Goal: Task Accomplishment & Management: Manage account settings

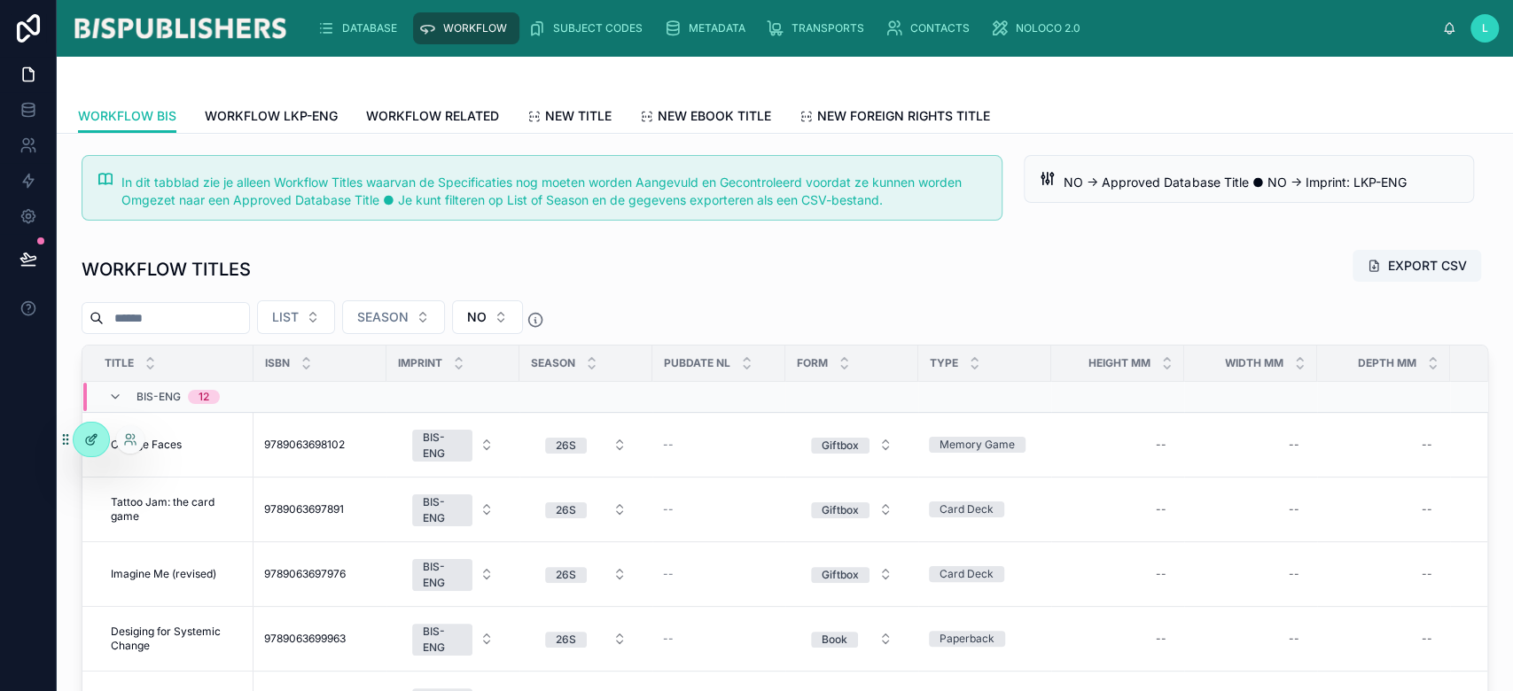
click at [89, 431] on div at bounding box center [91, 440] width 35 height 34
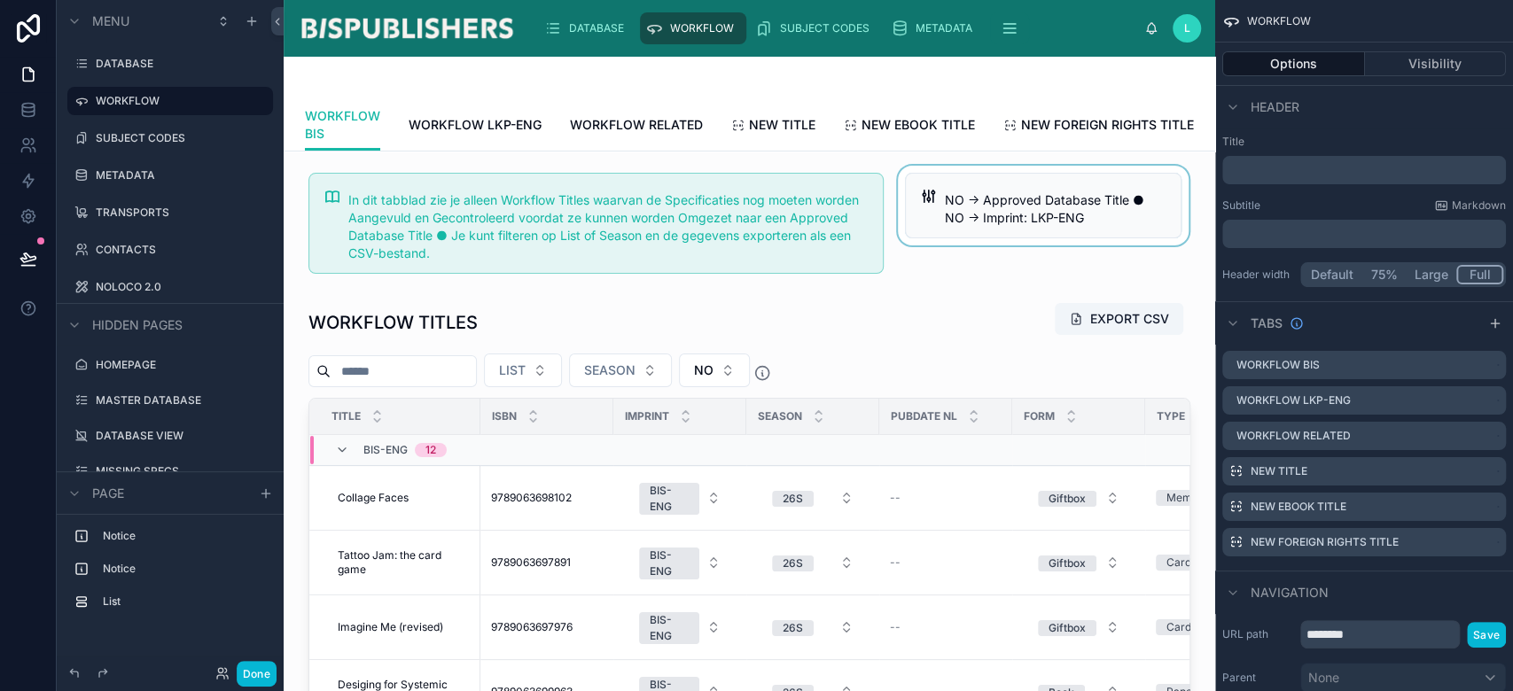
click at [1069, 220] on div at bounding box center [1043, 223] width 298 height 115
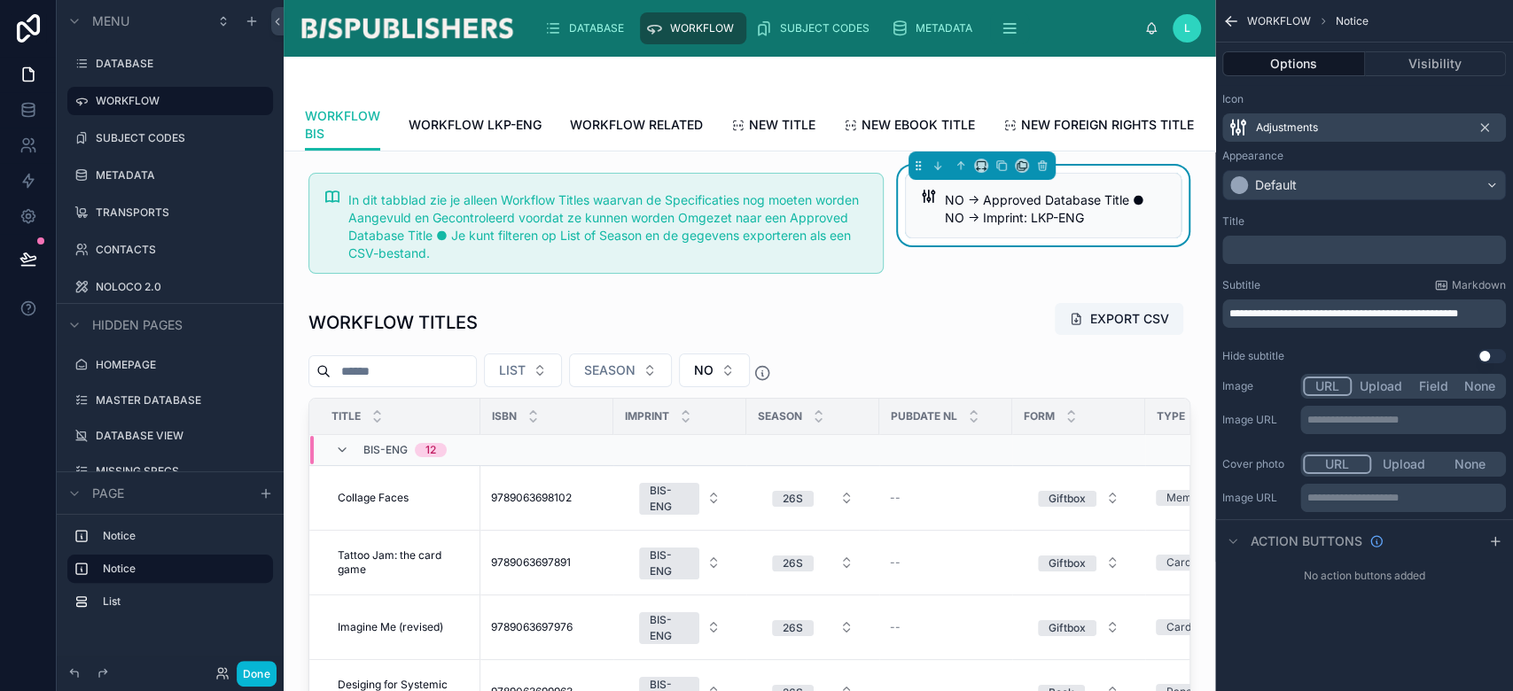
click at [1057, 227] on div "NO → Approved Database Title ● NO → Imprint: LKP-ENG" at bounding box center [1056, 208] width 222 height 35
click at [1297, 321] on p "**********" at bounding box center [1366, 314] width 273 height 14
click at [1306, 639] on div "**********" at bounding box center [1364, 345] width 298 height 691
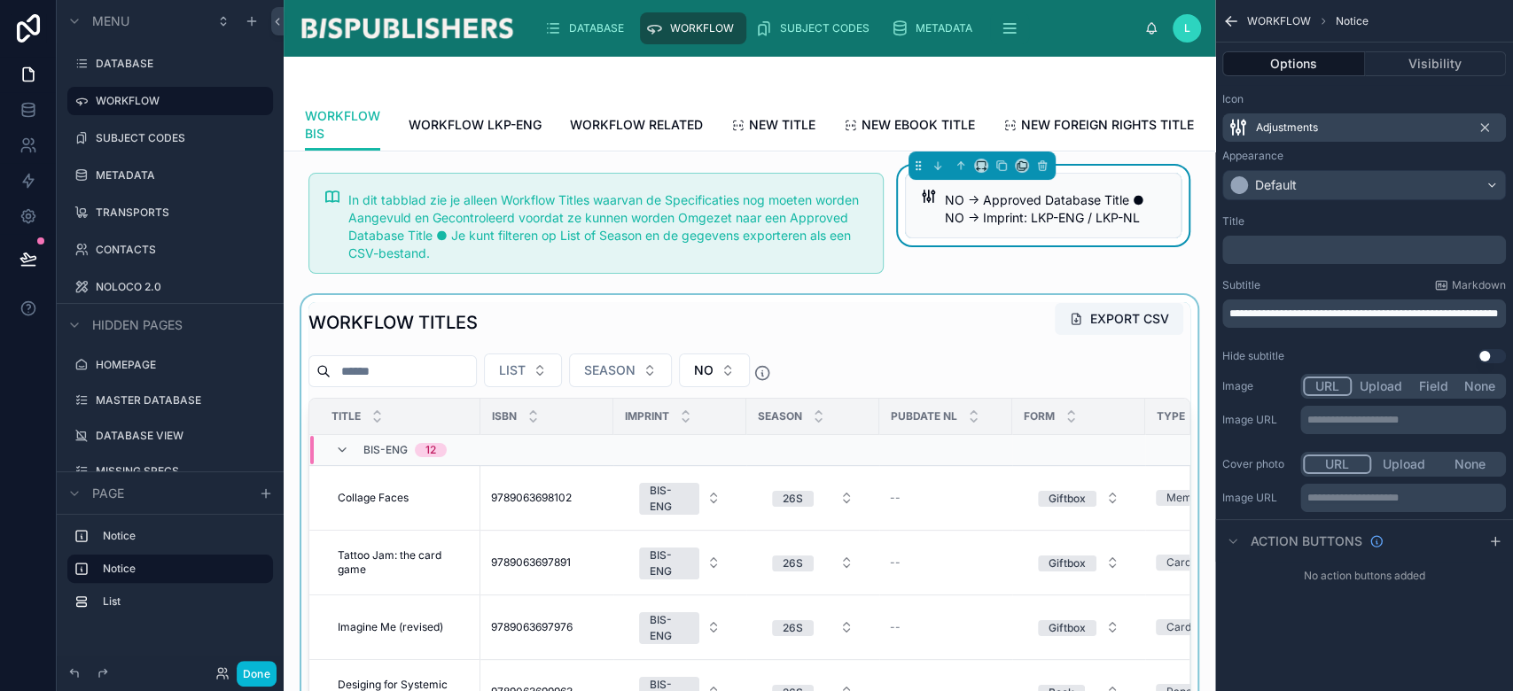
click at [517, 351] on div at bounding box center [749, 610] width 903 height 630
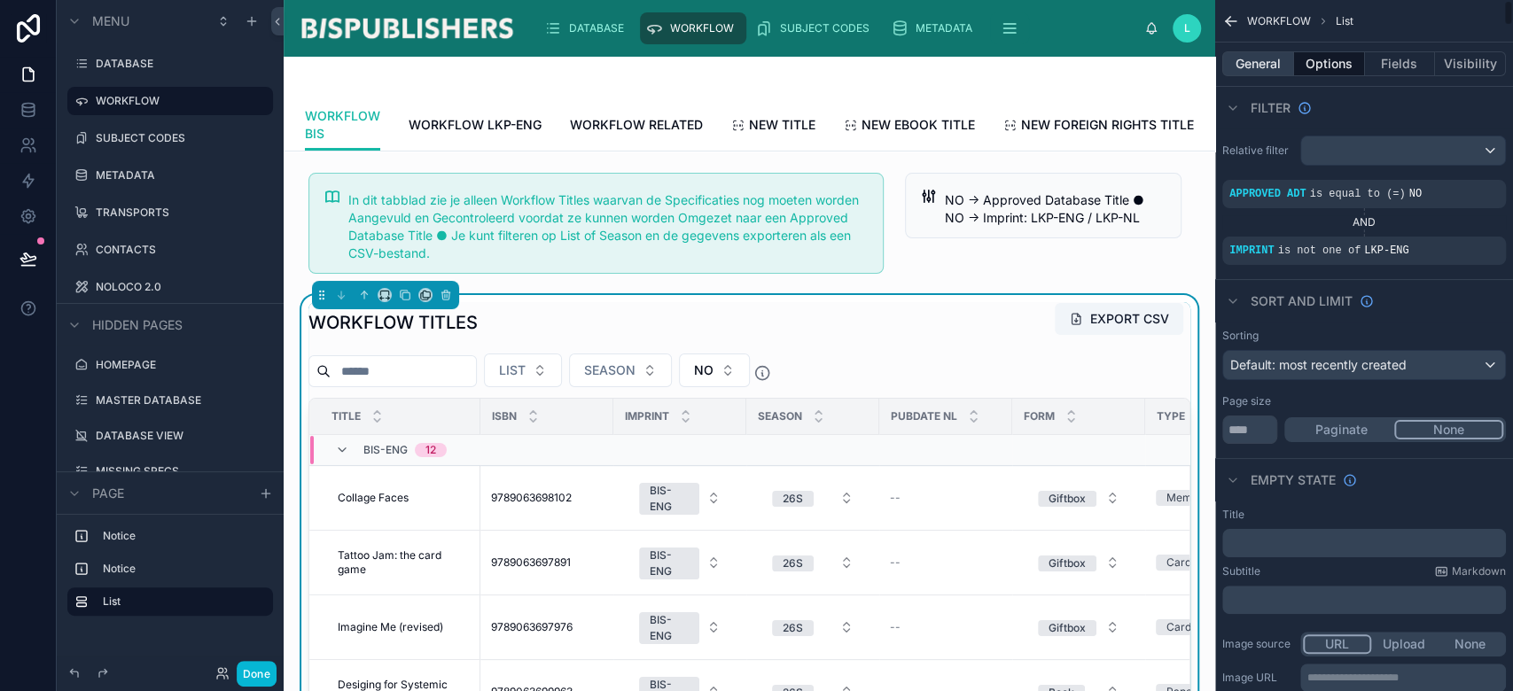
click at [1258, 66] on button "General" at bounding box center [1258, 63] width 72 height 25
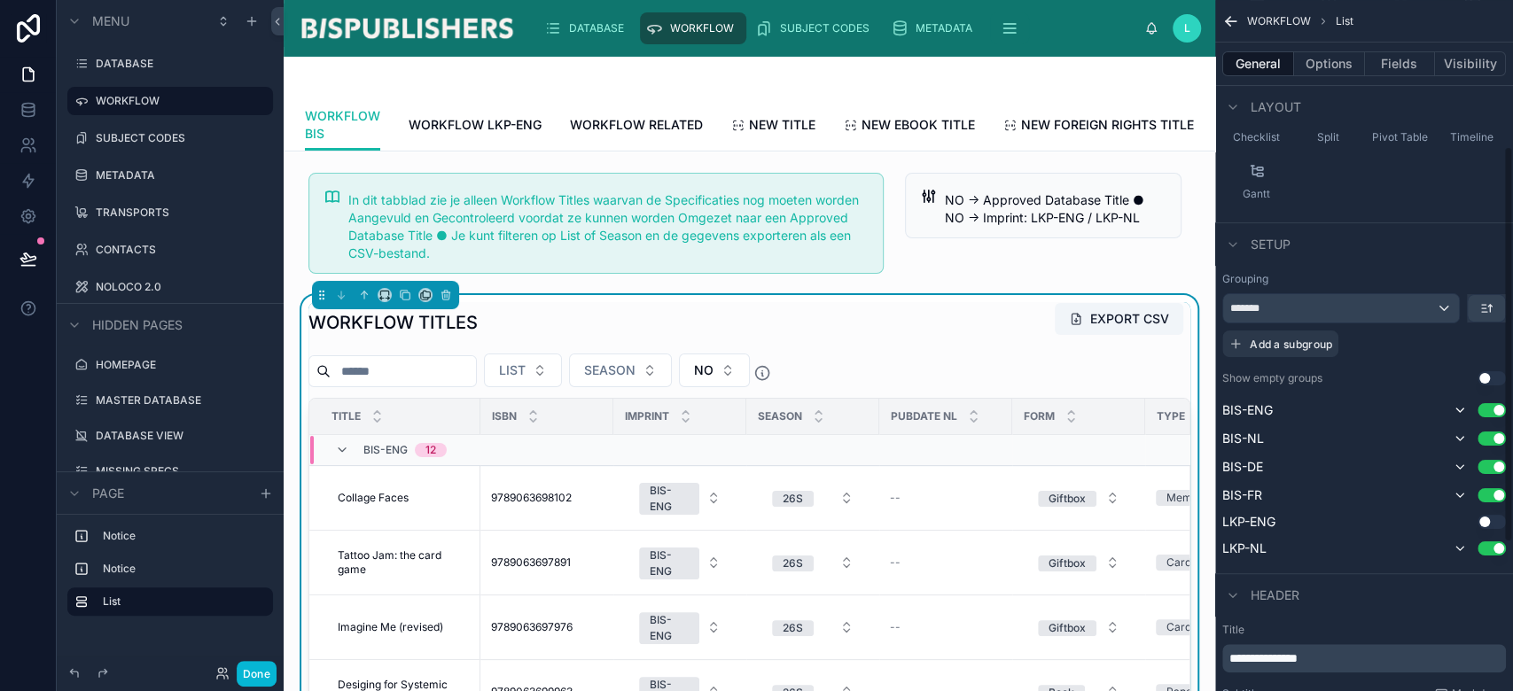
scroll to position [355, 0]
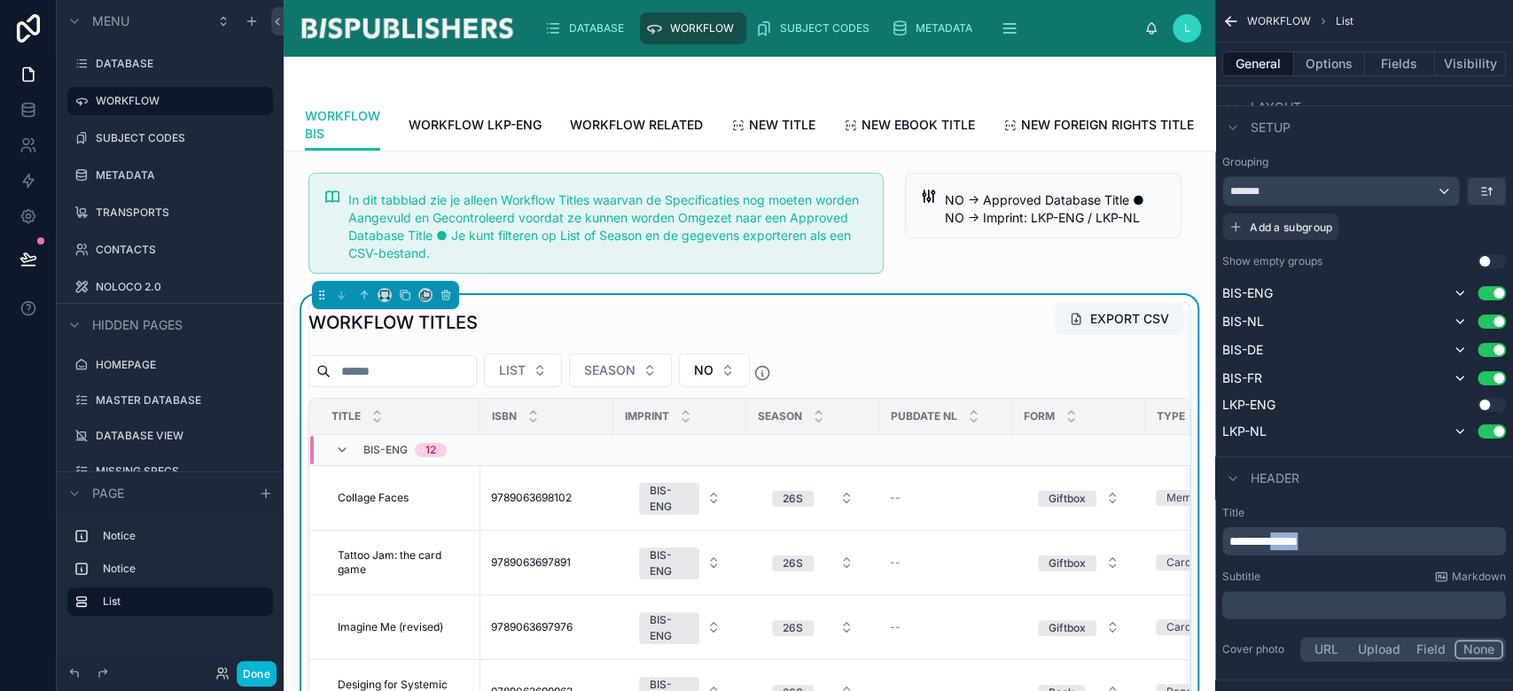
drag, startPoint x: 1318, startPoint y: 540, endPoint x: 1462, endPoint y: 557, distance: 144.6
click at [1457, 556] on div "**********" at bounding box center [1364, 586] width 298 height 174
click at [1339, 59] on button "Options" at bounding box center [1329, 63] width 71 height 25
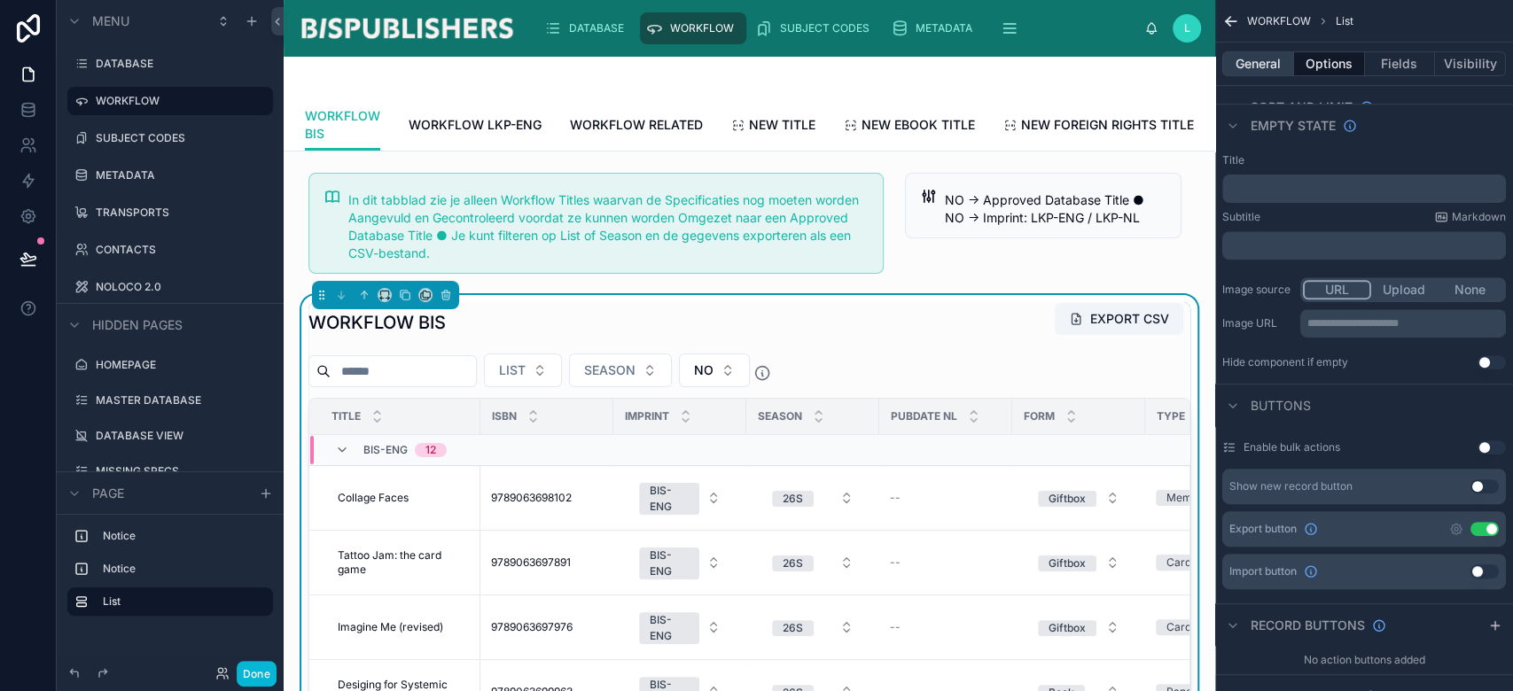
click at [1262, 60] on button "General" at bounding box center [1258, 63] width 72 height 25
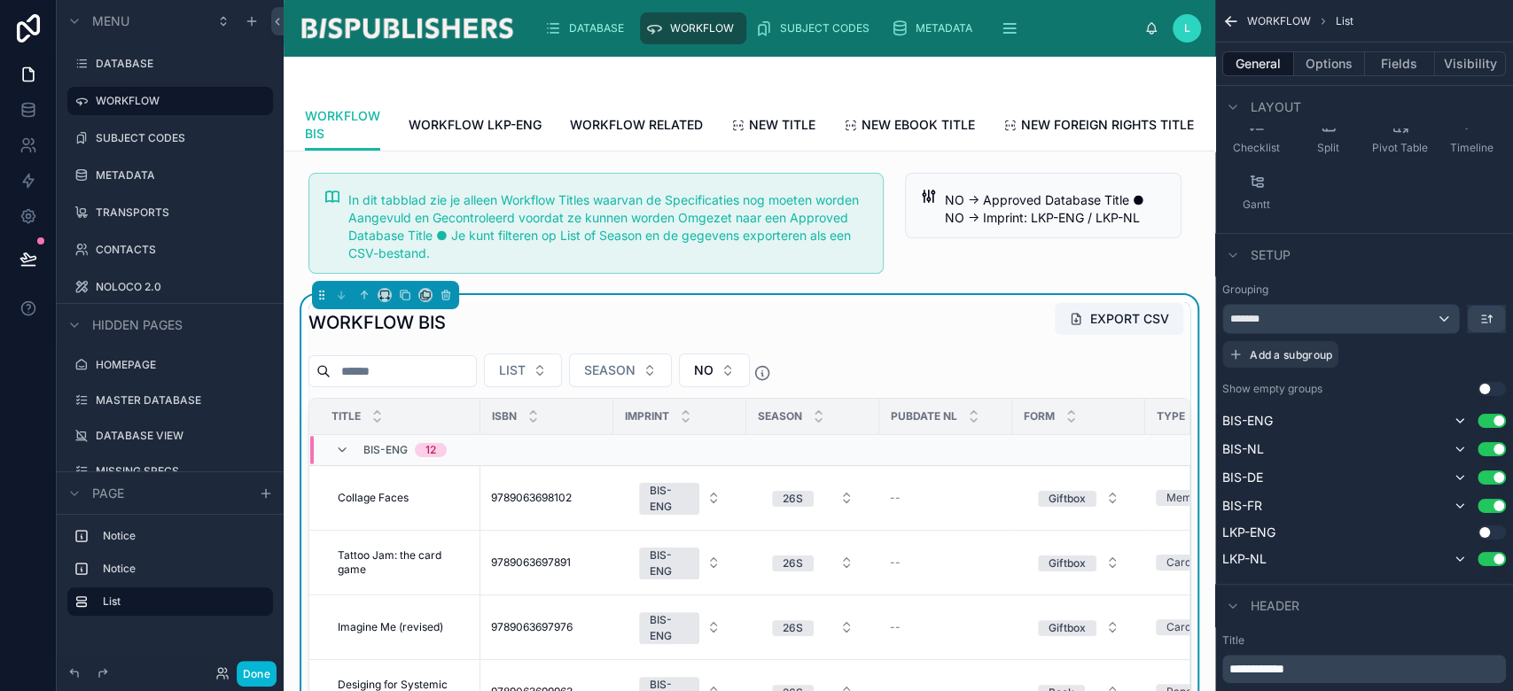
scroll to position [0, 0]
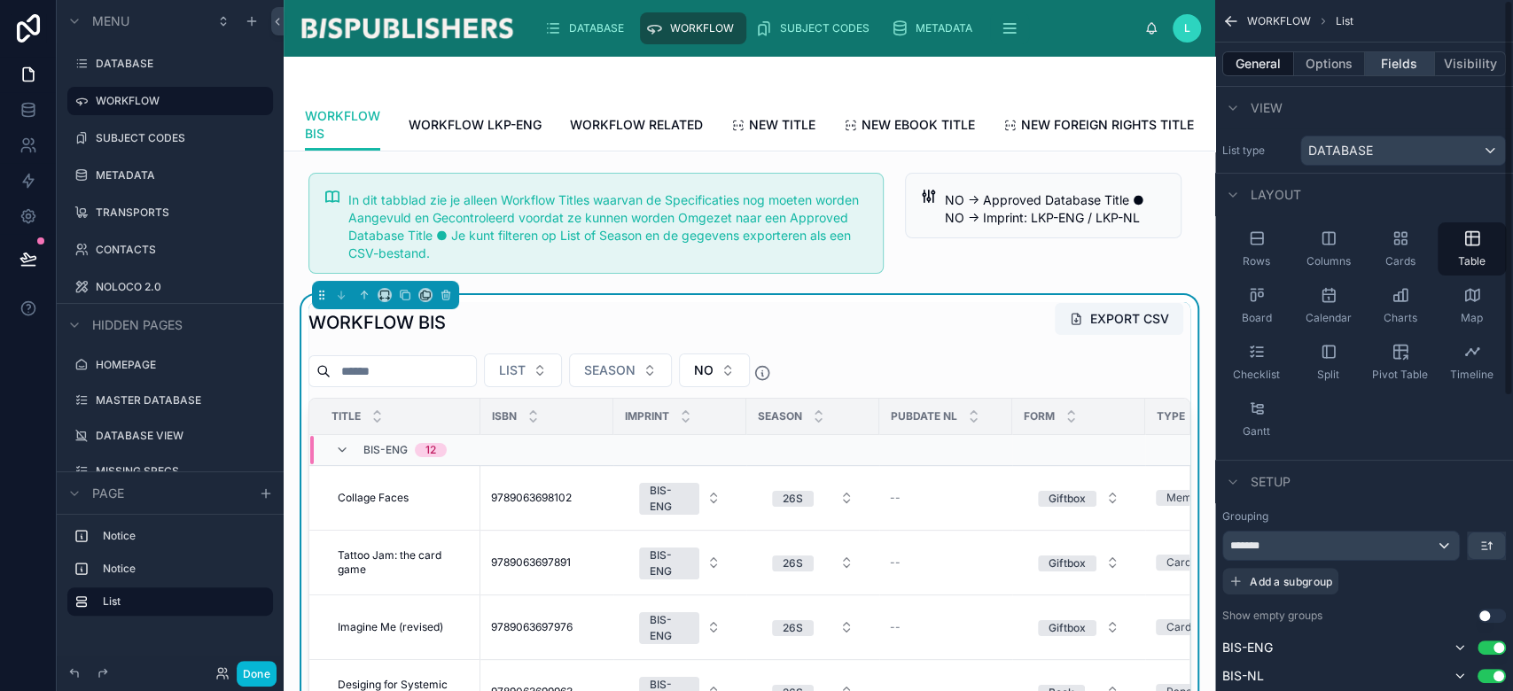
click at [1401, 67] on button "Fields" at bounding box center [1400, 63] width 71 height 25
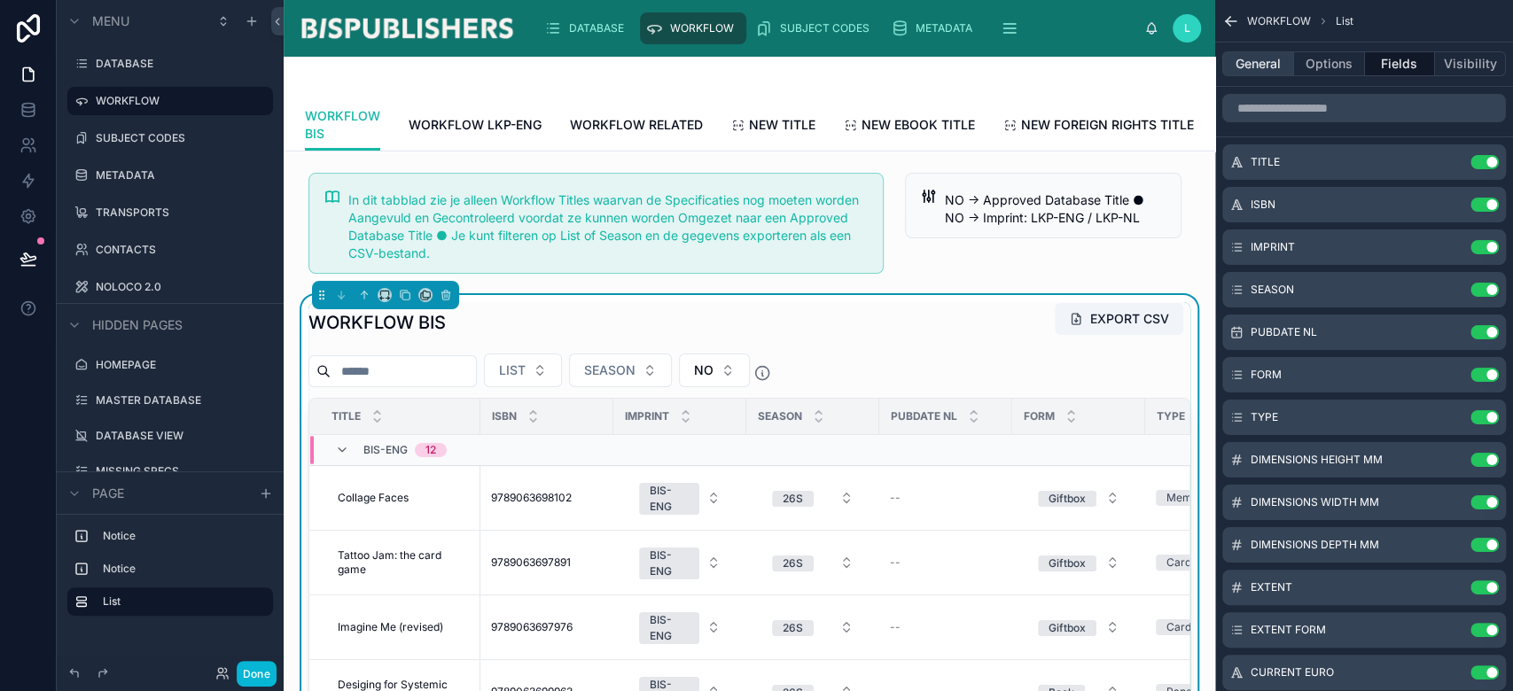
click at [1245, 72] on button "General" at bounding box center [1258, 63] width 72 height 25
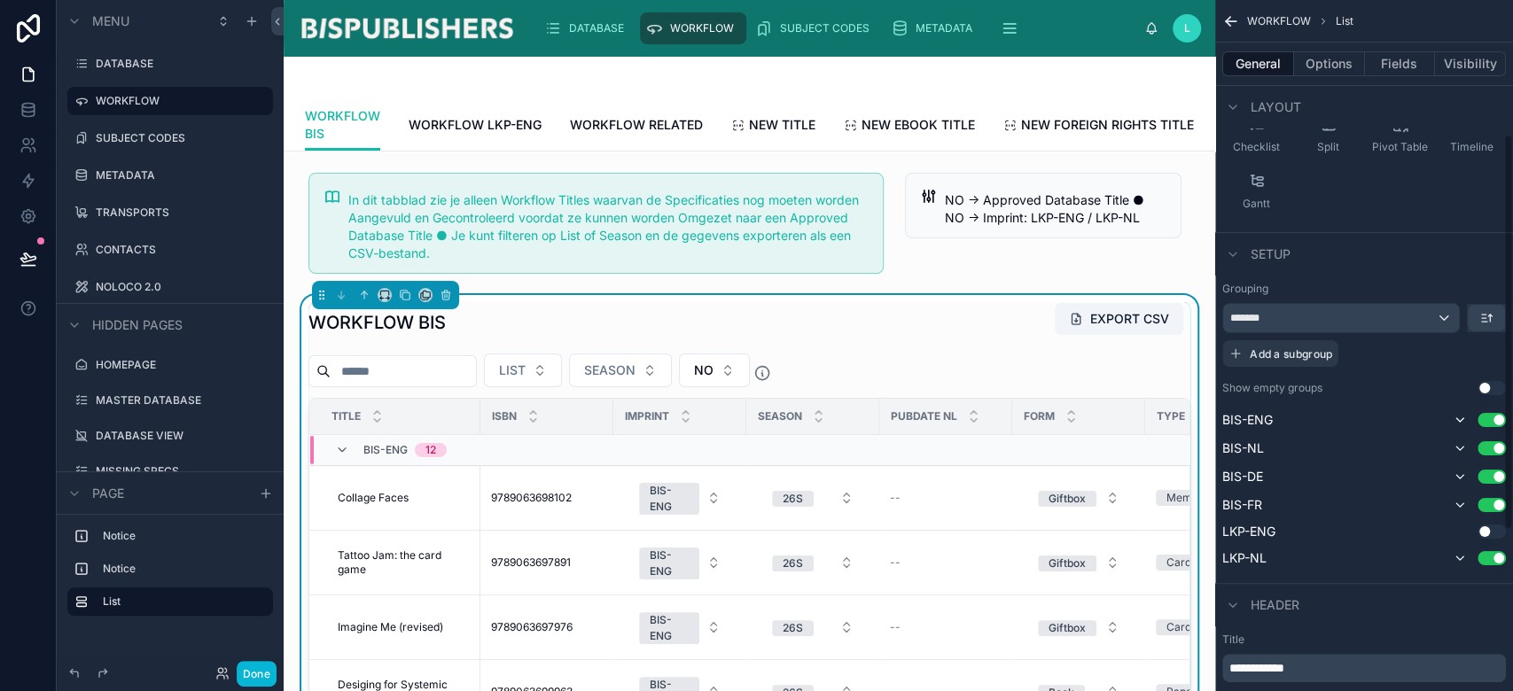
scroll to position [236, 0]
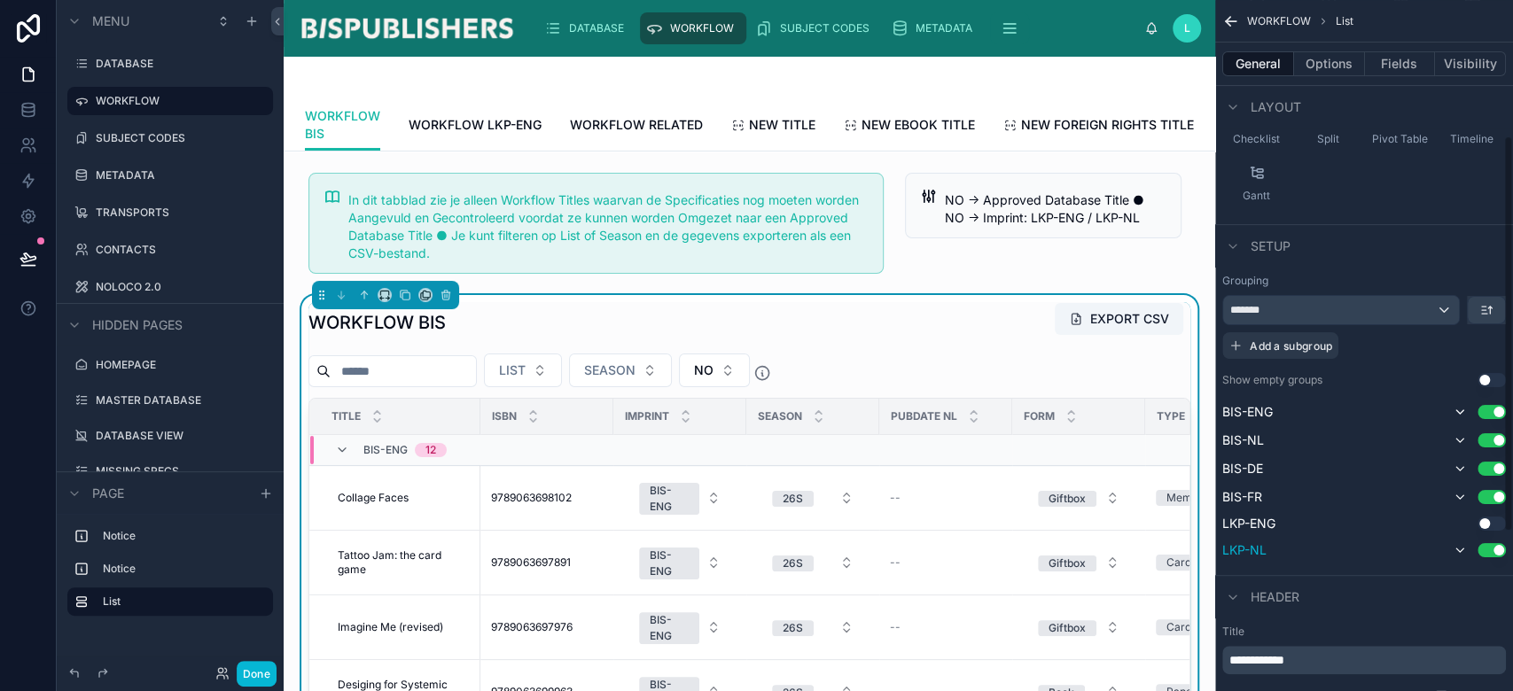
click at [1496, 547] on button "Use setting" at bounding box center [1492, 550] width 28 height 14
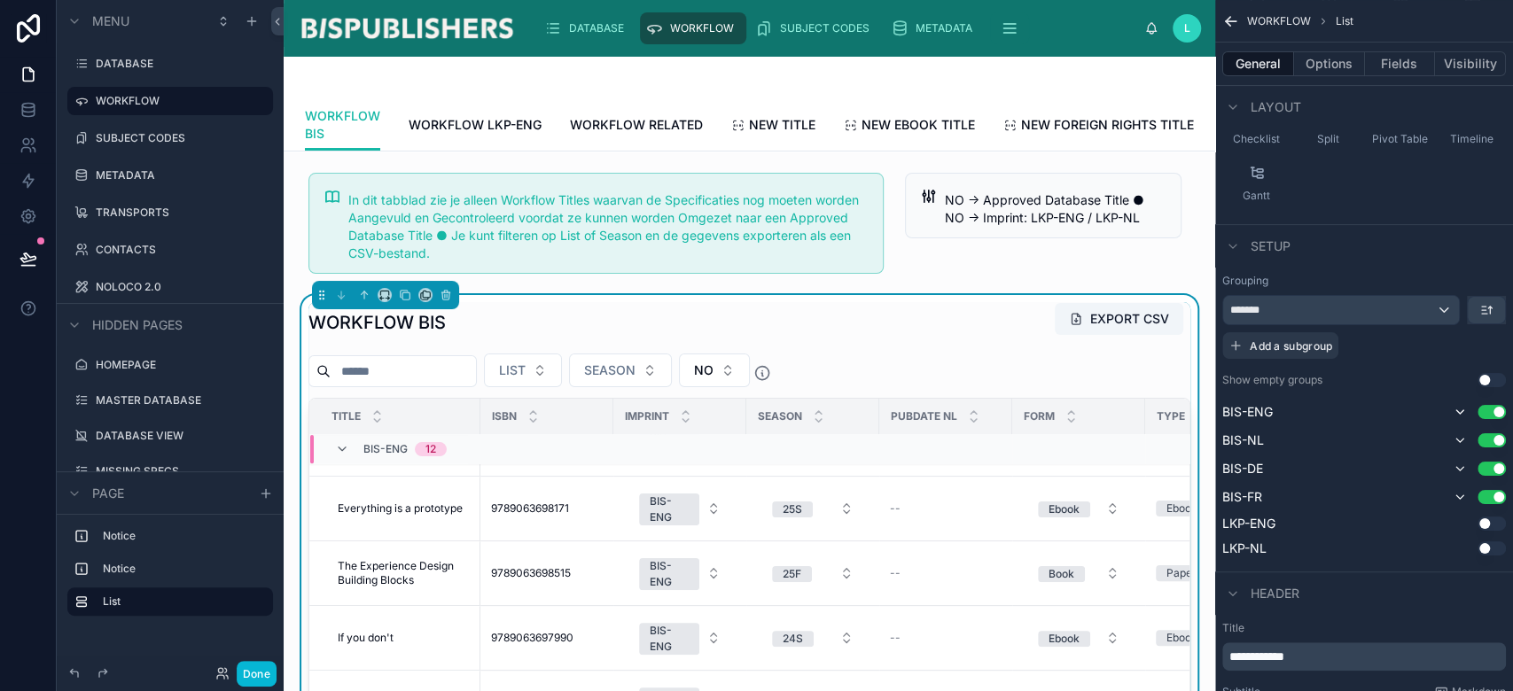
scroll to position [0, 0]
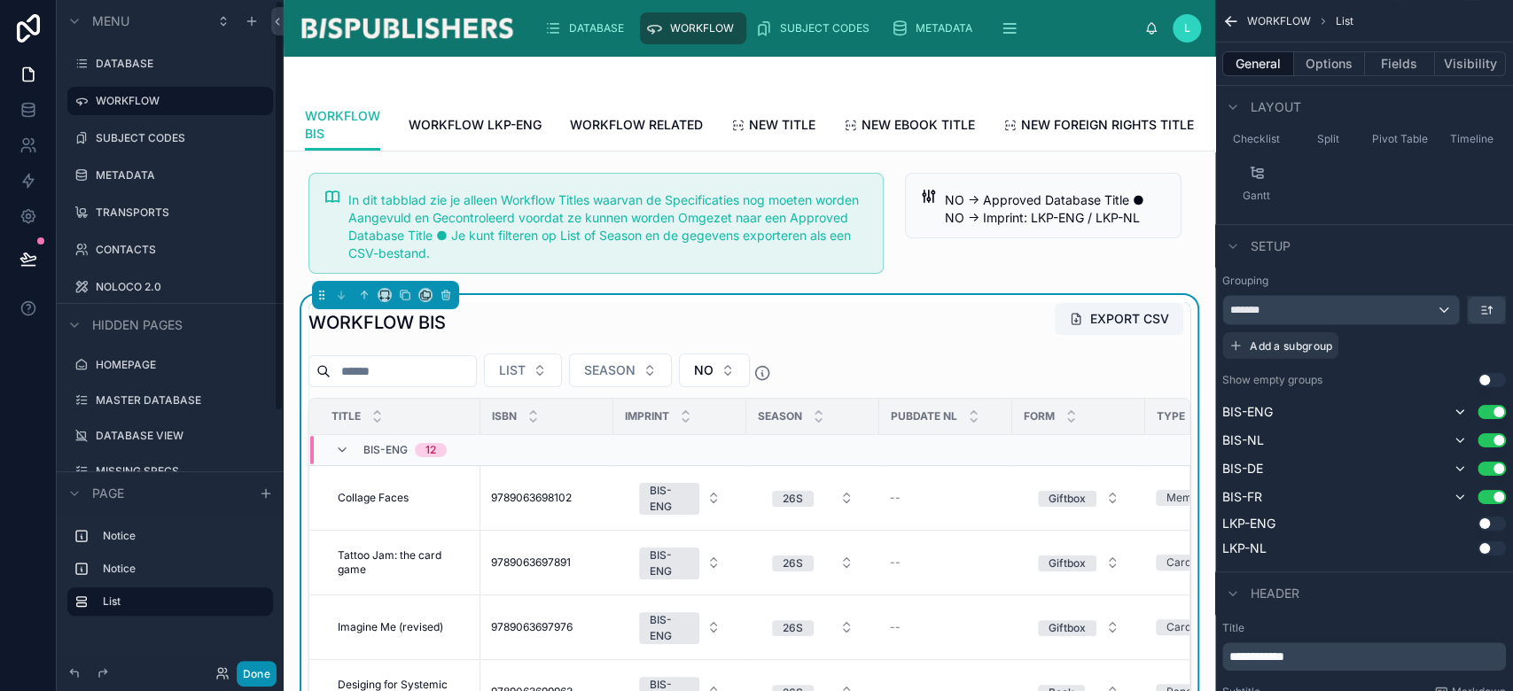
click at [262, 682] on button "Done" at bounding box center [257, 674] width 40 height 26
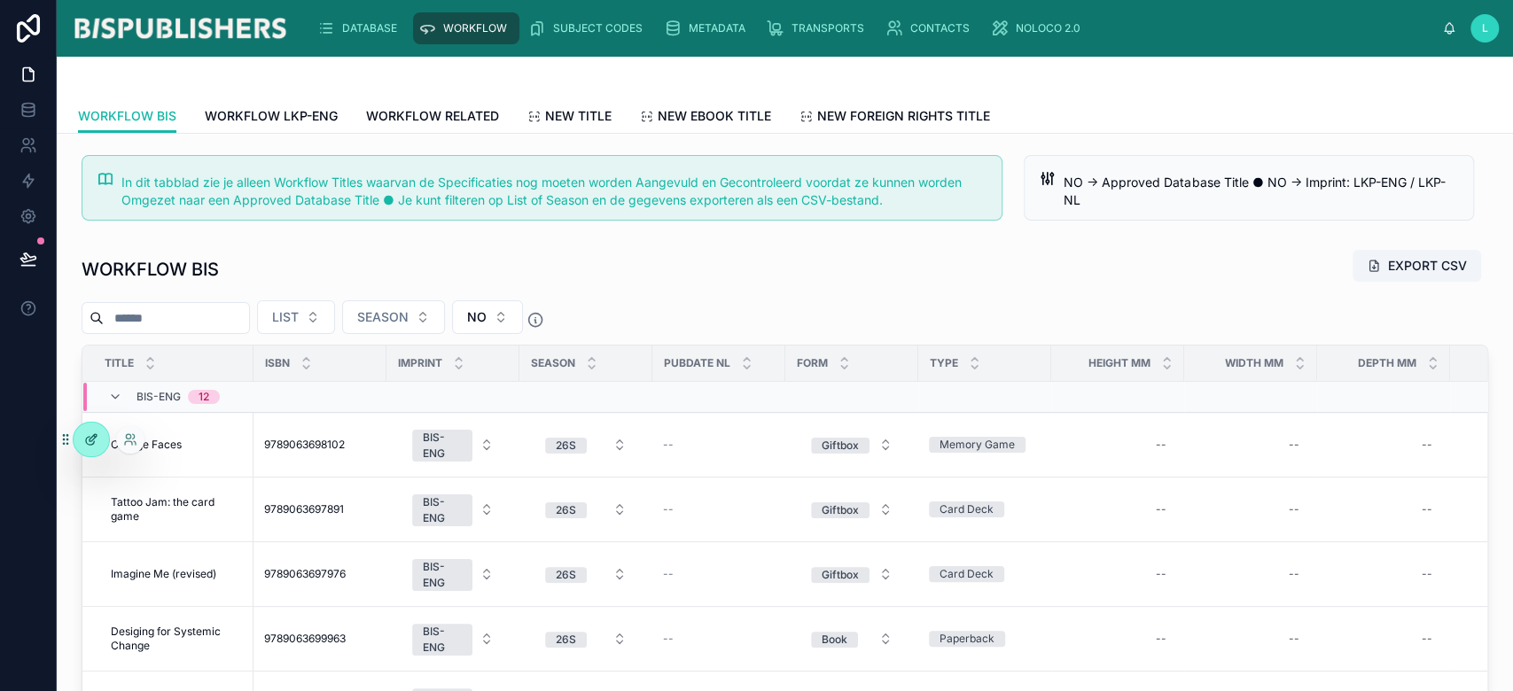
click at [93, 445] on icon at bounding box center [91, 440] width 14 height 14
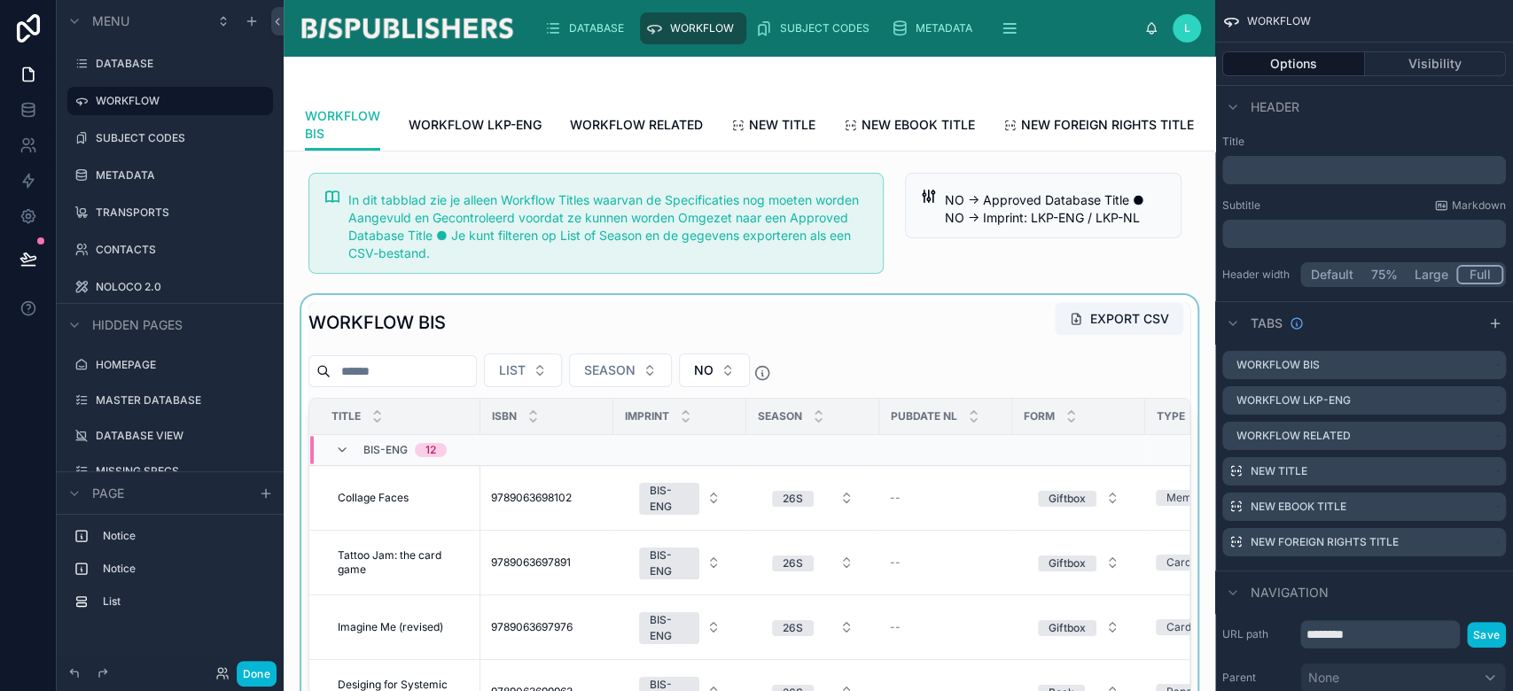
click at [618, 350] on div at bounding box center [749, 610] width 903 height 630
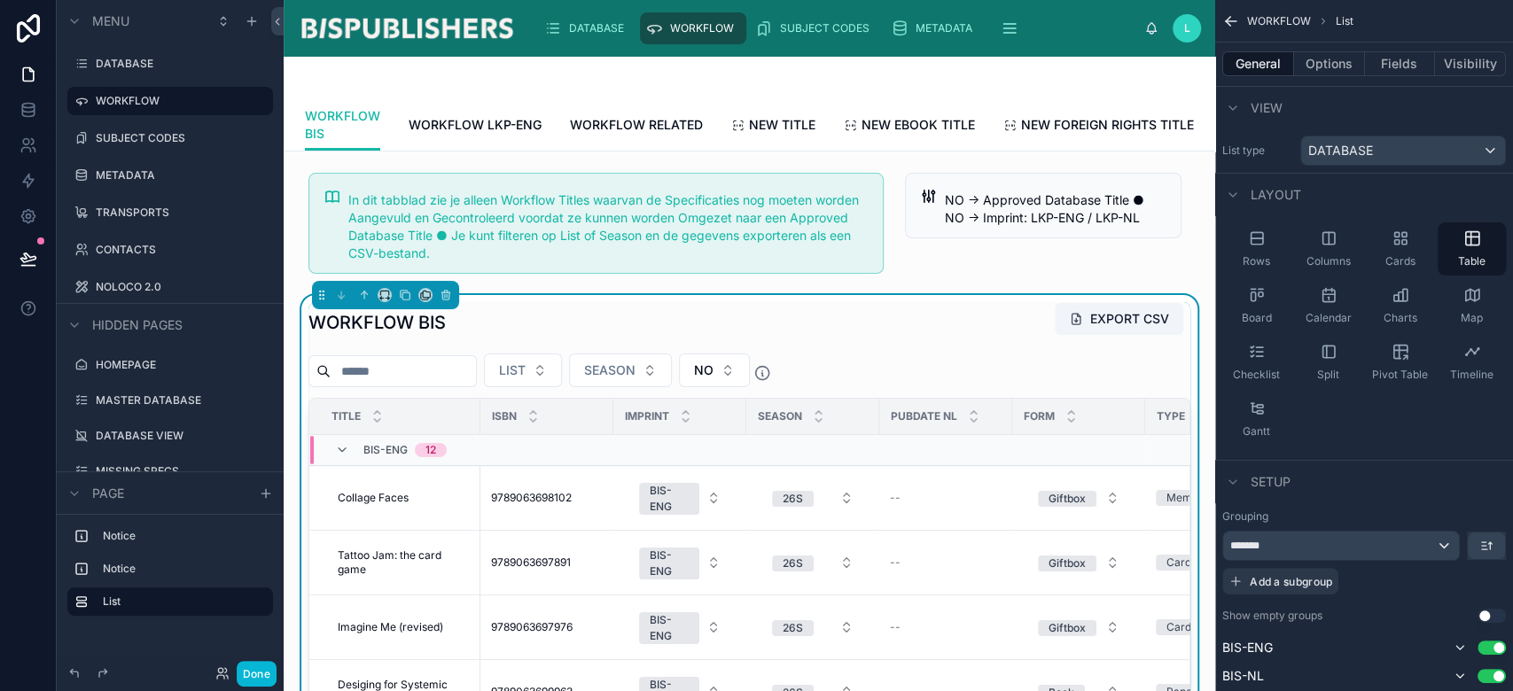
click at [613, 78] on div at bounding box center [749, 78] width 889 height 43
click at [1000, 281] on div at bounding box center [1043, 223] width 298 height 115
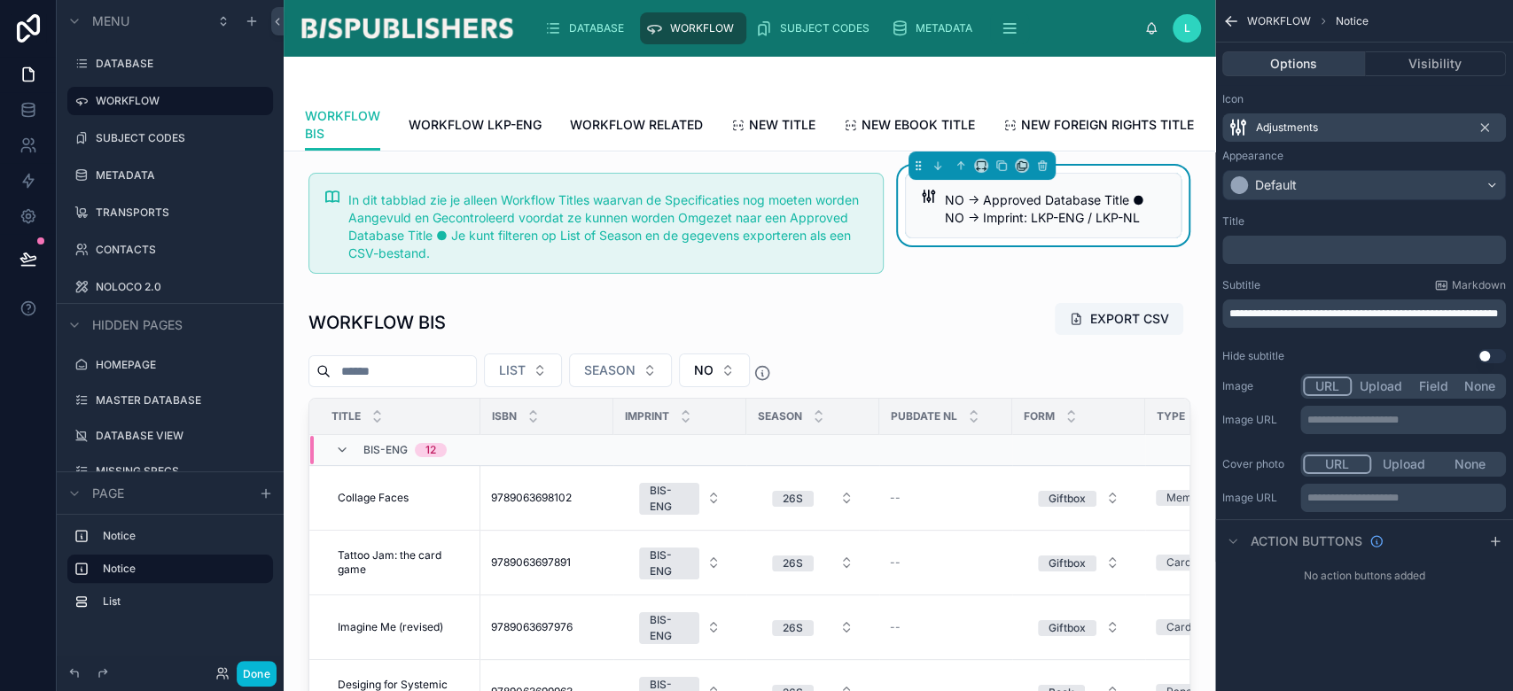
click at [1319, 62] on button "Options" at bounding box center [1293, 63] width 143 height 25
click at [336, 108] on span "WORKFLOW BIS" at bounding box center [342, 124] width 75 height 35
click at [439, 133] on span "WORKFLOW LKP-ENG" at bounding box center [475, 125] width 133 height 18
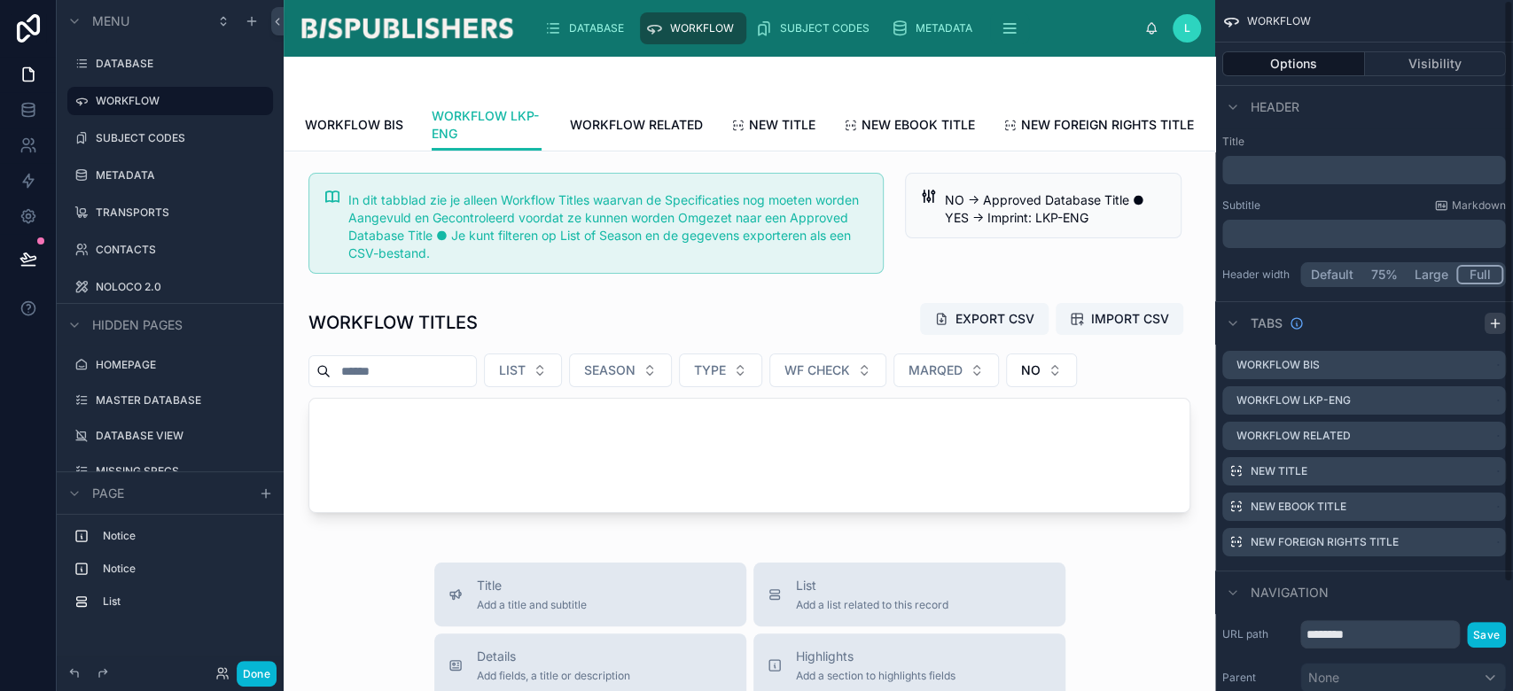
click at [1495, 324] on icon "scrollable content" at bounding box center [1495, 324] width 8 height 0
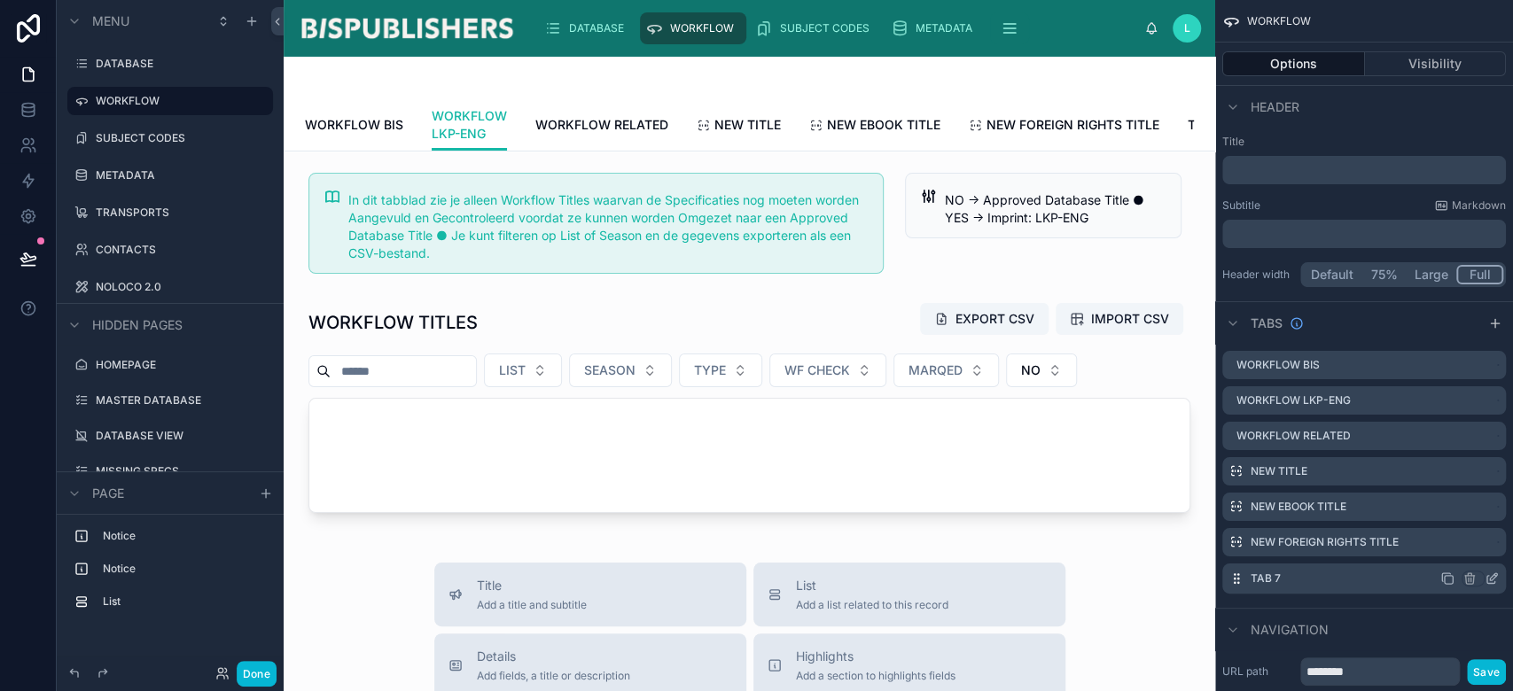
click at [1496, 579] on icon "scrollable content" at bounding box center [1492, 579] width 14 height 14
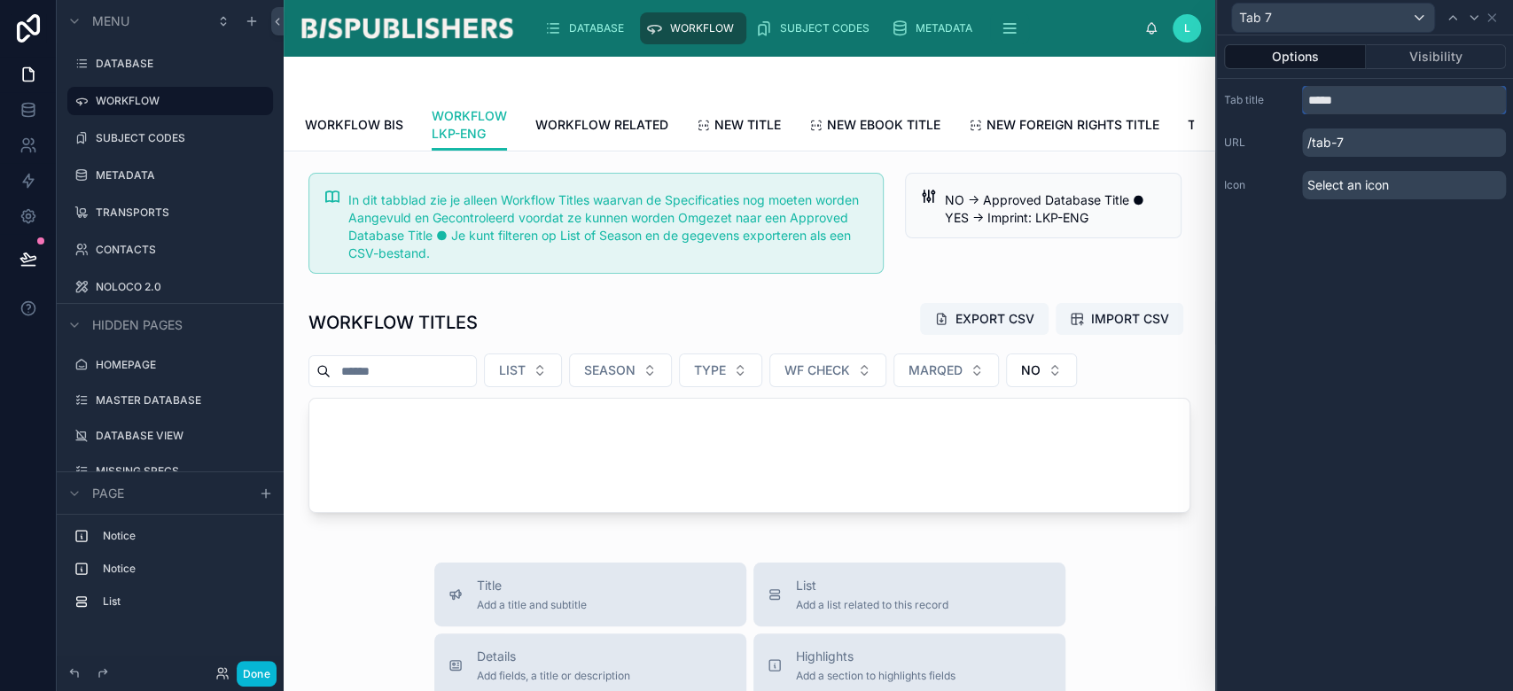
drag, startPoint x: 1374, startPoint y: 98, endPoint x: 1267, endPoint y: 90, distance: 107.5
click at [1267, 90] on div "Tab title *****" at bounding box center [1365, 100] width 282 height 28
type input "**********"
click at [1343, 377] on div "**********" at bounding box center [1365, 363] width 296 height 656
click at [252, 677] on button "Done" at bounding box center [257, 674] width 40 height 26
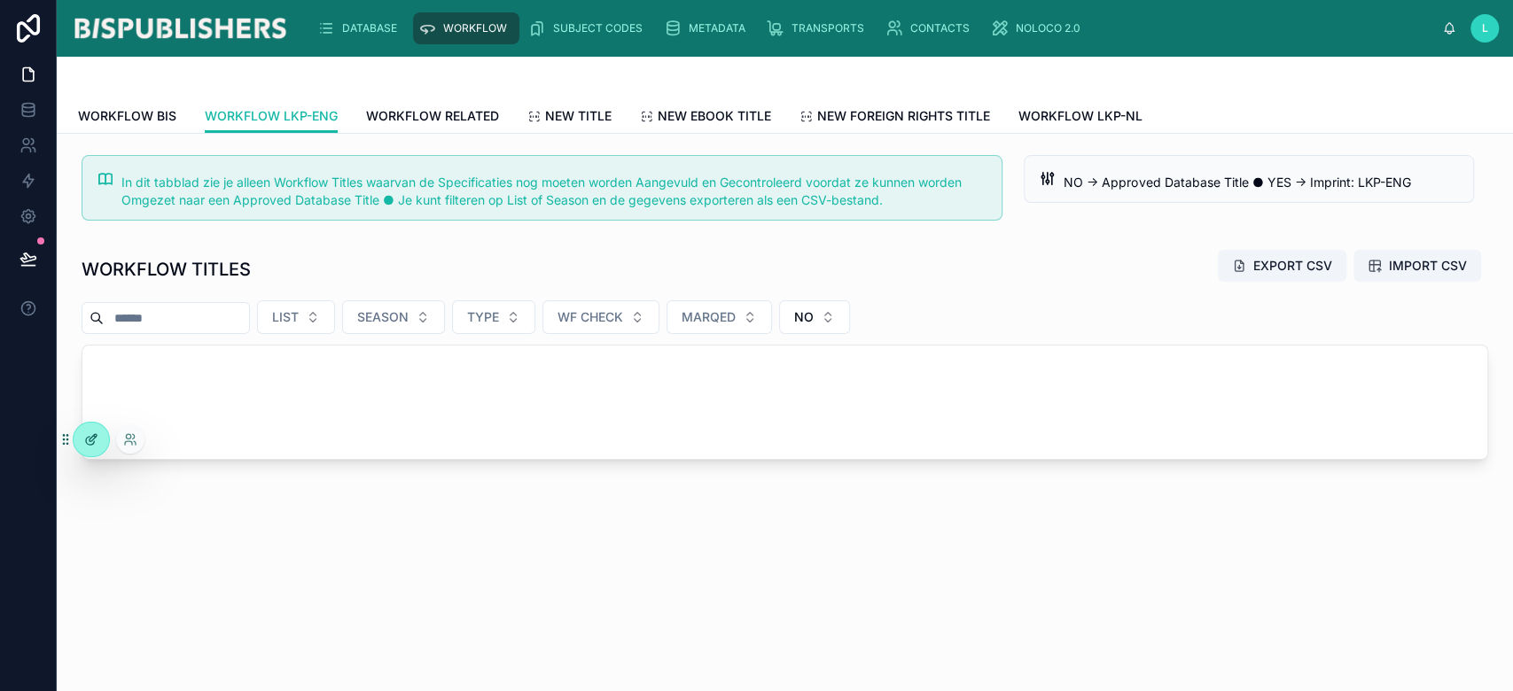
click at [79, 441] on div at bounding box center [91, 440] width 35 height 34
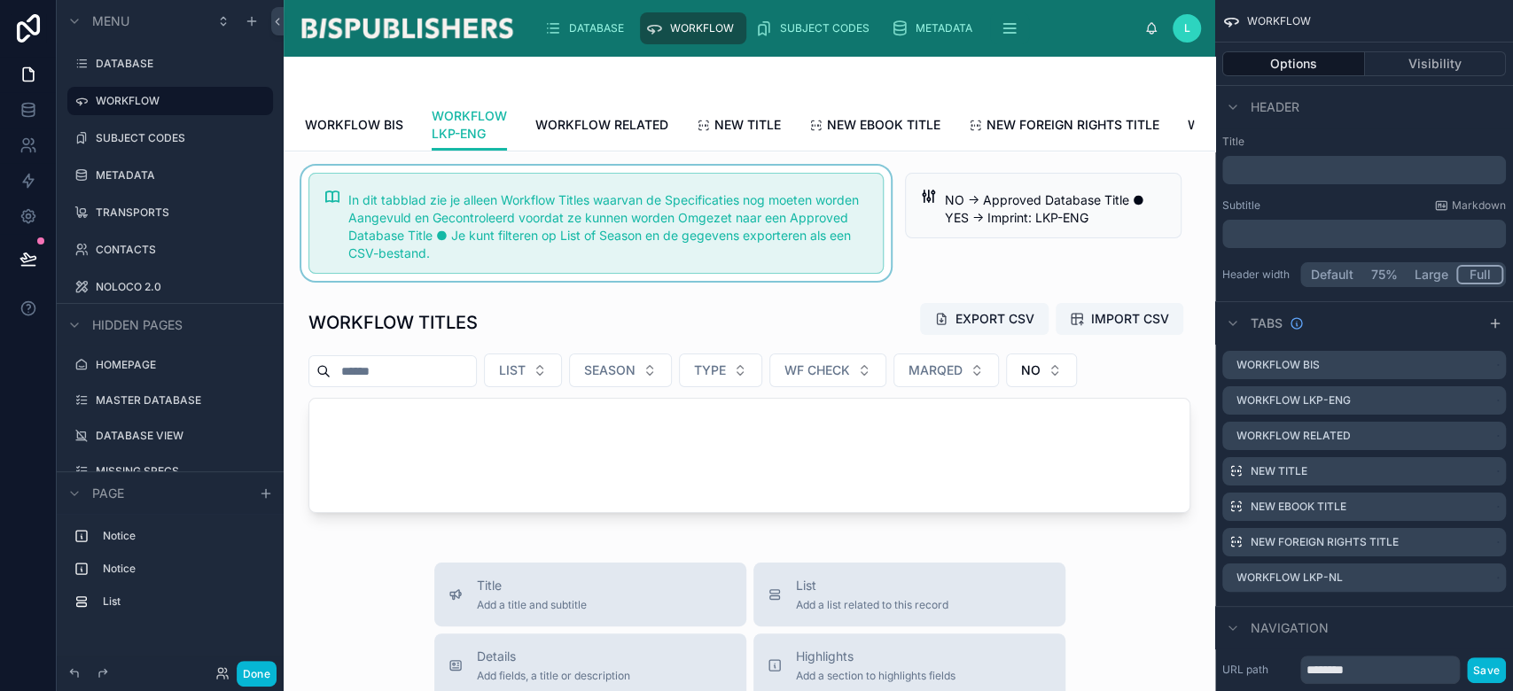
click at [367, 222] on div at bounding box center [596, 223] width 597 height 115
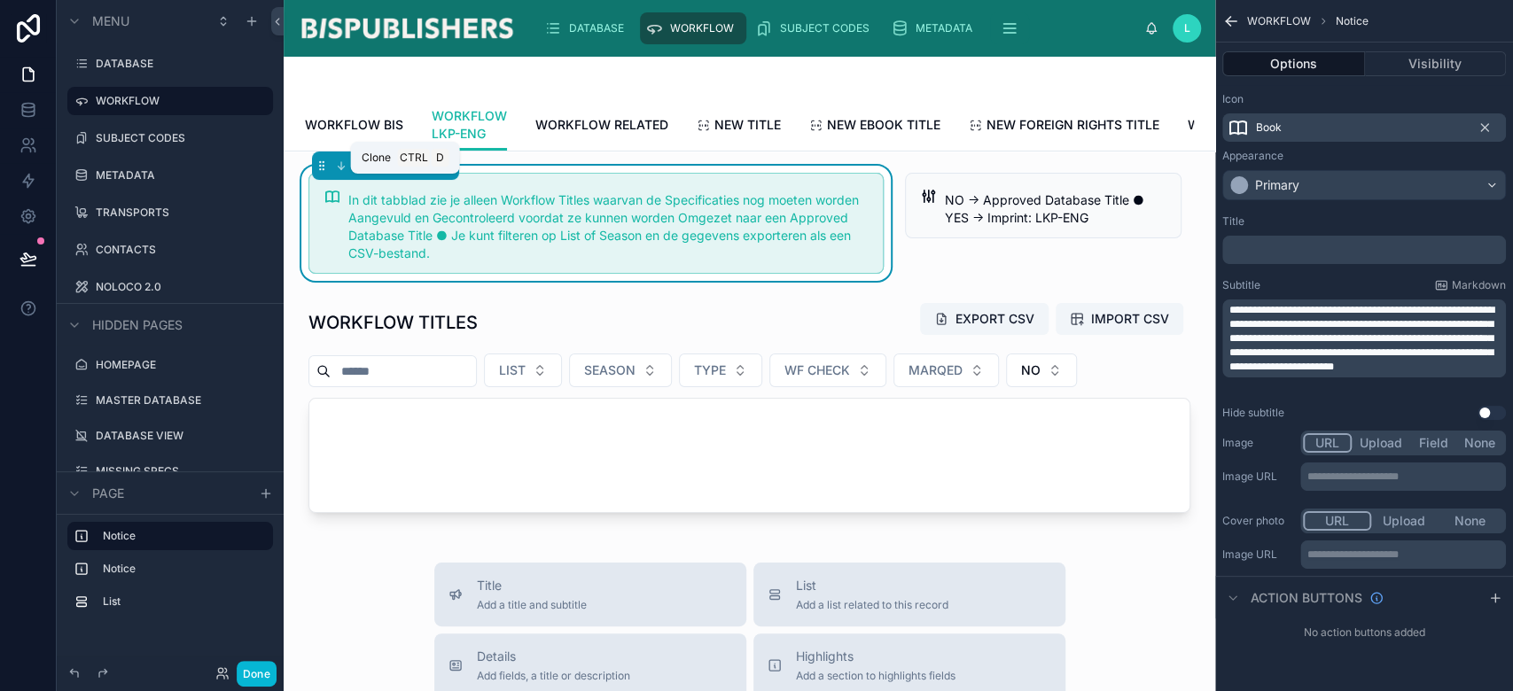
click at [403, 172] on icon at bounding box center [405, 166] width 12 height 12
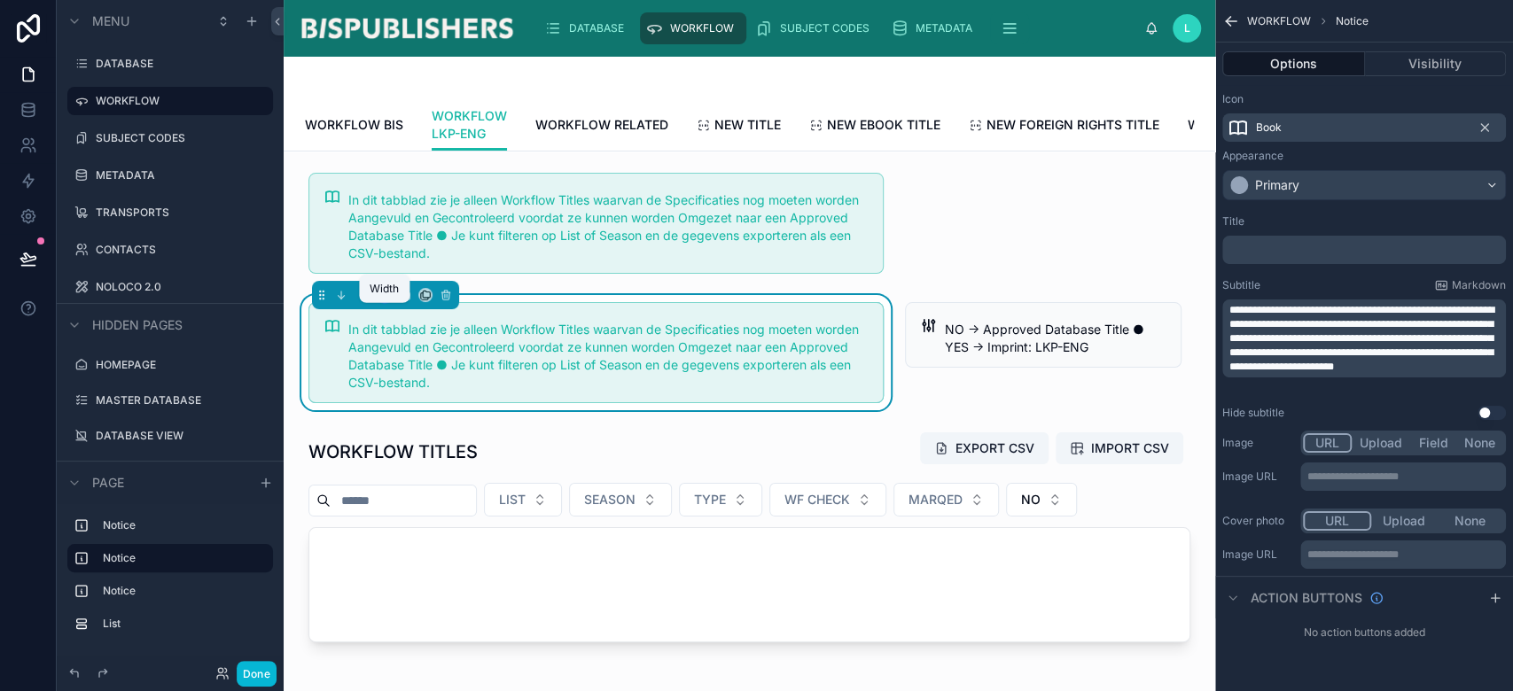
click at [381, 299] on icon at bounding box center [382, 299] width 4 height 0
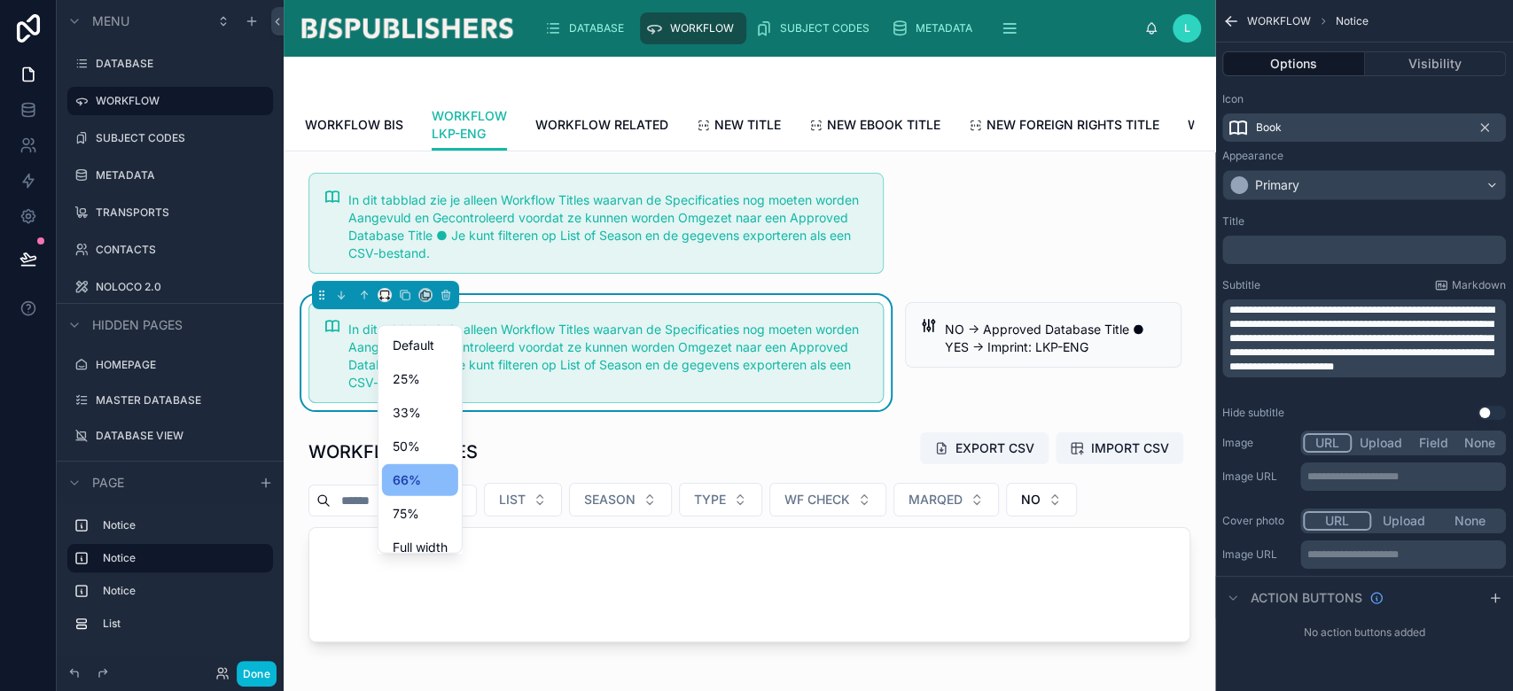
click at [422, 312] on div at bounding box center [756, 345] width 1513 height 691
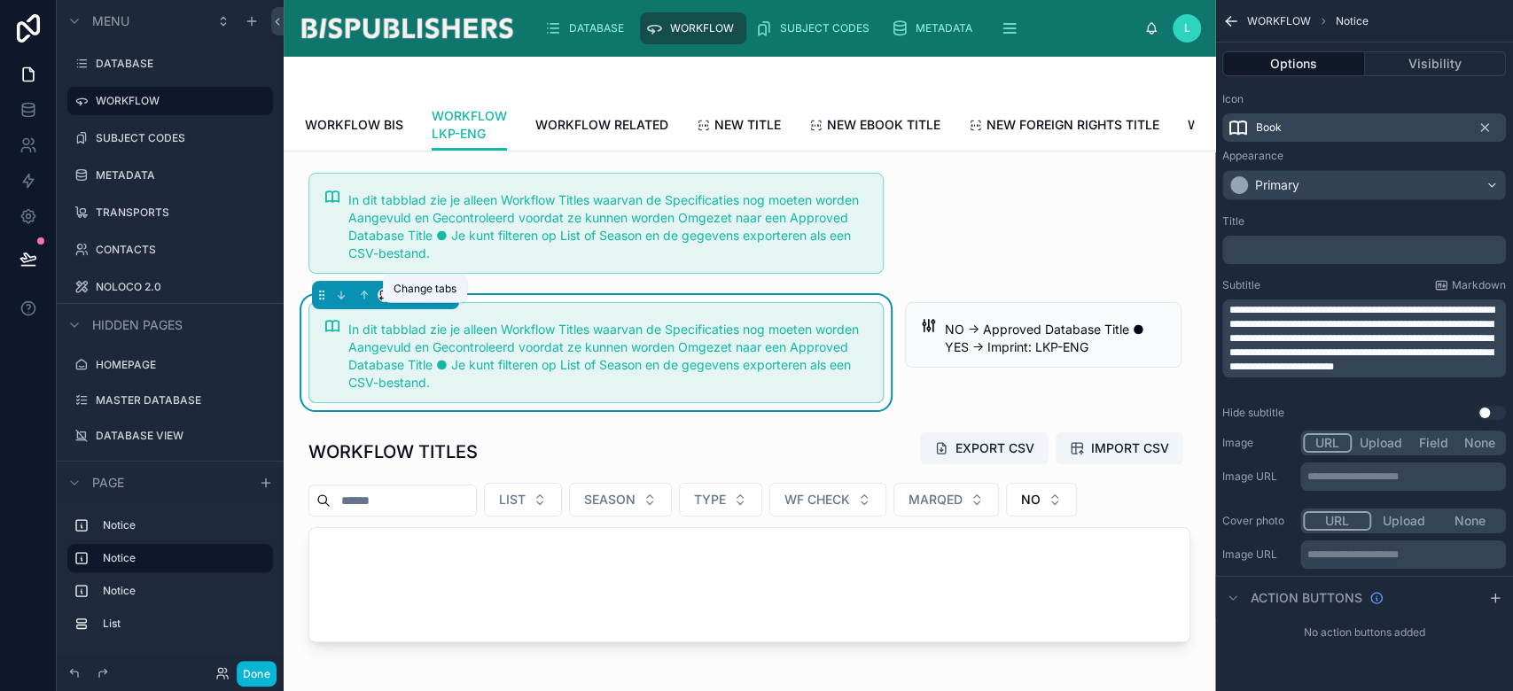
click at [423, 298] on icon at bounding box center [426, 294] width 7 height 7
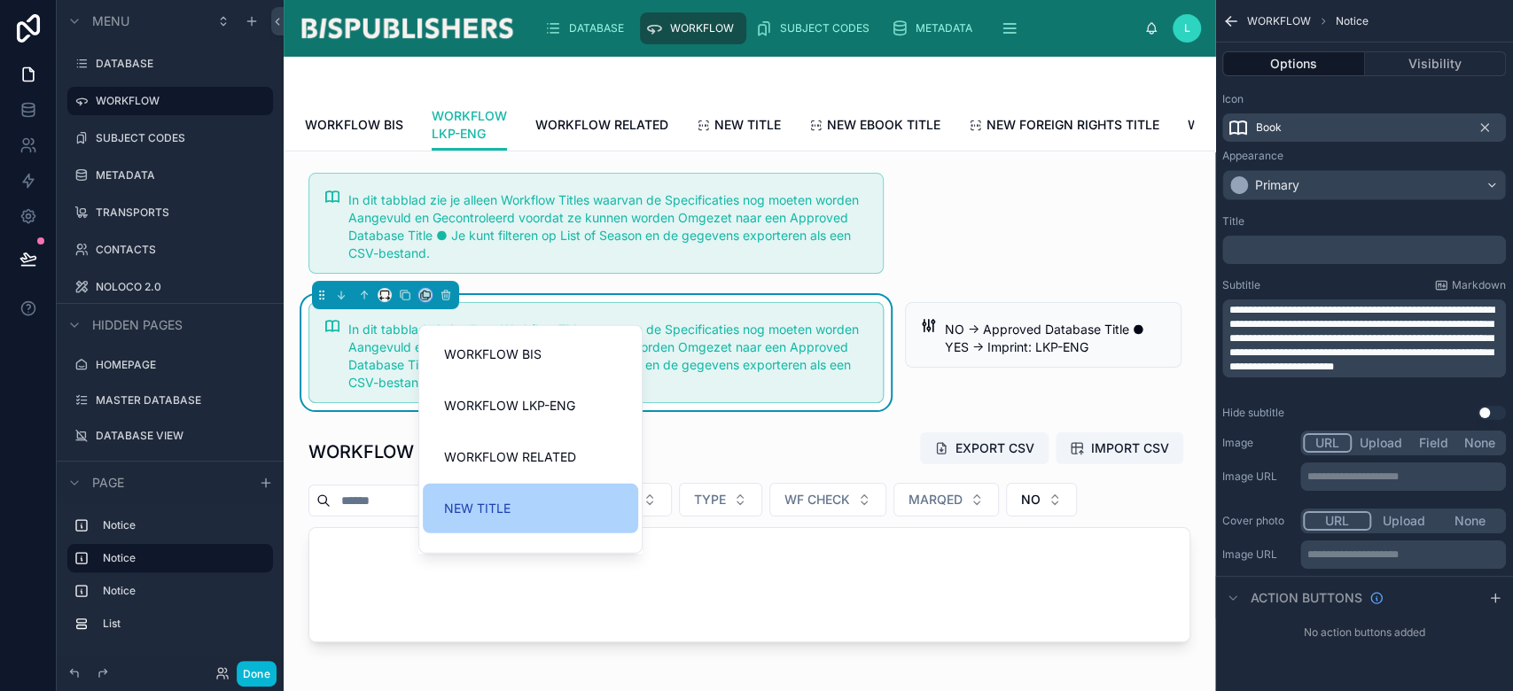
scroll to position [137, 0]
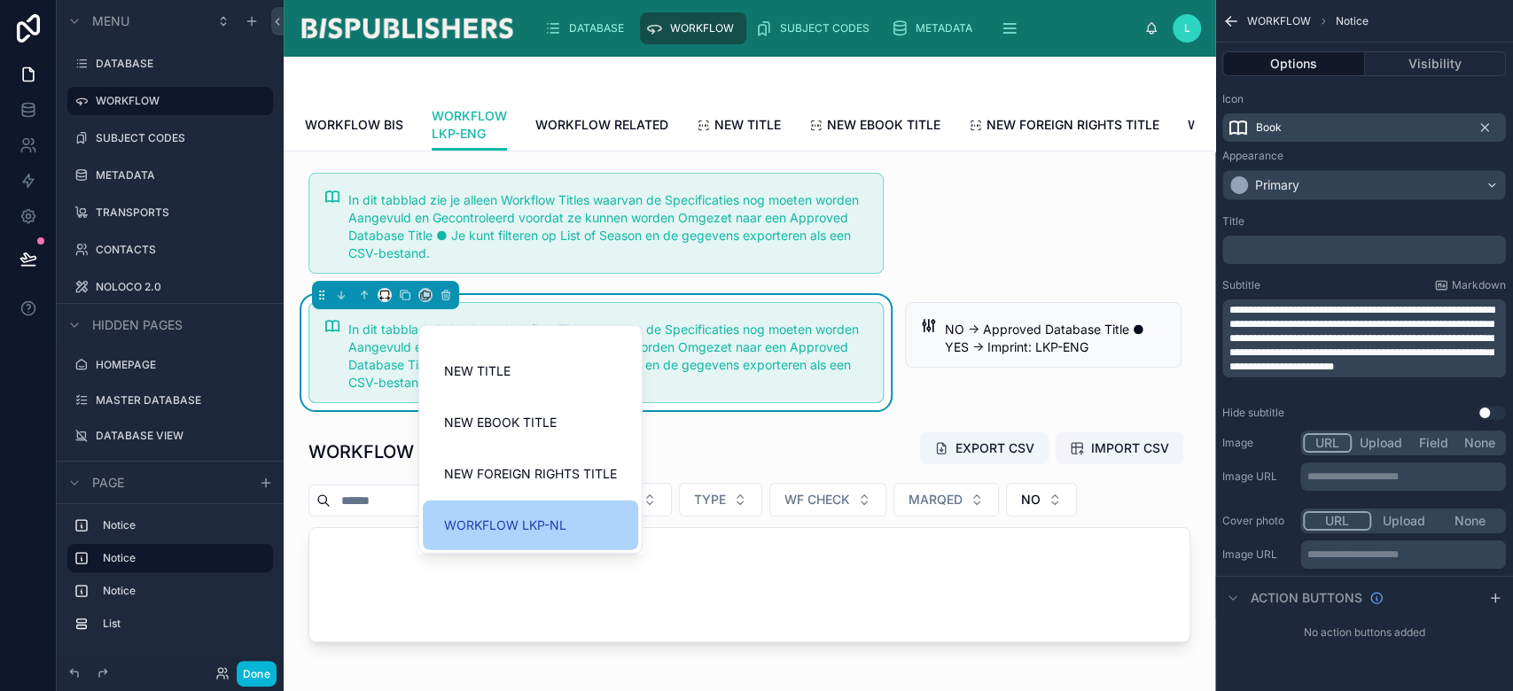
click at [539, 530] on span "WORKFLOW LKP-NL" at bounding box center [505, 525] width 122 height 21
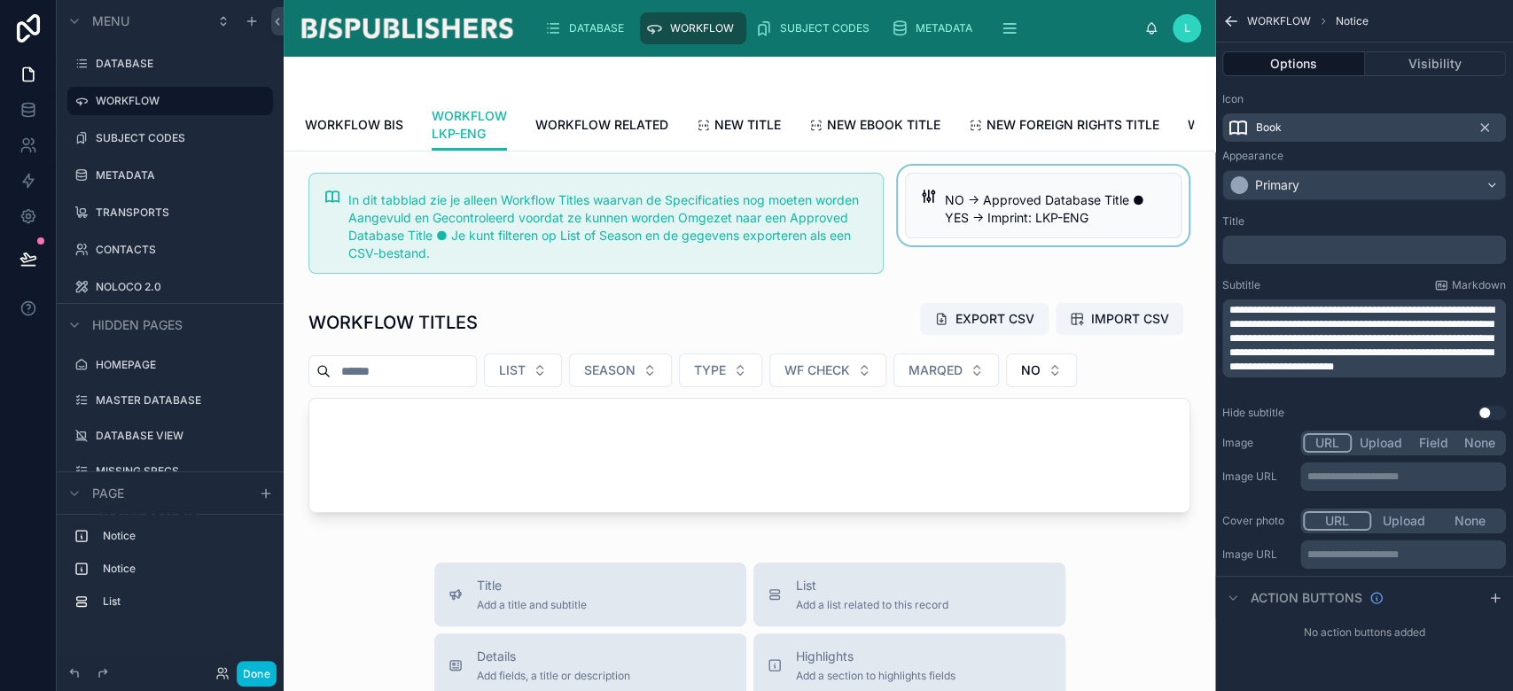
click at [1085, 238] on div at bounding box center [1043, 223] width 298 height 115
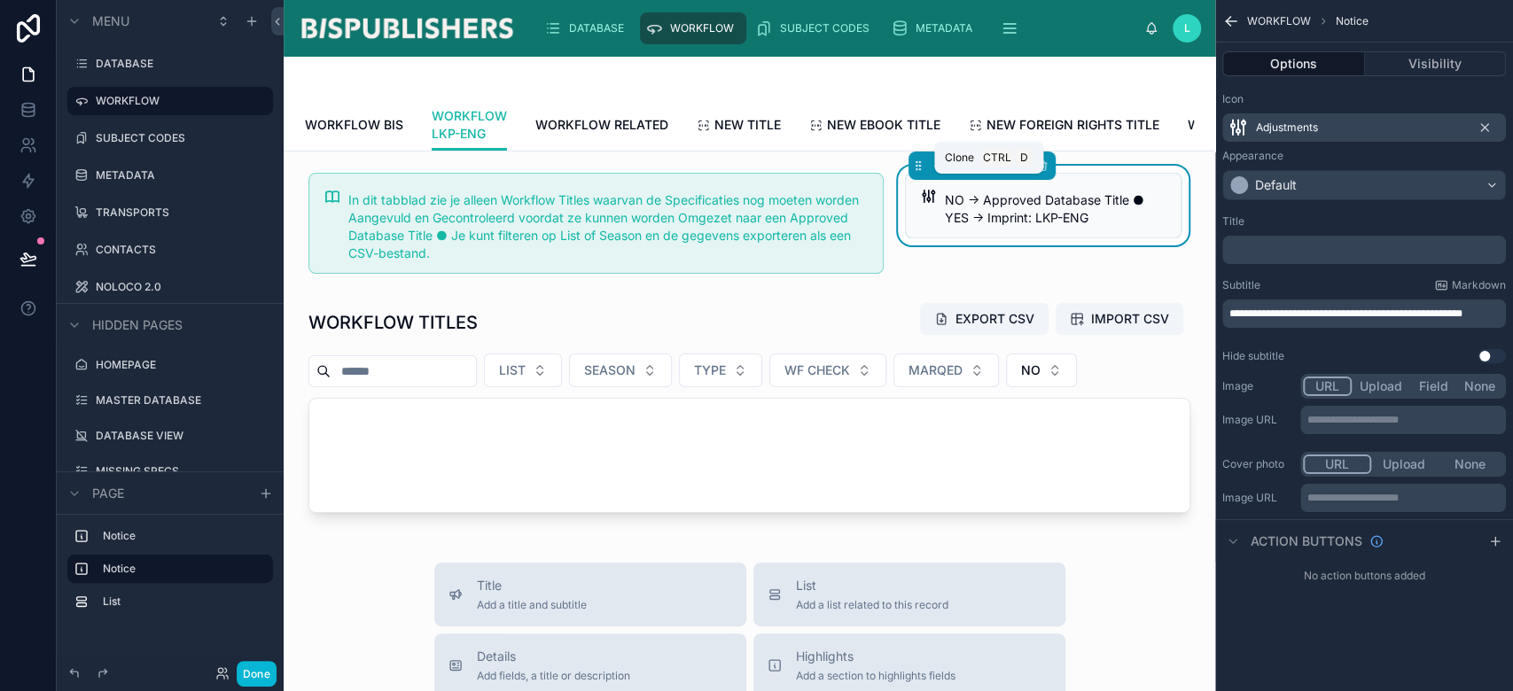
click at [995, 172] on icon at bounding box center [1001, 166] width 12 height 12
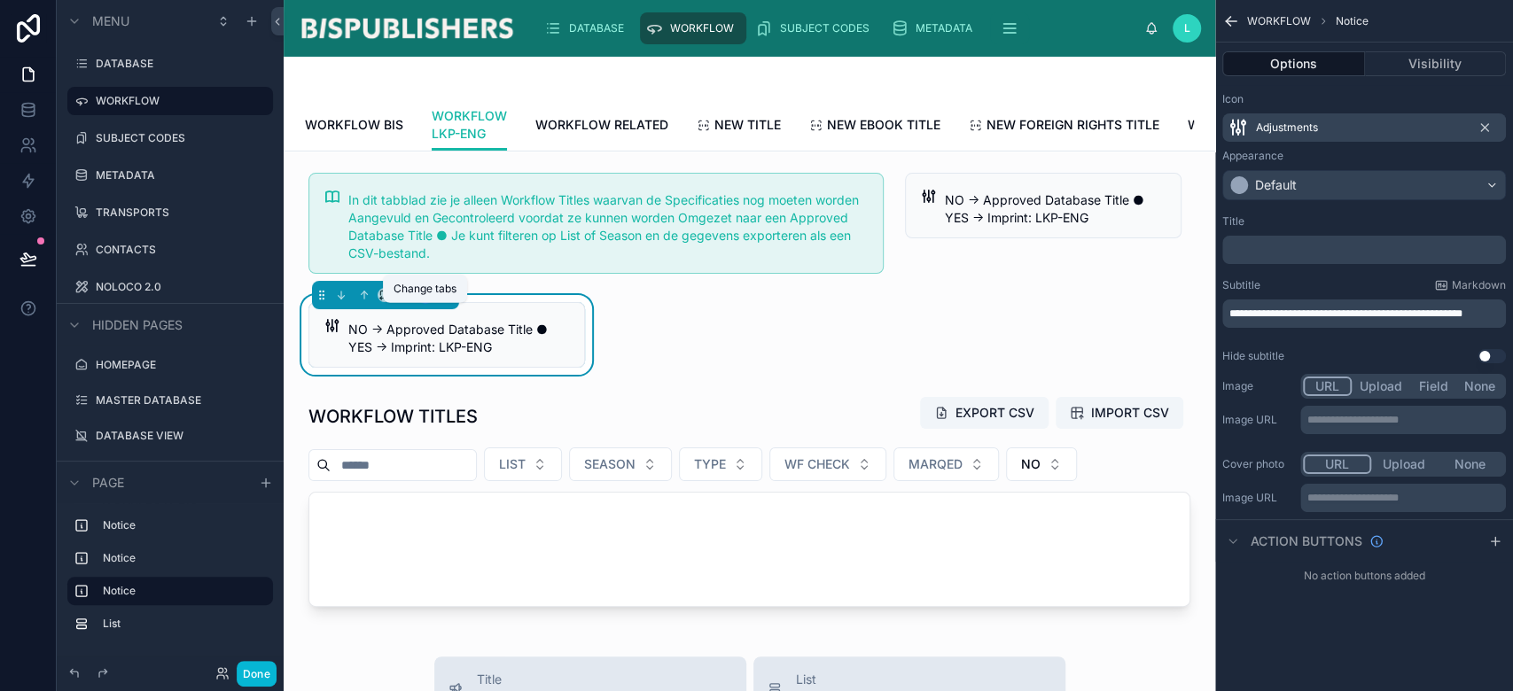
click at [427, 301] on icon at bounding box center [424, 296] width 7 height 7
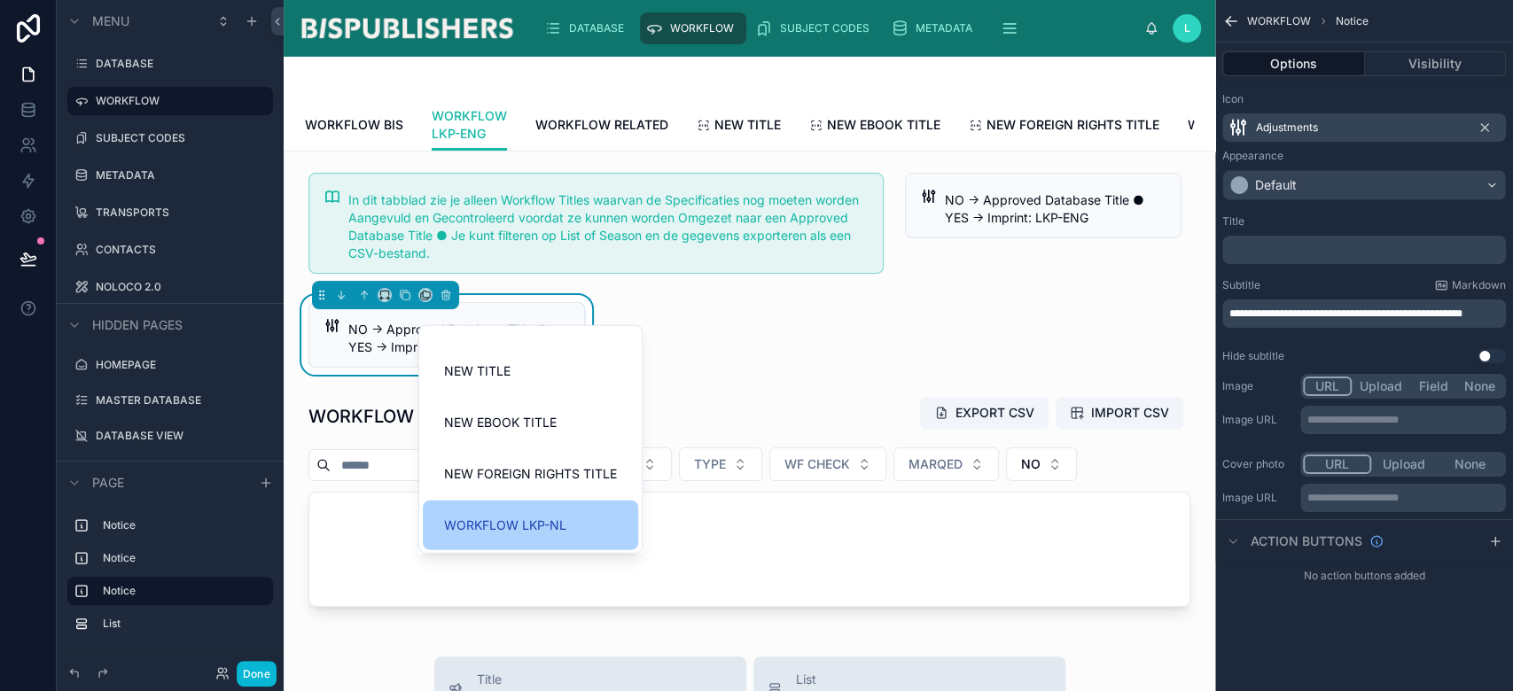
click at [496, 522] on span "WORKFLOW LKP-NL" at bounding box center [505, 525] width 122 height 21
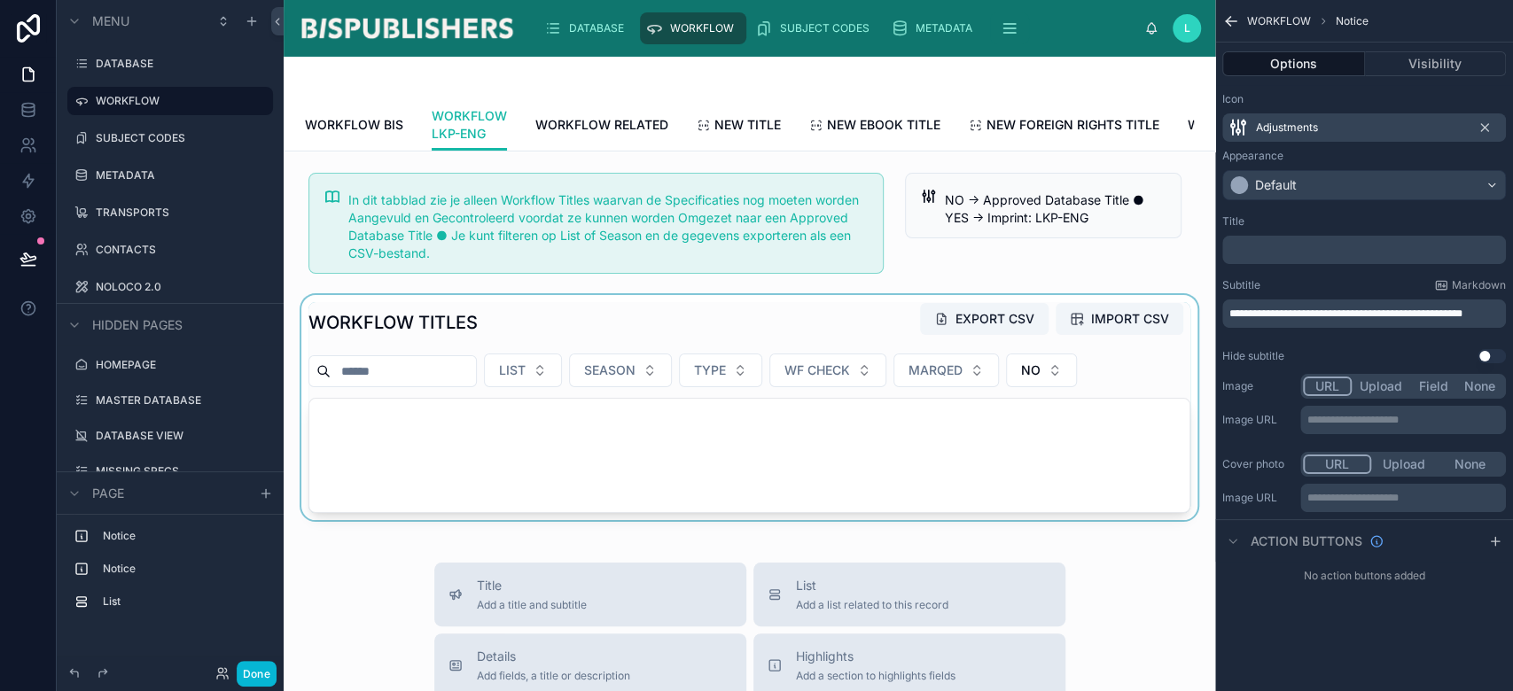
click at [487, 348] on div at bounding box center [749, 407] width 903 height 225
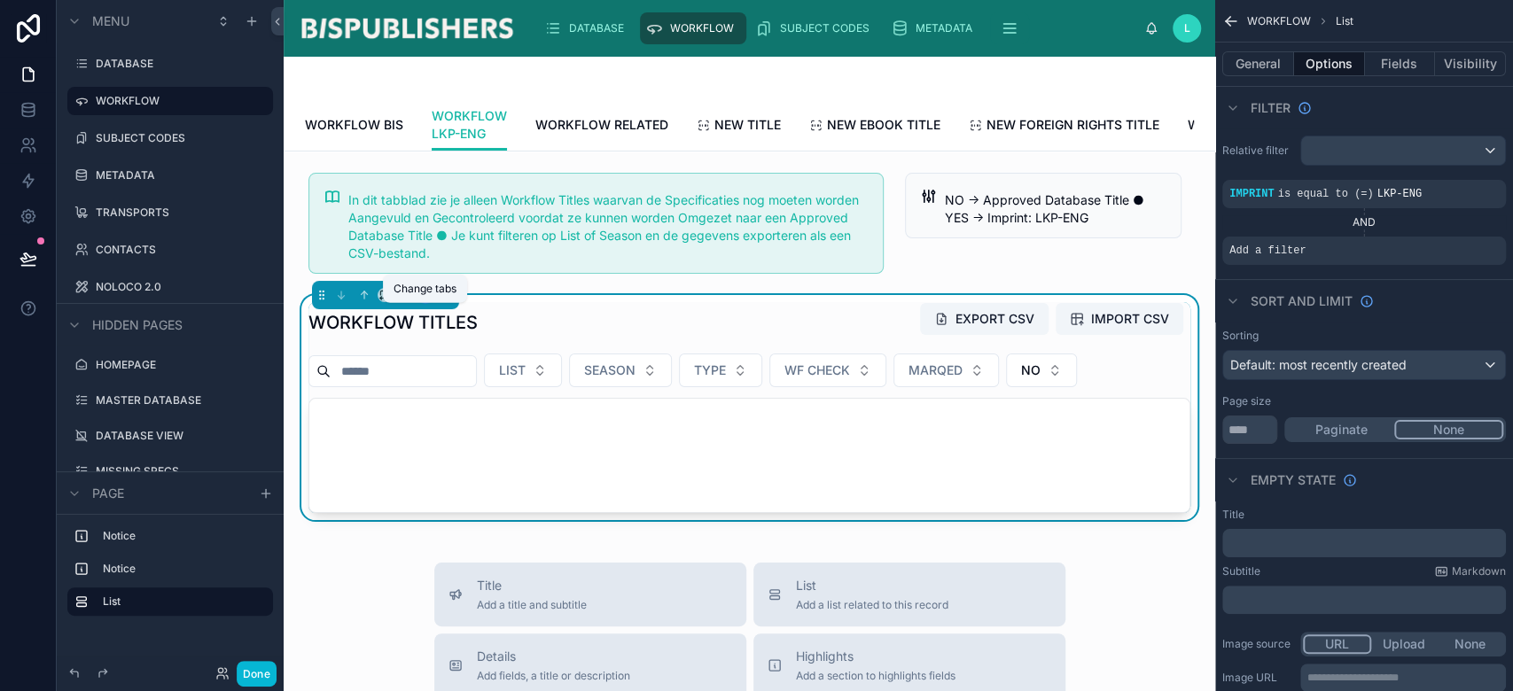
click at [427, 301] on icon at bounding box center [425, 295] width 12 height 12
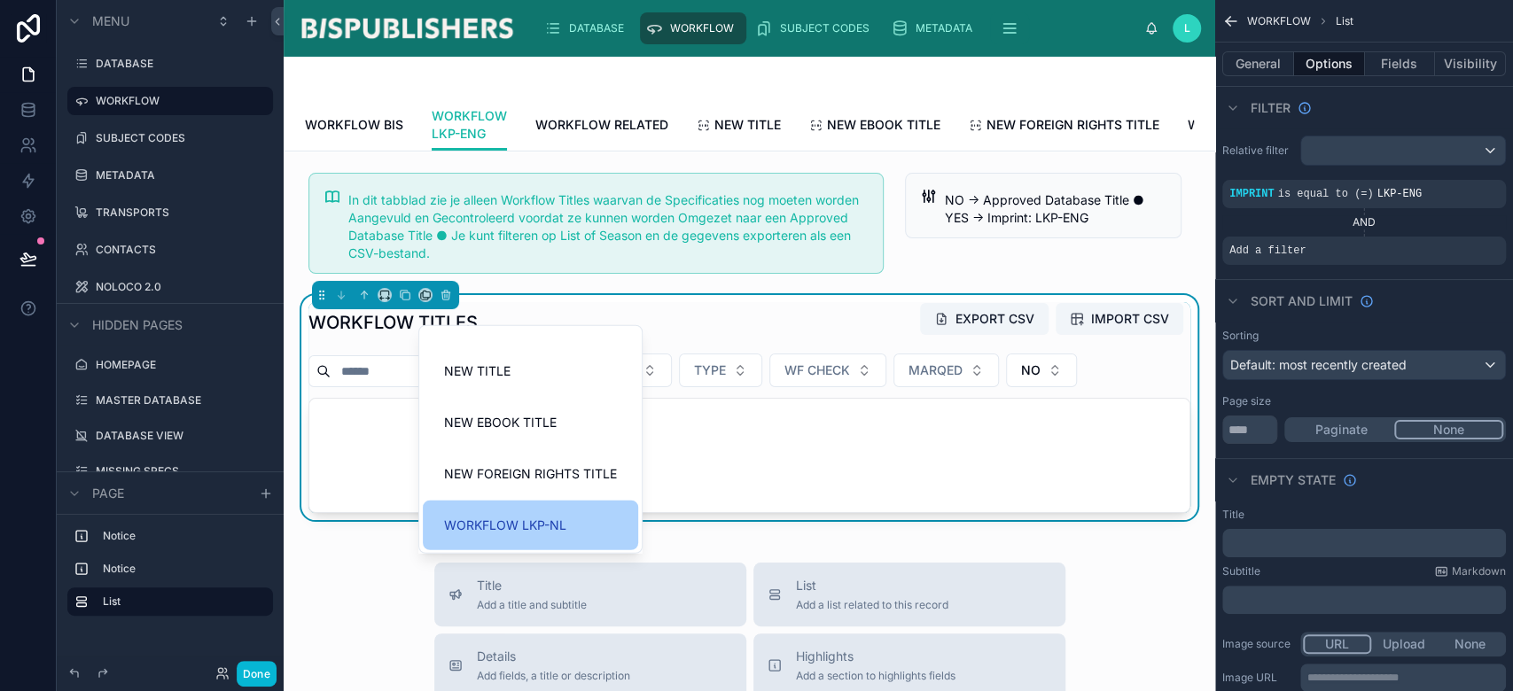
click at [559, 528] on span "WORKFLOW LKP-NL" at bounding box center [505, 525] width 122 height 21
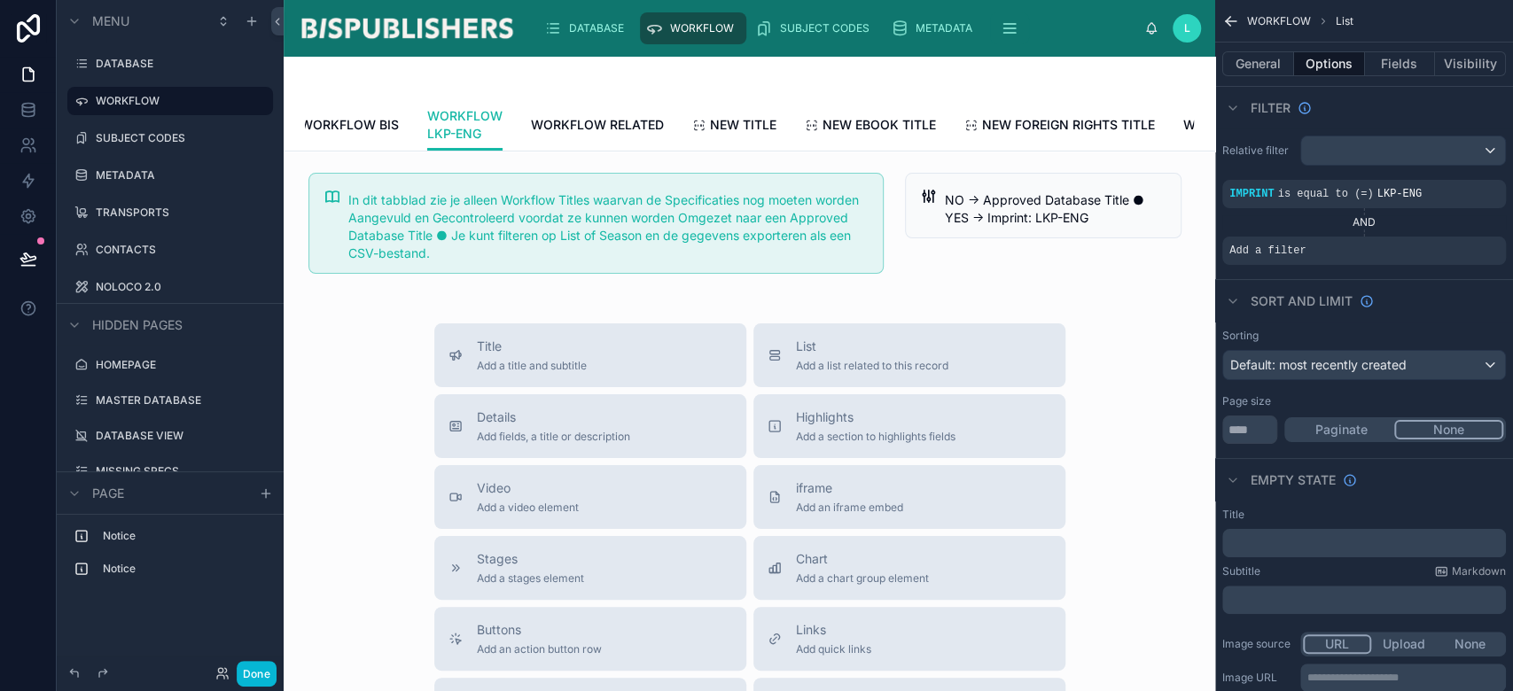
scroll to position [0, 133]
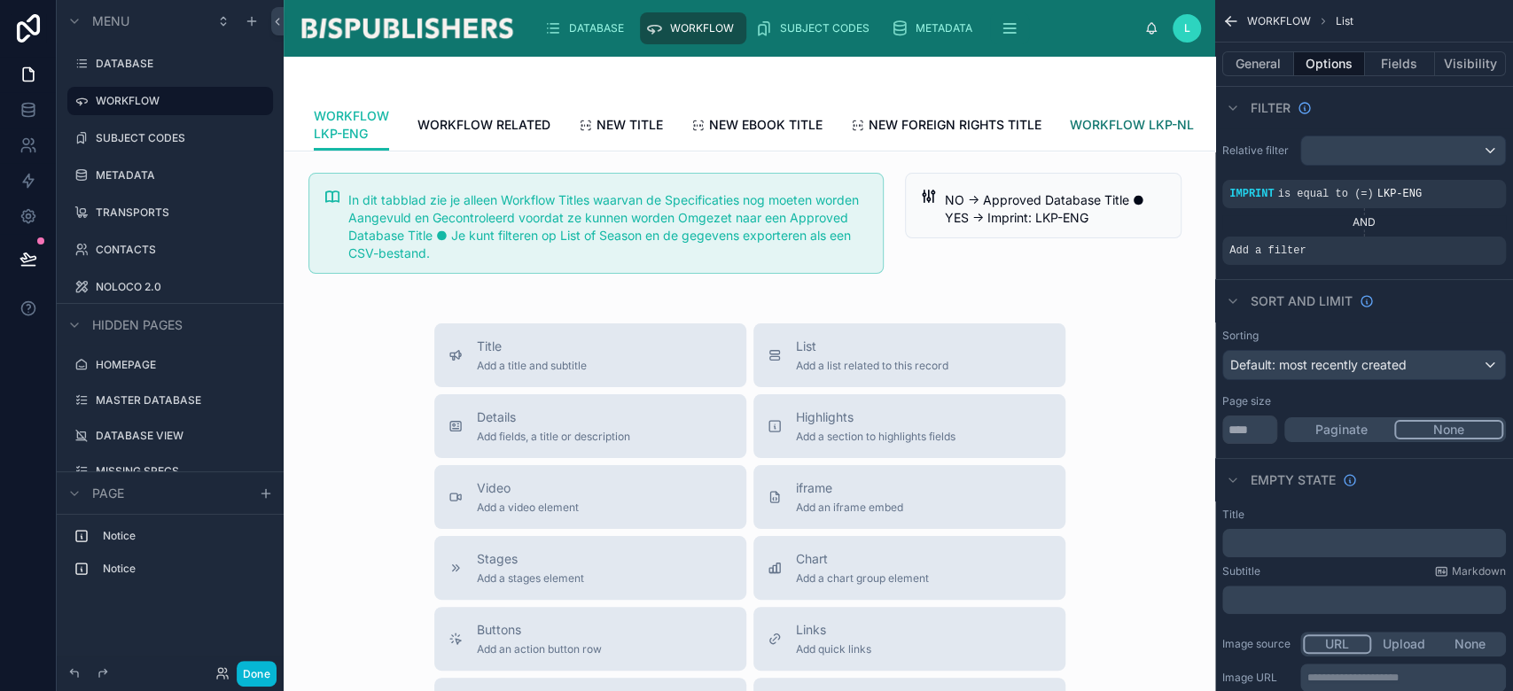
click at [1142, 132] on span "WORKFLOW LKP-NL" at bounding box center [1132, 125] width 124 height 18
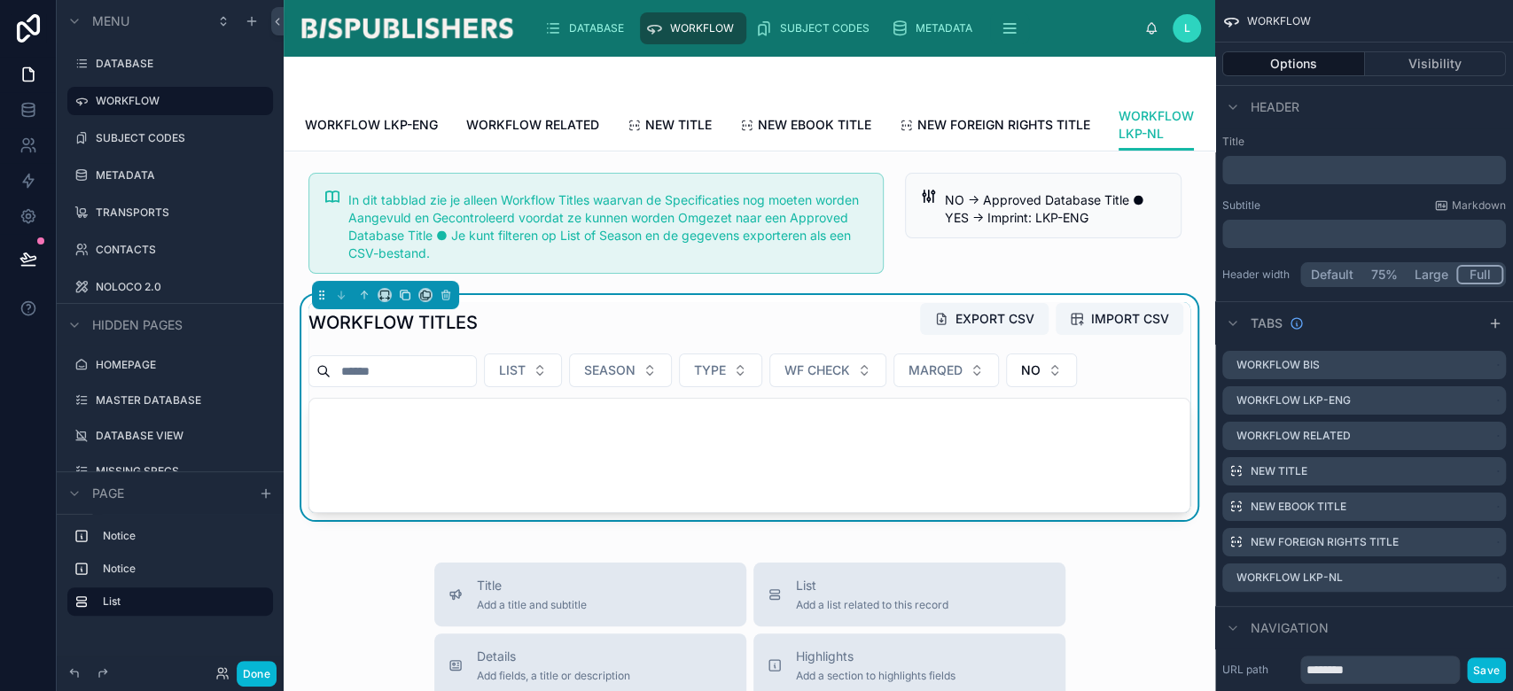
click at [408, 305] on button at bounding box center [405, 295] width 20 height 20
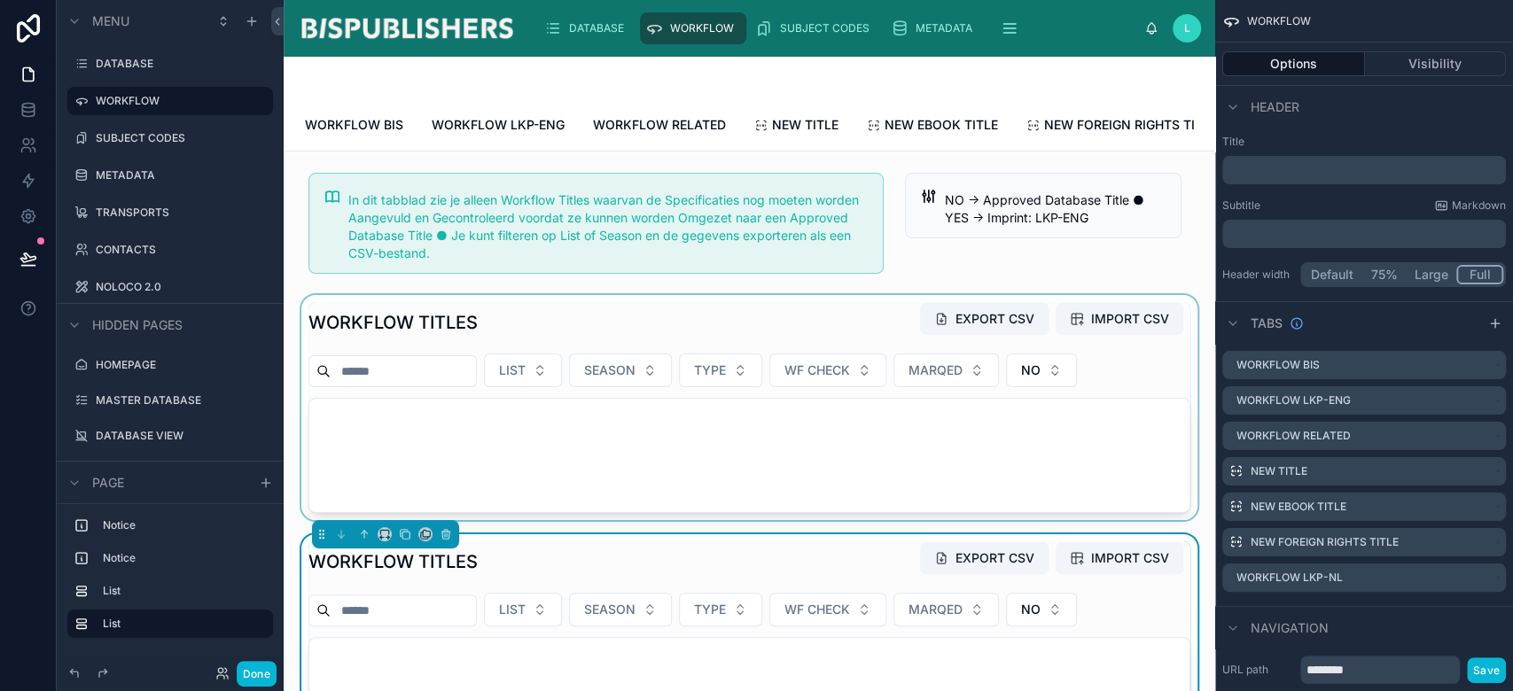
click at [525, 355] on div at bounding box center [749, 407] width 903 height 225
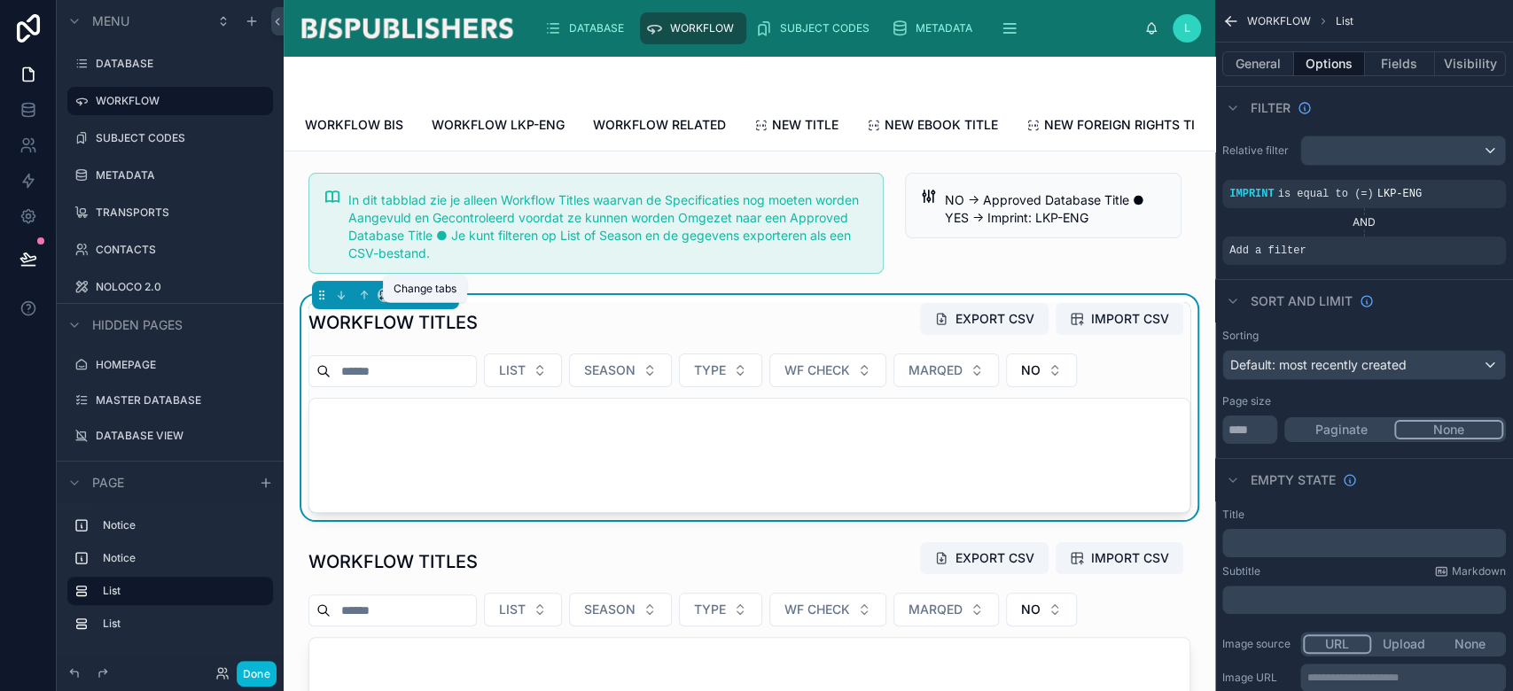
click at [425, 301] on icon at bounding box center [425, 295] width 12 height 12
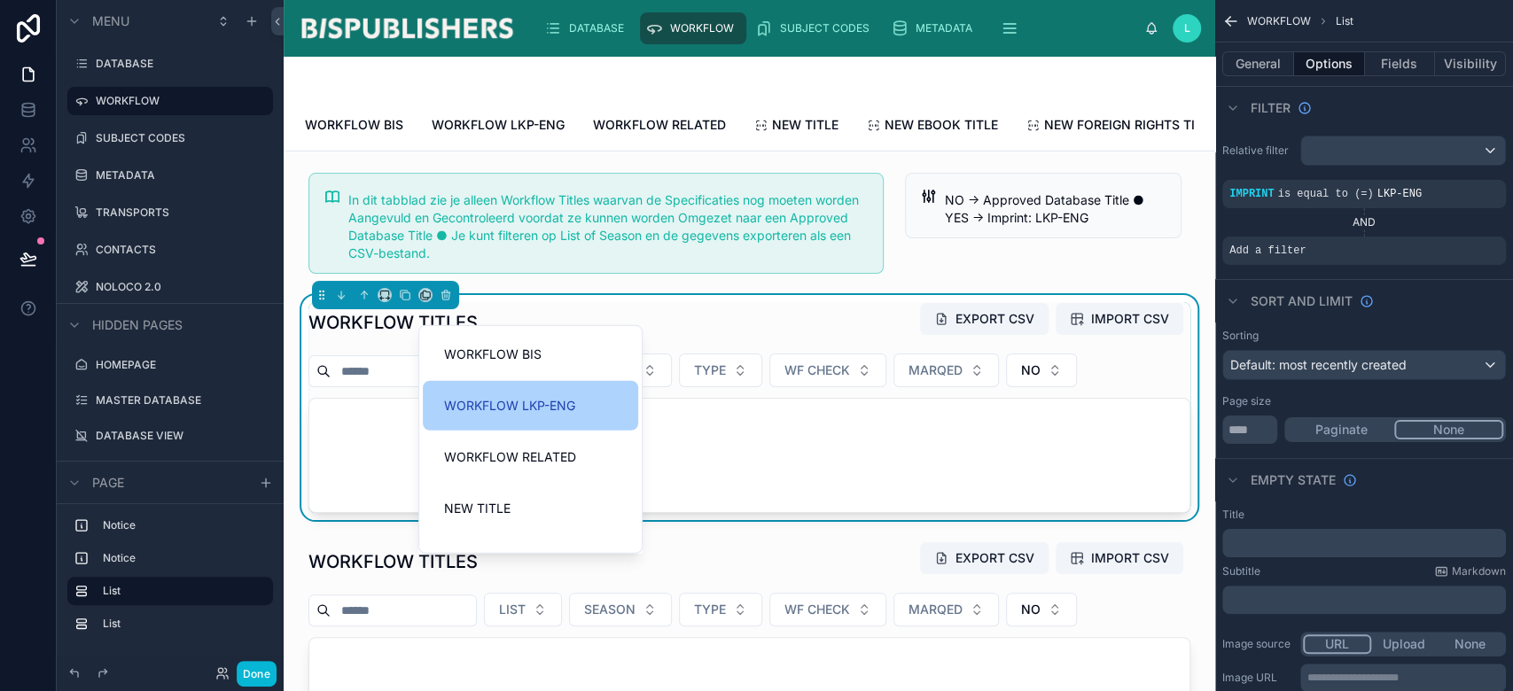
click at [477, 402] on span "WORKFLOW LKP-ENG" at bounding box center [509, 405] width 131 height 21
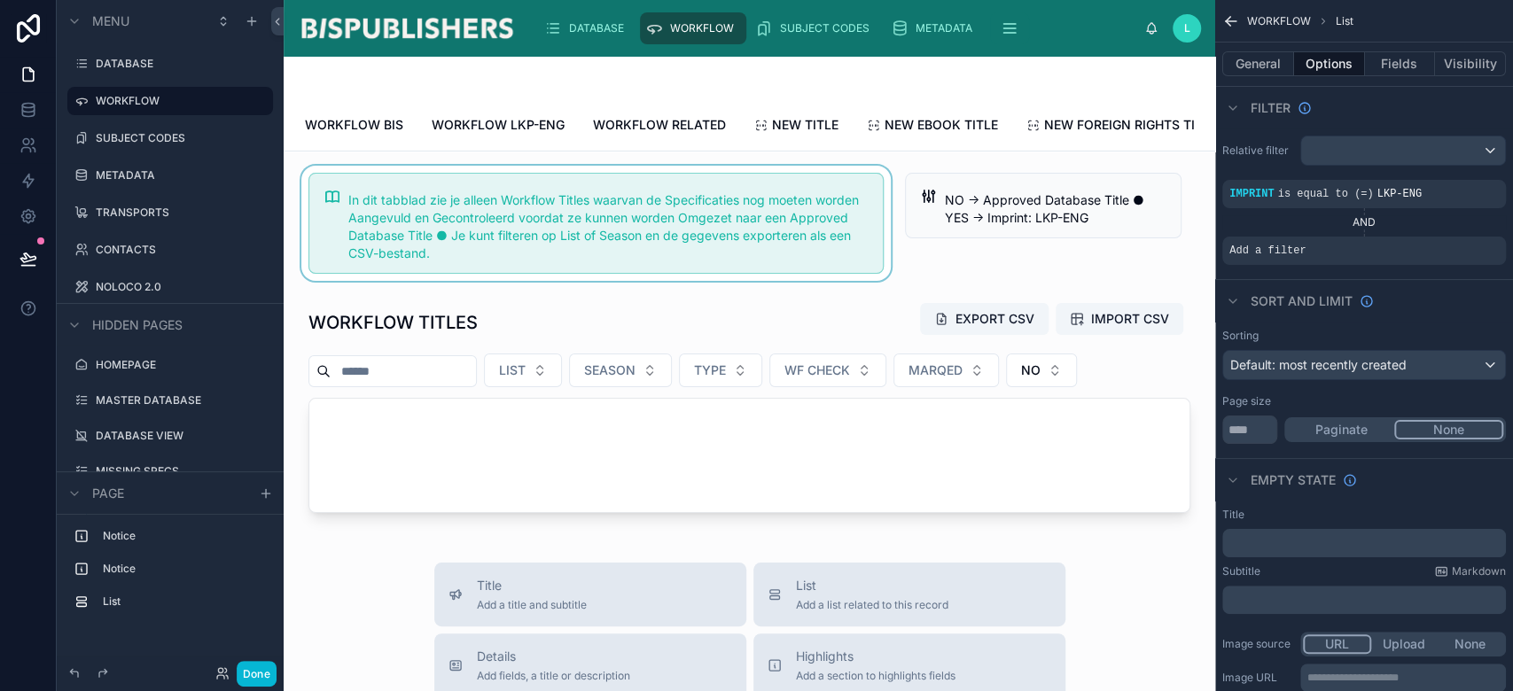
click at [545, 247] on div at bounding box center [596, 223] width 597 height 115
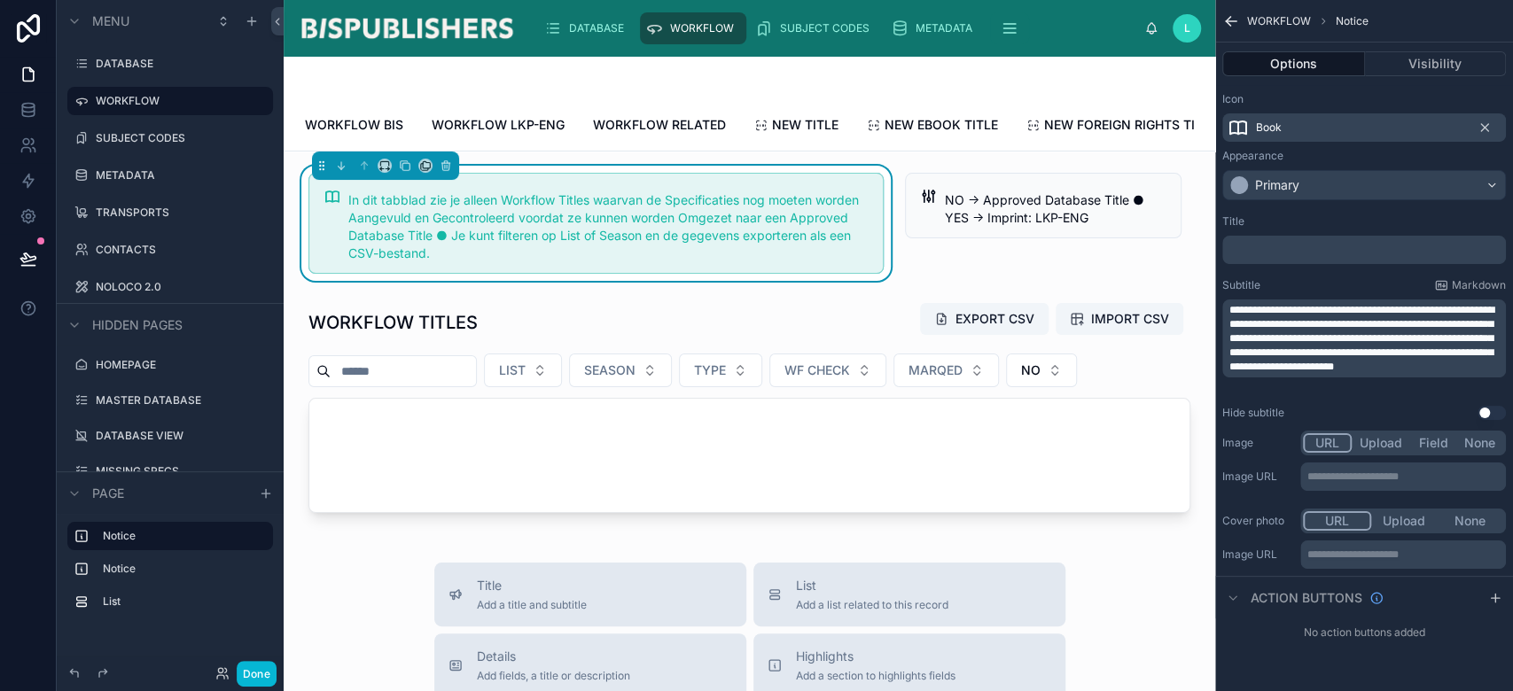
click at [1410, 309] on span "**********" at bounding box center [1362, 338] width 265 height 67
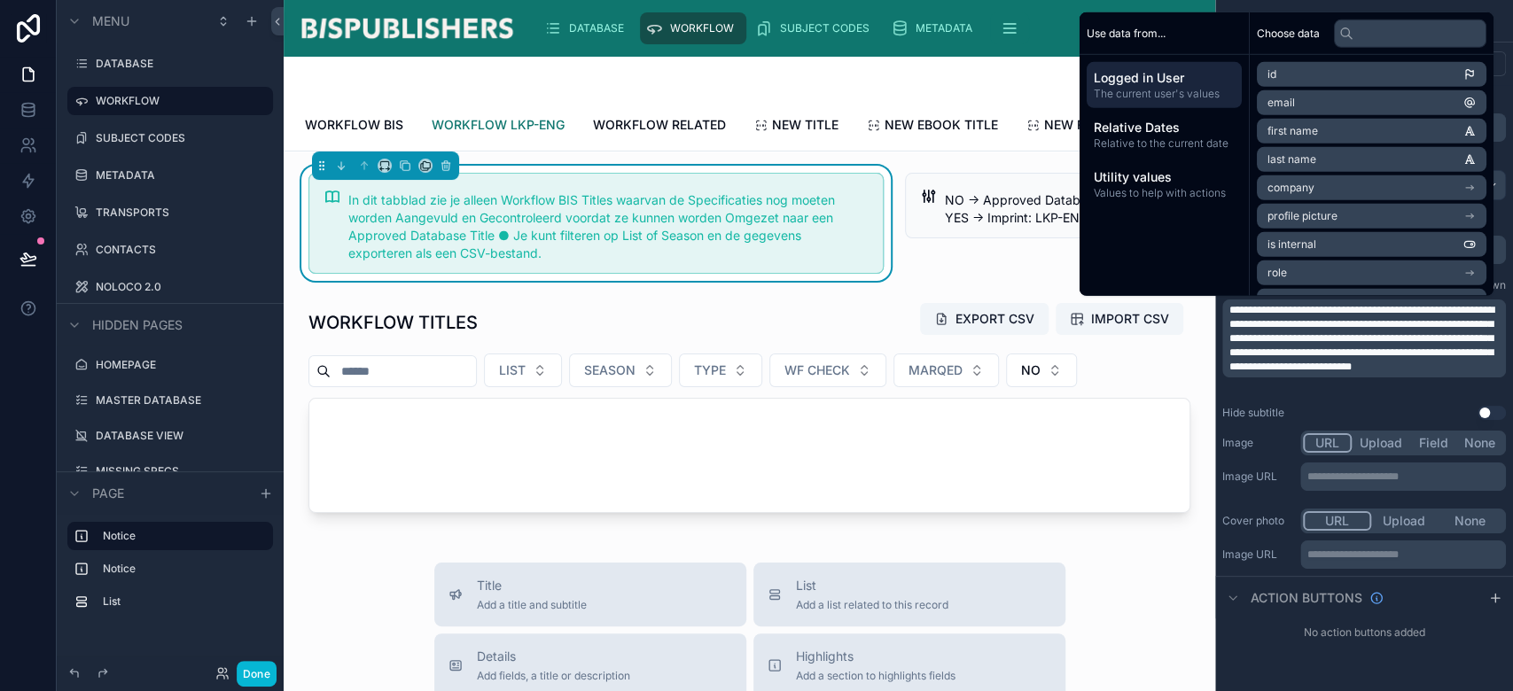
click at [560, 126] on span "WORKFLOW LKP-ENG" at bounding box center [498, 125] width 133 height 18
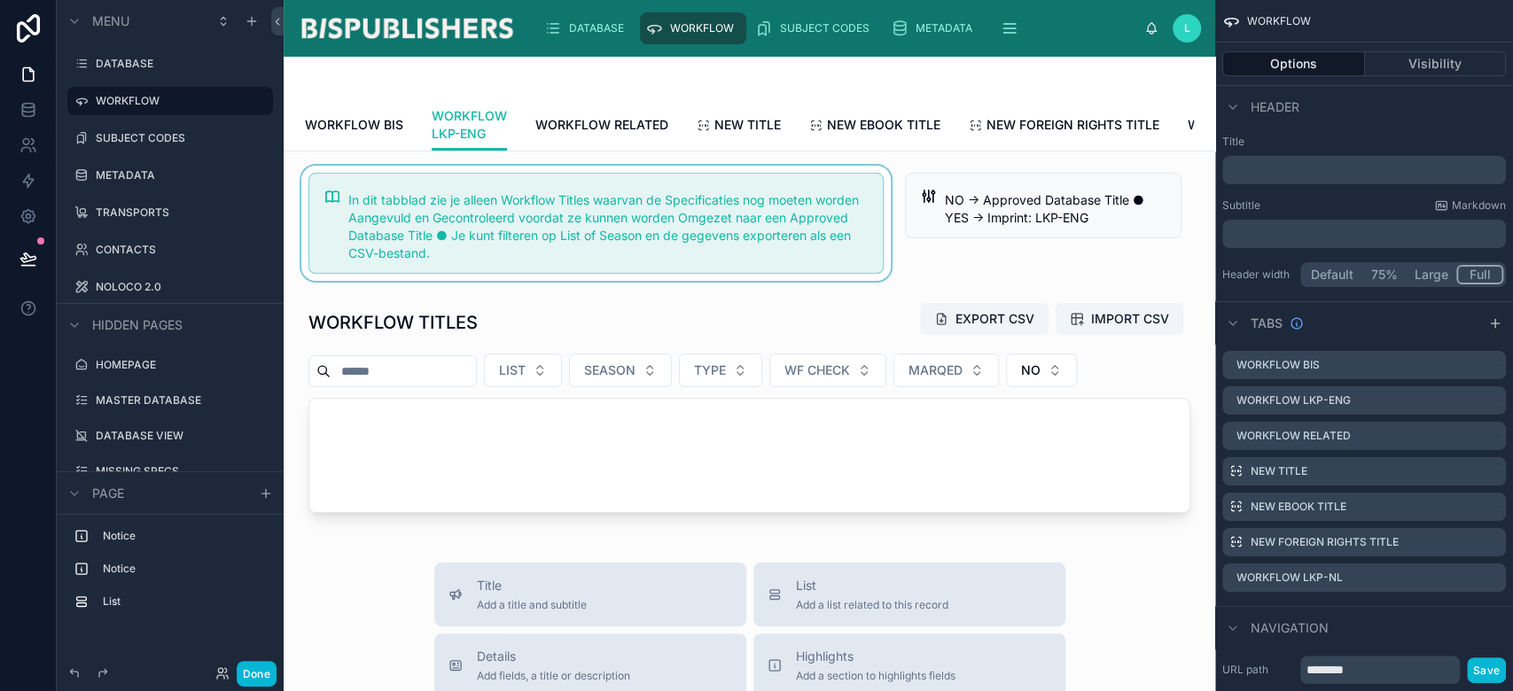
click at [722, 249] on div at bounding box center [596, 223] width 597 height 115
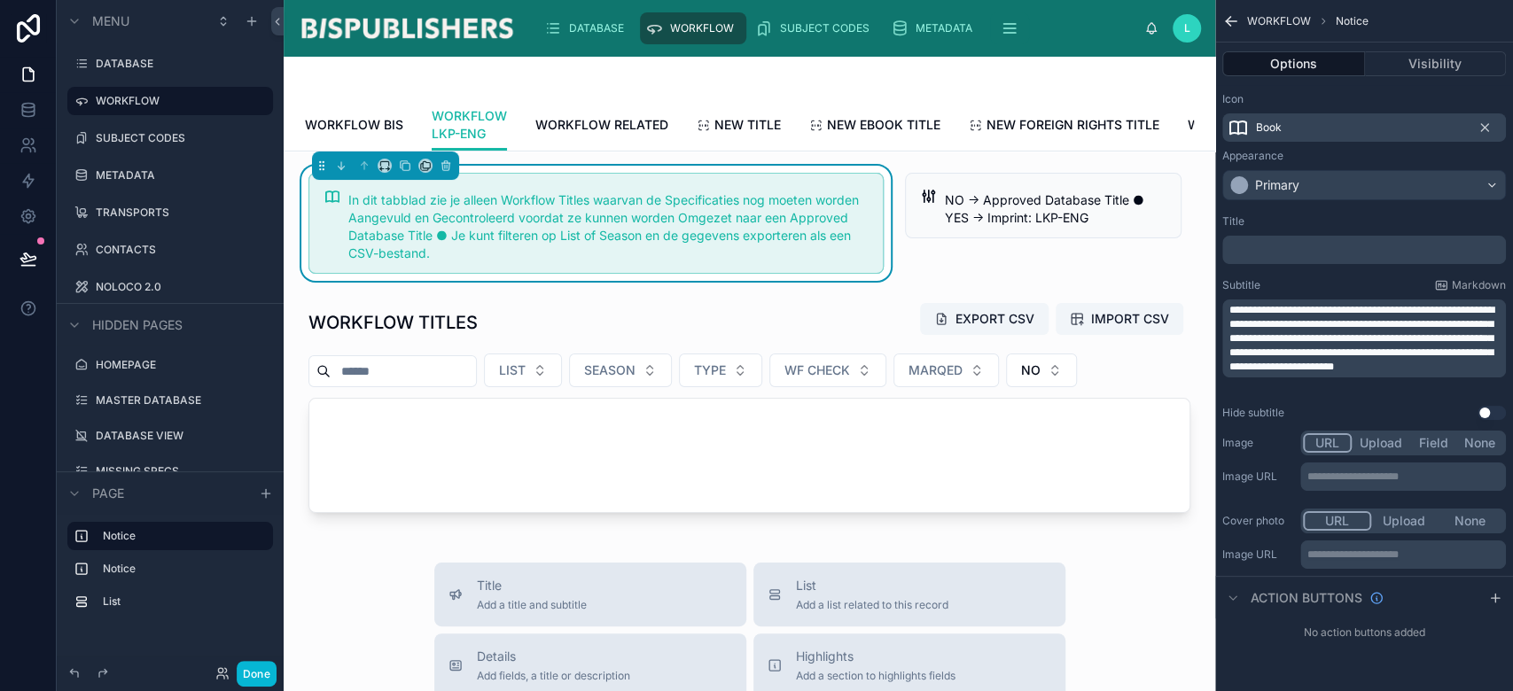
click at [1440, 311] on span "**********" at bounding box center [1362, 338] width 265 height 67
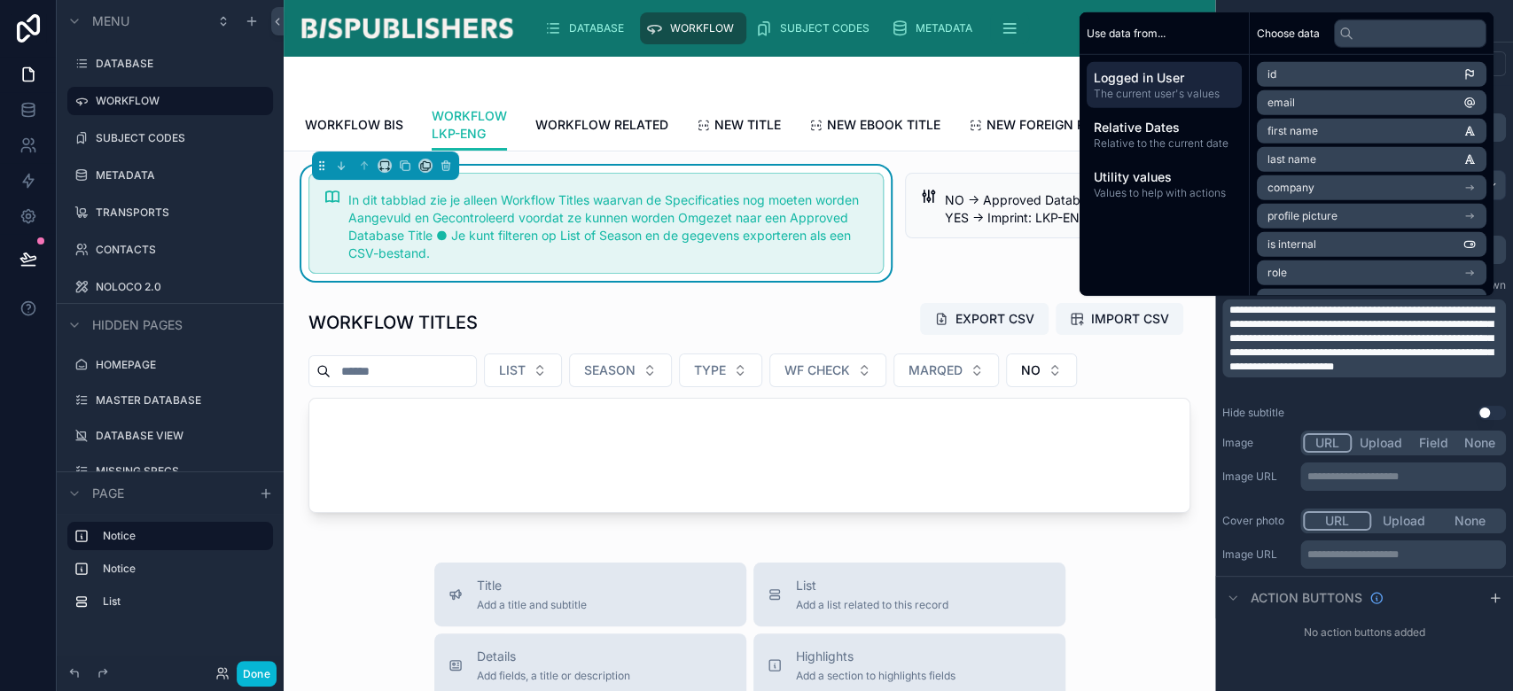
click at [1410, 310] on span "**********" at bounding box center [1362, 338] width 265 height 67
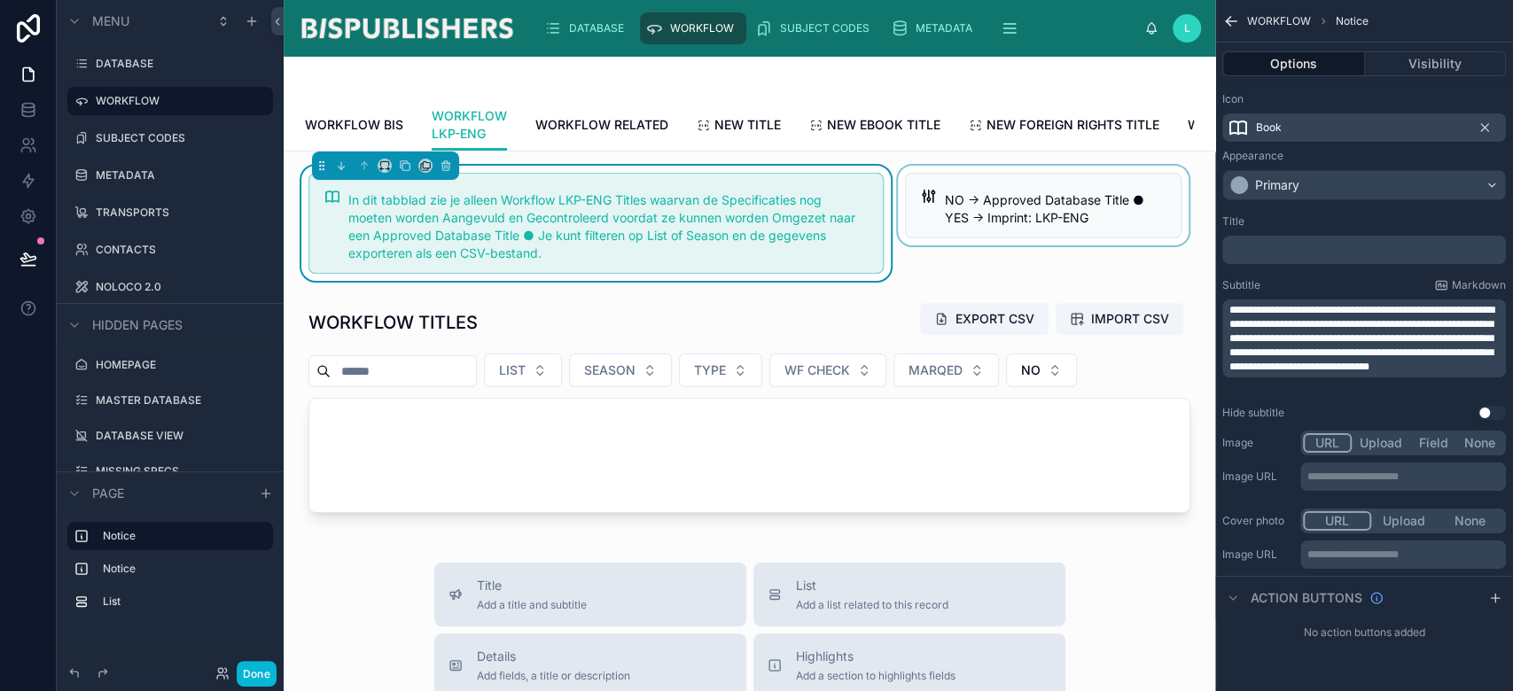
click at [1028, 246] on div at bounding box center [1043, 223] width 298 height 115
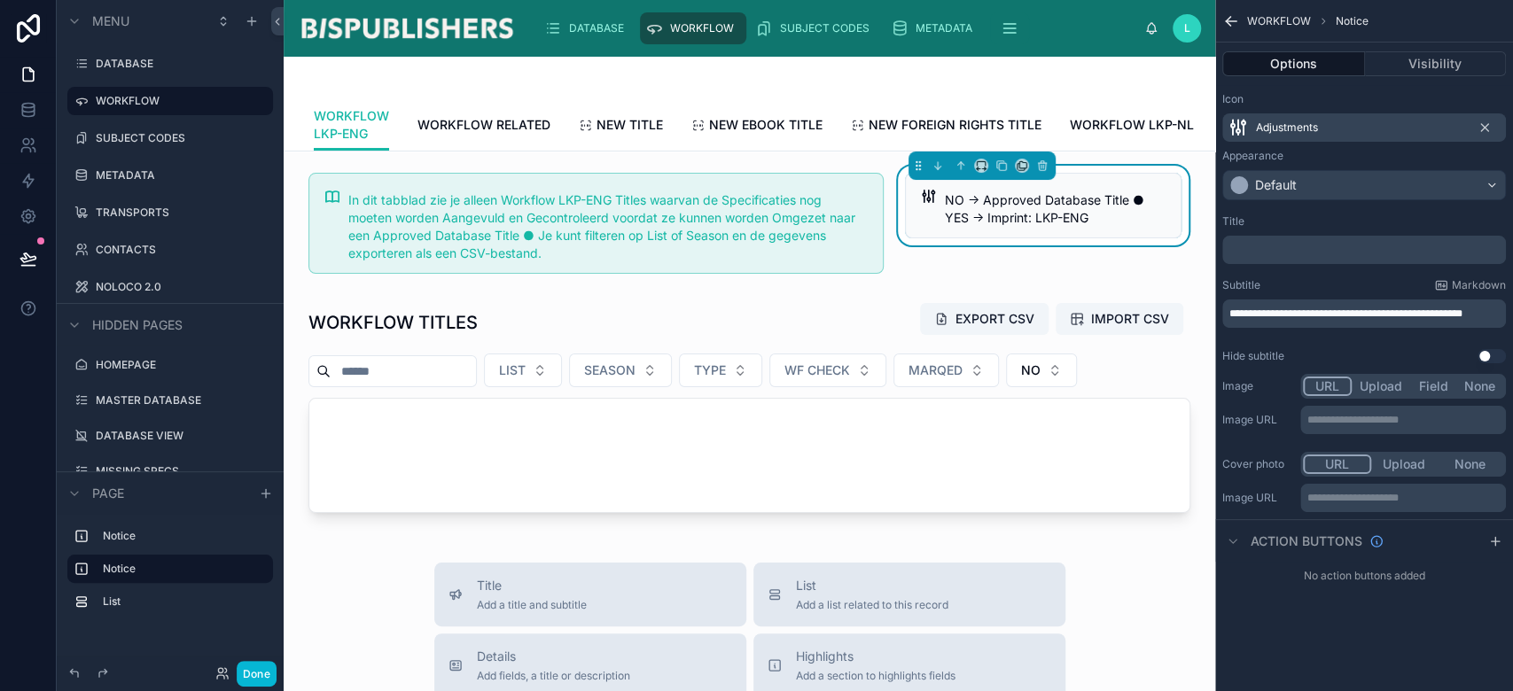
scroll to position [0, 133]
click at [1125, 132] on span "WORKFLOW LKP-NL" at bounding box center [1132, 125] width 124 height 18
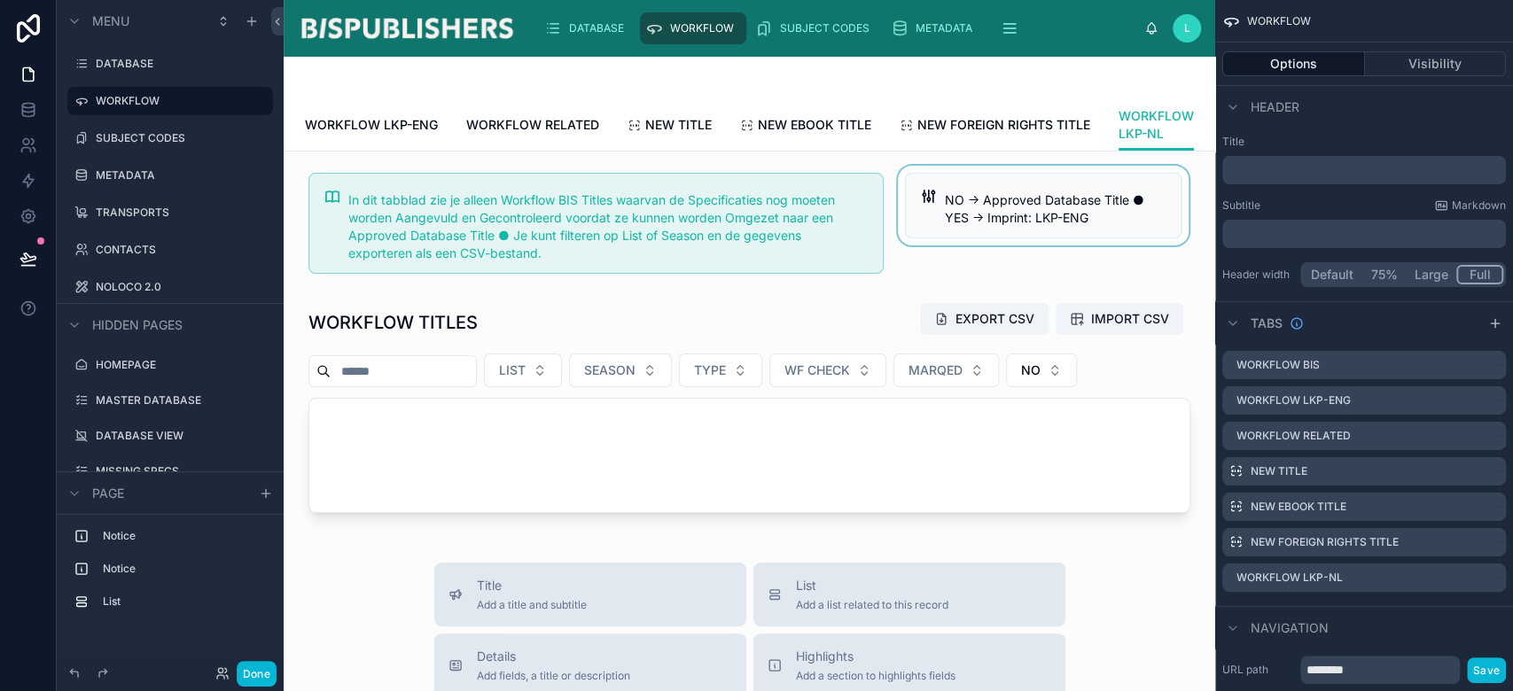
click at [1061, 237] on div at bounding box center [1043, 223] width 298 height 115
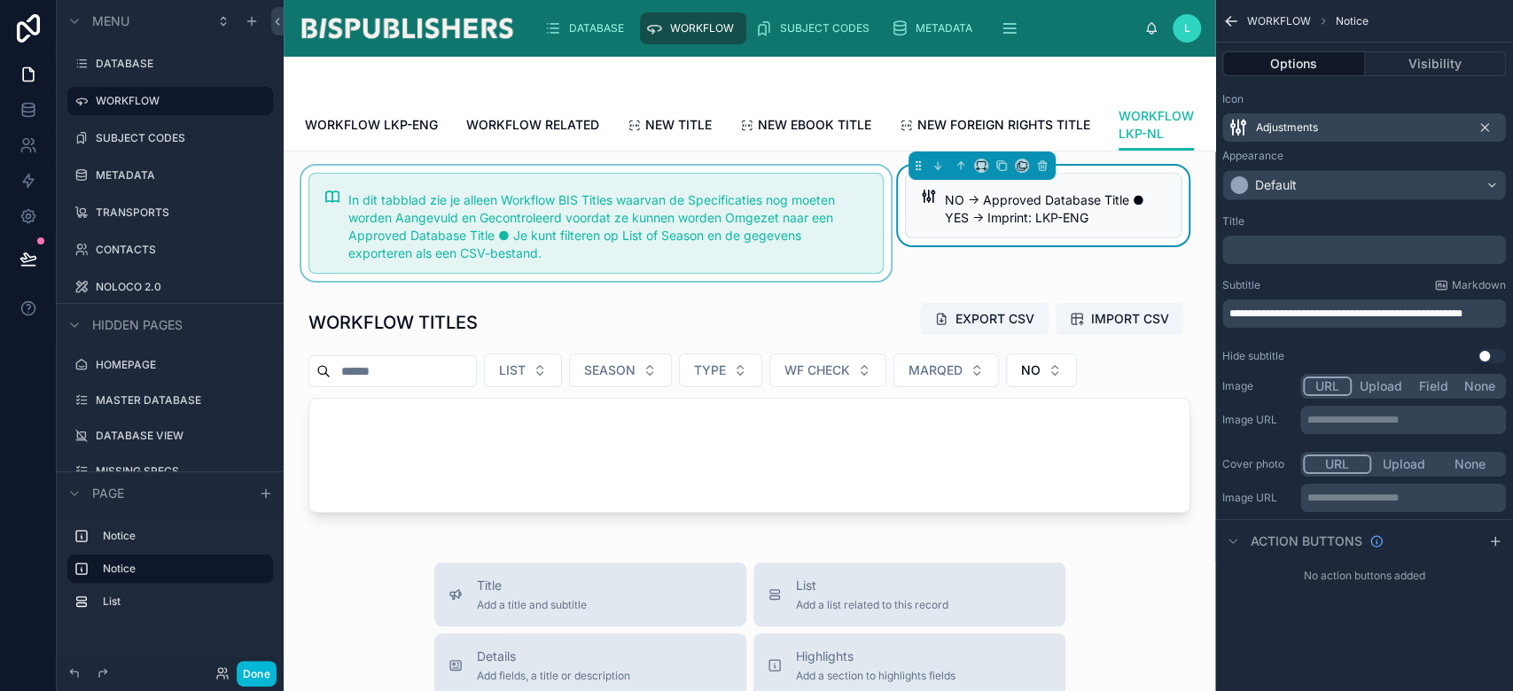
click at [725, 247] on div at bounding box center [596, 223] width 597 height 115
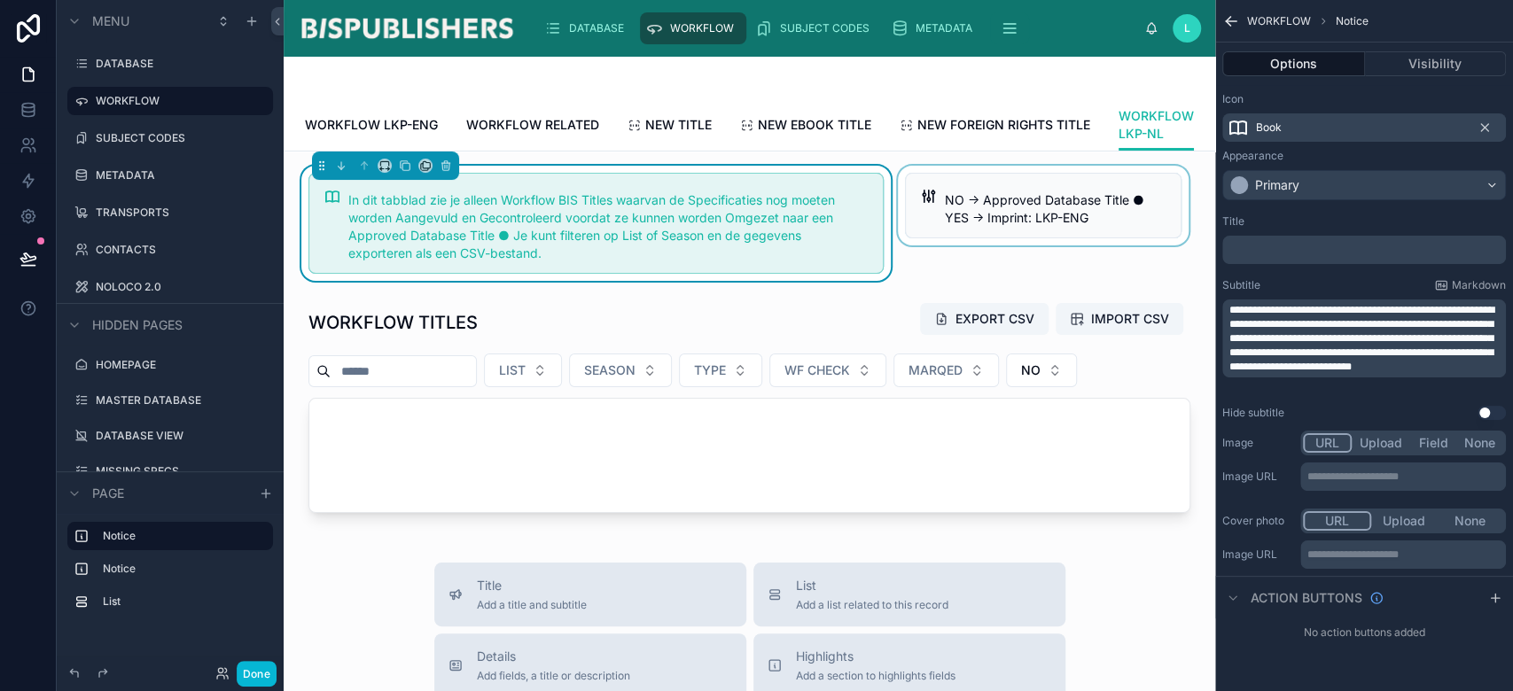
click at [1422, 308] on span "**********" at bounding box center [1362, 338] width 265 height 67
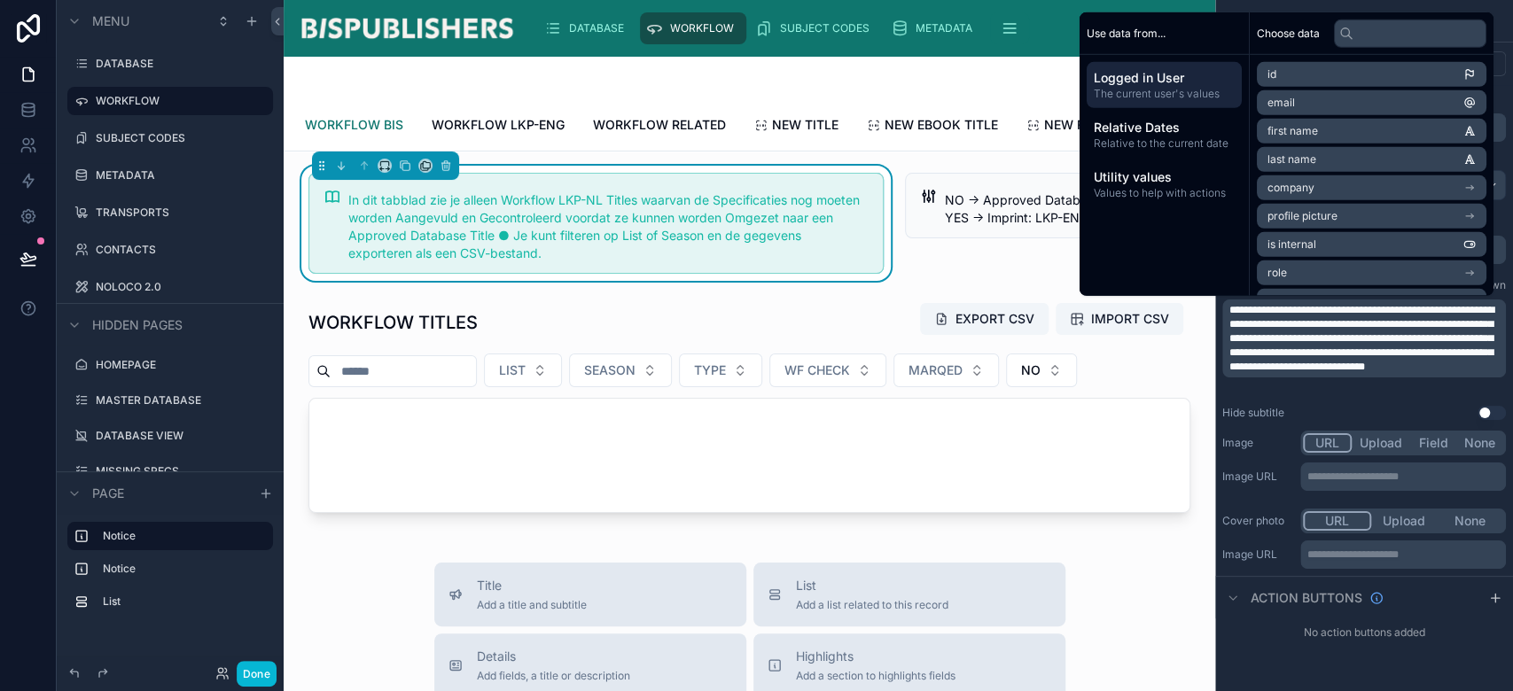
drag, startPoint x: 384, startPoint y: 121, endPoint x: 397, endPoint y: 140, distance: 22.9
click at [383, 121] on span "WORKFLOW BIS" at bounding box center [354, 125] width 98 height 18
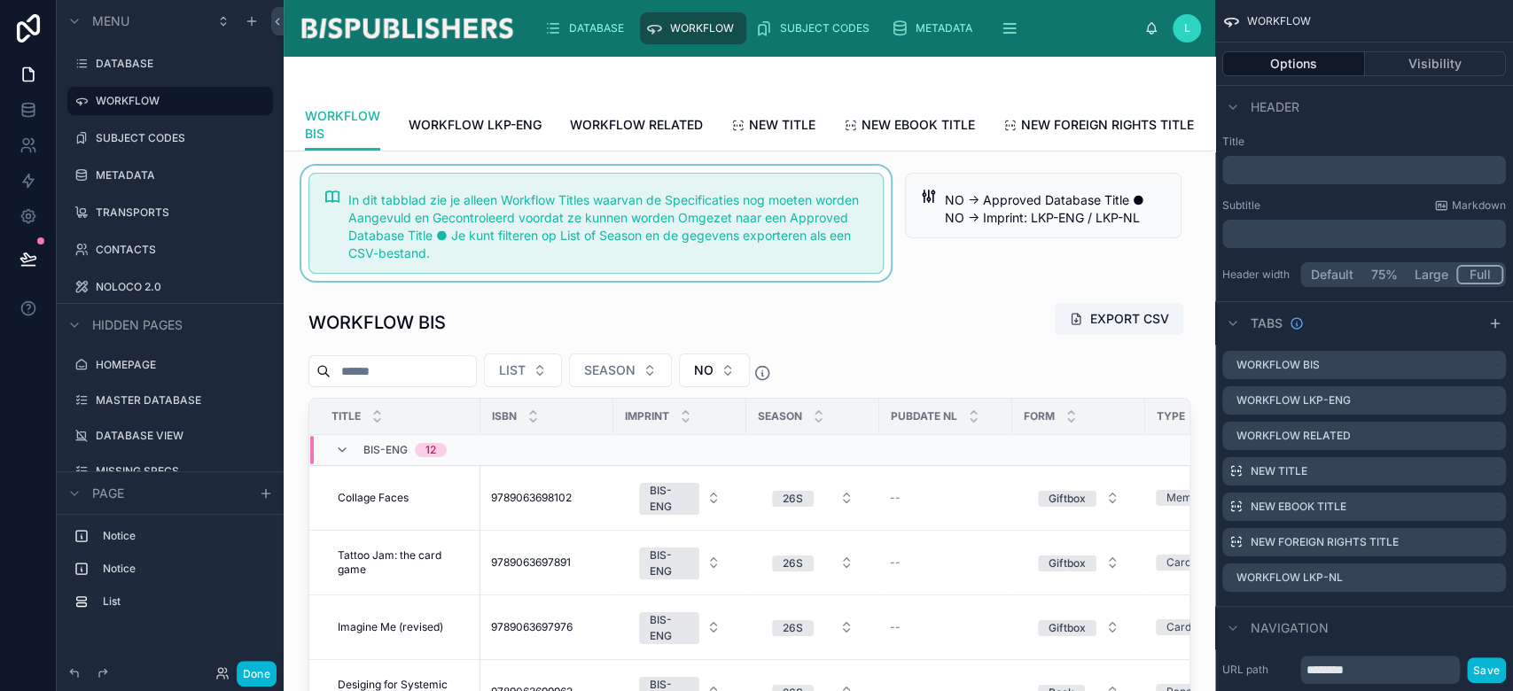
click at [729, 281] on div at bounding box center [596, 223] width 597 height 115
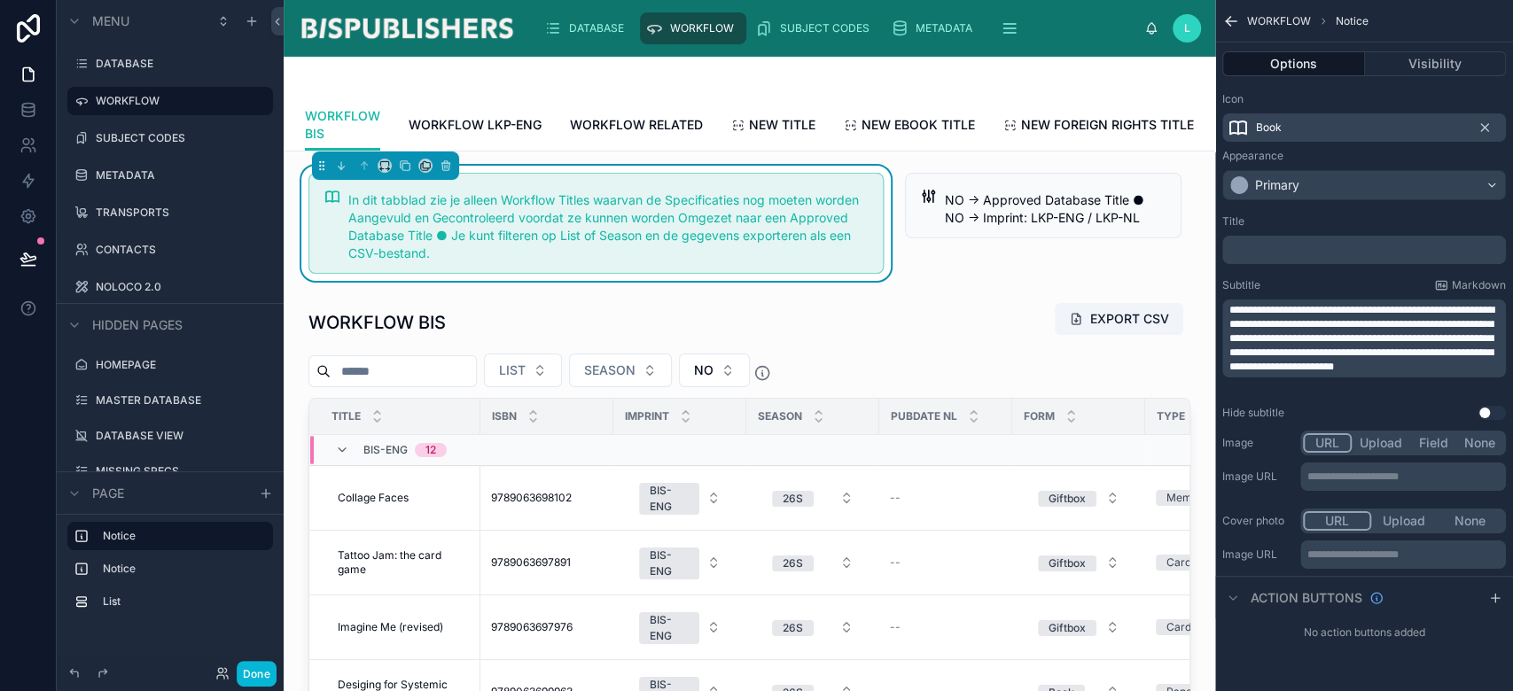
click at [1409, 307] on span "**********" at bounding box center [1362, 338] width 265 height 67
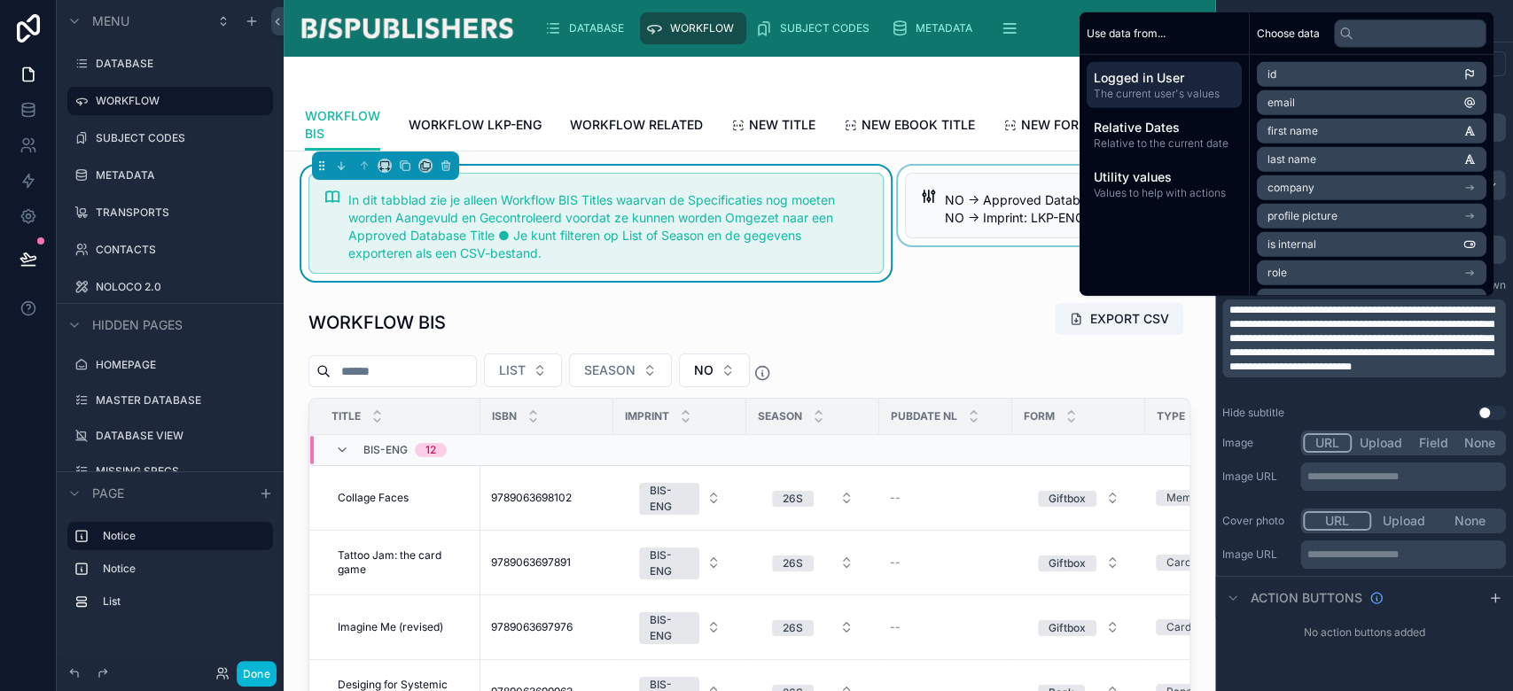
click at [945, 281] on div at bounding box center [1043, 223] width 298 height 115
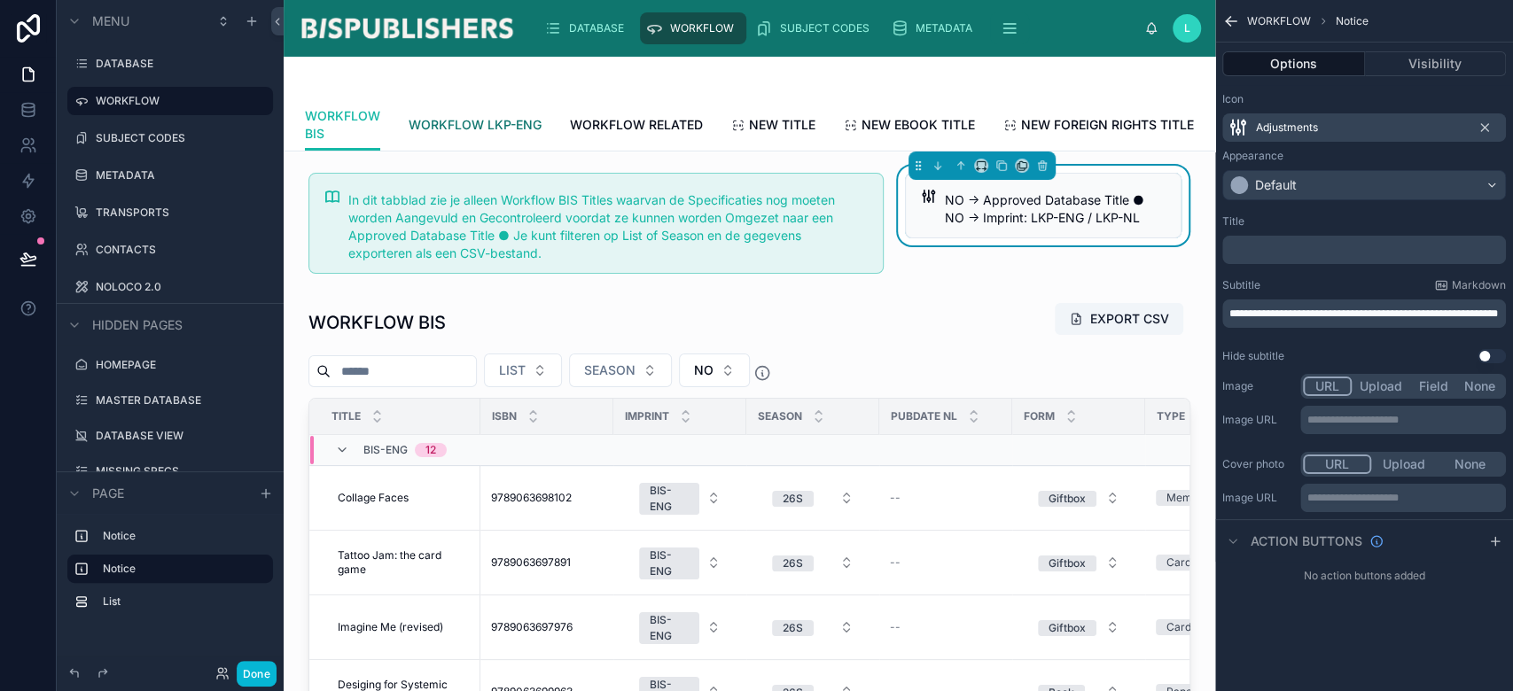
click at [481, 117] on span "WORKFLOW LKP-ENG" at bounding box center [475, 125] width 133 height 18
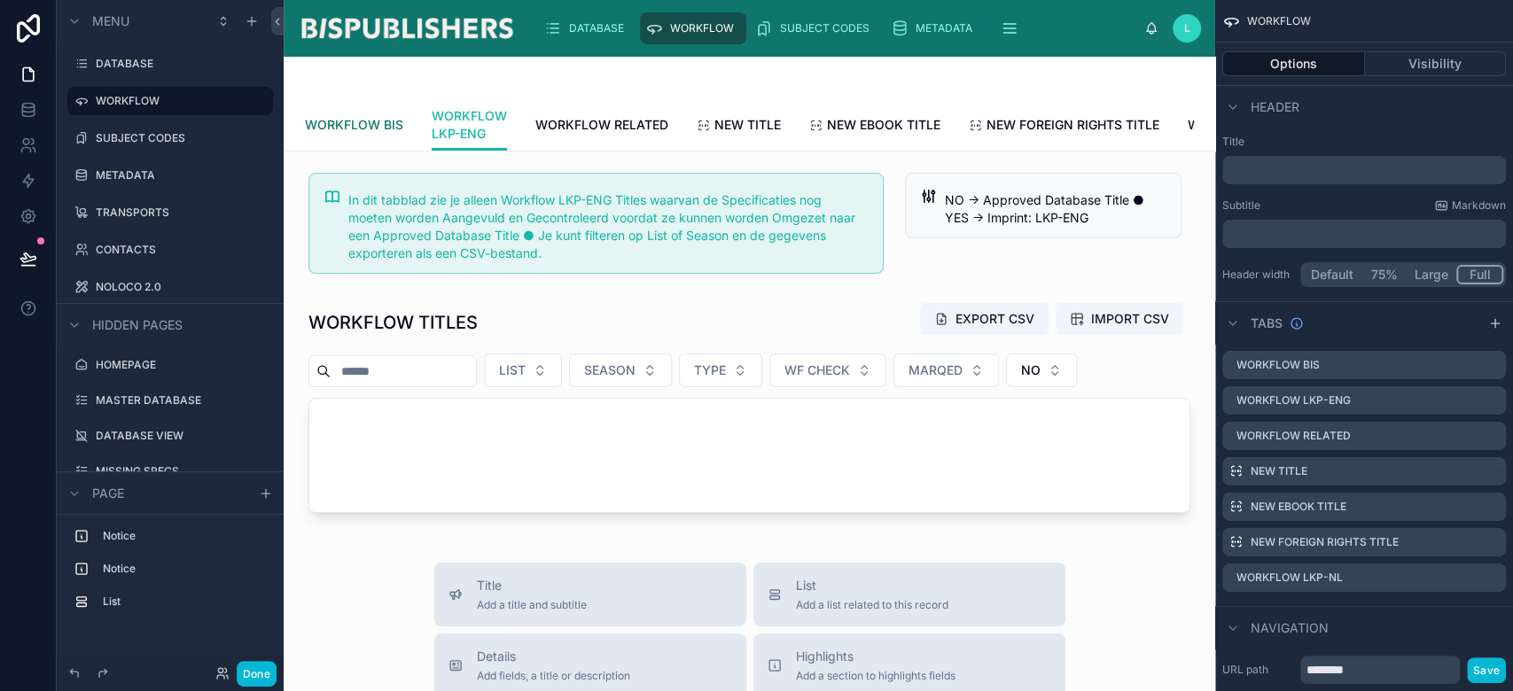
click at [382, 116] on span "WORKFLOW BIS" at bounding box center [354, 125] width 98 height 18
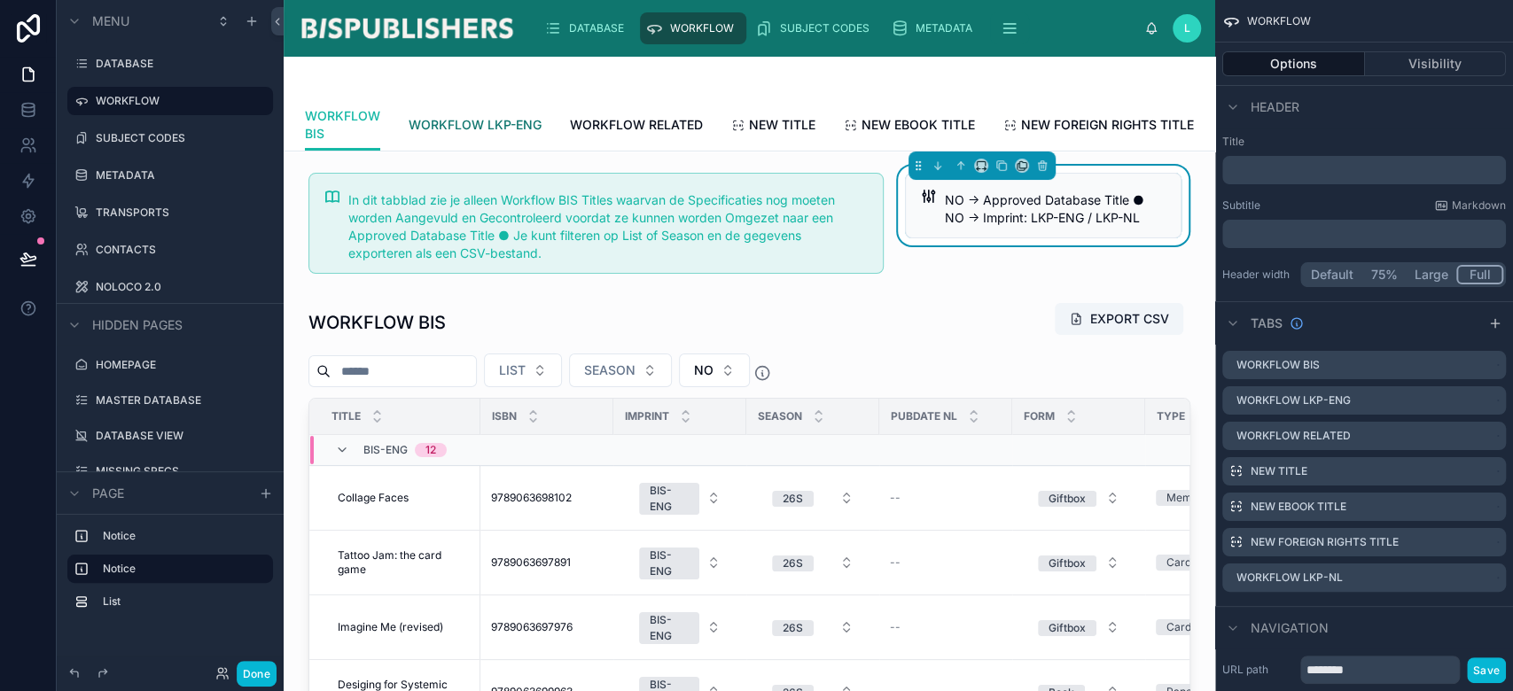
click at [473, 122] on span "WORKFLOW LKP-ENG" at bounding box center [475, 125] width 133 height 18
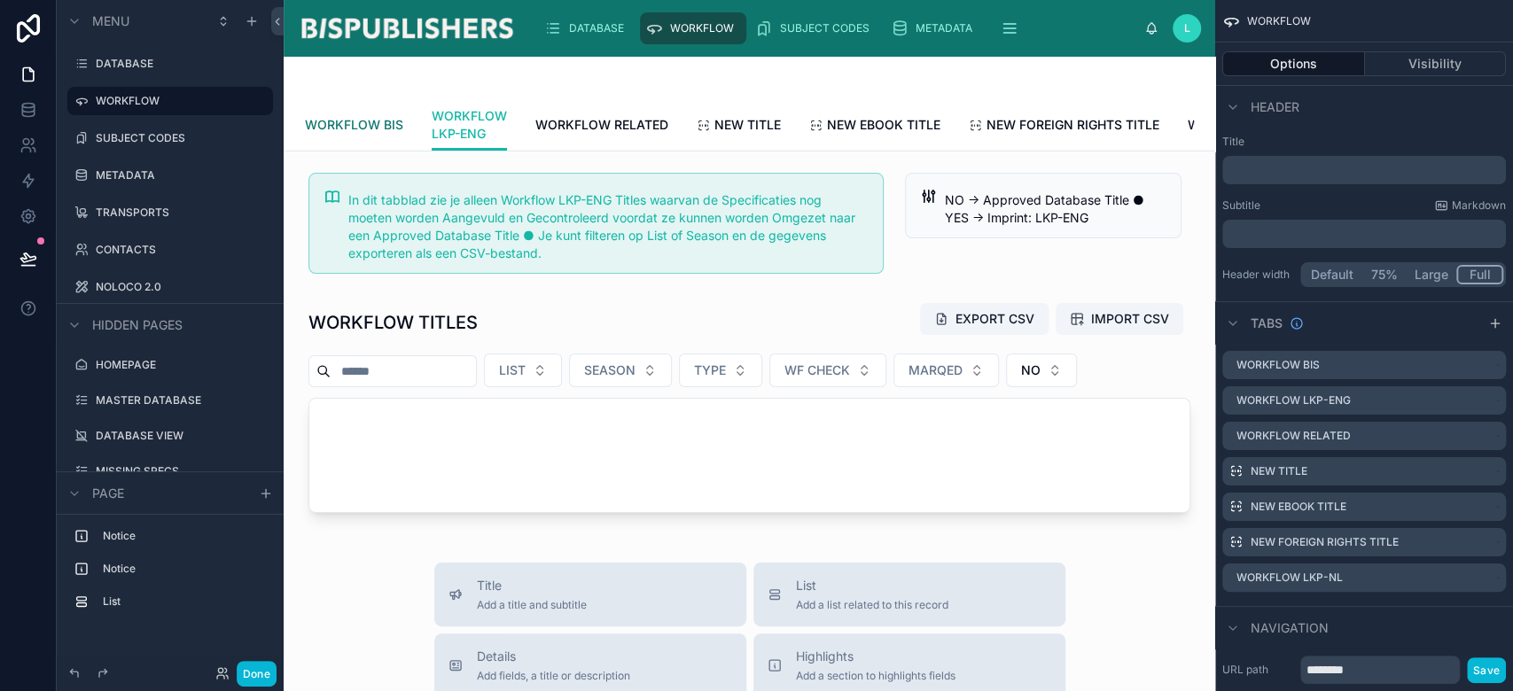
click at [375, 123] on span "WORKFLOW BIS" at bounding box center [354, 125] width 98 height 18
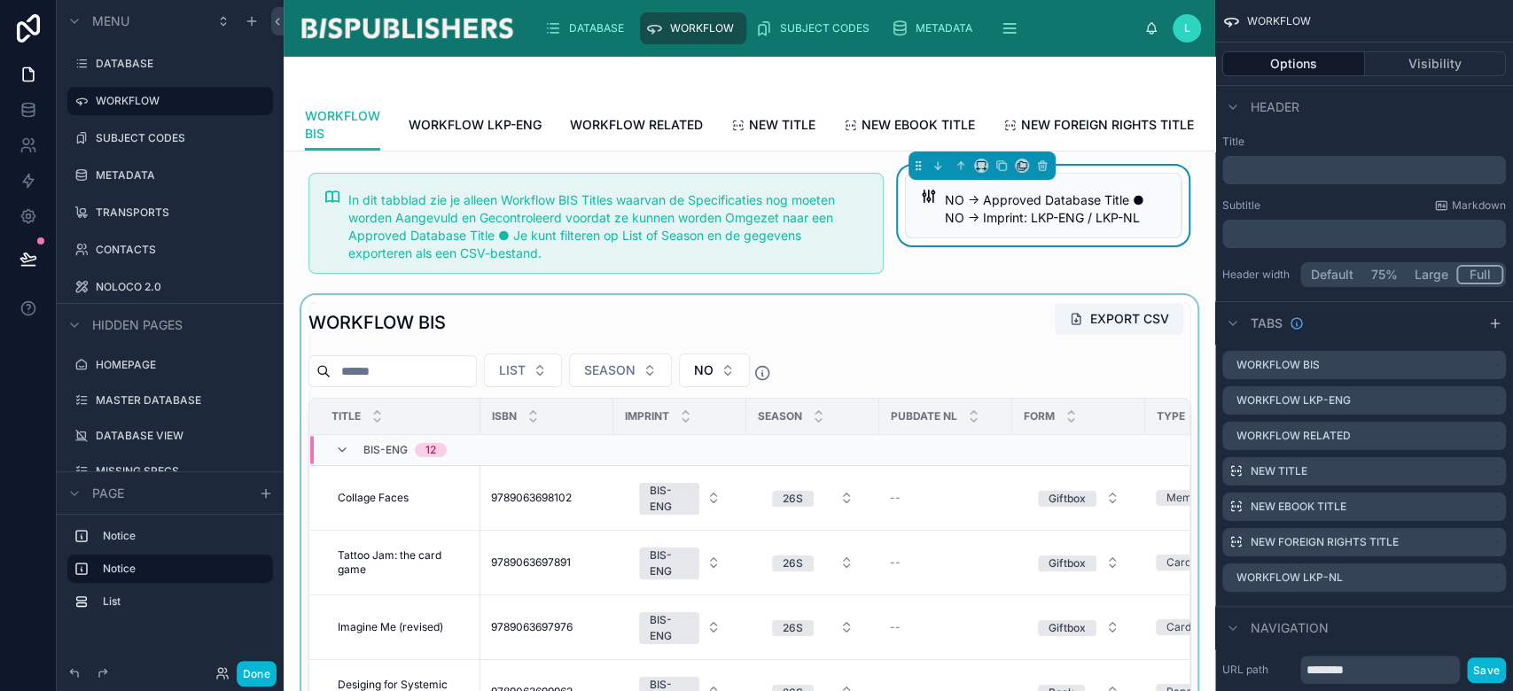
click at [567, 353] on div at bounding box center [749, 610] width 903 height 630
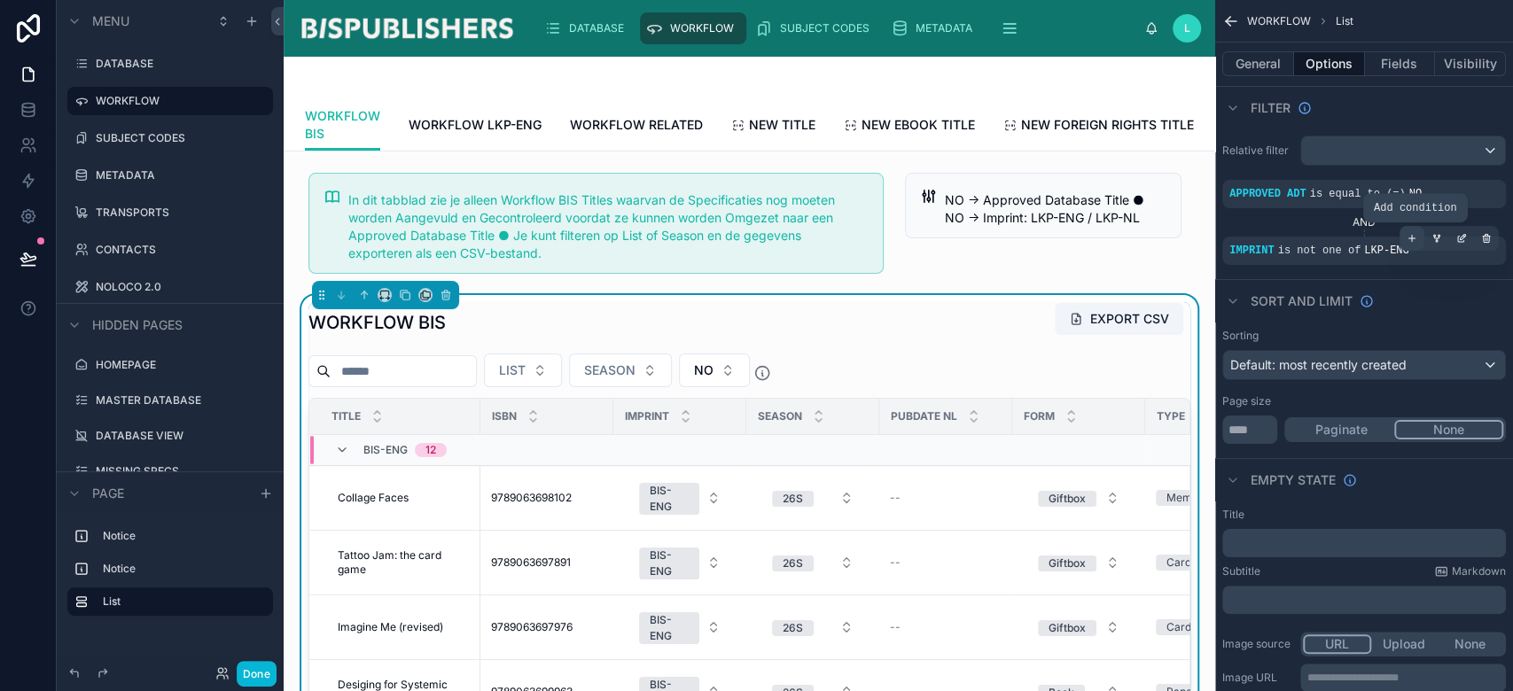
click at [1413, 240] on icon "scrollable content" at bounding box center [1412, 238] width 11 height 11
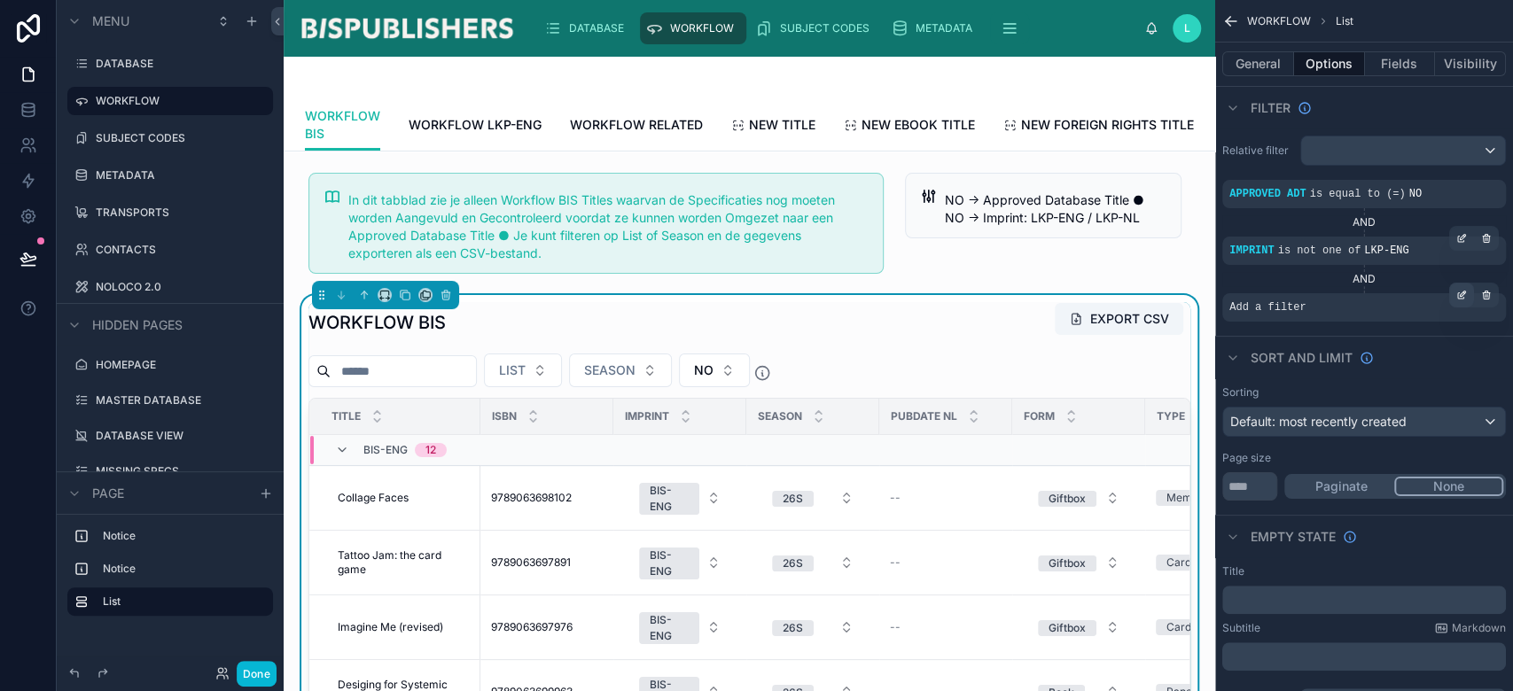
click at [1454, 294] on div "scrollable content" at bounding box center [1461, 295] width 25 height 25
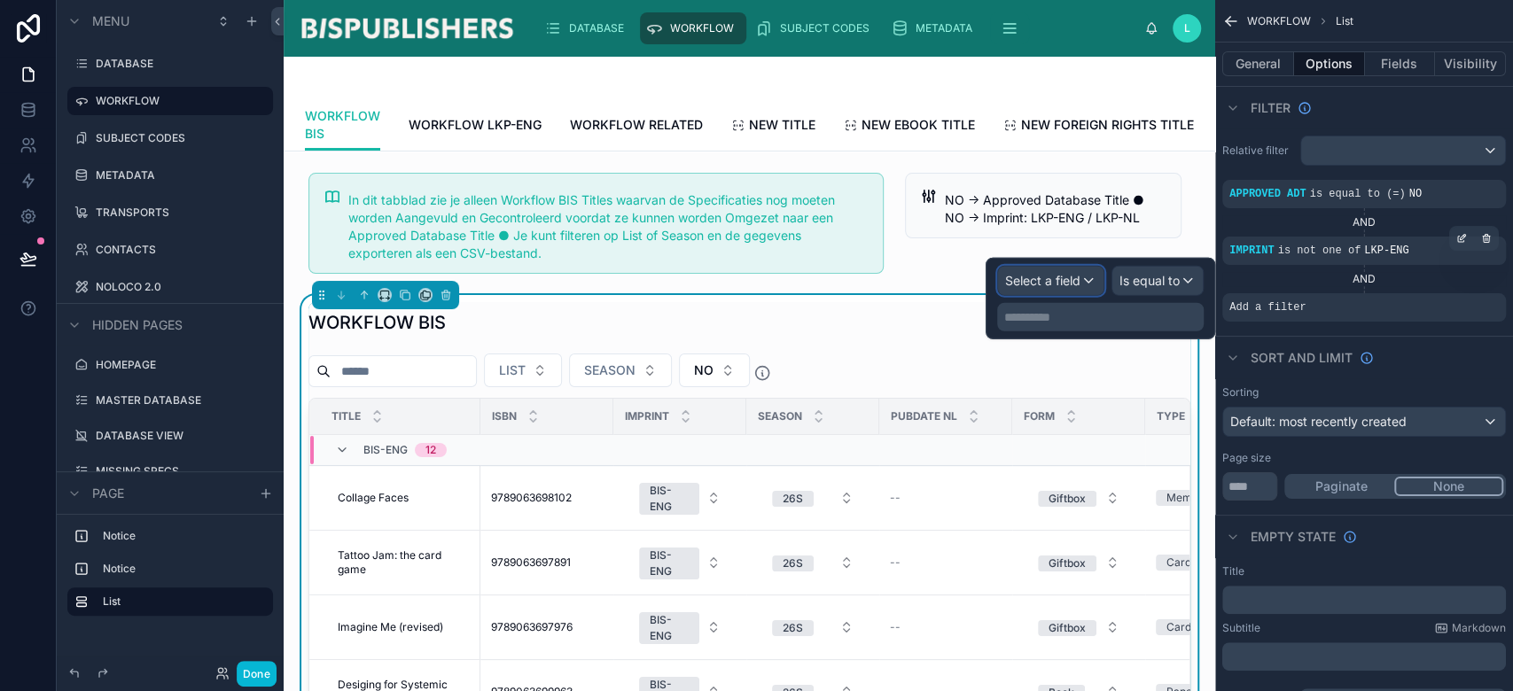
click at [1074, 287] on span "Select a field" at bounding box center [1042, 281] width 75 height 18
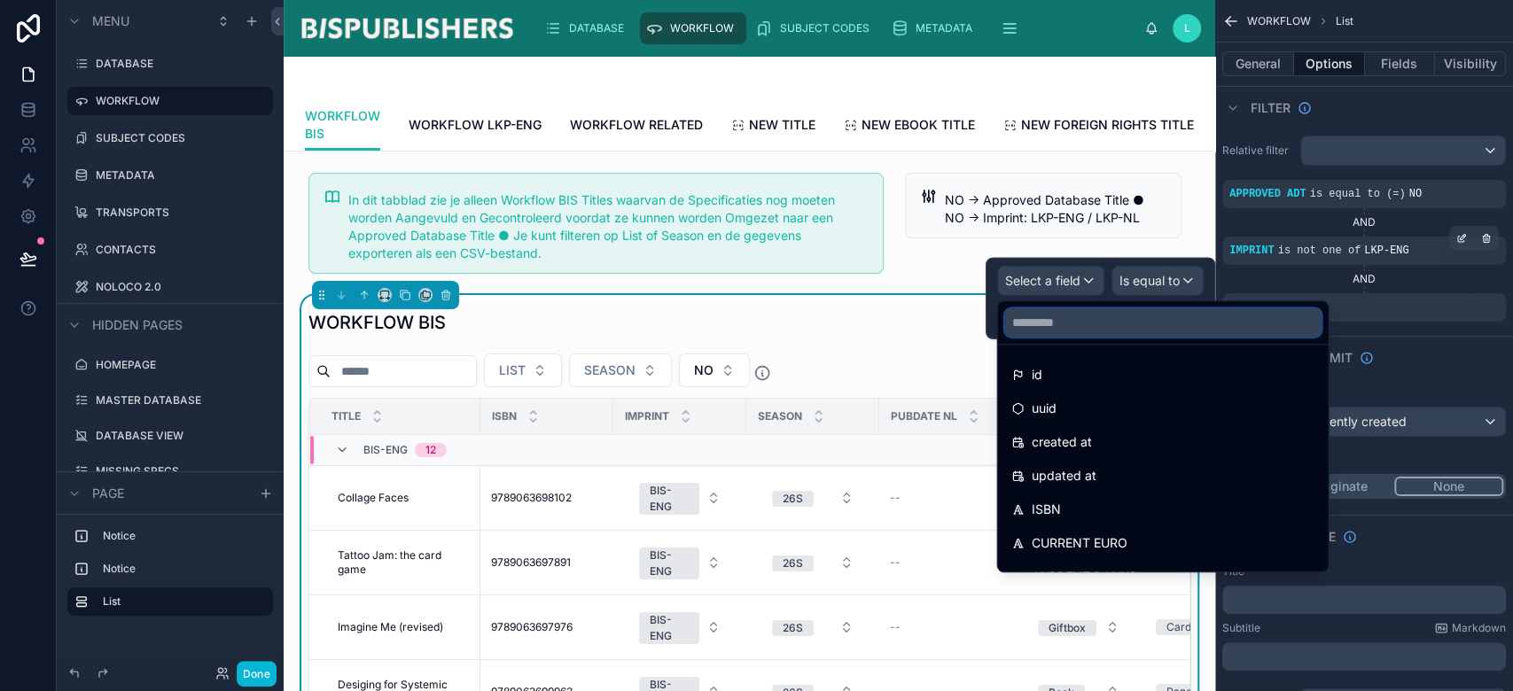
click at [1129, 326] on input "text" at bounding box center [1162, 322] width 316 height 28
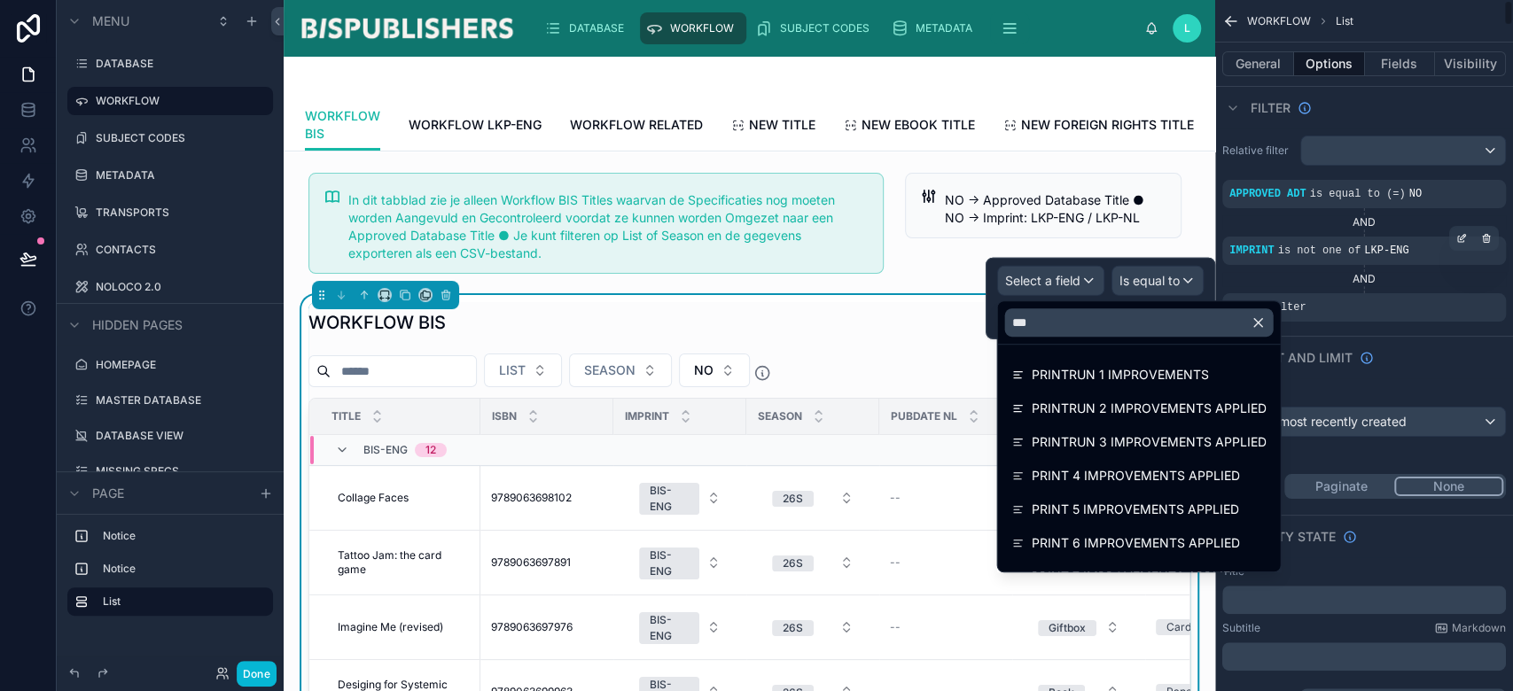
scroll to position [631, 0]
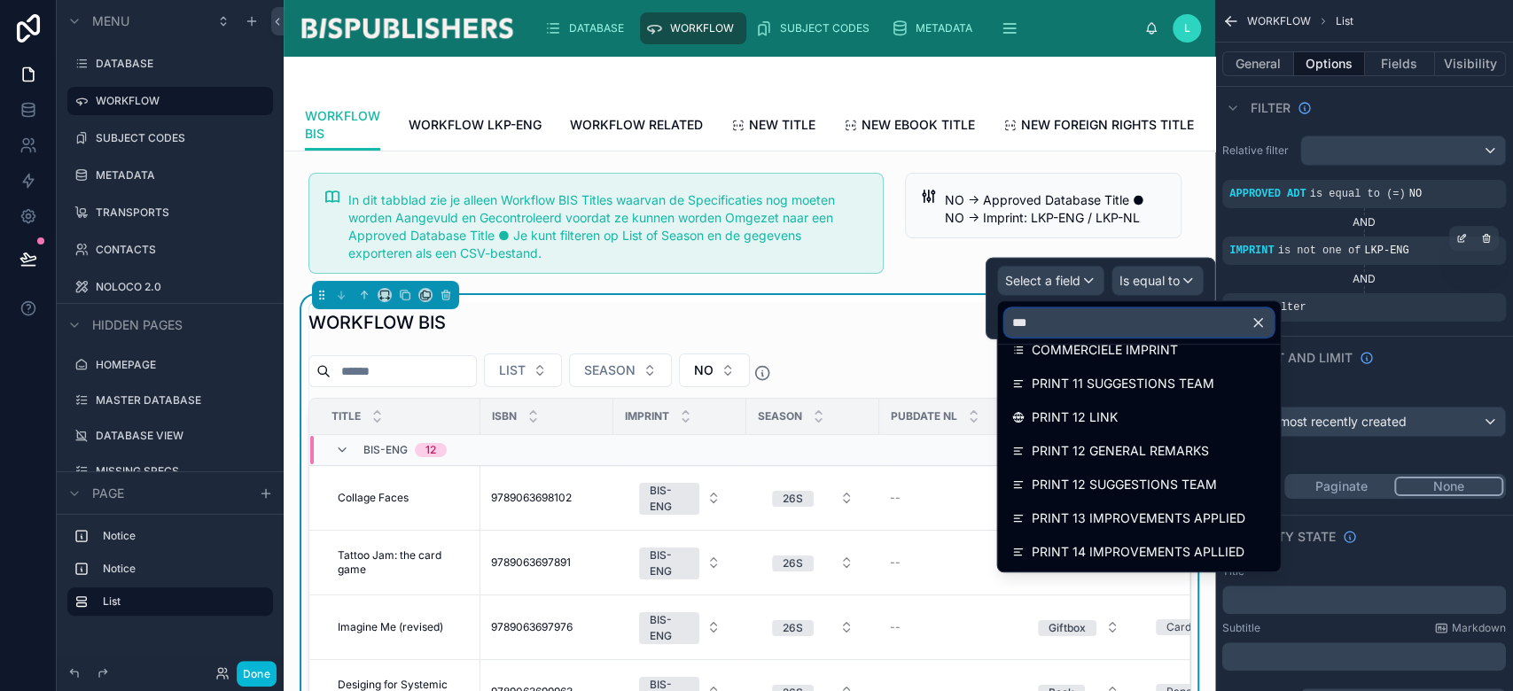
click at [1099, 318] on input "***" at bounding box center [1138, 322] width 269 height 28
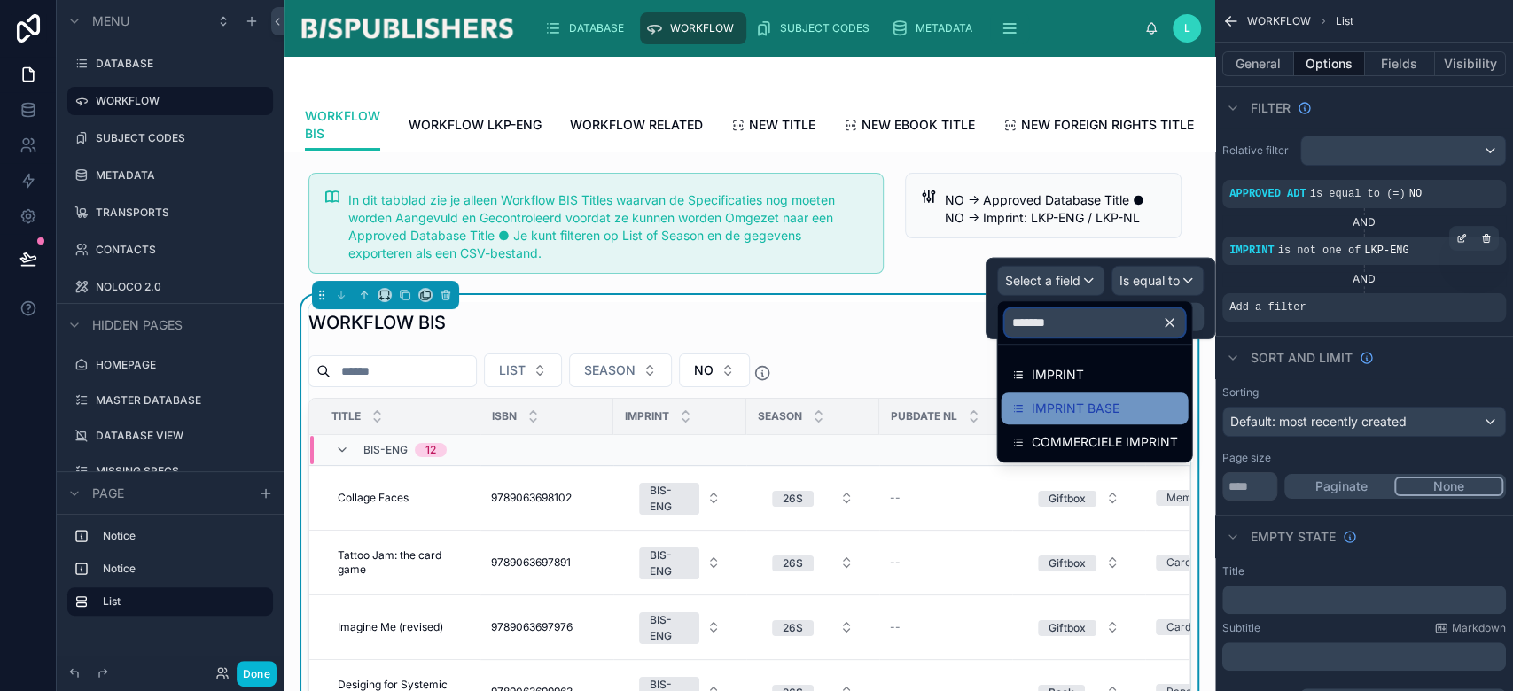
type input "*******"
click at [1093, 405] on span "IMPRINT BASE" at bounding box center [1075, 408] width 88 height 21
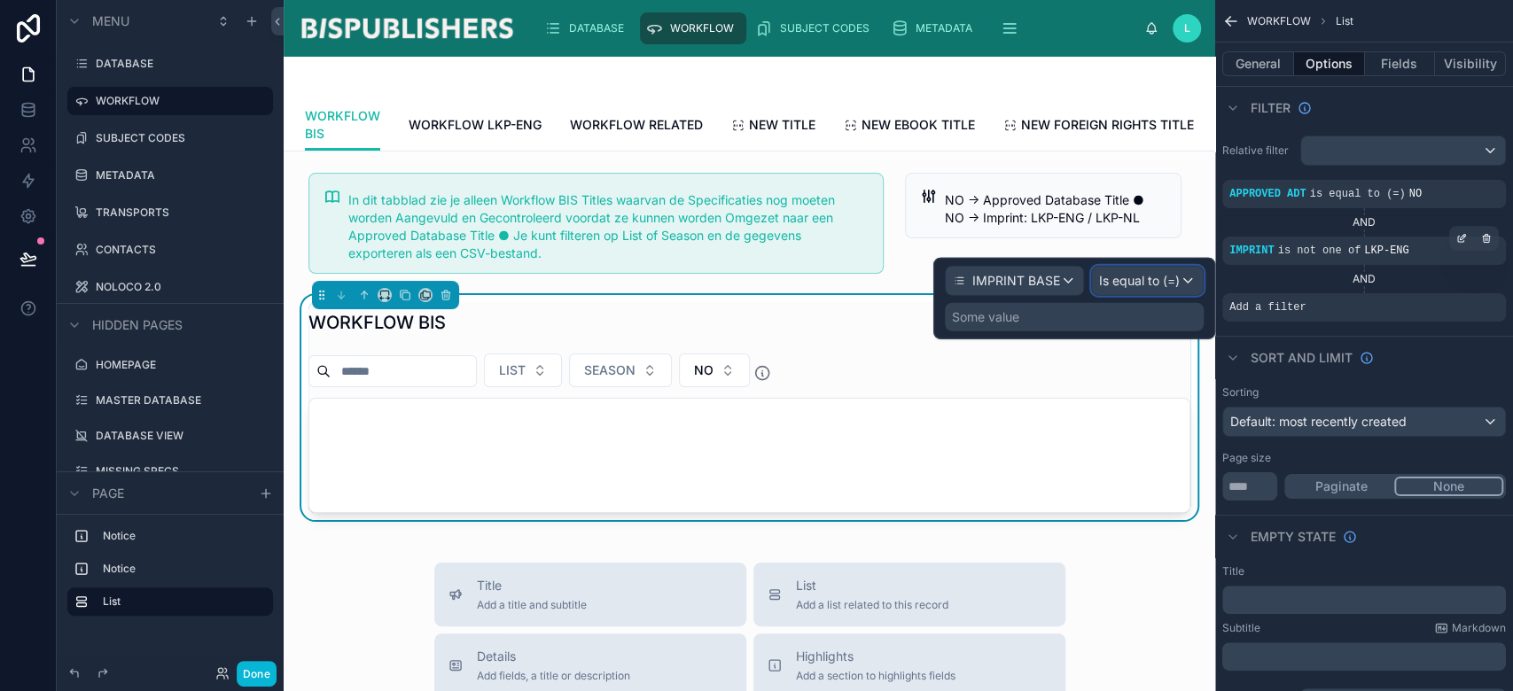
click at [1166, 284] on span "Is equal to (=)" at bounding box center [1139, 281] width 81 height 18
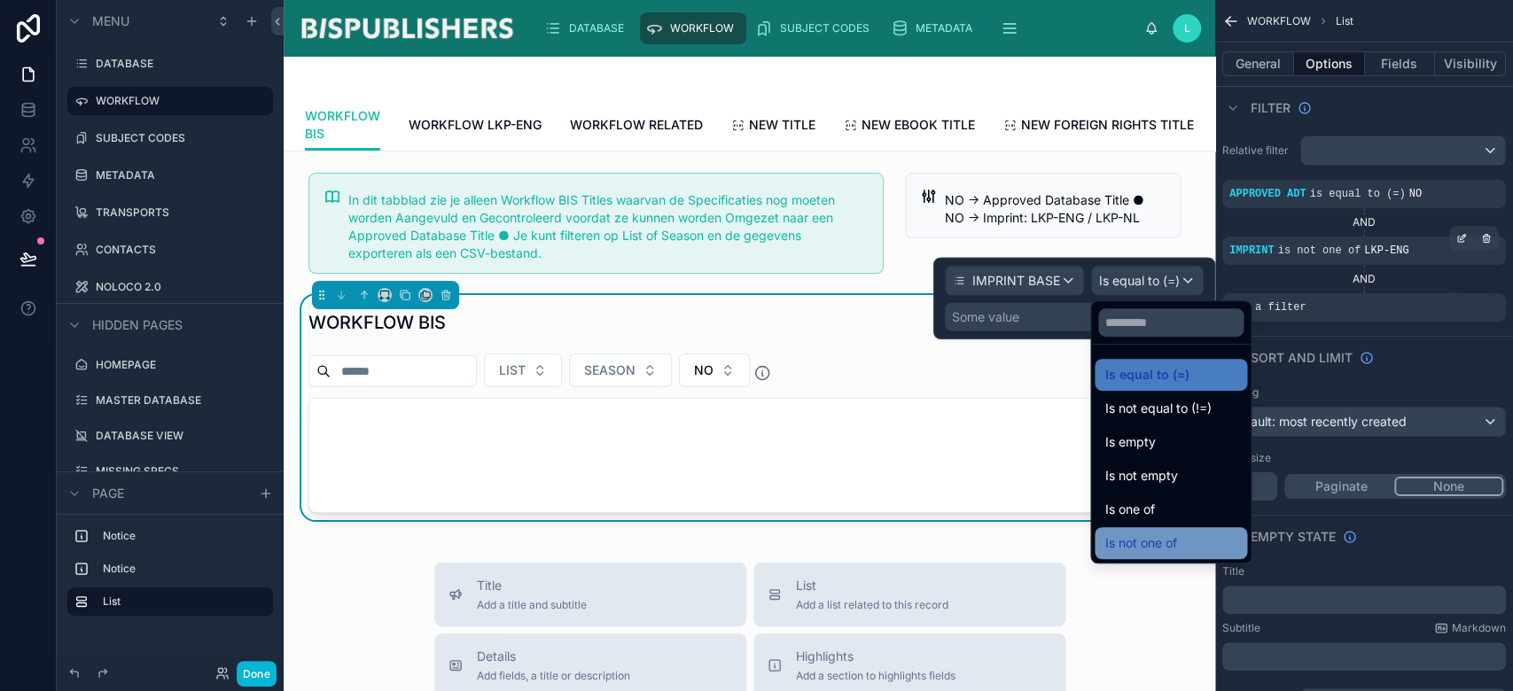
click at [1174, 541] on span "Is not one of" at bounding box center [1141, 543] width 72 height 21
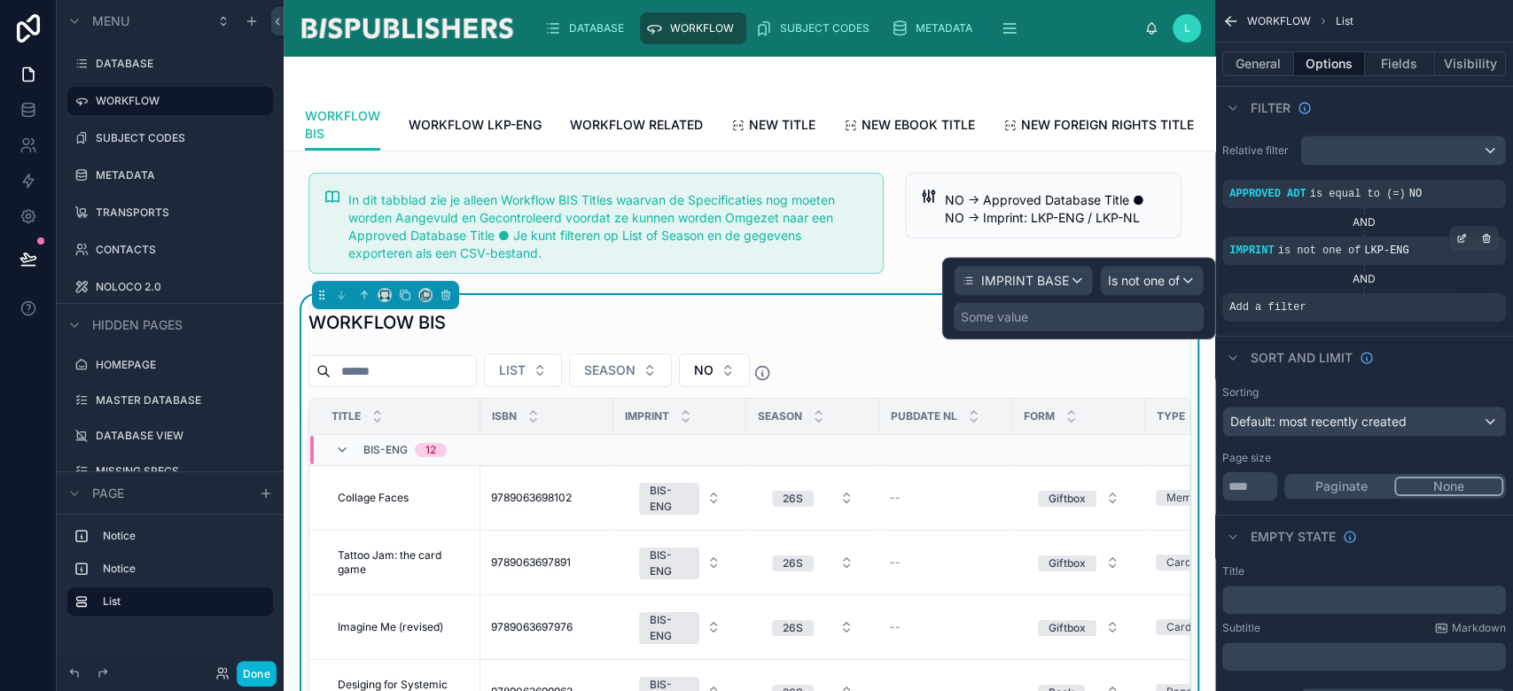
click at [1117, 316] on div "Some value" at bounding box center [1079, 317] width 250 height 28
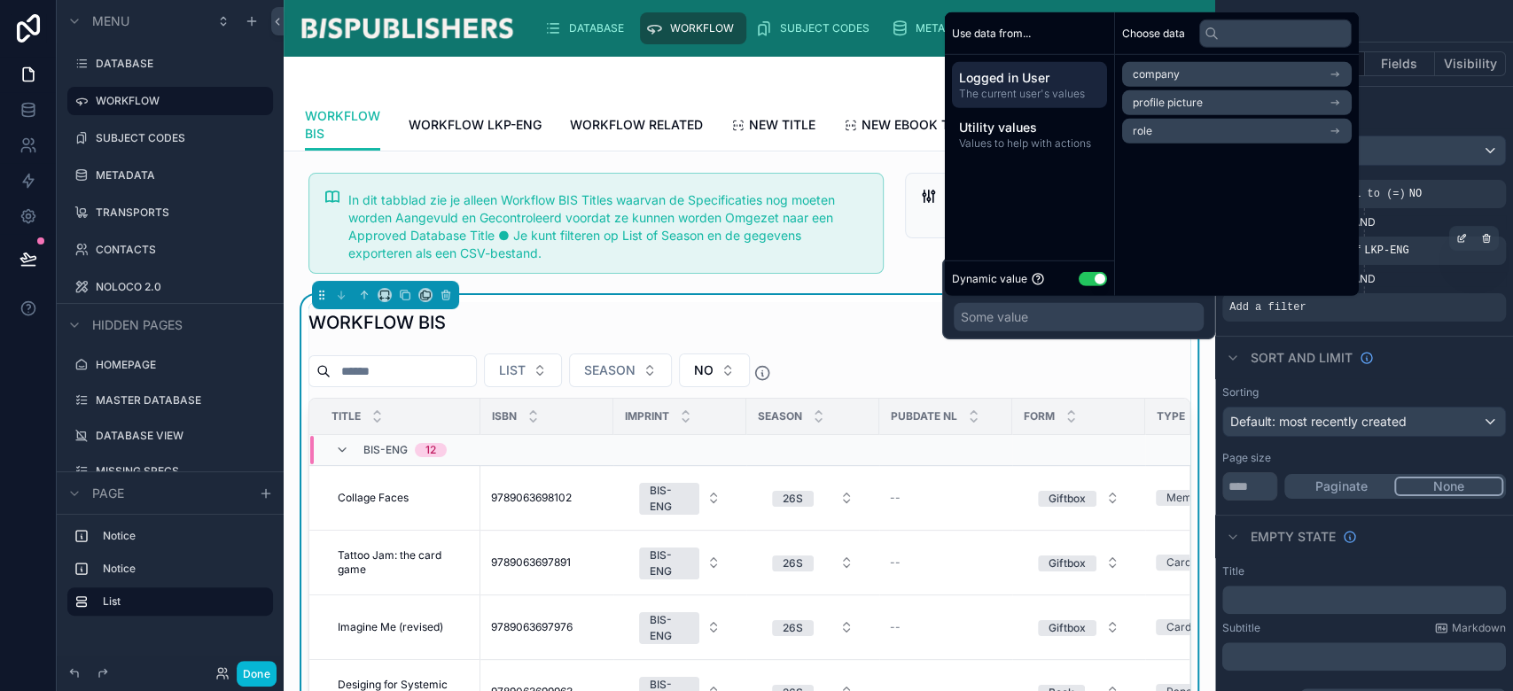
click at [1086, 272] on button "Use setting" at bounding box center [1093, 278] width 28 height 14
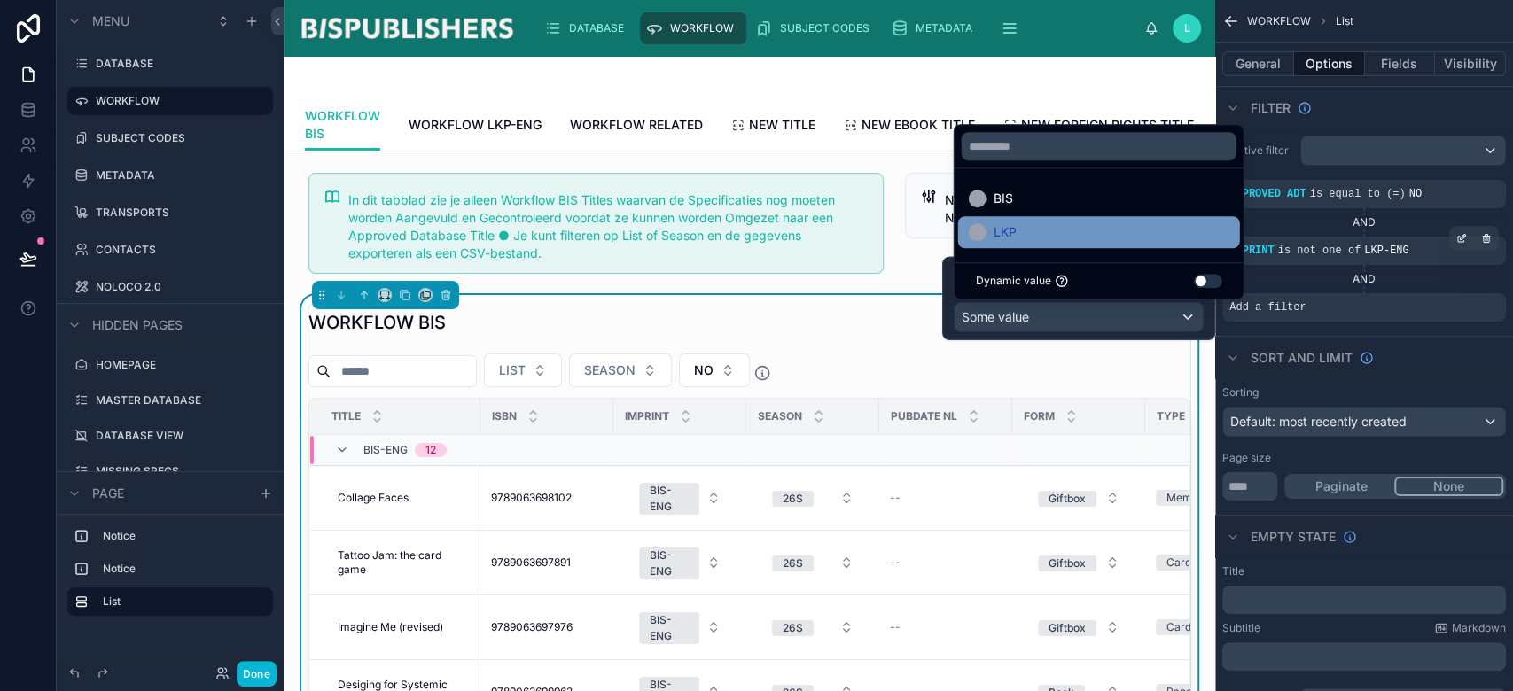
click at [1141, 238] on div "LKP" at bounding box center [1099, 232] width 261 height 21
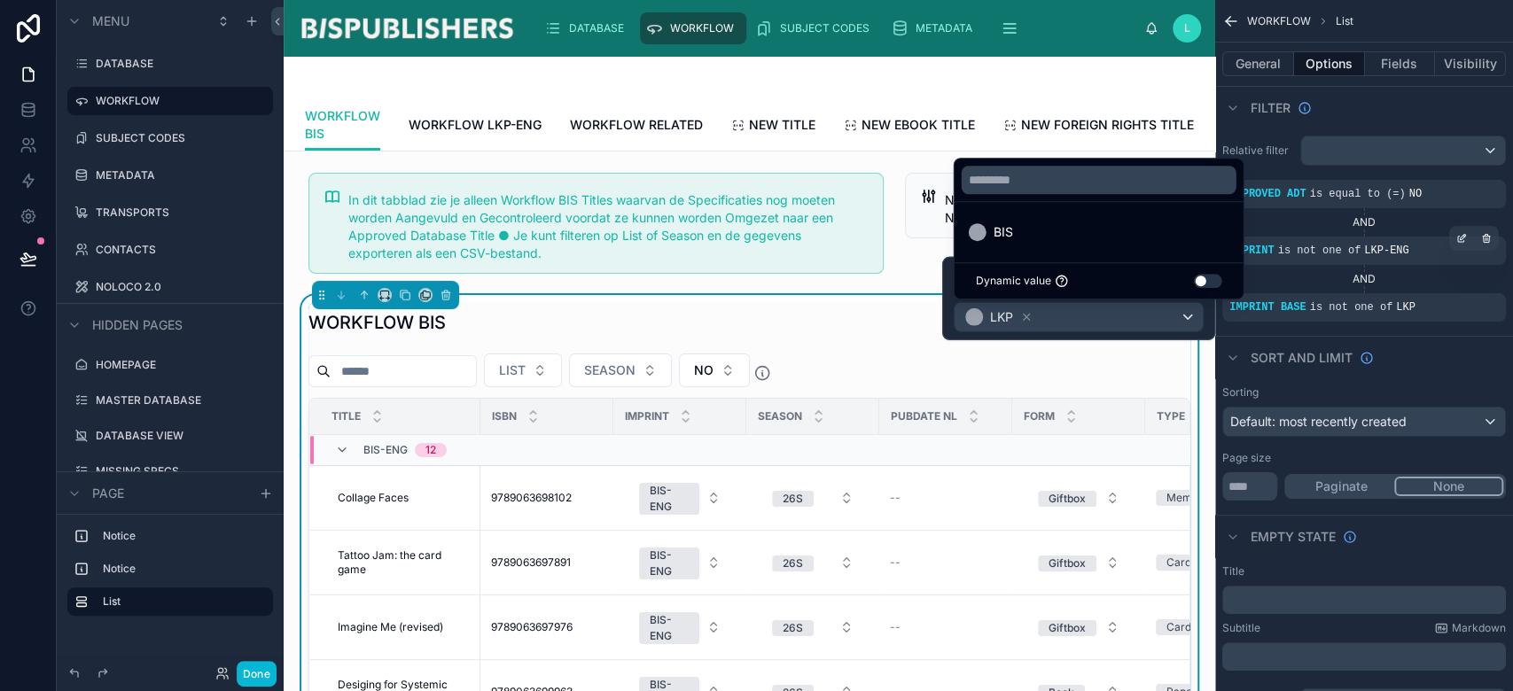
click at [1408, 222] on div "AND" at bounding box center [1364, 222] width 284 height 14
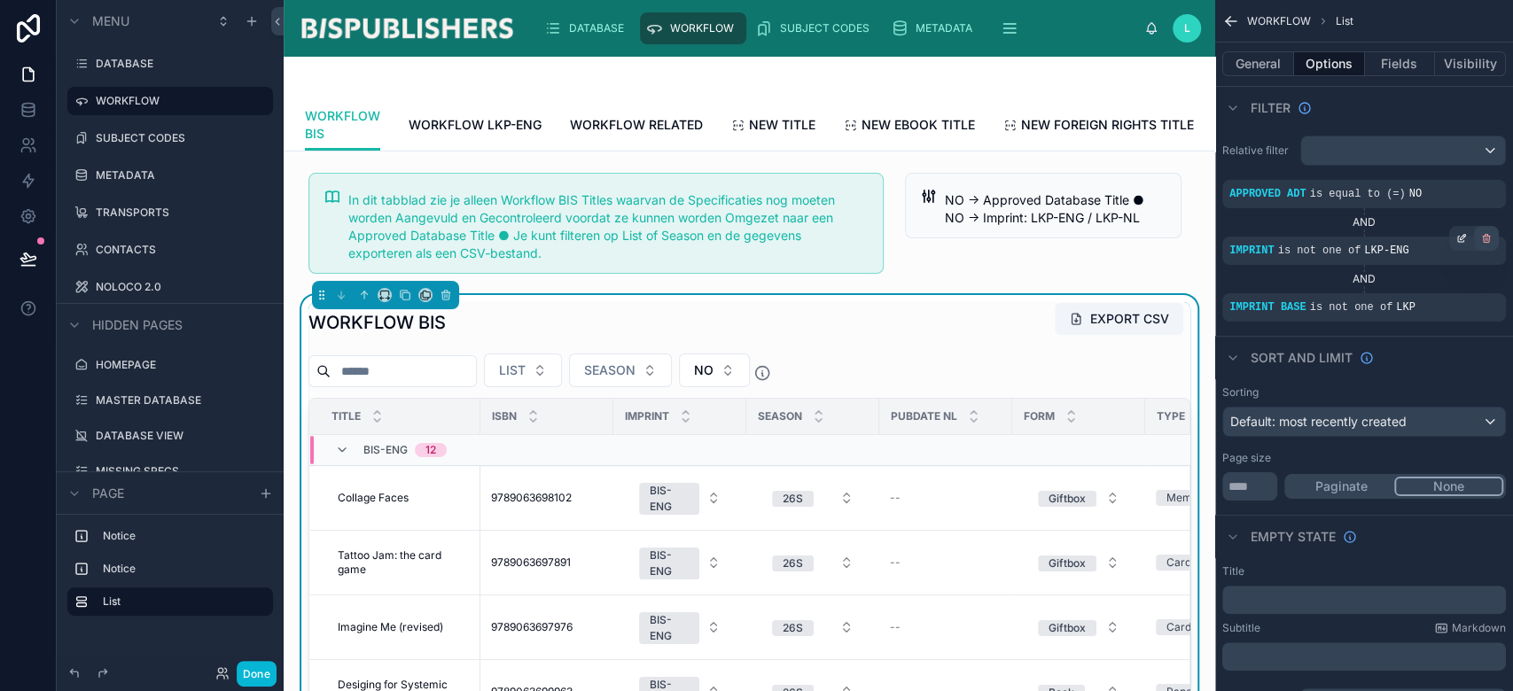
click at [1487, 240] on icon "scrollable content" at bounding box center [1486, 238] width 11 height 11
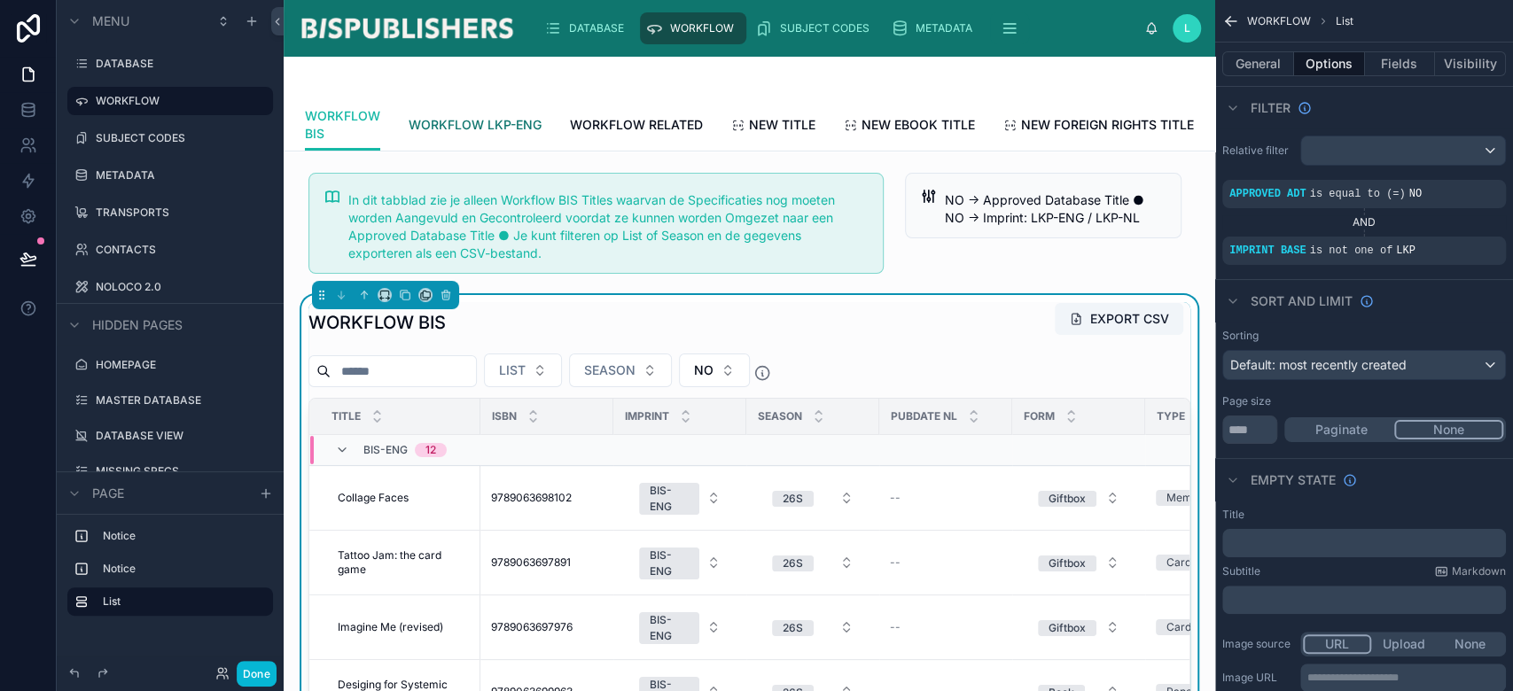
drag, startPoint x: 511, startPoint y: 131, endPoint x: 696, endPoint y: 165, distance: 187.4
click at [511, 131] on span "WORKFLOW LKP-ENG" at bounding box center [475, 125] width 133 height 18
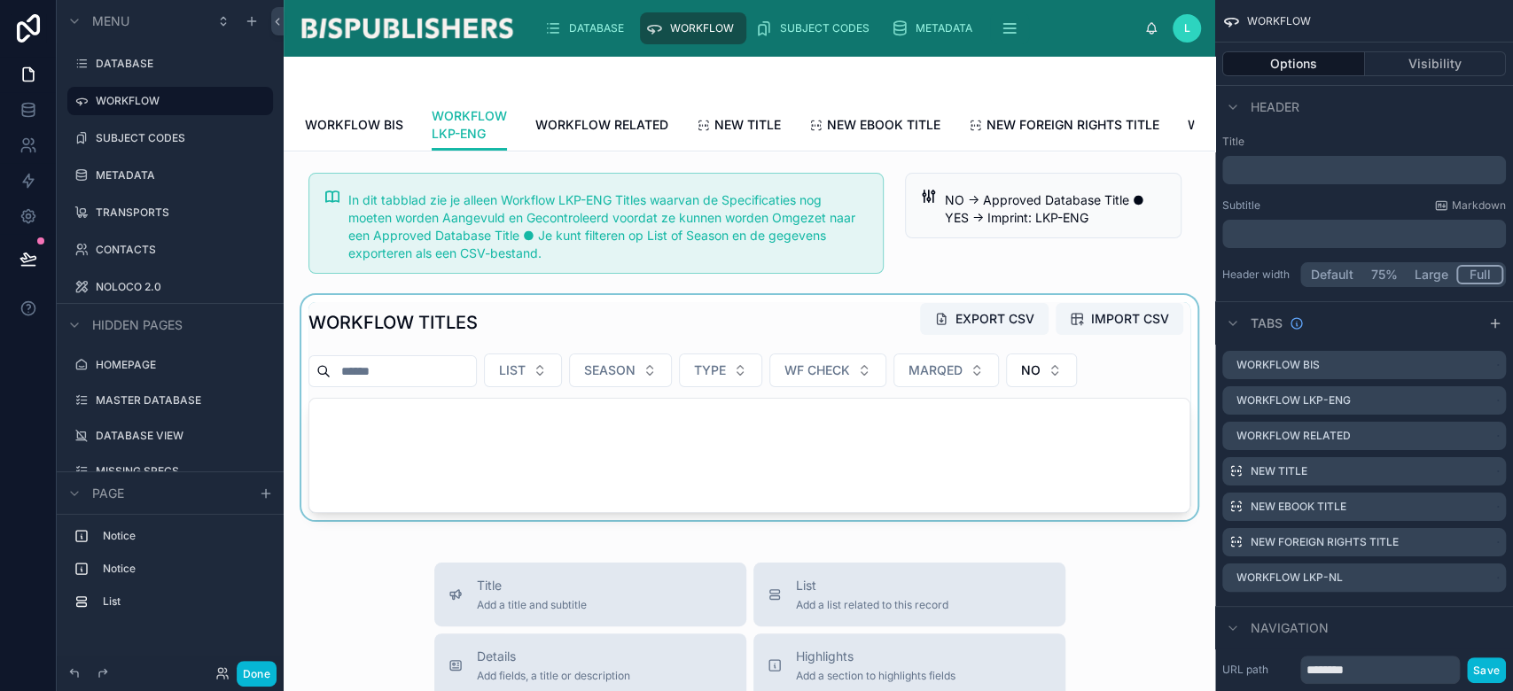
click at [709, 352] on div at bounding box center [749, 407] width 903 height 225
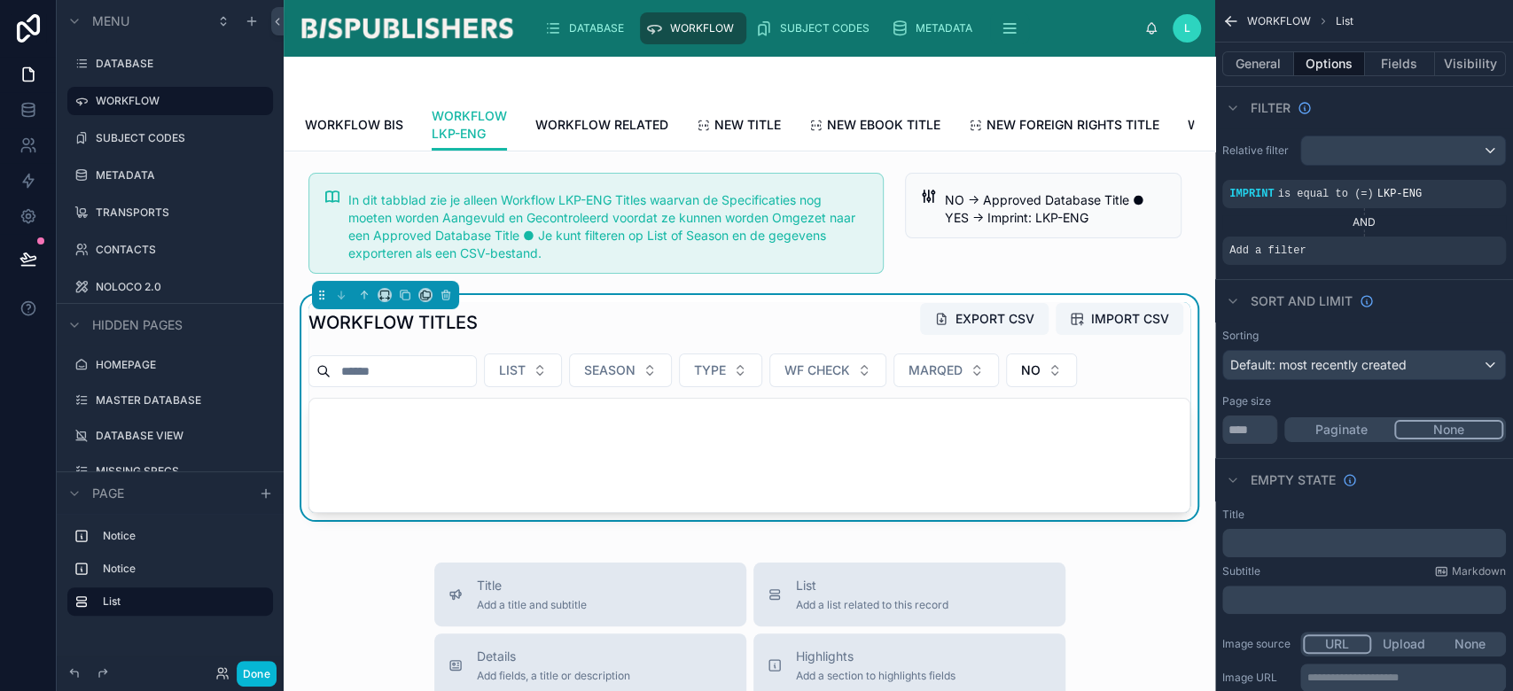
scroll to position [0, 133]
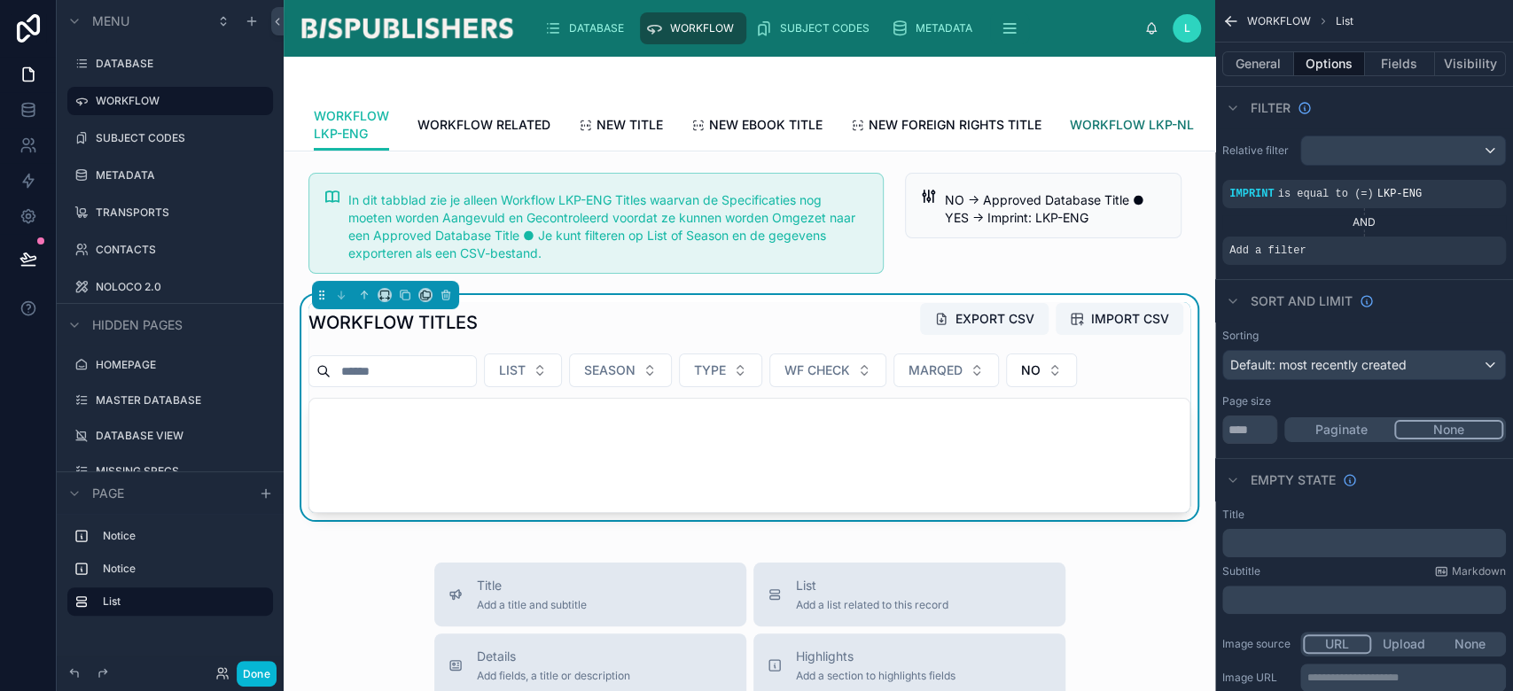
click at [1097, 121] on span "WORKFLOW LKP-NL" at bounding box center [1132, 125] width 124 height 18
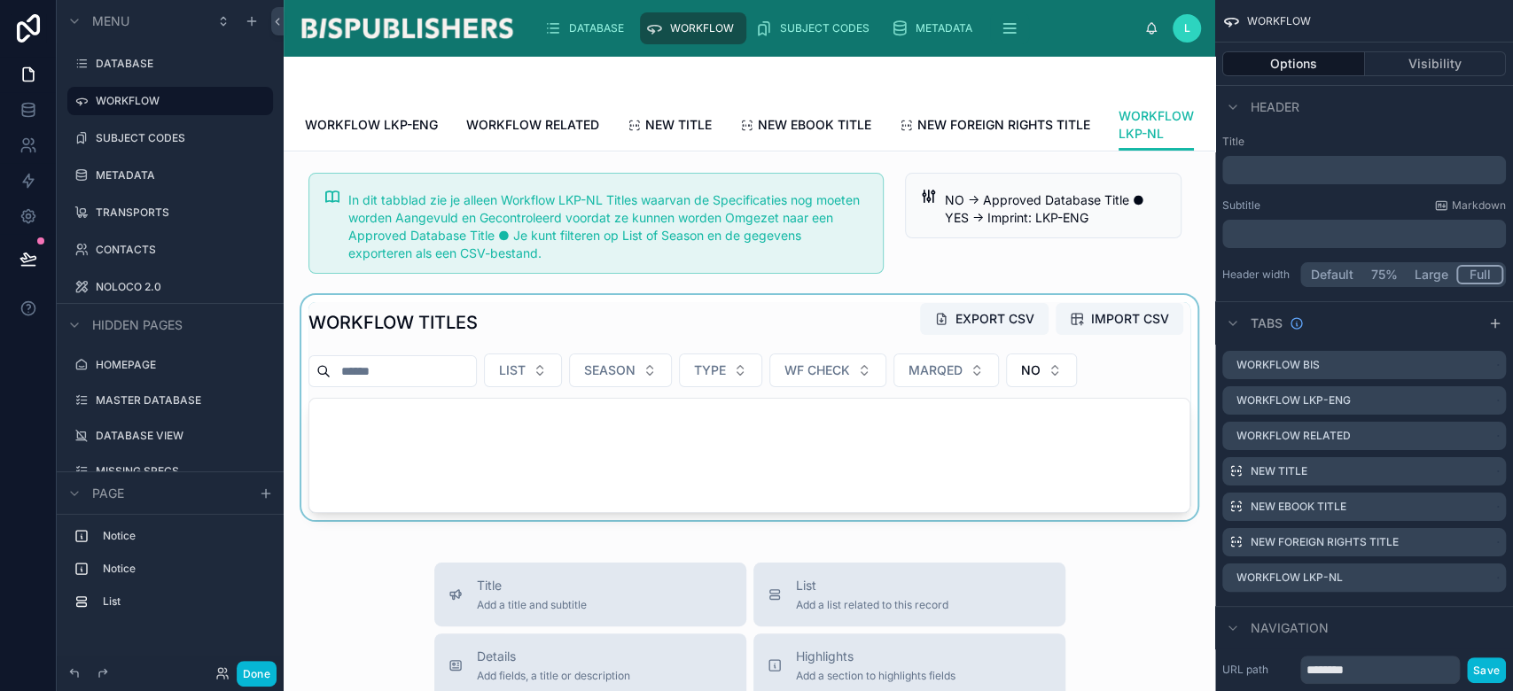
click at [787, 345] on div at bounding box center [749, 407] width 903 height 225
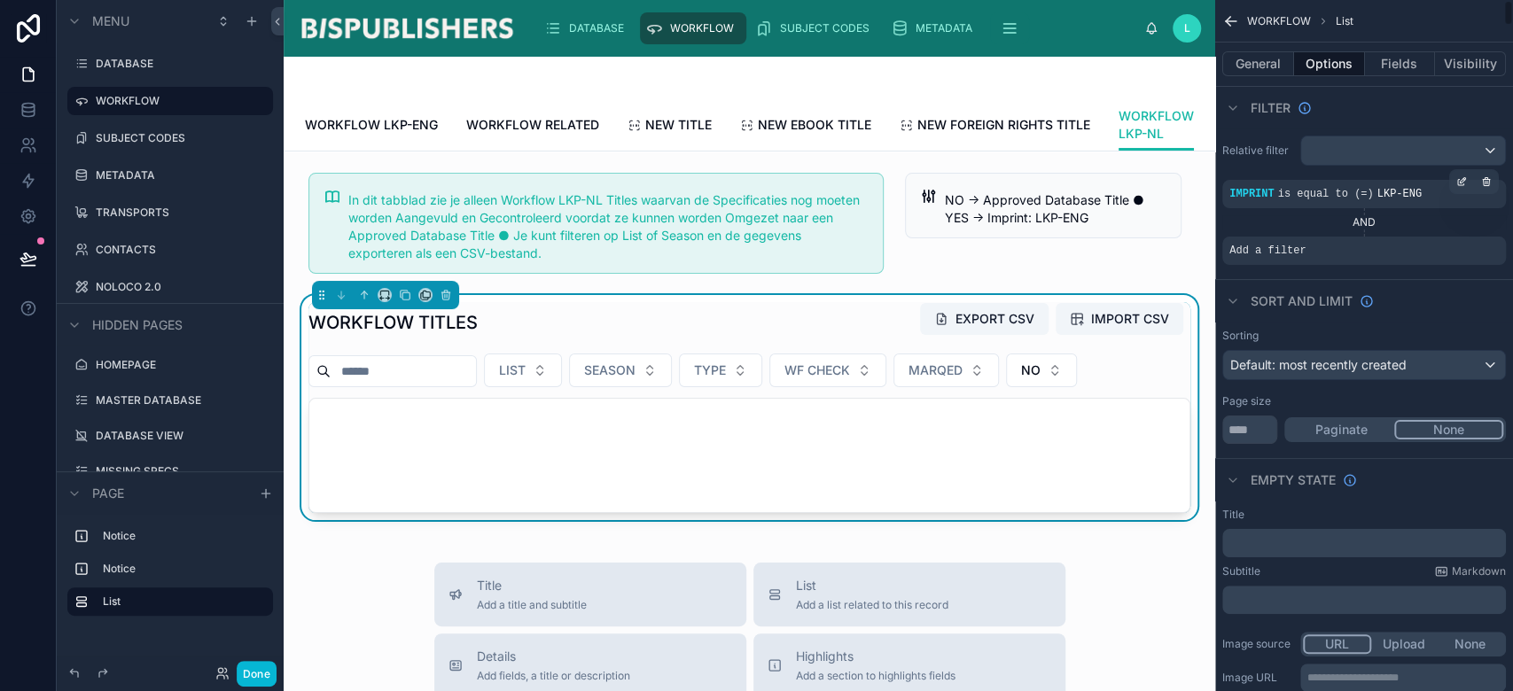
click at [1438, 192] on div "IMPRINT is equal to (=) LKP-ENG" at bounding box center [1364, 194] width 269 height 14
click at [1458, 183] on icon "scrollable content" at bounding box center [1461, 181] width 11 height 11
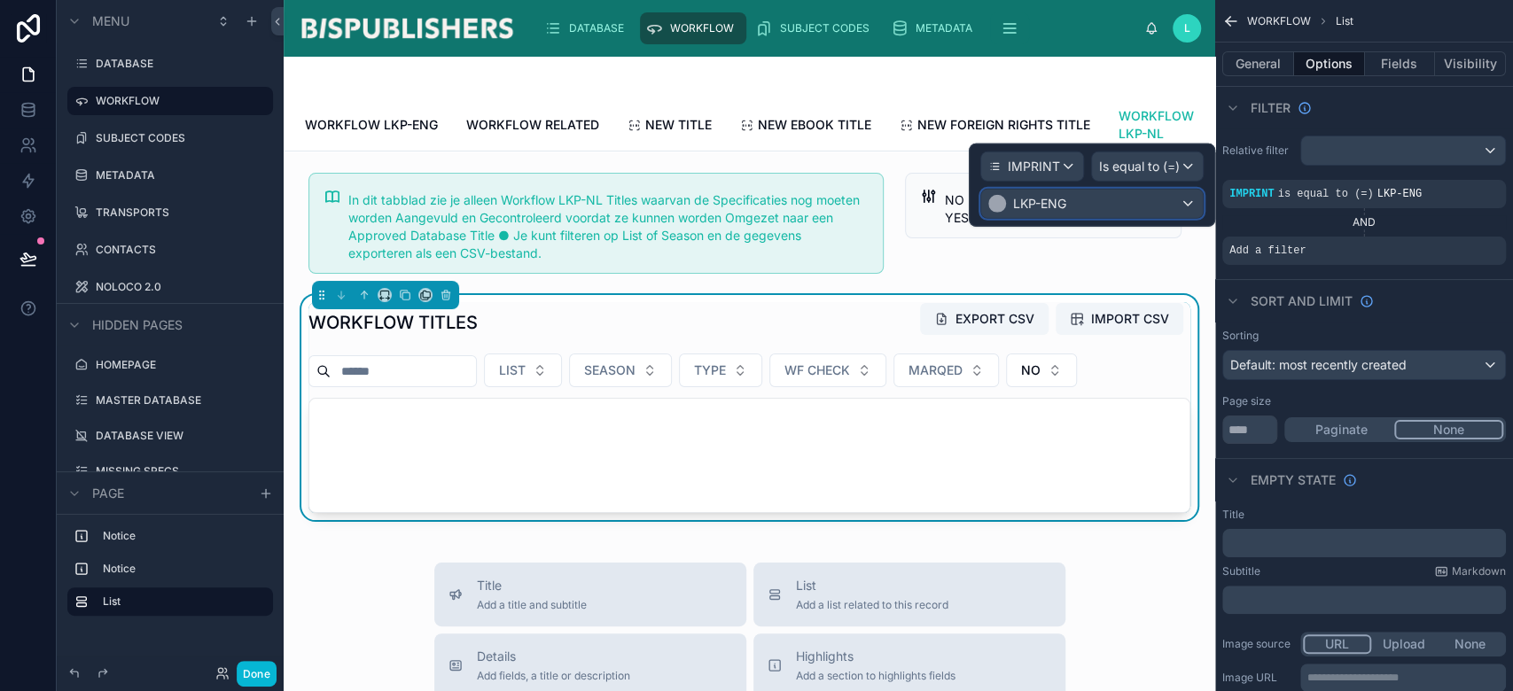
click at [1179, 203] on div "LKP-ENG" at bounding box center [1092, 204] width 222 height 28
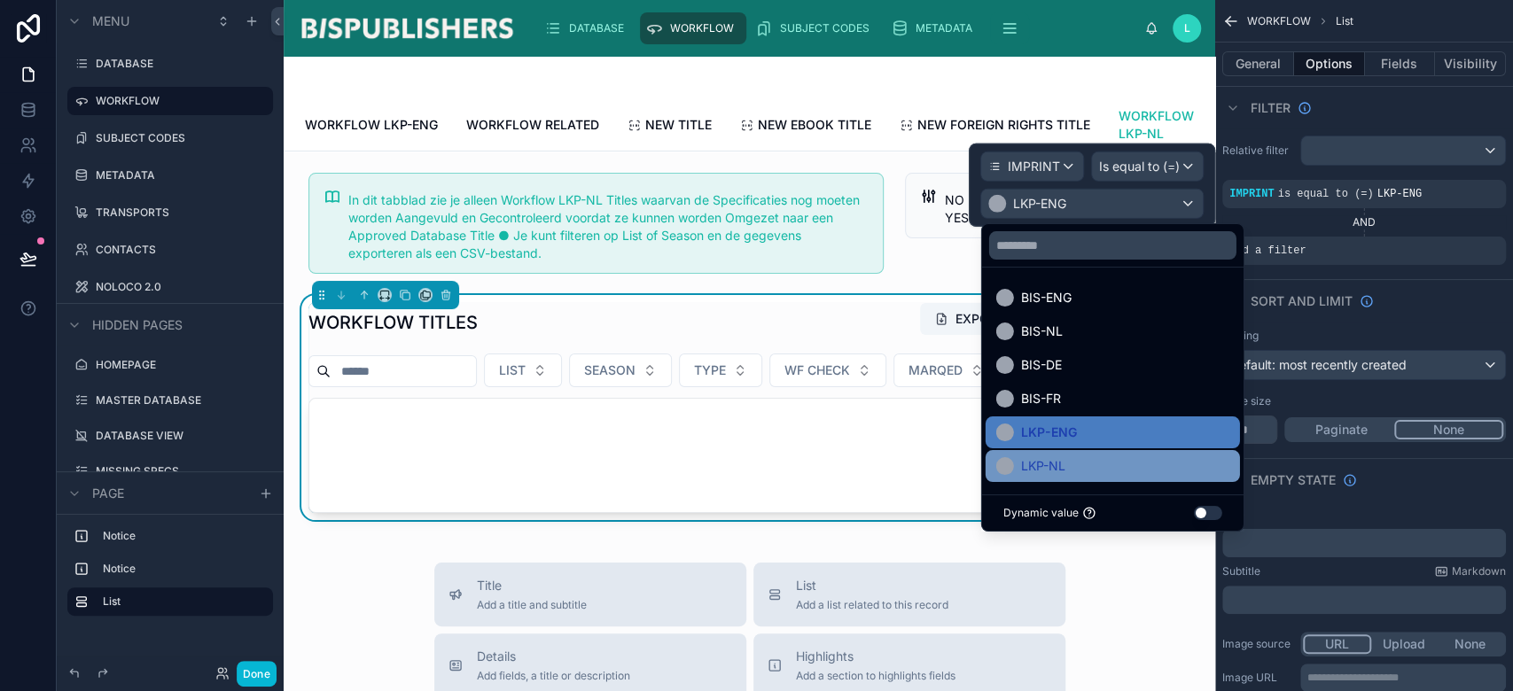
click at [1089, 463] on div "LKP-NL" at bounding box center [1112, 466] width 233 height 21
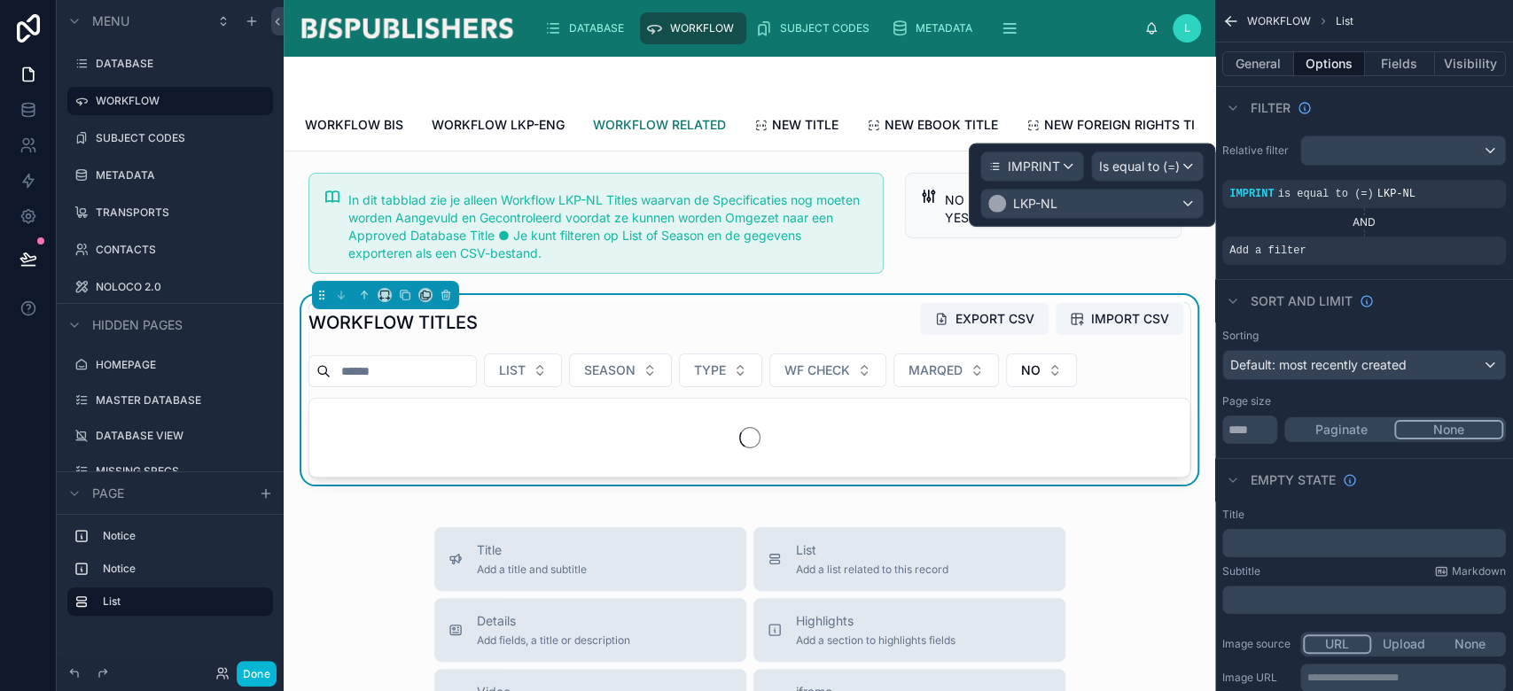
drag, startPoint x: 639, startPoint y: 131, endPoint x: 666, endPoint y: 138, distance: 27.5
click at [639, 131] on span "WORKFLOW RELATED" at bounding box center [659, 125] width 133 height 18
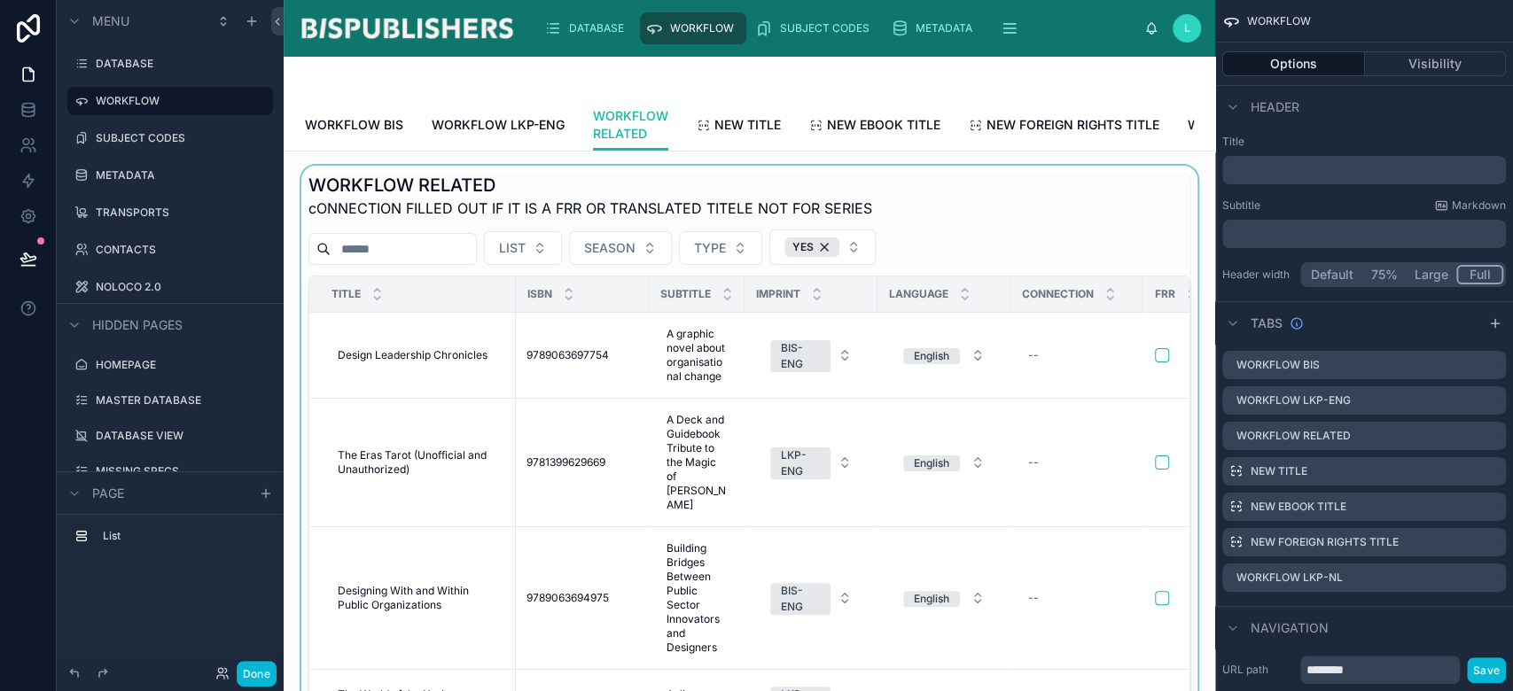
click at [730, 235] on div at bounding box center [749, 484] width 903 height 637
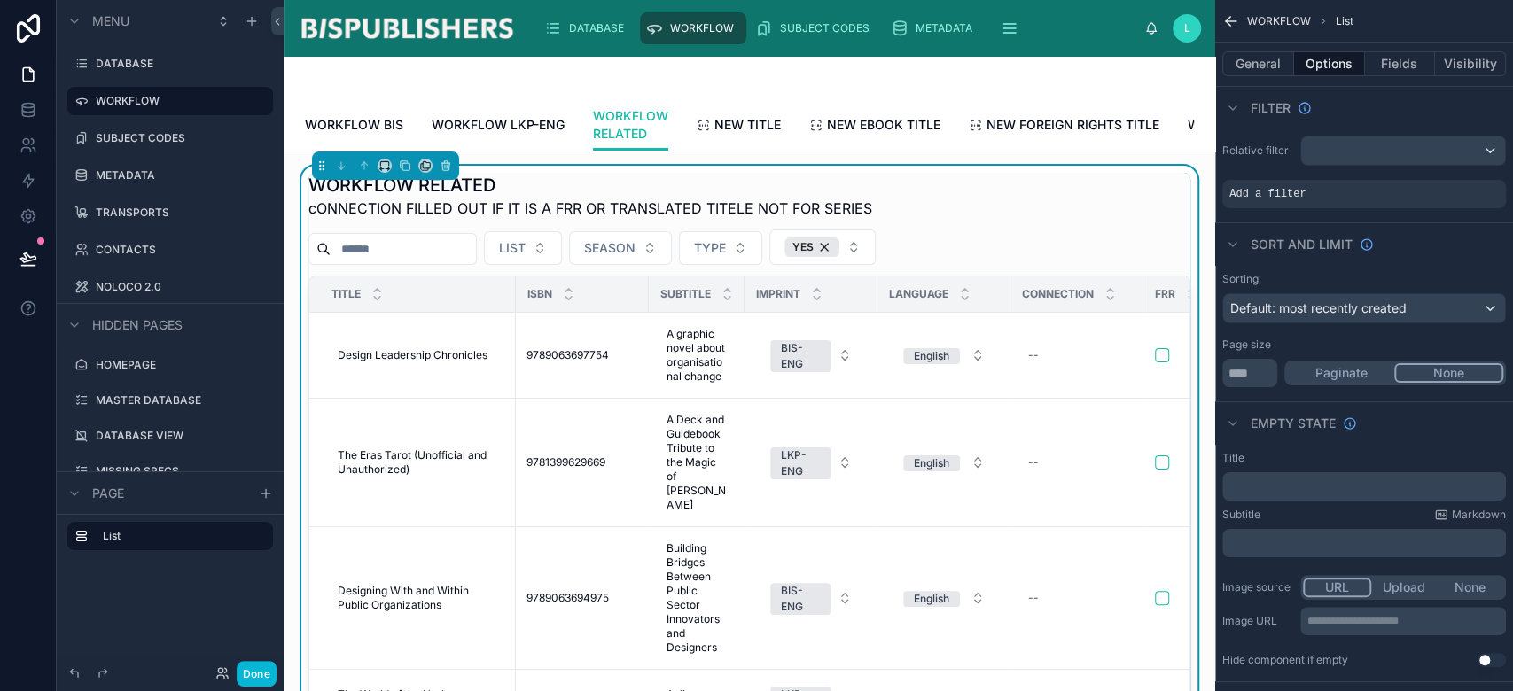
click at [900, 79] on div at bounding box center [749, 78] width 889 height 43
click at [1237, 20] on icon "scrollable content" at bounding box center [1231, 21] width 18 height 18
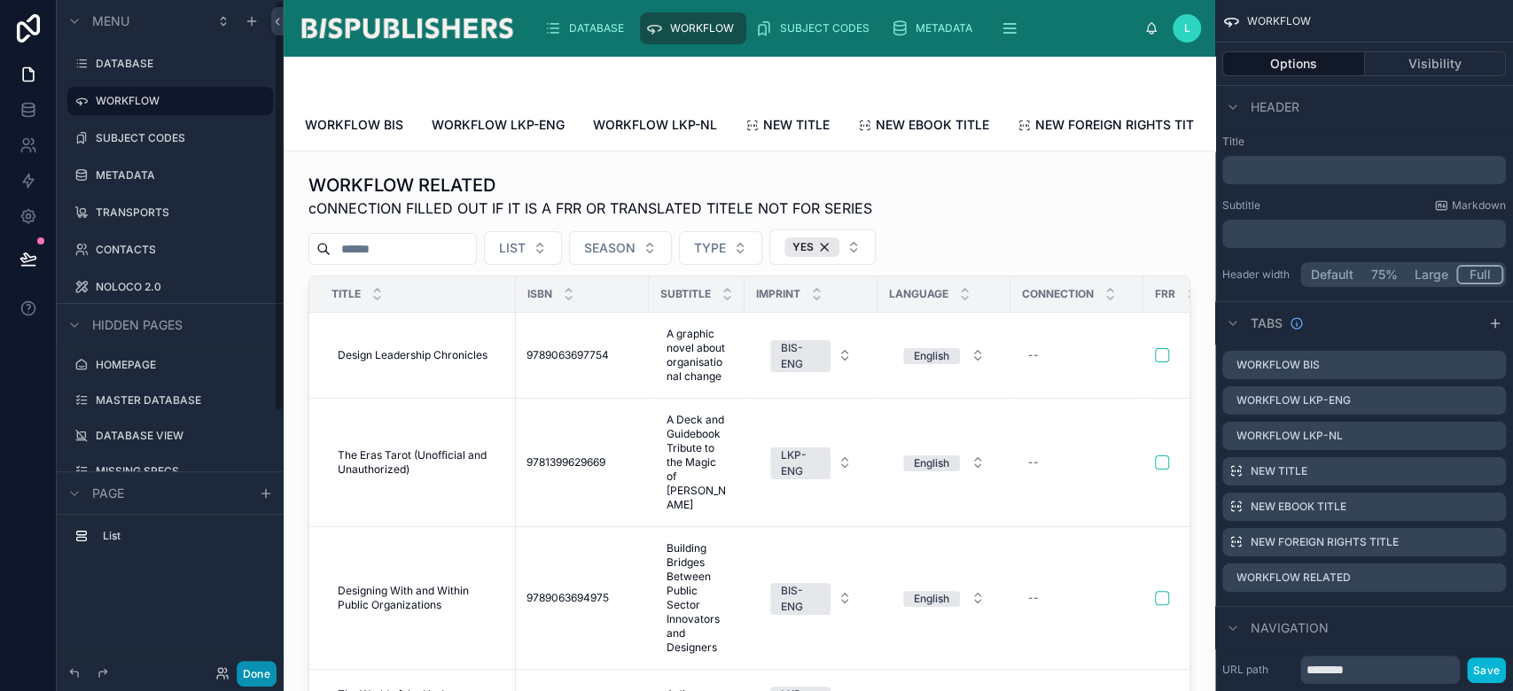
click at [267, 672] on button "Done" at bounding box center [257, 674] width 40 height 26
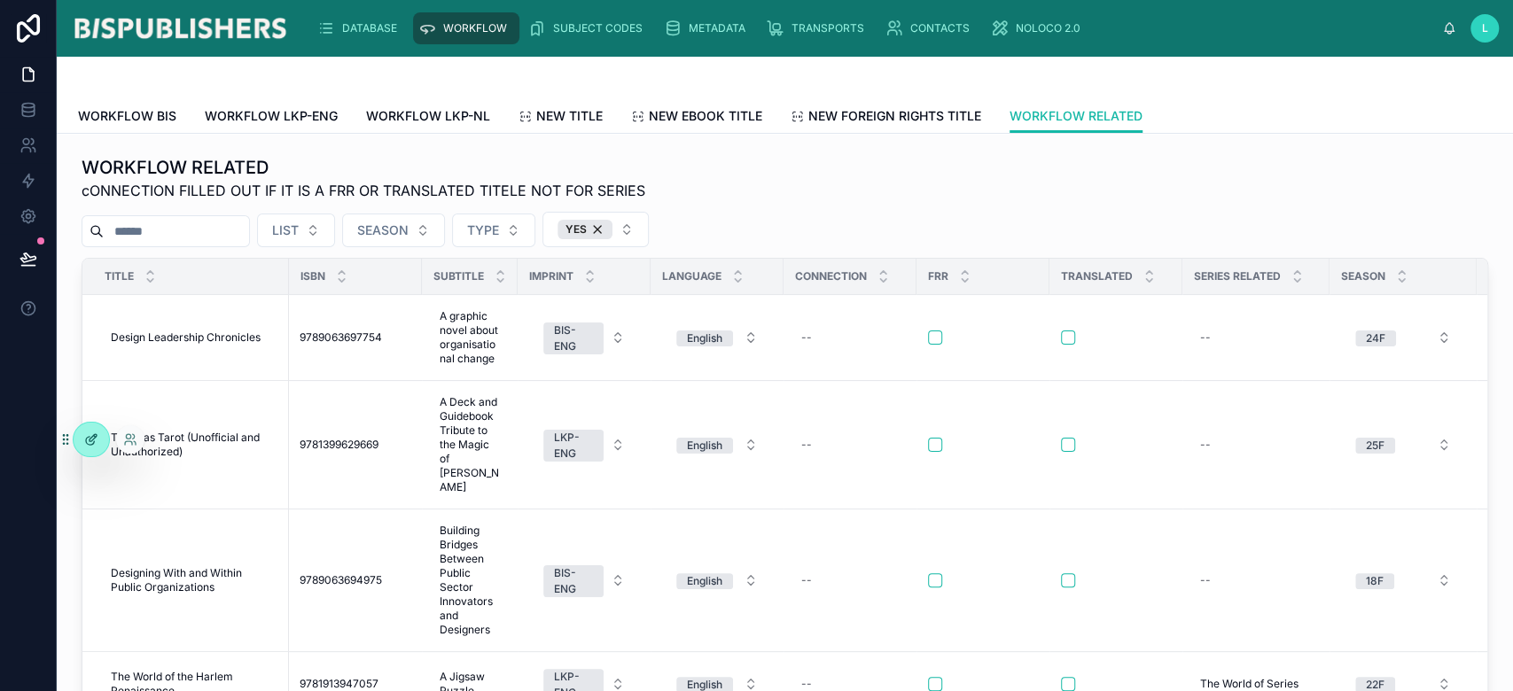
click at [93, 443] on icon at bounding box center [91, 440] width 14 height 14
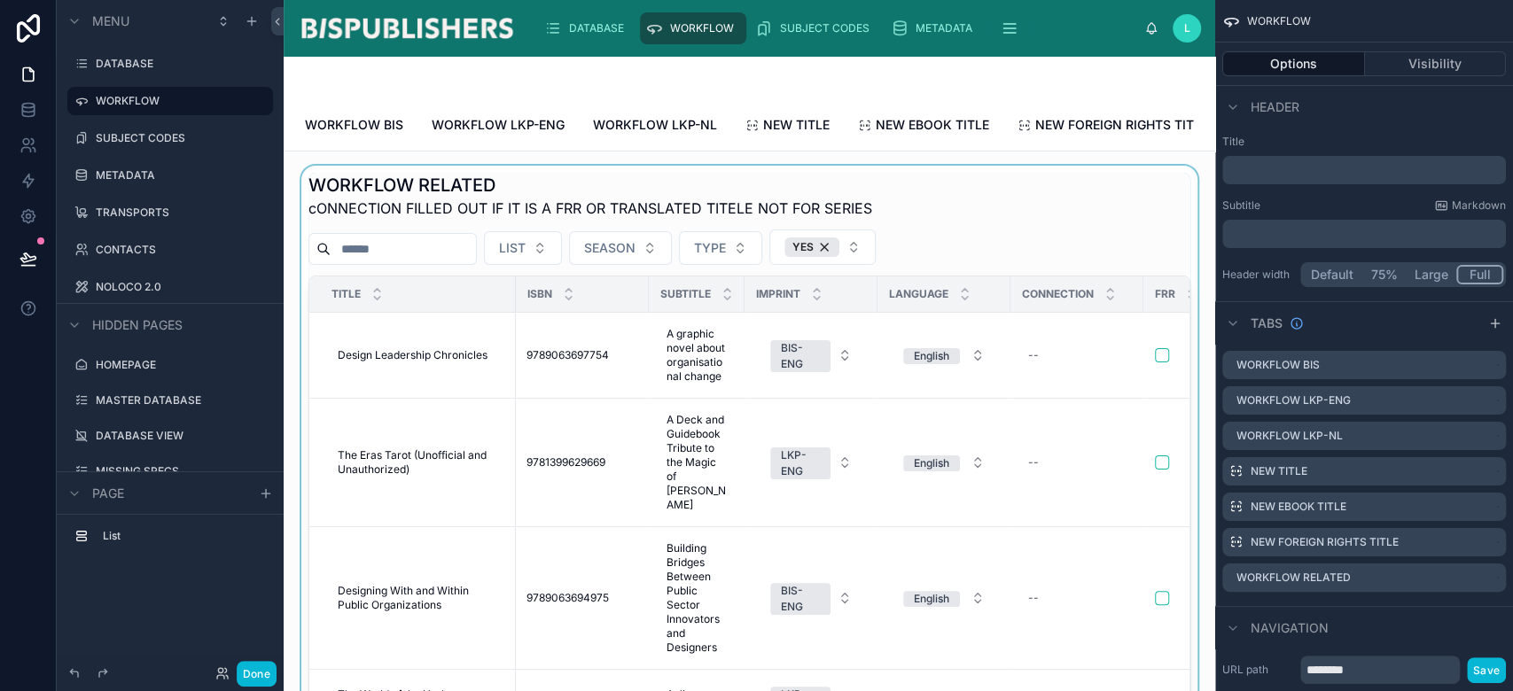
click at [971, 223] on div at bounding box center [749, 484] width 903 height 637
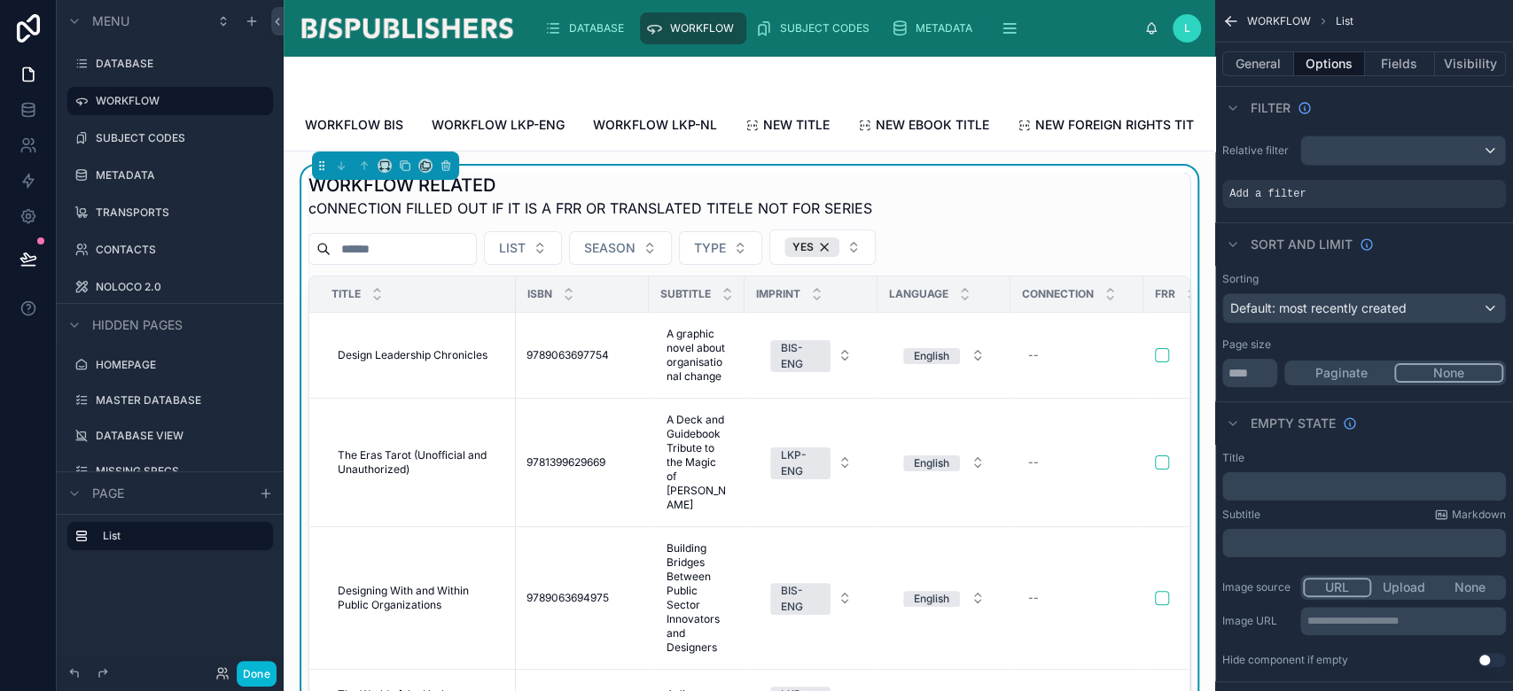
click at [1261, 50] on div "General Options Fields Visibility" at bounding box center [1364, 64] width 298 height 43
click at [1253, 62] on button "General" at bounding box center [1258, 63] width 72 height 25
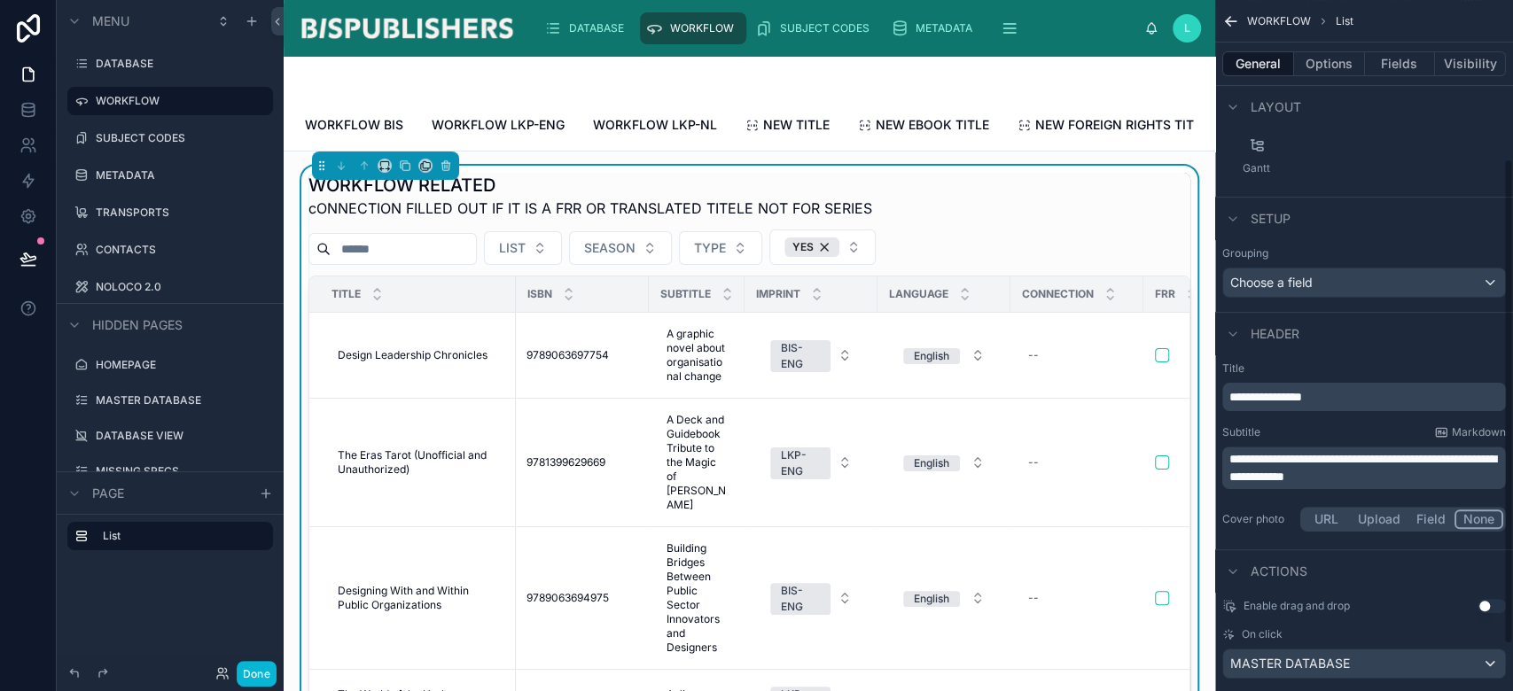
scroll to position [292, 0]
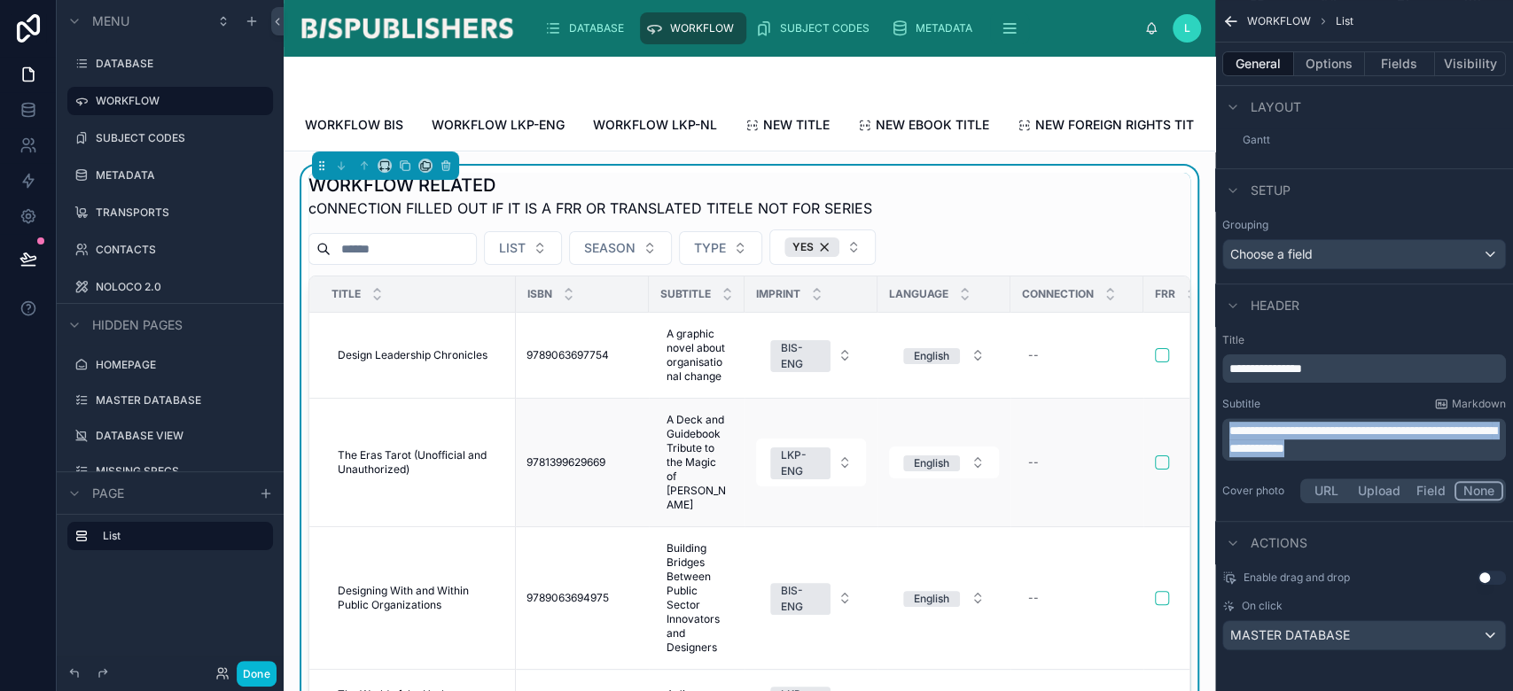
drag, startPoint x: 1469, startPoint y: 447, endPoint x: 1023, endPoint y: 436, distance: 446.0
click at [1023, 436] on div "DATABASE WORKFLOW SUBJECT CODES METADATA TRANSPORTS CONTACTS NOLOCO 2.0 L Linda…" at bounding box center [899, 345] width 1230 height 691
copy span "**********"
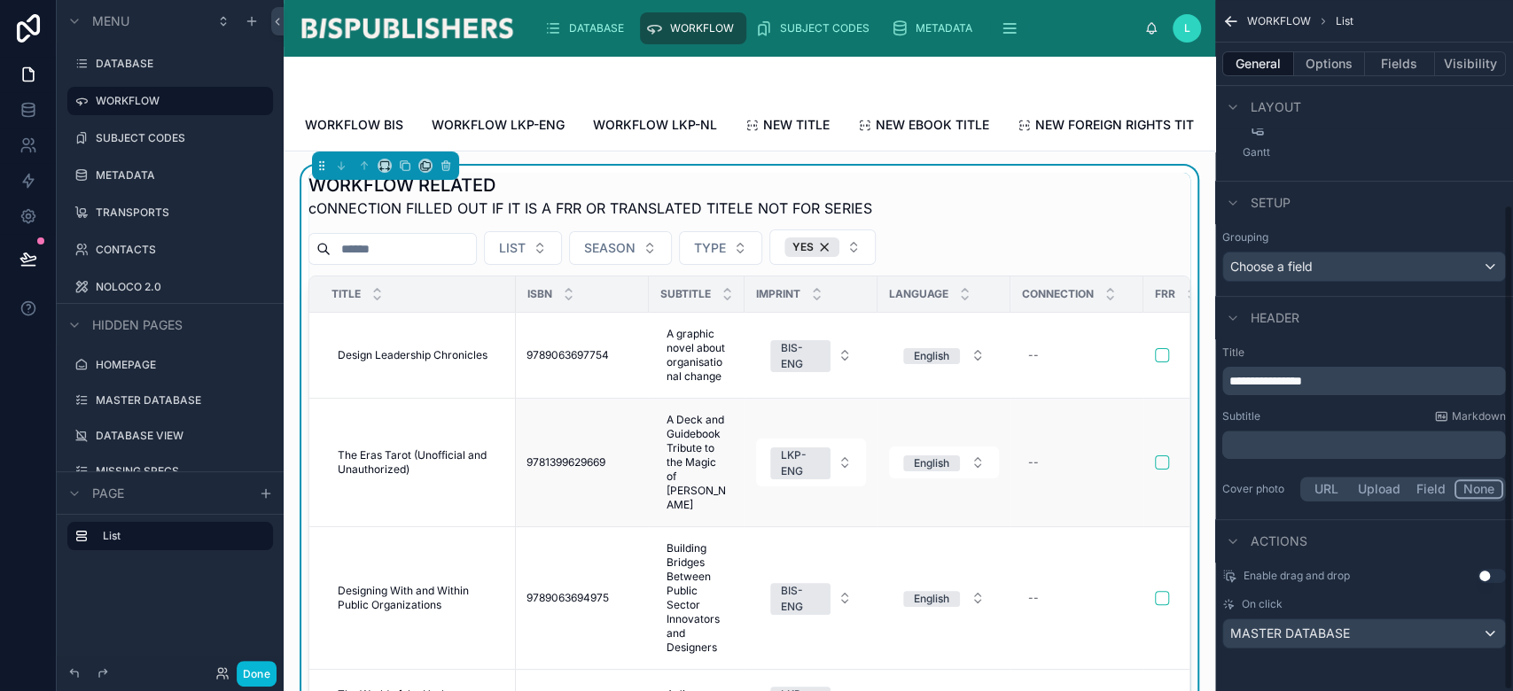
scroll to position [277, 0]
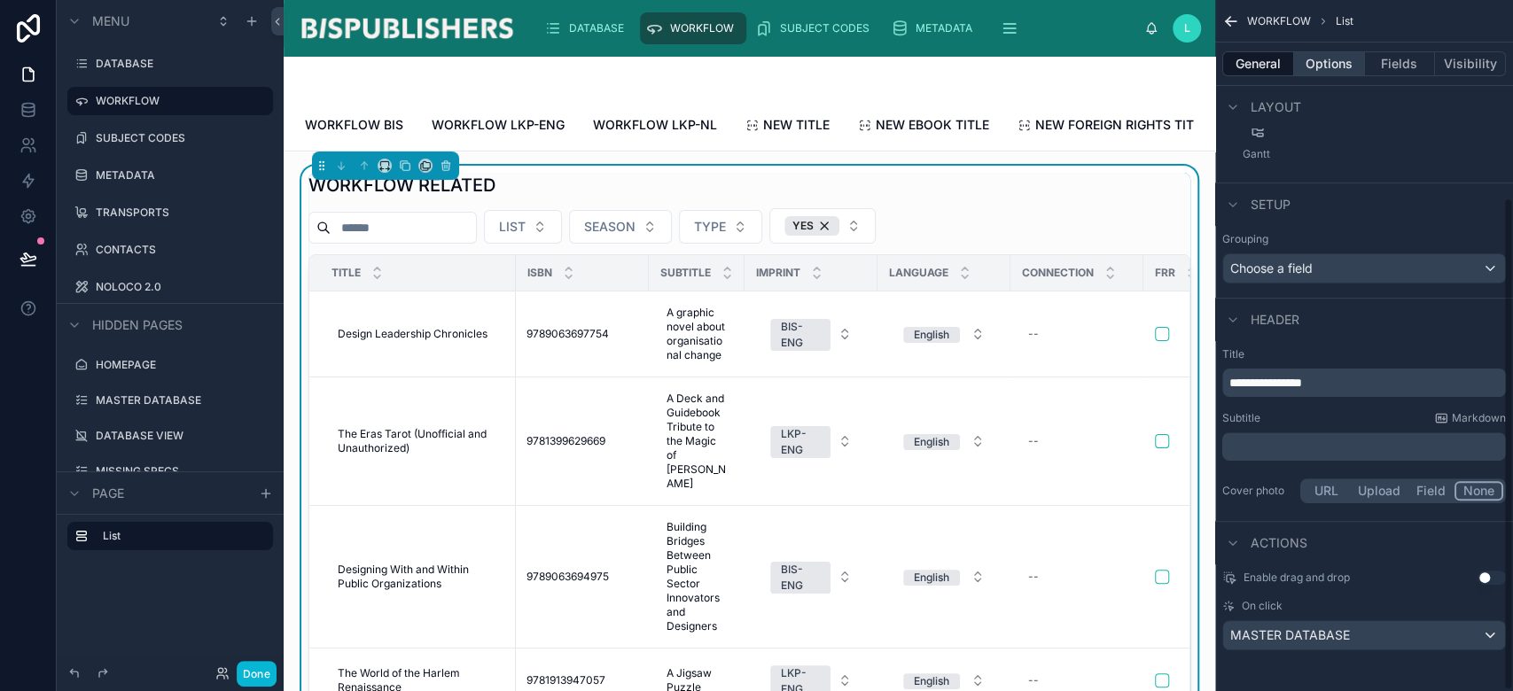
click at [1324, 62] on button "Options" at bounding box center [1329, 63] width 71 height 25
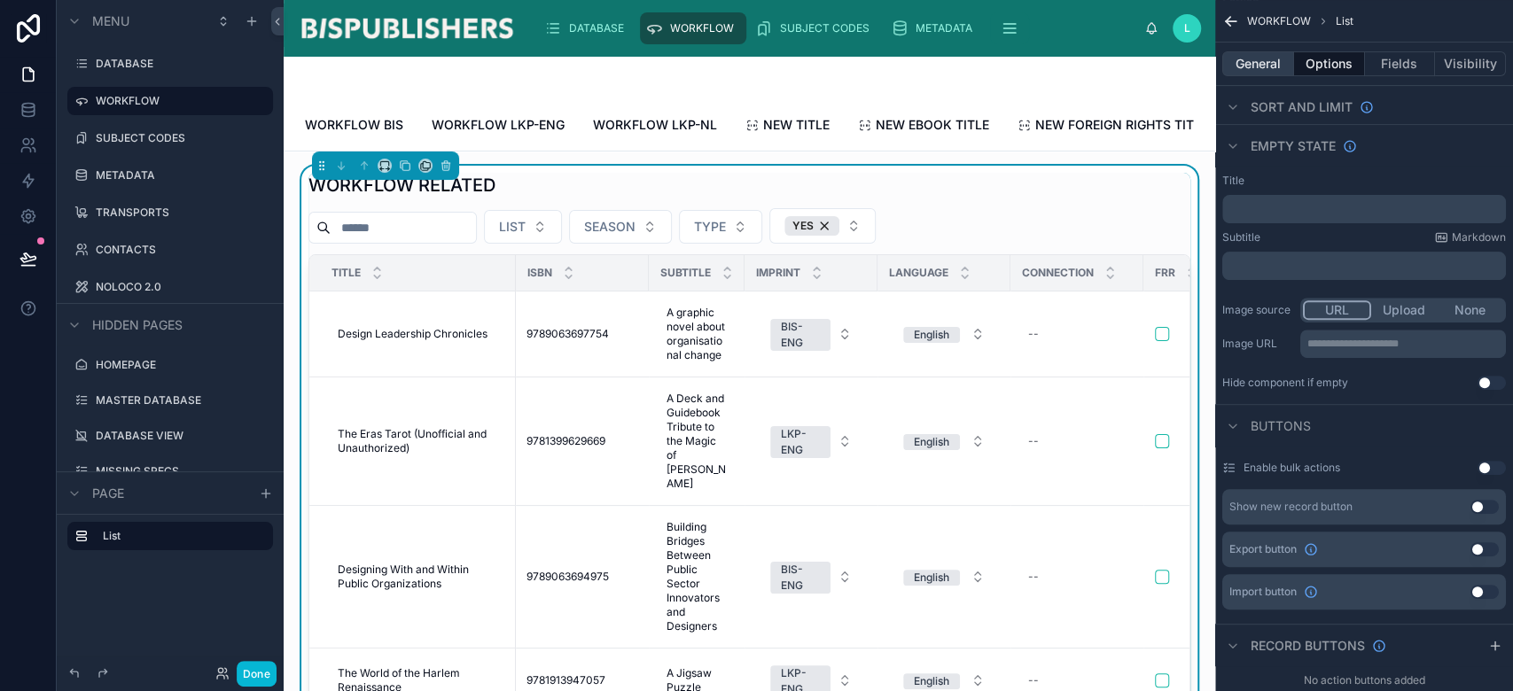
click at [1262, 59] on button "General" at bounding box center [1258, 63] width 72 height 25
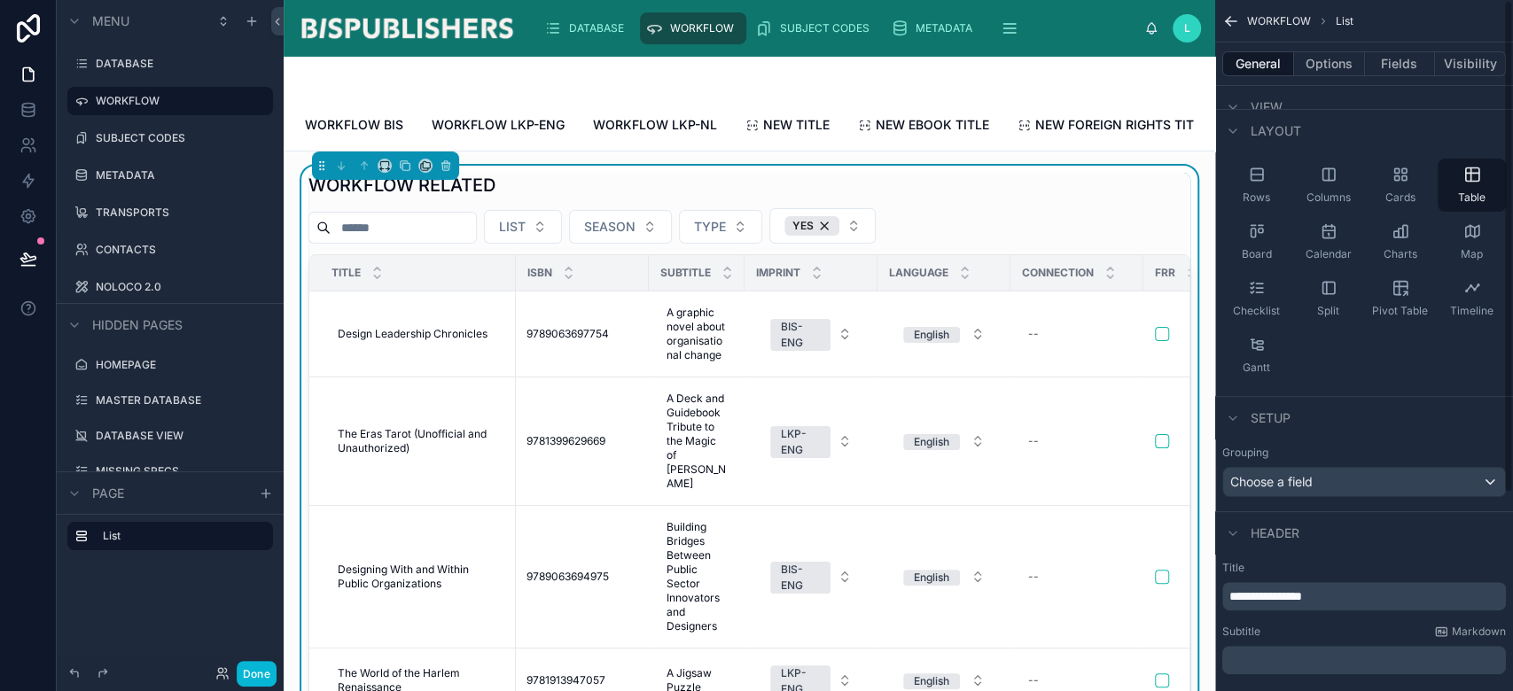
scroll to position [0, 0]
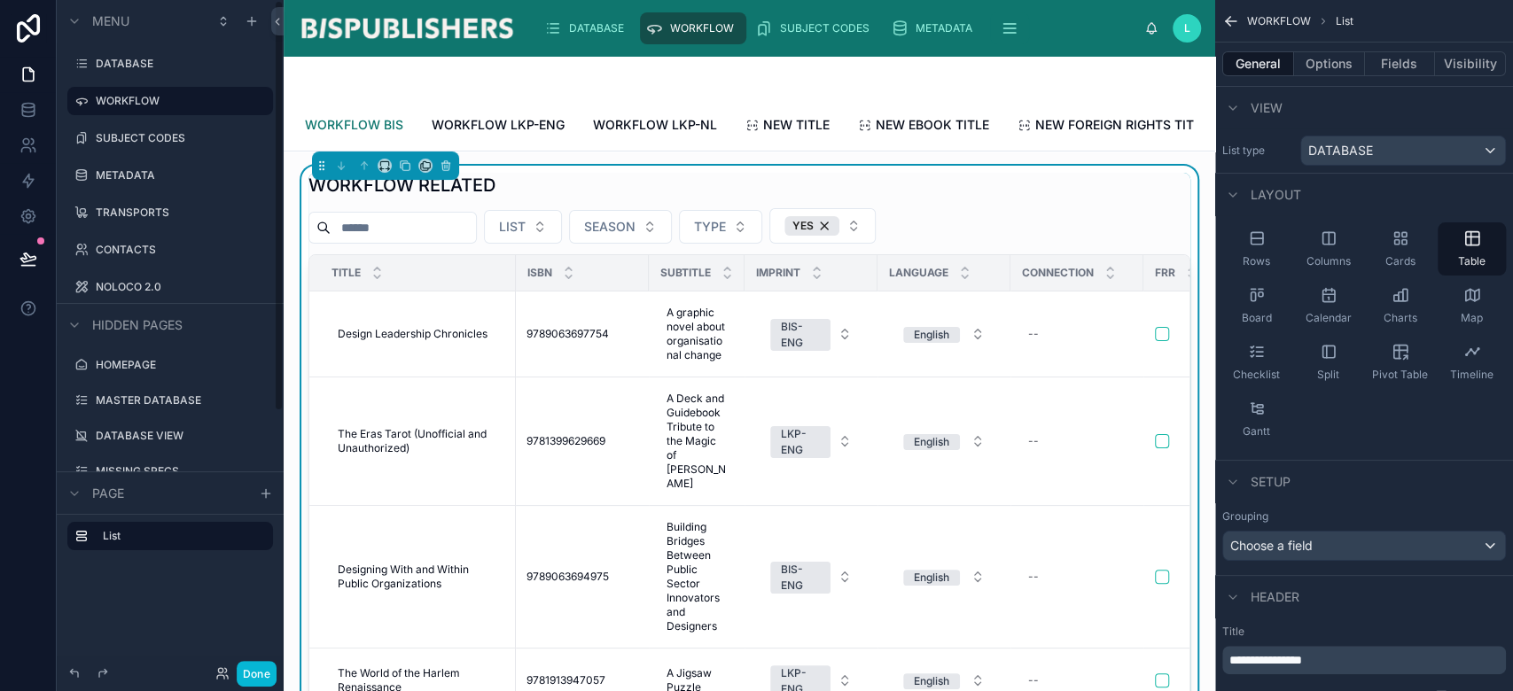
click at [361, 124] on span "WORKFLOW BIS" at bounding box center [354, 125] width 98 height 18
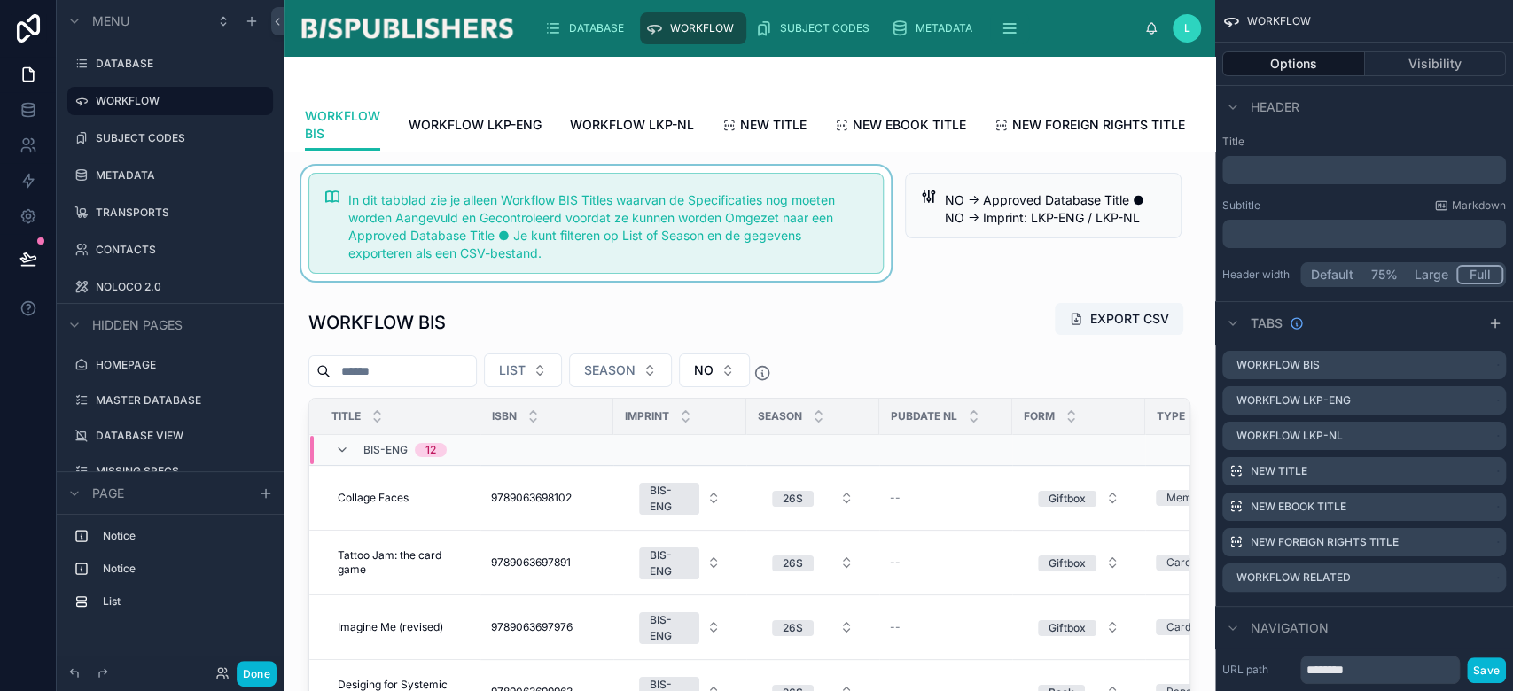
click at [535, 252] on div at bounding box center [596, 223] width 597 height 115
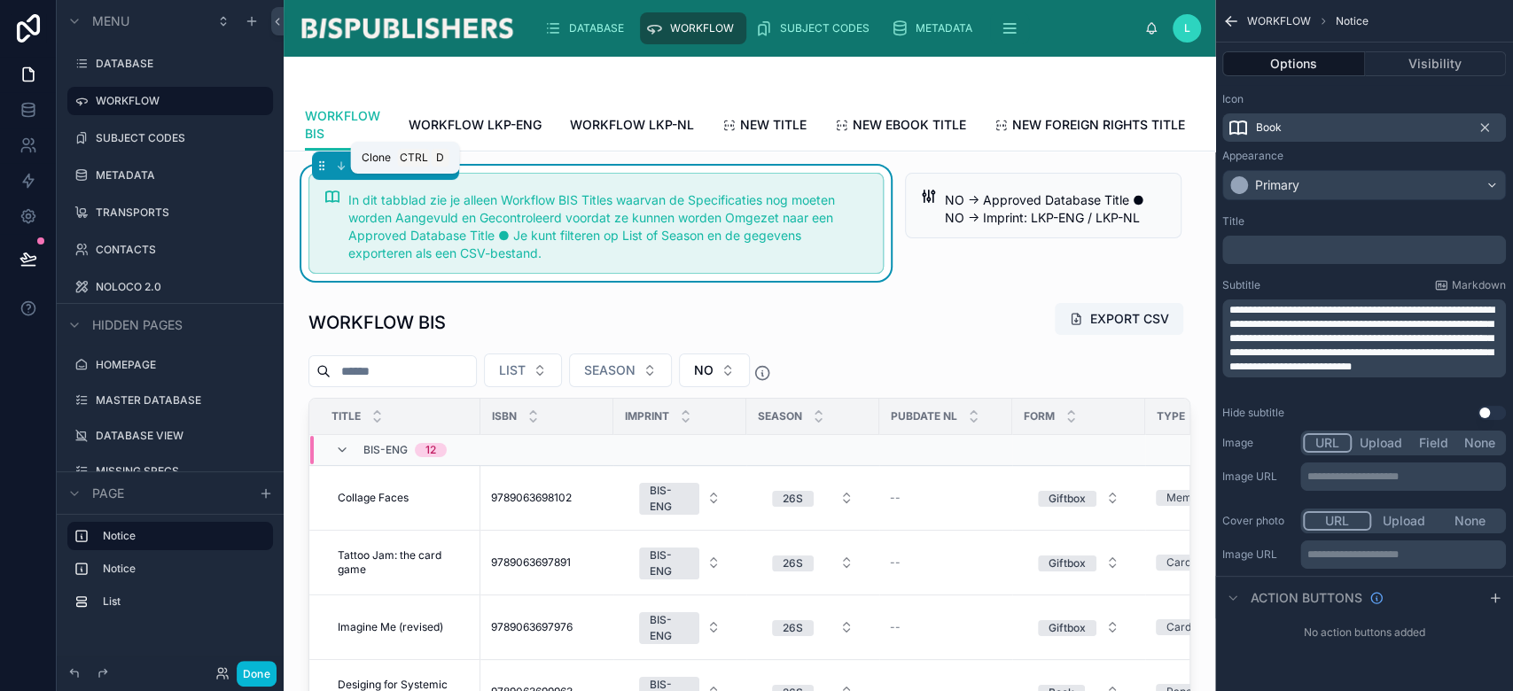
click at [404, 172] on icon at bounding box center [405, 166] width 12 height 12
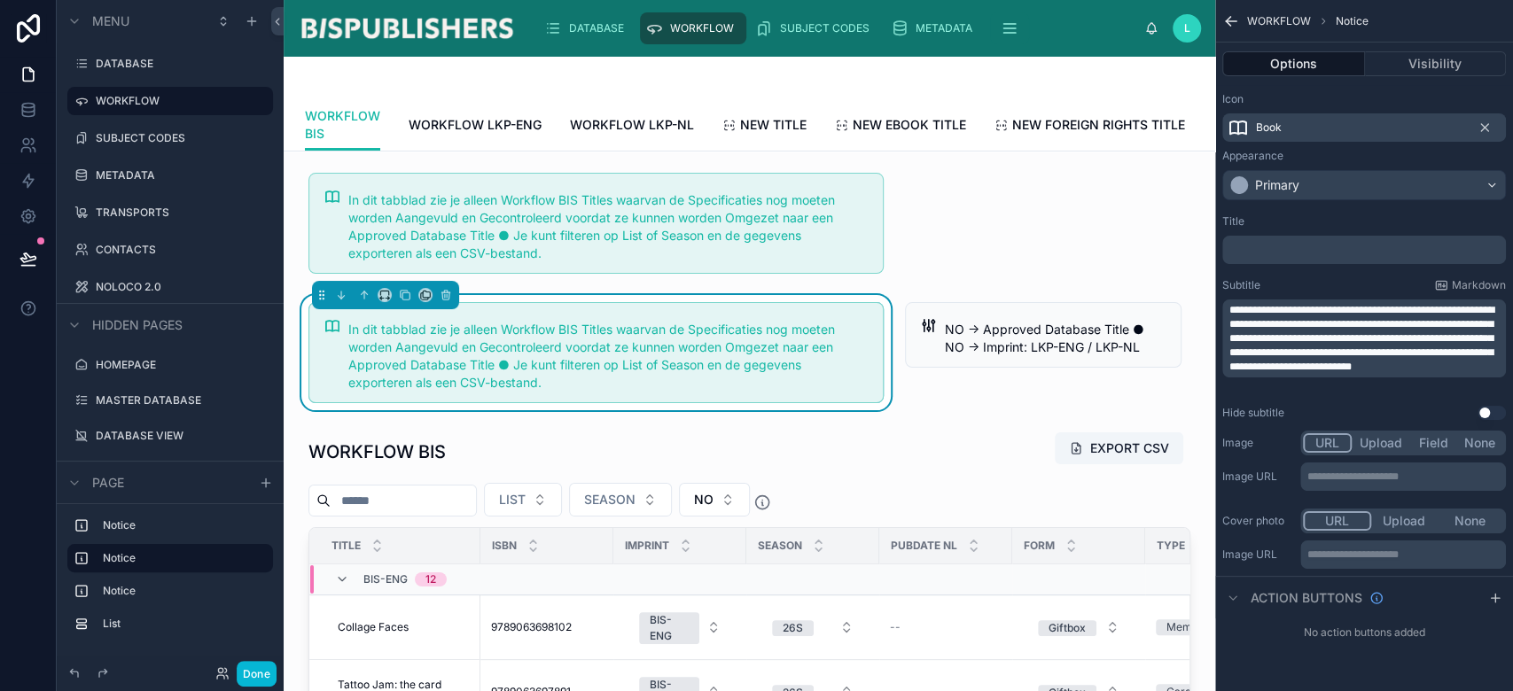
click at [635, 379] on span "In dit tabblad zie je alleen Workflow BIS Titles waarvan de Specificaties nog m…" at bounding box center [591, 356] width 487 height 68
click at [424, 301] on icon at bounding box center [425, 295] width 12 height 12
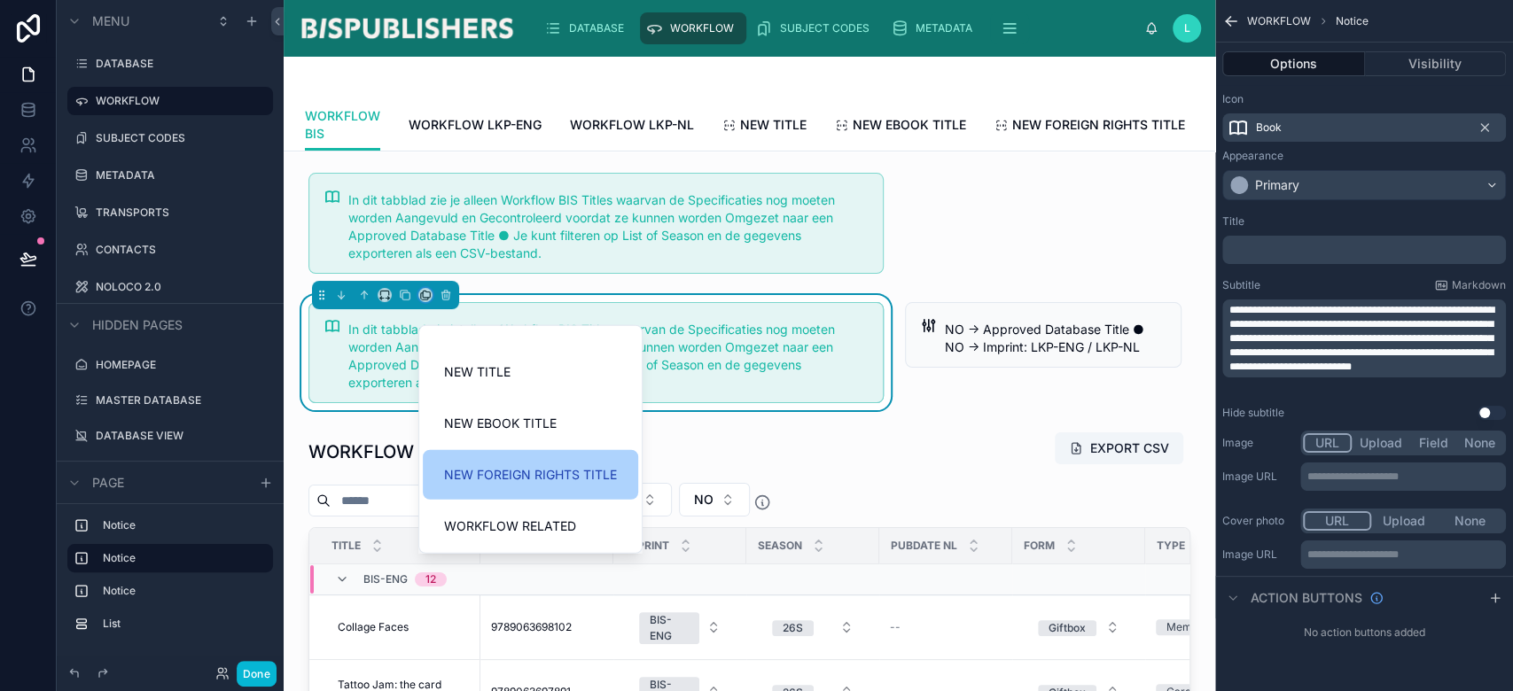
scroll to position [137, 0]
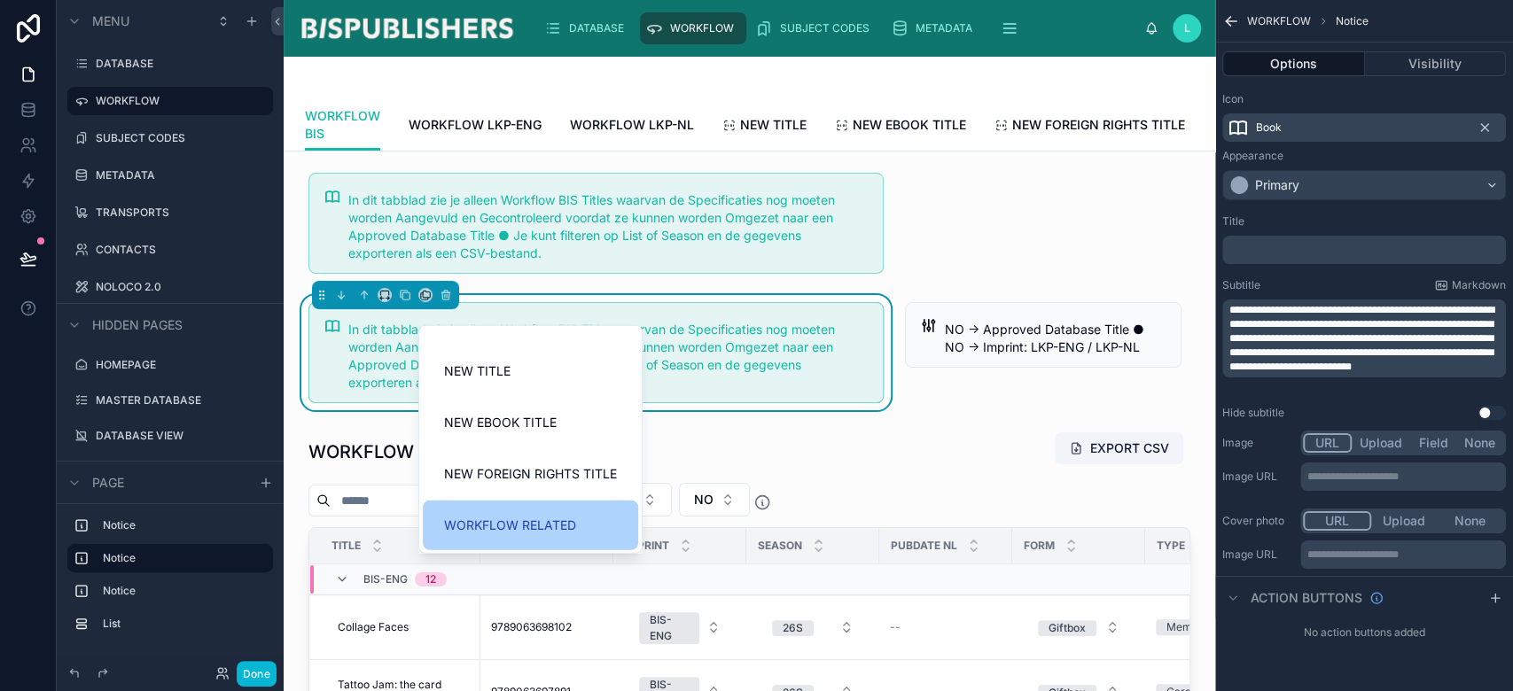
click at [583, 530] on div "WORKFLOW RELATED" at bounding box center [530, 525] width 173 height 21
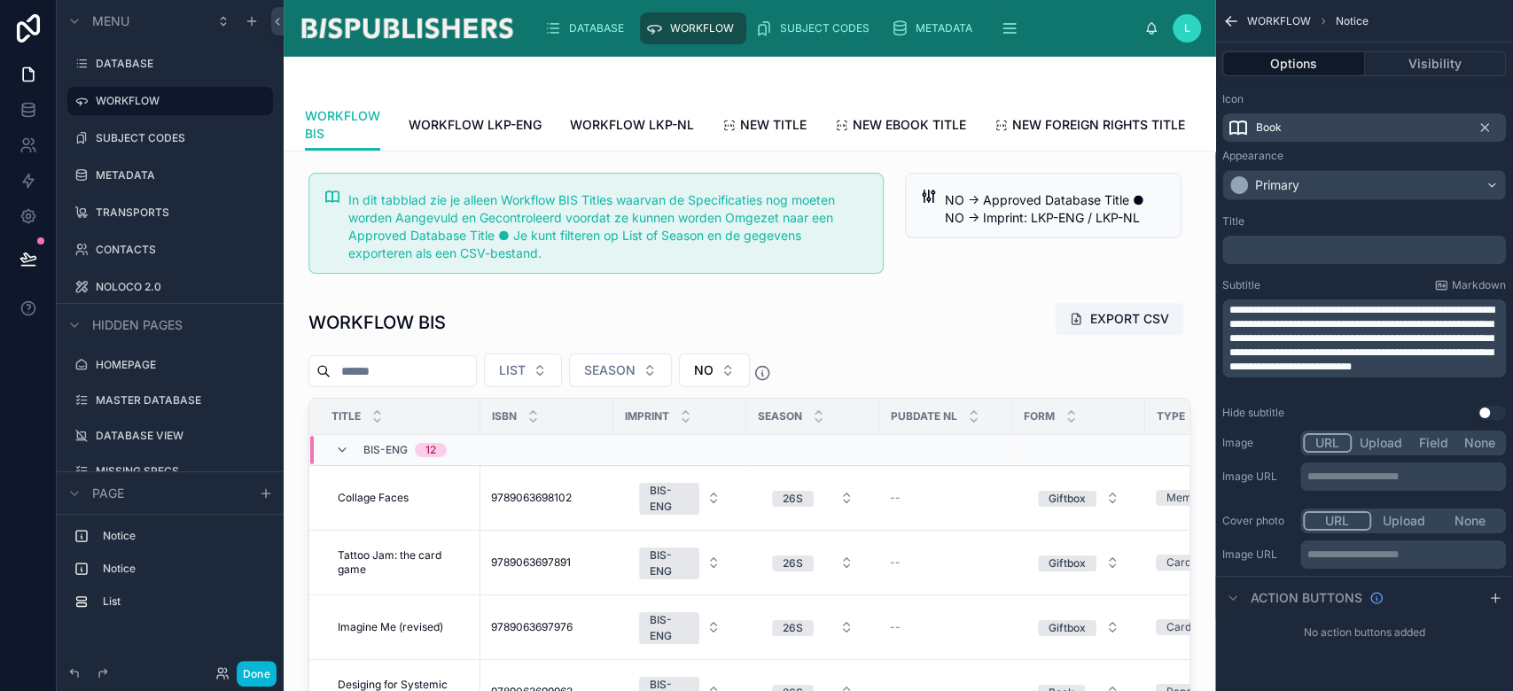
scroll to position [0, 168]
drag, startPoint x: 1107, startPoint y: 117, endPoint x: 1192, endPoint y: 145, distance: 89.7
click at [1106, 117] on span "WORKFLOW RELATED" at bounding box center [1127, 125] width 133 height 18
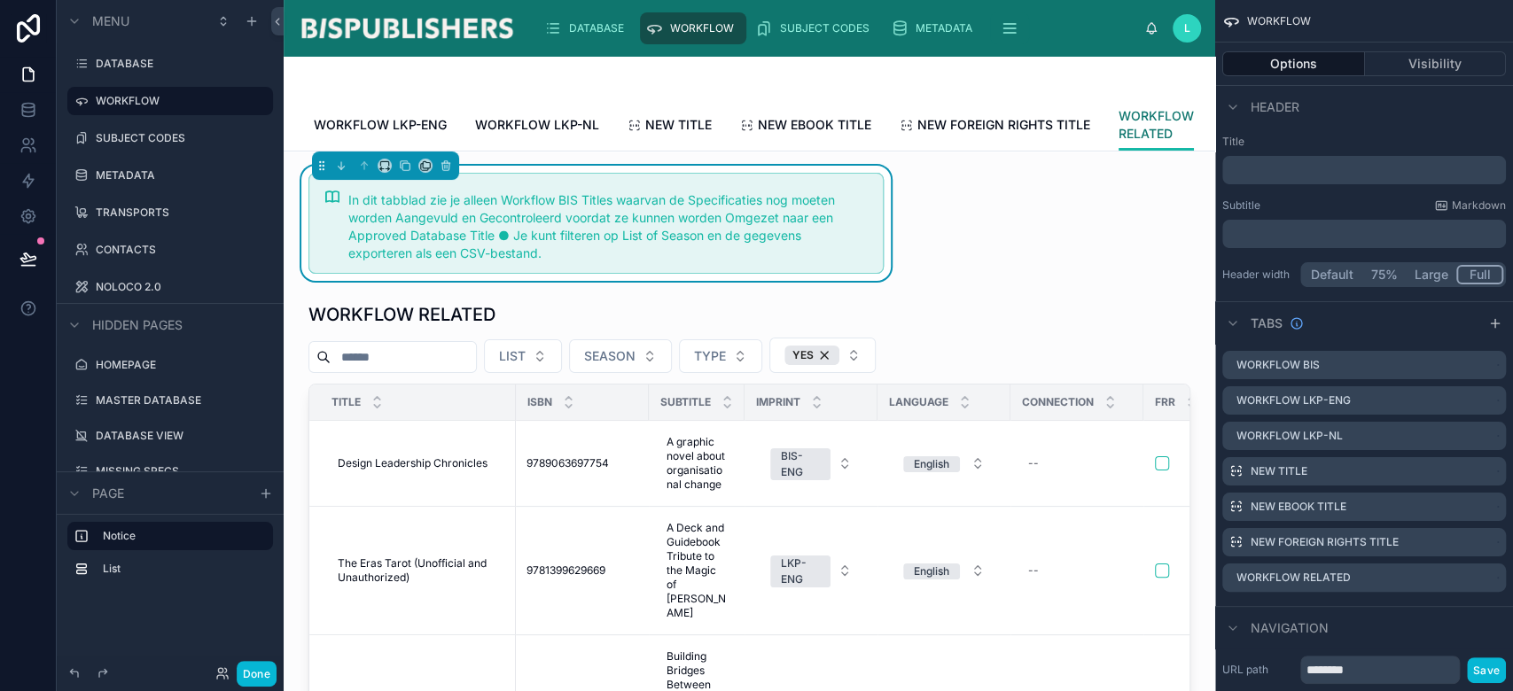
scroll to position [0, 133]
click at [383, 166] on icon at bounding box center [384, 163] width 8 height 4
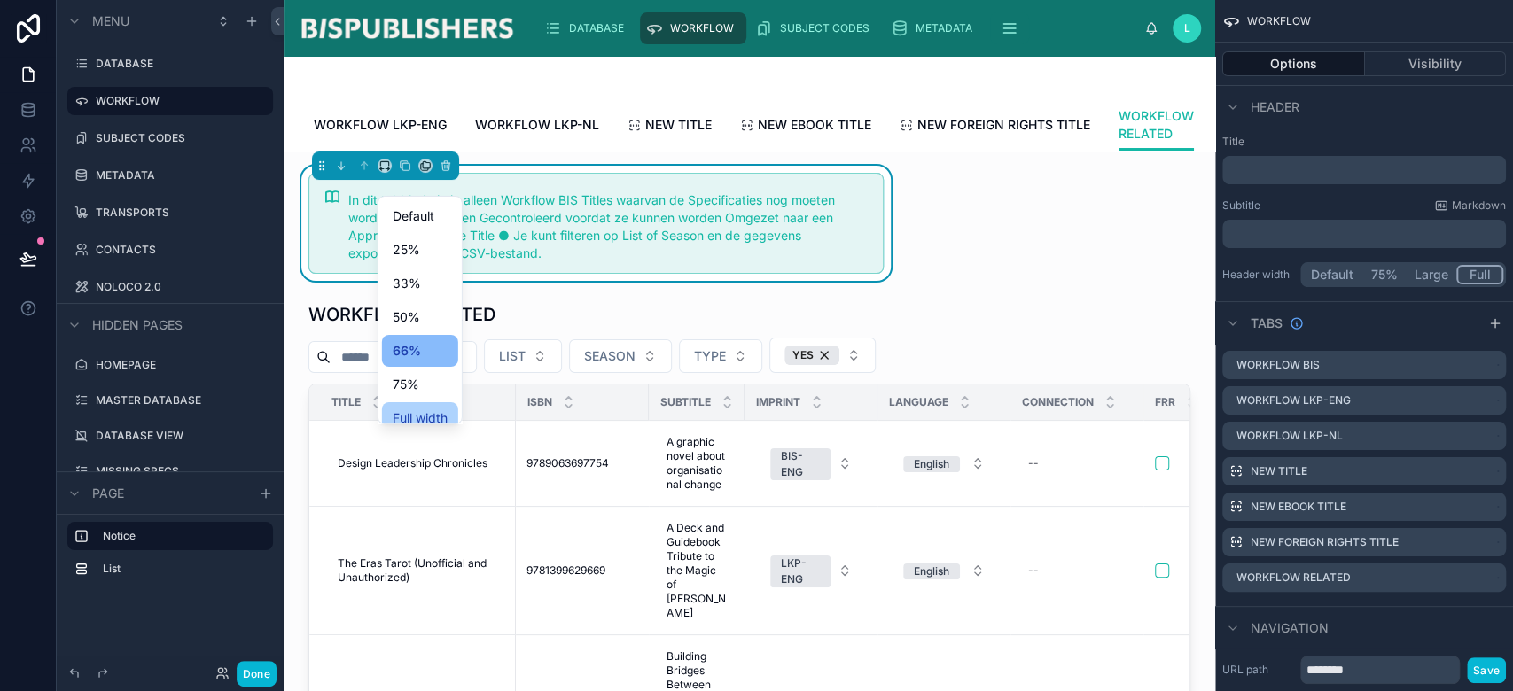
click at [430, 414] on span "Full width" at bounding box center [420, 418] width 55 height 21
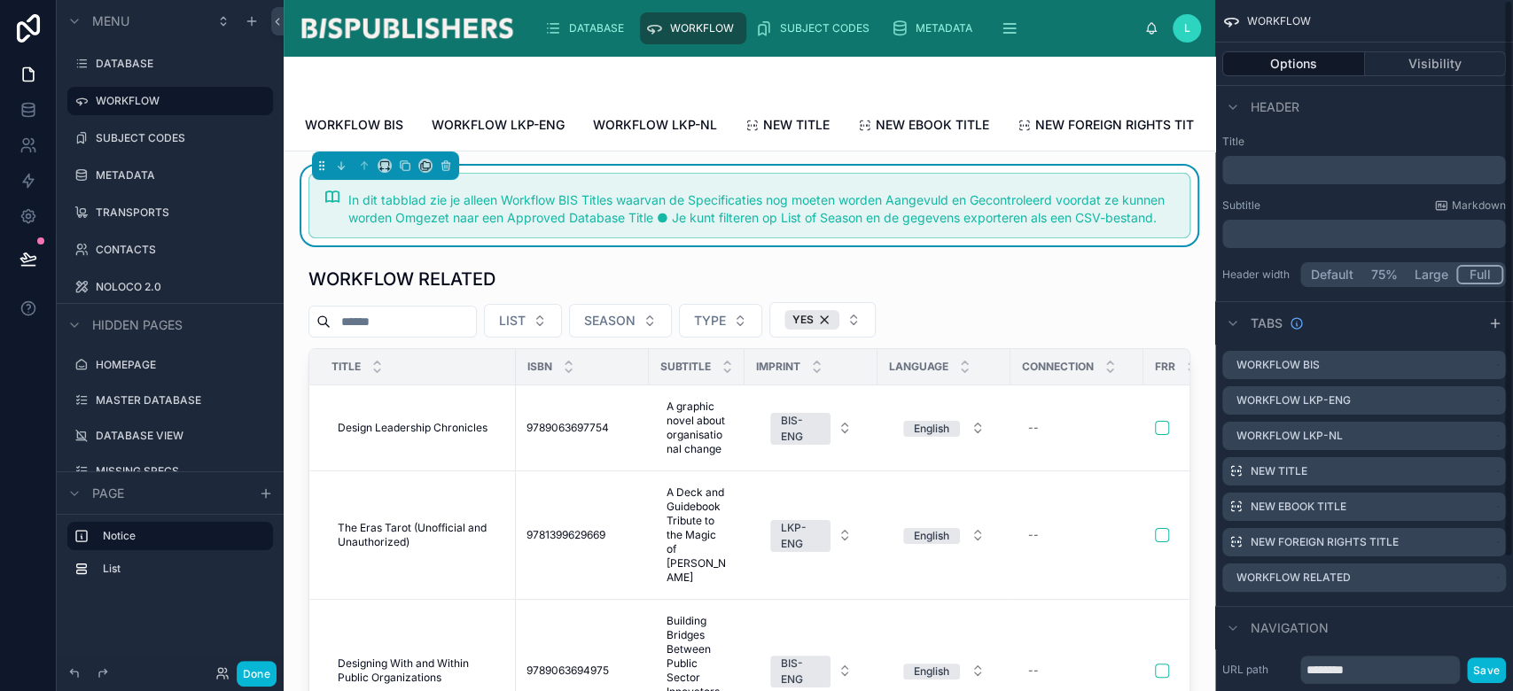
click at [922, 227] on div "In dit tabblad zie je alleen Workflow BIS Titles waarvan de Specificaties nog m…" at bounding box center [761, 208] width 827 height 35
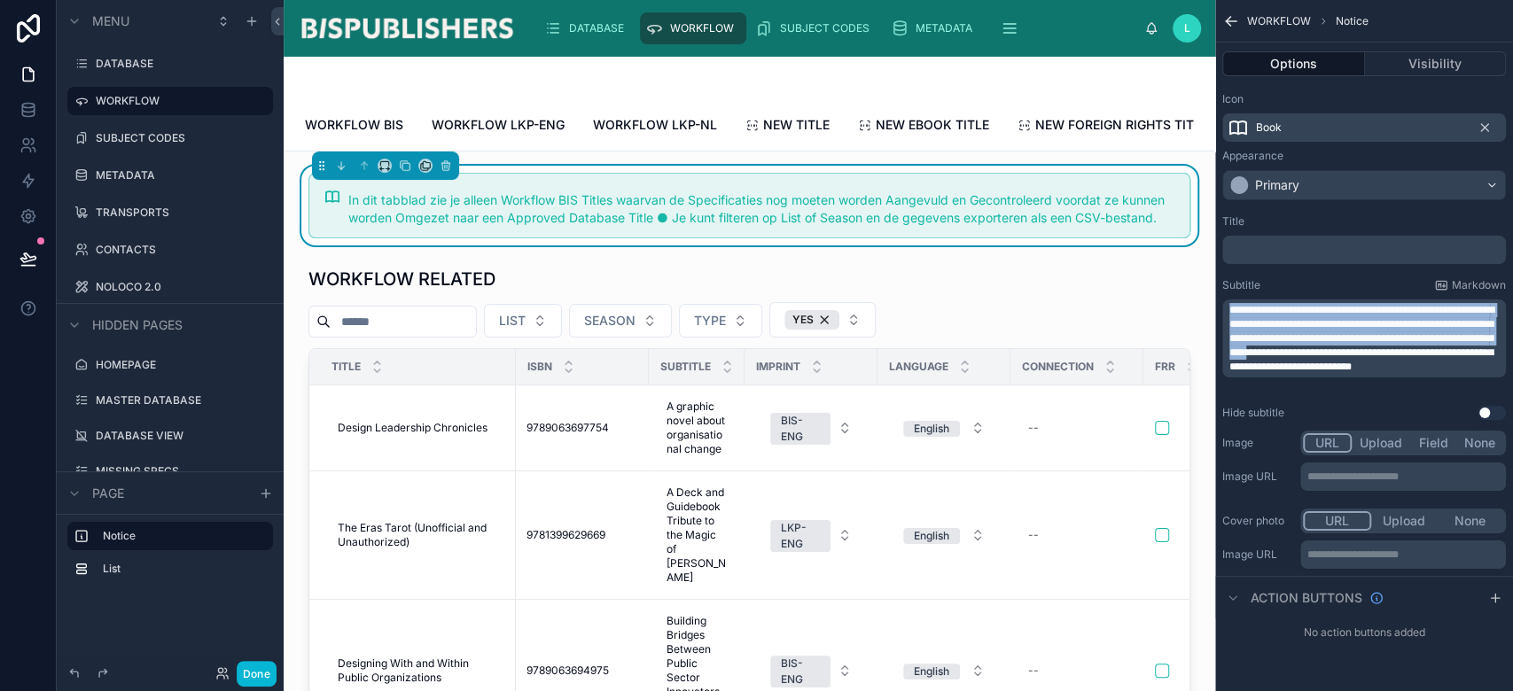
drag, startPoint x: 1488, startPoint y: 350, endPoint x: 1214, endPoint y: 301, distance: 279.1
click at [1214, 301] on div "DATABASE WORKFLOW SUBJECT CODES METADATA TRANSPORTS CONTACTS NOLOCO 2.0 L Linda…" at bounding box center [899, 345] width 1230 height 691
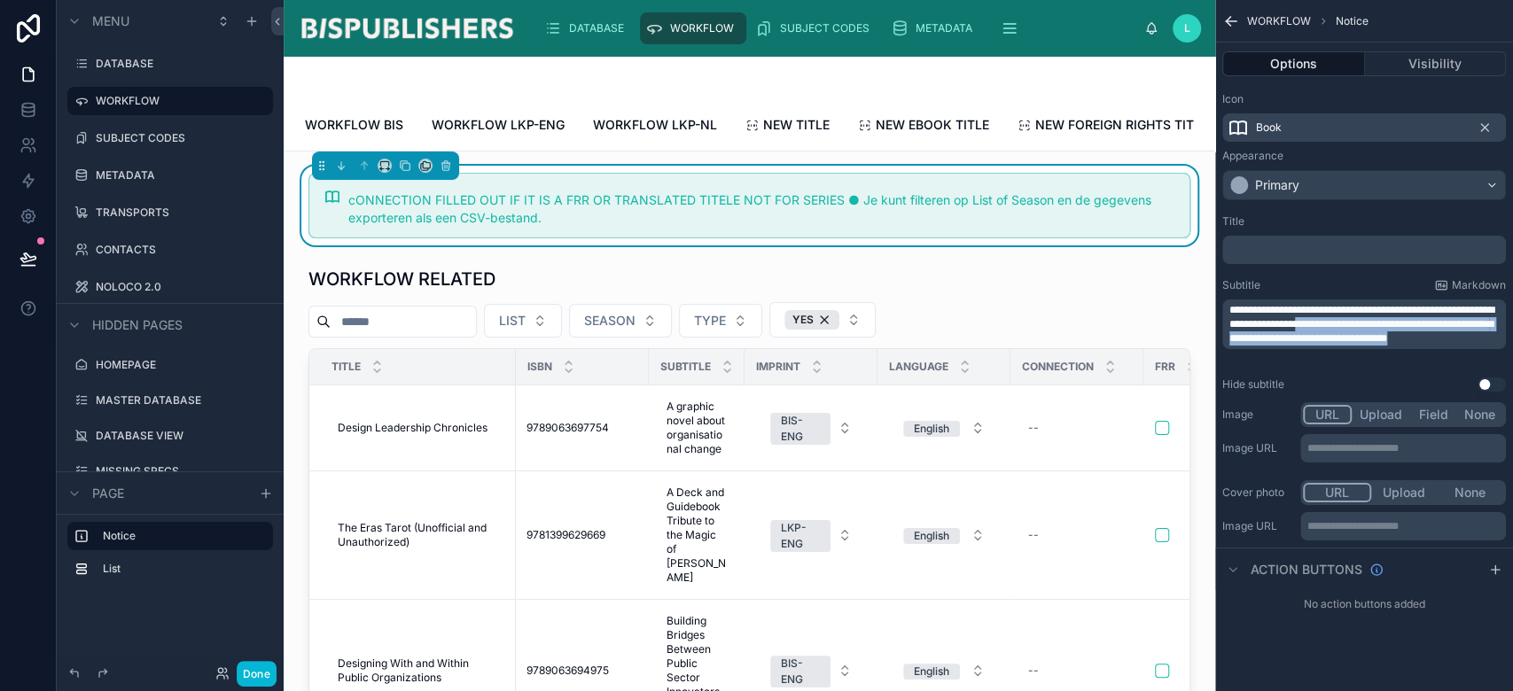
drag, startPoint x: 1440, startPoint y: 324, endPoint x: 1464, endPoint y: 360, distance: 42.8
click at [1464, 349] on div "**********" at bounding box center [1364, 325] width 284 height 50
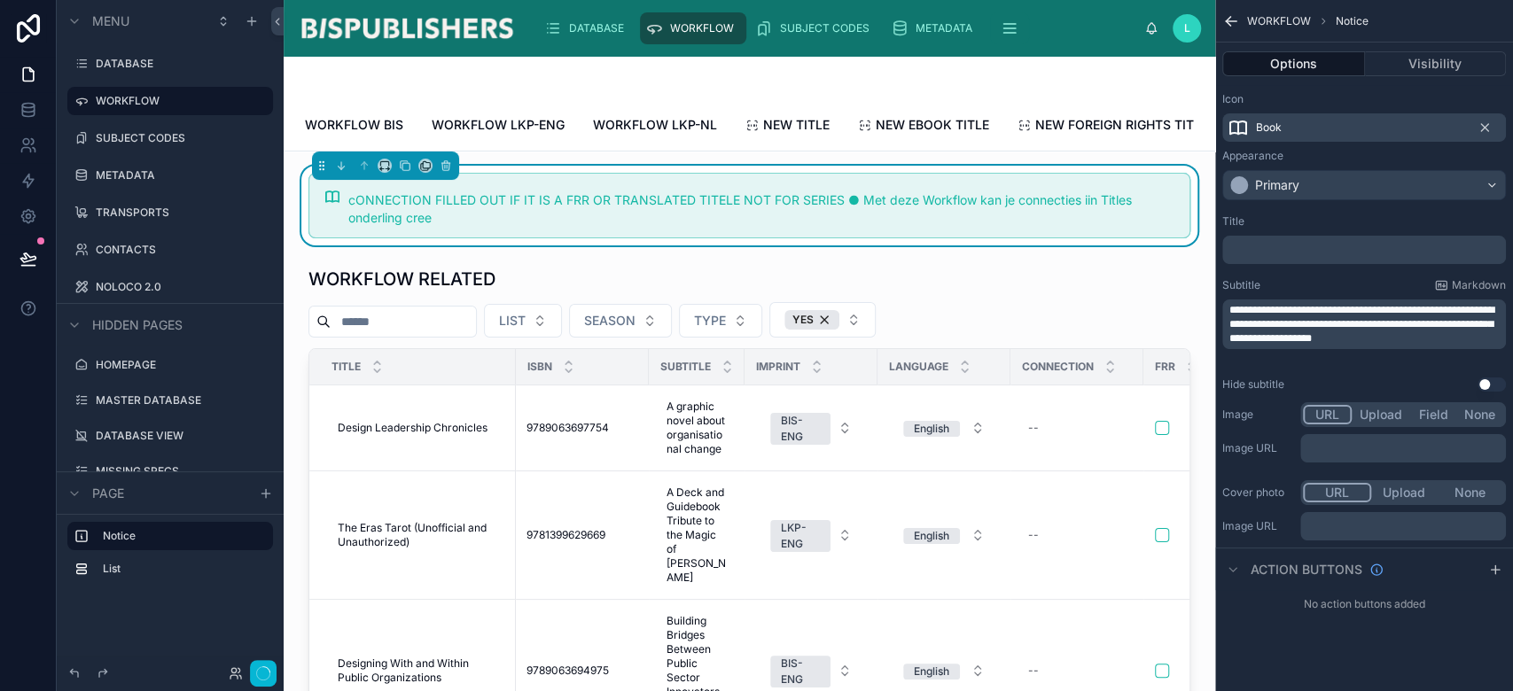
scroll to position [0, 0]
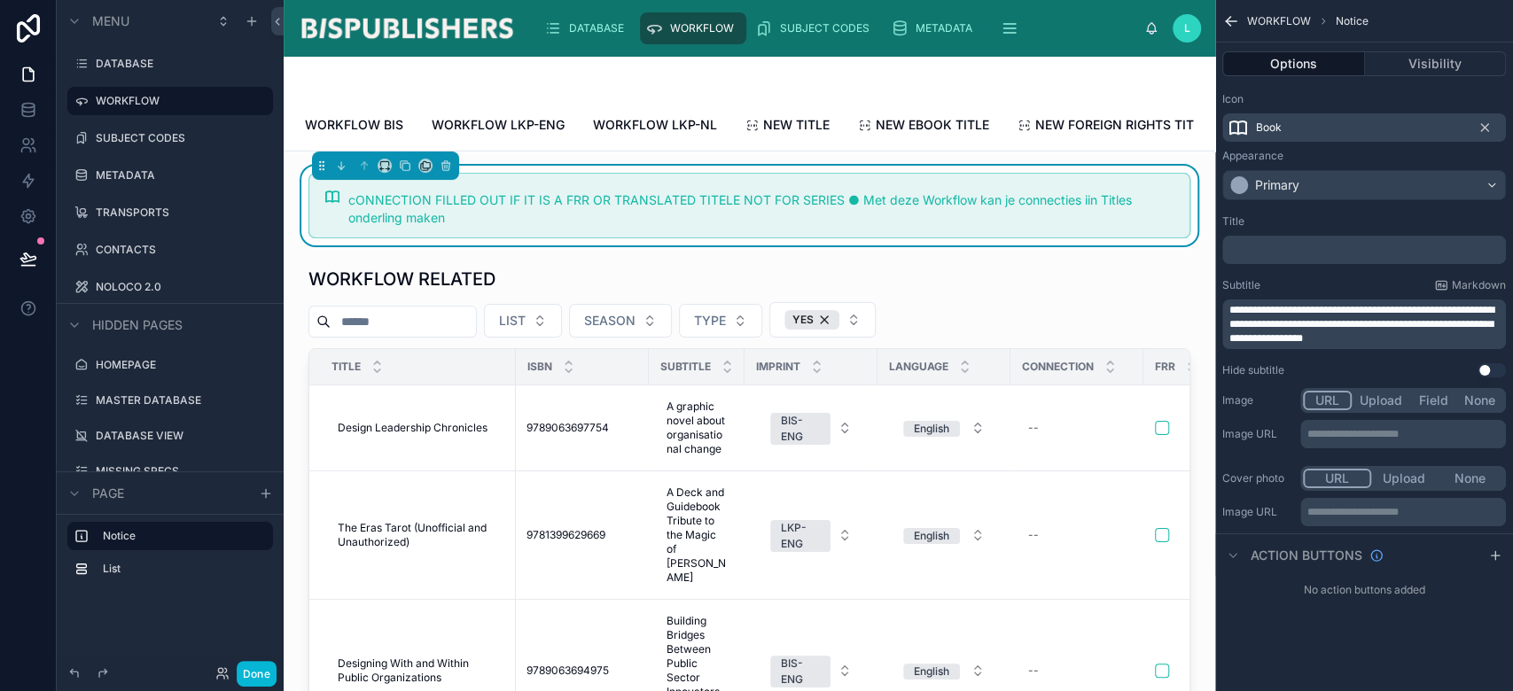
click at [1375, 338] on span "**********" at bounding box center [1362, 324] width 265 height 39
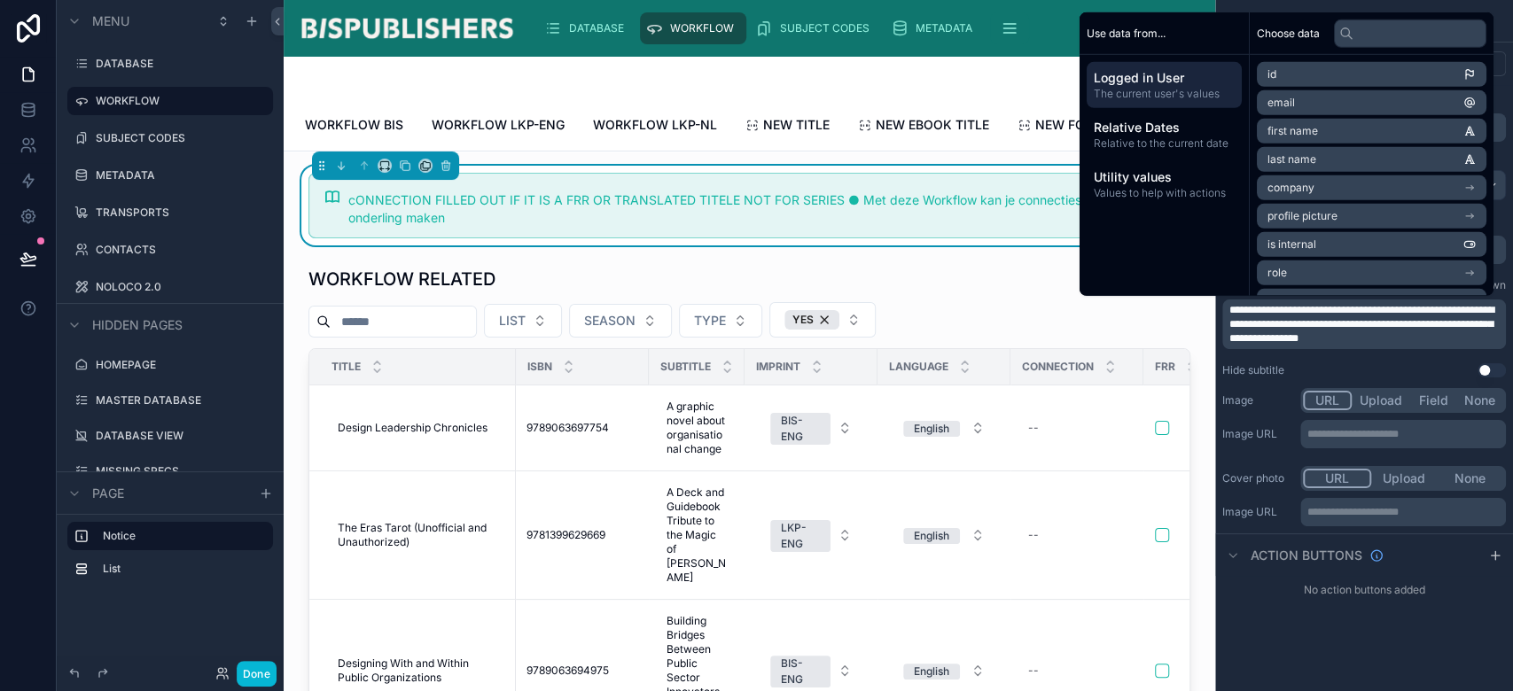
click at [1479, 330] on span "**********" at bounding box center [1362, 324] width 265 height 39
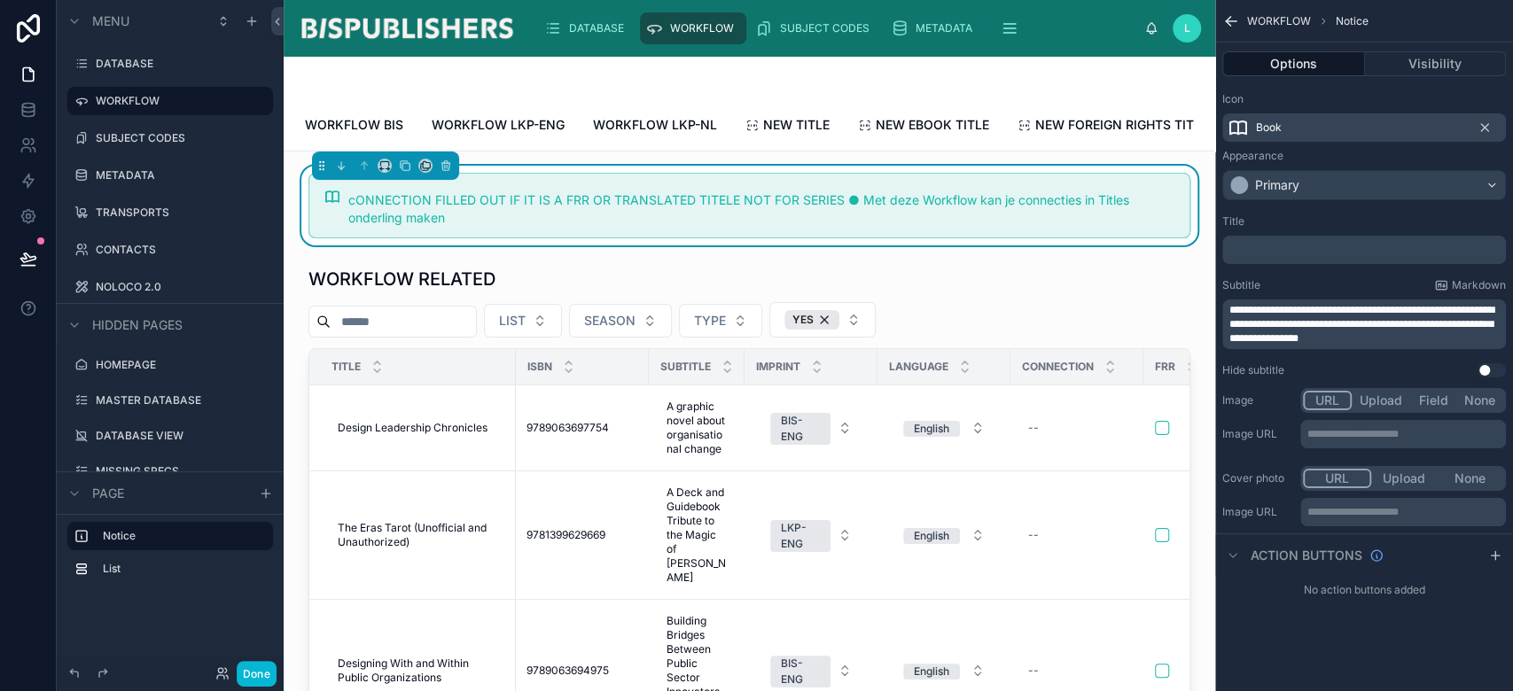
click at [1494, 337] on span "**********" at bounding box center [1362, 324] width 265 height 39
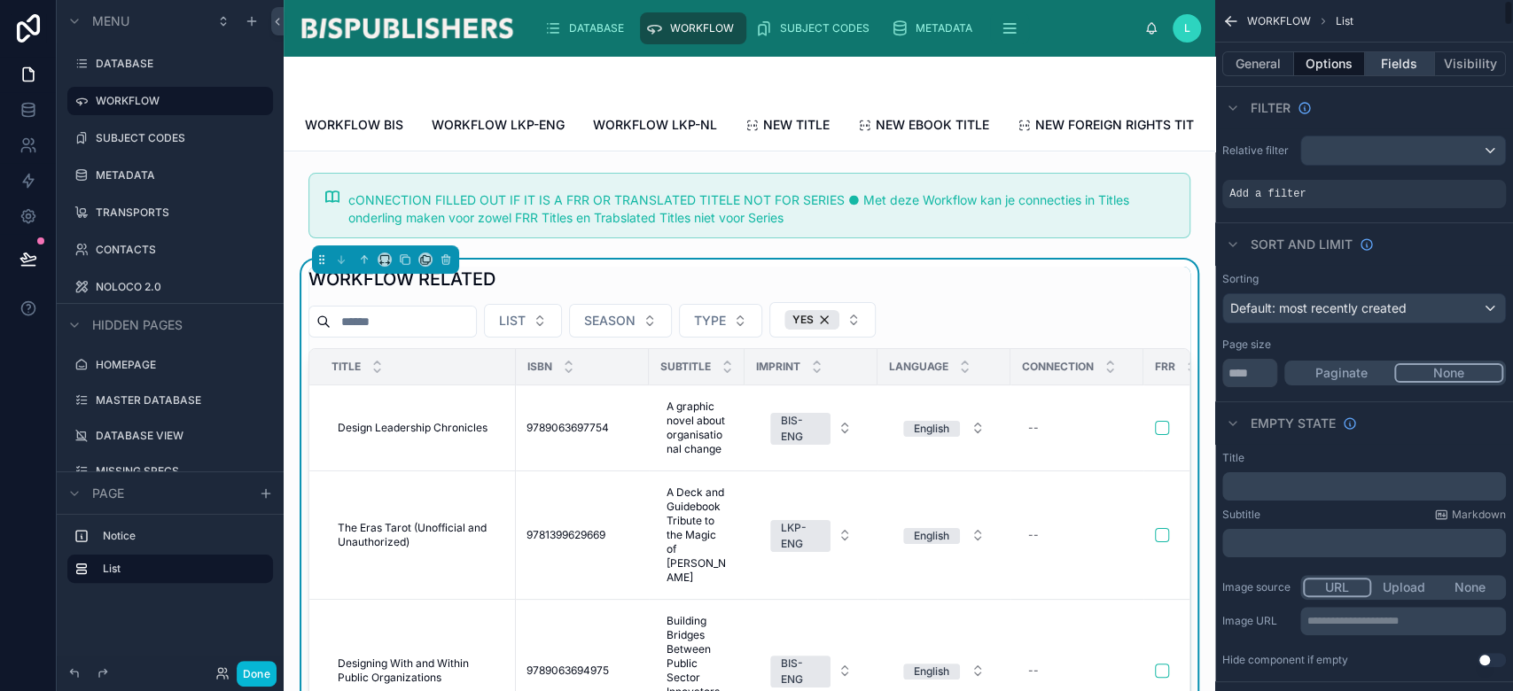
click at [1396, 67] on button "Fields" at bounding box center [1400, 63] width 71 height 25
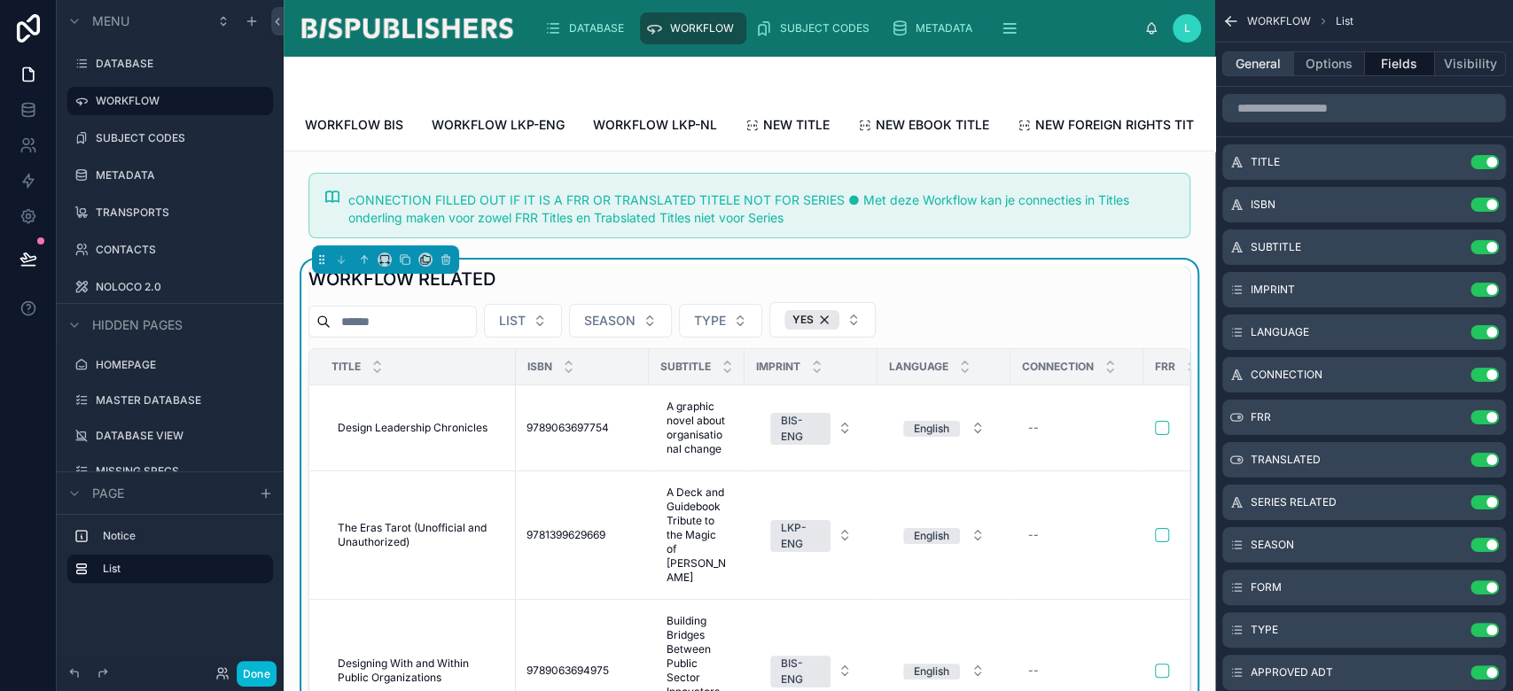
click at [1261, 60] on button "General" at bounding box center [1258, 63] width 72 height 25
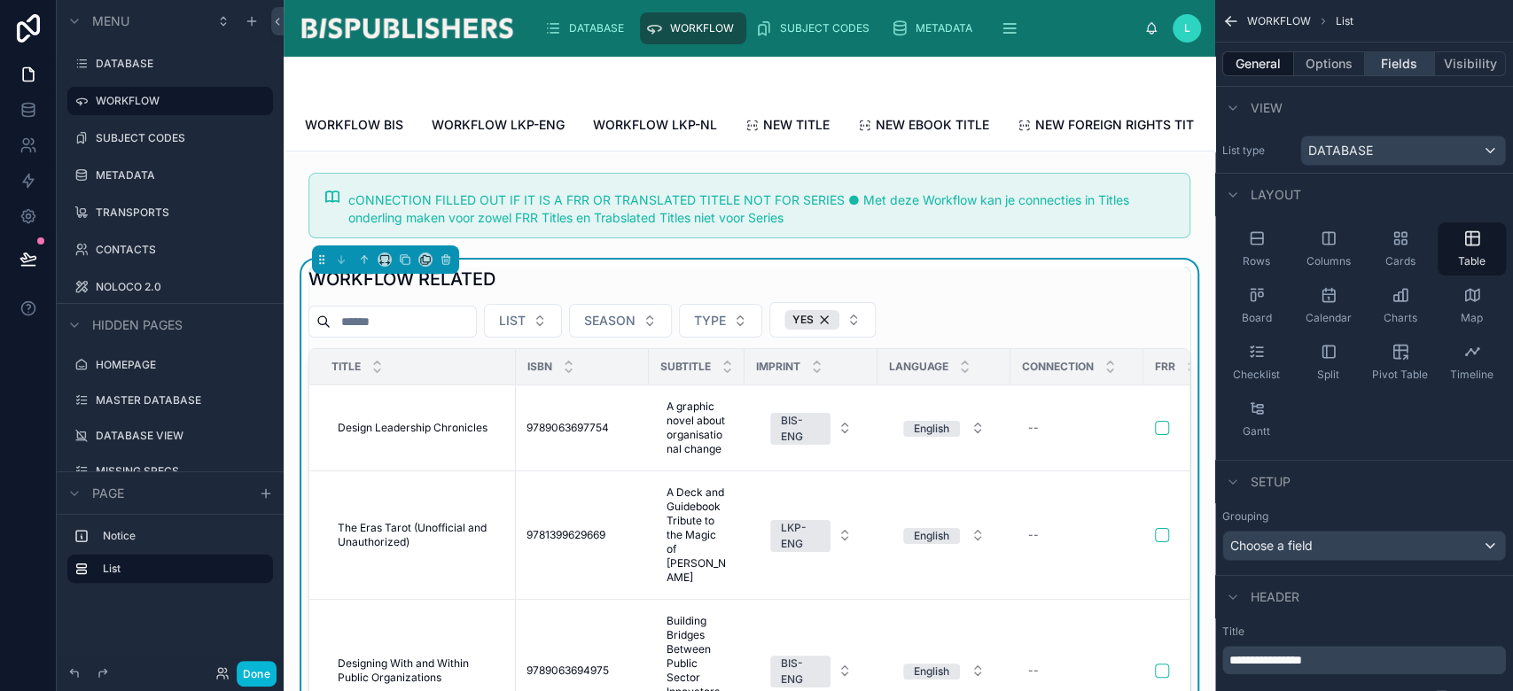
click at [1394, 60] on button "Fields" at bounding box center [1400, 63] width 71 height 25
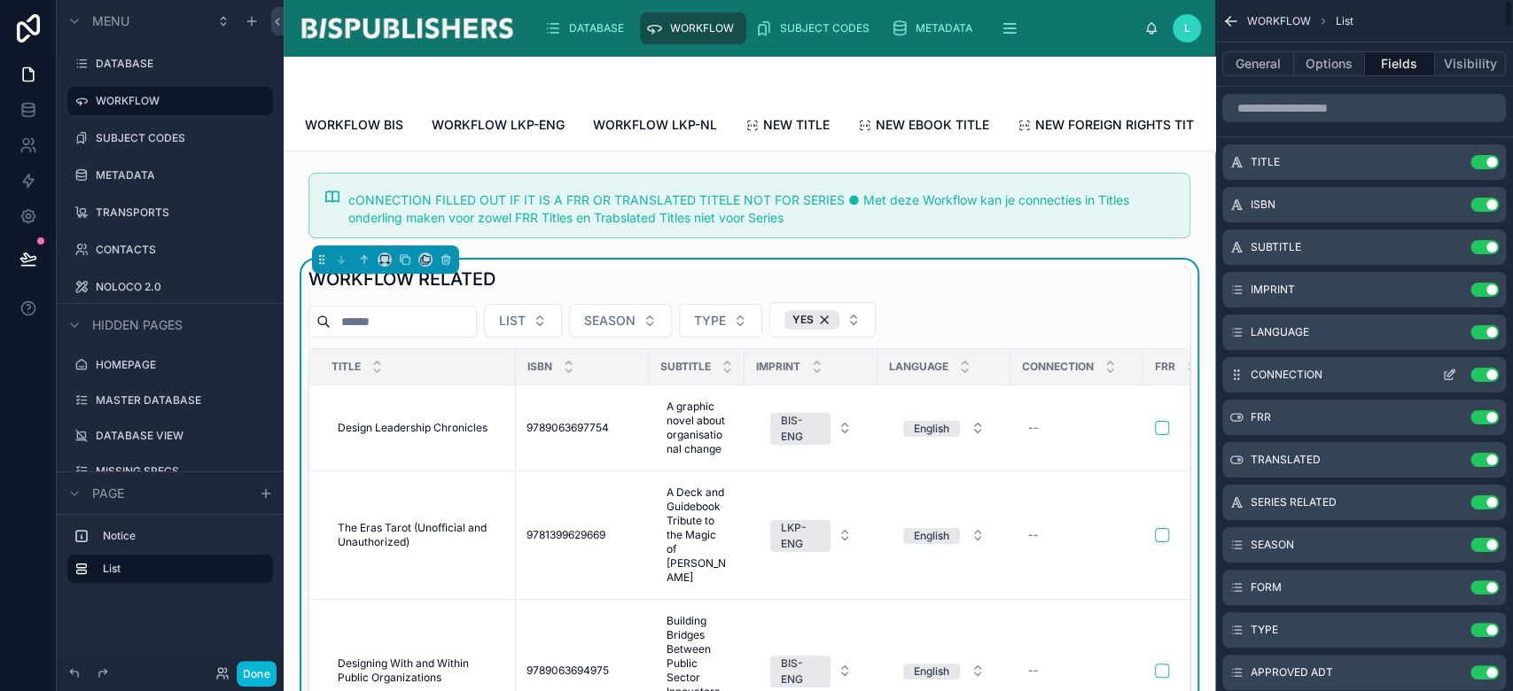
scroll to position [118, 0]
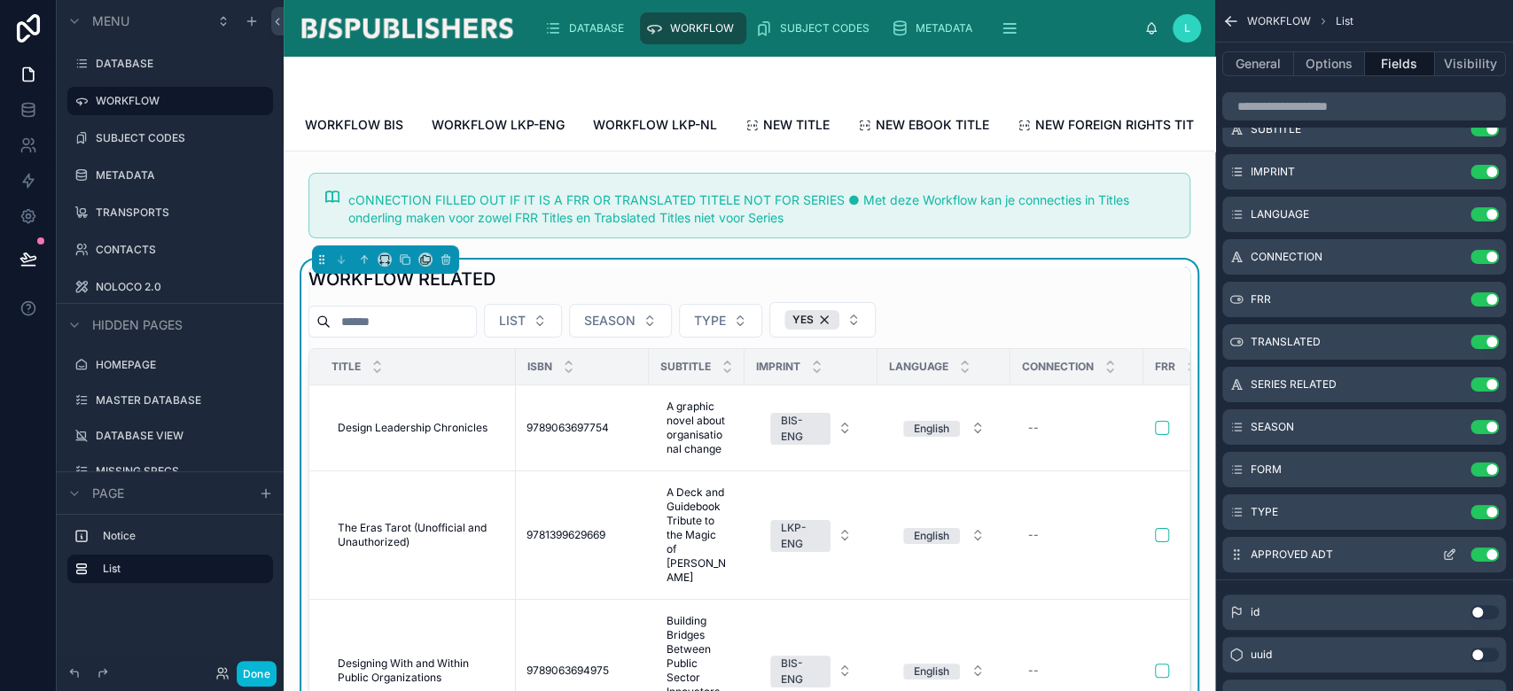
click at [1453, 558] on icon "scrollable content" at bounding box center [1449, 555] width 14 height 14
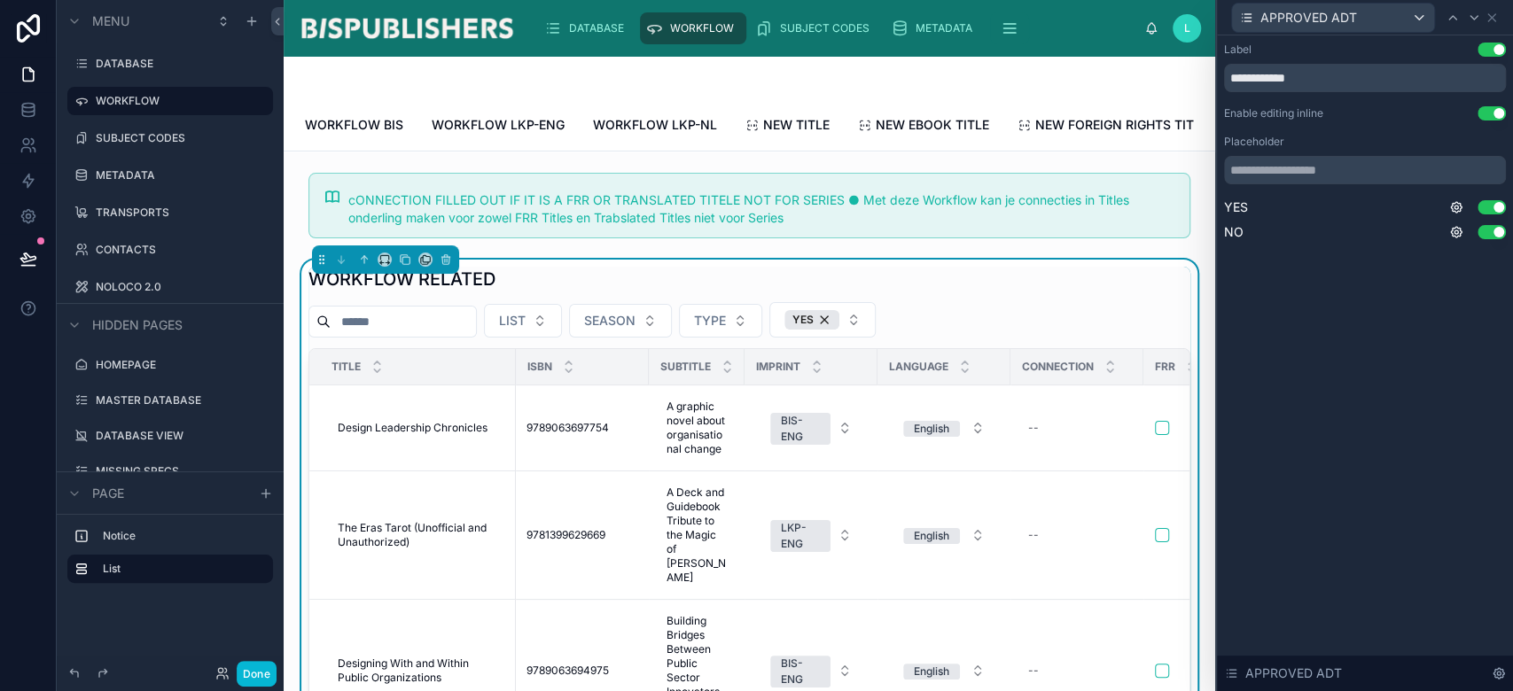
click at [1105, 326] on div "LIST SEASON TYPE YES" at bounding box center [749, 319] width 882 height 35
click at [839, 330] on div "YES" at bounding box center [812, 320] width 55 height 20
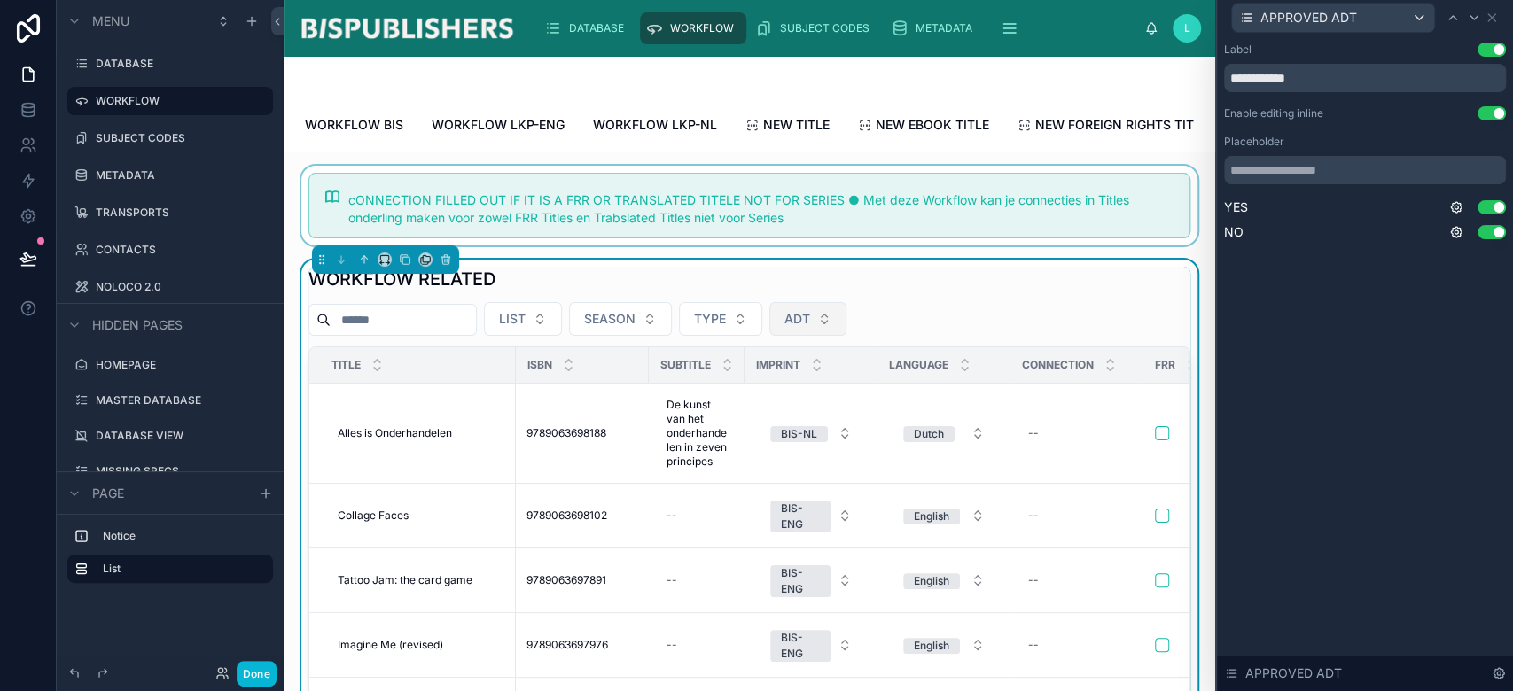
click at [1019, 238] on div at bounding box center [749, 206] width 903 height 80
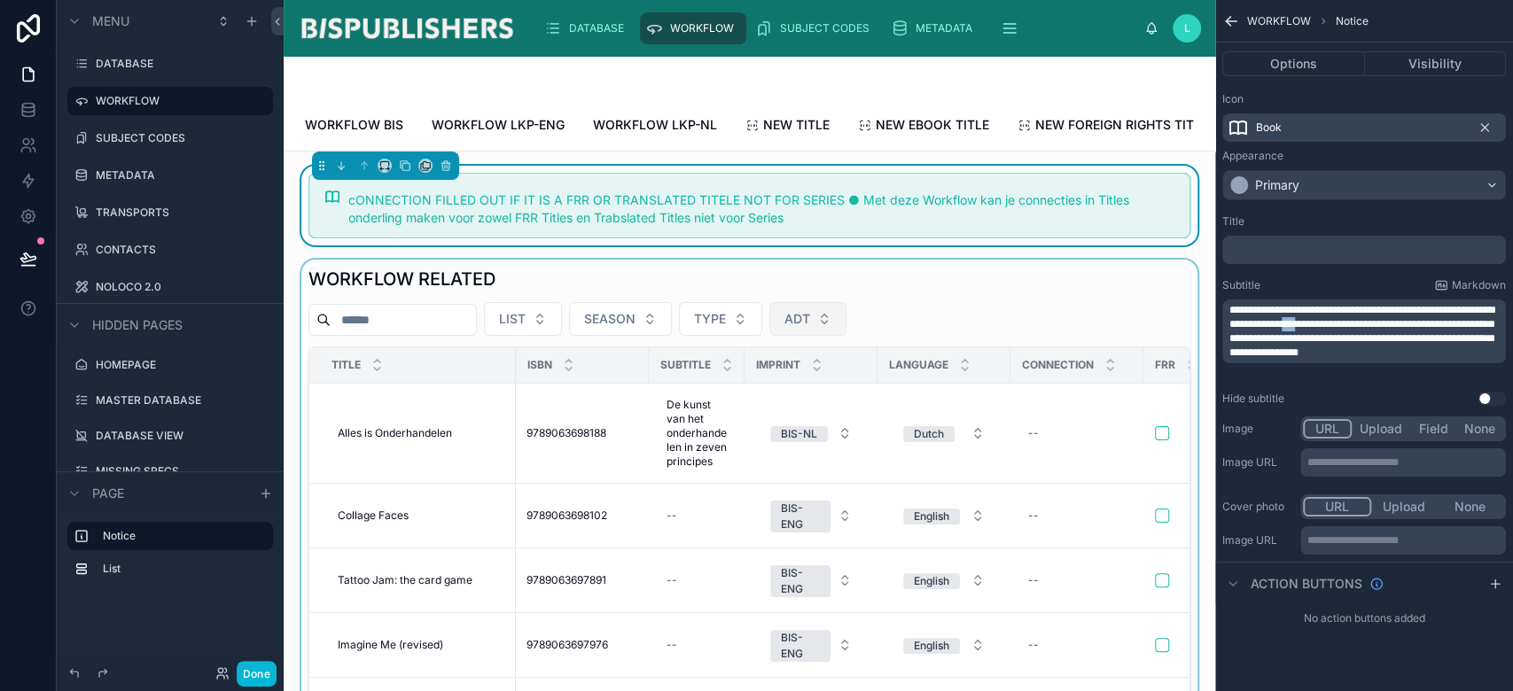
drag, startPoint x: 1440, startPoint y: 320, endPoint x: 1425, endPoint y: 321, distance: 14.2
click at [1425, 321] on span "**********" at bounding box center [1362, 331] width 265 height 53
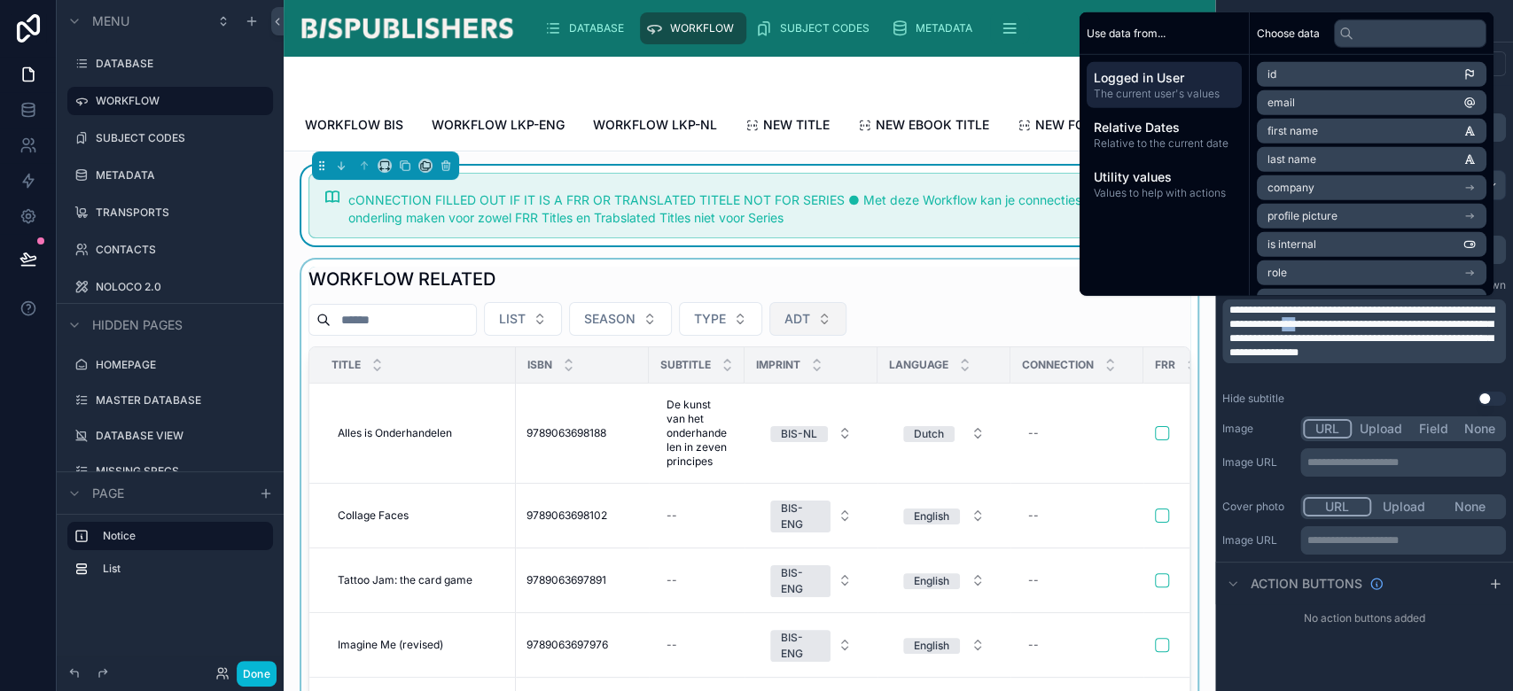
copy span "***"
click at [1313, 360] on p "**********" at bounding box center [1366, 331] width 273 height 57
click at [1401, 327] on span "**********" at bounding box center [1362, 331] width 265 height 53
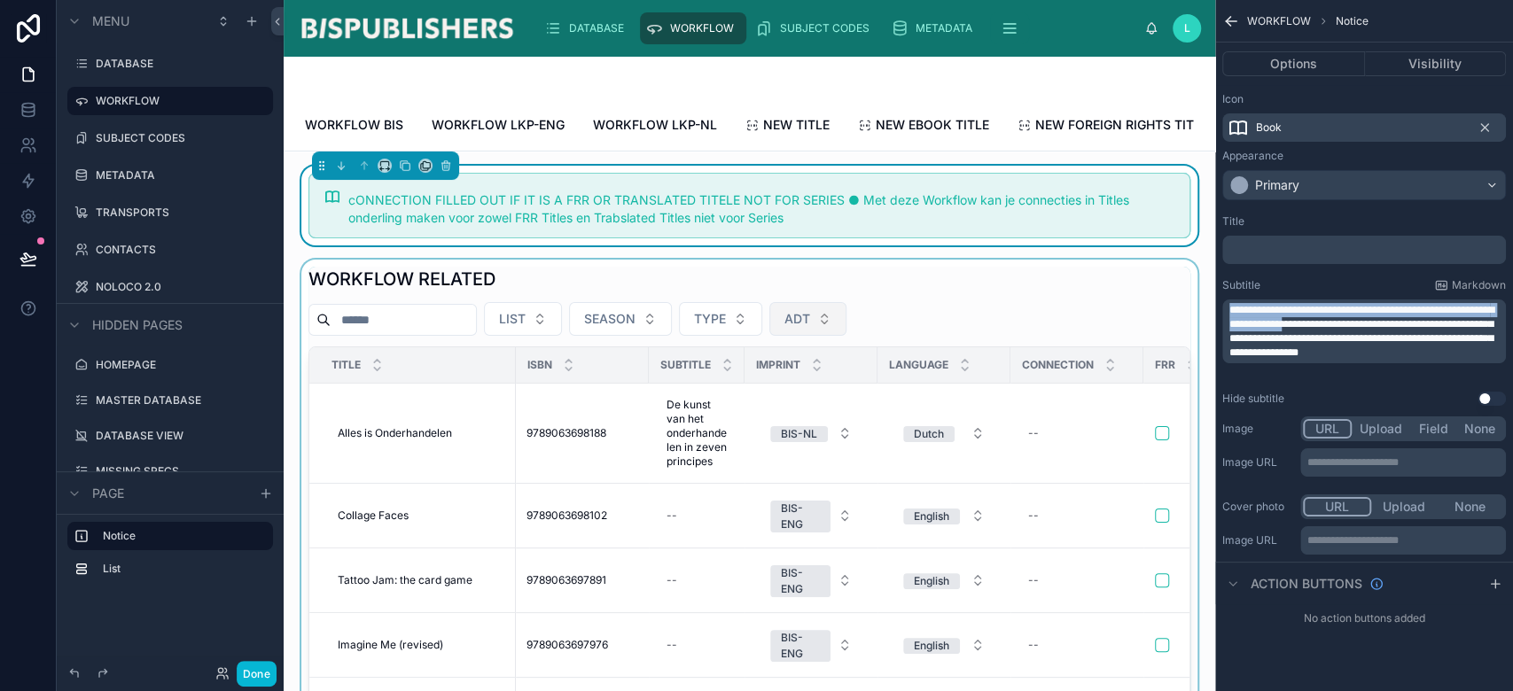
drag, startPoint x: 1425, startPoint y: 319, endPoint x: 1124, endPoint y: 269, distance: 305.5
click at [1124, 269] on div "DATABASE WORKFLOW SUBJECT CODES METADATA TRANSPORTS CONTACTS NOLOCO 2.0 L Linda…" at bounding box center [899, 345] width 1230 height 691
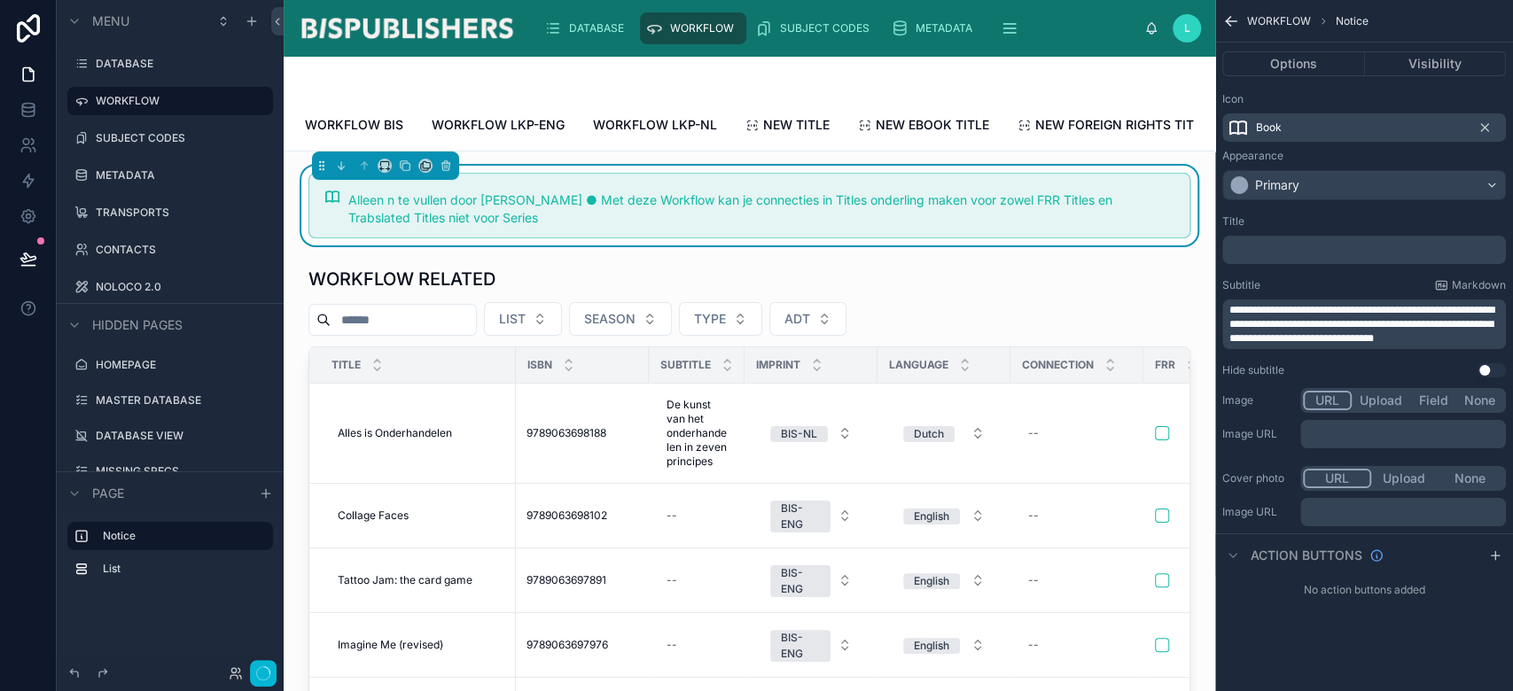
click at [1265, 309] on span "**********" at bounding box center [1362, 324] width 265 height 39
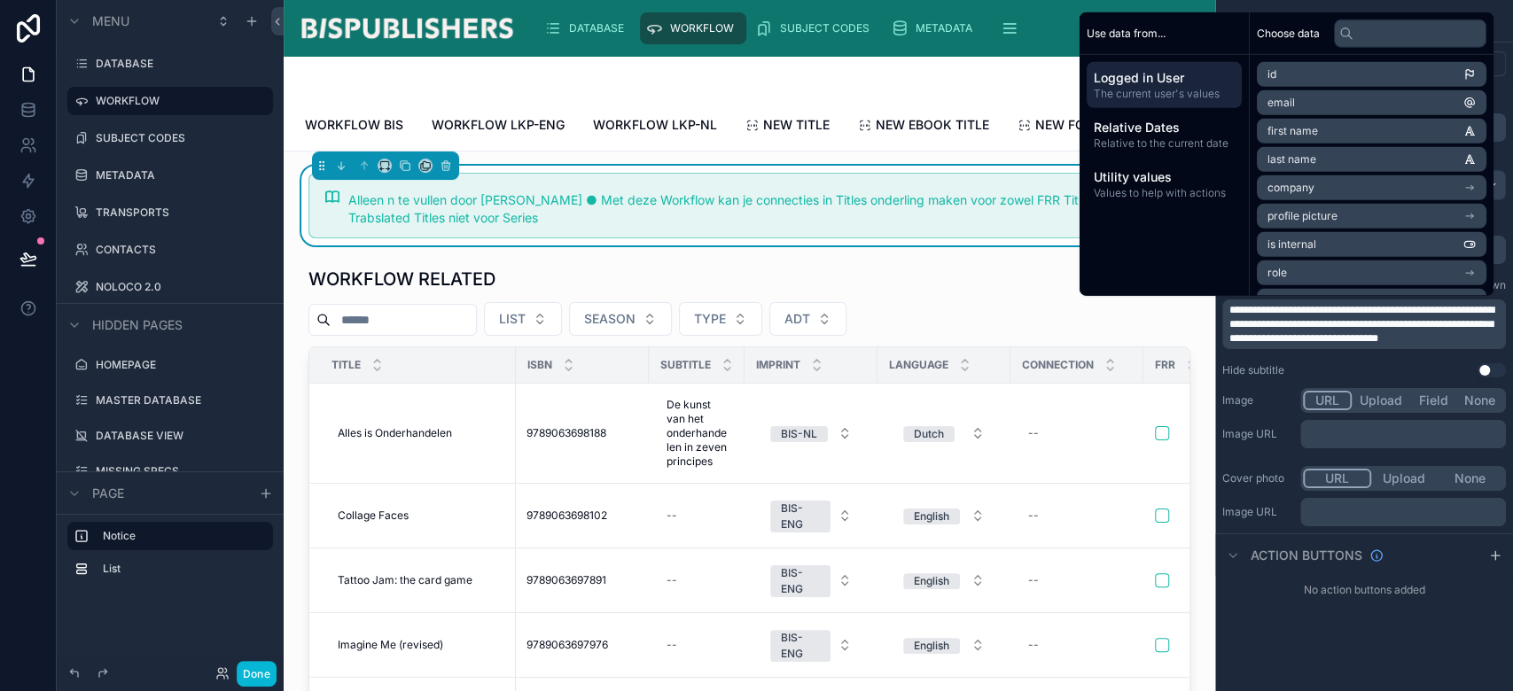
click at [1267, 313] on span "**********" at bounding box center [1362, 324] width 265 height 39
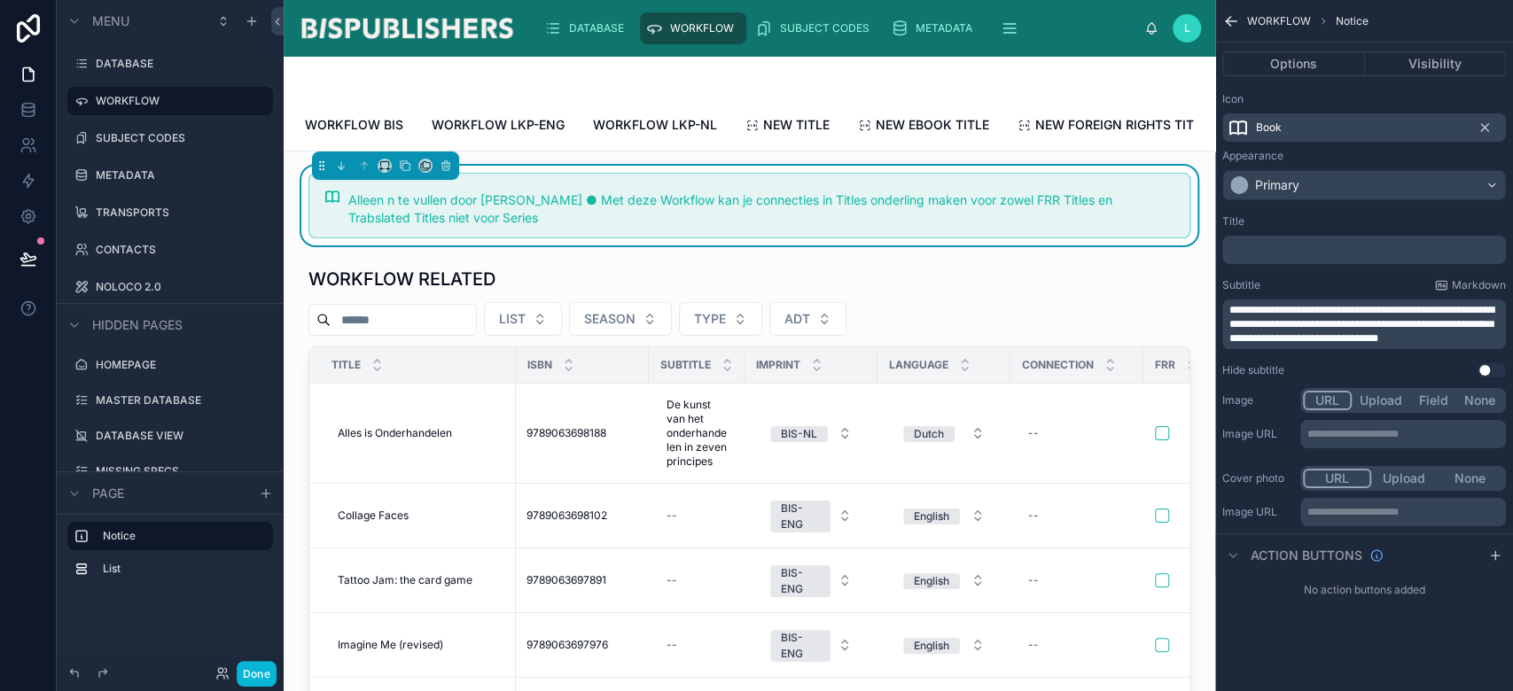
click at [1264, 310] on span "**********" at bounding box center [1362, 324] width 265 height 39
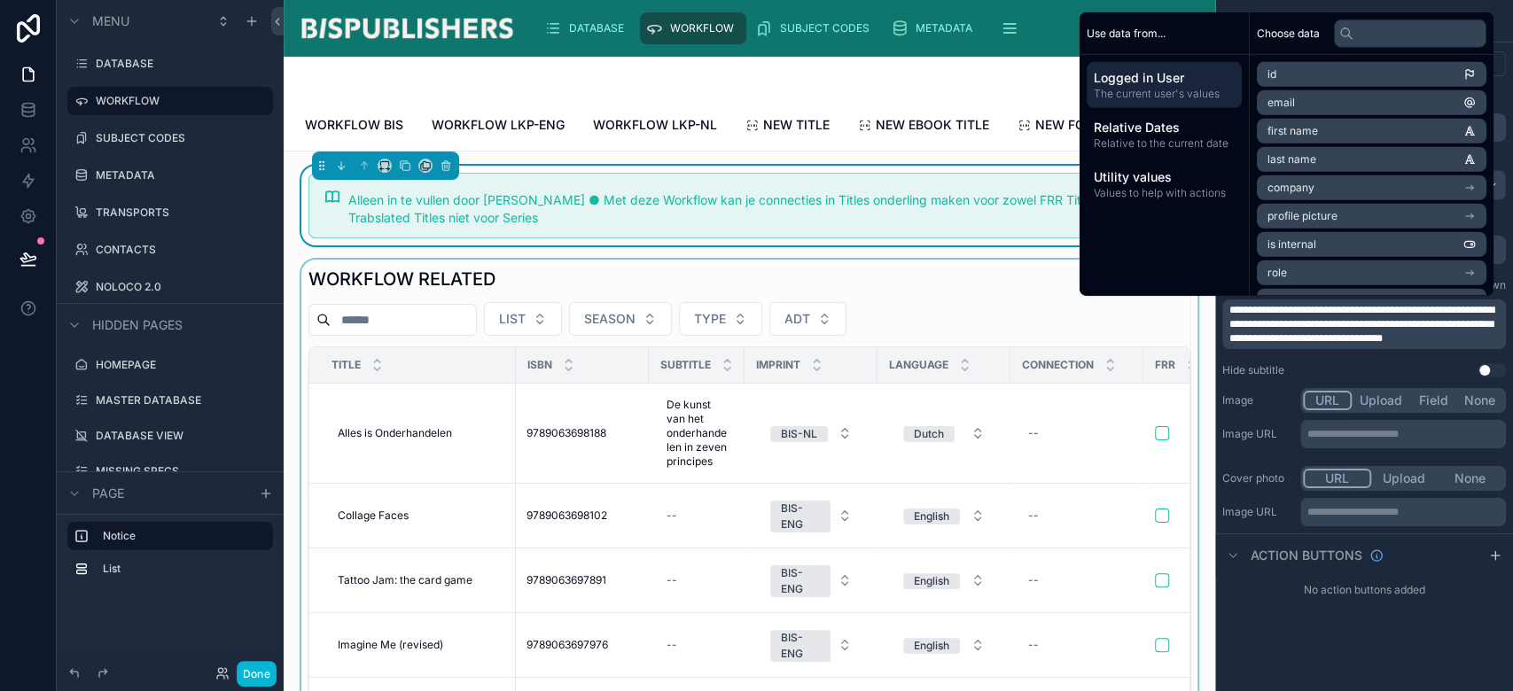
click at [957, 285] on div at bounding box center [749, 567] width 903 height 614
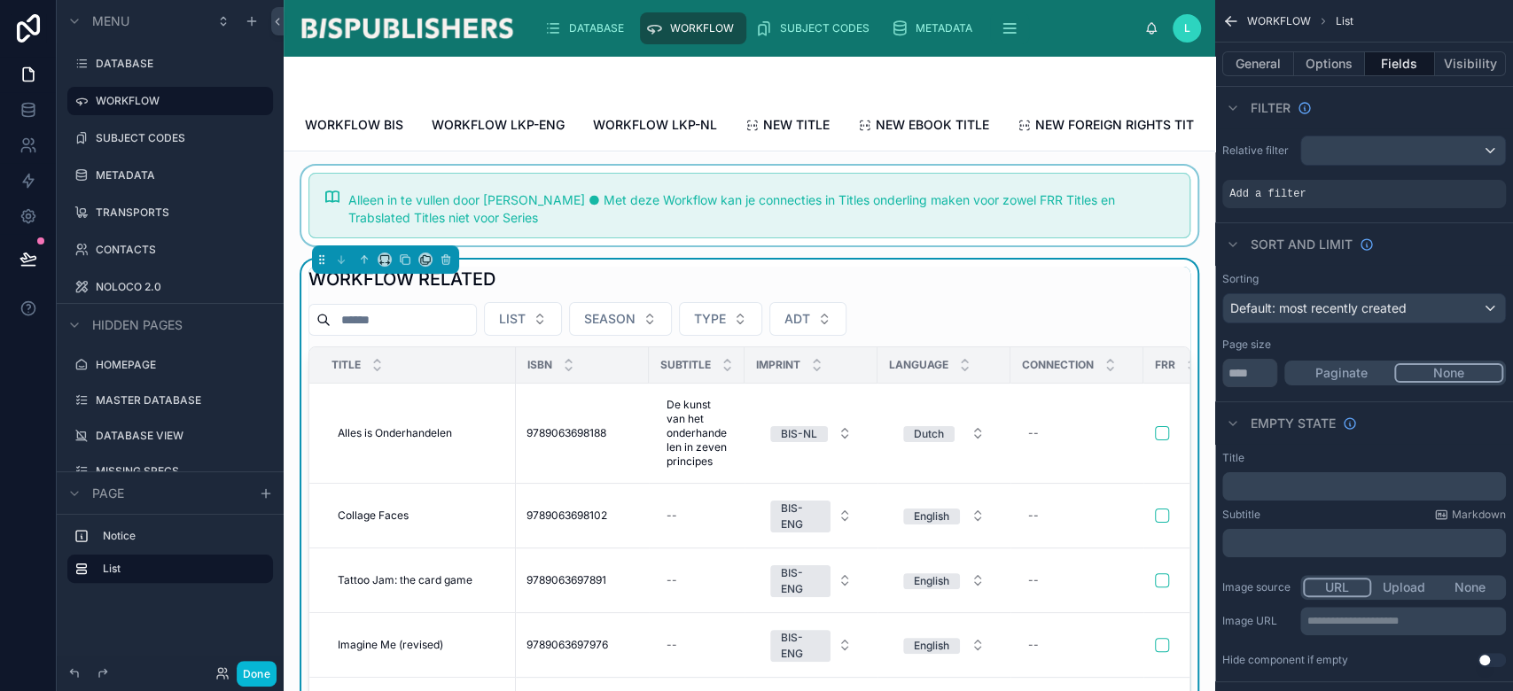
click at [975, 223] on div at bounding box center [749, 206] width 903 height 80
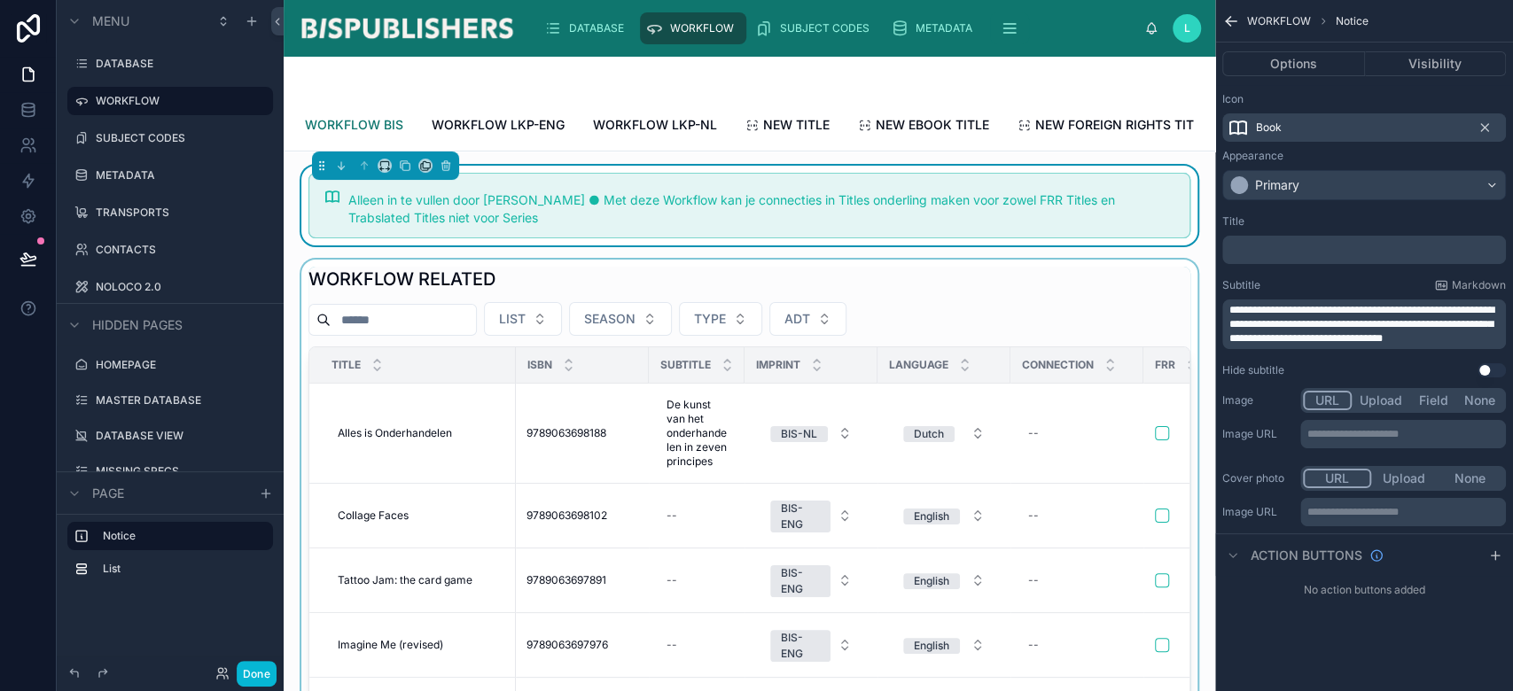
click at [379, 124] on span "WORKFLOW BIS" at bounding box center [354, 125] width 98 height 18
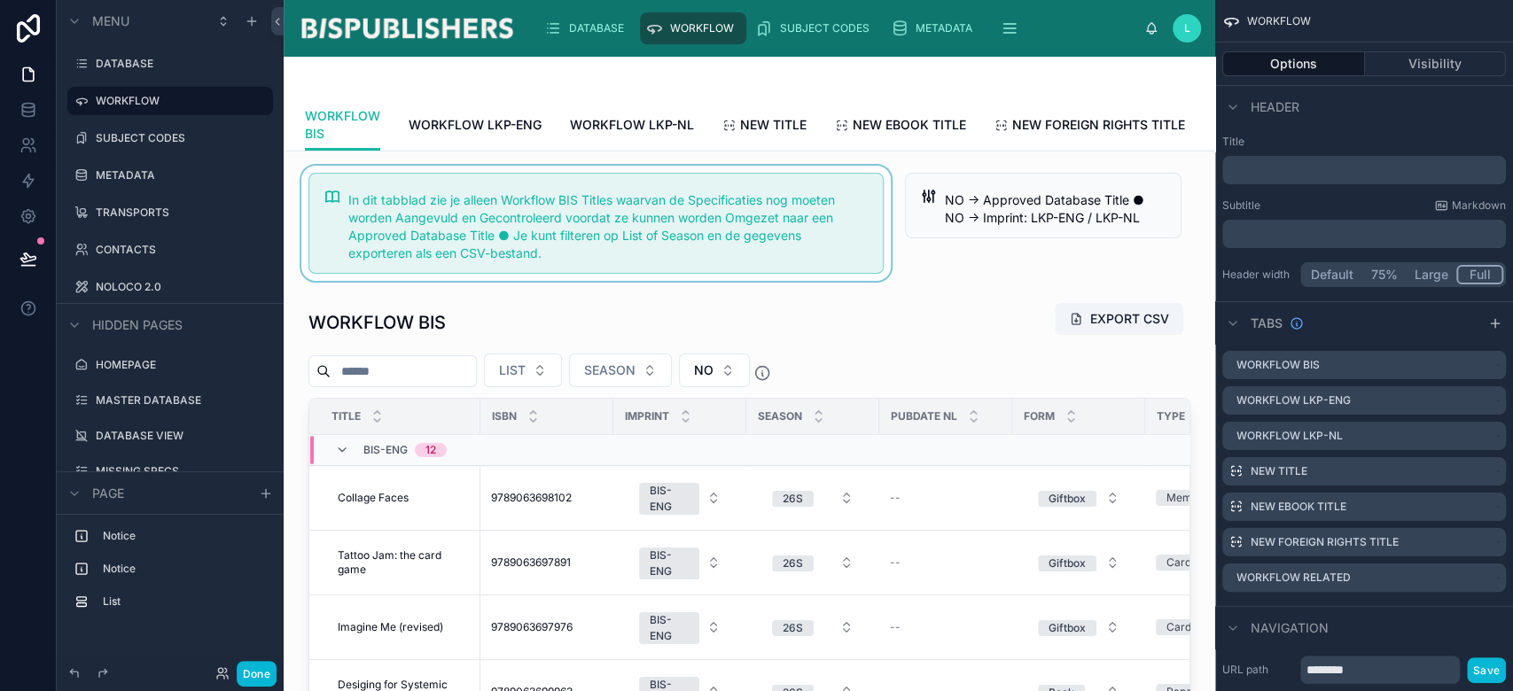
click at [870, 263] on div at bounding box center [596, 223] width 597 height 115
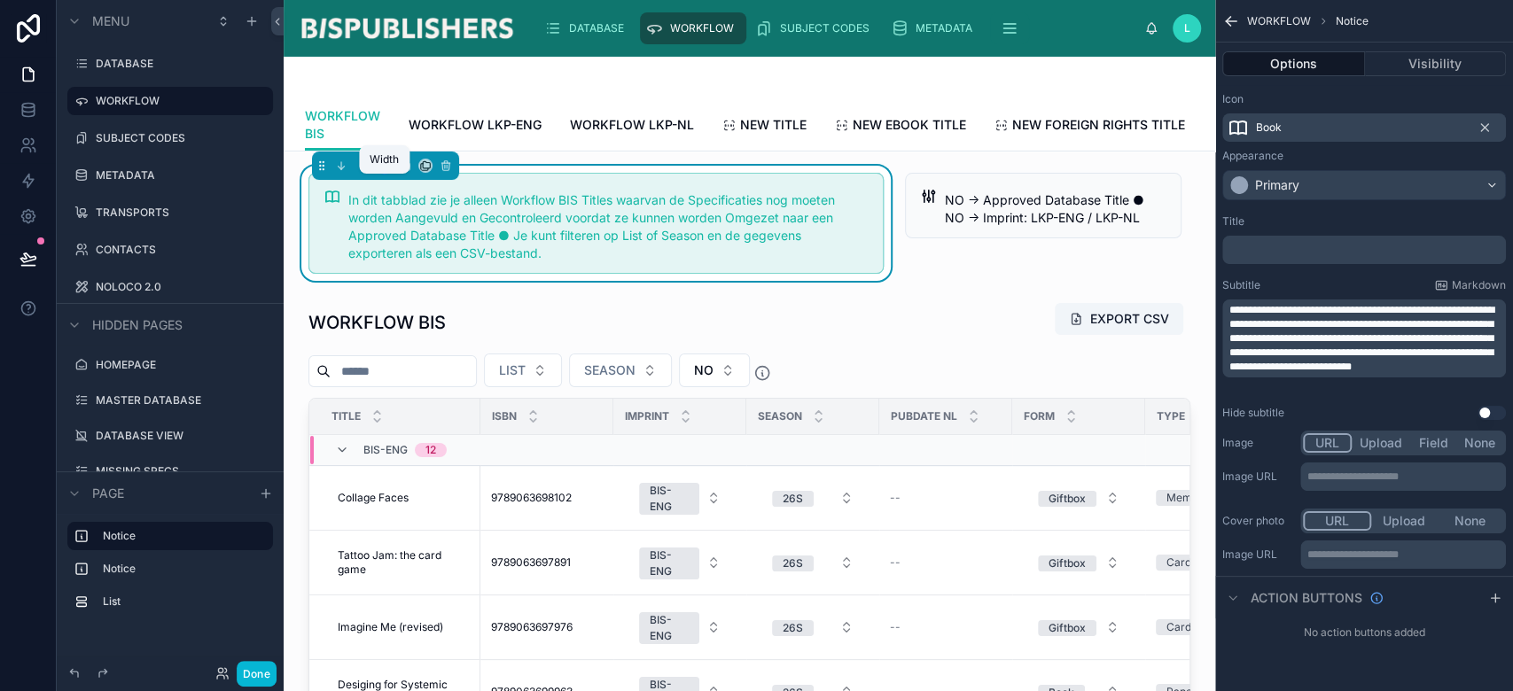
click at [382, 172] on icon at bounding box center [385, 166] width 12 height 12
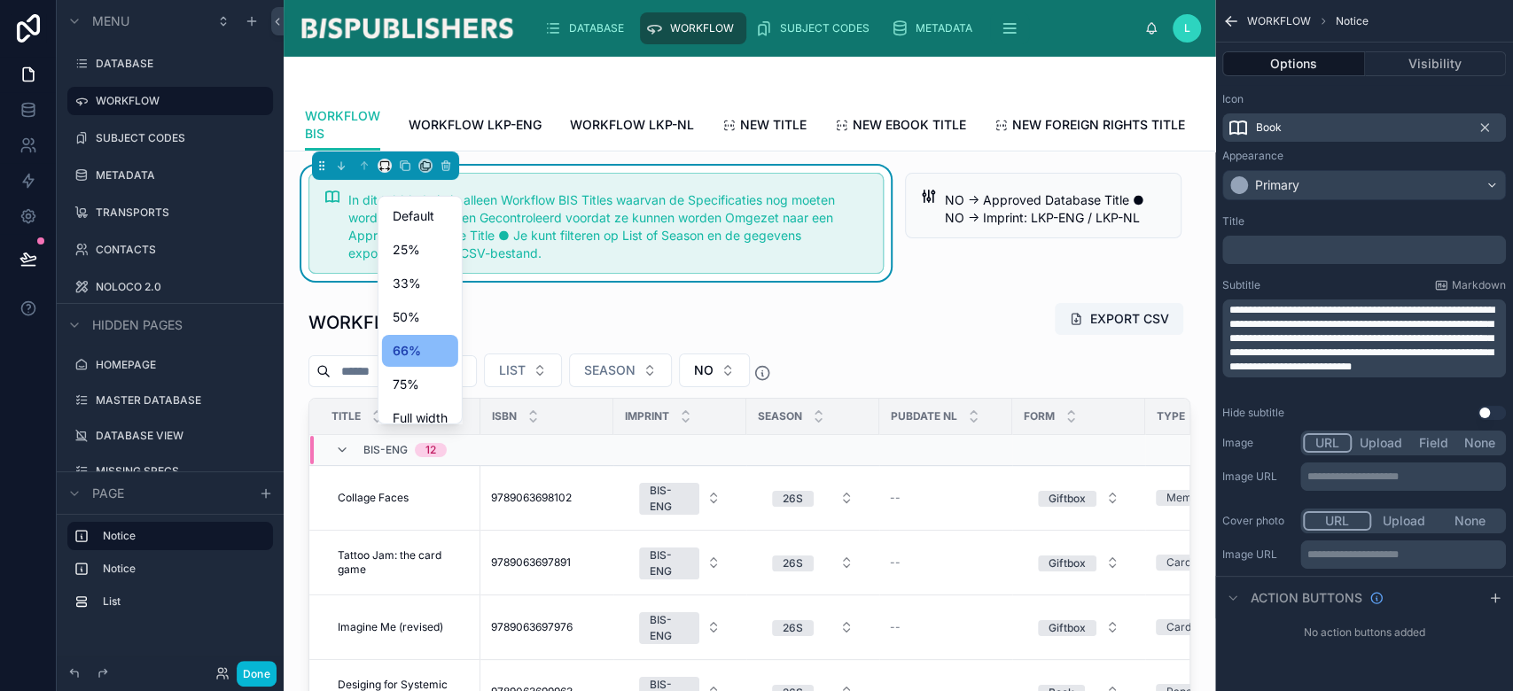
click at [941, 238] on div at bounding box center [756, 345] width 1513 height 691
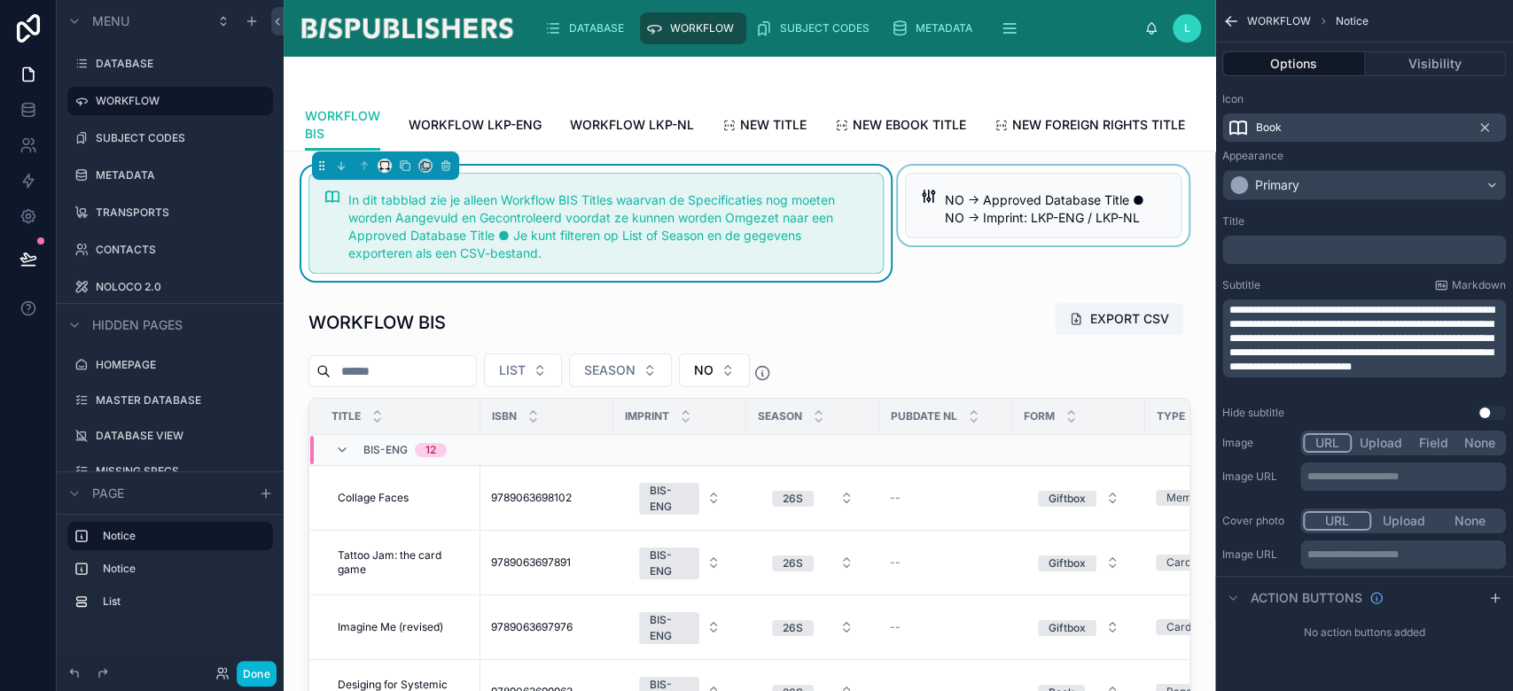
click at [942, 238] on div at bounding box center [1043, 223] width 298 height 115
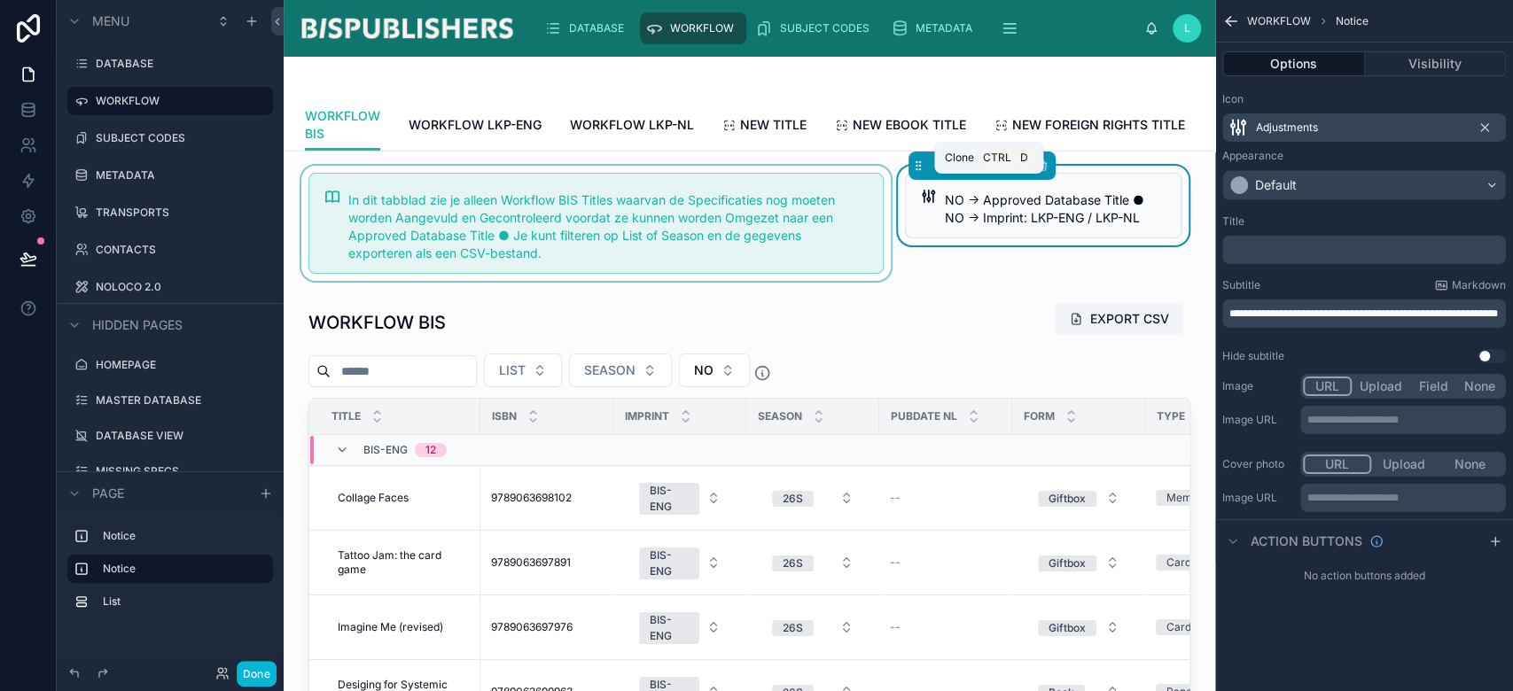
click at [995, 172] on icon at bounding box center [1001, 166] width 12 height 12
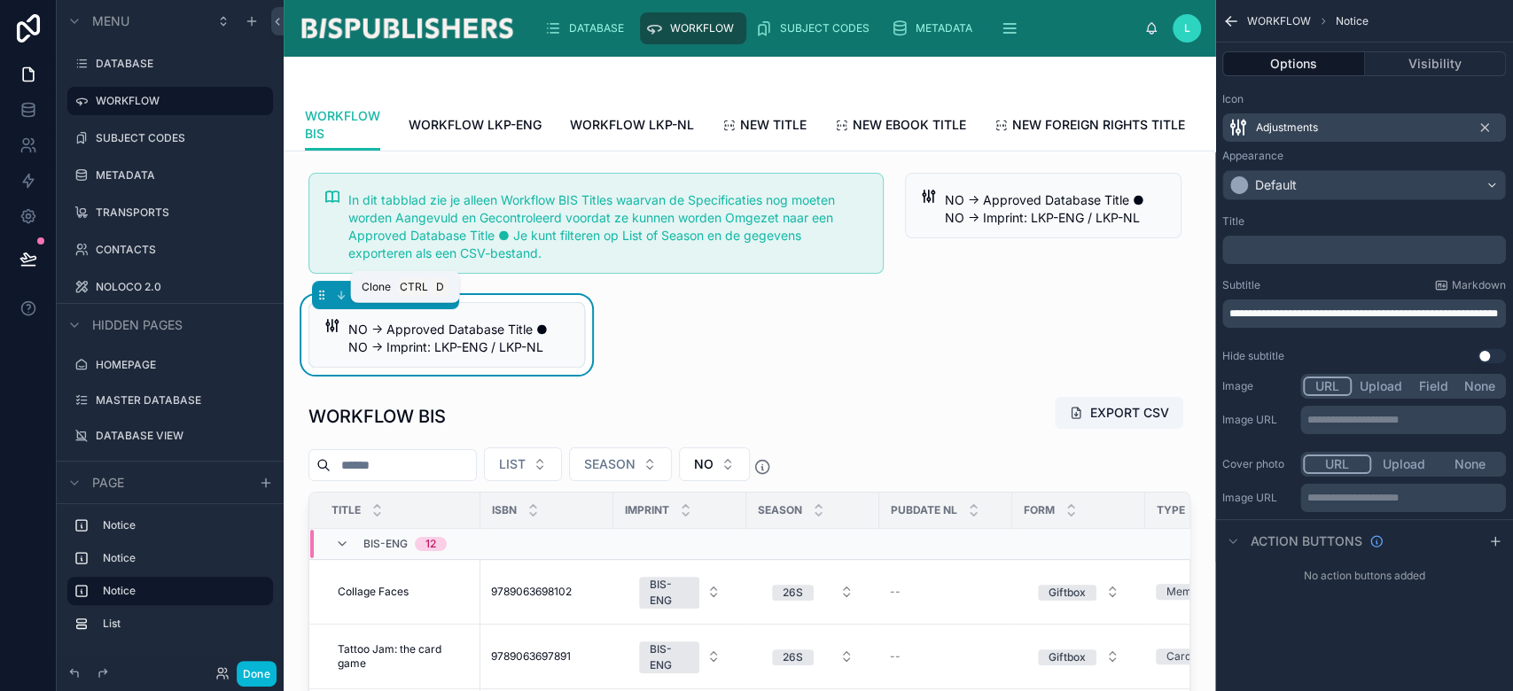
click at [408, 300] on icon at bounding box center [405, 296] width 7 height 7
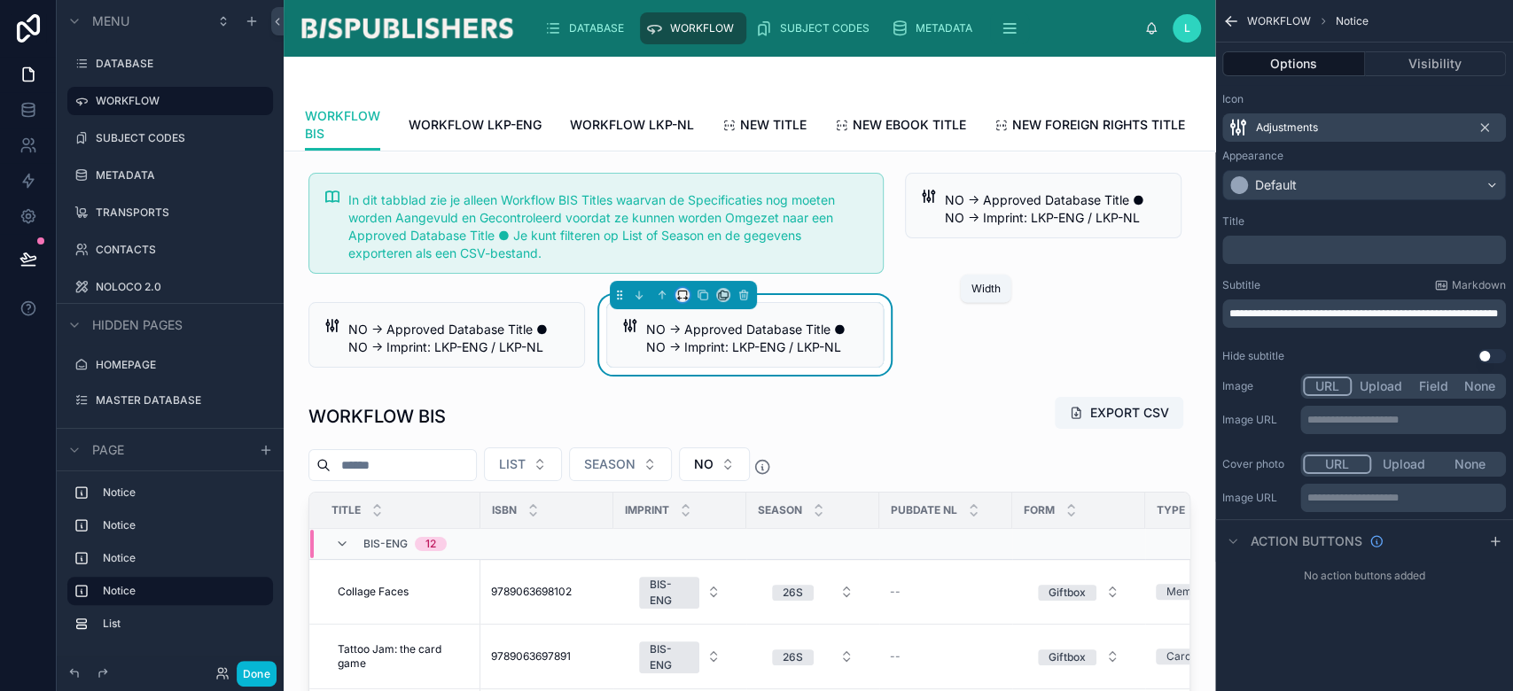
click at [678, 301] on icon at bounding box center [682, 295] width 12 height 12
click at [712, 316] on div at bounding box center [756, 345] width 1513 height 691
click at [717, 301] on icon at bounding box center [723, 295] width 12 height 12
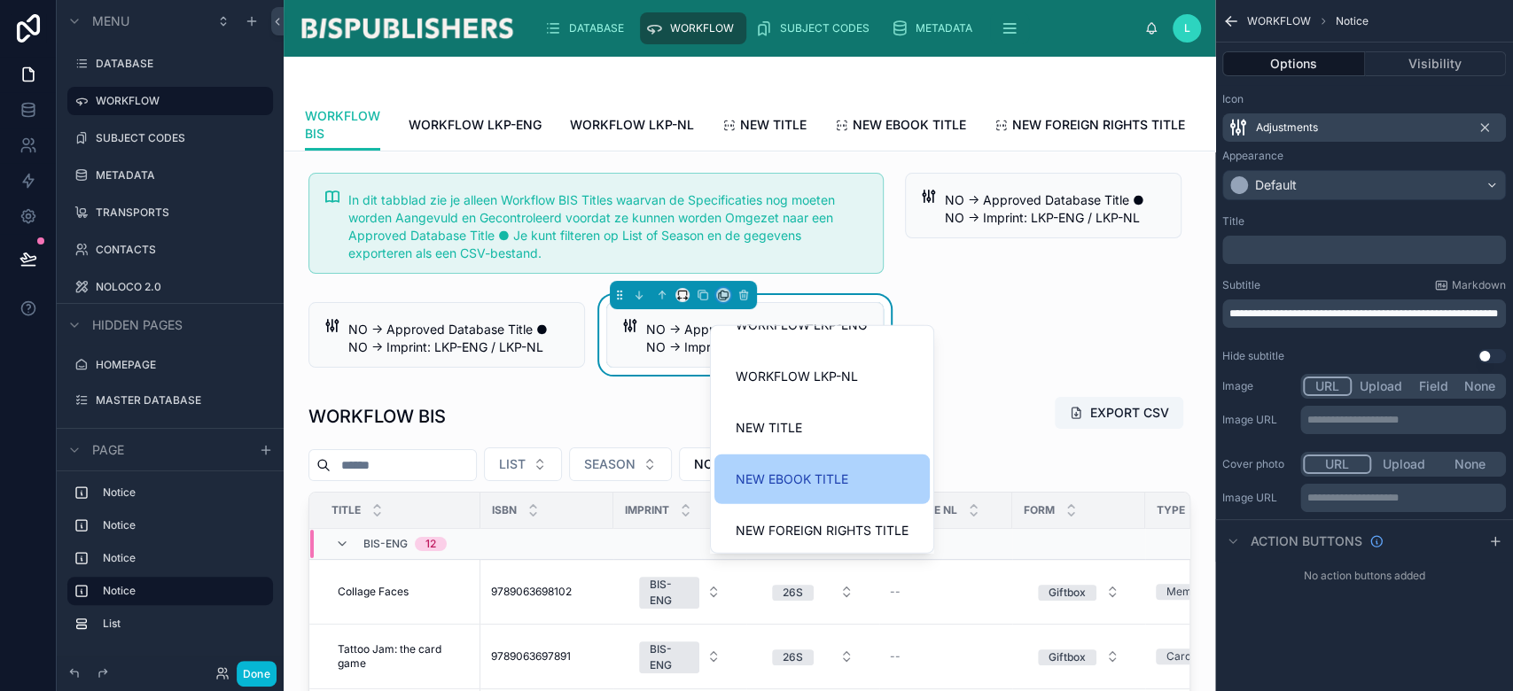
scroll to position [137, 0]
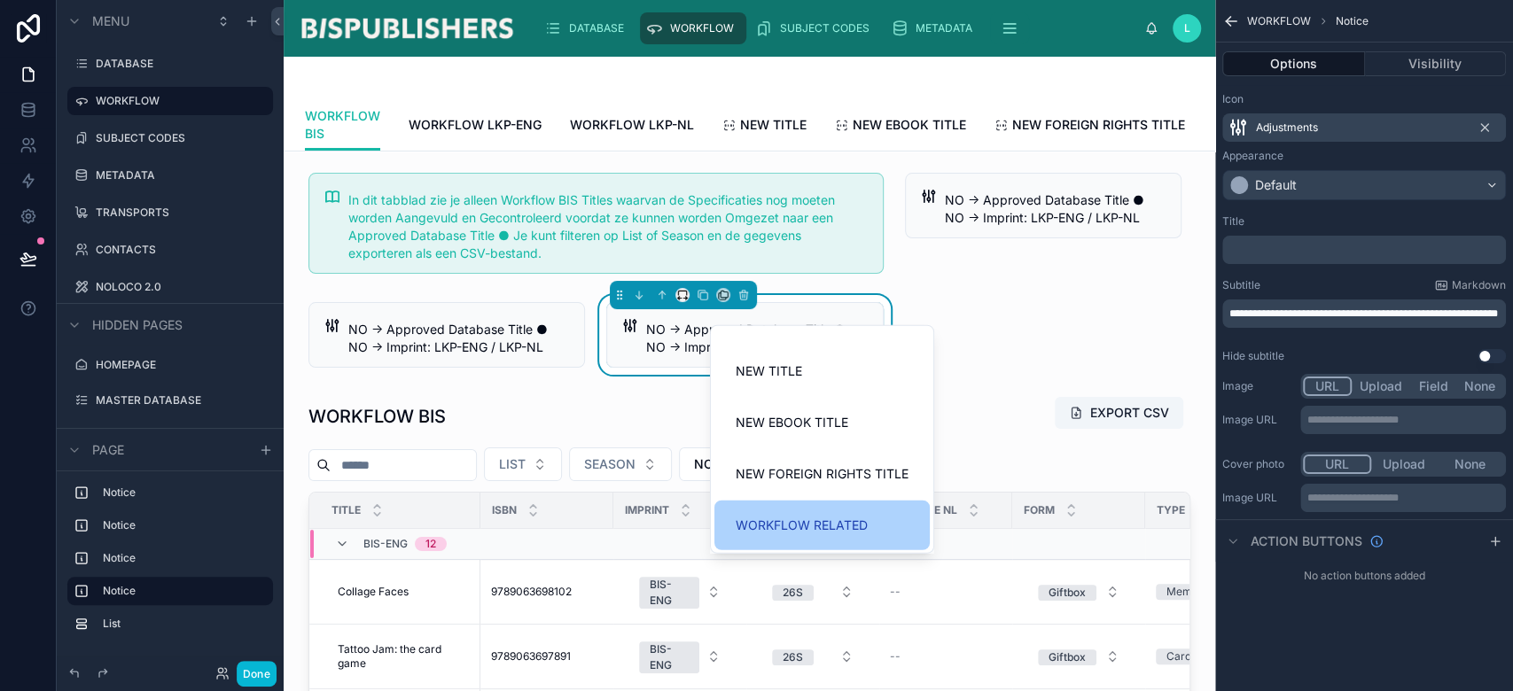
click at [765, 522] on span "WORKFLOW RELATED" at bounding box center [802, 525] width 132 height 21
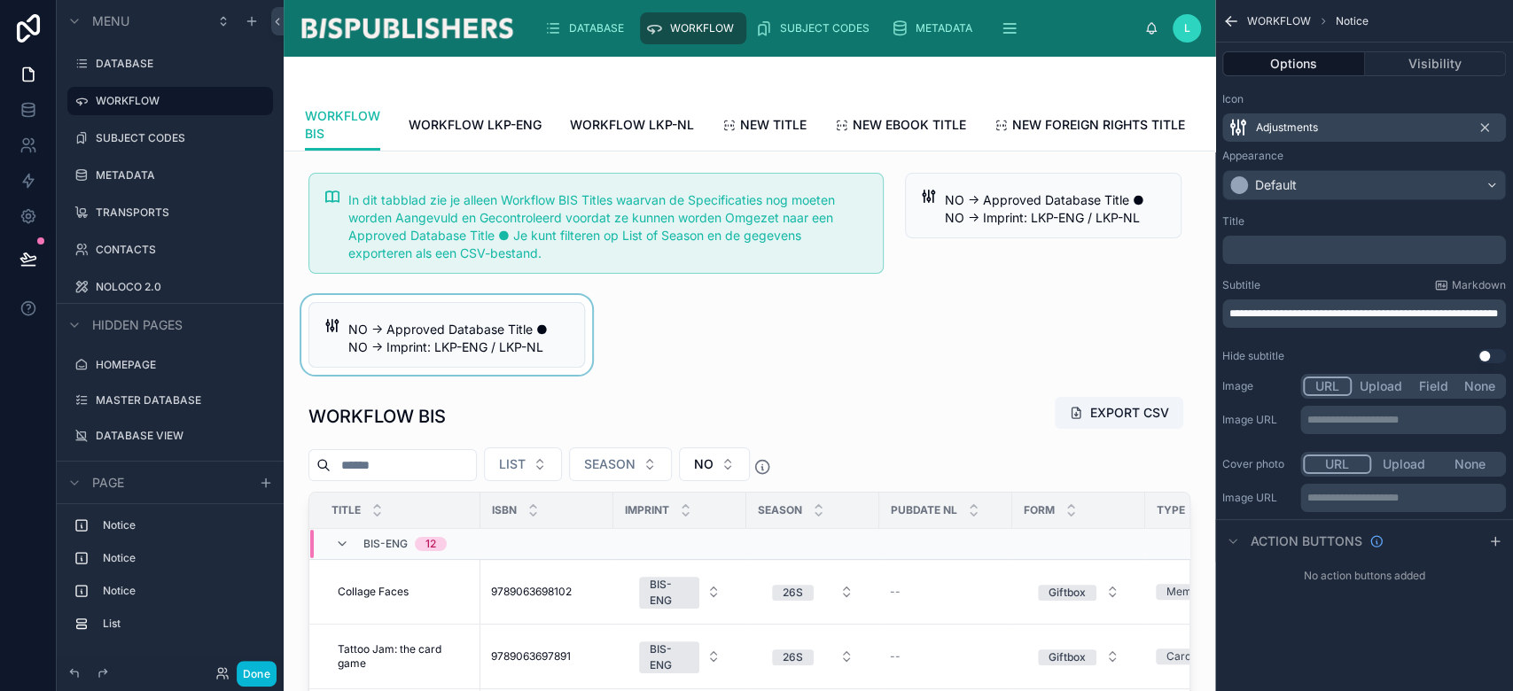
click at [462, 344] on div at bounding box center [447, 335] width 298 height 80
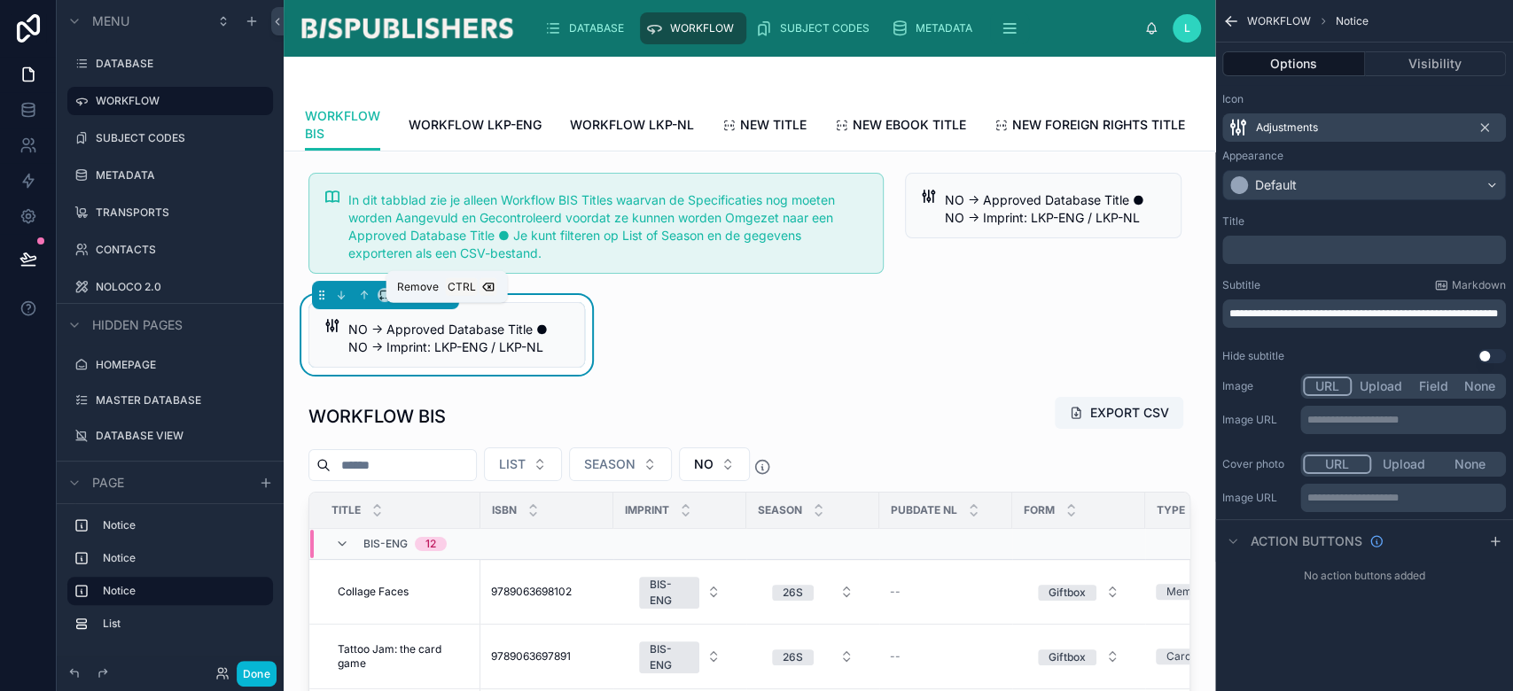
click at [442, 301] on icon at bounding box center [446, 295] width 12 height 12
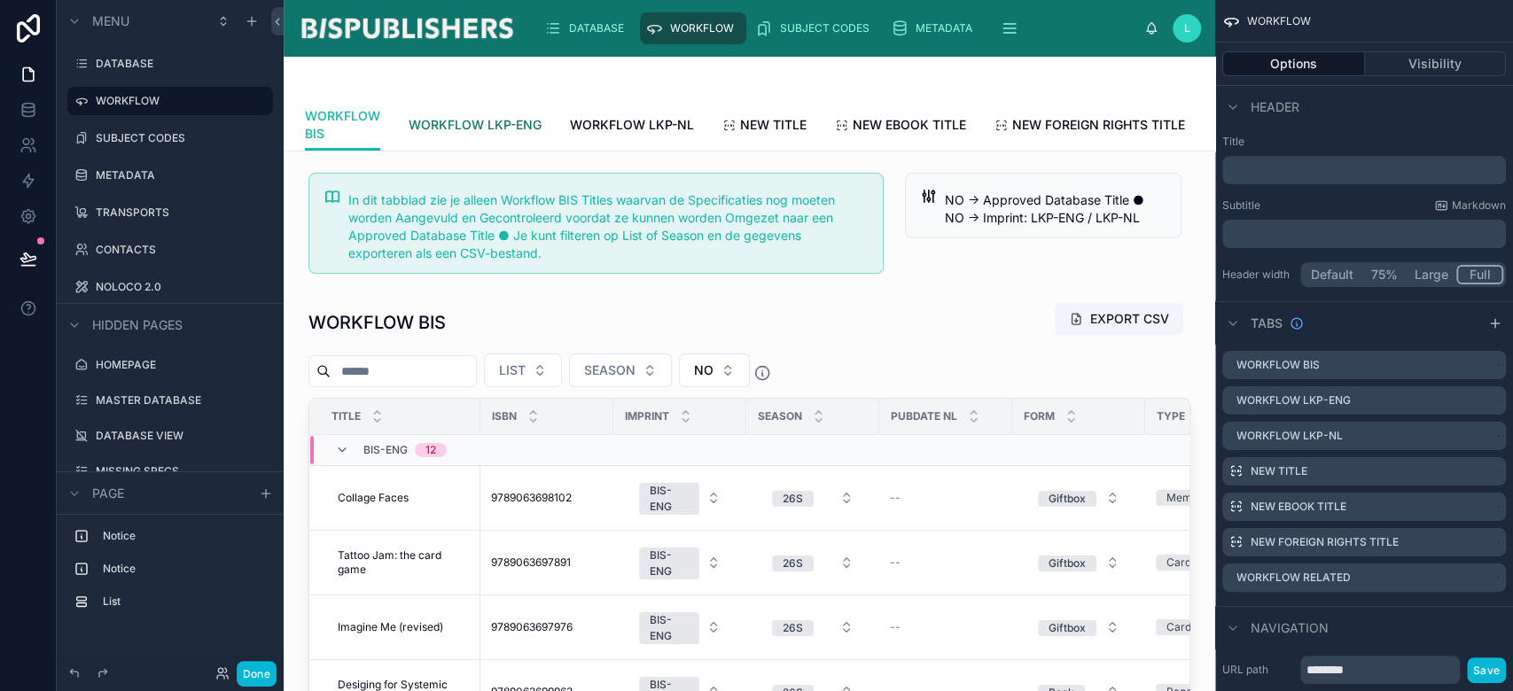
click at [495, 116] on span "WORKFLOW LKP-ENG" at bounding box center [475, 125] width 133 height 18
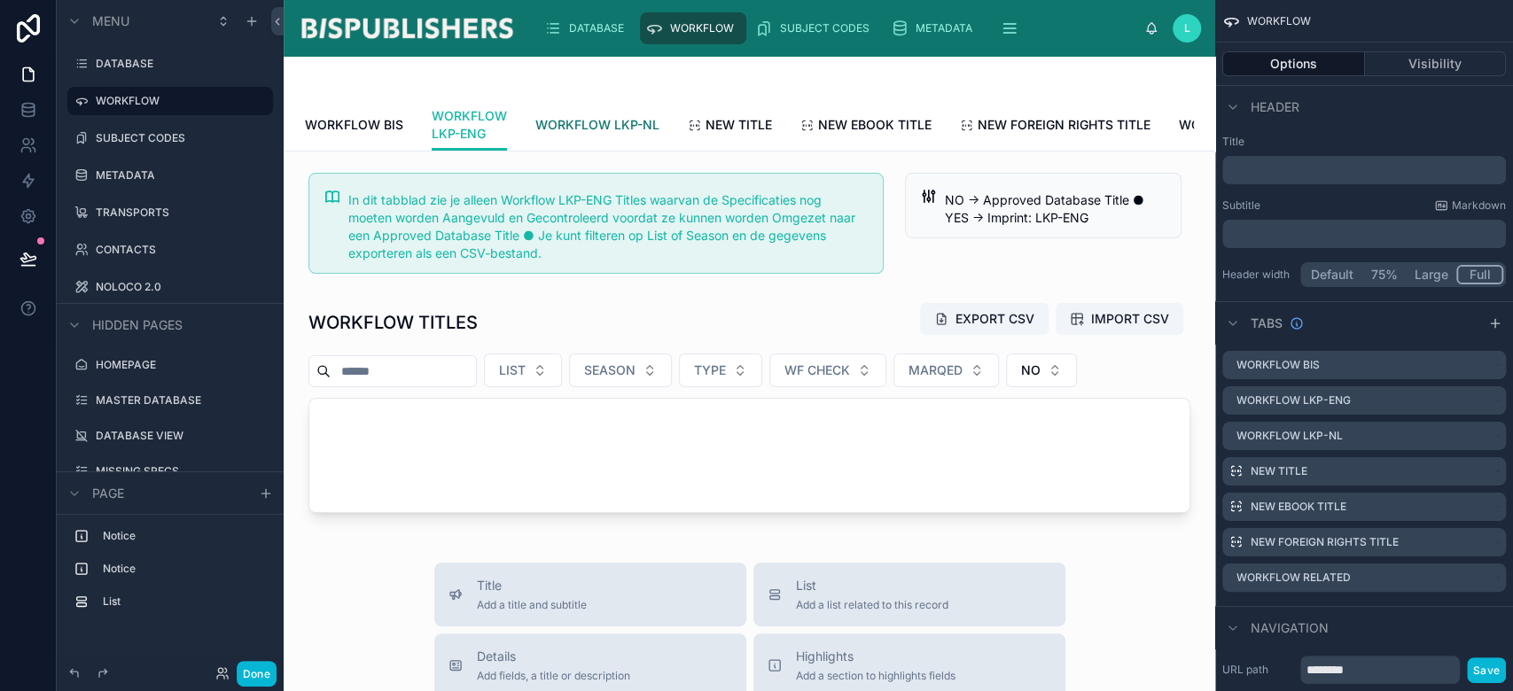
click at [610, 126] on span "WORKFLOW LKP-NL" at bounding box center [597, 125] width 124 height 18
click at [494, 121] on span "WORKFLOW LKP-ENG" at bounding box center [498, 125] width 133 height 18
click at [351, 124] on span "WORKFLOW BIS" at bounding box center [354, 125] width 98 height 18
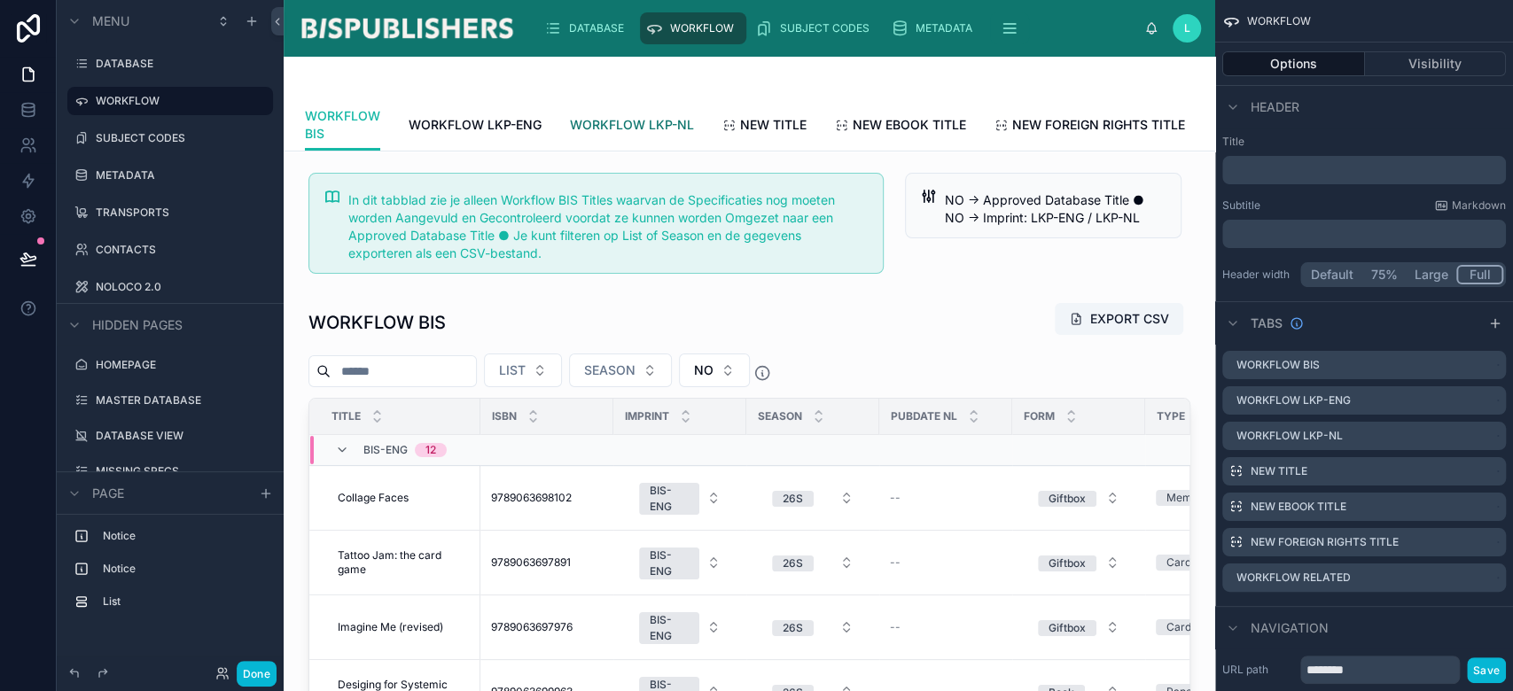
click at [619, 122] on span "WORKFLOW LKP-NL" at bounding box center [632, 125] width 124 height 18
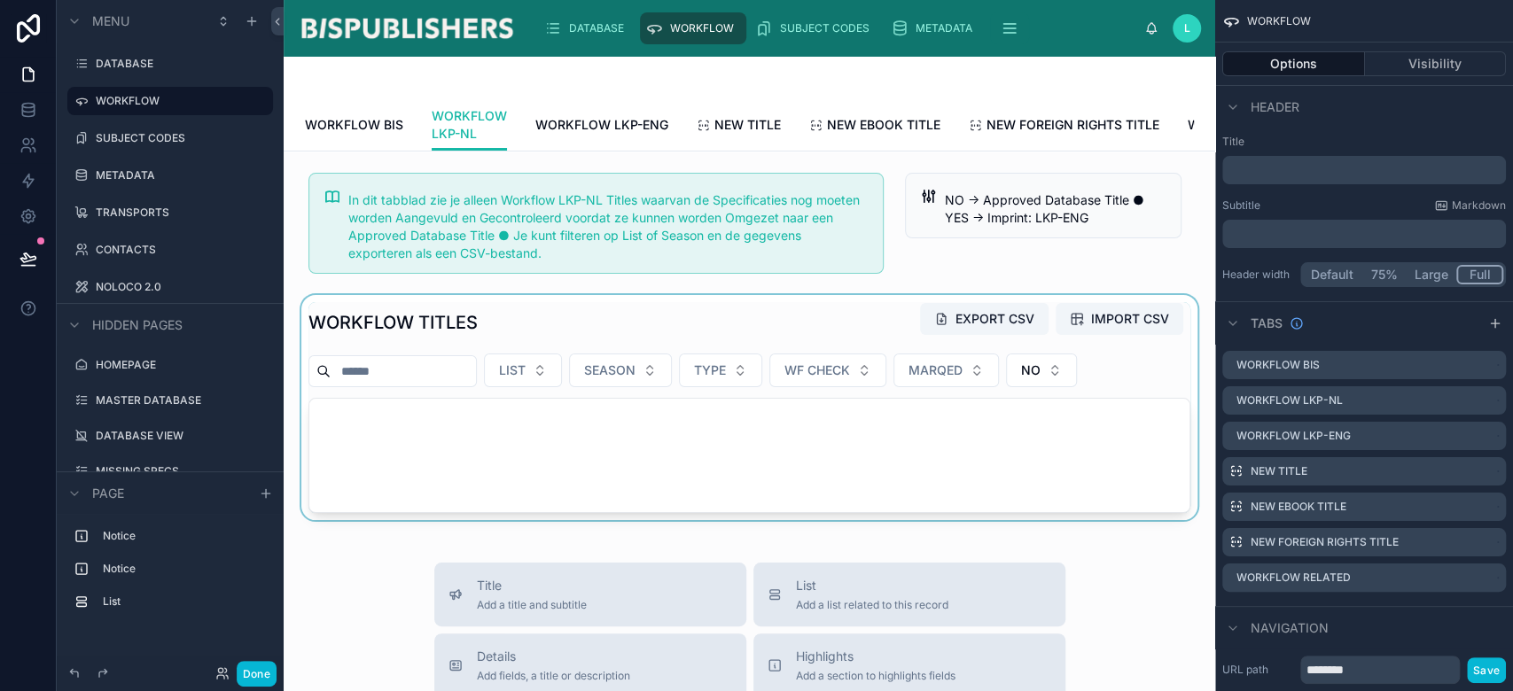
click at [832, 337] on div at bounding box center [749, 407] width 903 height 225
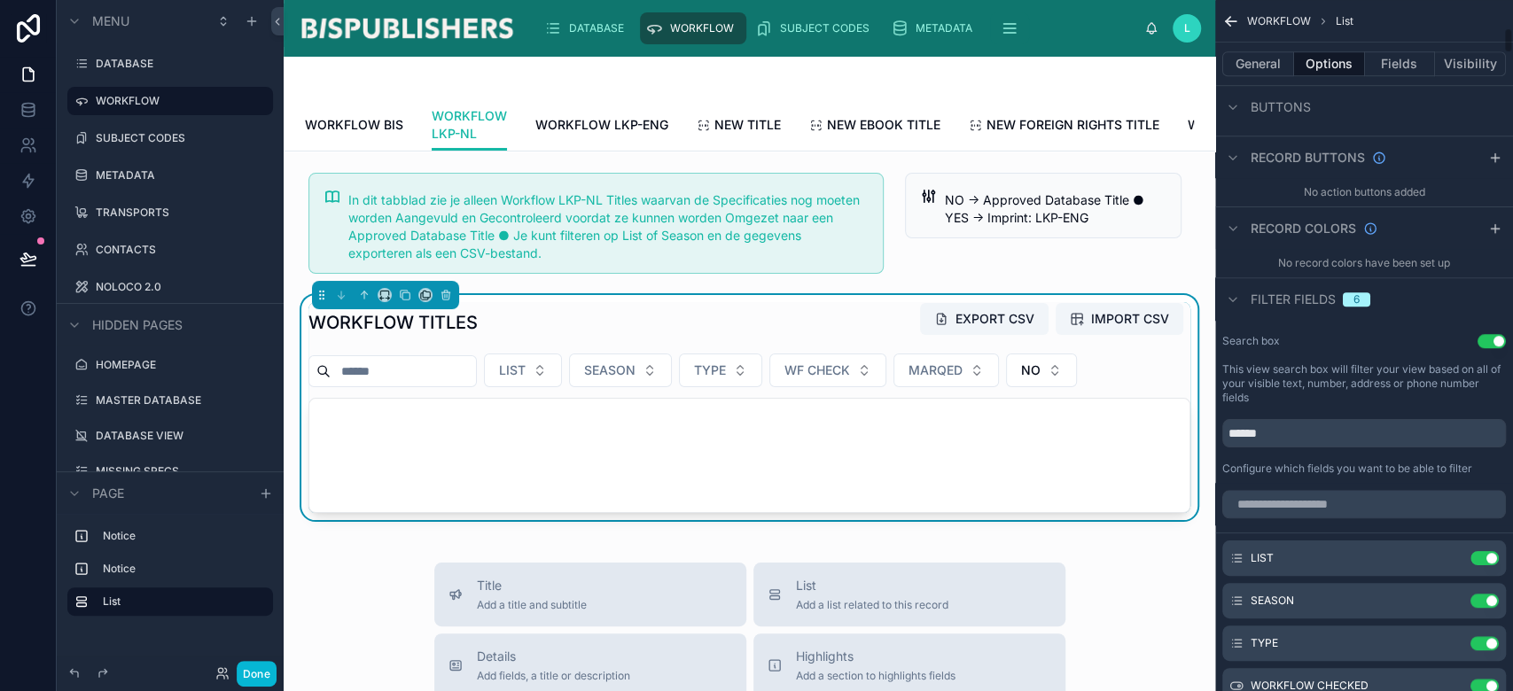
scroll to position [827, 0]
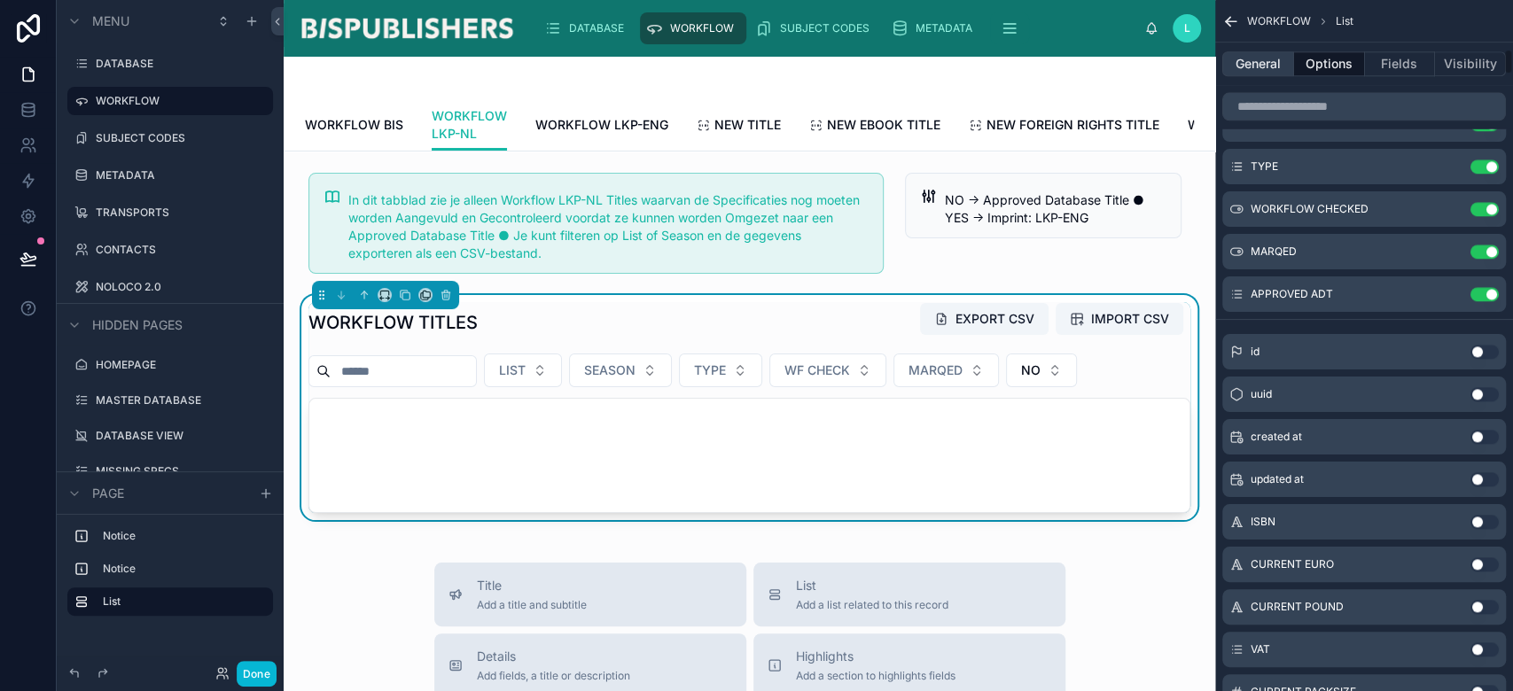
click at [1261, 59] on button "General" at bounding box center [1258, 63] width 72 height 25
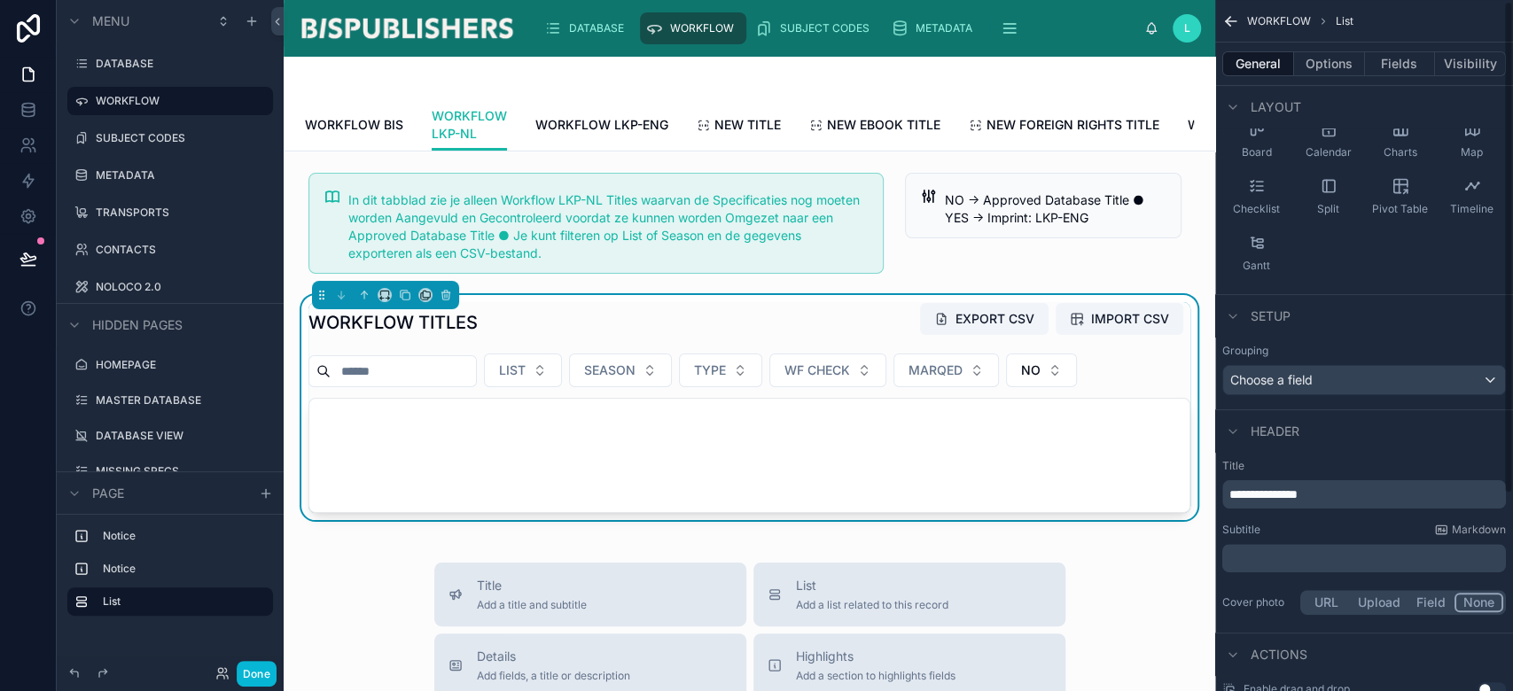
scroll to position [0, 0]
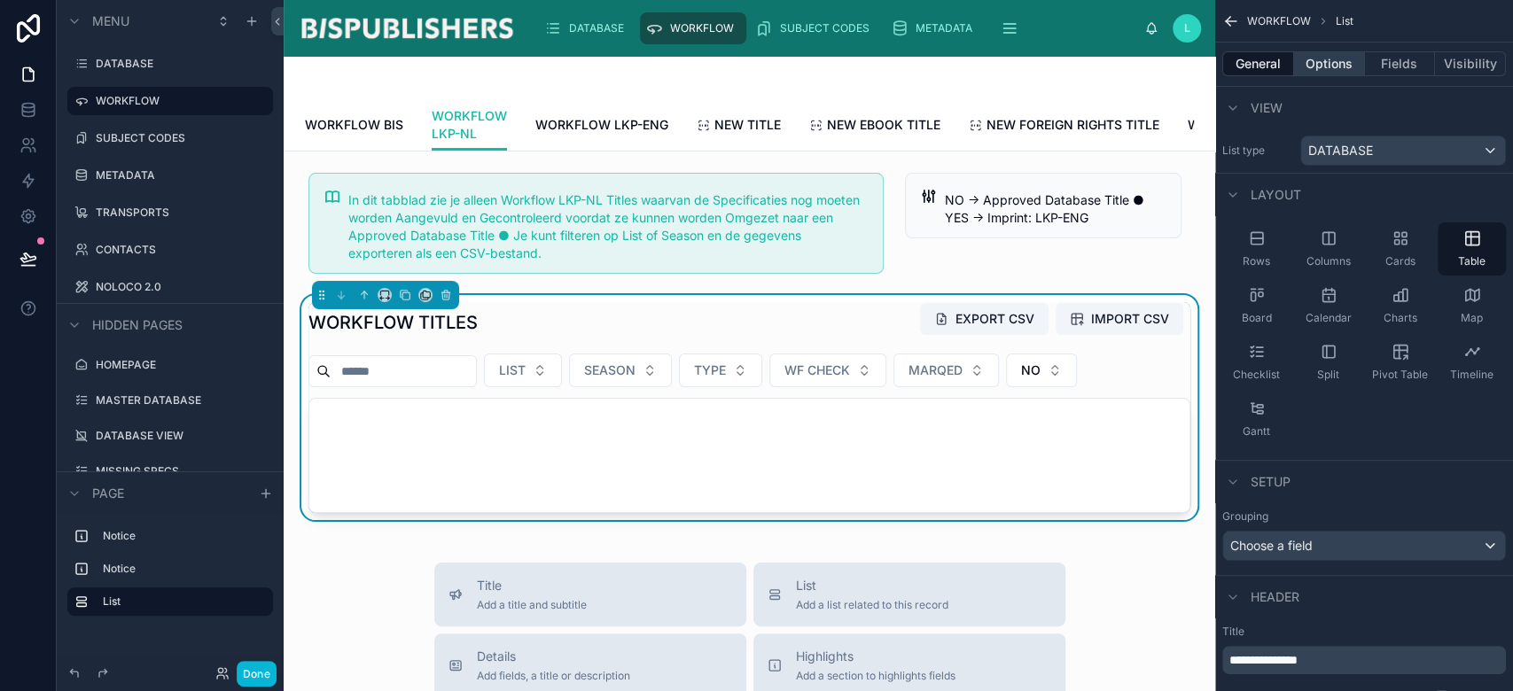
click at [1333, 67] on button "Options" at bounding box center [1329, 63] width 71 height 25
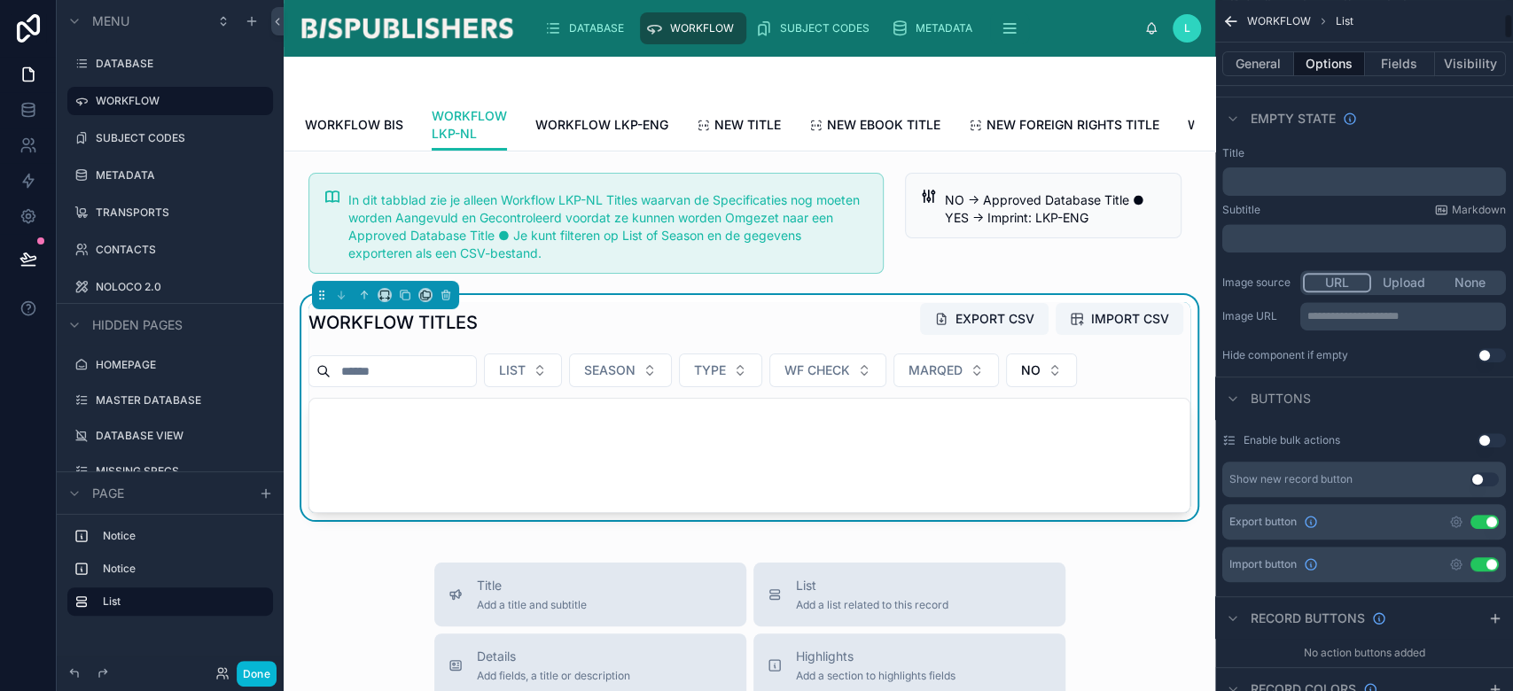
scroll to position [472, 0]
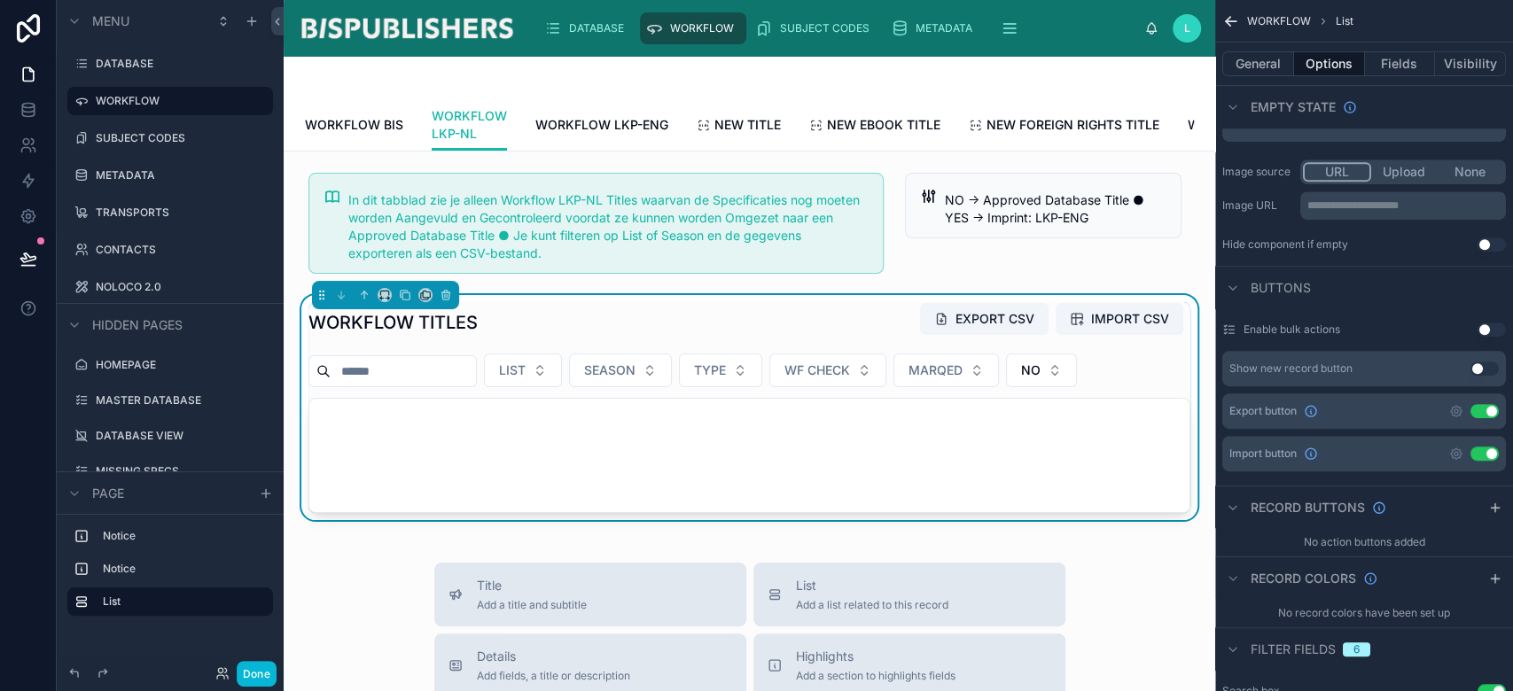
click at [1487, 453] on button "Use setting" at bounding box center [1485, 454] width 28 height 14
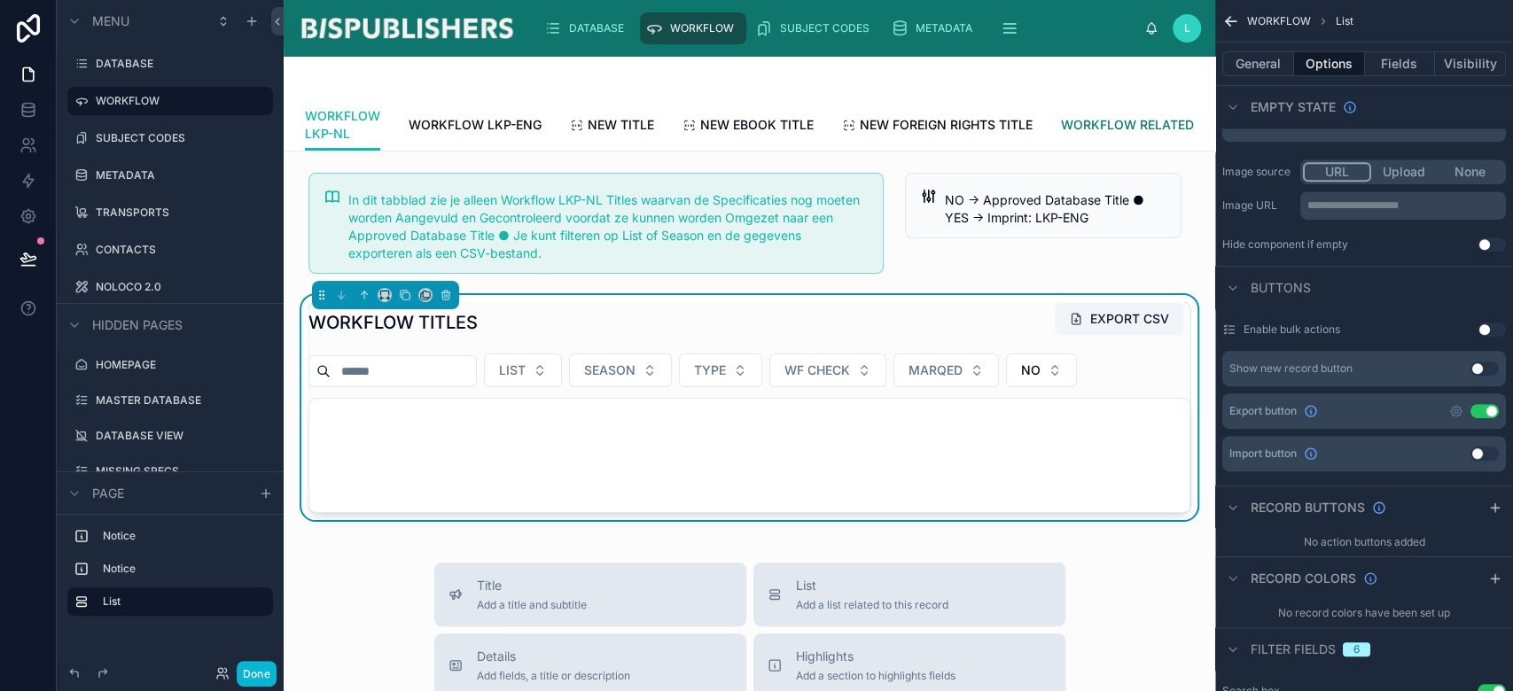
click at [1078, 113] on link "WORKFLOW RELATED" at bounding box center [1127, 126] width 133 height 35
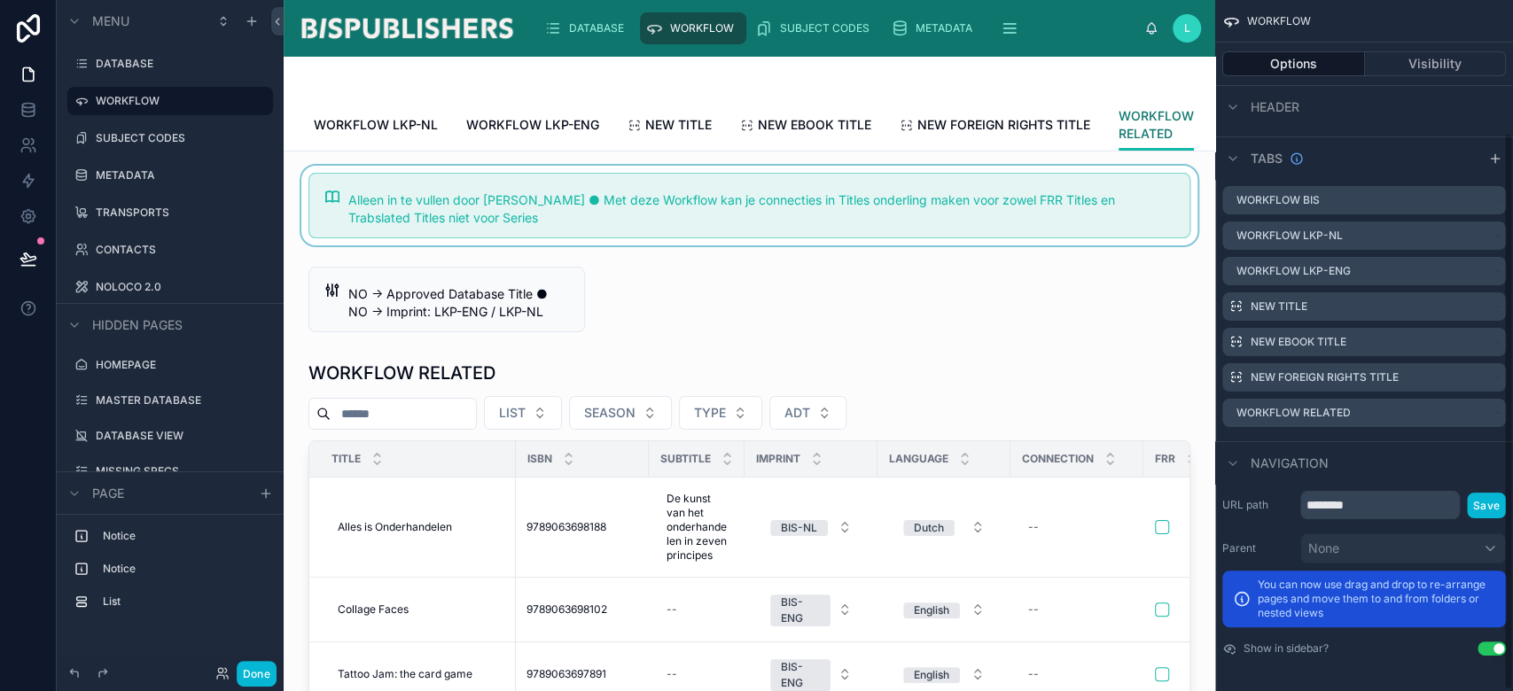
scroll to position [164, 0]
click at [865, 226] on div at bounding box center [749, 206] width 903 height 80
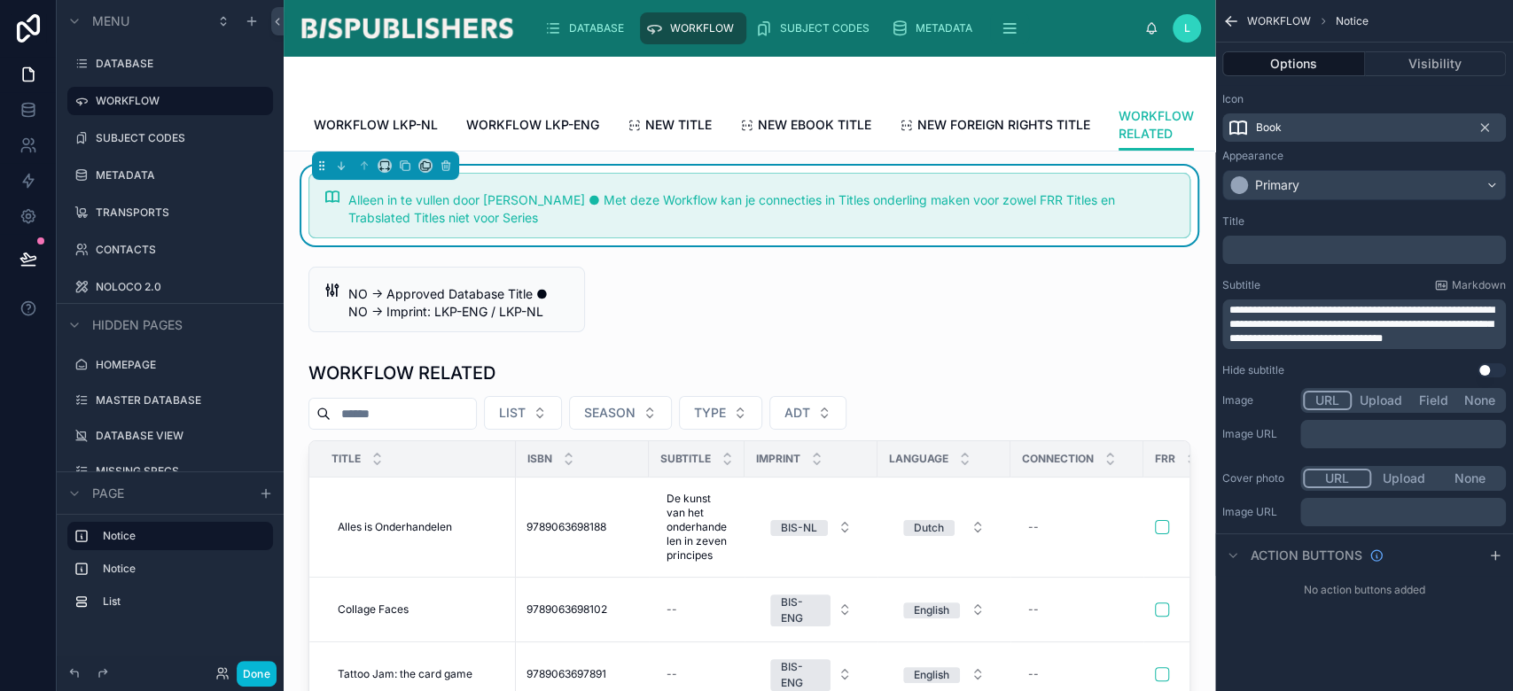
scroll to position [0, 0]
click at [384, 172] on icon at bounding box center [385, 166] width 12 height 12
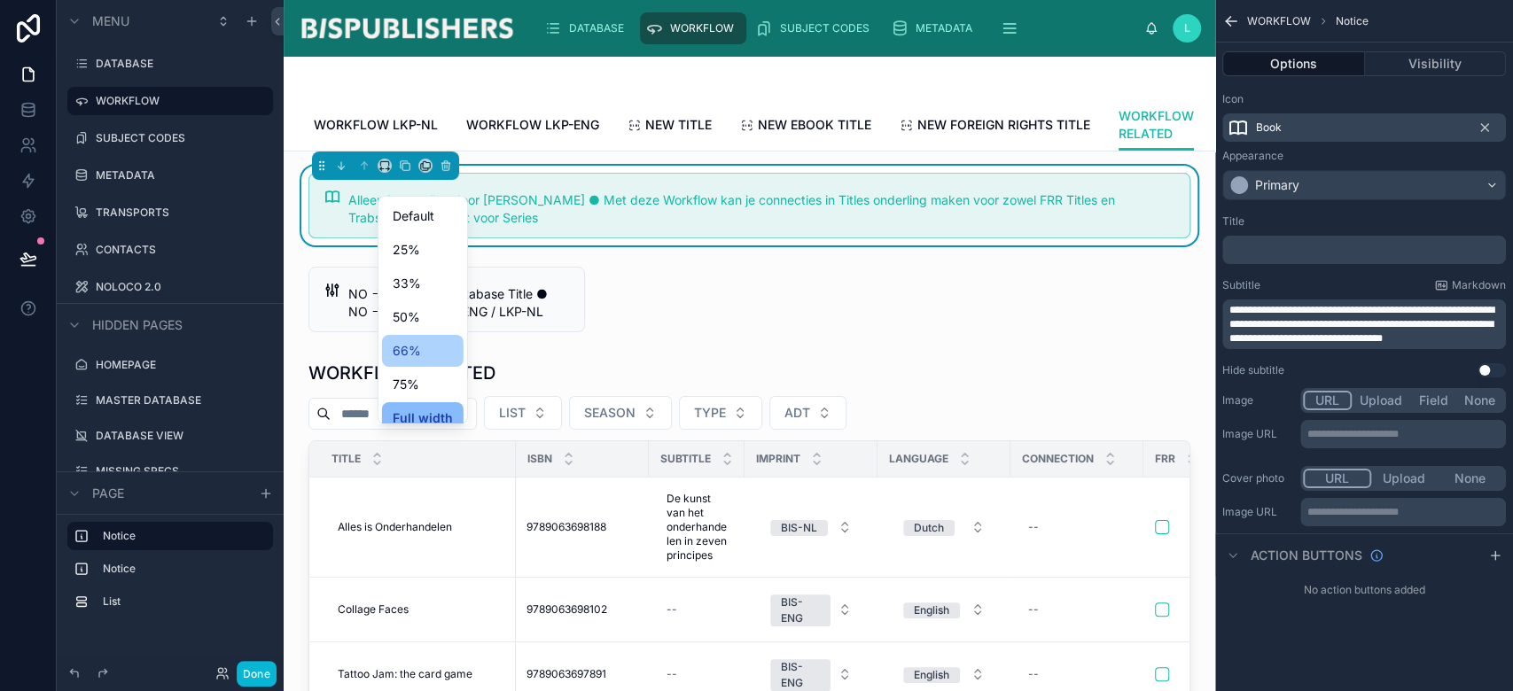
click at [418, 350] on span "66%" at bounding box center [407, 350] width 28 height 21
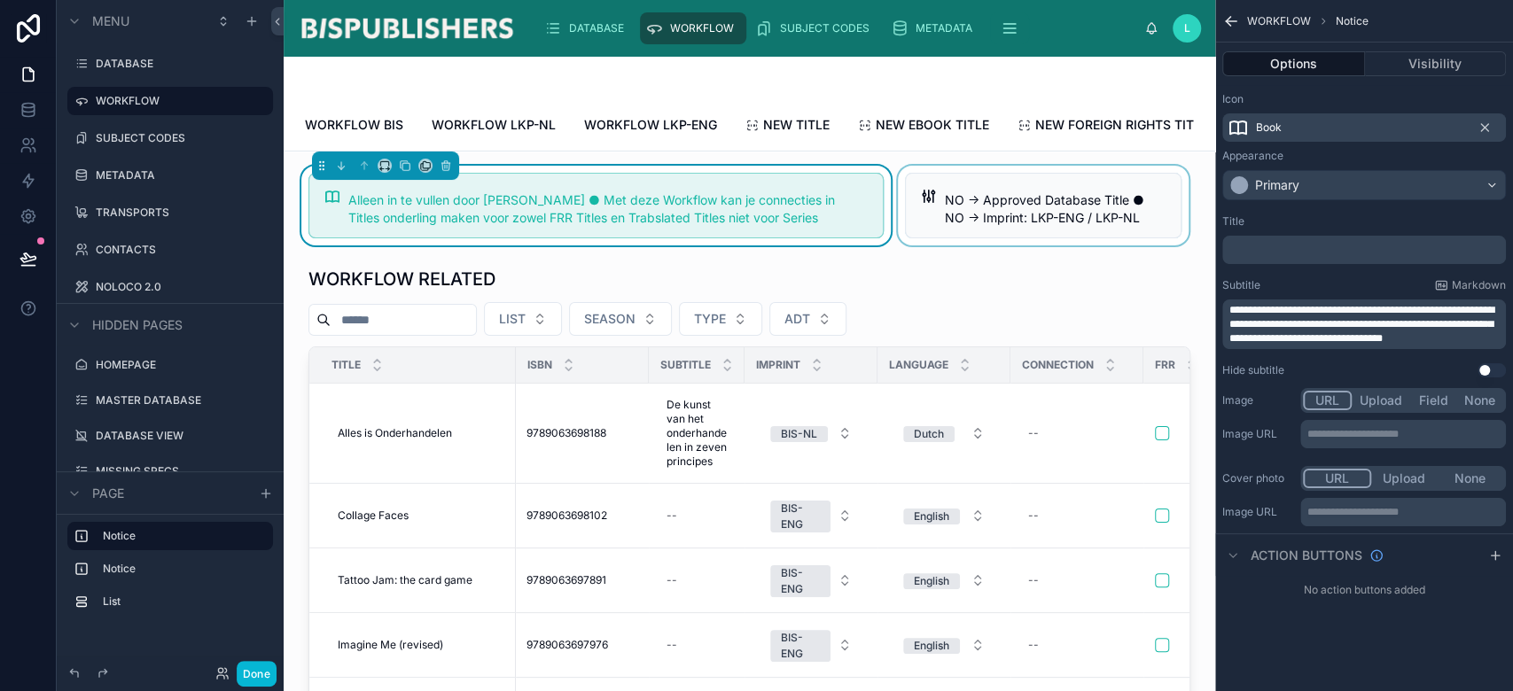
click at [1052, 230] on div at bounding box center [1043, 206] width 298 height 80
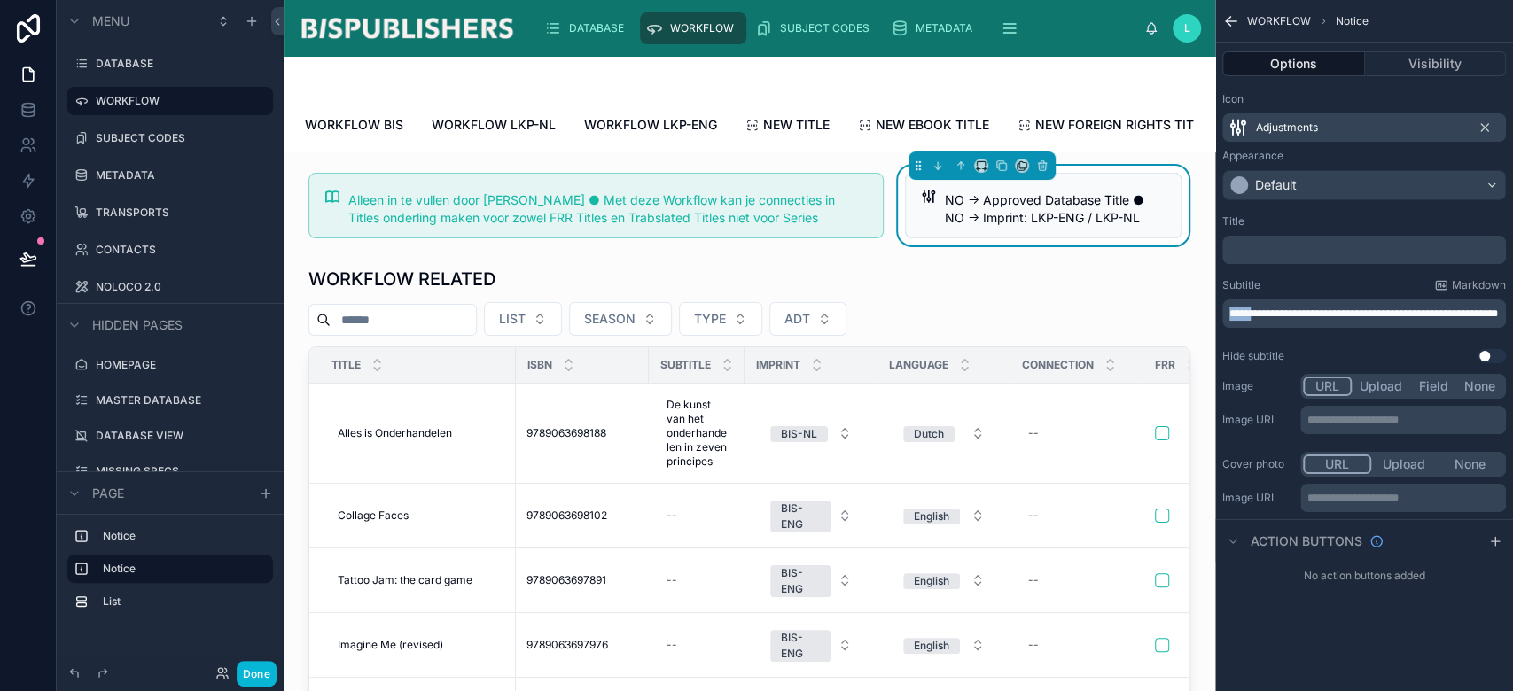
drag, startPoint x: 1261, startPoint y: 311, endPoint x: 1223, endPoint y: 312, distance: 38.1
click at [1223, 312] on div "**********" at bounding box center [1364, 314] width 284 height 28
click at [1237, 312] on span "**********" at bounding box center [1364, 313] width 269 height 11
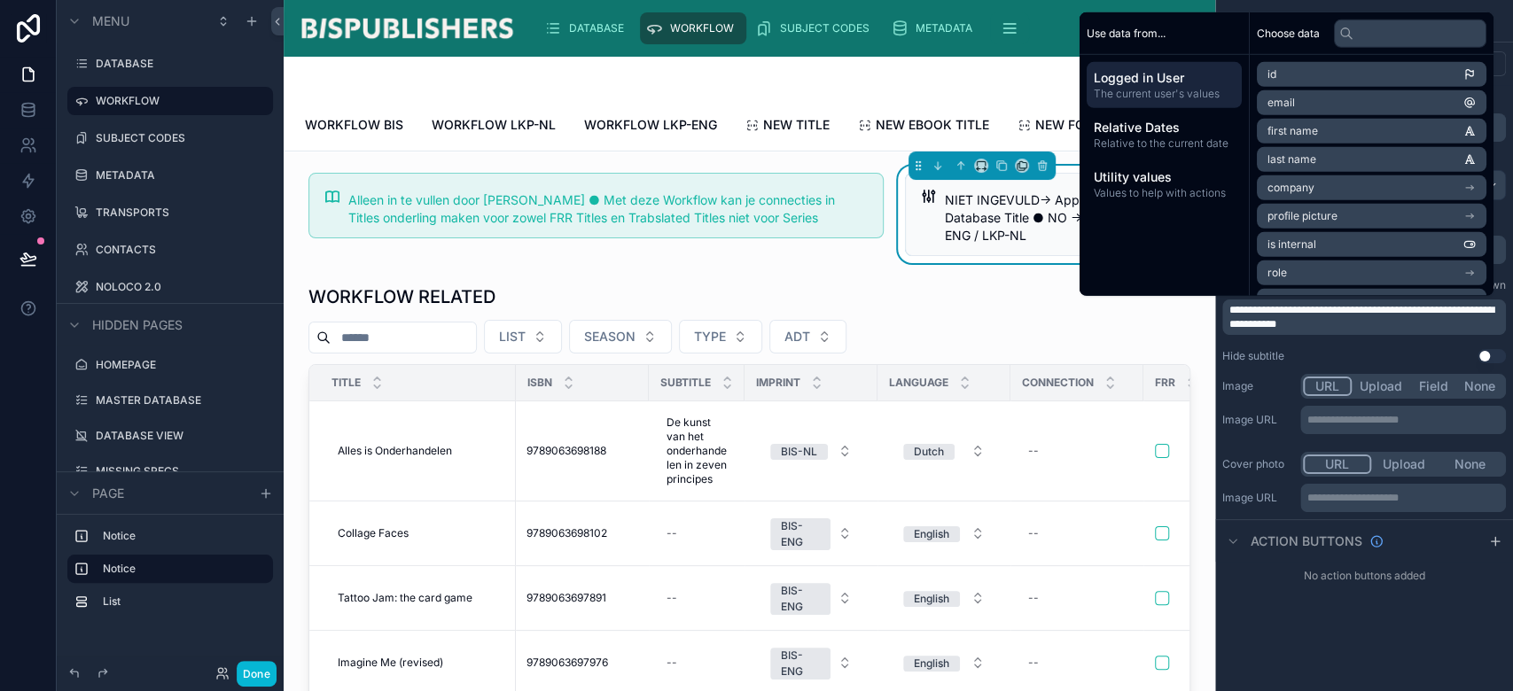
click at [1401, 327] on p "**********" at bounding box center [1366, 317] width 273 height 28
click at [1311, 309] on span "**********" at bounding box center [1362, 317] width 265 height 25
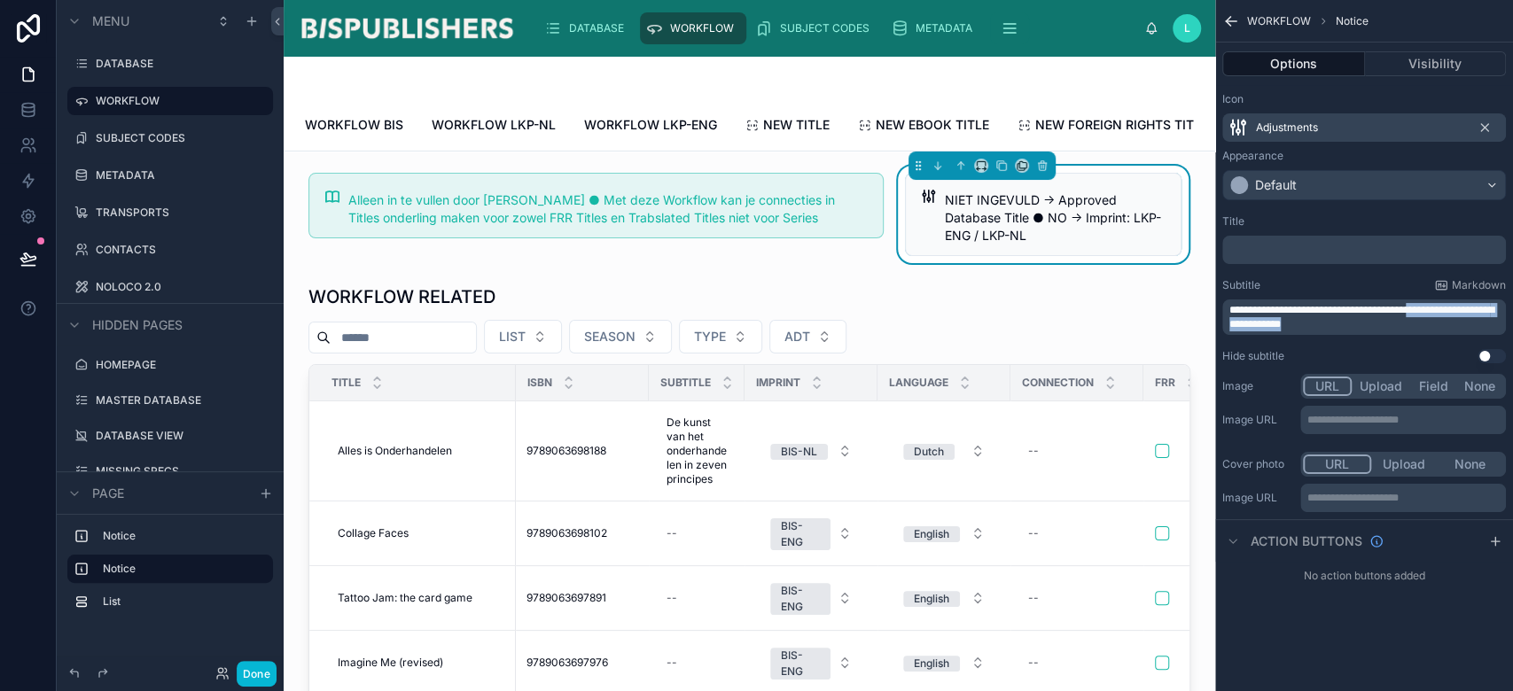
drag, startPoint x: 1452, startPoint y: 314, endPoint x: 1483, endPoint y: 327, distance: 33.8
click at [1483, 327] on p "**********" at bounding box center [1366, 317] width 273 height 28
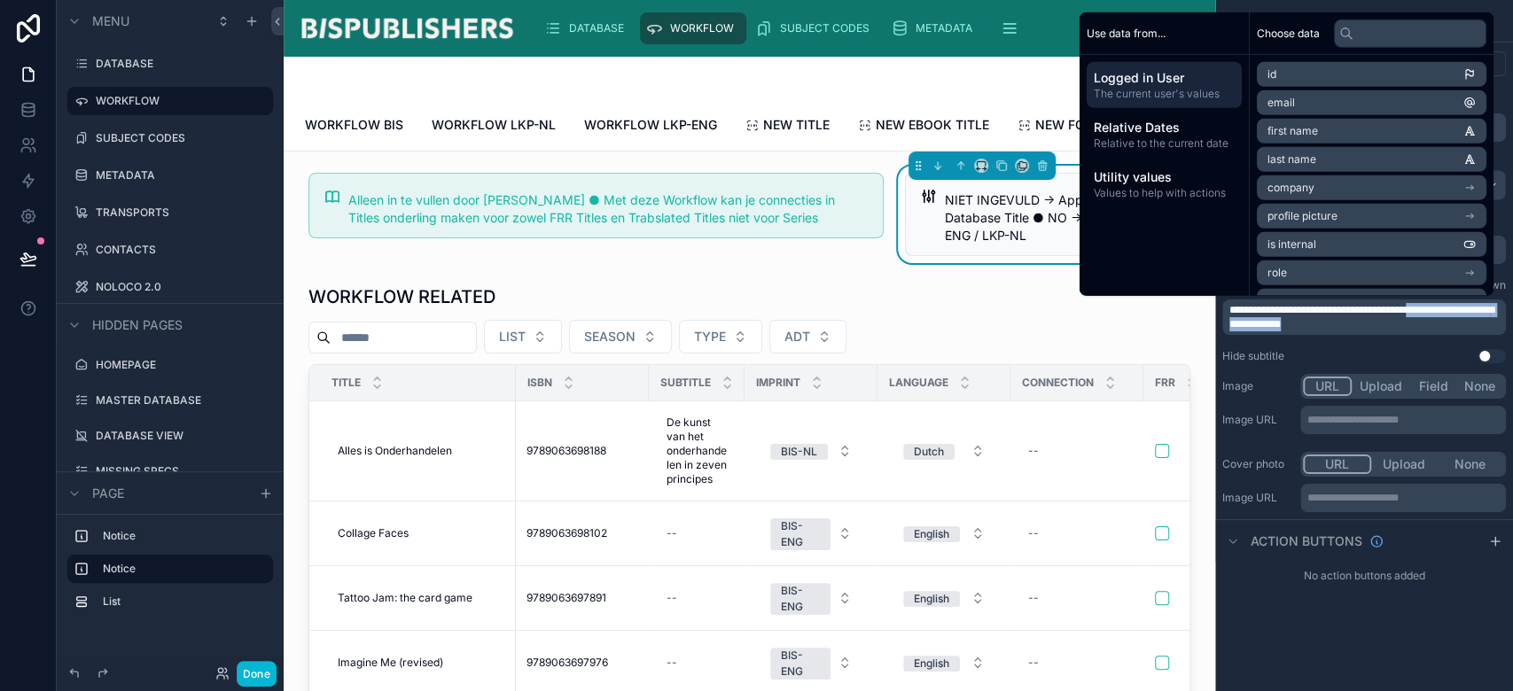
click at [1482, 328] on p "**********" at bounding box center [1366, 317] width 273 height 28
click at [1467, 308] on span "**********" at bounding box center [1362, 317] width 265 height 25
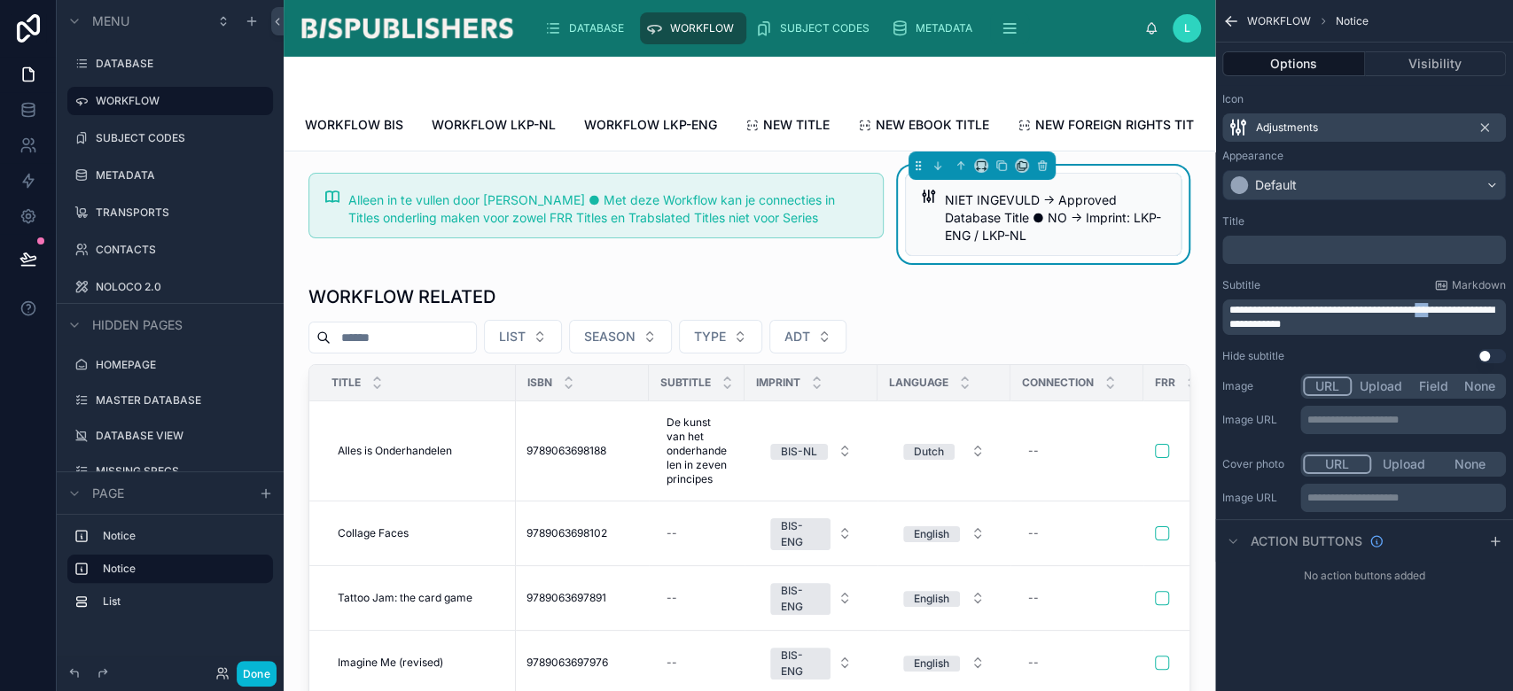
click at [1467, 308] on span "**********" at bounding box center [1362, 317] width 265 height 25
click at [1436, 320] on p "**********" at bounding box center [1366, 317] width 273 height 28
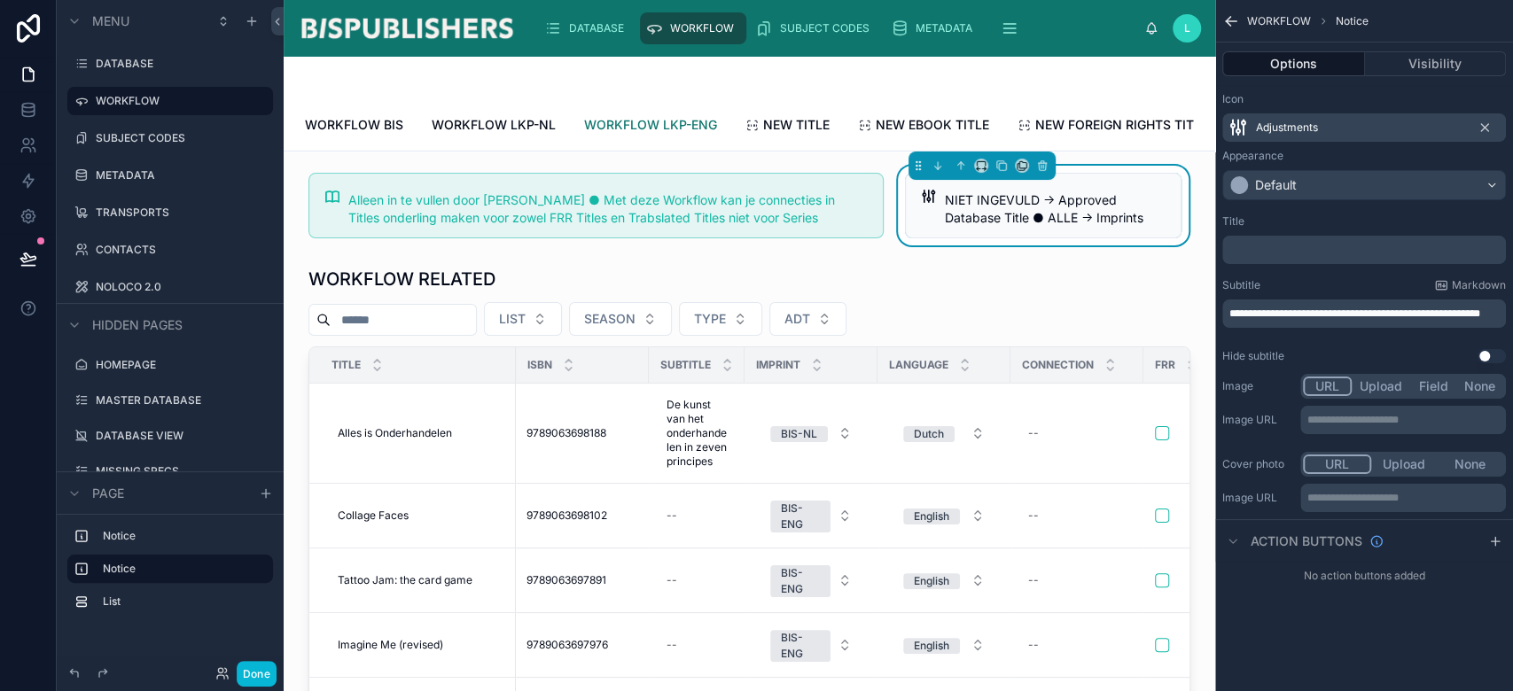
click at [649, 129] on span "WORKFLOW LKP-ENG" at bounding box center [650, 125] width 133 height 18
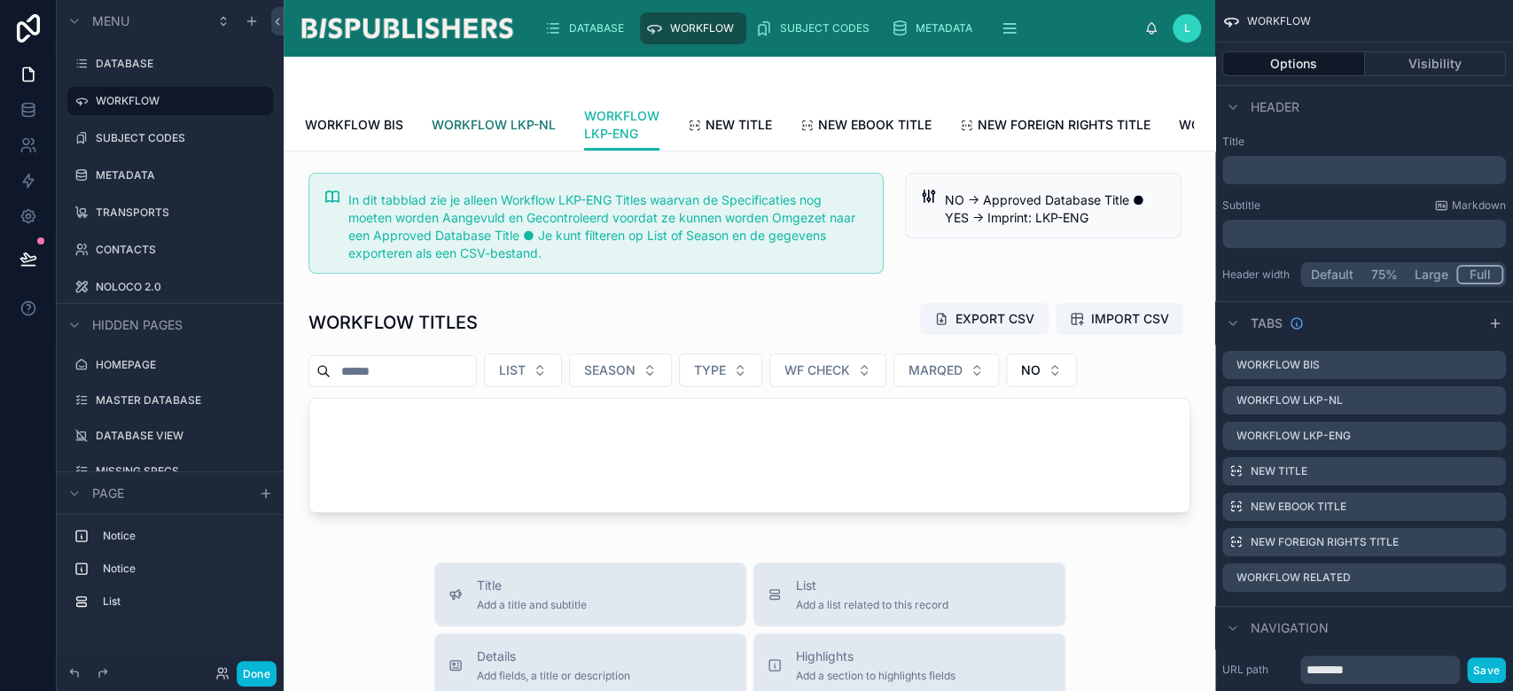
click at [533, 124] on span "WORKFLOW LKP-NL" at bounding box center [494, 125] width 124 height 18
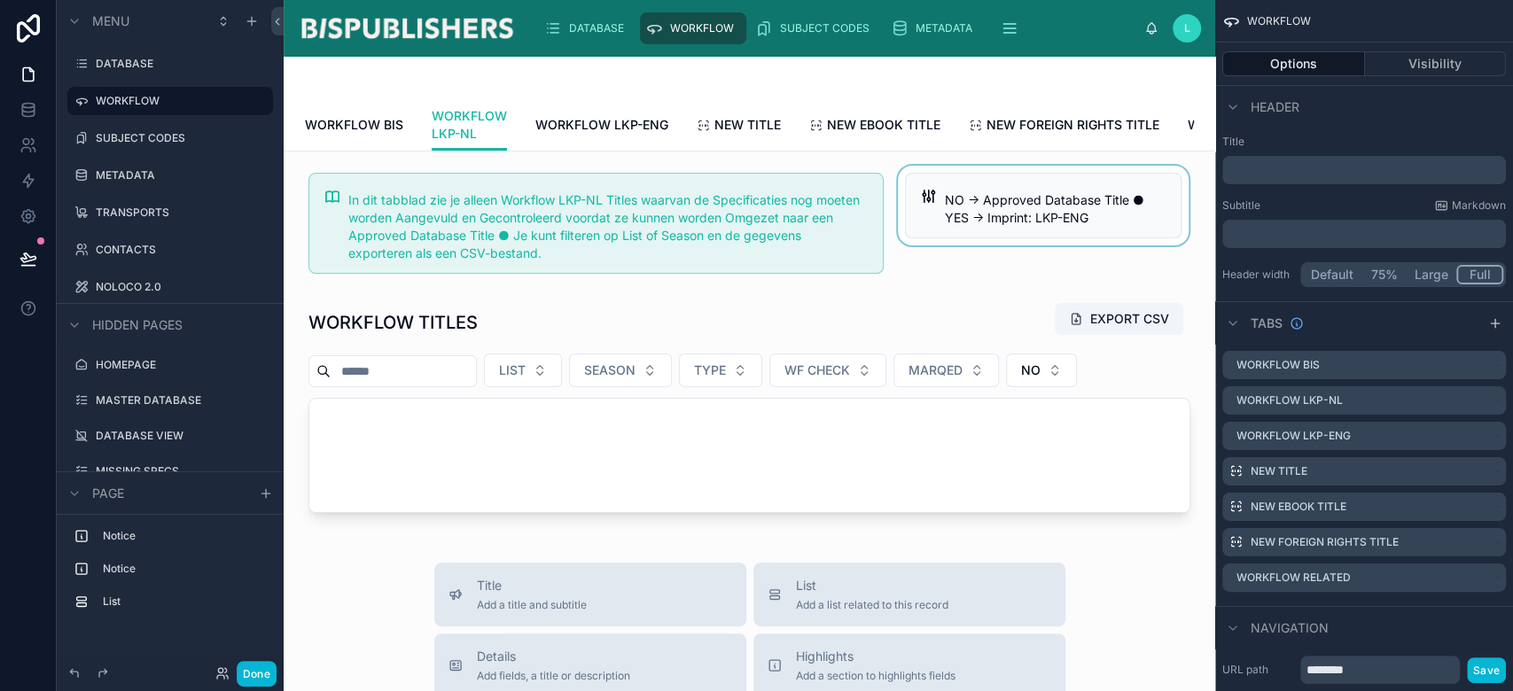
click at [1056, 253] on div at bounding box center [1043, 223] width 298 height 115
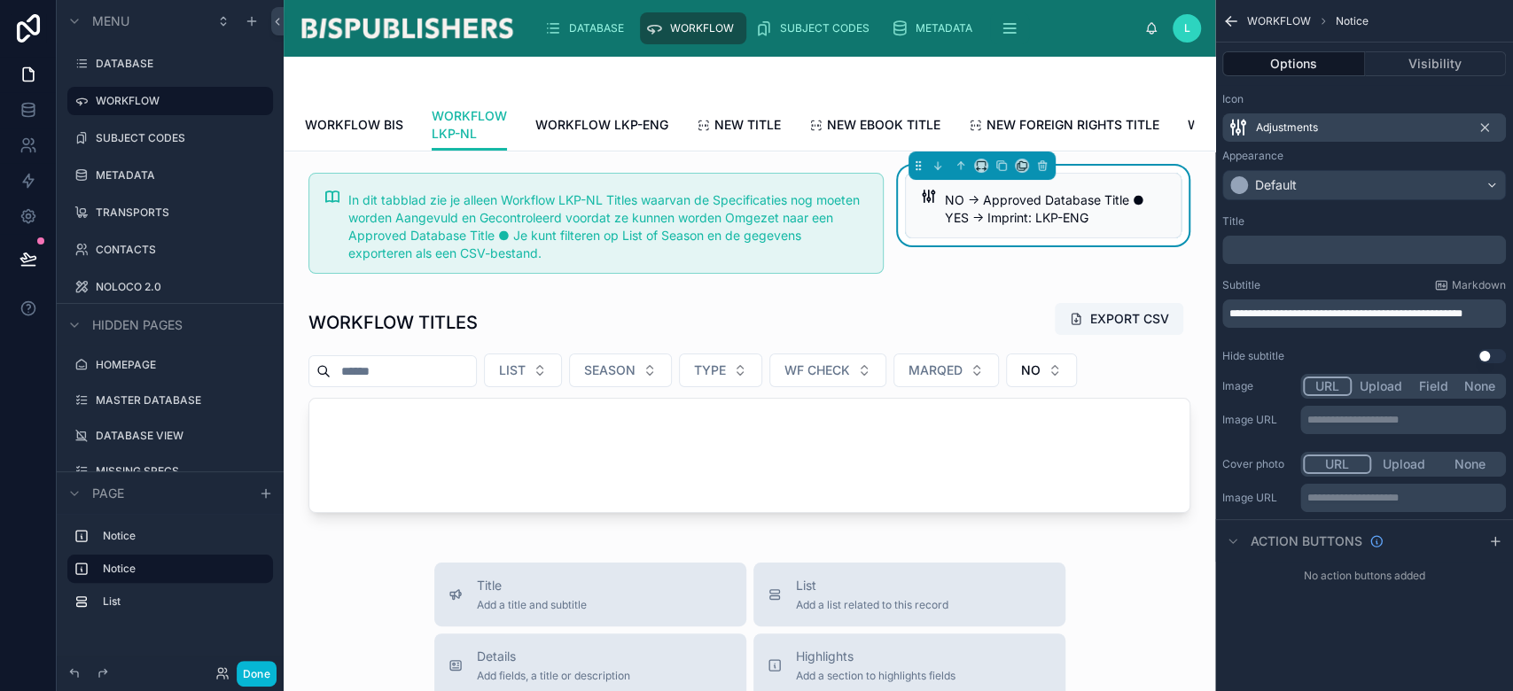
click at [1240, 319] on span "**********" at bounding box center [1346, 313] width 233 height 11
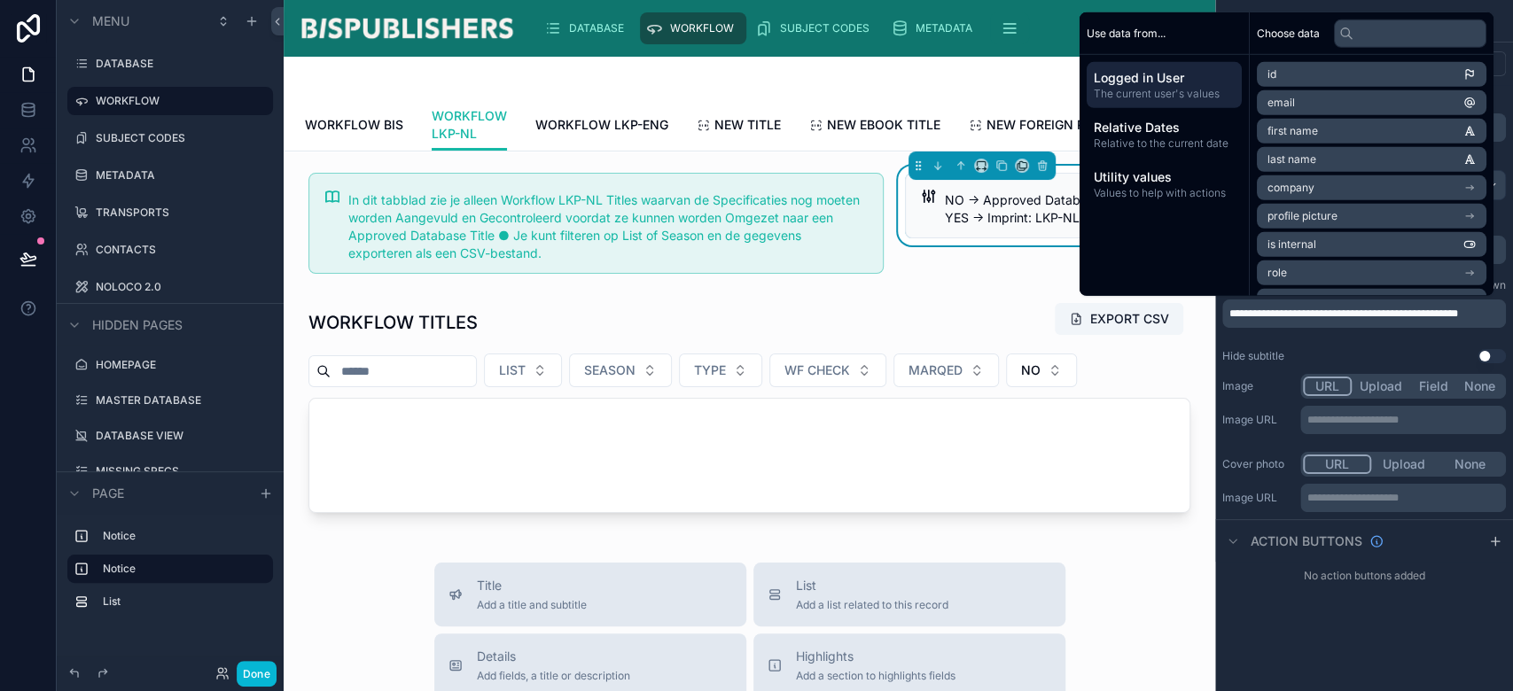
drag, startPoint x: 943, startPoint y: 293, endPoint x: 964, endPoint y: 293, distance: 21.3
click at [941, 281] on div "NO → Approved Database Title ● YES → Imprint: LKP-NL" at bounding box center [1043, 223] width 298 height 115
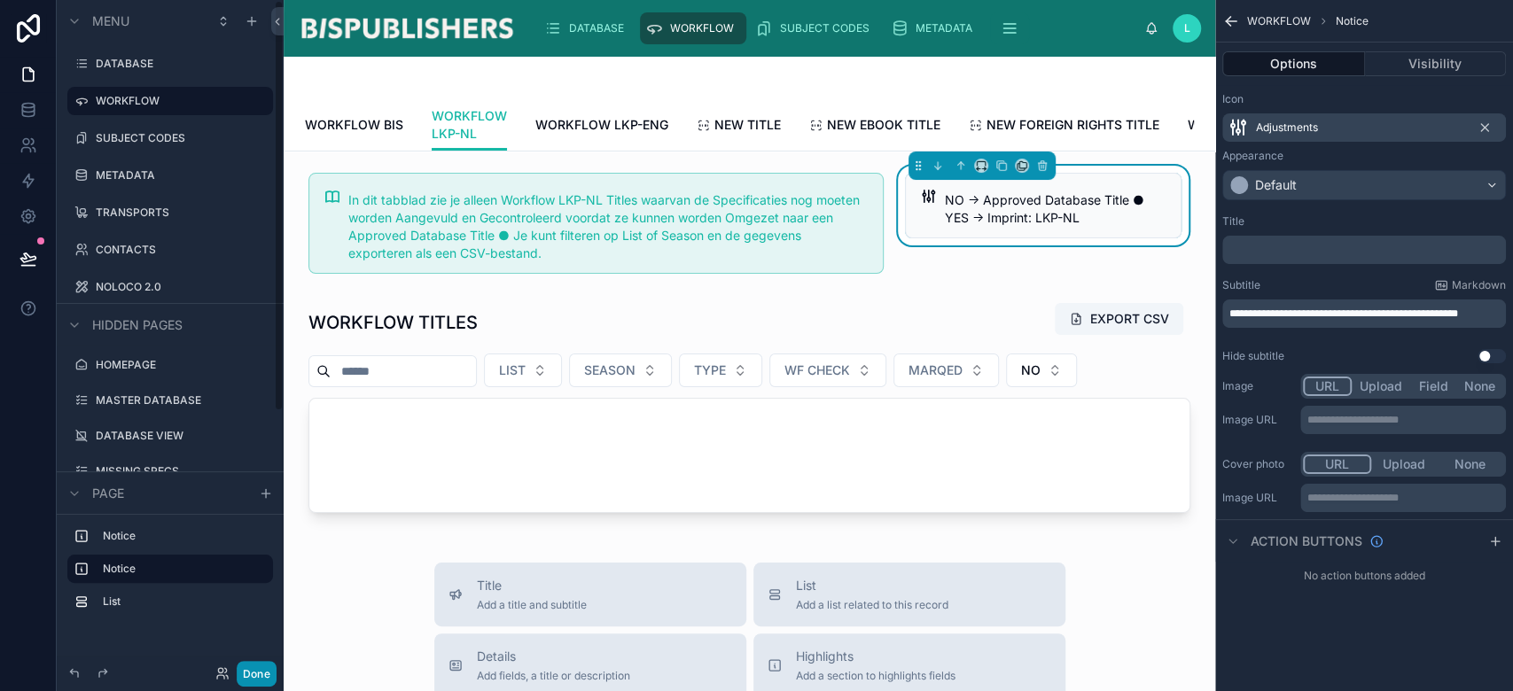
click at [255, 681] on button "Done" at bounding box center [257, 674] width 40 height 26
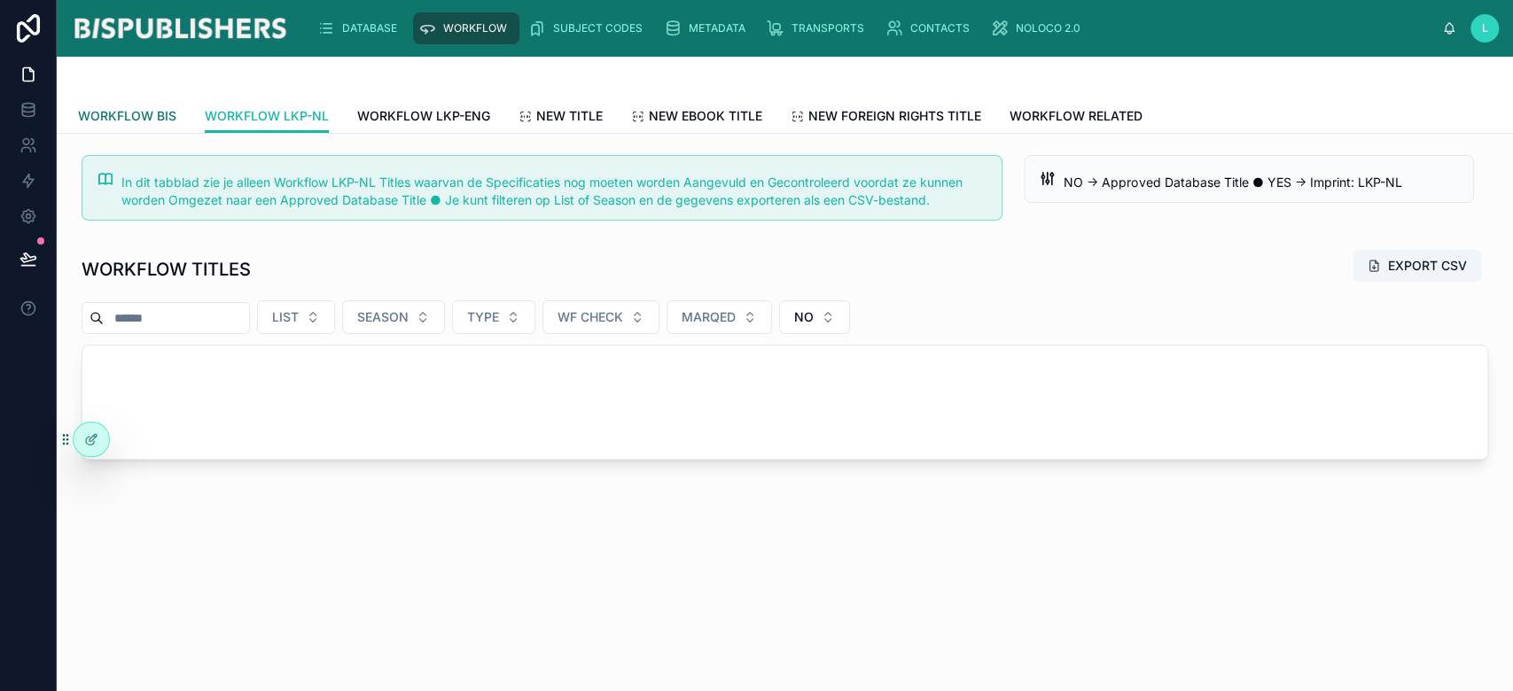
click at [123, 110] on span "WORKFLOW BIS" at bounding box center [127, 116] width 98 height 18
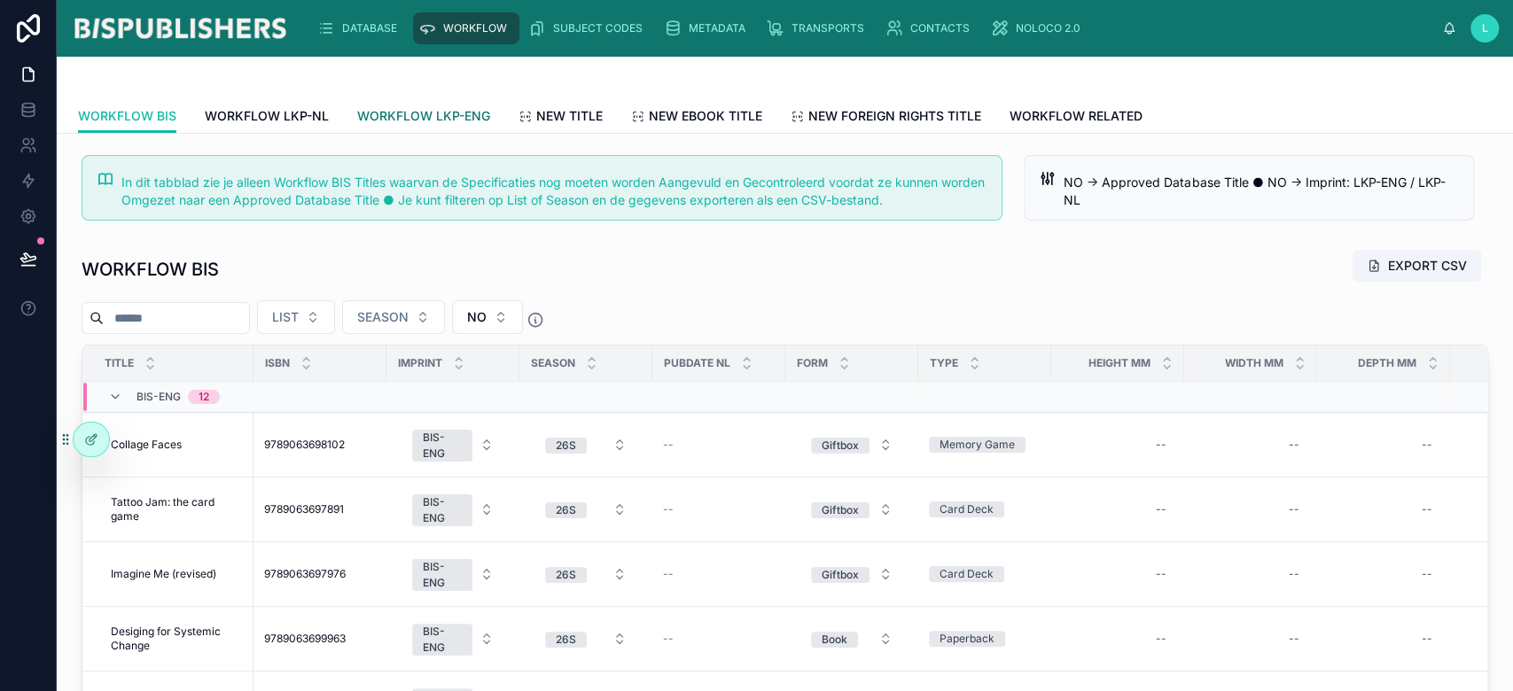
click at [456, 110] on span "WORKFLOW LKP-ENG" at bounding box center [423, 116] width 133 height 18
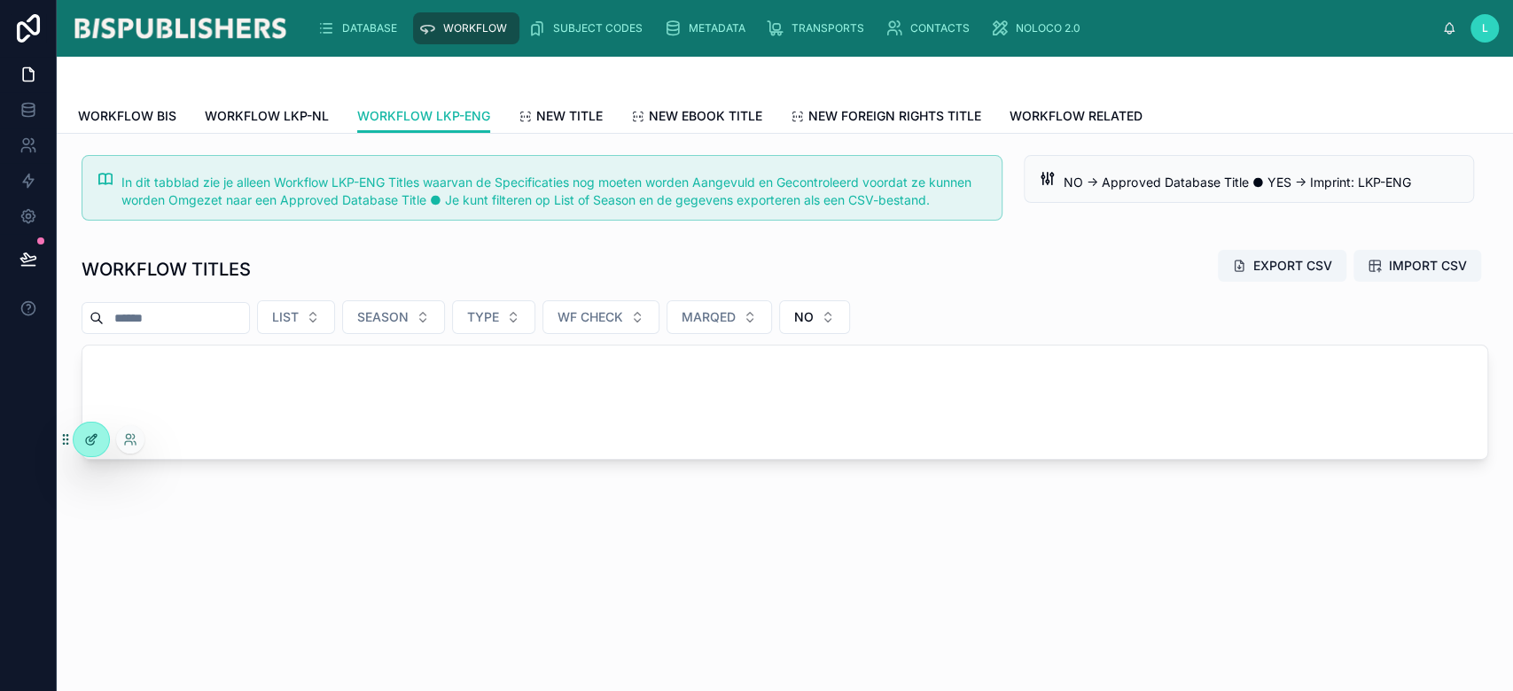
click at [79, 447] on div at bounding box center [91, 440] width 35 height 34
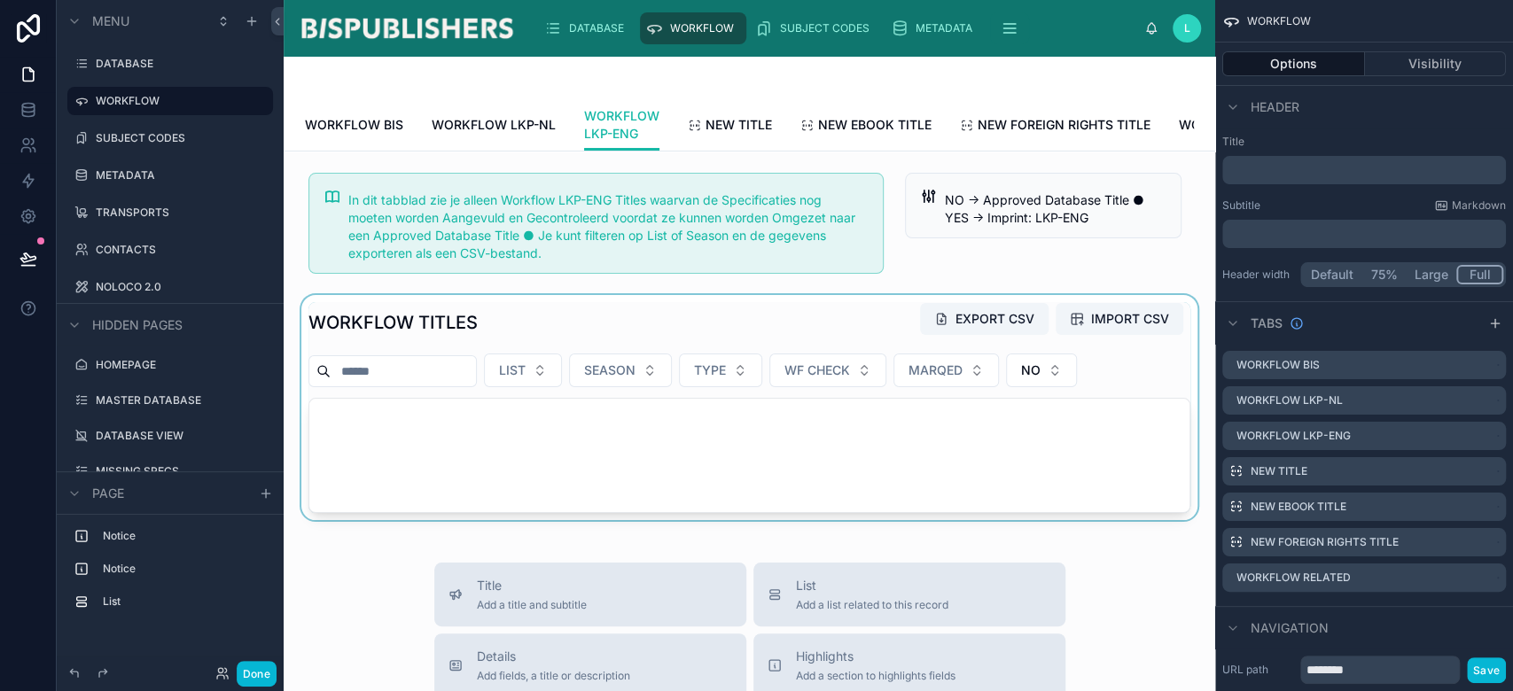
click at [851, 344] on div at bounding box center [749, 407] width 903 height 225
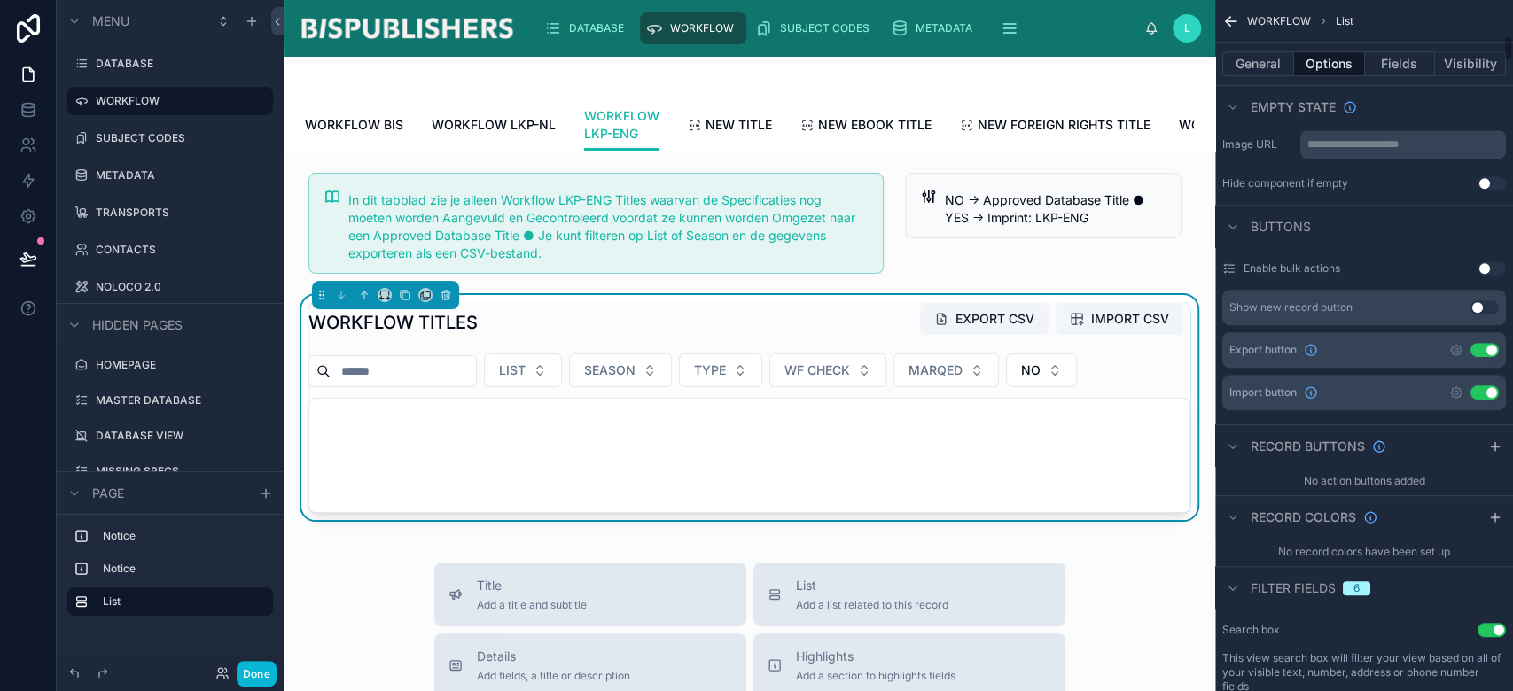
scroll to position [945, 0]
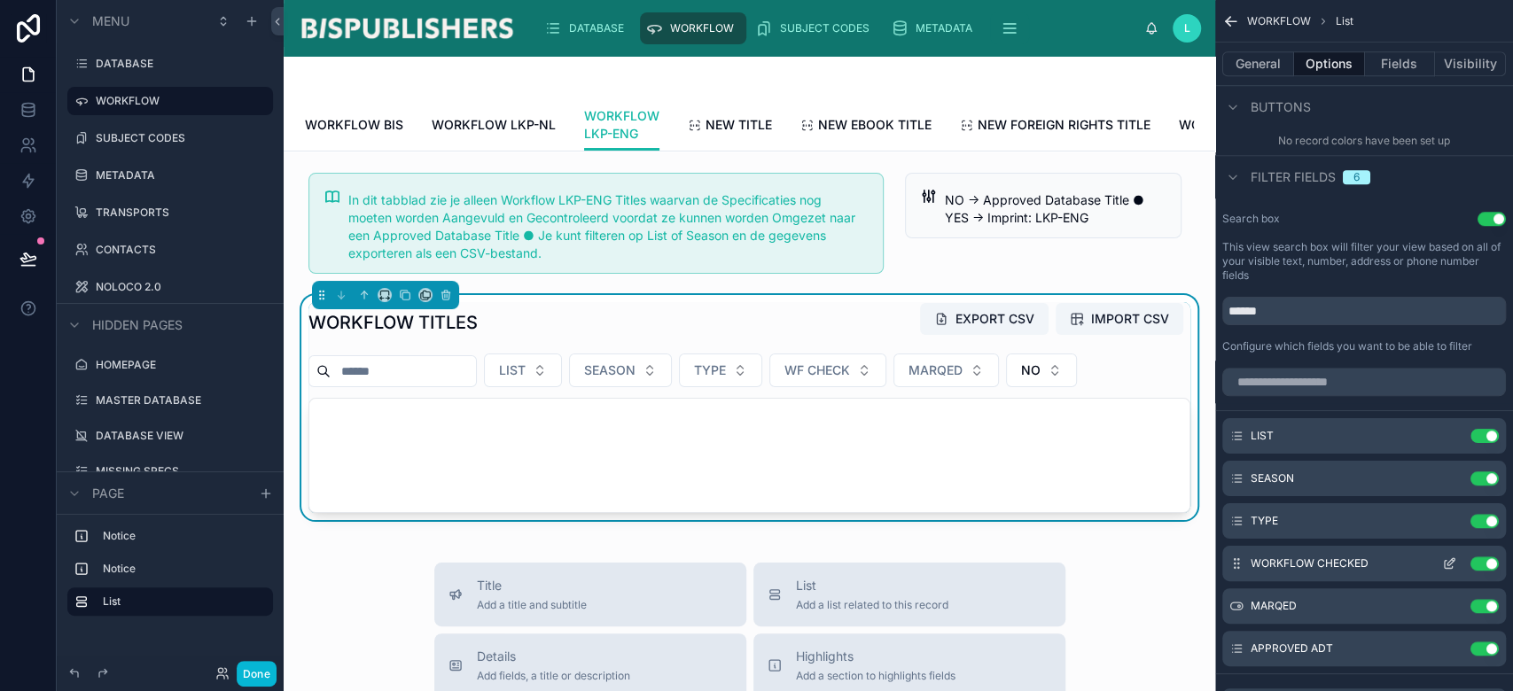
click at [1482, 515] on button "Use setting" at bounding box center [1485, 521] width 28 height 14
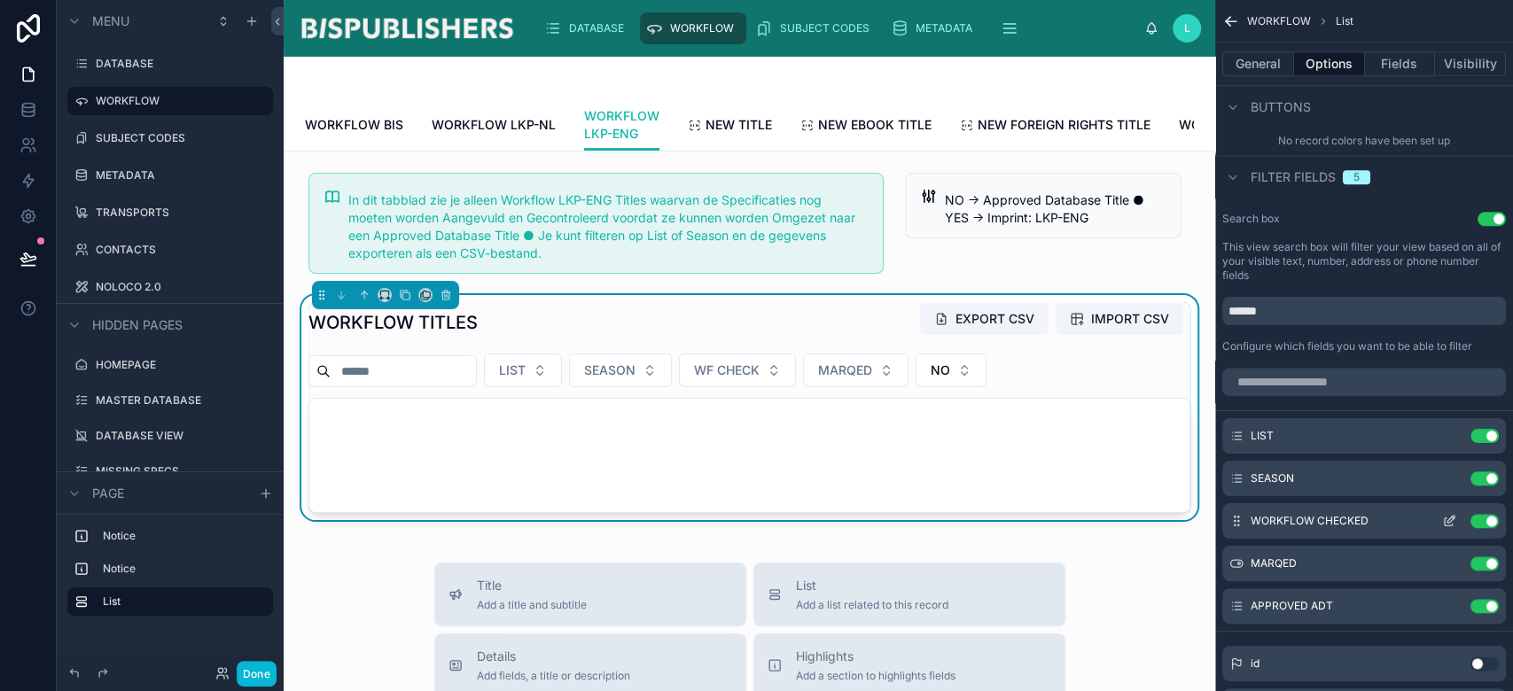
click at [1482, 516] on button "Use setting" at bounding box center [1485, 521] width 28 height 14
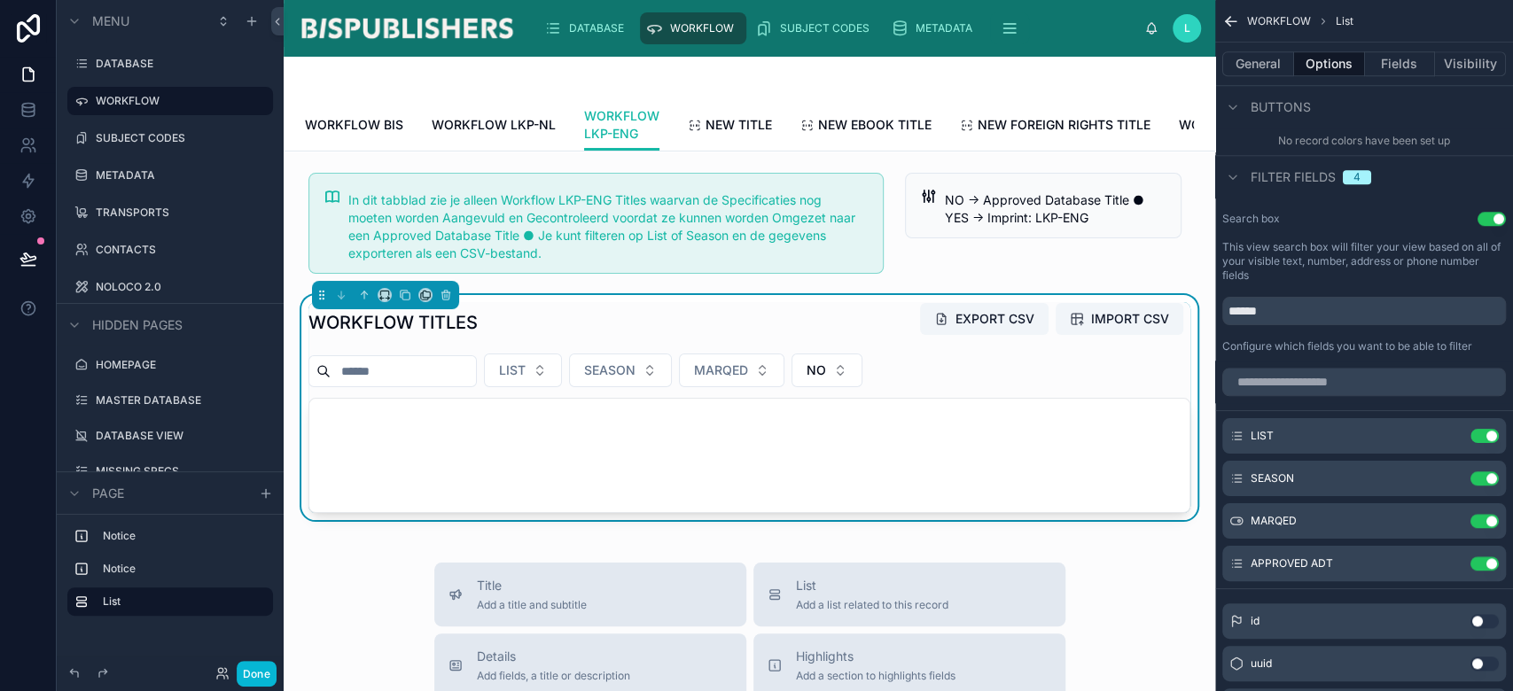
click at [1482, 516] on button "Use setting" at bounding box center [1485, 521] width 28 height 14
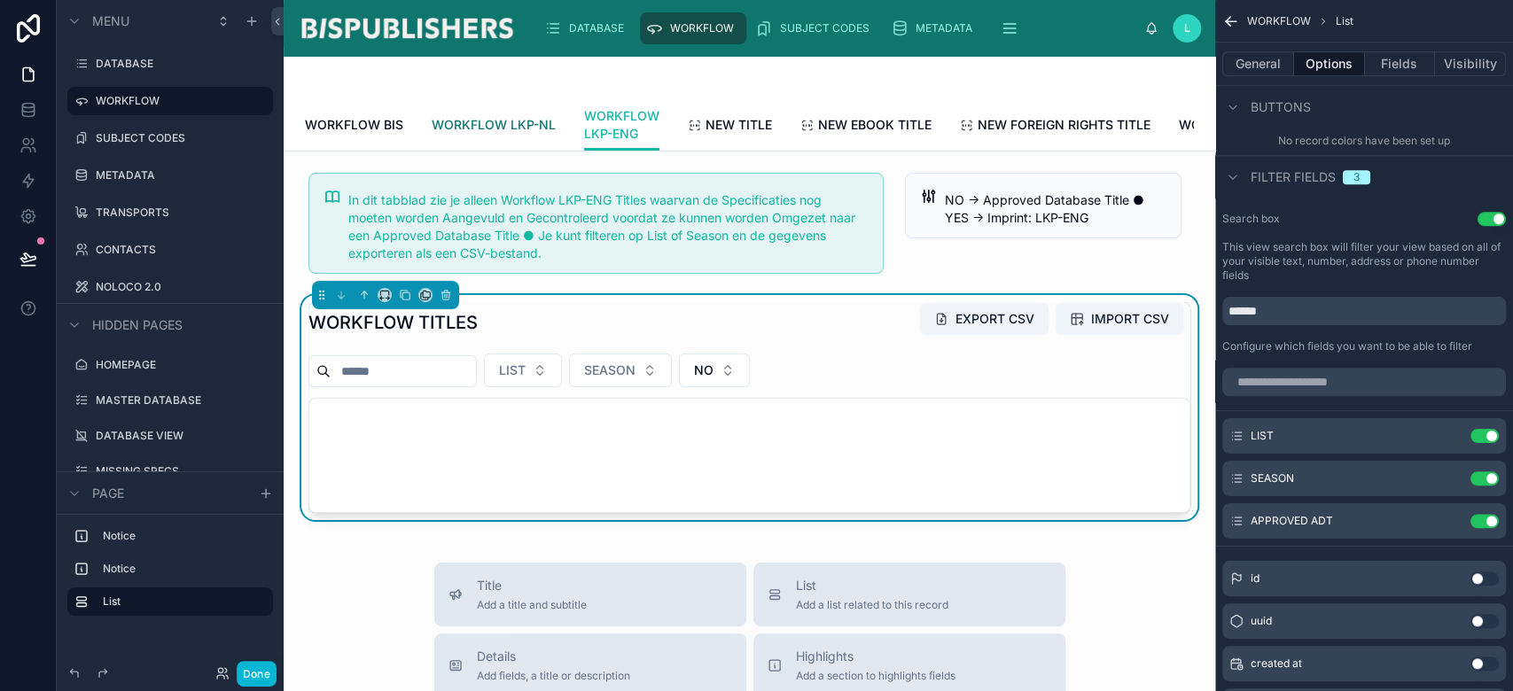
drag, startPoint x: 521, startPoint y: 124, endPoint x: 530, endPoint y: 126, distance: 9.0
click at [521, 124] on span "WORKFLOW LKP-NL" at bounding box center [494, 125] width 124 height 18
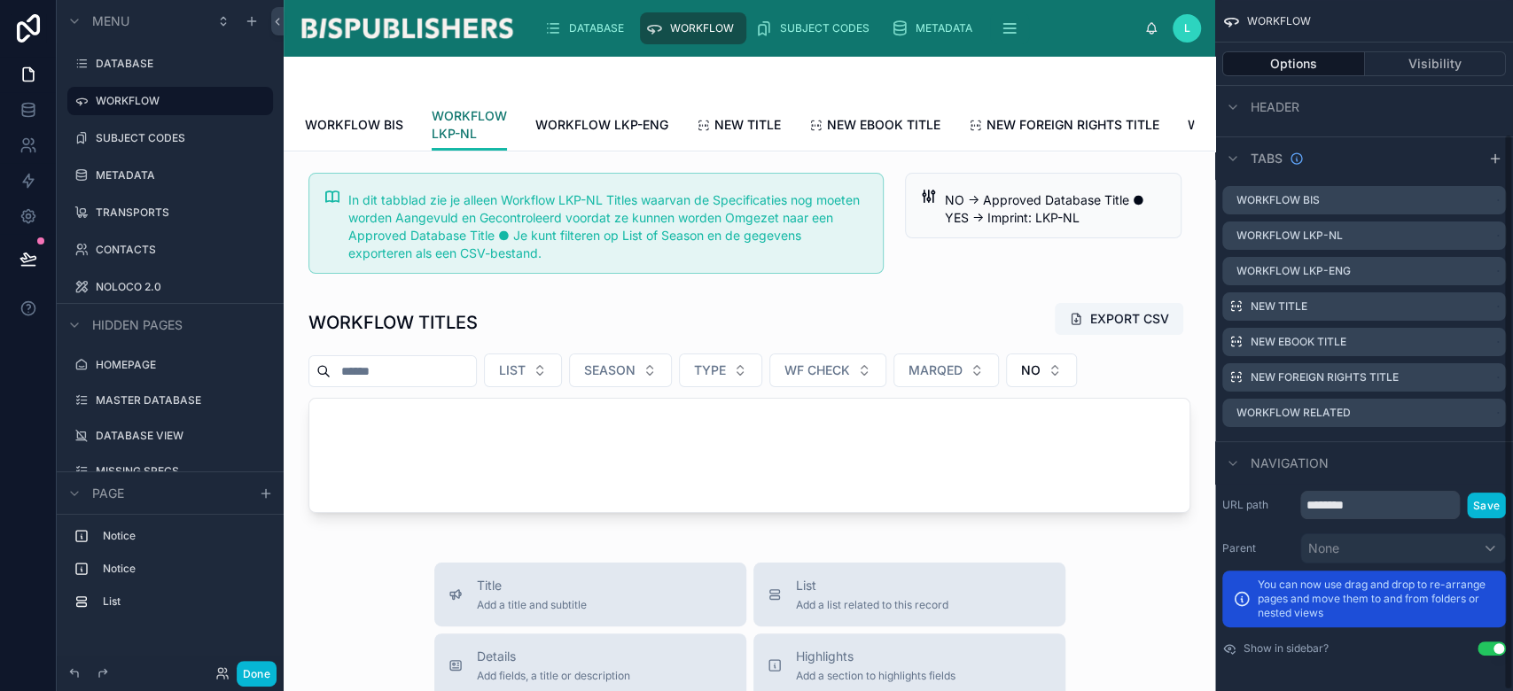
scroll to position [164, 0]
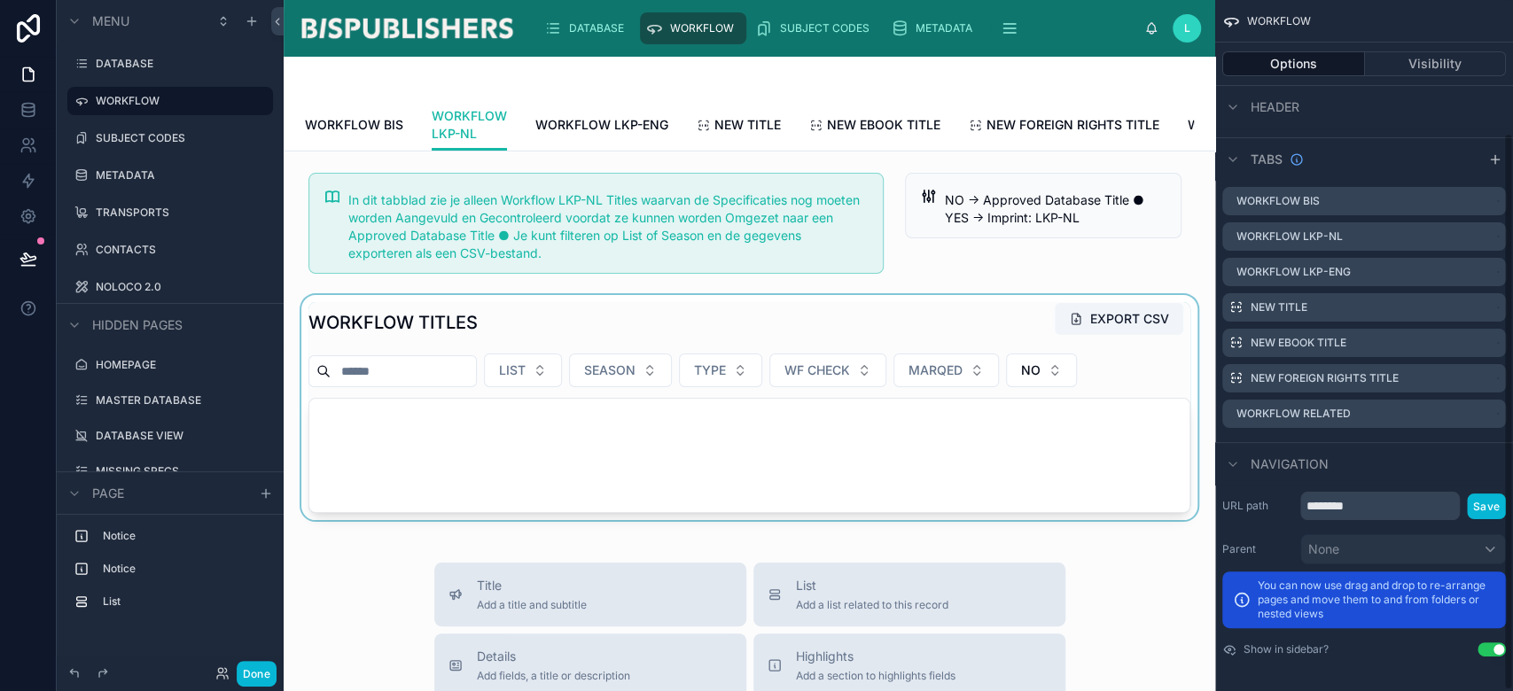
click at [831, 332] on div at bounding box center [749, 407] width 903 height 225
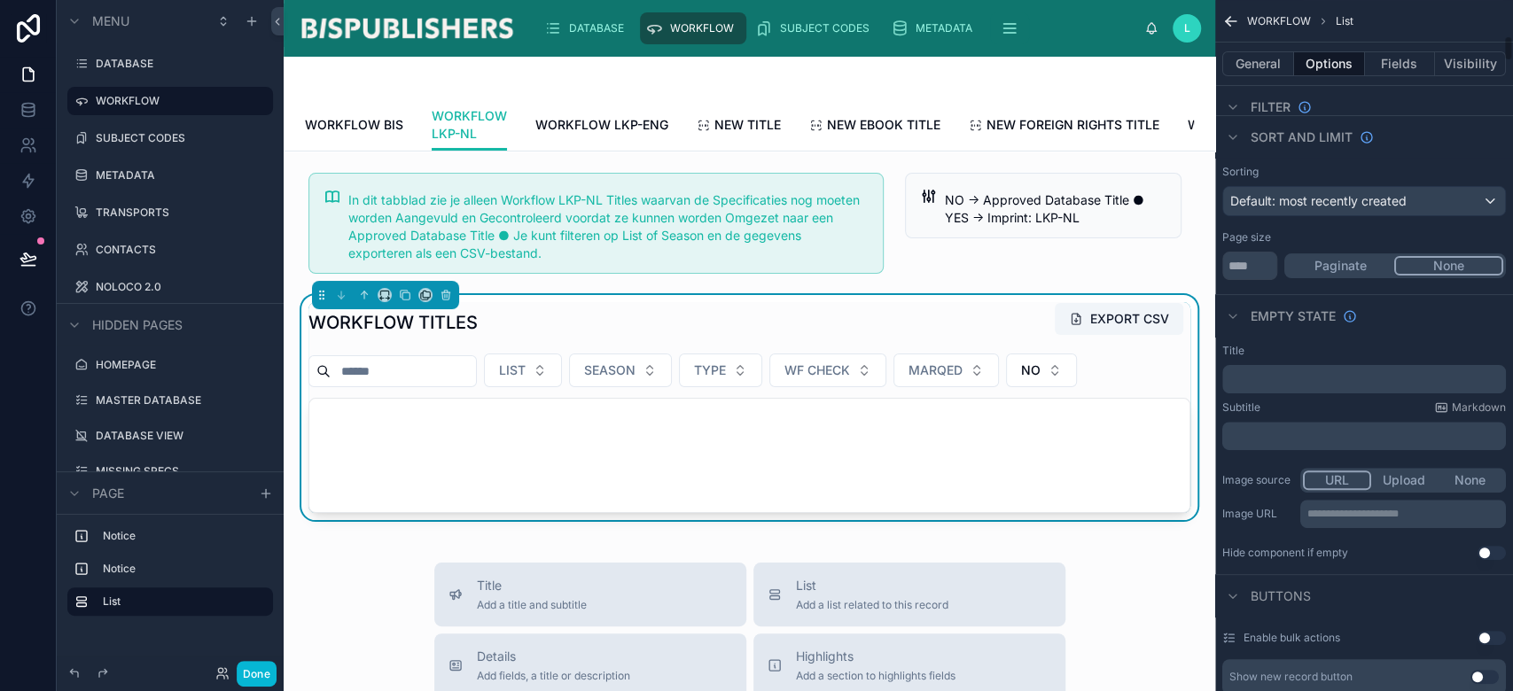
scroll to position [945, 0]
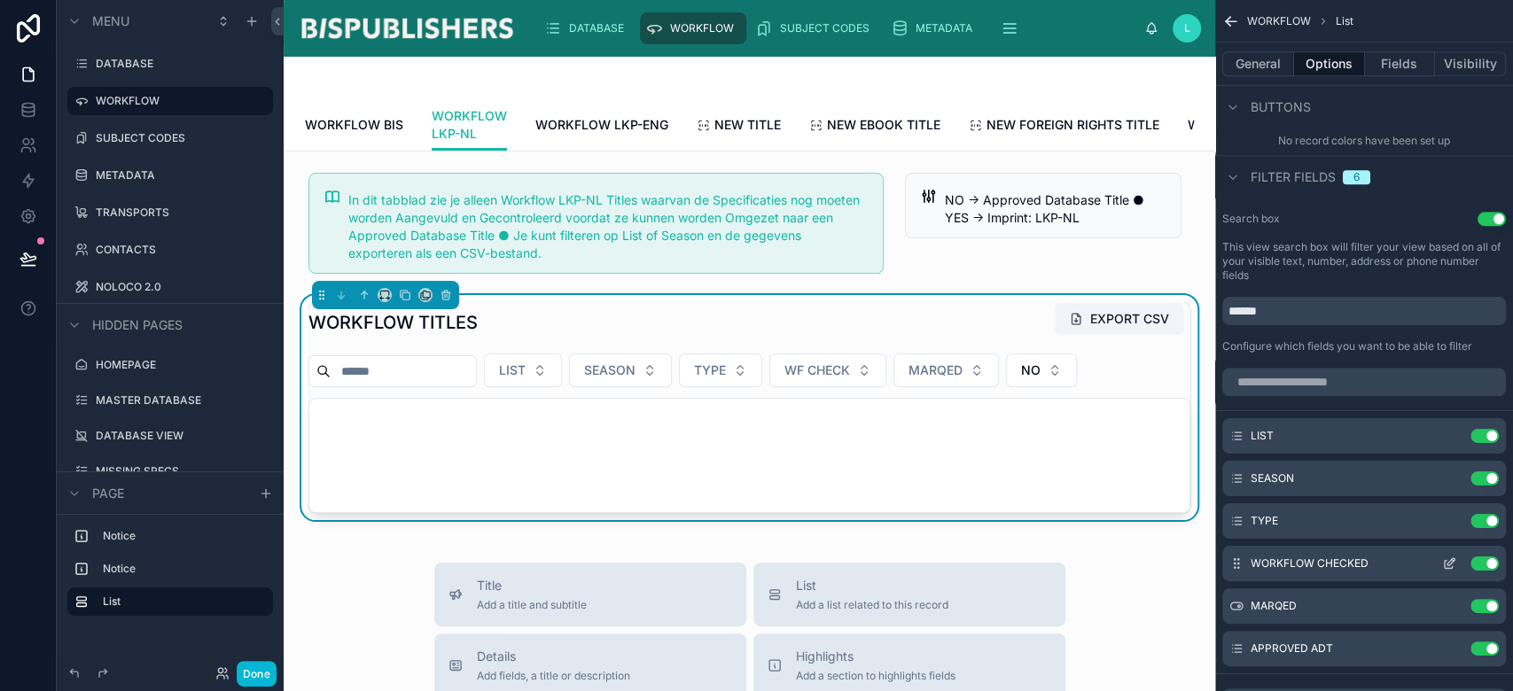
click at [1481, 562] on button "Use setting" at bounding box center [1485, 564] width 28 height 14
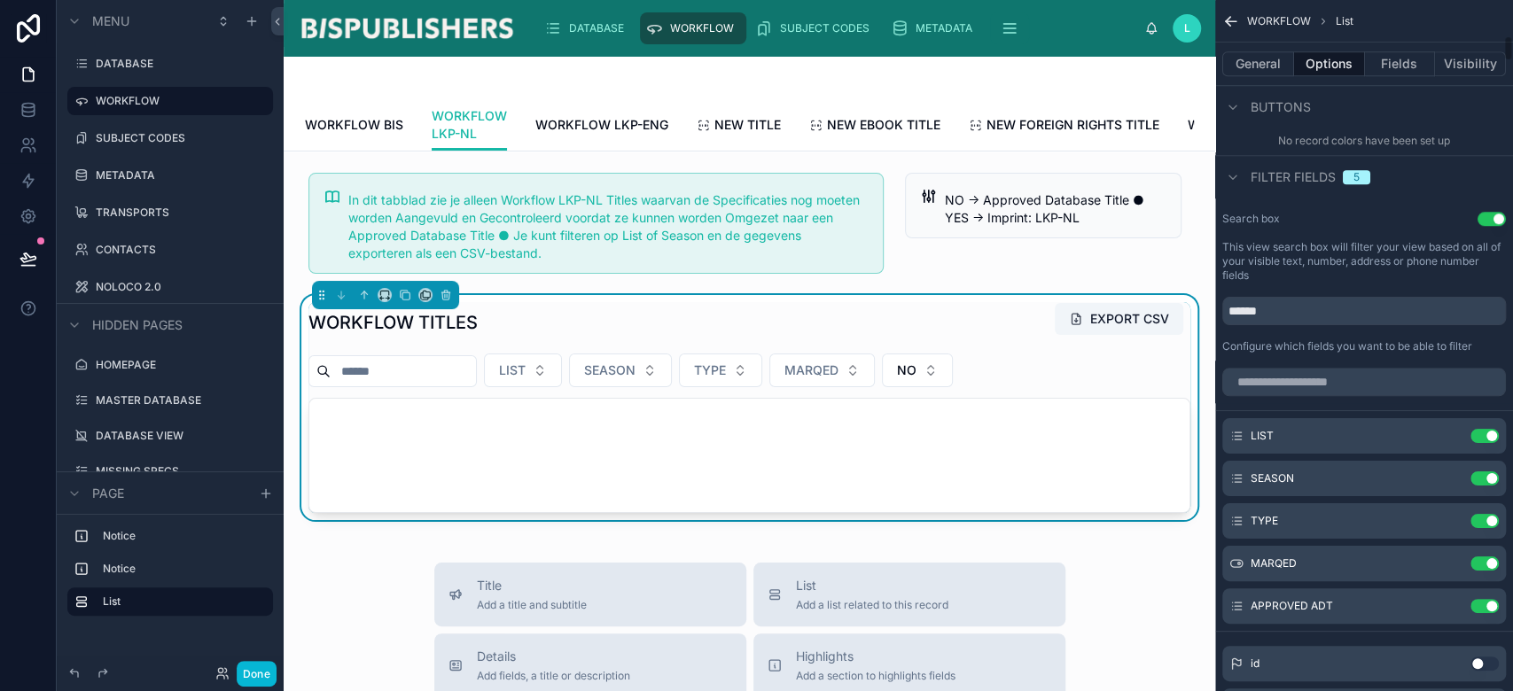
click at [1481, 562] on button "Use setting" at bounding box center [1485, 564] width 28 height 14
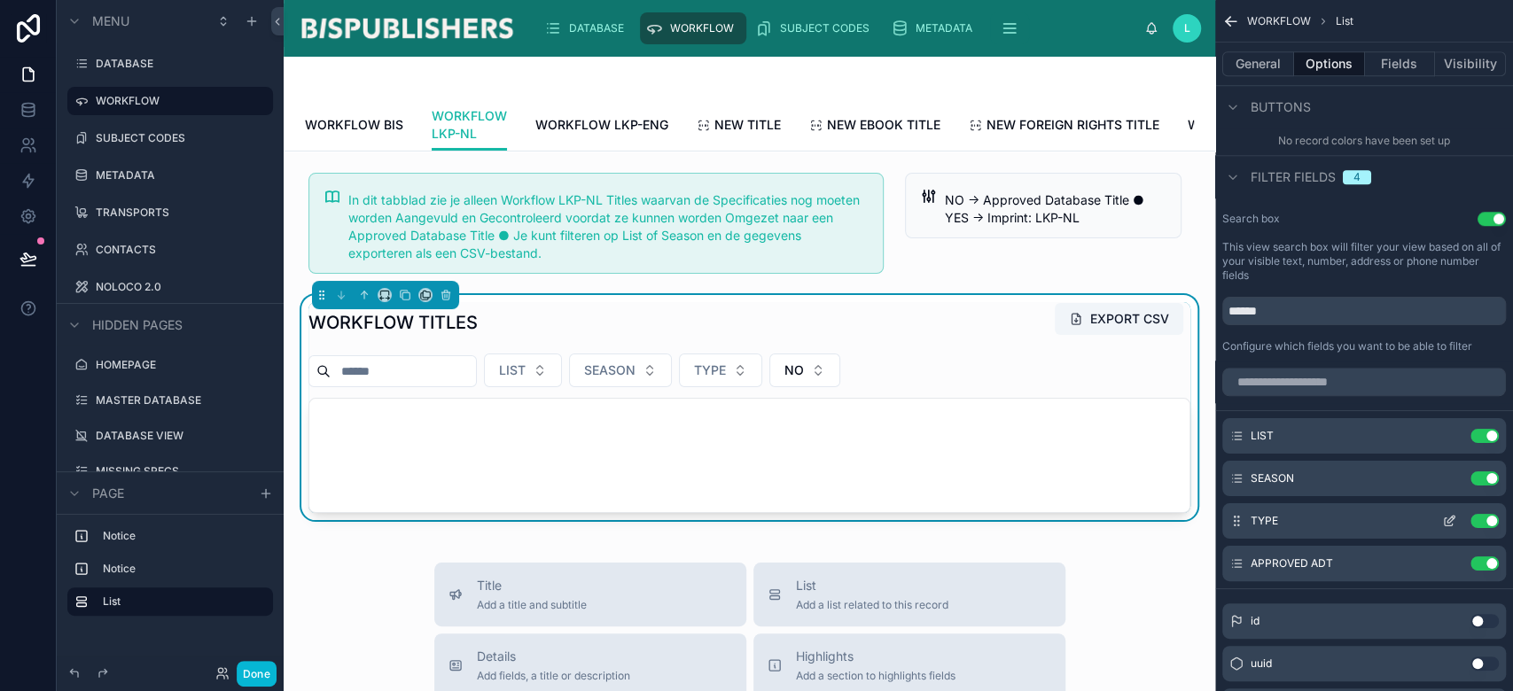
click at [1477, 514] on button "Use setting" at bounding box center [1485, 521] width 28 height 14
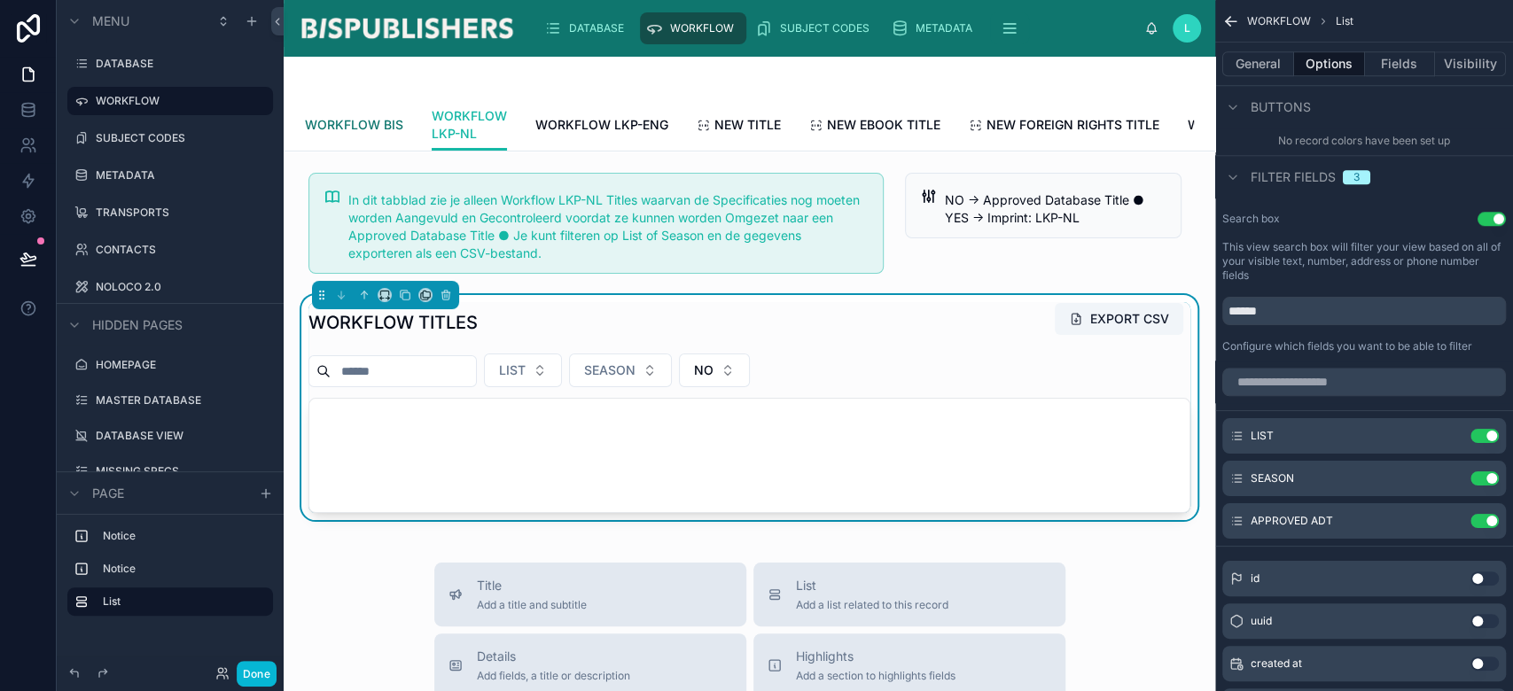
click at [362, 119] on span "WORKFLOW BIS" at bounding box center [354, 125] width 98 height 18
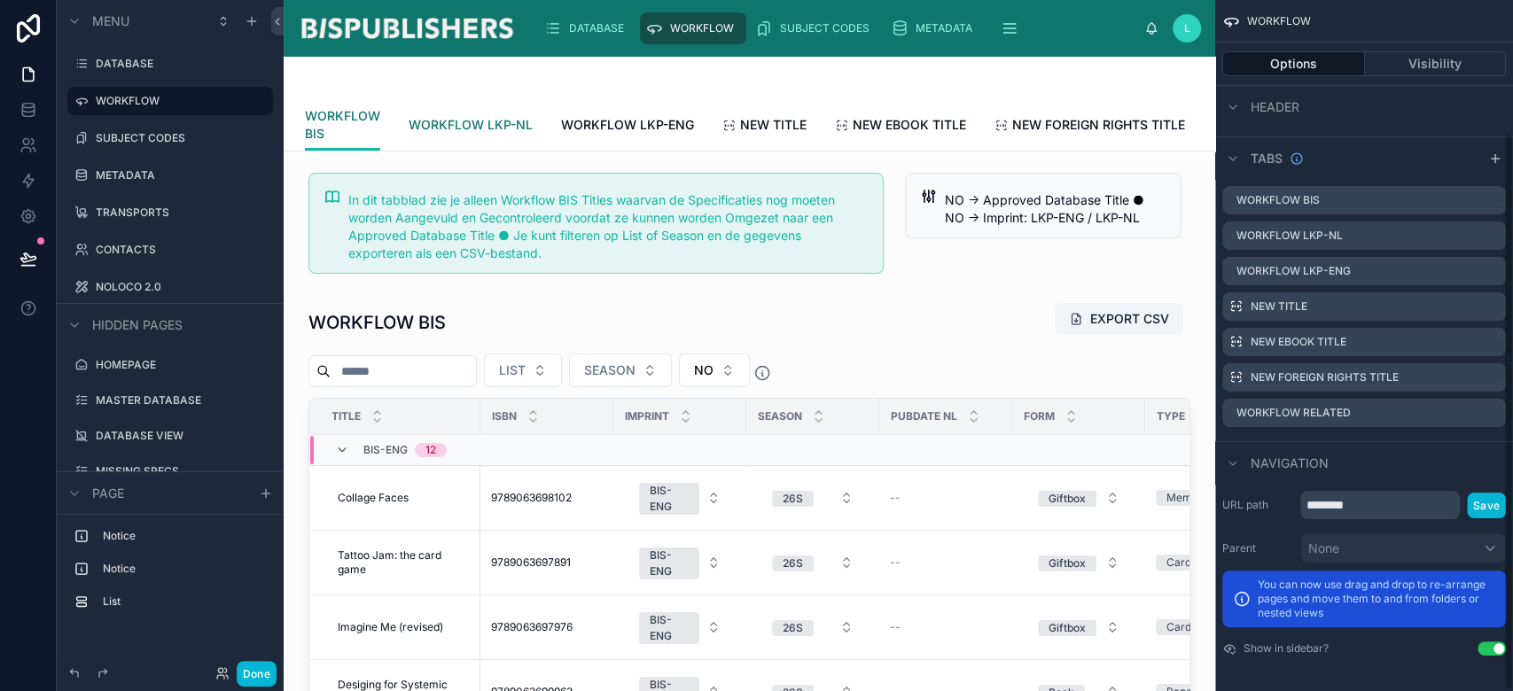
scroll to position [164, 0]
click at [447, 121] on span "WORKFLOW LKP-NL" at bounding box center [471, 125] width 124 height 18
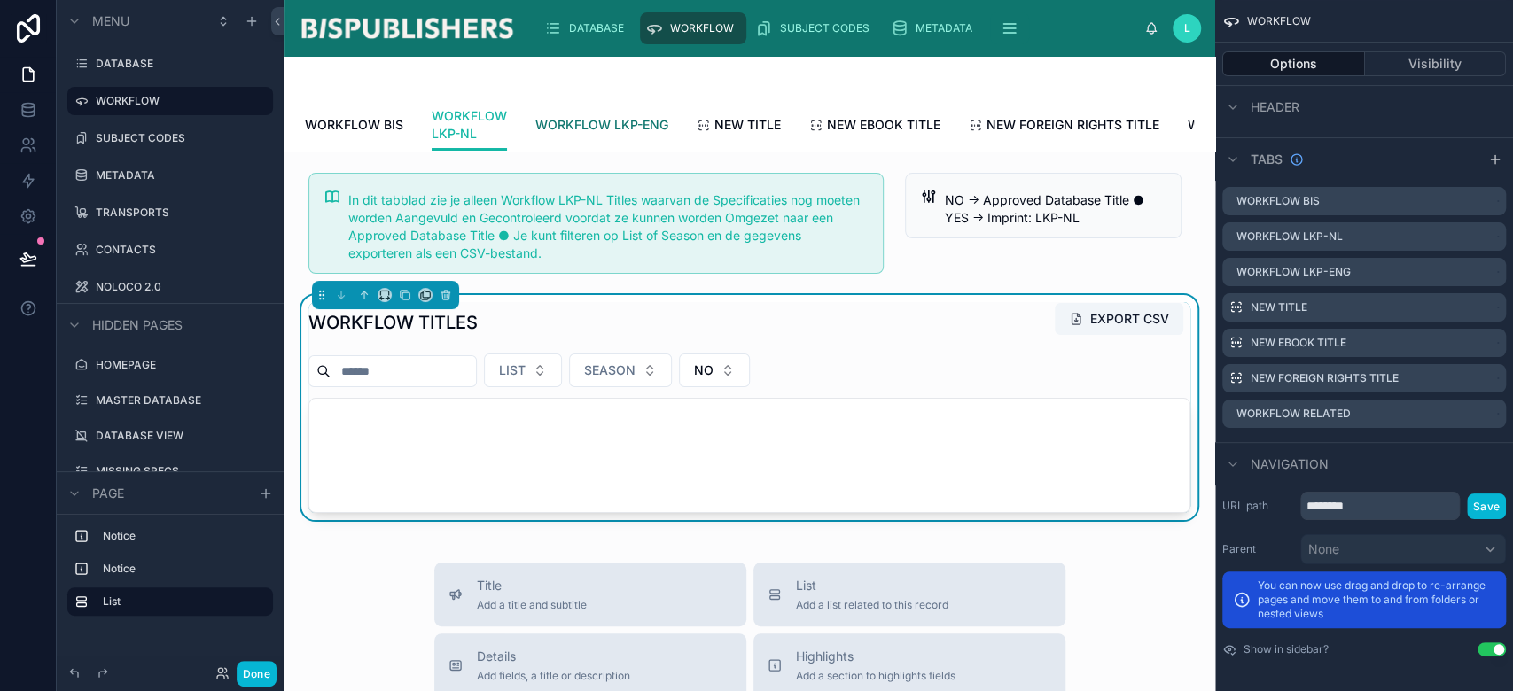
click at [570, 123] on span "WORKFLOW LKP-ENG" at bounding box center [601, 125] width 133 height 18
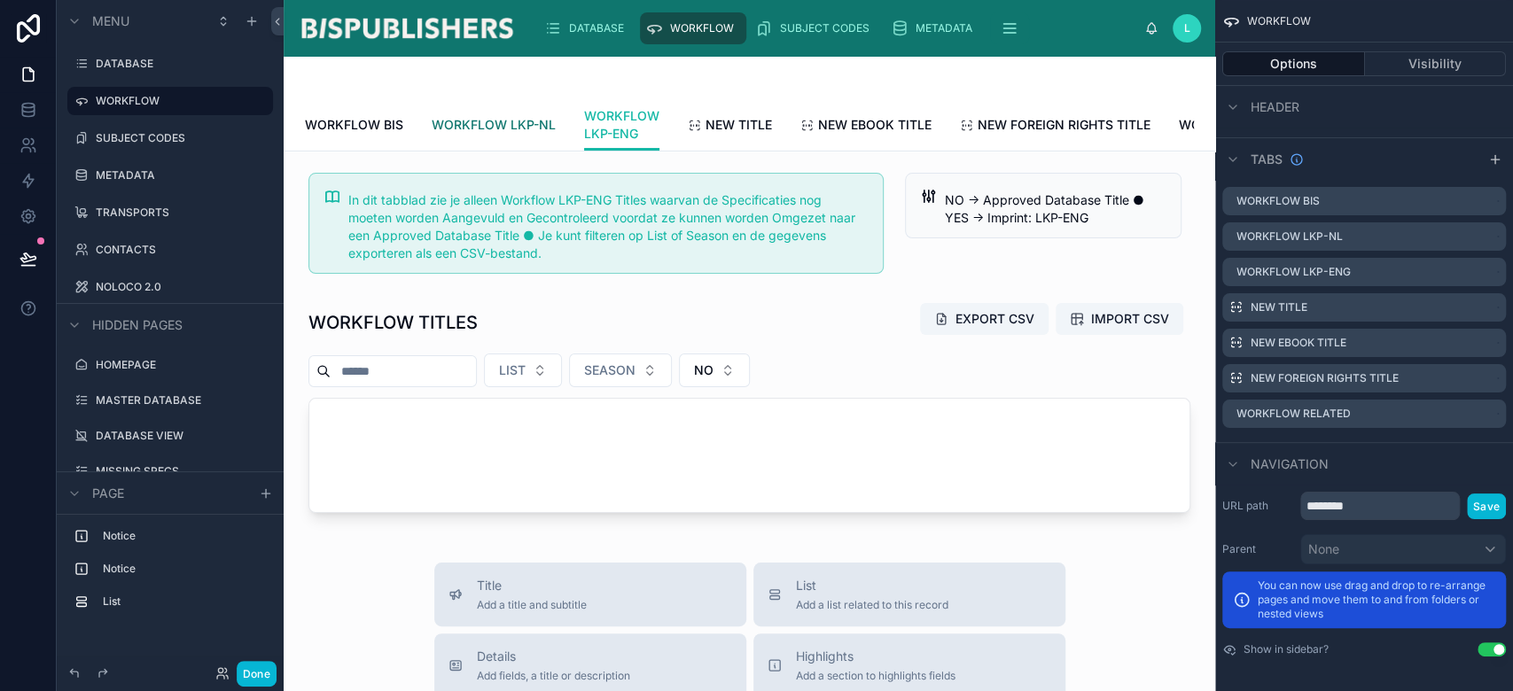
click at [467, 127] on span "WORKFLOW LKP-NL" at bounding box center [494, 125] width 124 height 18
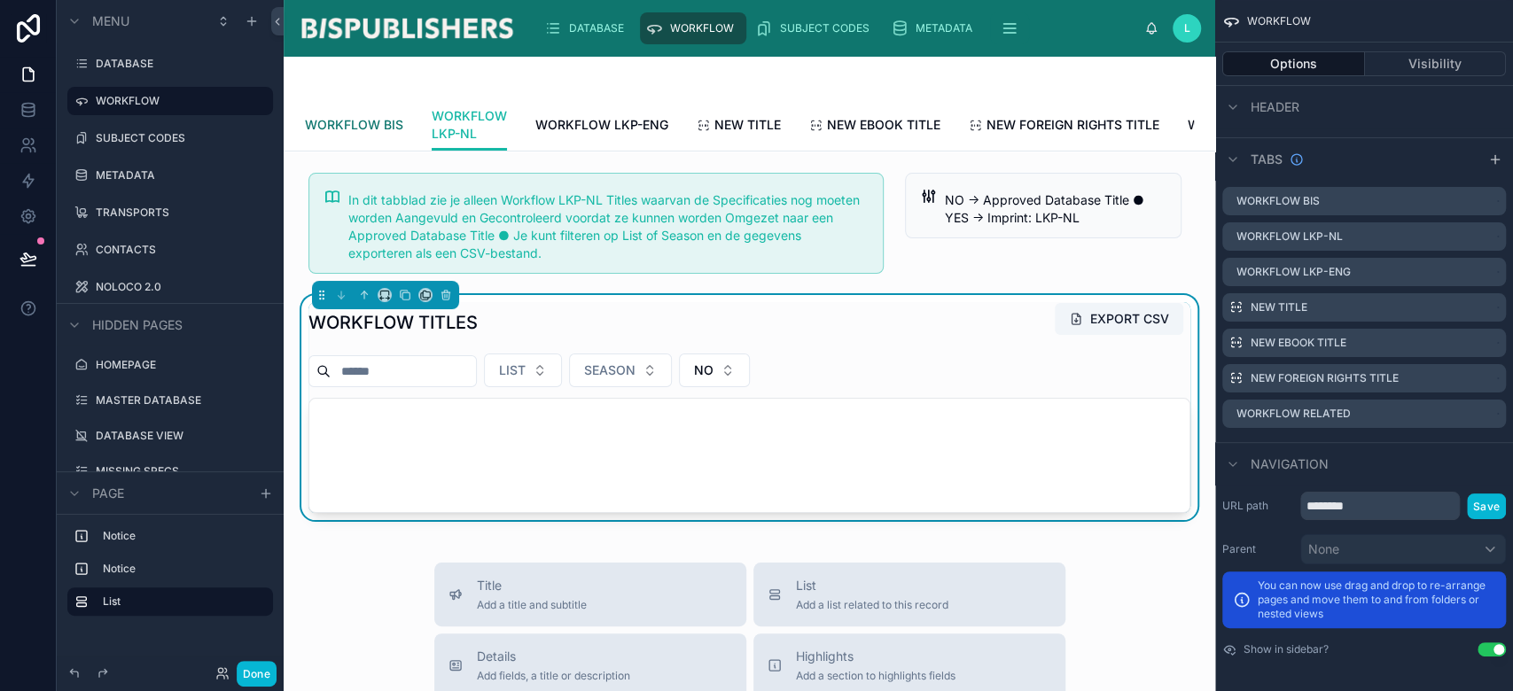
click at [350, 119] on span "WORKFLOW BIS" at bounding box center [354, 125] width 98 height 18
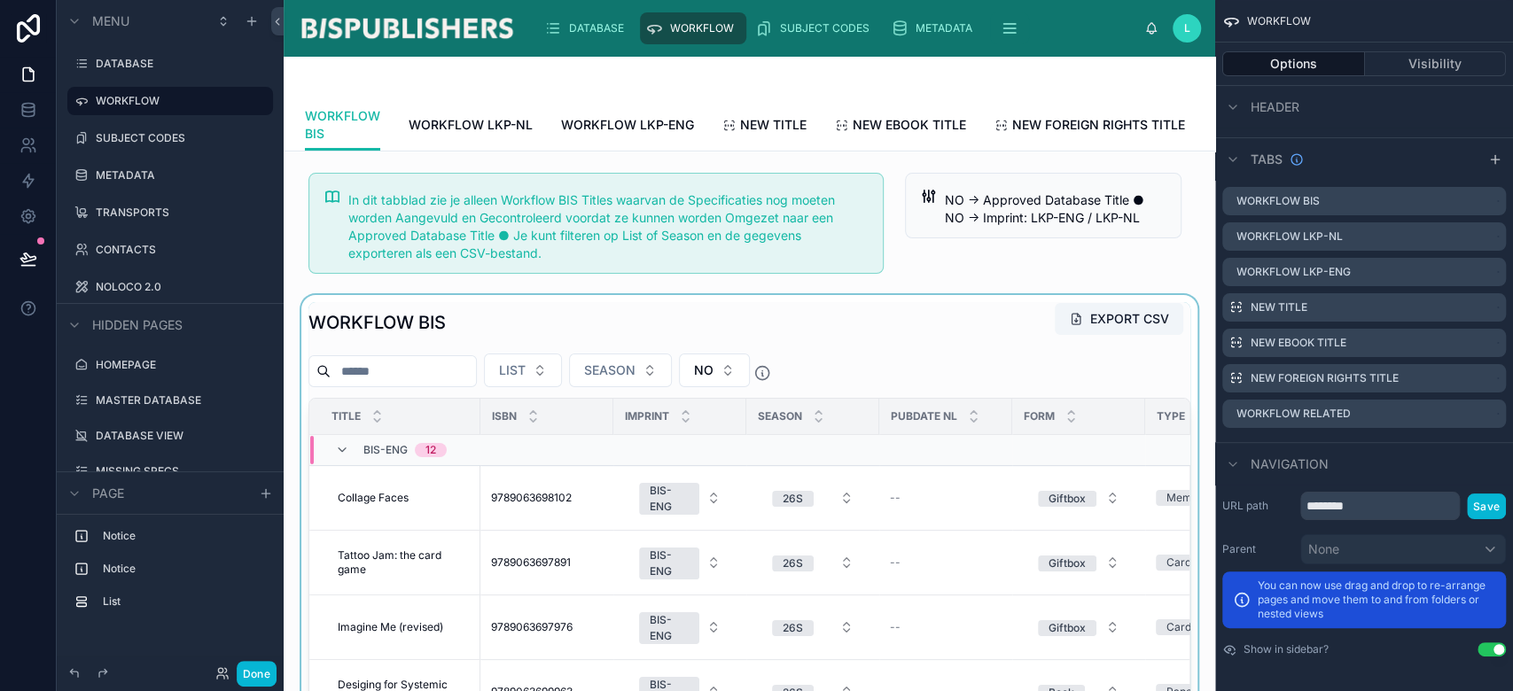
click at [808, 391] on div at bounding box center [749, 610] width 903 height 630
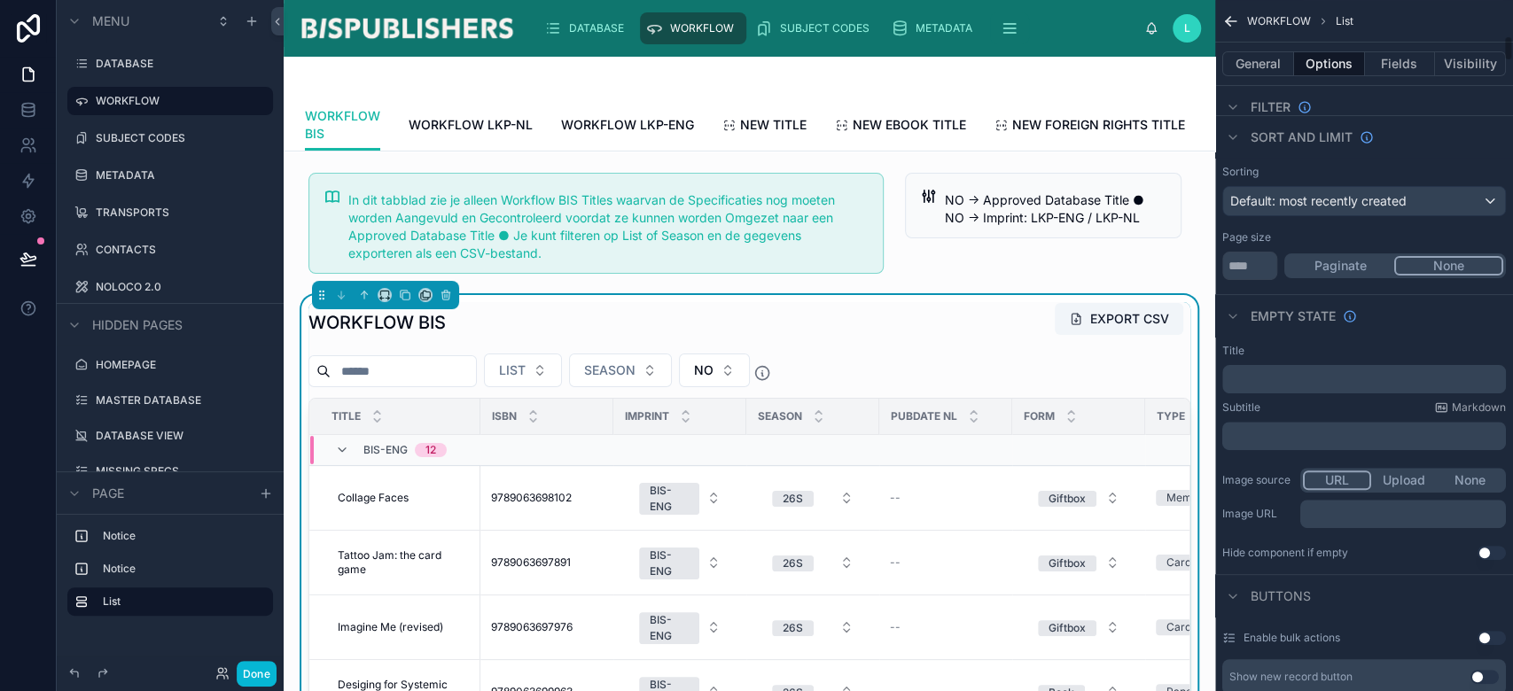
scroll to position [945, 0]
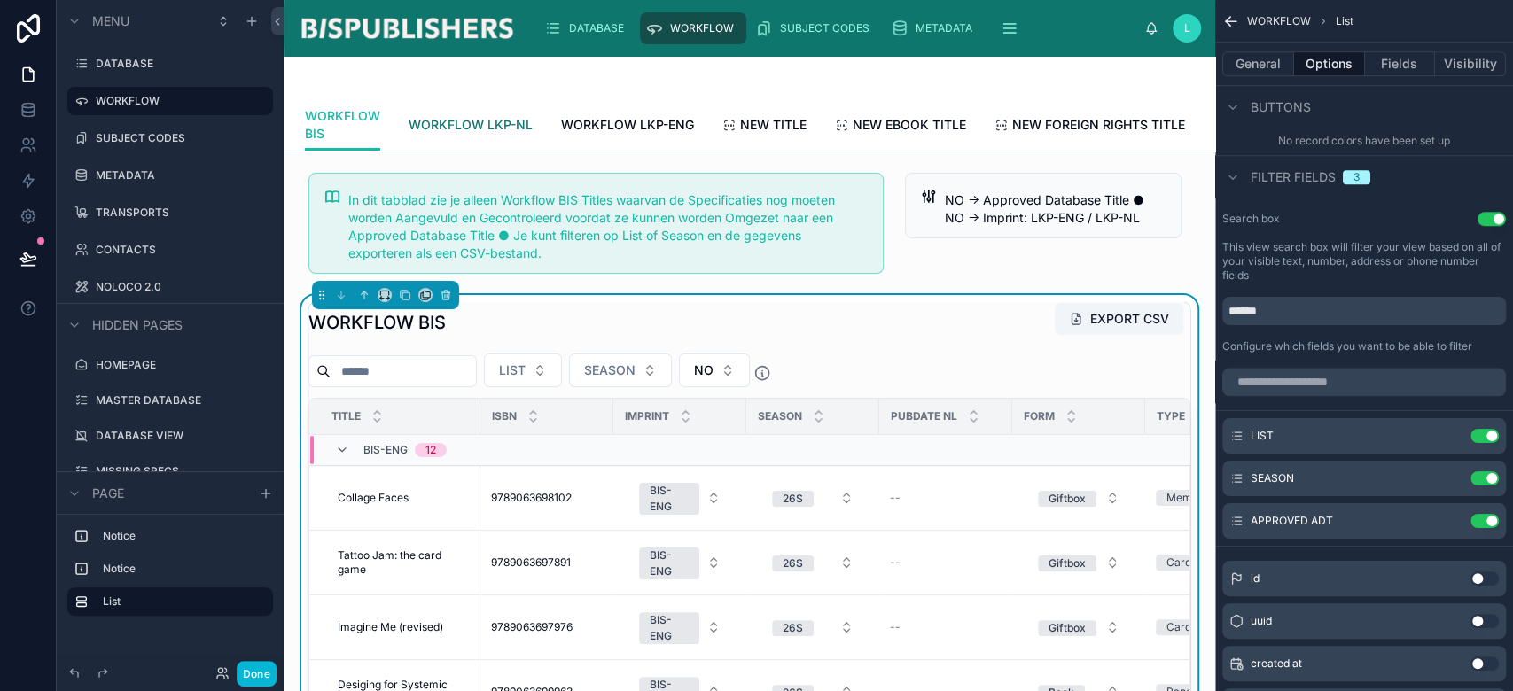
click at [498, 127] on span "WORKFLOW LKP-NL" at bounding box center [471, 125] width 124 height 18
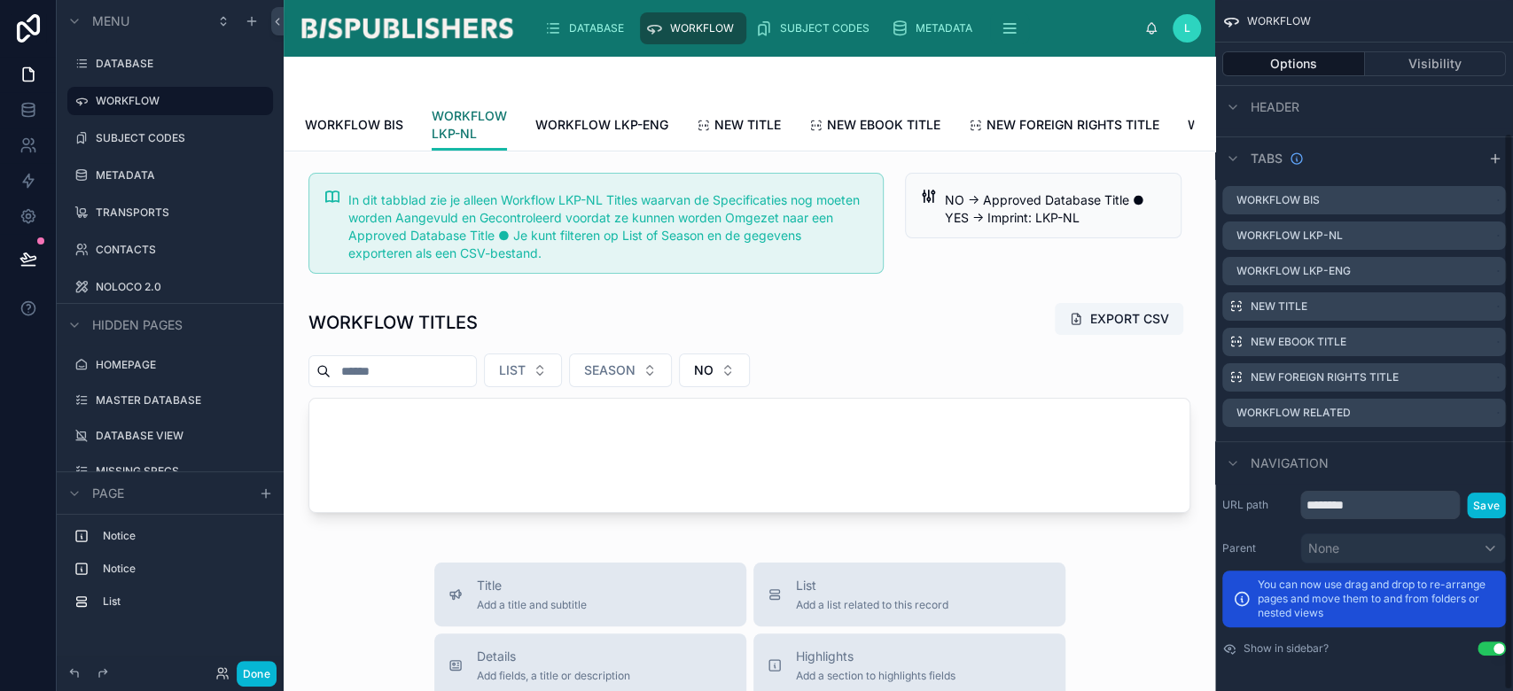
scroll to position [164, 0]
click at [364, 124] on span "WORKFLOW BIS" at bounding box center [354, 125] width 98 height 18
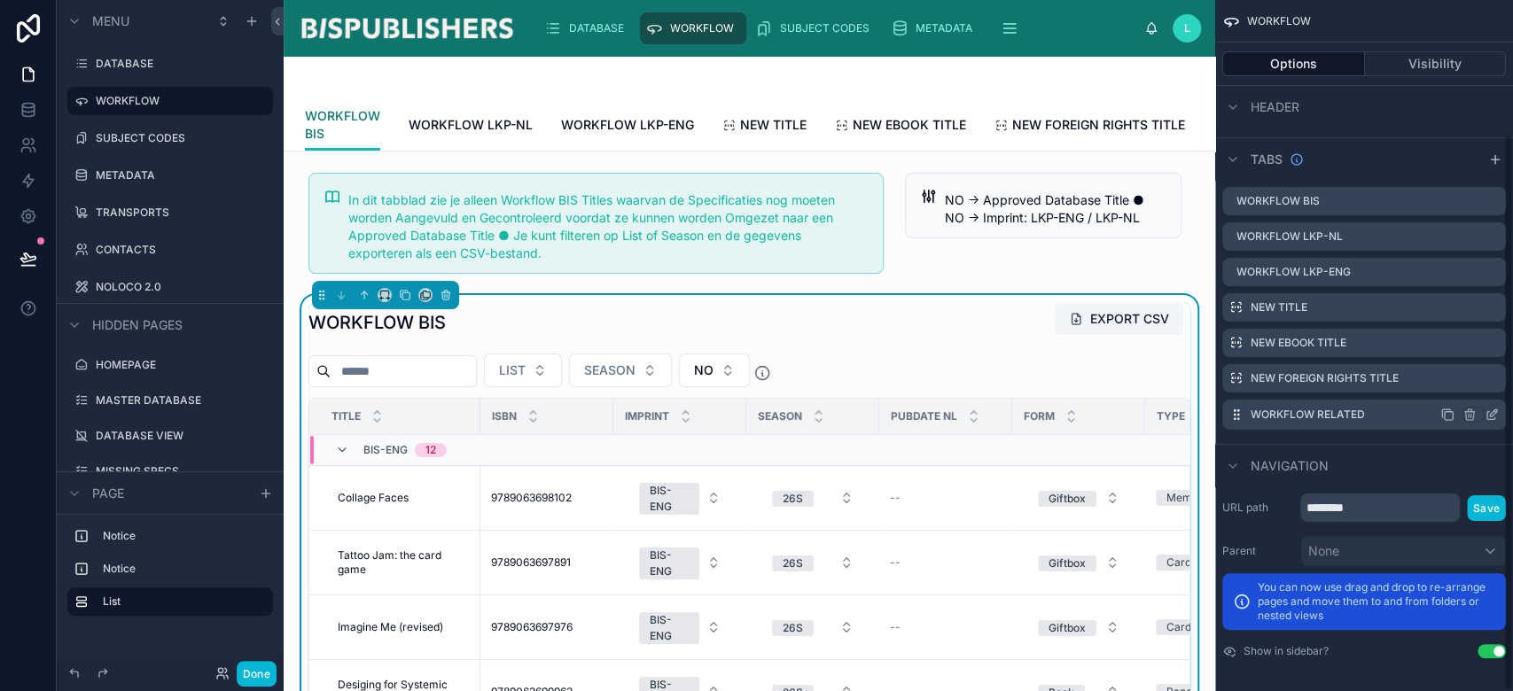
scroll to position [166, 0]
click at [942, 343] on div "WORKFLOW BIS EXPORT CSV" at bounding box center [749, 322] width 882 height 41
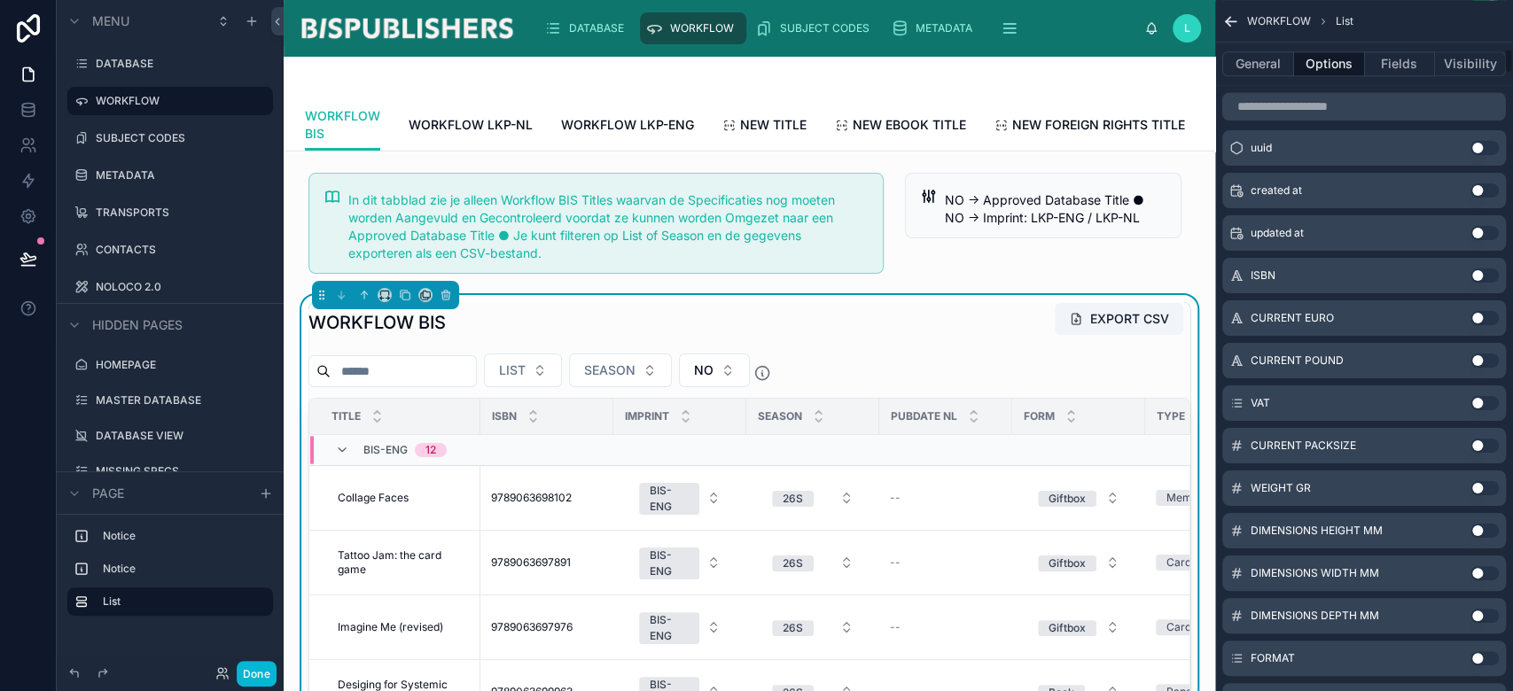
scroll to position [1064, 0]
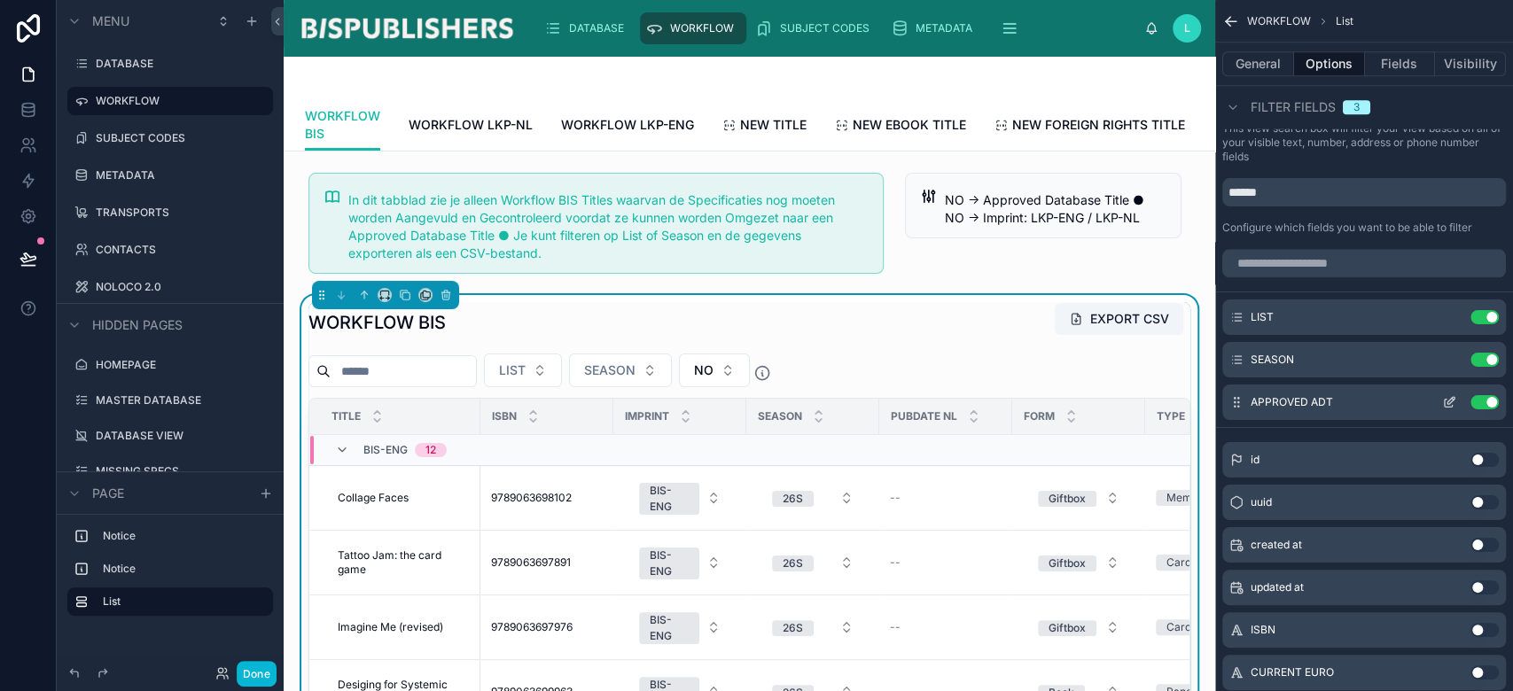
click at [1443, 402] on icon "scrollable content" at bounding box center [1449, 402] width 14 height 14
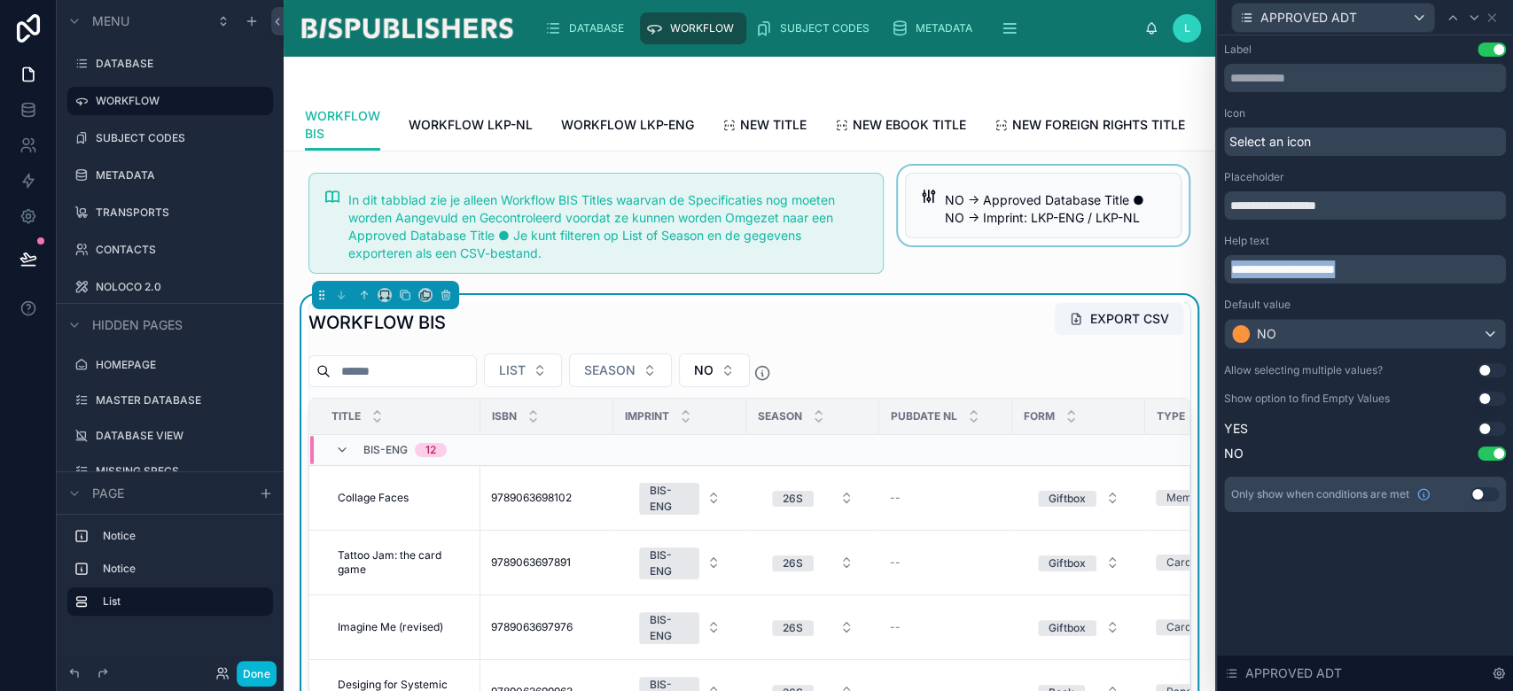
drag, startPoint x: 1366, startPoint y: 265, endPoint x: 1063, endPoint y: 272, distance: 303.2
click at [1063, 272] on div "**********" at bounding box center [756, 345] width 1513 height 691
copy span "**********"
click at [480, 118] on span "WORKFLOW LKP-NL" at bounding box center [471, 125] width 124 height 18
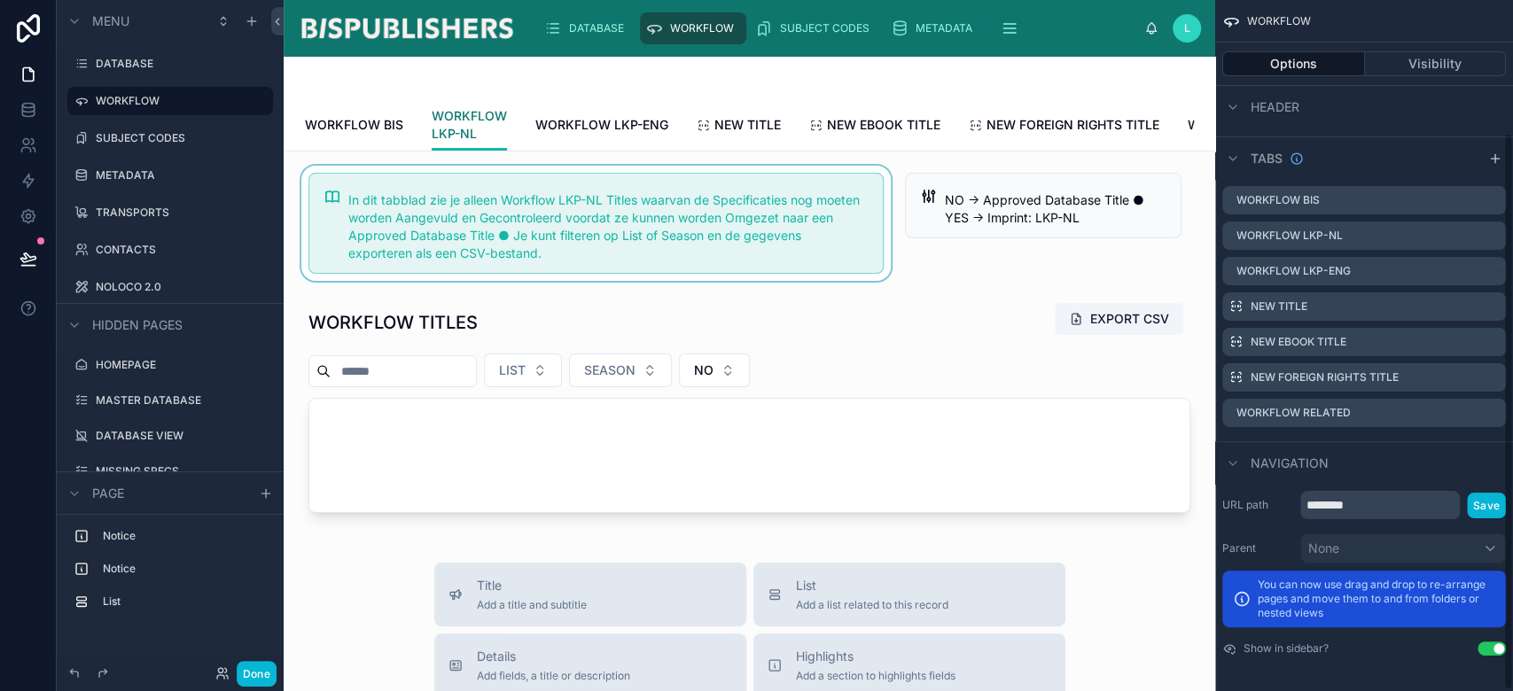
scroll to position [164, 0]
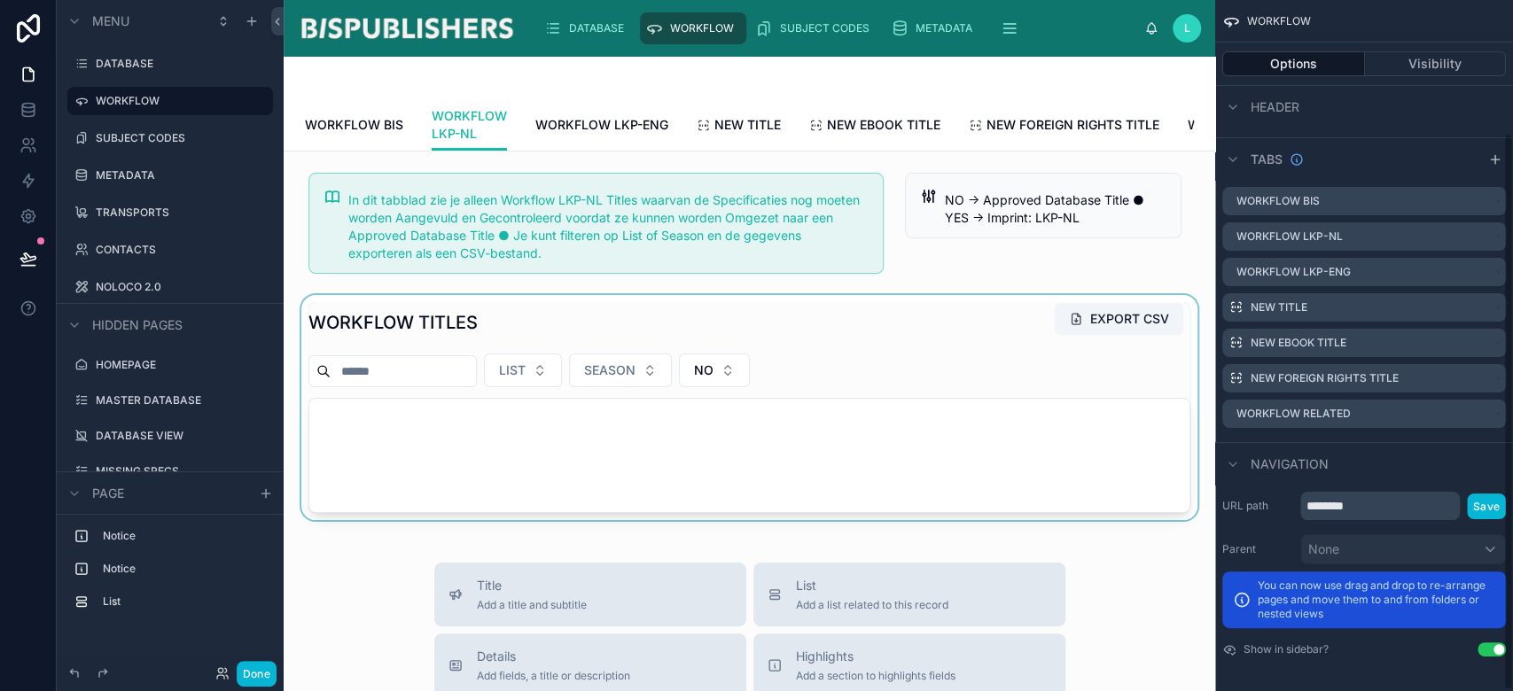
click at [858, 392] on div at bounding box center [749, 407] width 903 height 225
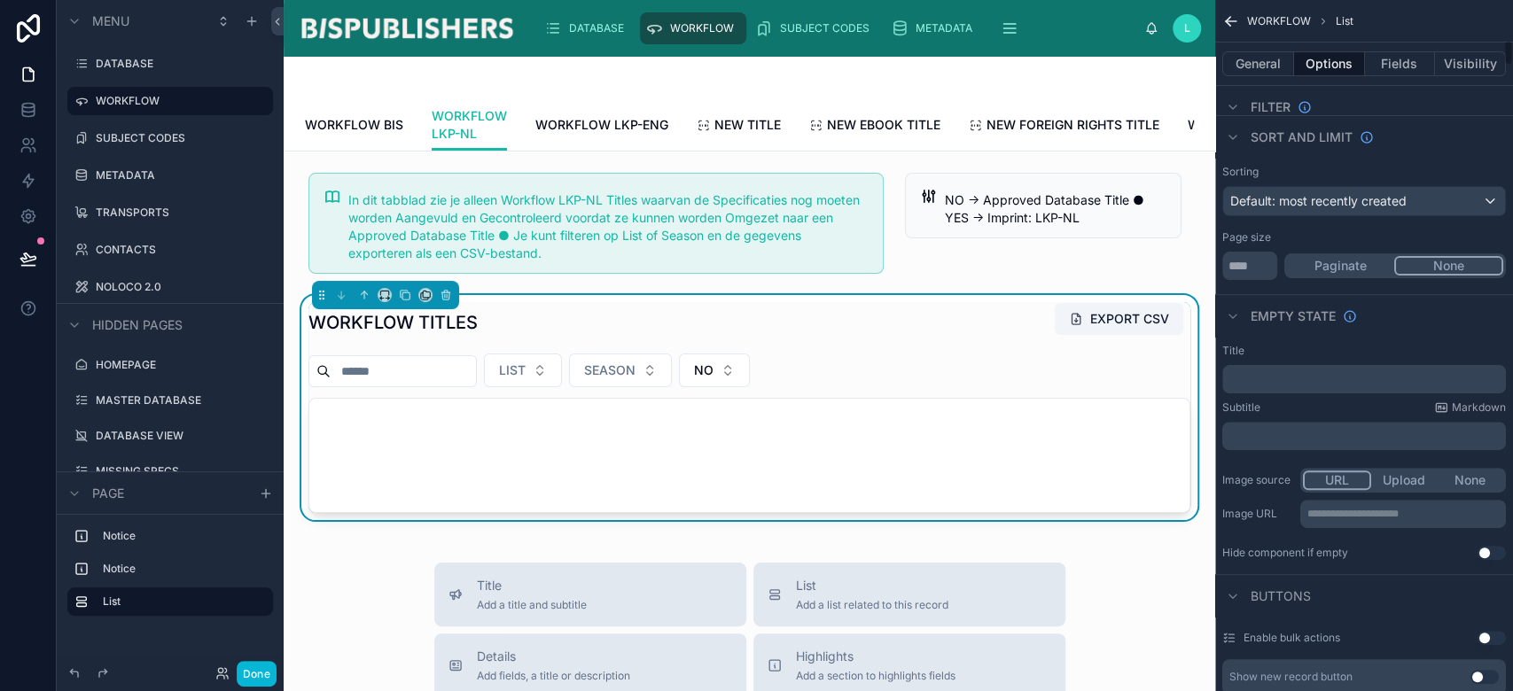
scroll to position [1064, 0]
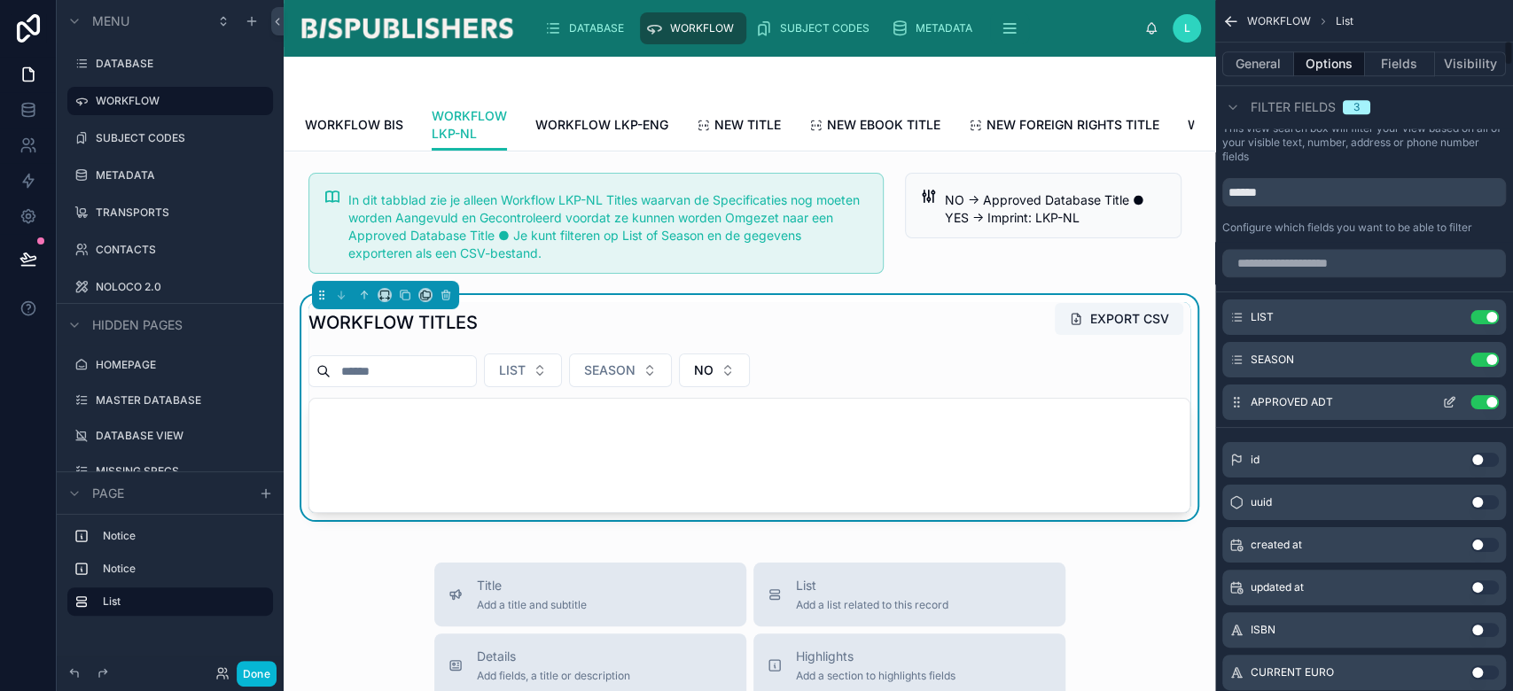
click at [1453, 401] on icon "scrollable content" at bounding box center [1449, 402] width 14 height 14
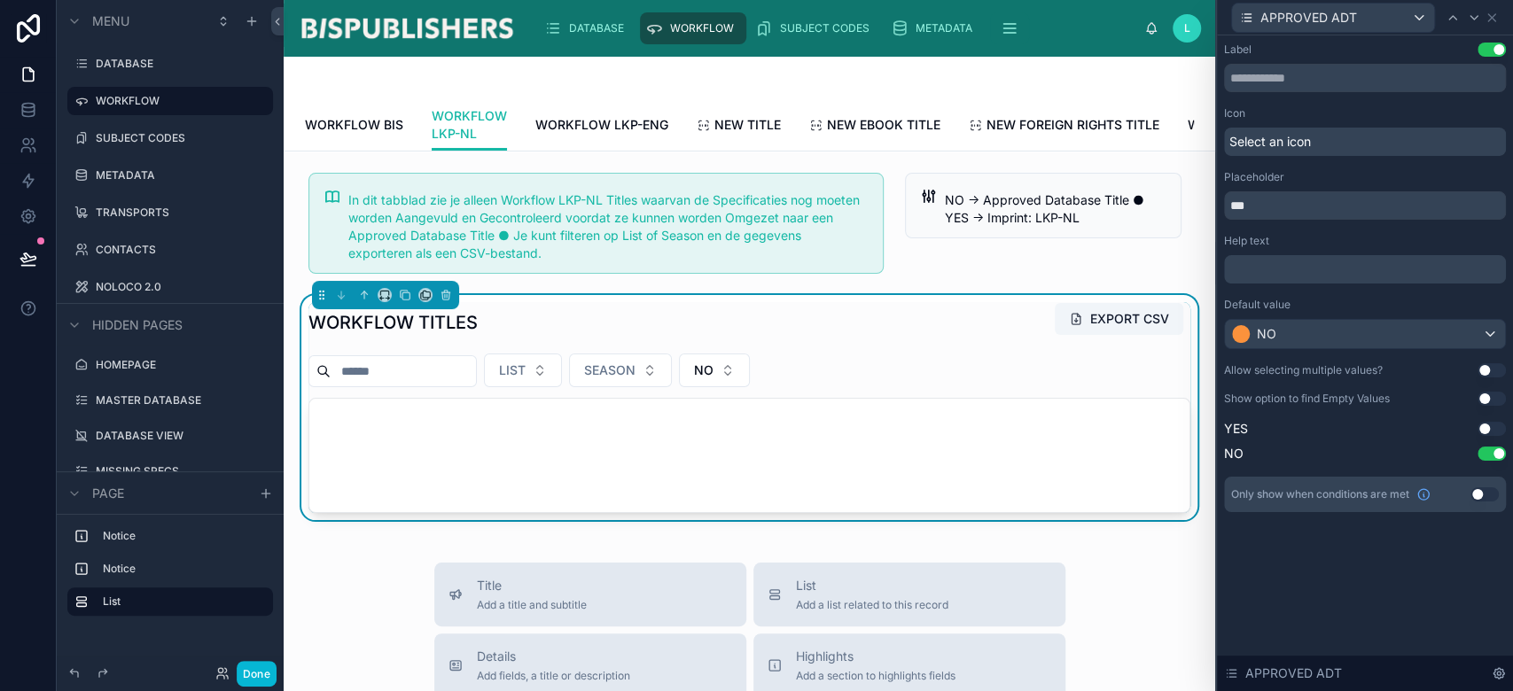
click at [1255, 269] on p "﻿" at bounding box center [1366, 270] width 271 height 18
click at [591, 128] on span "WORKFLOW LKP-ENG" at bounding box center [601, 125] width 133 height 18
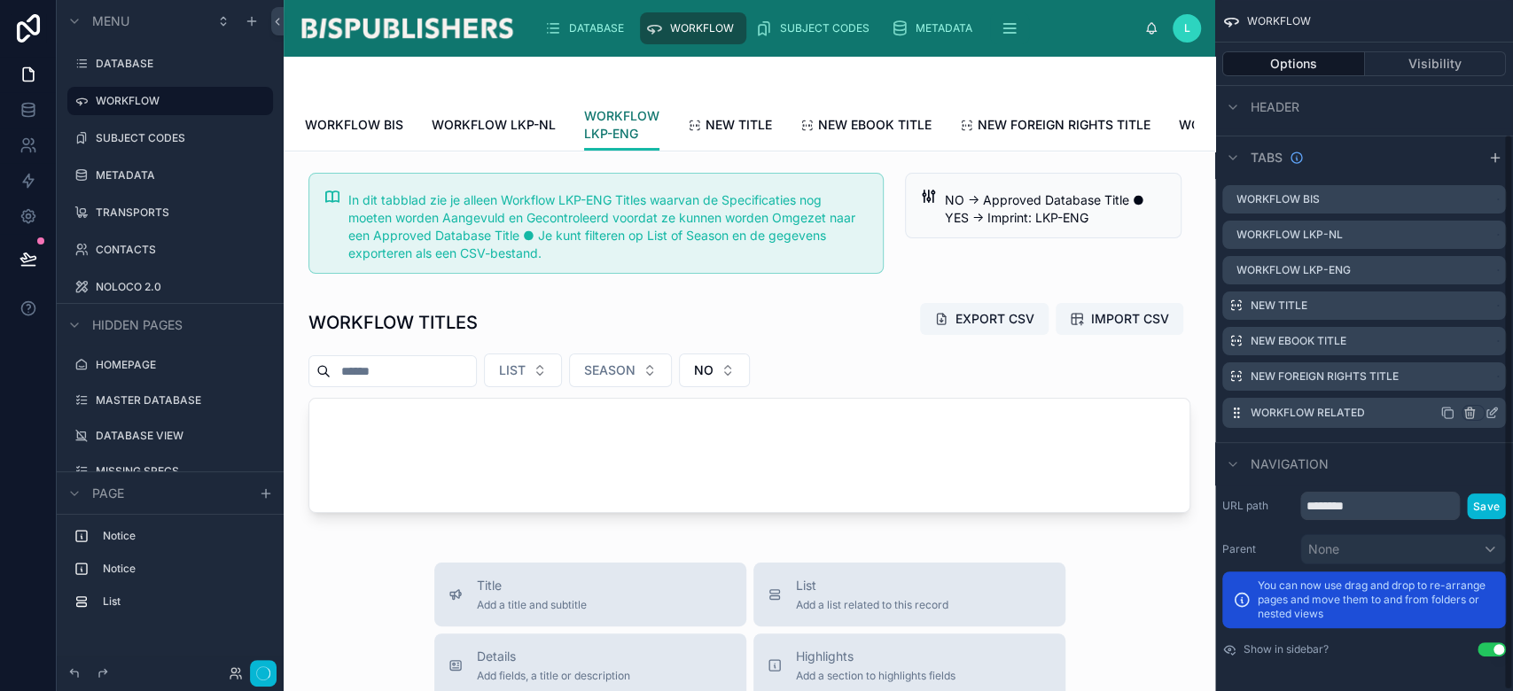
scroll to position [166, 0]
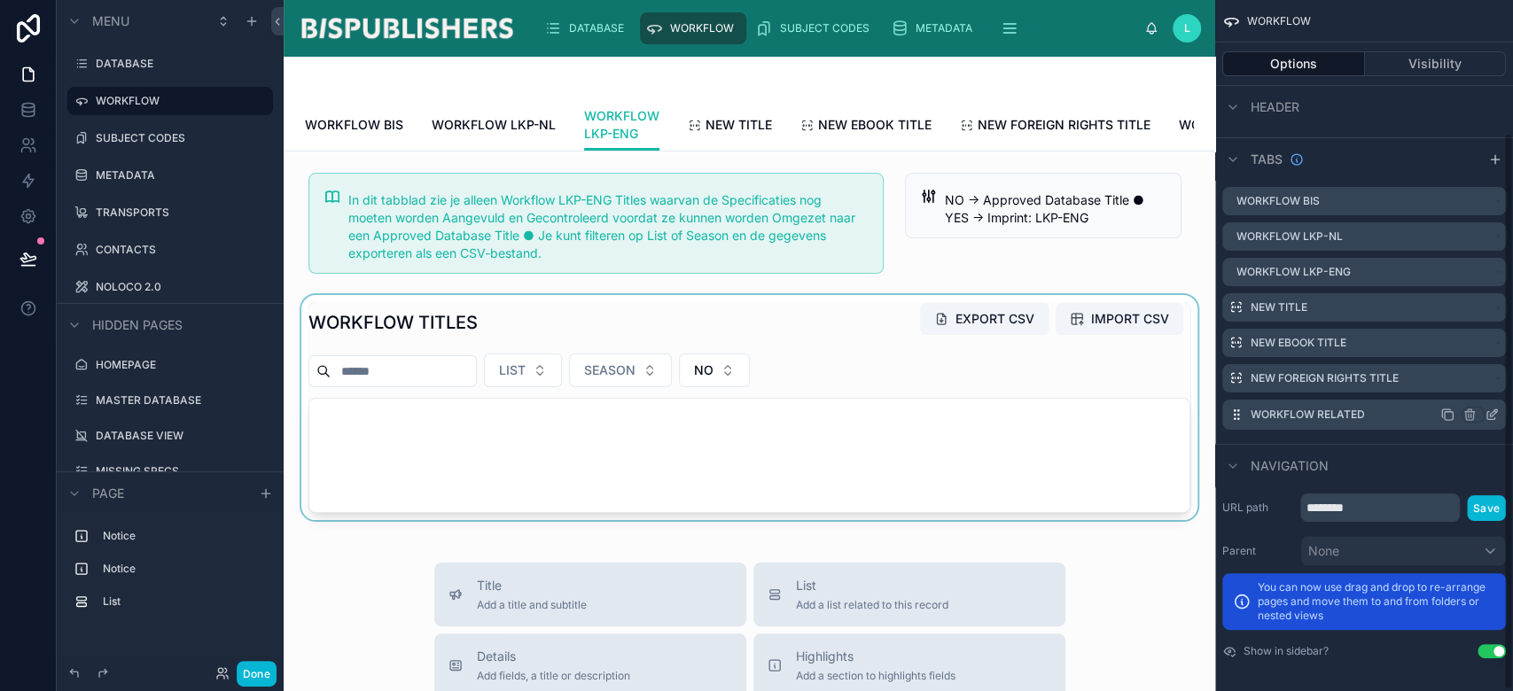
click at [839, 359] on div at bounding box center [749, 407] width 903 height 225
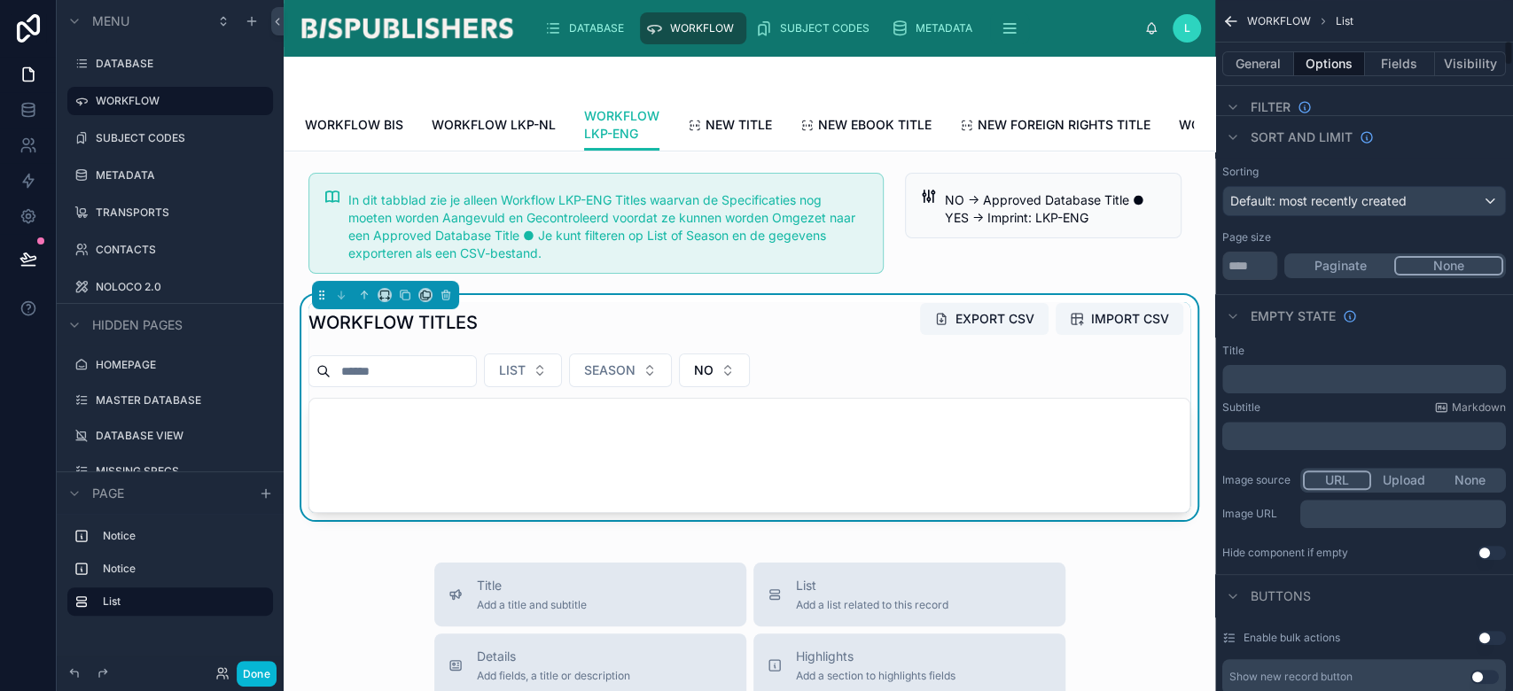
scroll to position [1064, 0]
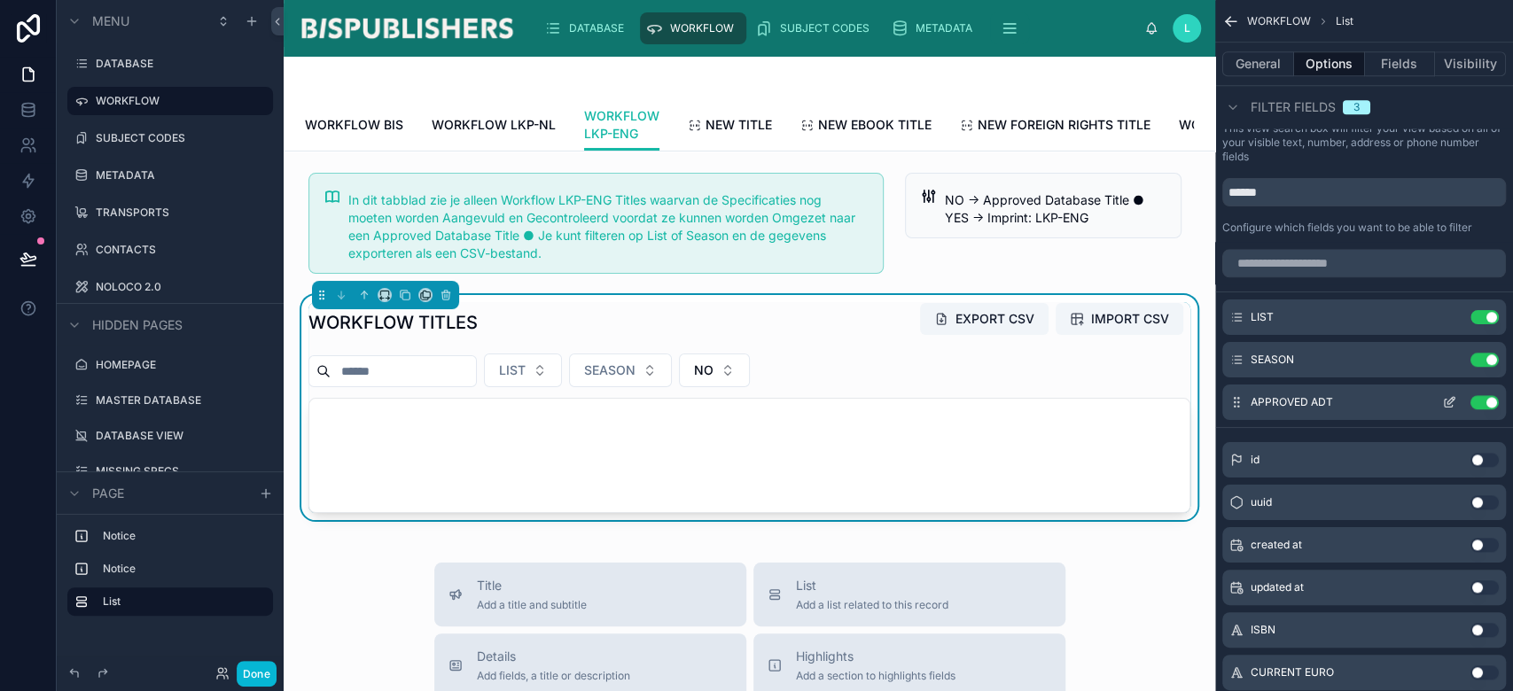
click at [1447, 399] on icon "scrollable content" at bounding box center [1449, 402] width 14 height 14
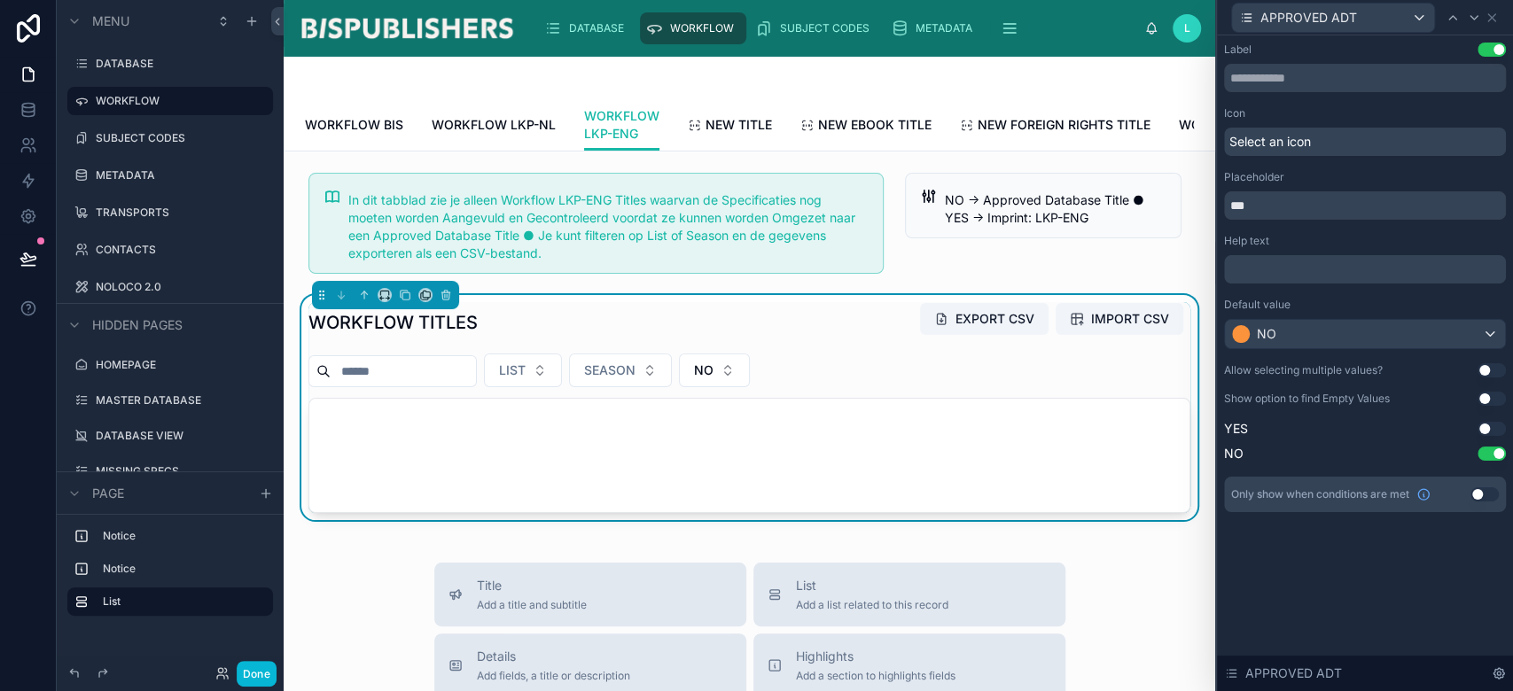
click at [1274, 268] on p "﻿" at bounding box center [1366, 270] width 271 height 18
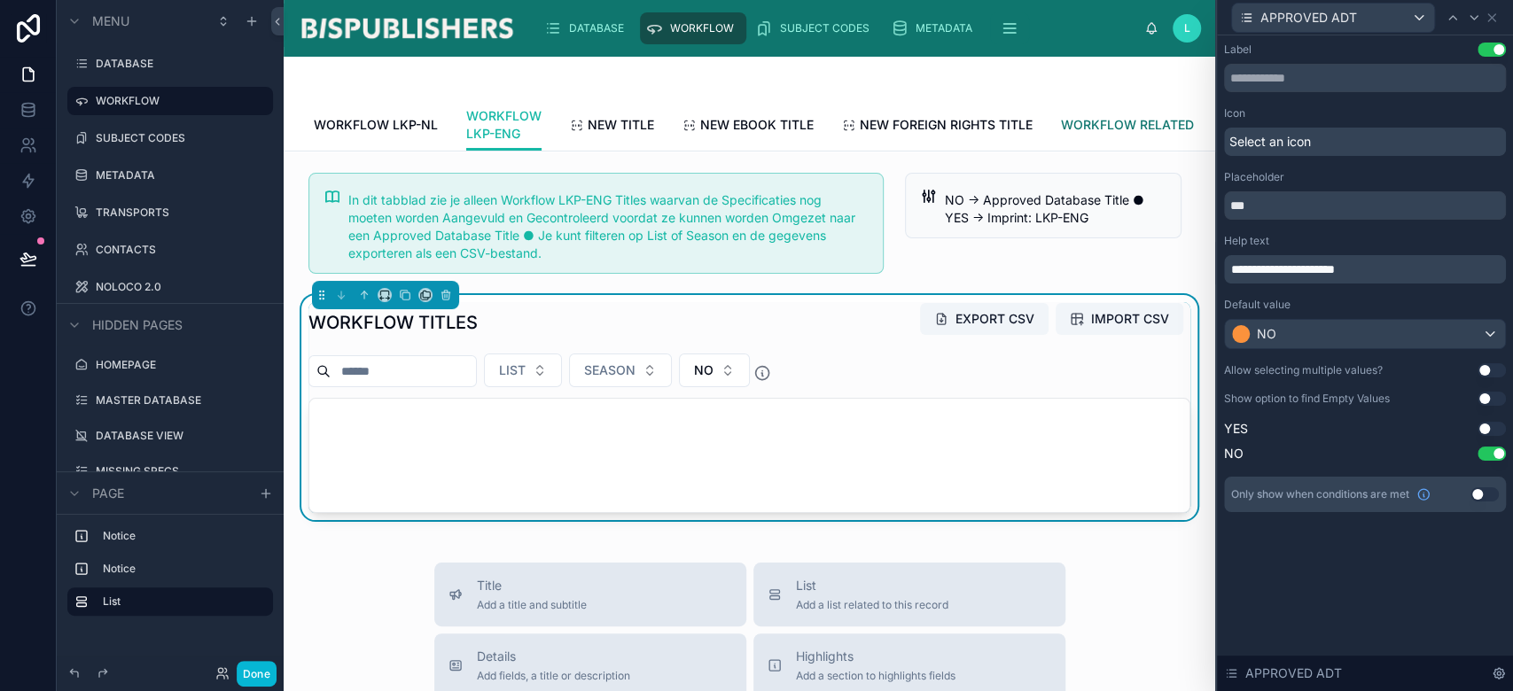
click at [1146, 125] on span "WORKFLOW RELATED" at bounding box center [1127, 125] width 133 height 18
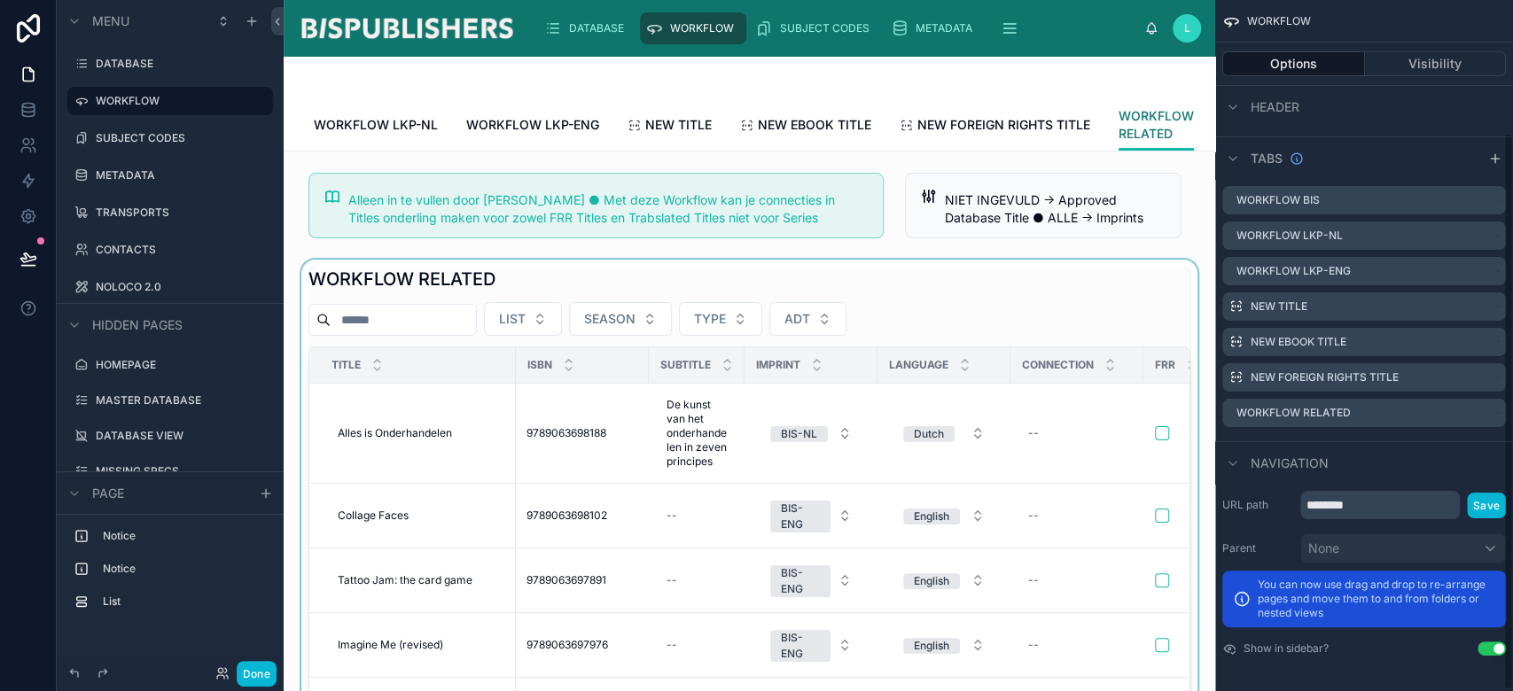
scroll to position [164, 0]
click at [994, 316] on div at bounding box center [749, 567] width 903 height 614
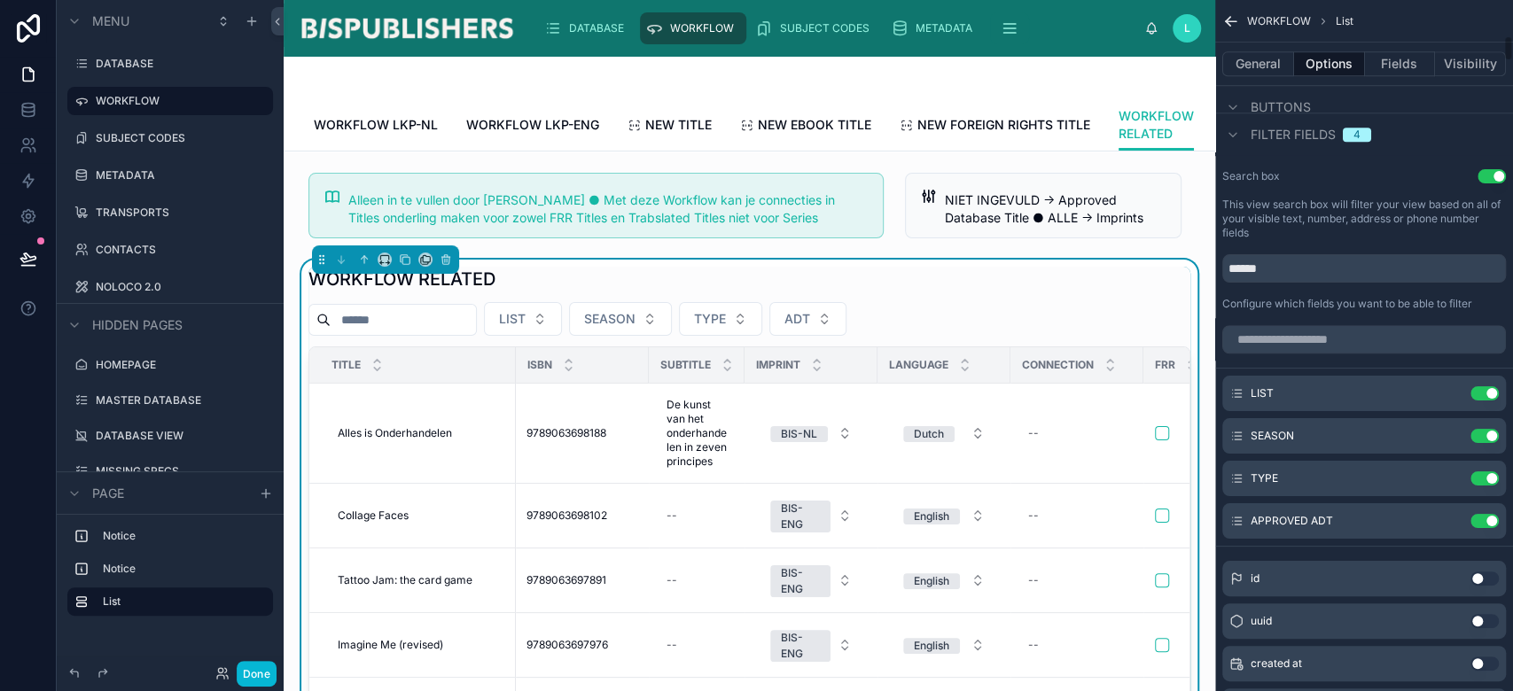
scroll to position [945, 0]
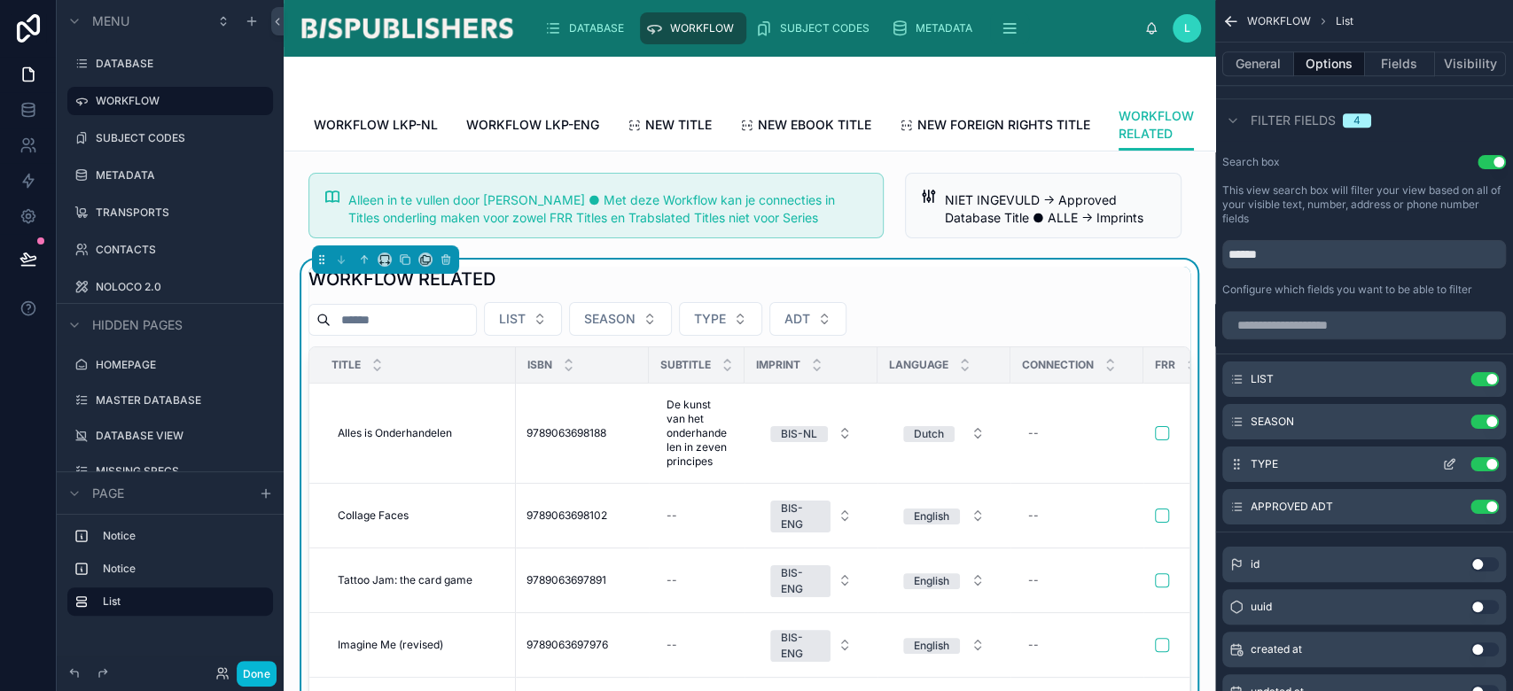
click at [1489, 457] on button "Use setting" at bounding box center [1485, 464] width 28 height 14
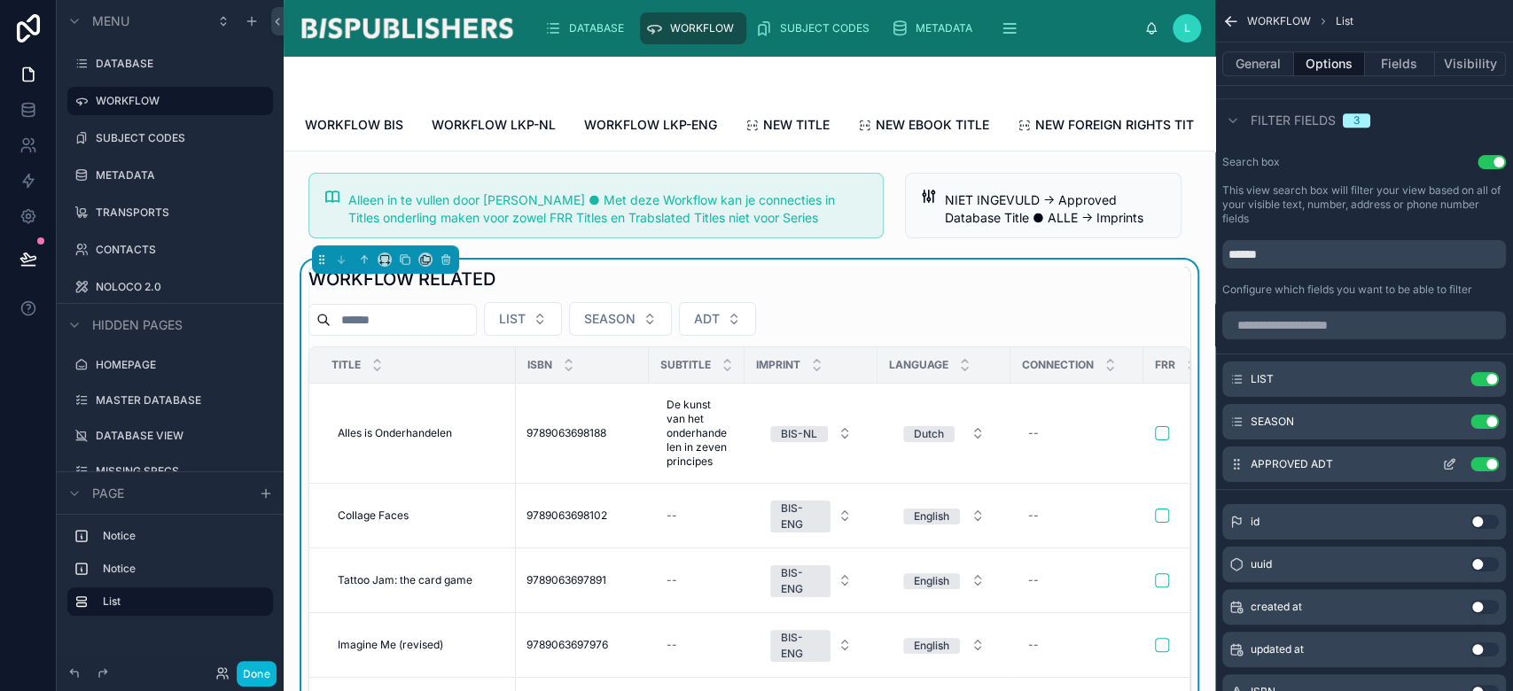
click at [1448, 465] on icon "scrollable content" at bounding box center [1451, 462] width 7 height 7
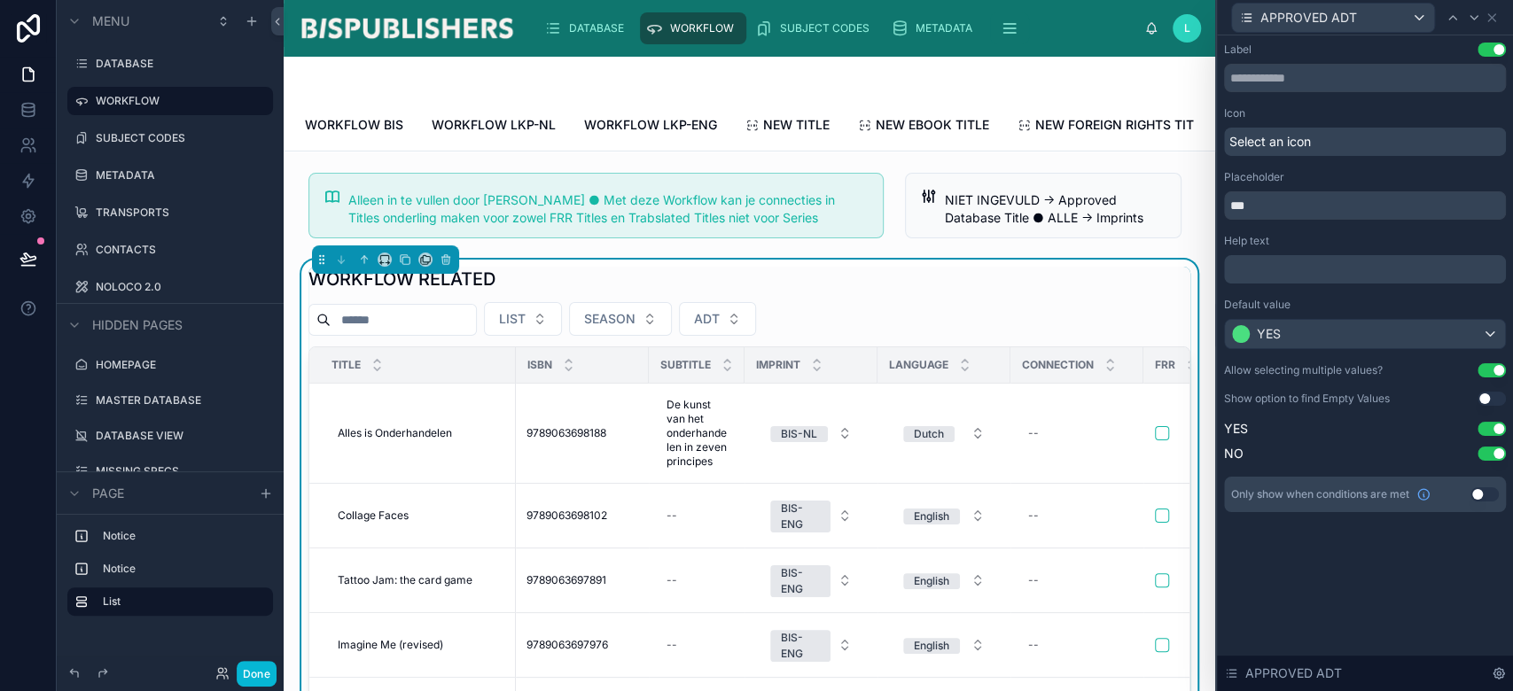
click at [1269, 262] on p "﻿" at bounding box center [1366, 270] width 271 height 18
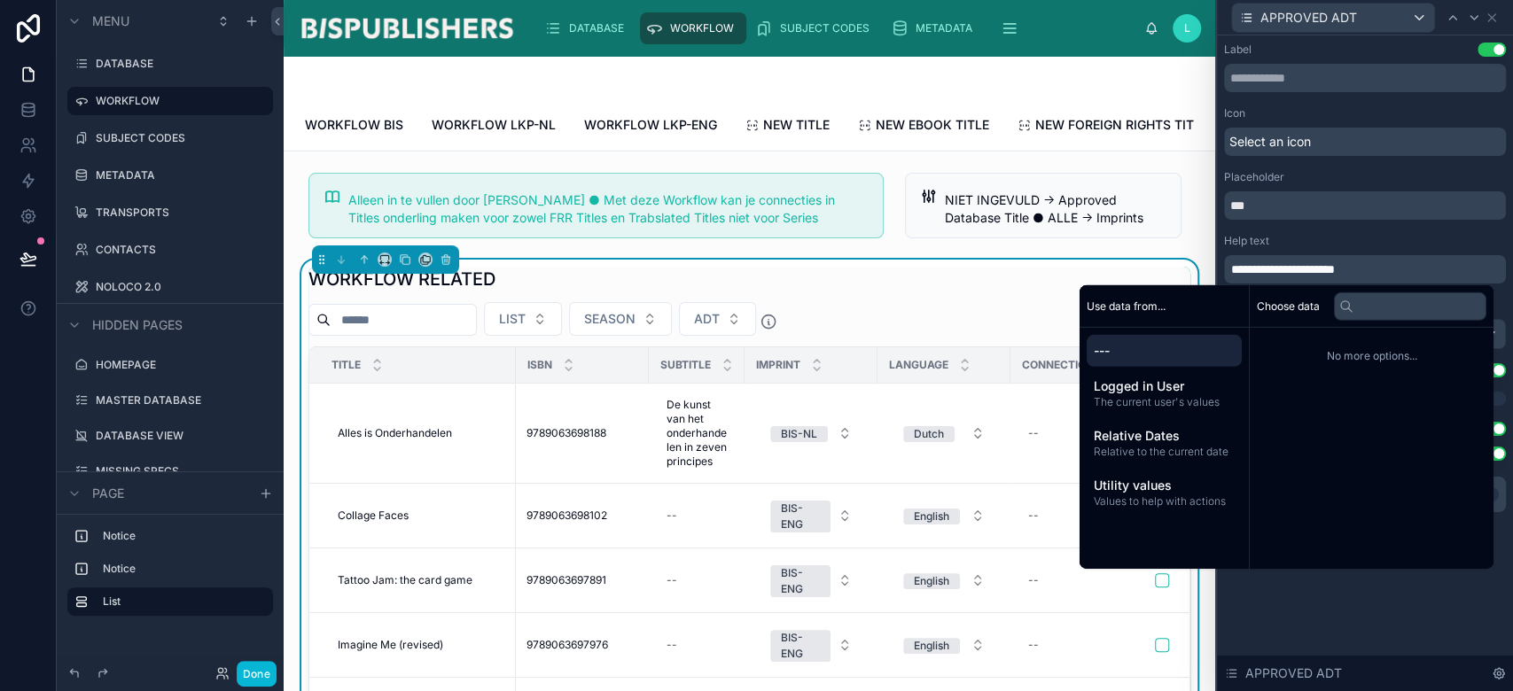
click at [923, 314] on div "WORKFLOW RELATED LIST SEASON ADT TITLE ISBN SUBTITLE IMPRINT LANGUAGE CONNECTIO…" at bounding box center [749, 567] width 882 height 600
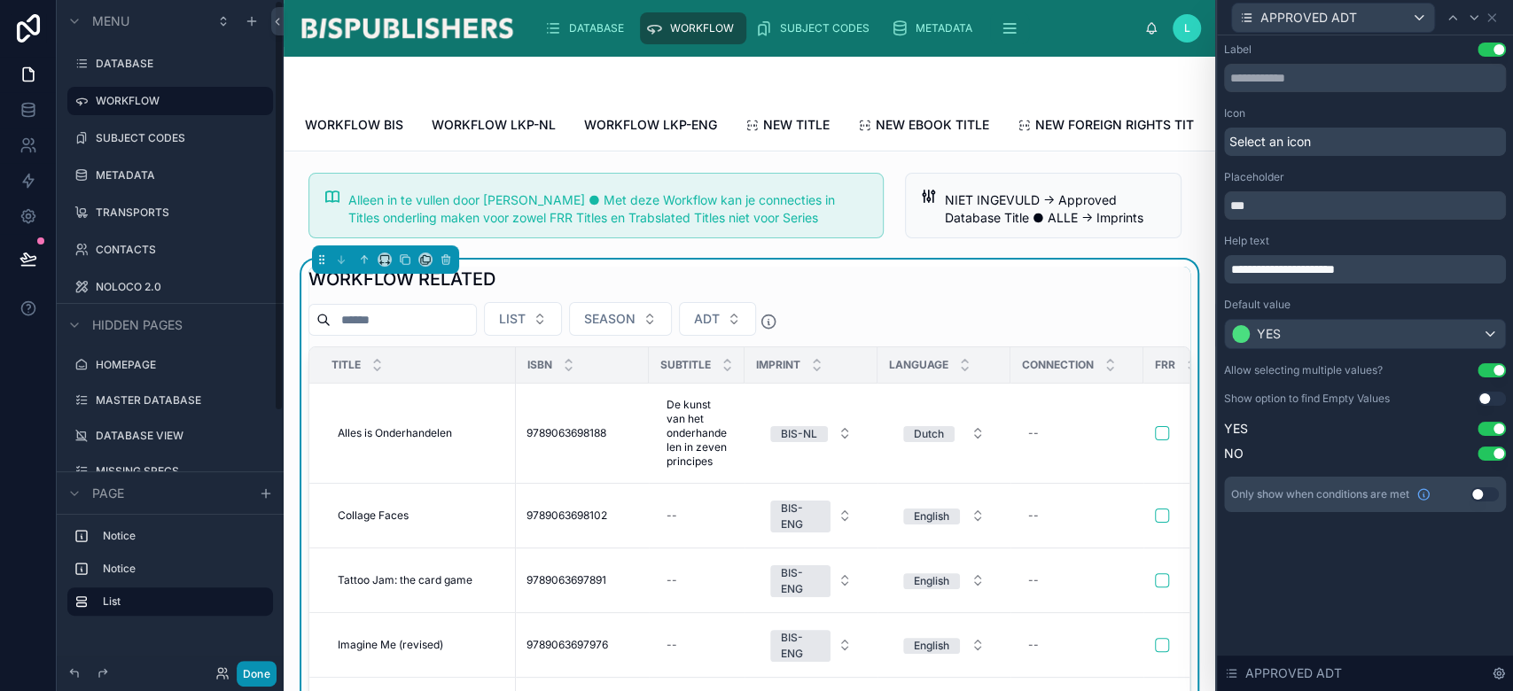
click at [261, 672] on button "Done" at bounding box center [257, 674] width 40 height 26
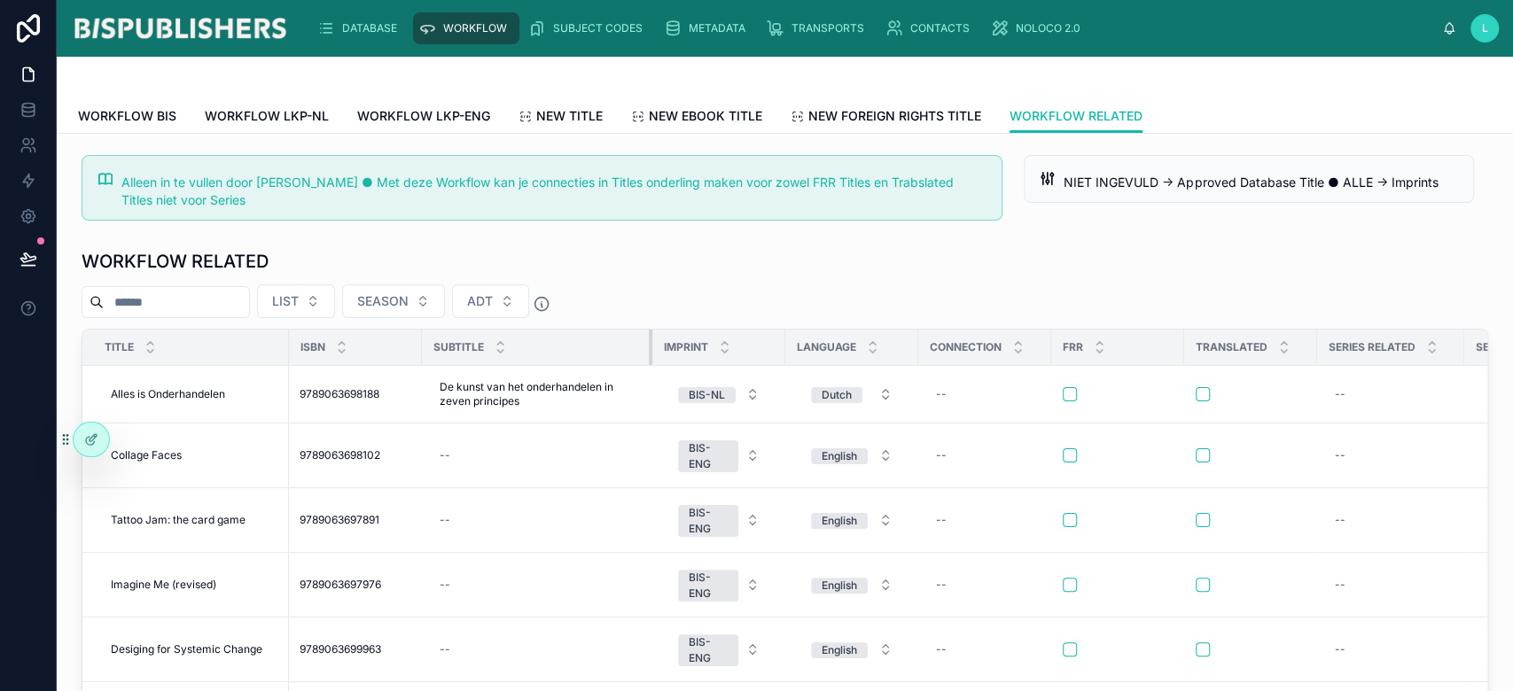
drag, startPoint x: 517, startPoint y: 351, endPoint x: 676, endPoint y: 351, distance: 159.6
click at [676, 351] on tr "TITLE ISBN SUBTITLE IMPRINT LANGUAGE CONNECTION FRR TRANSLATED SERIES RELATED S…" at bounding box center [1047, 348] width 1930 height 36
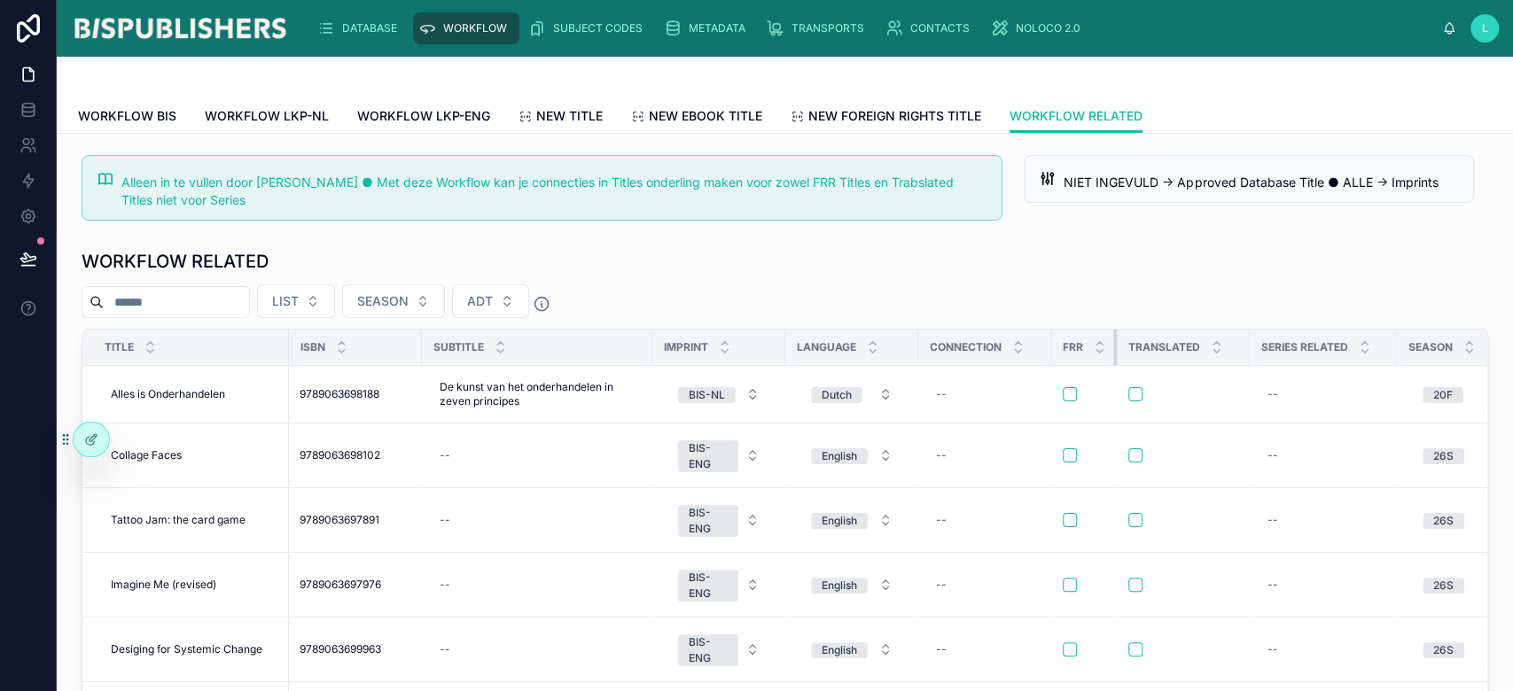
drag, startPoint x: 1182, startPoint y: 348, endPoint x: 1113, endPoint y: 357, distance: 68.8
click at [1113, 357] on div at bounding box center [1116, 347] width 7 height 35
drag, startPoint x: 1246, startPoint y: 351, endPoint x: 1227, endPoint y: 353, distance: 19.6
click at [1227, 353] on th "TRANSLATED" at bounding box center [1175, 348] width 117 height 36
drag, startPoint x: 1378, startPoint y: 351, endPoint x: 1366, endPoint y: 355, distance: 12.1
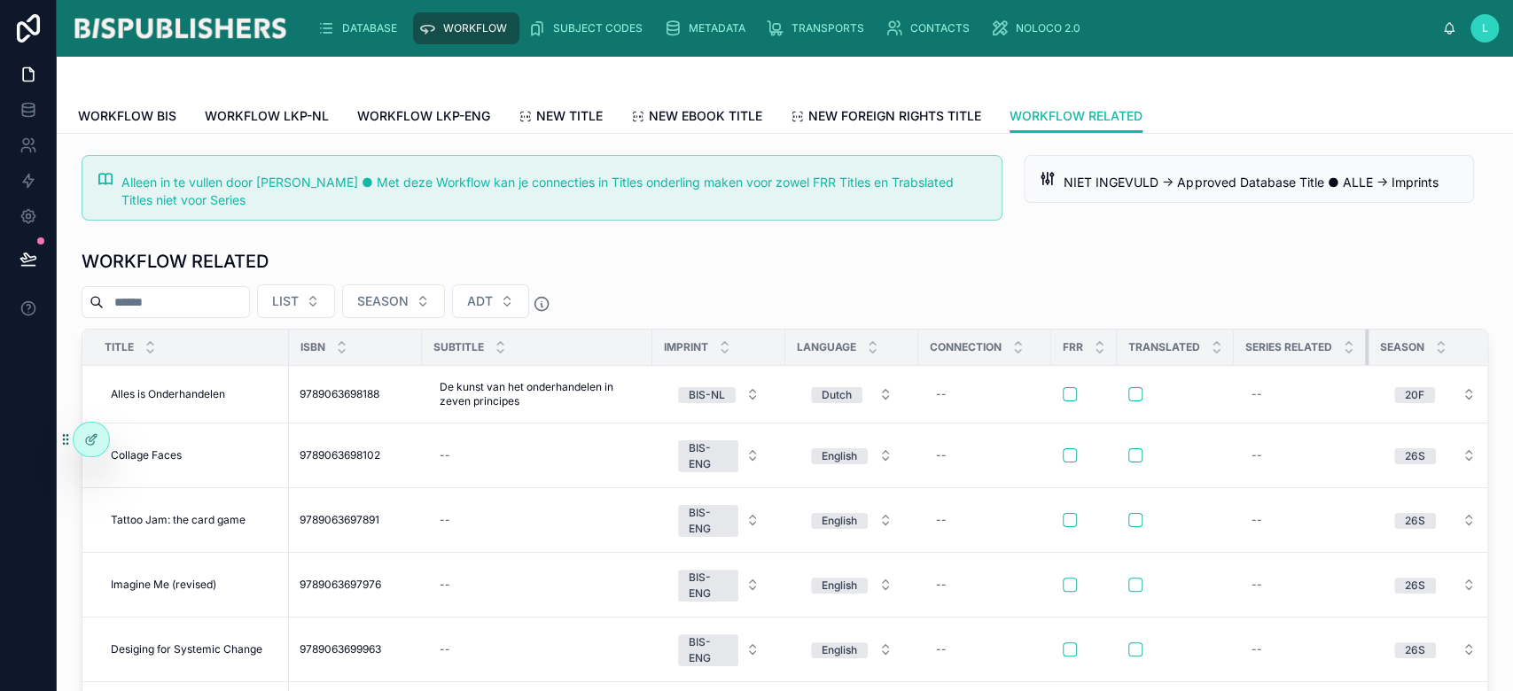
click at [1366, 355] on div at bounding box center [1368, 347] width 7 height 35
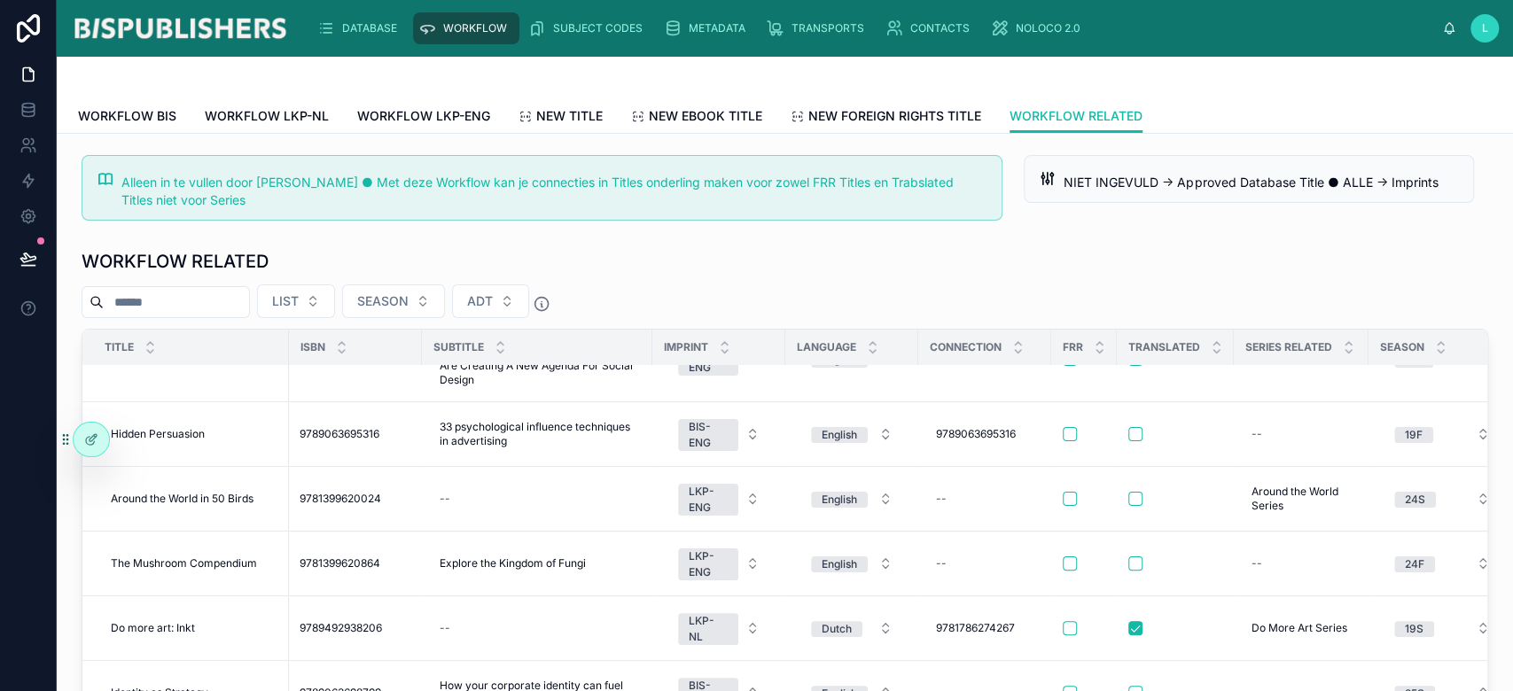
scroll to position [829, 0]
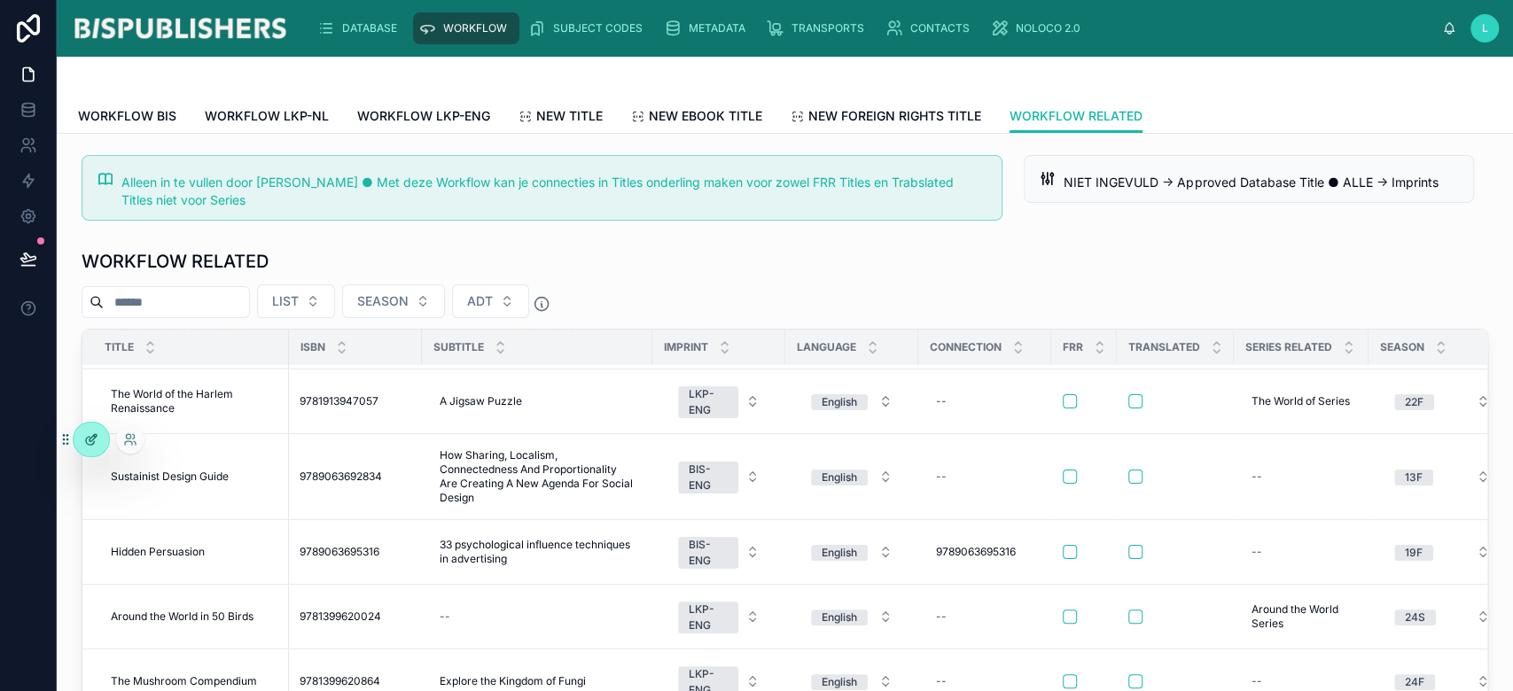
click at [85, 449] on div at bounding box center [91, 440] width 35 height 34
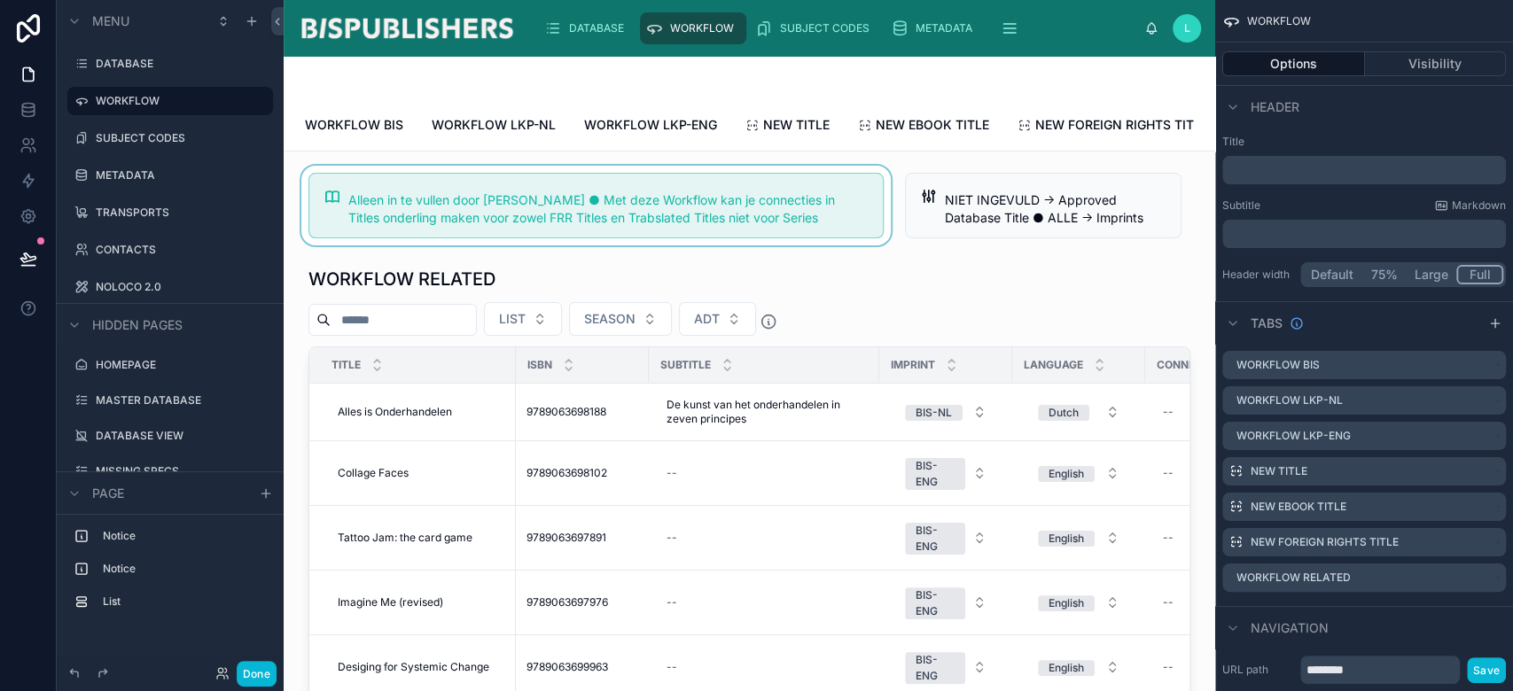
click at [726, 219] on div at bounding box center [596, 206] width 597 height 80
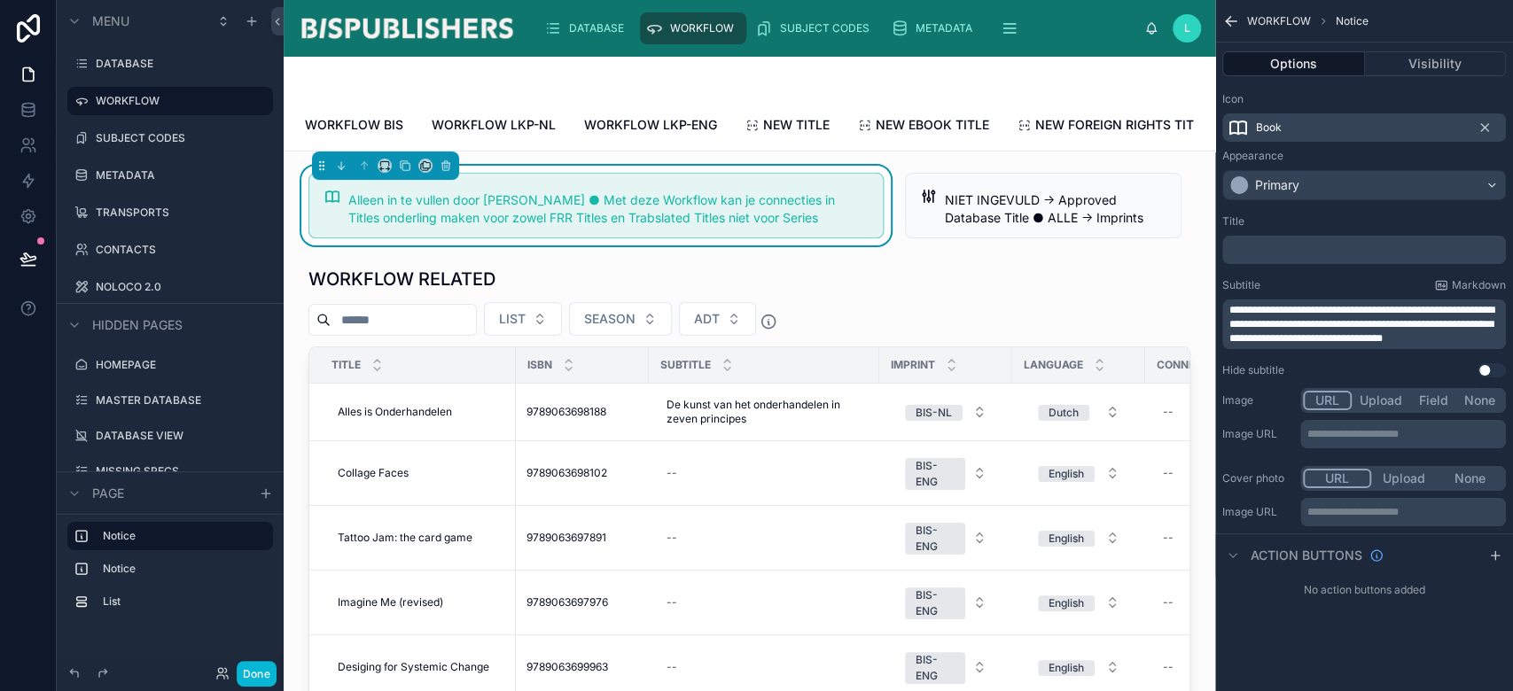
click at [1347, 334] on span "**********" at bounding box center [1362, 324] width 265 height 39
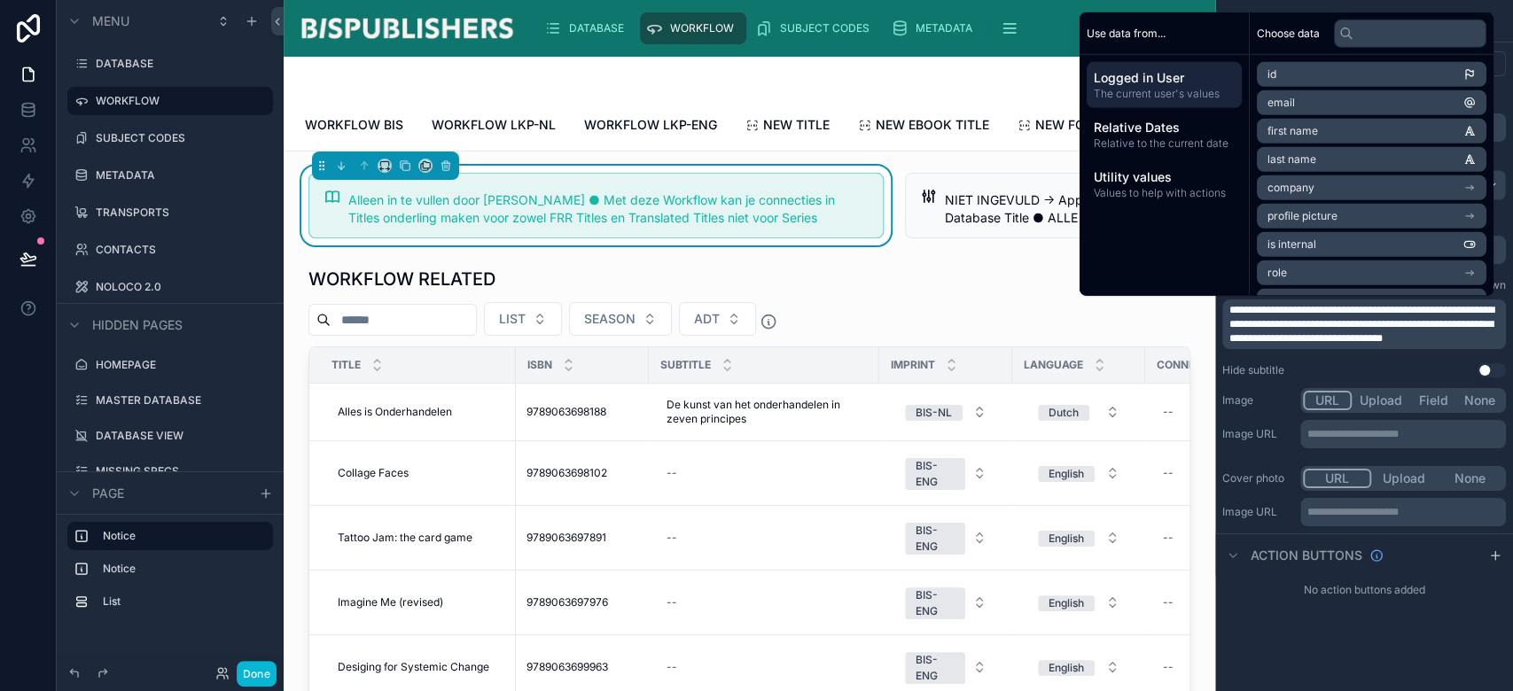
click at [1415, 341] on span "**********" at bounding box center [1362, 324] width 265 height 39
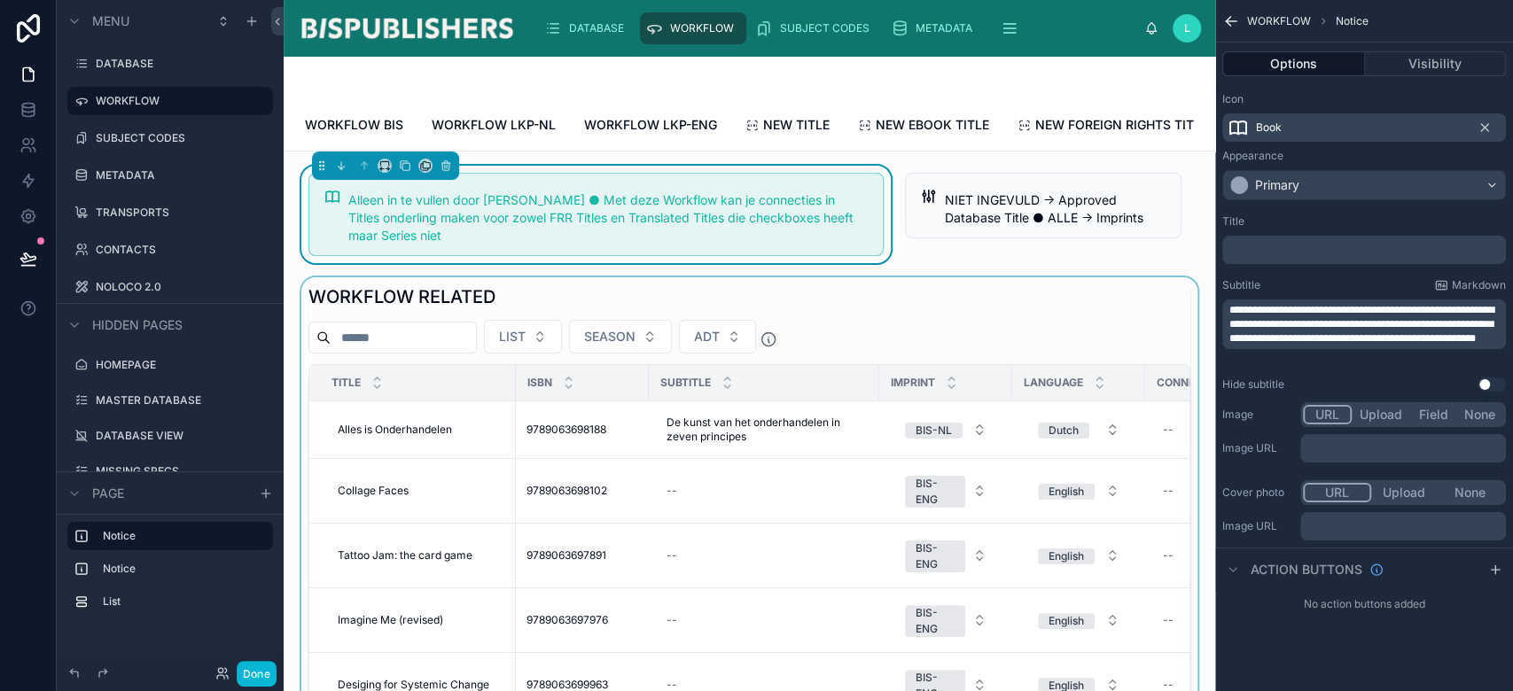
click at [1085, 324] on div at bounding box center [749, 584] width 903 height 614
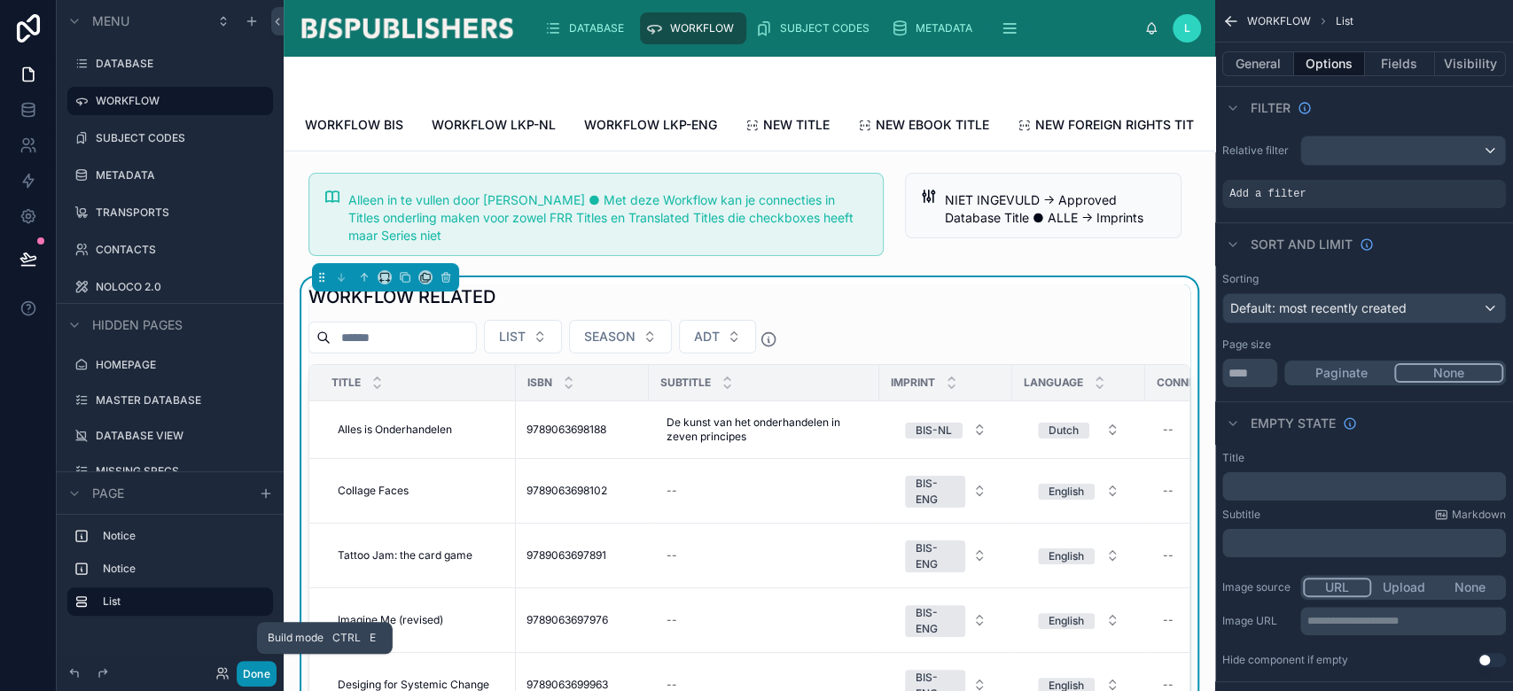
click at [252, 677] on button "Done" at bounding box center [257, 674] width 40 height 26
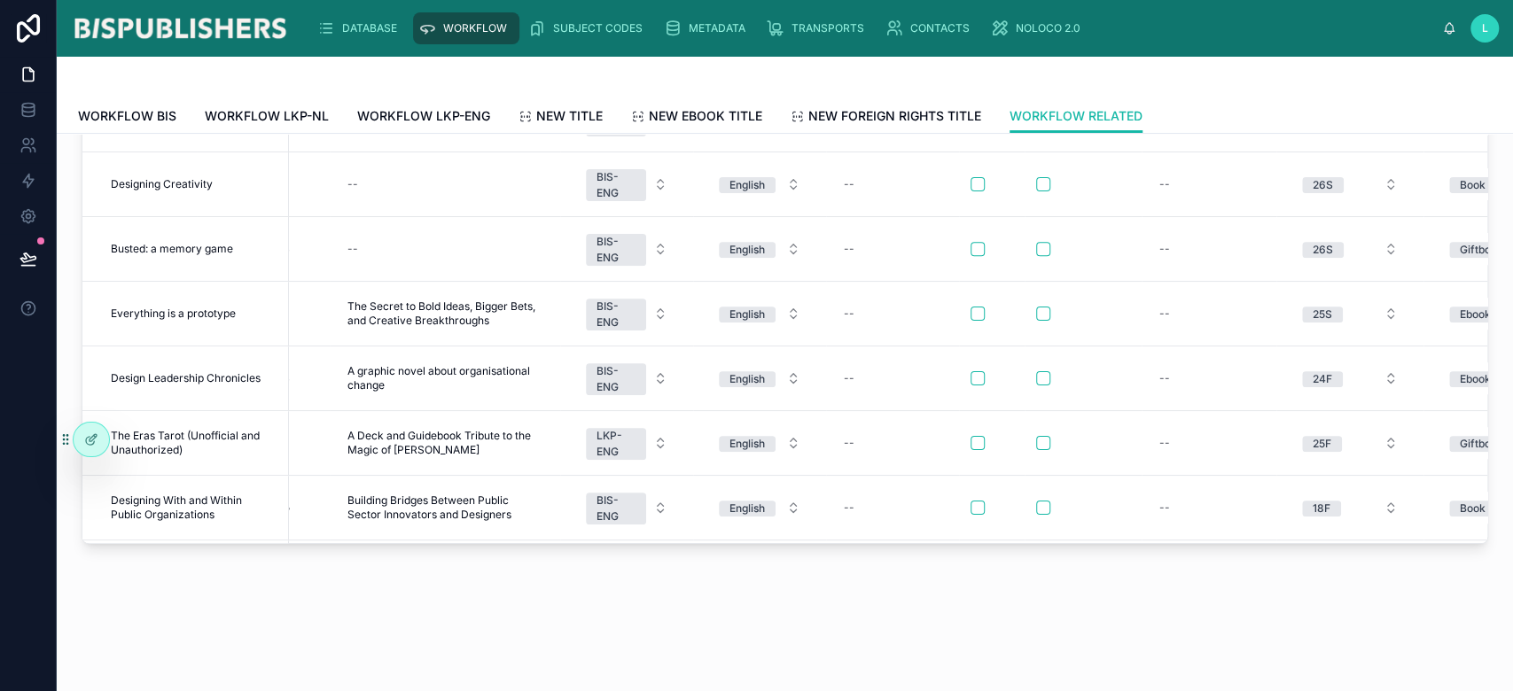
scroll to position [355, 0]
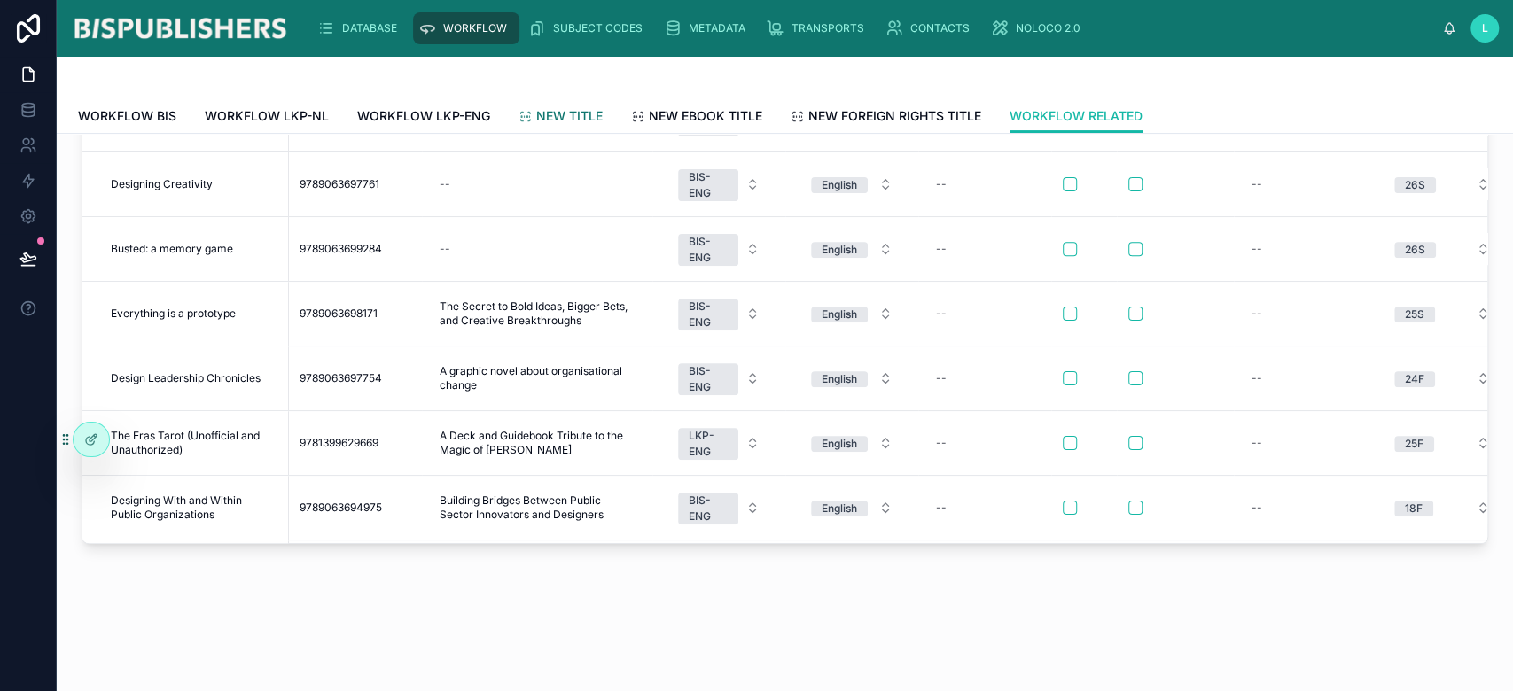
click at [559, 117] on span "NEW TITLE" at bounding box center [569, 116] width 66 height 18
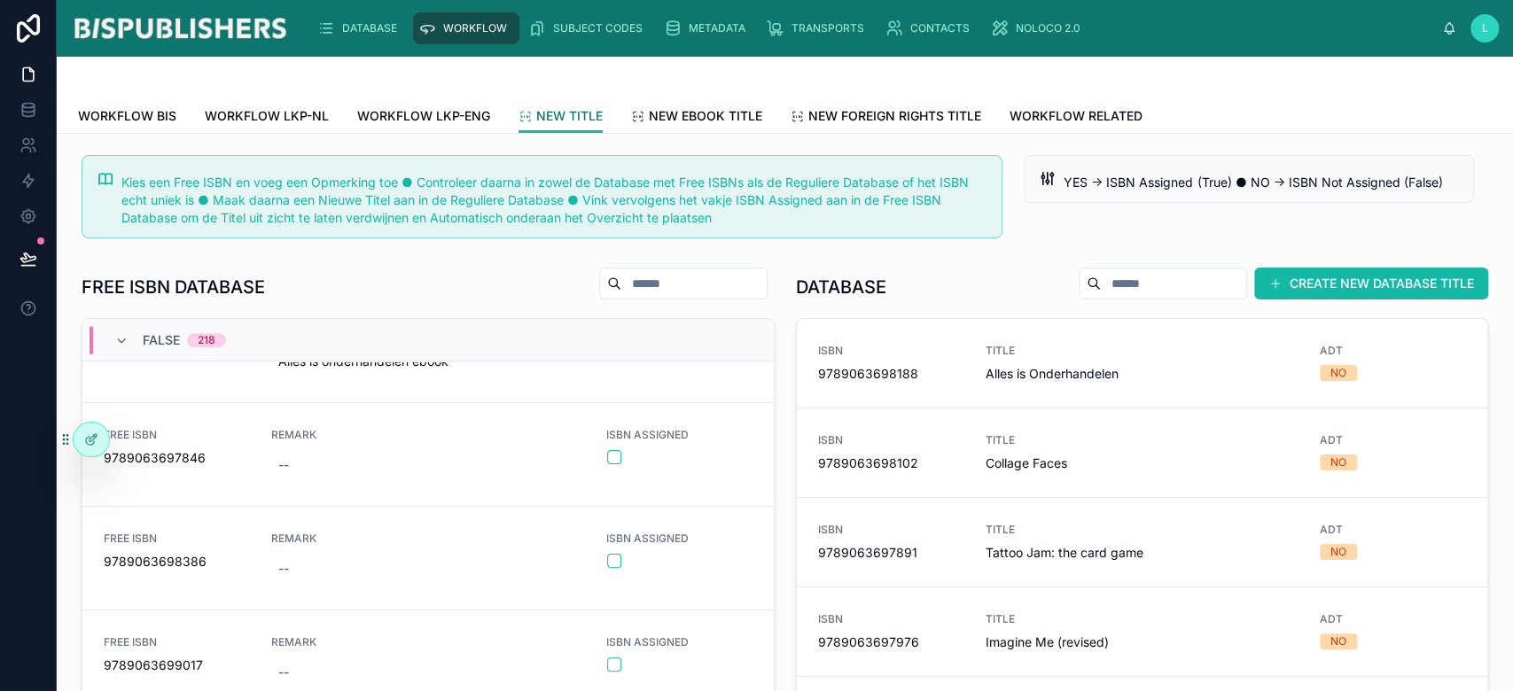
scroll to position [590, 0]
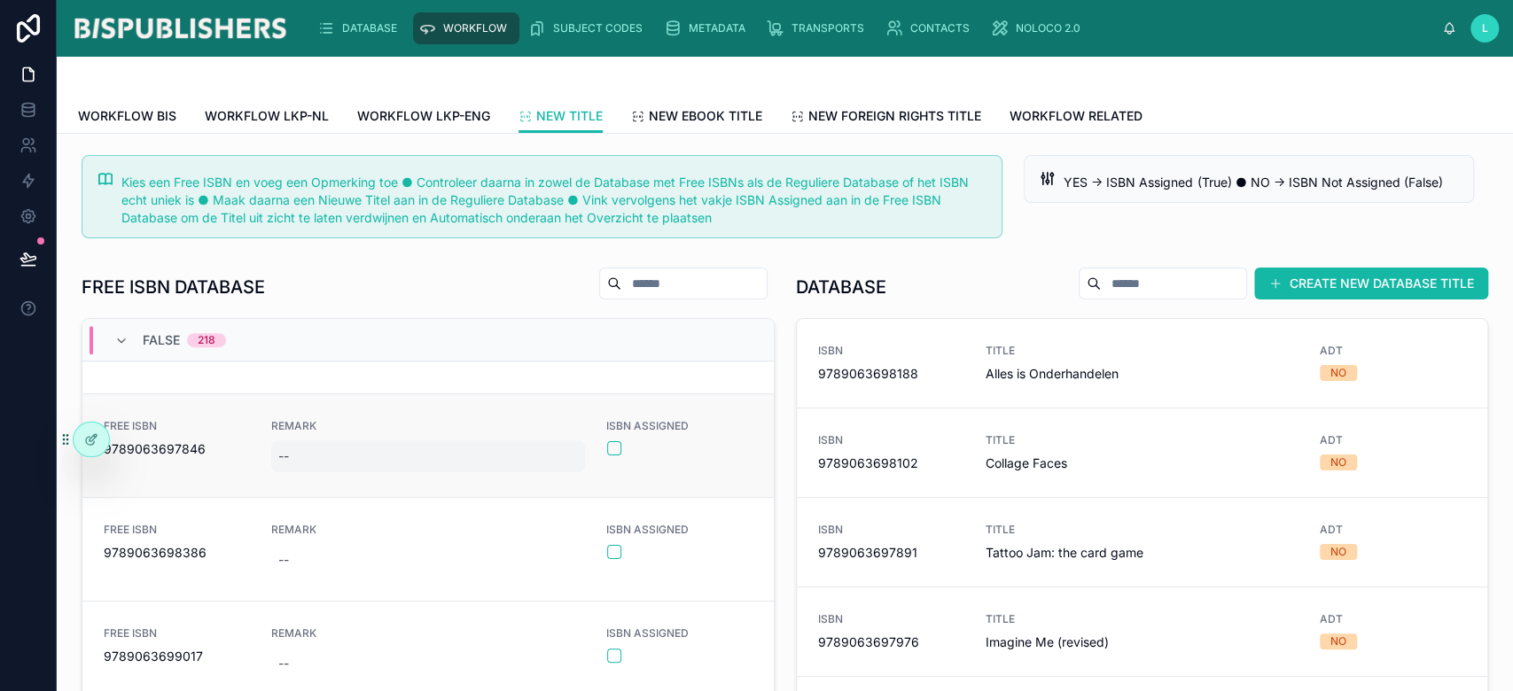
click at [278, 457] on div "--" at bounding box center [283, 457] width 11 height 18
type input "**********"
click at [485, 478] on icon "submit" at bounding box center [488, 476] width 14 height 14
click at [173, 454] on span "9789063697846" at bounding box center [177, 450] width 146 height 18
click at [169, 449] on span "9789063697846" at bounding box center [177, 450] width 146 height 18
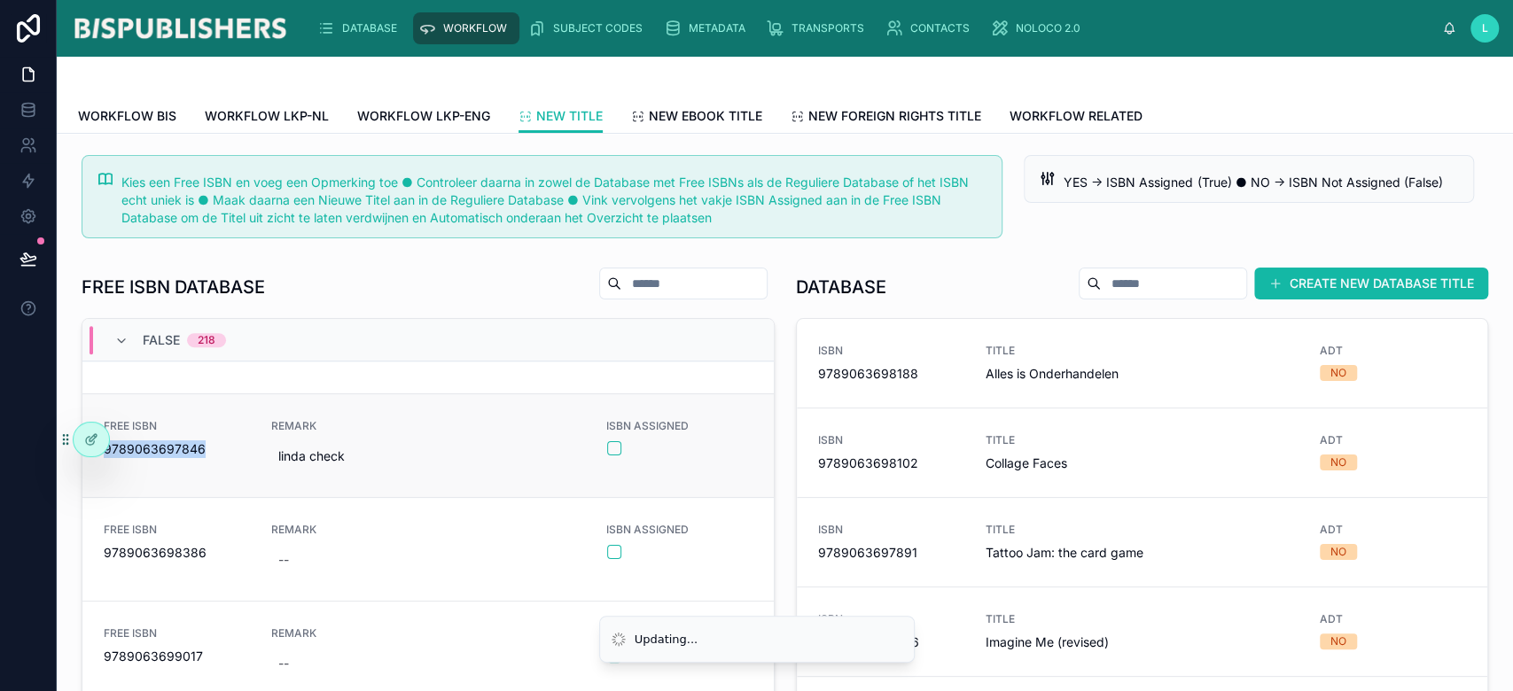
click at [169, 449] on span "9789063697846" at bounding box center [177, 450] width 146 height 18
click at [175, 450] on span "9789063697846" at bounding box center [177, 450] width 146 height 18
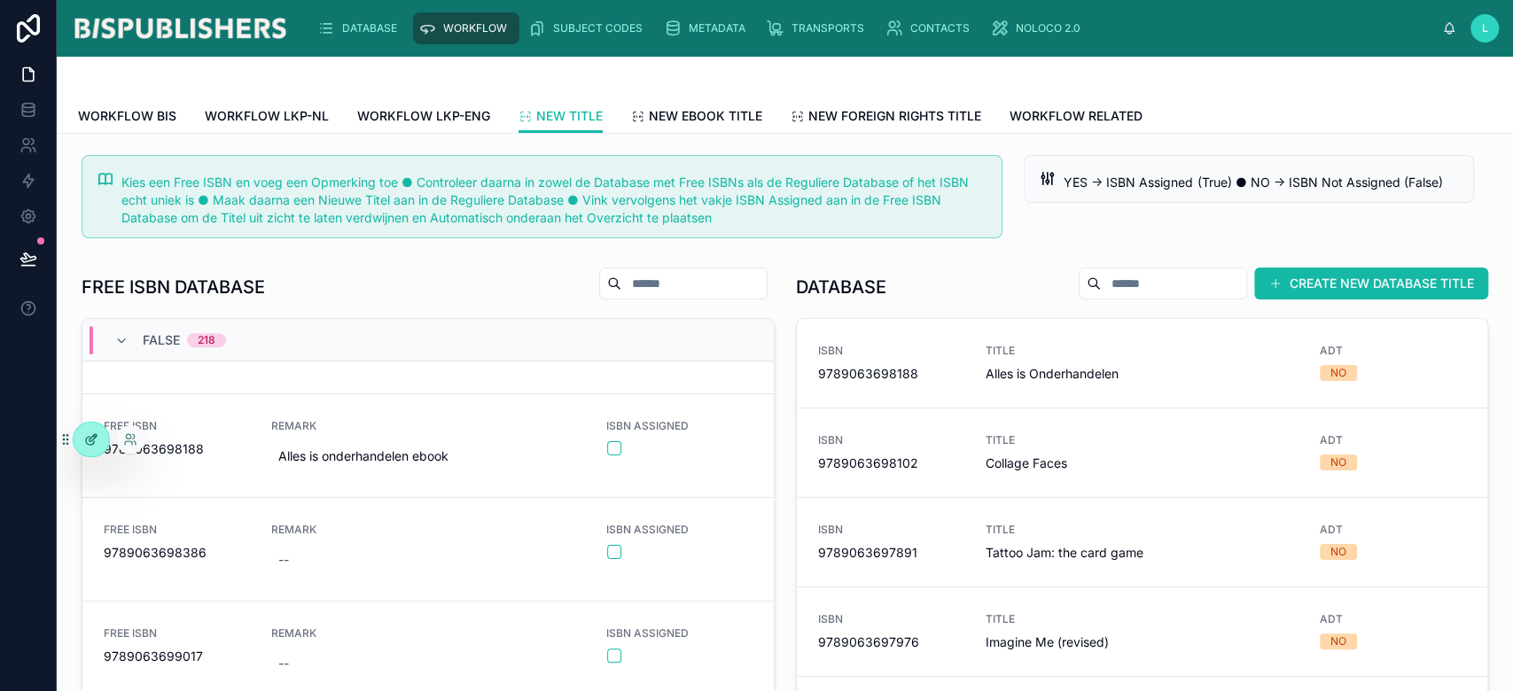
click at [78, 449] on div at bounding box center [91, 440] width 35 height 34
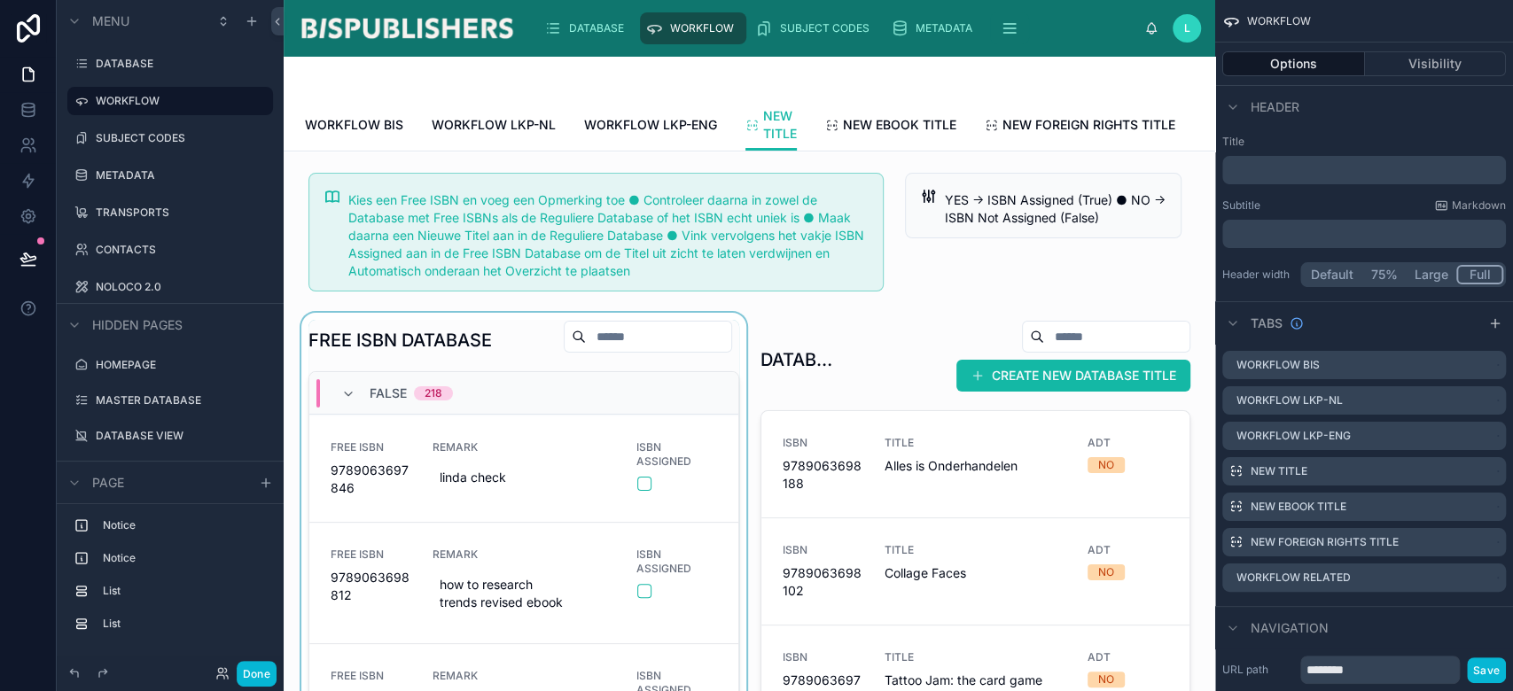
click at [504, 385] on div at bounding box center [524, 624] width 452 height 623
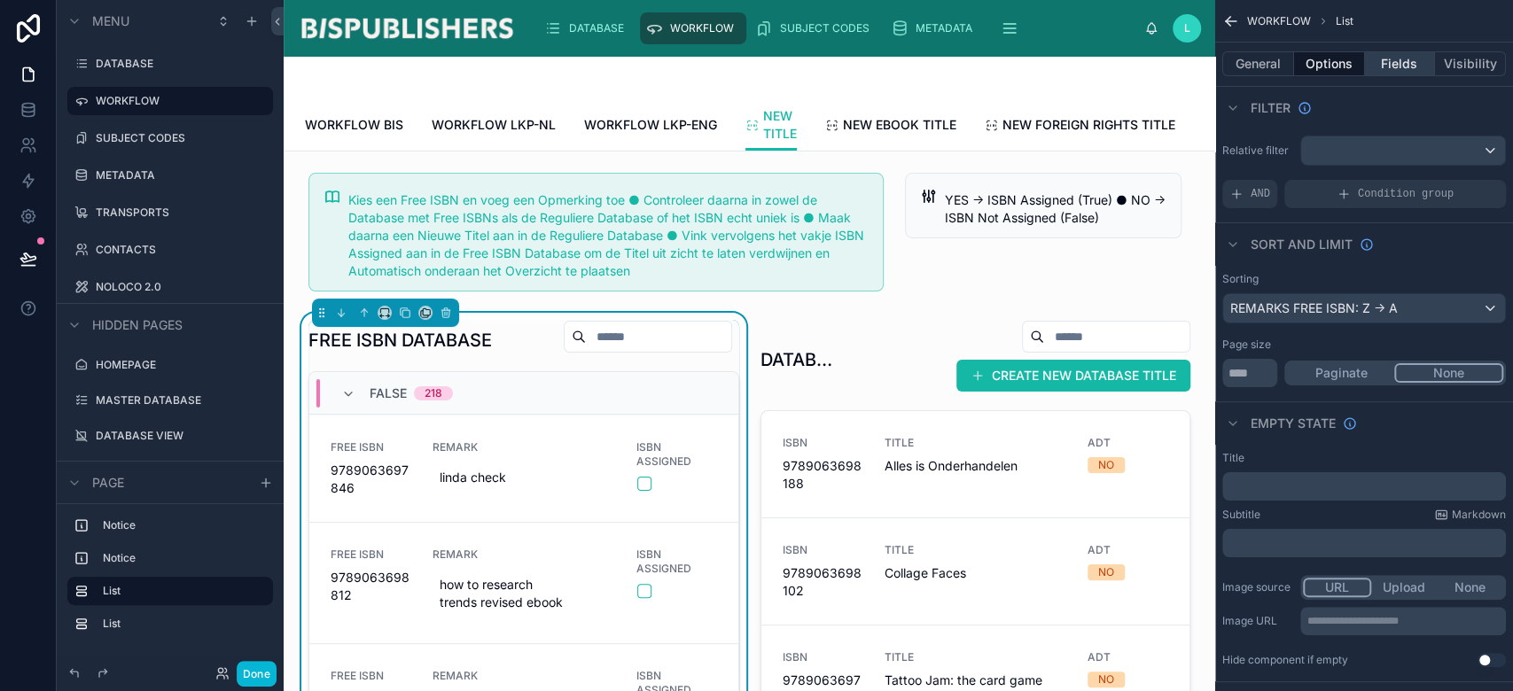
click at [1394, 66] on button "Fields" at bounding box center [1400, 63] width 71 height 25
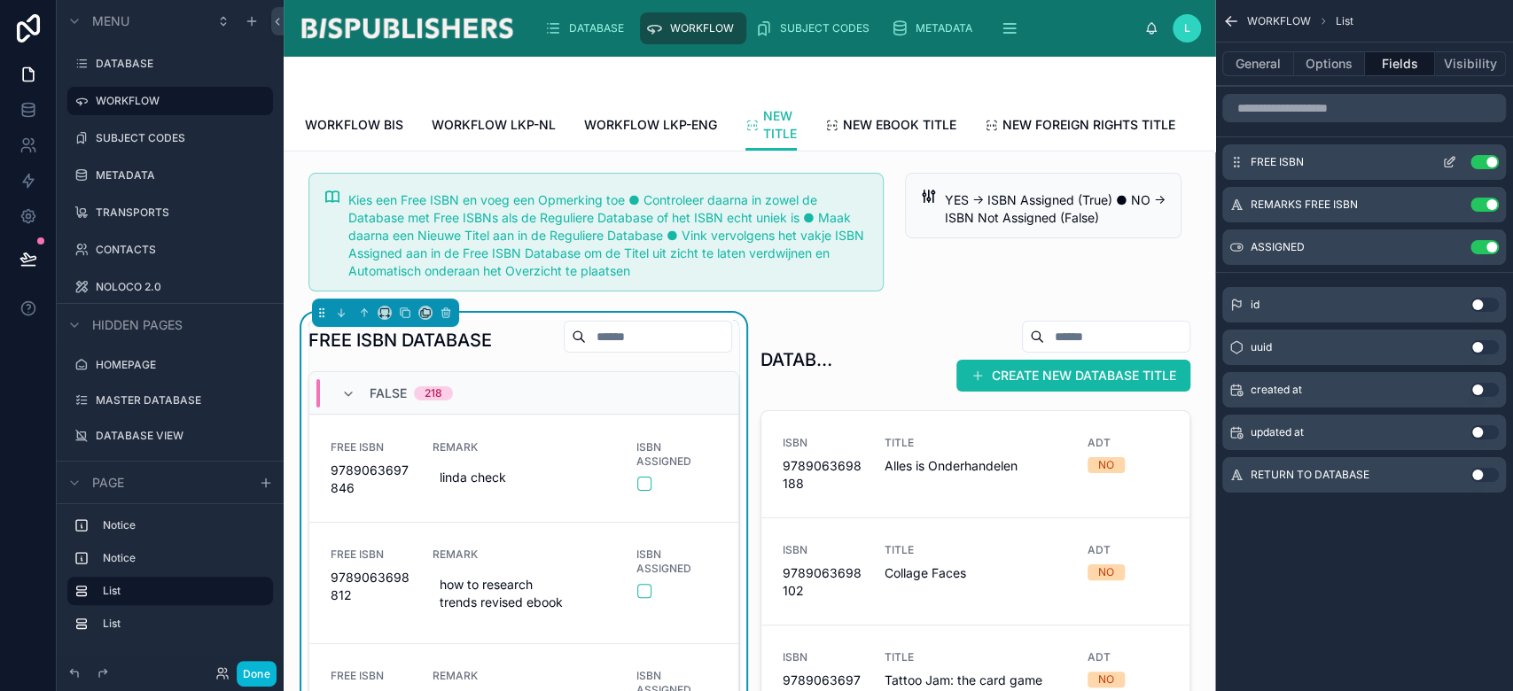
click at [1446, 160] on icon "scrollable content" at bounding box center [1449, 164] width 8 height 8
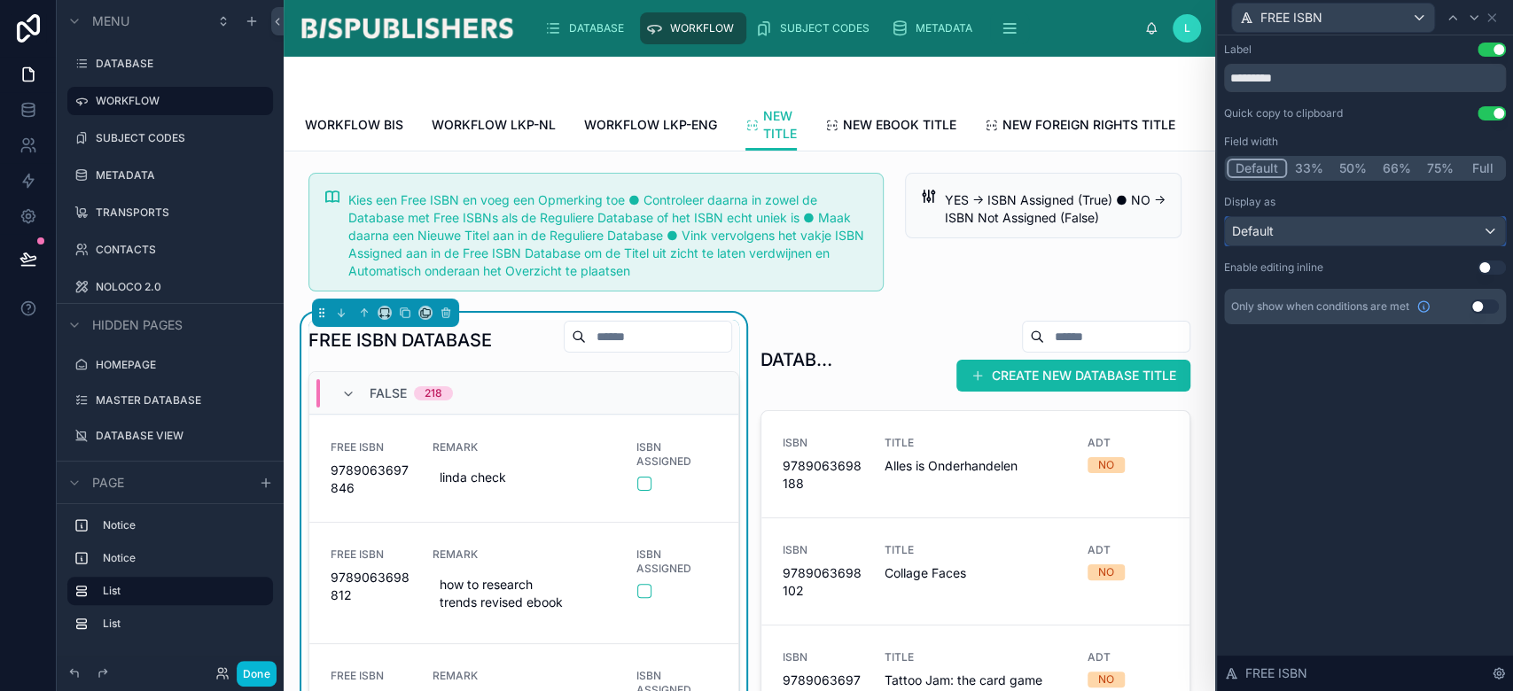
click at [1470, 225] on div "Default" at bounding box center [1365, 231] width 280 height 28
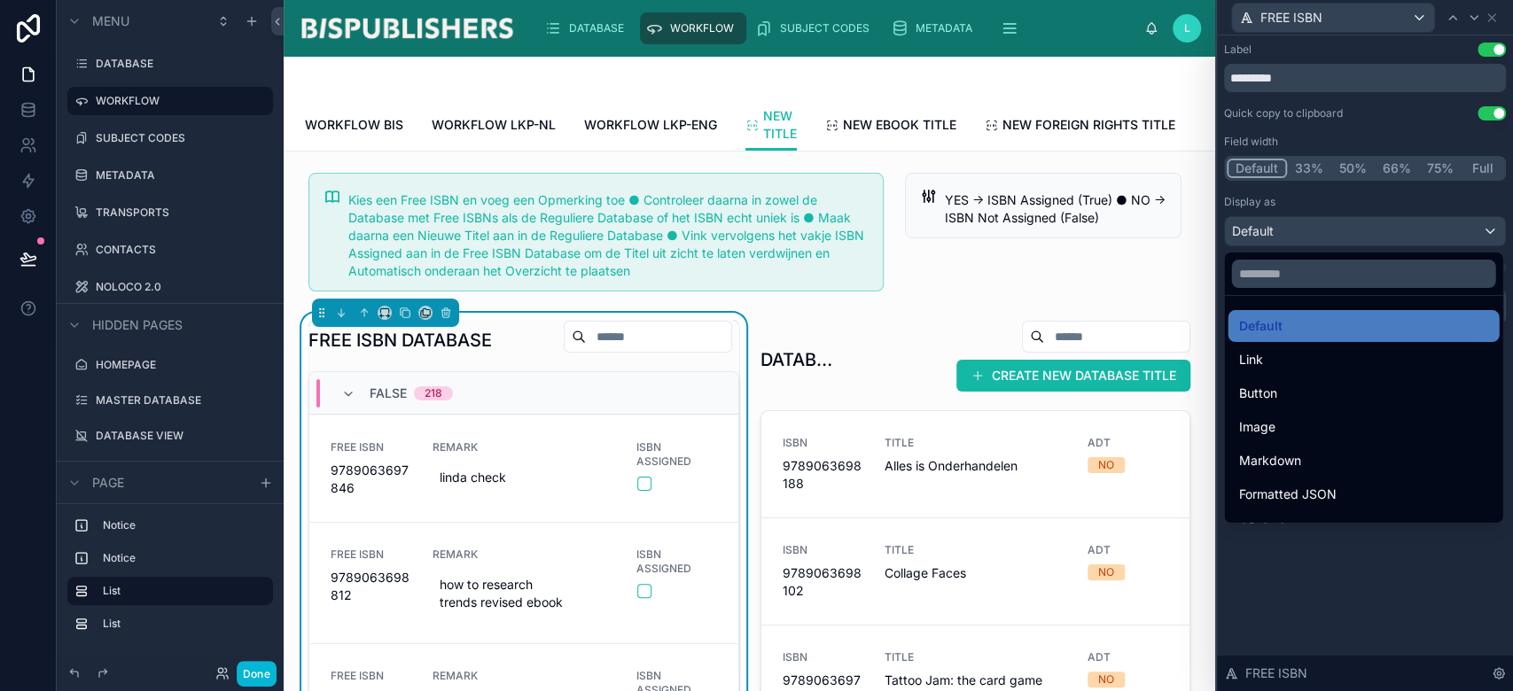
click at [1470, 225] on div at bounding box center [1365, 345] width 296 height 691
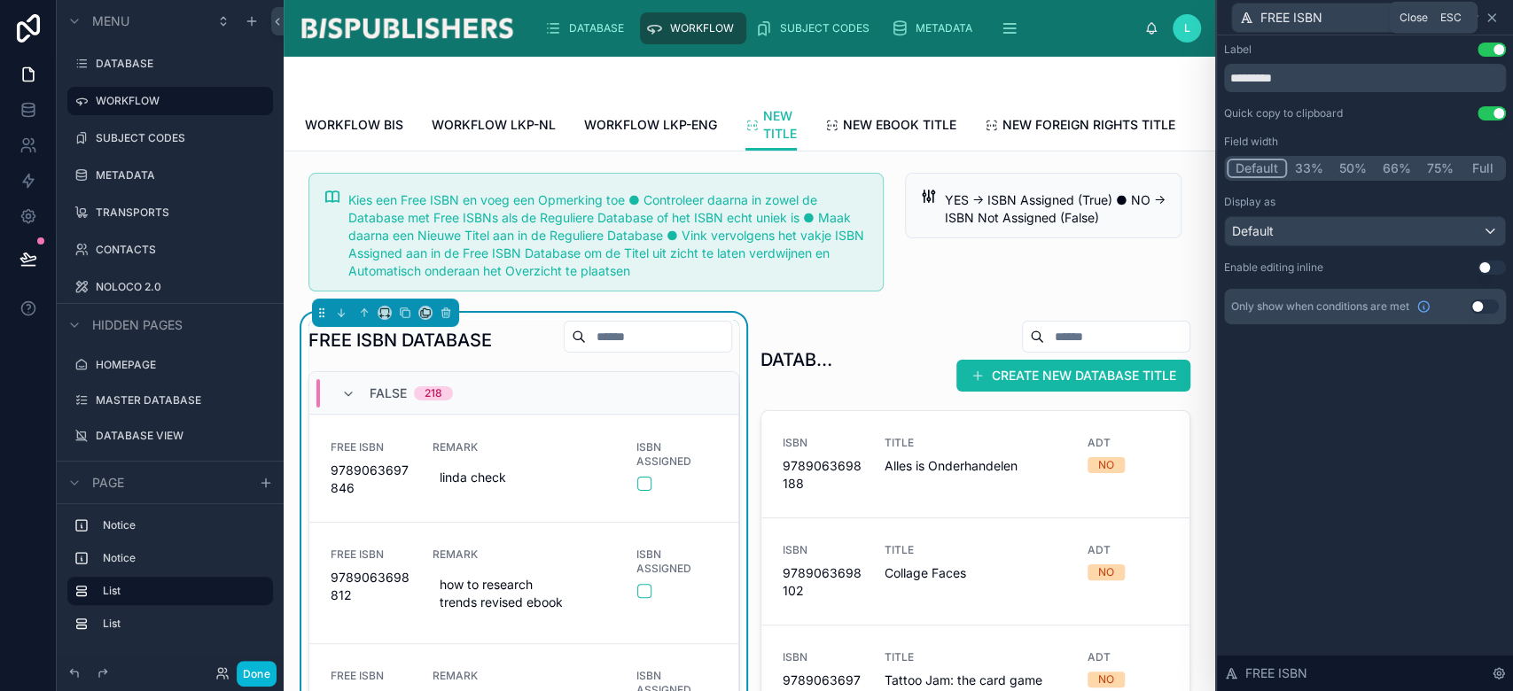
click at [1496, 16] on icon at bounding box center [1492, 18] width 14 height 14
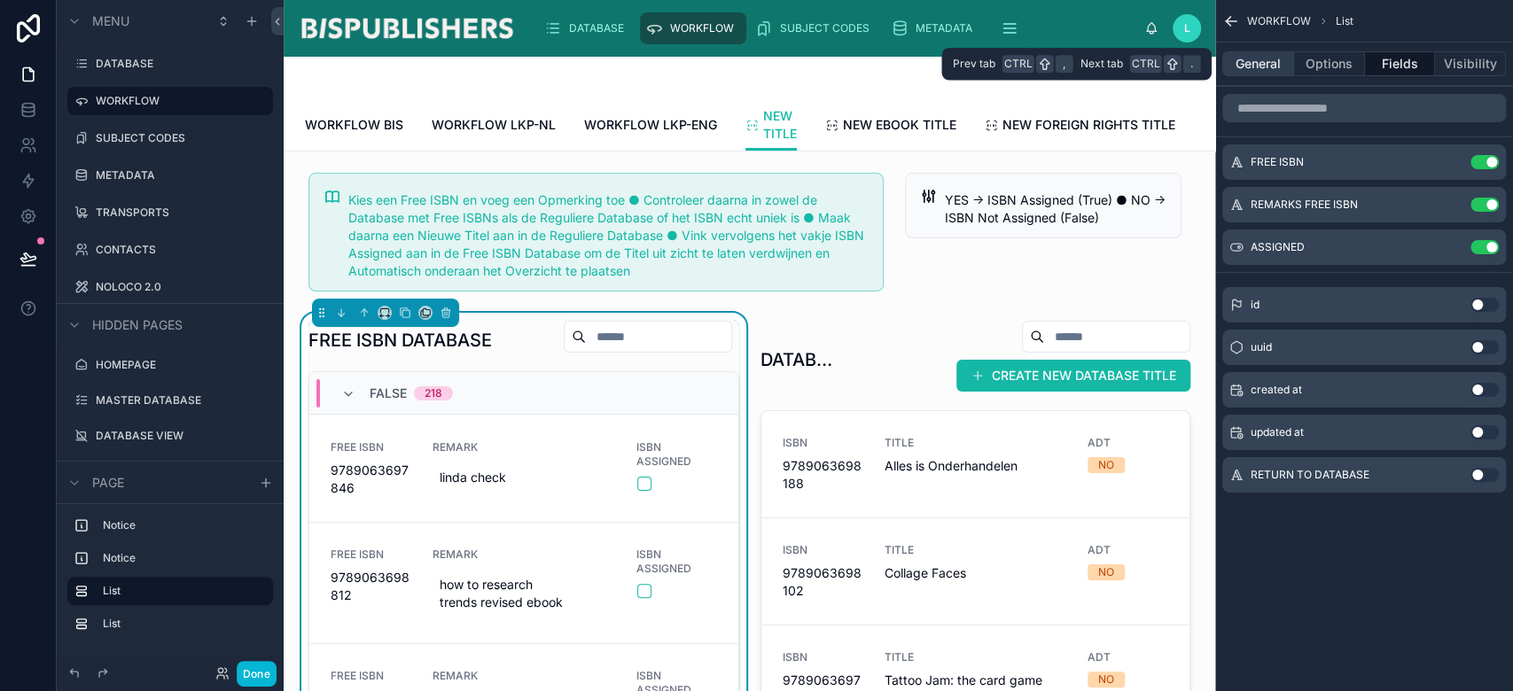
click at [1265, 66] on button "General" at bounding box center [1258, 63] width 72 height 25
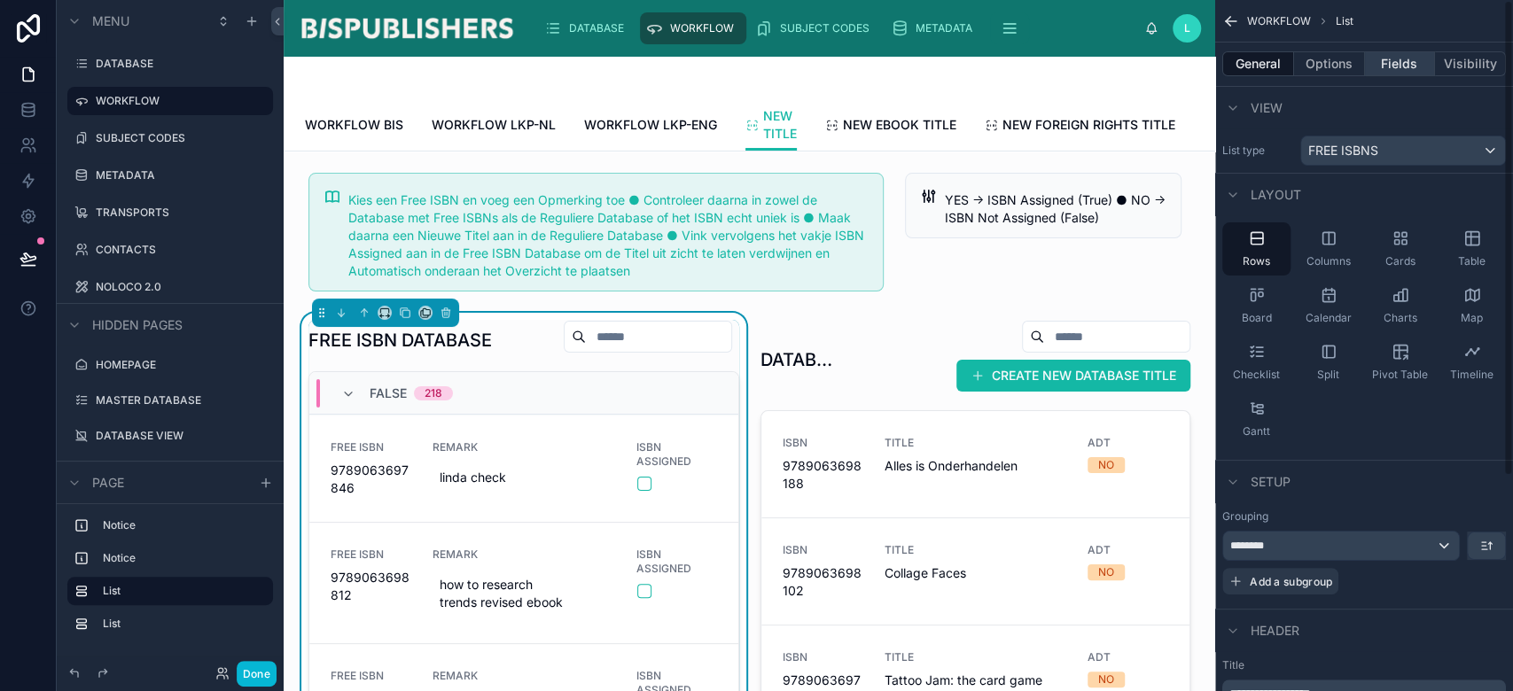
click at [1404, 65] on button "Fields" at bounding box center [1400, 63] width 71 height 25
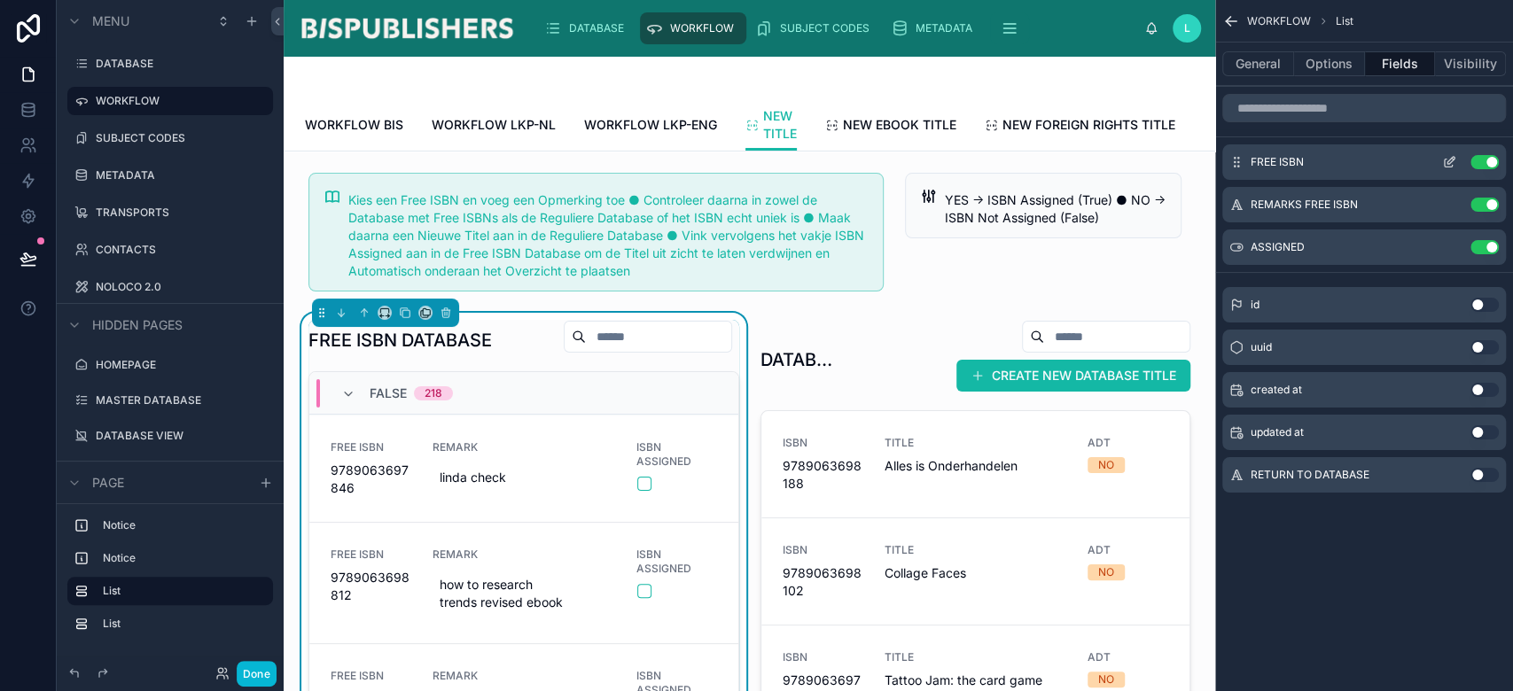
click at [1448, 161] on icon "scrollable content" at bounding box center [1449, 162] width 14 height 14
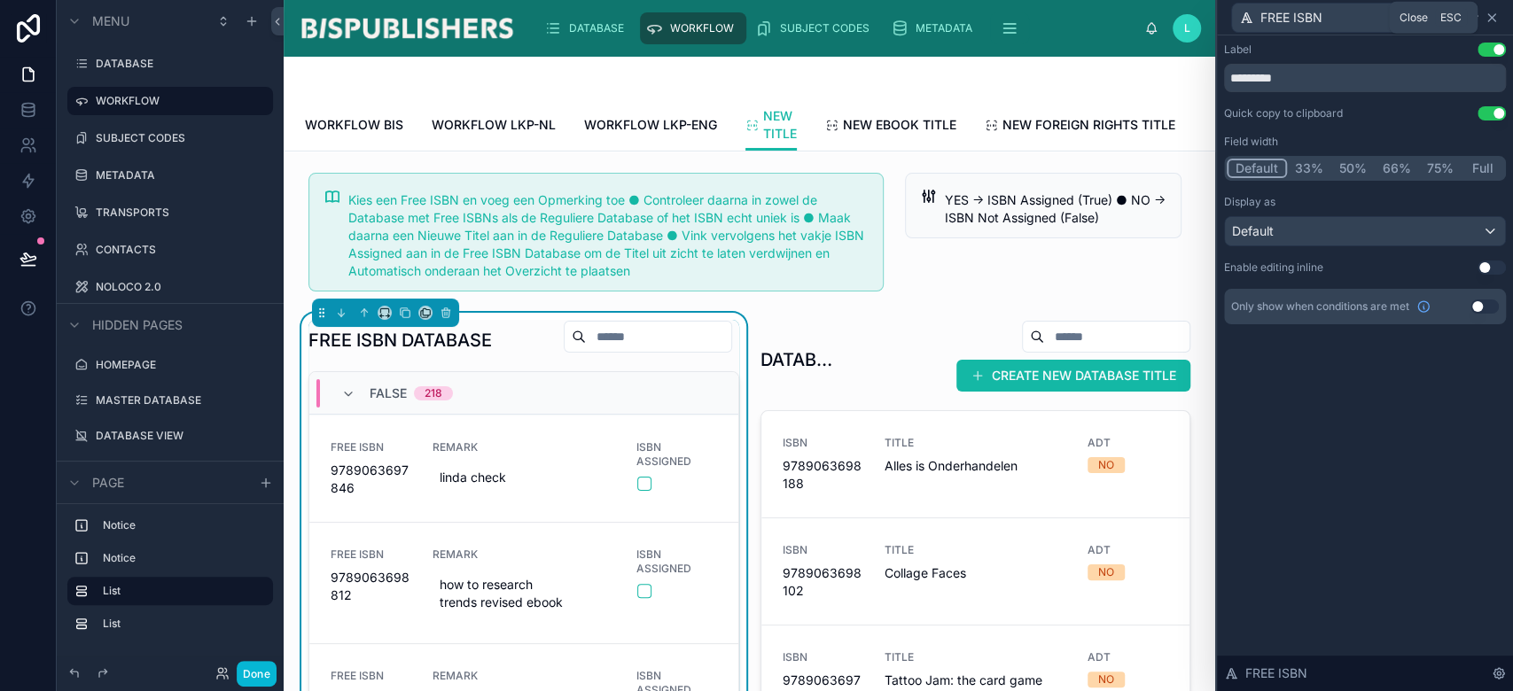
click at [1495, 18] on icon at bounding box center [1492, 18] width 14 height 14
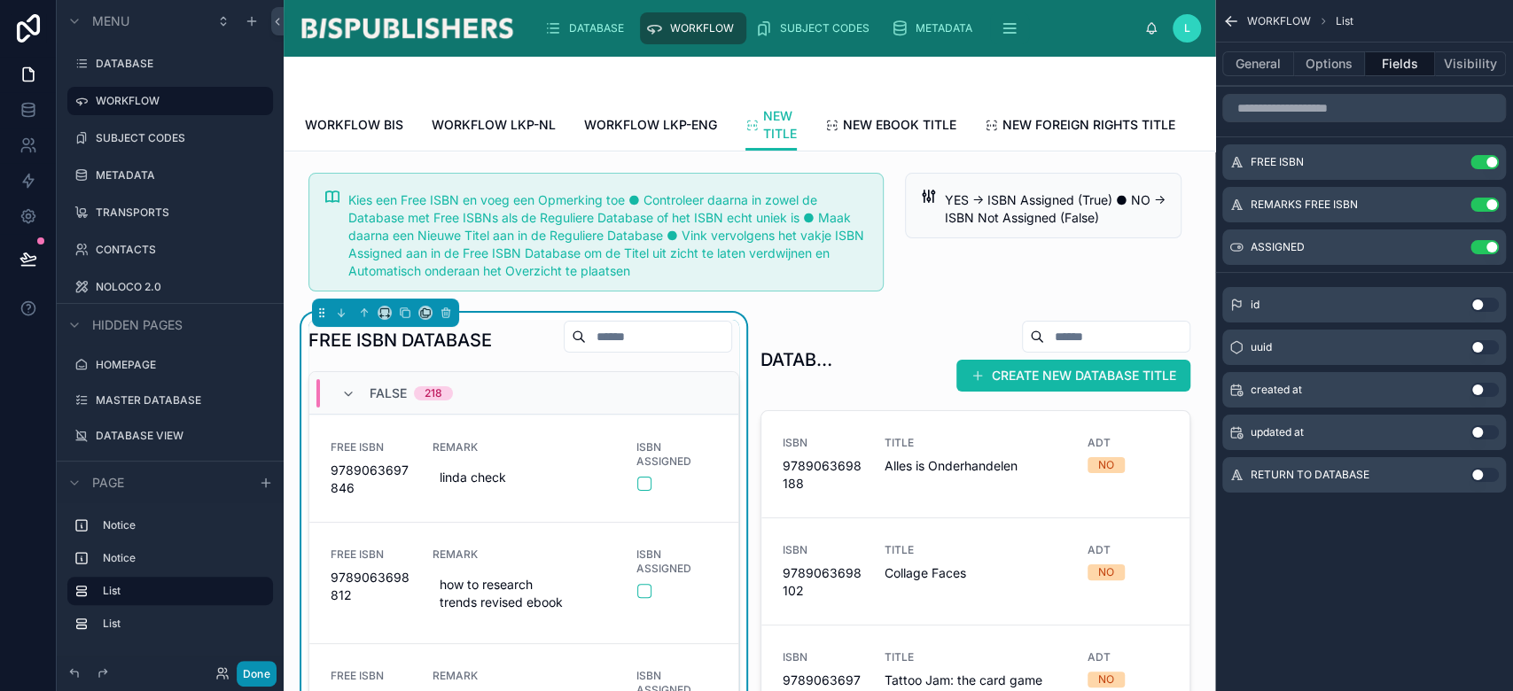
click at [255, 678] on button "Done" at bounding box center [257, 674] width 40 height 26
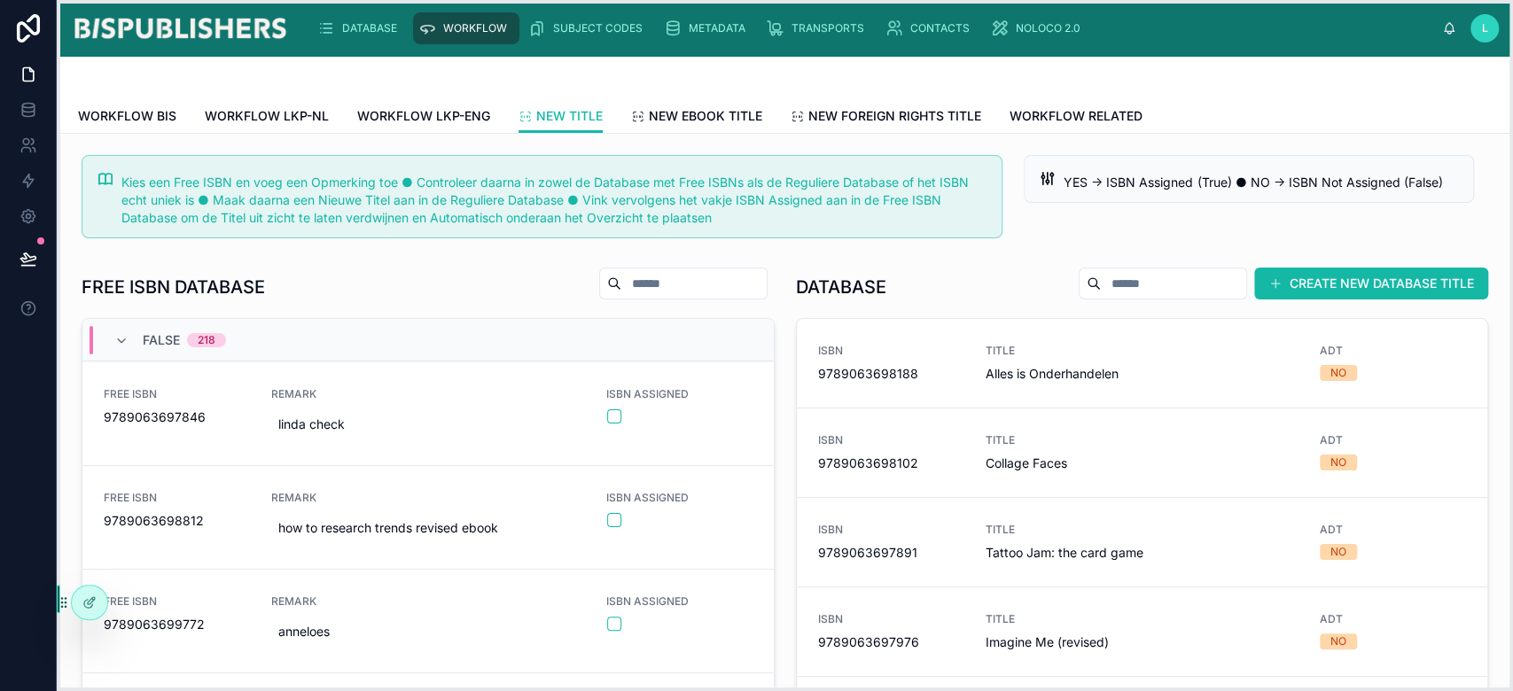
drag, startPoint x: 64, startPoint y: 437, endPoint x: 59, endPoint y: 622, distance: 185.3
click at [59, 610] on icon at bounding box center [64, 603] width 14 height 14
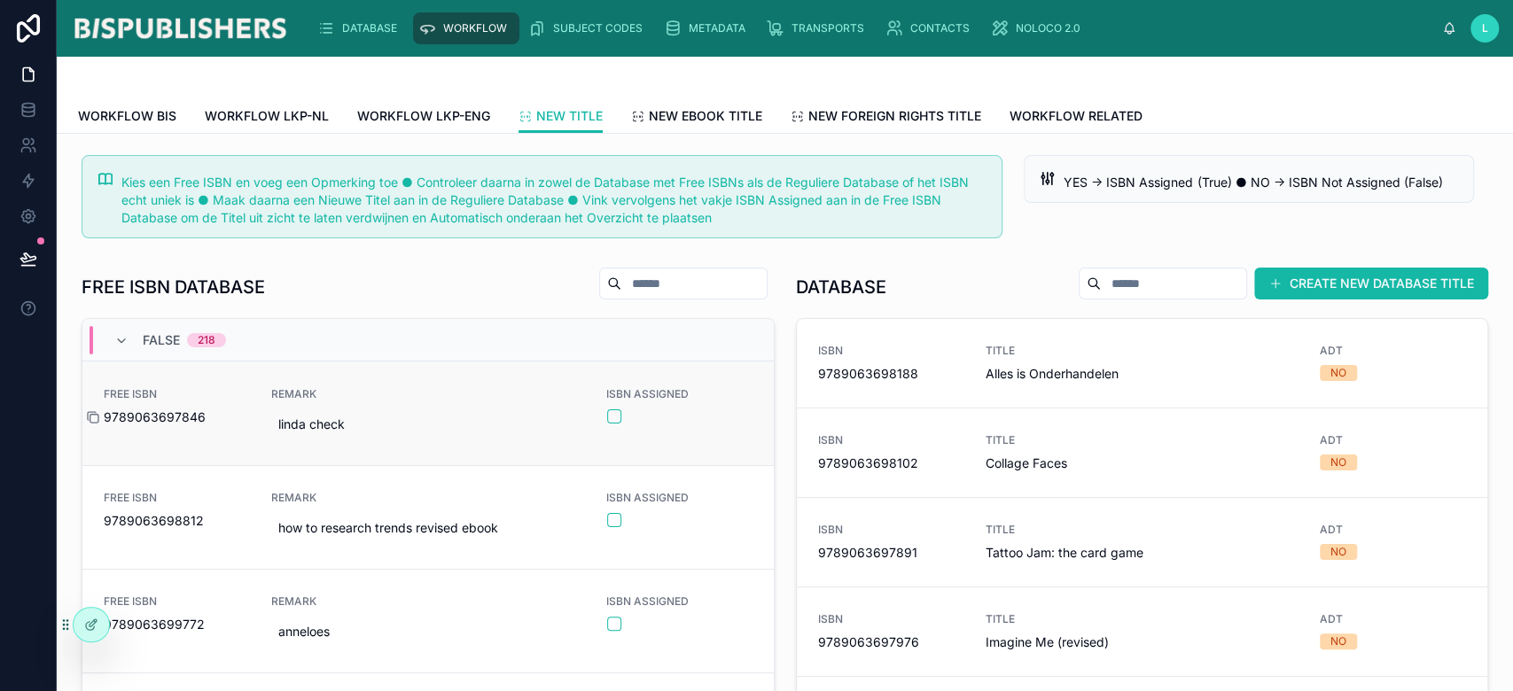
click at [92, 415] on icon at bounding box center [93, 417] width 14 height 14
click at [1120, 293] on input "text" at bounding box center [1173, 283] width 145 height 25
paste input "**********"
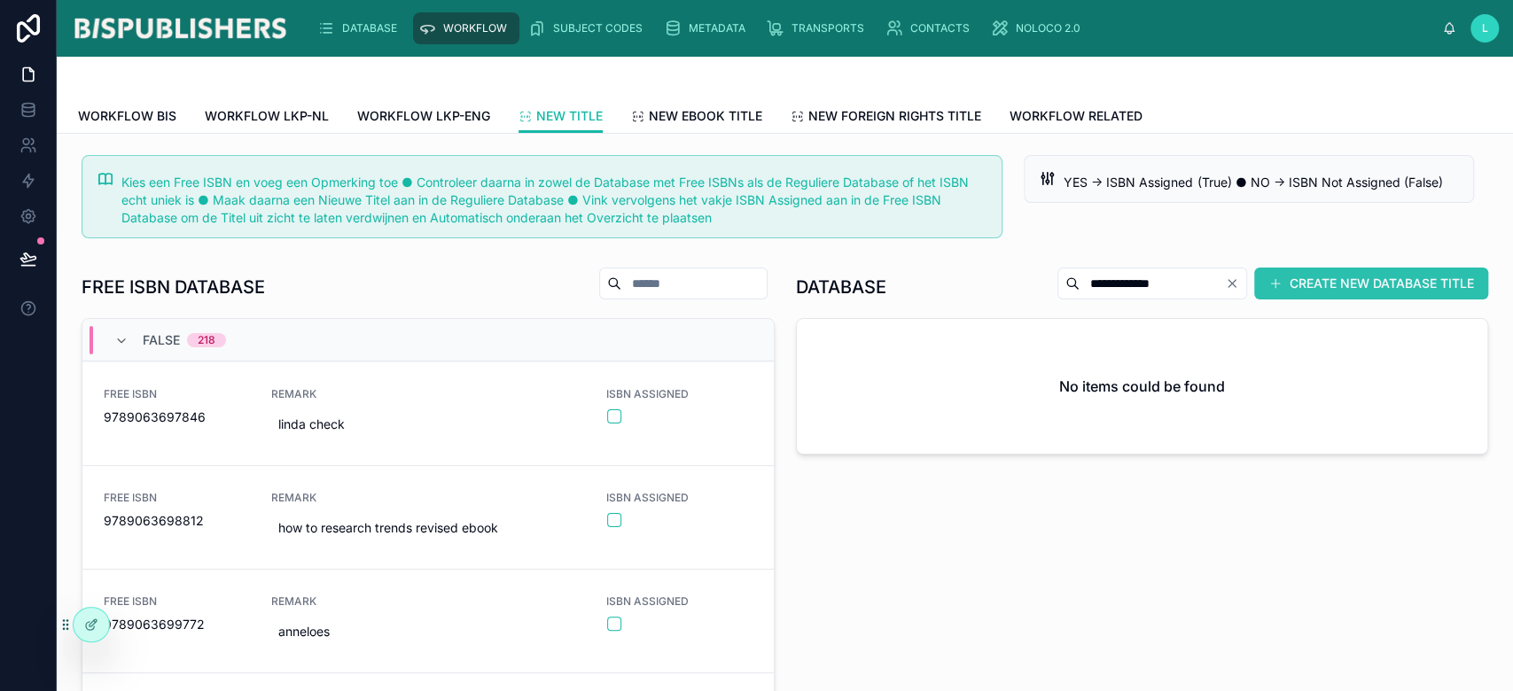
type input "**********"
click at [1330, 283] on button "CREATE NEW DATABASE TITLE" at bounding box center [1371, 284] width 234 height 32
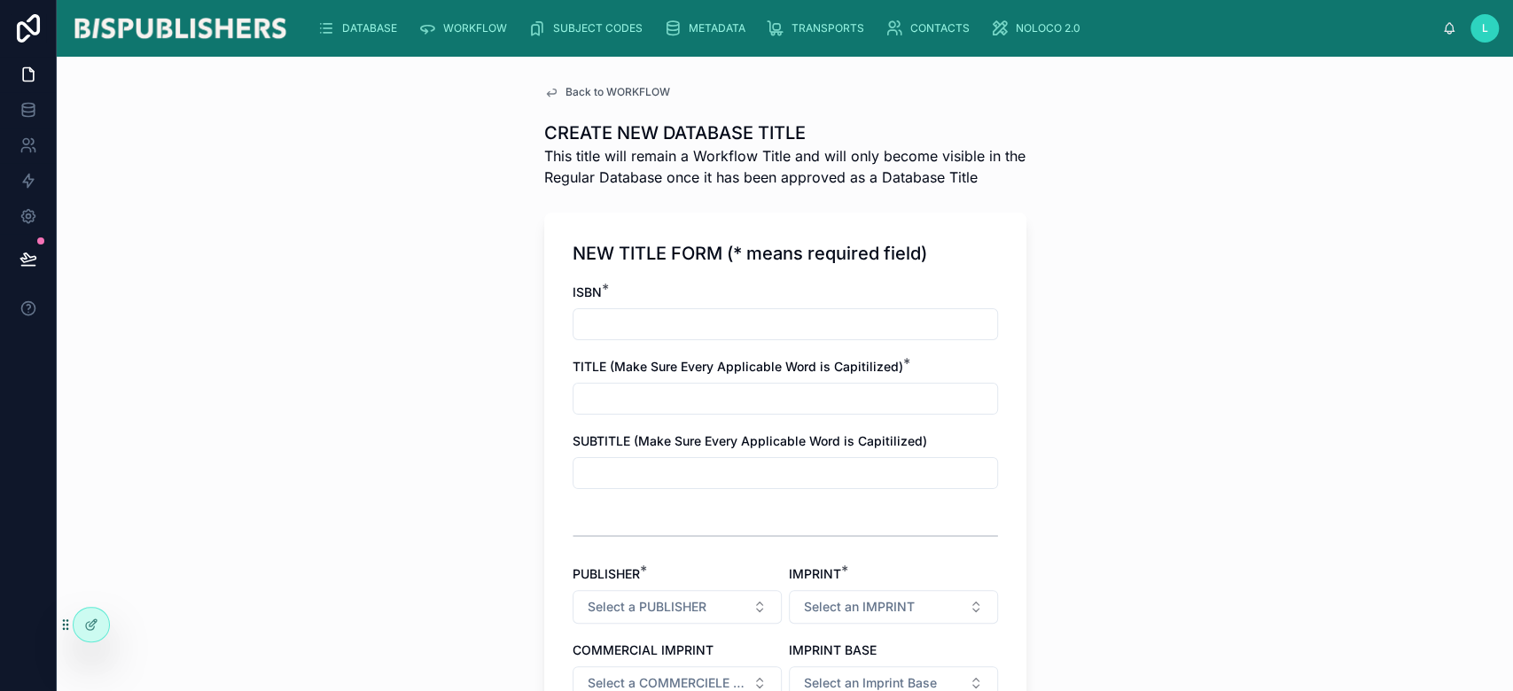
click at [597, 329] on input "text" at bounding box center [786, 324] width 424 height 25
paste input "**********"
type input "**********"
click at [663, 400] on input "text" at bounding box center [786, 398] width 424 height 25
type input "*****"
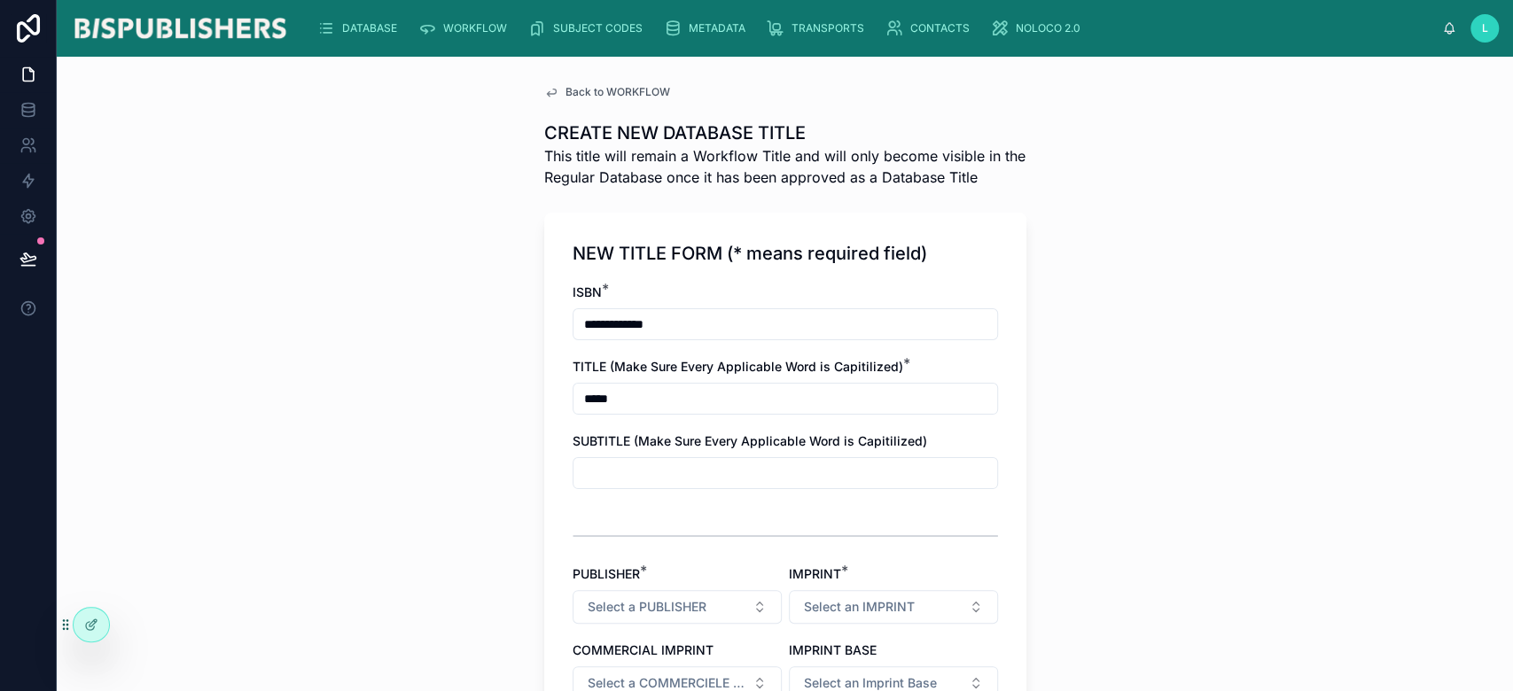
click at [589, 474] on input "text" at bounding box center [786, 473] width 424 height 25
type input "**********"
click at [87, 623] on icon at bounding box center [91, 625] width 14 height 14
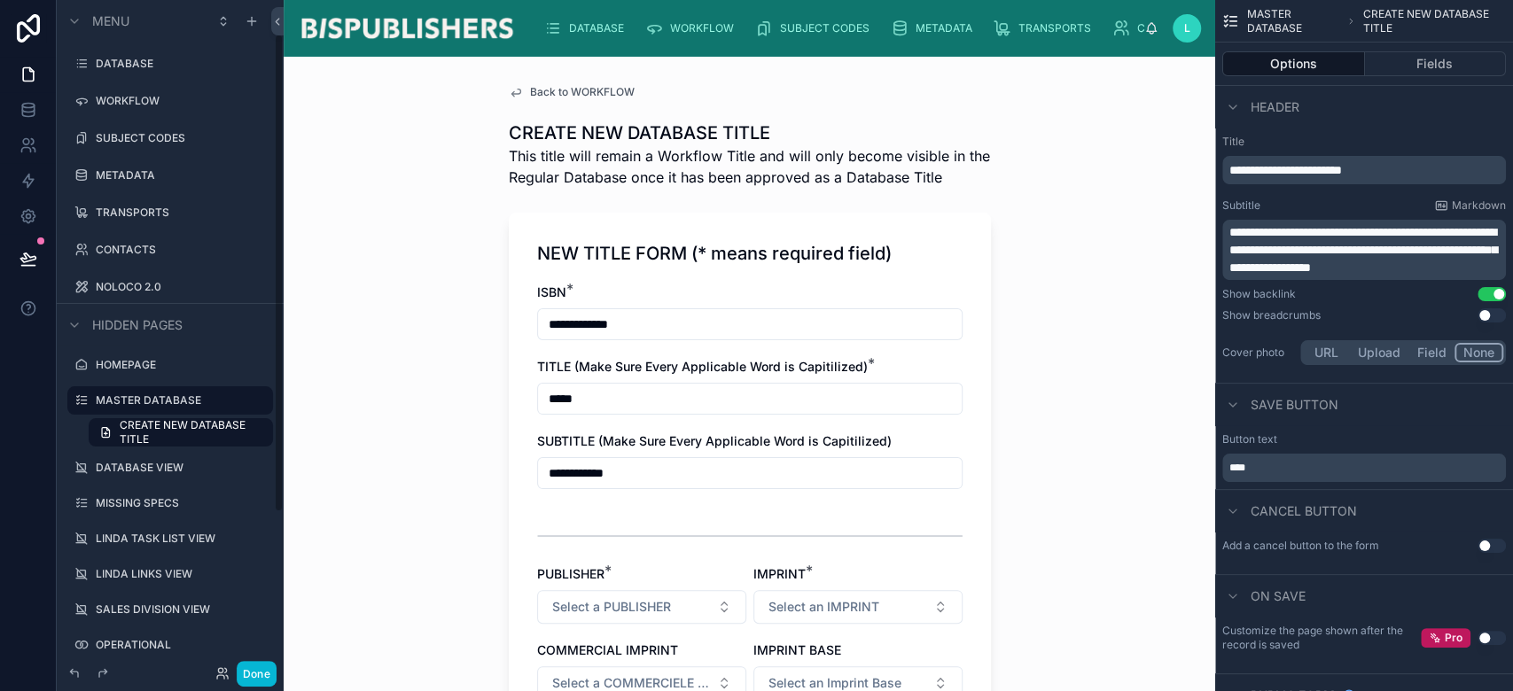
scroll to position [48, 0]
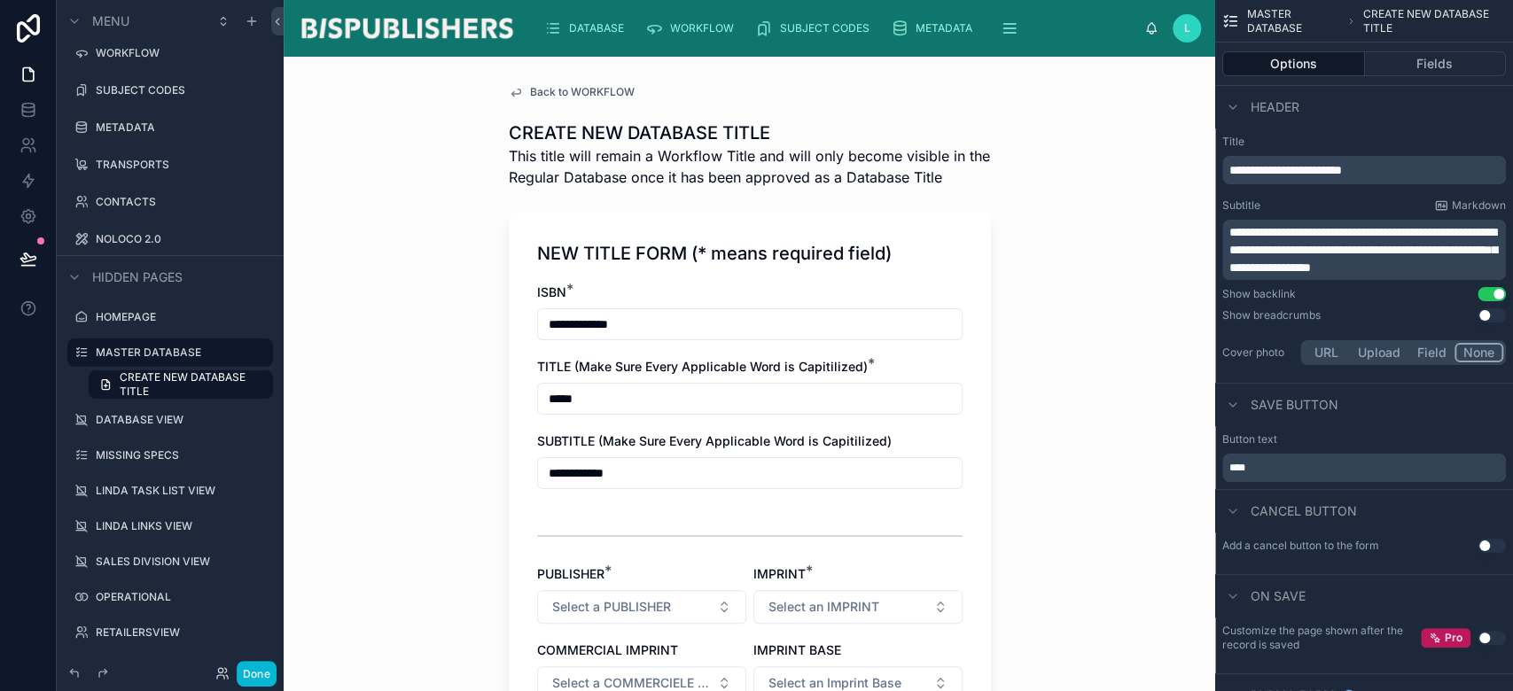
click at [1331, 256] on span "**********" at bounding box center [1364, 250] width 268 height 48
drag, startPoint x: 1231, startPoint y: 234, endPoint x: 1511, endPoint y: 270, distance: 281.6
click at [1511, 270] on div "**********" at bounding box center [1364, 252] width 298 height 248
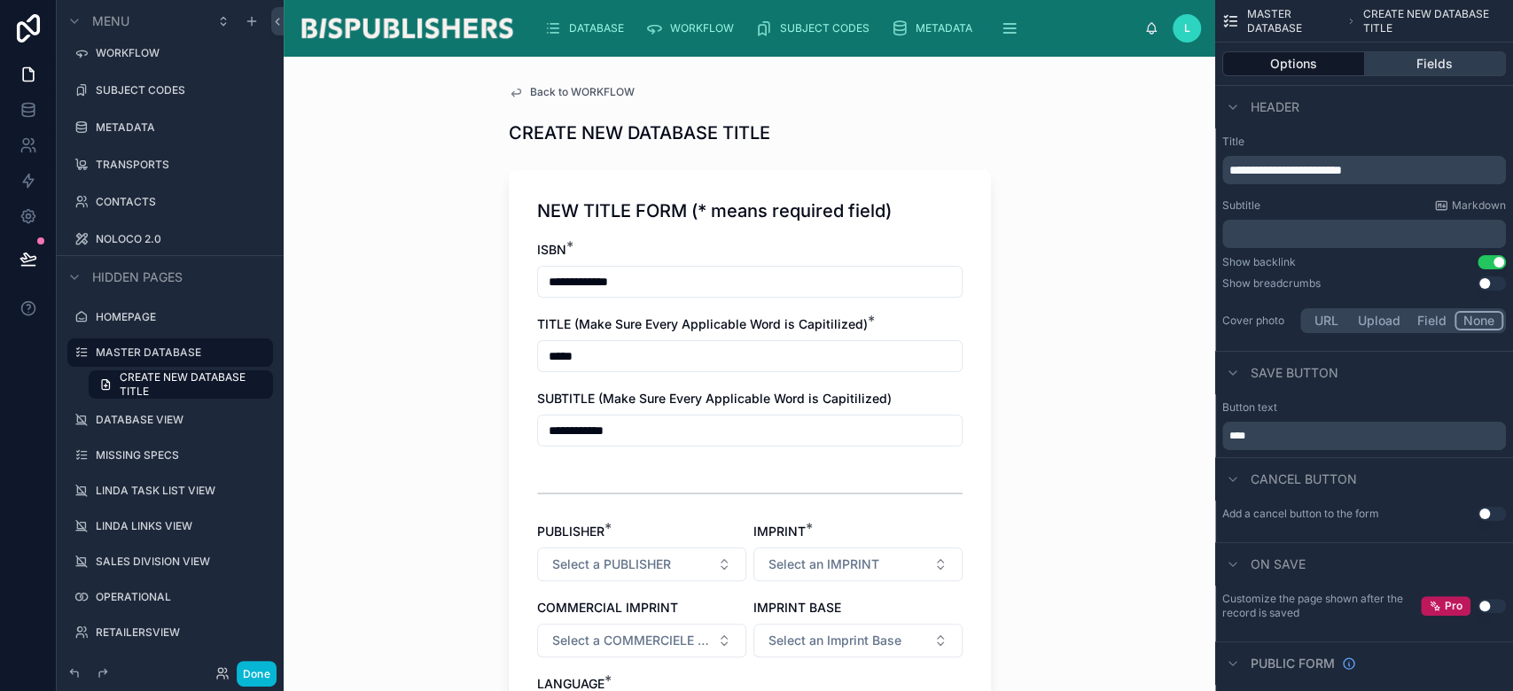
click at [1429, 66] on button "Fields" at bounding box center [1436, 63] width 142 height 25
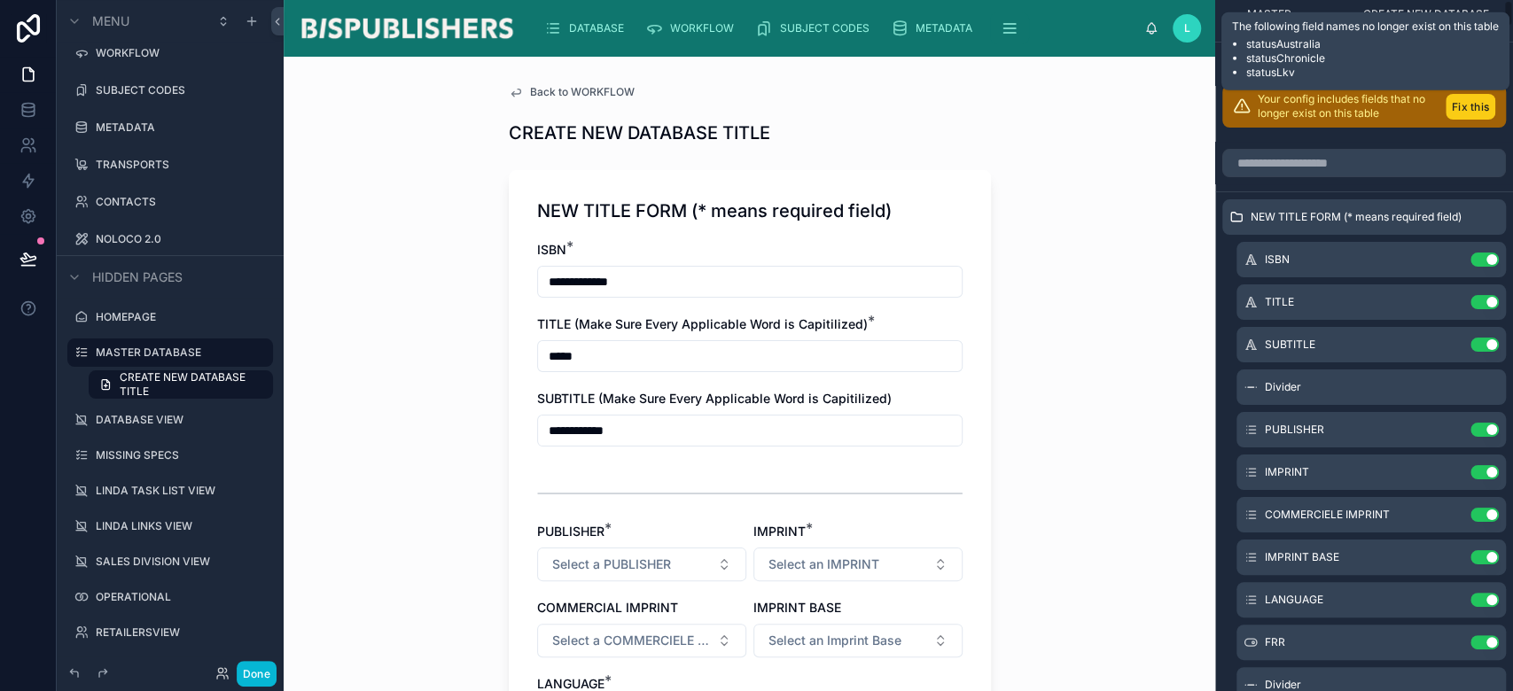
click at [1454, 103] on button "Fix this" at bounding box center [1471, 107] width 50 height 26
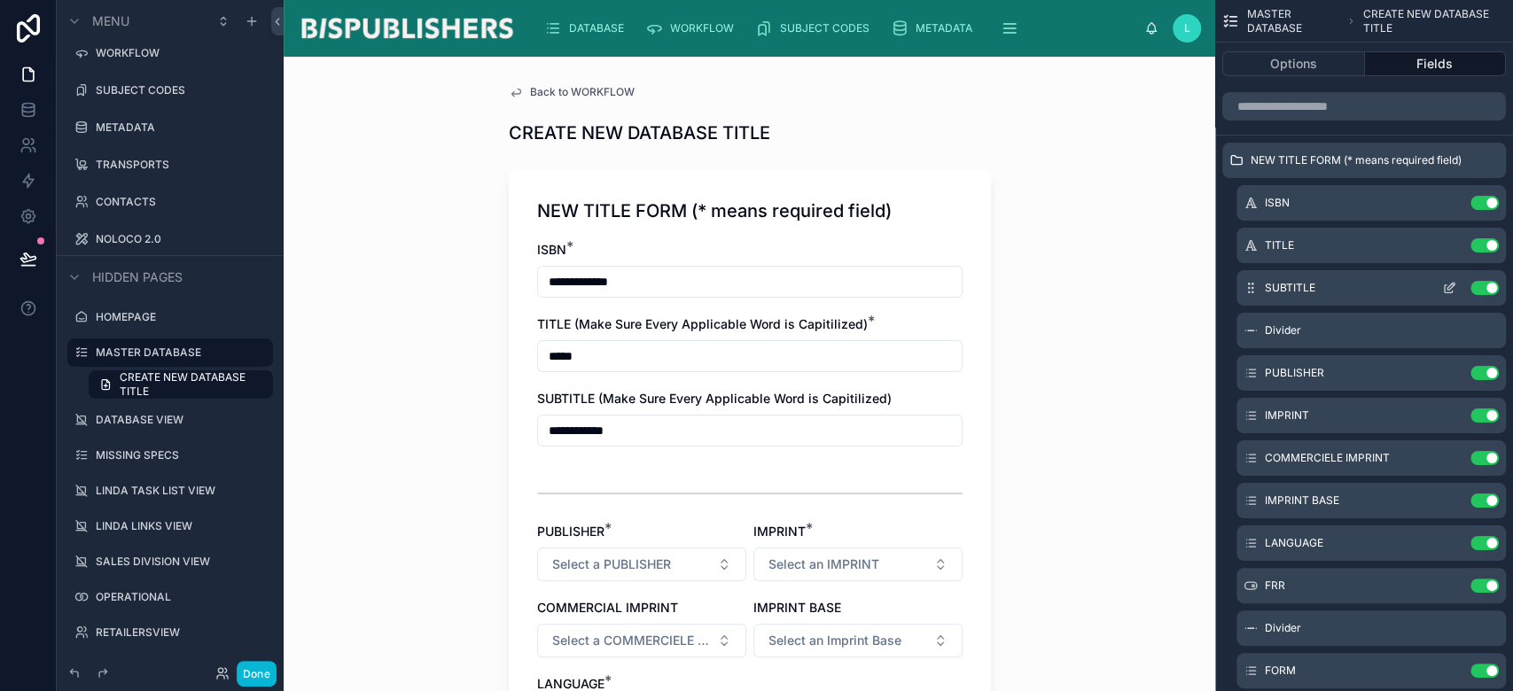
click at [1450, 287] on icon "scrollable content" at bounding box center [1451, 286] width 7 height 7
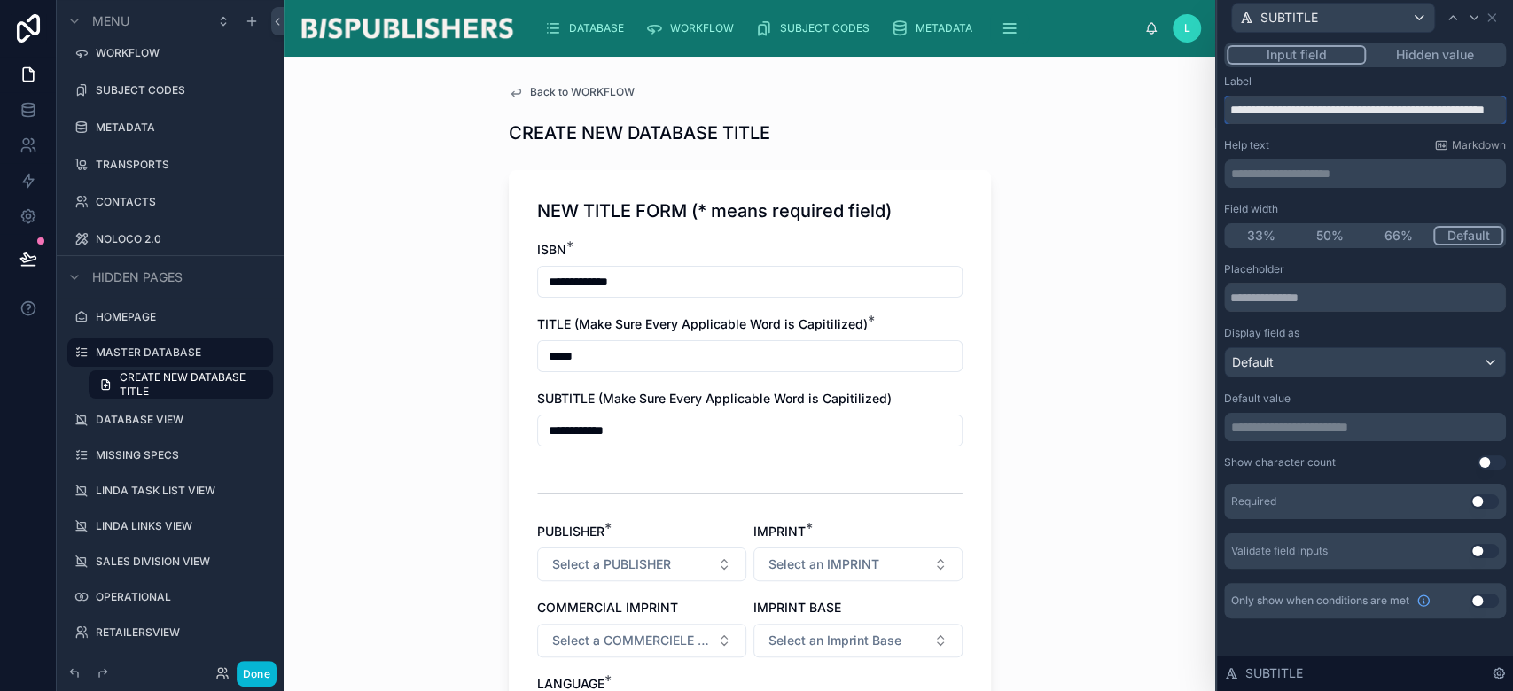
scroll to position [0, 77]
drag, startPoint x: 1298, startPoint y: 110, endPoint x: 1495, endPoint y: 110, distance: 197.7
click at [1495, 110] on input "**********" at bounding box center [1365, 110] width 282 height 28
type input "**********"
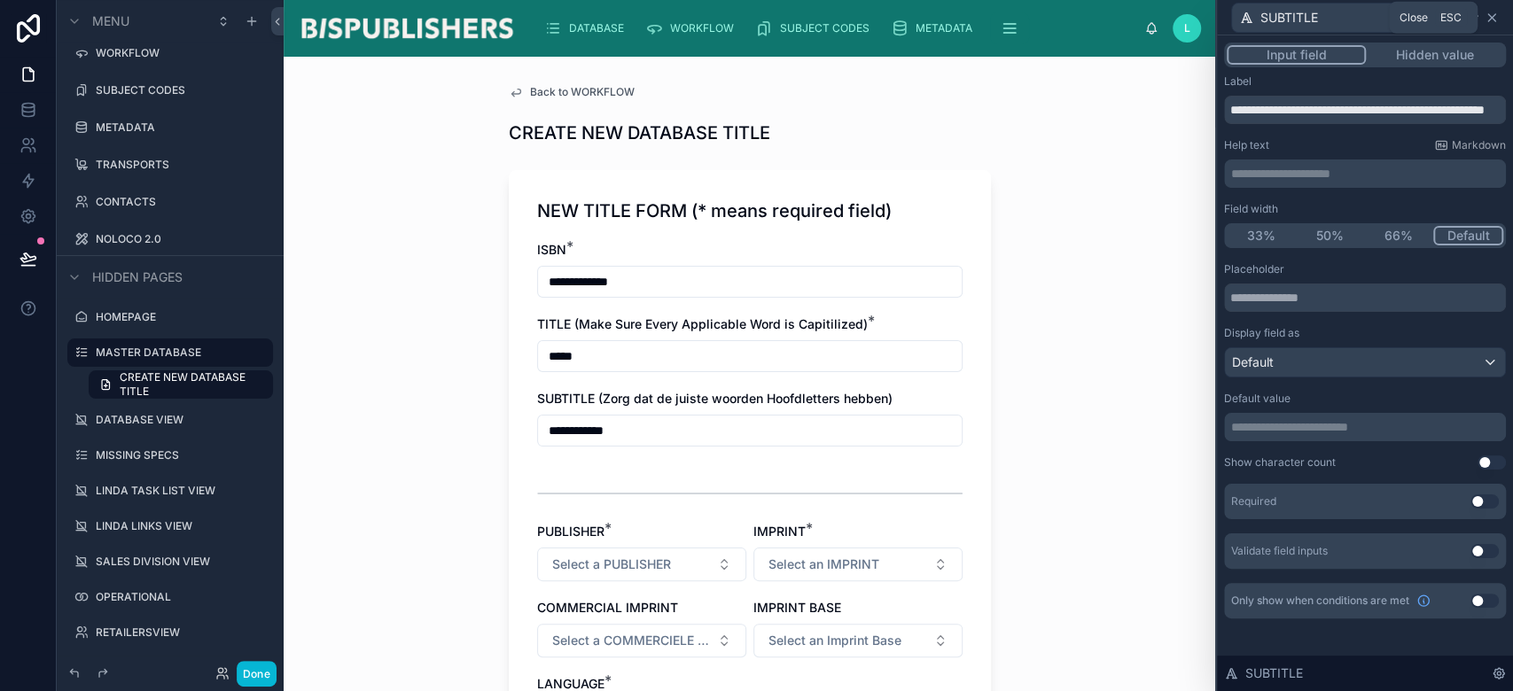
click at [1494, 23] on icon at bounding box center [1492, 18] width 14 height 14
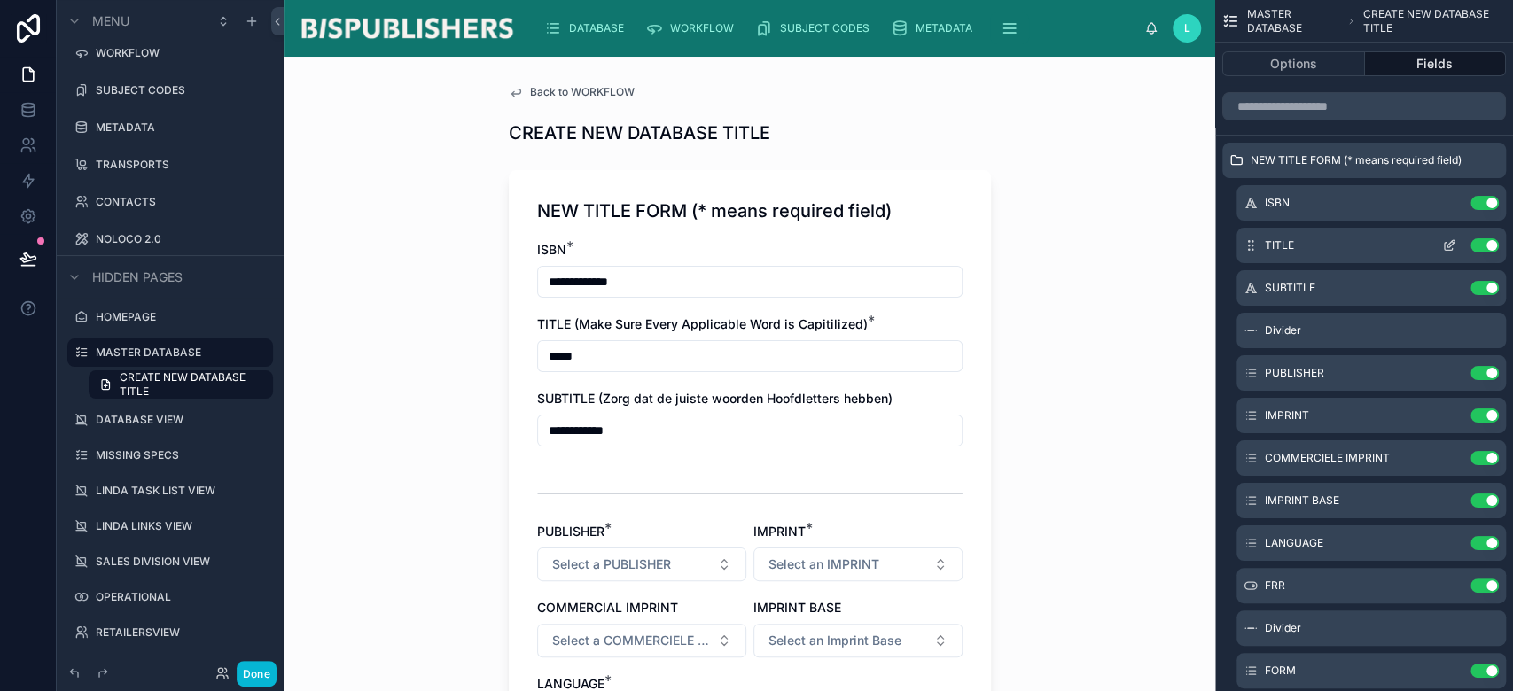
click at [1453, 249] on icon "scrollable content" at bounding box center [1449, 245] width 14 height 14
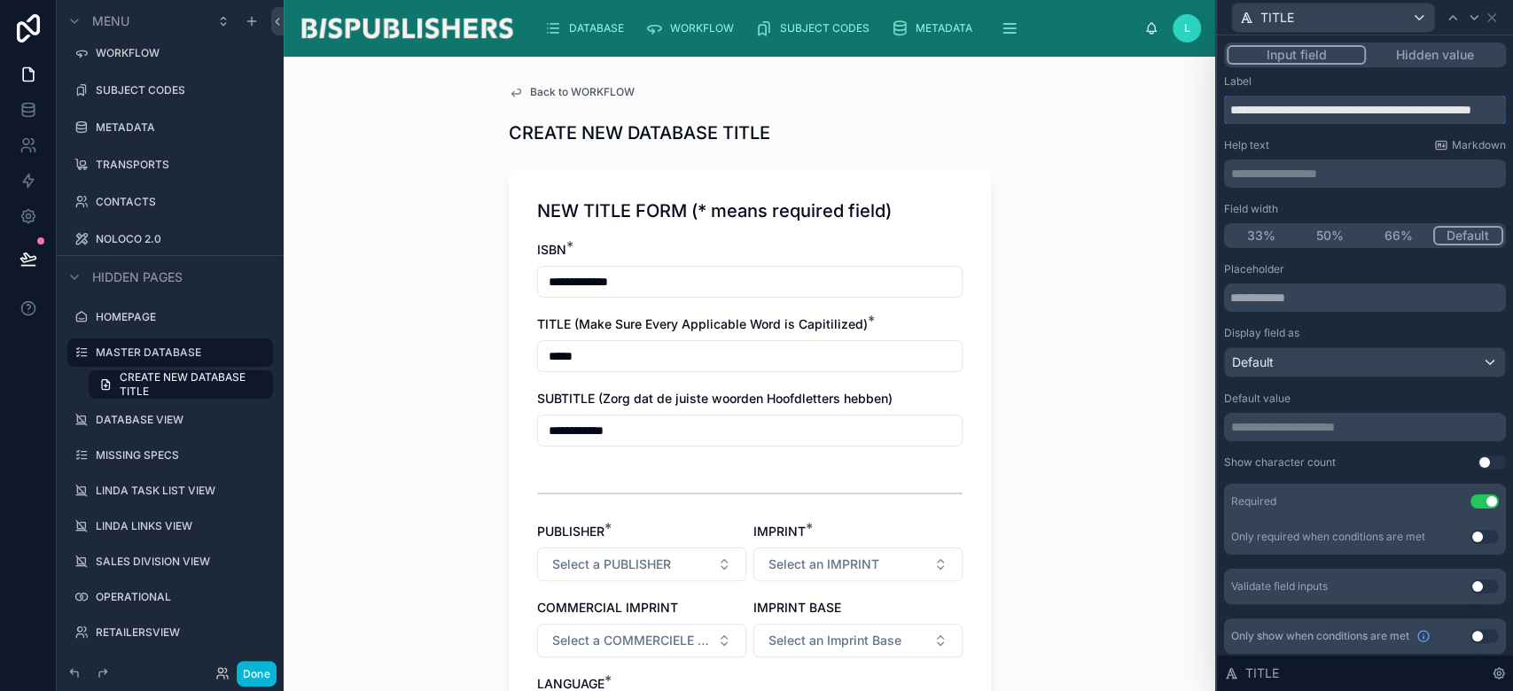
scroll to position [0, 71]
drag, startPoint x: 1276, startPoint y: 110, endPoint x: 1466, endPoint y: 112, distance: 189.7
click at [1466, 112] on input "**********" at bounding box center [1356, 110] width 264 height 28
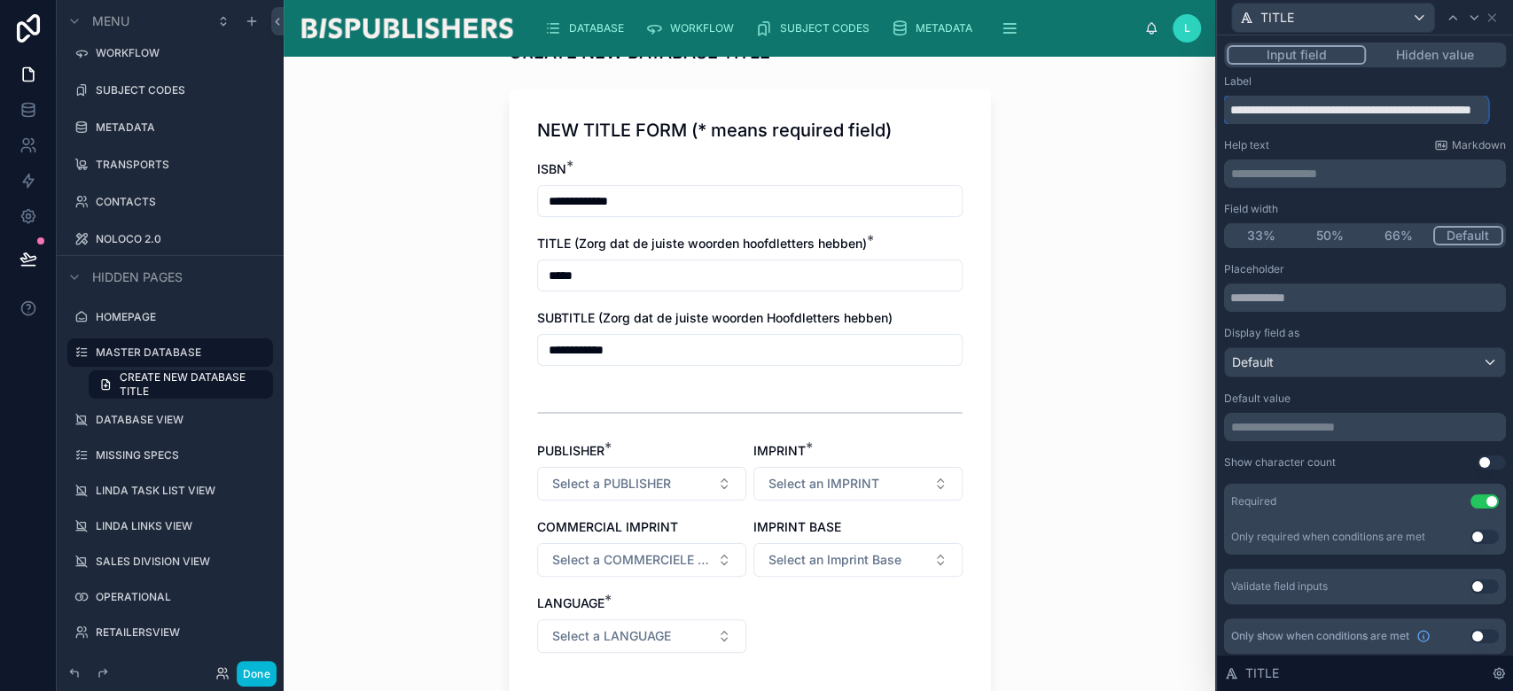
scroll to position [118, 0]
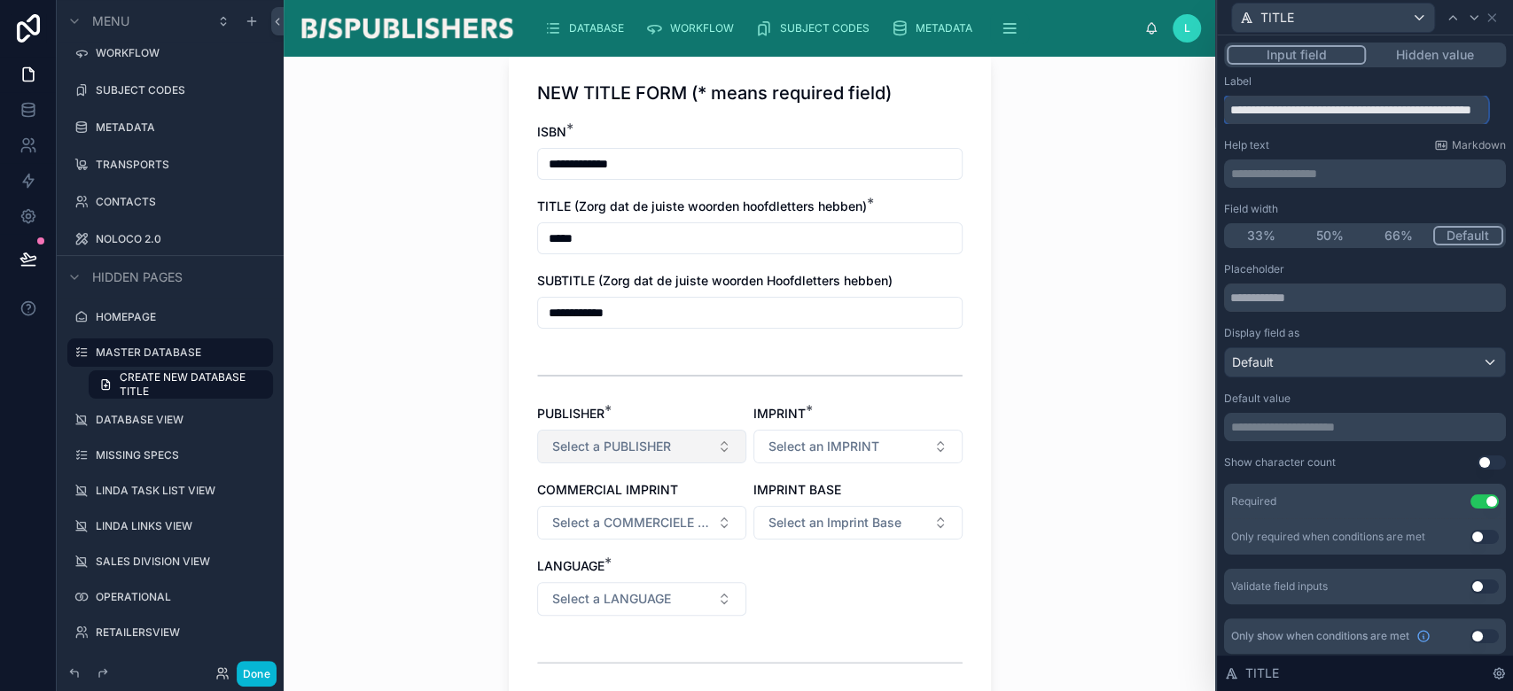
type input "**********"
click at [681, 455] on button "Select a PUBLISHER" at bounding box center [641, 447] width 209 height 34
click at [588, 519] on div "BIS Publishers" at bounding box center [579, 517] width 72 height 16
click at [881, 453] on button "Select an IMPRINT" at bounding box center [857, 447] width 209 height 34
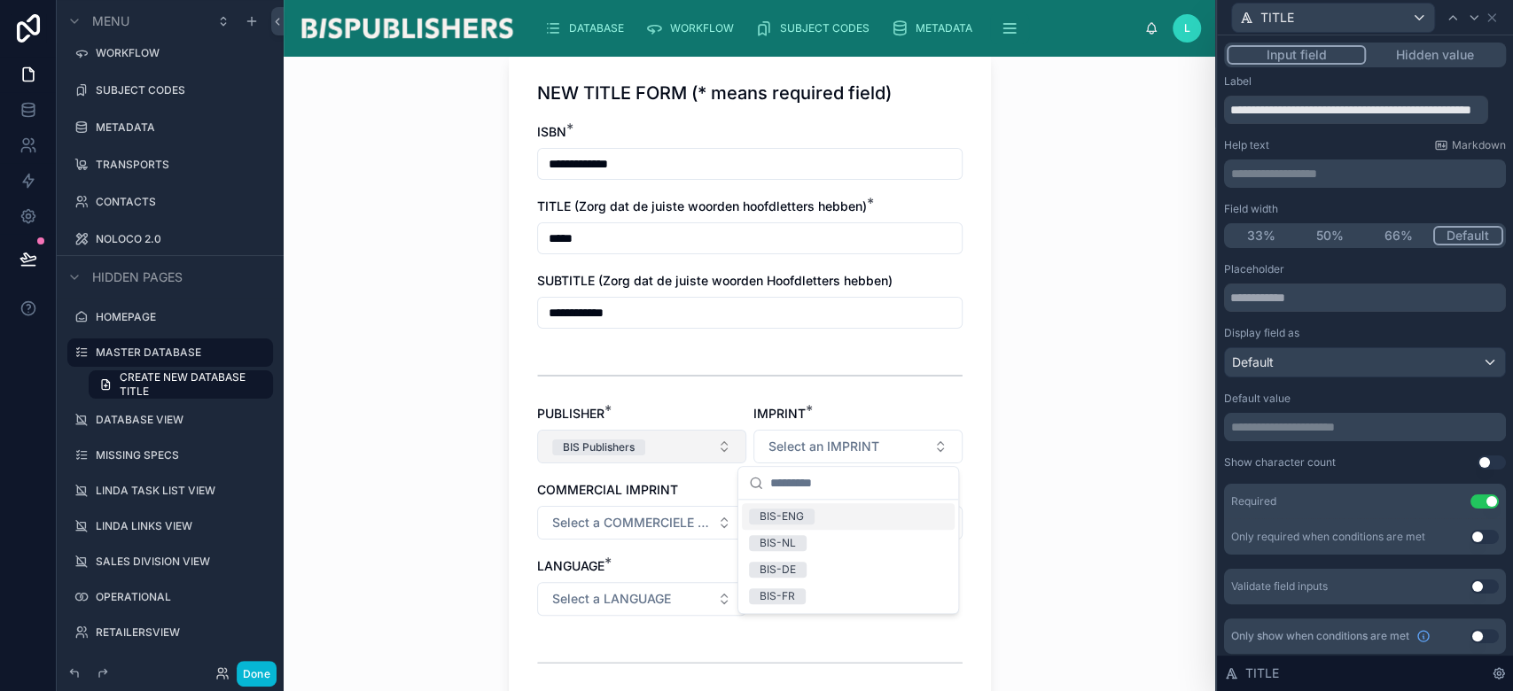
click at [672, 453] on button "BIS Publishers" at bounding box center [641, 447] width 209 height 34
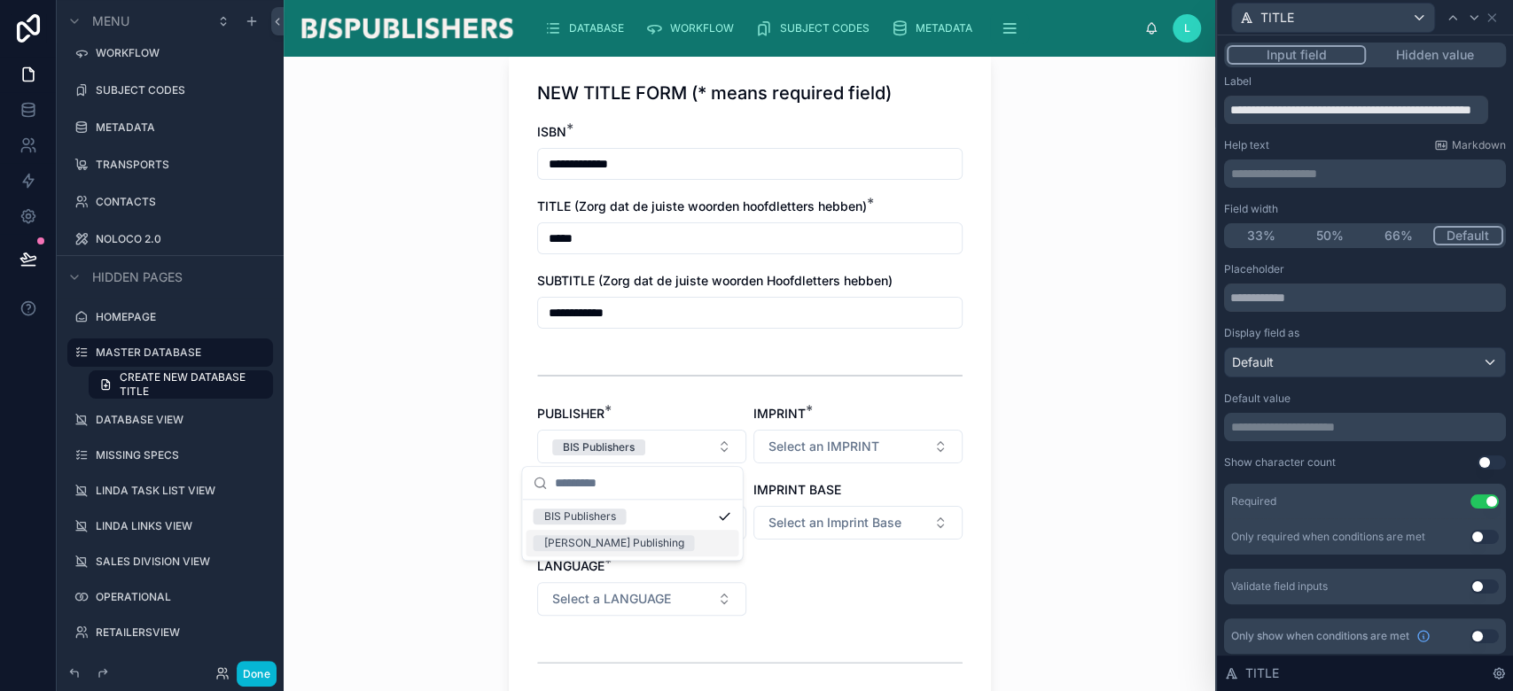
click at [631, 545] on div "Laurence King Publishing" at bounding box center [613, 543] width 140 height 16
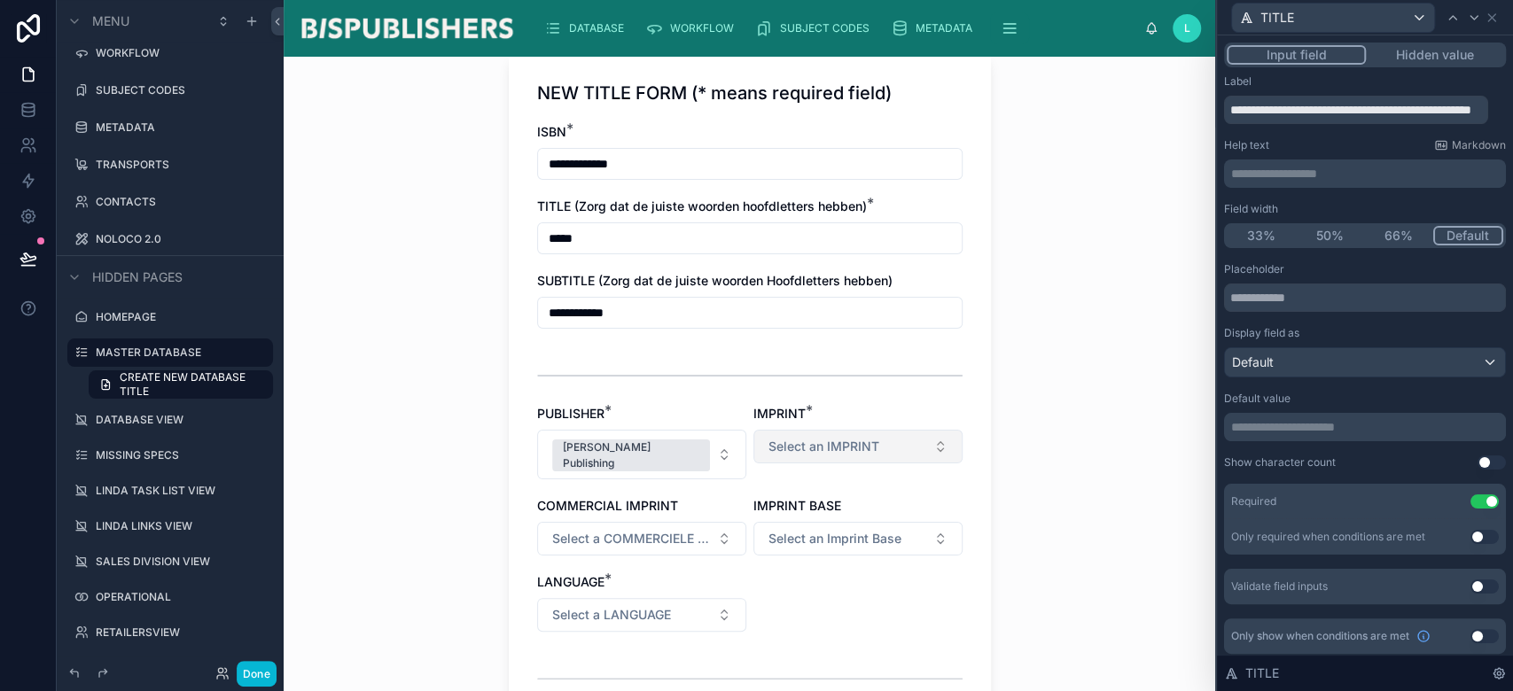
click at [845, 446] on span "Select an IMPRINT" at bounding box center [824, 447] width 111 height 18
click at [645, 452] on div "Laurence King Publishing" at bounding box center [631, 456] width 137 height 32
click at [612, 523] on div "BIS Publishers" at bounding box center [579, 517] width 72 height 16
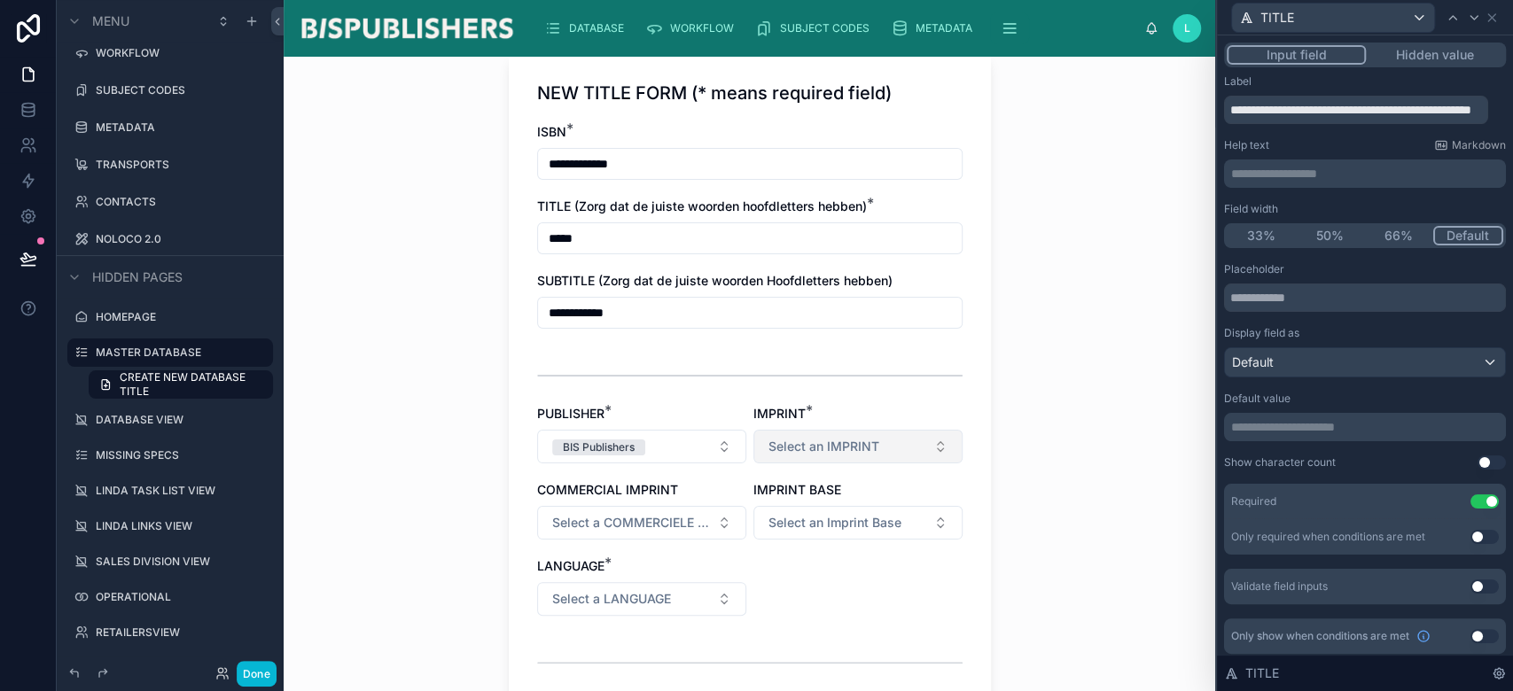
click at [834, 446] on span "Select an IMPRINT" at bounding box center [824, 447] width 111 height 18
click at [798, 515] on div "BIS-ENG" at bounding box center [782, 517] width 44 height 16
click at [649, 531] on button "Select a COMMERCIELE IMPRINT" at bounding box center [641, 523] width 209 height 34
click at [621, 597] on div "BIS Publishers BV" at bounding box center [587, 593] width 89 height 16
click at [844, 525] on span "Select an Imprint Base" at bounding box center [835, 523] width 133 height 18
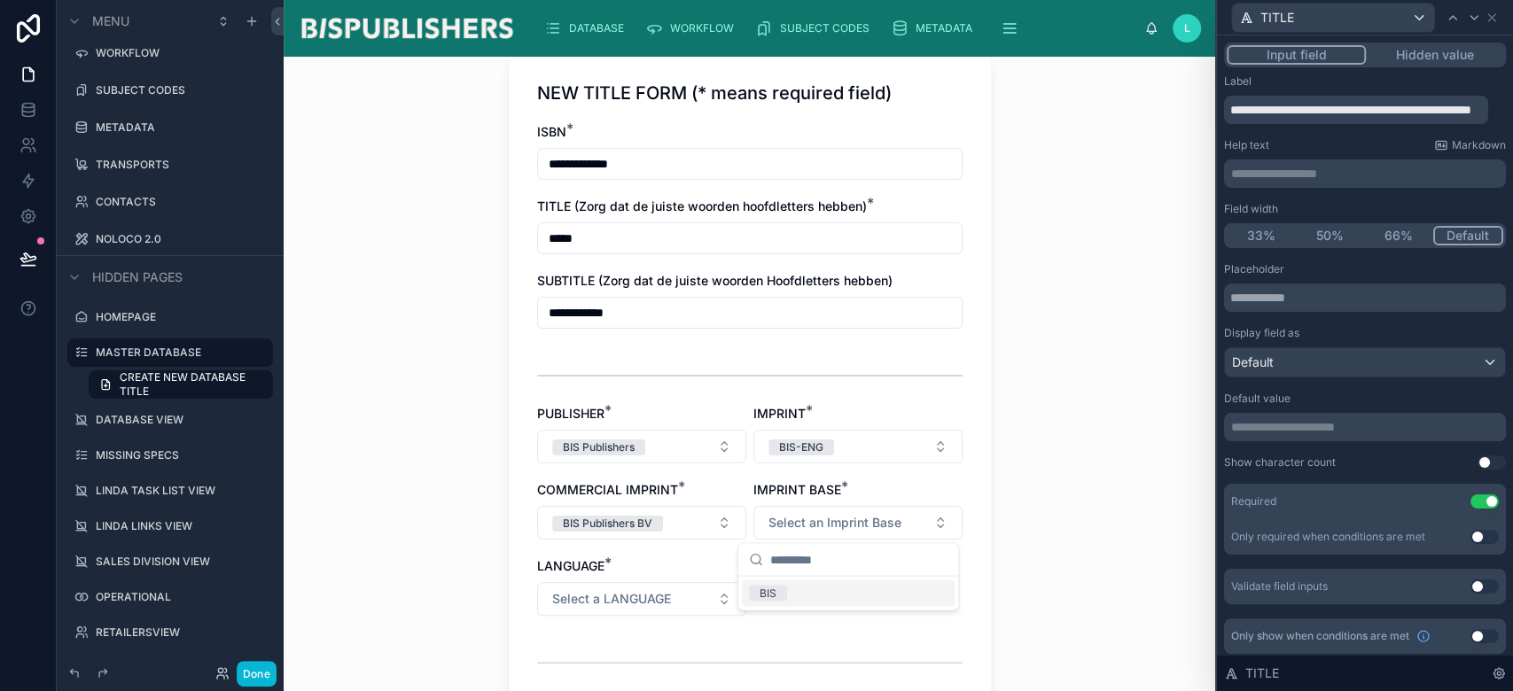
click at [775, 595] on div "BIS" at bounding box center [768, 593] width 17 height 16
click at [667, 602] on button "Select a LANGUAGE" at bounding box center [641, 599] width 209 height 34
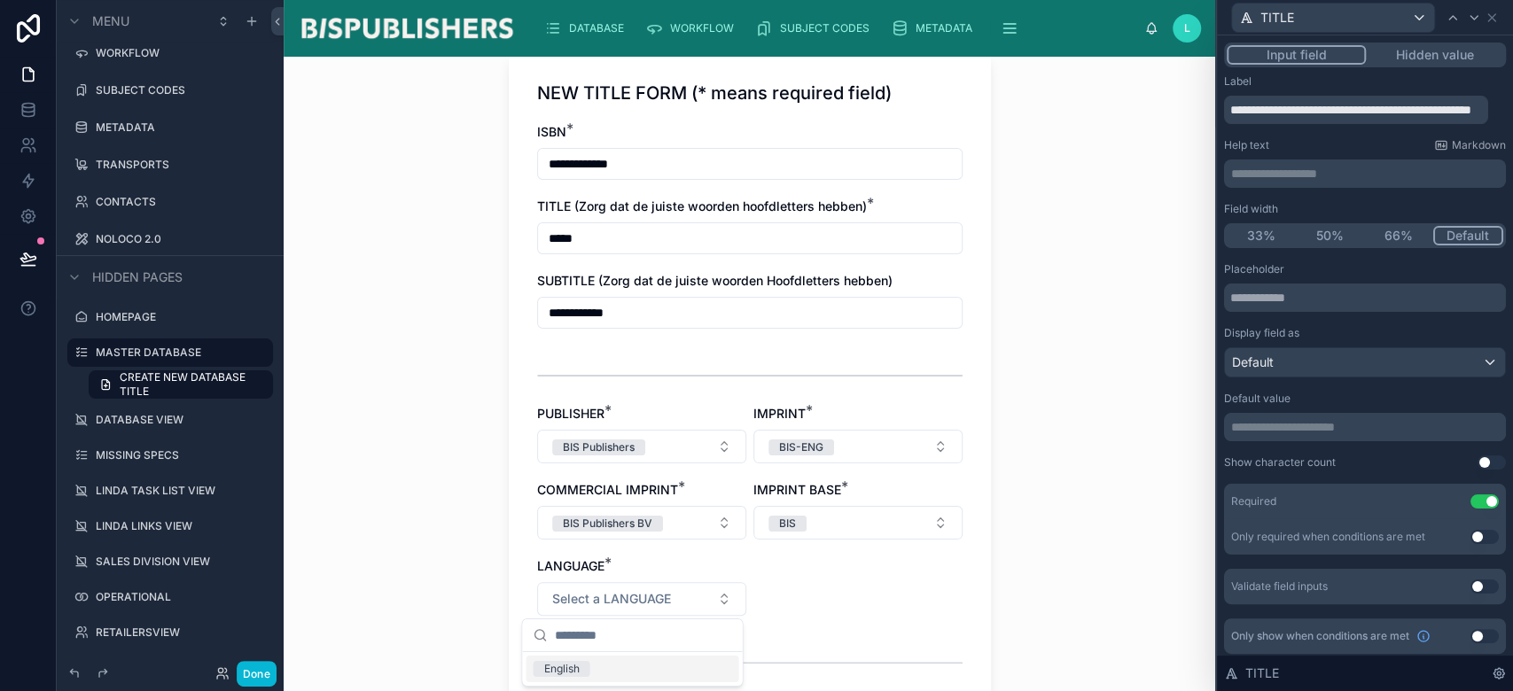
click at [577, 674] on div "English" at bounding box center [560, 669] width 35 height 16
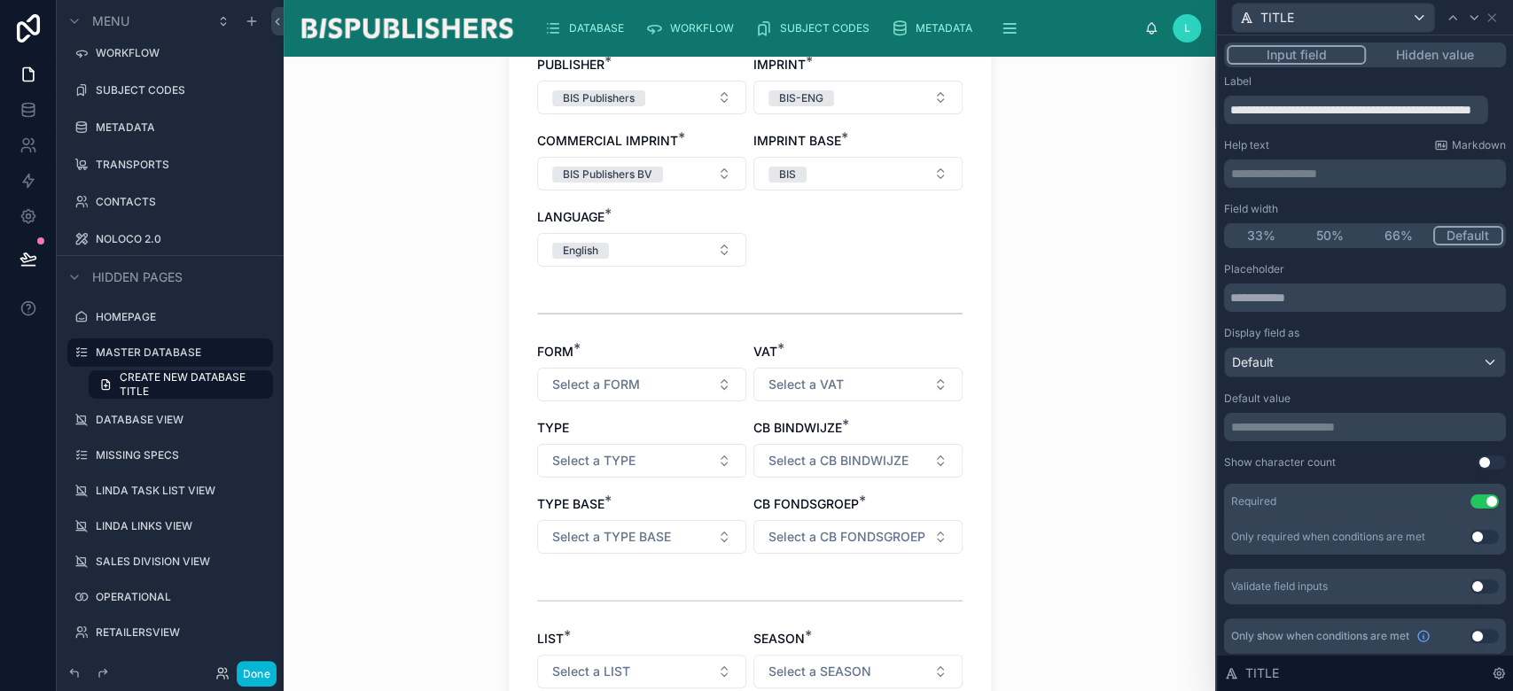
scroll to position [472, 0]
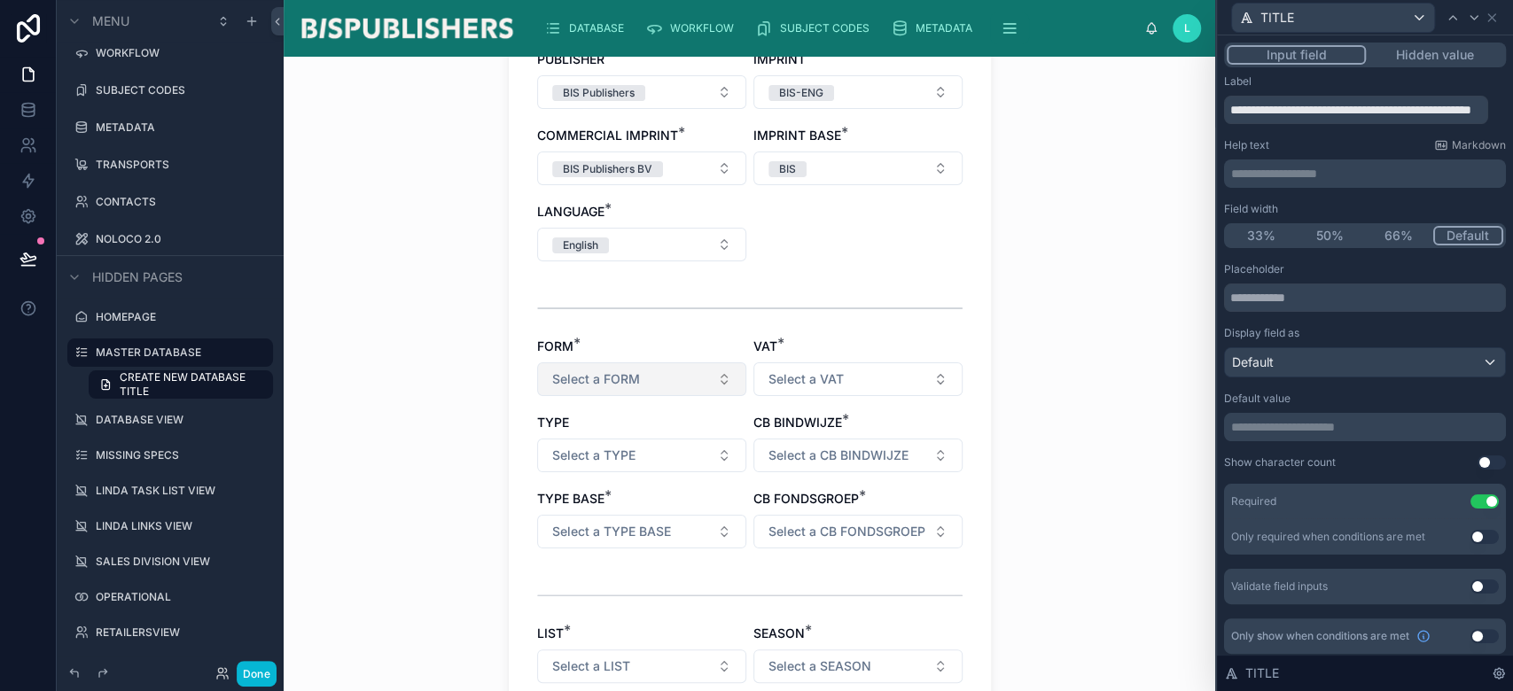
click at [706, 380] on button "Select a FORM" at bounding box center [641, 380] width 209 height 34
click at [629, 448] on div "Book" at bounding box center [632, 449] width 213 height 27
click at [882, 360] on div "VAT * Select a VAT" at bounding box center [857, 367] width 209 height 59
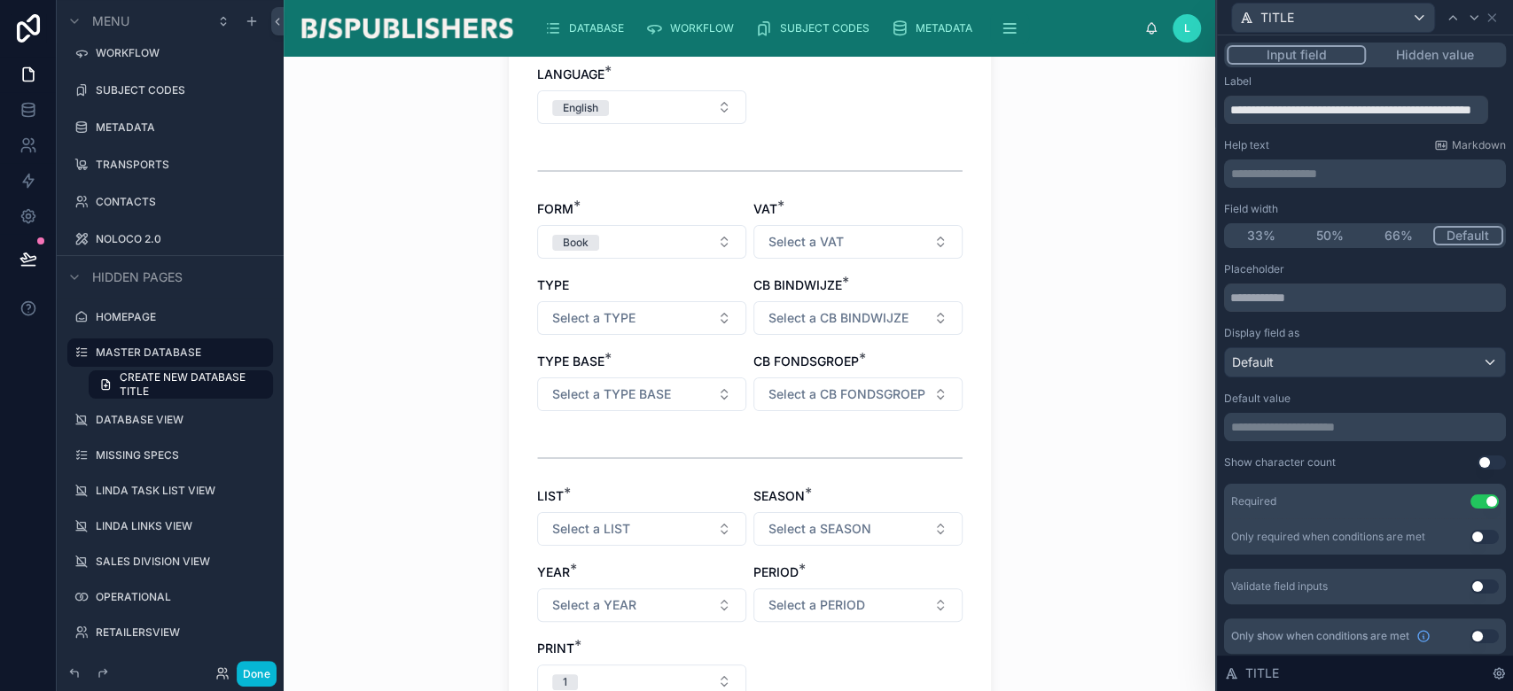
scroll to position [709, 0]
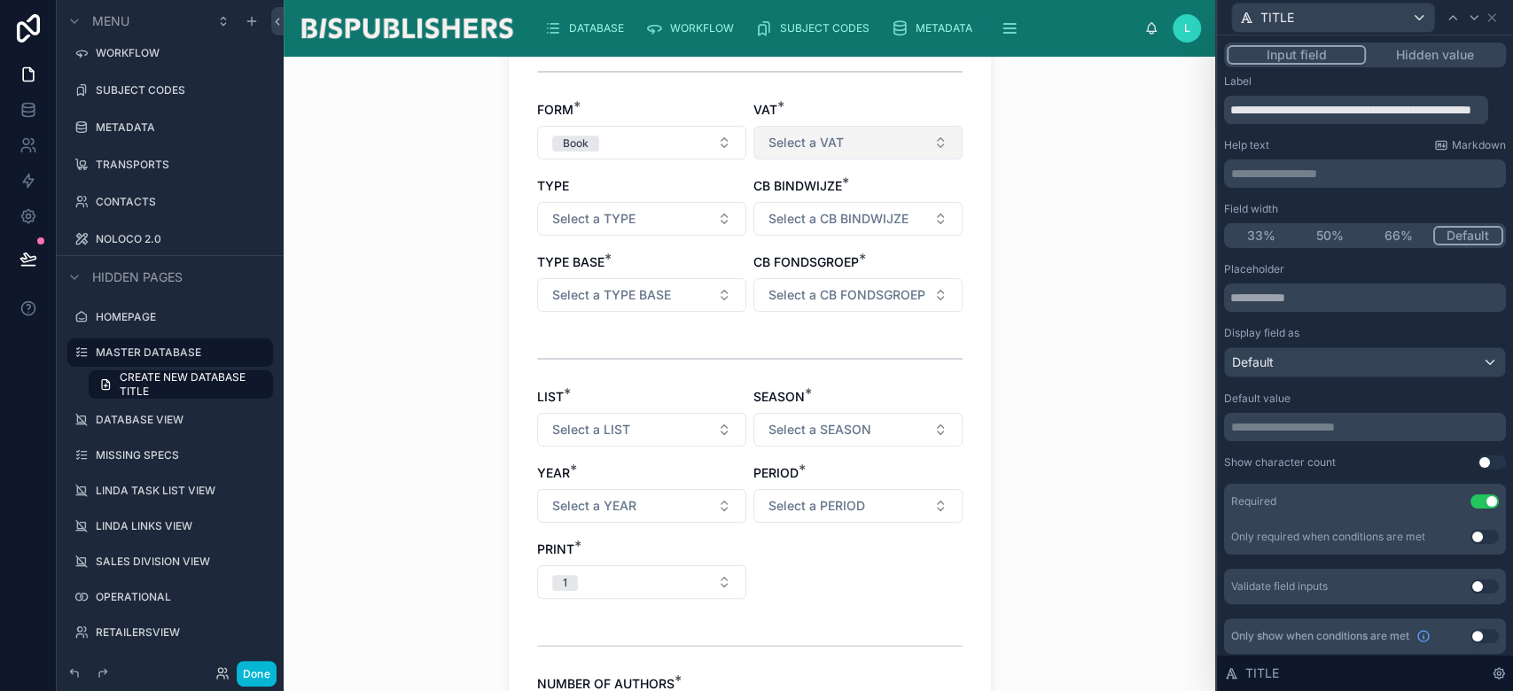
click at [853, 138] on button "Select a VAT" at bounding box center [857, 143] width 209 height 34
click at [760, 209] on div "Low" at bounding box center [770, 212] width 21 height 16
click at [638, 215] on button "Select a TYPE" at bounding box center [641, 219] width 209 height 34
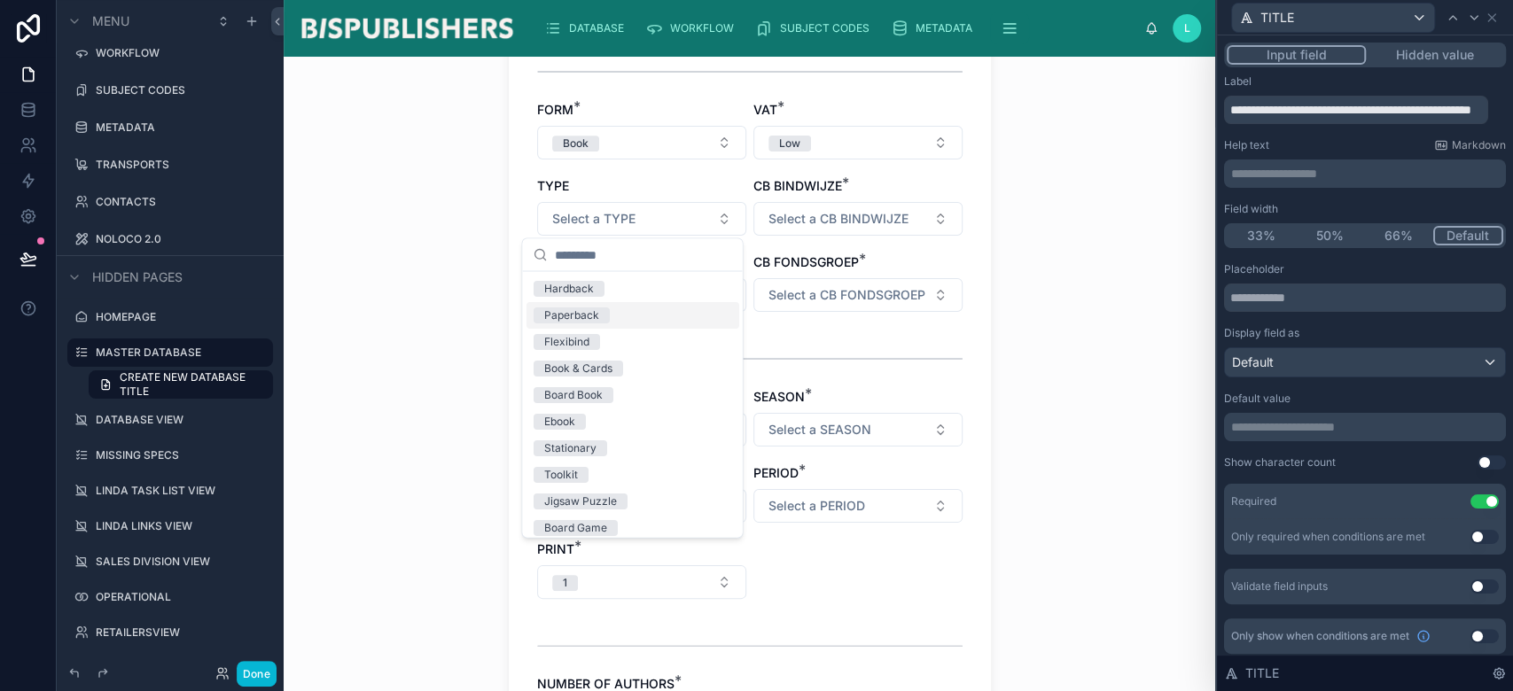
click at [605, 316] on span "Paperback" at bounding box center [571, 315] width 76 height 16
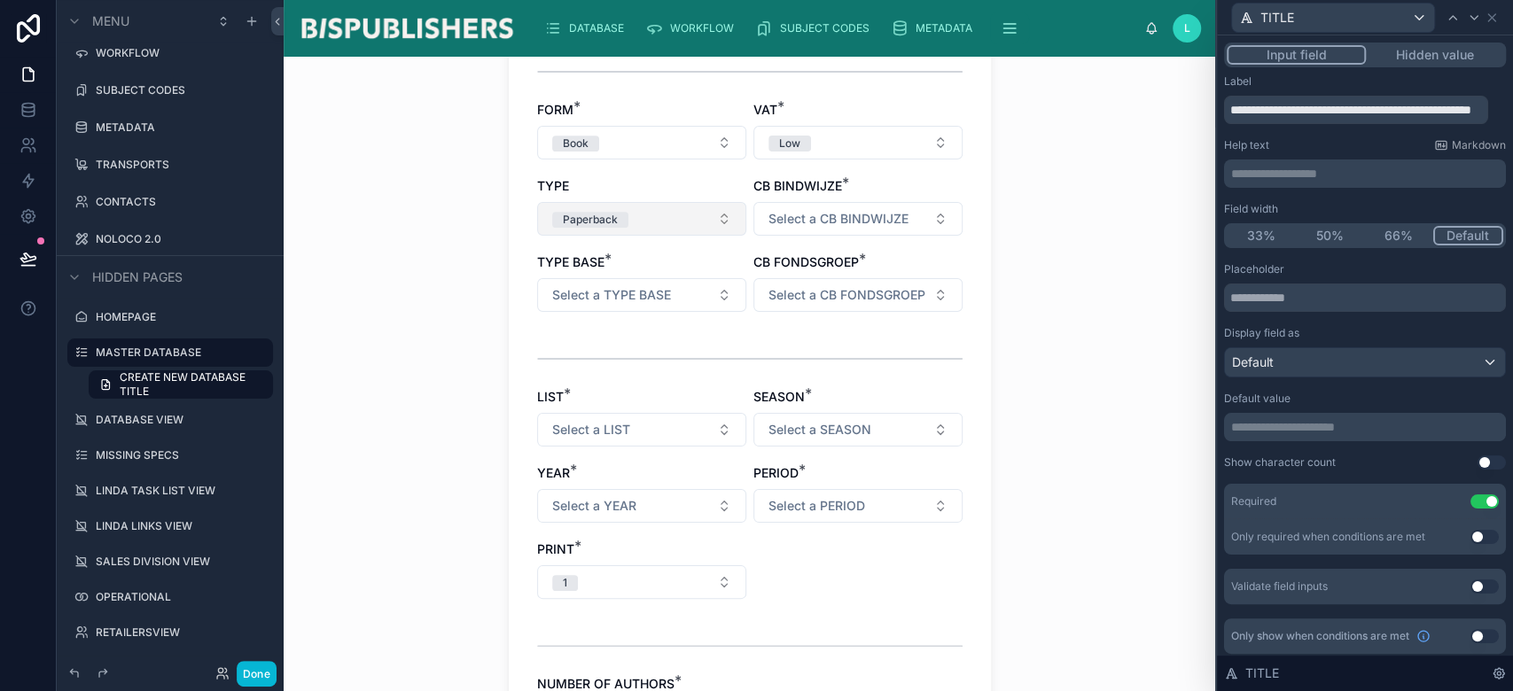
click at [628, 230] on button "Paperback" at bounding box center [641, 219] width 209 height 34
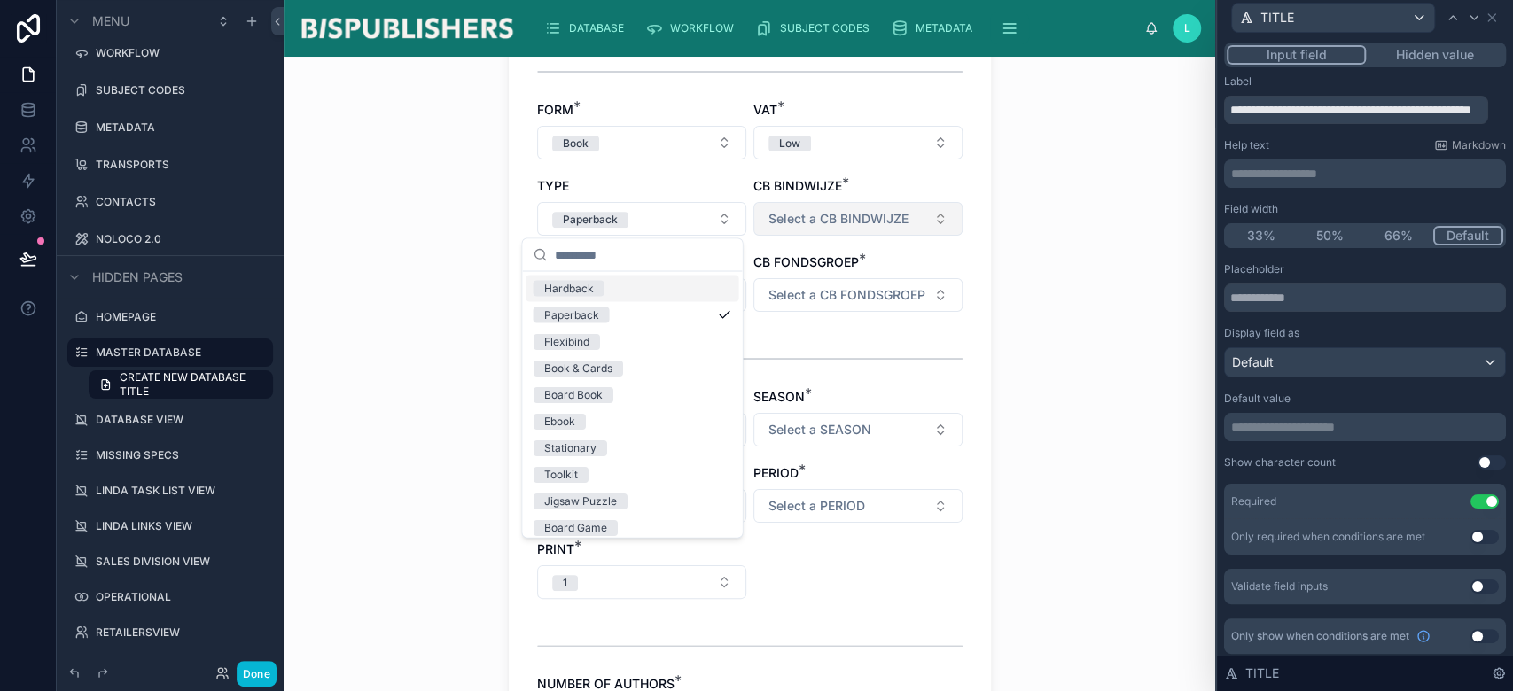
click at [839, 229] on button "Select a CB BINDWIJZE" at bounding box center [857, 219] width 209 height 34
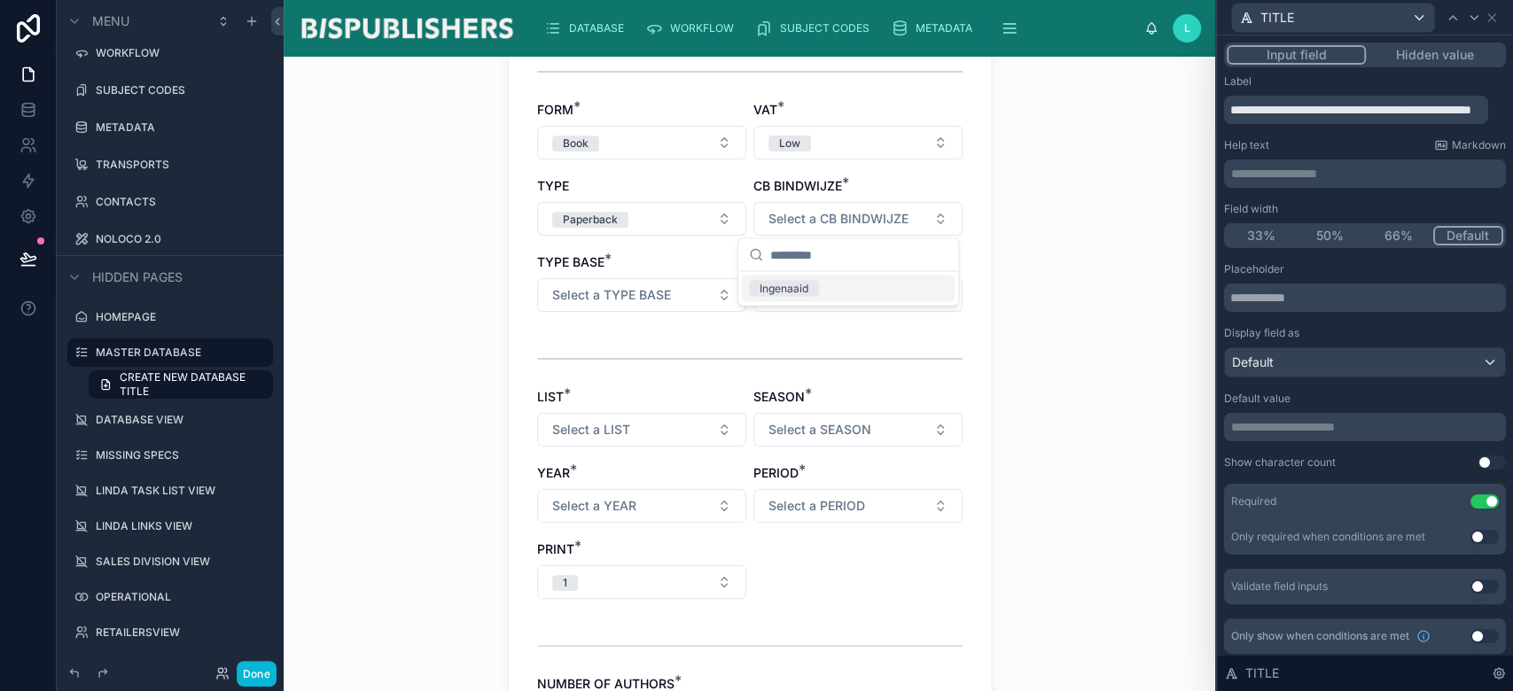
click at [792, 293] on div "Ingenaaid" at bounding box center [784, 288] width 49 height 16
click at [660, 298] on span "Select a TYPE BASE" at bounding box center [611, 295] width 119 height 18
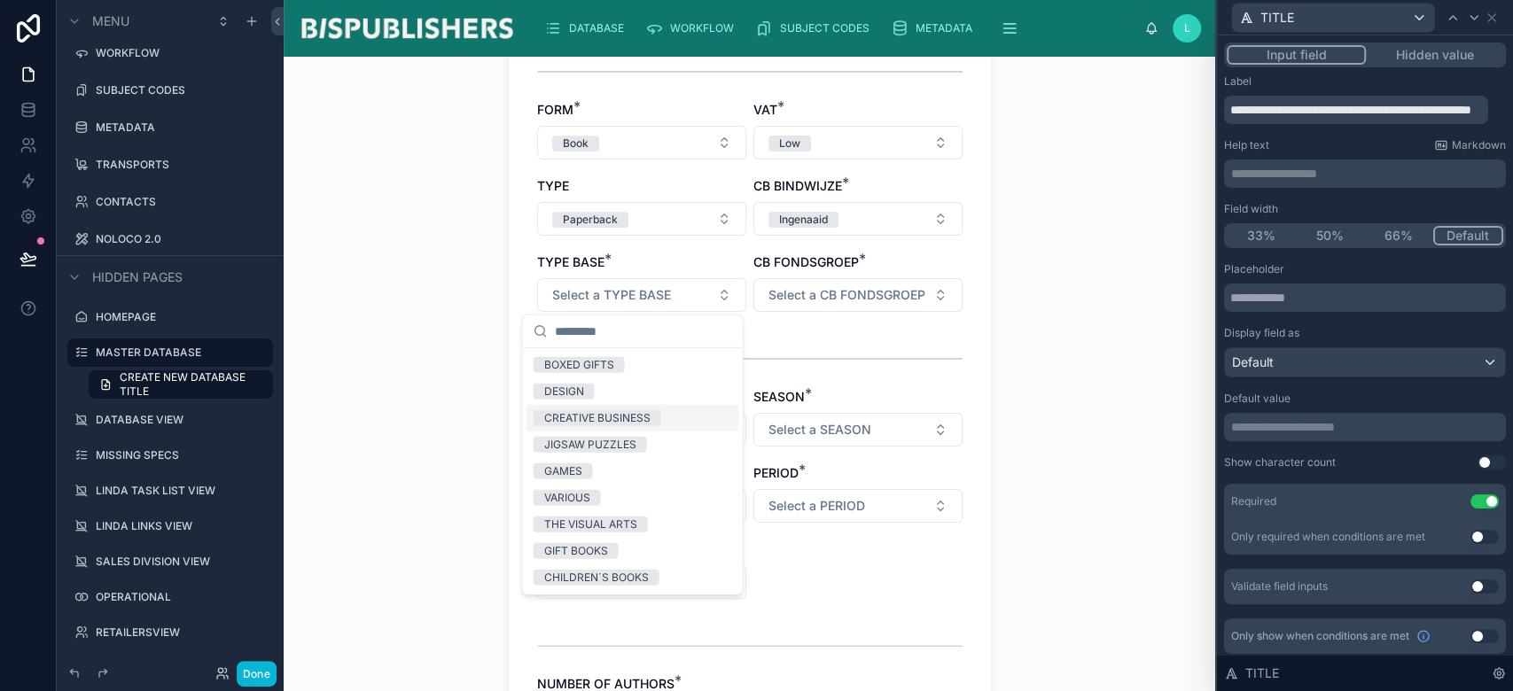
click at [610, 411] on div "CREATIVE BUSINESS" at bounding box center [596, 418] width 106 height 16
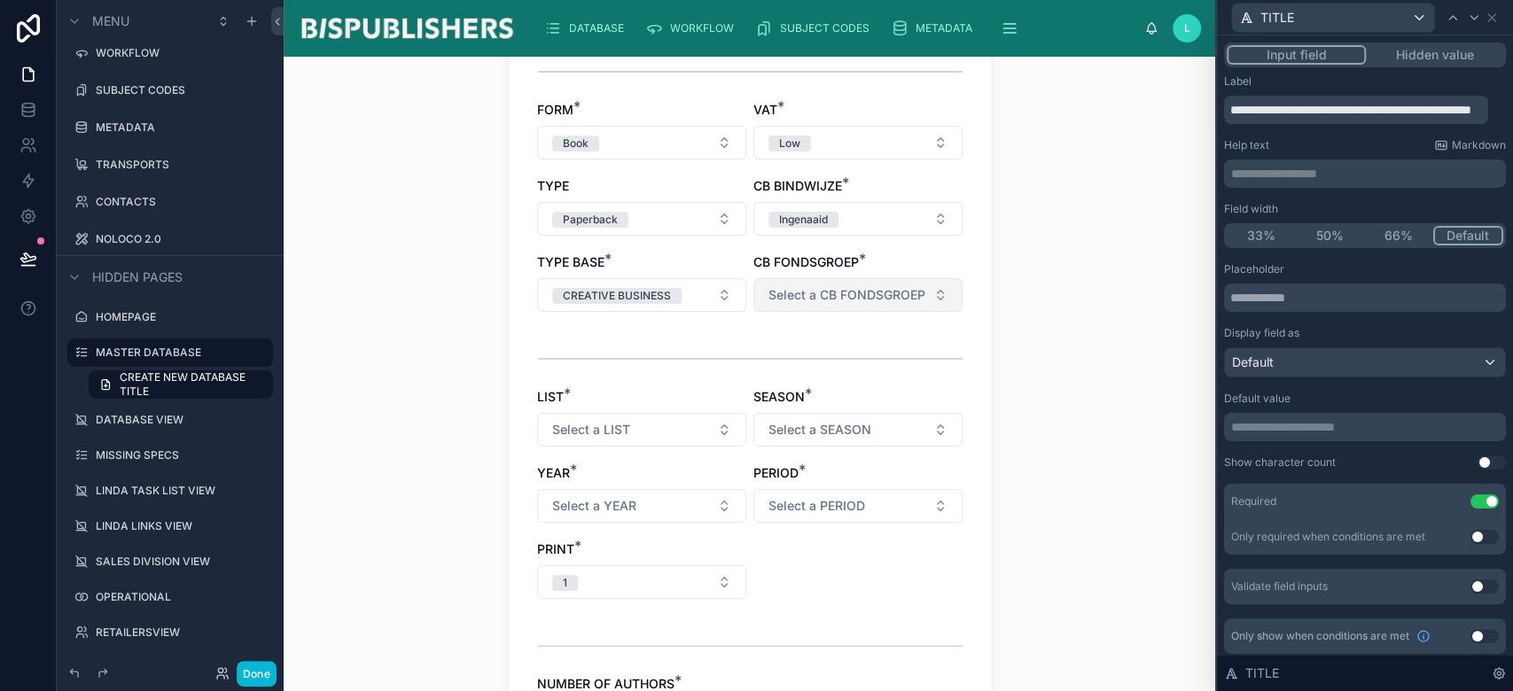
click at [821, 298] on span "Select a CB FONDSGROEP" at bounding box center [847, 295] width 157 height 18
click at [756, 371] on span "0" at bounding box center [763, 365] width 28 height 16
click at [617, 429] on span "Select a LIST" at bounding box center [591, 430] width 78 height 18
click at [589, 500] on span "FrontList" at bounding box center [566, 499] width 66 height 16
click at [816, 434] on span "Select a SEASON" at bounding box center [820, 430] width 103 height 18
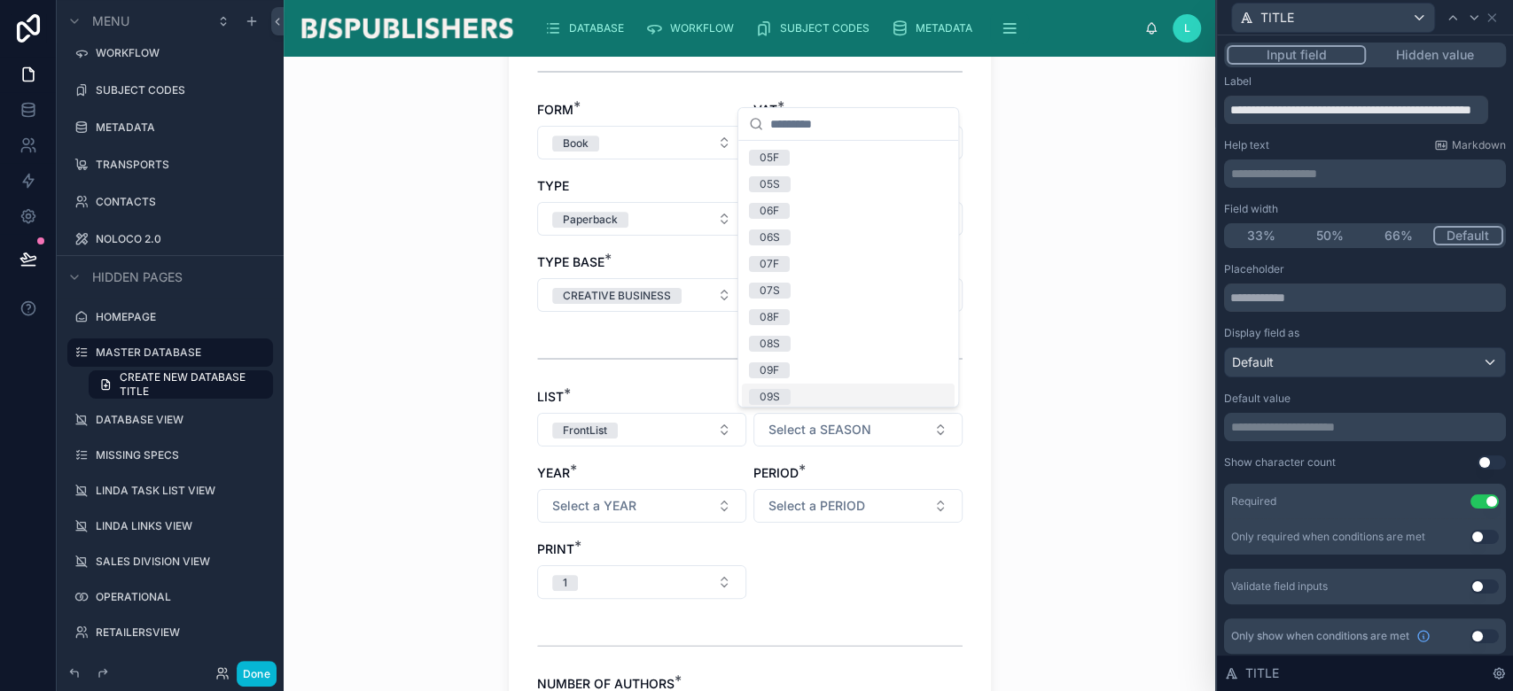
click at [802, 371] on div "09F" at bounding box center [848, 370] width 213 height 27
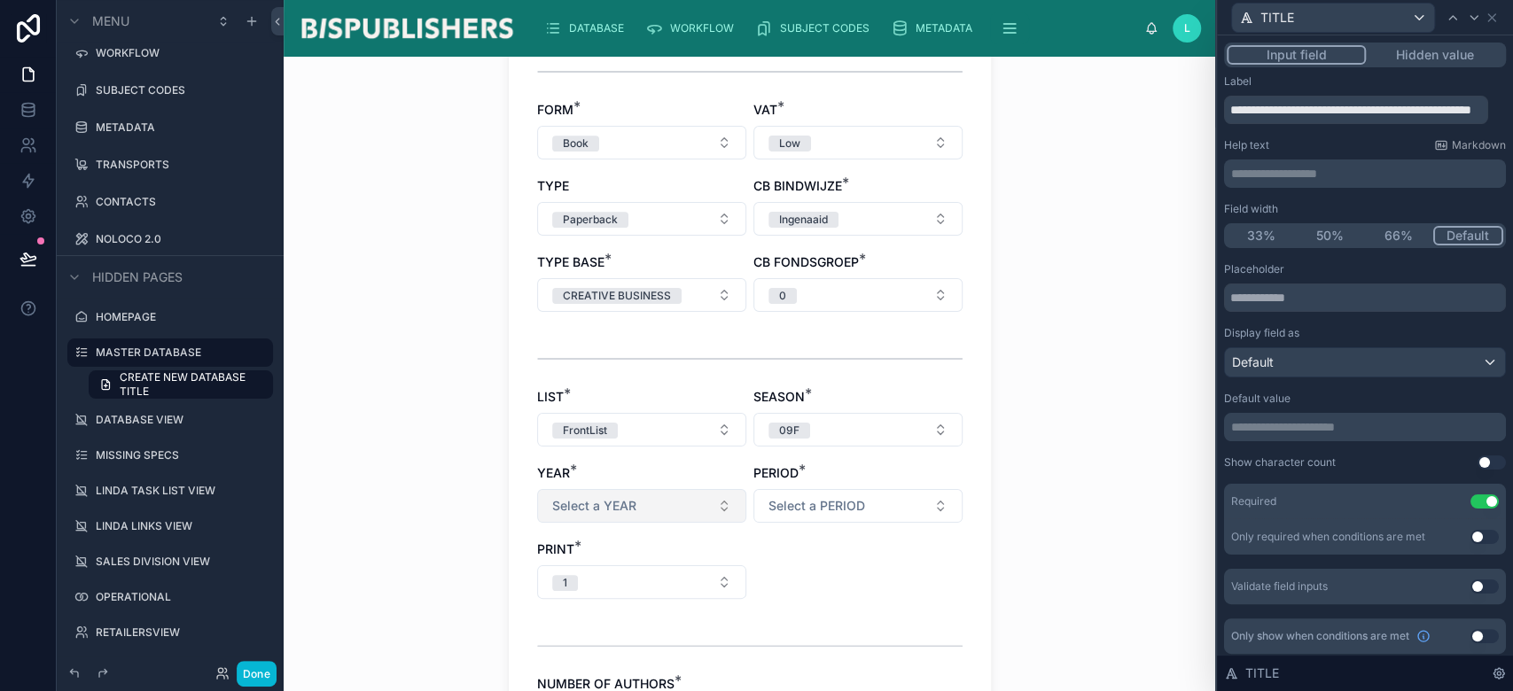
click at [664, 498] on button "Select a YEAR" at bounding box center [641, 506] width 209 height 34
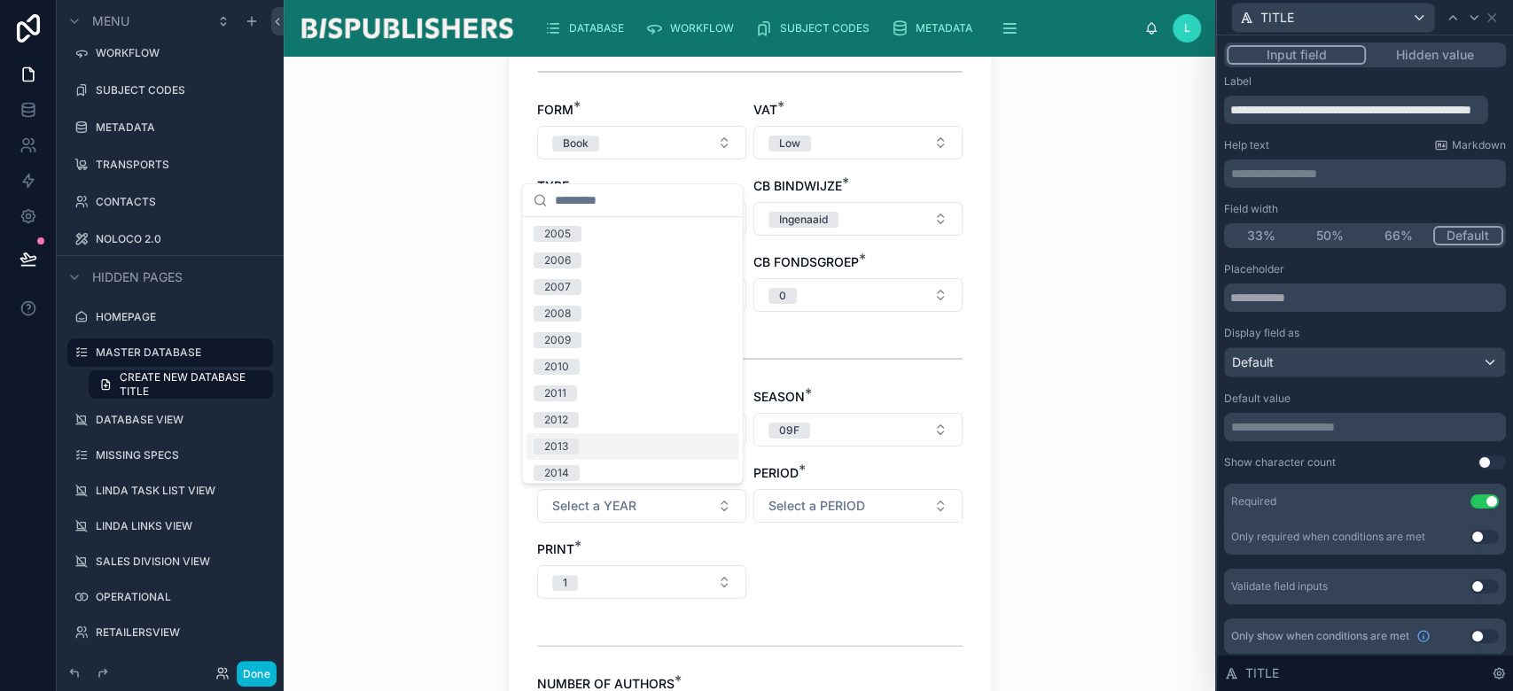
click at [642, 435] on div "2013" at bounding box center [632, 446] width 213 height 27
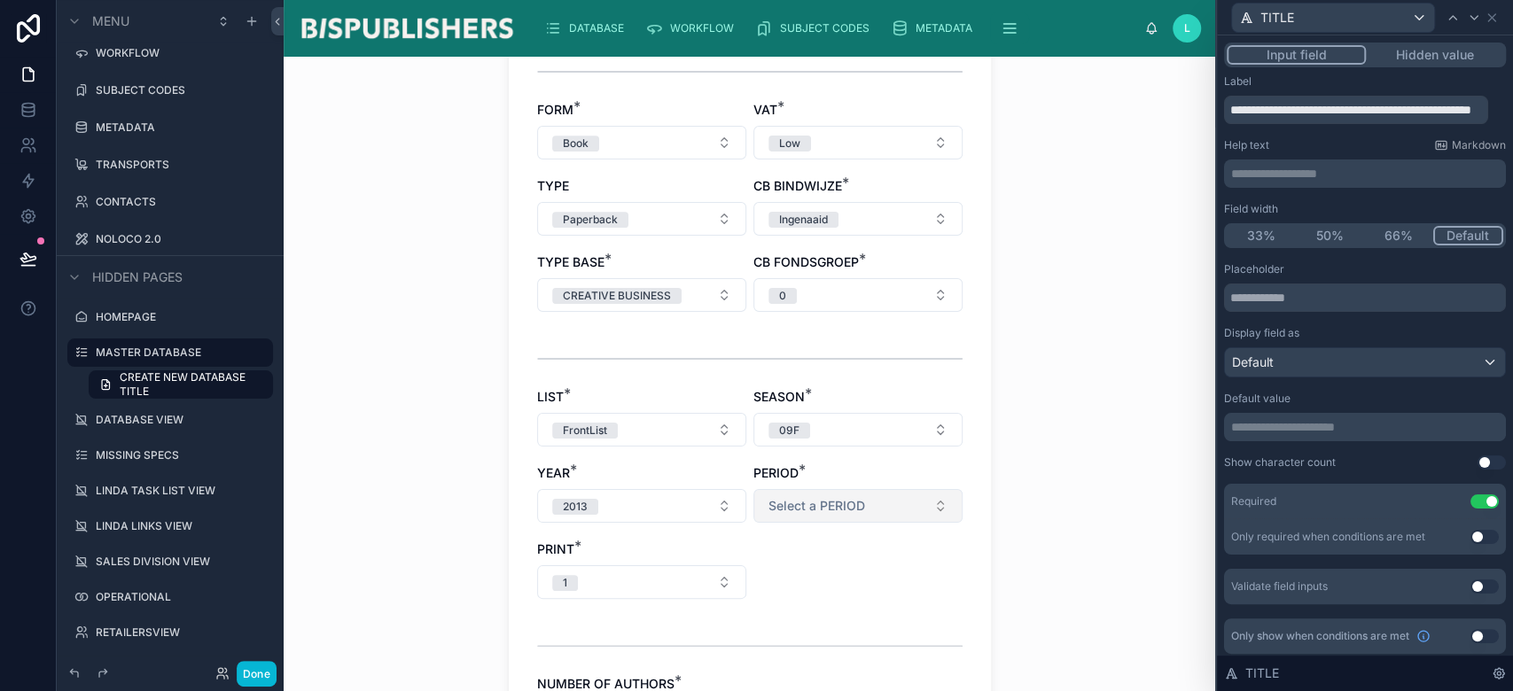
click at [804, 501] on span "Select a PERIOD" at bounding box center [817, 506] width 97 height 18
click at [777, 574] on span "Fall" at bounding box center [768, 574] width 39 height 16
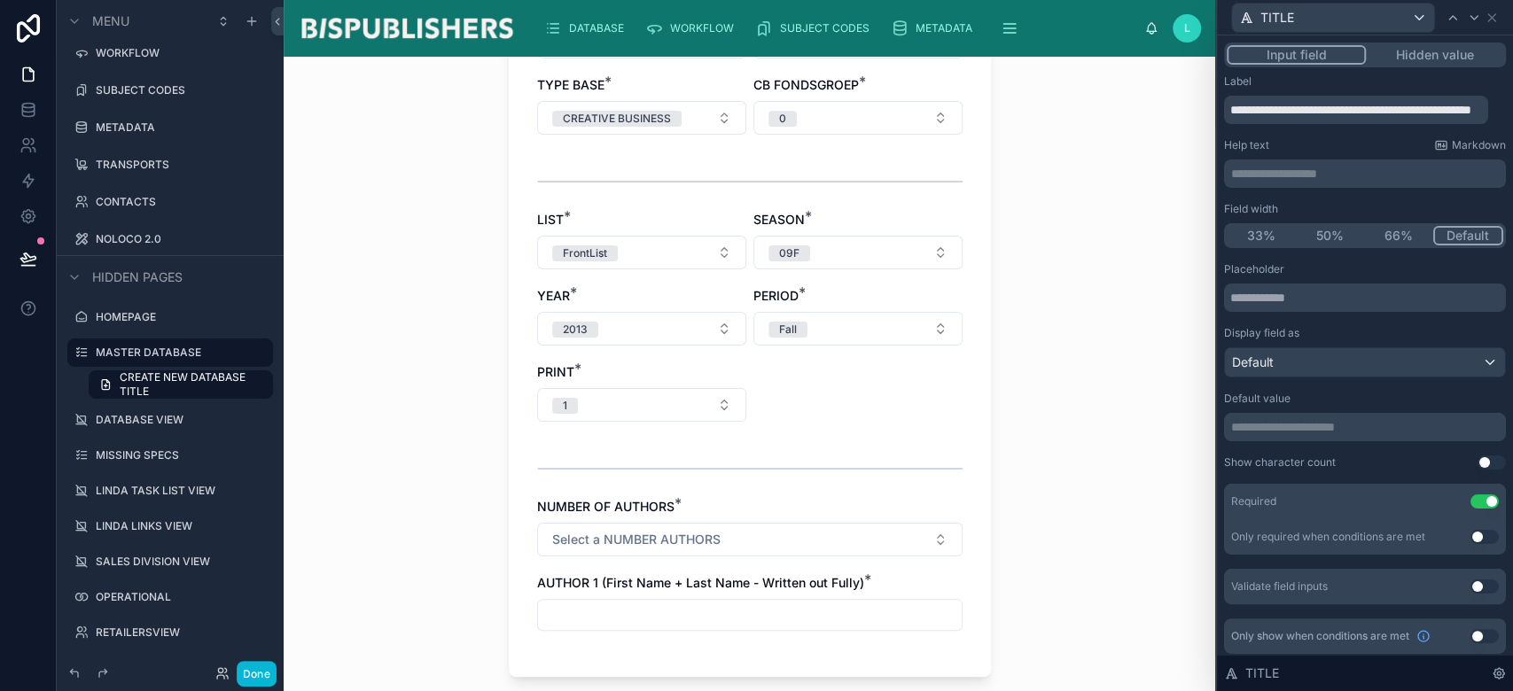
scroll to position [945, 0]
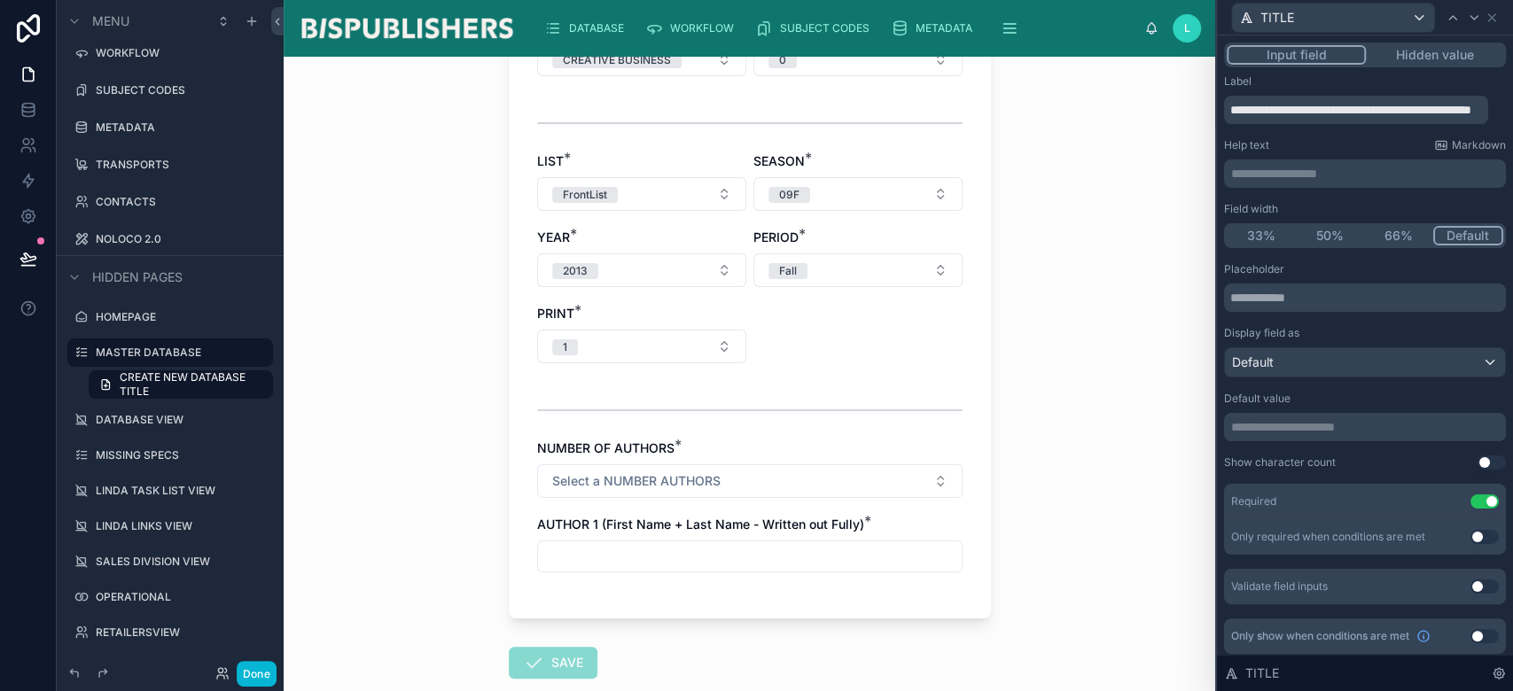
click at [708, 558] on input "text" at bounding box center [750, 556] width 424 height 25
click at [611, 482] on span "Select a NUMBER AUTHORS" at bounding box center [636, 481] width 168 height 18
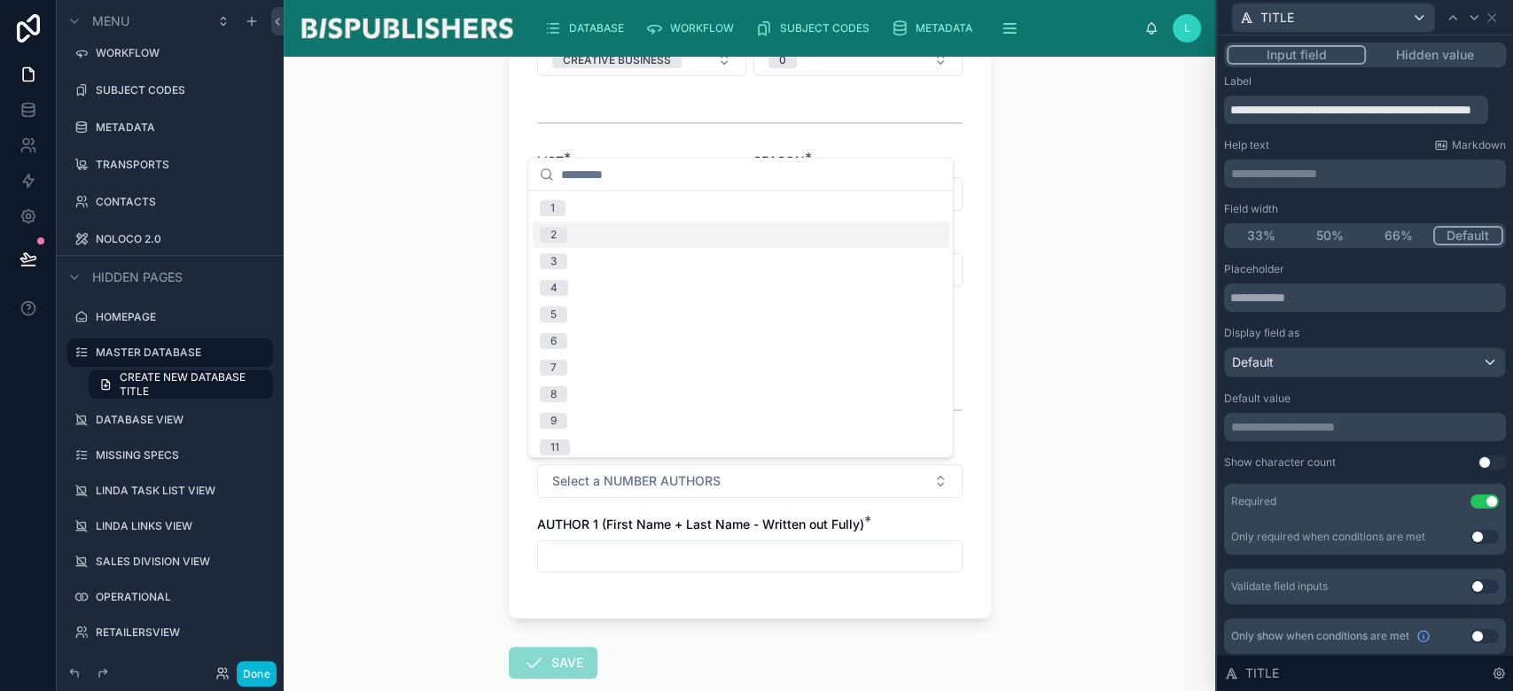
click at [613, 207] on div "1" at bounding box center [741, 208] width 417 height 27
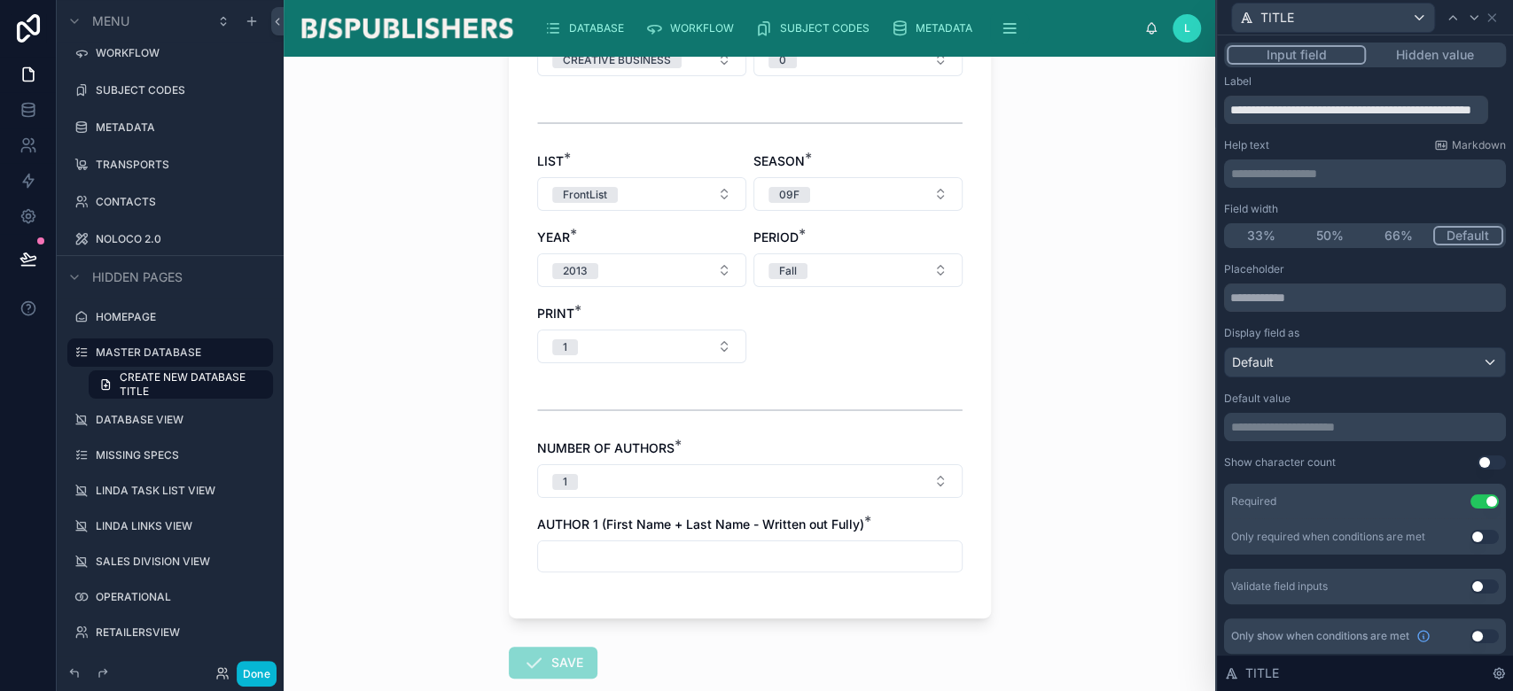
click at [631, 549] on input "text" at bounding box center [750, 556] width 424 height 25
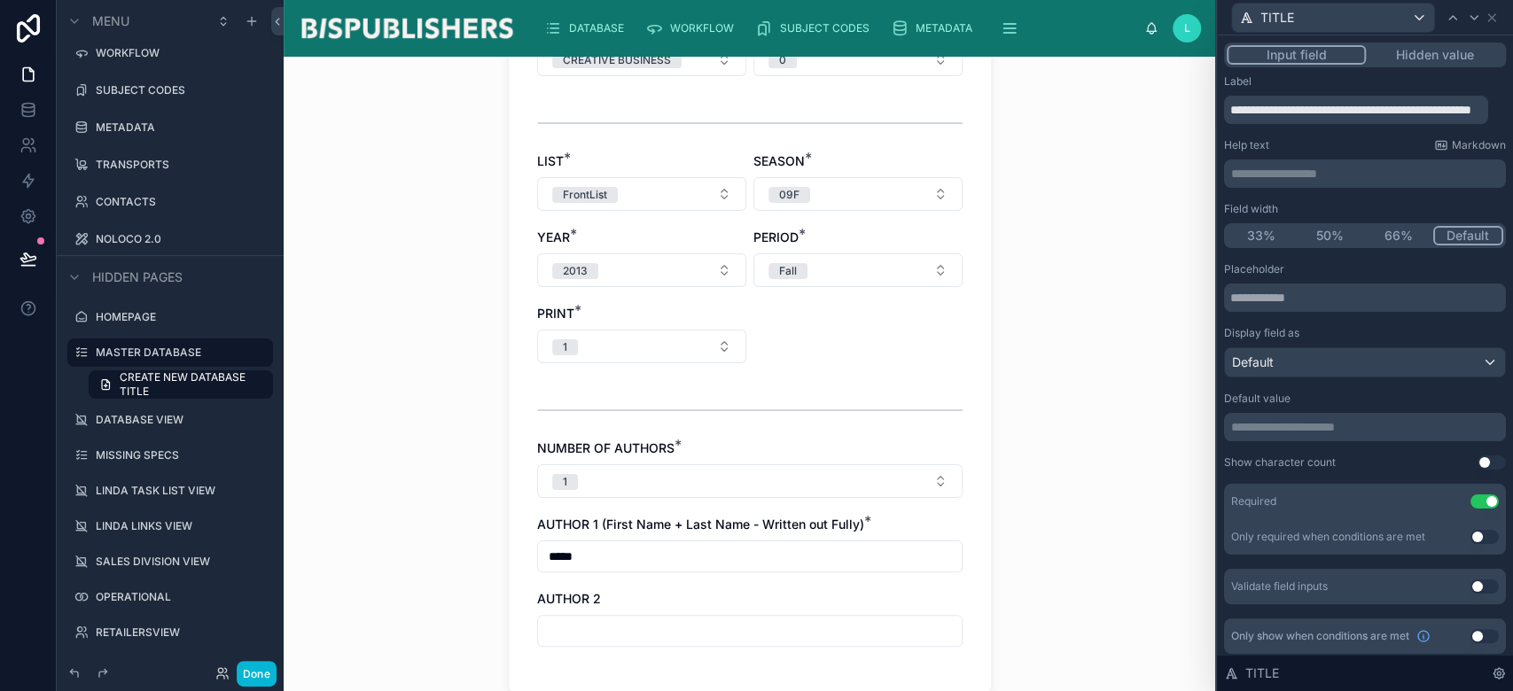
type input "*****"
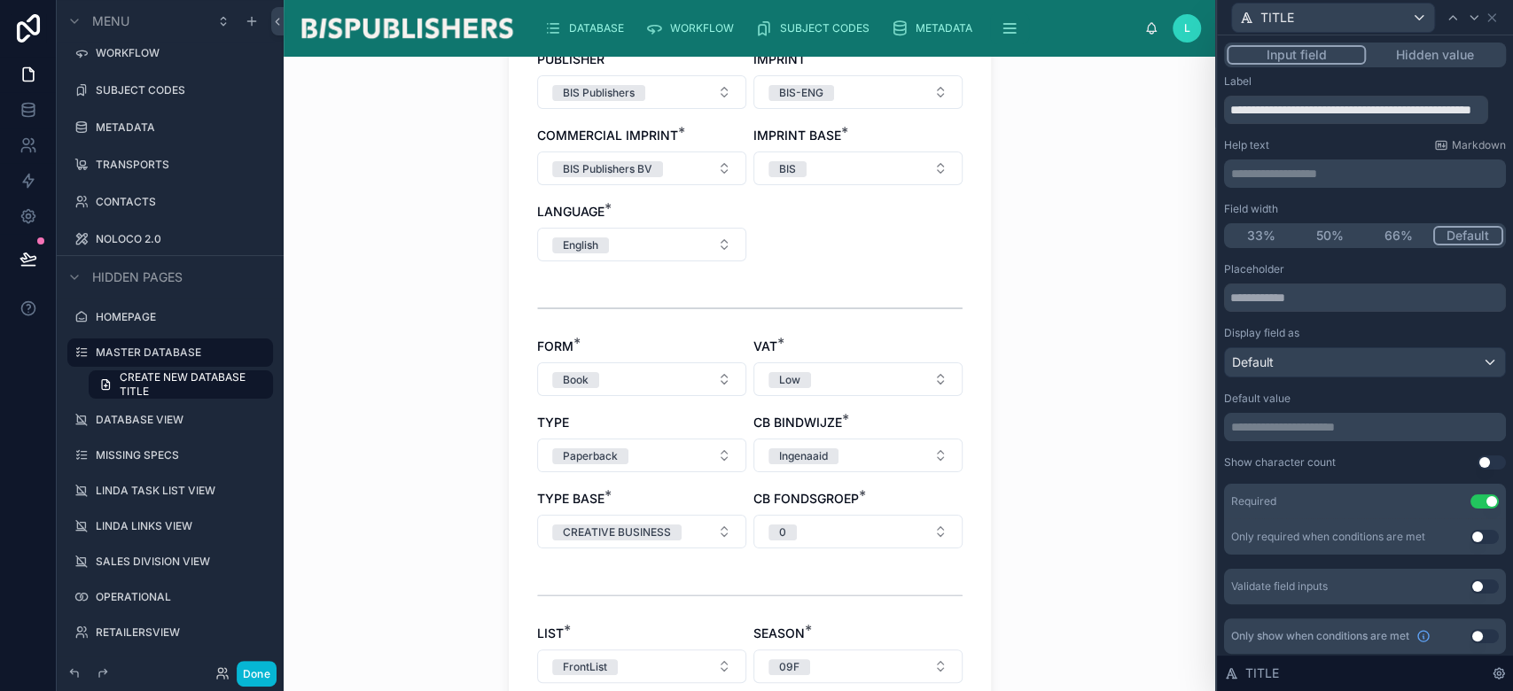
scroll to position [1064, 0]
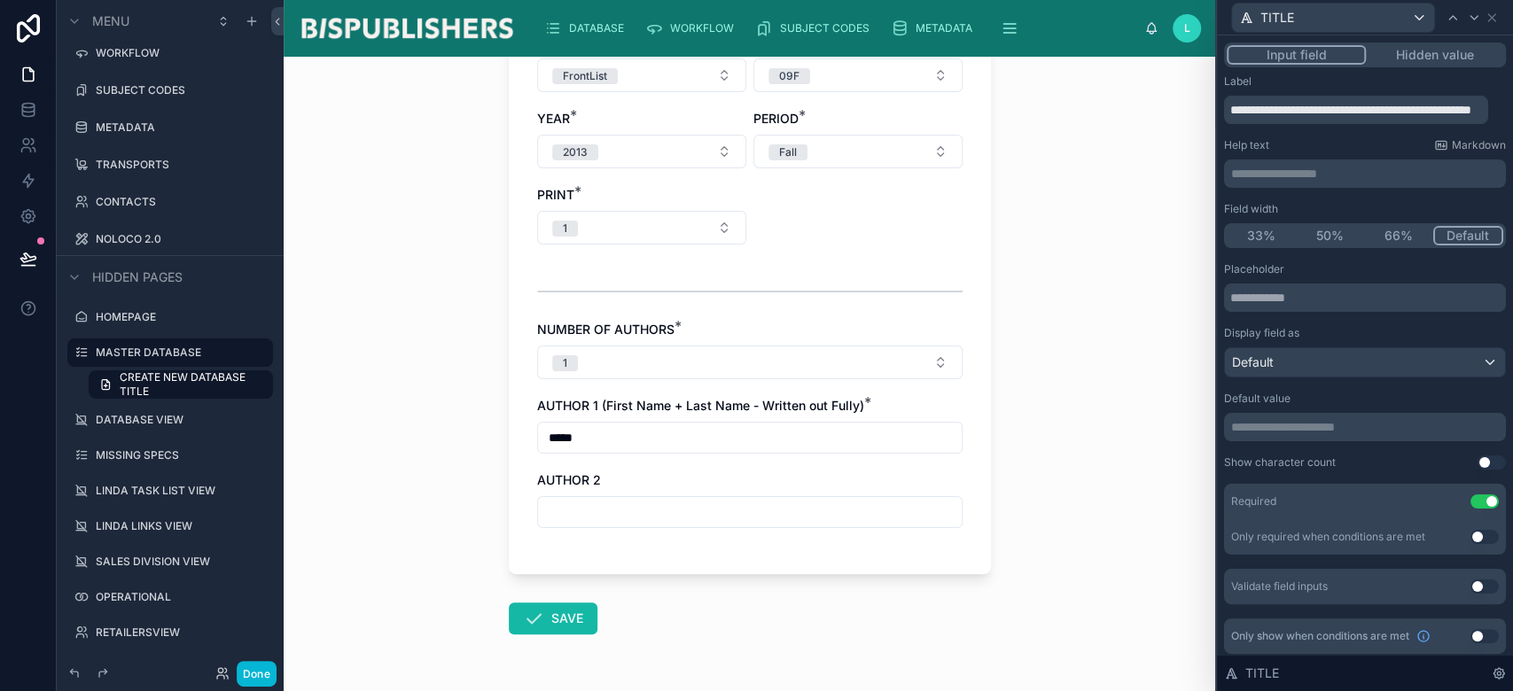
drag, startPoint x: 554, startPoint y: 610, endPoint x: 722, endPoint y: 644, distance: 171.1
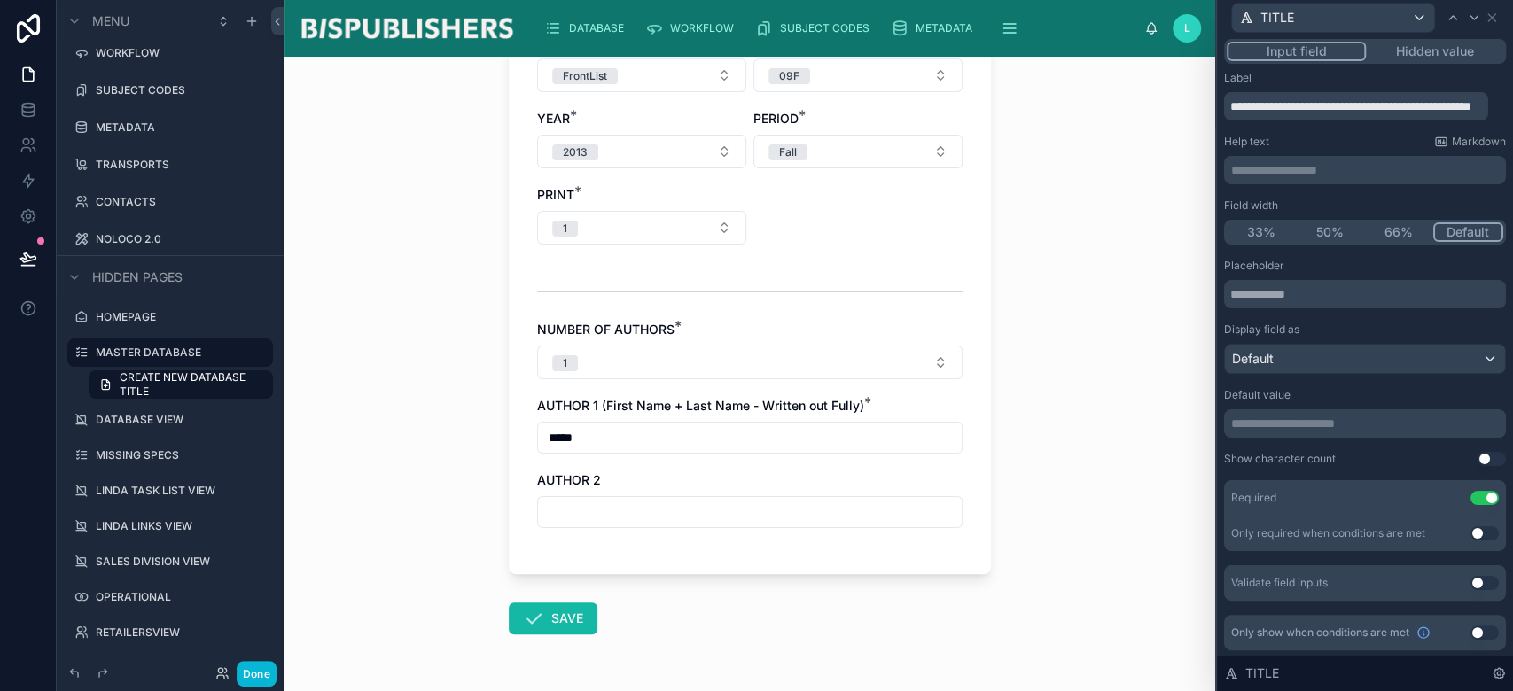
scroll to position [4, 0]
click at [1487, 16] on icon at bounding box center [1492, 18] width 14 height 14
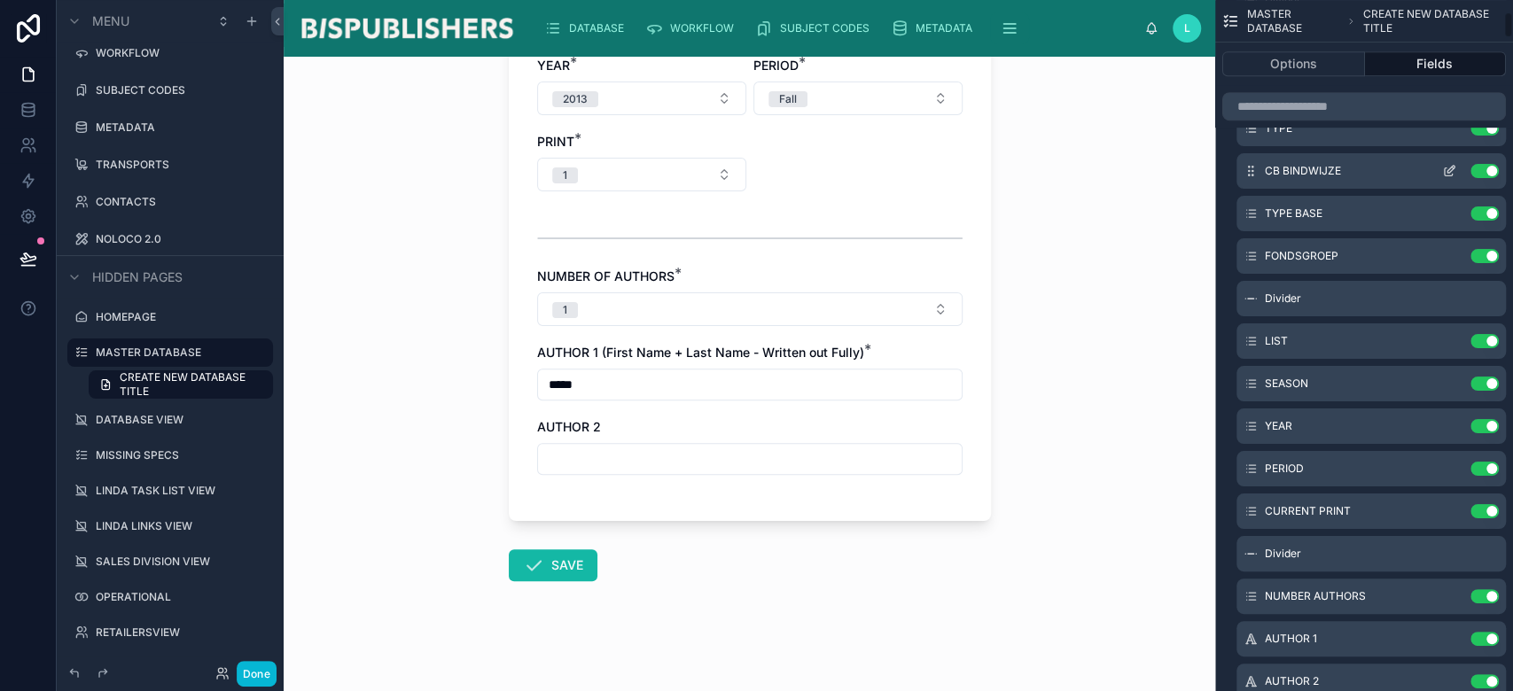
scroll to position [1064, 0]
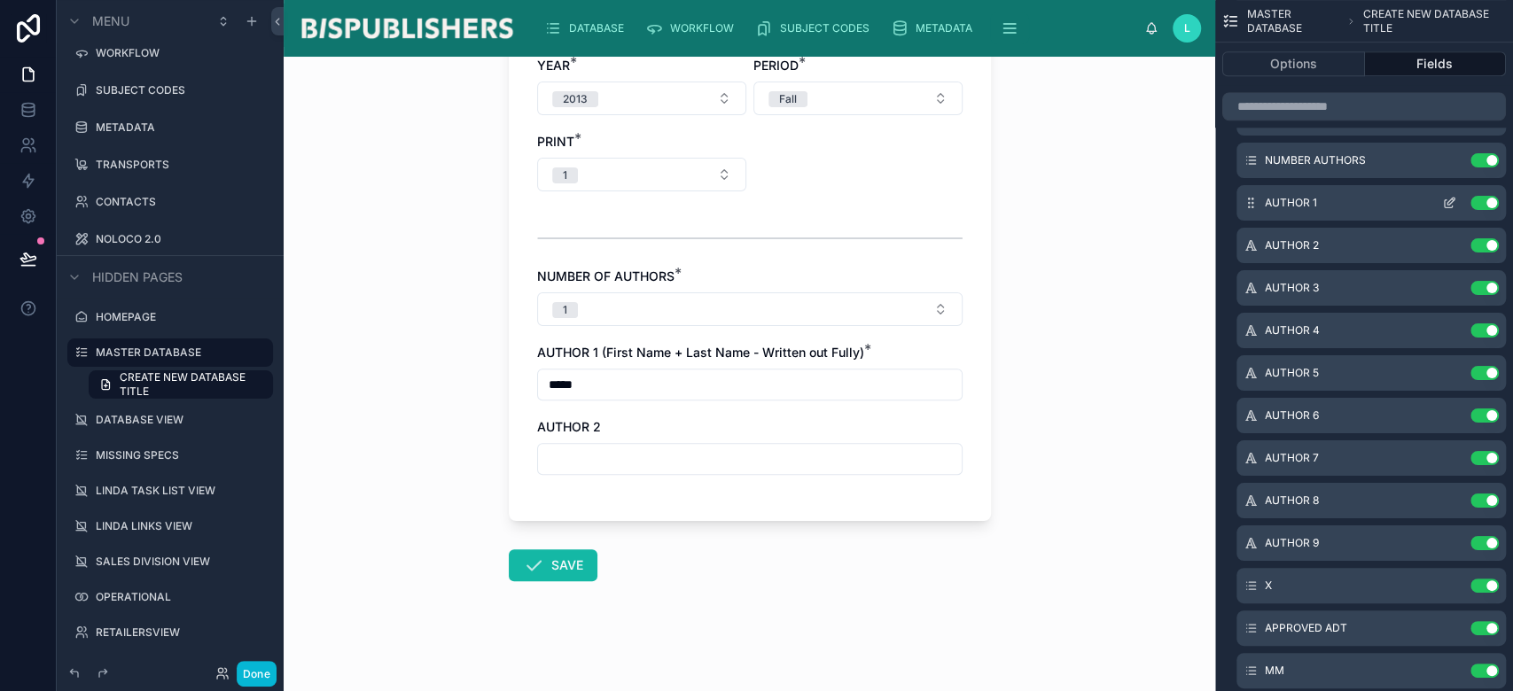
click at [1448, 203] on icon "scrollable content" at bounding box center [1449, 203] width 14 height 14
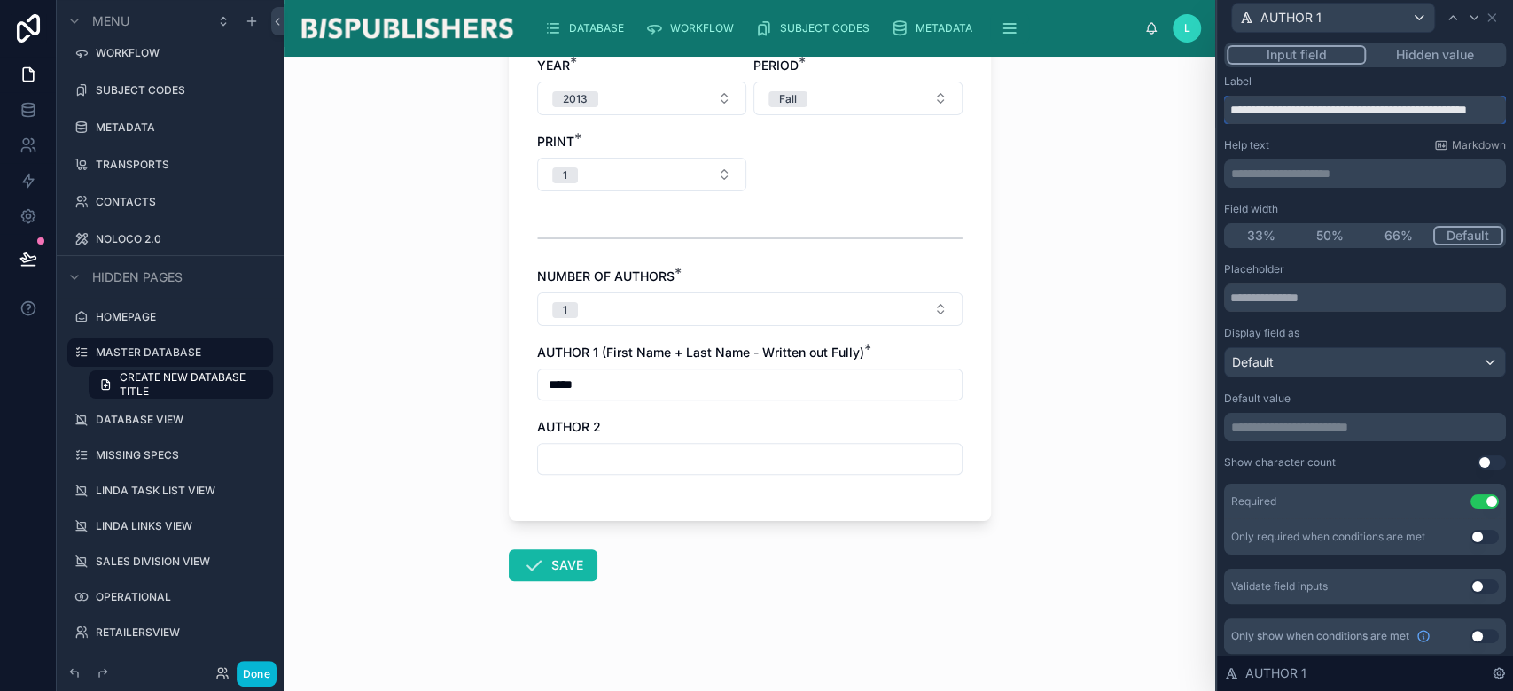
click at [1306, 108] on input "**********" at bounding box center [1365, 110] width 282 height 28
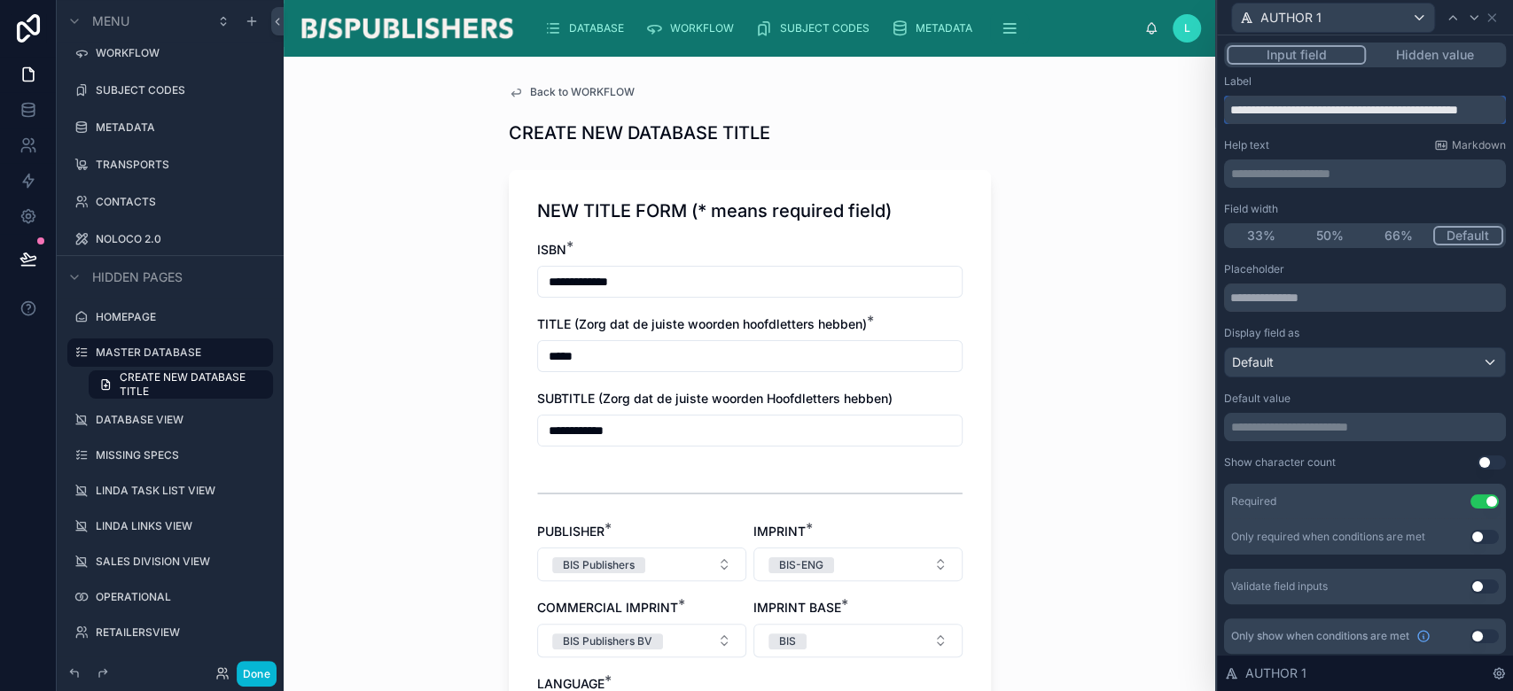
drag, startPoint x: 1388, startPoint y: 104, endPoint x: 1433, endPoint y: 111, distance: 45.8
click at [1433, 111] on input "**********" at bounding box center [1365, 110] width 282 height 28
click at [1395, 109] on input "**********" at bounding box center [1365, 110] width 282 height 28
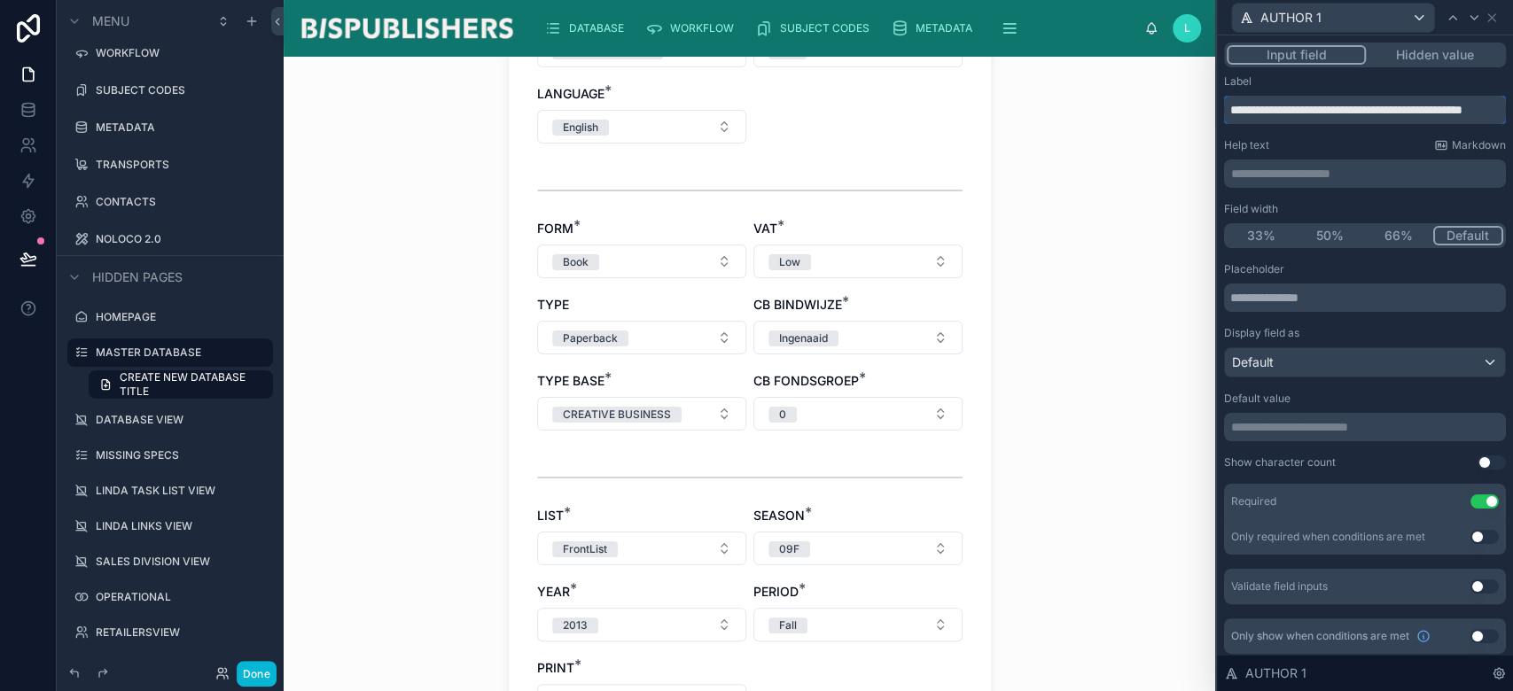
scroll to position [1117, 0]
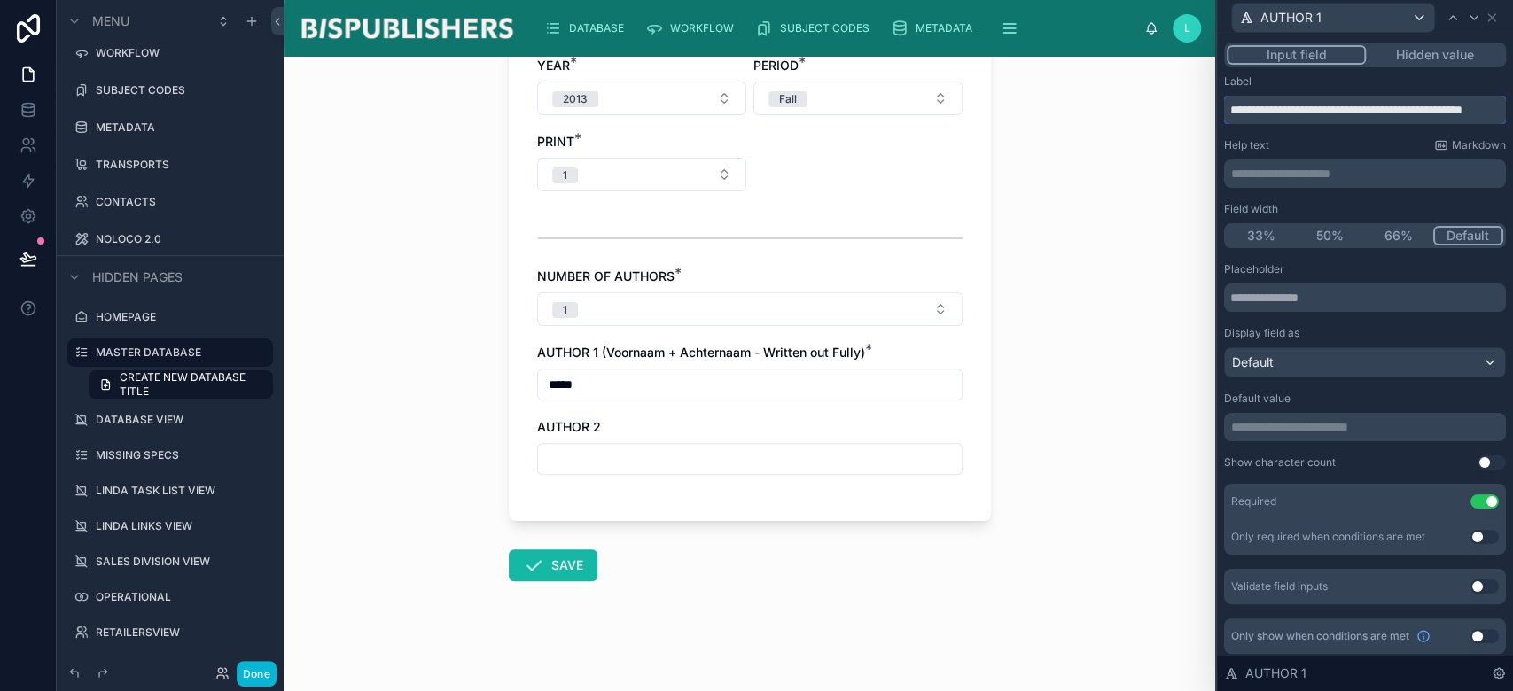
click at [1463, 105] on input "**********" at bounding box center [1365, 110] width 282 height 28
drag, startPoint x: 1456, startPoint y: 112, endPoint x: 1481, endPoint y: 108, distance: 26.0
click at [1481, 108] on input "**********" at bounding box center [1356, 110] width 264 height 28
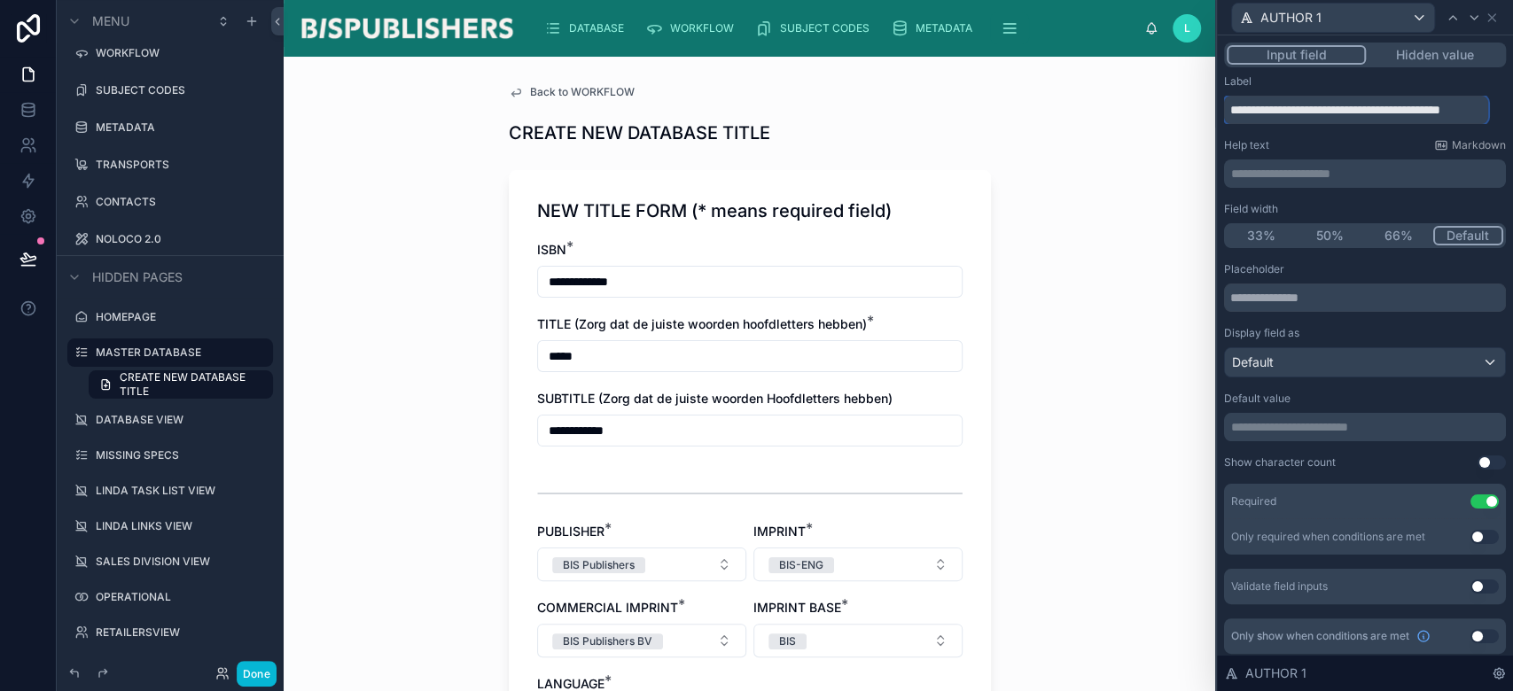
type input "**********"
click at [1128, 413] on div "**********" at bounding box center [750, 374] width 932 height 635
click at [831, 216] on h1 "NEW TITLE FORM (* means required field)" at bounding box center [714, 211] width 355 height 25
click at [1487, 18] on icon at bounding box center [1492, 18] width 14 height 14
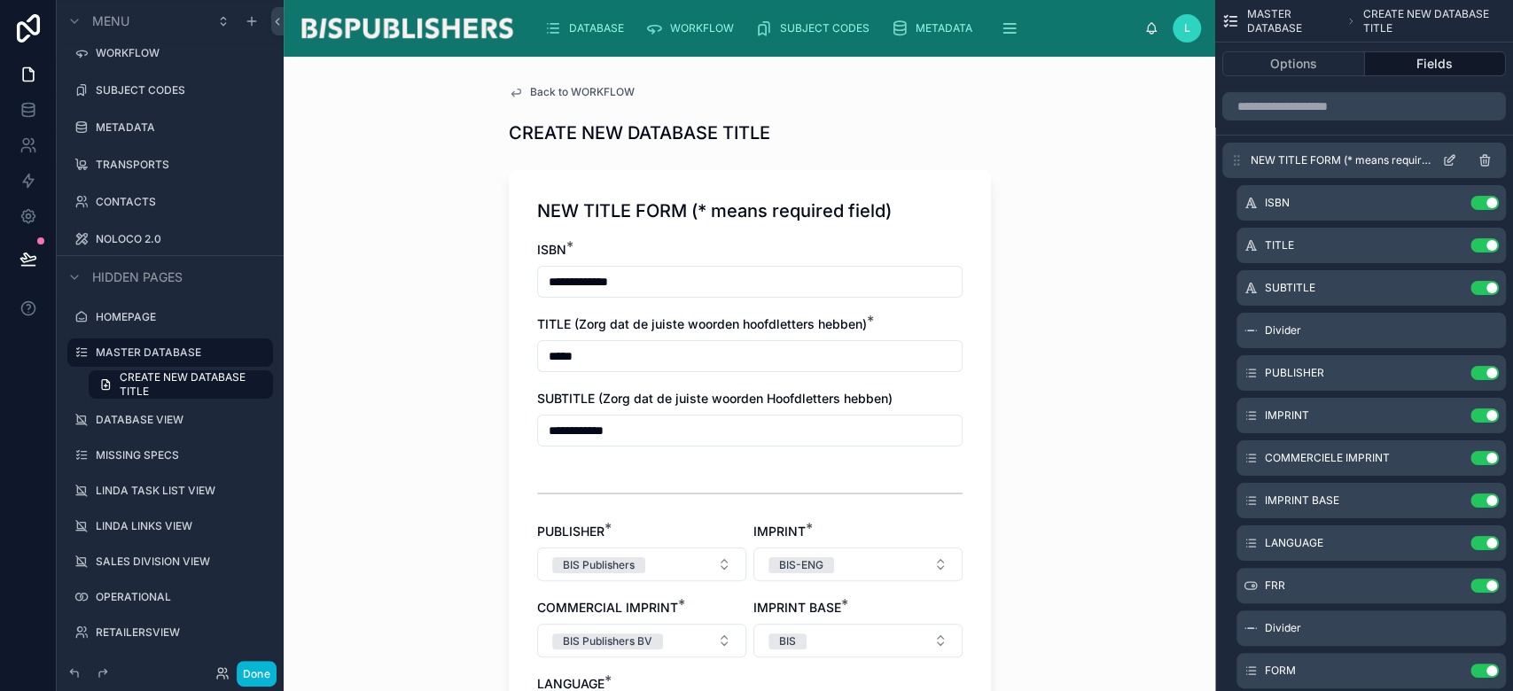
click at [1449, 156] on div "NEW TITLE FORM (* means required field)" at bounding box center [1364, 160] width 284 height 35
click at [1449, 156] on icon "scrollable content" at bounding box center [1449, 160] width 14 height 14
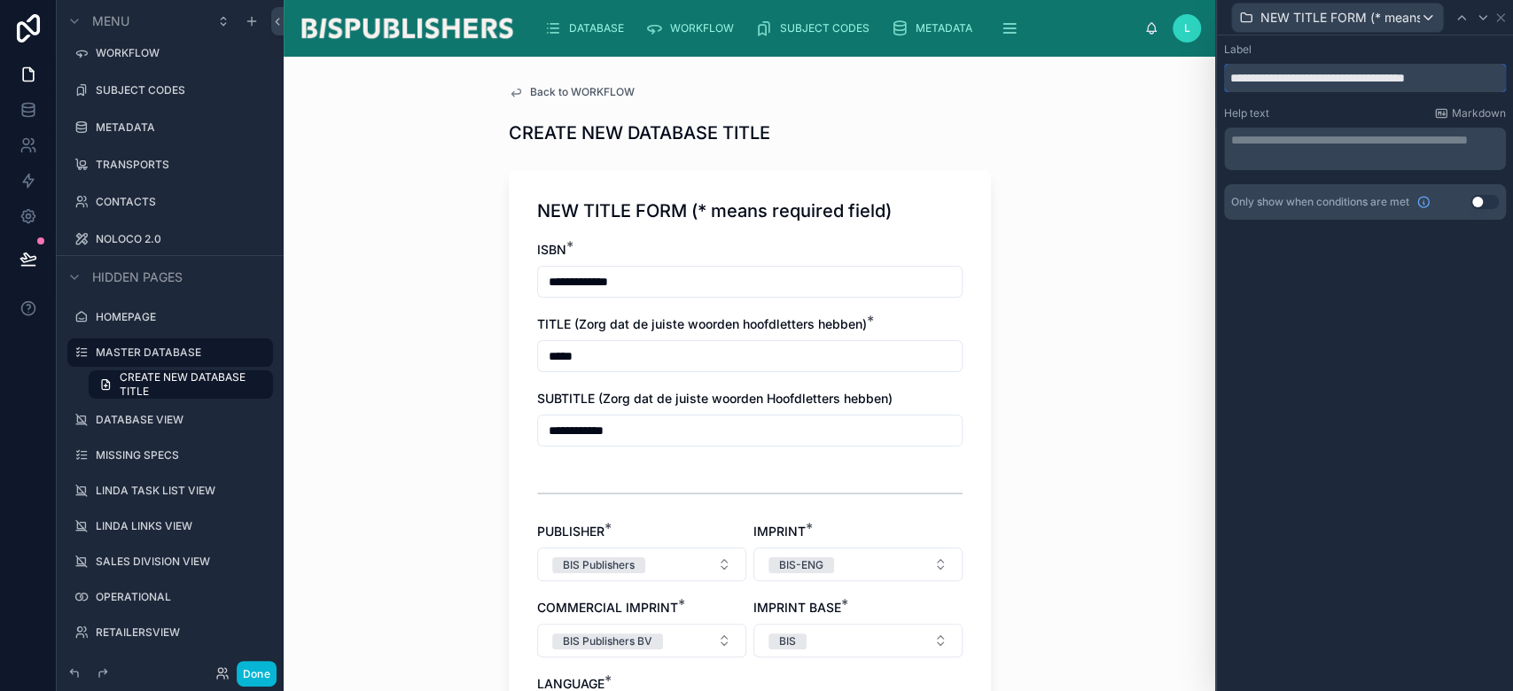
drag, startPoint x: 1336, startPoint y: 78, endPoint x: 1511, endPoint y: 73, distance: 175.6
click at [1511, 73] on div "**********" at bounding box center [1365, 148] width 296 height 227
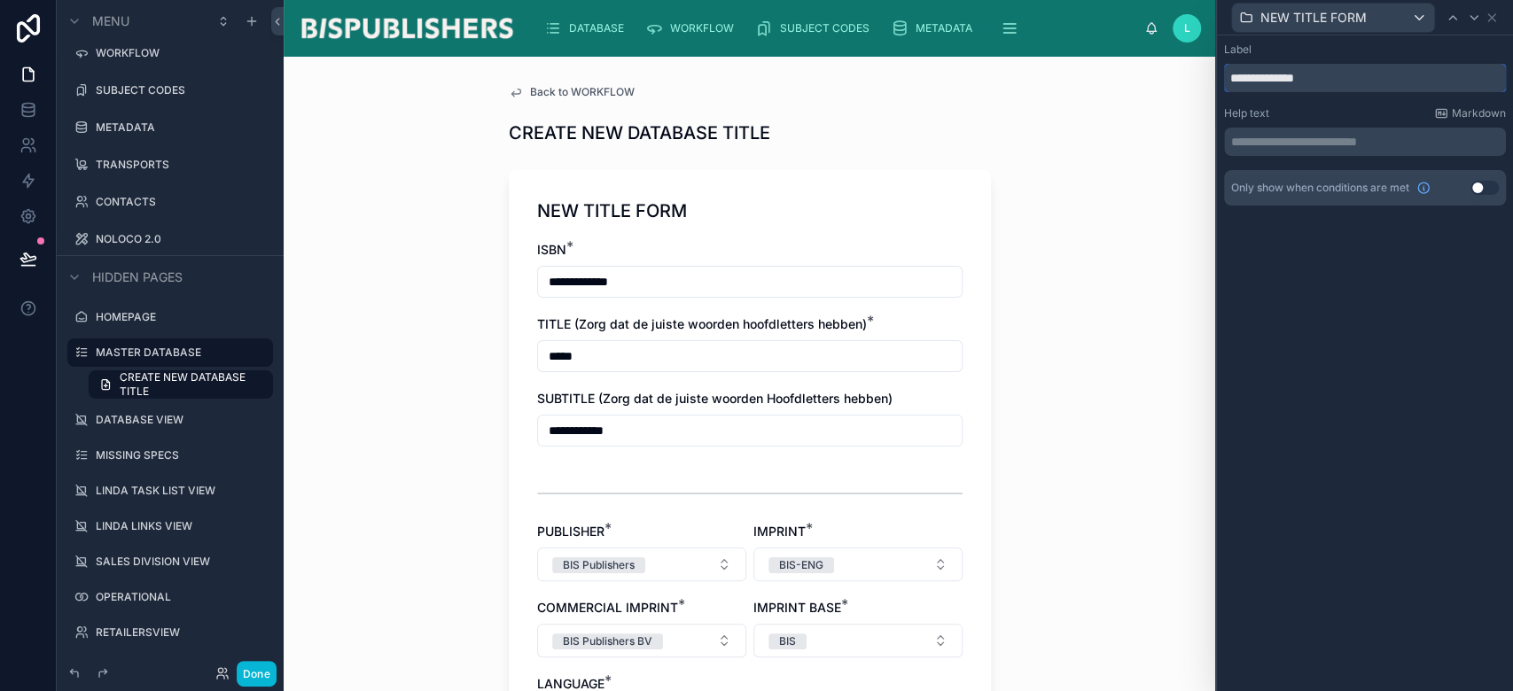
click at [1263, 75] on input "**********" at bounding box center [1365, 78] width 282 height 28
type input "**********"
click at [1505, 18] on icon at bounding box center [1501, 18] width 14 height 14
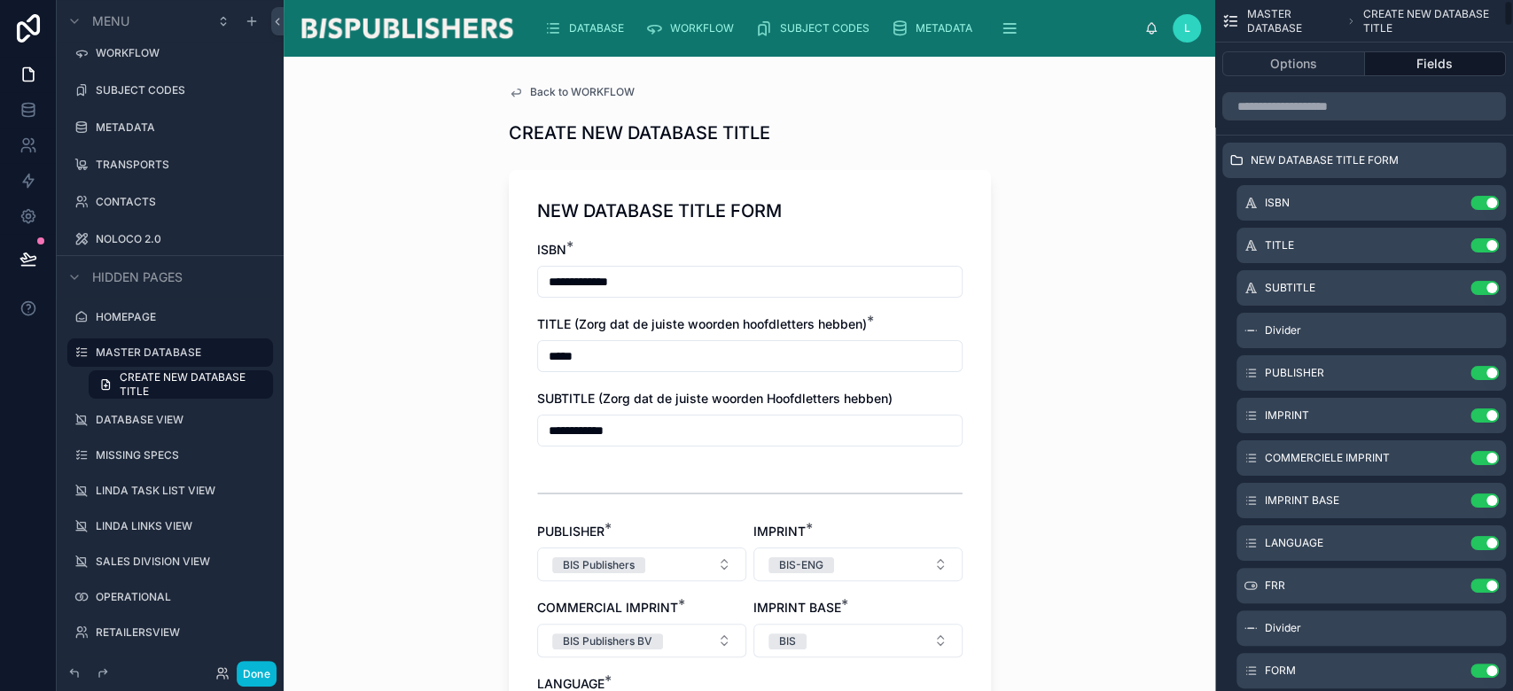
click at [1051, 434] on div "**********" at bounding box center [750, 374] width 932 height 635
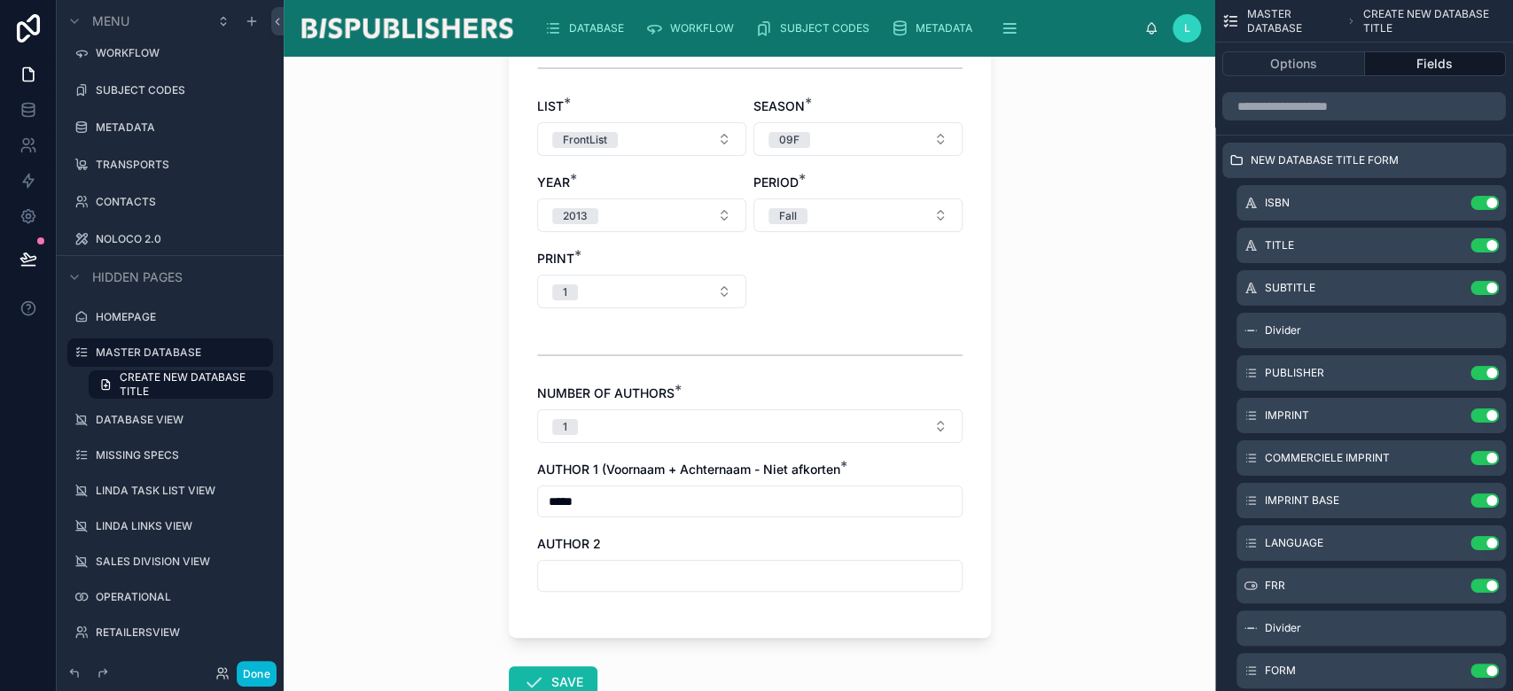
scroll to position [1117, 0]
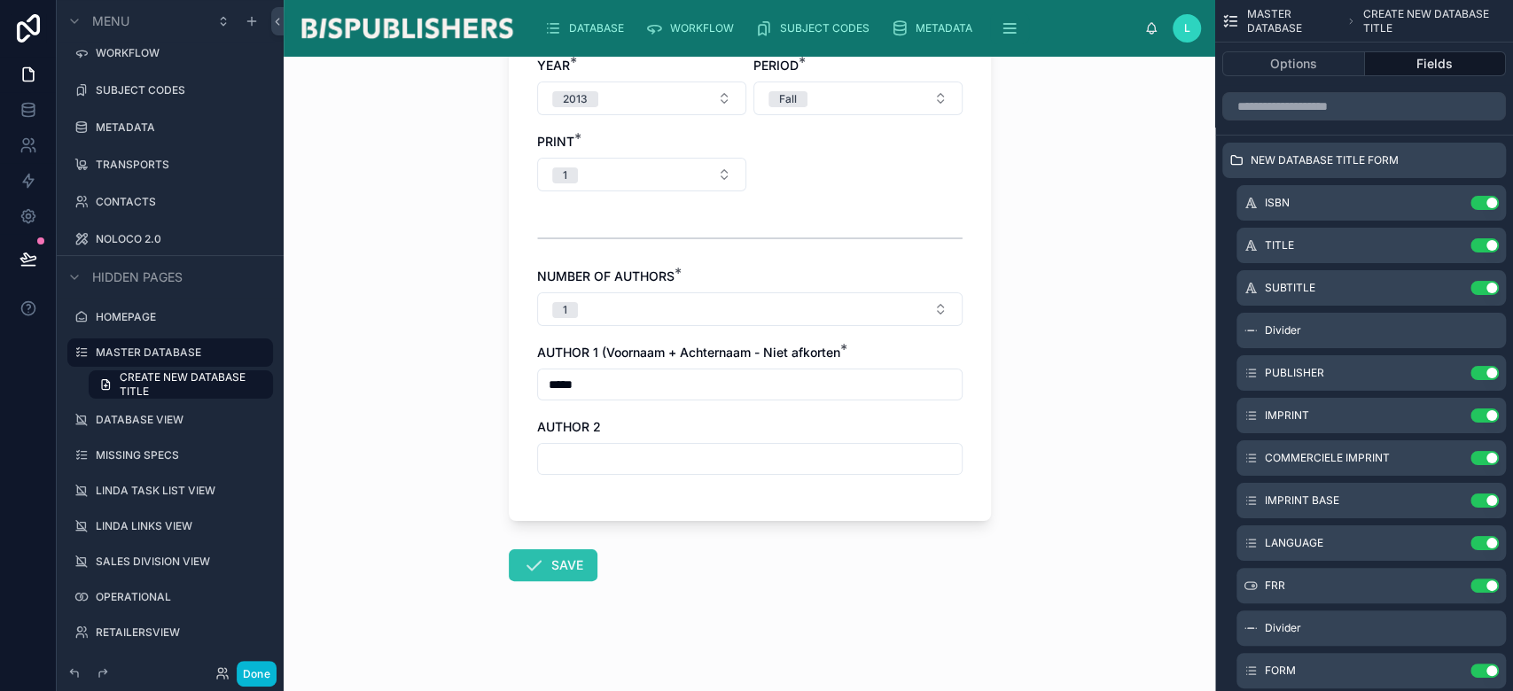
click at [556, 556] on button "SAVE" at bounding box center [553, 566] width 89 height 32
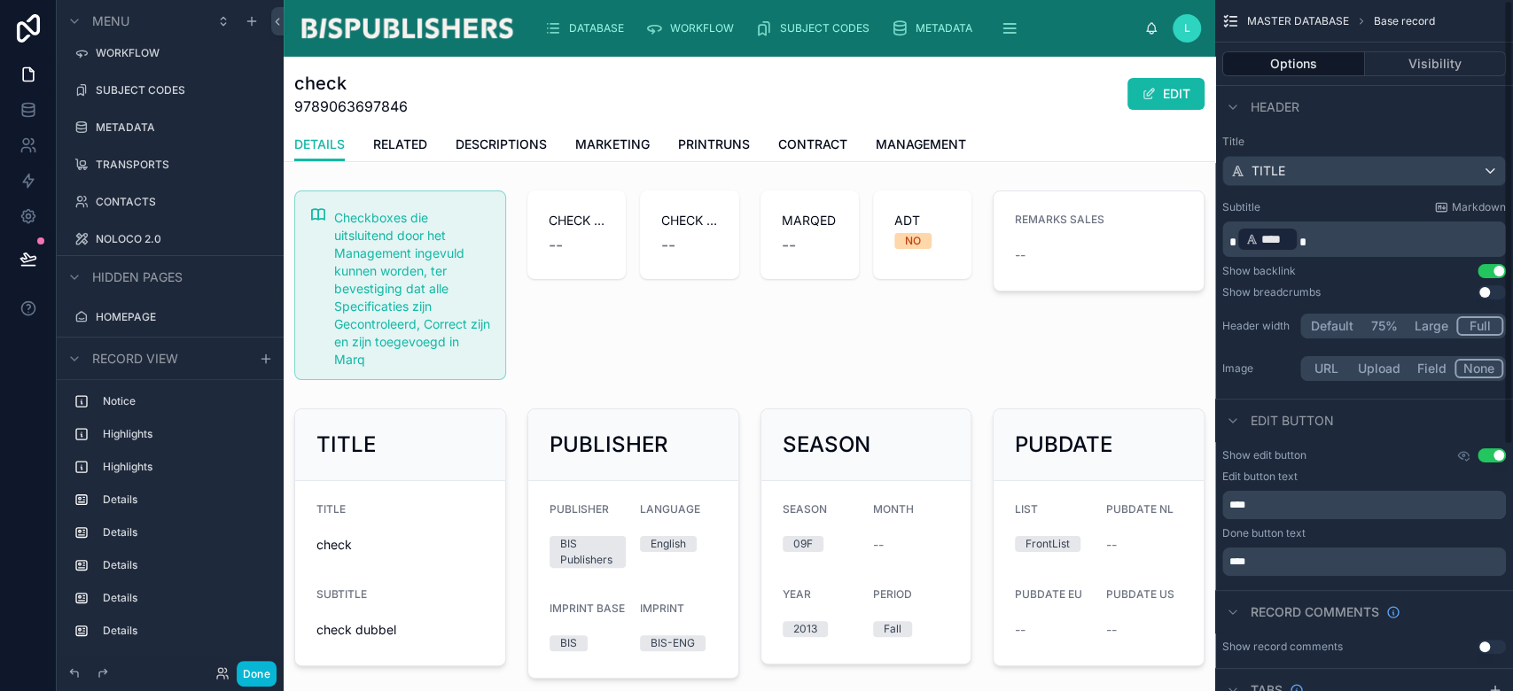
click at [1495, 270] on button "Use setting" at bounding box center [1492, 271] width 28 height 14
click at [1490, 269] on button "Use setting" at bounding box center [1492, 271] width 28 height 14
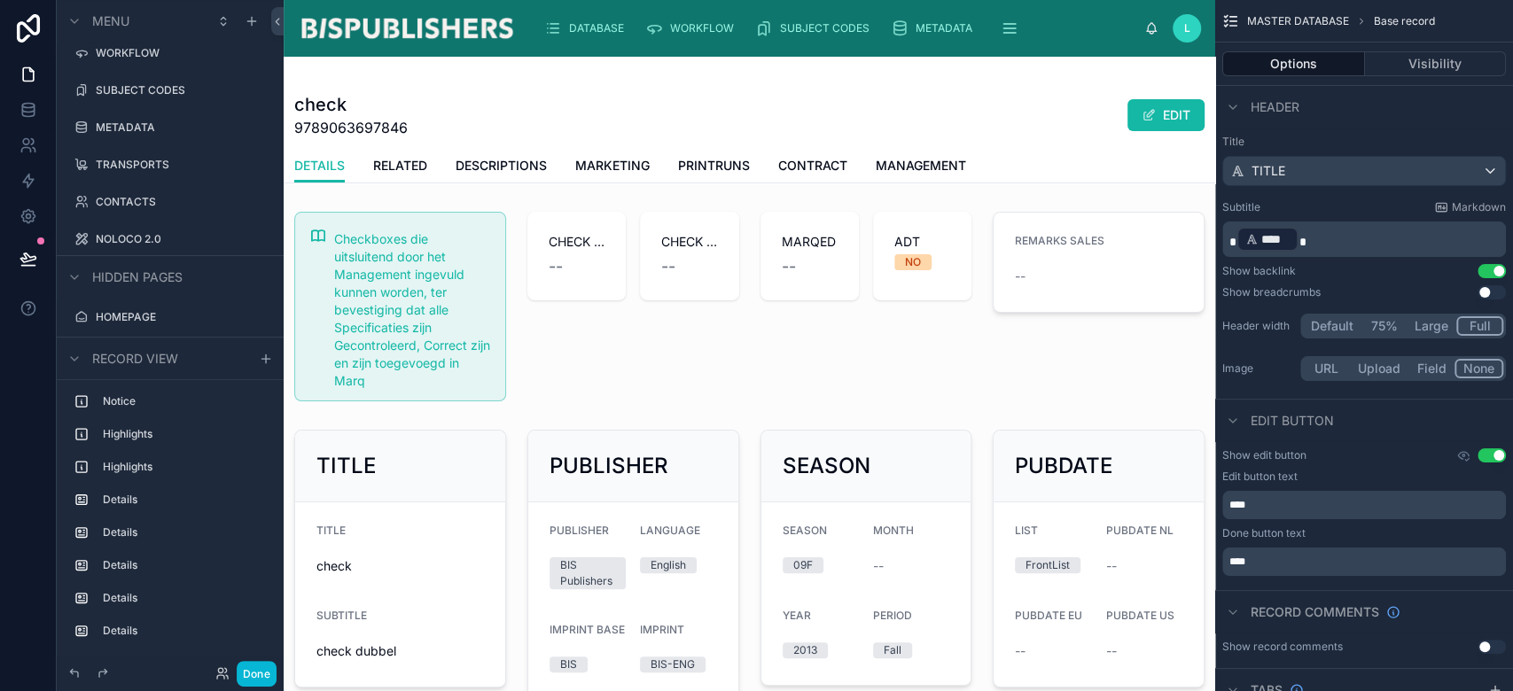
click at [1490, 269] on button "Use setting" at bounding box center [1492, 271] width 28 height 14
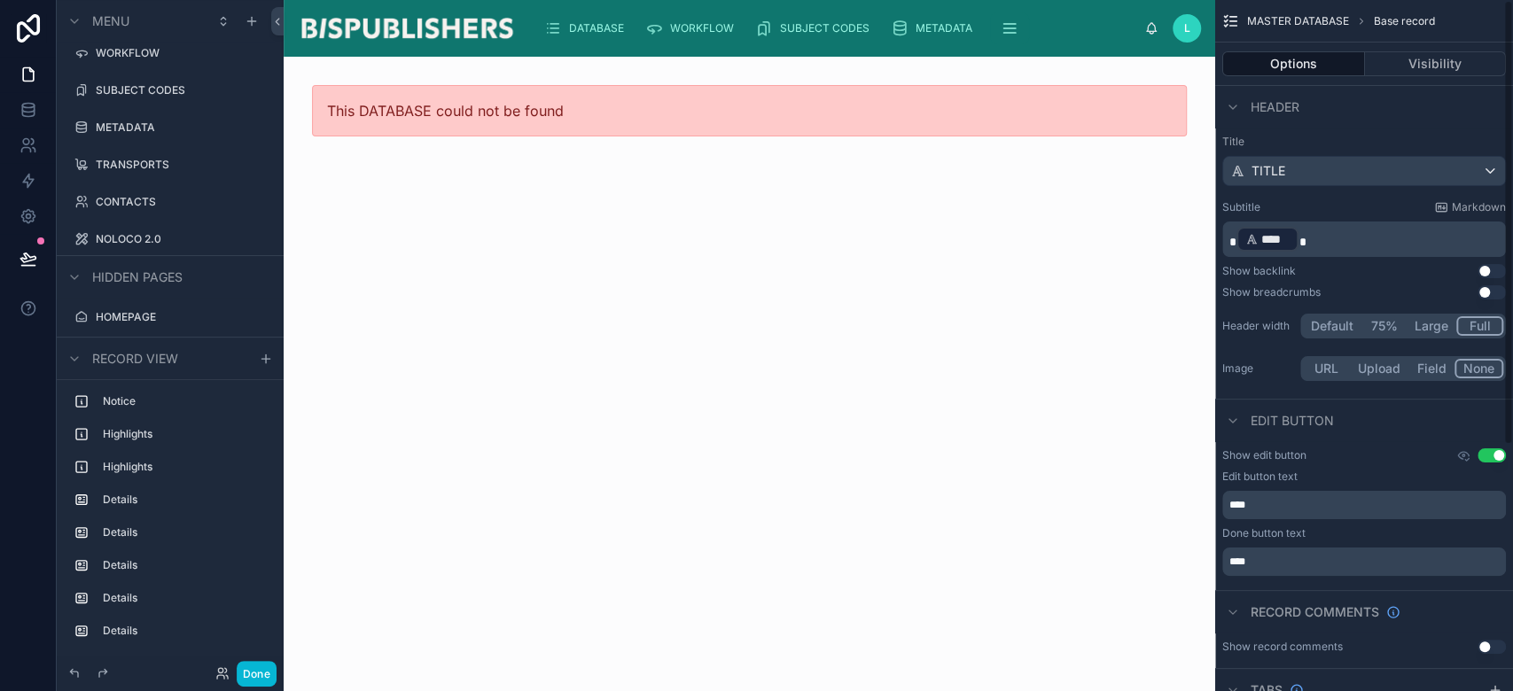
click at [411, 32] on img at bounding box center [407, 28] width 218 height 28
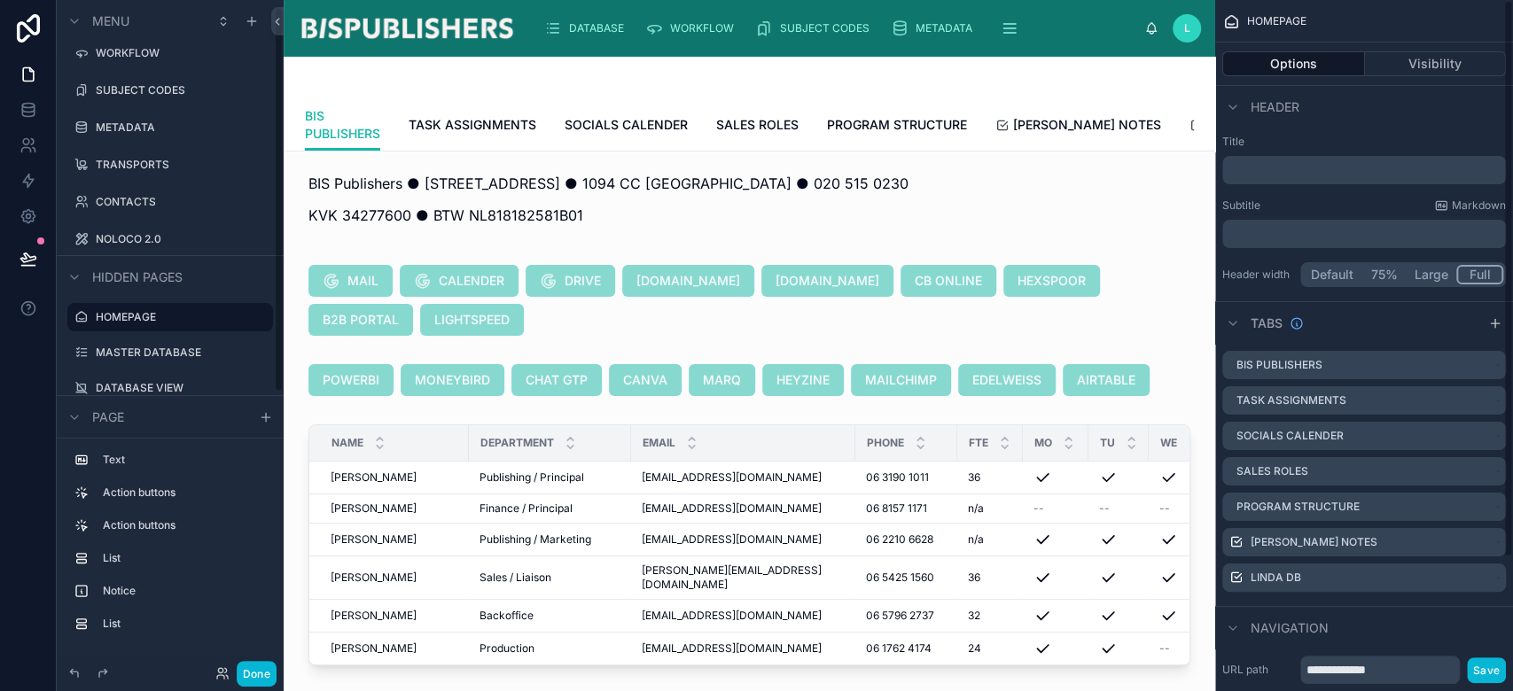
scroll to position [12, 0]
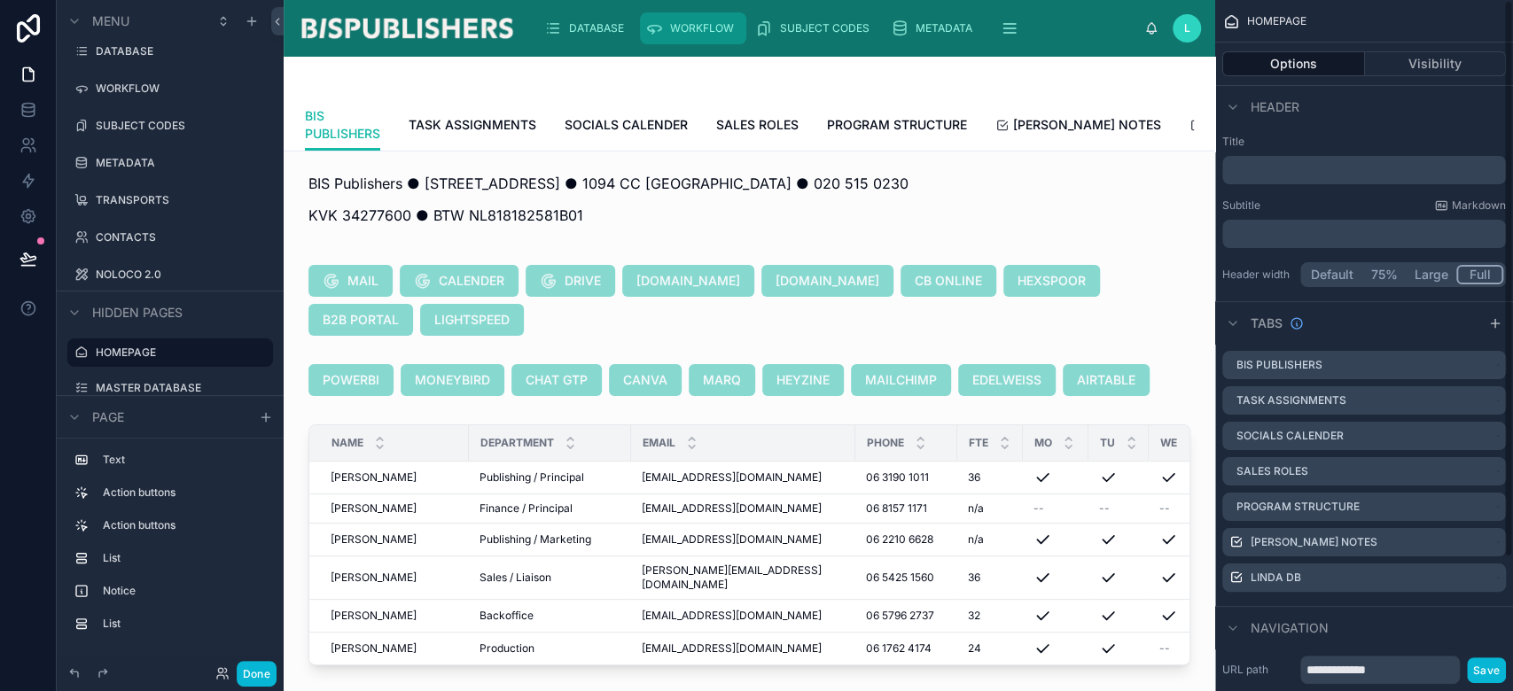
click at [721, 14] on div "WORKFLOW" at bounding box center [693, 28] width 96 height 28
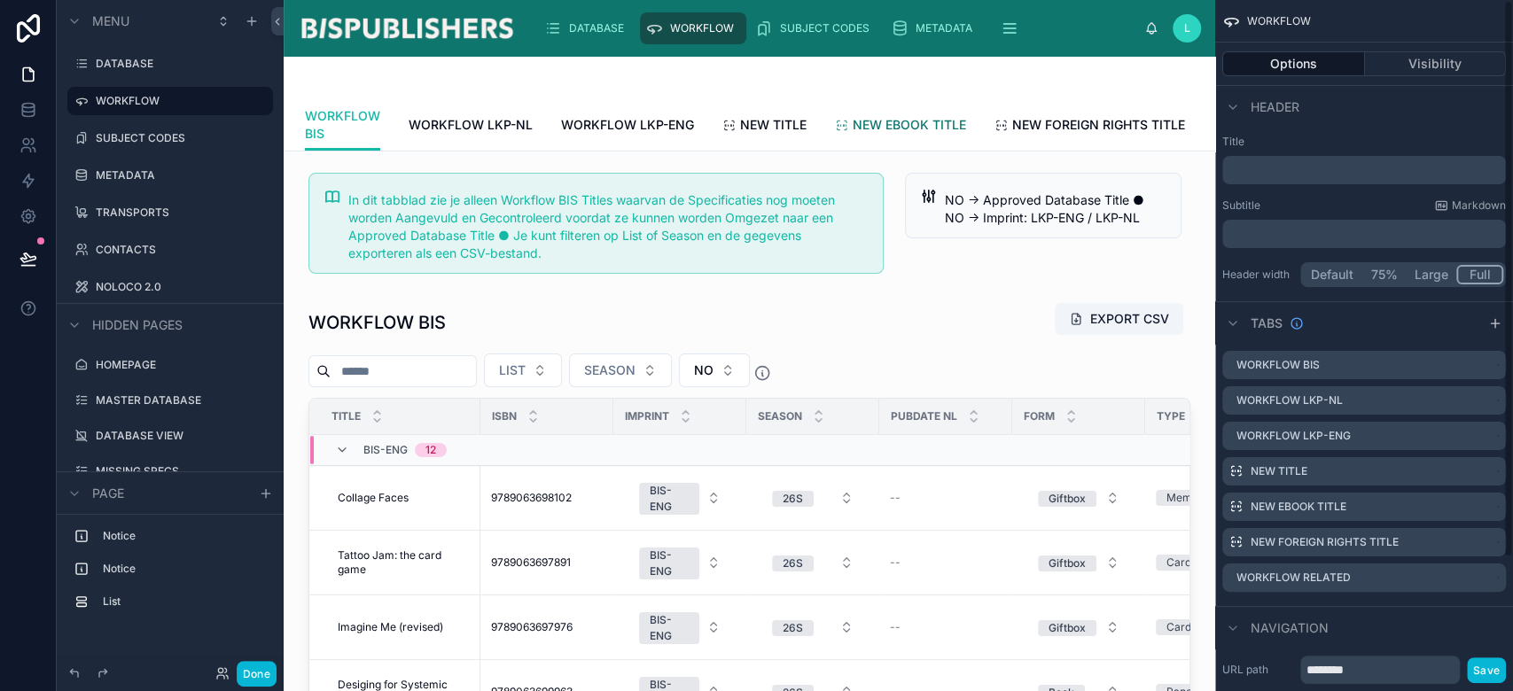
click at [918, 129] on span "NEW EBOOK TITLE" at bounding box center [909, 125] width 113 height 18
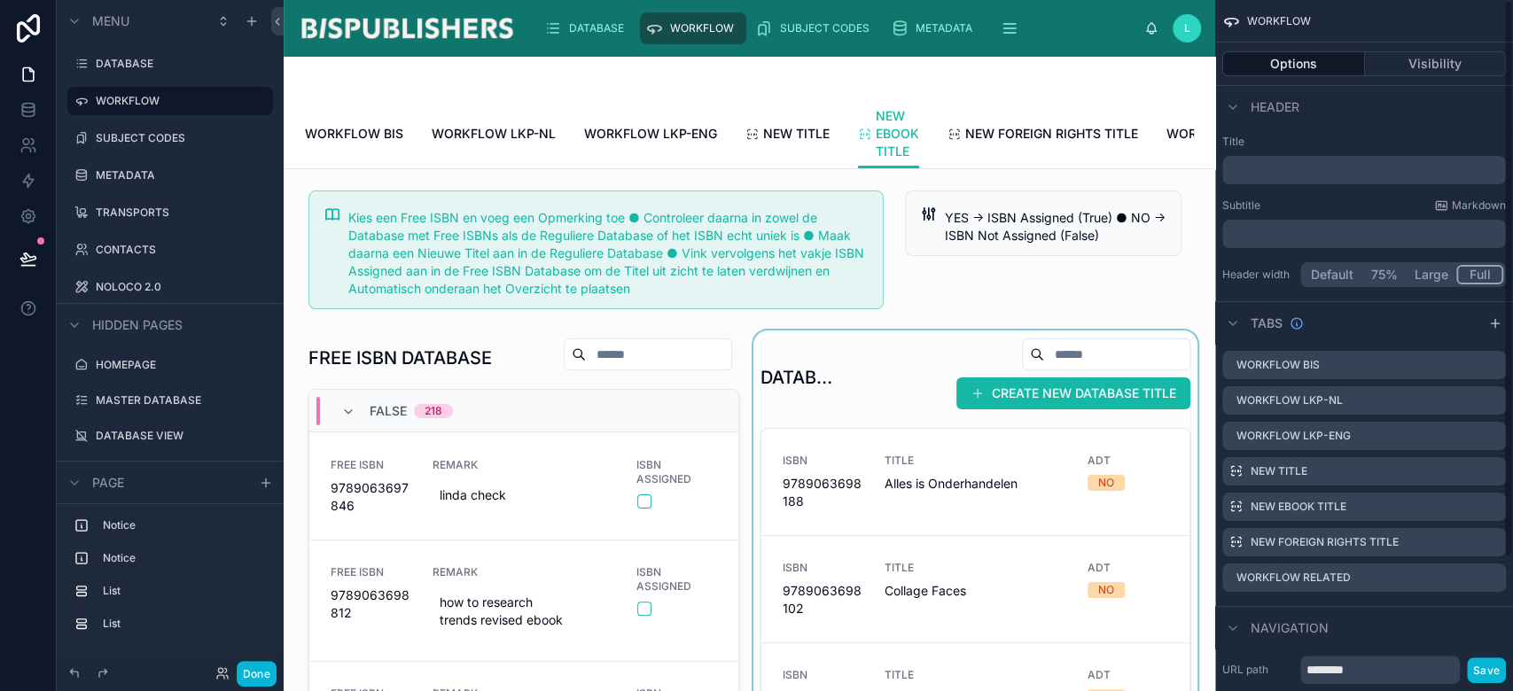
click at [1009, 412] on div at bounding box center [976, 642] width 452 height 623
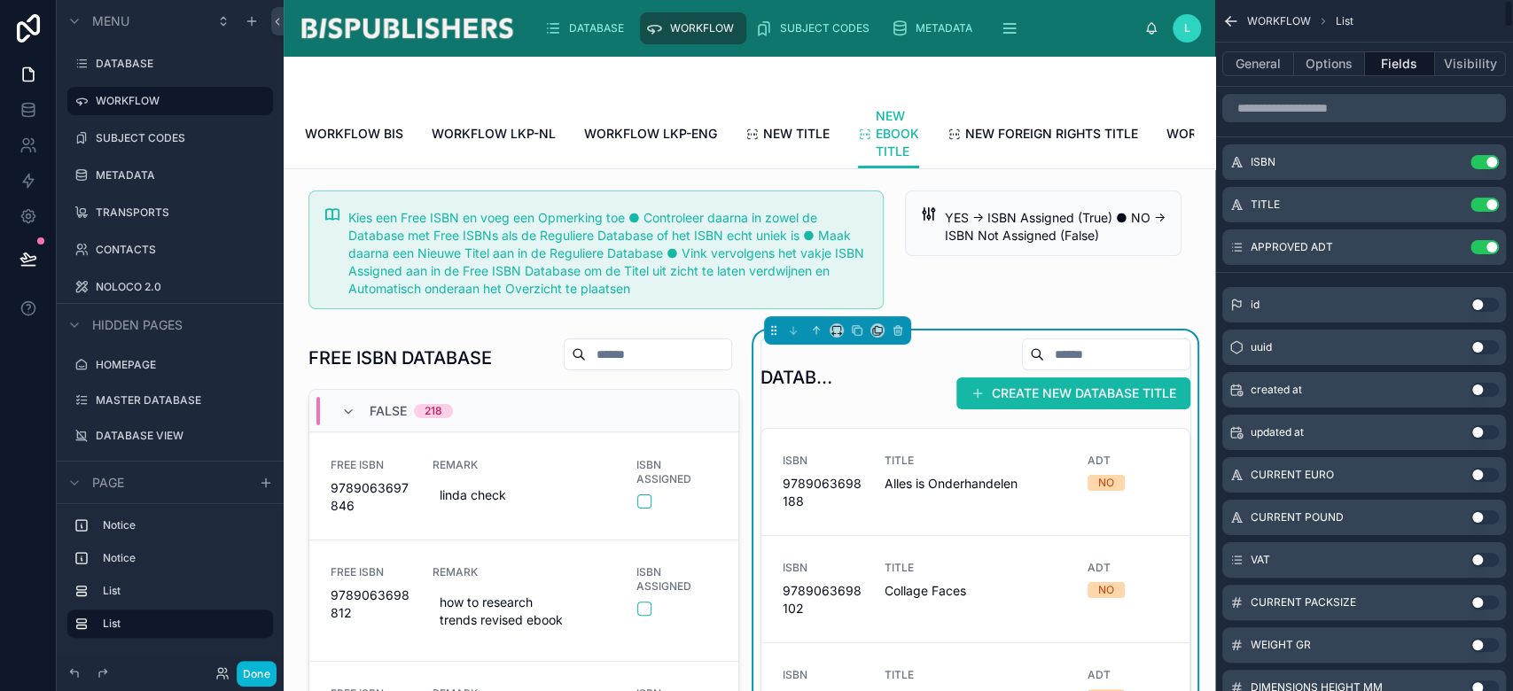
click at [1021, 410] on button "CREATE NEW DATABASE TITLE" at bounding box center [1073, 394] width 234 height 32
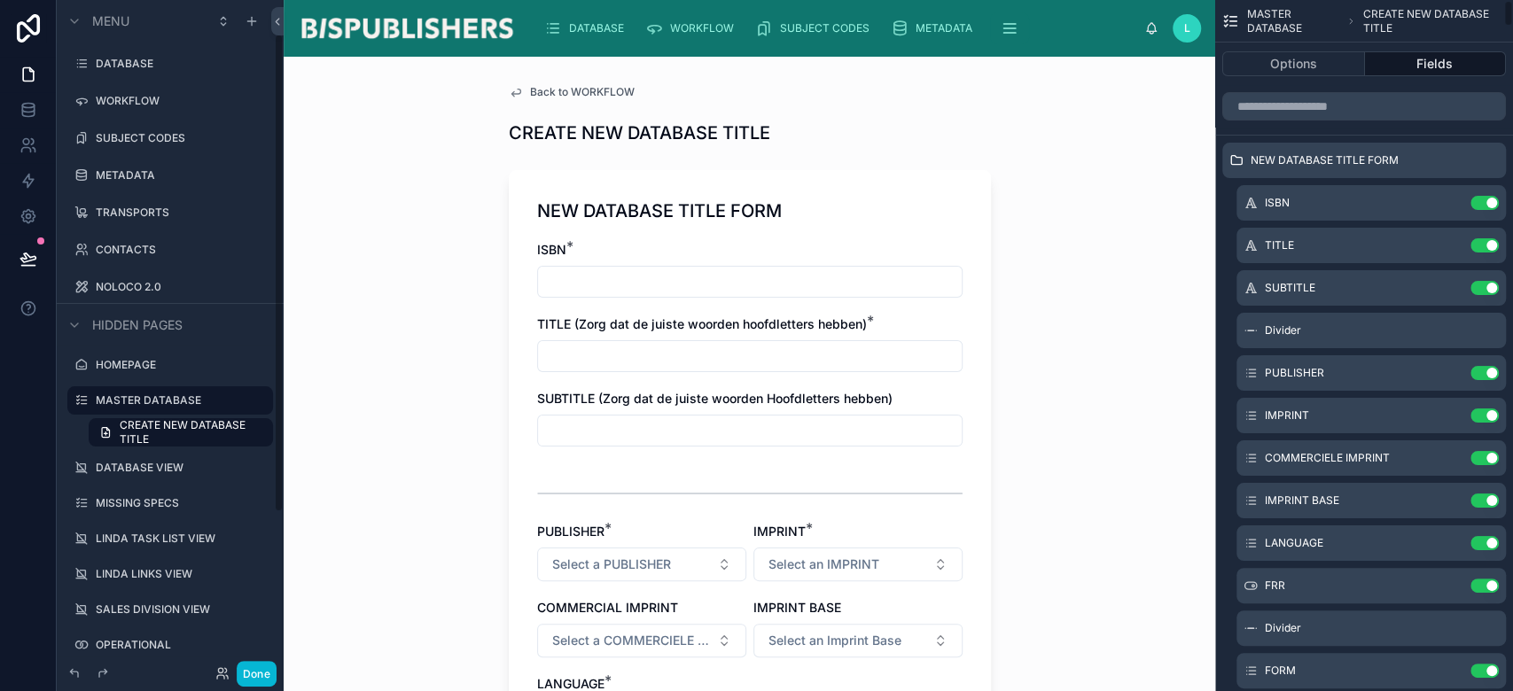
scroll to position [48, 0]
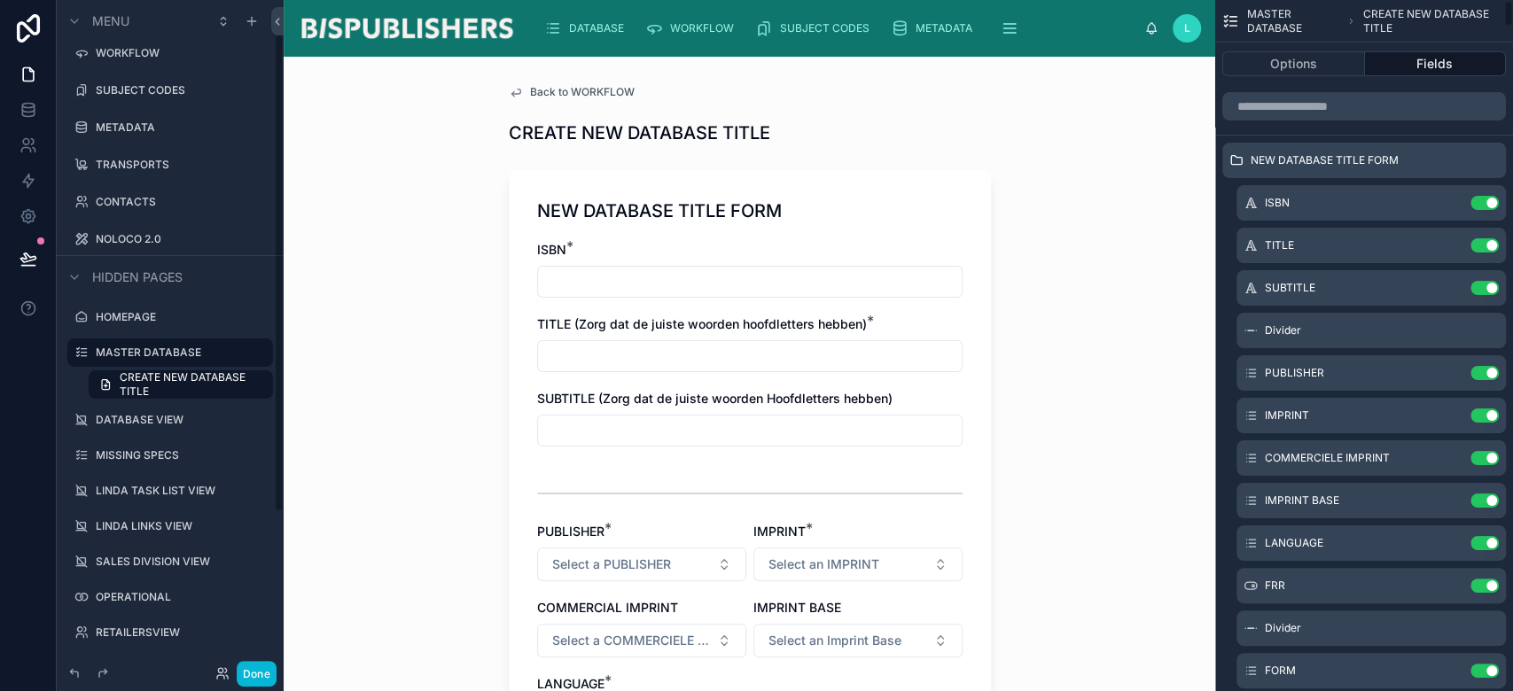
click at [572, 276] on input "text" at bounding box center [750, 281] width 424 height 25
click at [573, 284] on input "text" at bounding box center [750, 281] width 424 height 25
paste input "**********"
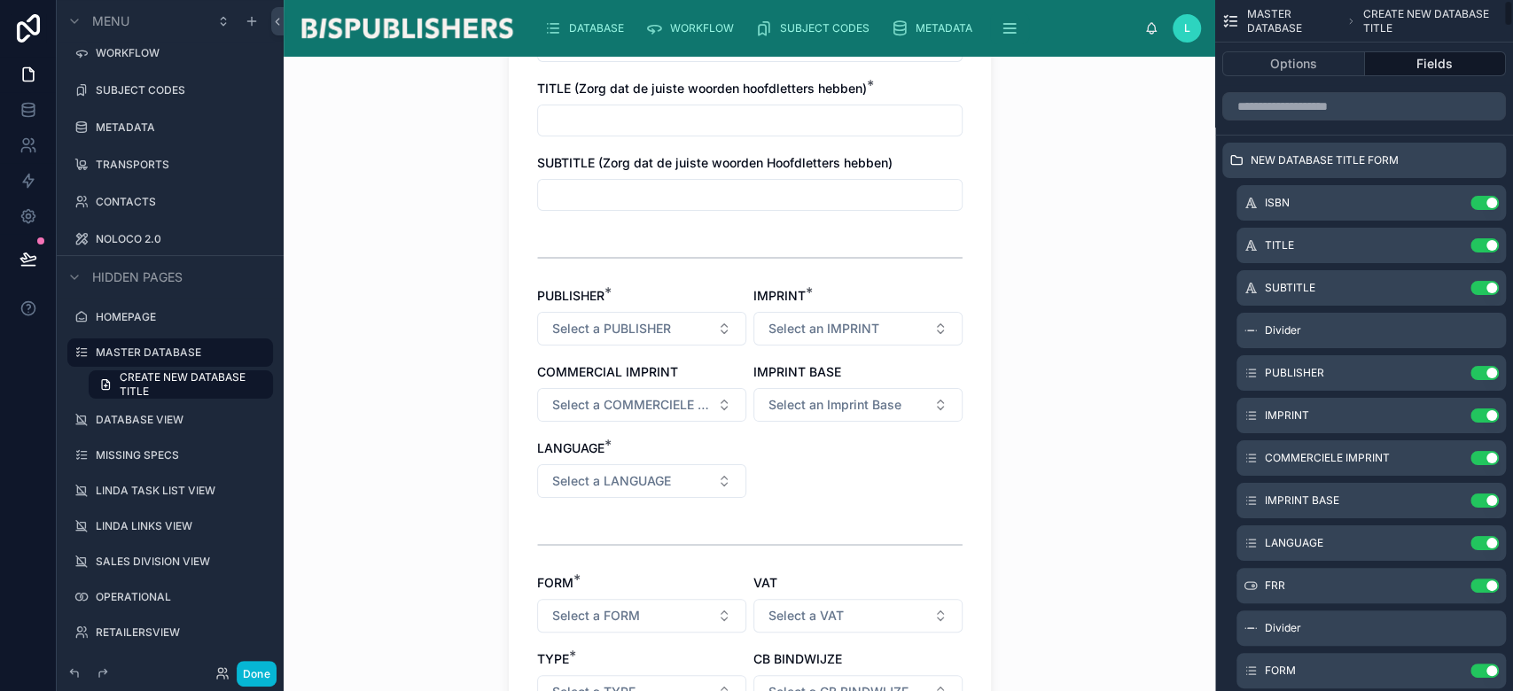
scroll to position [0, 0]
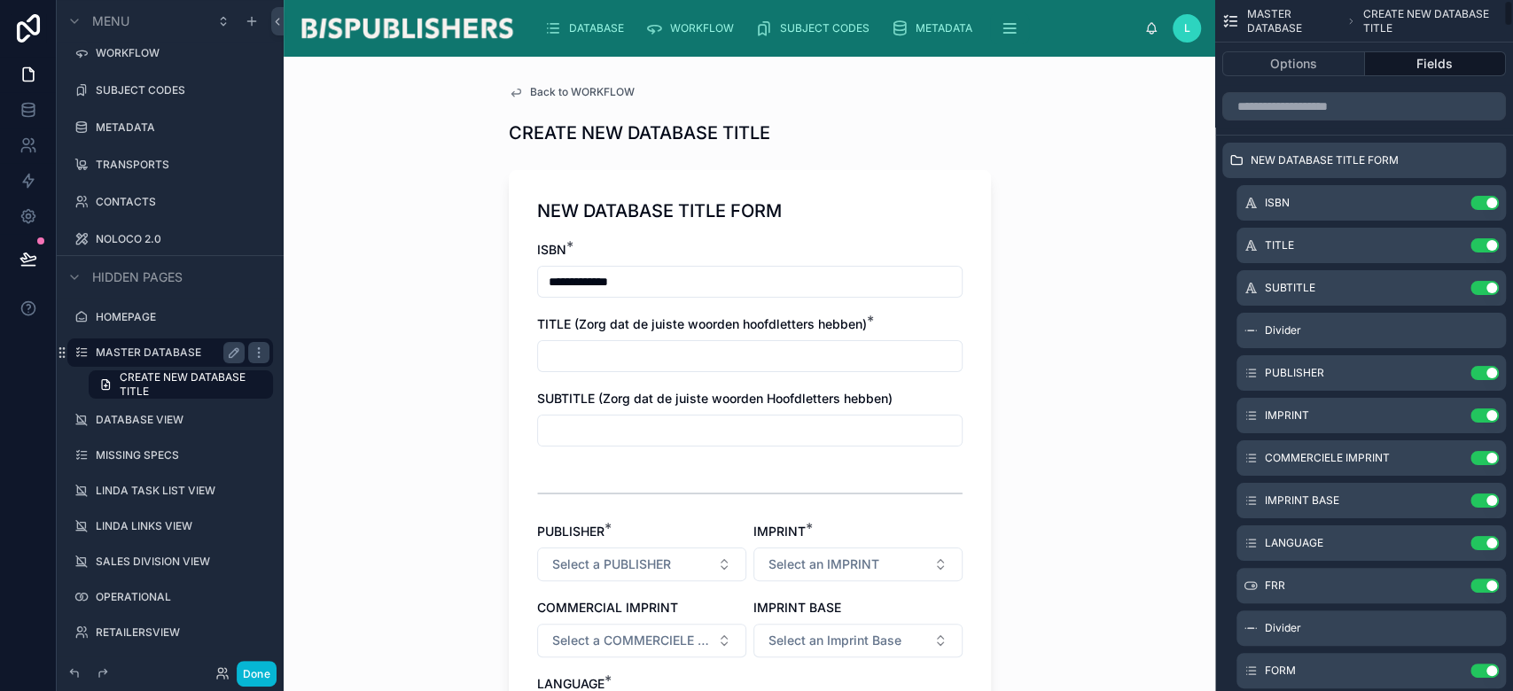
type input "**********"
click at [155, 351] on label "MASTER DATABASE" at bounding box center [167, 353] width 142 height 14
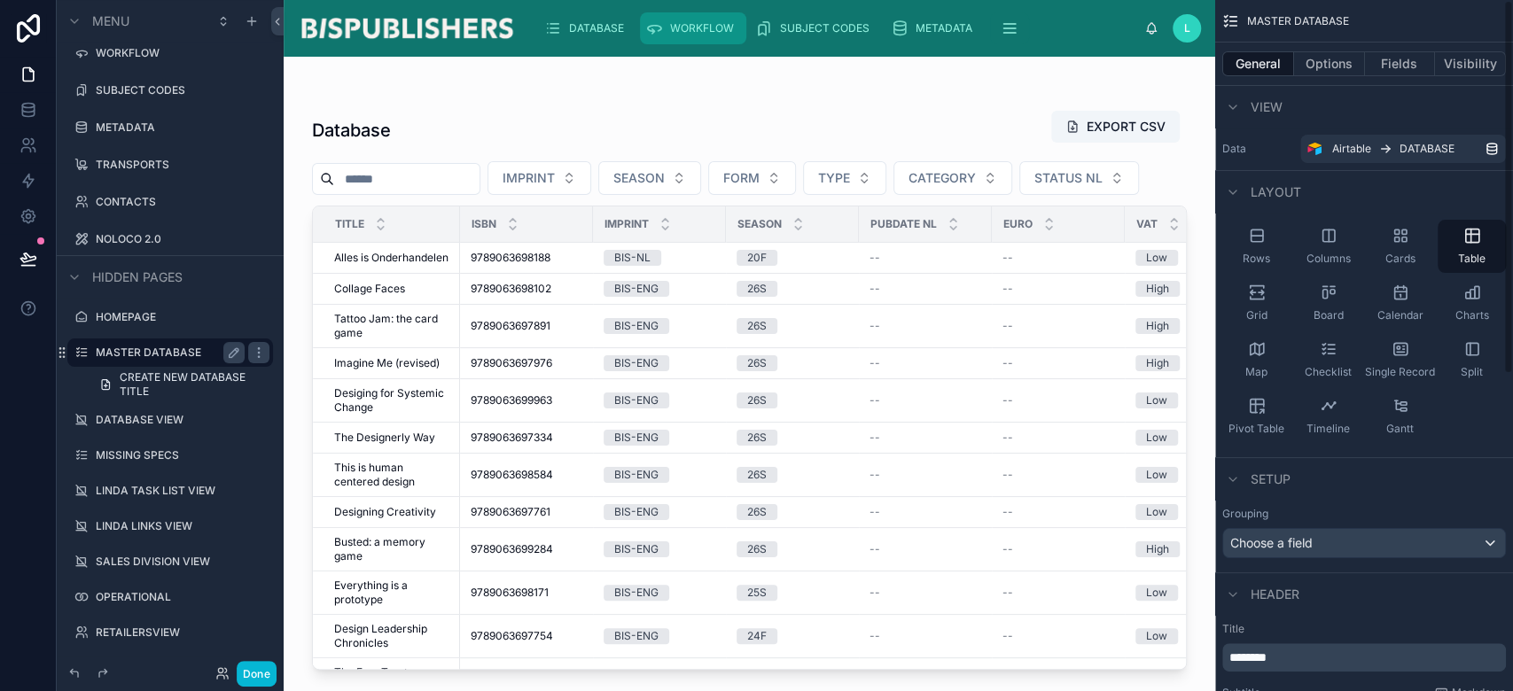
click at [718, 31] on span "WORKFLOW" at bounding box center [702, 28] width 64 height 14
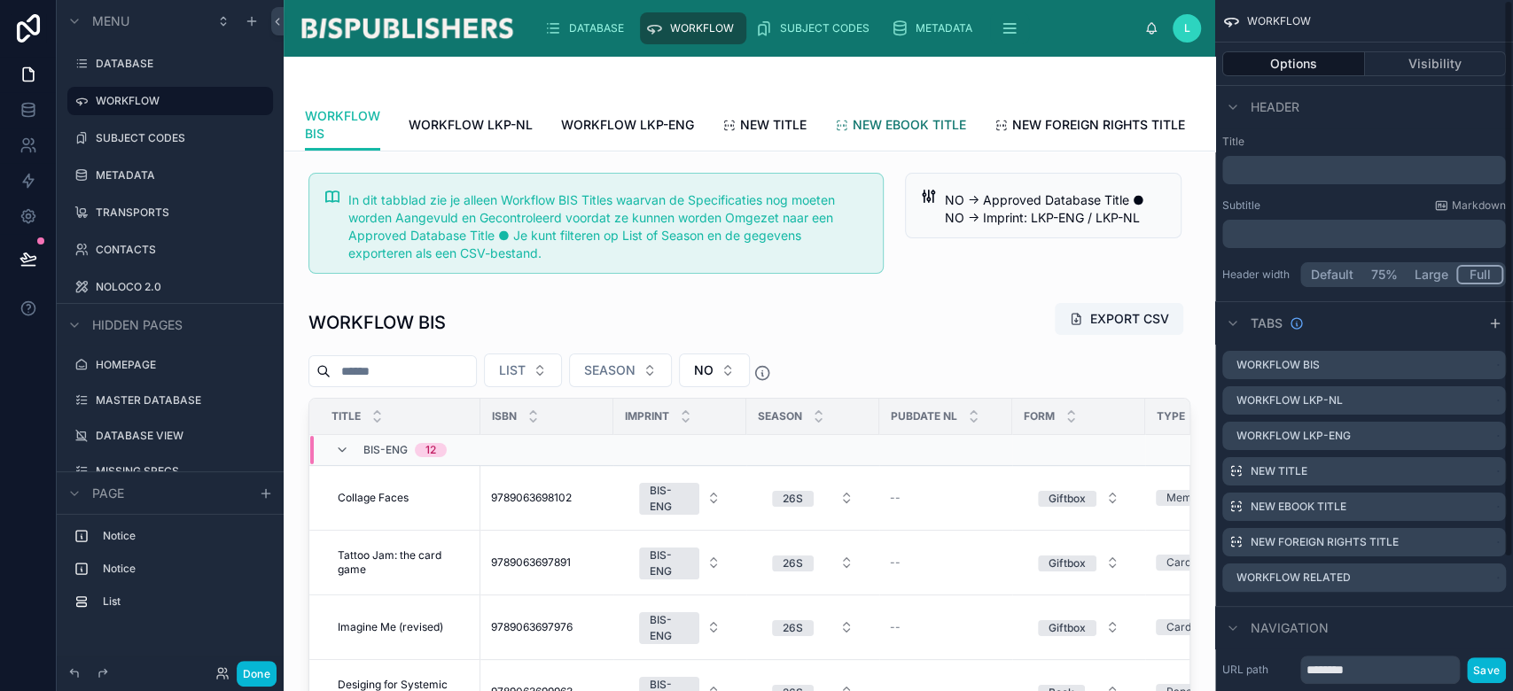
click at [878, 128] on span "NEW EBOOK TITLE" at bounding box center [909, 125] width 113 height 18
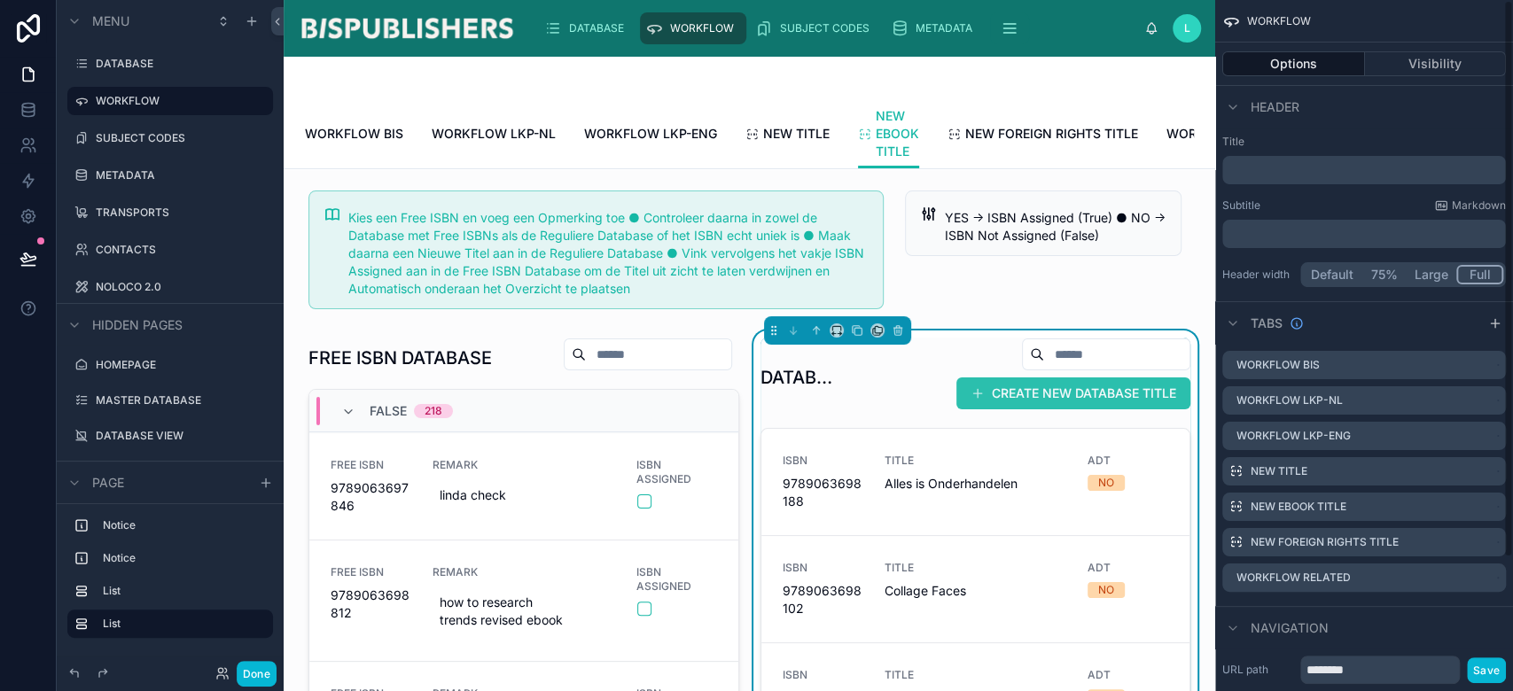
click at [1097, 410] on button "CREATE NEW DATABASE TITLE" at bounding box center [1073, 394] width 234 height 32
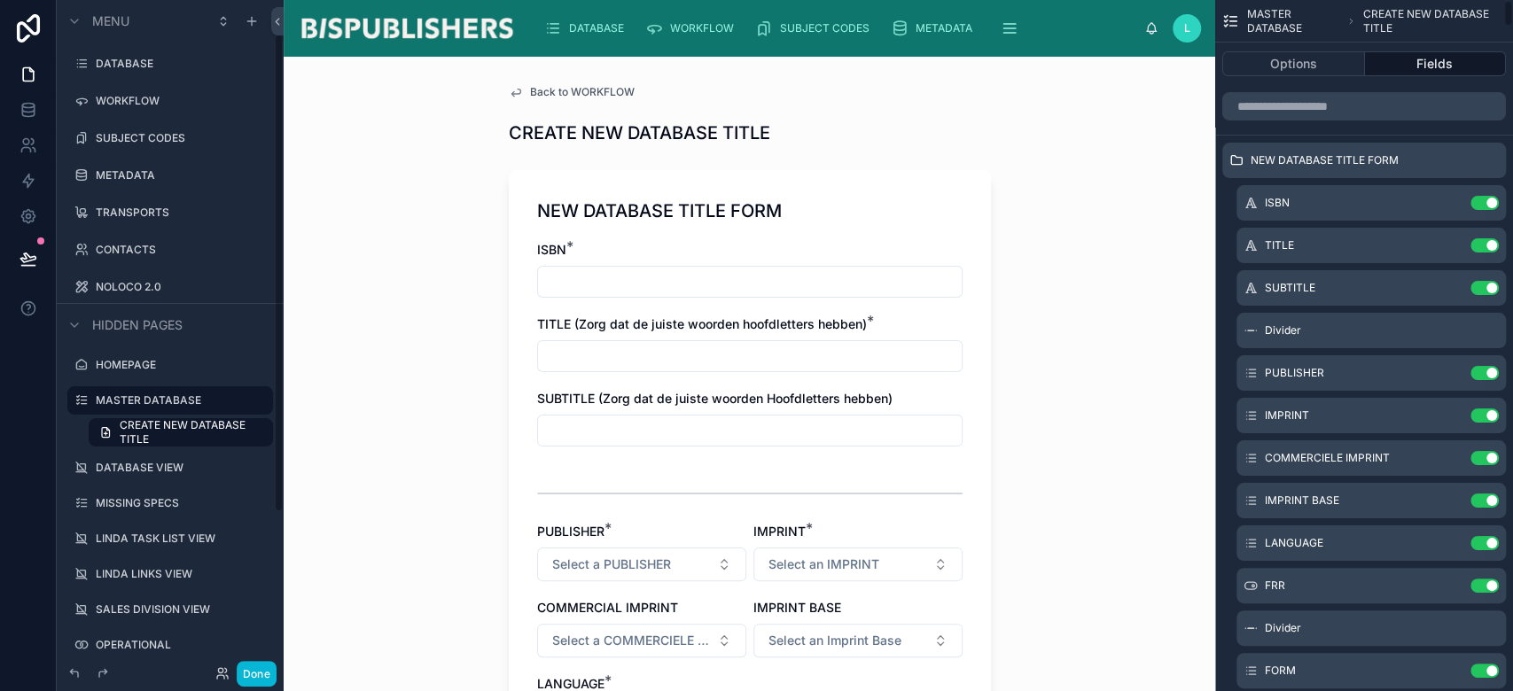
scroll to position [48, 0]
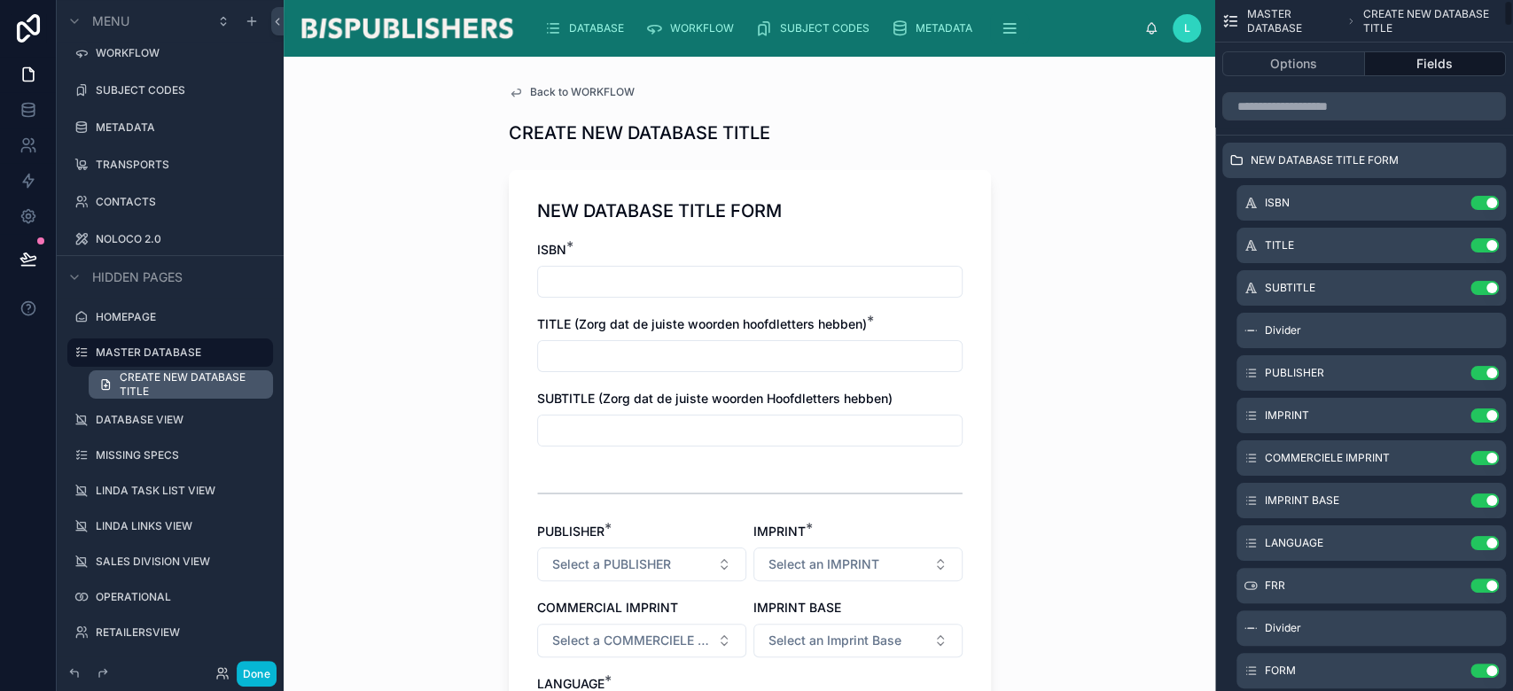
click at [215, 379] on span "CREATE NEW DATABASE TITLE" at bounding box center [191, 385] width 143 height 28
click at [251, 382] on span "CREATE NEW DATABASE TITLE" at bounding box center [191, 385] width 143 height 28
click at [244, 386] on span "CREATE NEW DATABASE TITLE" at bounding box center [191, 385] width 143 height 28
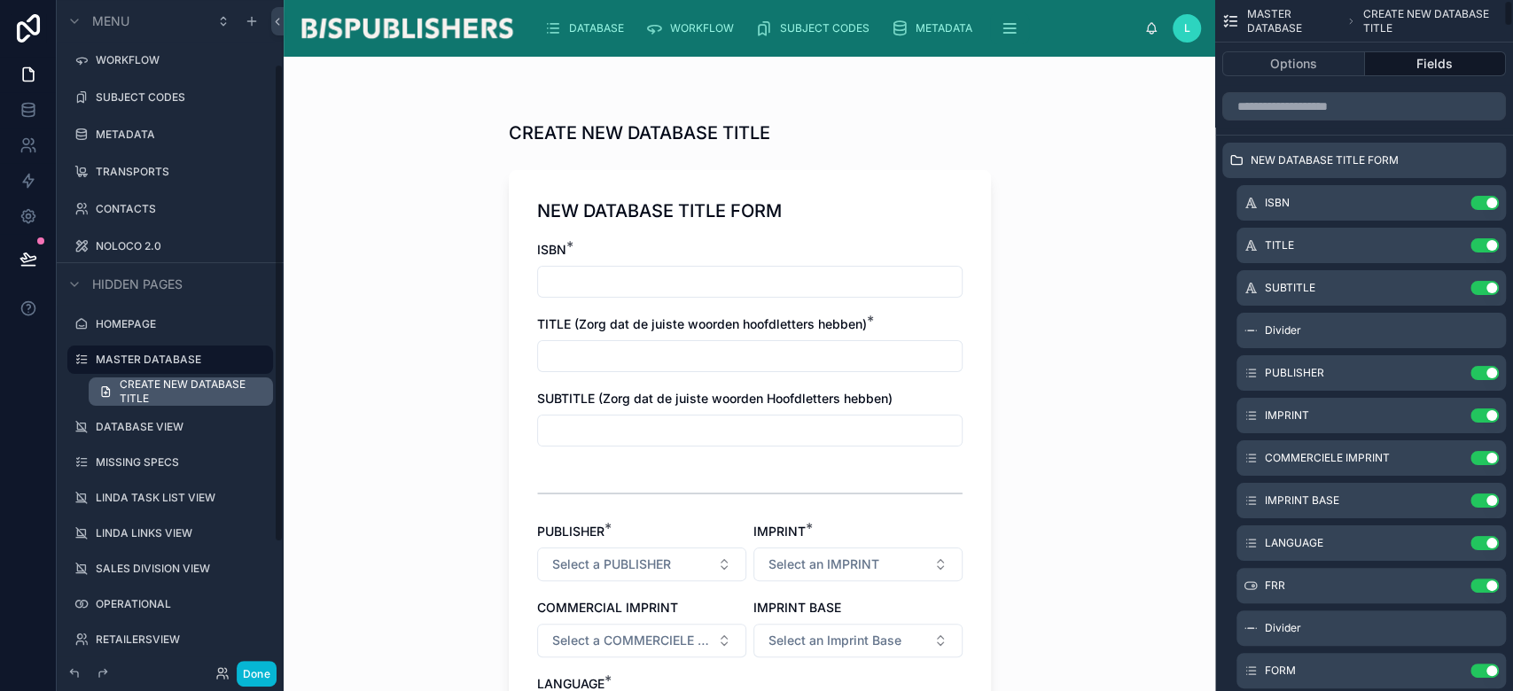
scroll to position [30, 0]
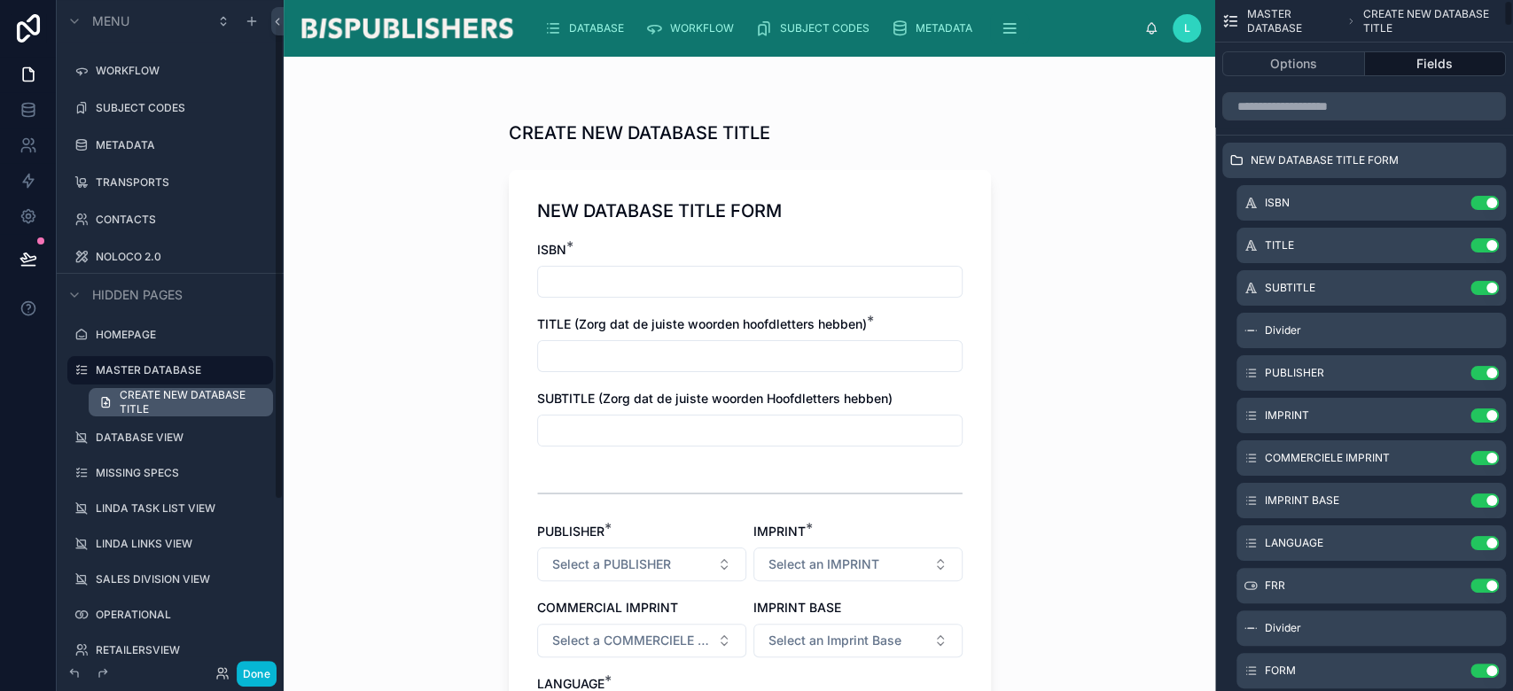
click at [141, 395] on span "CREATE NEW DATABASE TITLE" at bounding box center [191, 402] width 143 height 28
click at [100, 401] on icon "scrollable content" at bounding box center [105, 402] width 13 height 14
click at [431, 322] on div "CREATE NEW DATABASE TITLE NEW DATABASE TITLE FORM ISBN * TITLE (Zorg dat de jui…" at bounding box center [750, 374] width 932 height 635
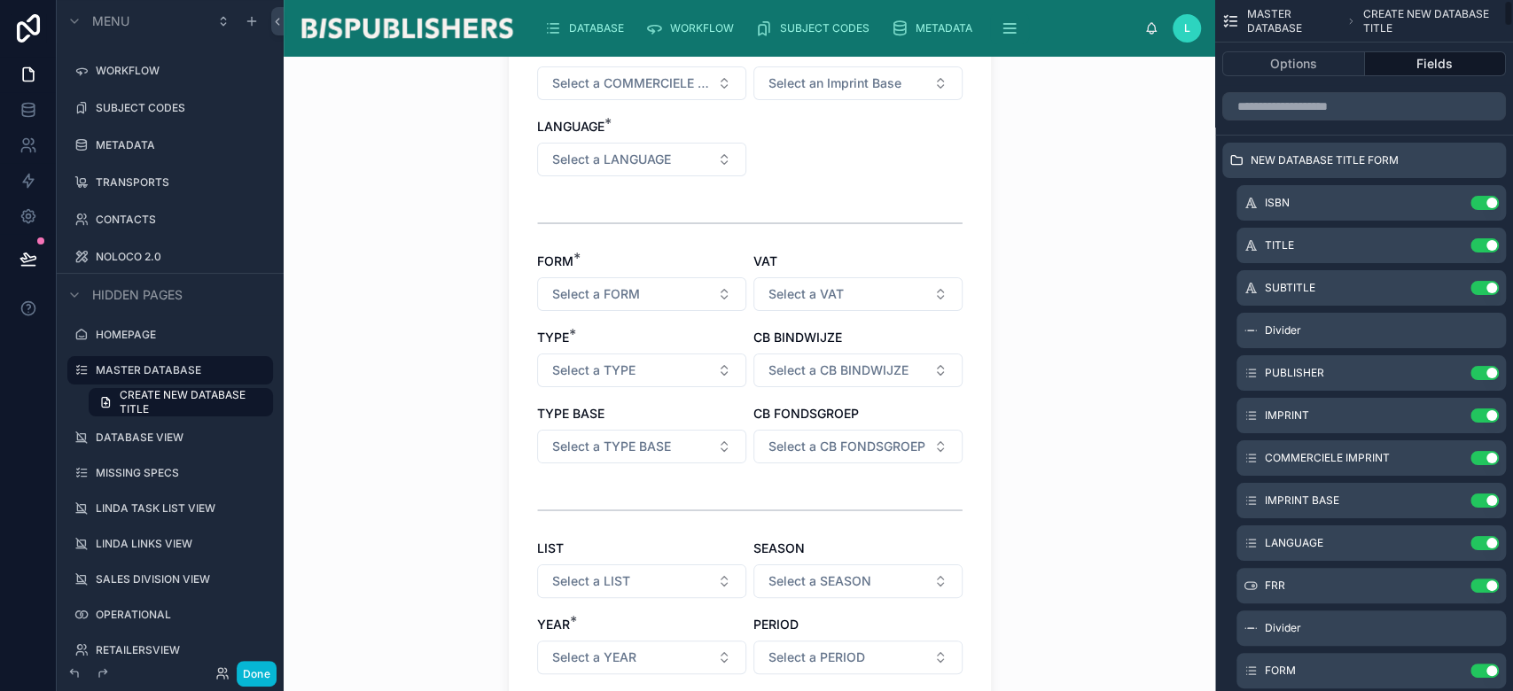
scroll to position [0, 0]
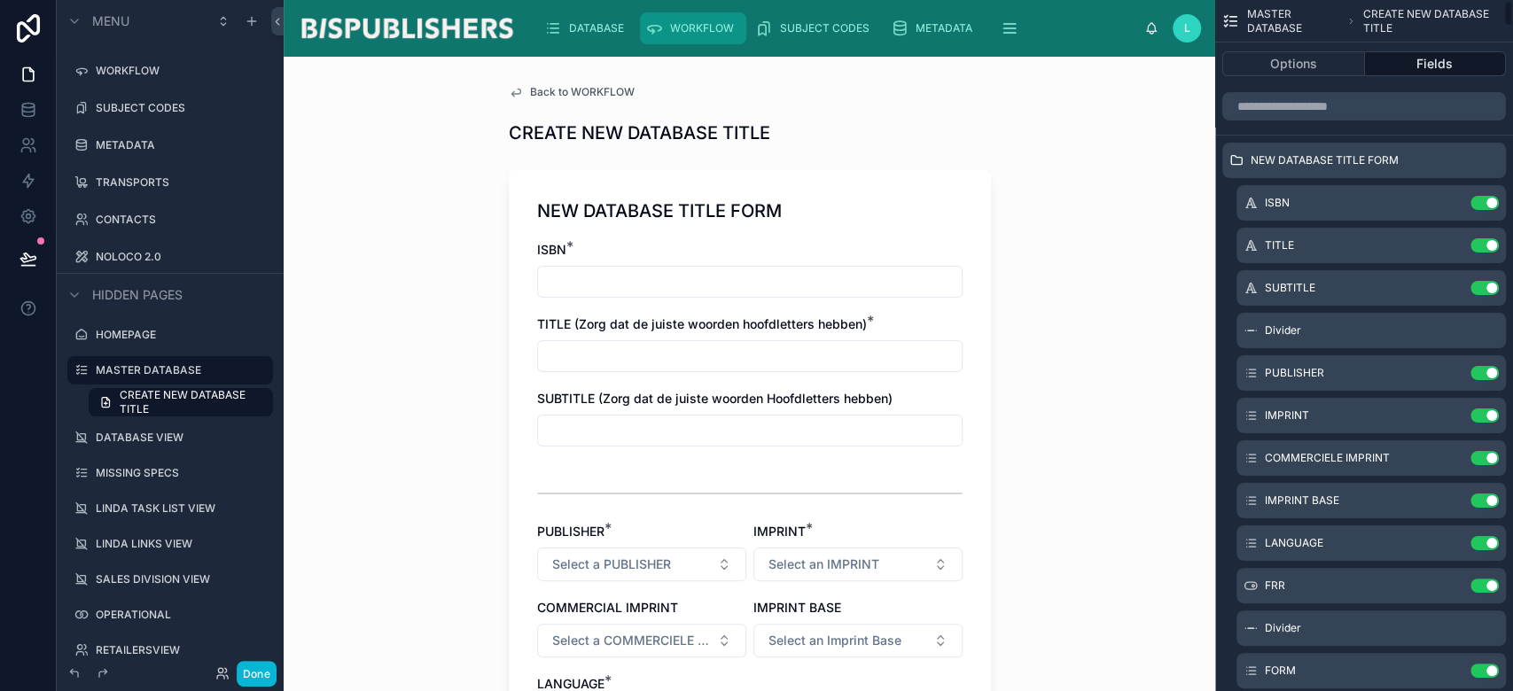
drag, startPoint x: 719, startPoint y: 23, endPoint x: 898, endPoint y: 53, distance: 181.6
click at [718, 23] on span "WORKFLOW" at bounding box center [702, 28] width 64 height 14
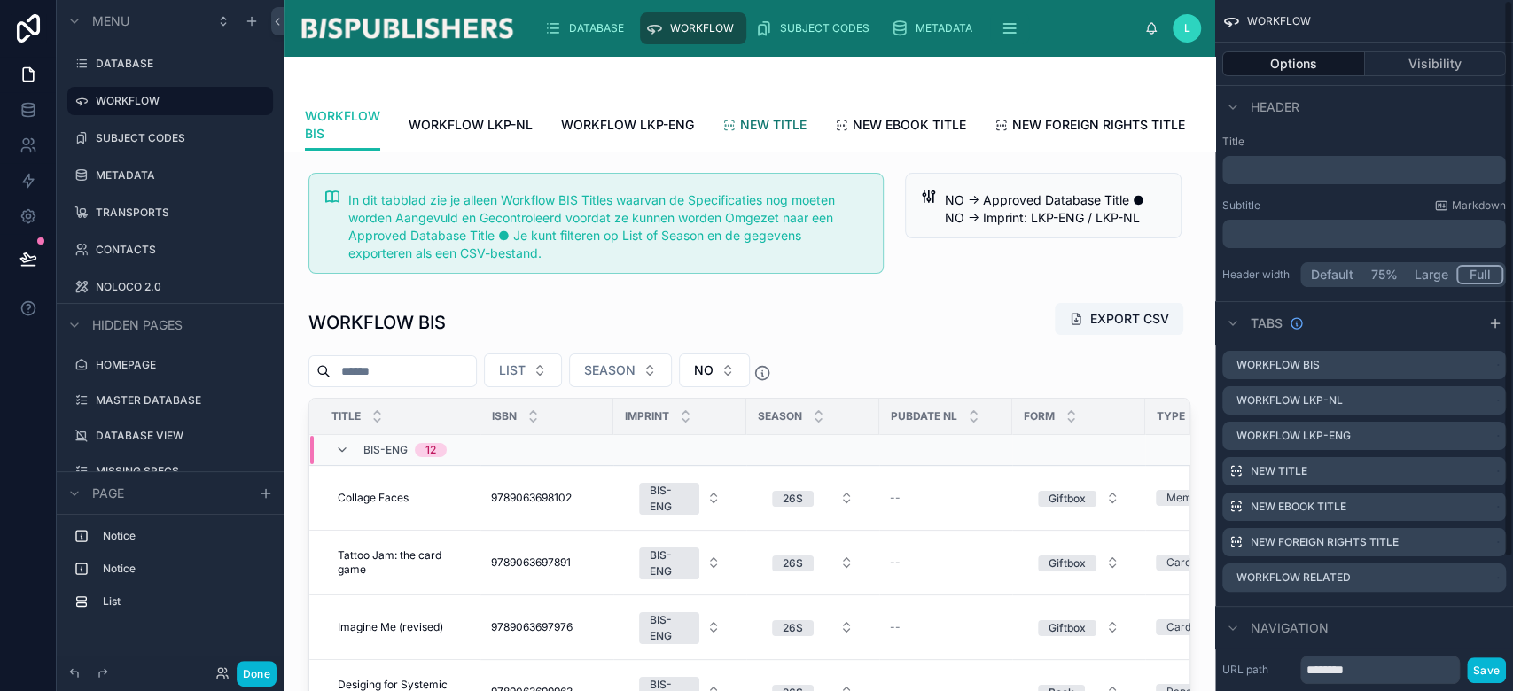
click at [758, 127] on span "NEW TITLE" at bounding box center [773, 125] width 66 height 18
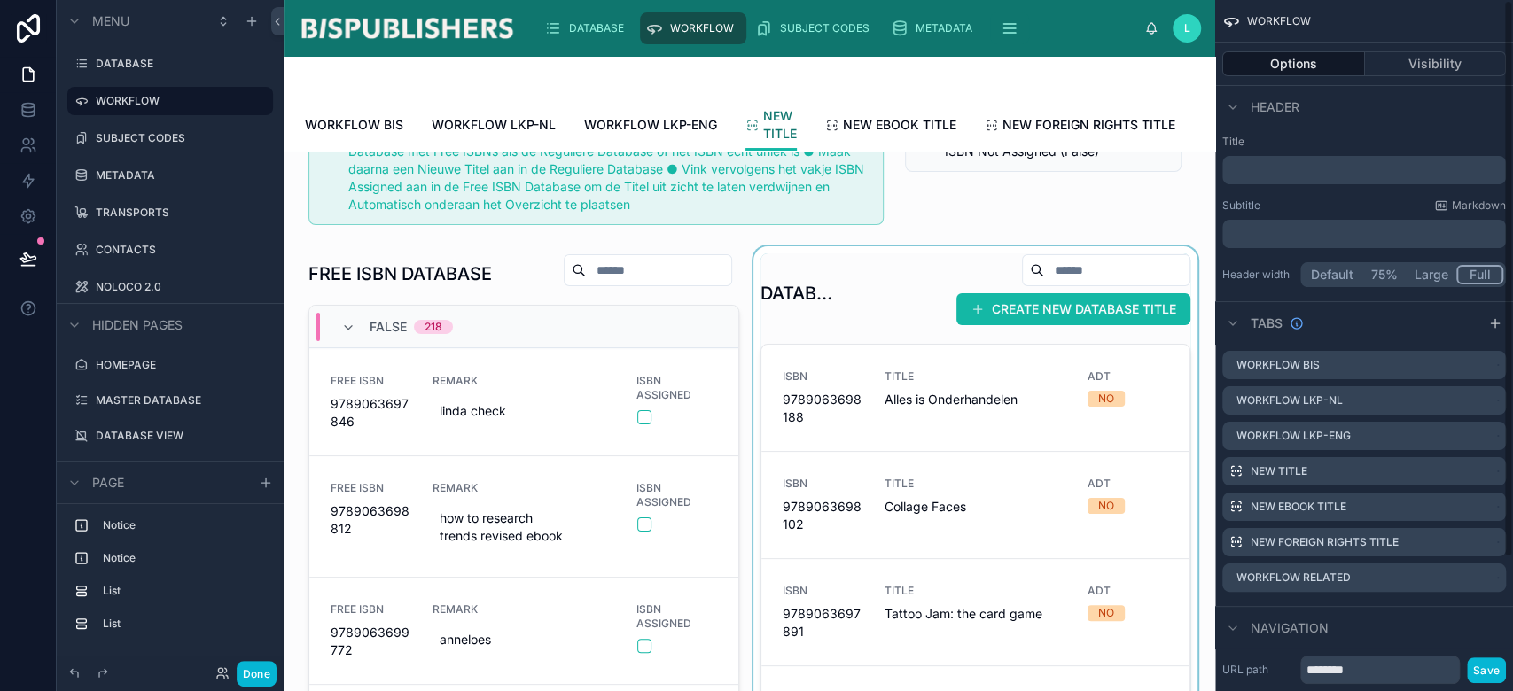
scroll to position [118, 0]
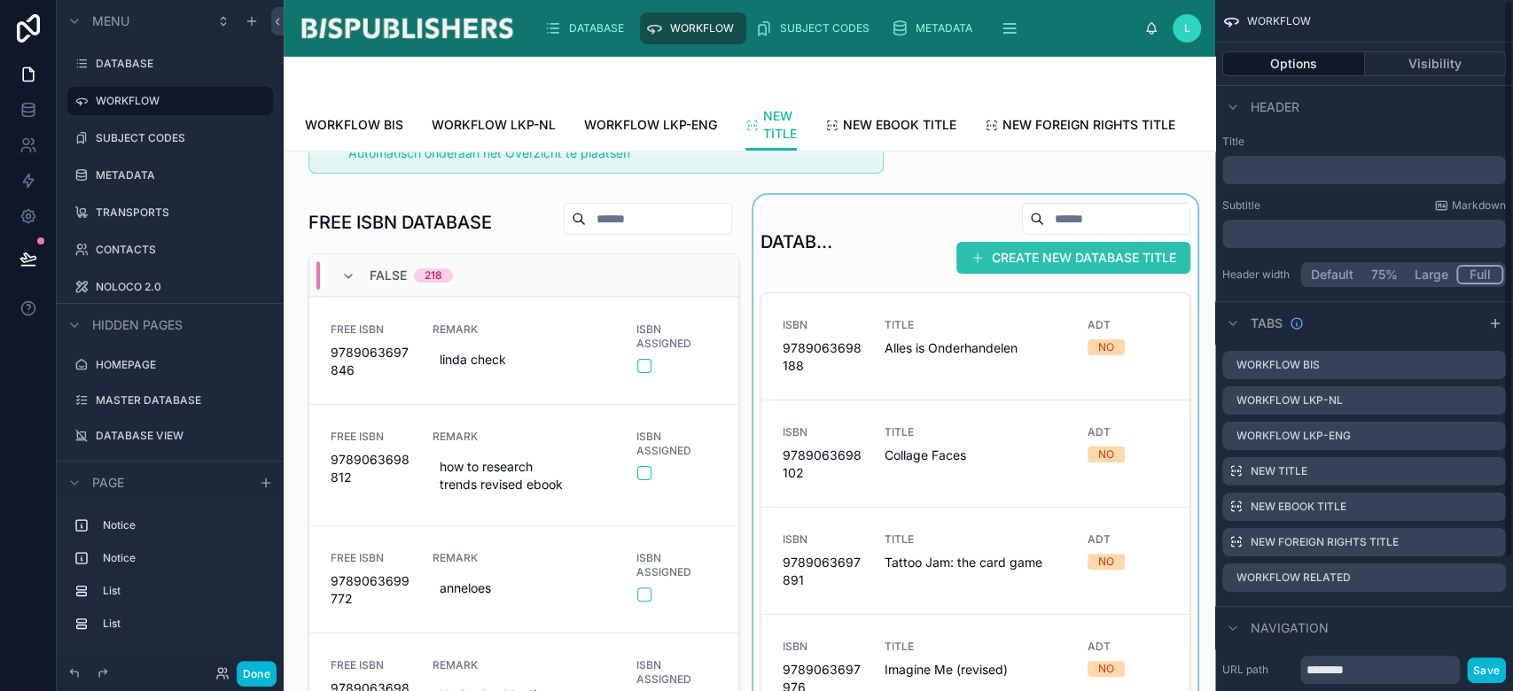
click at [988, 282] on div at bounding box center [976, 506] width 452 height 623
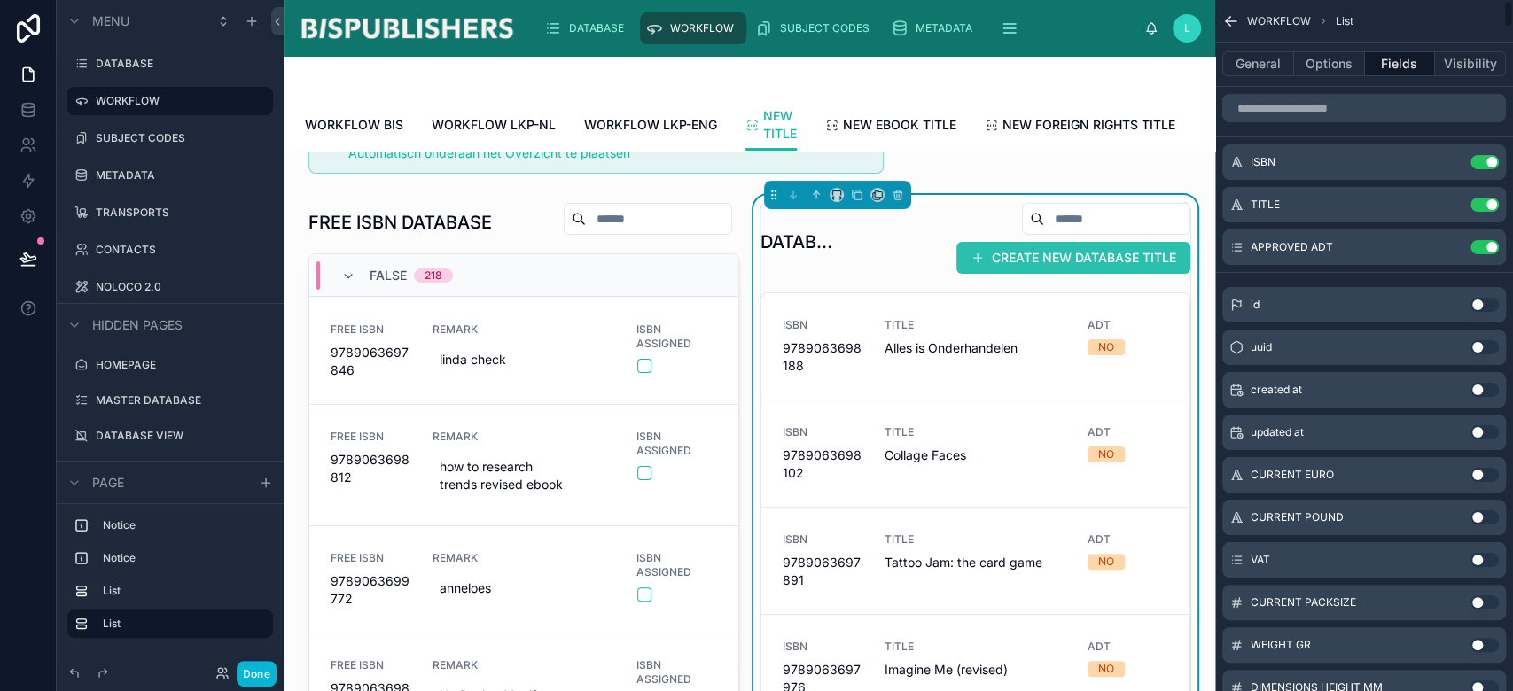
click at [971, 265] on span at bounding box center [978, 258] width 14 height 14
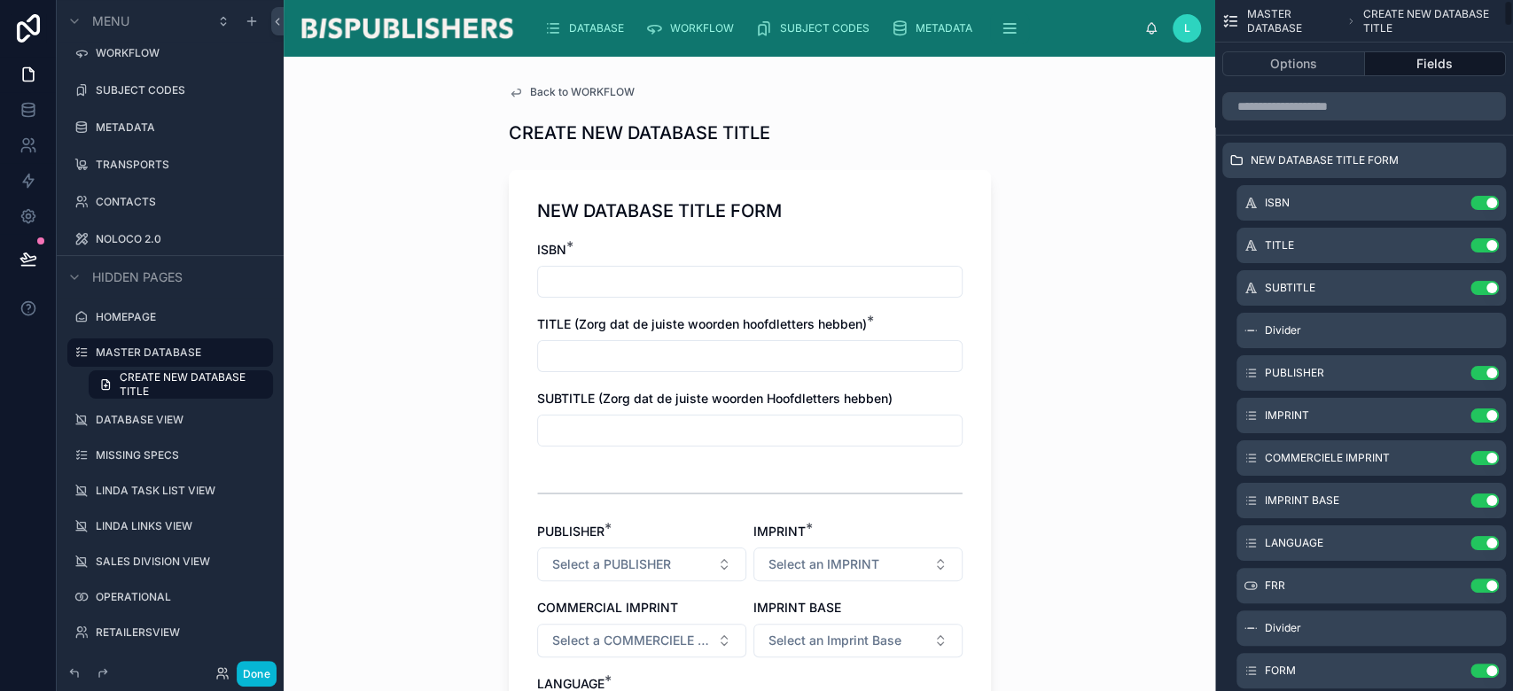
click at [953, 128] on div "CREATE NEW DATABASE TITLE" at bounding box center [750, 133] width 482 height 25
click at [1440, 71] on button "Fields" at bounding box center [1436, 63] width 142 height 25
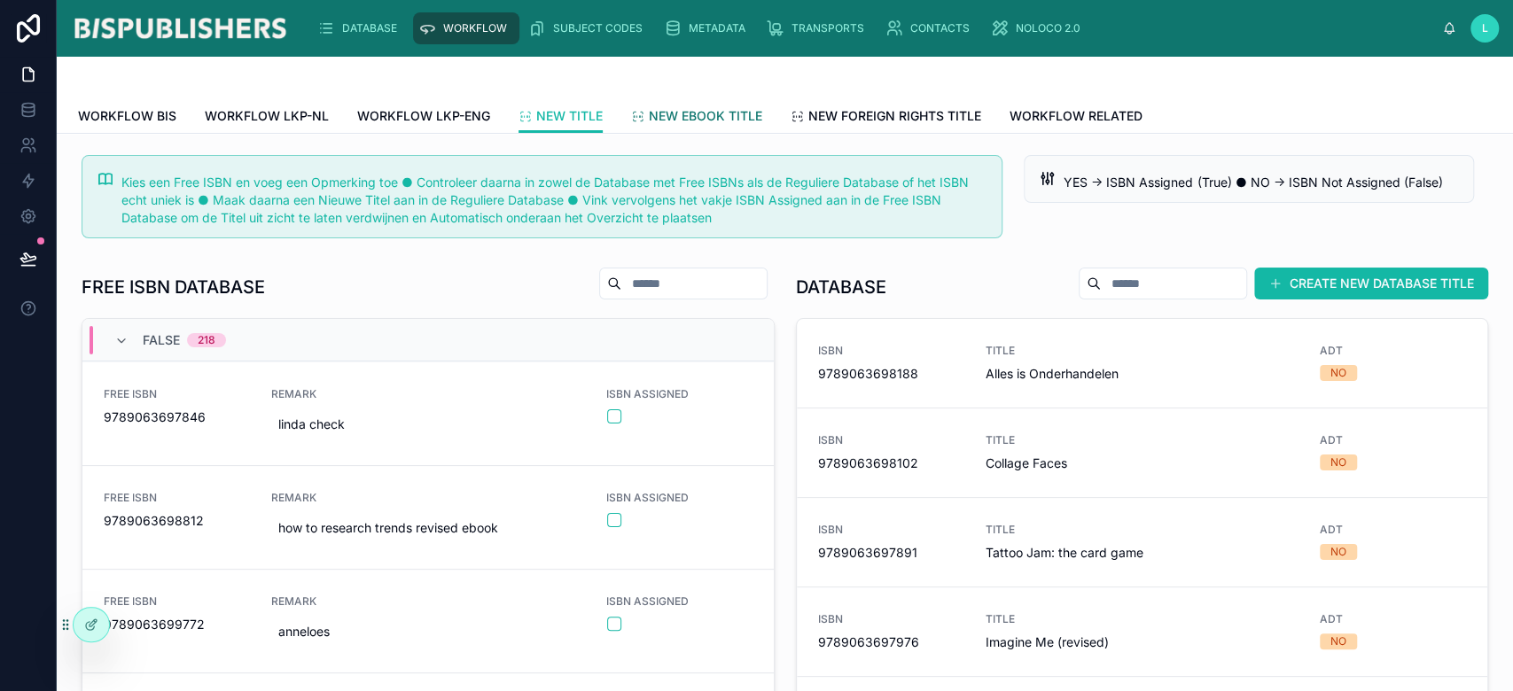
click at [681, 119] on span "NEW EBOOK TITLE" at bounding box center [705, 116] width 113 height 18
click at [1343, 276] on button "CREATE NEW DATABASE TITLE" at bounding box center [1371, 284] width 234 height 32
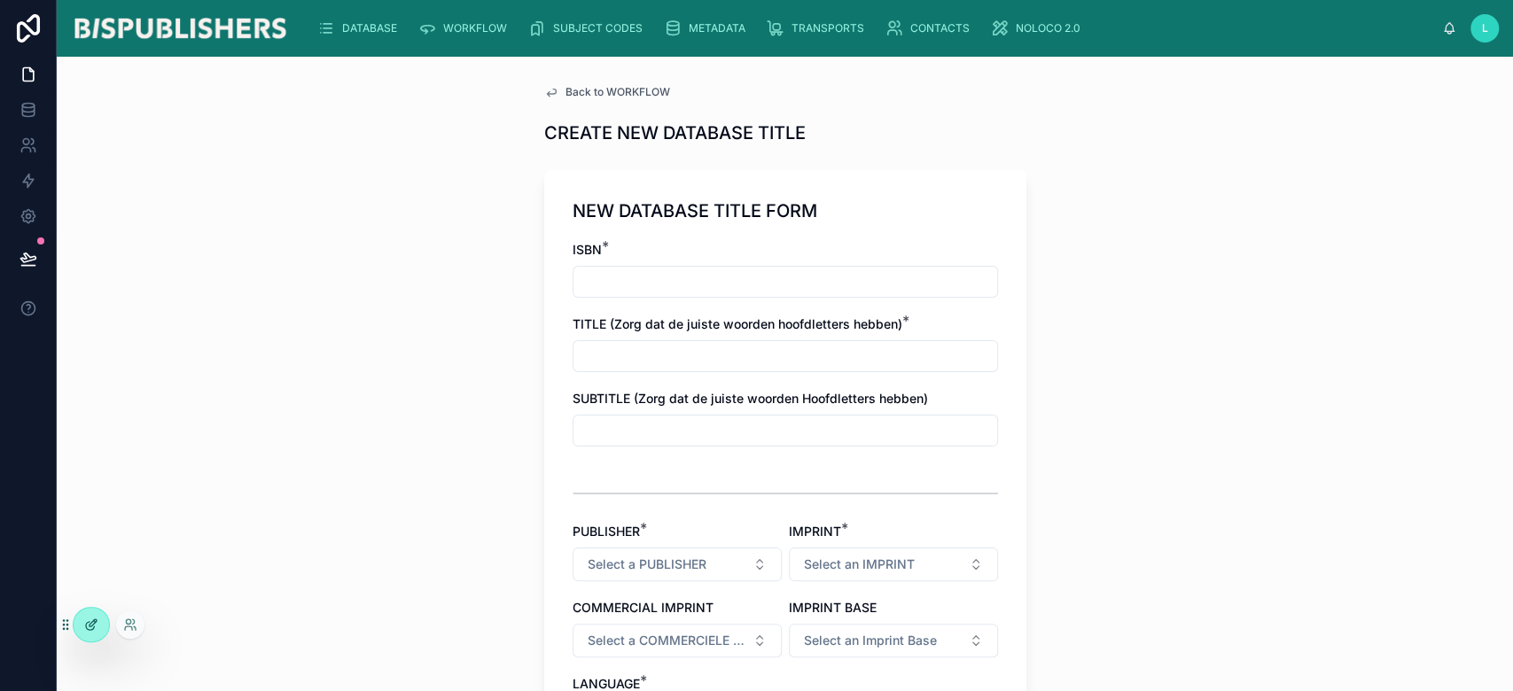
click at [86, 624] on icon at bounding box center [90, 626] width 8 height 8
click at [453, 28] on span "WORKFLOW" at bounding box center [475, 28] width 64 height 14
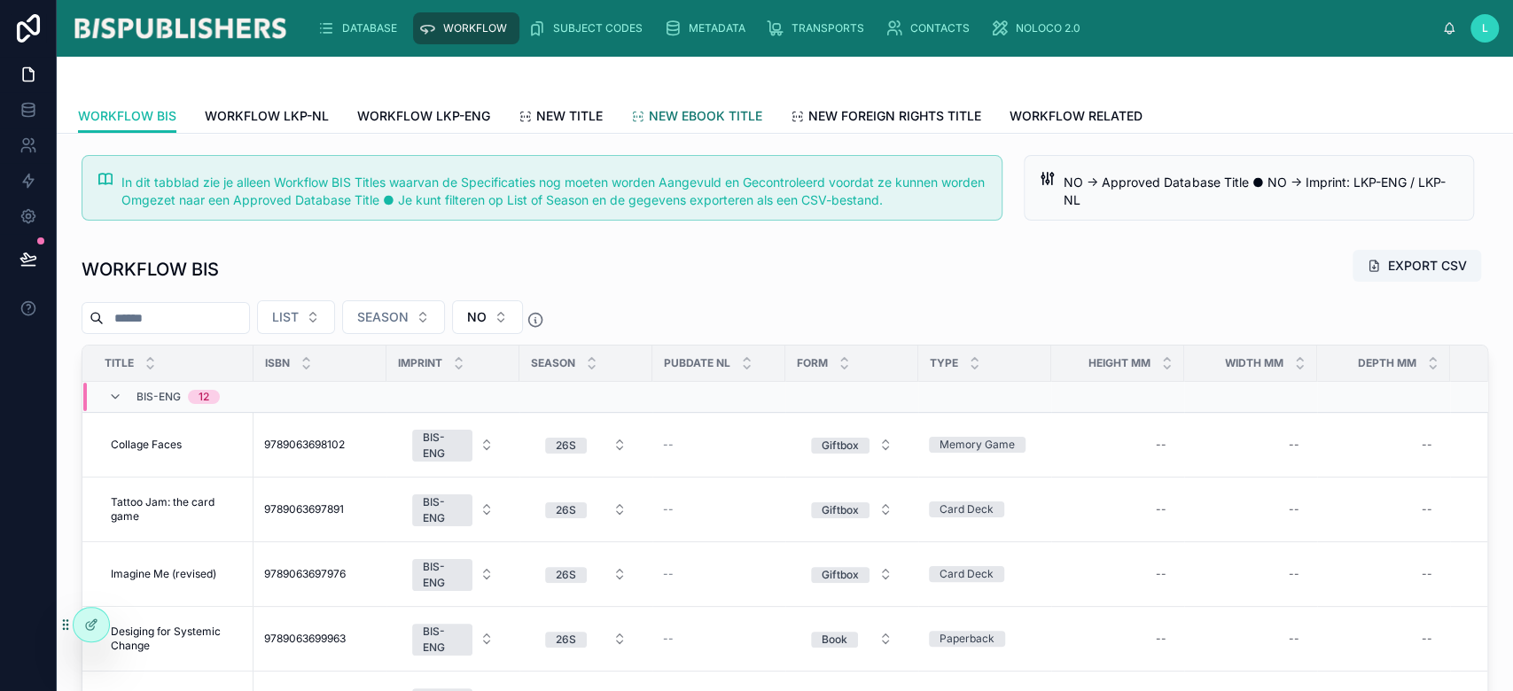
click at [728, 112] on span "NEW EBOOK TITLE" at bounding box center [705, 116] width 113 height 18
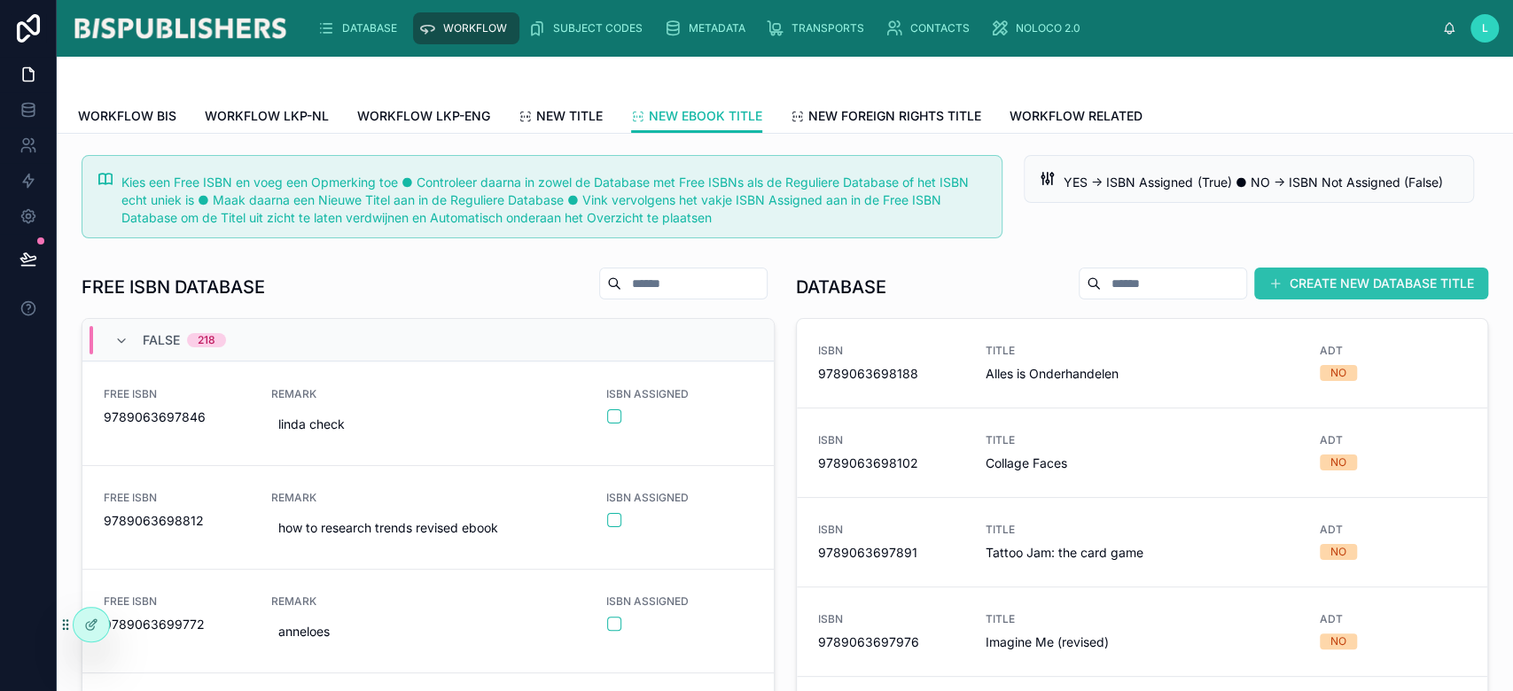
click at [1379, 282] on button "CREATE NEW DATABASE TITLE" at bounding box center [1371, 284] width 234 height 32
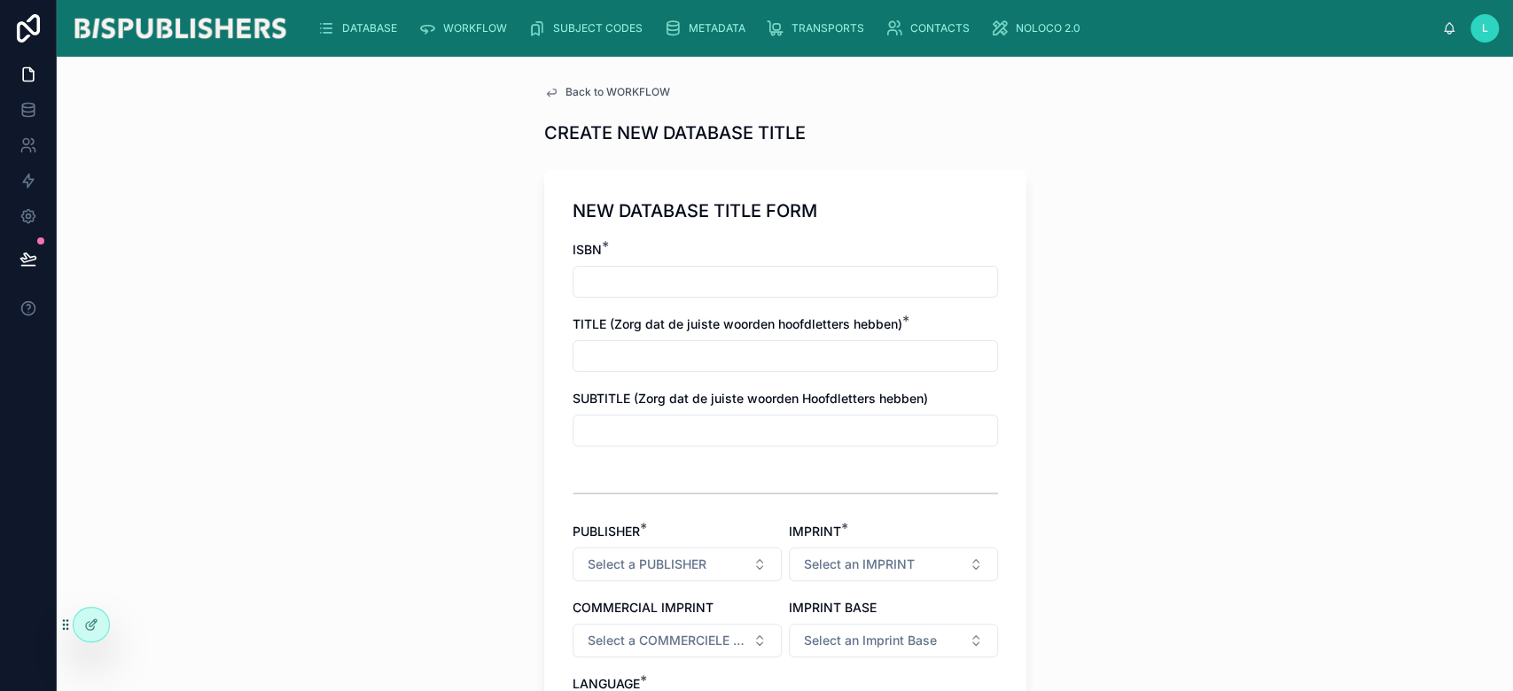
click at [636, 96] on span "Back to WORKFLOW" at bounding box center [618, 92] width 105 height 14
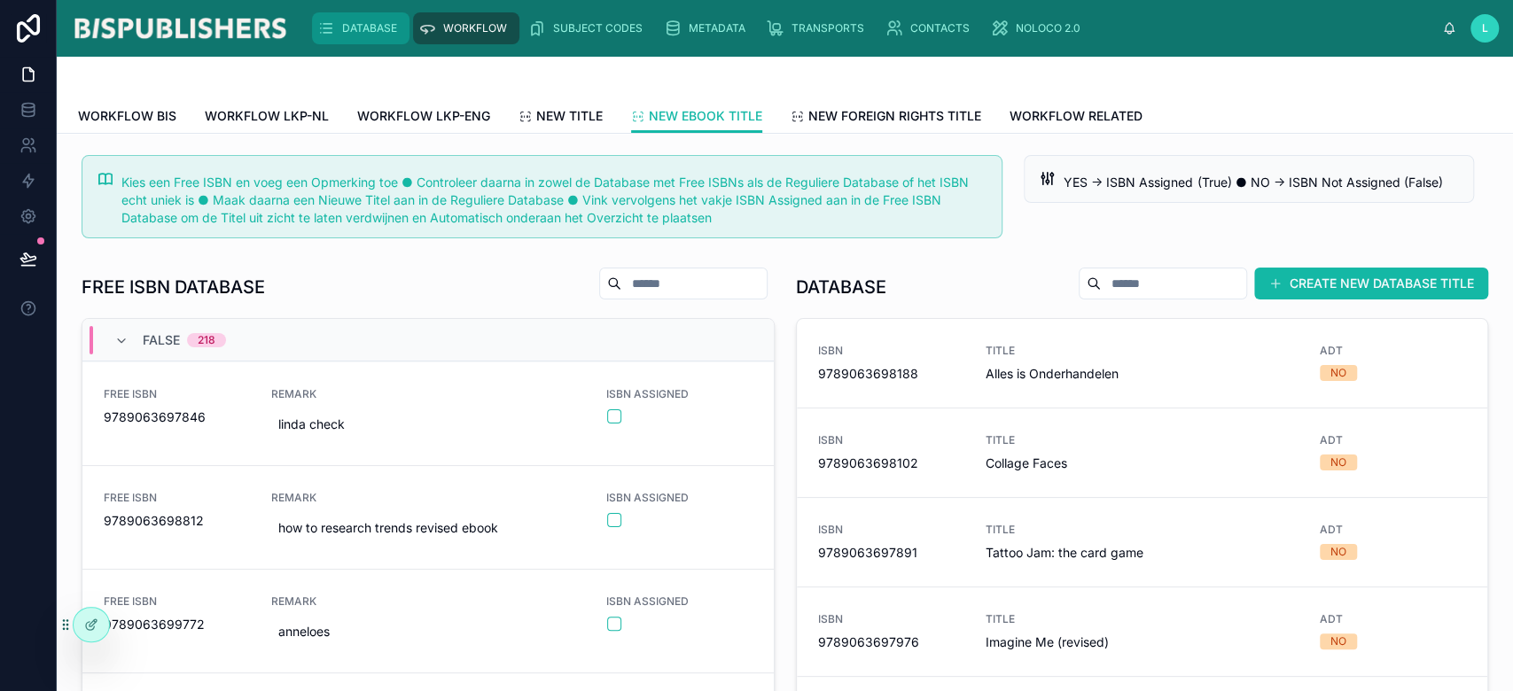
click at [384, 29] on span "DATABASE" at bounding box center [369, 28] width 55 height 14
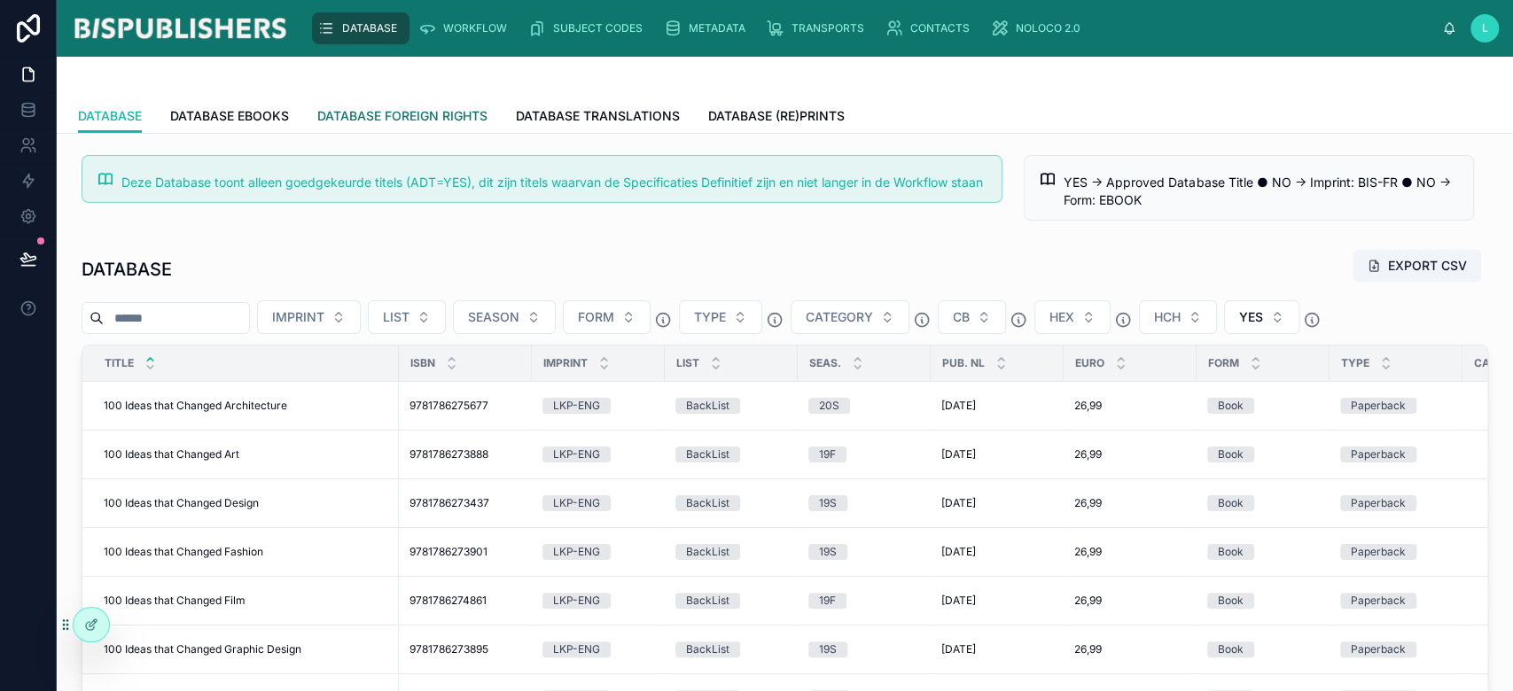
click at [464, 113] on span "DATABASE FOREIGN RIGHTS" at bounding box center [402, 116] width 170 height 18
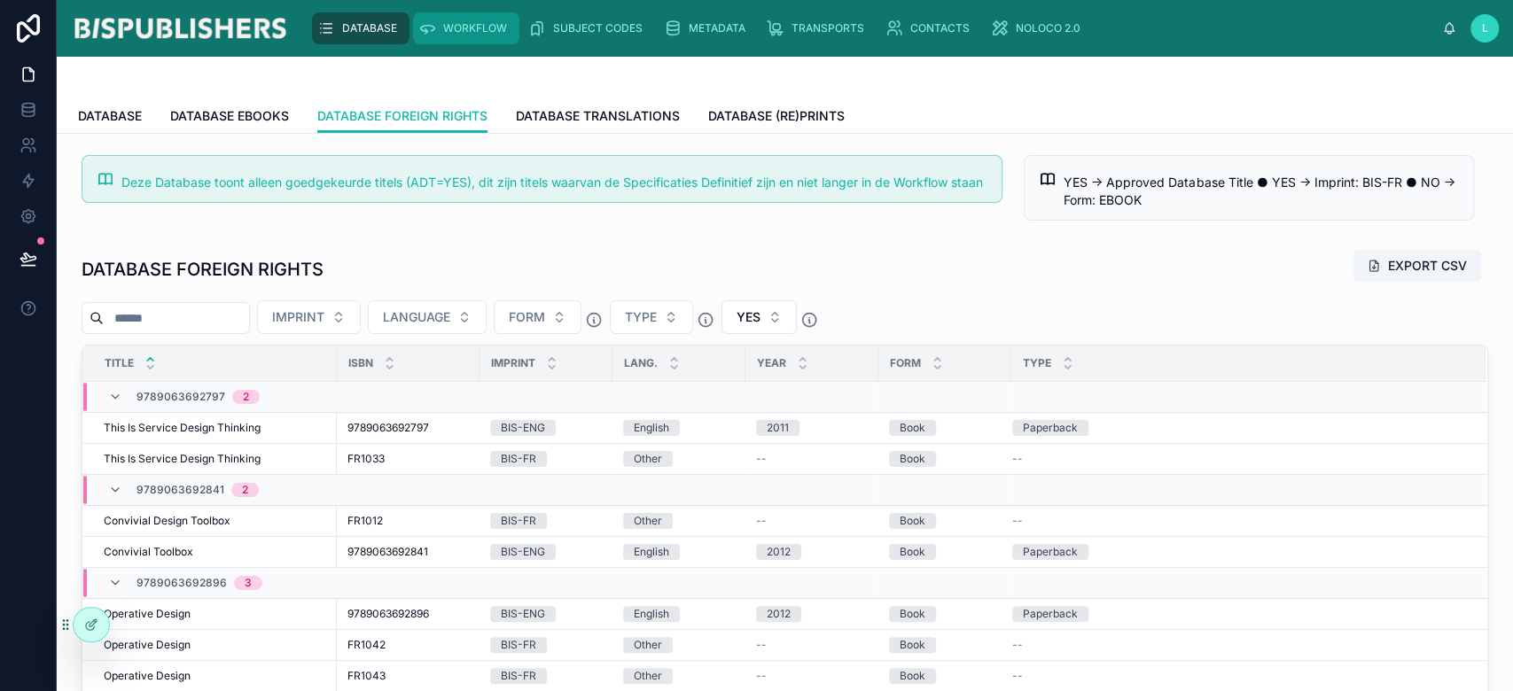
click at [475, 25] on span "WORKFLOW" at bounding box center [475, 28] width 64 height 14
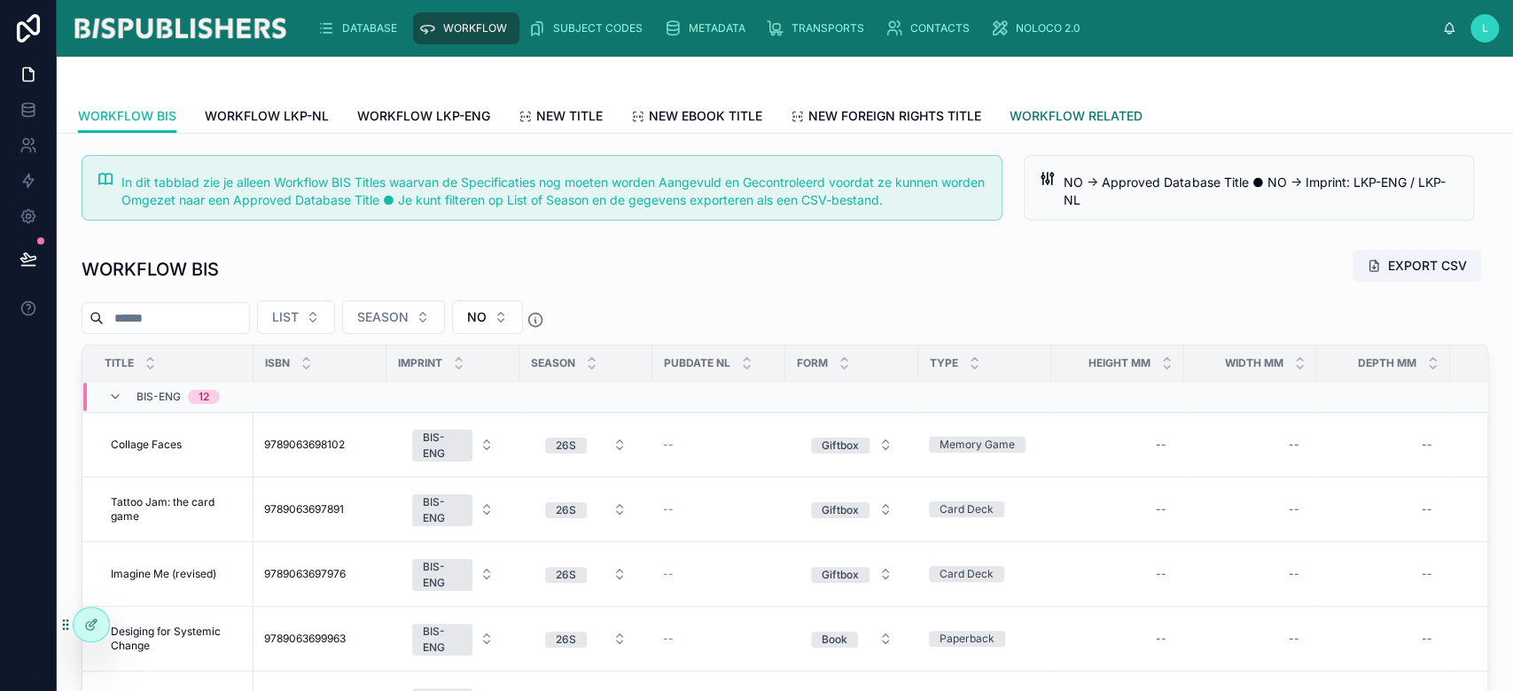
click at [1072, 103] on link "WORKFLOW RELATED" at bounding box center [1076, 117] width 133 height 35
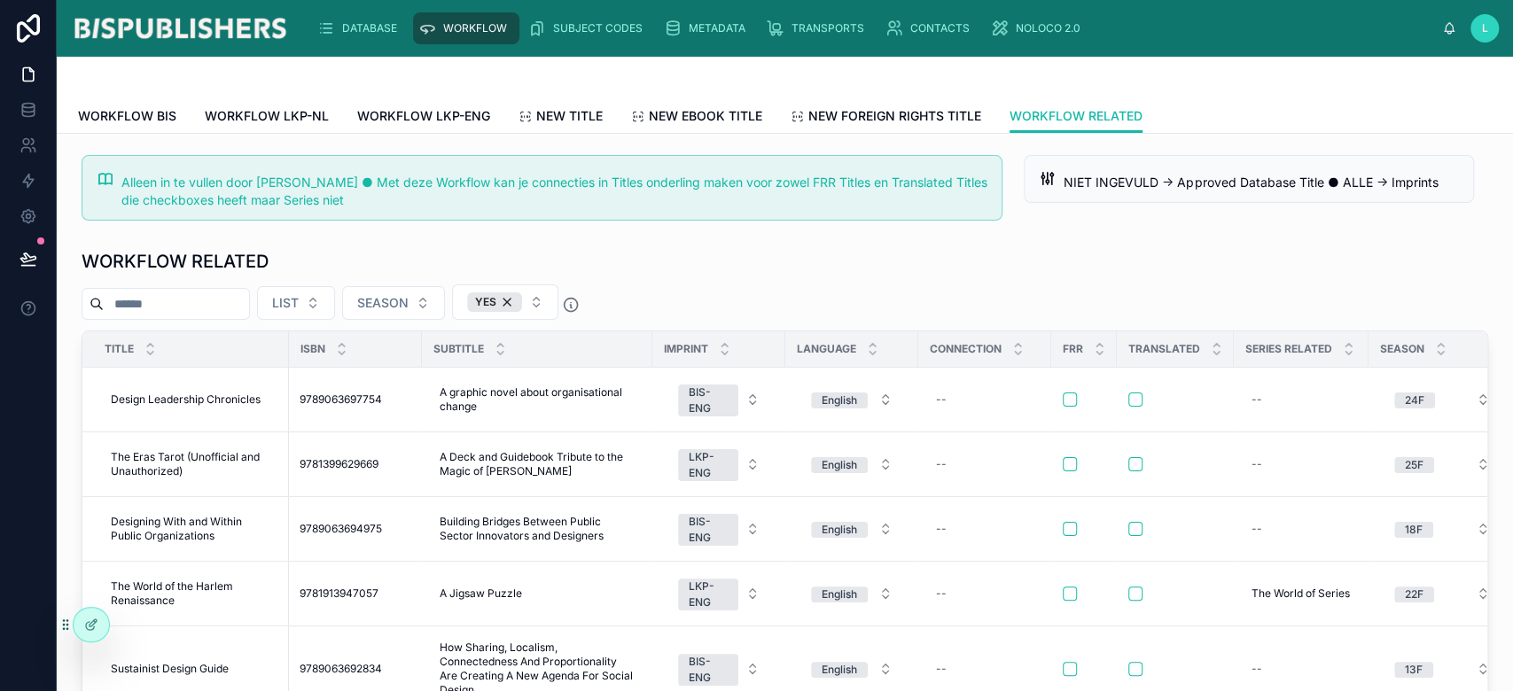
click at [838, 199] on div "Alleen in te vullen door [PERSON_NAME] ● Met deze Workflow kan je connecties in…" at bounding box center [554, 191] width 866 height 35
click at [86, 628] on icon at bounding box center [90, 626] width 8 height 8
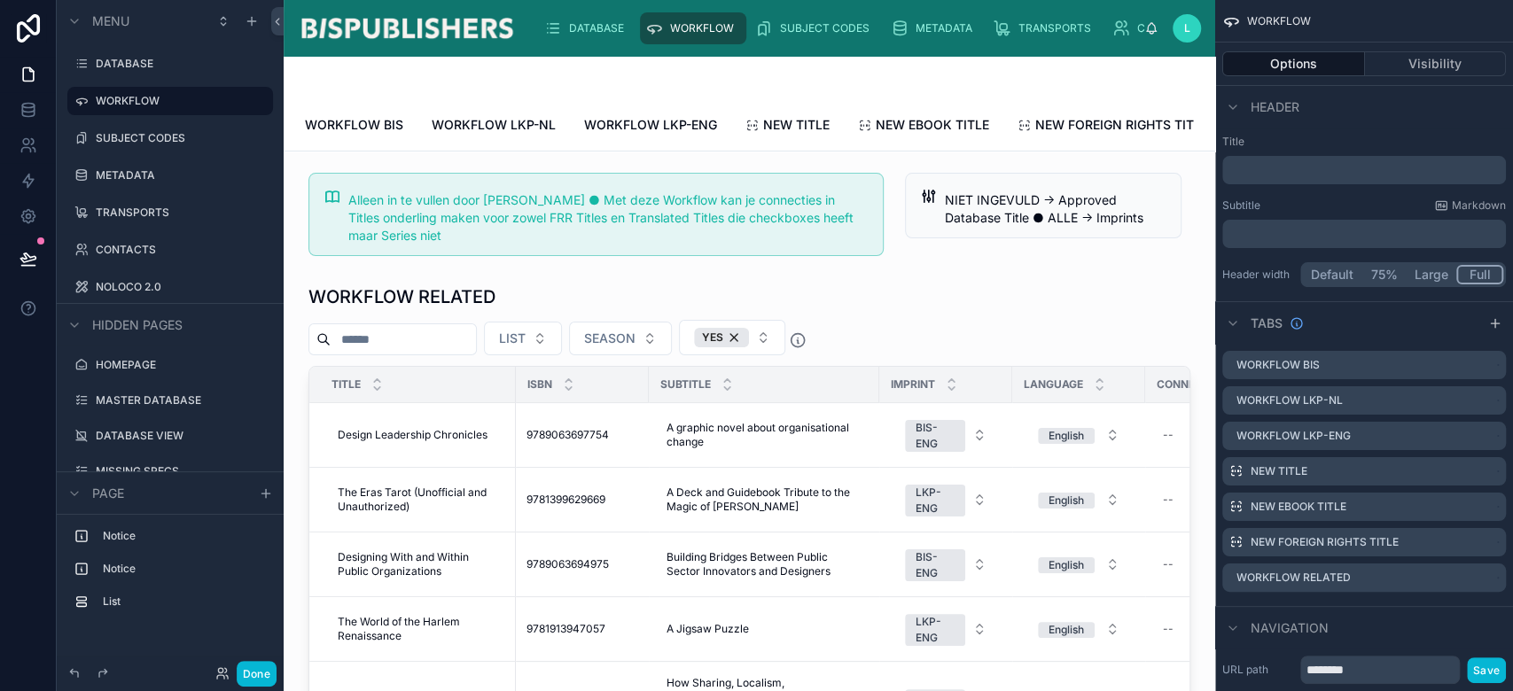
click at [752, 244] on div at bounding box center [596, 215] width 597 height 98
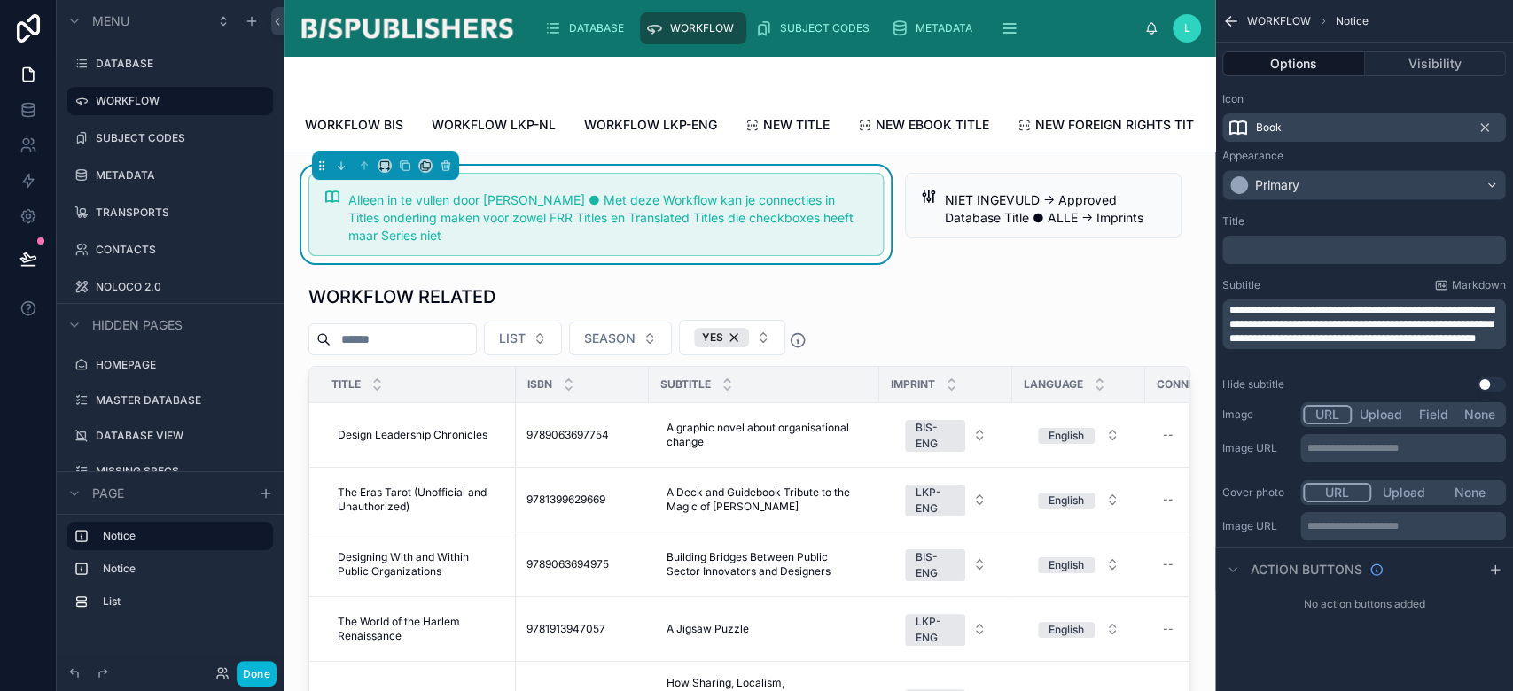
click at [1282, 339] on span "**********" at bounding box center [1362, 324] width 265 height 39
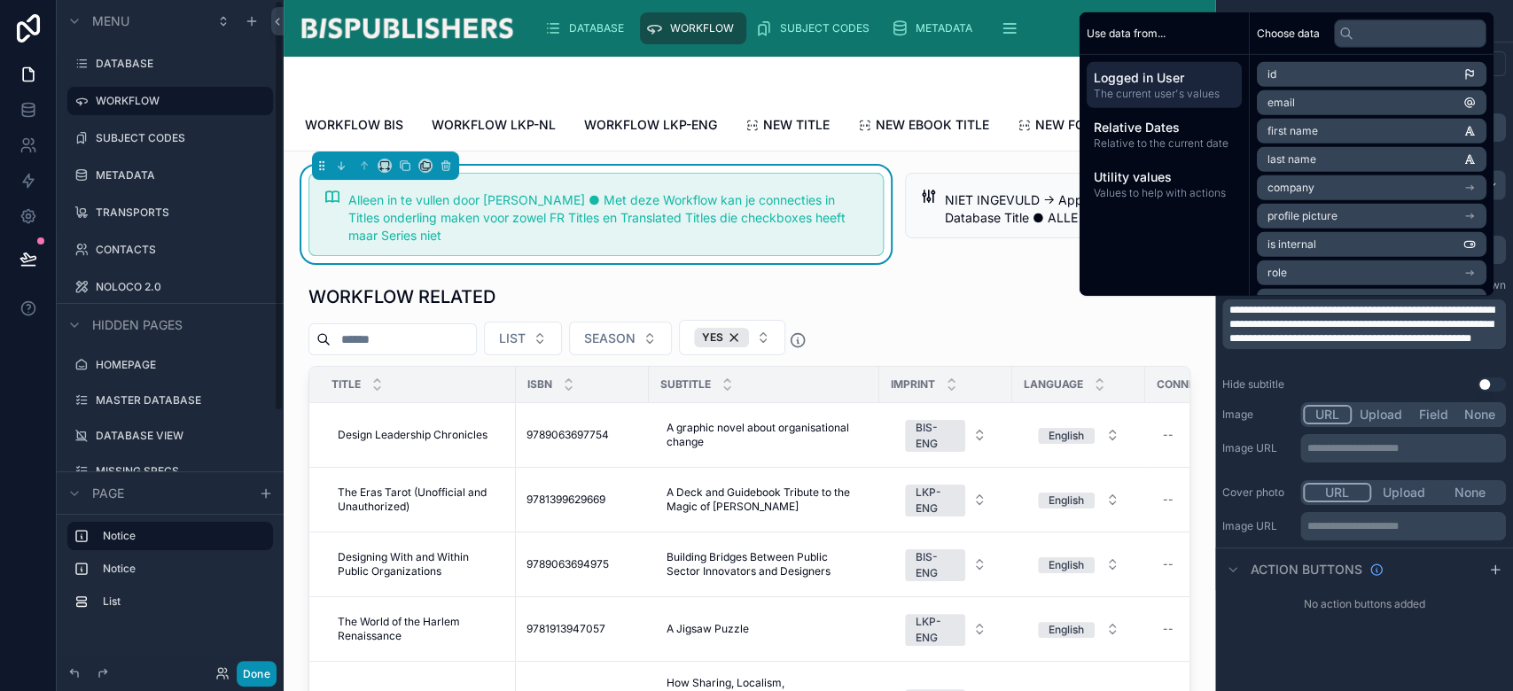
click at [253, 670] on button "Done" at bounding box center [257, 674] width 40 height 26
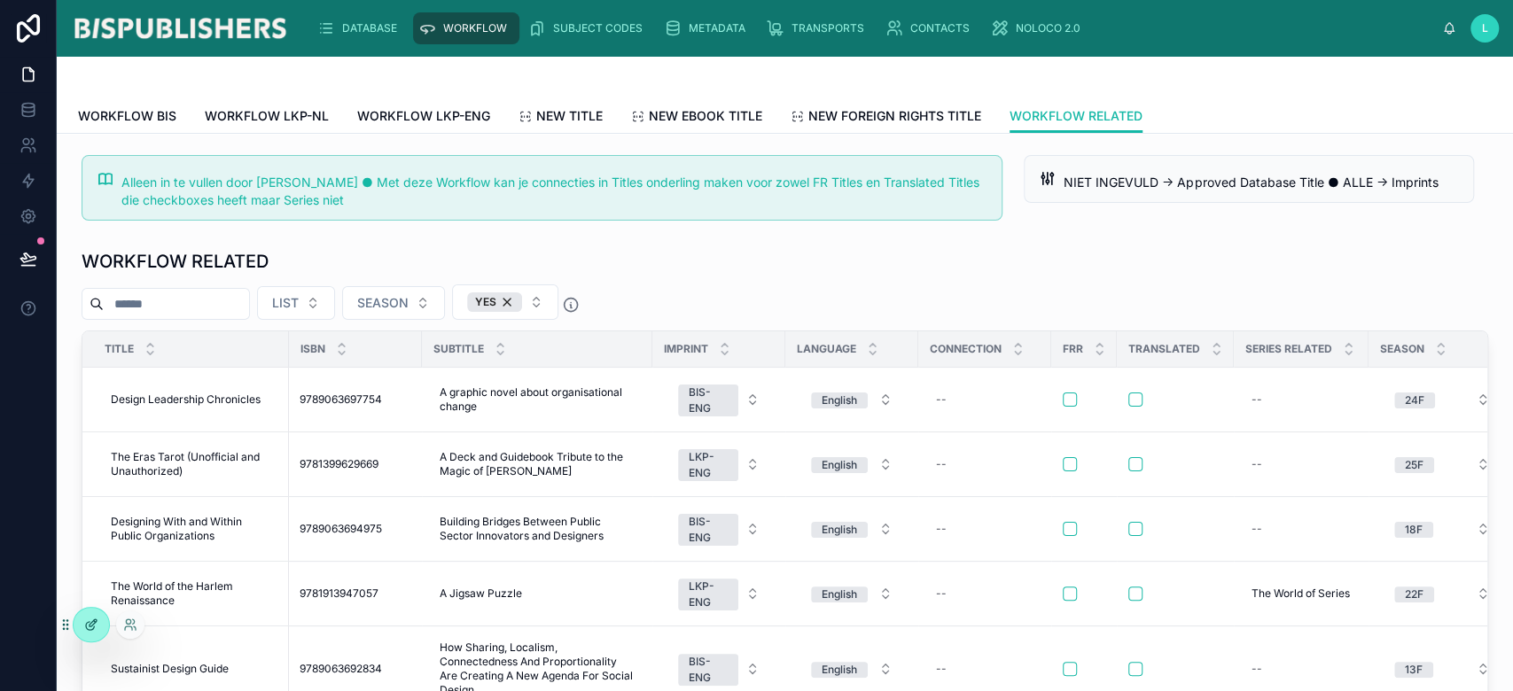
click at [85, 620] on icon at bounding box center [91, 625] width 14 height 14
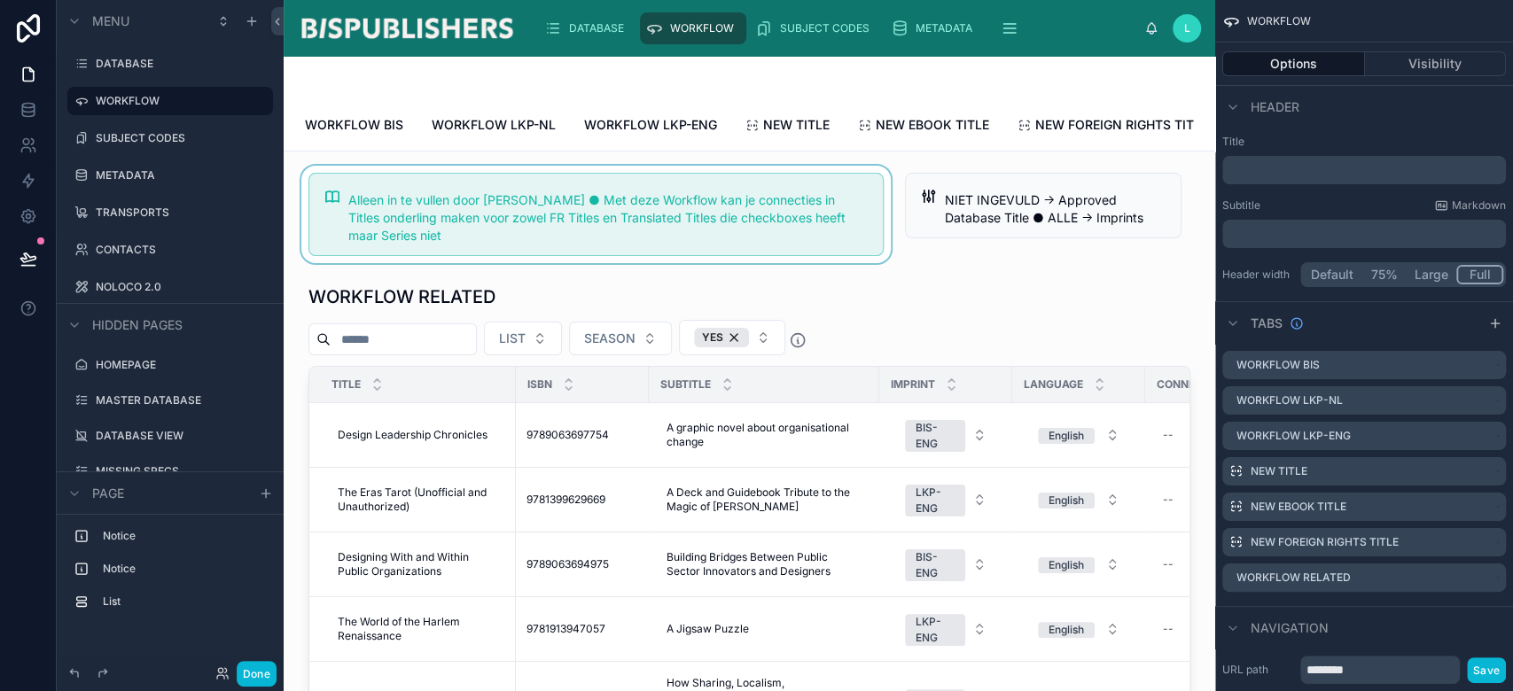
click at [810, 245] on div at bounding box center [596, 215] width 597 height 98
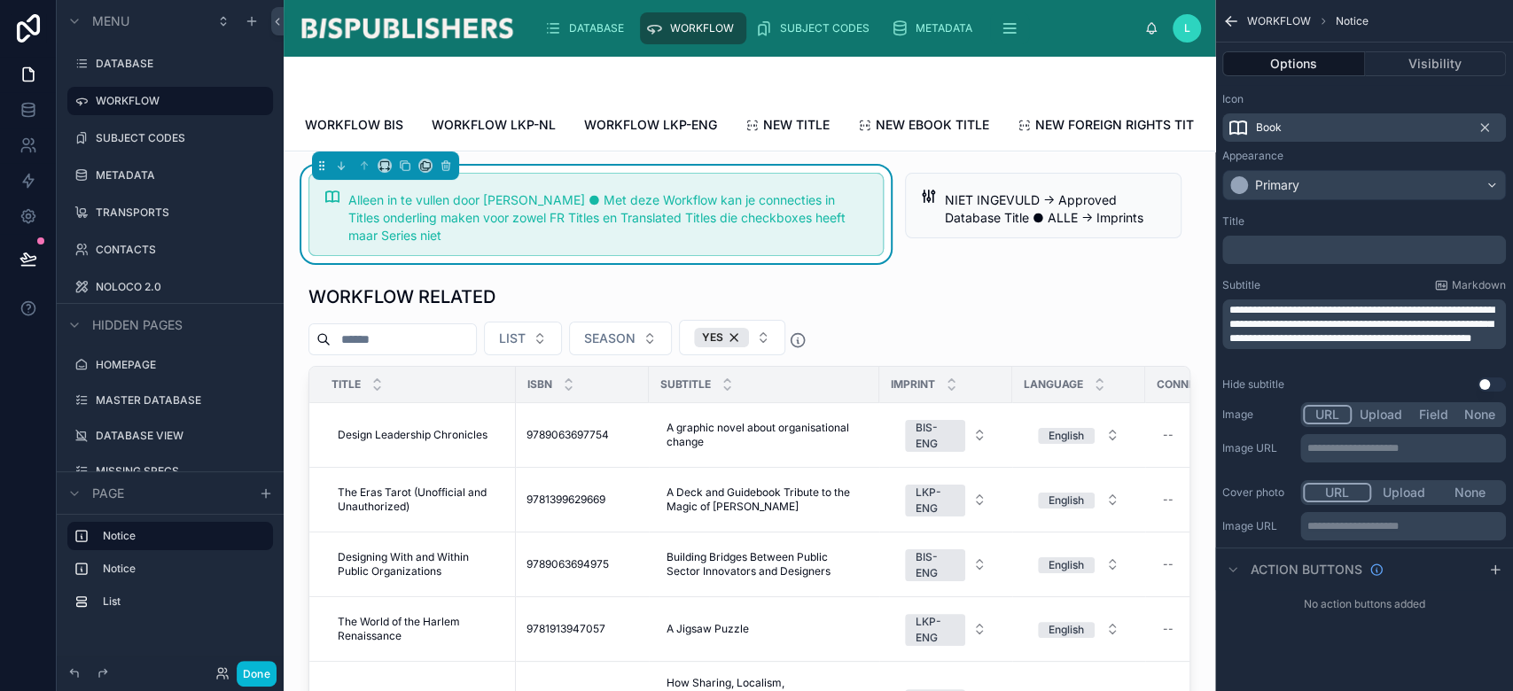
click at [1243, 344] on span "**********" at bounding box center [1362, 324] width 265 height 39
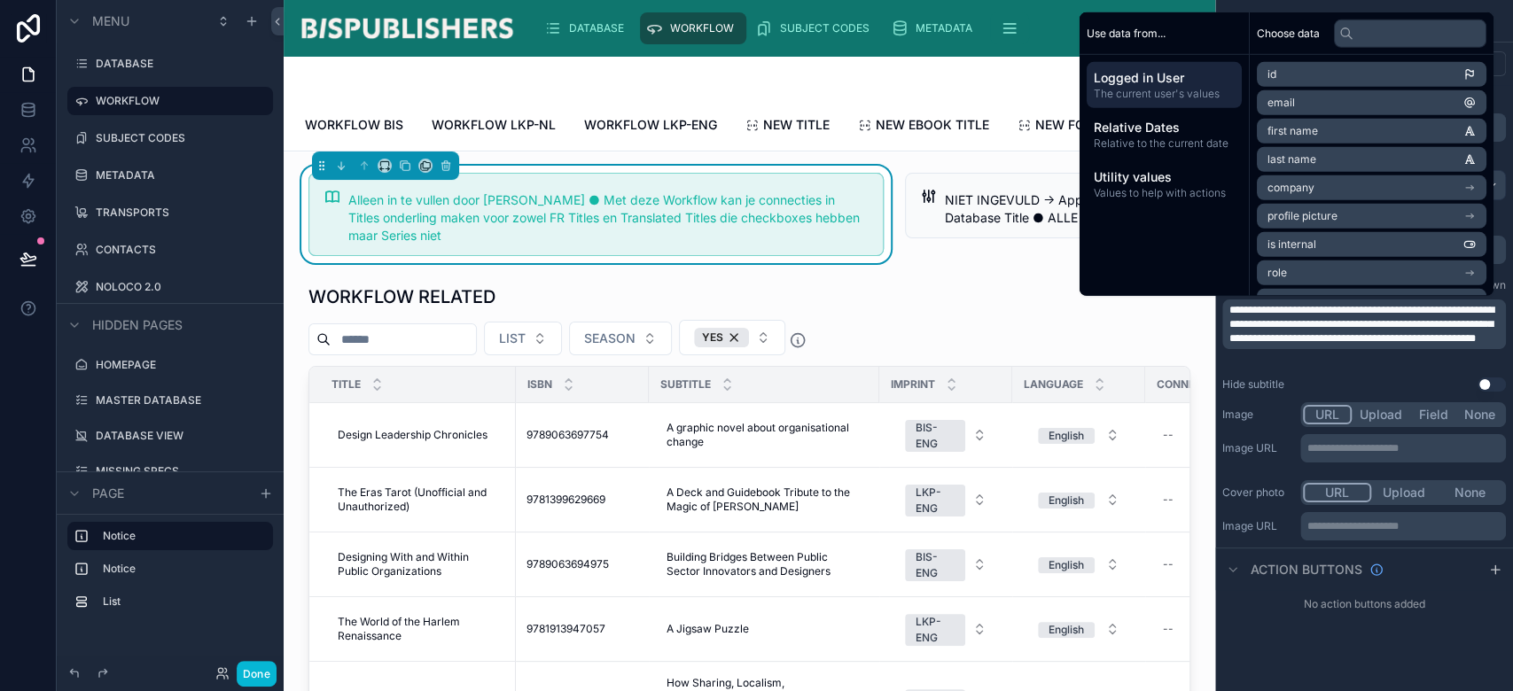
click at [1425, 343] on span "**********" at bounding box center [1362, 324] width 265 height 39
drag, startPoint x: 254, startPoint y: 681, endPoint x: 42, endPoint y: 511, distance: 272.5
click at [254, 681] on button "Done" at bounding box center [257, 674] width 40 height 26
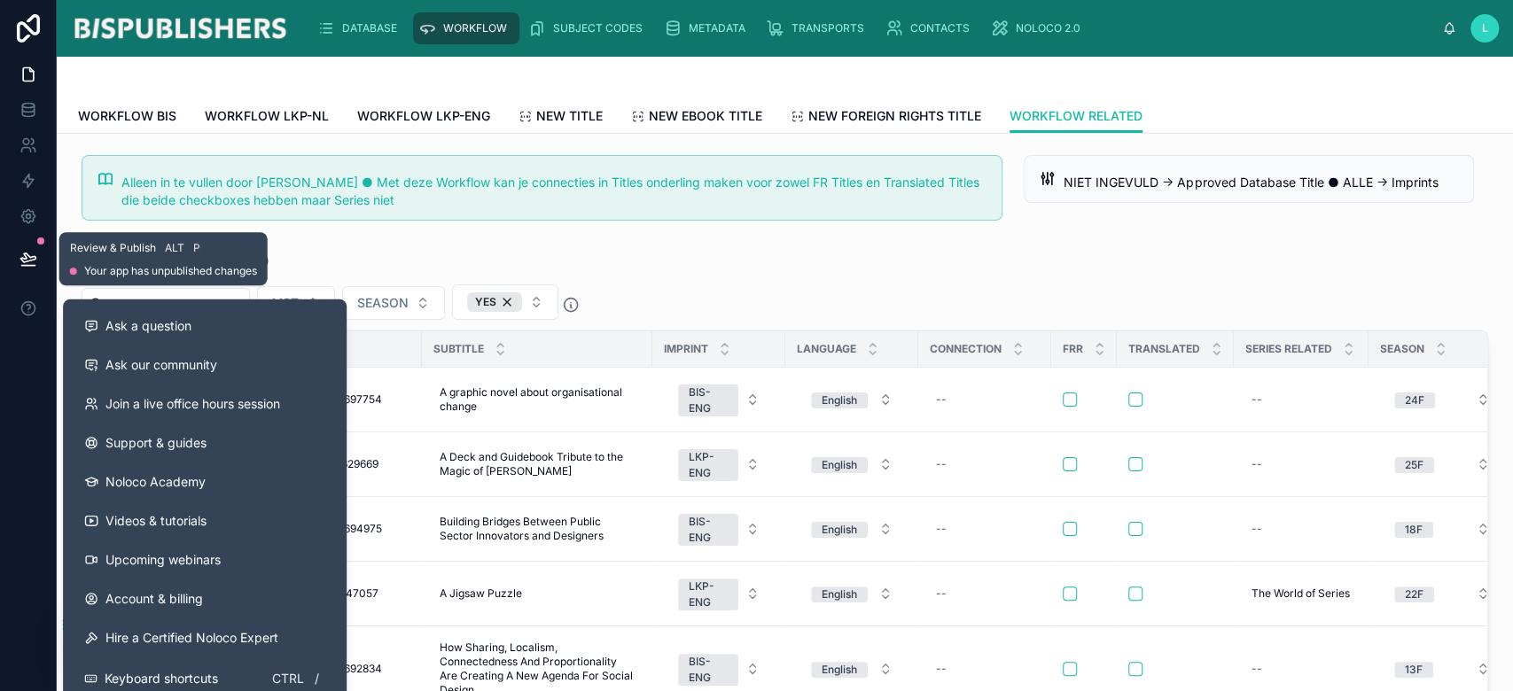
click at [13, 256] on button at bounding box center [28, 259] width 39 height 50
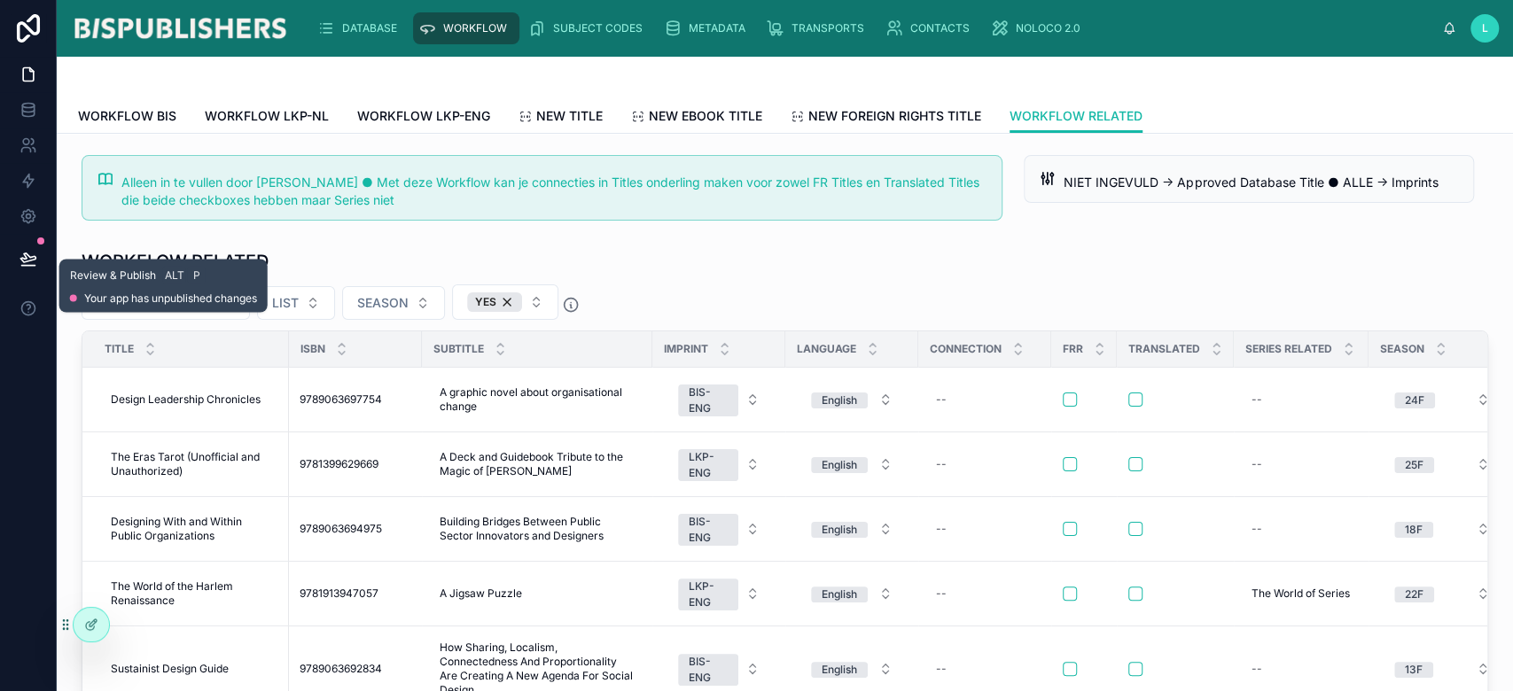
click at [27, 259] on icon at bounding box center [27, 258] width 15 height 9
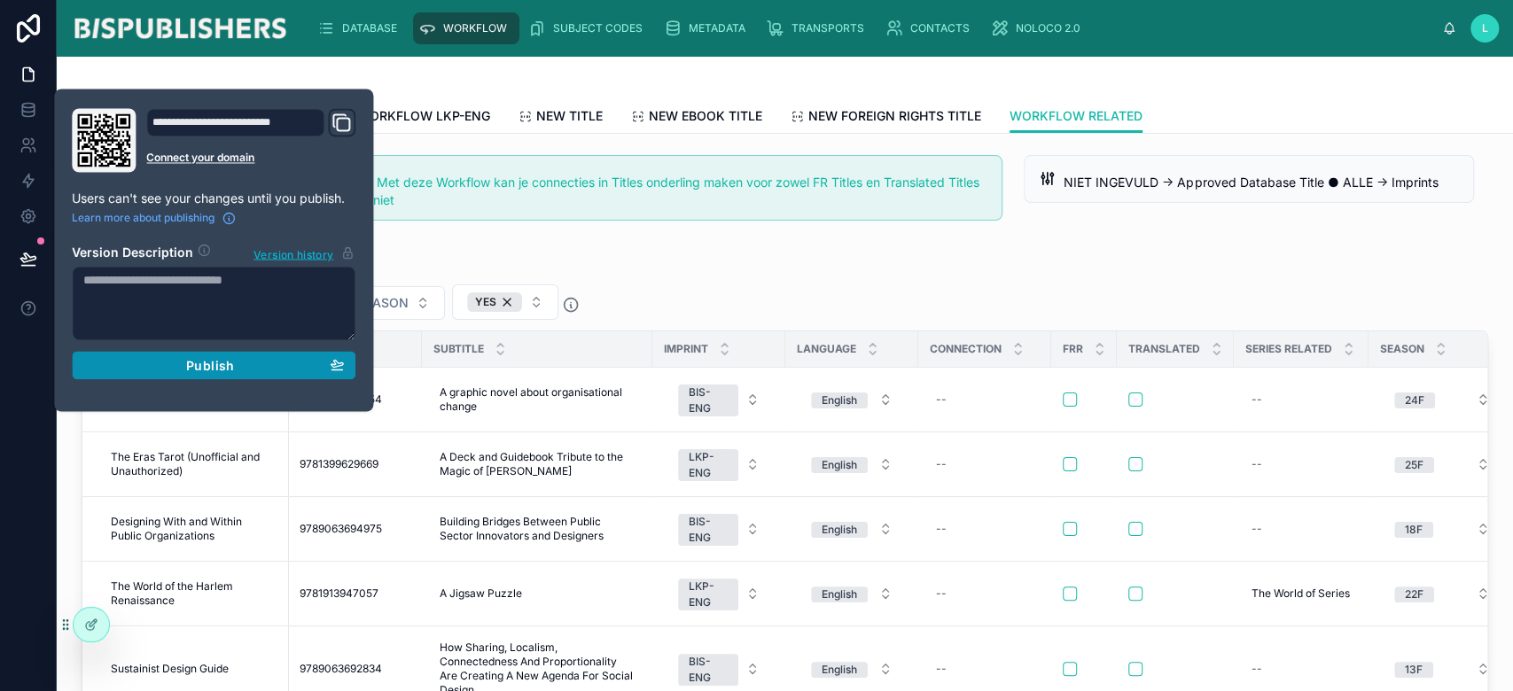
click at [180, 365] on div "Publish" at bounding box center [213, 365] width 261 height 16
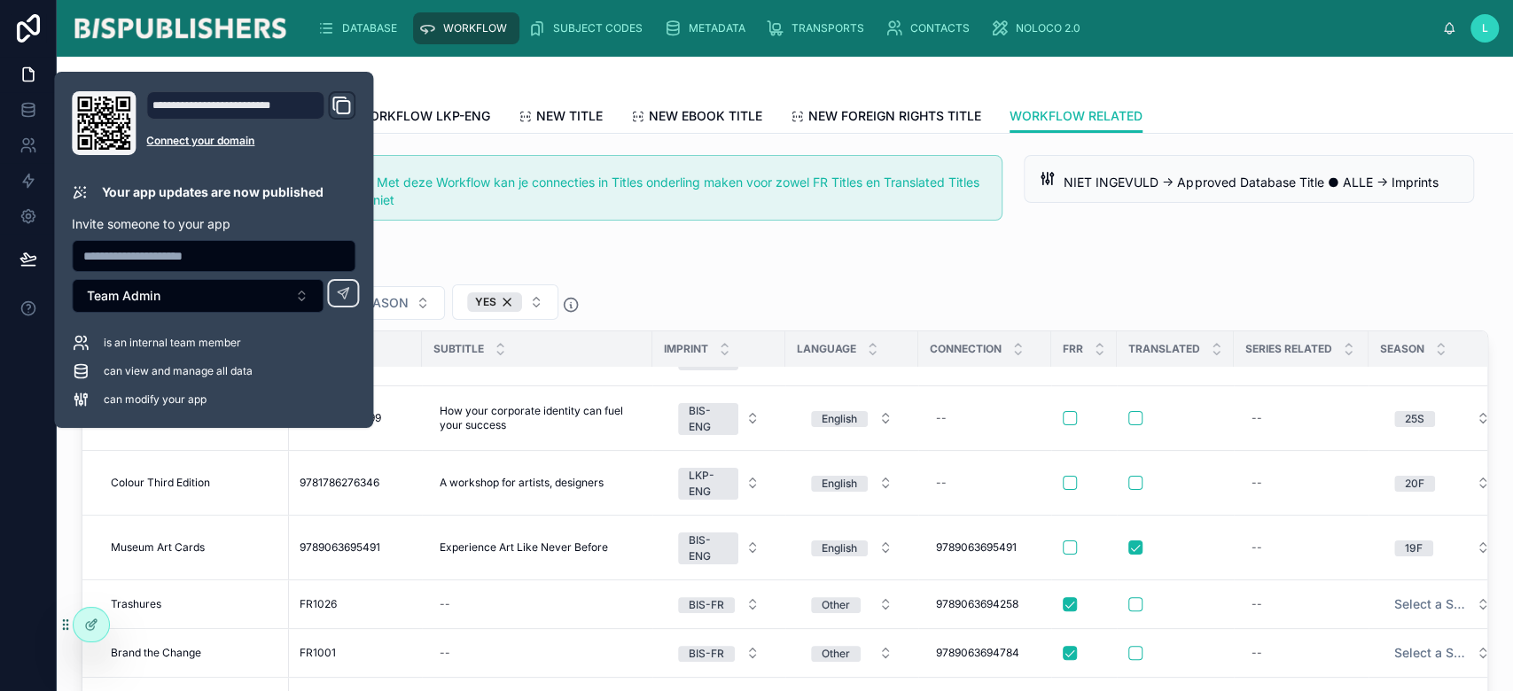
scroll to position [590, 0]
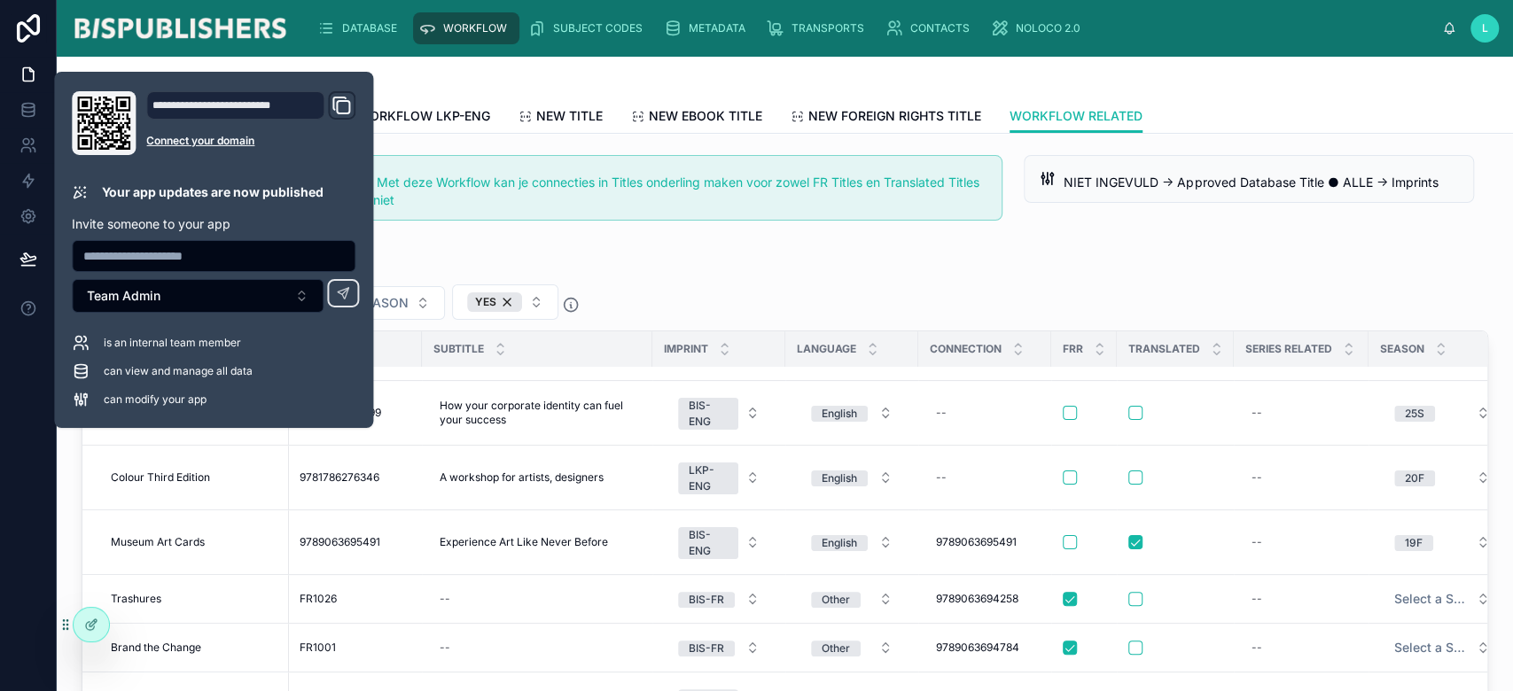
click at [802, 279] on div "WORKFLOW RELATED LIST SEASON YES TITLE ISBN SUBTITLE IMPRINT LANGUAGE CONNECTIO…" at bounding box center [785, 550] width 1407 height 602
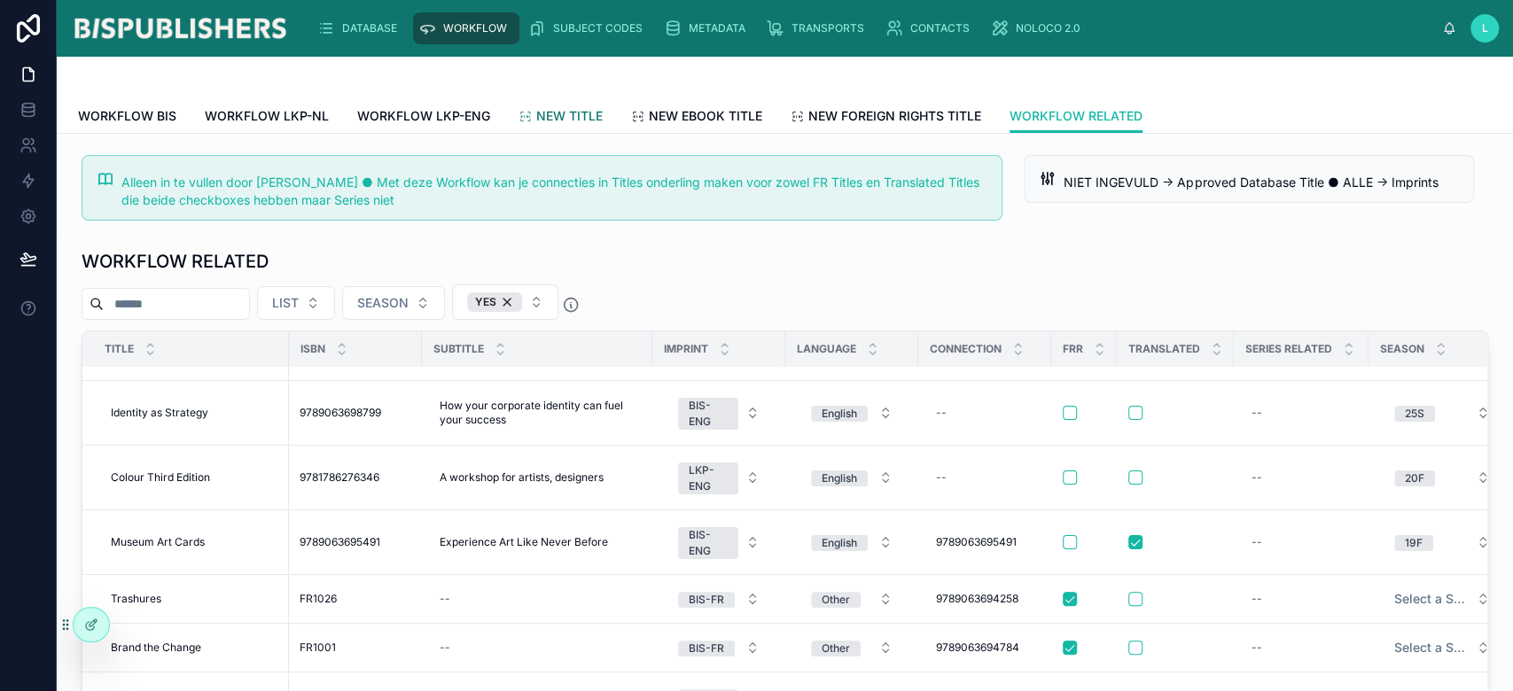
click at [571, 125] on link "NEW TITLE" at bounding box center [561, 117] width 84 height 35
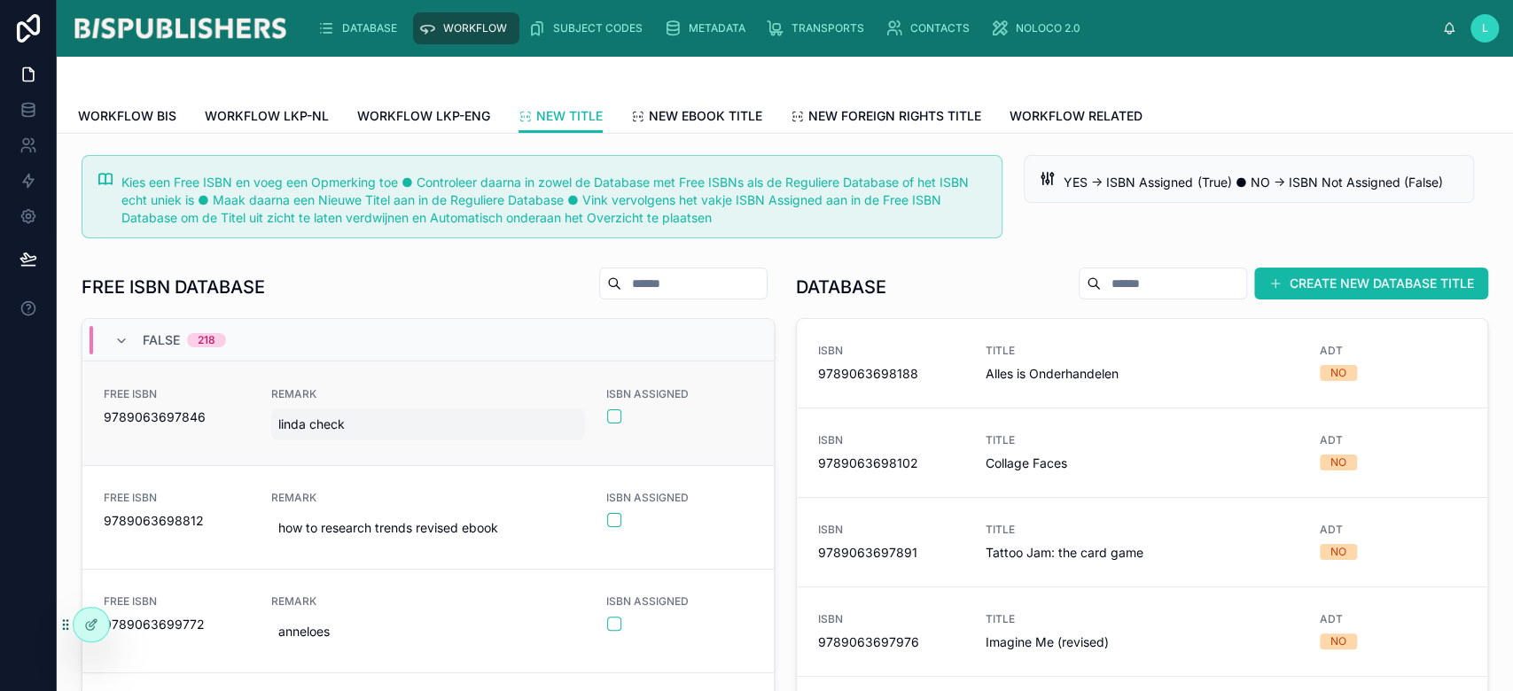
click at [325, 425] on span "linda check" at bounding box center [428, 425] width 300 height 18
drag, startPoint x: 317, startPoint y: 445, endPoint x: 205, endPoint y: 440, distance: 112.7
click at [205, 440] on div "DATABASE WORKFLOW SUBJECT CODES METADATA TRANSPORTS CONTACTS NOLOCO 2.0 L [PERS…" at bounding box center [785, 345] width 1456 height 691
drag, startPoint x: 362, startPoint y: 444, endPoint x: 274, endPoint y: 447, distance: 87.8
click at [275, 447] on input "**********" at bounding box center [358, 447] width 167 height 25
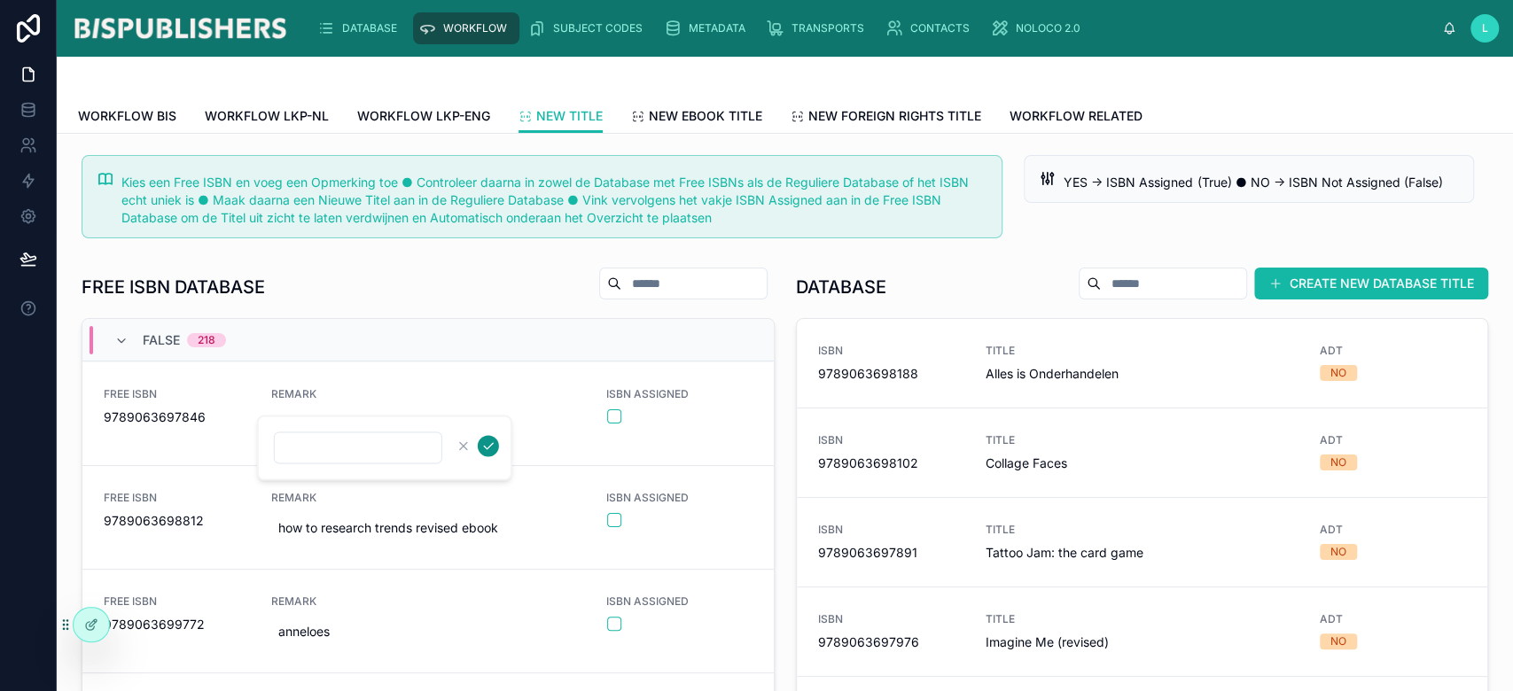
click at [483, 445] on icon "submit" at bounding box center [488, 446] width 14 height 14
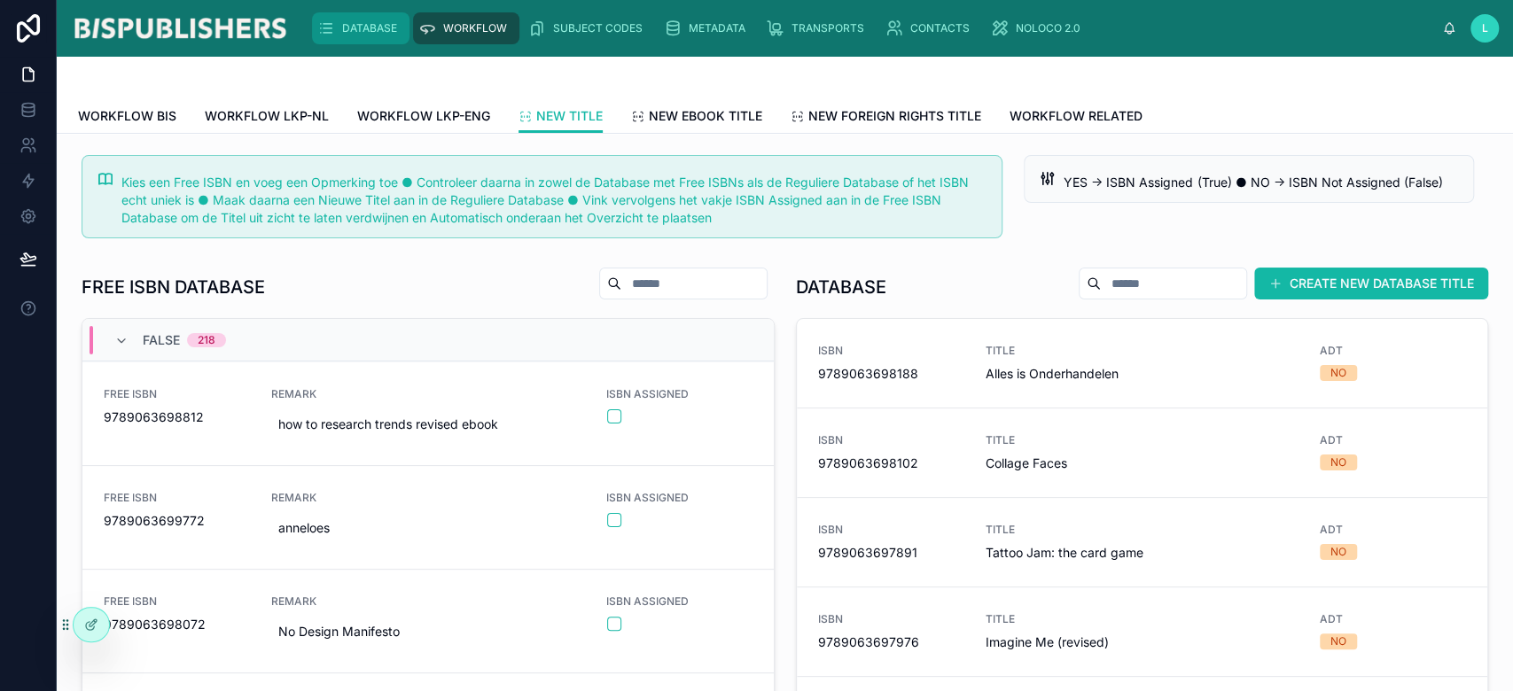
drag, startPoint x: 368, startPoint y: 20, endPoint x: 597, endPoint y: 51, distance: 231.7
click at [368, 21] on span "DATABASE" at bounding box center [369, 28] width 55 height 14
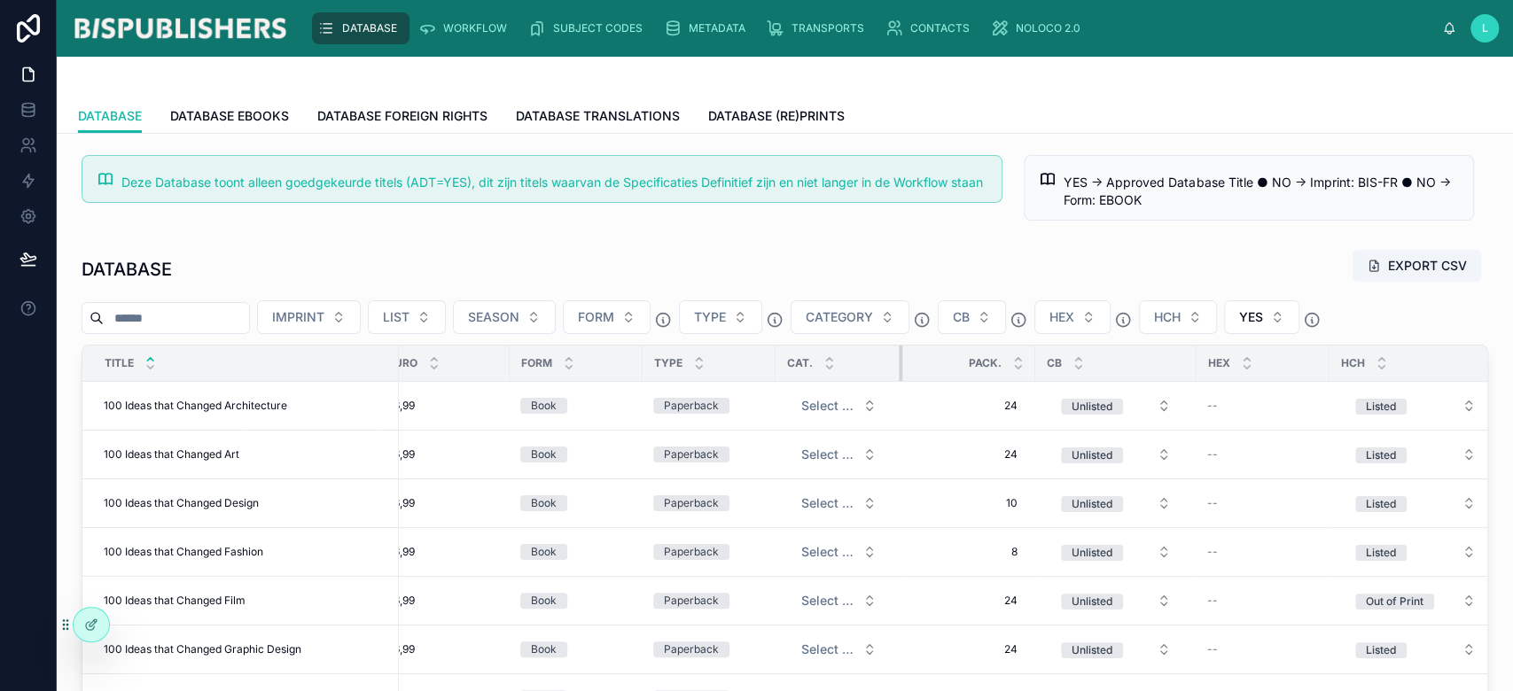
drag, startPoint x: 1000, startPoint y: 362, endPoint x: 886, endPoint y: 372, distance: 114.8
click at [886, 372] on th "CAT." at bounding box center [839, 364] width 127 height 36
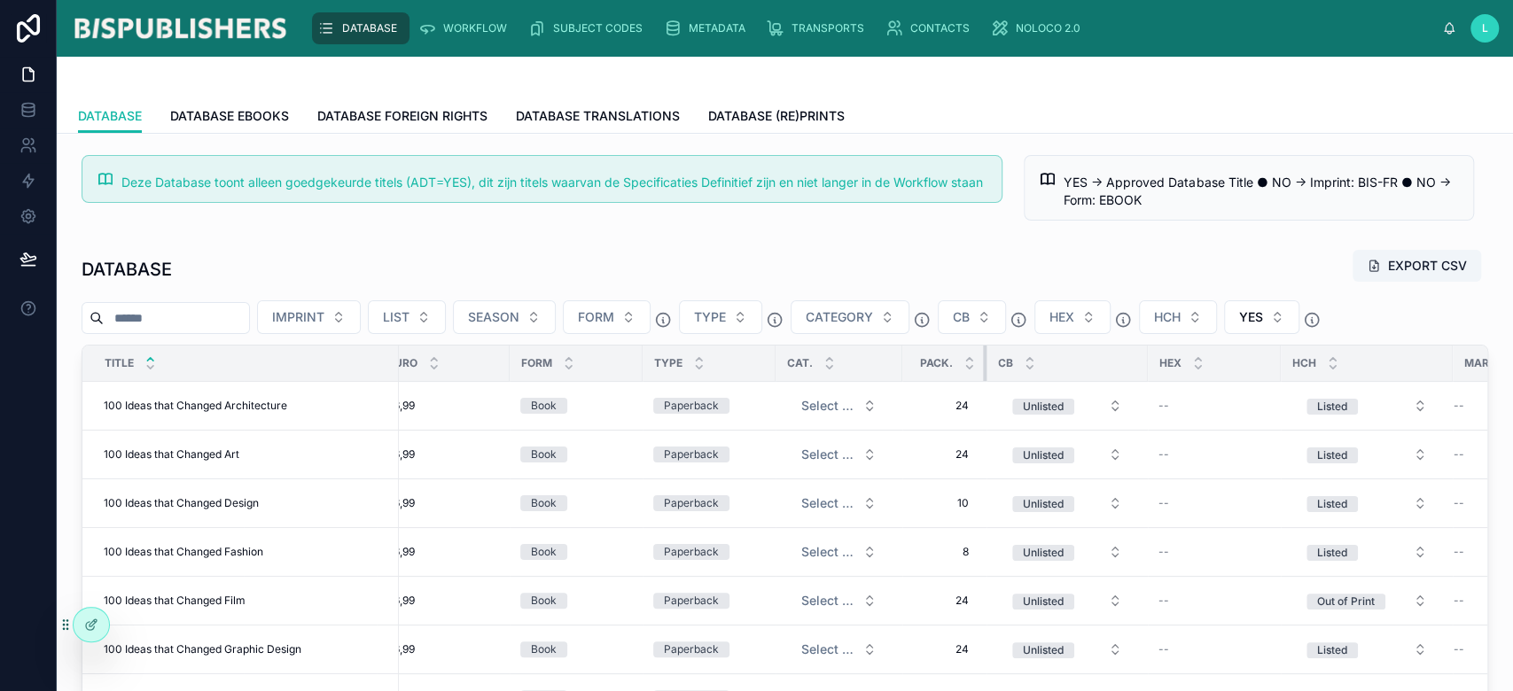
drag, startPoint x: 1032, startPoint y: 368, endPoint x: 983, endPoint y: 375, distance: 49.3
click at [983, 375] on div at bounding box center [986, 363] width 7 height 35
click at [1279, 365] on div at bounding box center [1280, 363] width 7 height 35
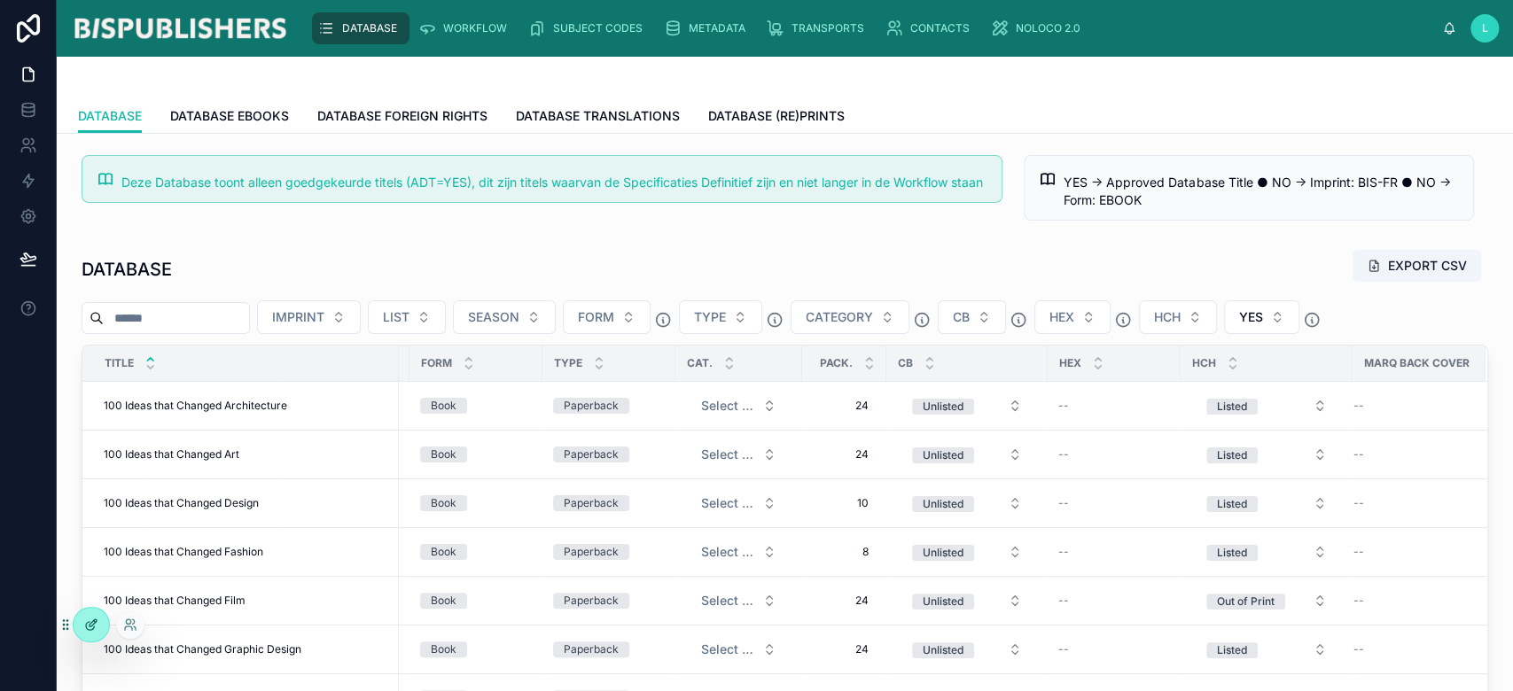
click at [92, 628] on icon at bounding box center [90, 626] width 8 height 8
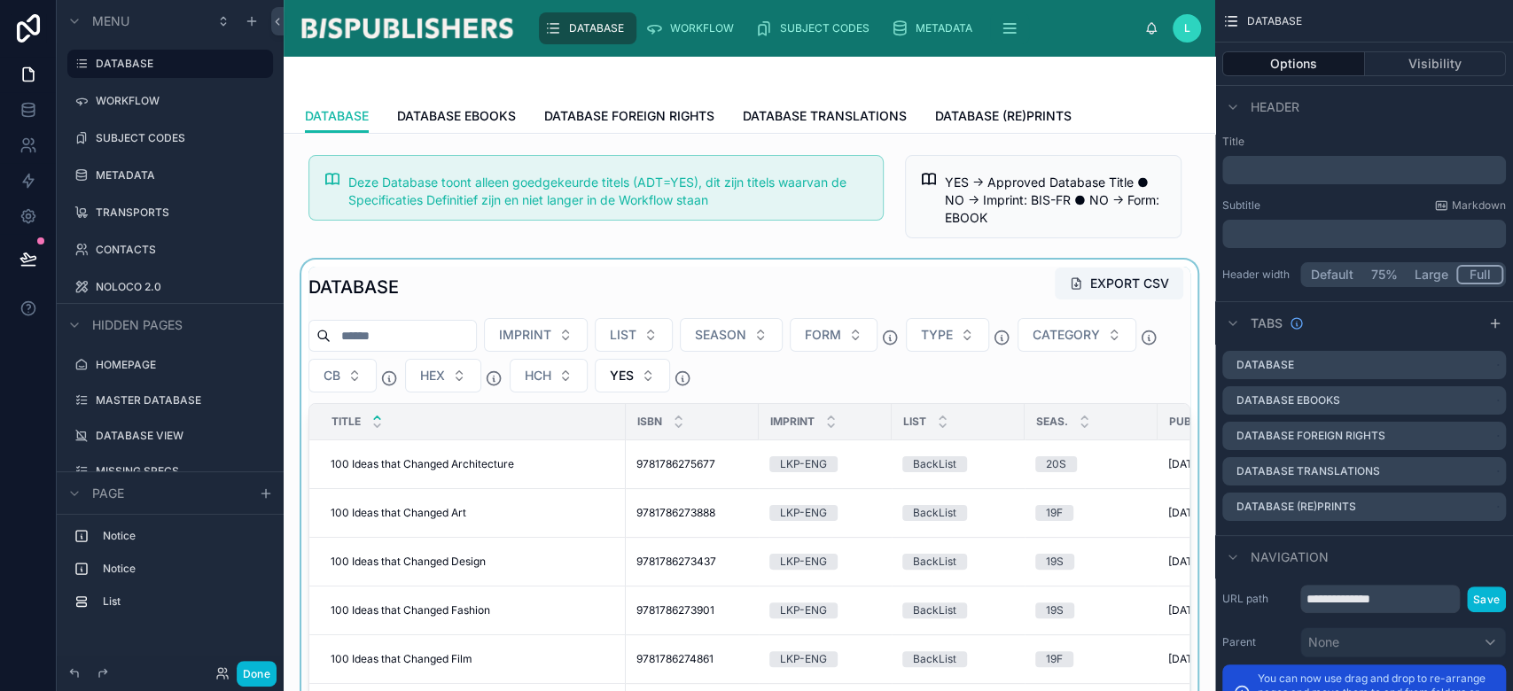
click at [553, 300] on div at bounding box center [749, 595] width 903 height 671
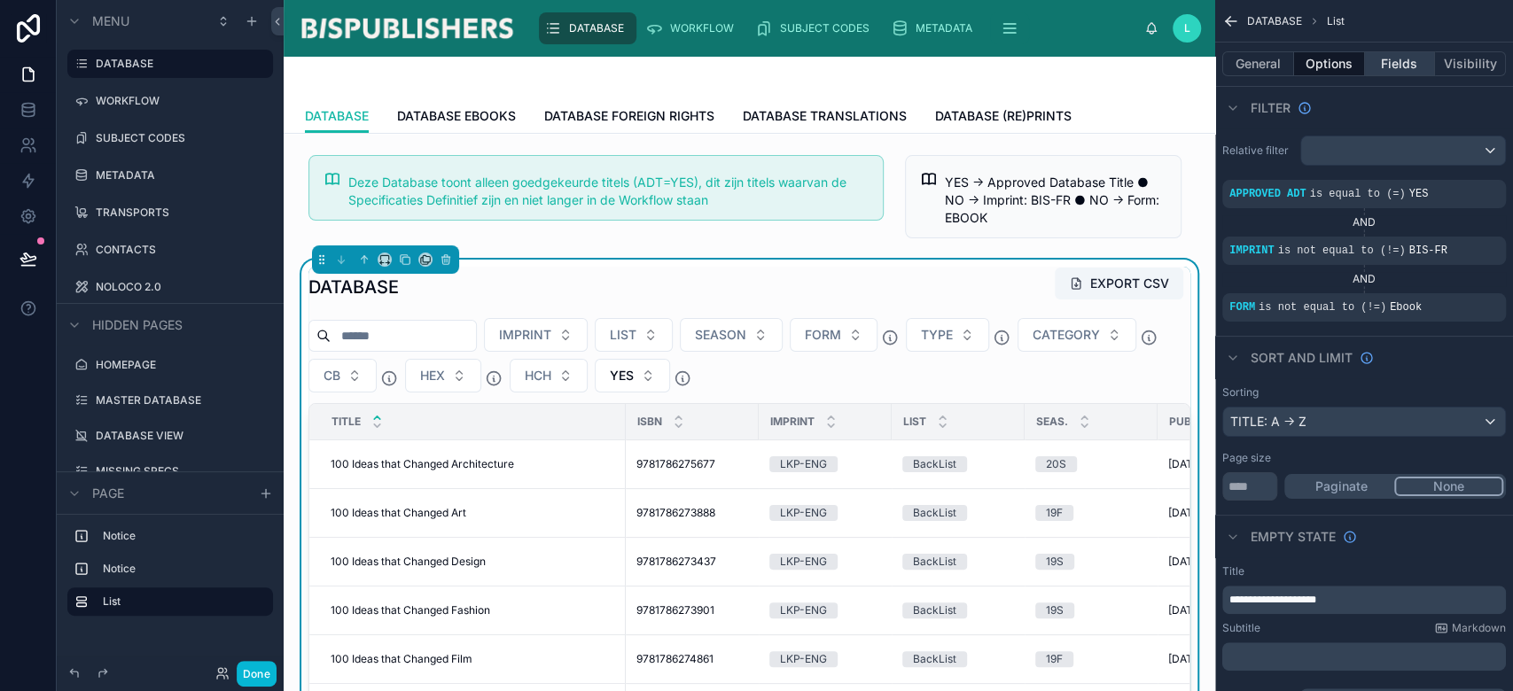
click at [1392, 67] on button "Fields" at bounding box center [1400, 63] width 71 height 25
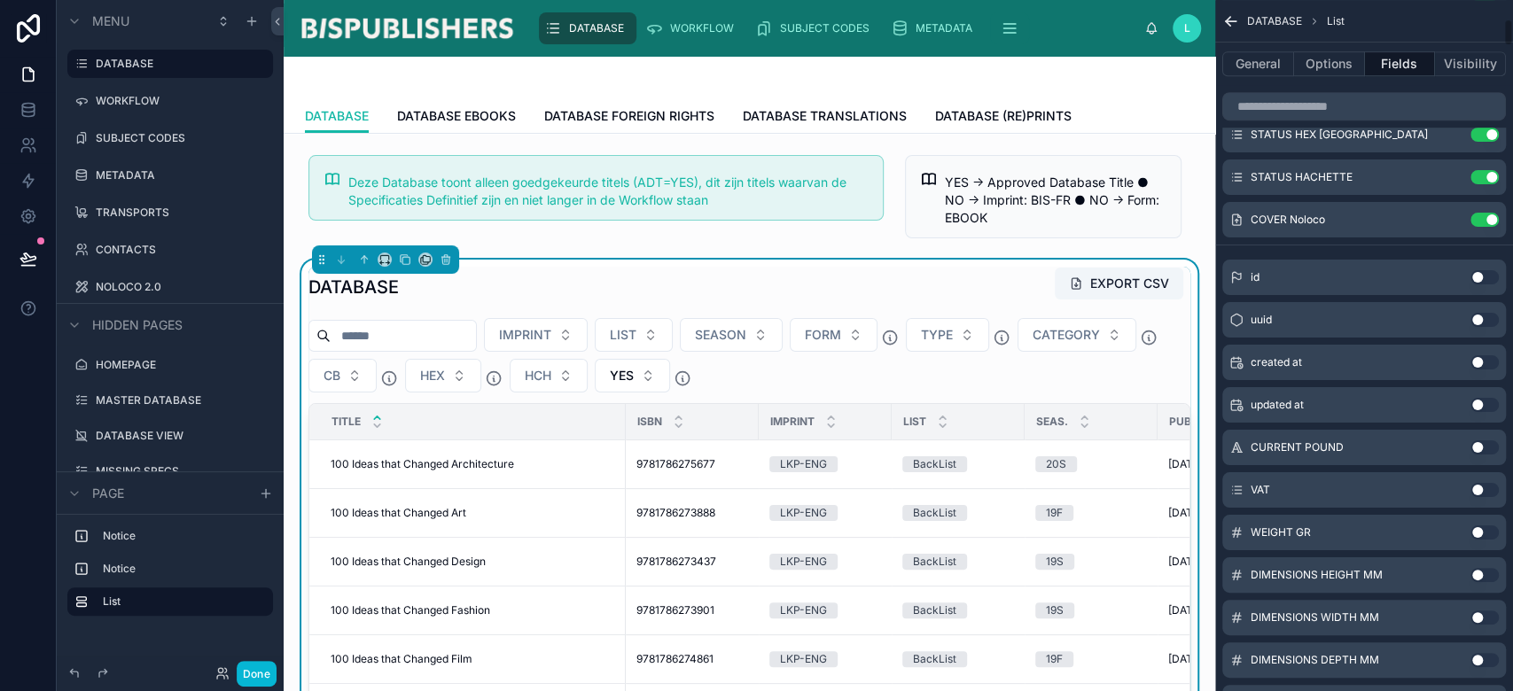
scroll to position [472, 0]
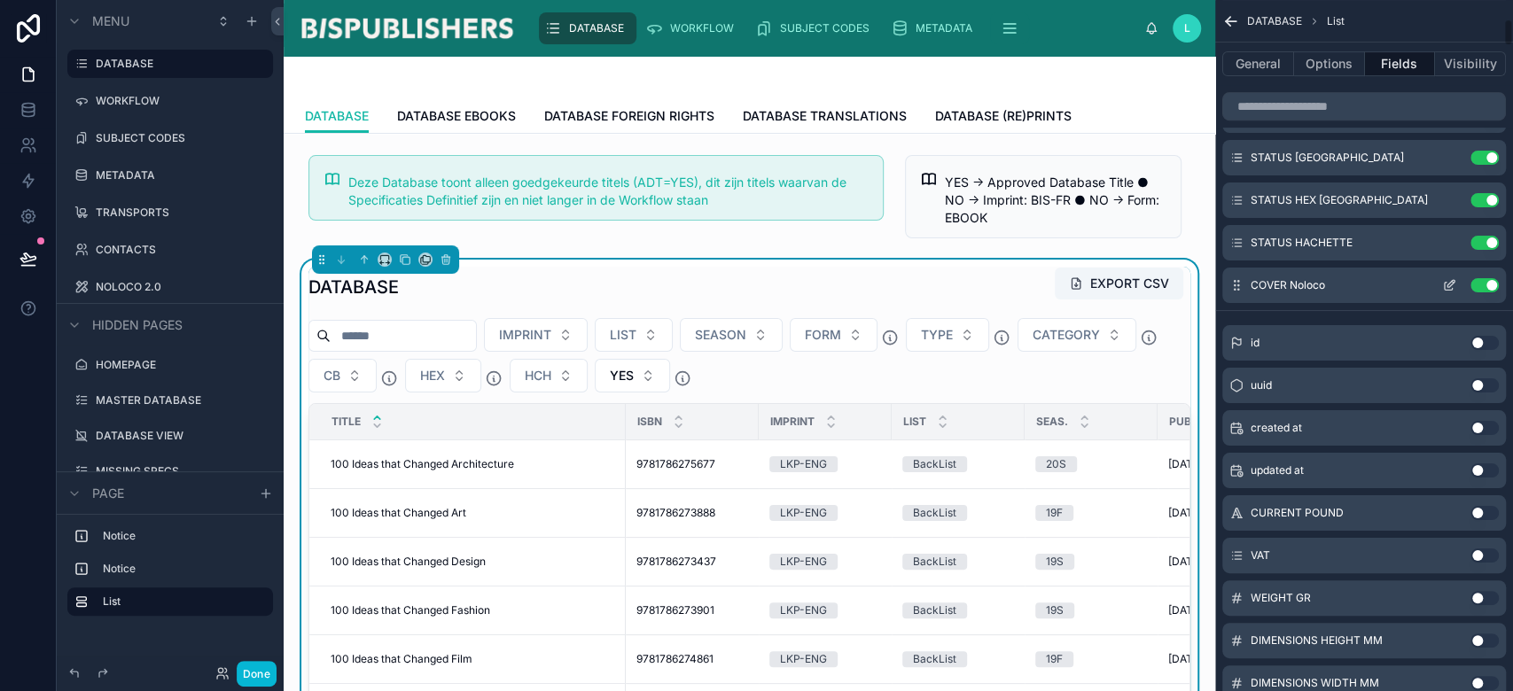
click at [1448, 282] on icon "scrollable content" at bounding box center [1449, 285] width 14 height 14
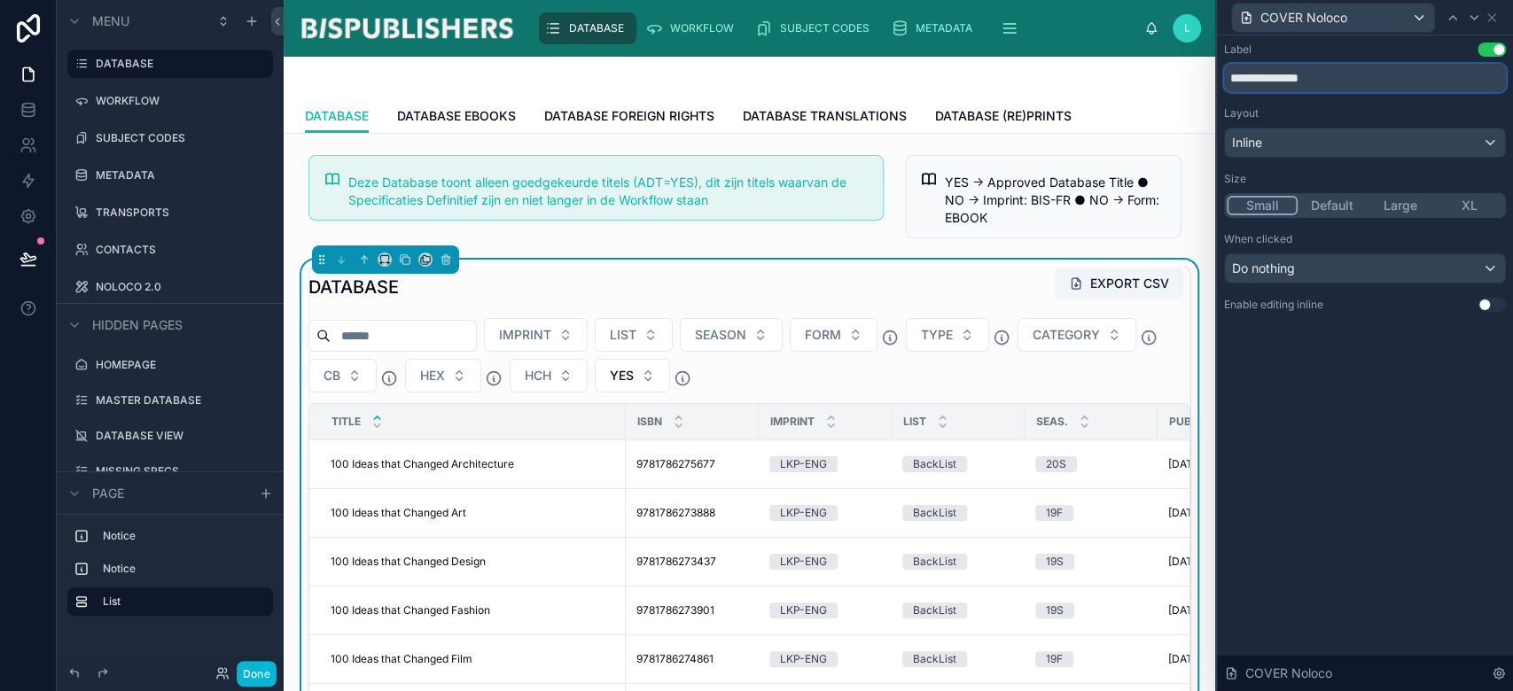
drag, startPoint x: 1360, startPoint y: 82, endPoint x: 1227, endPoint y: 82, distance: 133.0
click at [1227, 82] on input "**********" at bounding box center [1365, 78] width 282 height 28
type input "*"
click at [1224, 81] on input "text" at bounding box center [1365, 78] width 282 height 28
click at [1254, 74] on input "text" at bounding box center [1365, 78] width 282 height 28
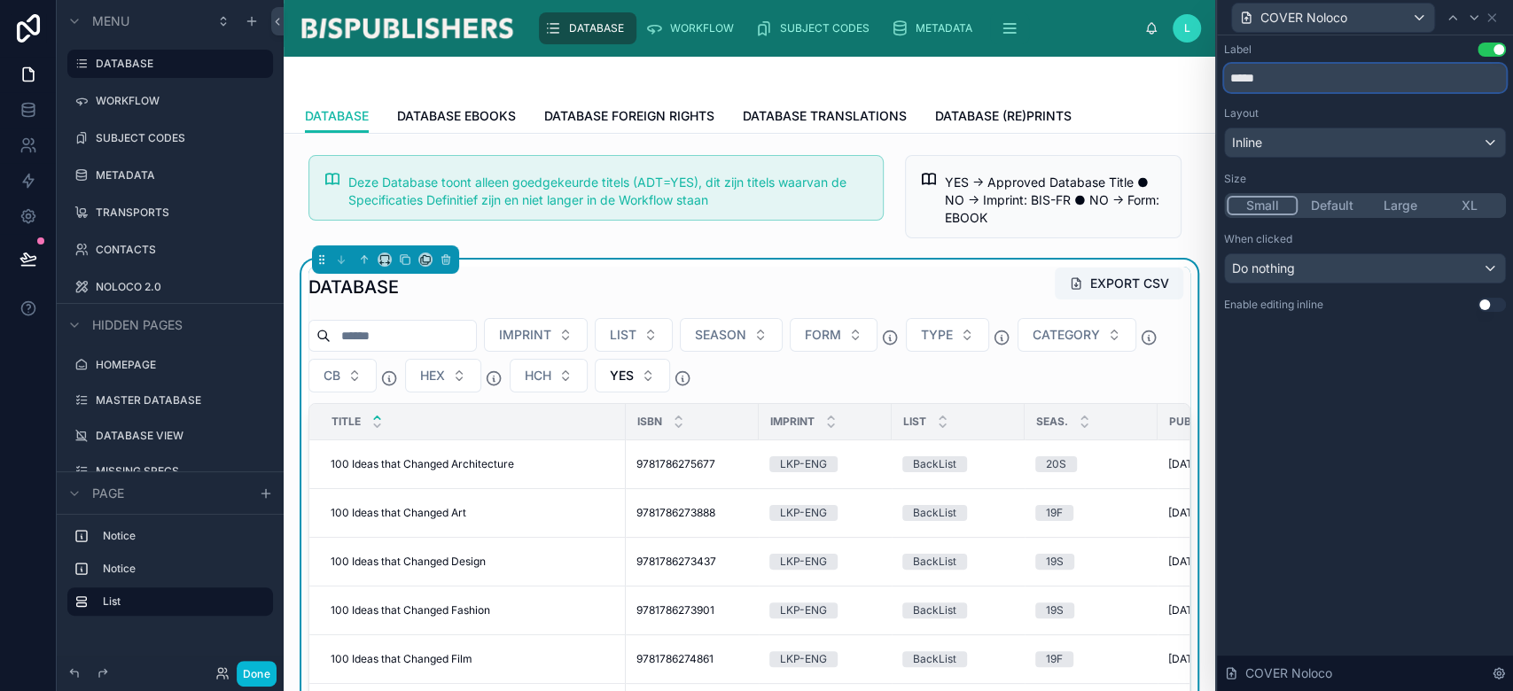
type input "*****"
click at [1367, 496] on div "Label Use setting ***** Layout Inline Size Small Default Large XL When clicked …" at bounding box center [1365, 363] width 296 height 656
click at [1407, 140] on div "Inline" at bounding box center [1365, 143] width 280 height 28
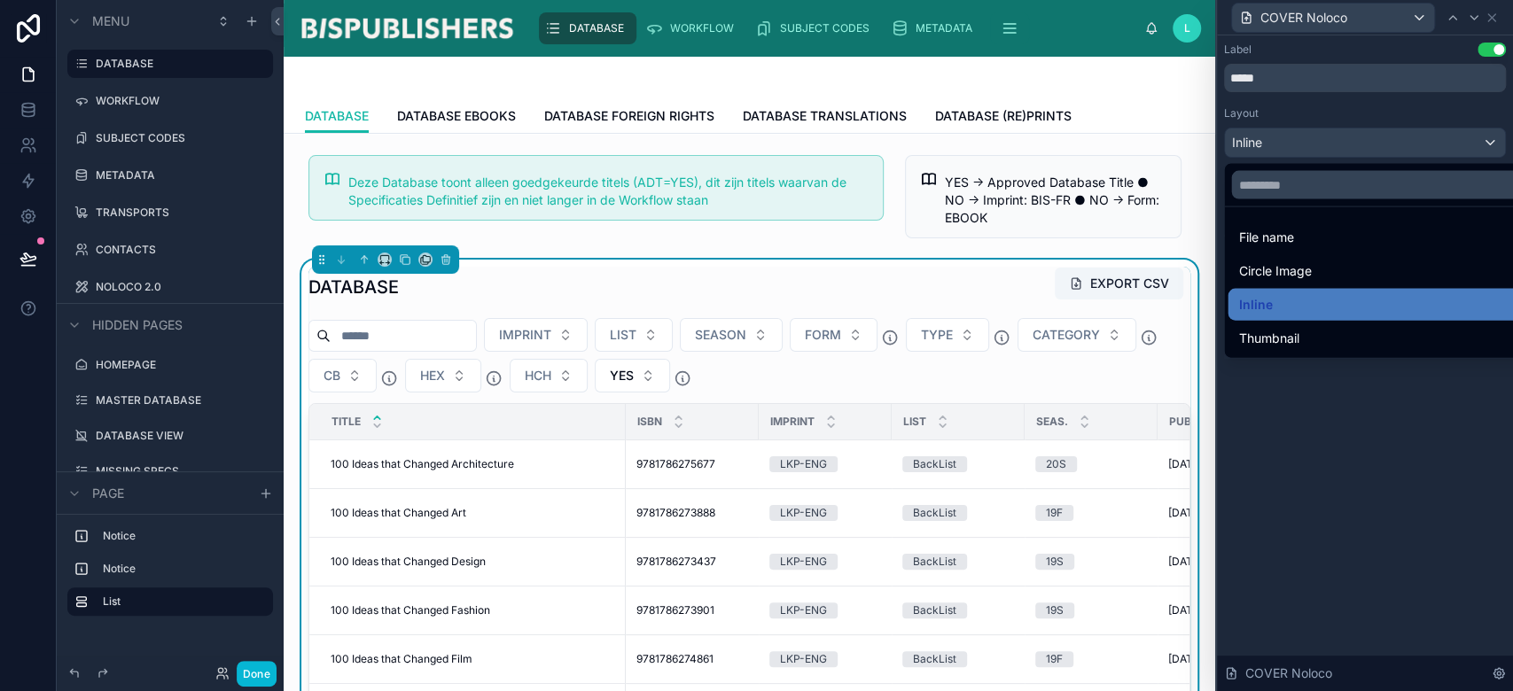
click at [1407, 143] on div at bounding box center [1365, 345] width 296 height 691
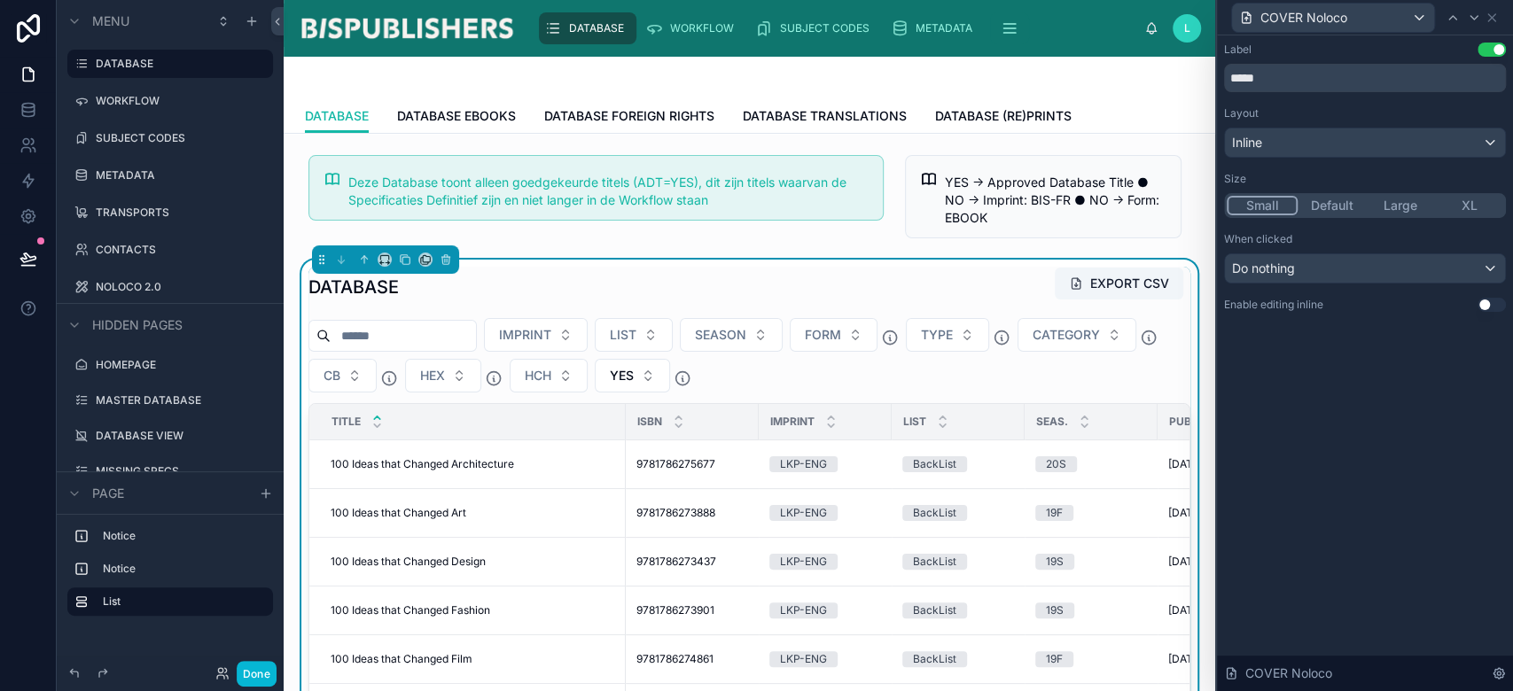
click at [1399, 390] on div "Label Use setting ***** Layout Inline Size Small Default Large XL When clicked …" at bounding box center [1365, 363] width 296 height 656
click at [1496, 17] on icon at bounding box center [1492, 18] width 14 height 14
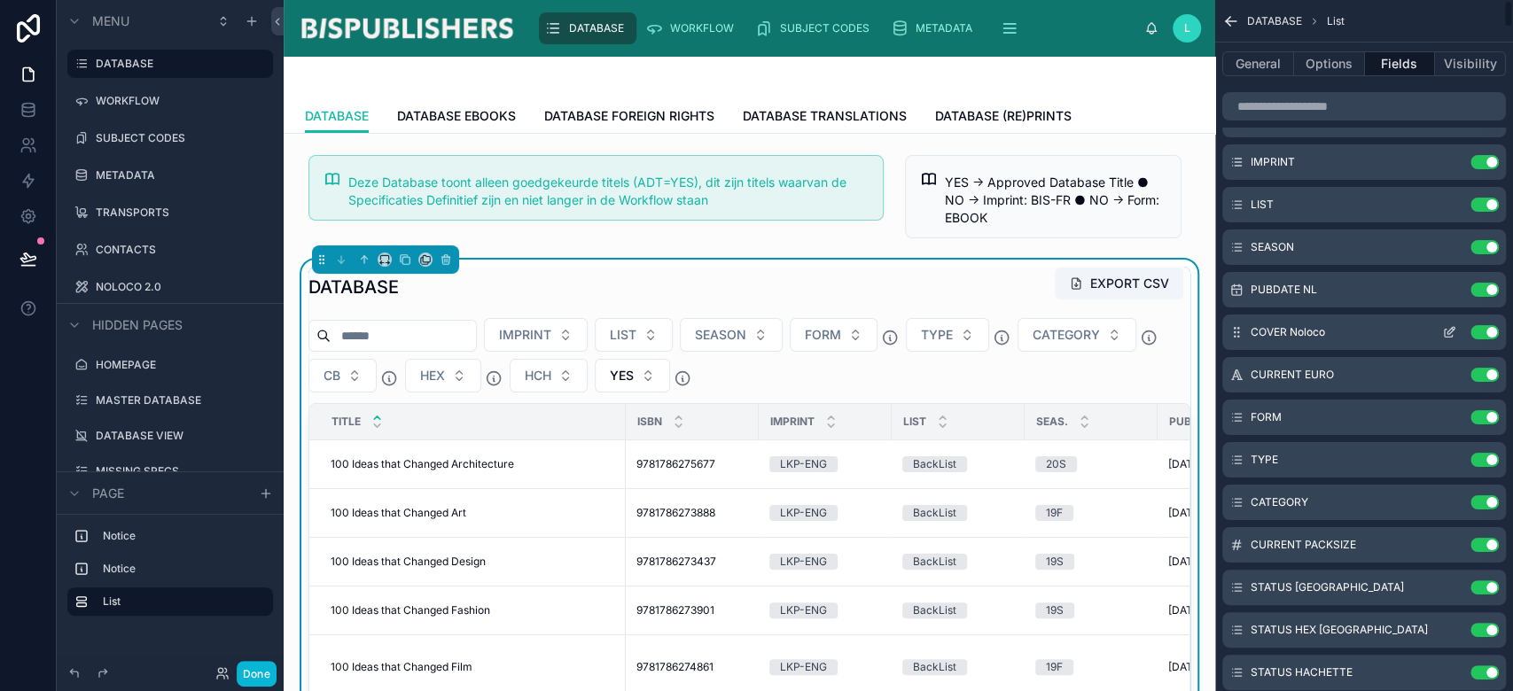
scroll to position [0, 0]
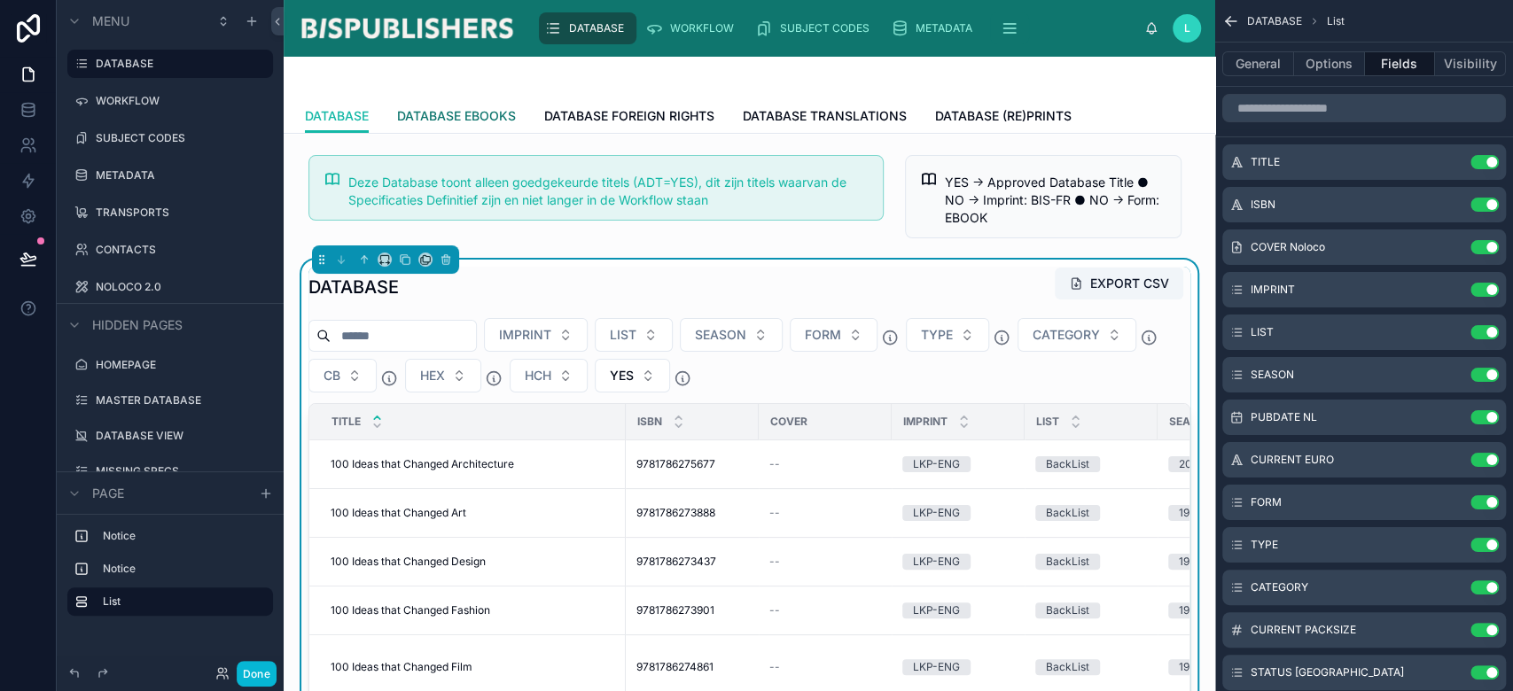
click at [465, 124] on link "DATABASE EBOOKS" at bounding box center [456, 117] width 119 height 35
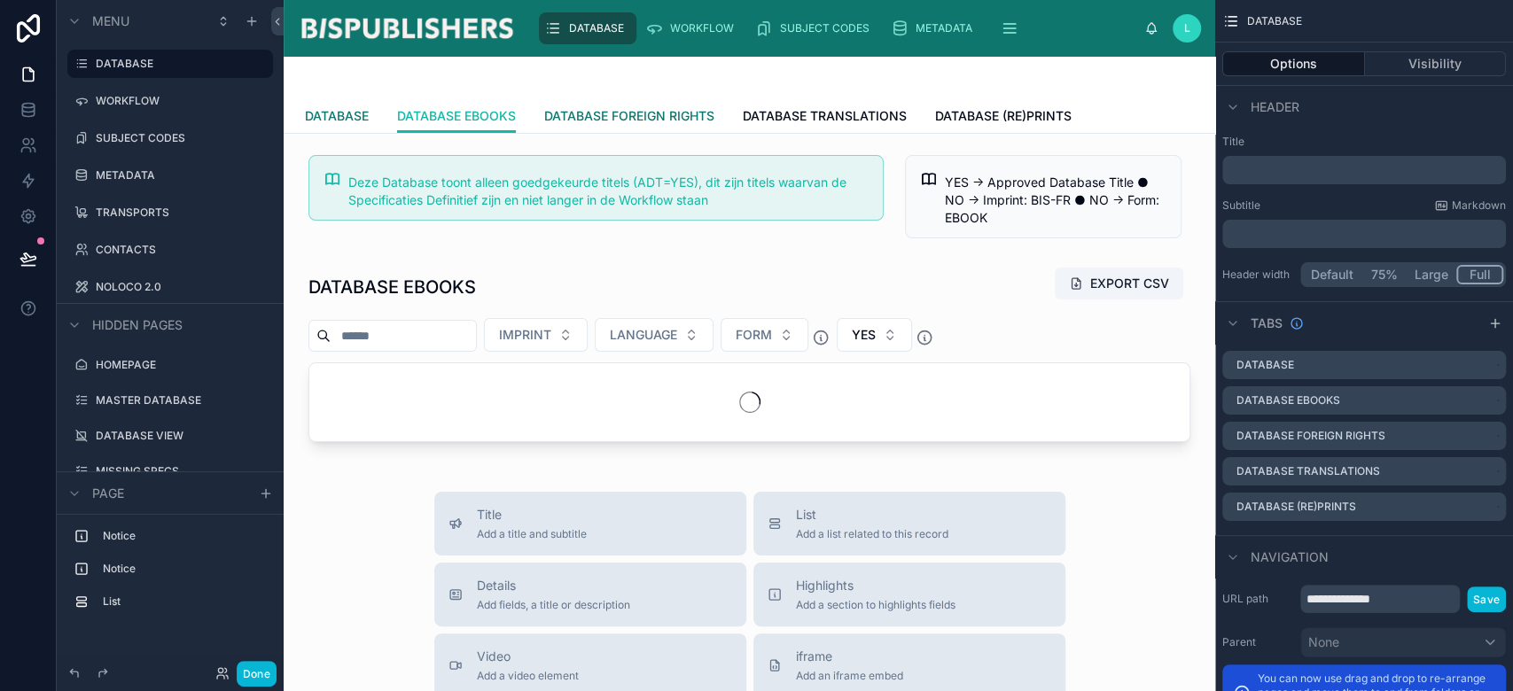
click at [346, 110] on span "DATABASE" at bounding box center [337, 116] width 64 height 18
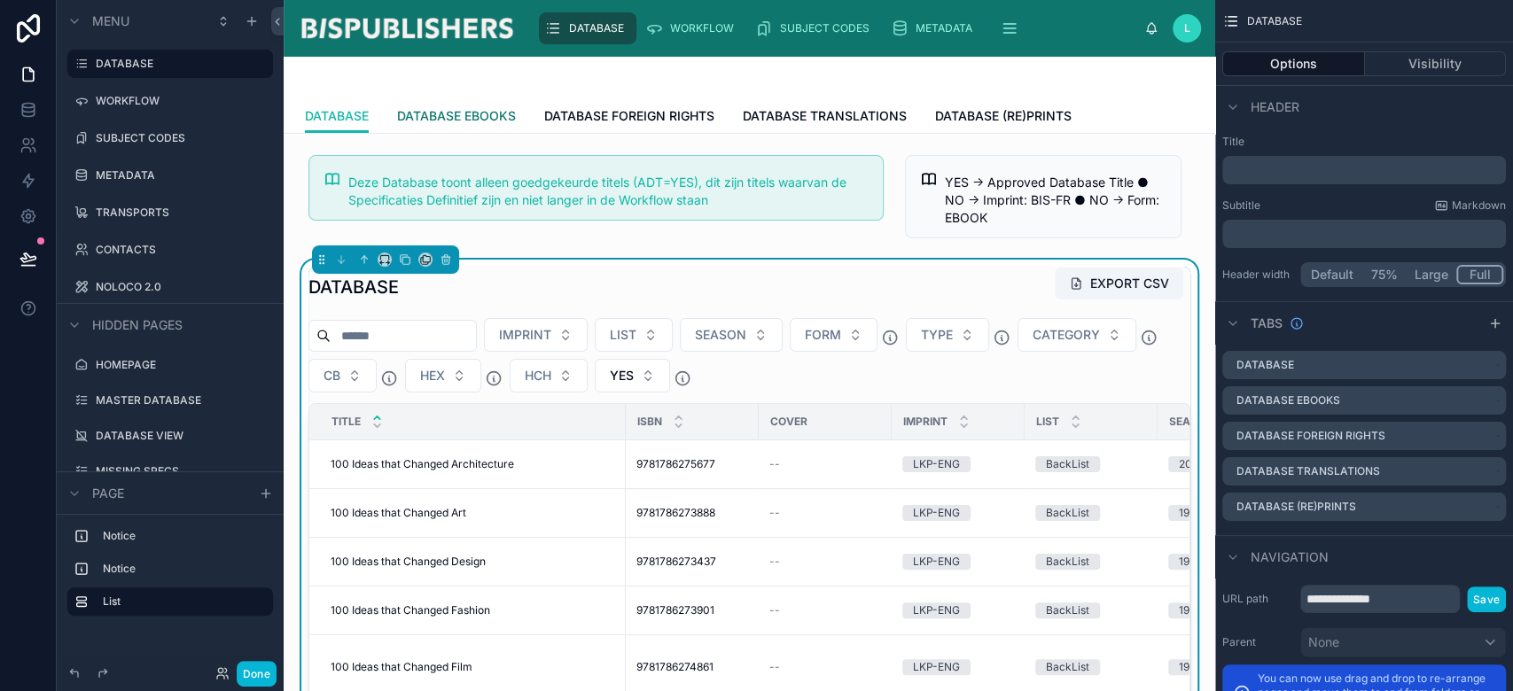
click at [502, 118] on span "DATABASE EBOOKS" at bounding box center [456, 116] width 119 height 18
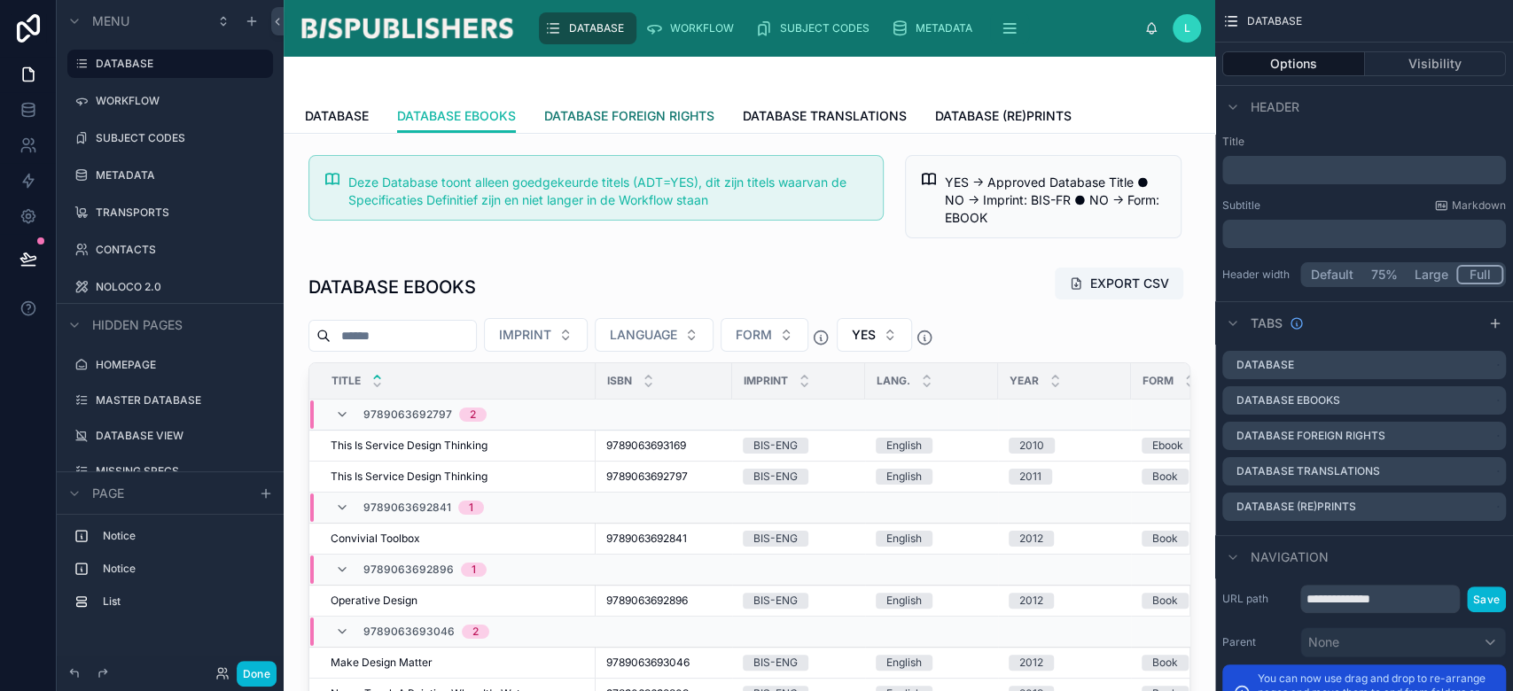
click at [671, 109] on span "DATABASE FOREIGN RIGHTS" at bounding box center [629, 116] width 170 height 18
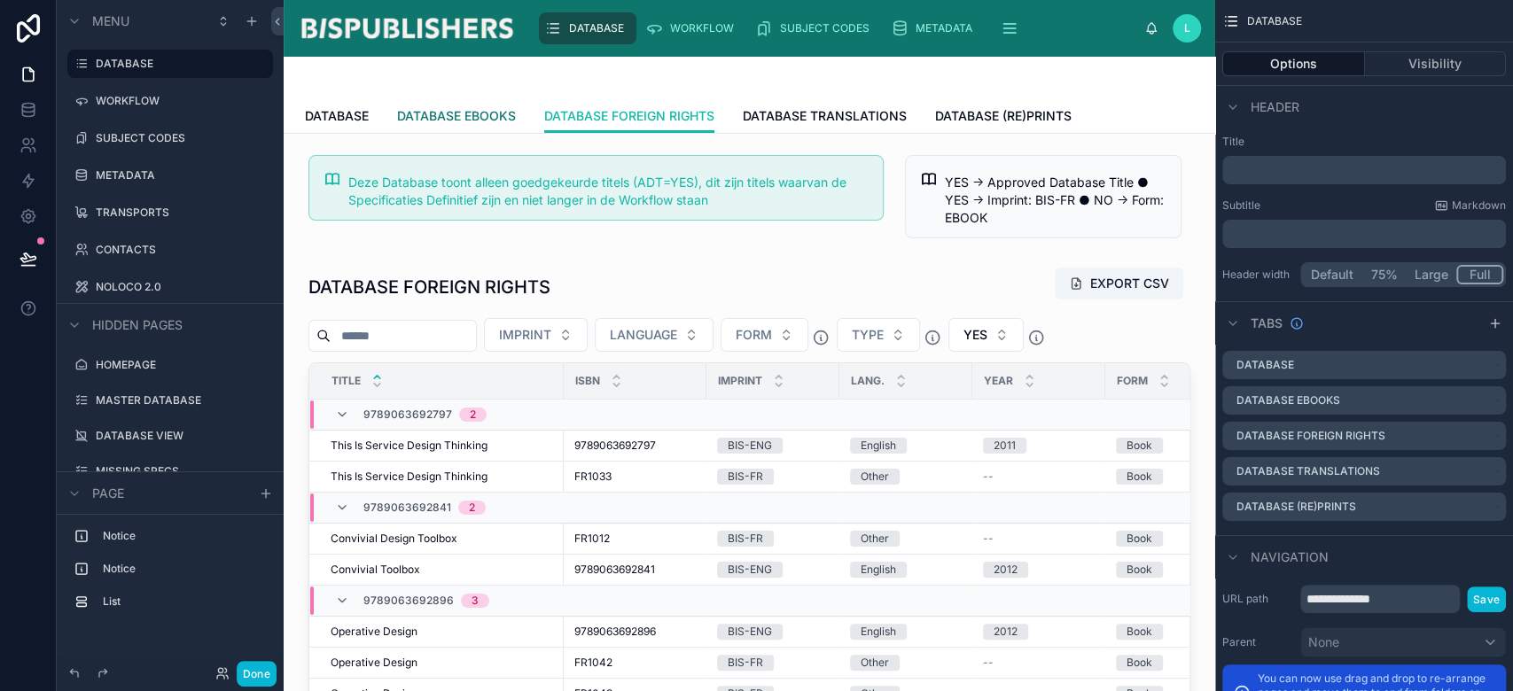
click at [489, 113] on span "DATABASE EBOOKS" at bounding box center [456, 116] width 119 height 18
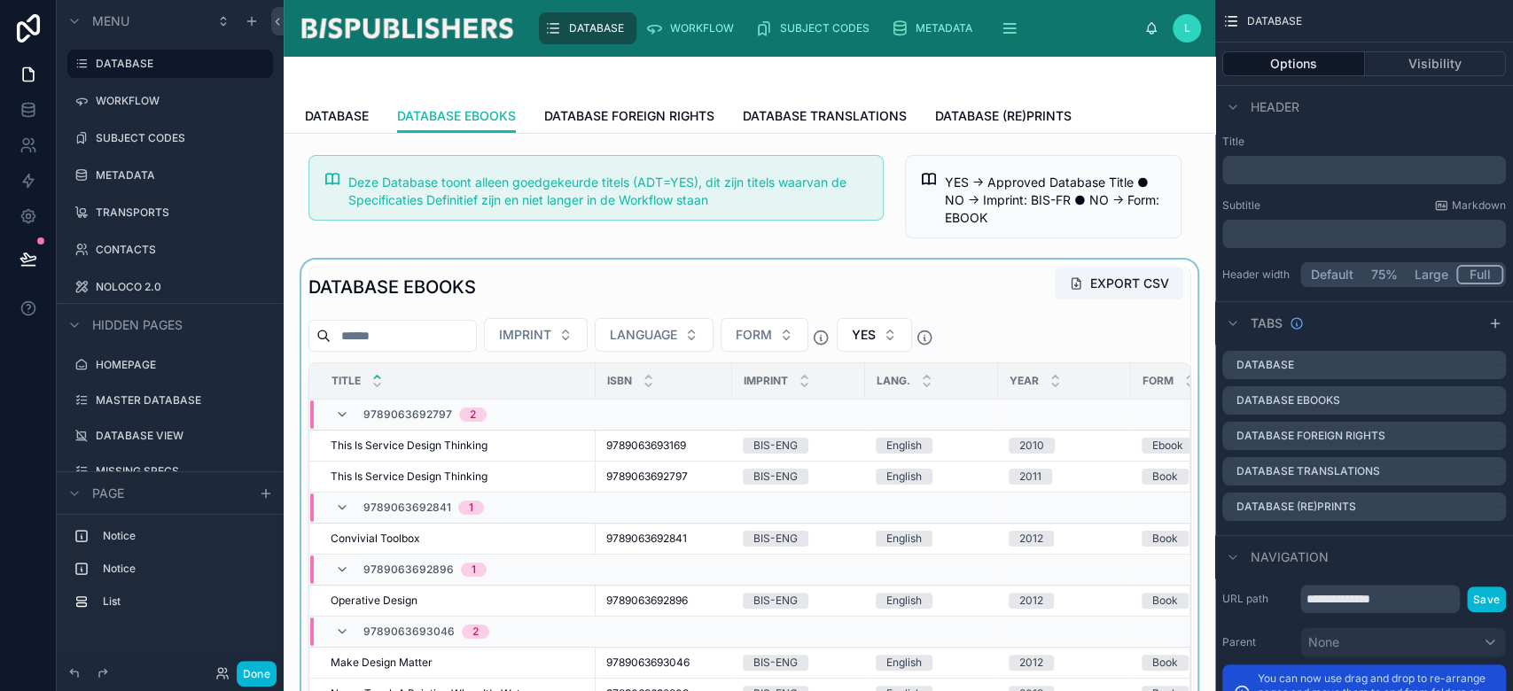
click at [646, 293] on div at bounding box center [749, 575] width 903 height 630
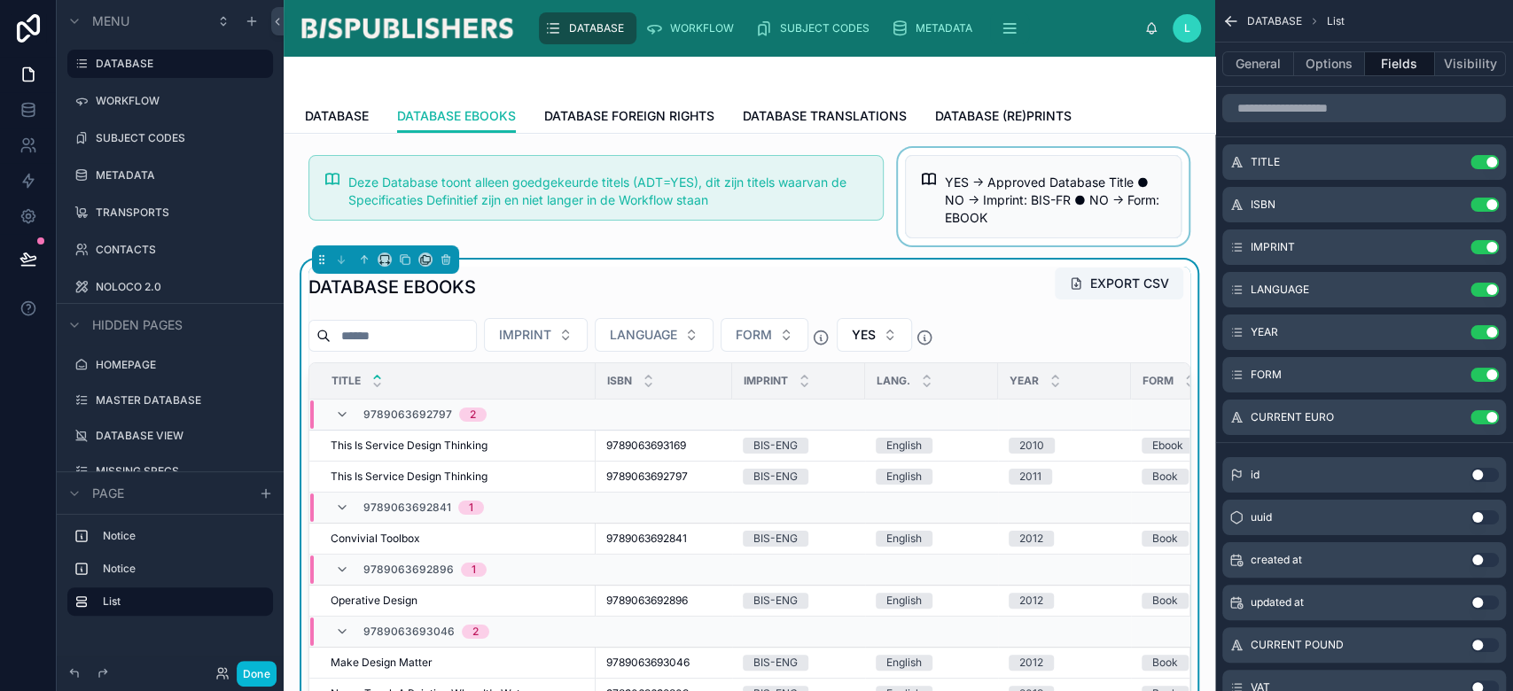
click at [1036, 217] on div at bounding box center [1043, 197] width 298 height 98
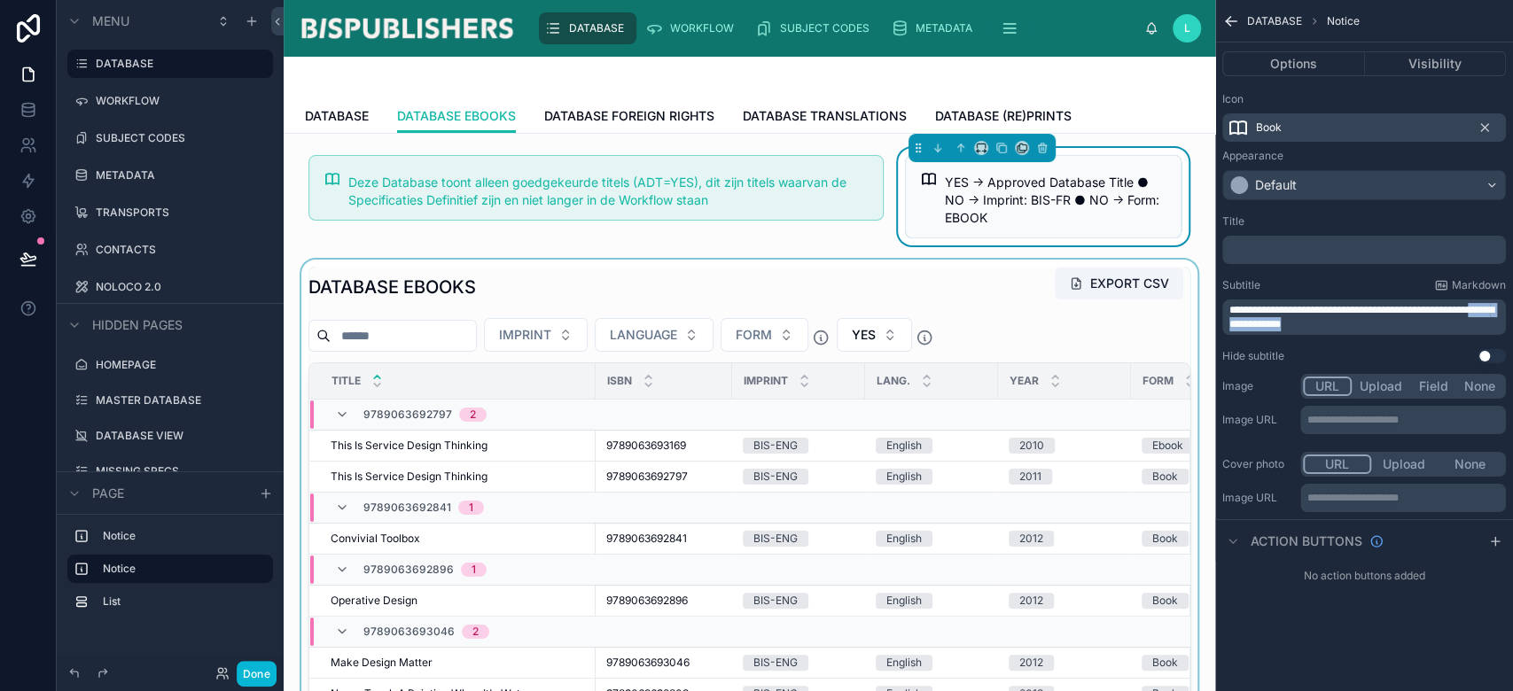
drag, startPoint x: 1249, startPoint y: 326, endPoint x: 1376, endPoint y: 324, distance: 126.8
click at [1376, 324] on p "**********" at bounding box center [1366, 317] width 273 height 28
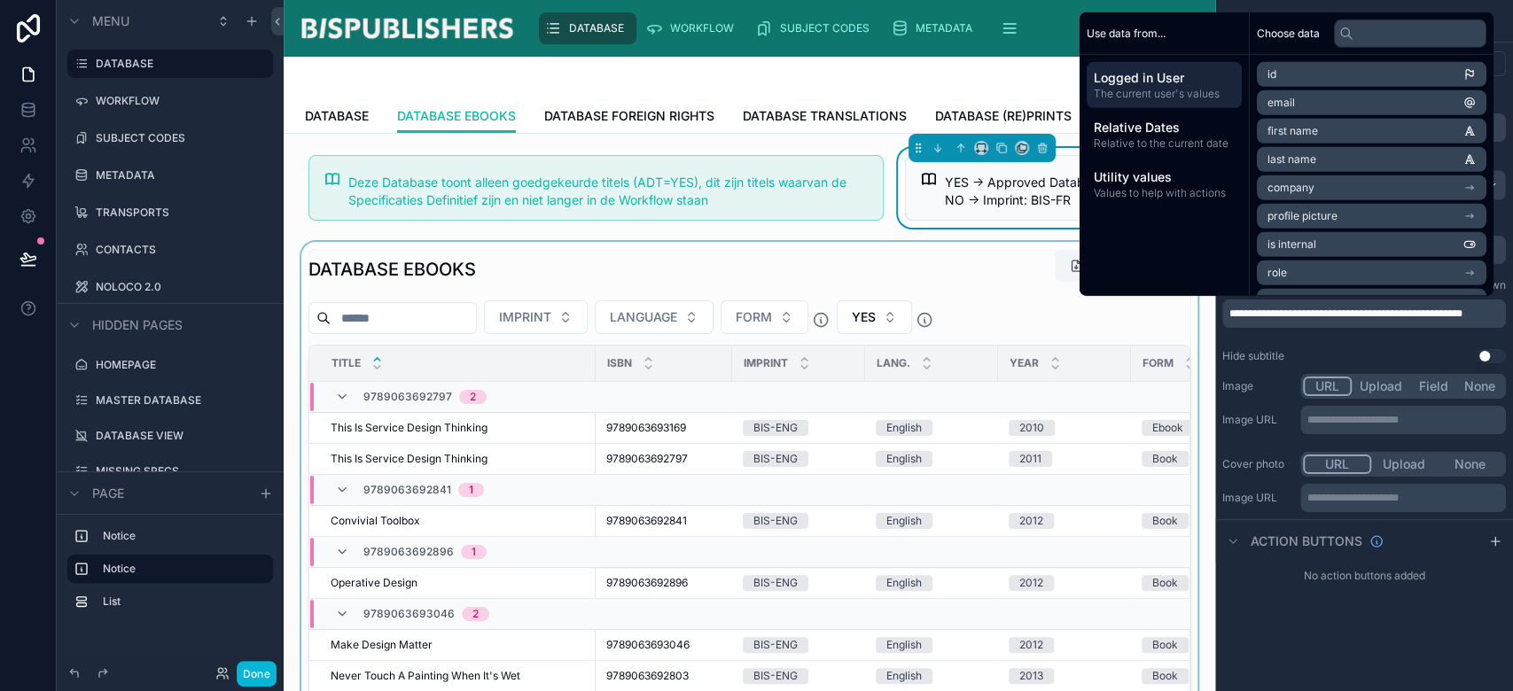
drag, startPoint x: 882, startPoint y: 277, endPoint x: 1001, endPoint y: 279, distance: 118.8
click at [882, 277] on div at bounding box center [749, 557] width 903 height 630
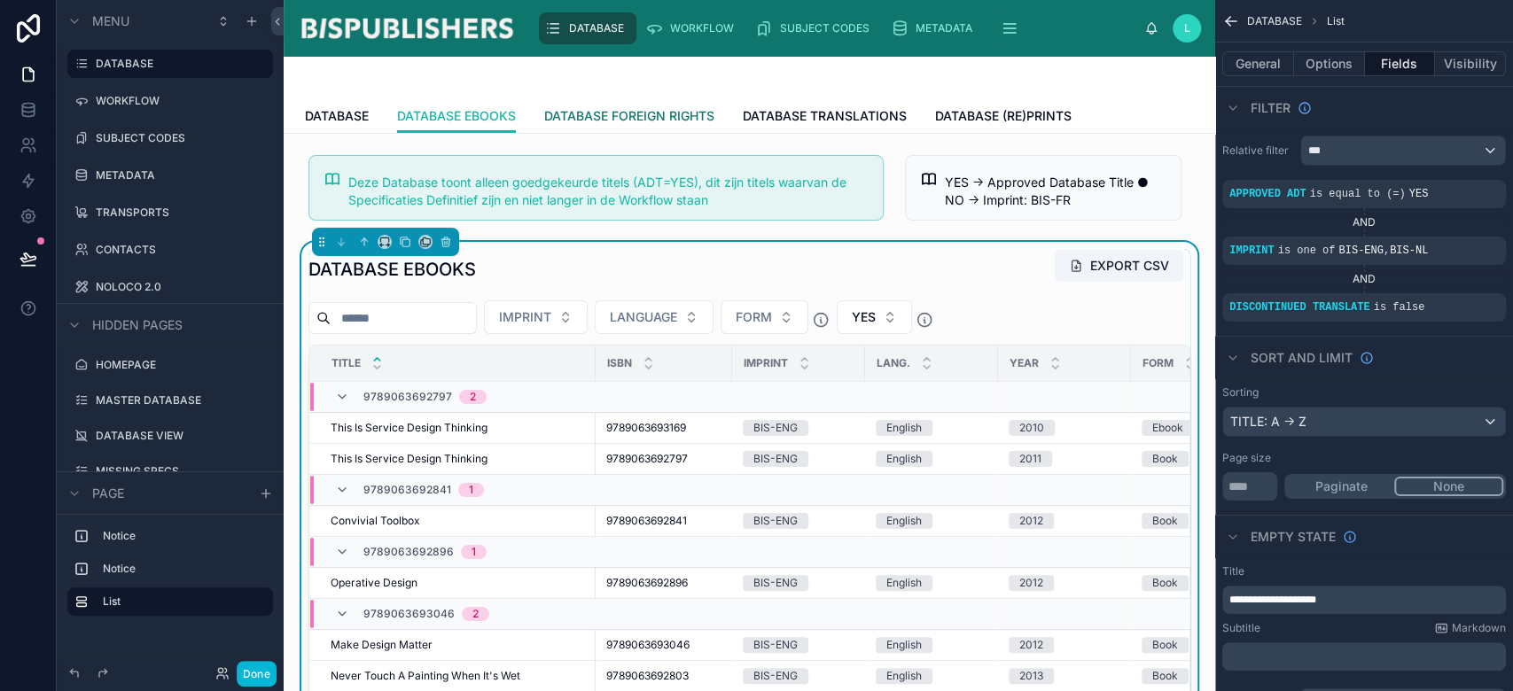
click at [621, 117] on span "DATABASE FOREIGN RIGHTS" at bounding box center [629, 116] width 170 height 18
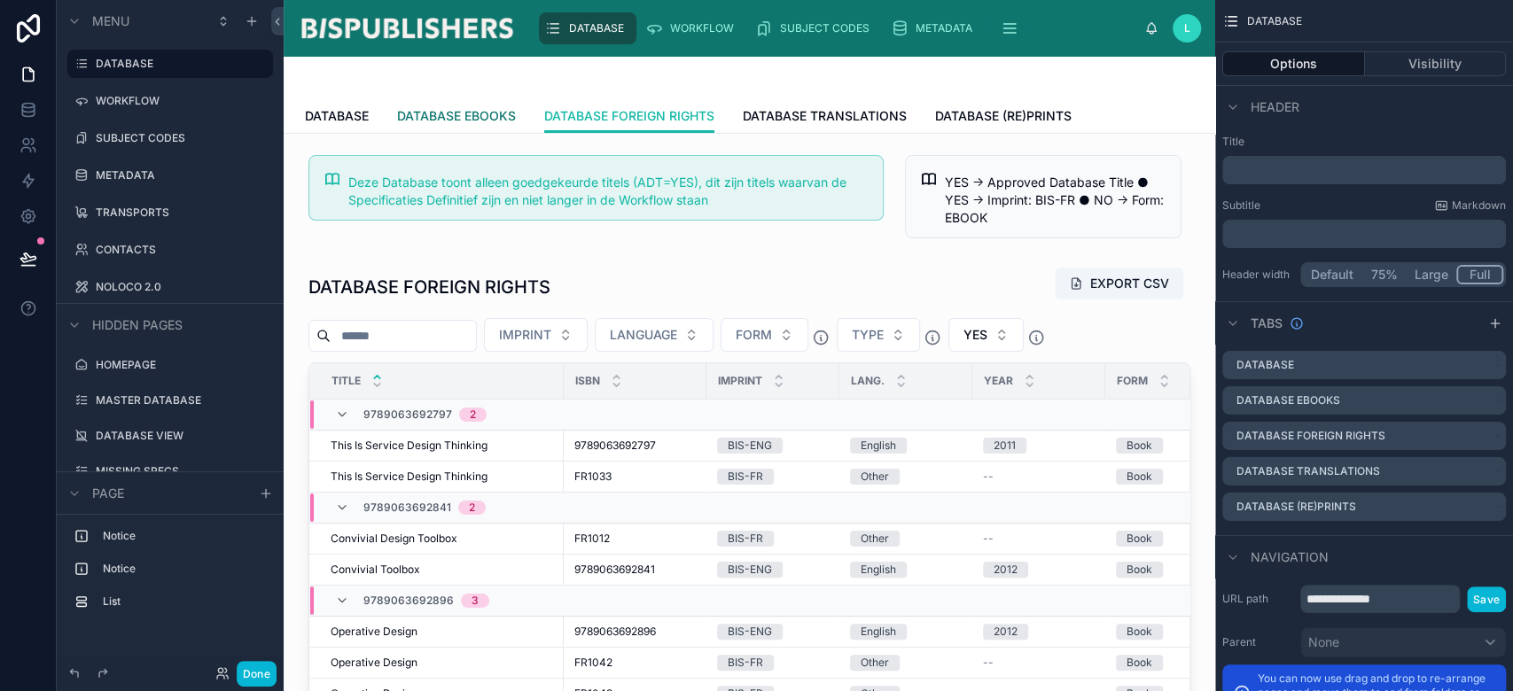
click at [480, 114] on span "DATABASE EBOOKS" at bounding box center [456, 116] width 119 height 18
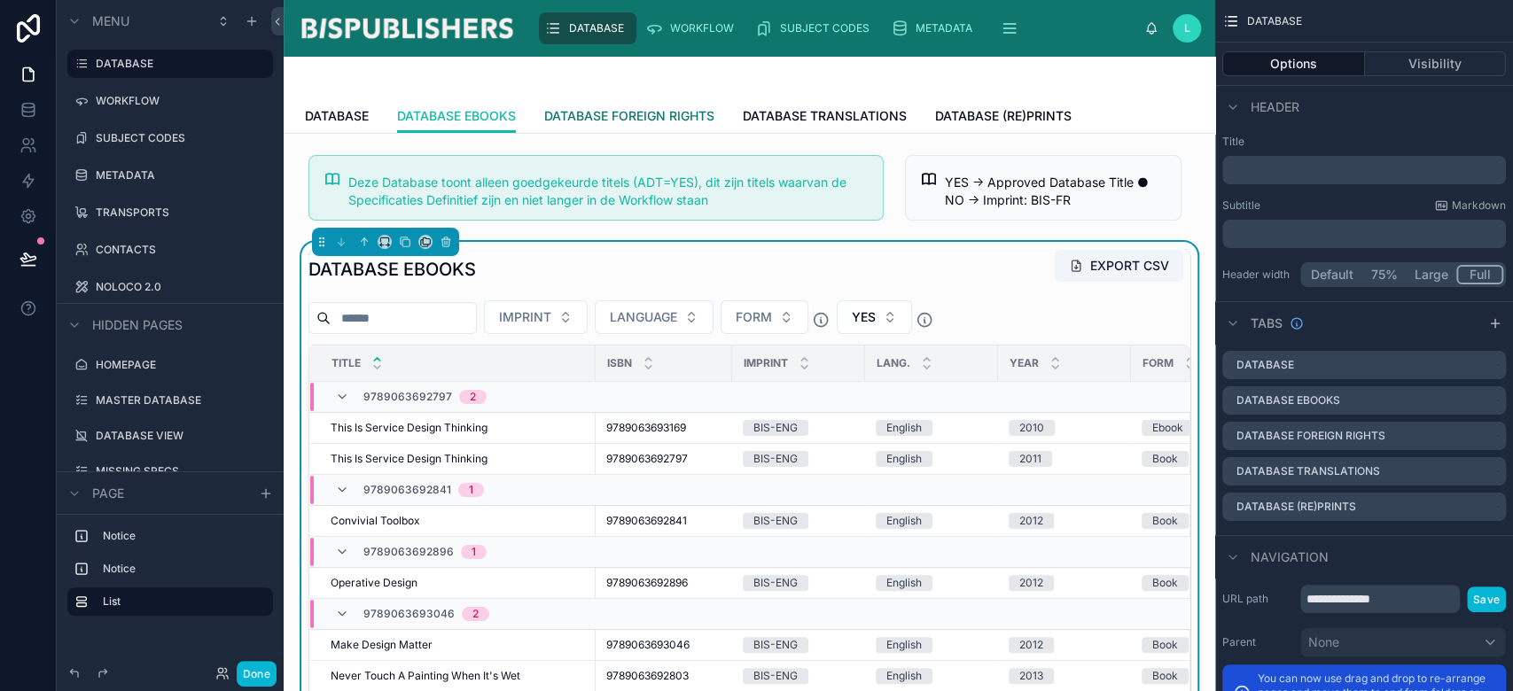
click at [638, 108] on span "DATABASE FOREIGN RIGHTS" at bounding box center [629, 116] width 170 height 18
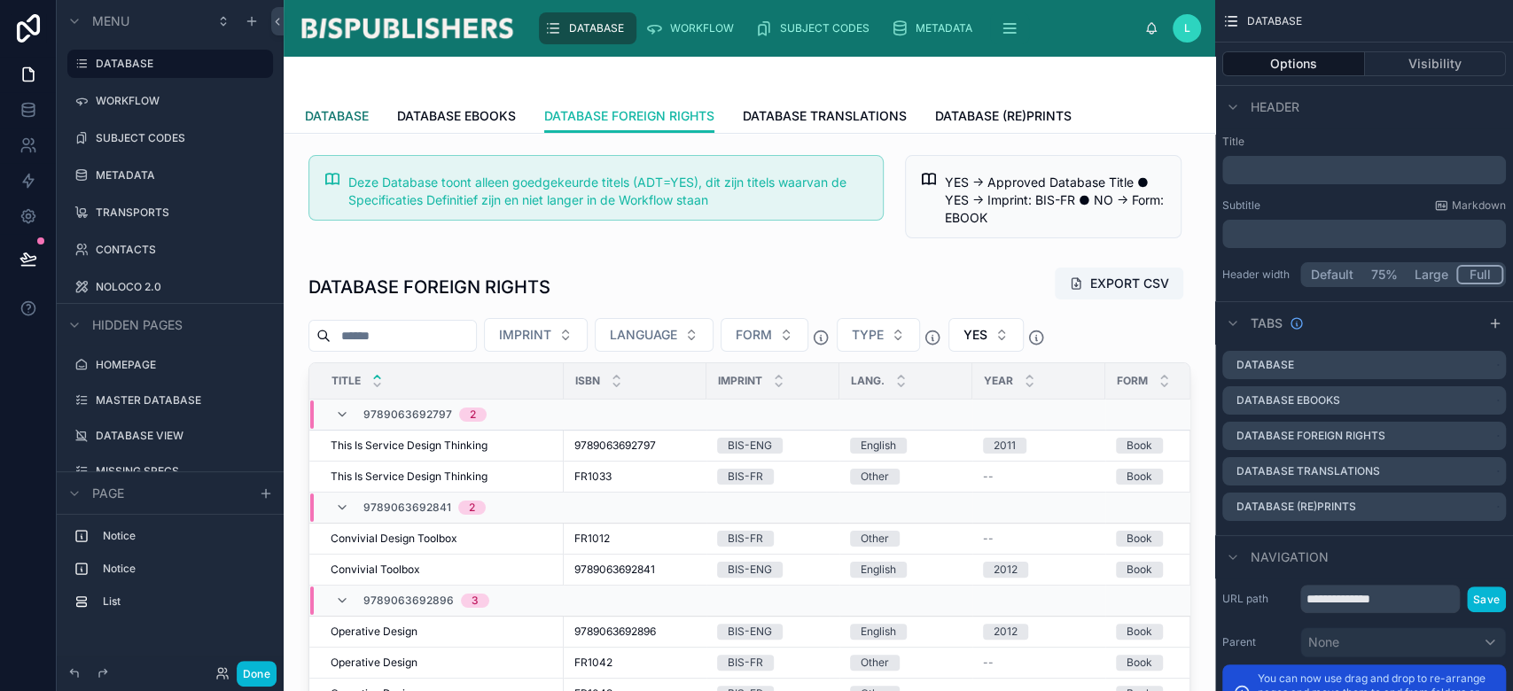
click at [353, 118] on span "DATABASE" at bounding box center [337, 116] width 64 height 18
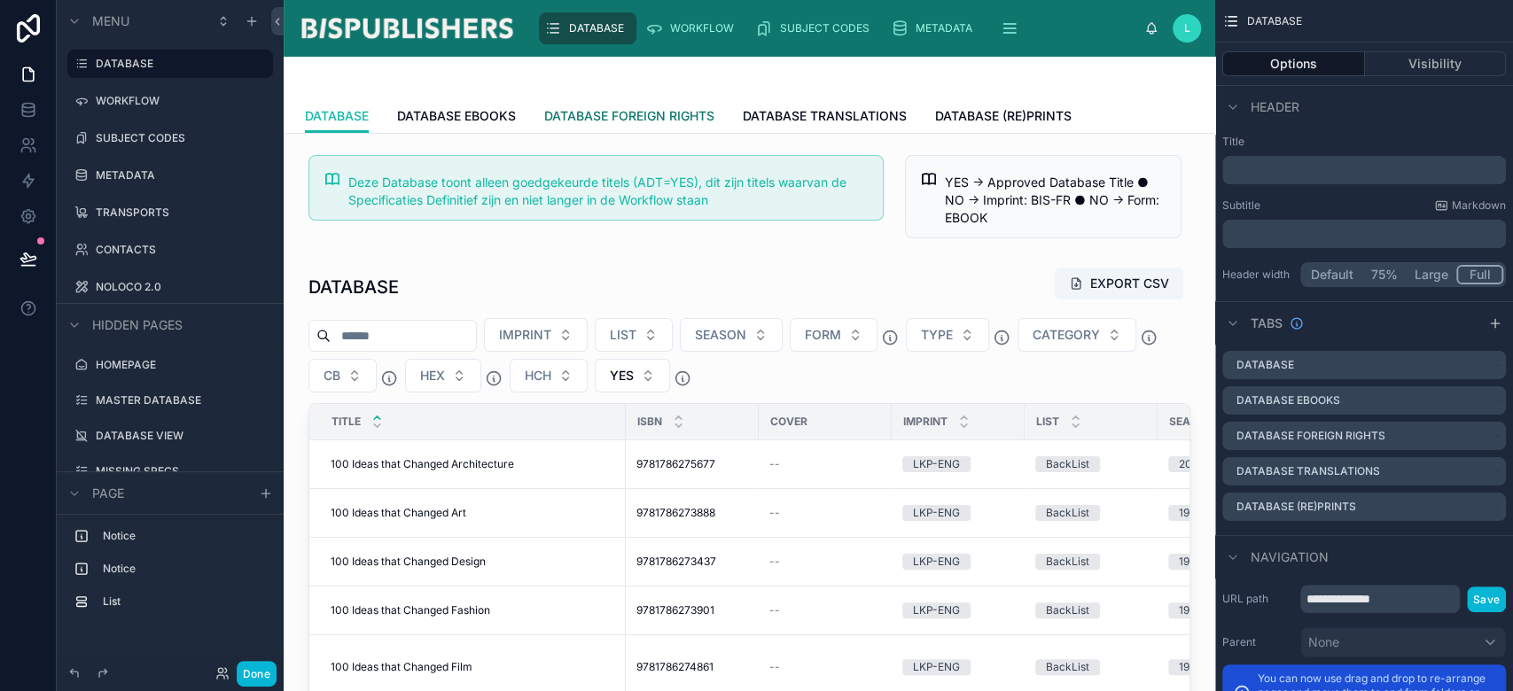
click at [642, 117] on span "DATABASE FOREIGN RIGHTS" at bounding box center [629, 116] width 170 height 18
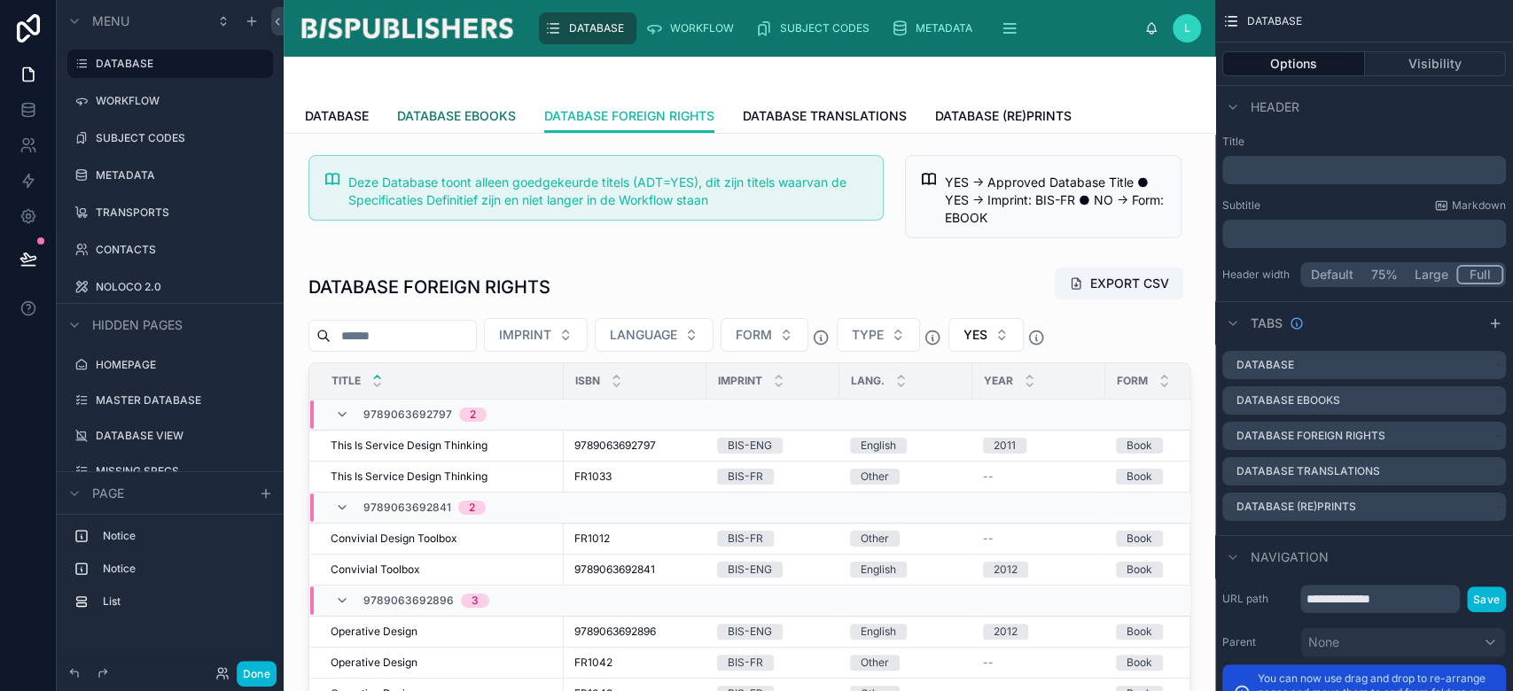
click at [464, 117] on span "DATABASE EBOOKS" at bounding box center [456, 116] width 119 height 18
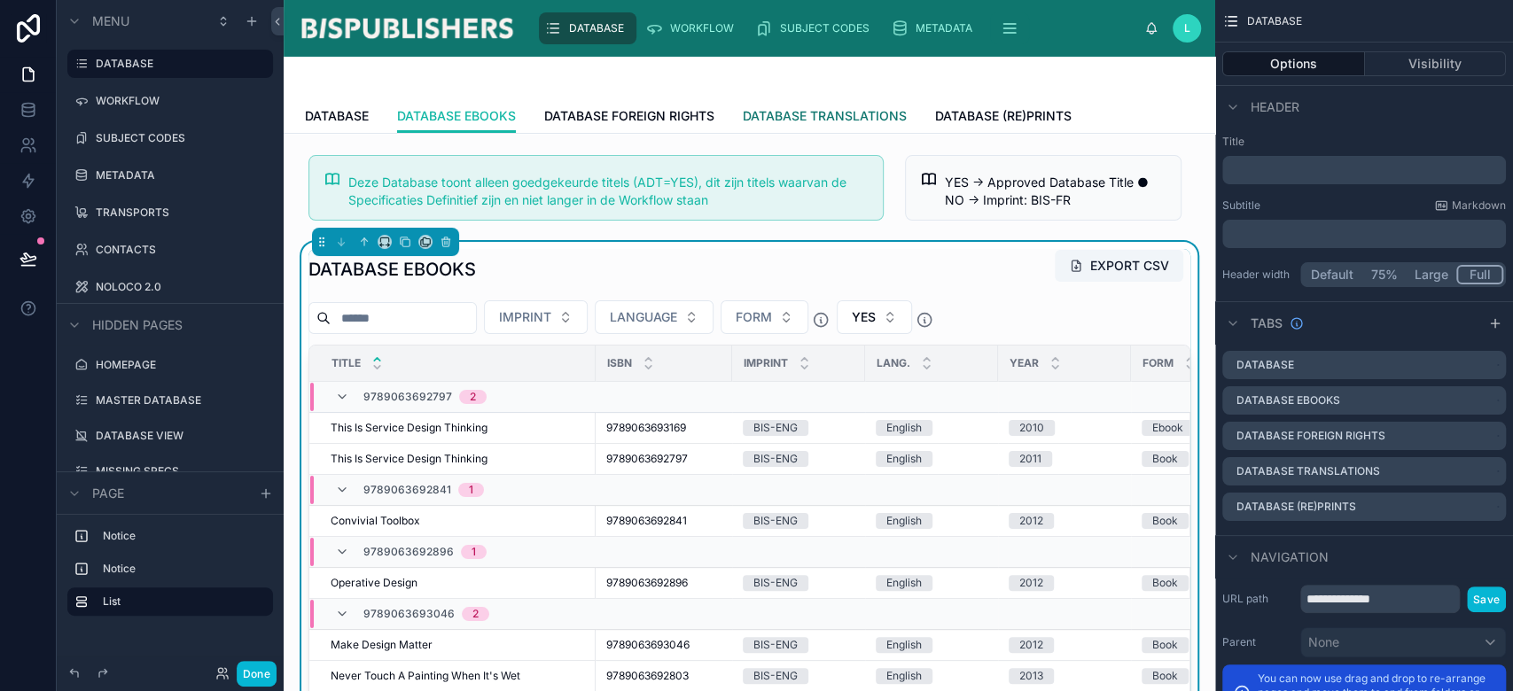
click at [808, 122] on span "DATABASE TRANSLATIONS" at bounding box center [825, 116] width 164 height 18
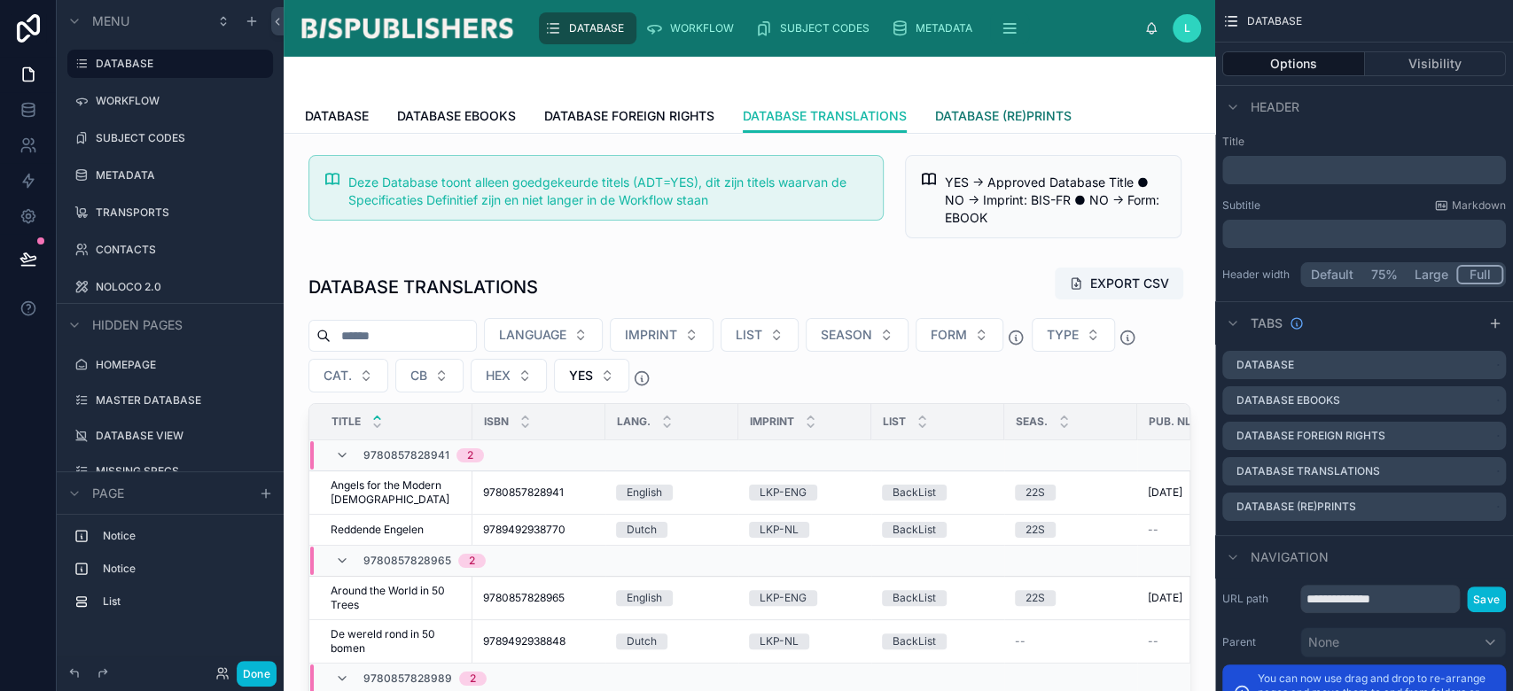
click at [1000, 104] on link "DATABASE (RE)PRINTS" at bounding box center [1003, 117] width 137 height 35
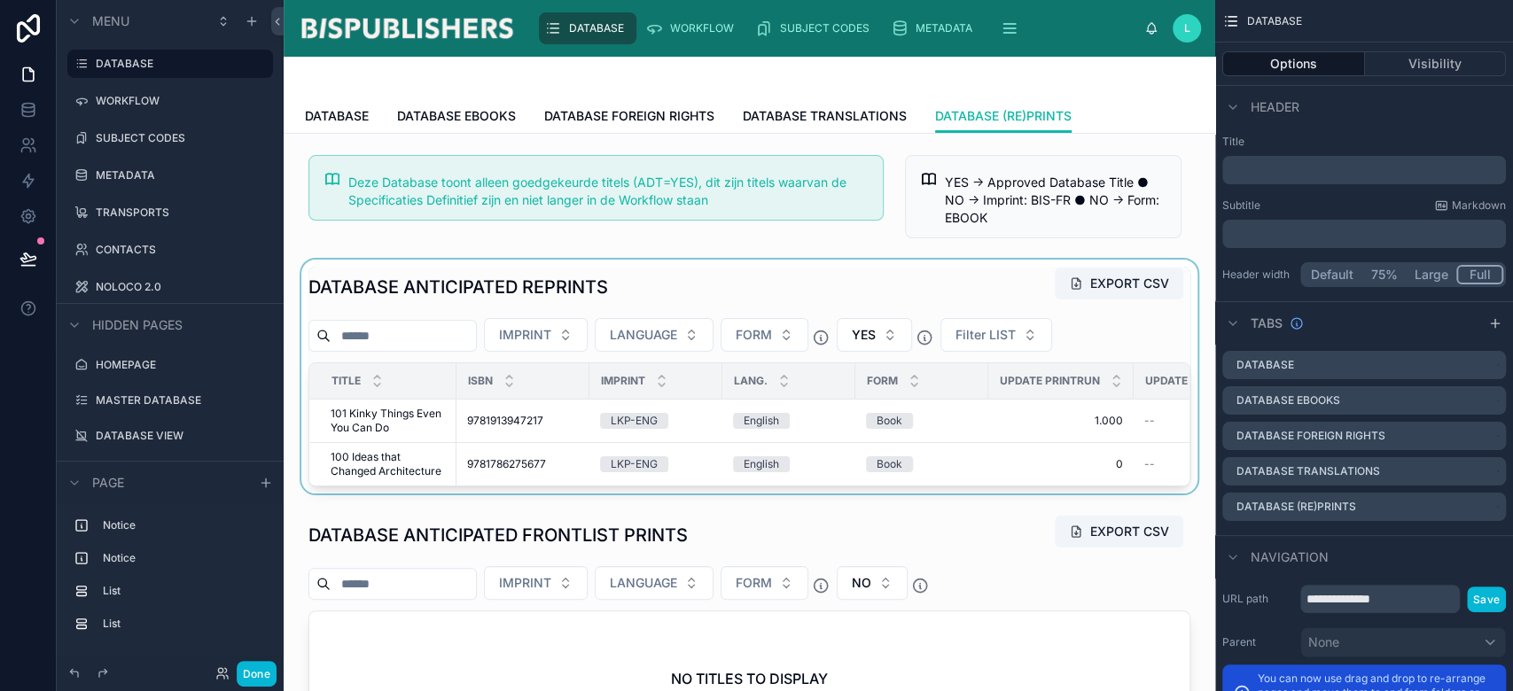
drag, startPoint x: 764, startPoint y: 494, endPoint x: 778, endPoint y: 493, distance: 14.2
click at [819, 491] on div at bounding box center [749, 377] width 903 height 234
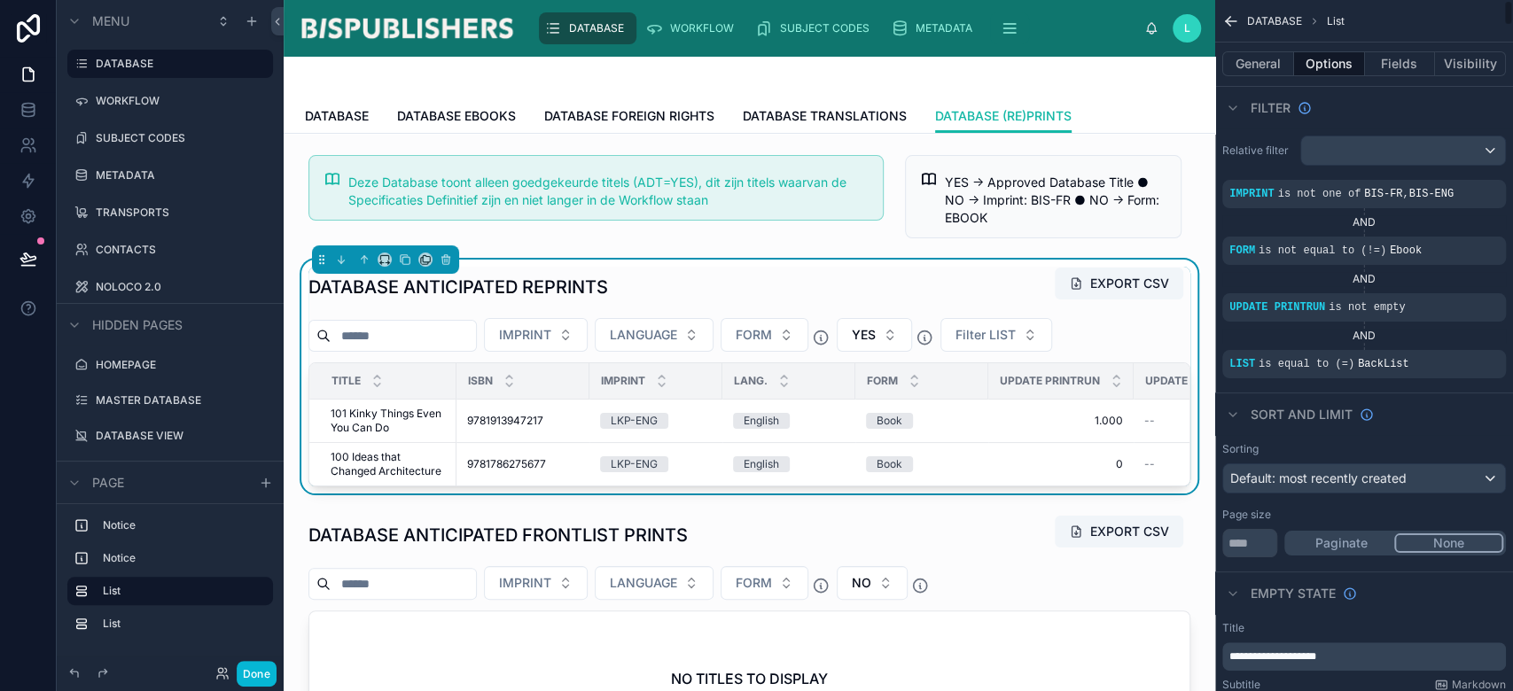
click at [888, 308] on div "DATABASE ANTICIPATED REPRINTS EXPORT CSV IMPRINT LANGUAGE FORM YES Filter LIST …" at bounding box center [749, 377] width 882 height 220
click at [447, 259] on icon at bounding box center [446, 260] width 12 height 12
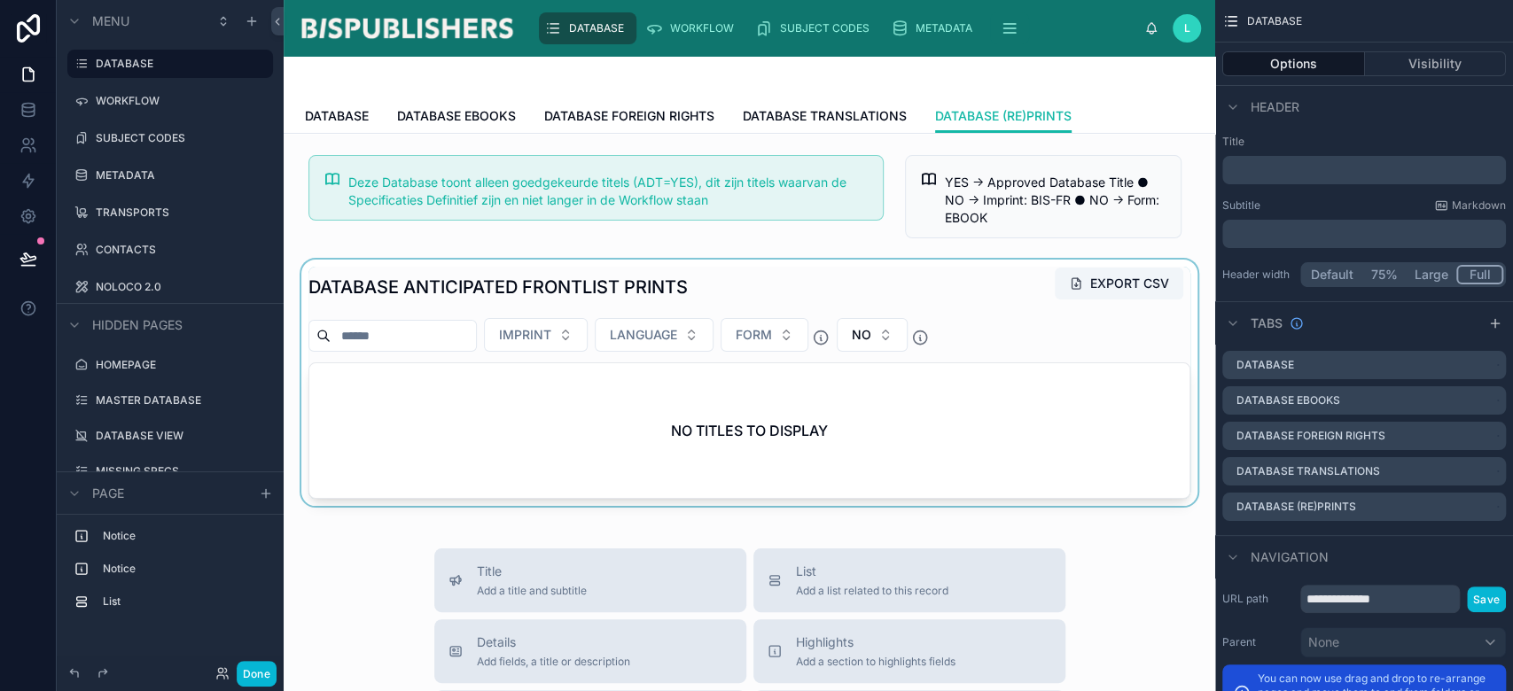
click at [501, 301] on div at bounding box center [749, 383] width 903 height 246
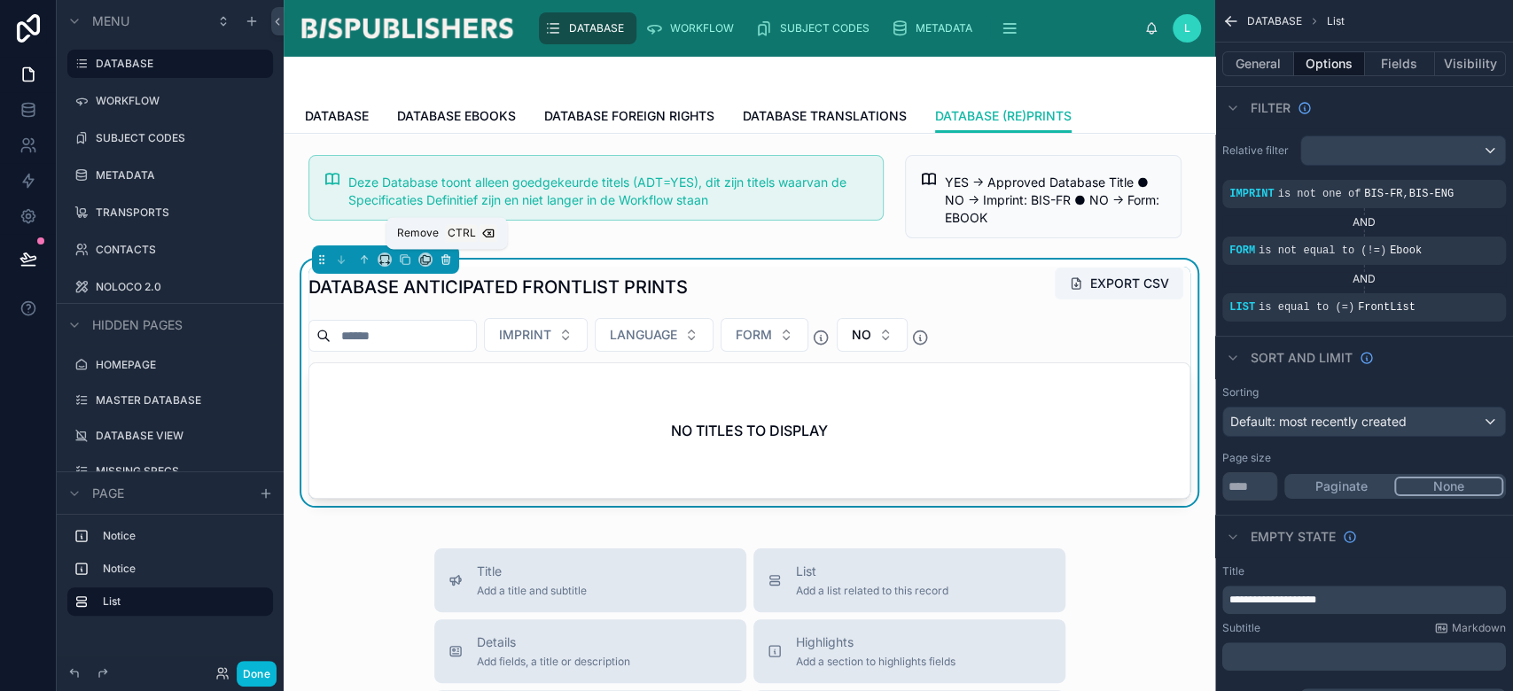
click at [449, 257] on icon at bounding box center [446, 260] width 12 height 12
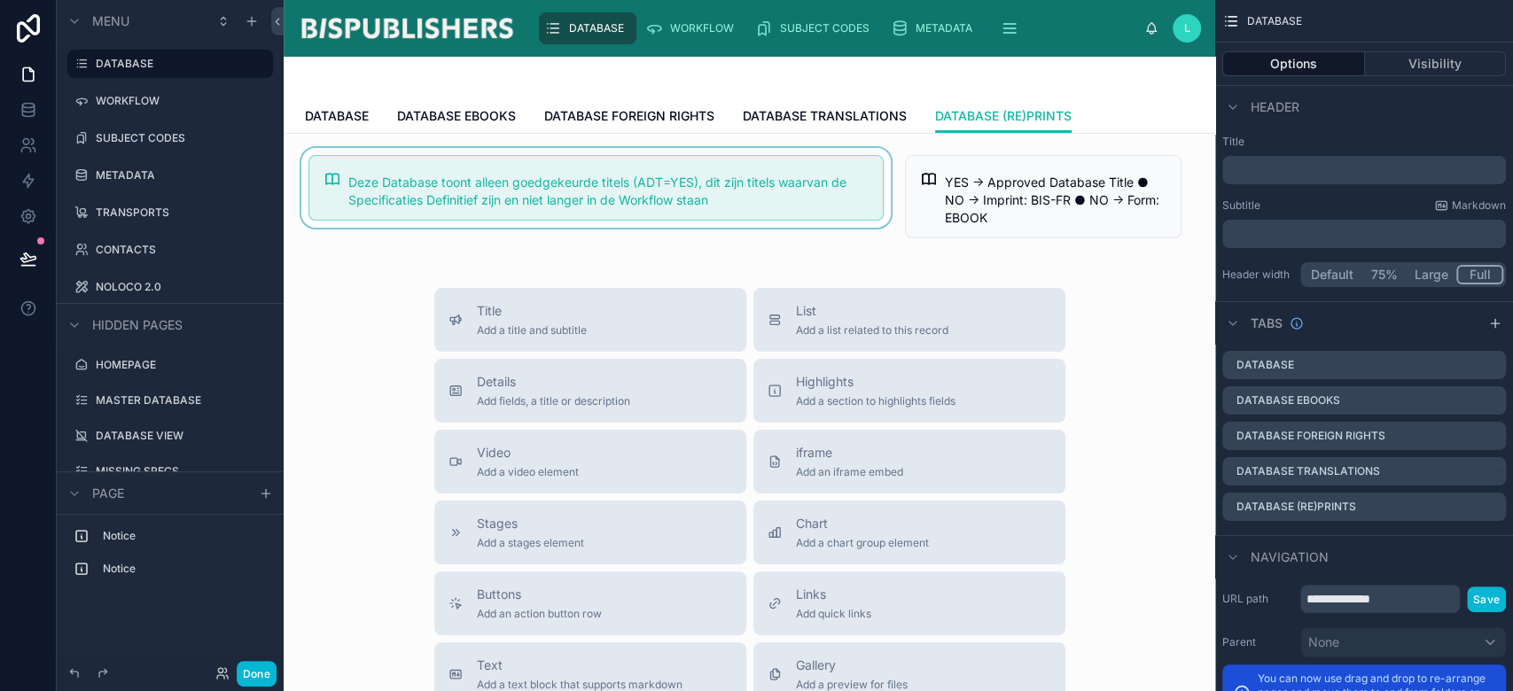
click at [558, 172] on div at bounding box center [596, 197] width 597 height 98
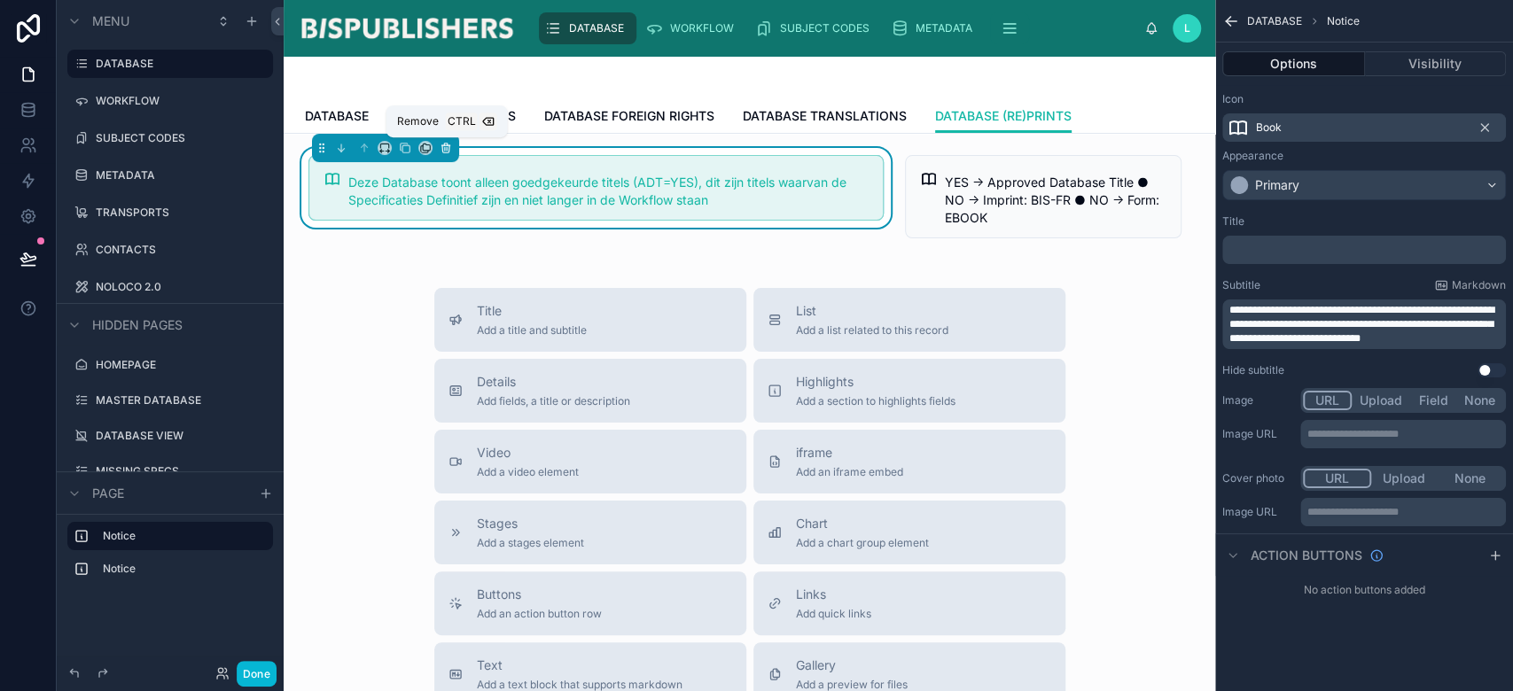
click at [447, 146] on icon at bounding box center [446, 148] width 12 height 12
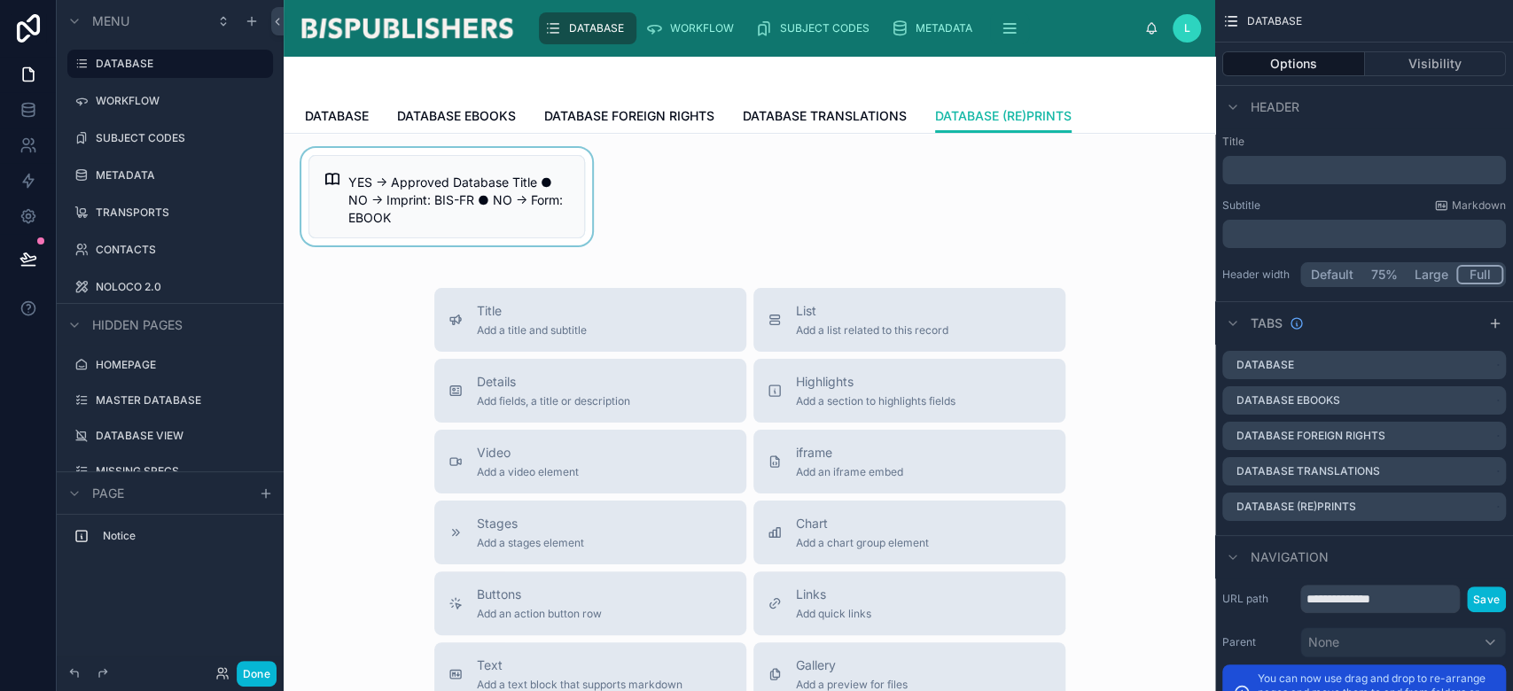
click at [390, 167] on div at bounding box center [447, 197] width 298 height 98
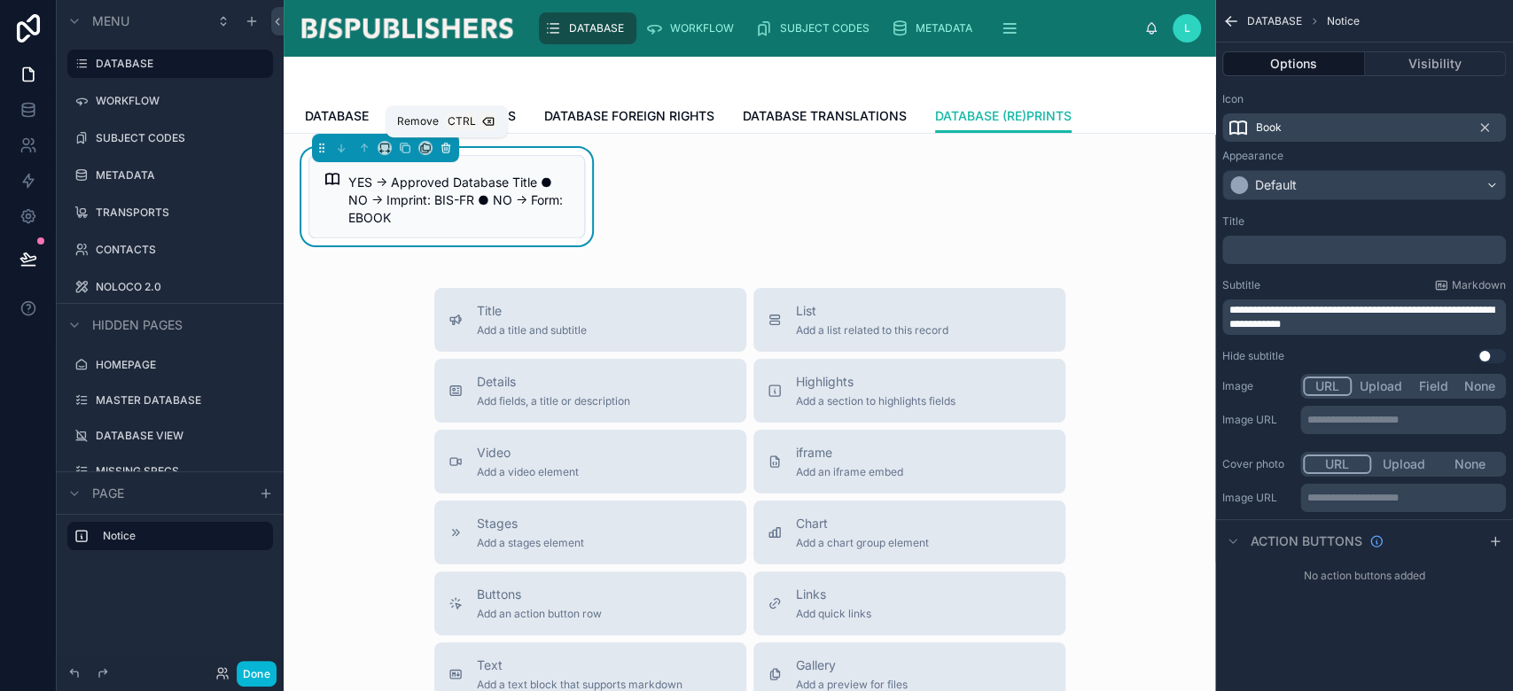
click at [437, 145] on button at bounding box center [446, 148] width 20 height 20
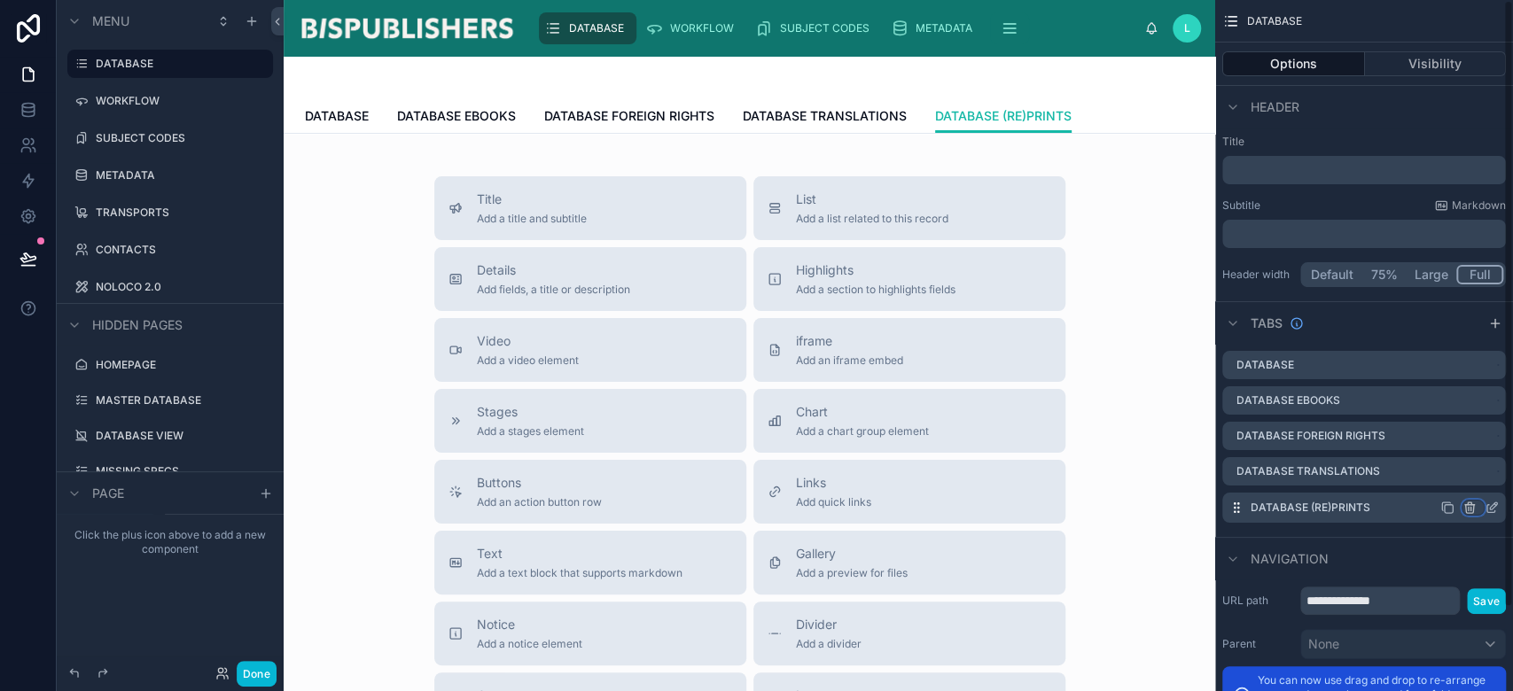
click at [1471, 507] on icon "scrollable content" at bounding box center [1471, 509] width 0 height 4
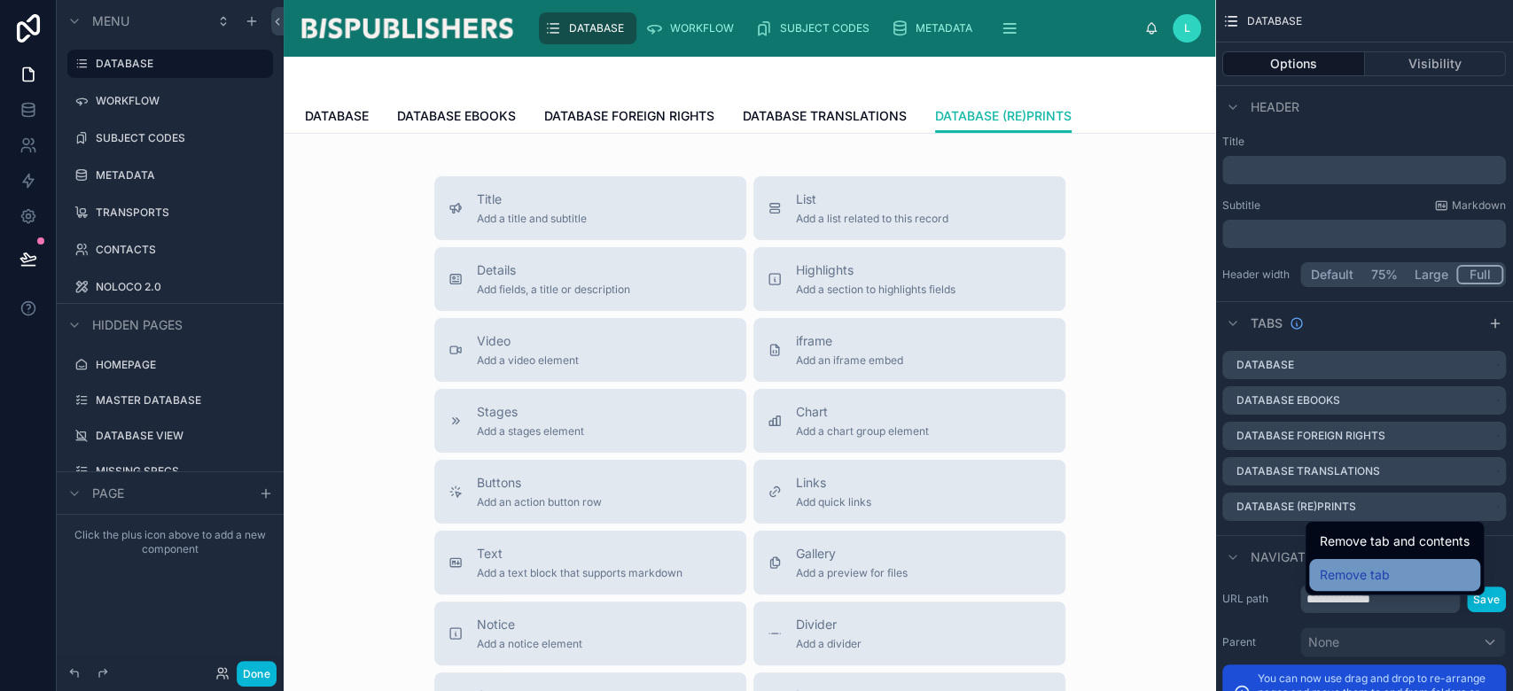
click at [1397, 567] on div "Remove tab" at bounding box center [1395, 575] width 150 height 21
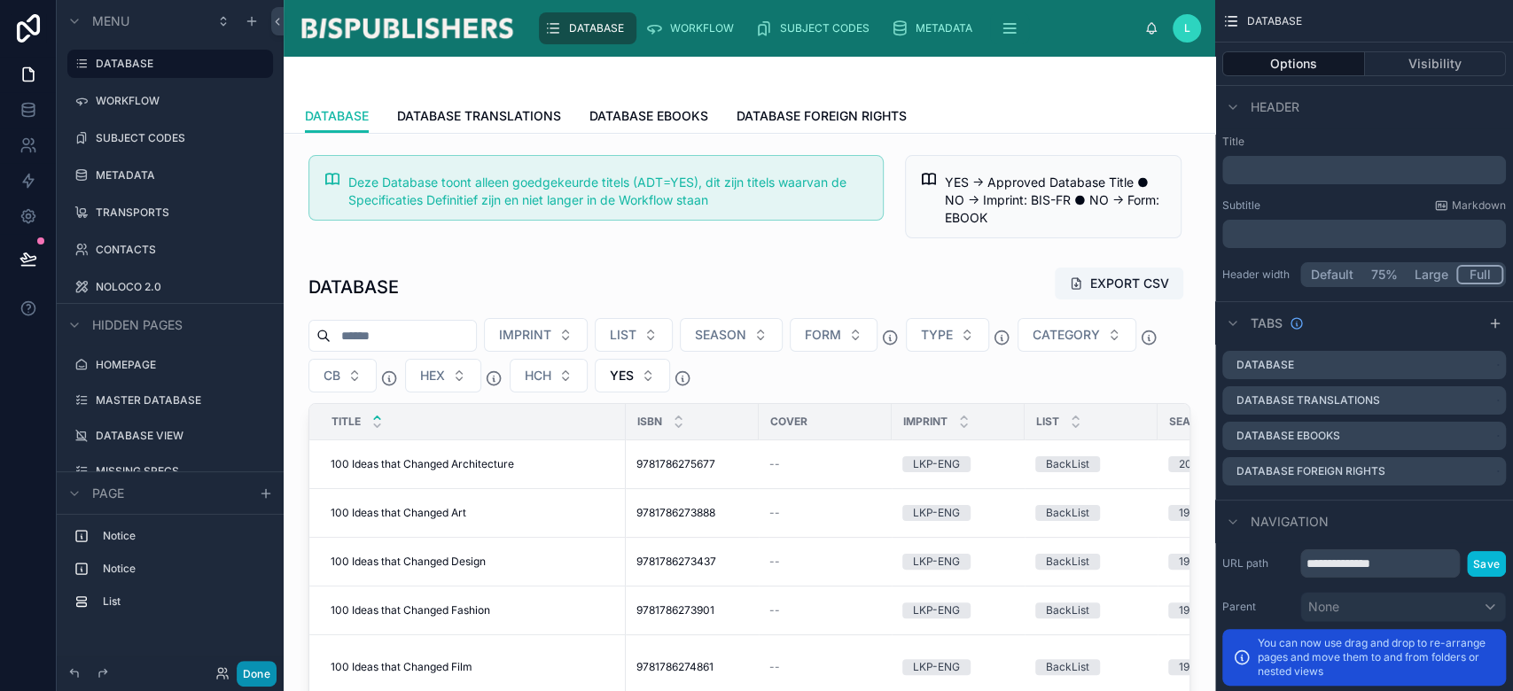
click at [249, 677] on button "Done" at bounding box center [257, 674] width 40 height 26
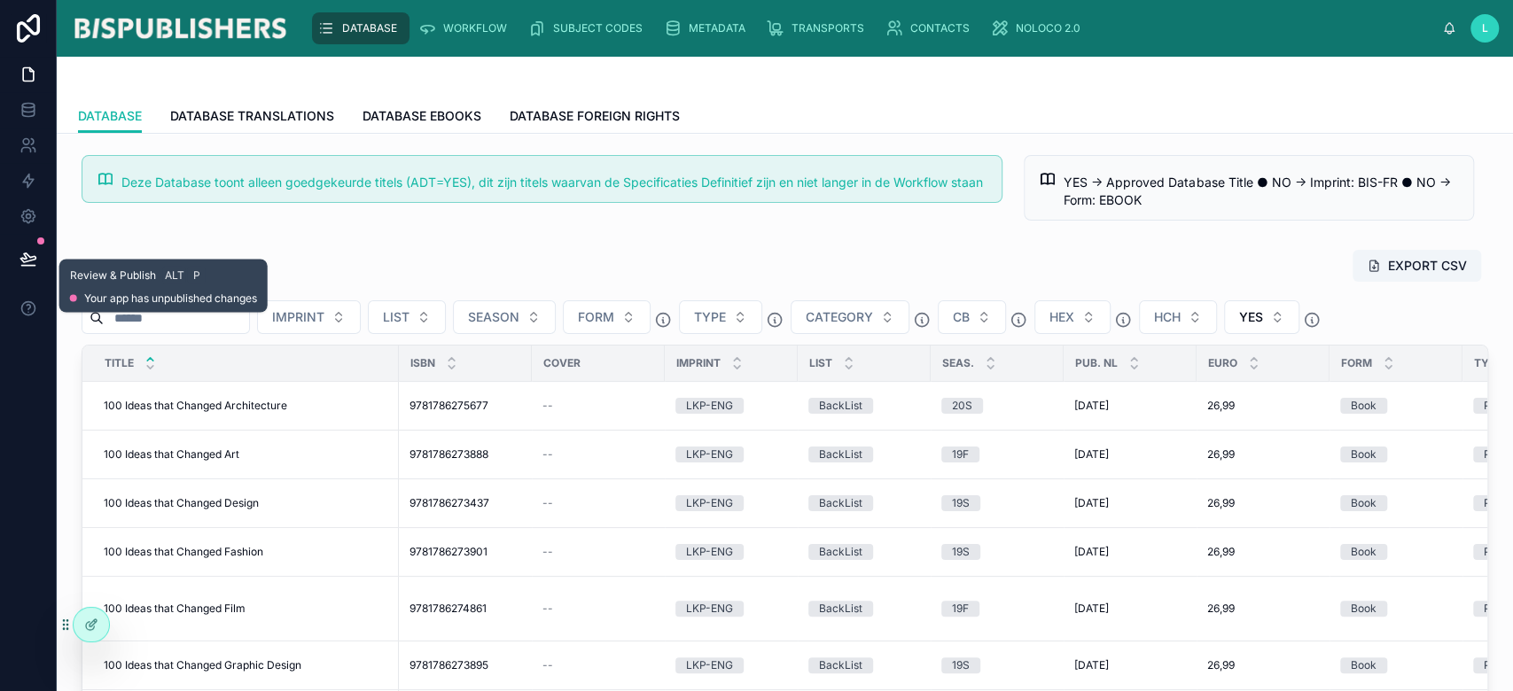
click at [21, 270] on button at bounding box center [28, 259] width 39 height 50
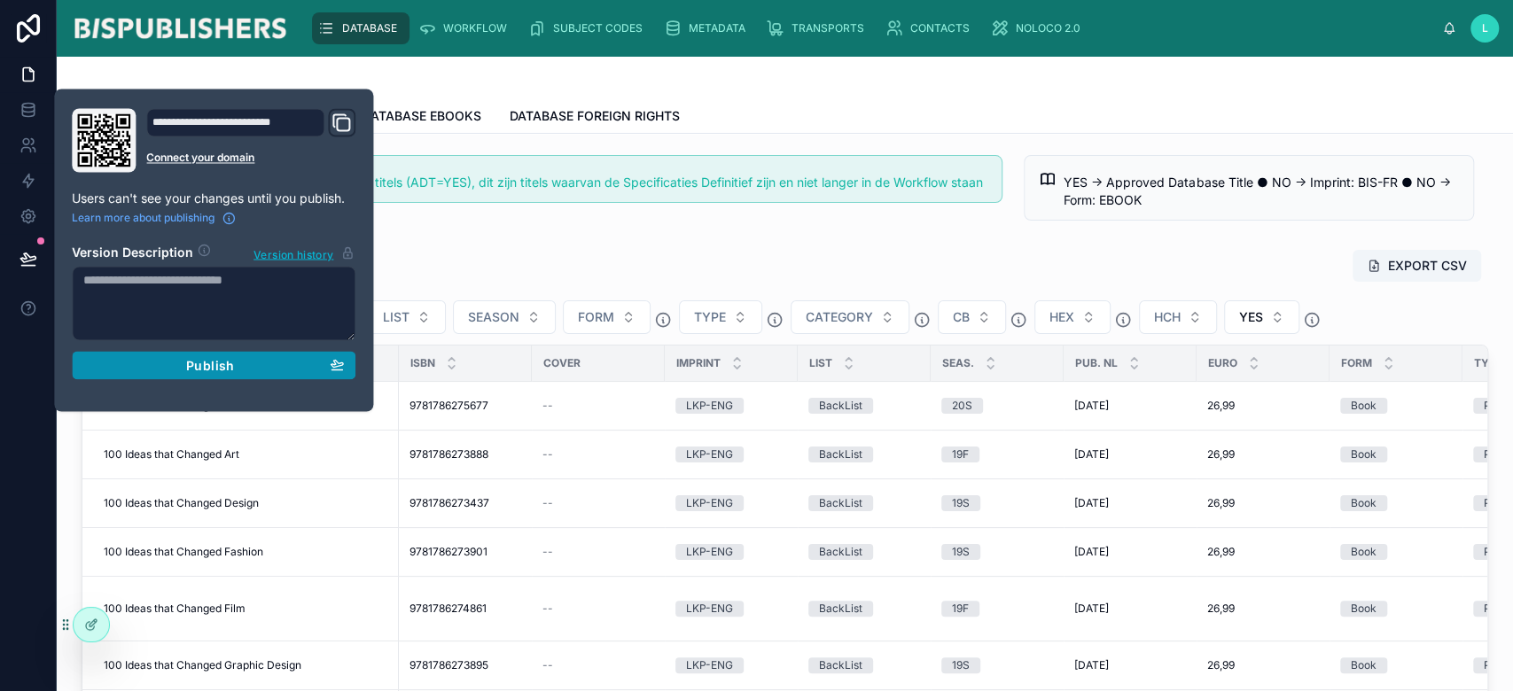
click at [199, 365] on span "Publish" at bounding box center [210, 365] width 48 height 16
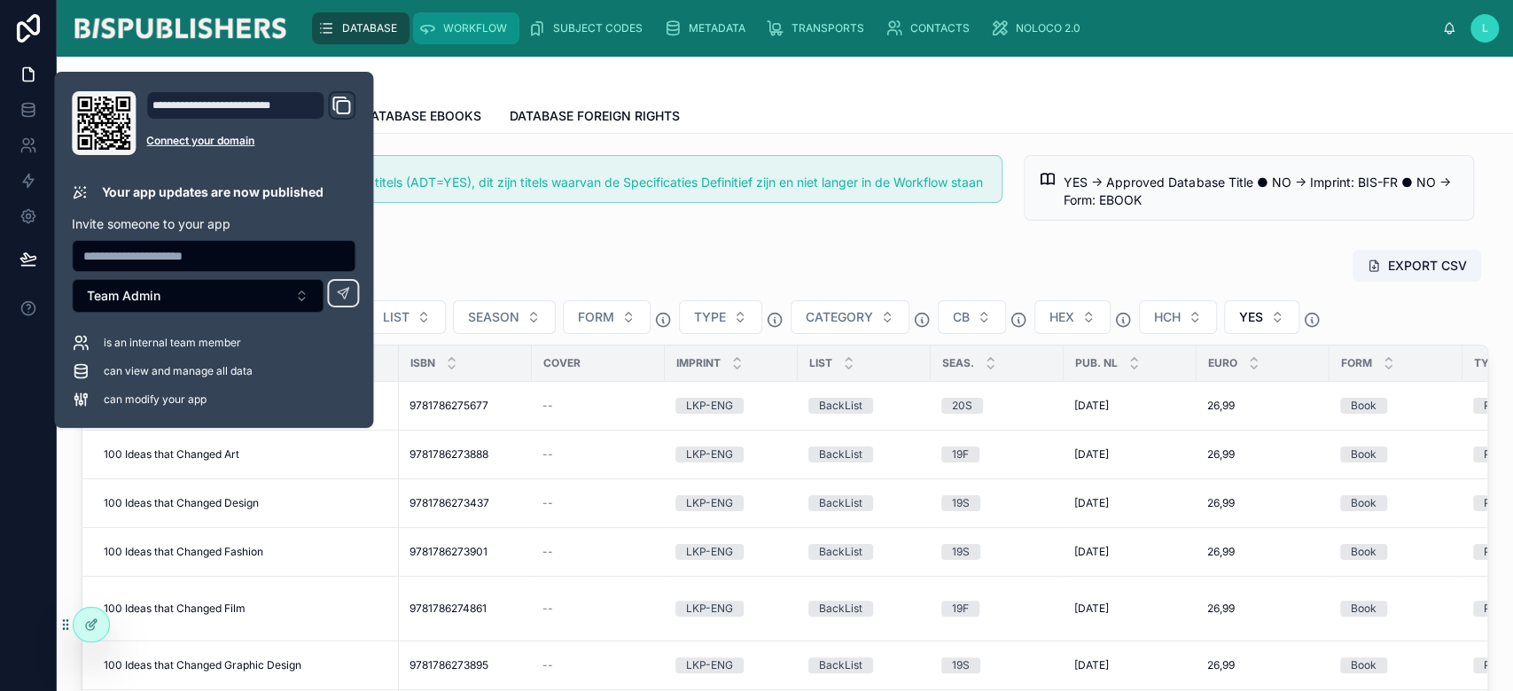
click at [510, 34] on div "WORKFLOW" at bounding box center [466, 28] width 96 height 28
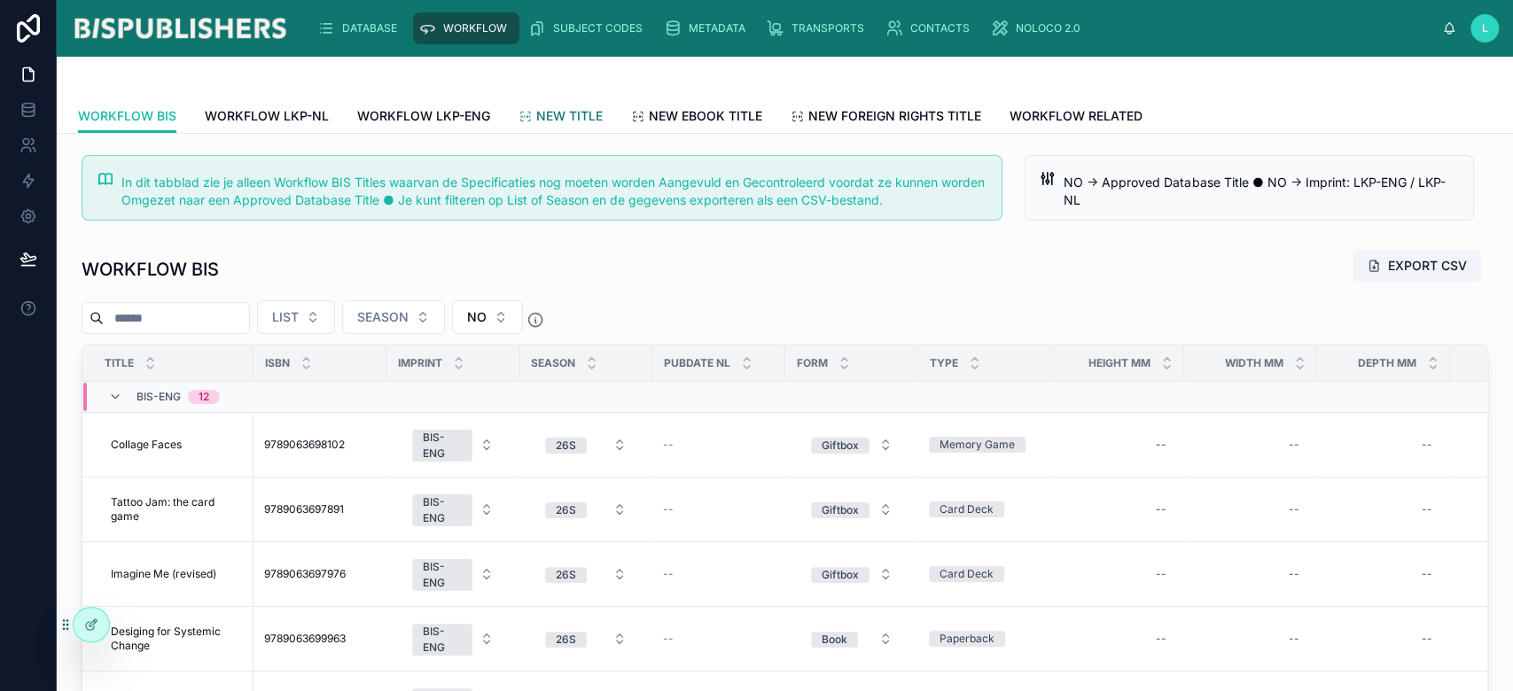
click at [569, 112] on span "NEW TITLE" at bounding box center [569, 116] width 66 height 18
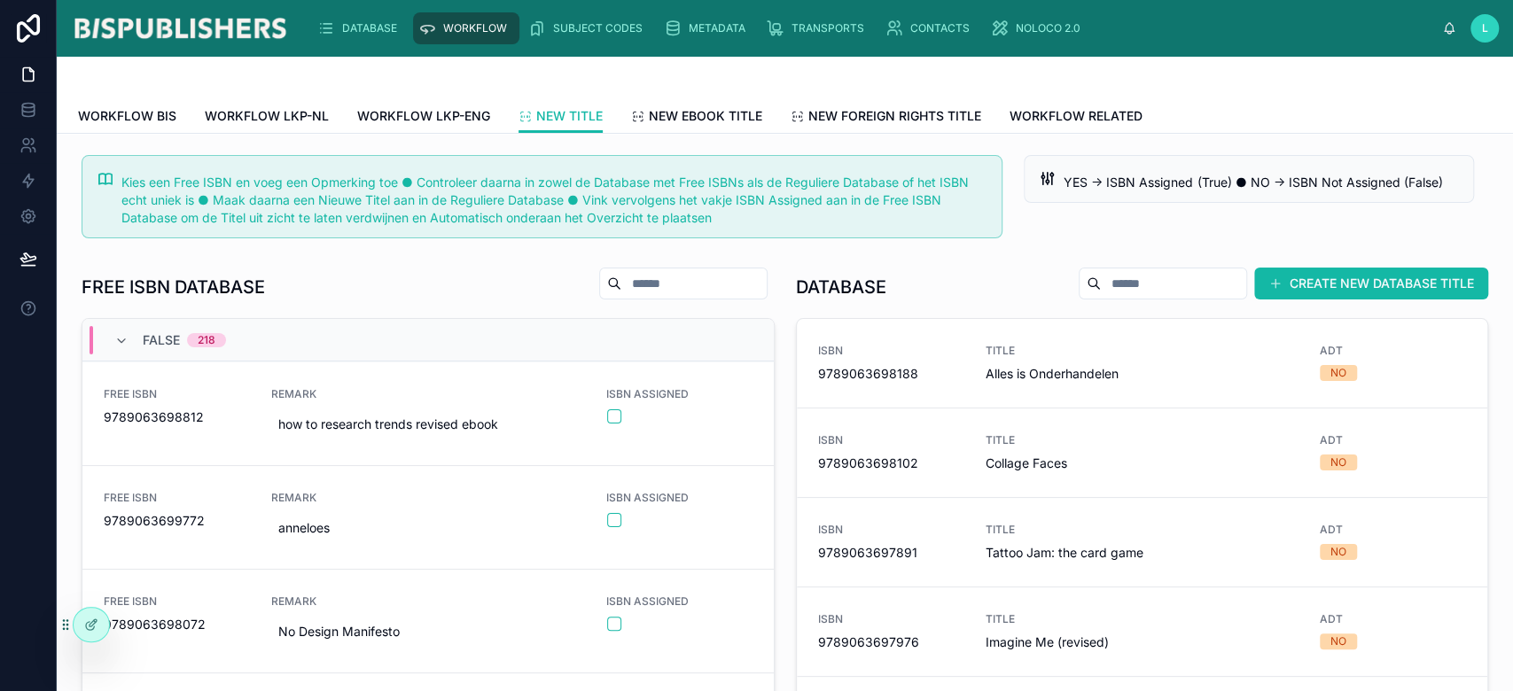
click at [1105, 283] on input "text" at bounding box center [1173, 283] width 145 height 25
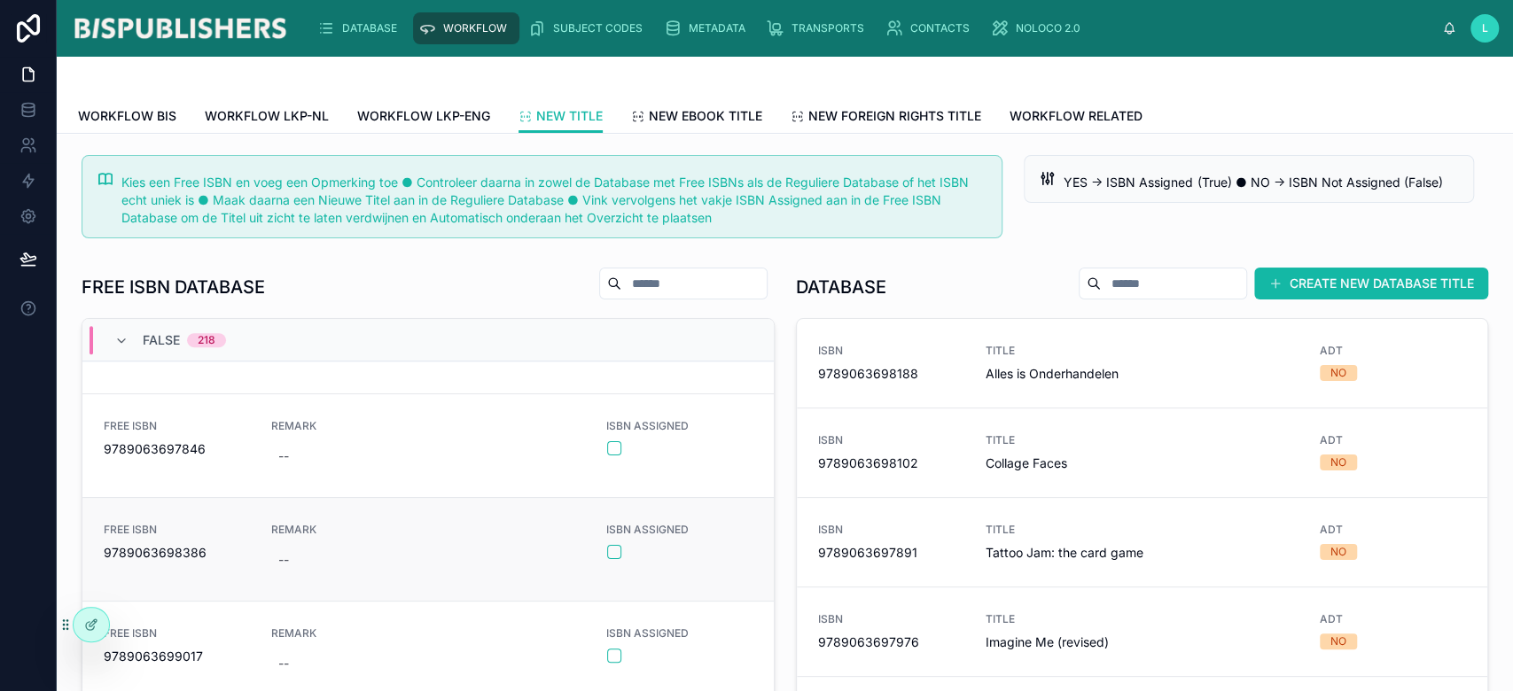
scroll to position [472, 0]
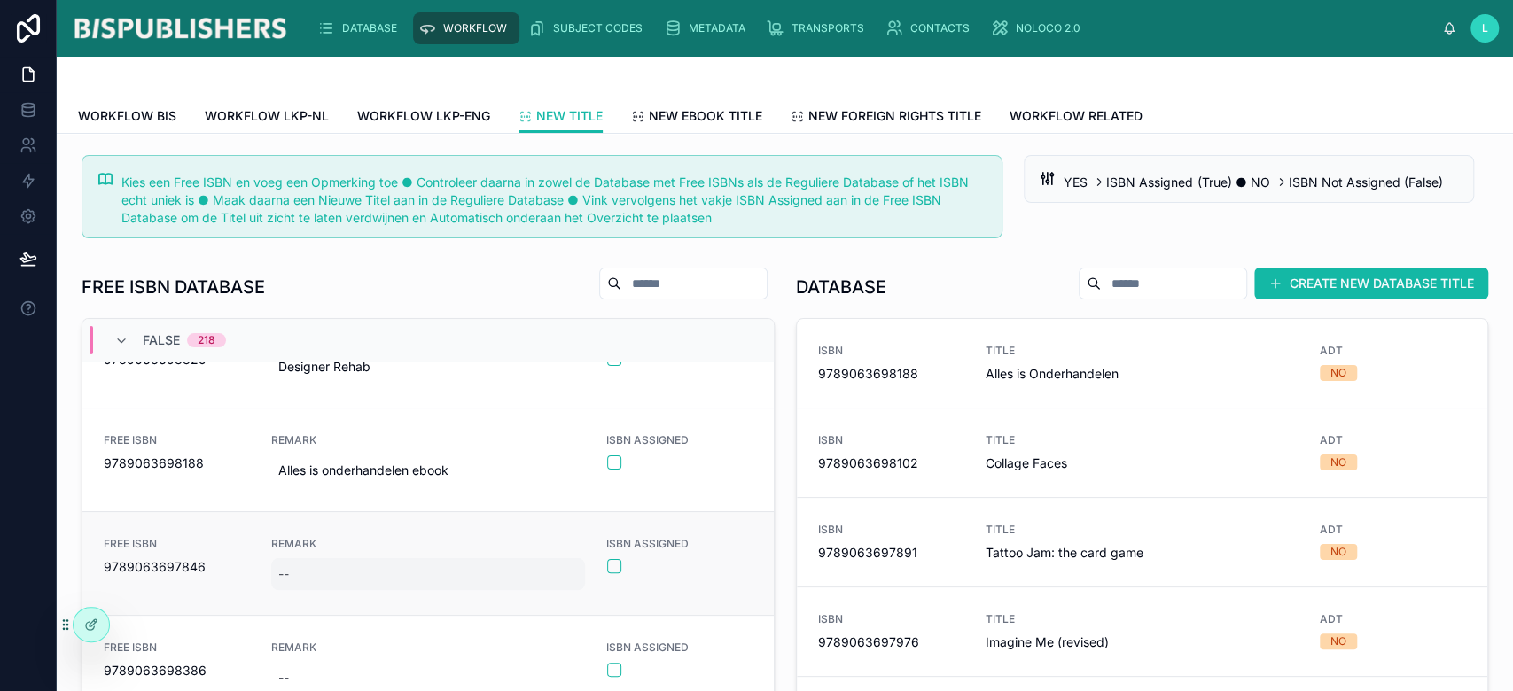
click at [312, 565] on div "--" at bounding box center [428, 574] width 314 height 32
type input "***"
click at [487, 593] on icon "submit" at bounding box center [488, 595] width 14 height 14
click at [172, 575] on div "FREE ISBN 9789063697846" at bounding box center [177, 563] width 146 height 53
click at [175, 567] on span "9789063697846" at bounding box center [177, 567] width 146 height 18
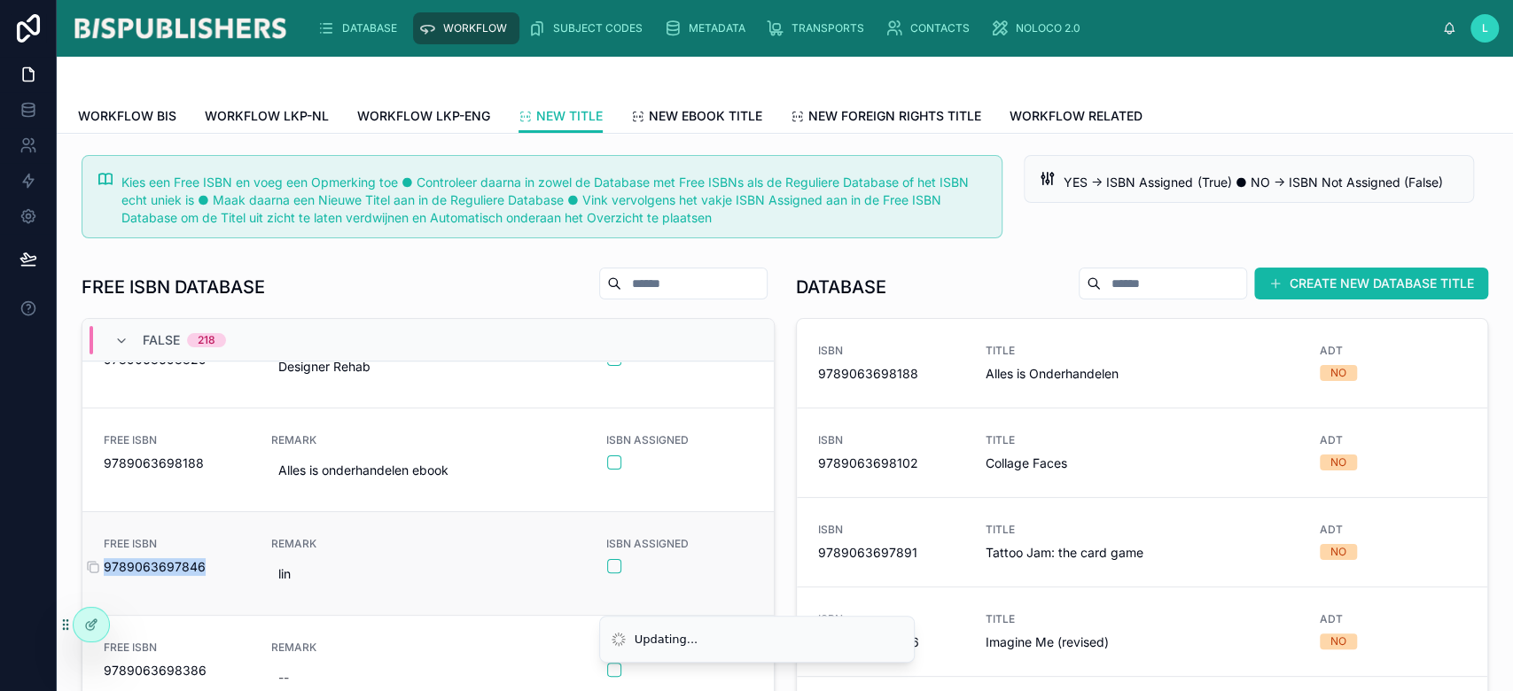
click at [175, 567] on span "9789063697846" at bounding box center [177, 567] width 146 height 18
click at [92, 566] on icon at bounding box center [93, 567] width 14 height 14
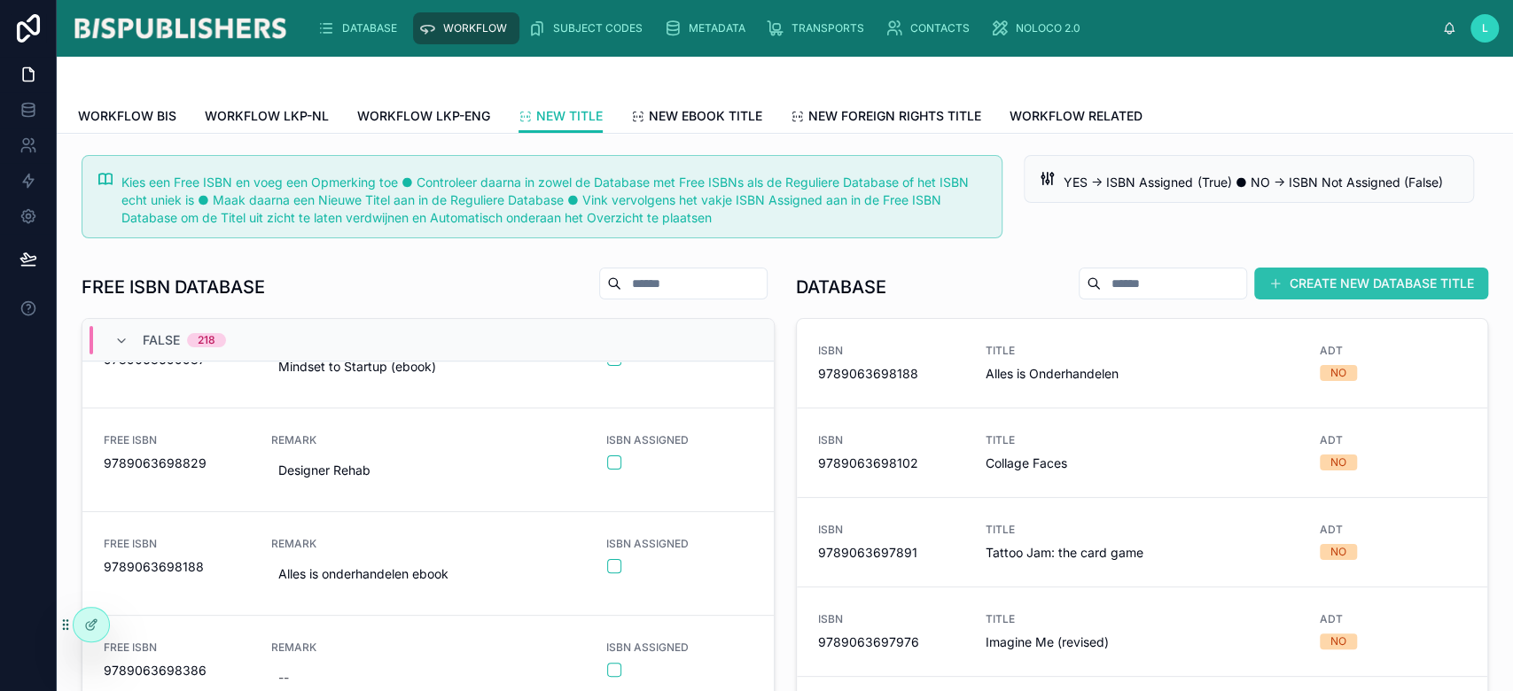
click at [1302, 285] on button "CREATE NEW DATABASE TITLE" at bounding box center [1371, 284] width 234 height 32
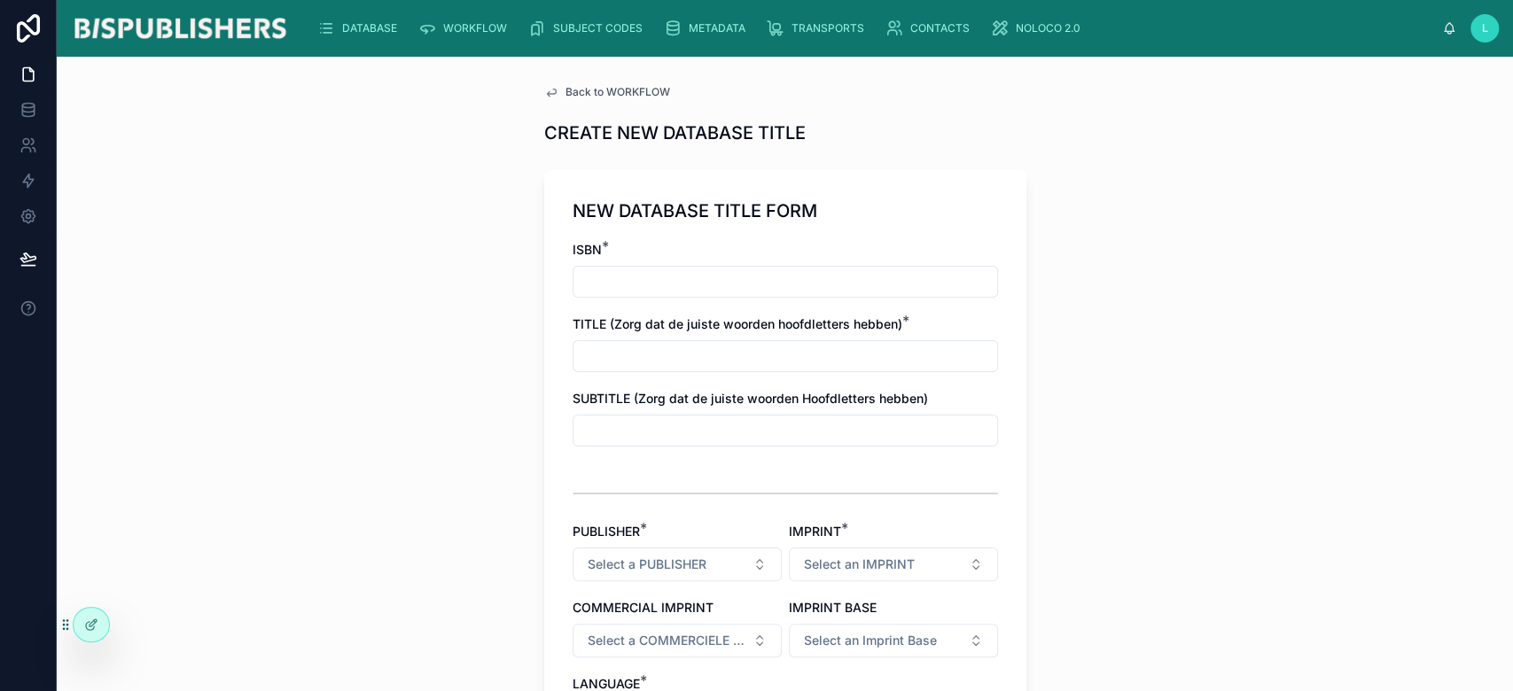
click at [703, 286] on input "text" at bounding box center [786, 281] width 424 height 25
paste input "**********"
type input "**********"
click at [581, 91] on span "Back to WORKFLOW" at bounding box center [618, 92] width 105 height 14
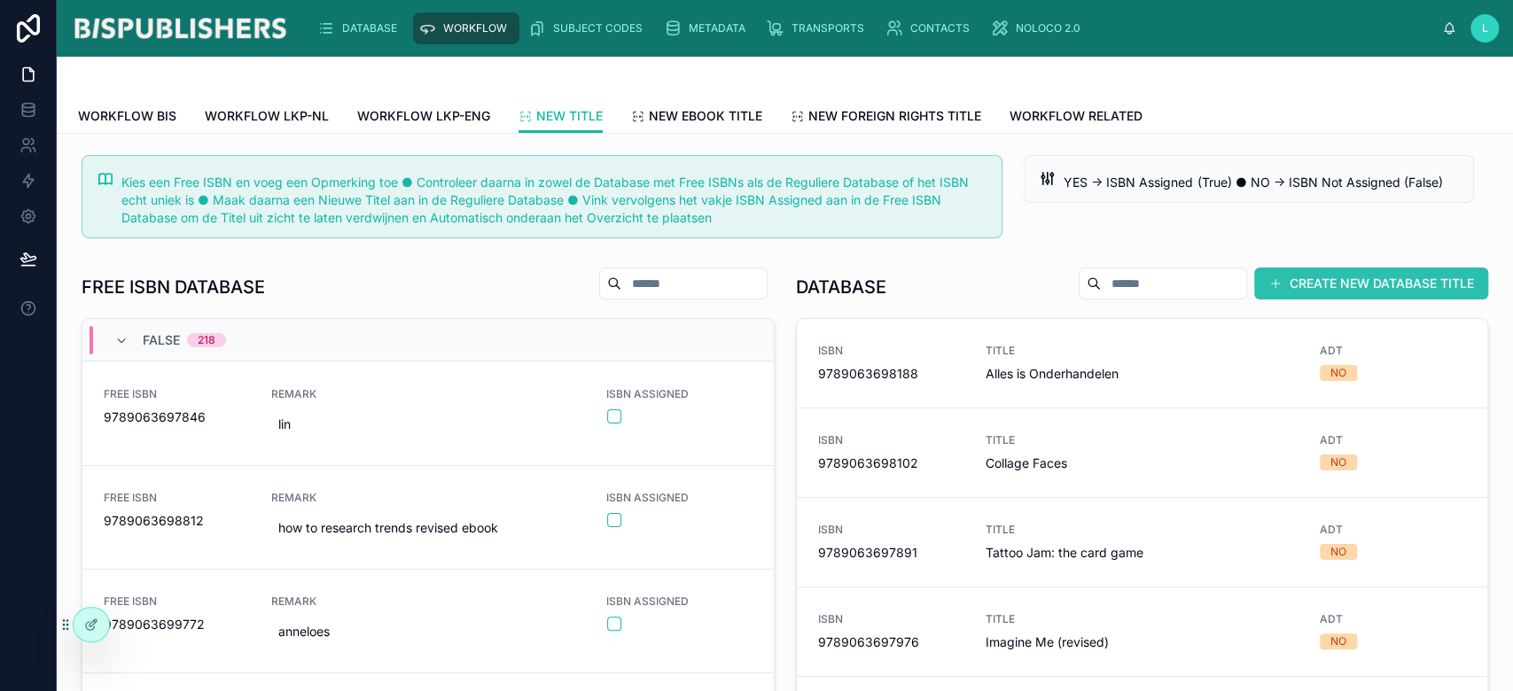
click at [1311, 291] on button "CREATE NEW DATABASE TITLE" at bounding box center [1371, 284] width 234 height 32
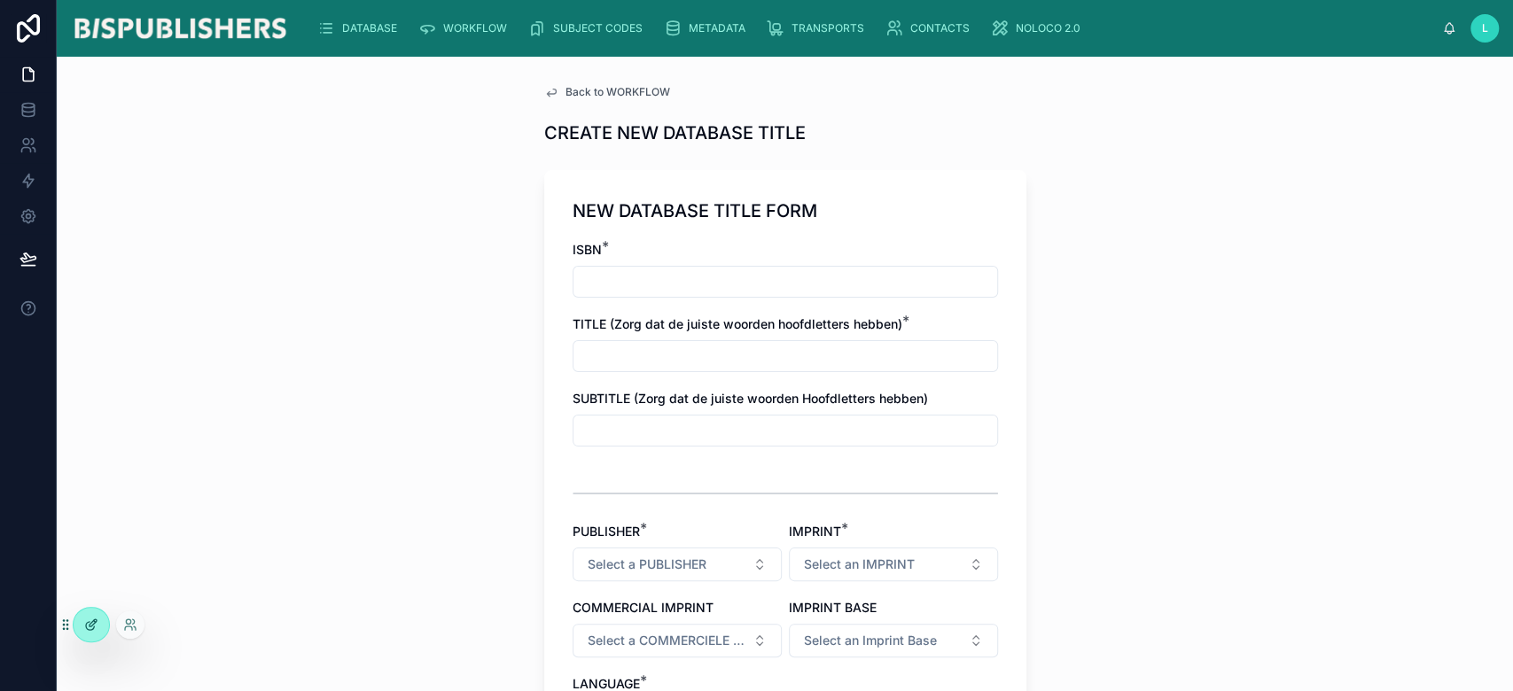
click at [78, 632] on div at bounding box center [91, 625] width 35 height 34
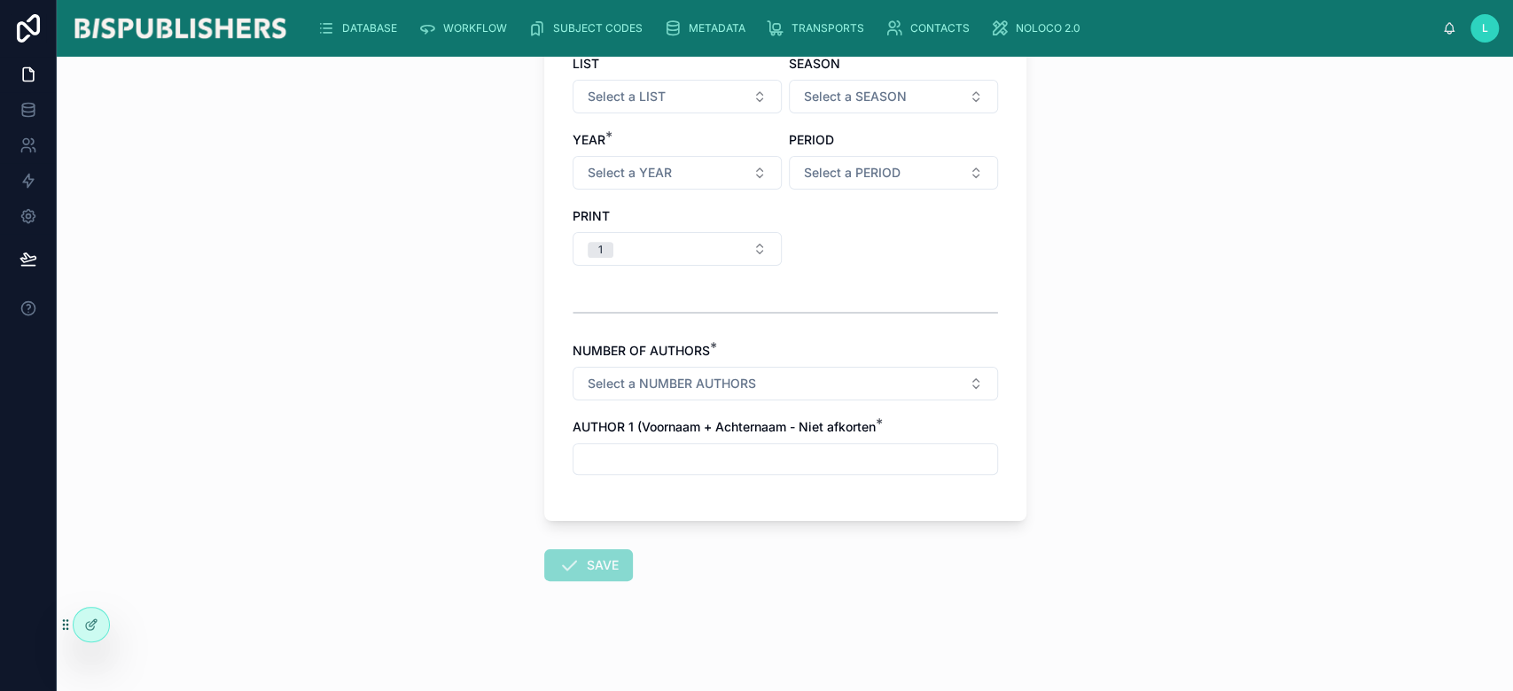
scroll to position [98, 0]
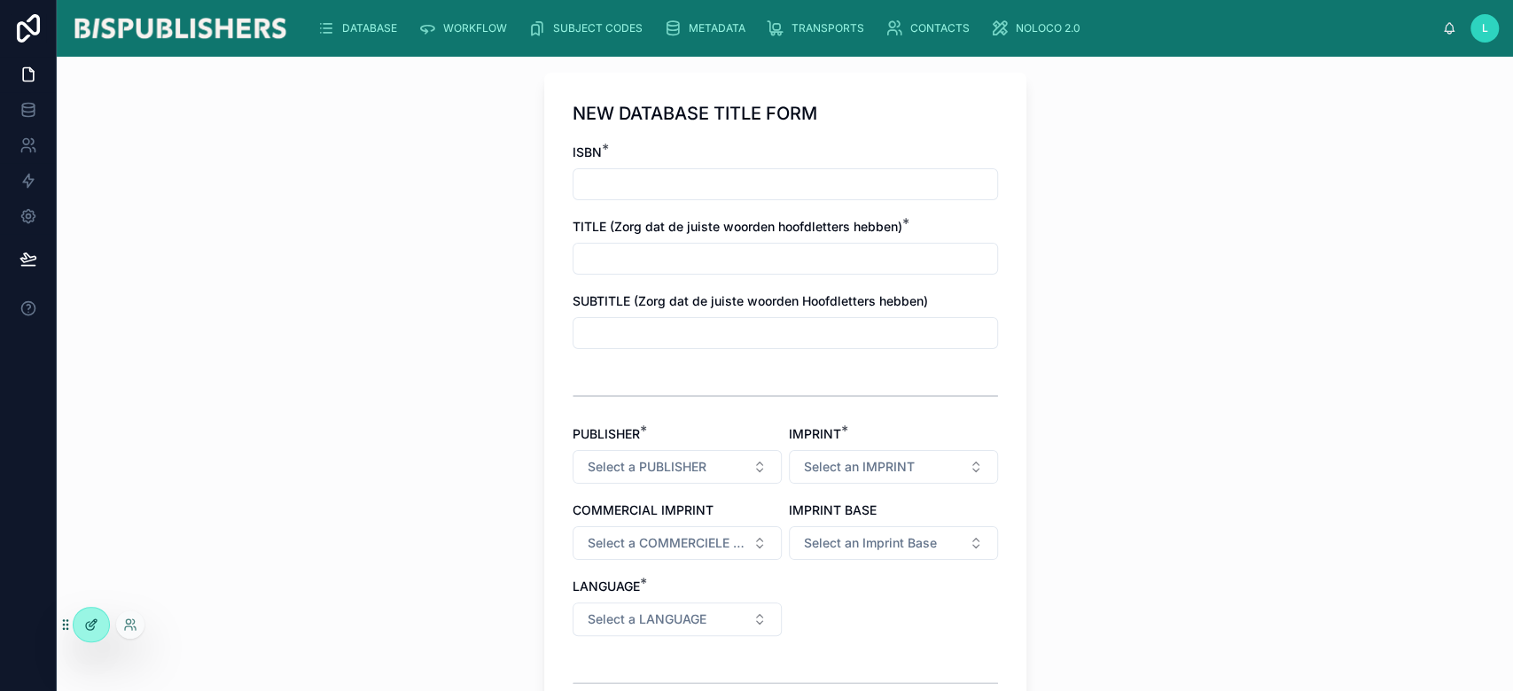
click at [102, 622] on div at bounding box center [91, 625] width 35 height 34
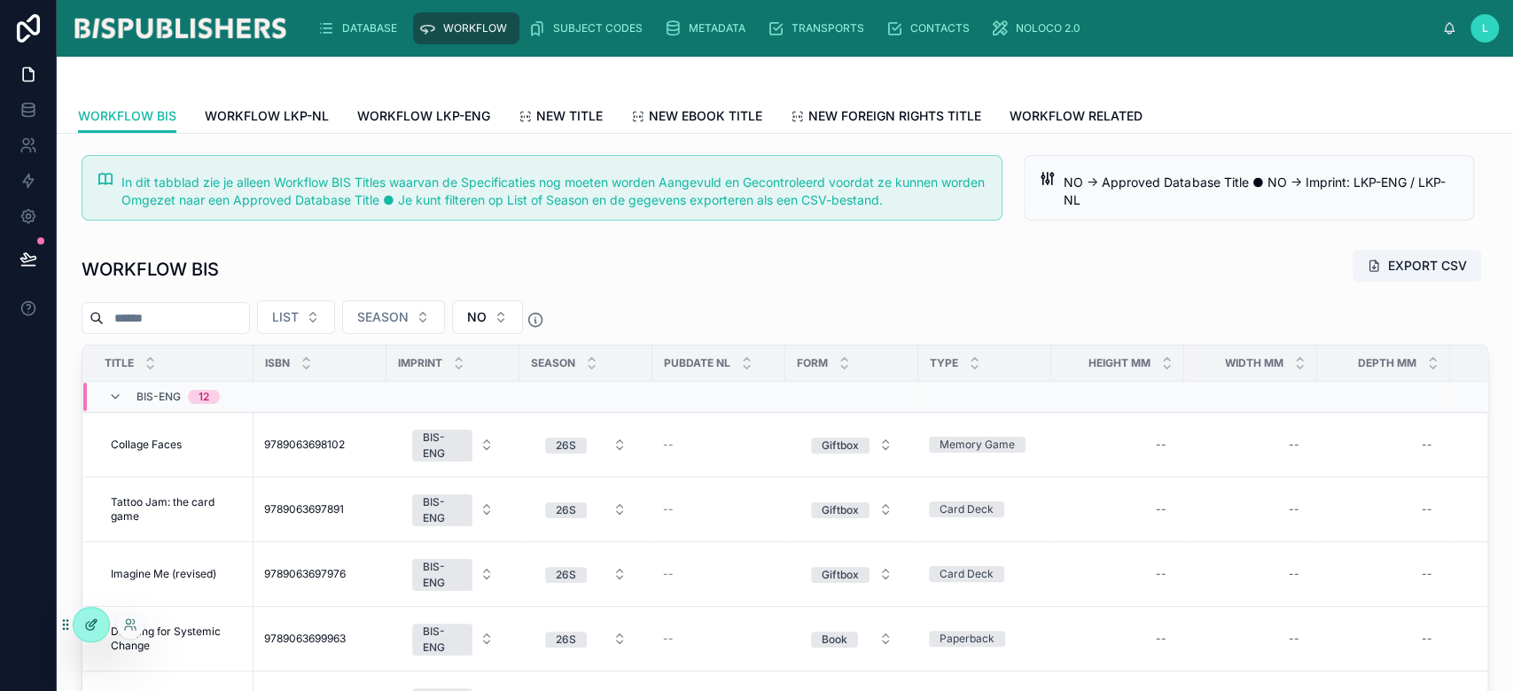
click at [90, 629] on icon at bounding box center [90, 626] width 8 height 8
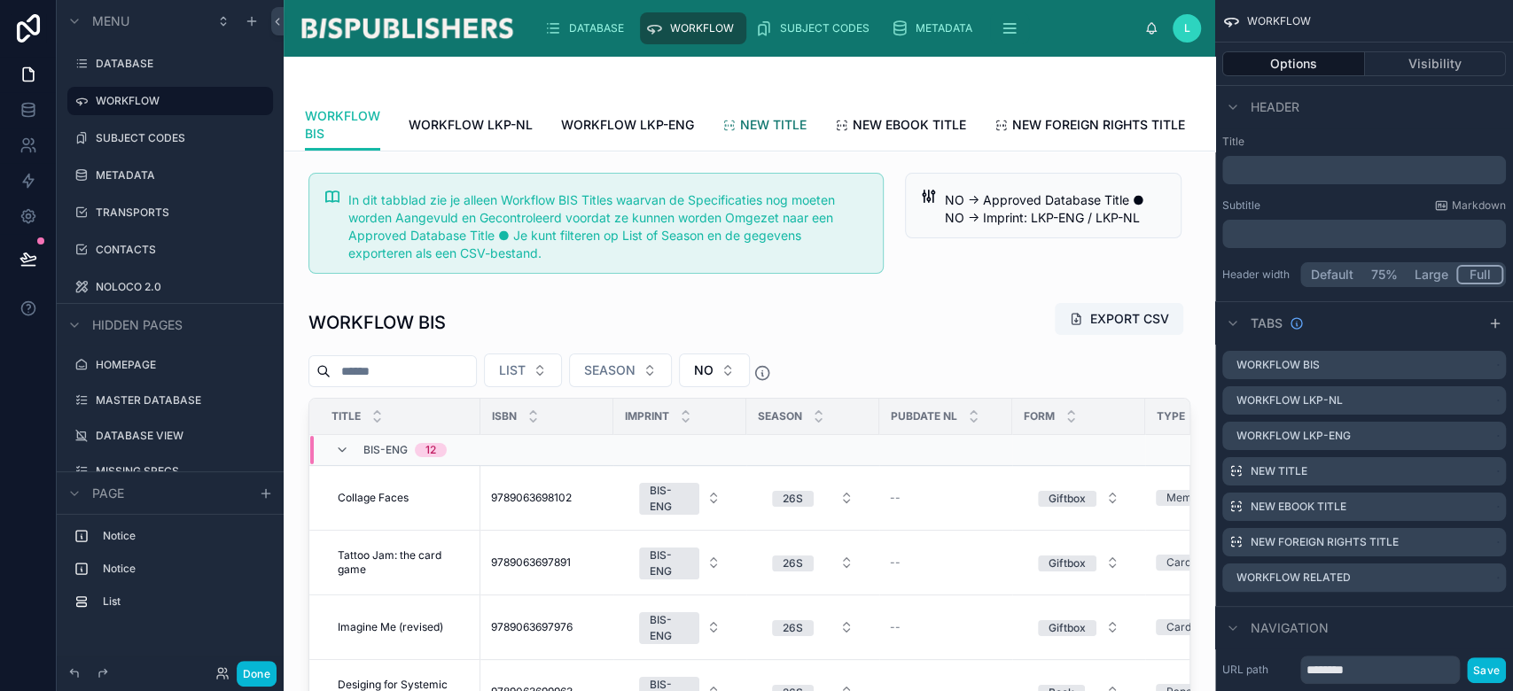
click at [787, 121] on span "NEW TITLE" at bounding box center [773, 125] width 66 height 18
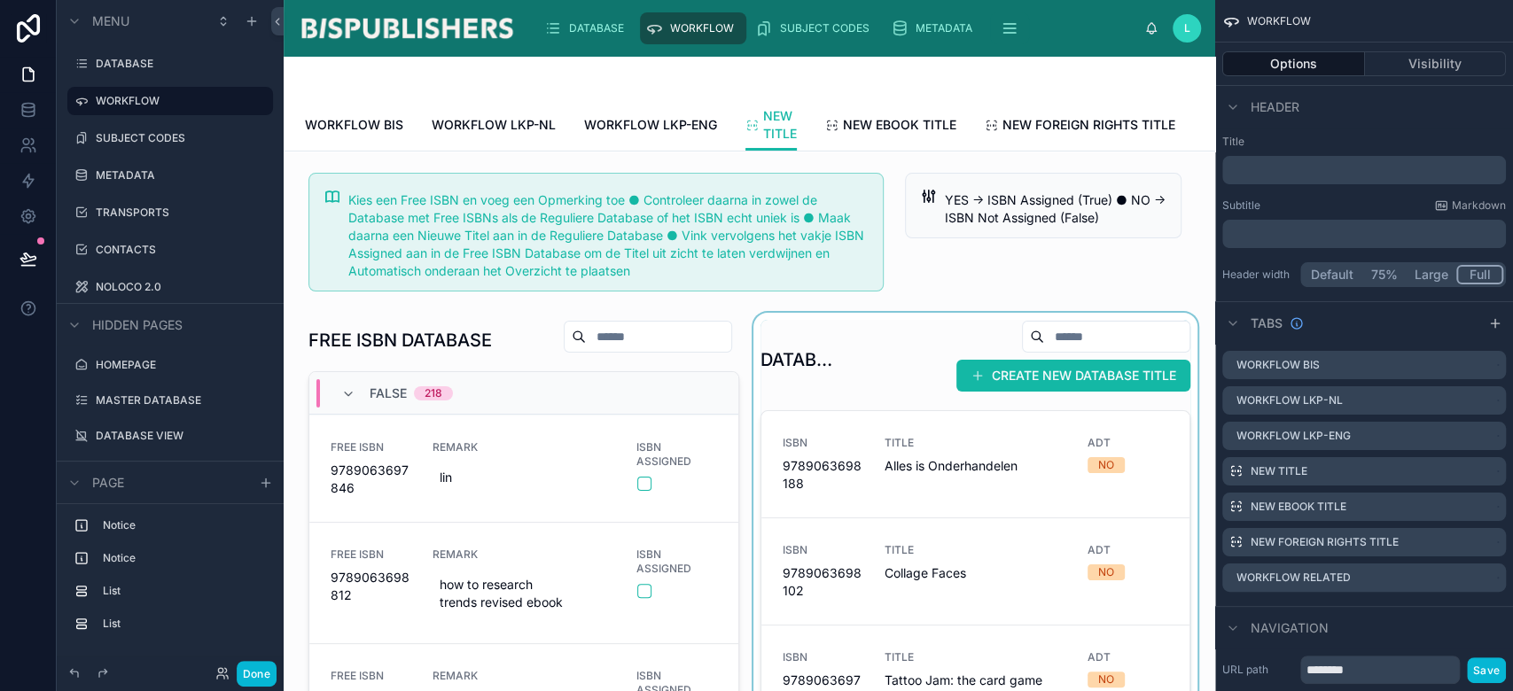
click at [990, 390] on div at bounding box center [976, 624] width 452 height 623
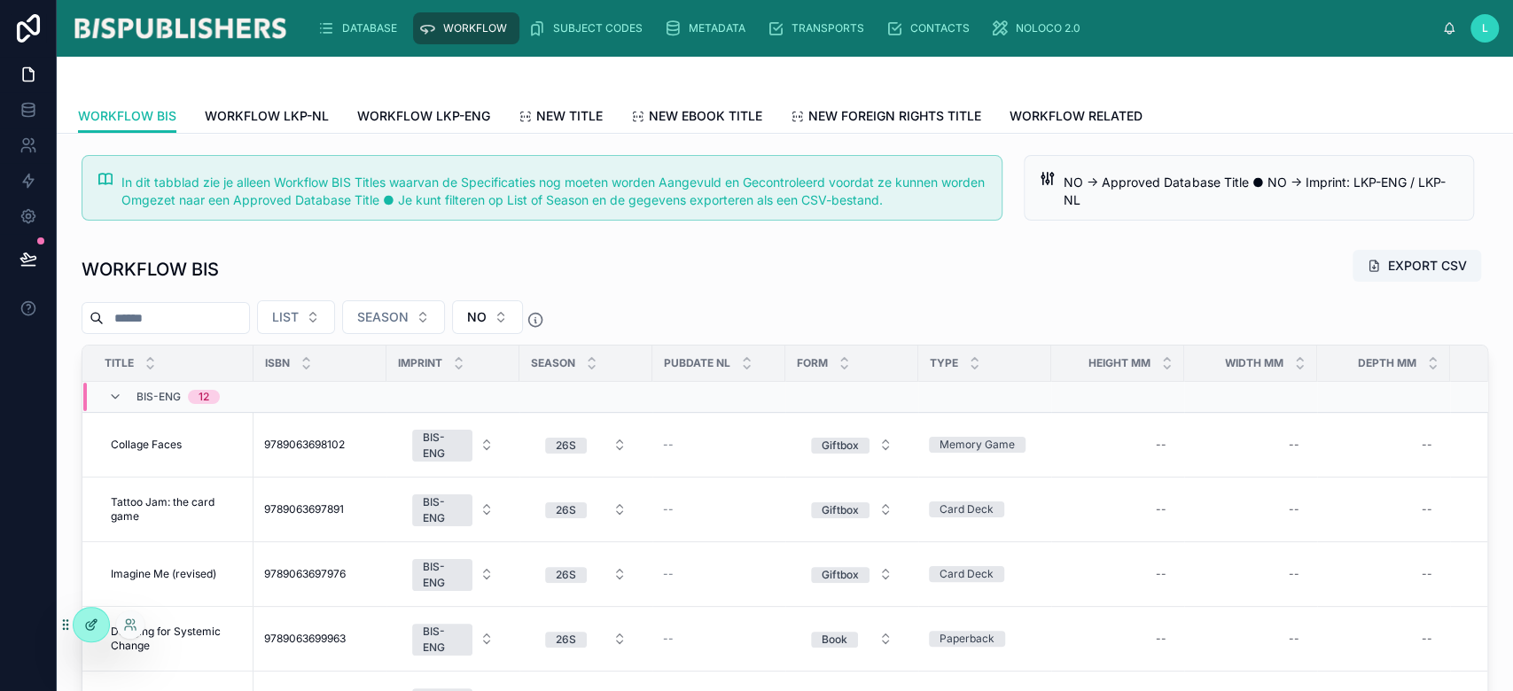
click at [91, 613] on div at bounding box center [91, 625] width 35 height 34
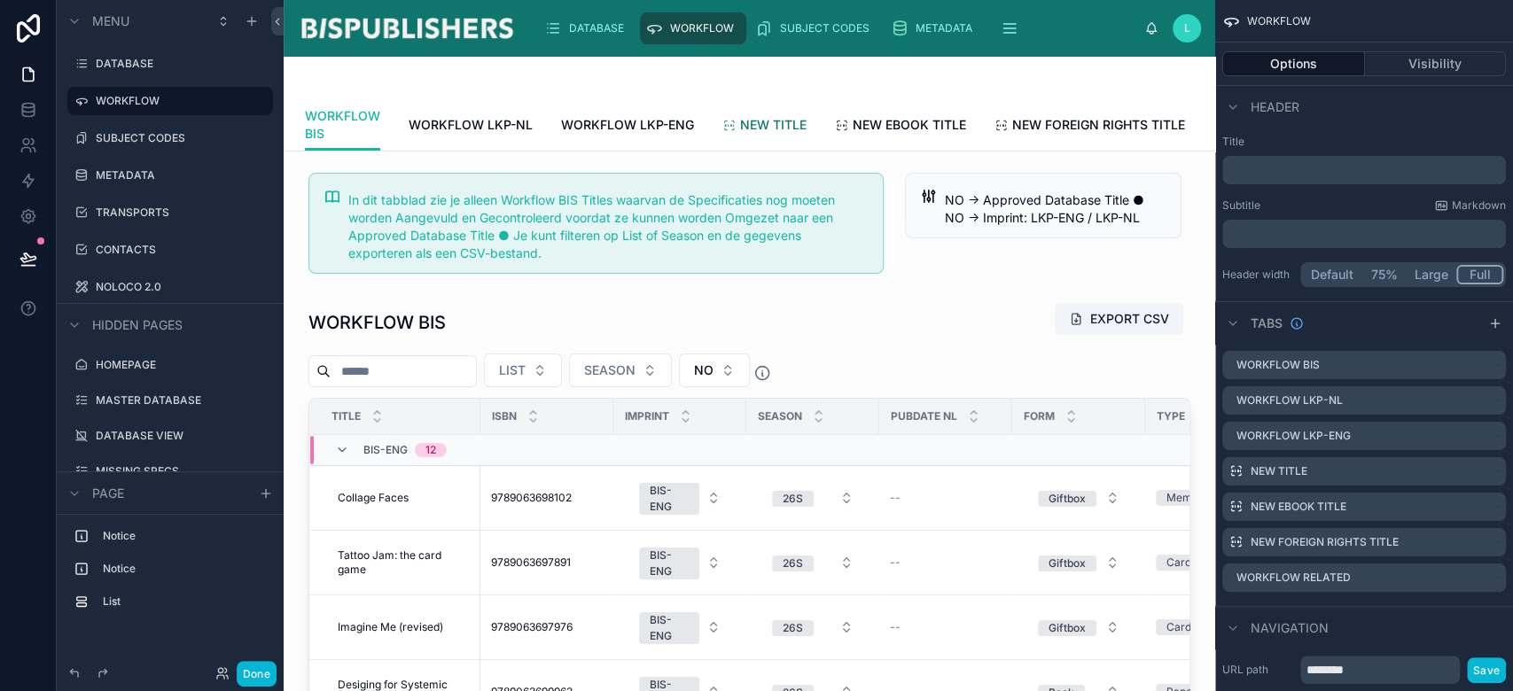
click at [746, 123] on span "NEW TITLE" at bounding box center [773, 125] width 66 height 18
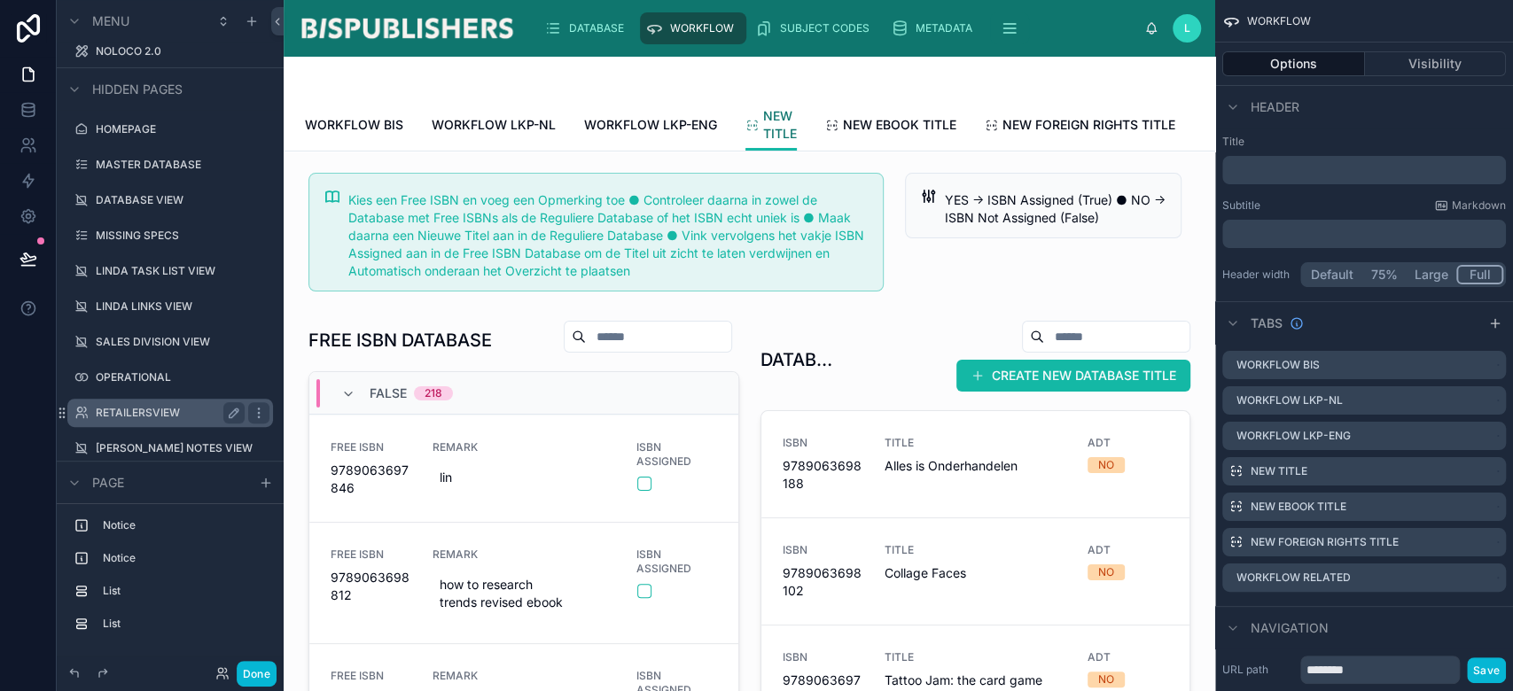
scroll to position [355, 0]
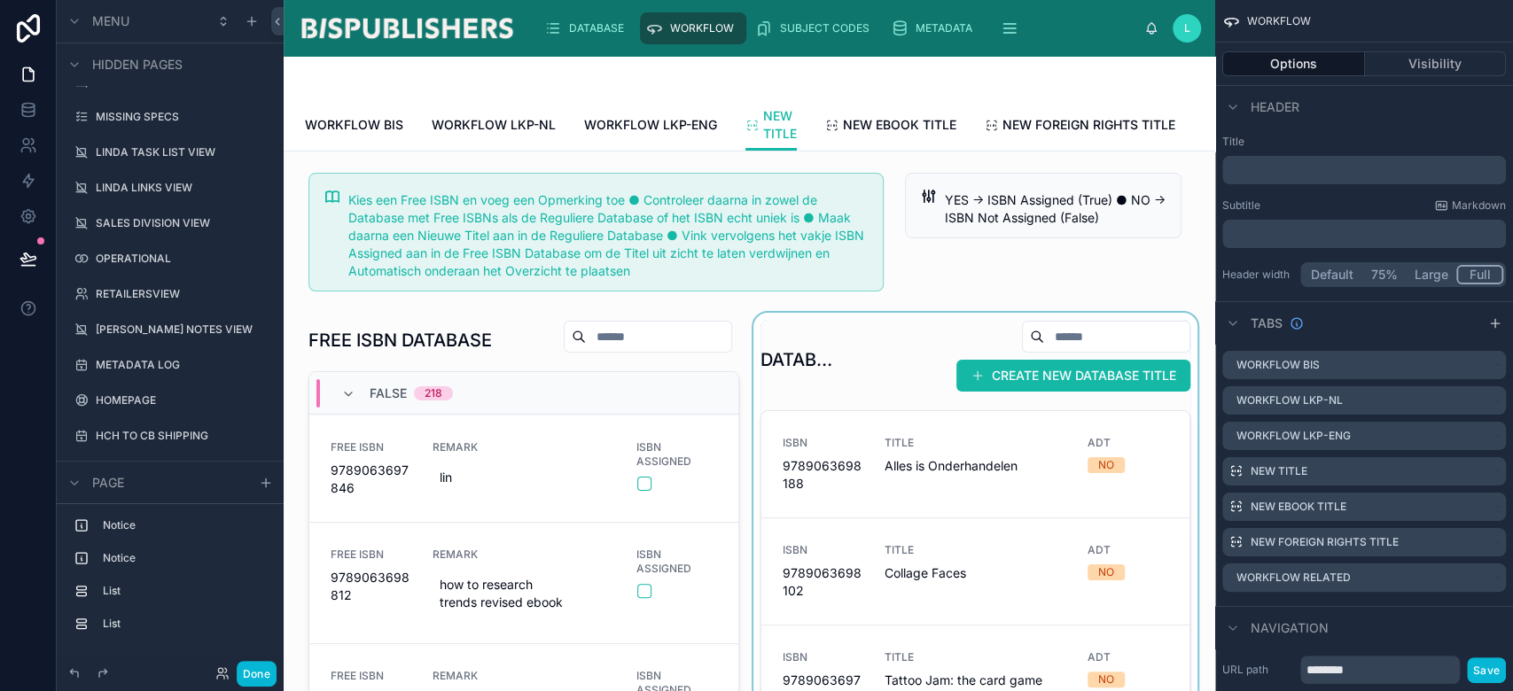
click at [959, 394] on div at bounding box center [976, 624] width 452 height 623
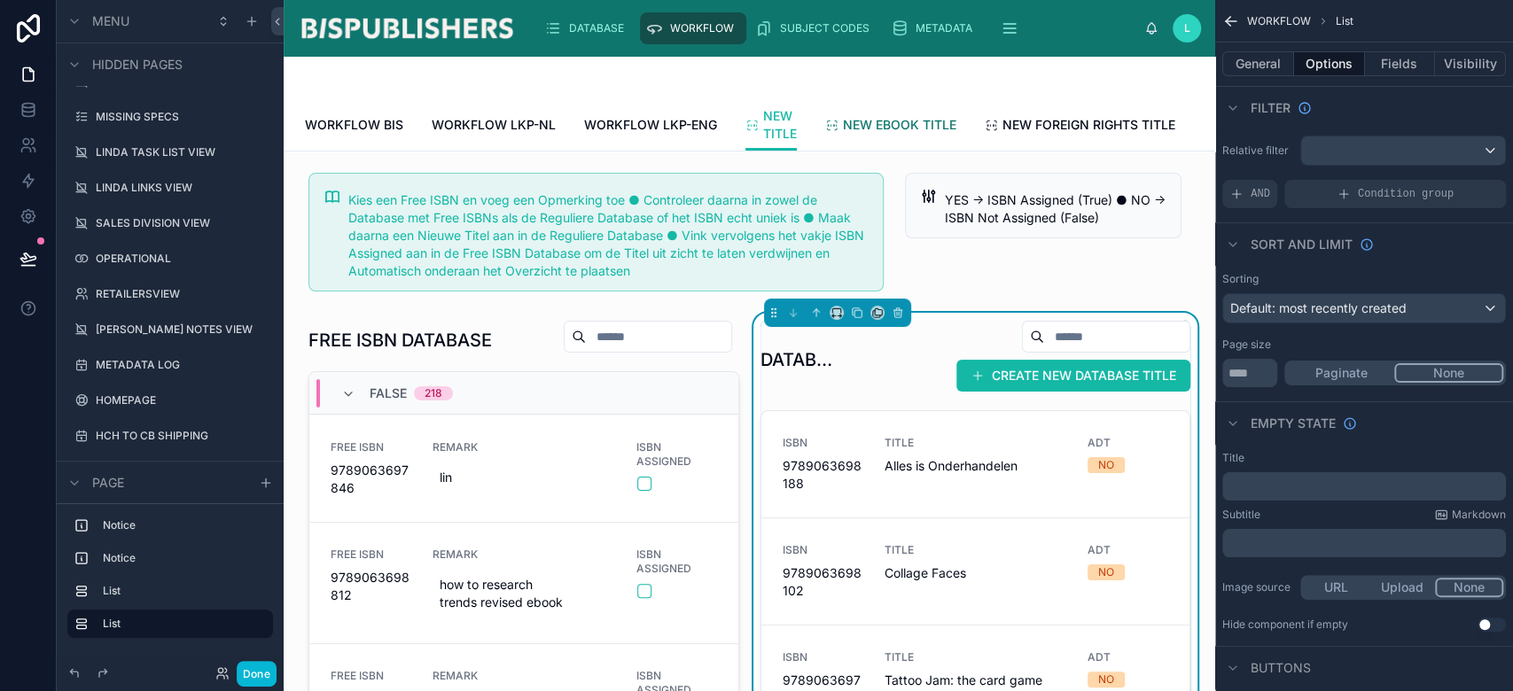
click at [905, 134] on link "NEW EBOOK TITLE" at bounding box center [890, 126] width 131 height 35
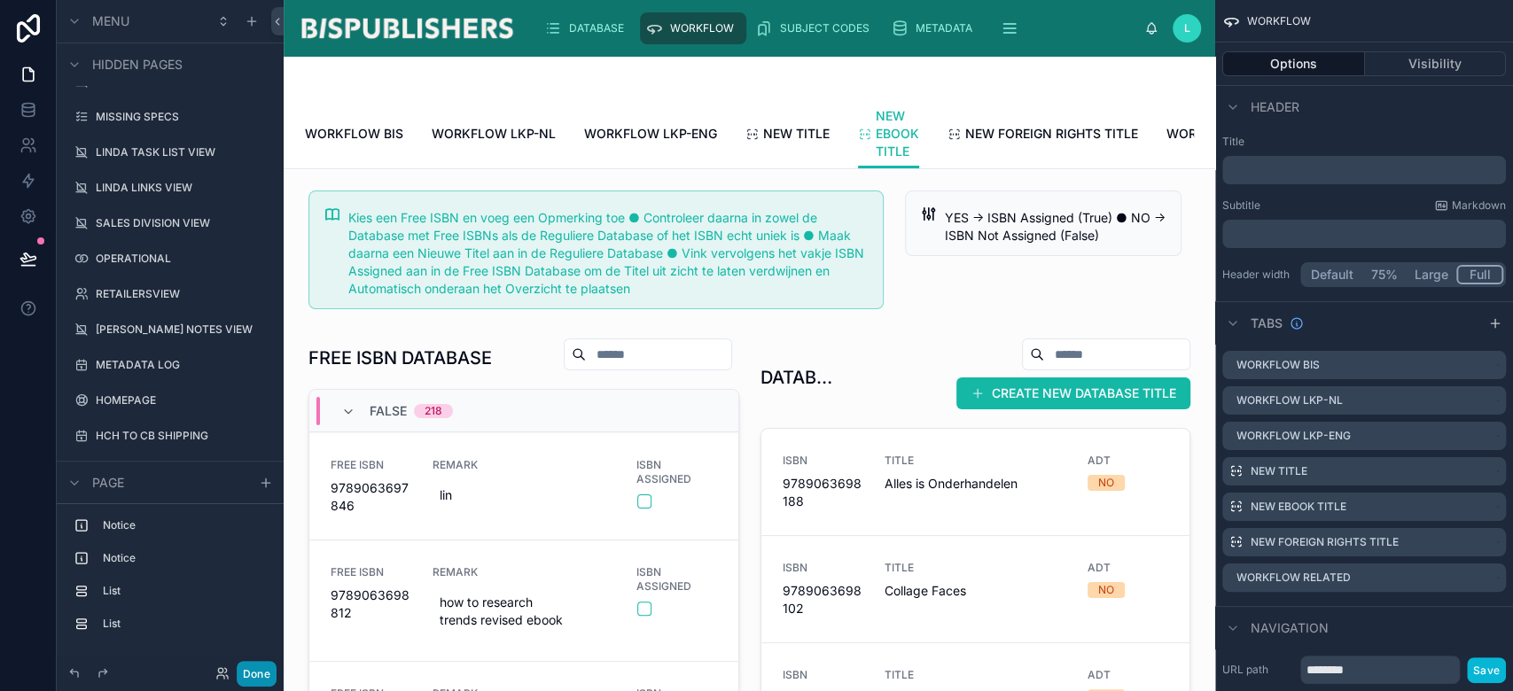
click at [262, 675] on button "Done" at bounding box center [257, 674] width 40 height 26
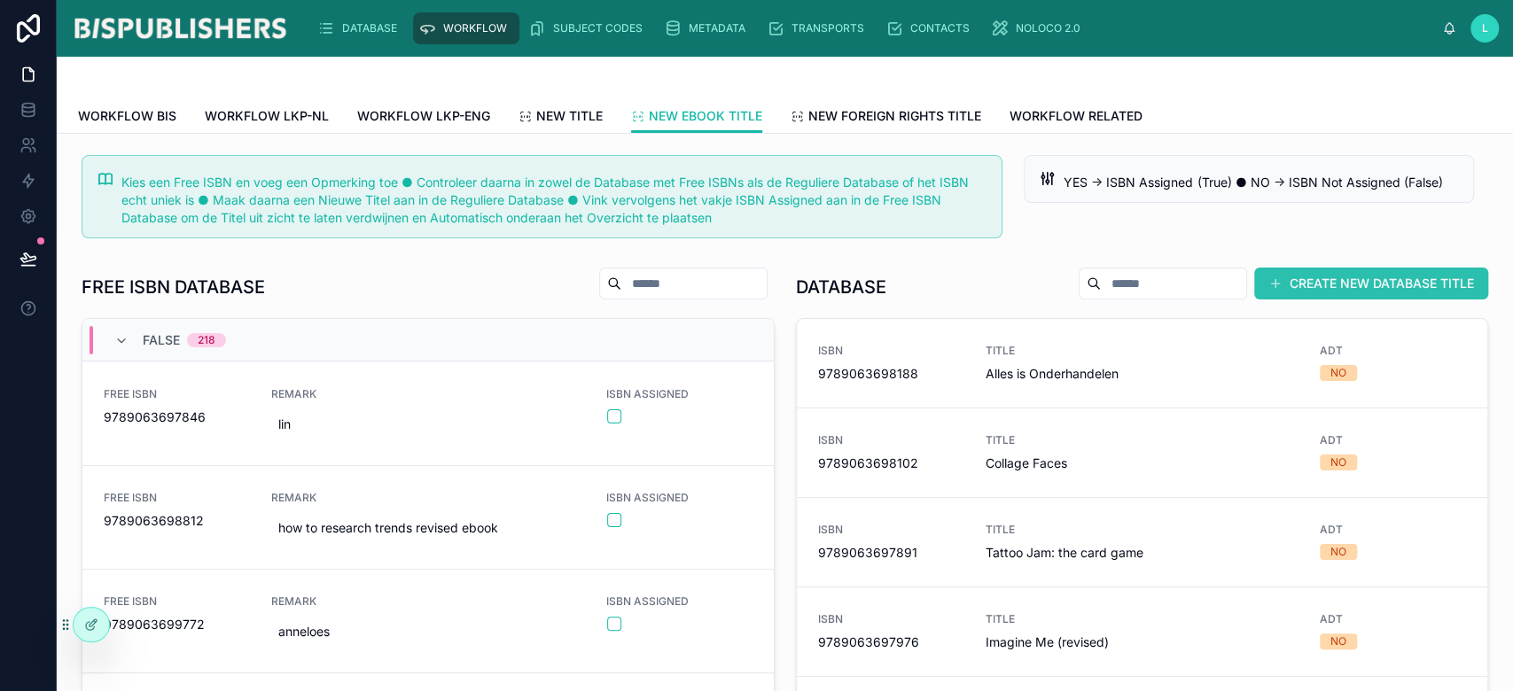
click at [1333, 287] on button "CREATE NEW DATABASE TITLE" at bounding box center [1371, 284] width 234 height 32
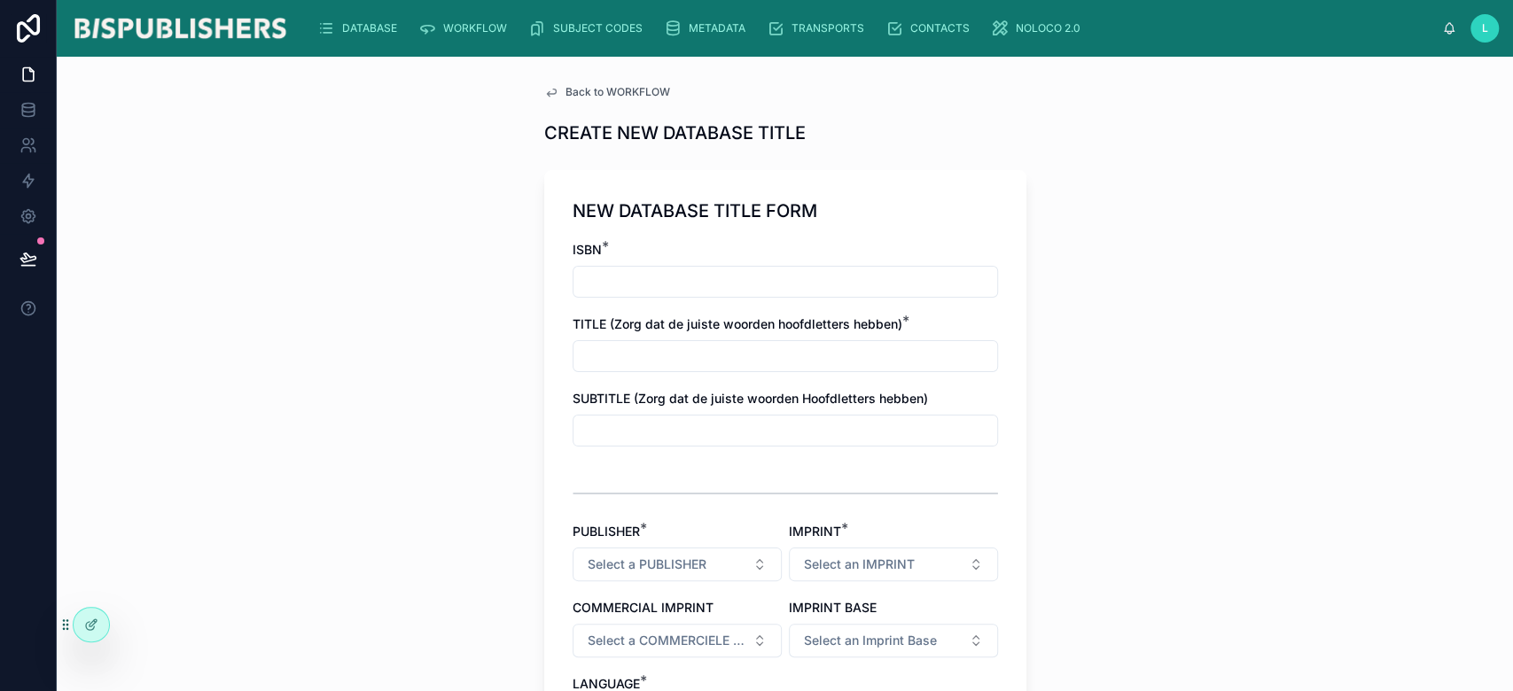
click at [689, 287] on input "text" at bounding box center [786, 281] width 424 height 25
paste input "**********"
type input "**********"
click at [89, 628] on icon at bounding box center [91, 625] width 14 height 14
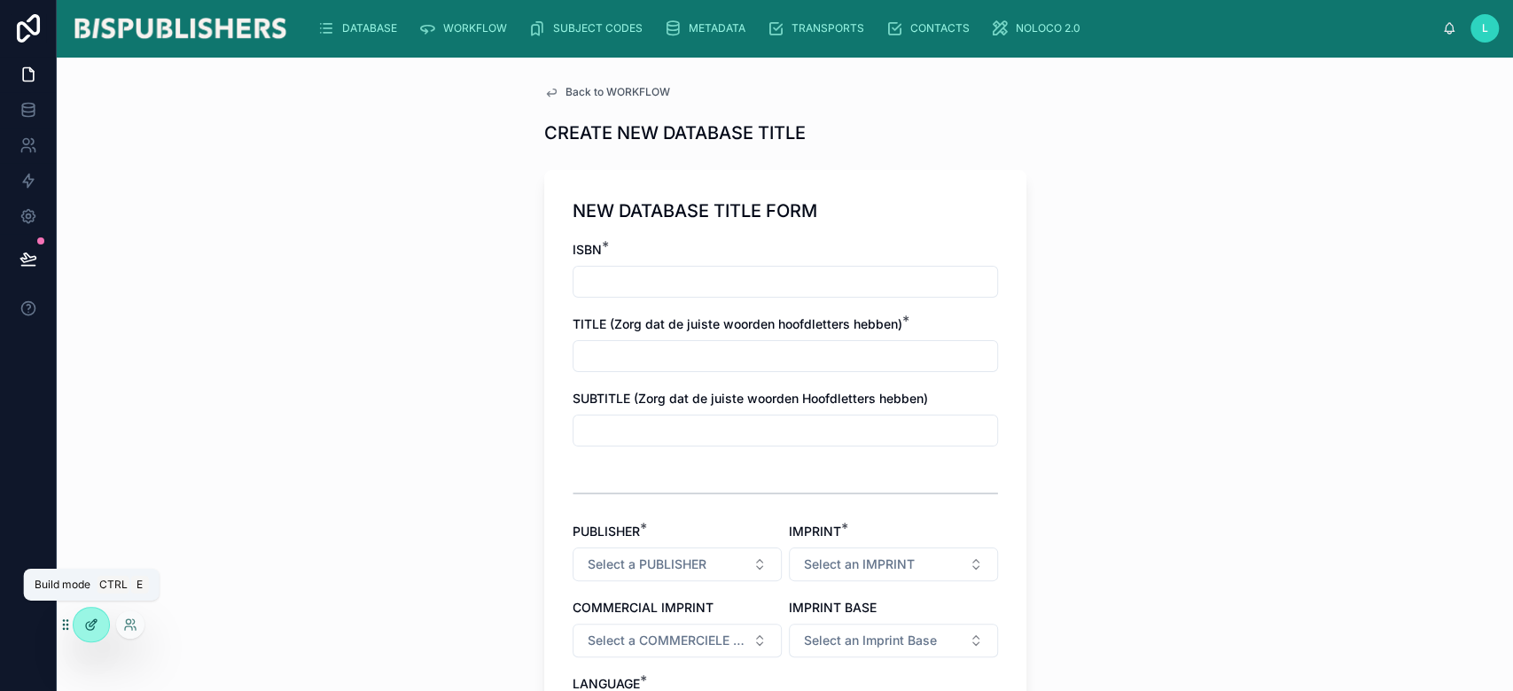
click at [95, 625] on icon at bounding box center [91, 625] width 14 height 14
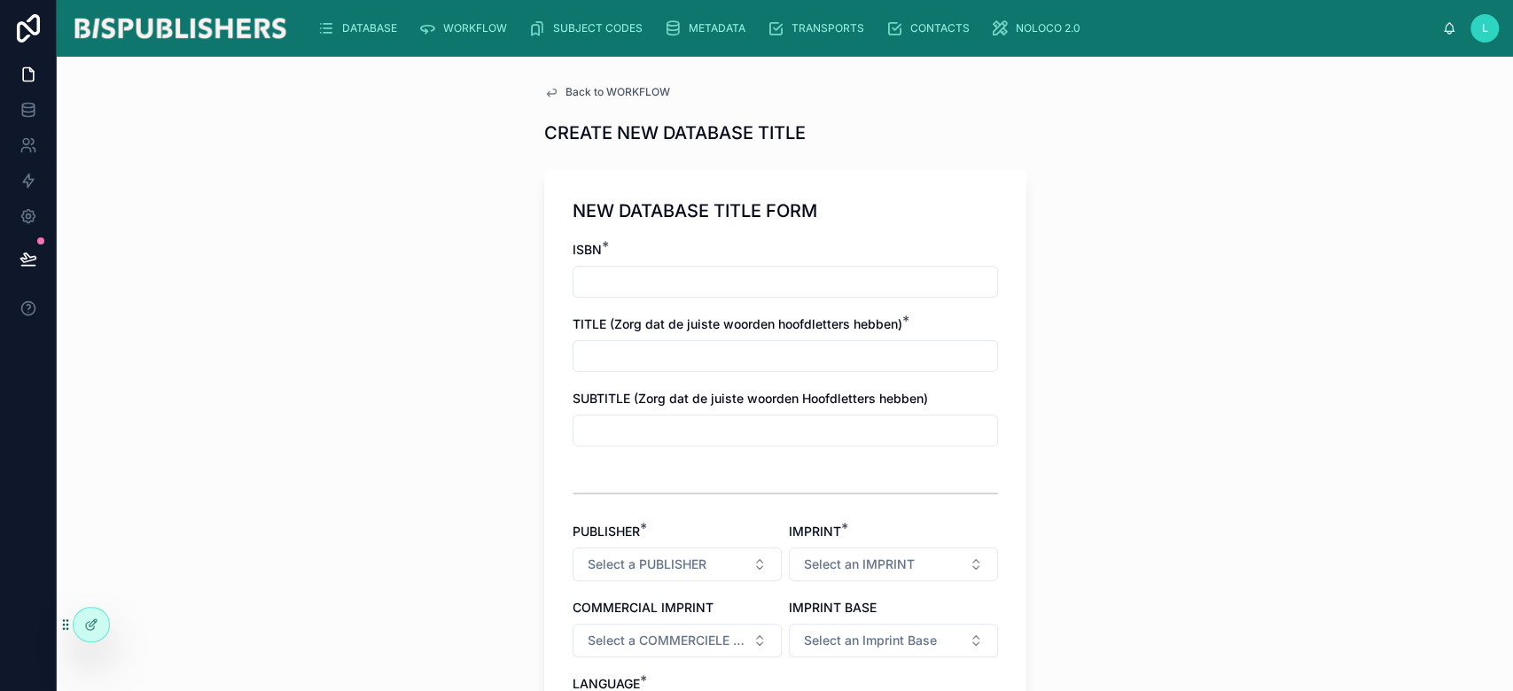
click at [600, 94] on span "Back to WORKFLOW" at bounding box center [618, 92] width 105 height 14
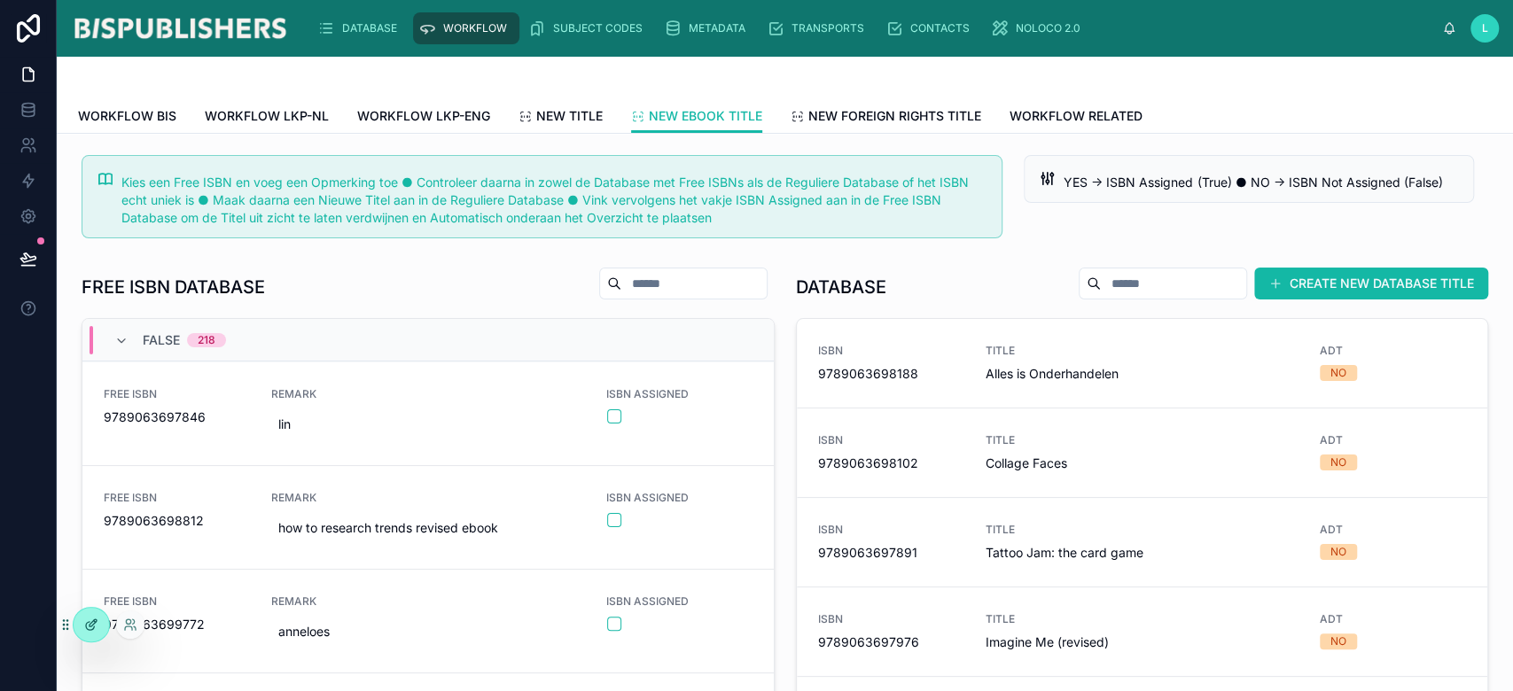
click at [82, 631] on div at bounding box center [91, 625] width 35 height 34
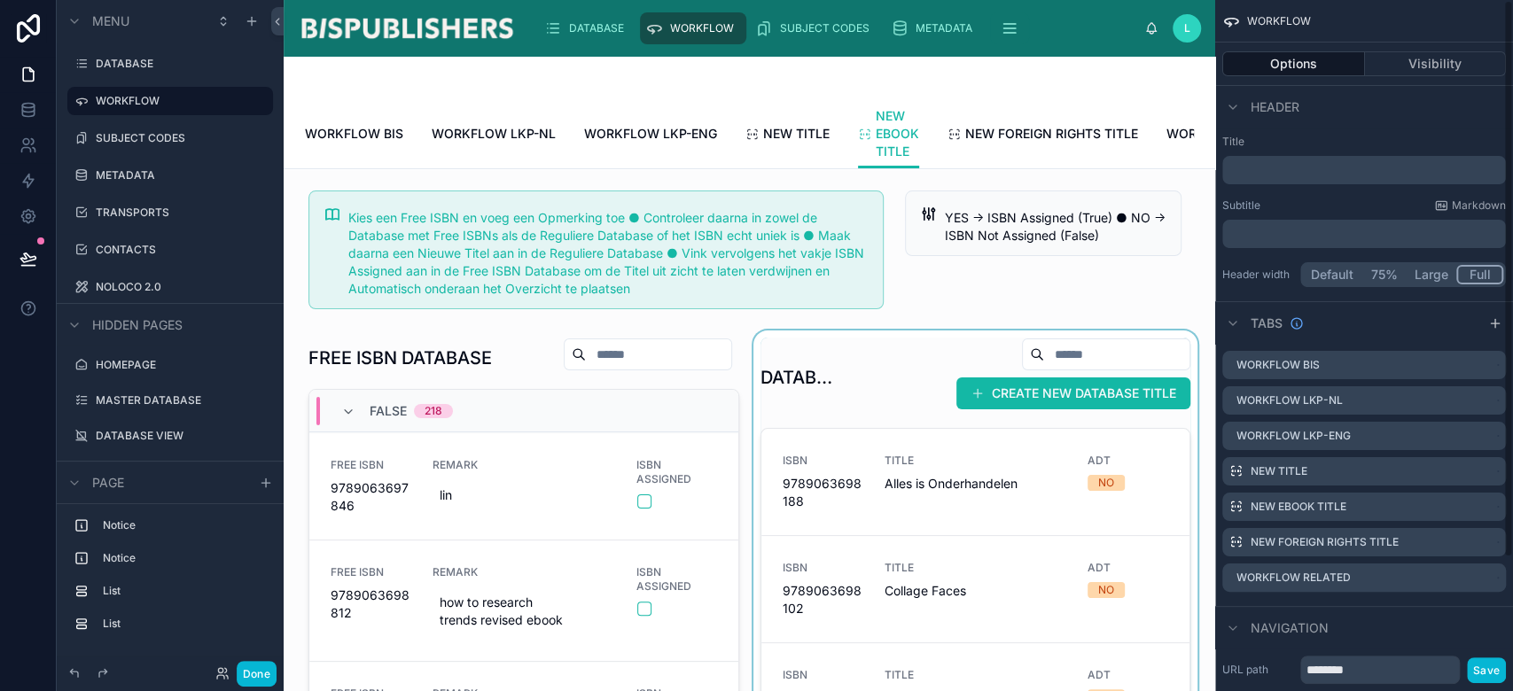
click at [792, 363] on div at bounding box center [976, 642] width 452 height 623
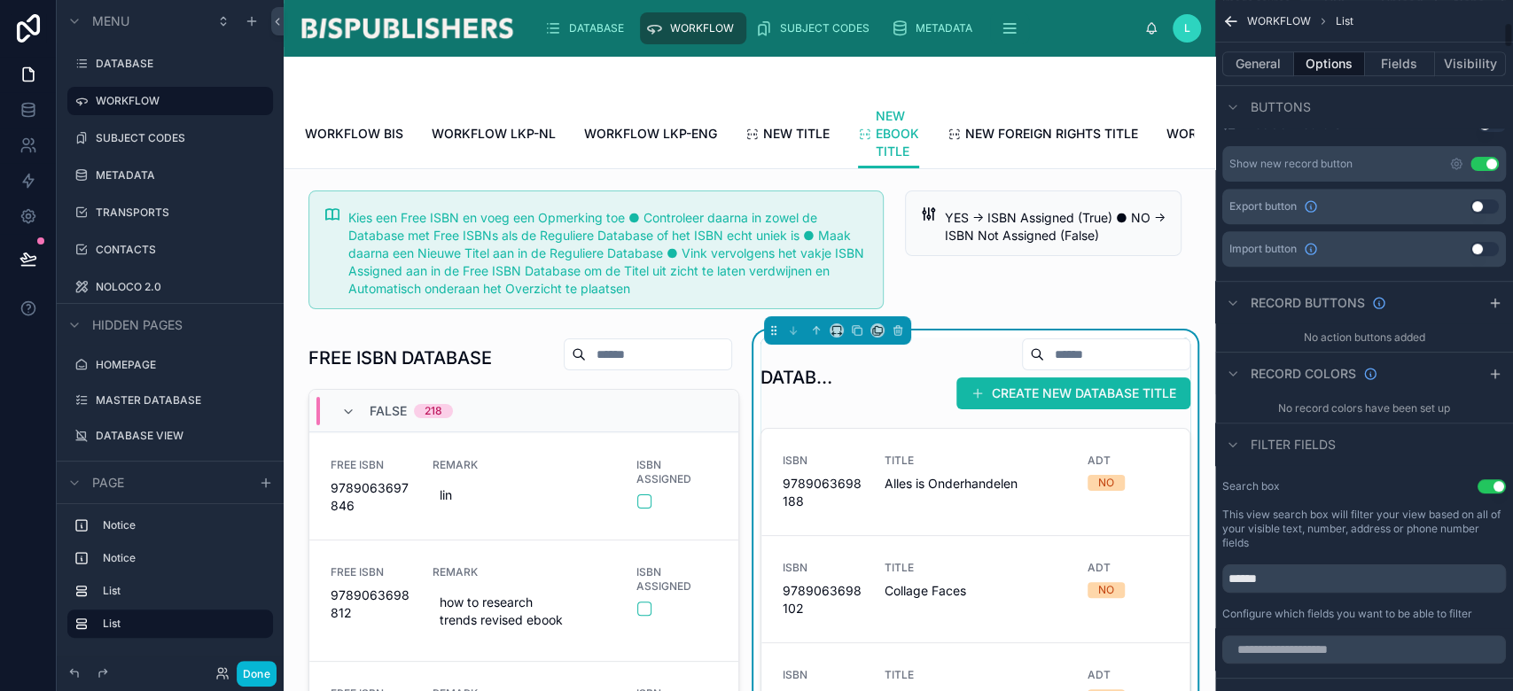
scroll to position [590, 0]
click at [1456, 160] on icon "scrollable content" at bounding box center [1456, 159] width 14 height 14
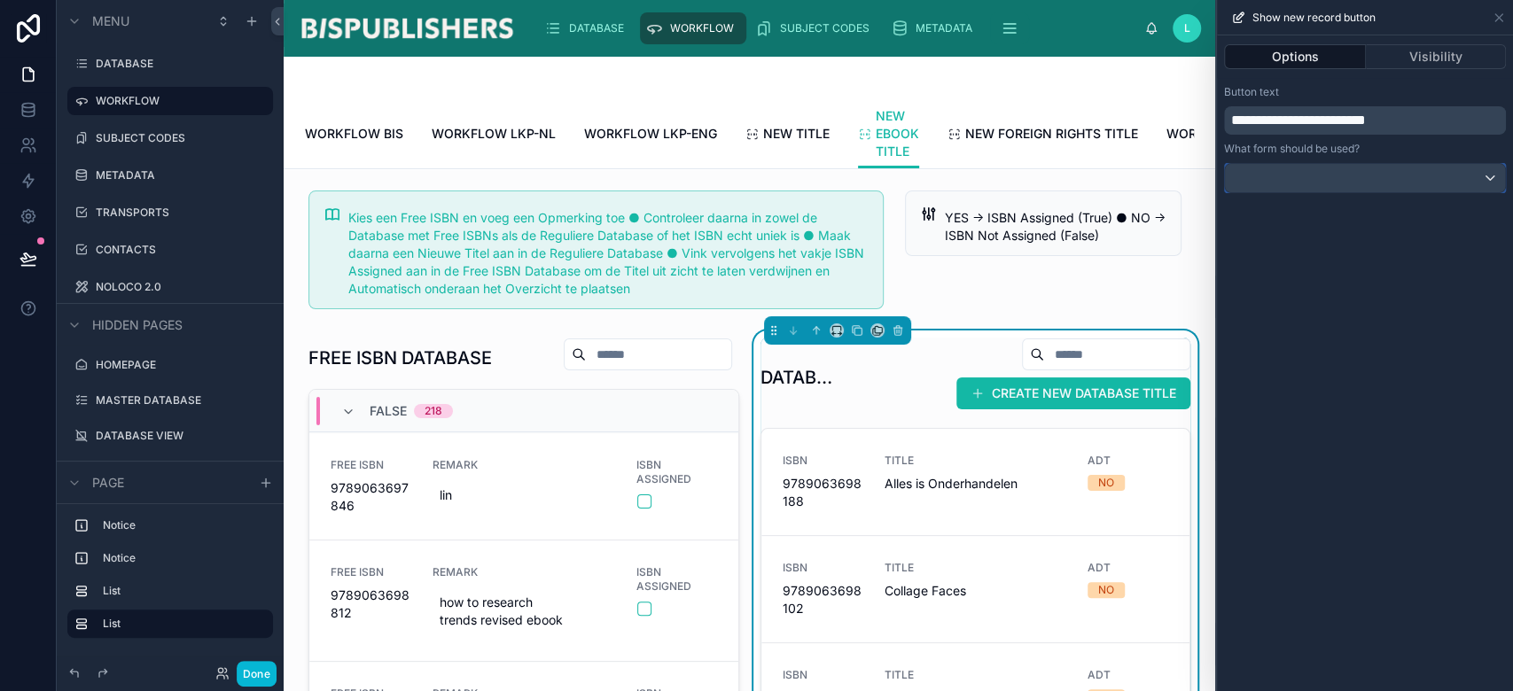
click at [1464, 184] on div at bounding box center [1365, 178] width 280 height 28
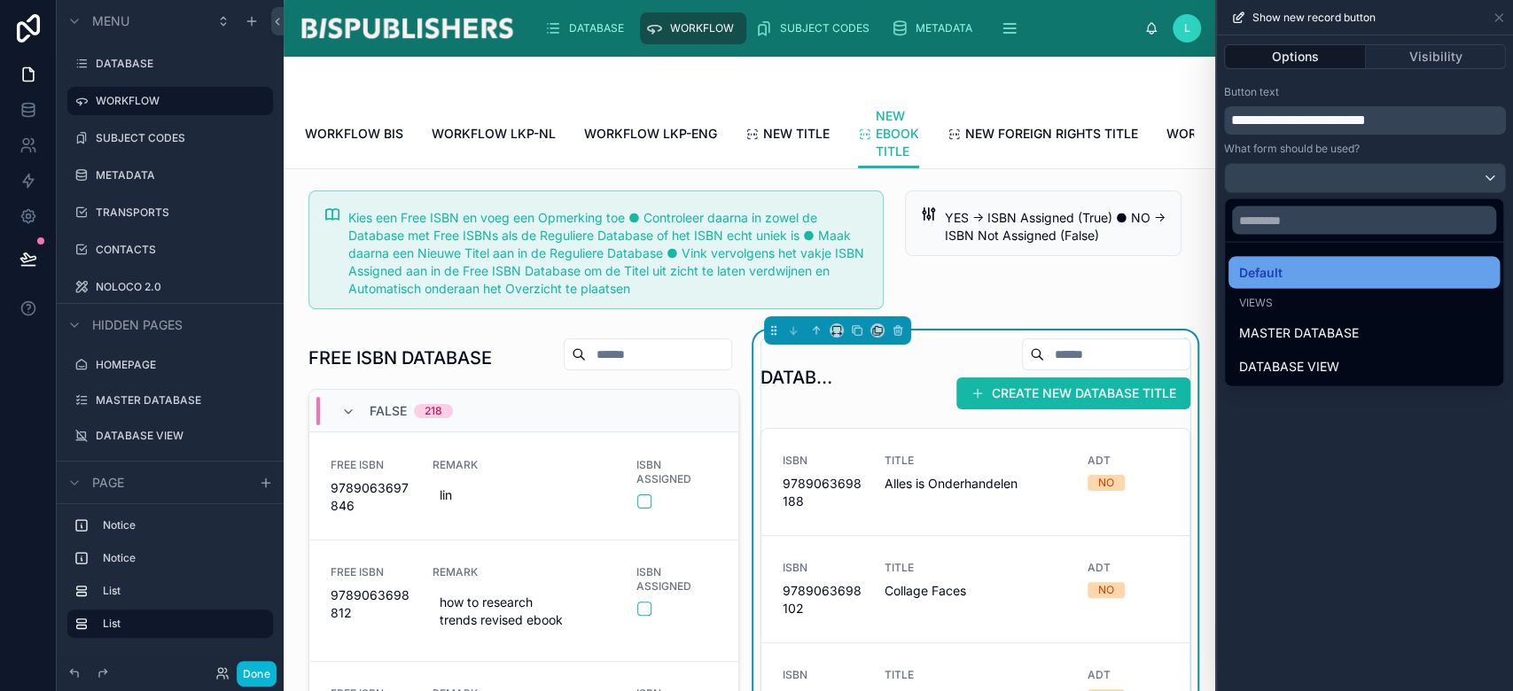
click at [1425, 262] on div "Default" at bounding box center [1364, 272] width 250 height 21
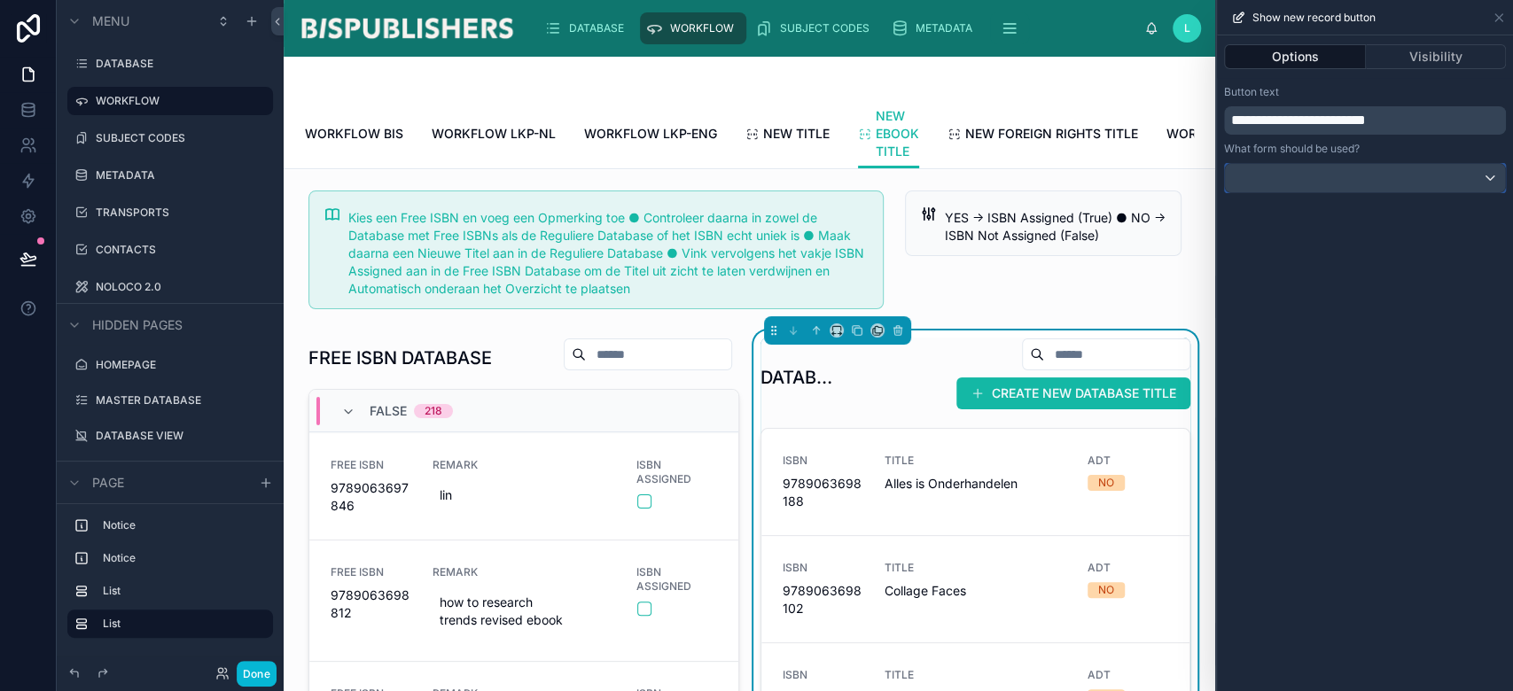
click at [1352, 183] on div at bounding box center [1365, 178] width 280 height 28
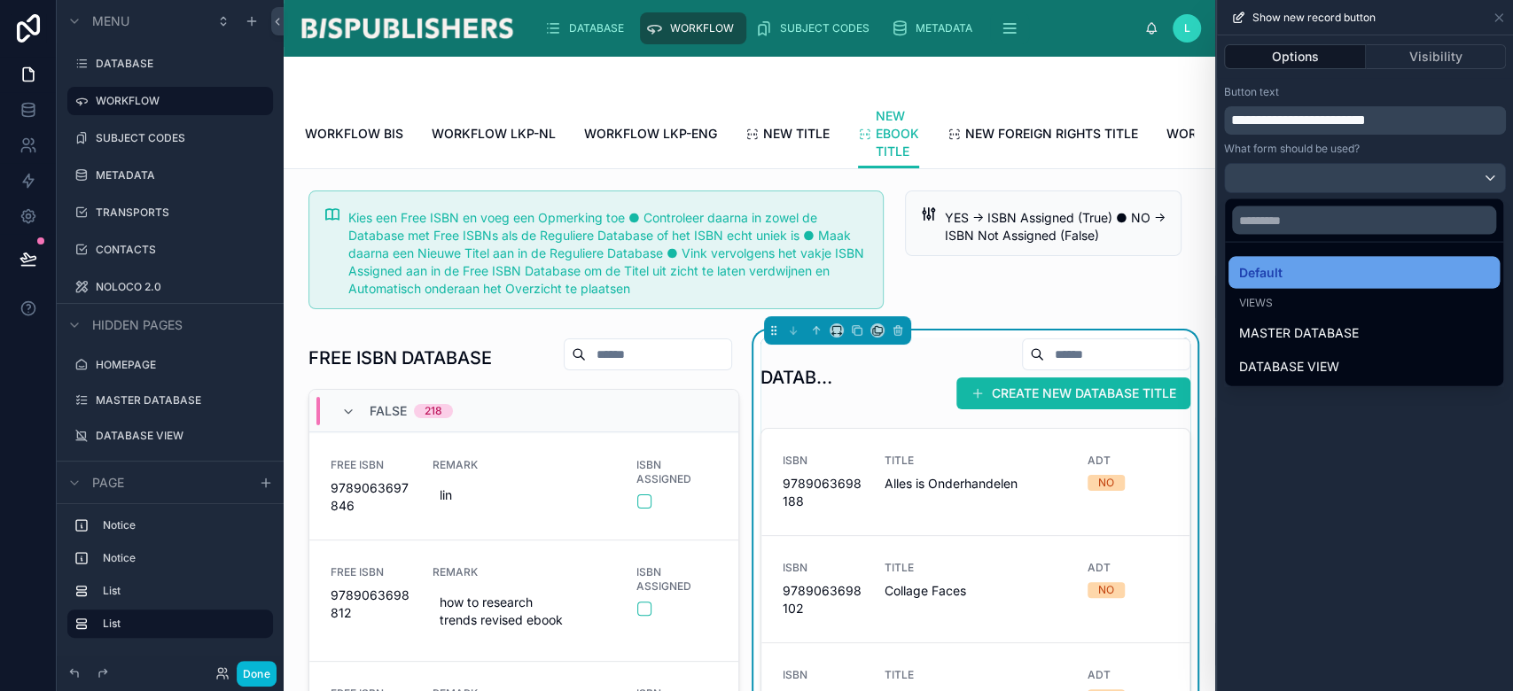
click at [1305, 275] on div "Default" at bounding box center [1364, 272] width 250 height 21
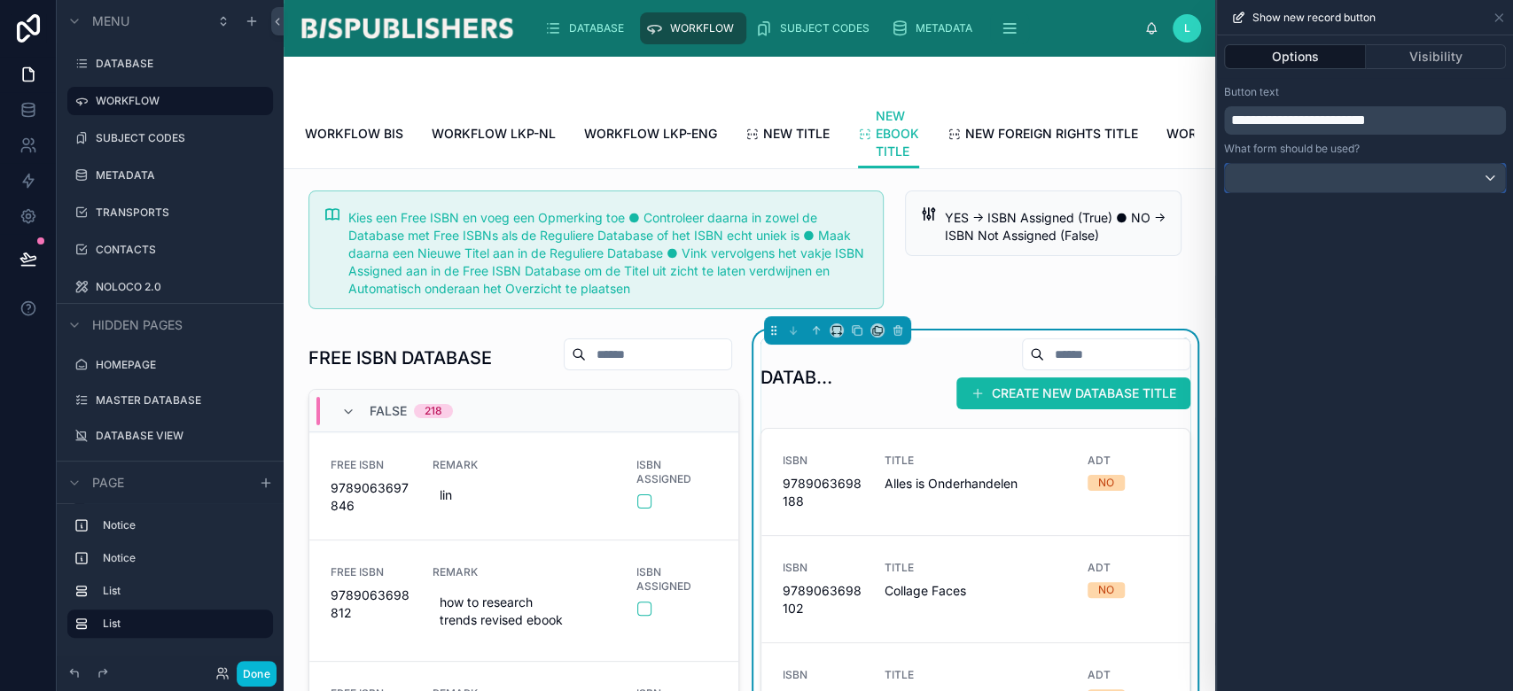
click at [1316, 172] on div at bounding box center [1365, 178] width 280 height 28
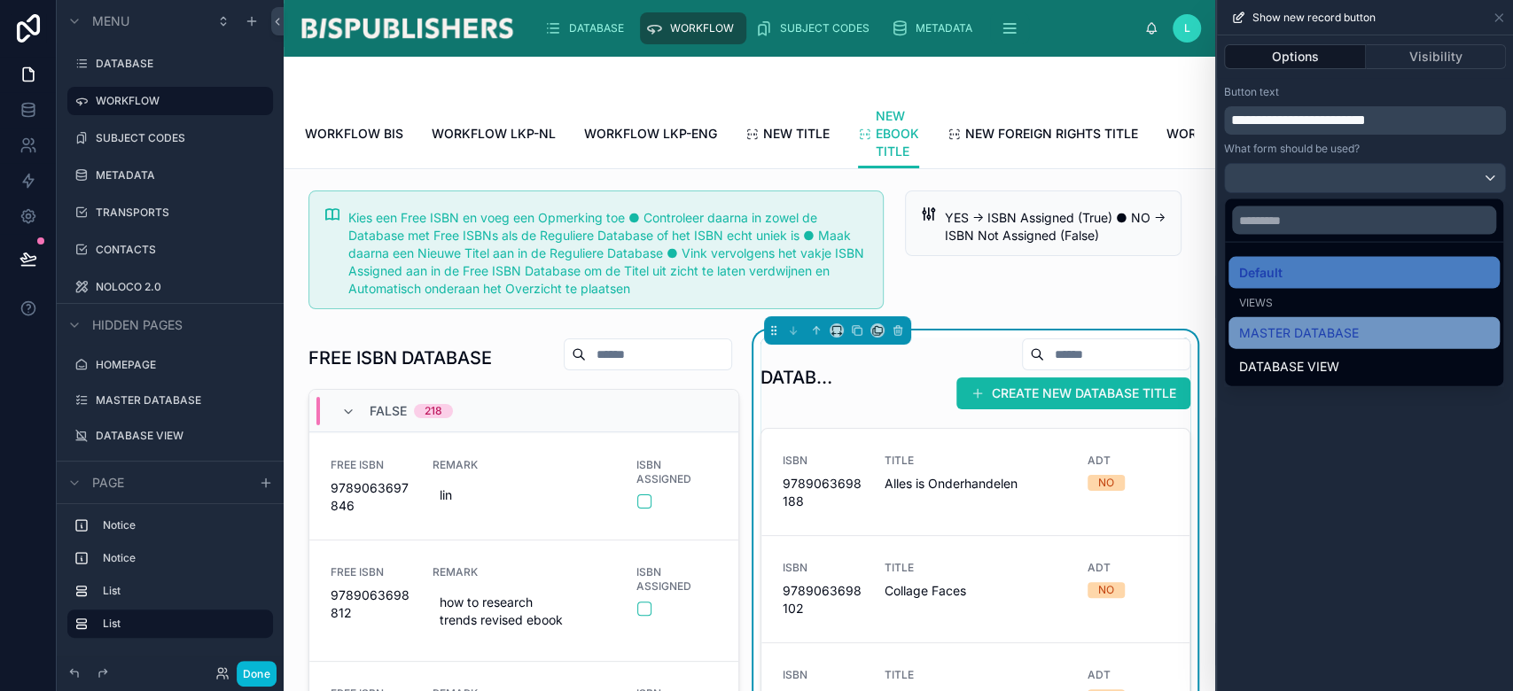
click at [1331, 331] on span "MASTER DATABASE" at bounding box center [1299, 333] width 120 height 21
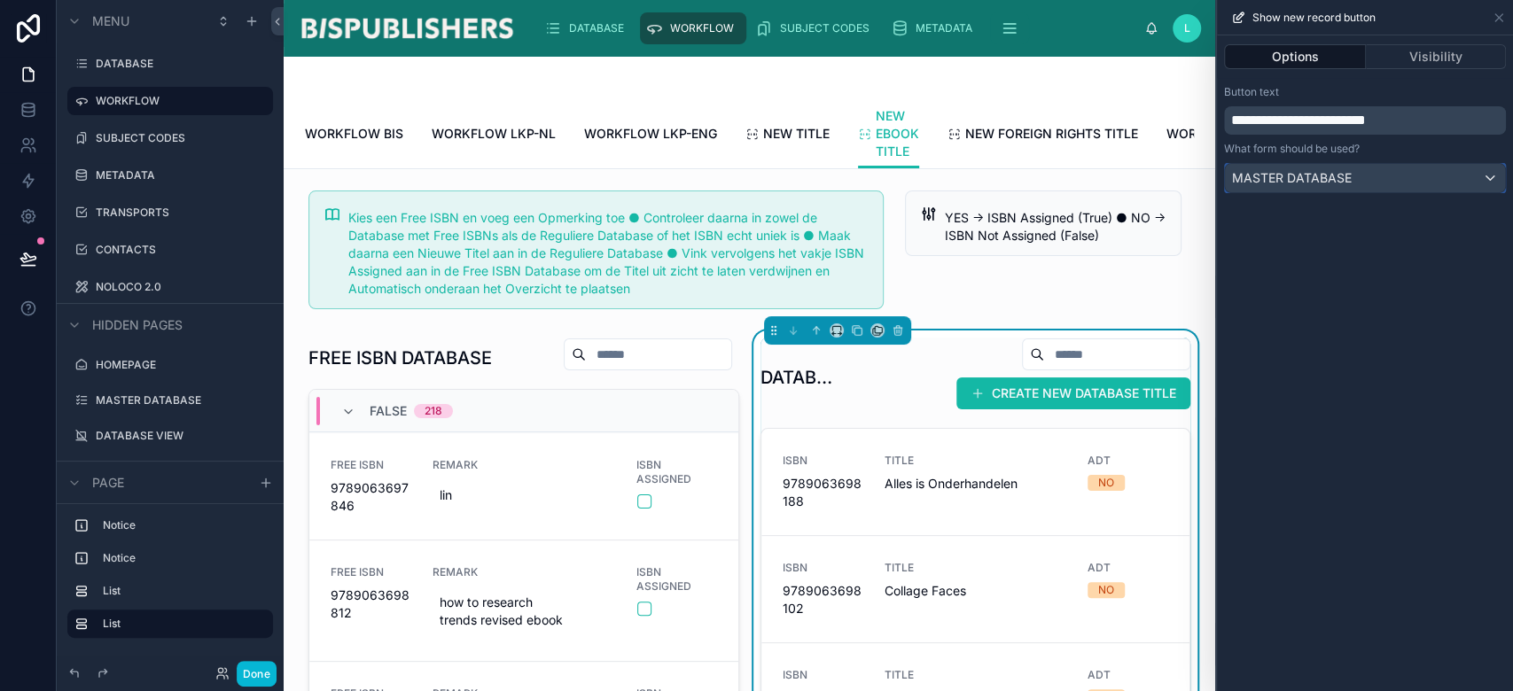
click at [1316, 185] on span "MASTER DATABASE" at bounding box center [1292, 178] width 120 height 18
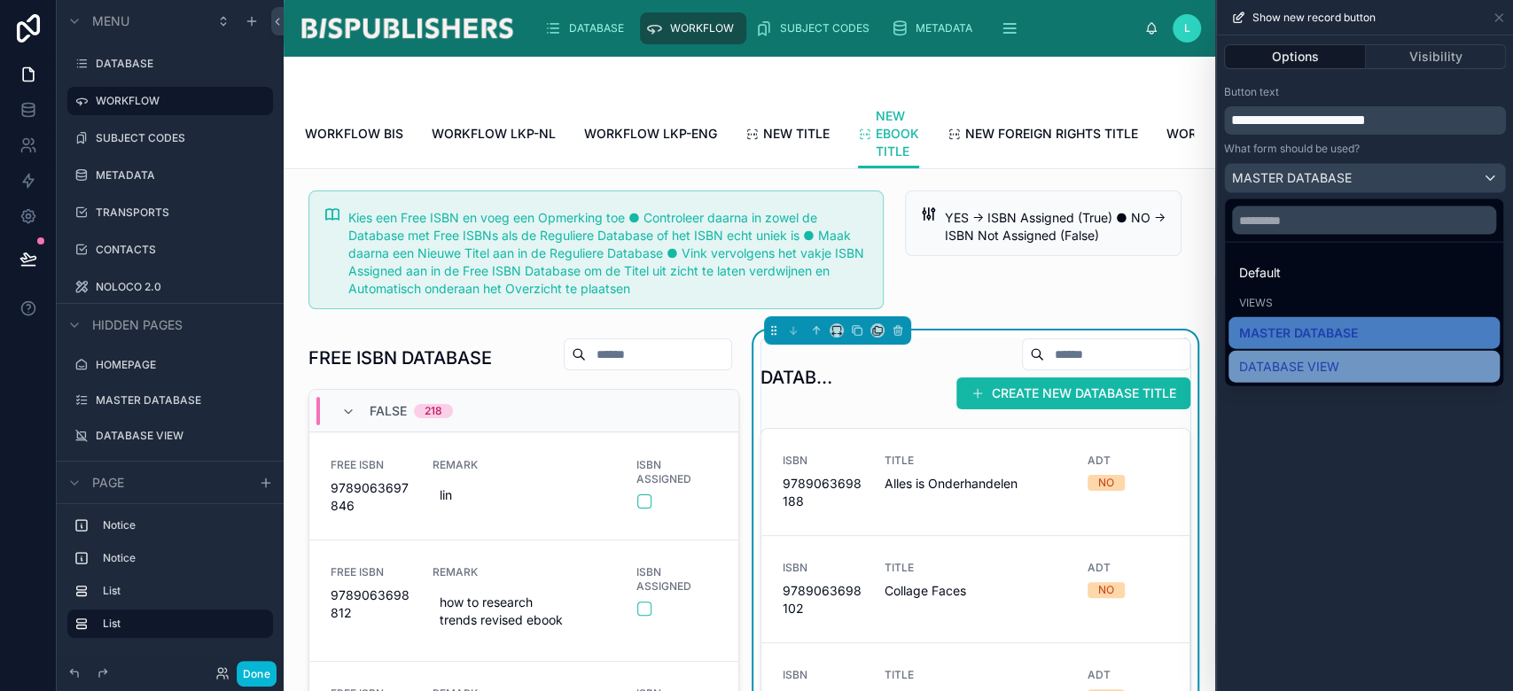
click at [1318, 365] on span "DATABASE VIEW" at bounding box center [1289, 366] width 100 height 21
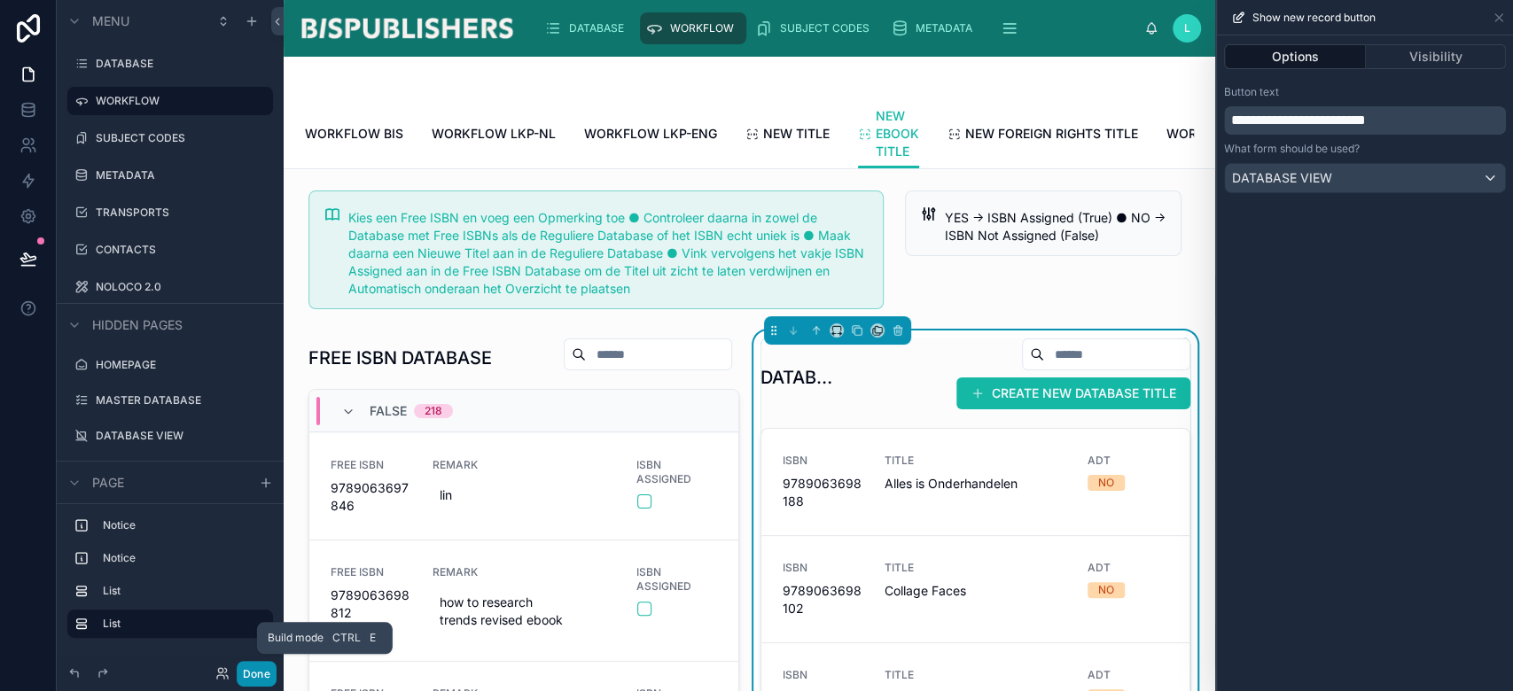
click at [251, 678] on button "Done" at bounding box center [257, 674] width 40 height 26
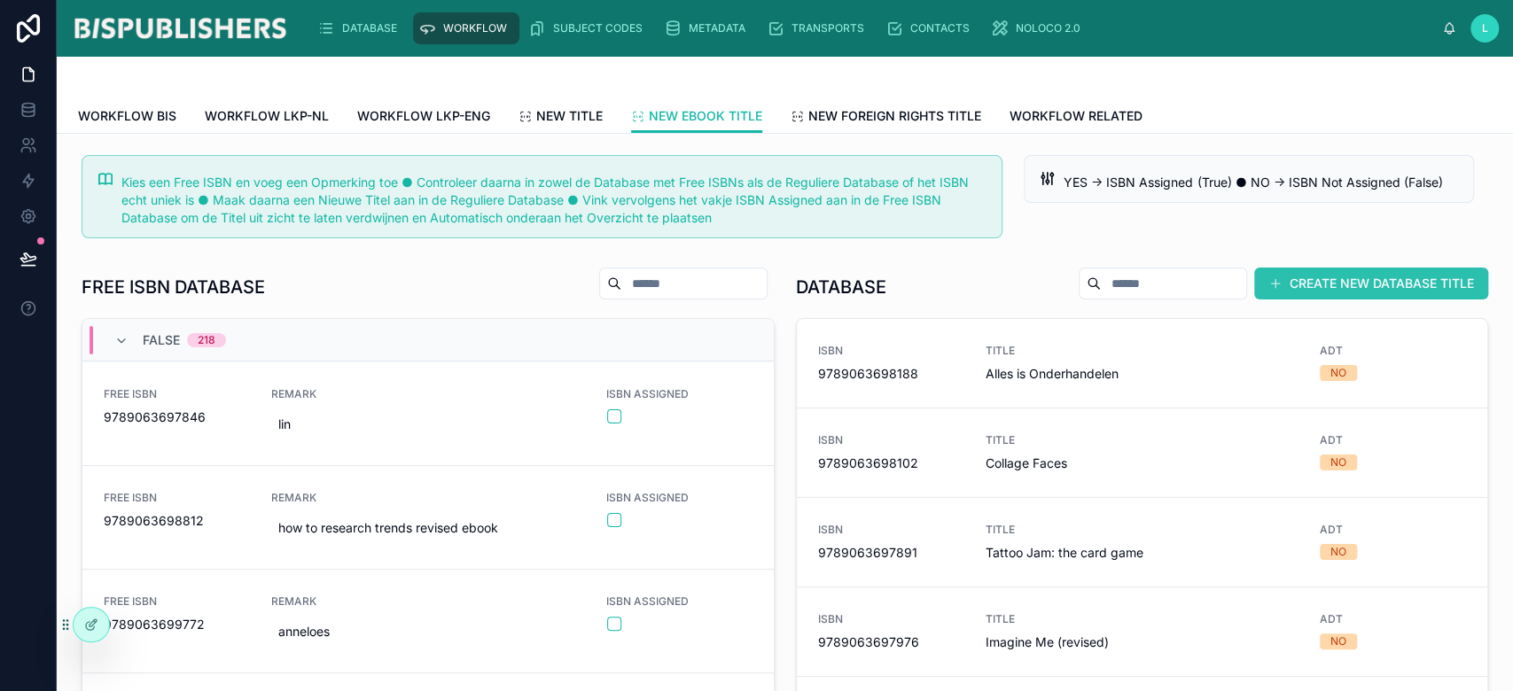
click at [1335, 282] on button "CREATE NEW DATABASE TITLE" at bounding box center [1371, 284] width 234 height 32
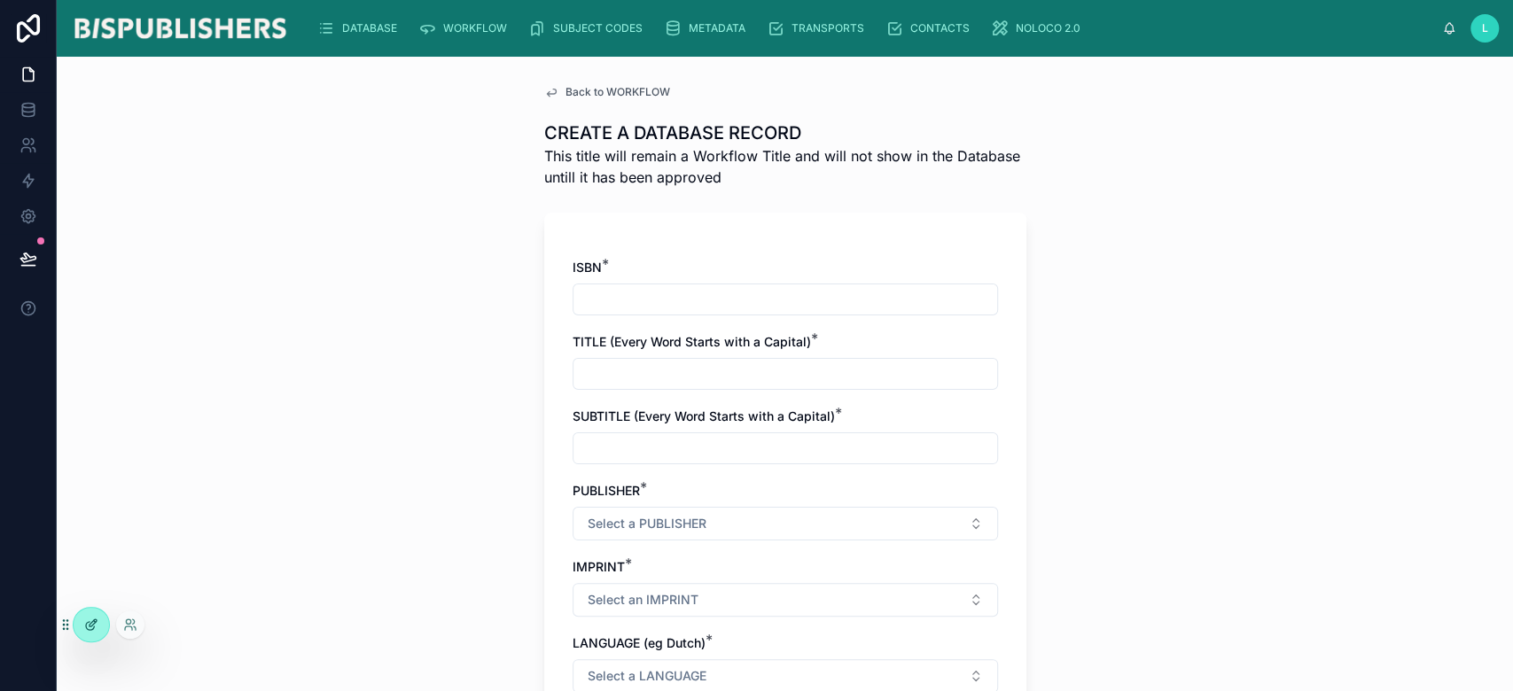
click at [98, 620] on icon at bounding box center [91, 625] width 14 height 14
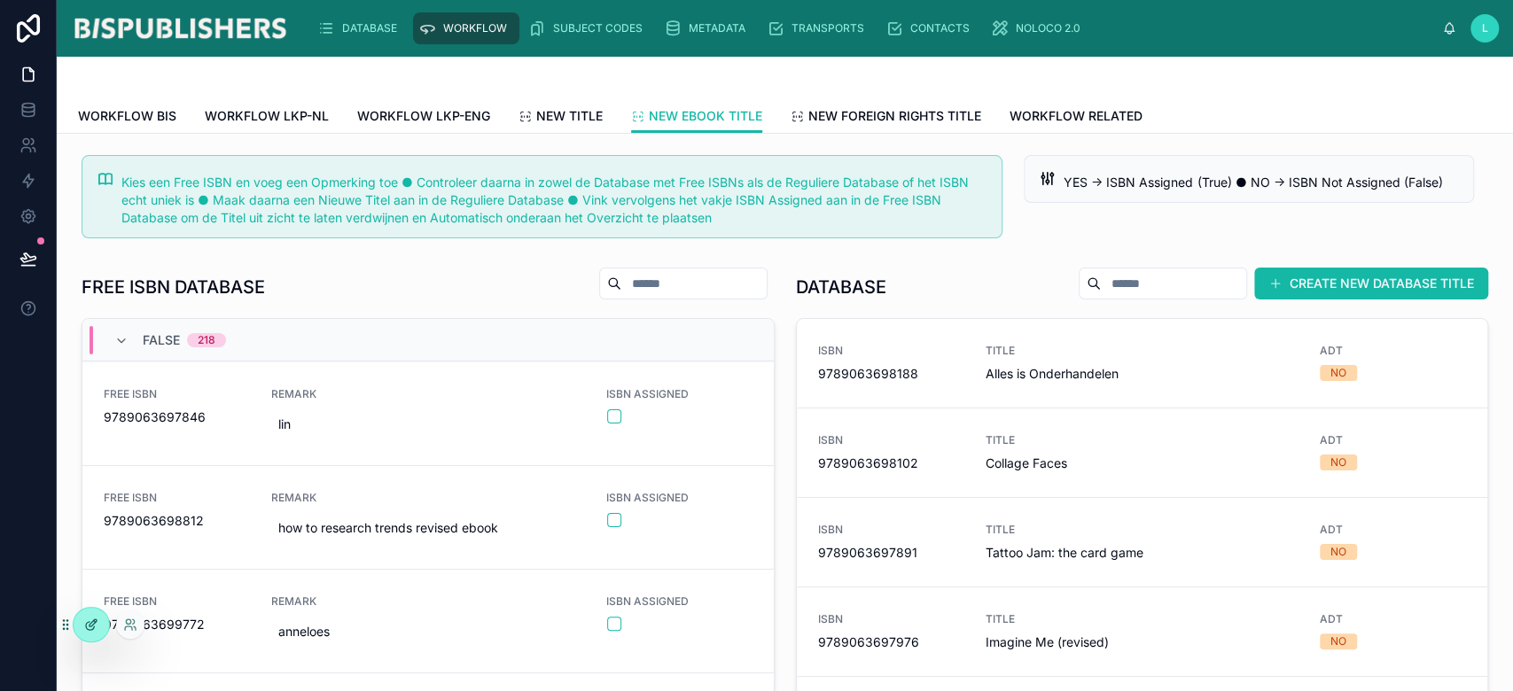
click at [95, 631] on icon at bounding box center [91, 625] width 14 height 14
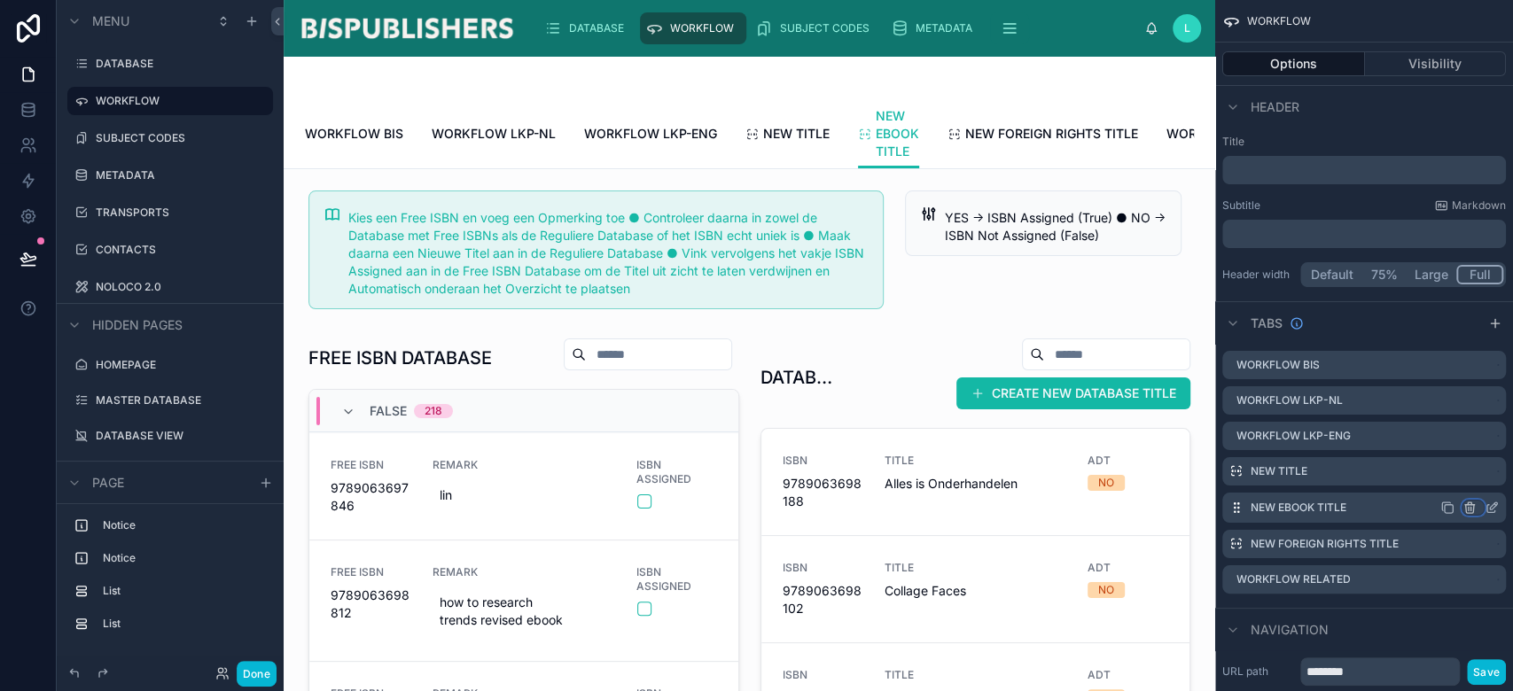
click at [1464, 505] on icon "scrollable content" at bounding box center [1470, 508] width 14 height 14
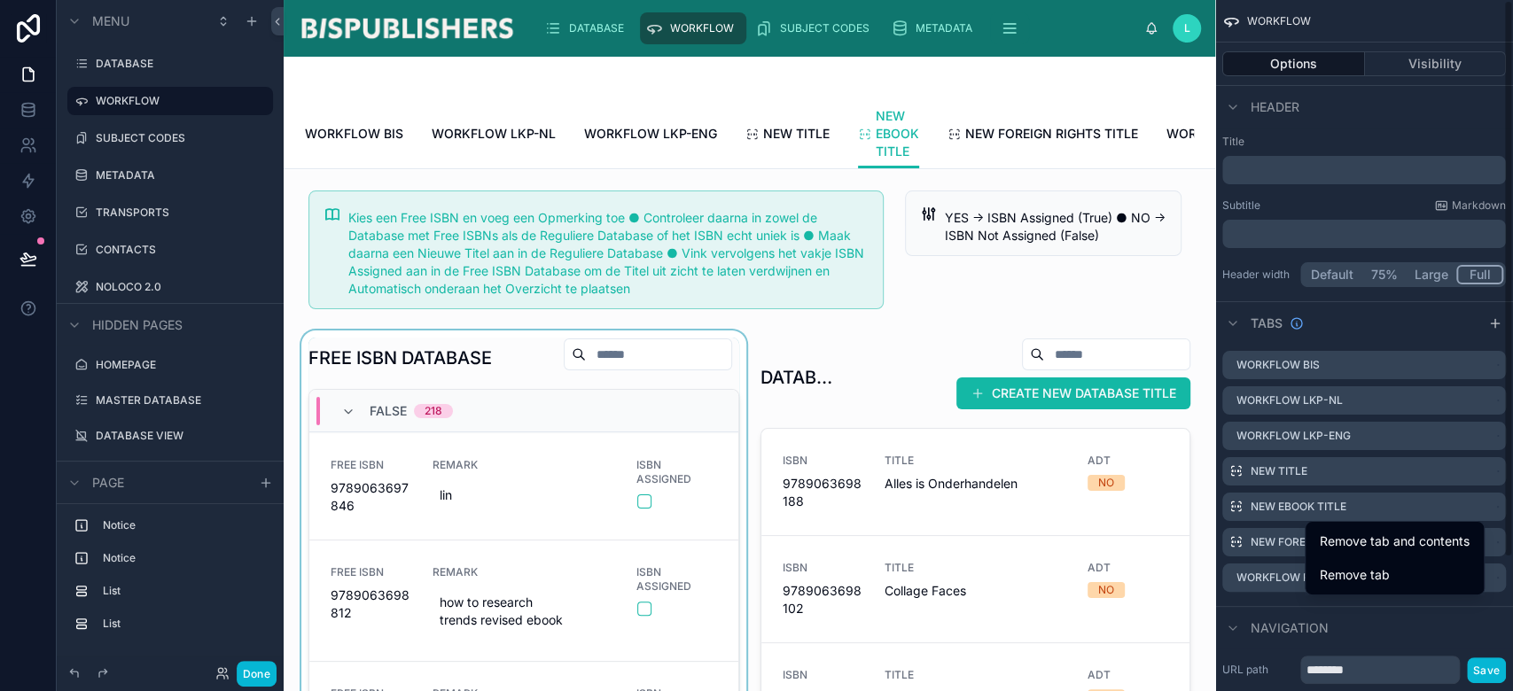
click at [379, 374] on div at bounding box center [524, 642] width 452 height 623
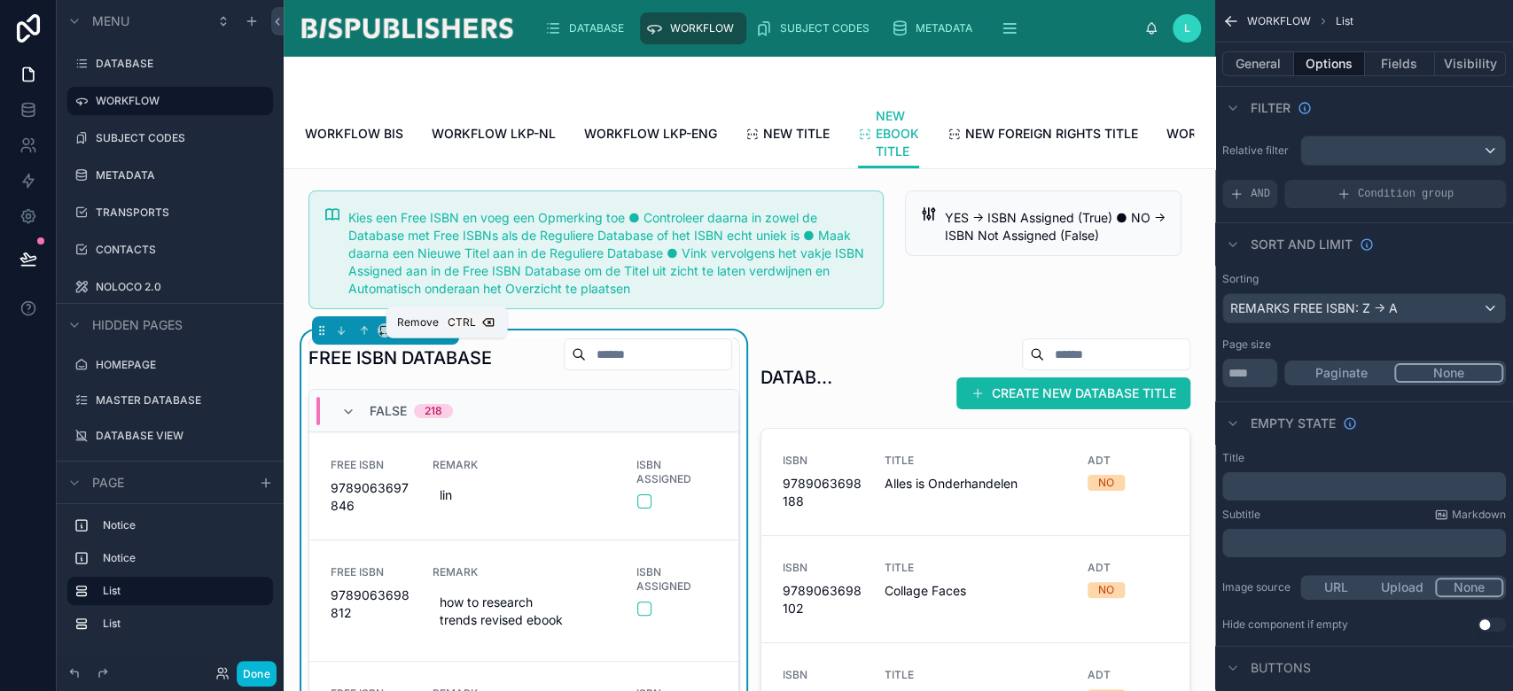
click at [445, 337] on icon at bounding box center [446, 330] width 12 height 12
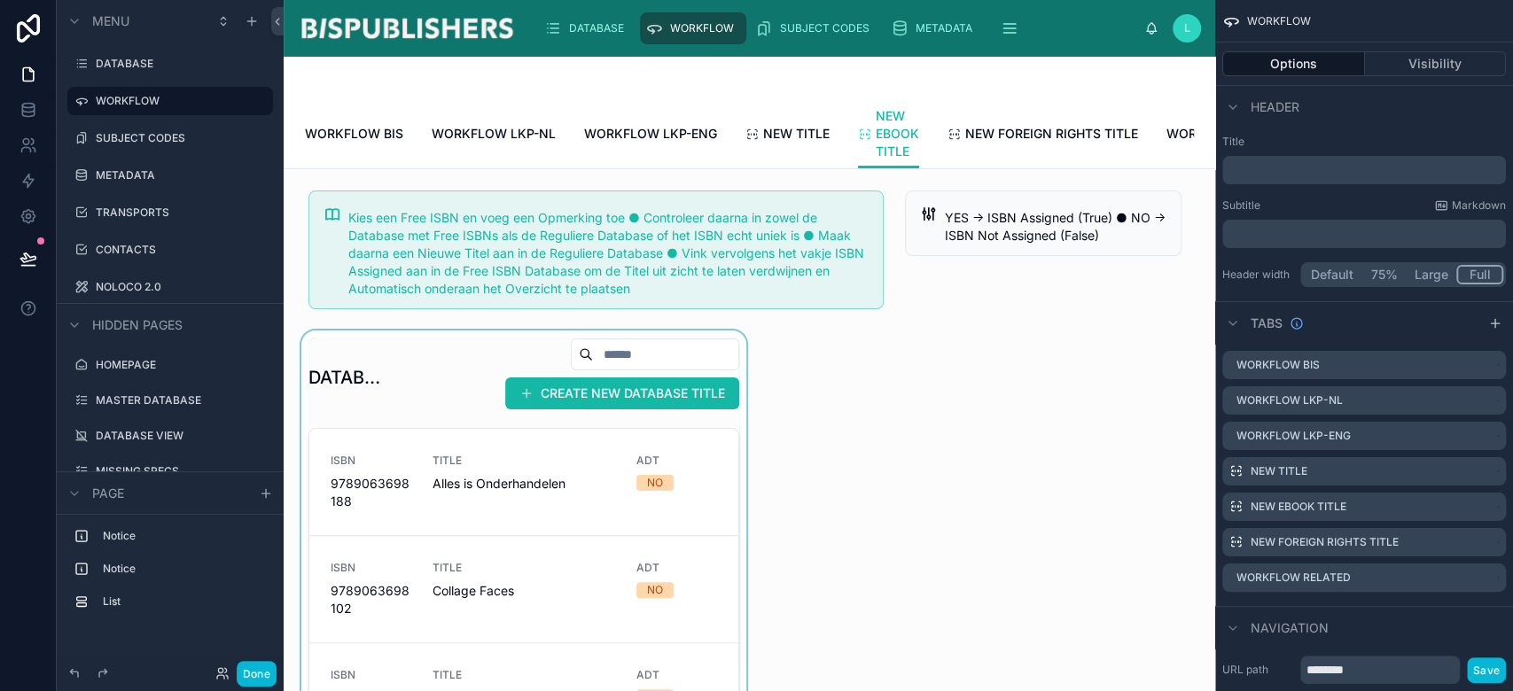
click at [428, 399] on div at bounding box center [524, 642] width 452 height 623
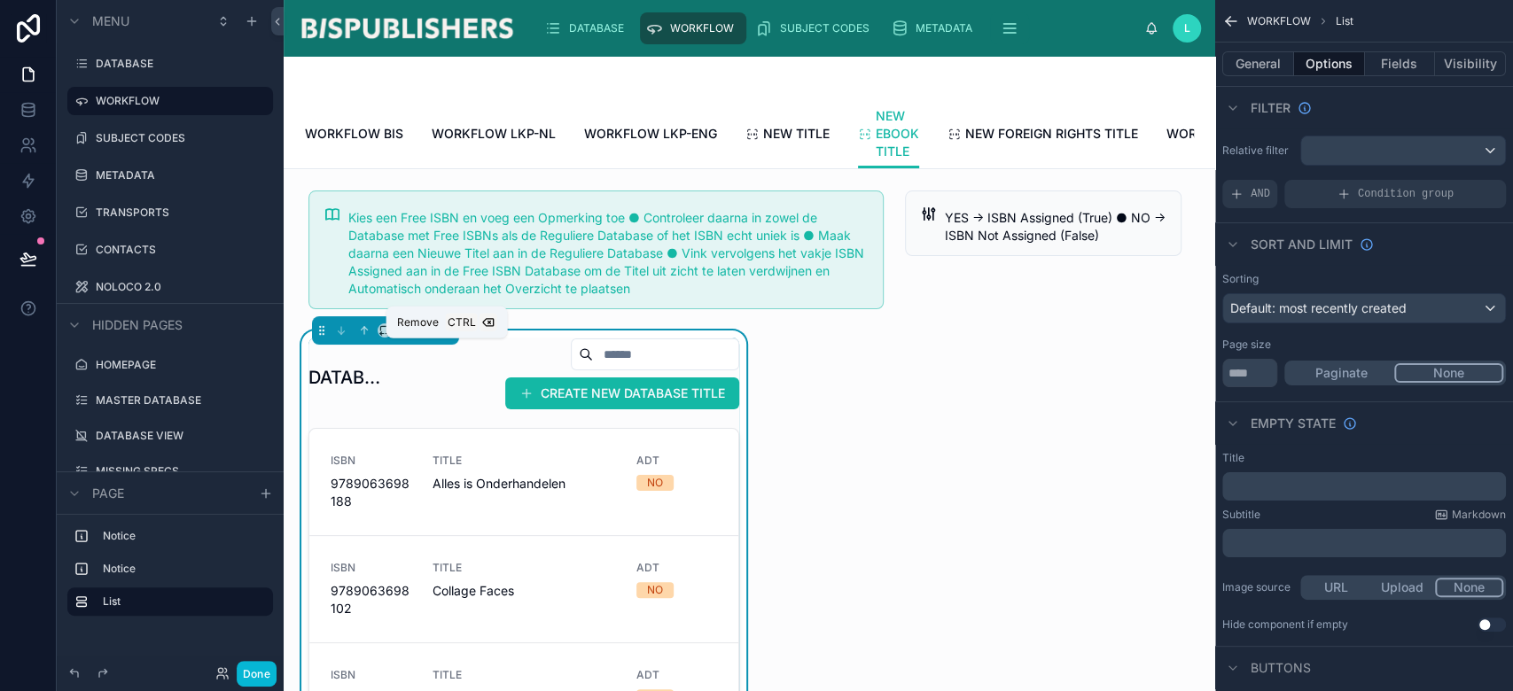
click at [449, 337] on icon at bounding box center [446, 330] width 12 height 12
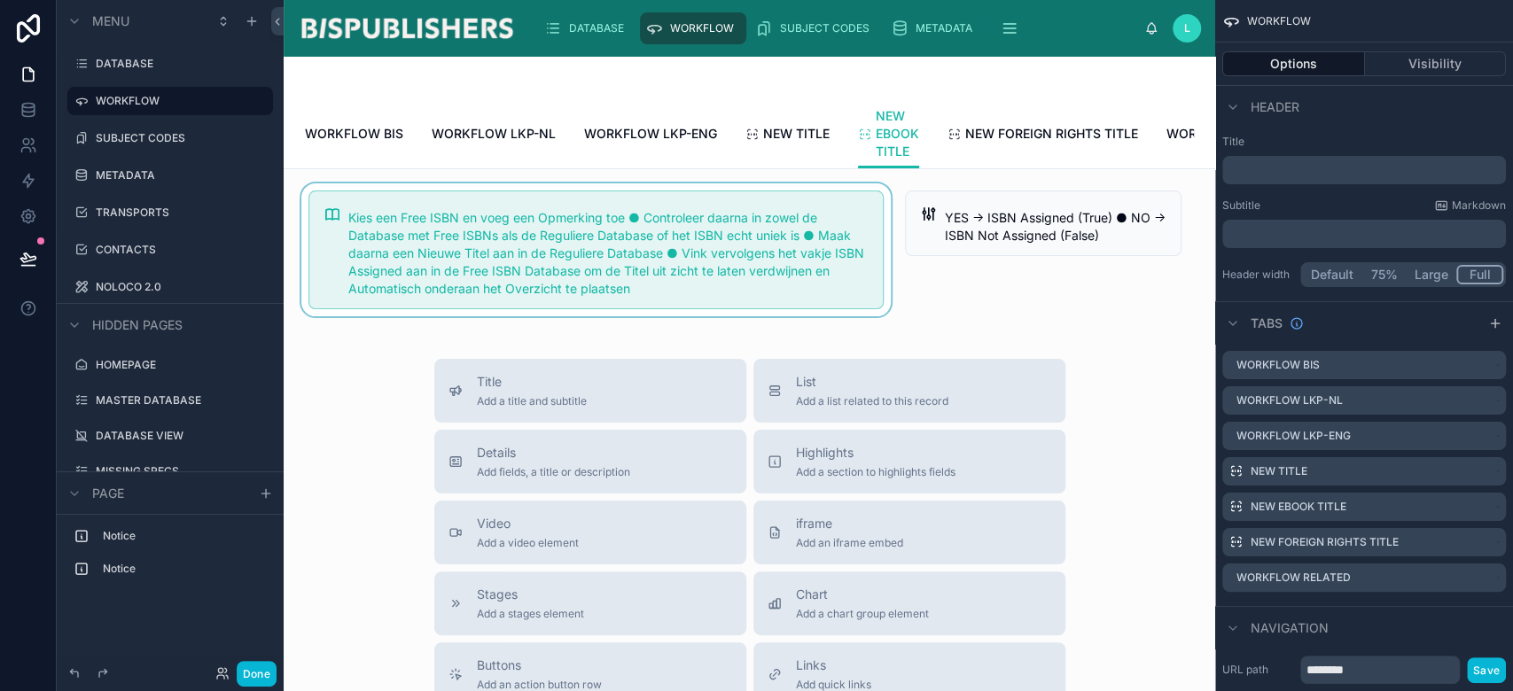
click at [454, 261] on div at bounding box center [596, 249] width 597 height 133
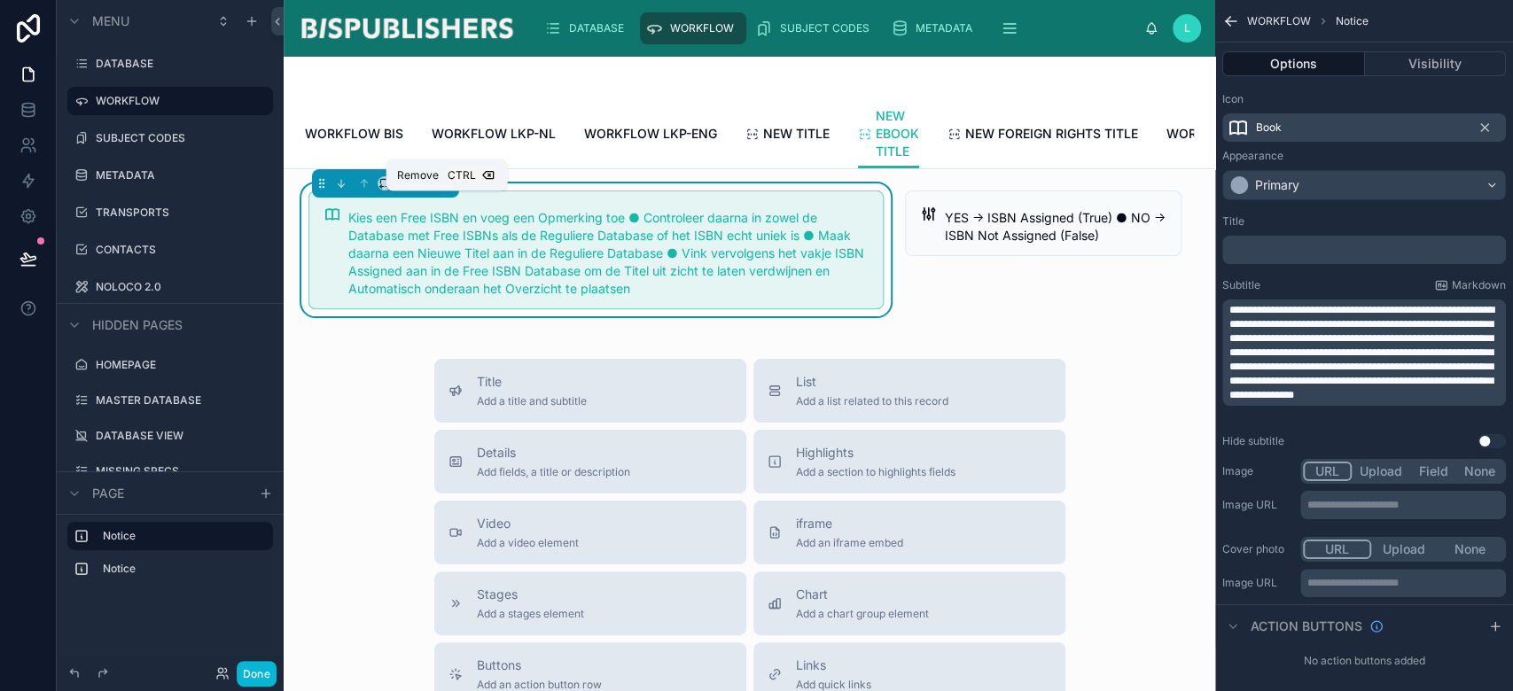
click at [447, 190] on icon at bounding box center [446, 183] width 12 height 12
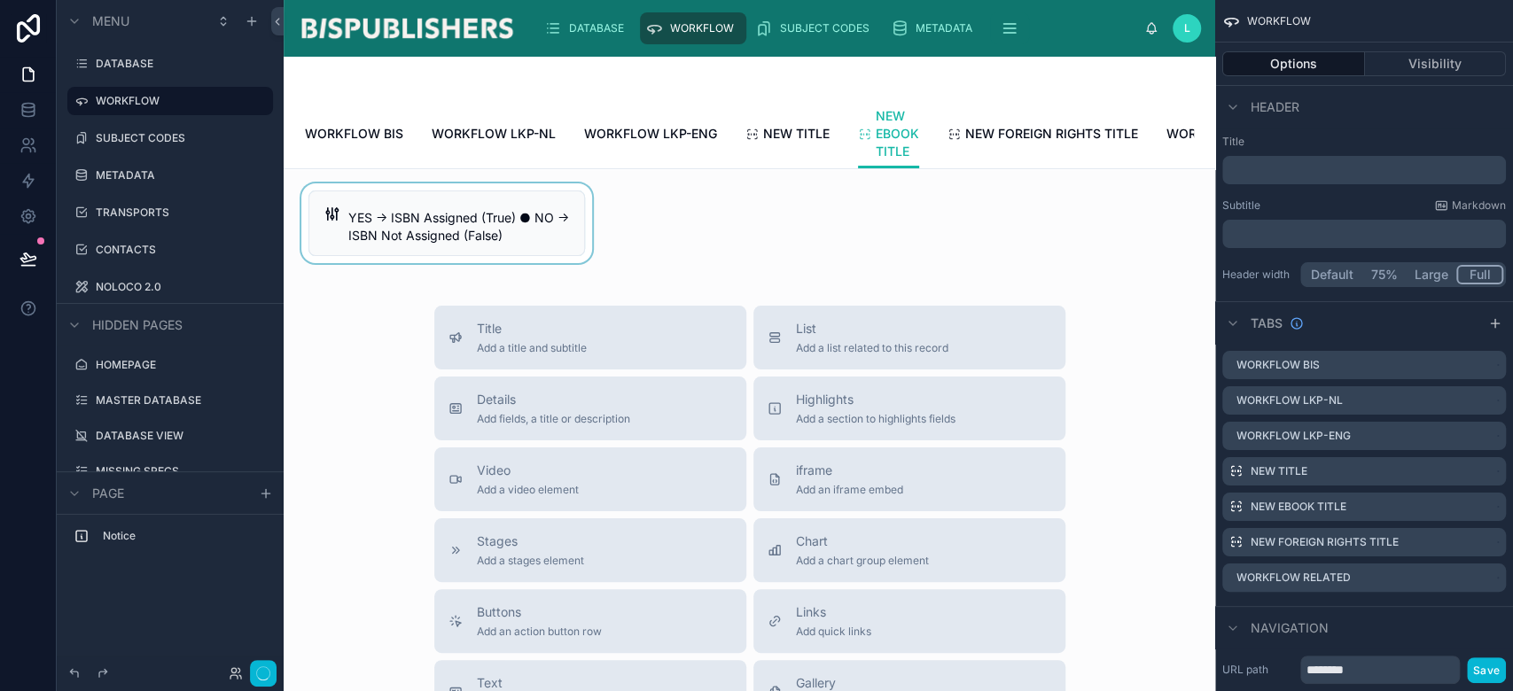
click at [443, 233] on div at bounding box center [447, 223] width 298 height 80
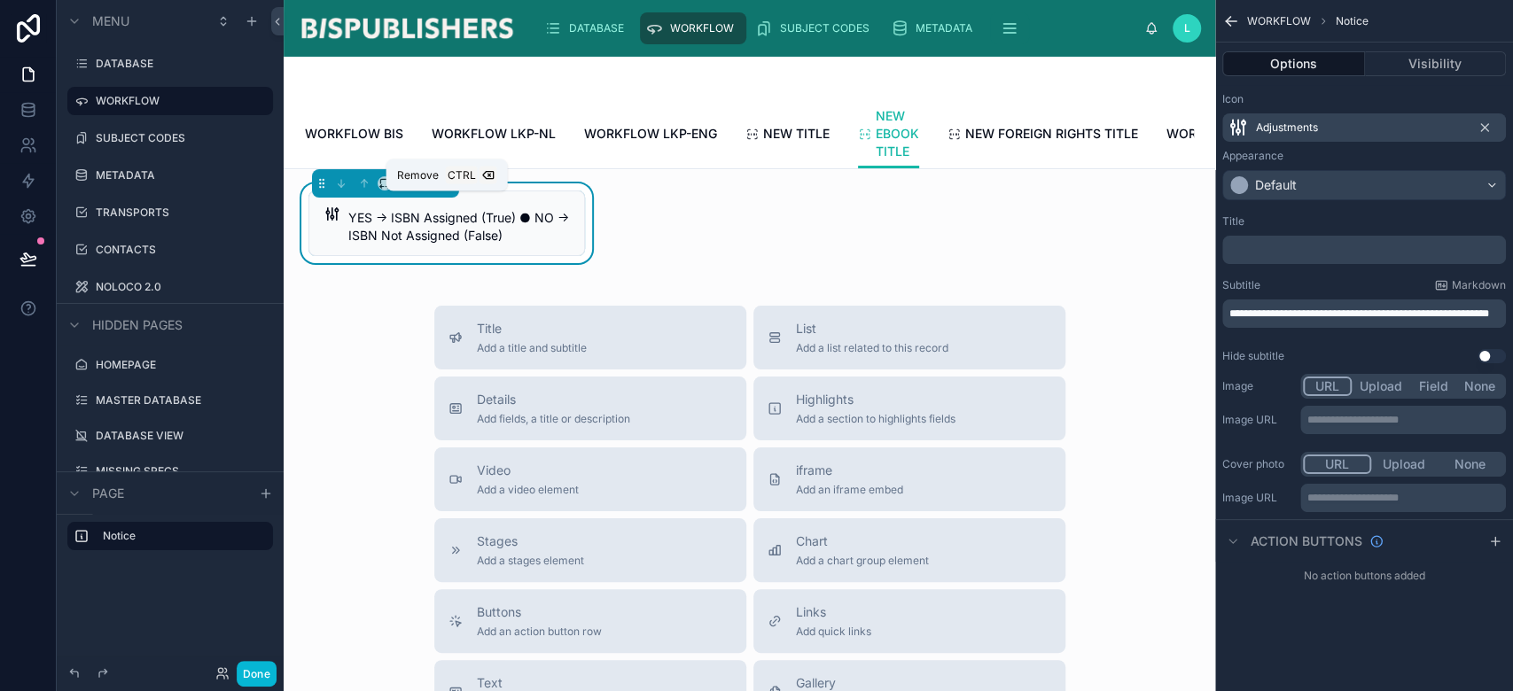
click at [450, 190] on icon at bounding box center [446, 183] width 12 height 12
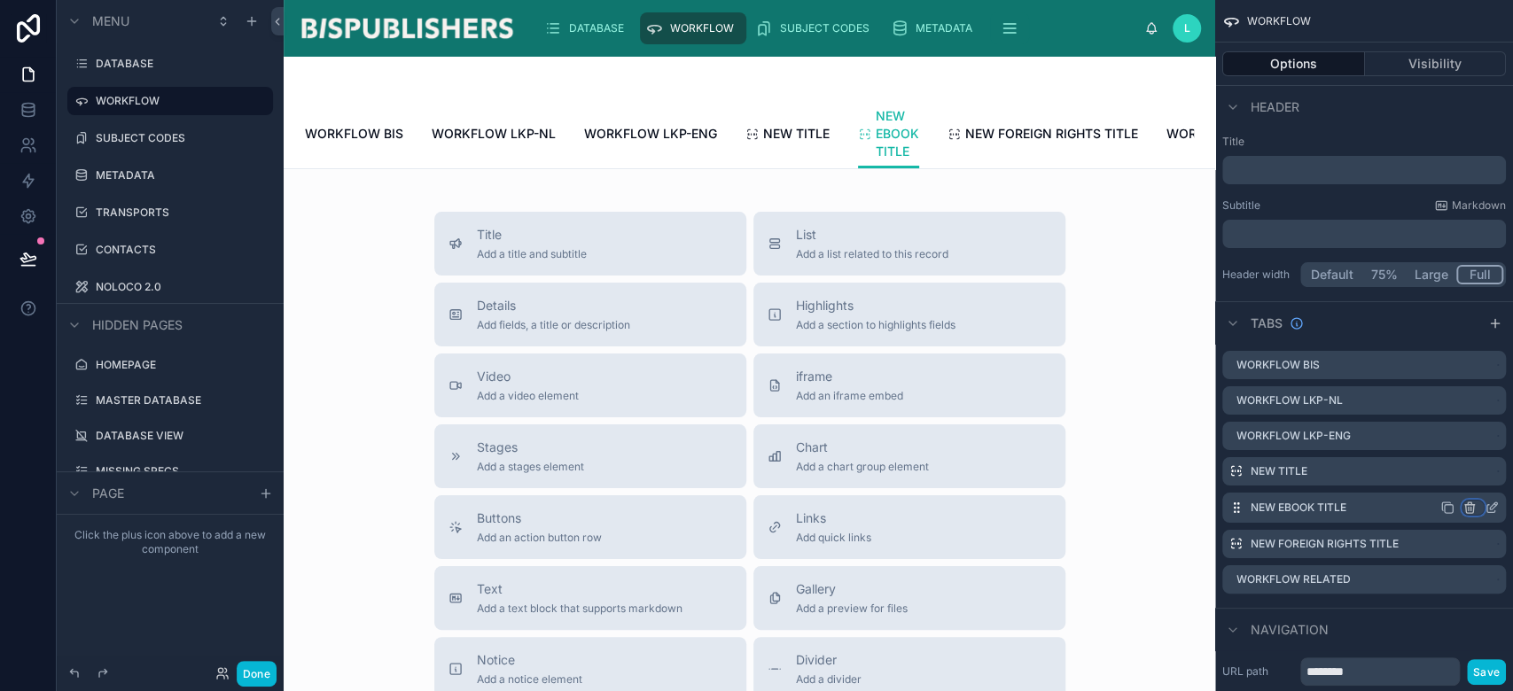
click at [1470, 511] on icon "scrollable content" at bounding box center [1470, 508] width 14 height 14
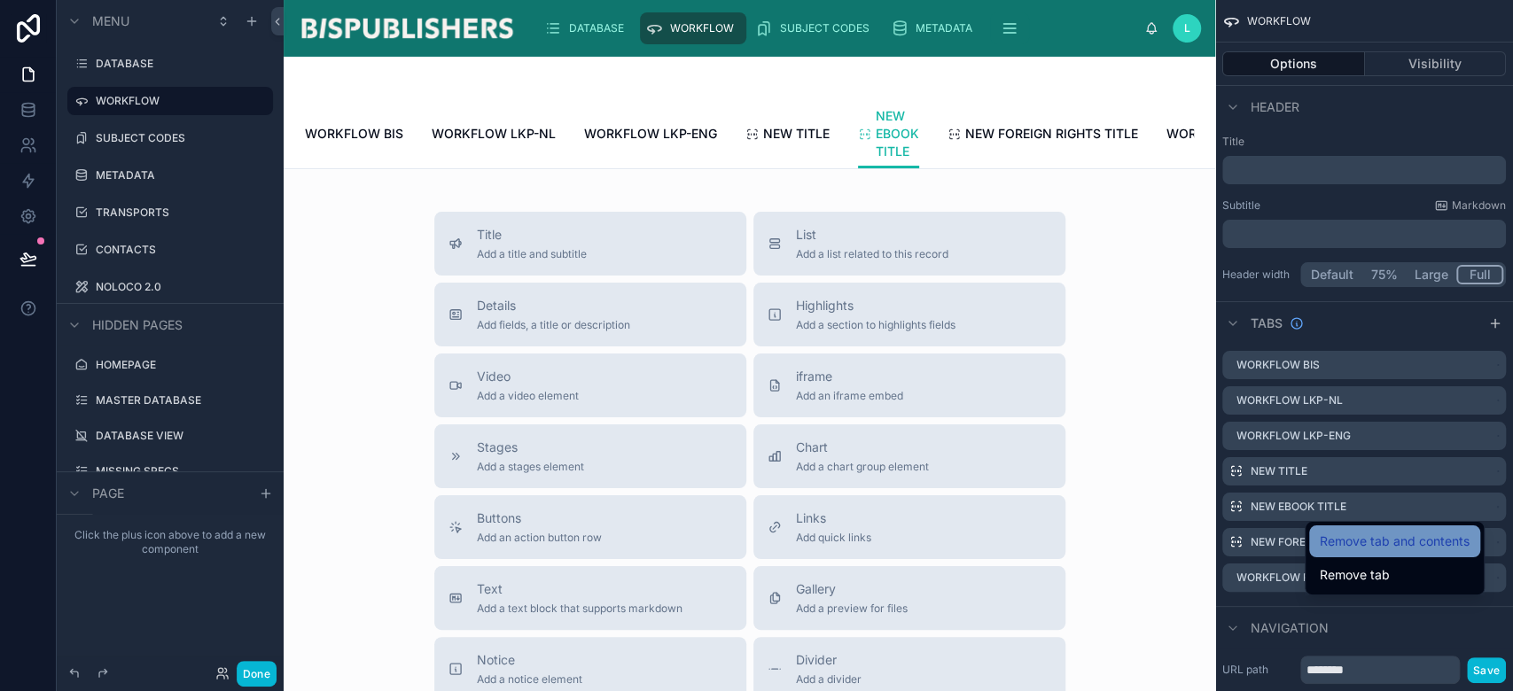
click at [1352, 535] on span "Remove tab and contents" at bounding box center [1395, 541] width 150 height 21
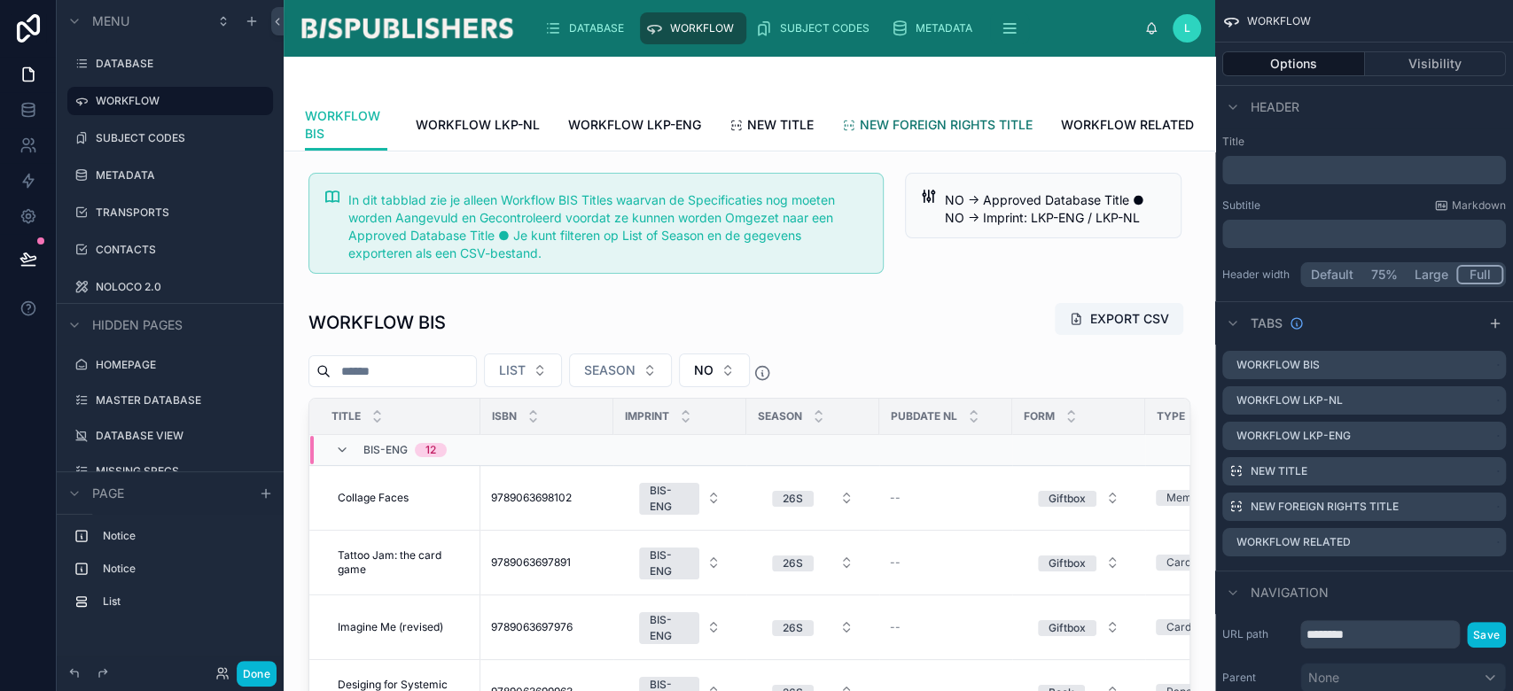
click at [906, 130] on span "NEW FOREIGN RIGHTS TITLE" at bounding box center [946, 125] width 173 height 18
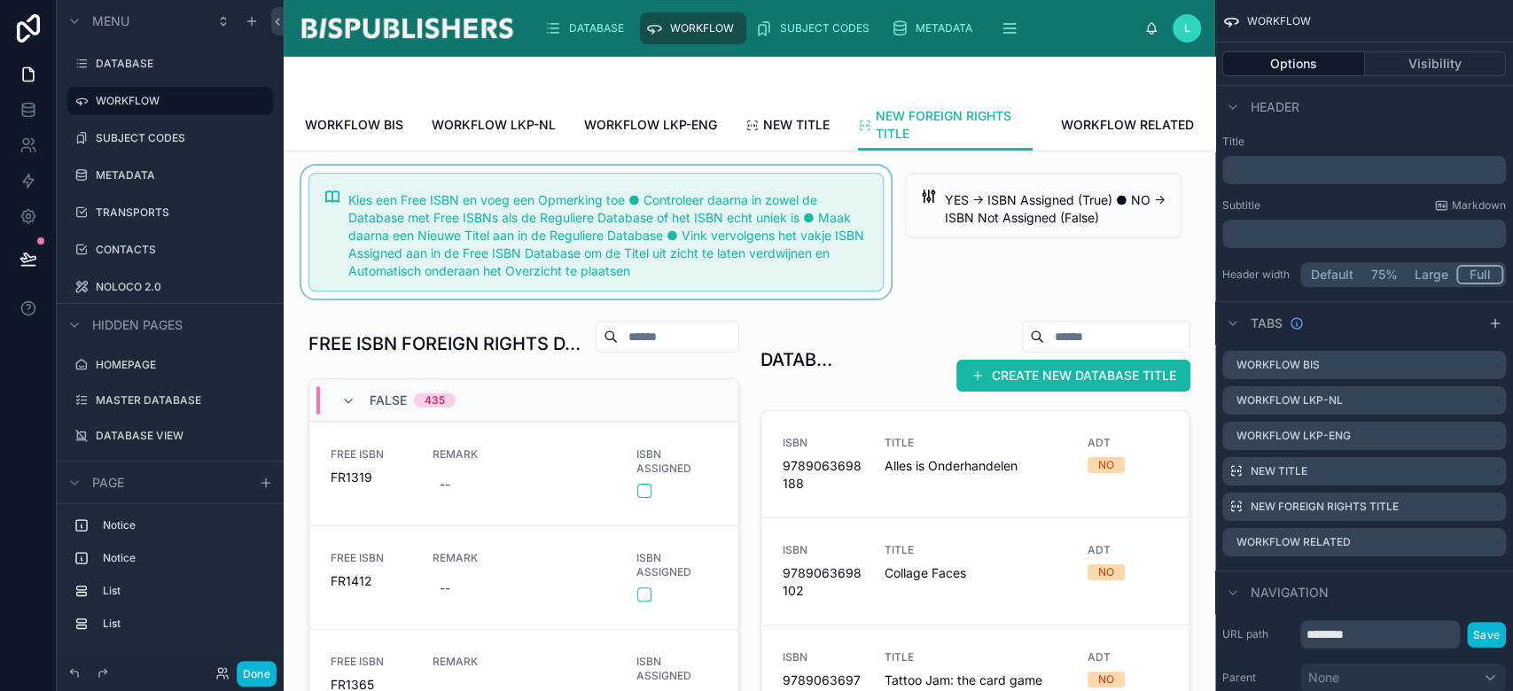
click at [713, 219] on div at bounding box center [596, 232] width 597 height 133
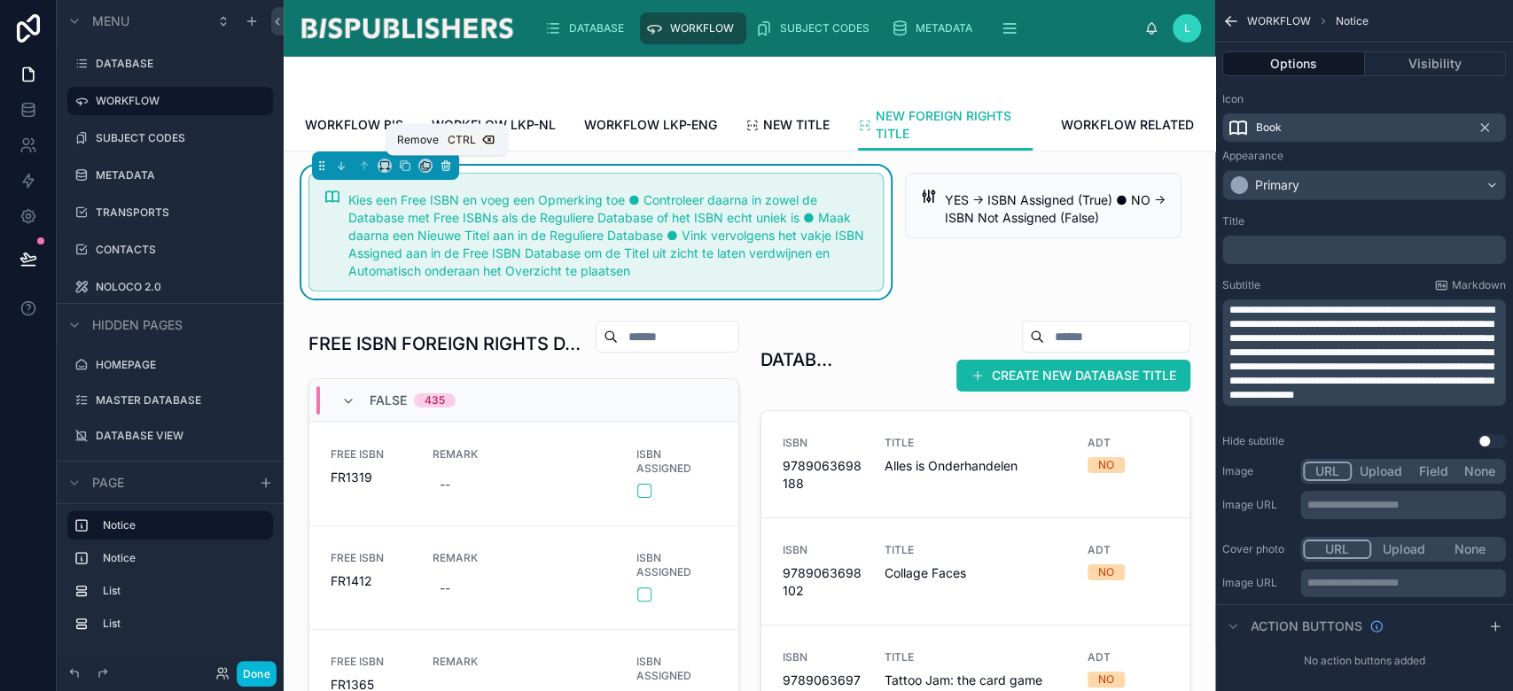
click at [450, 167] on icon at bounding box center [446, 166] width 12 height 12
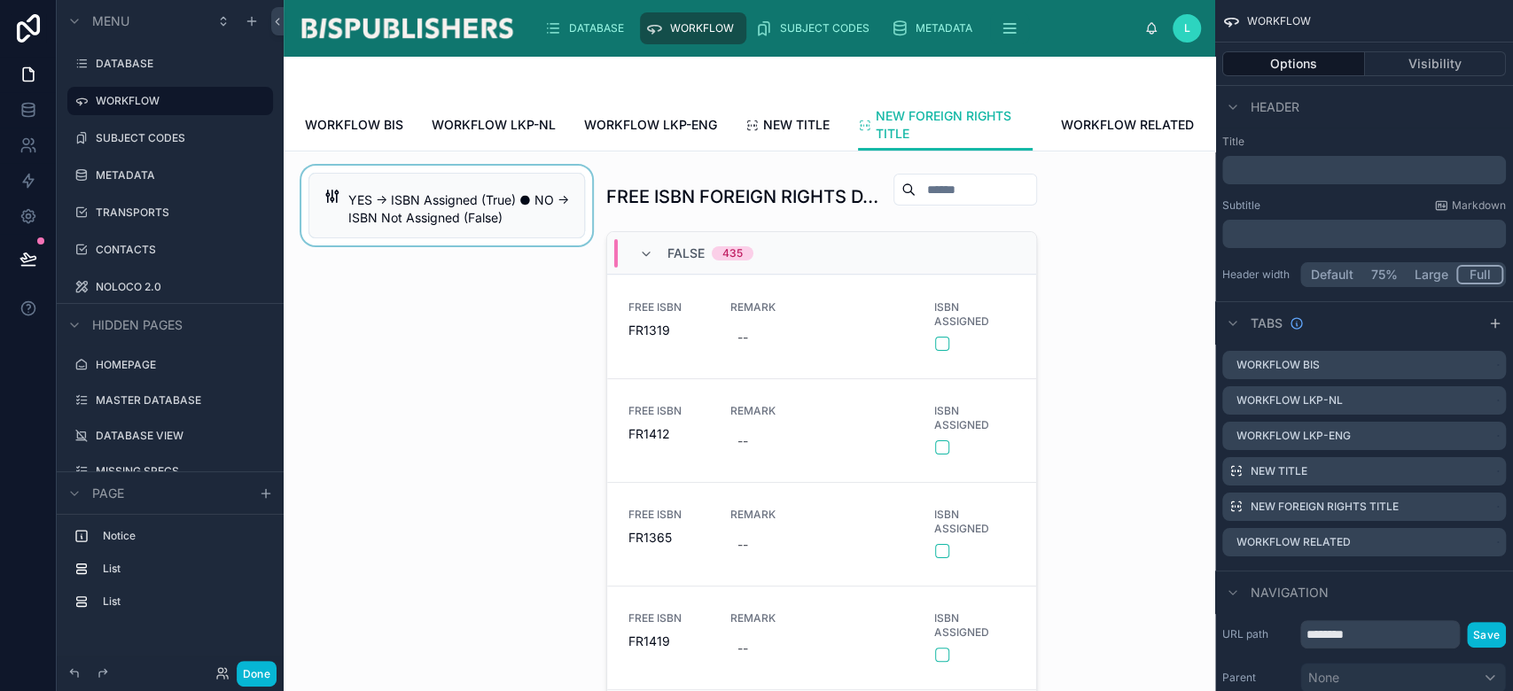
click at [431, 195] on div at bounding box center [447, 461] width 298 height 591
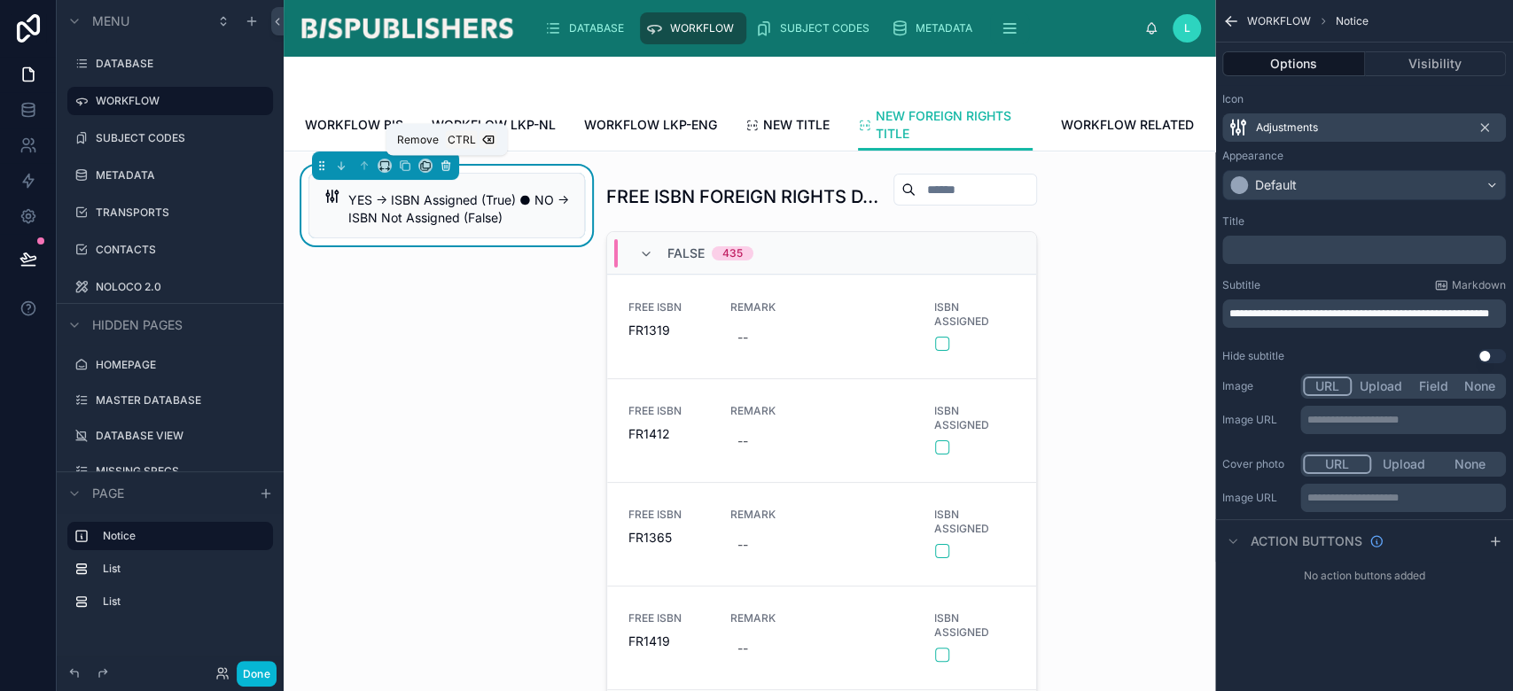
click at [447, 168] on icon at bounding box center [446, 166] width 12 height 12
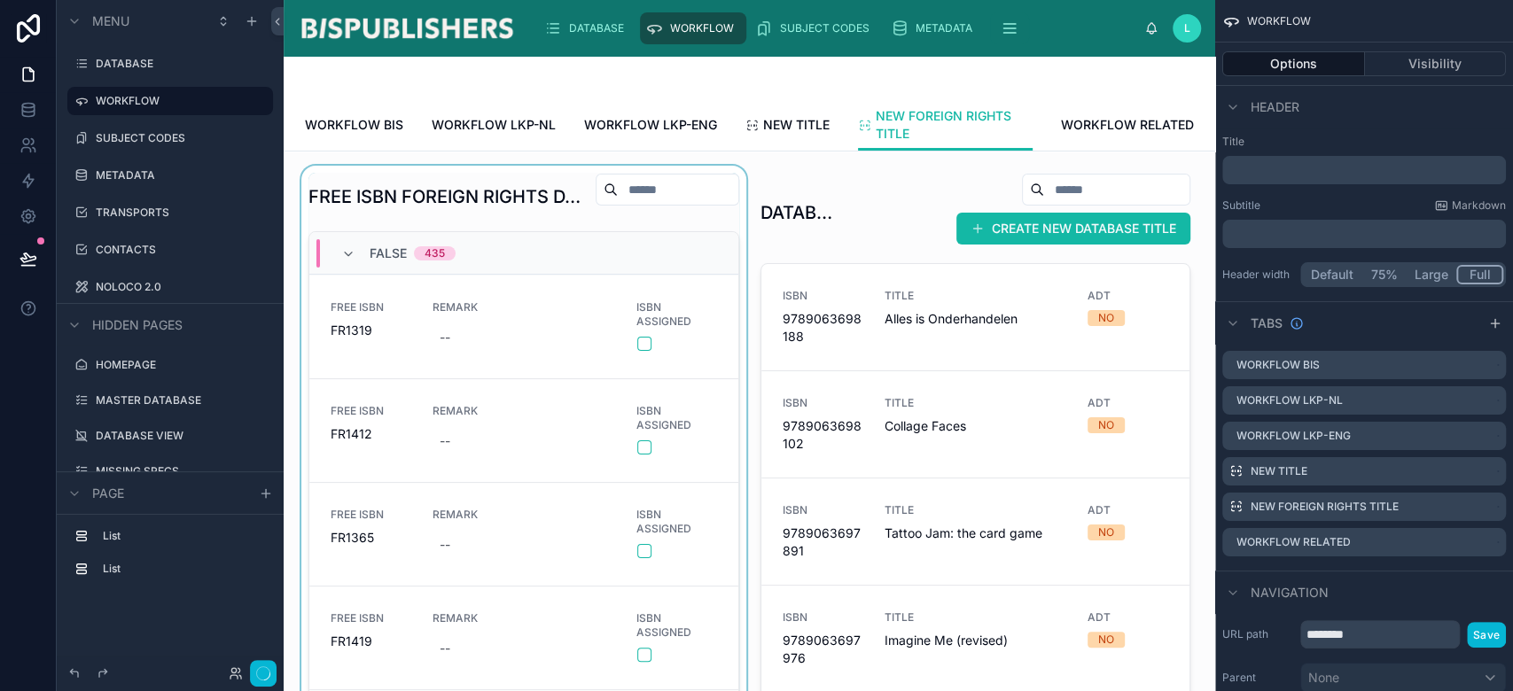
click at [465, 200] on div at bounding box center [524, 477] width 452 height 623
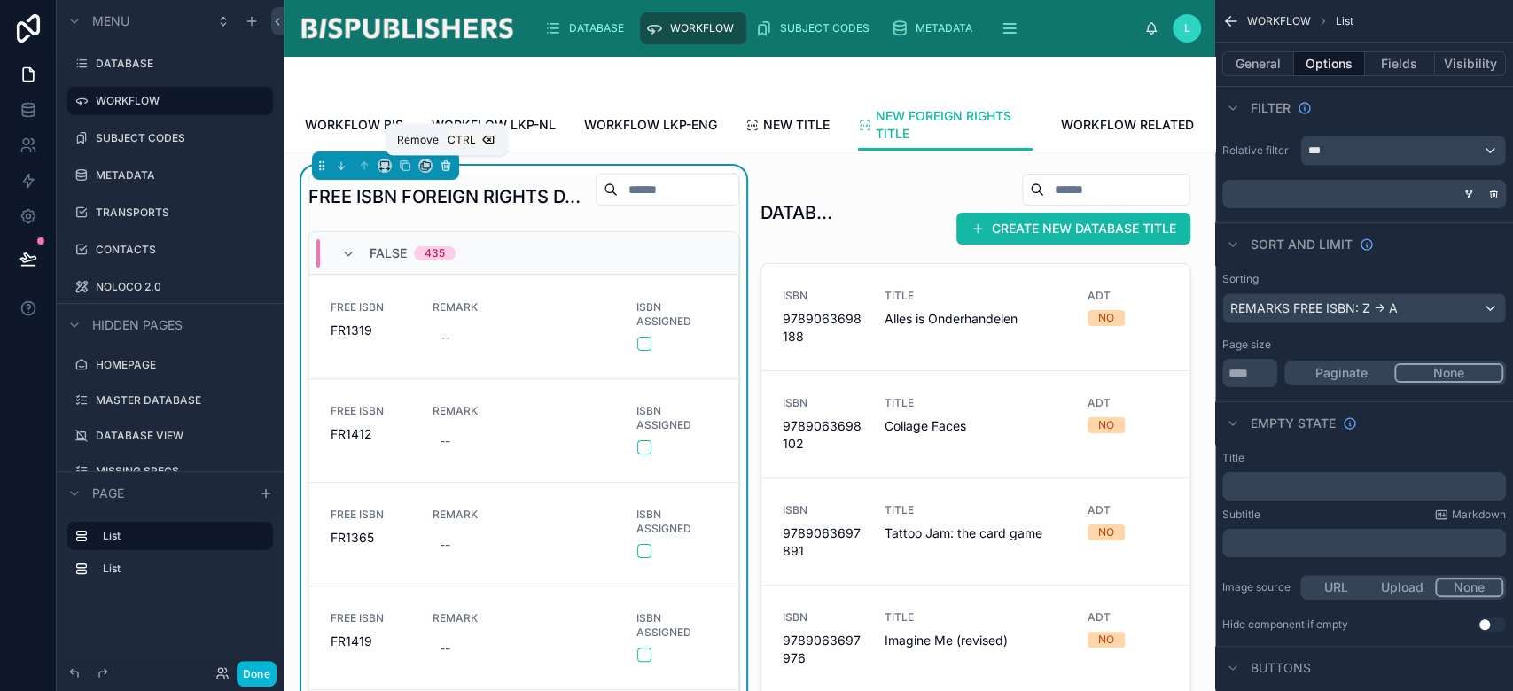
click at [448, 167] on icon at bounding box center [445, 166] width 7 height 7
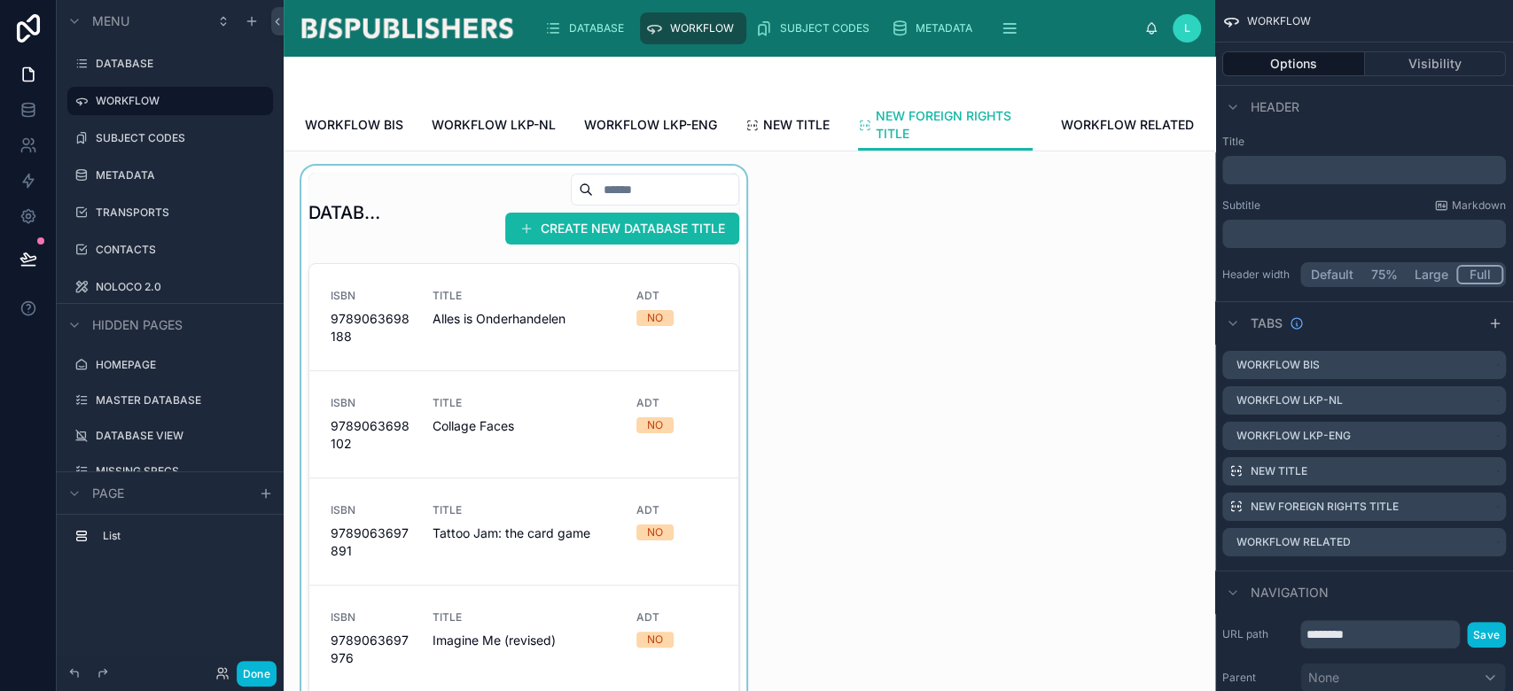
click at [448, 196] on div at bounding box center [524, 477] width 452 height 623
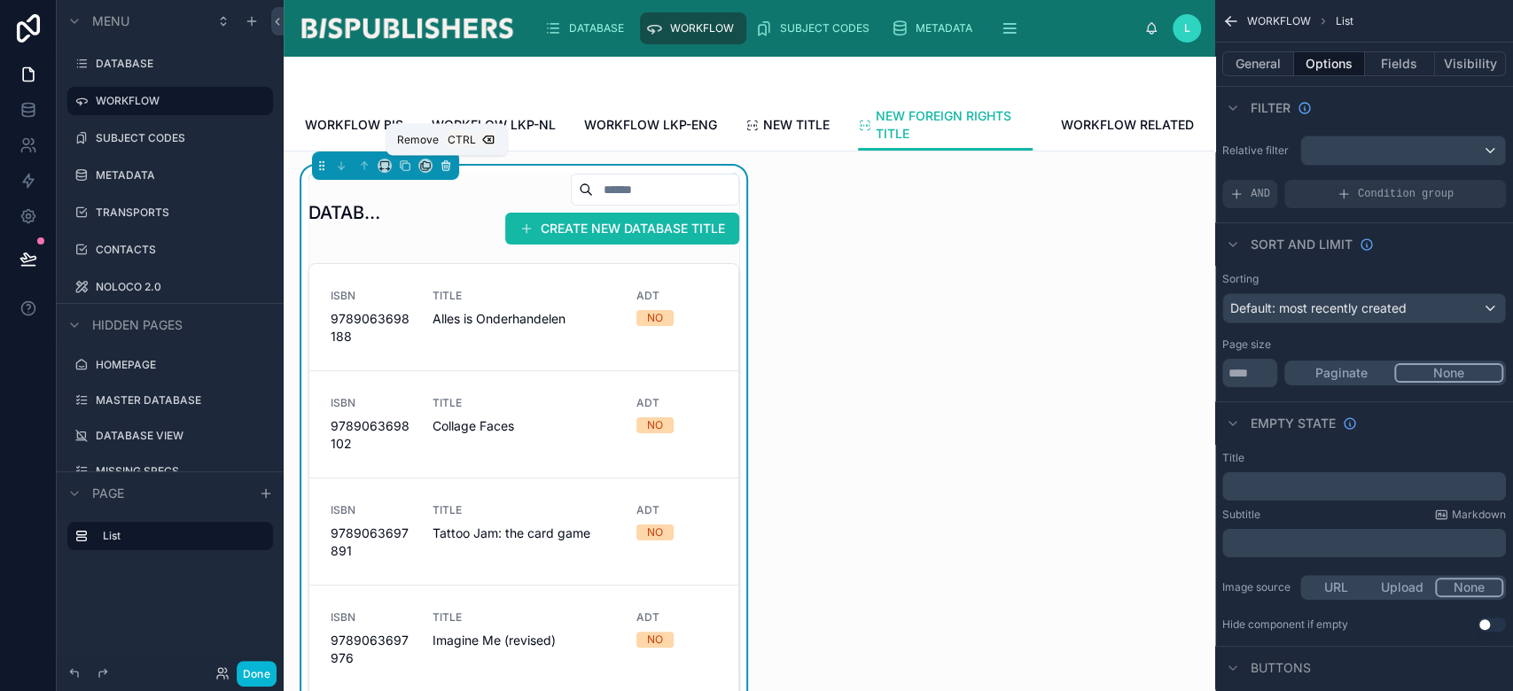
click at [445, 163] on icon at bounding box center [445, 163] width 8 height 0
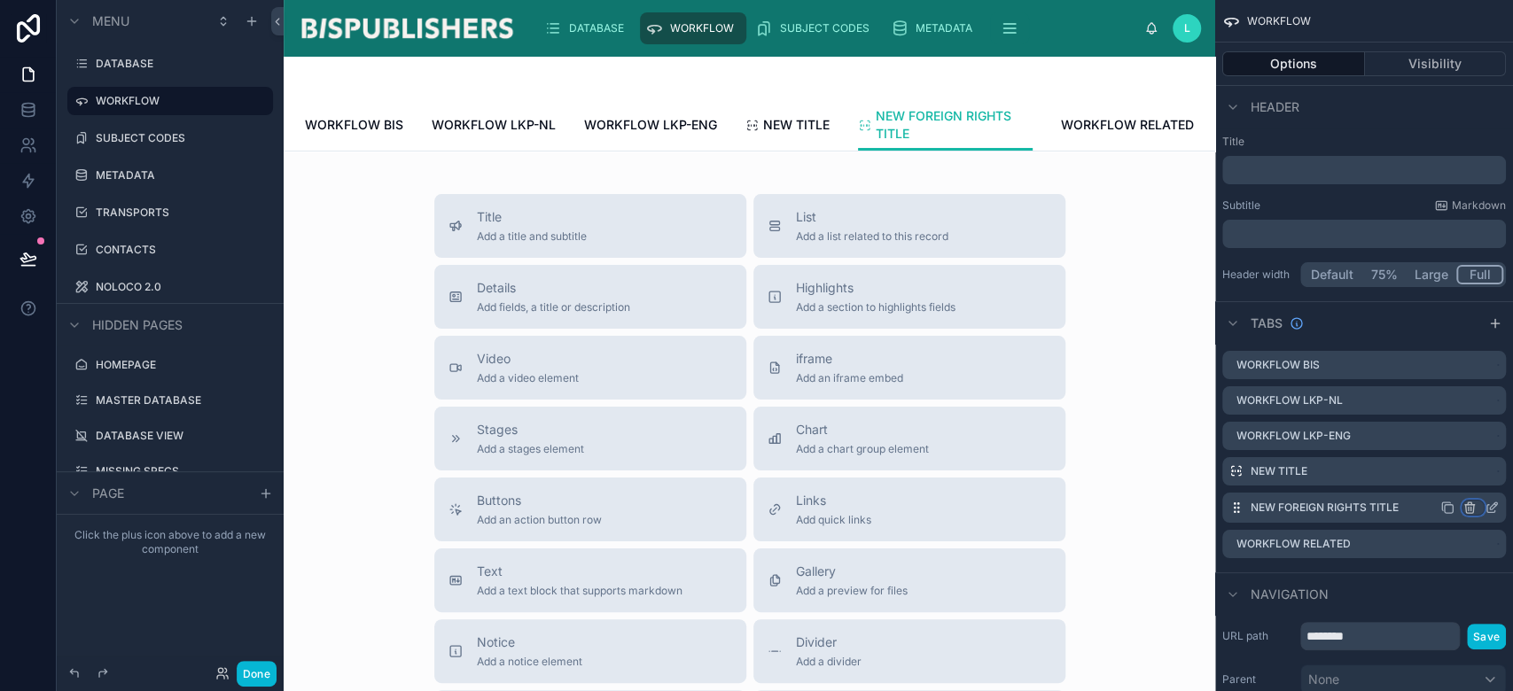
click at [1472, 505] on icon "scrollable content" at bounding box center [1470, 505] width 10 height 0
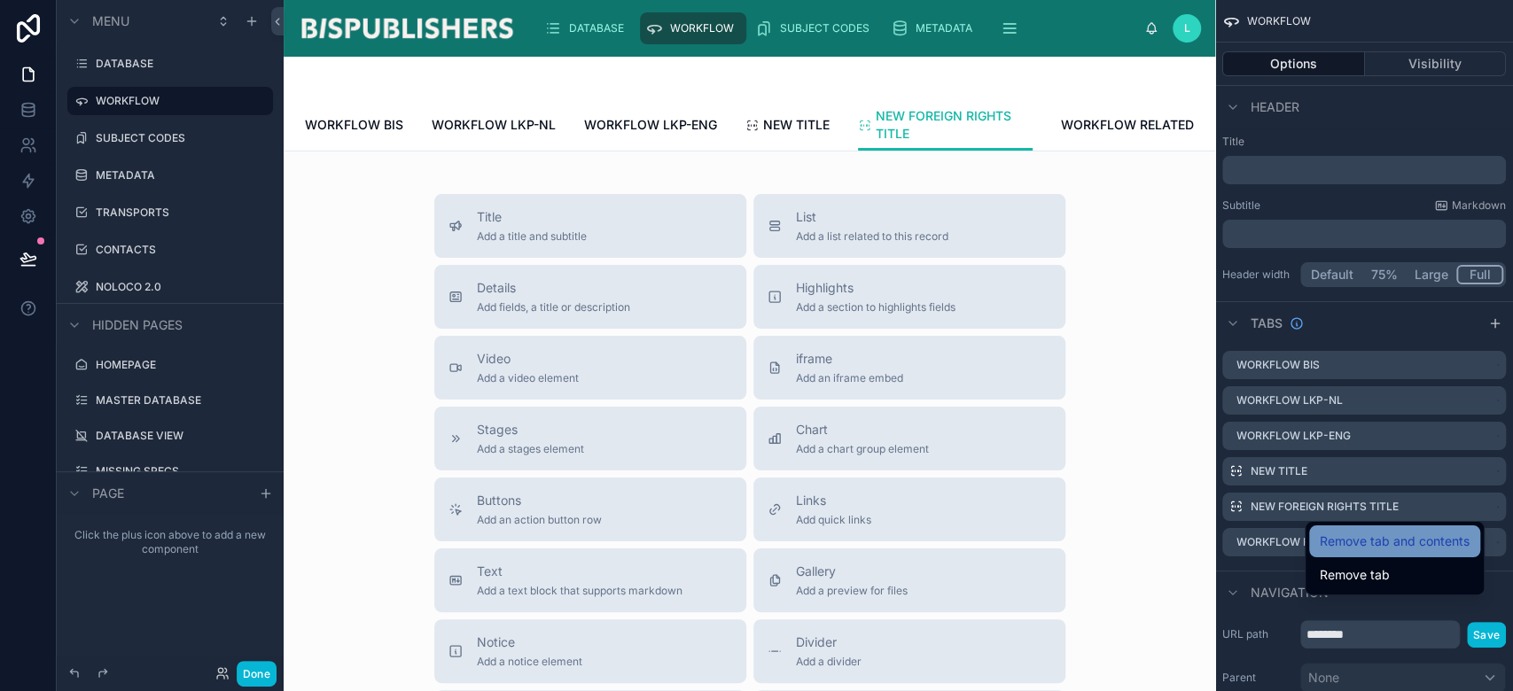
click at [1409, 542] on span "Remove tab and contents" at bounding box center [1395, 541] width 150 height 21
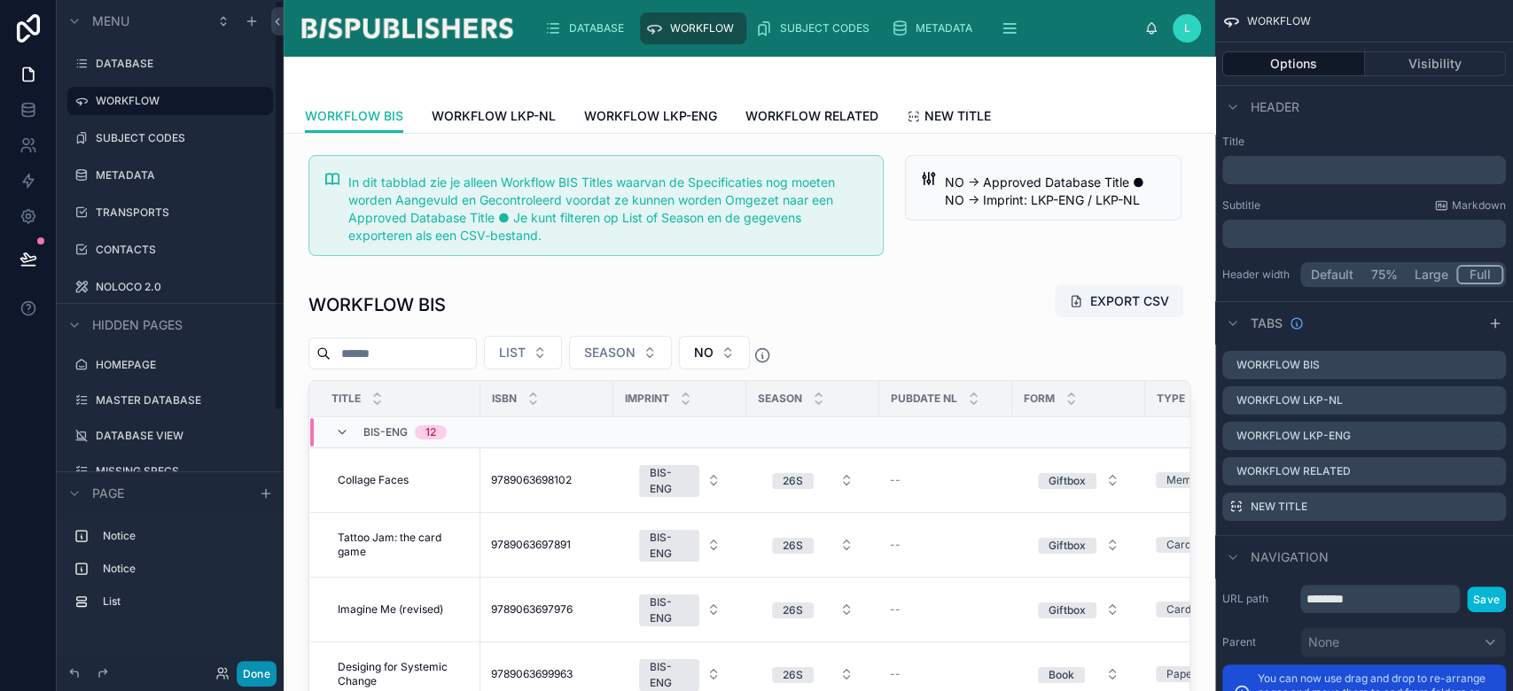
click at [253, 667] on button "Done" at bounding box center [257, 674] width 40 height 26
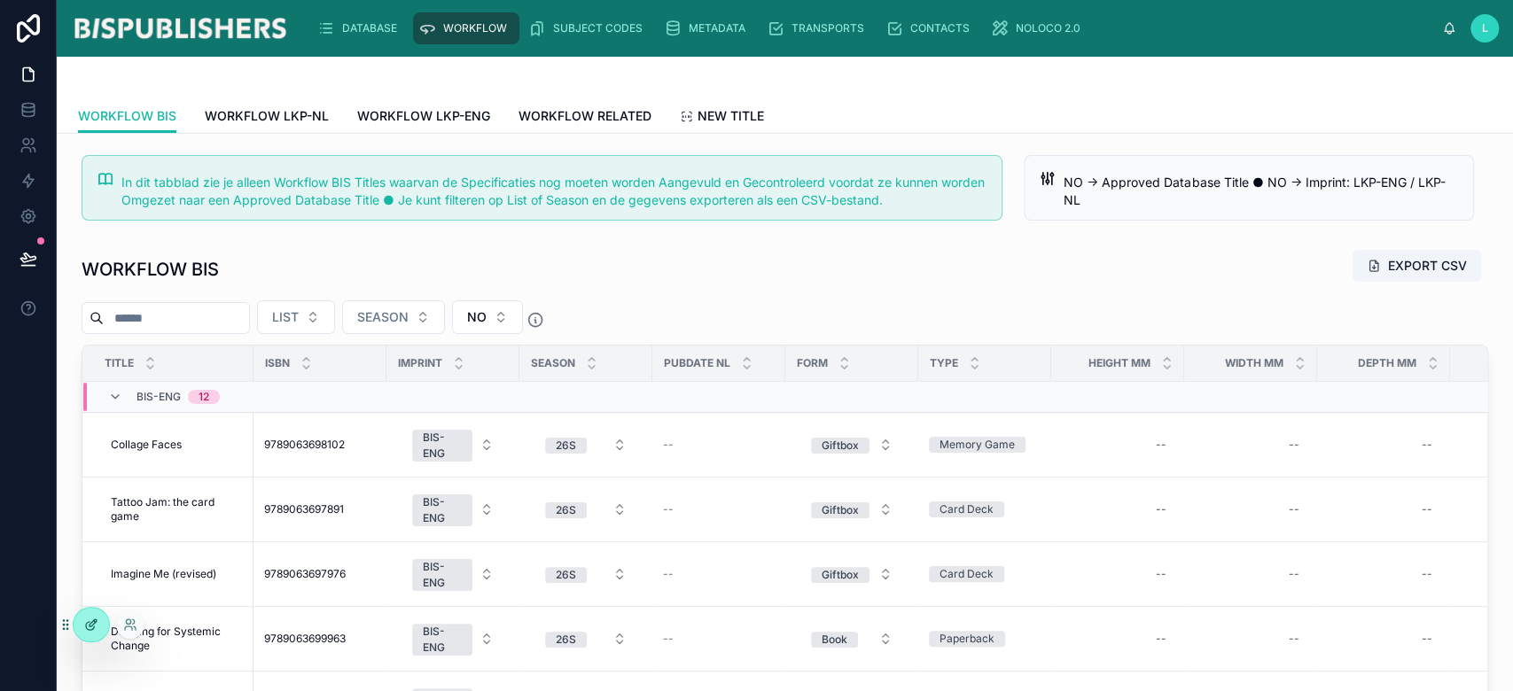
click at [95, 621] on icon at bounding box center [91, 625] width 14 height 14
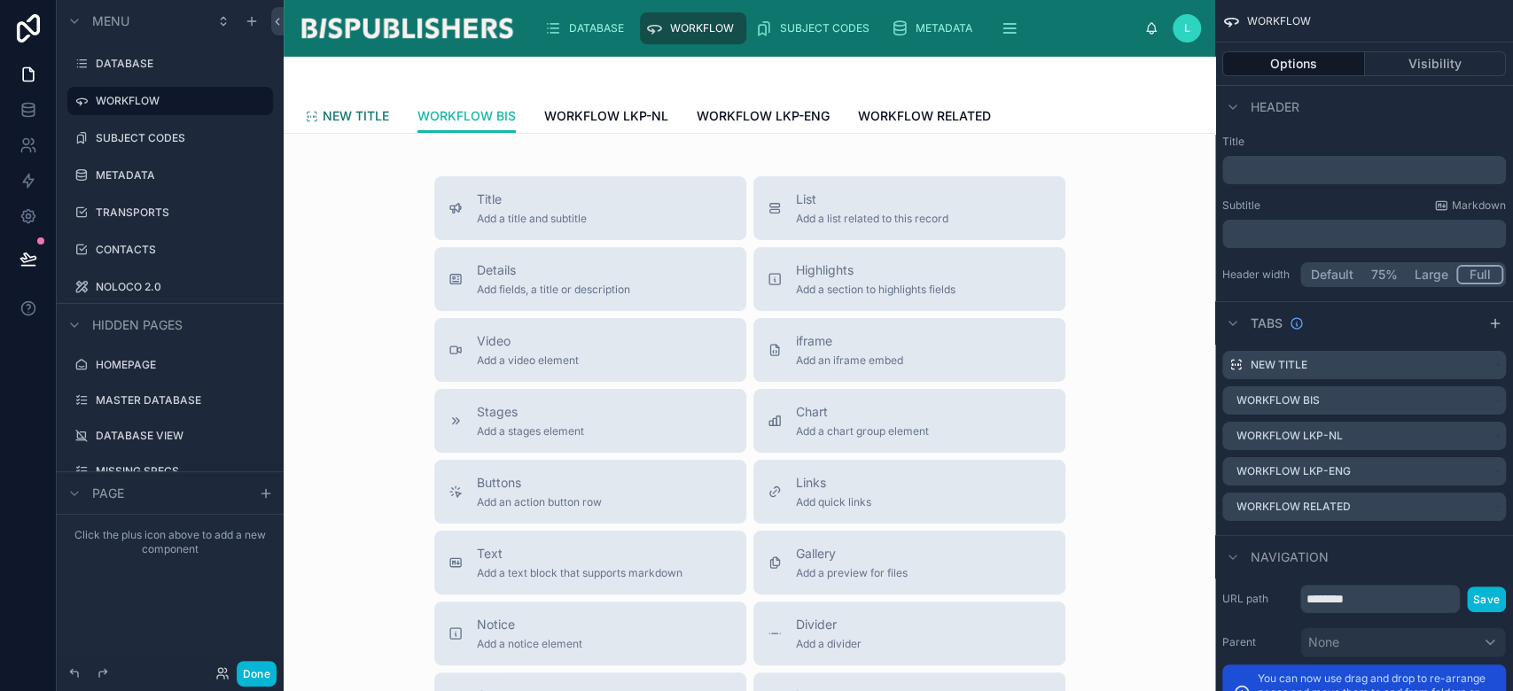
click at [362, 113] on span "NEW TITLE" at bounding box center [356, 116] width 66 height 18
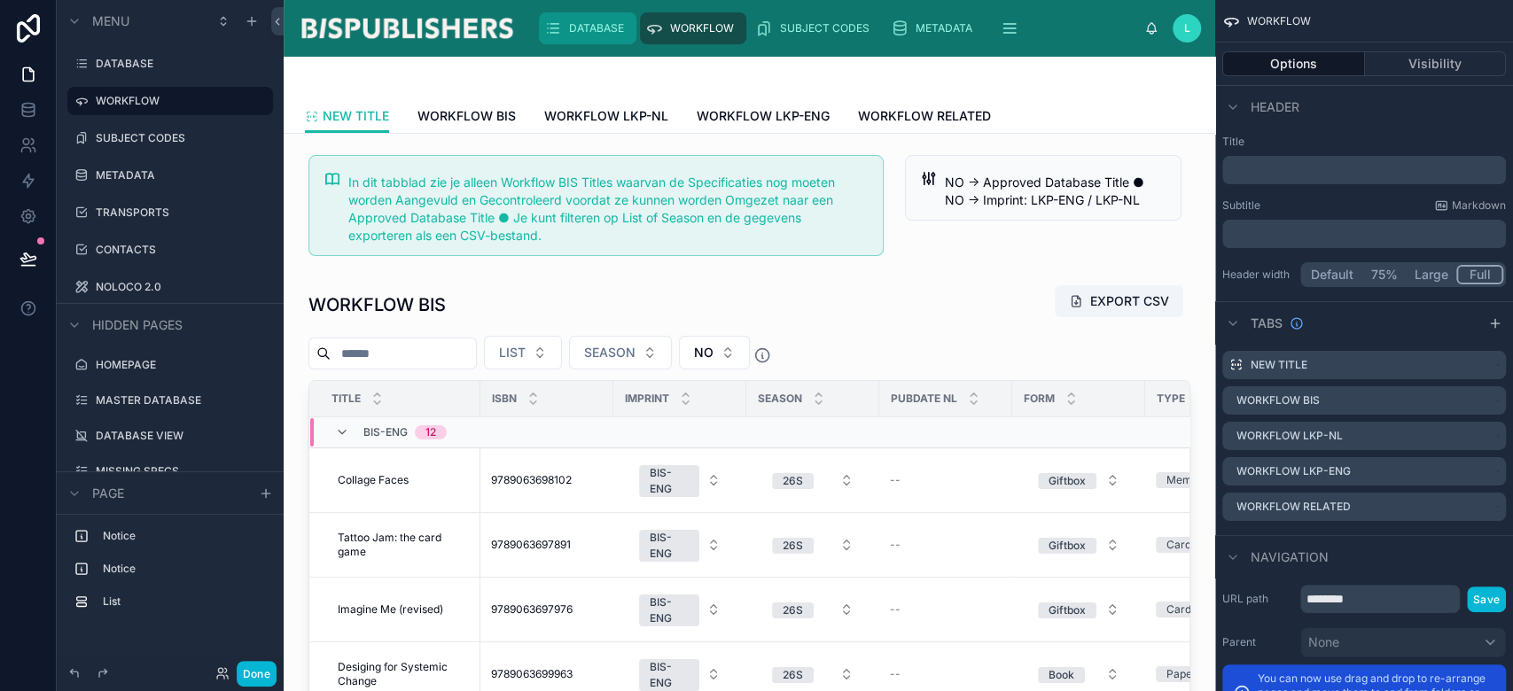
click at [604, 30] on span "DATABASE" at bounding box center [596, 28] width 55 height 14
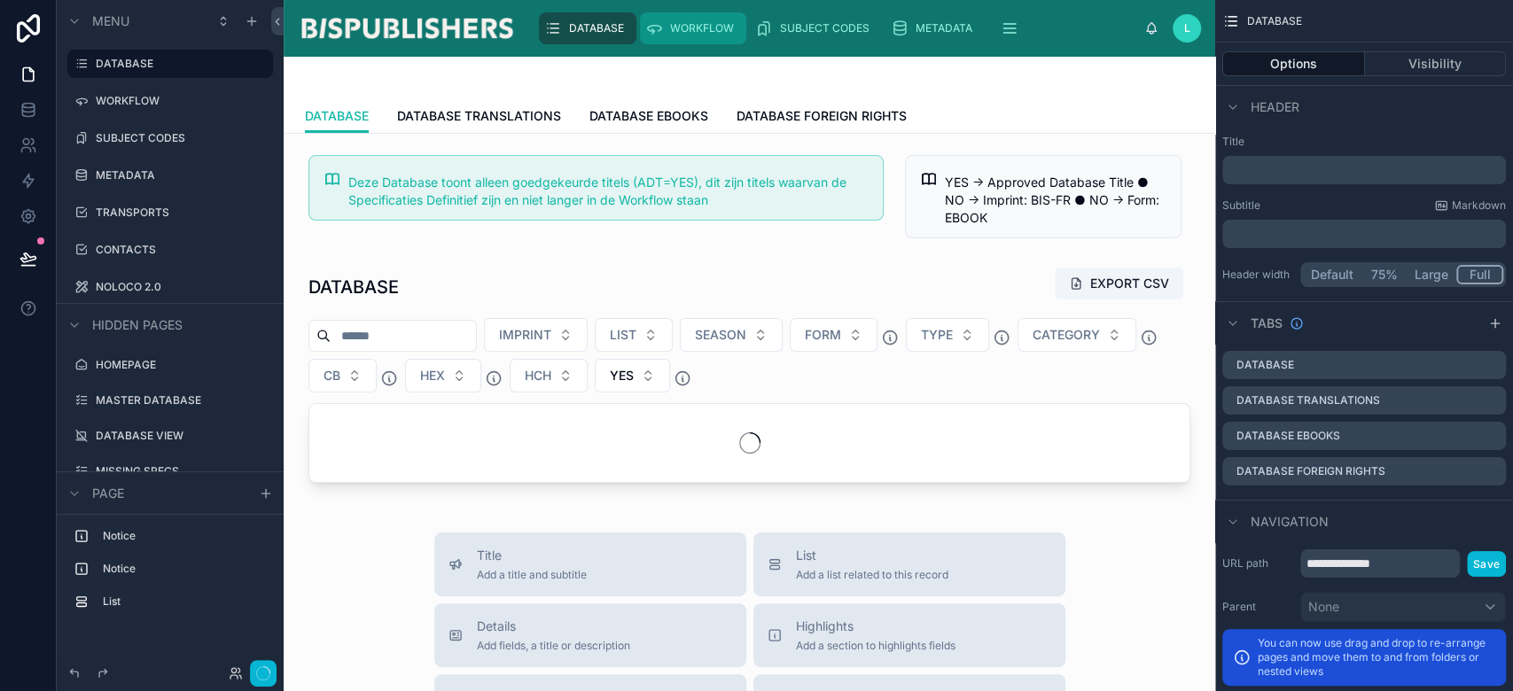
click at [695, 28] on span "WORKFLOW" at bounding box center [702, 28] width 64 height 14
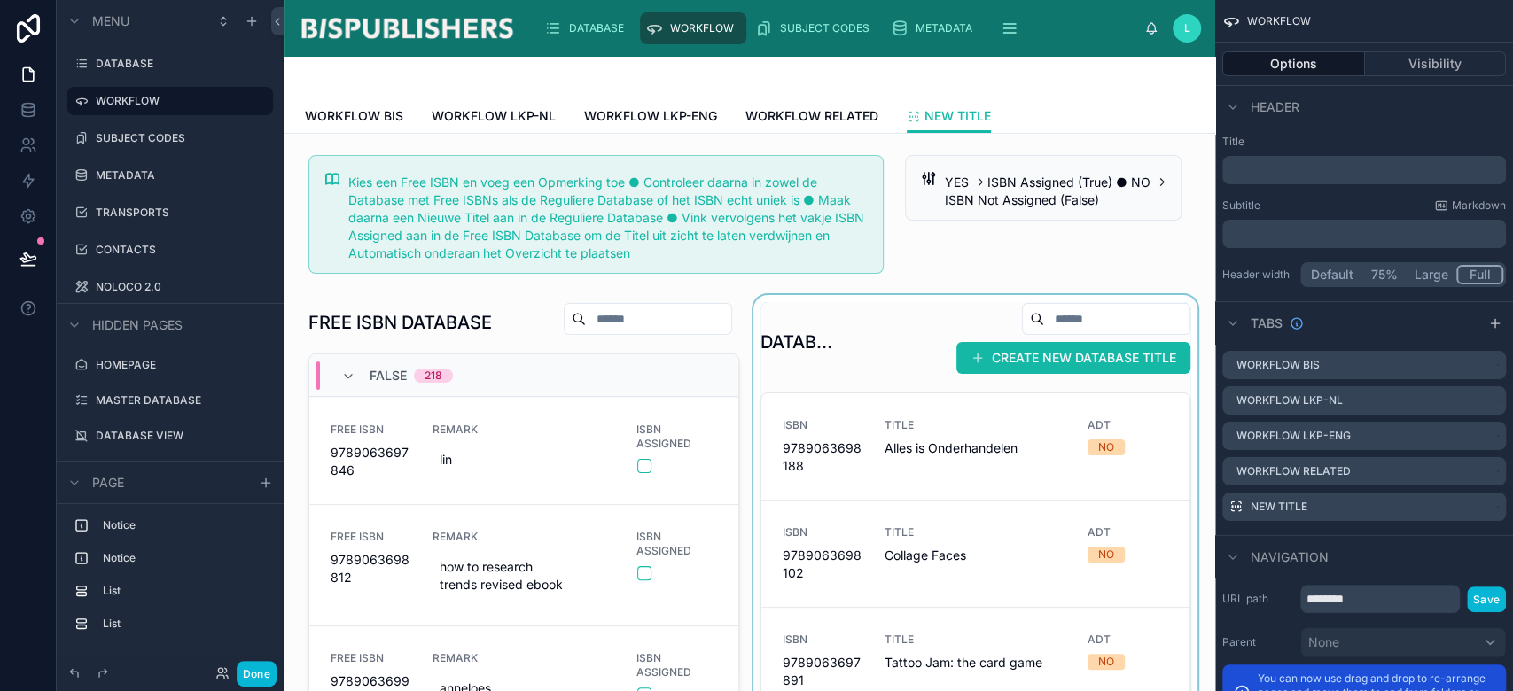
click at [986, 355] on div at bounding box center [976, 606] width 452 height 623
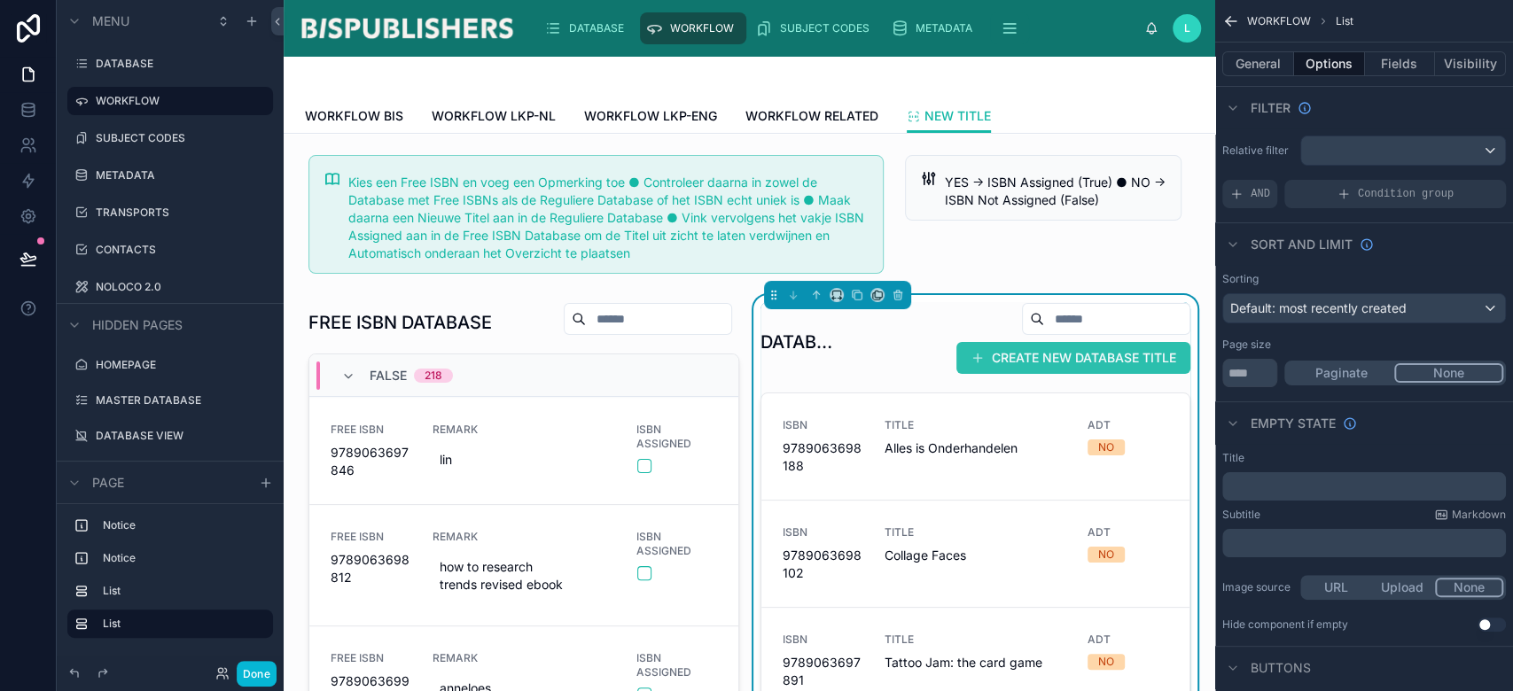
click at [997, 358] on button "CREATE NEW DATABASE TITLE" at bounding box center [1073, 358] width 234 height 32
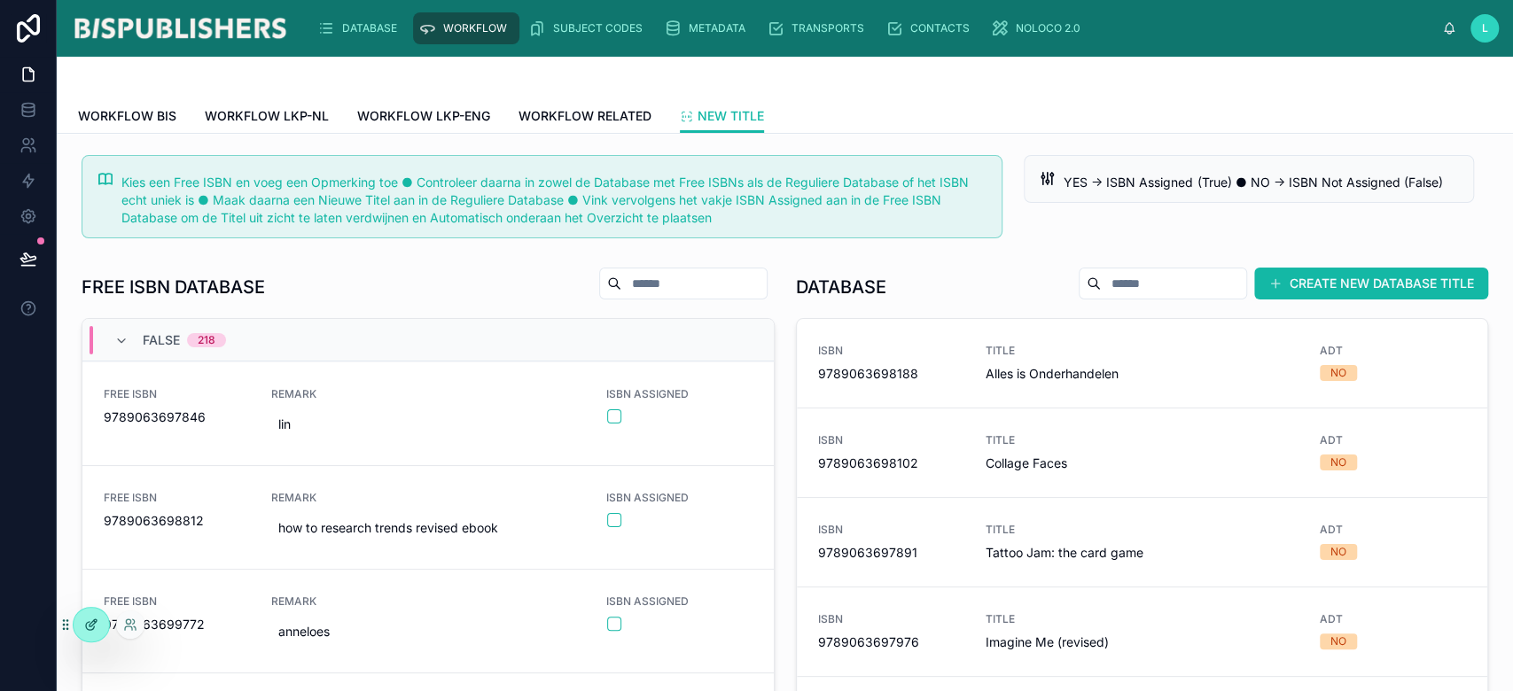
click at [92, 628] on icon at bounding box center [91, 625] width 14 height 14
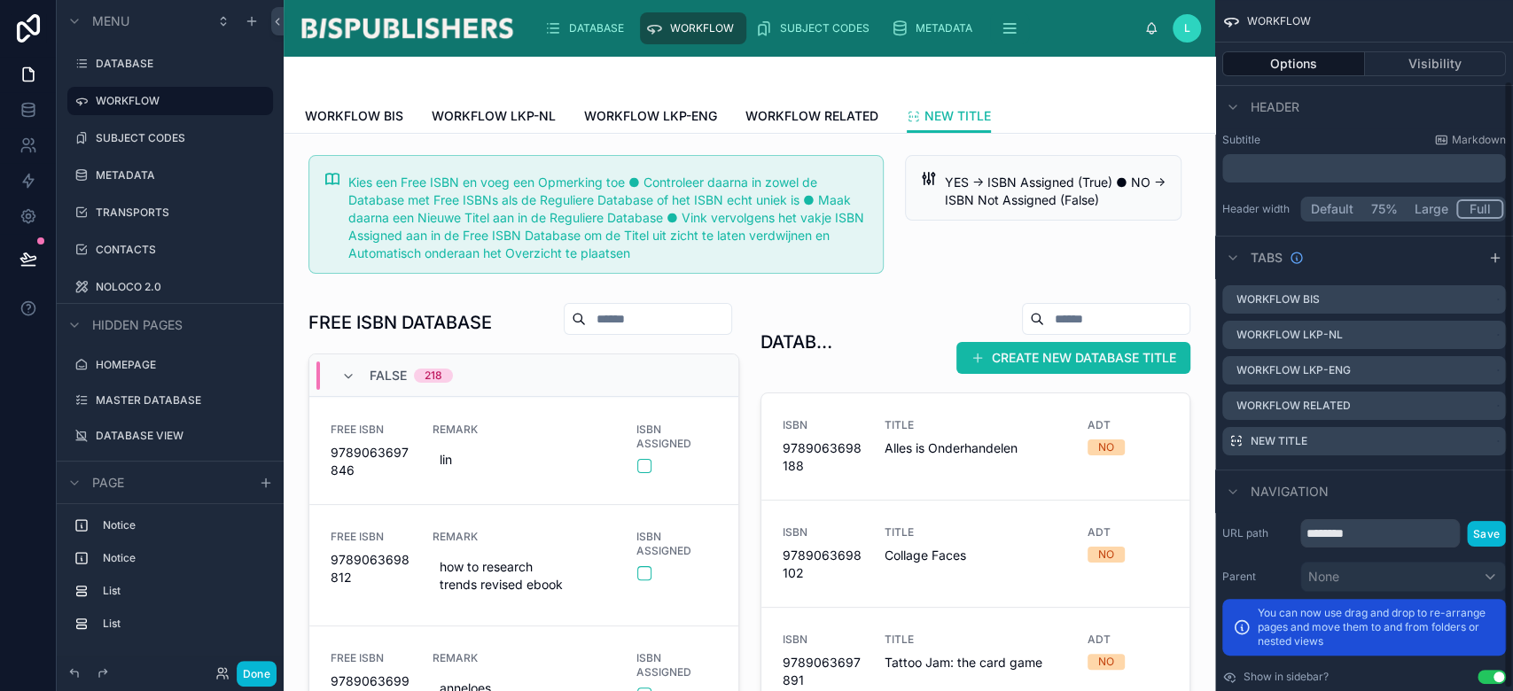
scroll to position [93, 0]
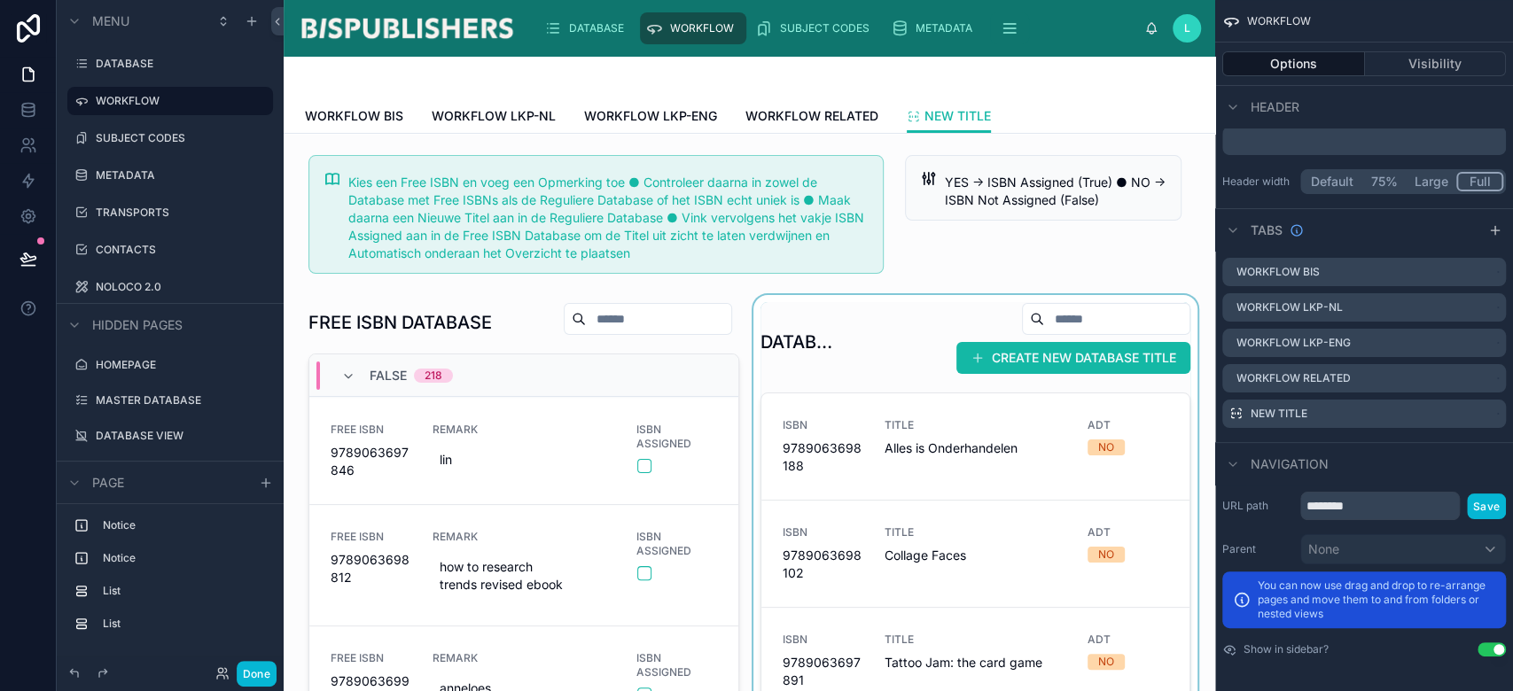
click at [863, 340] on div at bounding box center [976, 606] width 452 height 623
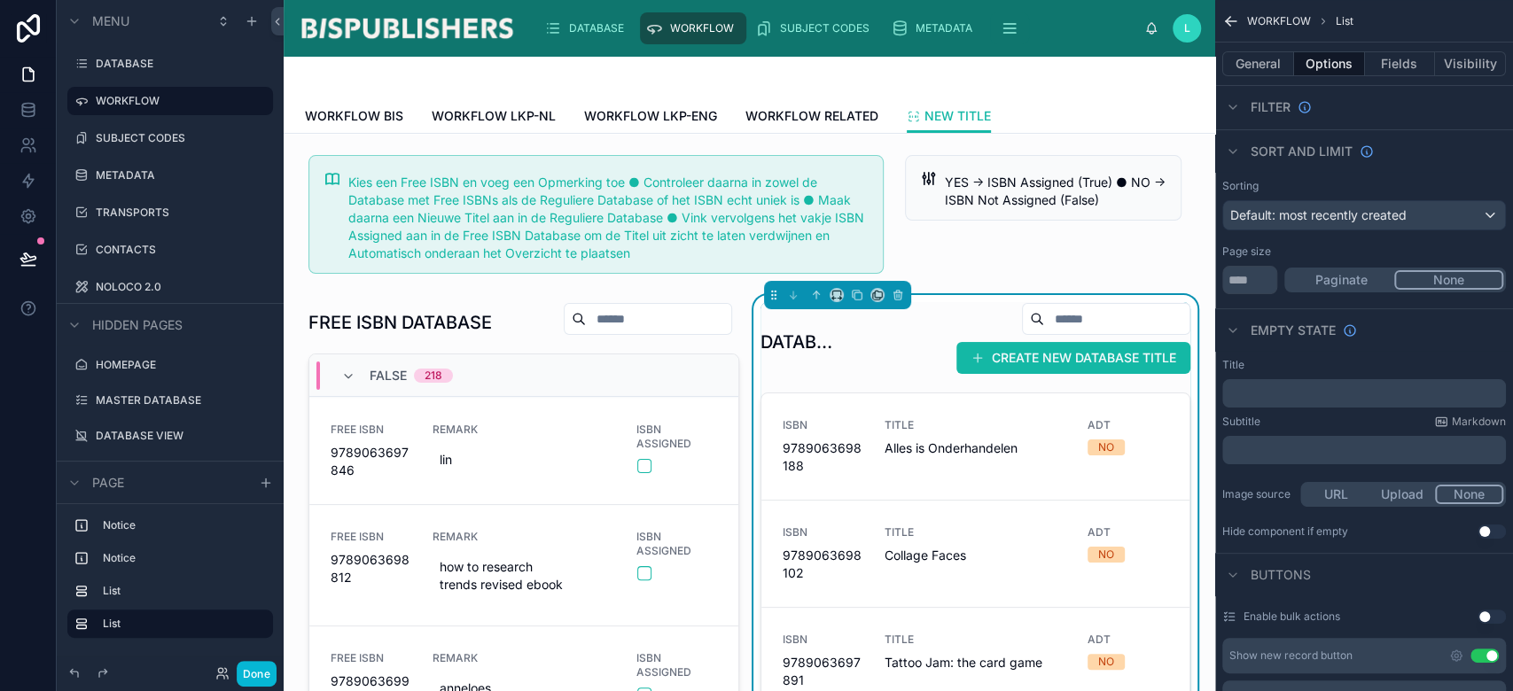
click at [1483, 649] on button "Use setting" at bounding box center [1485, 656] width 28 height 14
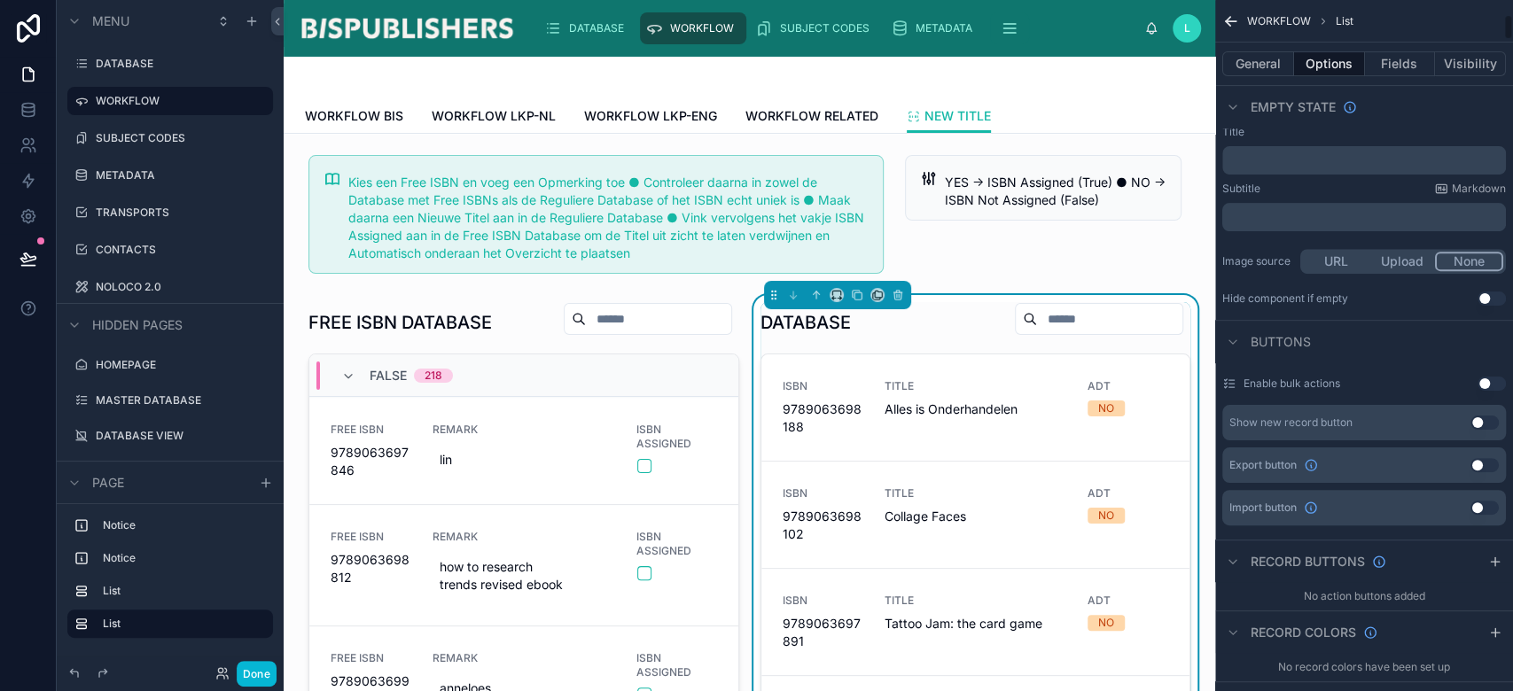
scroll to position [448, 0]
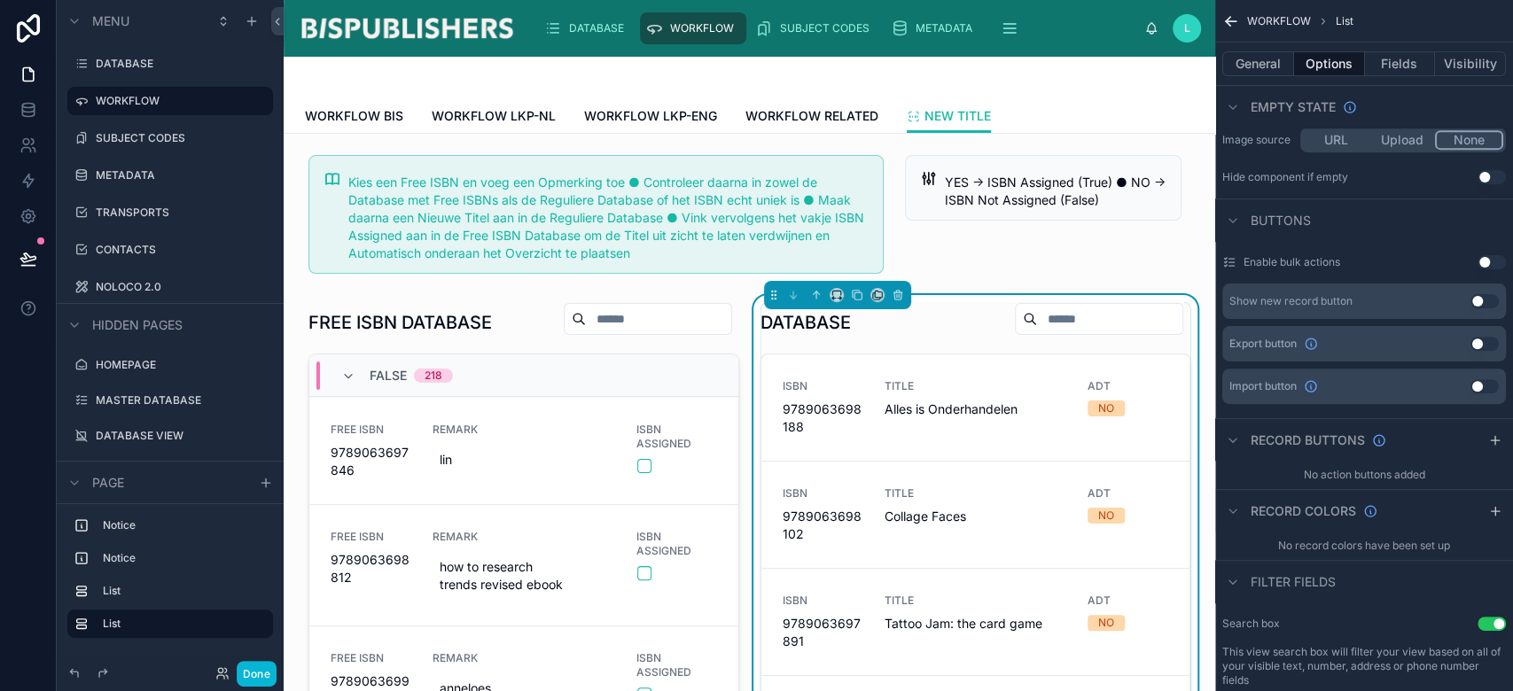
click at [1475, 296] on button "Use setting" at bounding box center [1485, 301] width 28 height 14
click at [1113, 335] on button "New DATABASE" at bounding box center [1118, 319] width 144 height 32
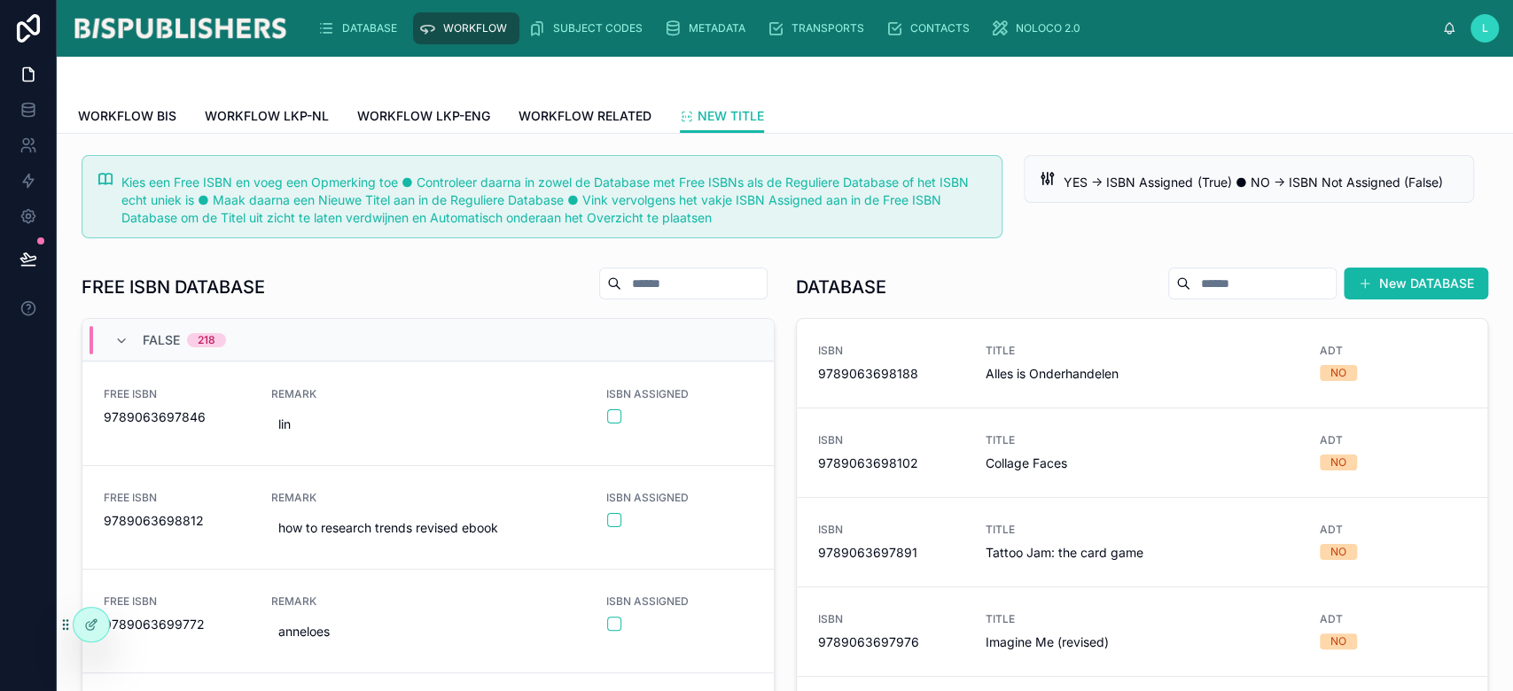
click at [915, 299] on div "DATABASE New DATABASE" at bounding box center [1142, 287] width 693 height 41
click at [99, 628] on div at bounding box center [91, 625] width 35 height 34
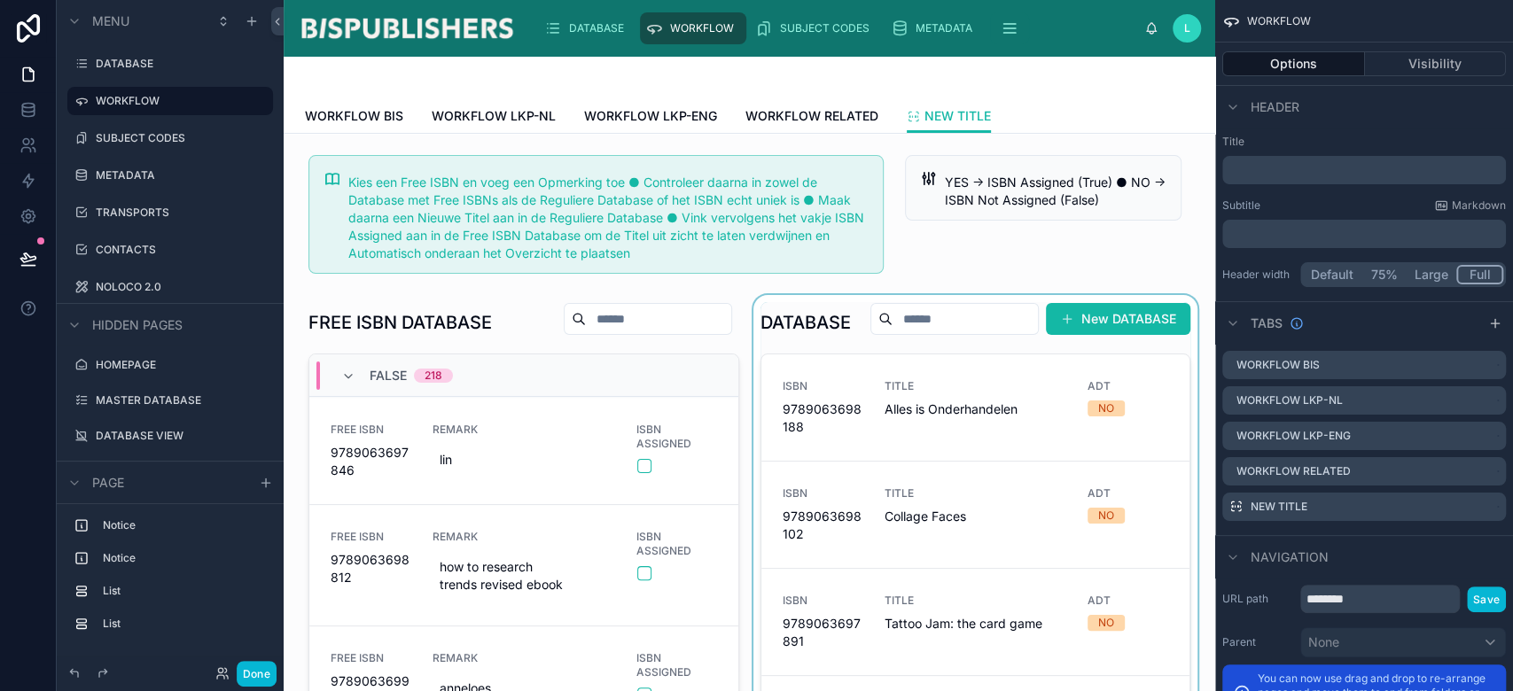
click at [858, 344] on div at bounding box center [976, 587] width 452 height 584
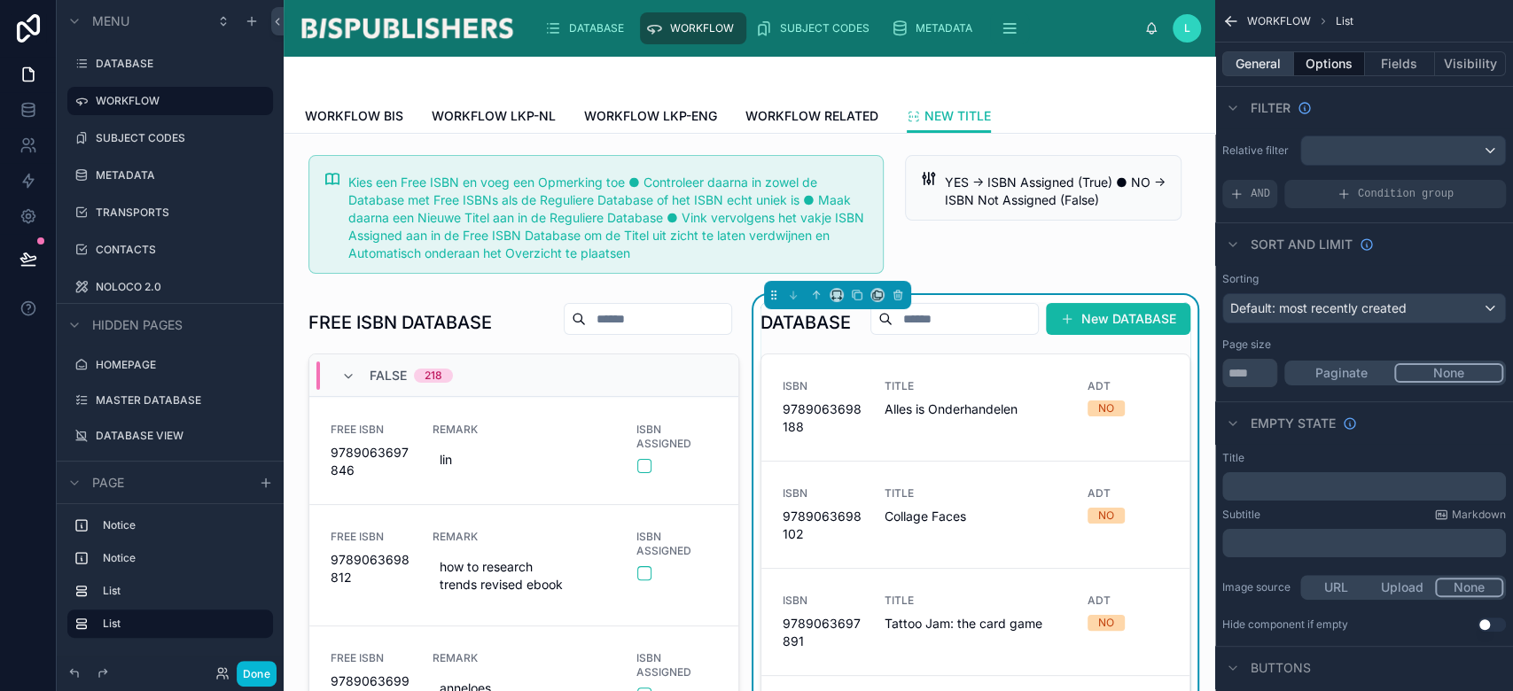
click at [1273, 66] on button "General" at bounding box center [1258, 63] width 72 height 25
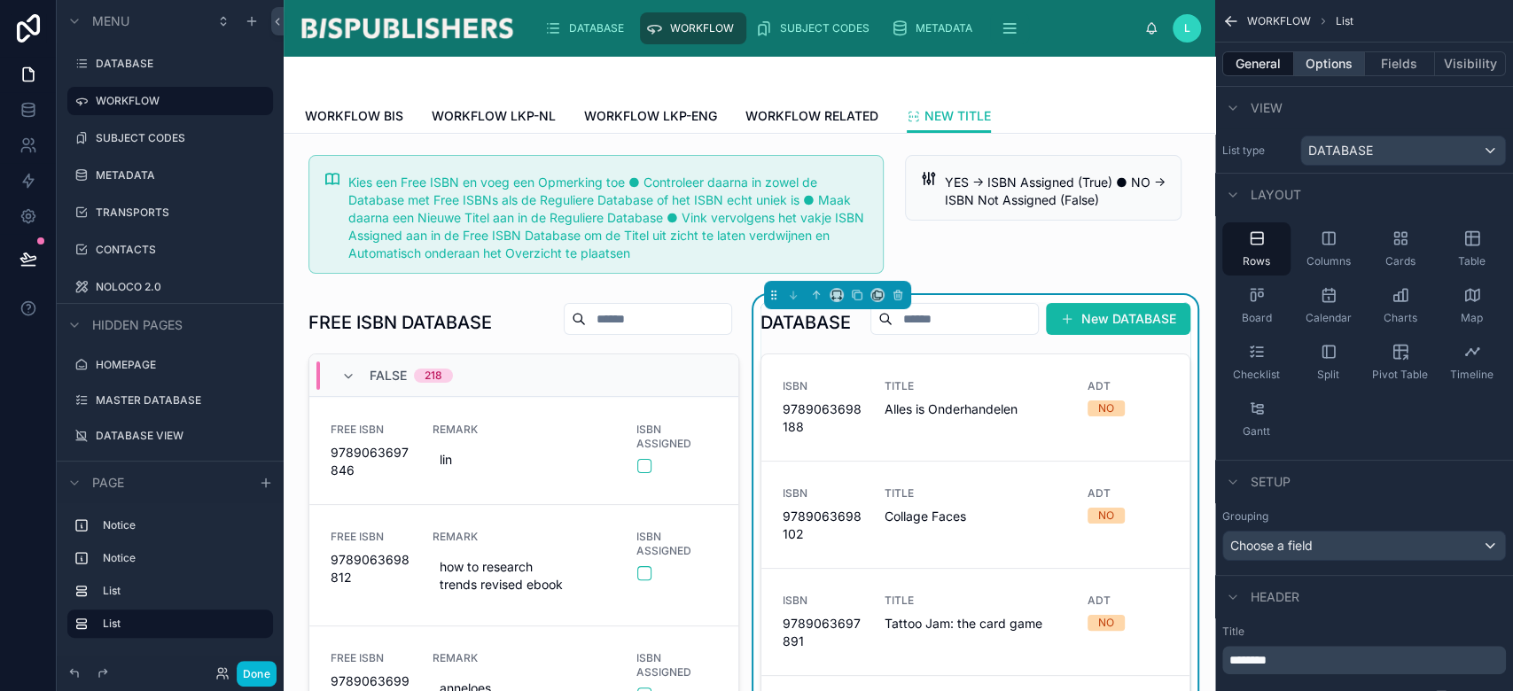
click at [1339, 65] on button "Options" at bounding box center [1329, 63] width 71 height 25
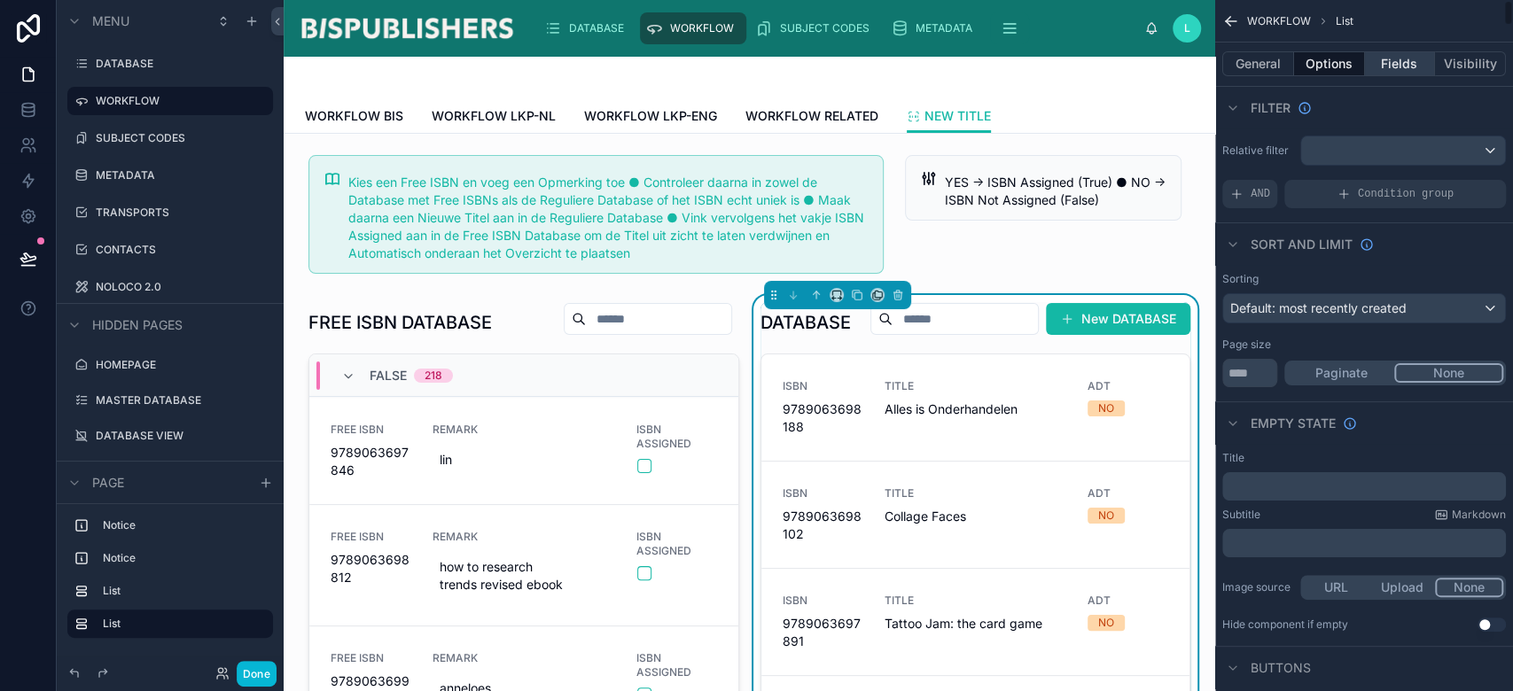
click at [1413, 67] on button "Fields" at bounding box center [1400, 63] width 71 height 25
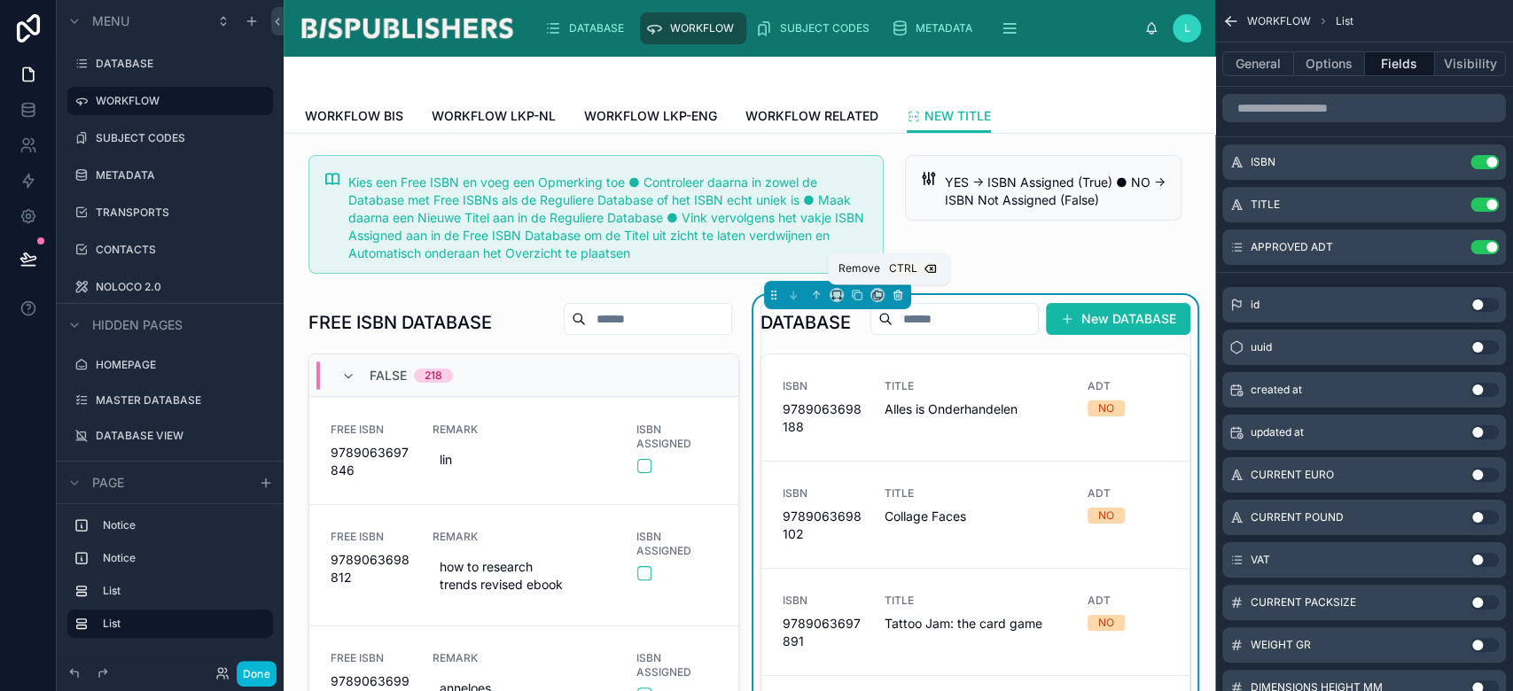
click at [892, 294] on icon at bounding box center [898, 295] width 12 height 12
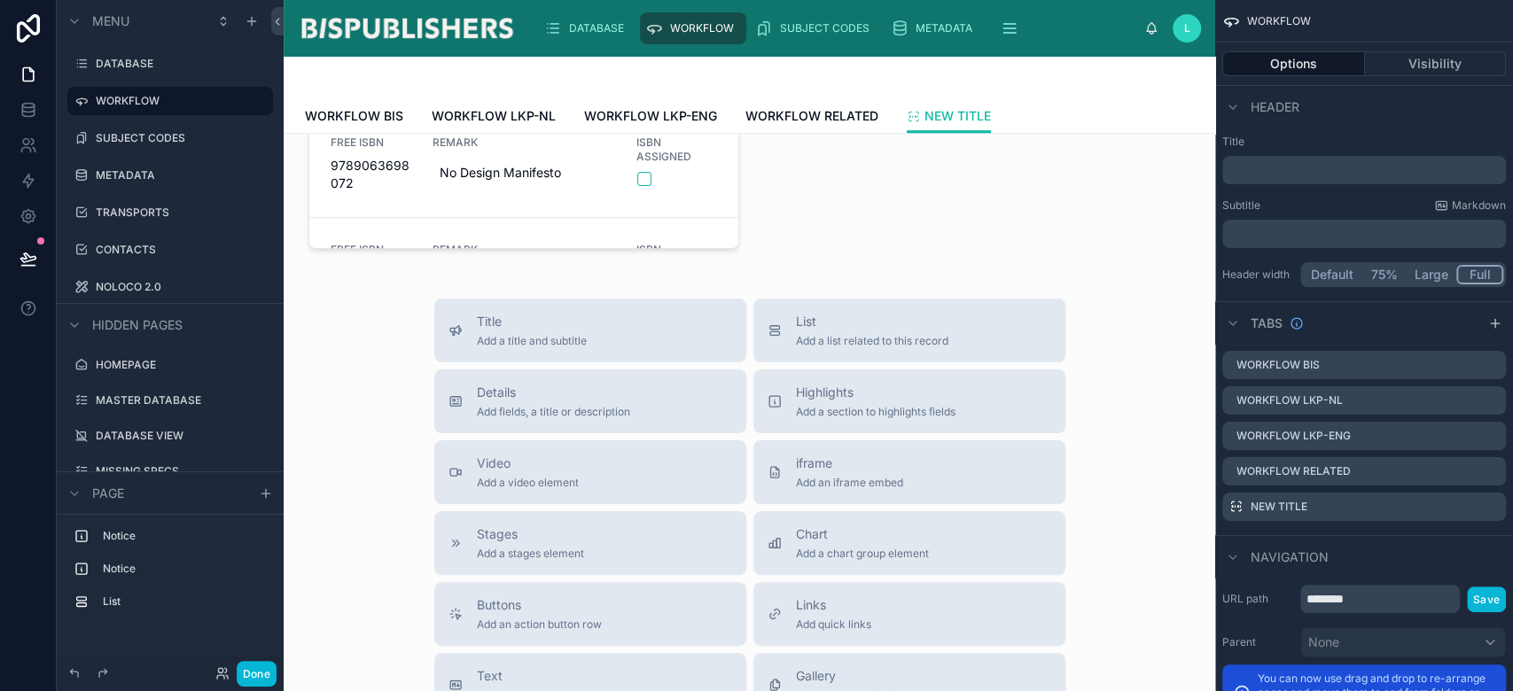
scroll to position [472, 0]
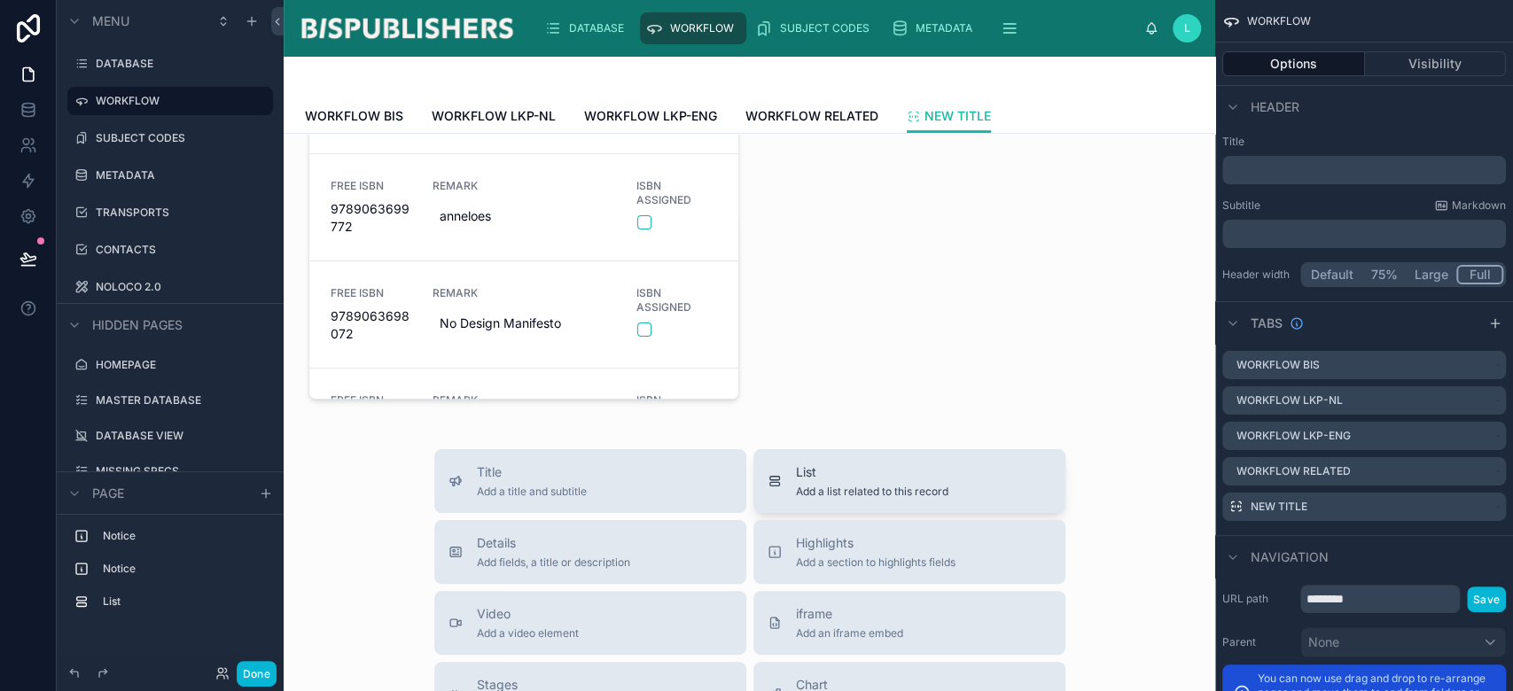
click at [830, 465] on span "List" at bounding box center [872, 473] width 152 height 18
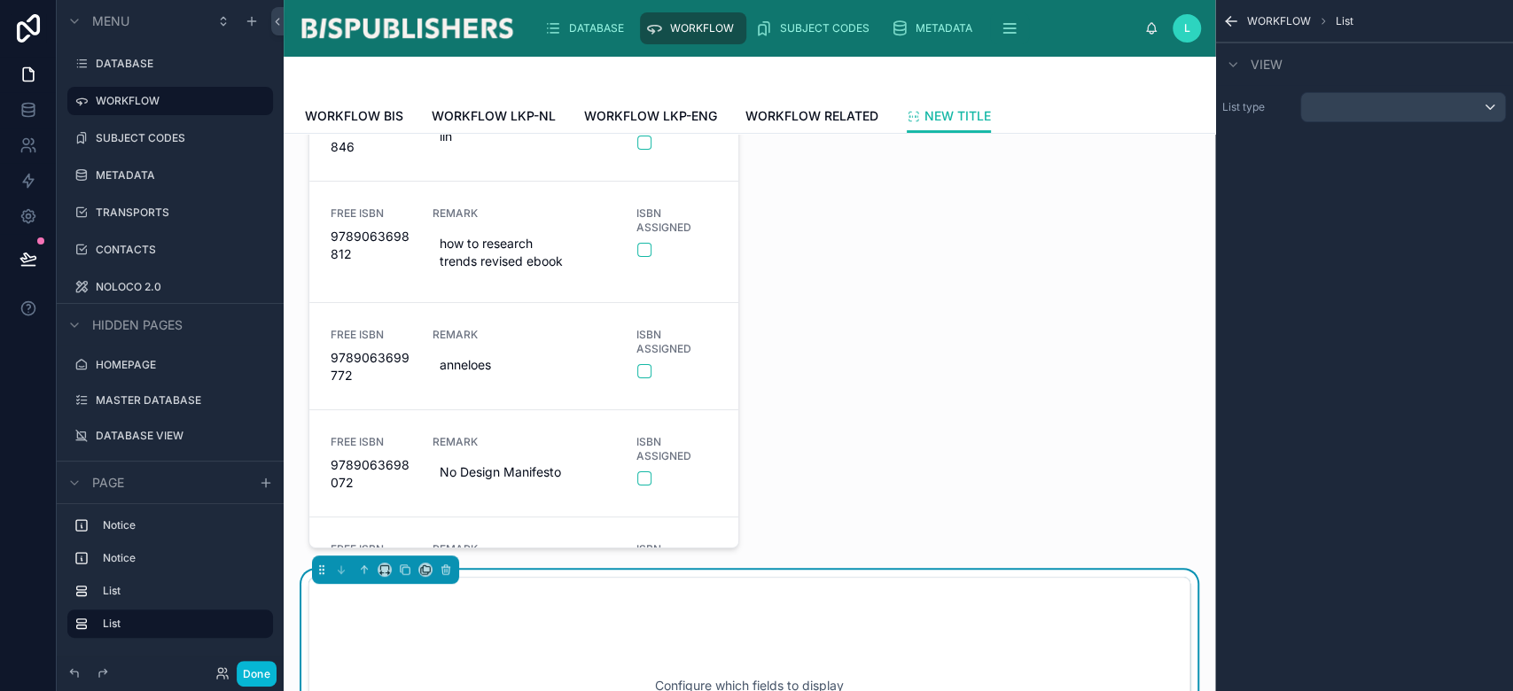
scroll to position [517, 0]
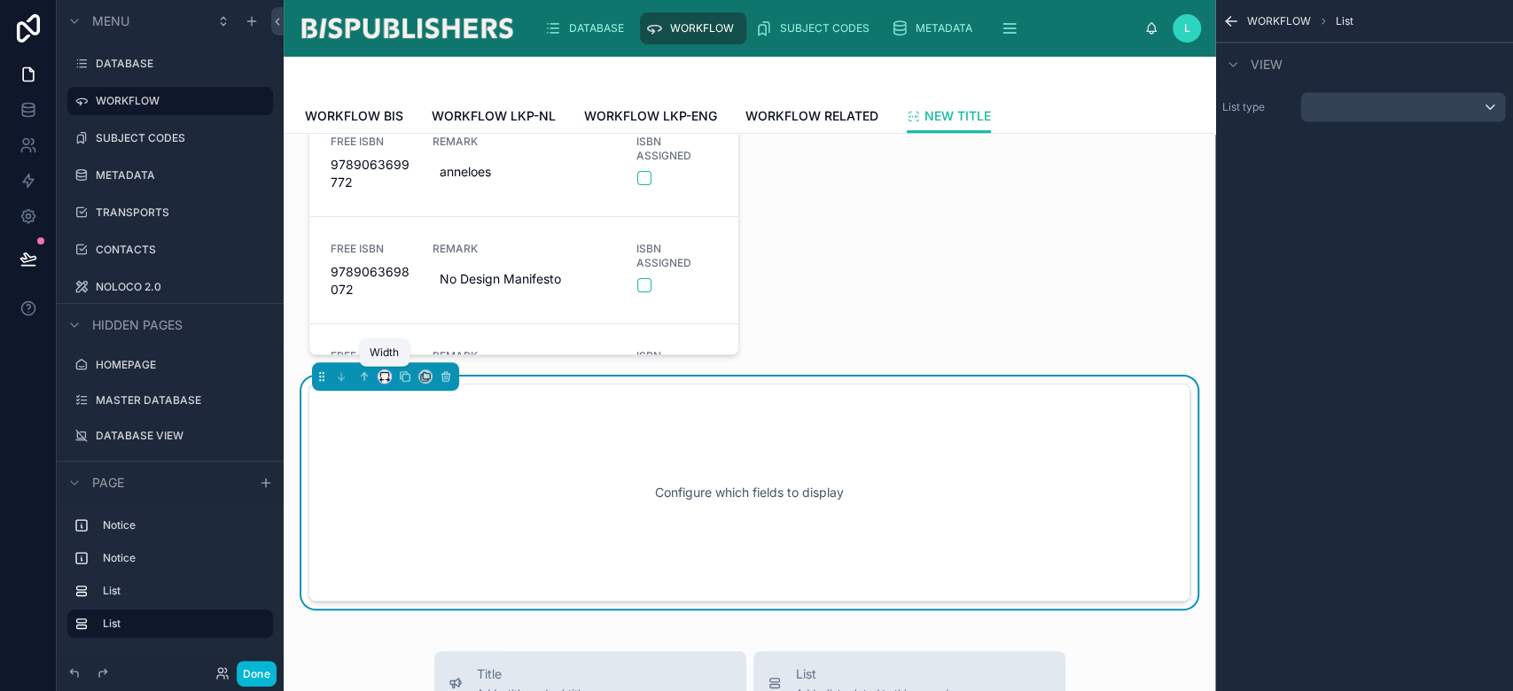
click at [383, 379] on icon at bounding box center [385, 377] width 12 height 12
click at [427, 511] on div "50%" at bounding box center [420, 510] width 55 height 21
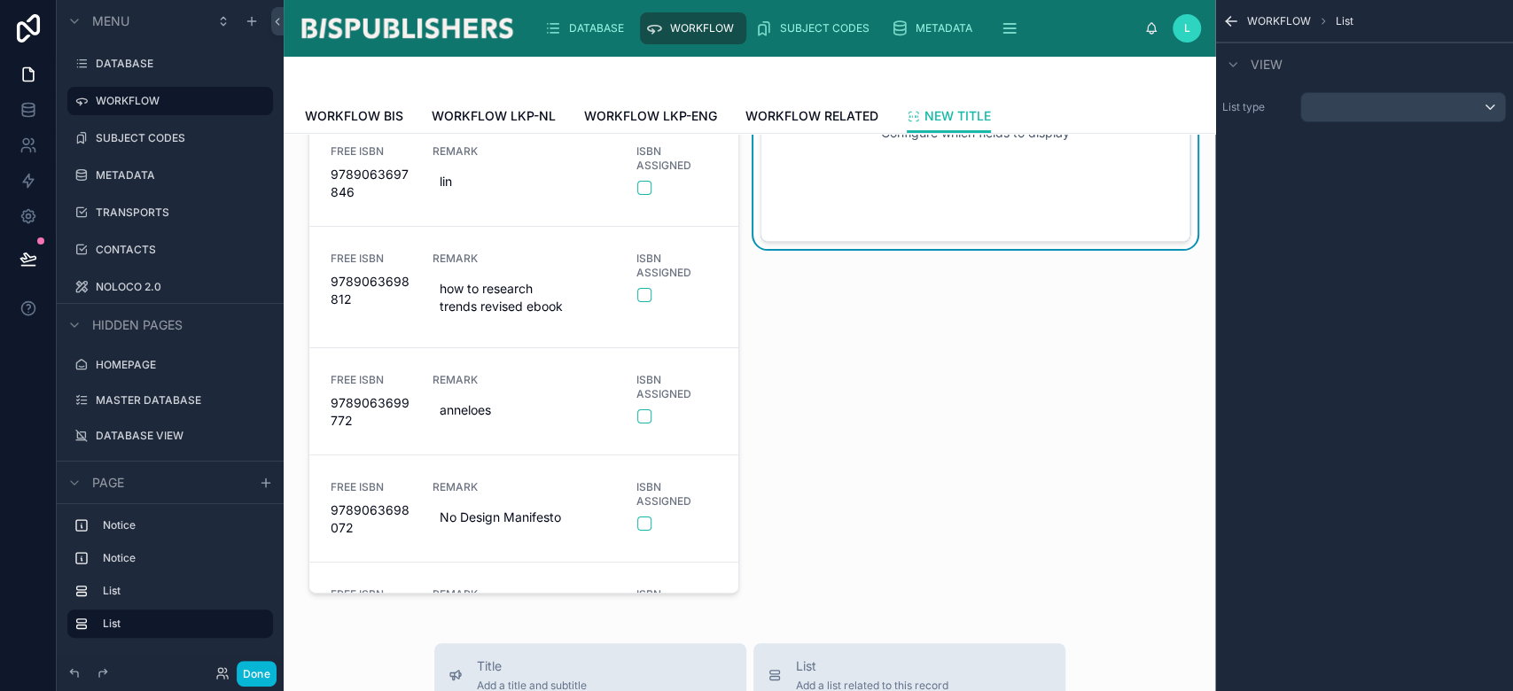
scroll to position [0, 0]
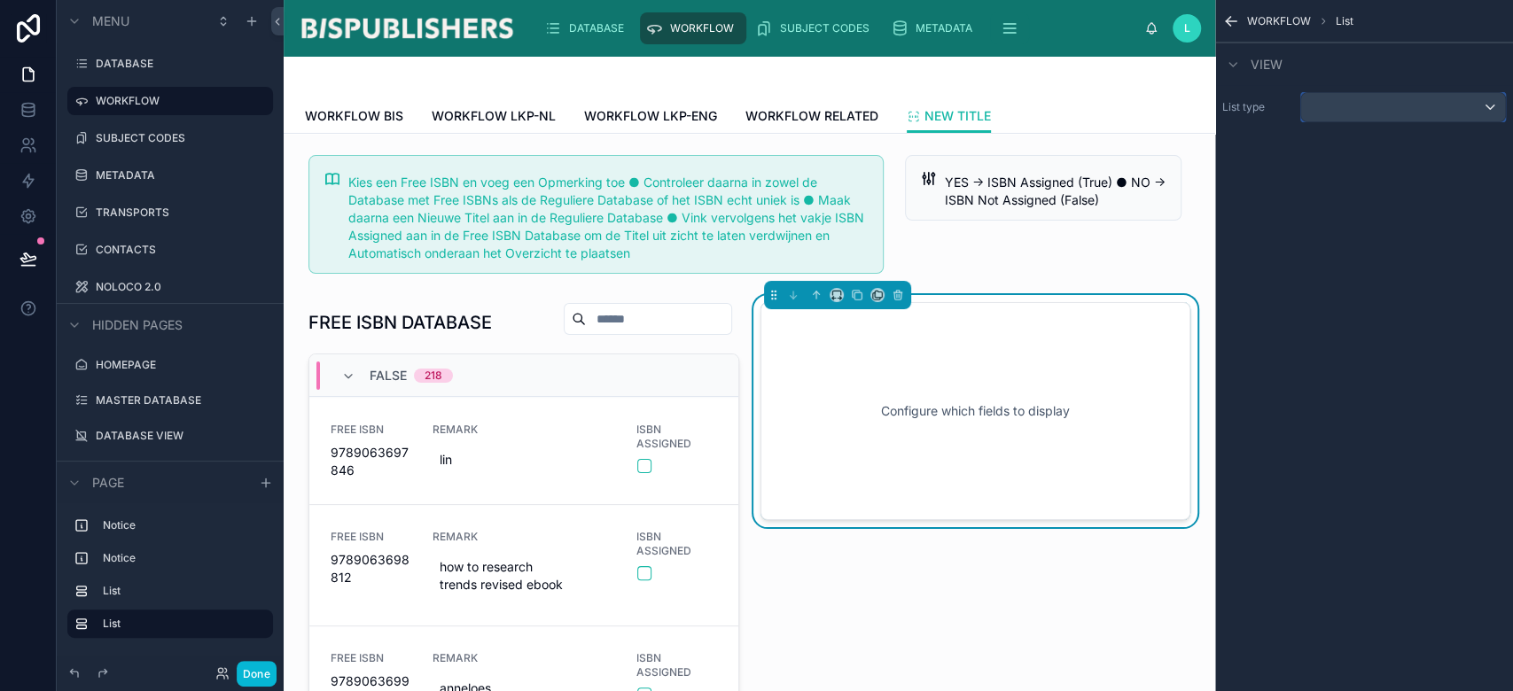
click at [1424, 101] on div "scrollable content" at bounding box center [1403, 107] width 204 height 28
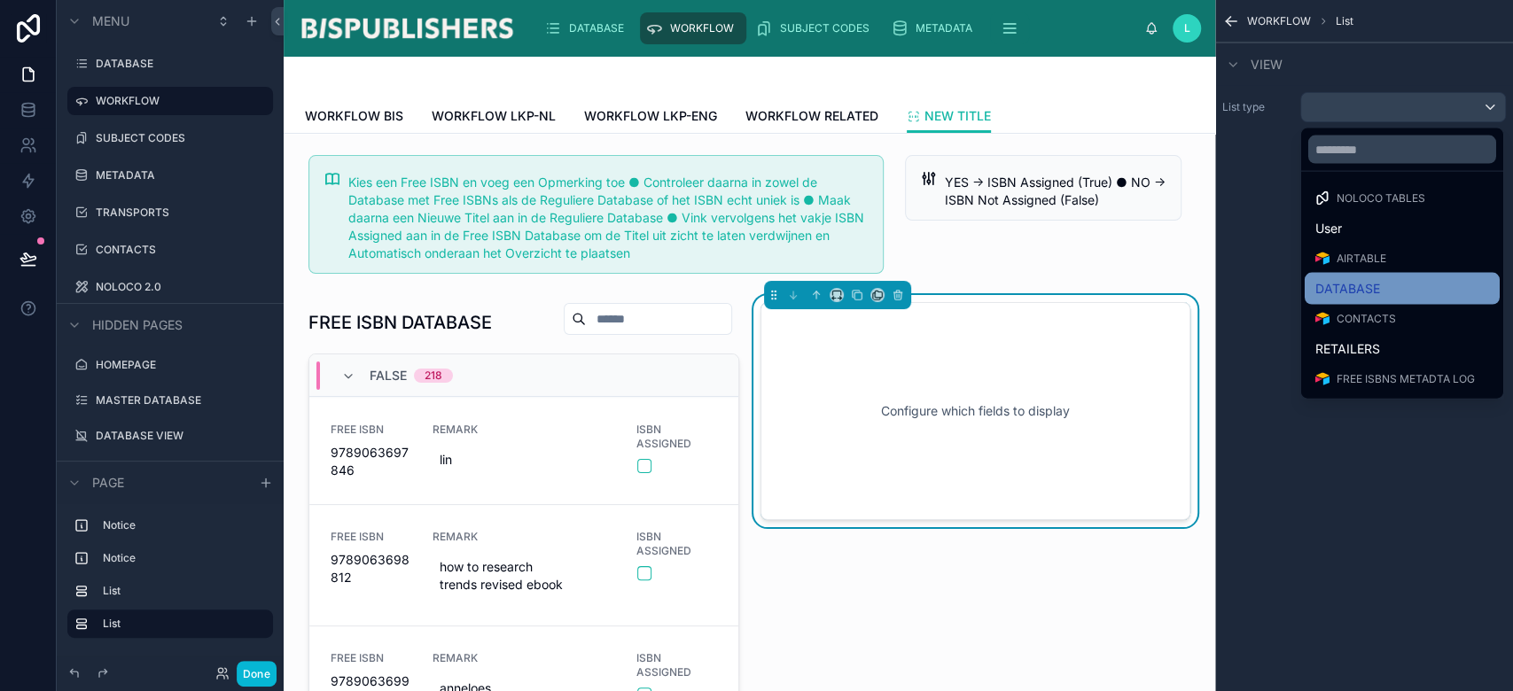
click at [1373, 277] on div "DATABASE" at bounding box center [1402, 289] width 195 height 32
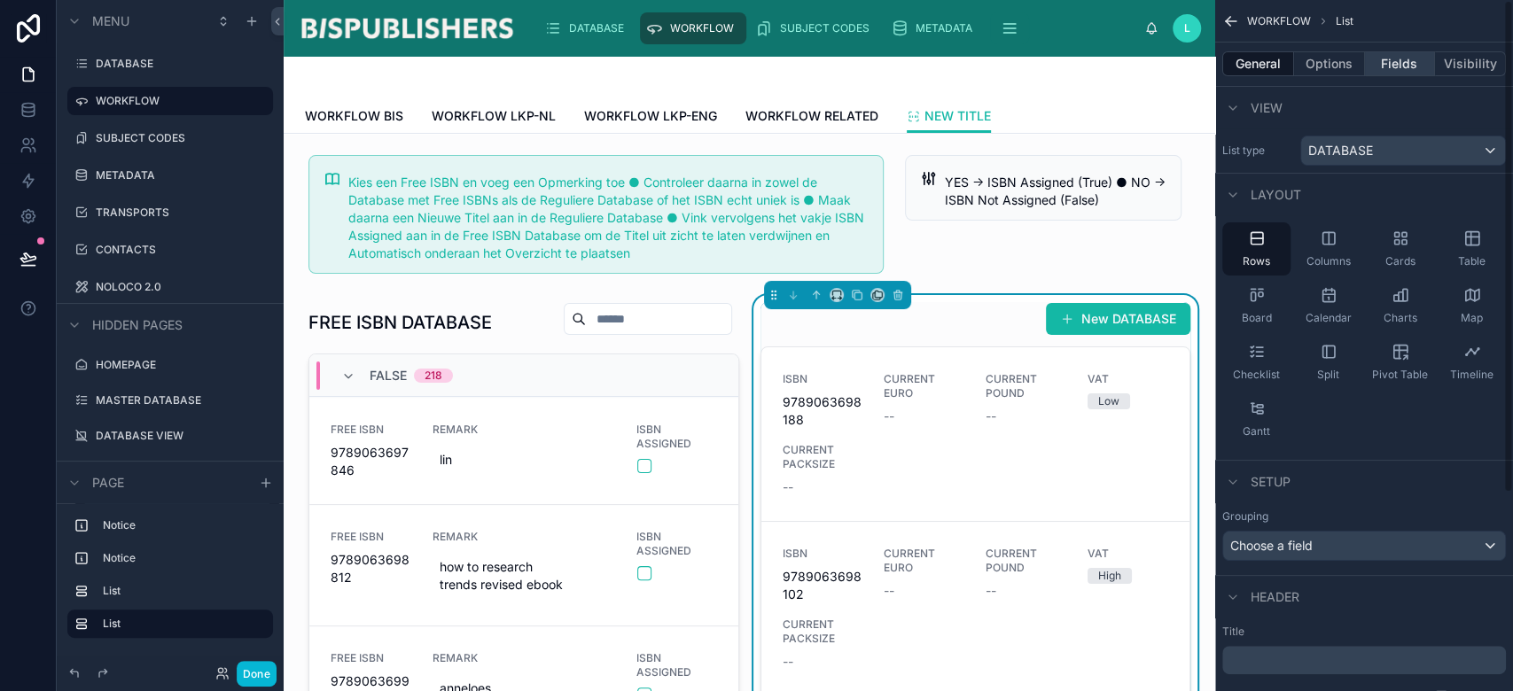
click at [1401, 66] on button "Fields" at bounding box center [1400, 63] width 71 height 25
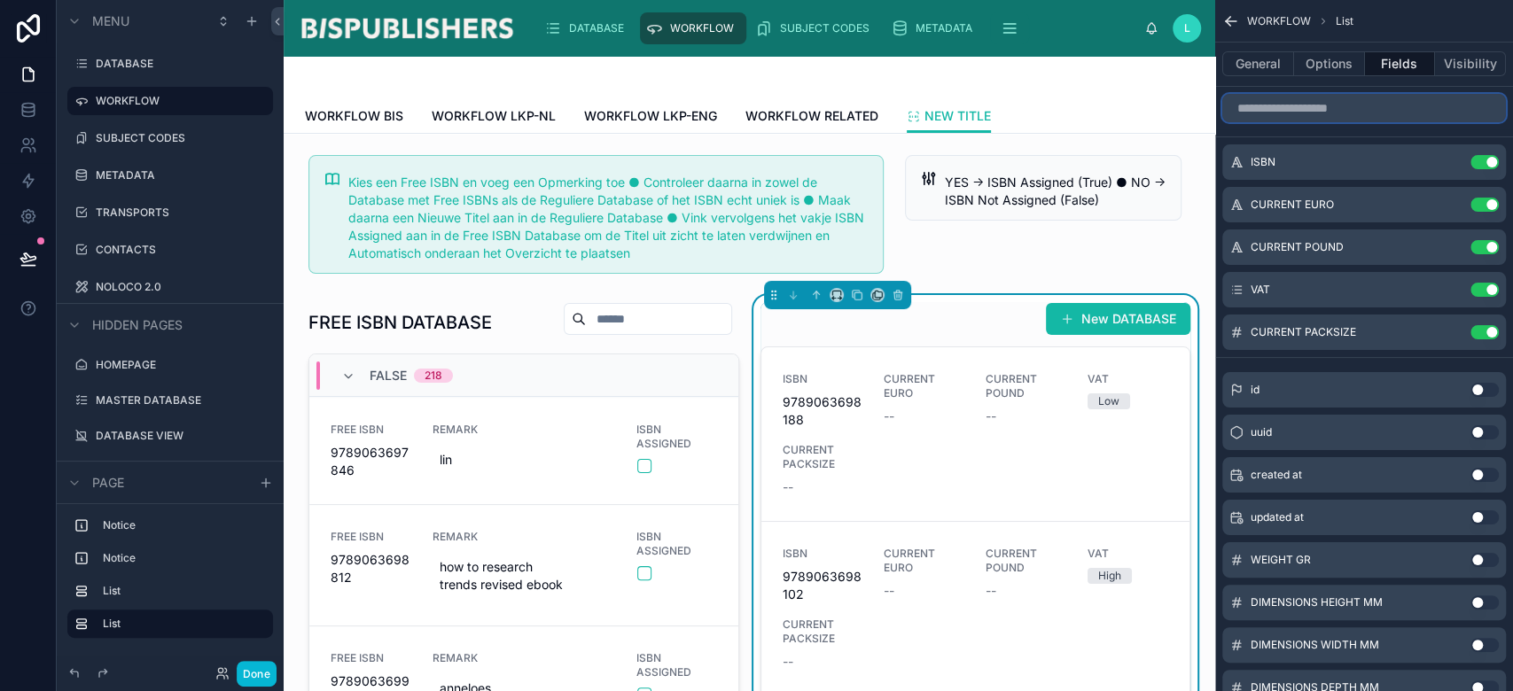
click at [1324, 110] on input "scrollable content" at bounding box center [1364, 108] width 284 height 28
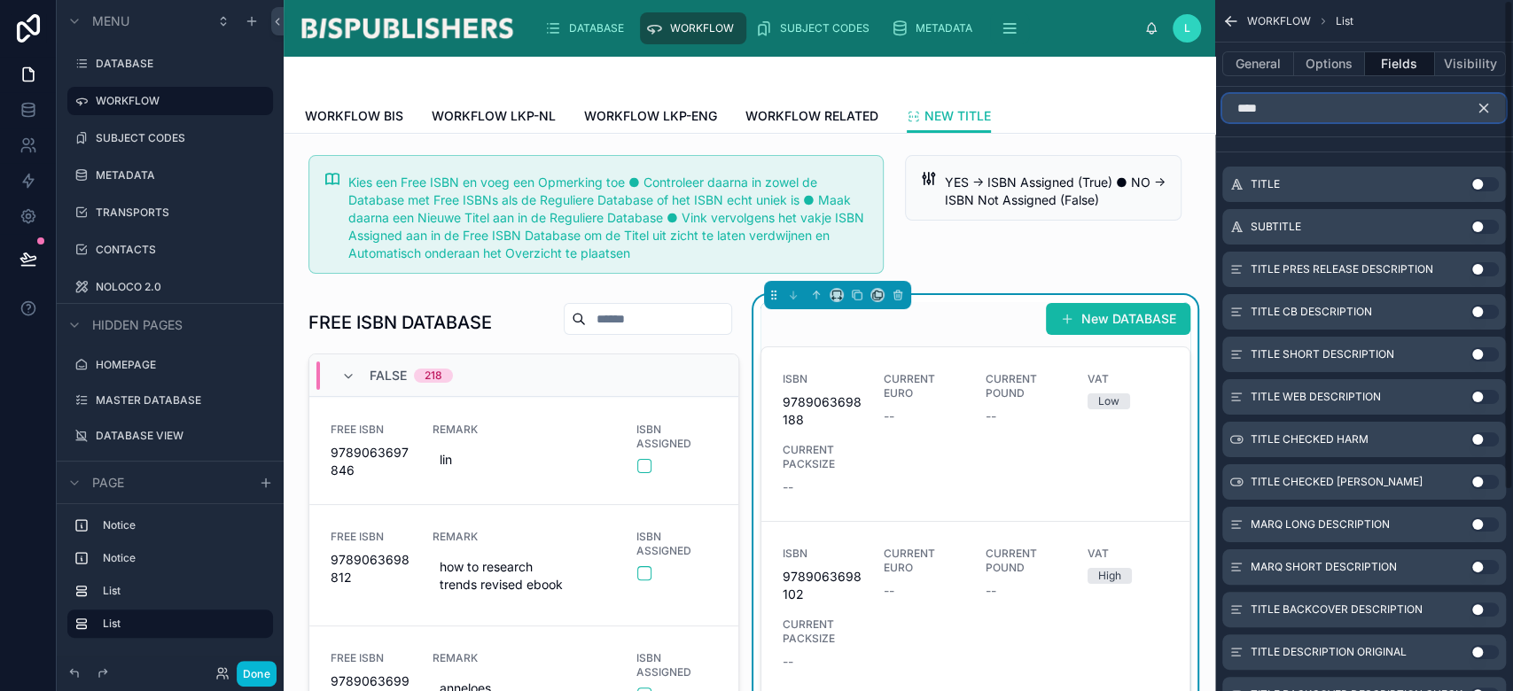
type input "****"
click at [1485, 181] on button "Use setting" at bounding box center [1485, 184] width 28 height 14
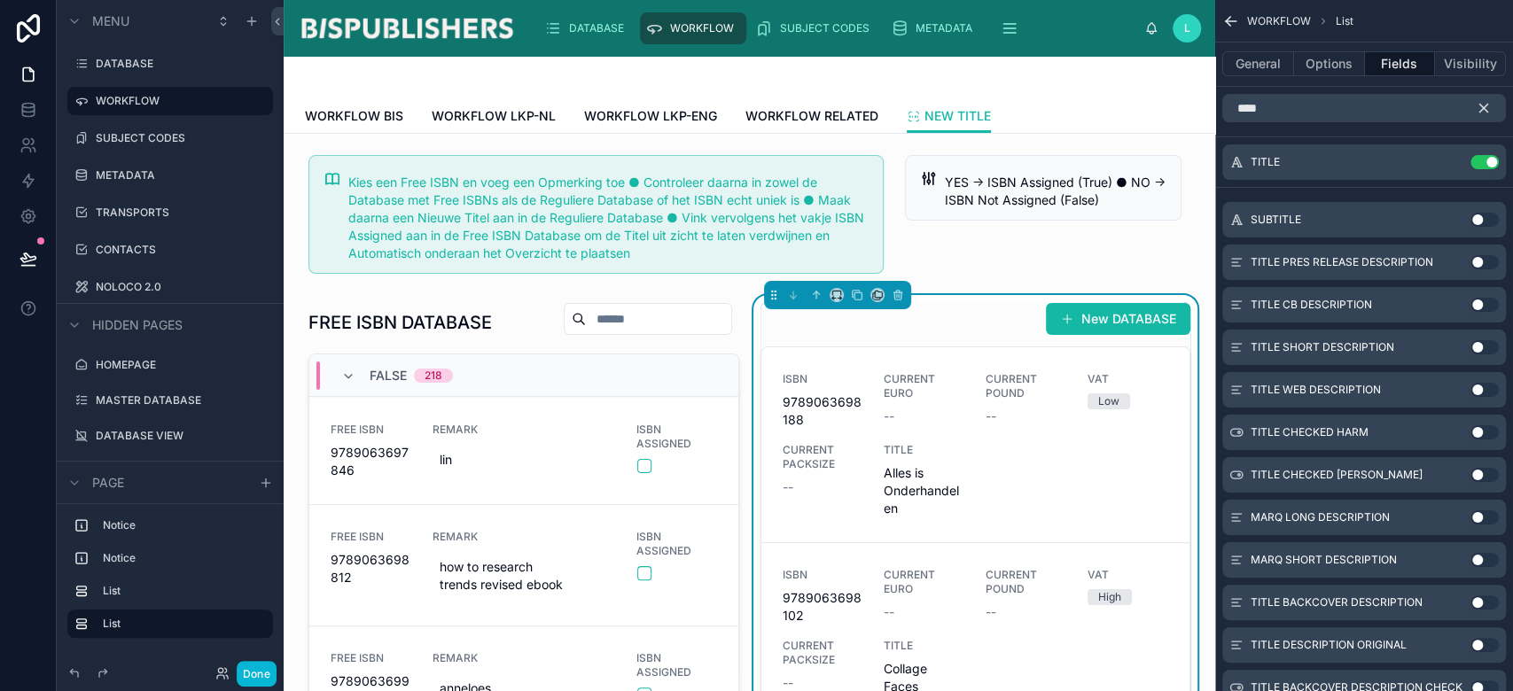
click at [1487, 107] on icon "scrollable content" at bounding box center [1484, 108] width 16 height 16
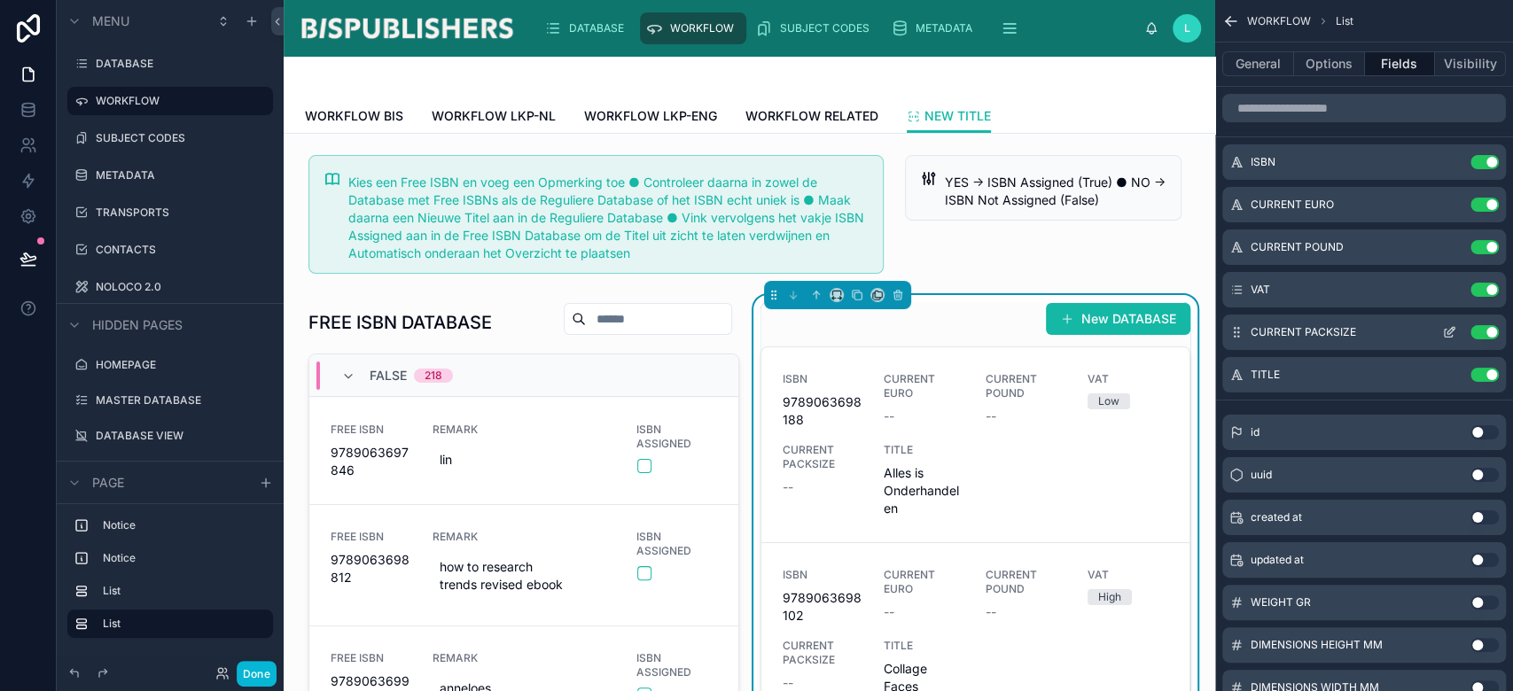
click at [1486, 335] on button "Use setting" at bounding box center [1485, 332] width 28 height 14
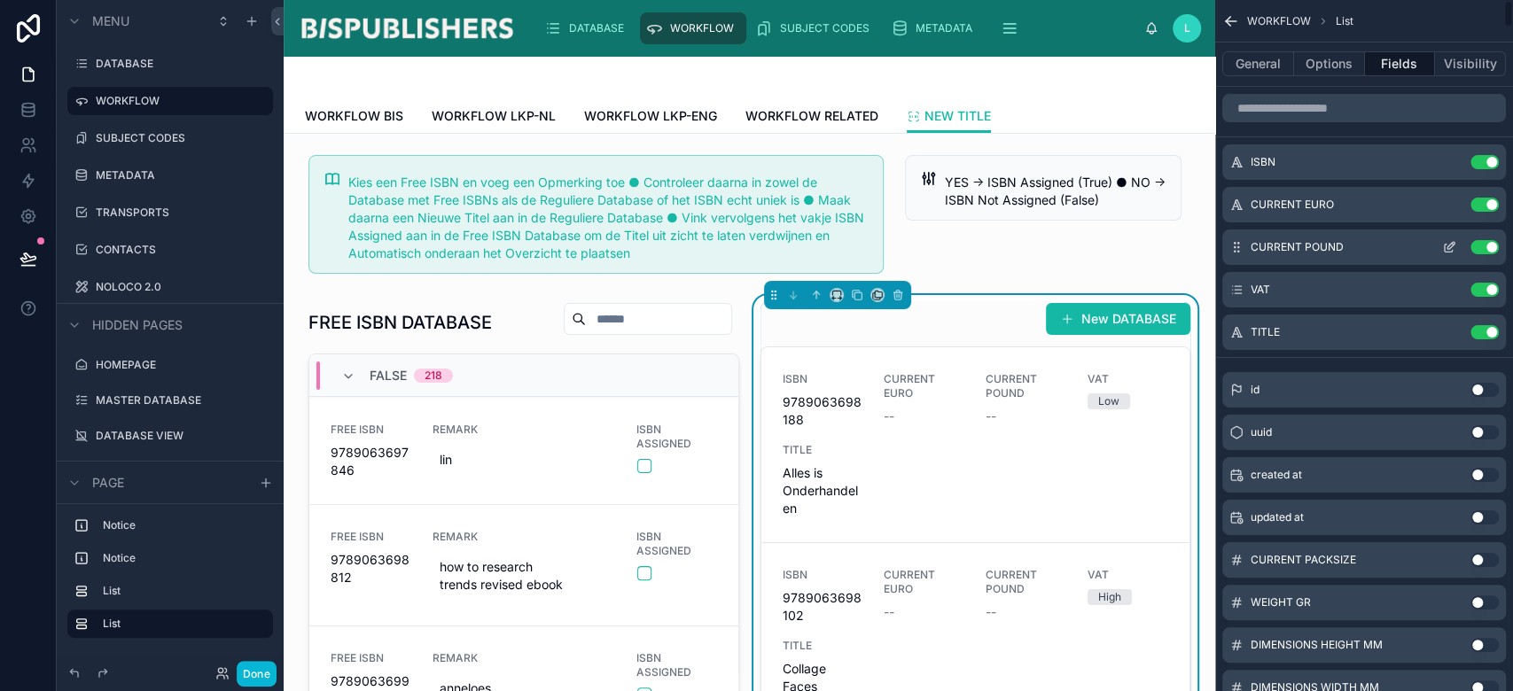
drag, startPoint x: 1475, startPoint y: 293, endPoint x: 1486, endPoint y: 246, distance: 47.3
click at [1475, 292] on button "Use setting" at bounding box center [1485, 290] width 28 height 14
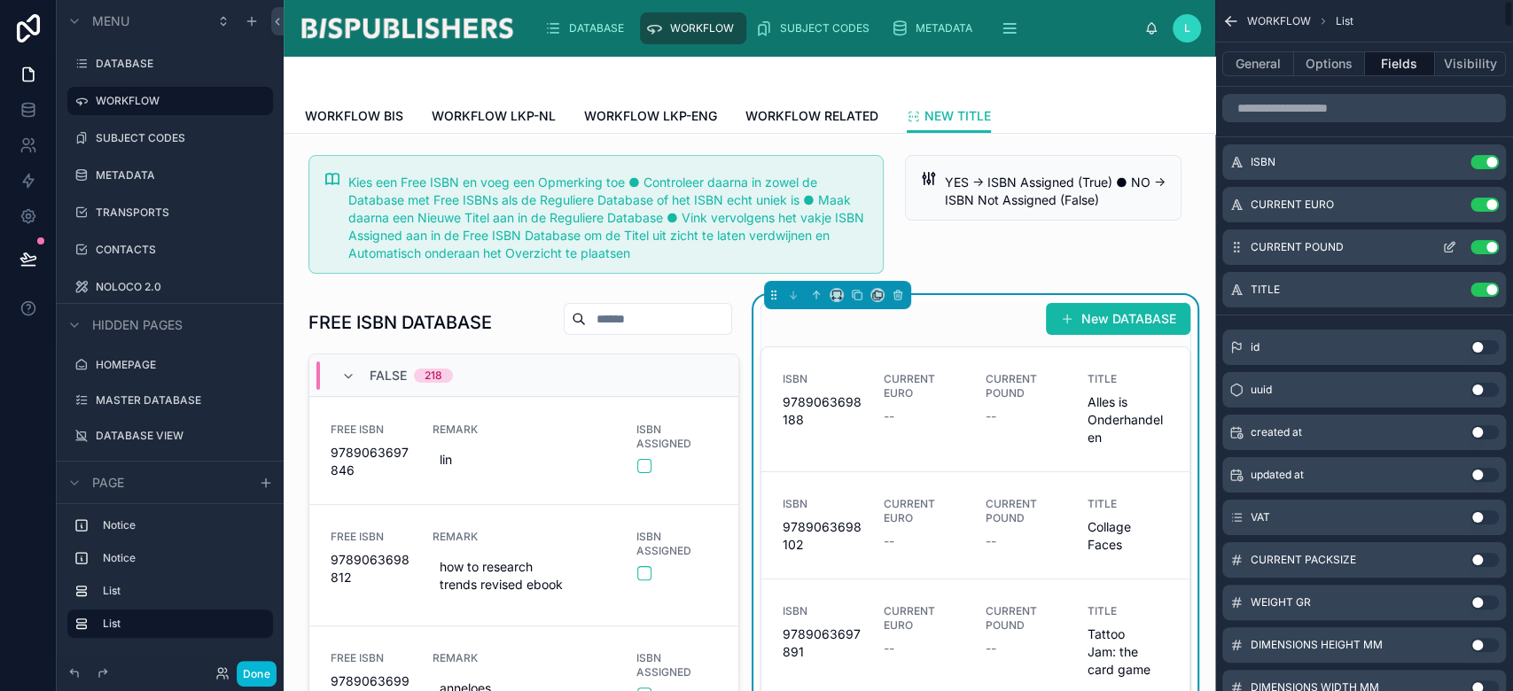
click at [1484, 245] on button "Use setting" at bounding box center [1485, 247] width 28 height 14
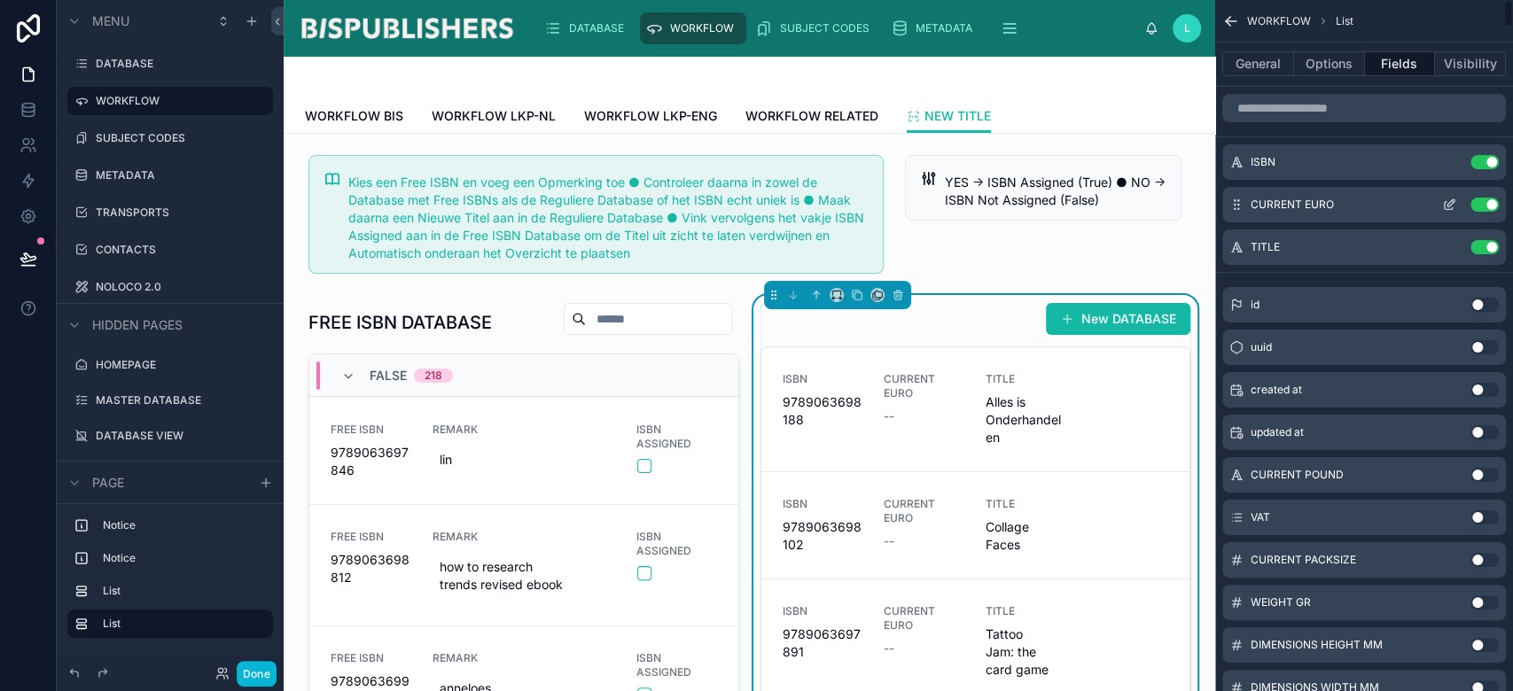
click at [1488, 202] on button "Use setting" at bounding box center [1485, 205] width 28 height 14
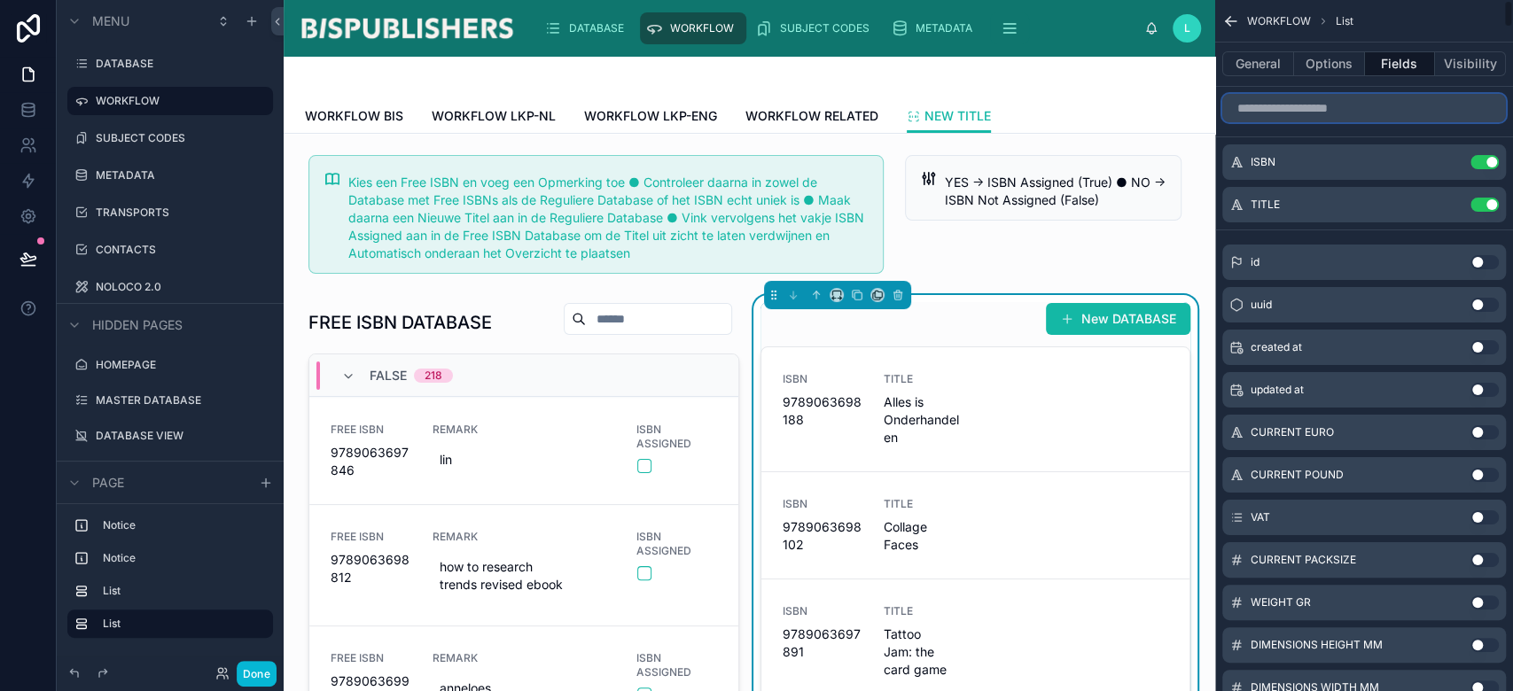
click at [1325, 101] on input "scrollable content" at bounding box center [1364, 108] width 284 height 28
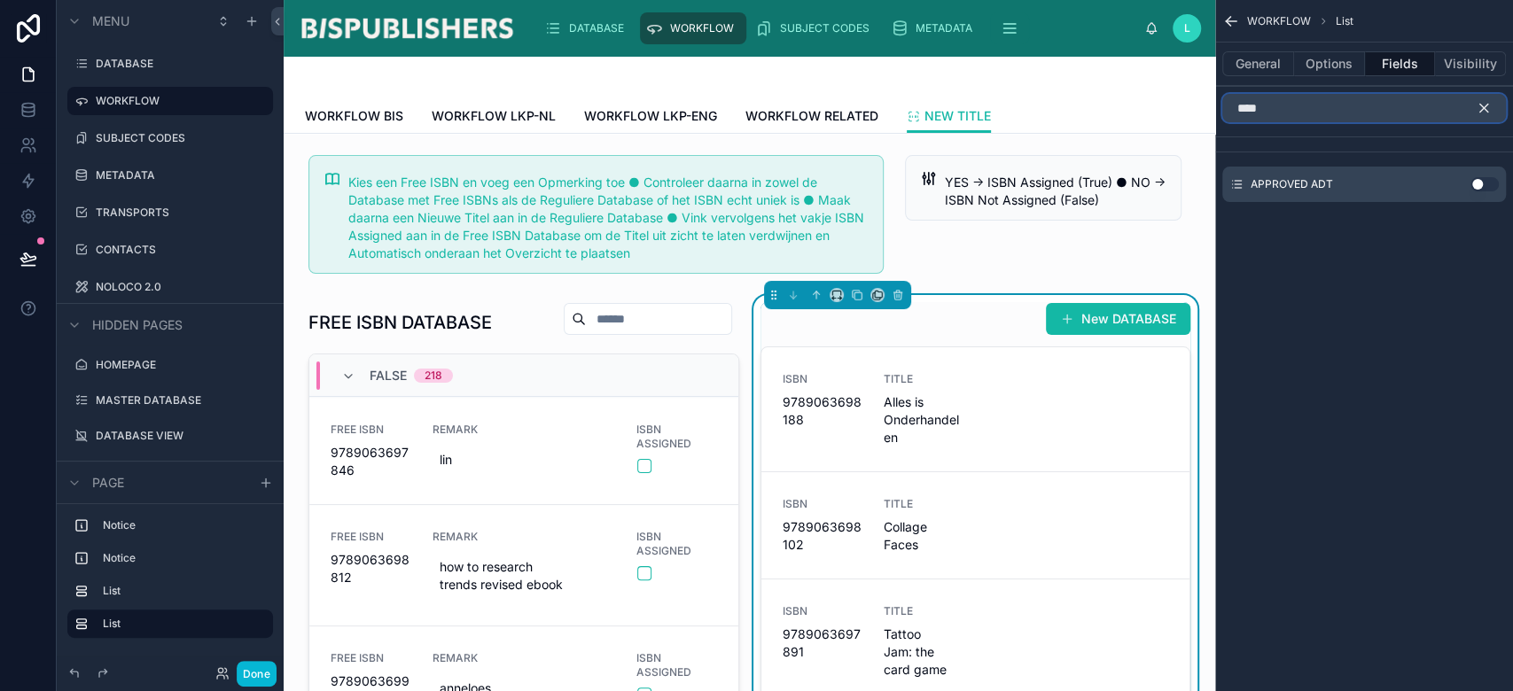
type input "****"
click at [1475, 181] on button "Use setting" at bounding box center [1485, 184] width 28 height 14
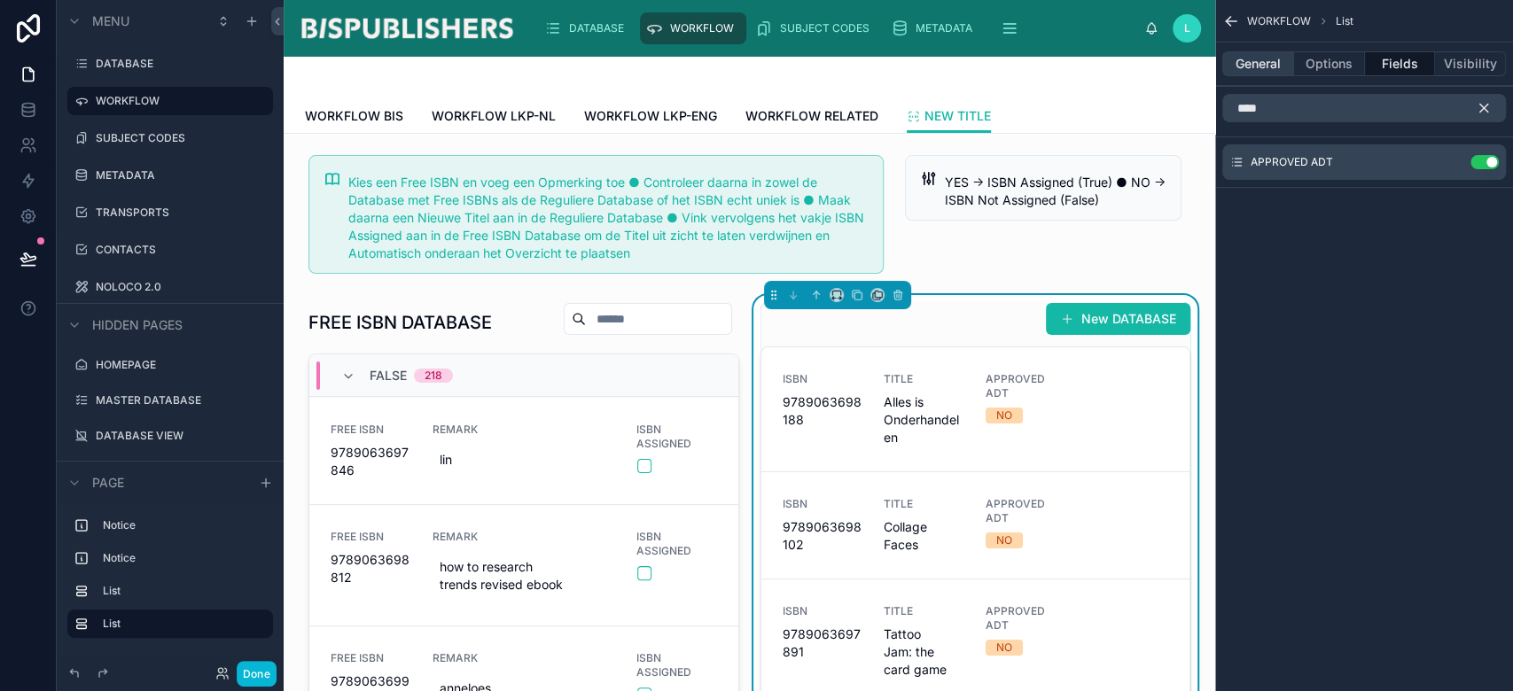
drag, startPoint x: 1487, startPoint y: 108, endPoint x: 1286, endPoint y: 60, distance: 206.0
click at [1487, 108] on icon "scrollable content" at bounding box center [1484, 108] width 16 height 16
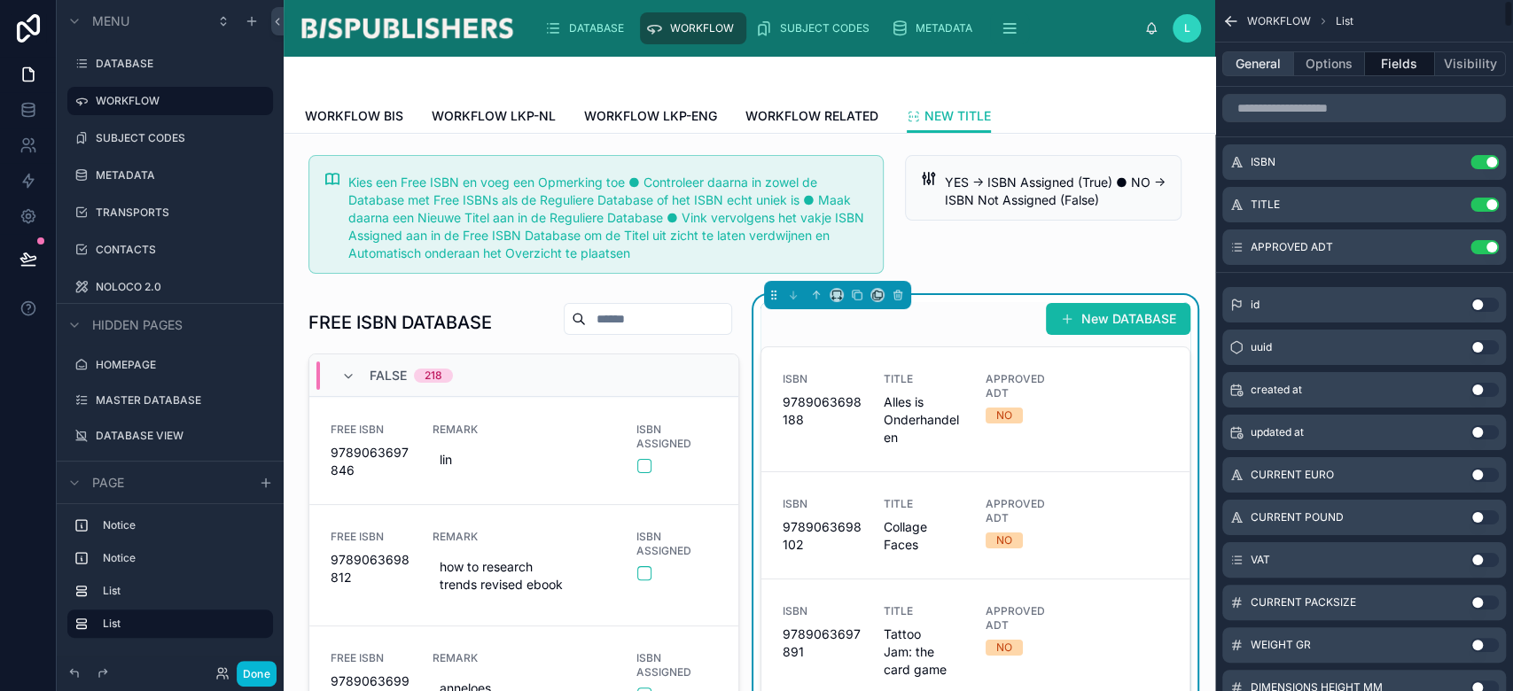
click at [1266, 64] on button "General" at bounding box center [1258, 63] width 72 height 25
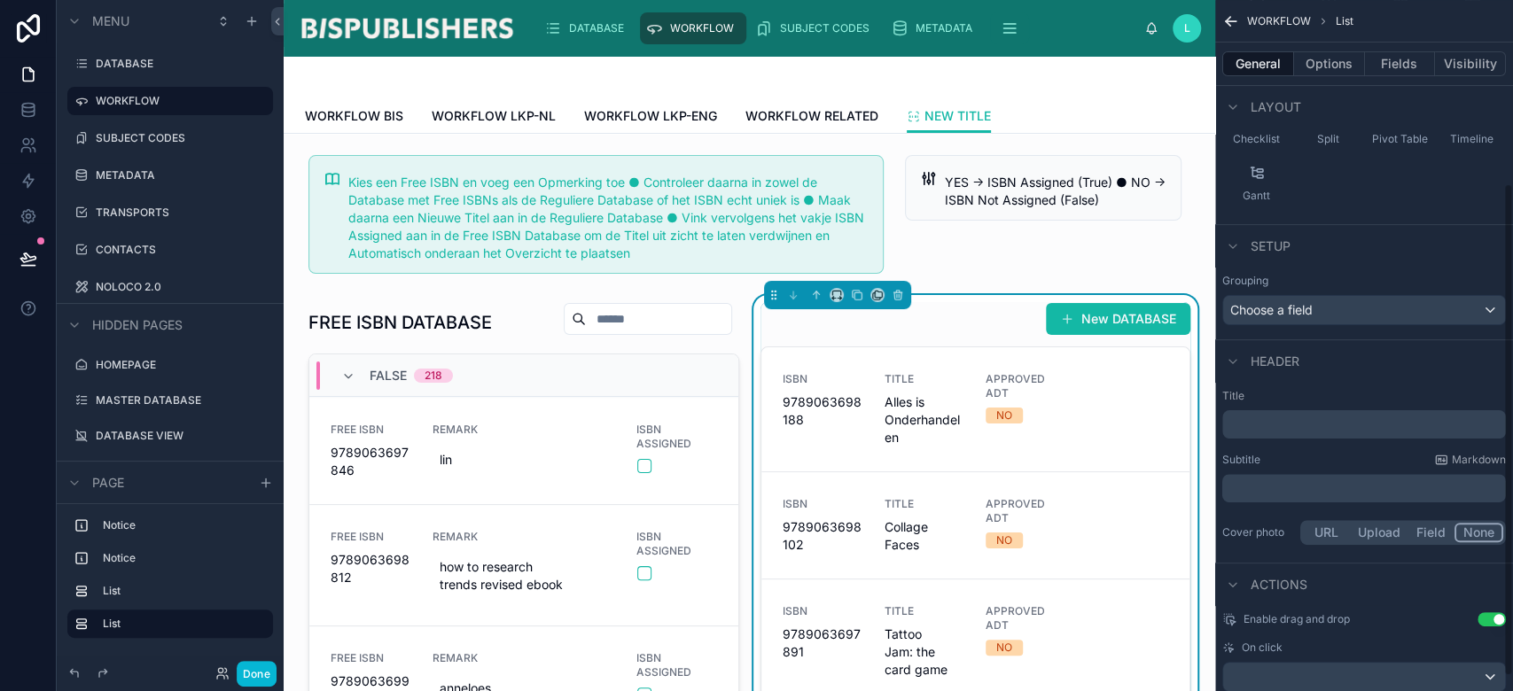
scroll to position [277, 0]
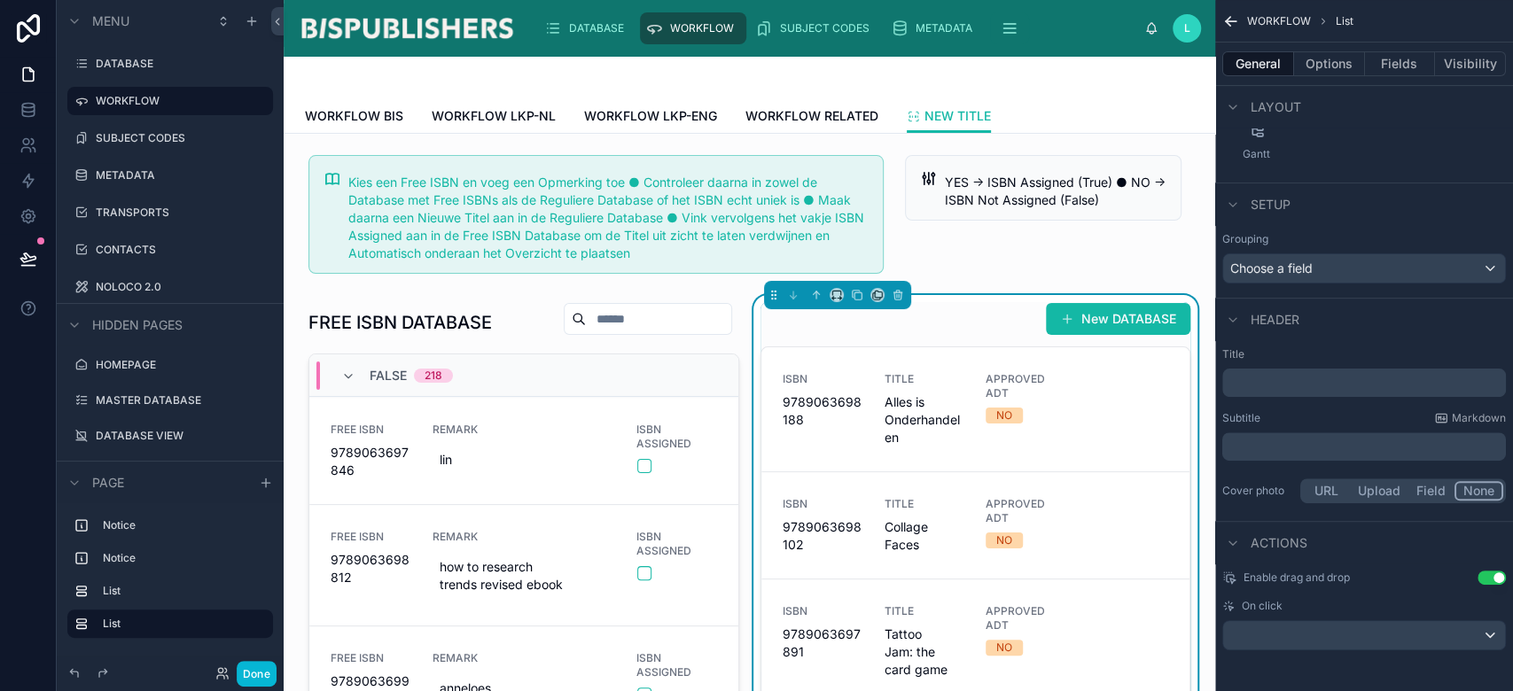
click at [1482, 583] on button "Use setting" at bounding box center [1492, 578] width 28 height 14
click at [1345, 633] on div "scrollable content" at bounding box center [1364, 635] width 282 height 28
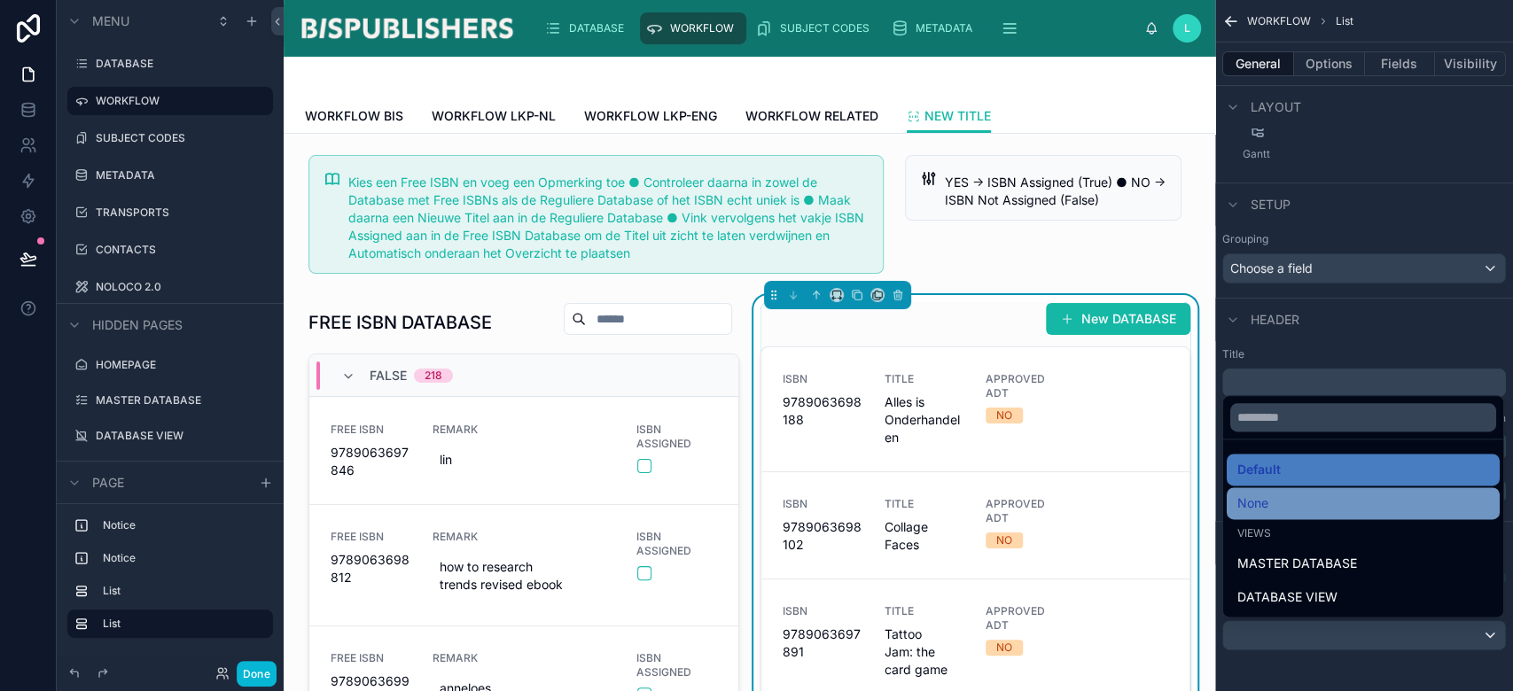
click at [1285, 500] on div "None" at bounding box center [1363, 503] width 252 height 21
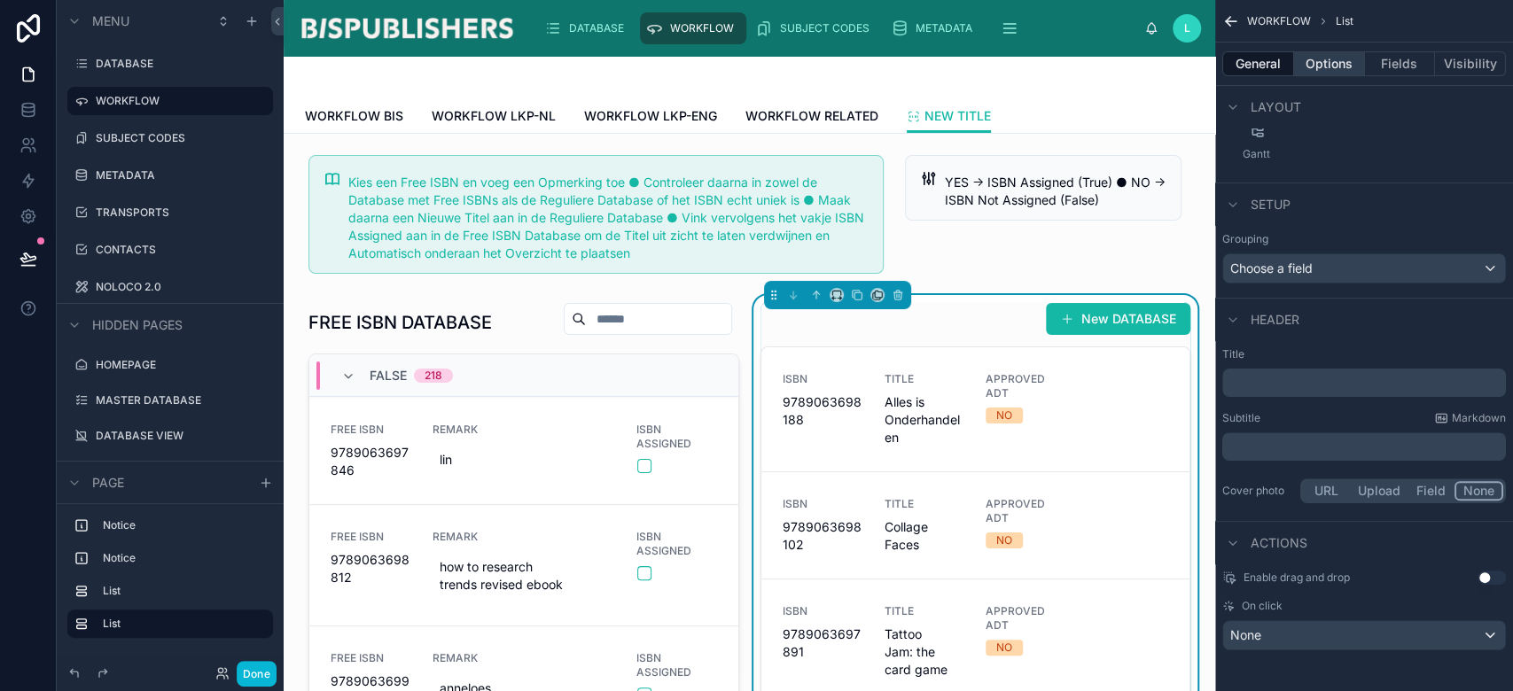
click at [1326, 65] on button "Options" at bounding box center [1329, 63] width 71 height 25
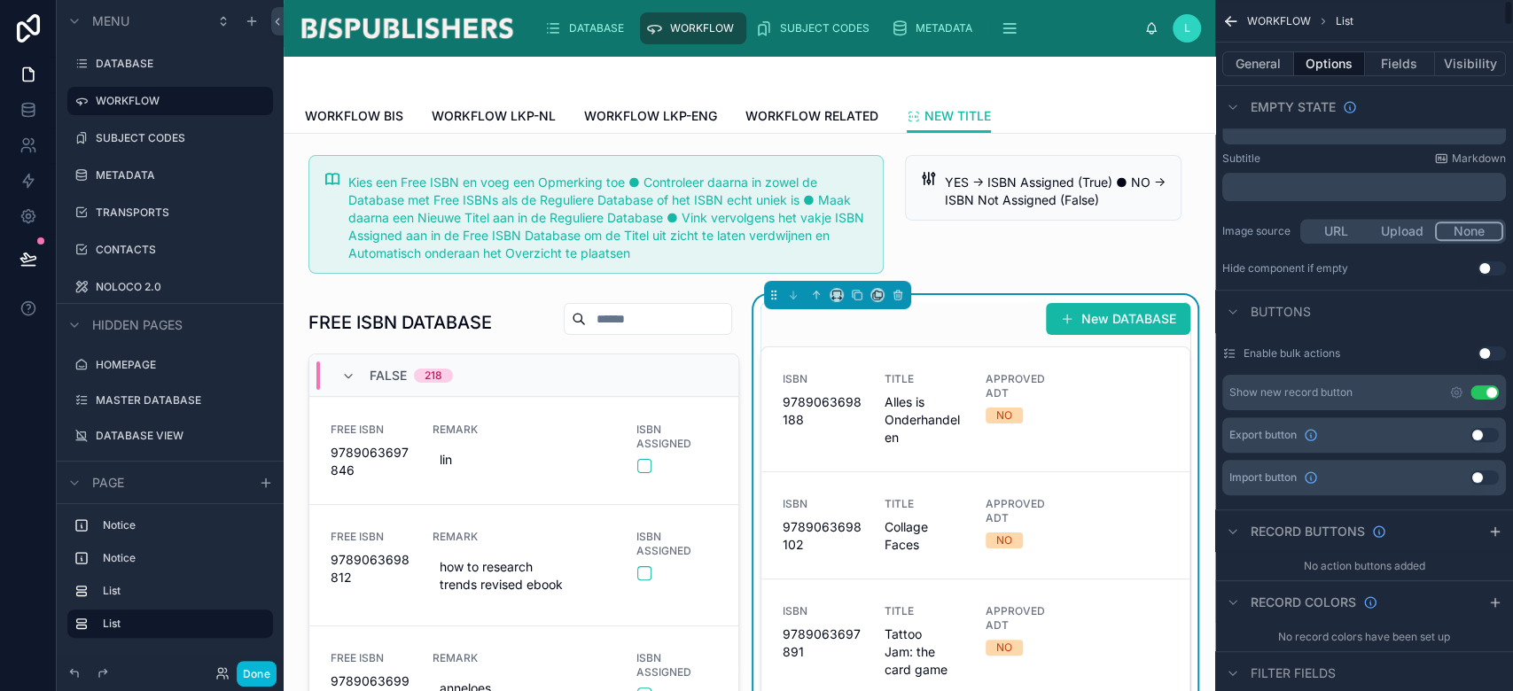
scroll to position [0, 0]
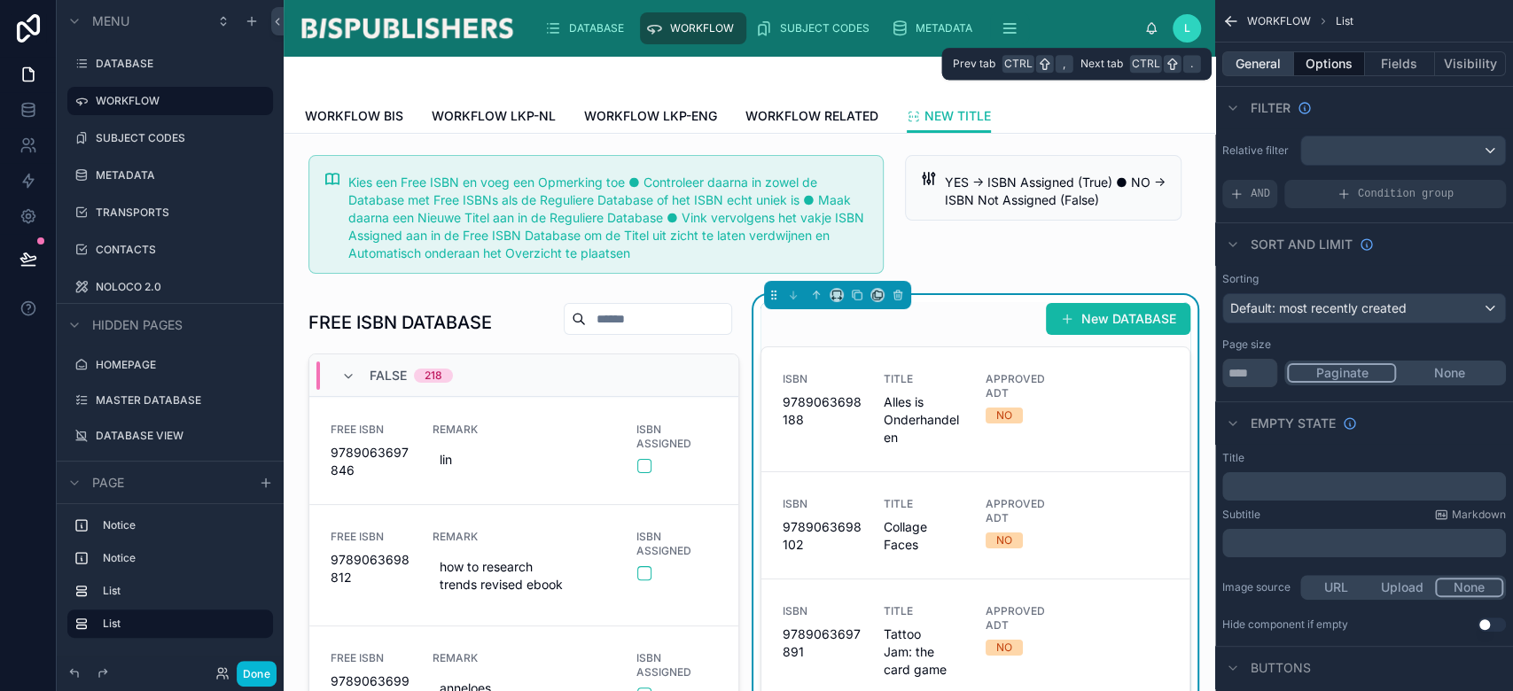
click at [1246, 53] on button "General" at bounding box center [1258, 63] width 72 height 25
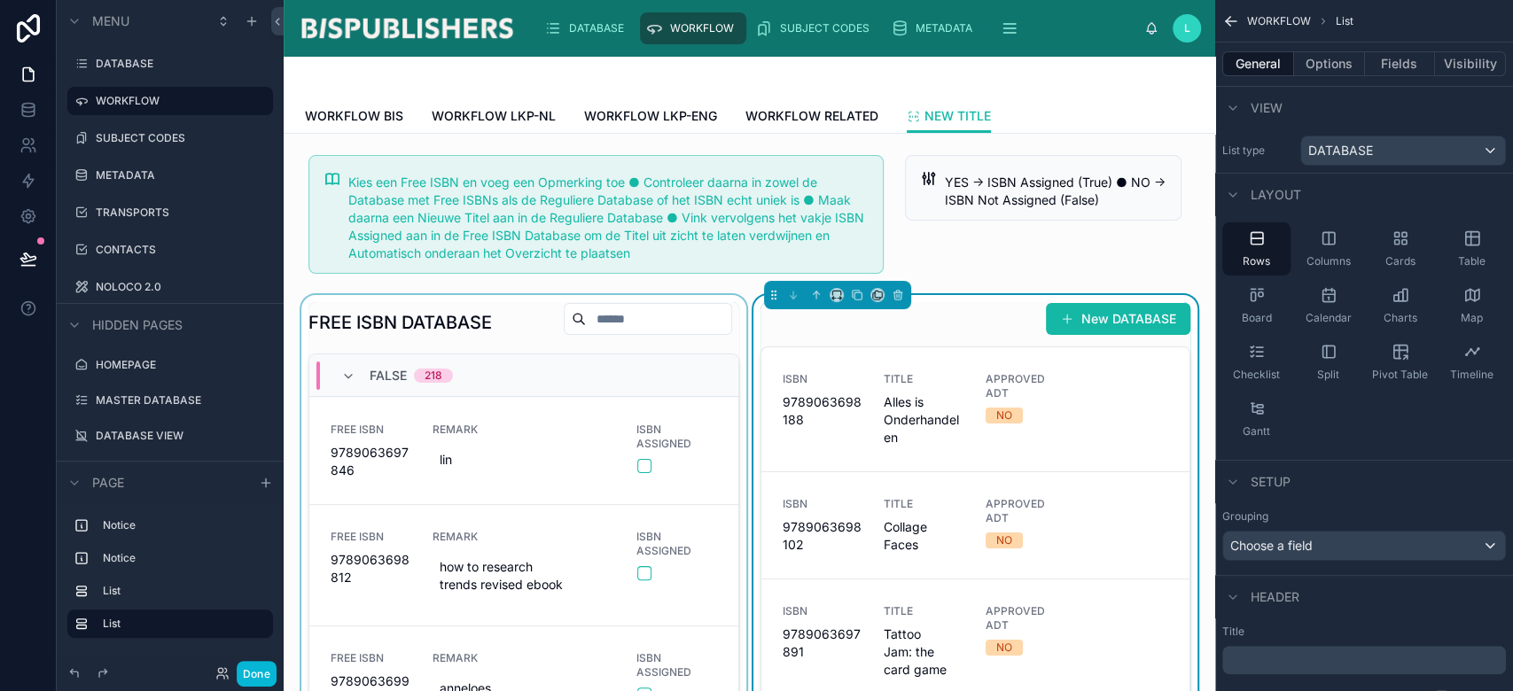
click at [467, 346] on div at bounding box center [524, 587] width 452 height 584
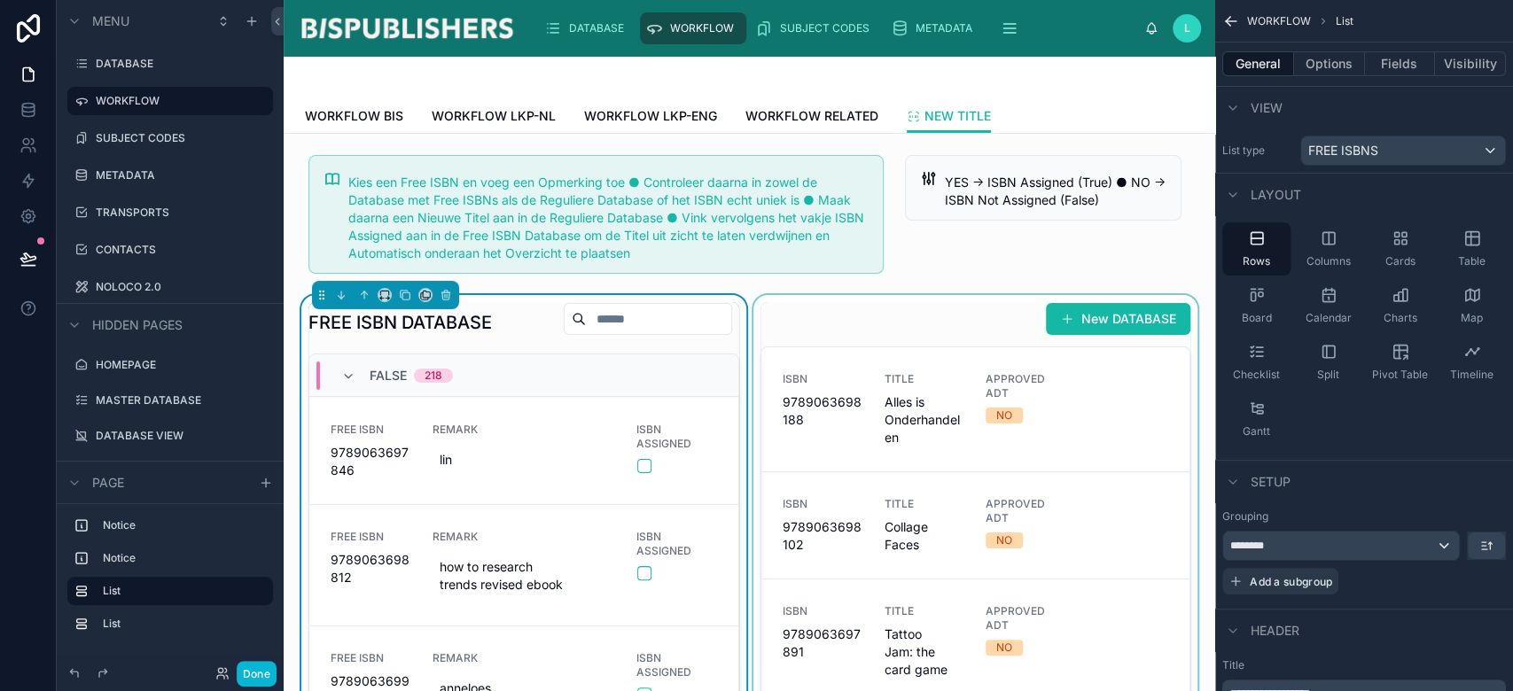
click at [859, 331] on div at bounding box center [976, 587] width 452 height 584
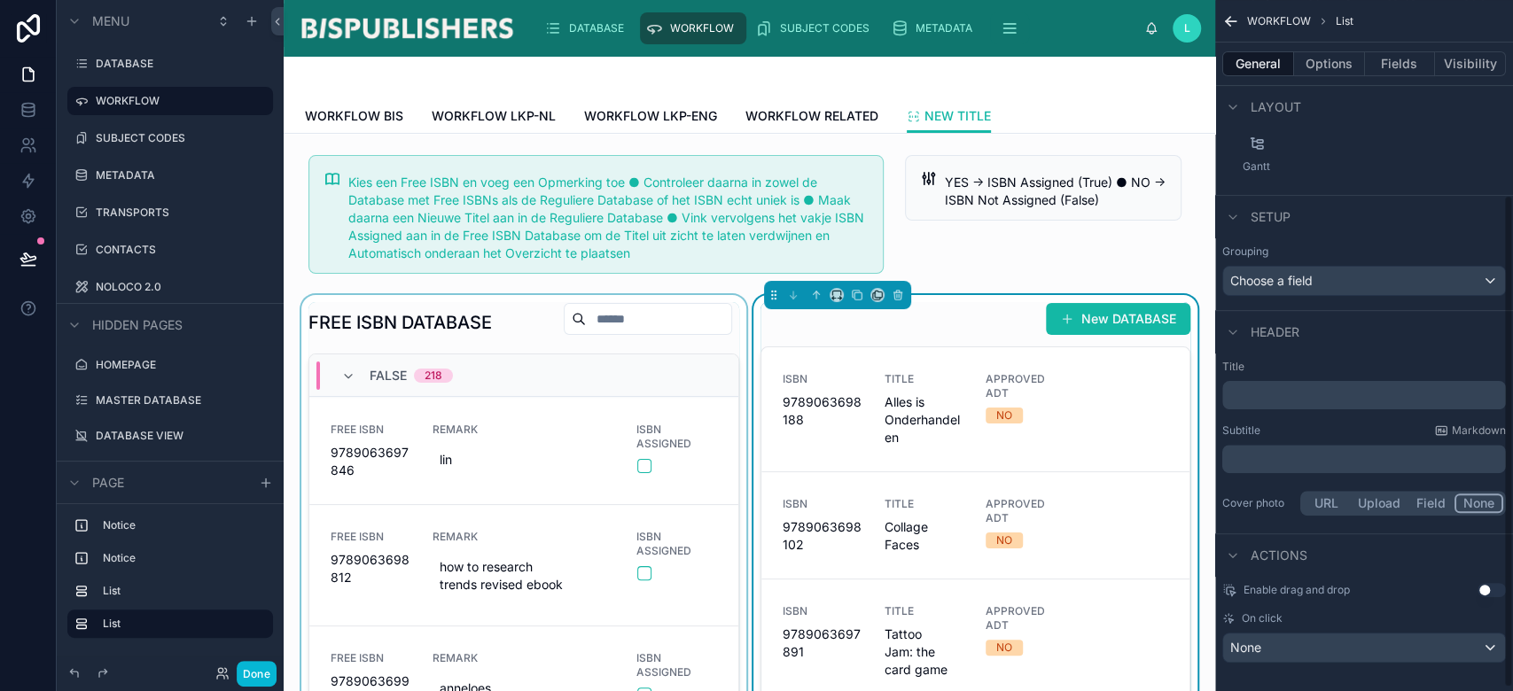
scroll to position [277, 0]
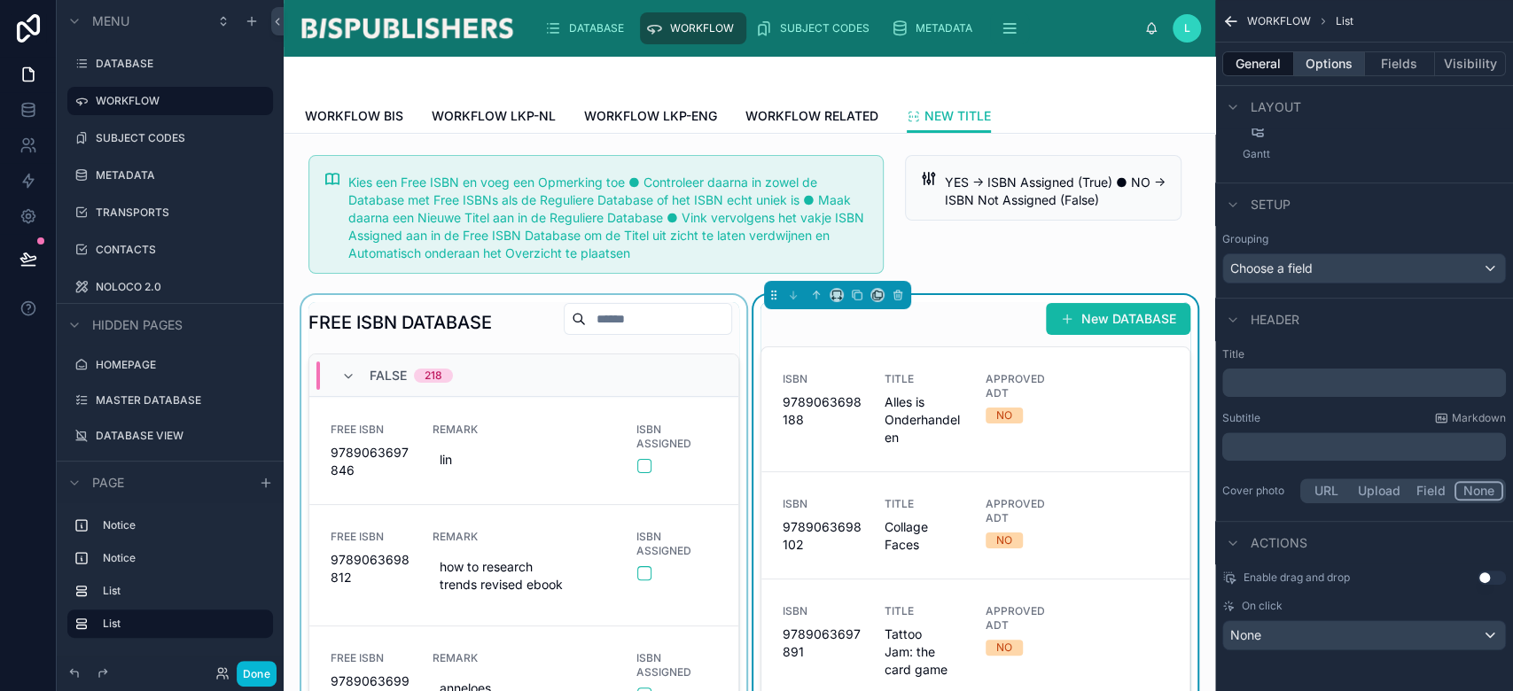
click at [1323, 51] on button "Options" at bounding box center [1329, 63] width 71 height 25
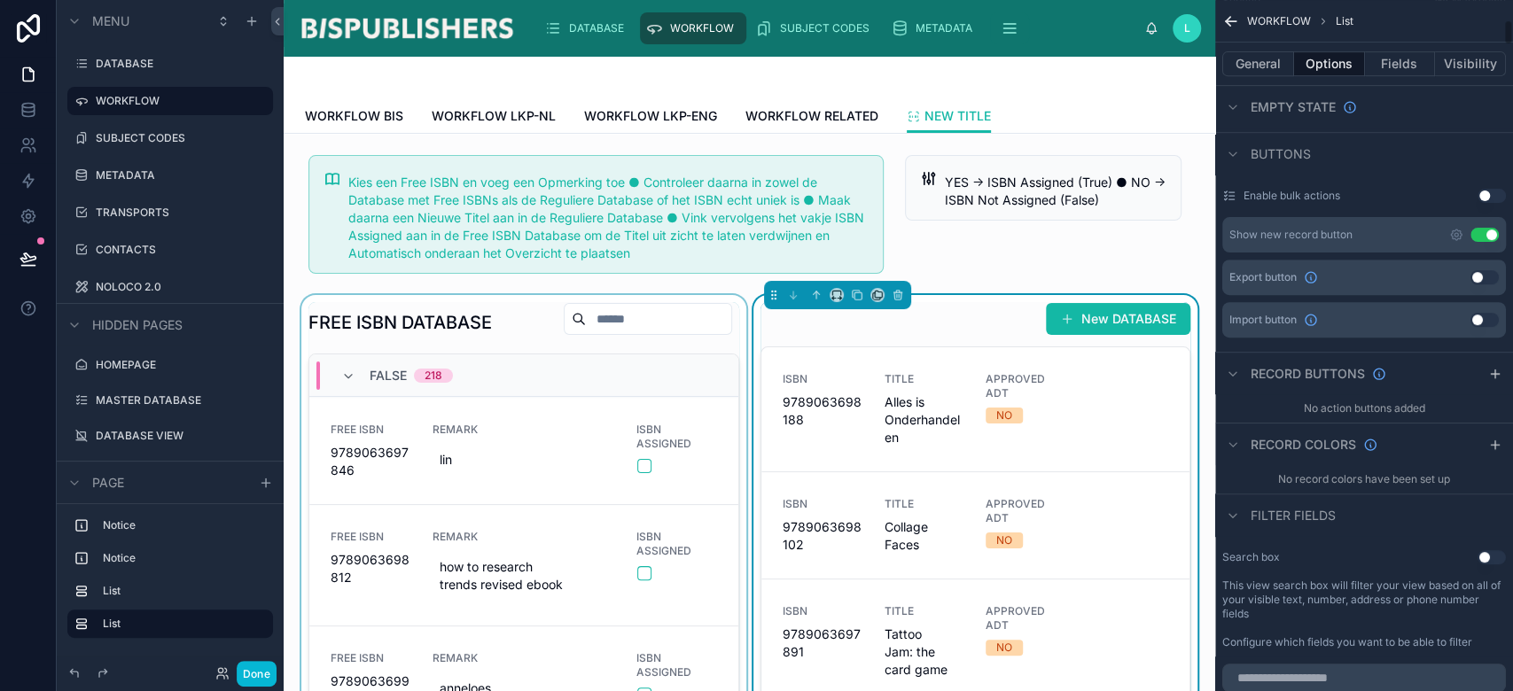
scroll to position [632, 0]
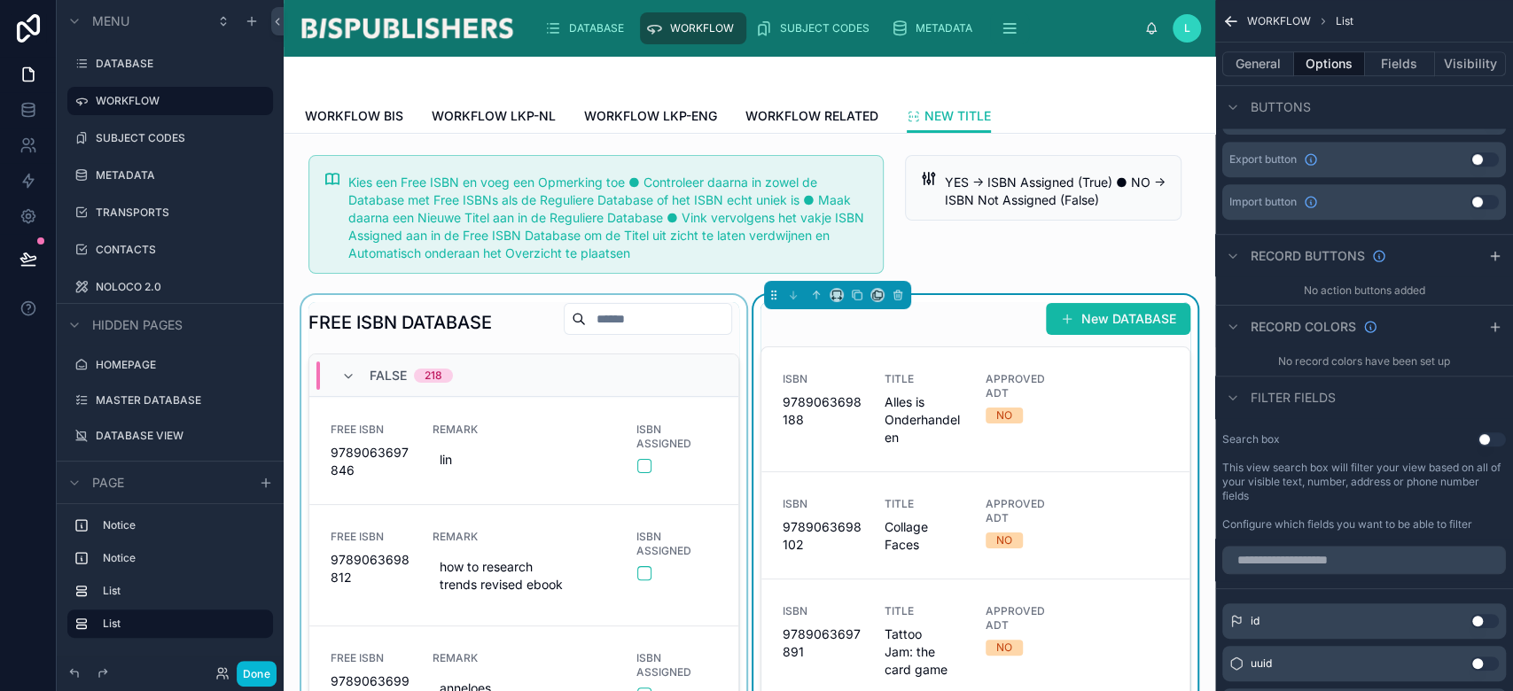
click at [1484, 440] on button "Use setting" at bounding box center [1492, 440] width 28 height 14
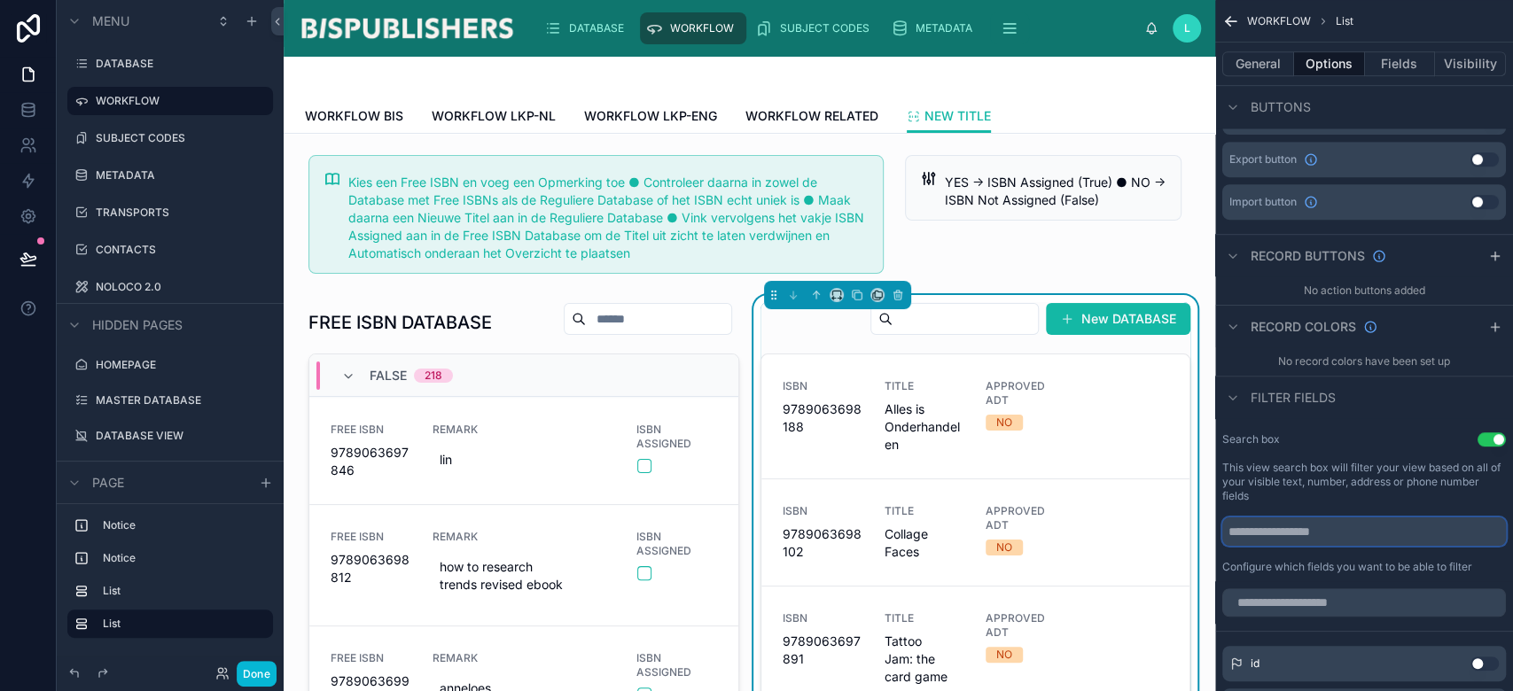
click at [1270, 535] on input "scrollable content" at bounding box center [1364, 532] width 284 height 28
type input "******"
click at [1255, 73] on button "General" at bounding box center [1258, 63] width 72 height 25
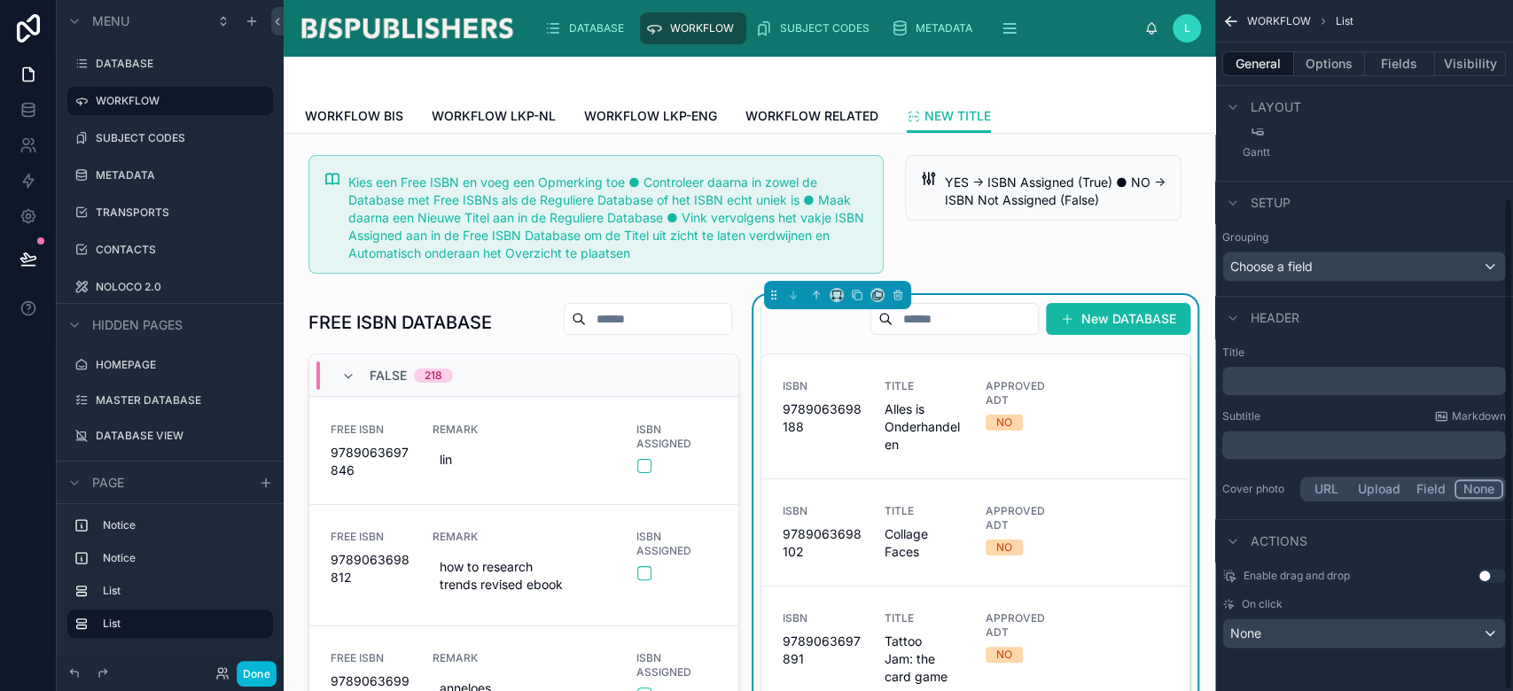
scroll to position [277, 0]
click at [1289, 384] on p "﻿" at bounding box center [1366, 383] width 273 height 18
click at [1387, 535] on div "Actions" at bounding box center [1364, 542] width 298 height 43
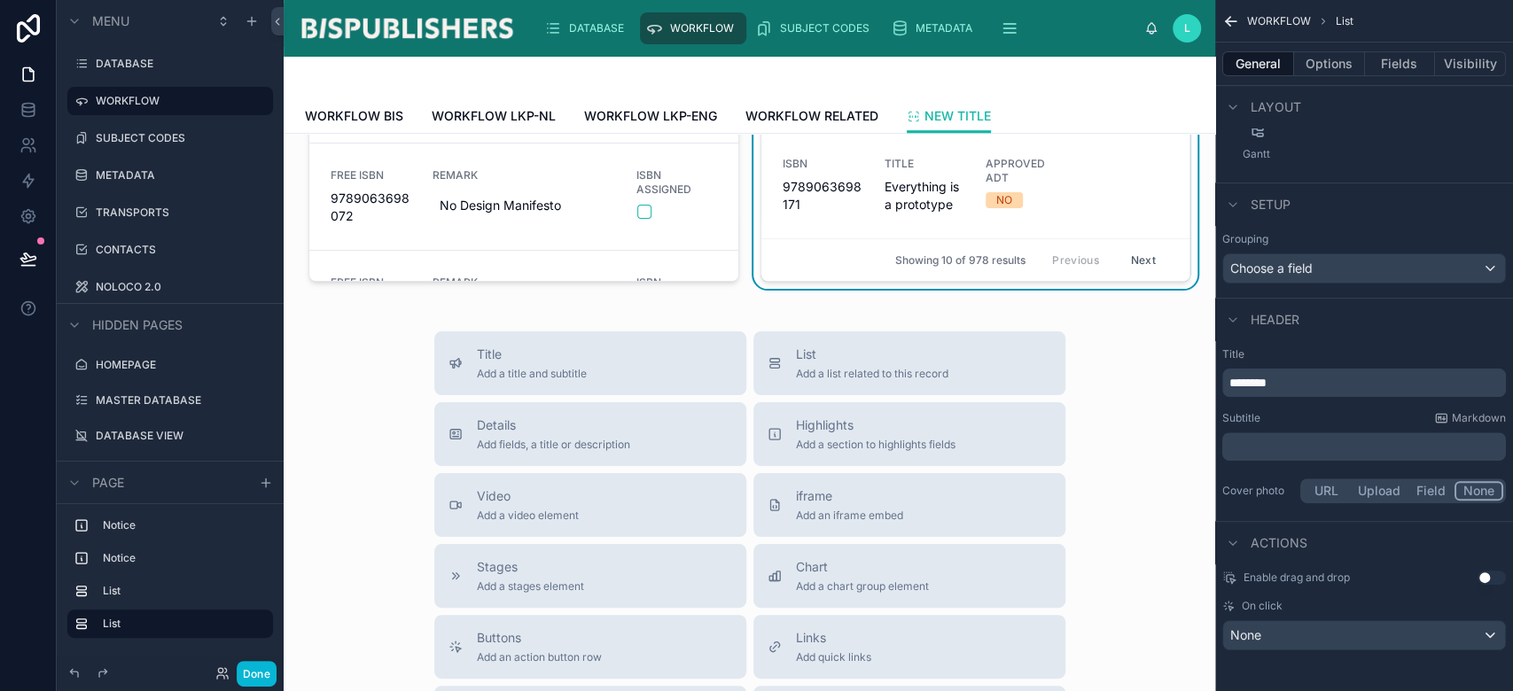
scroll to position [0, 0]
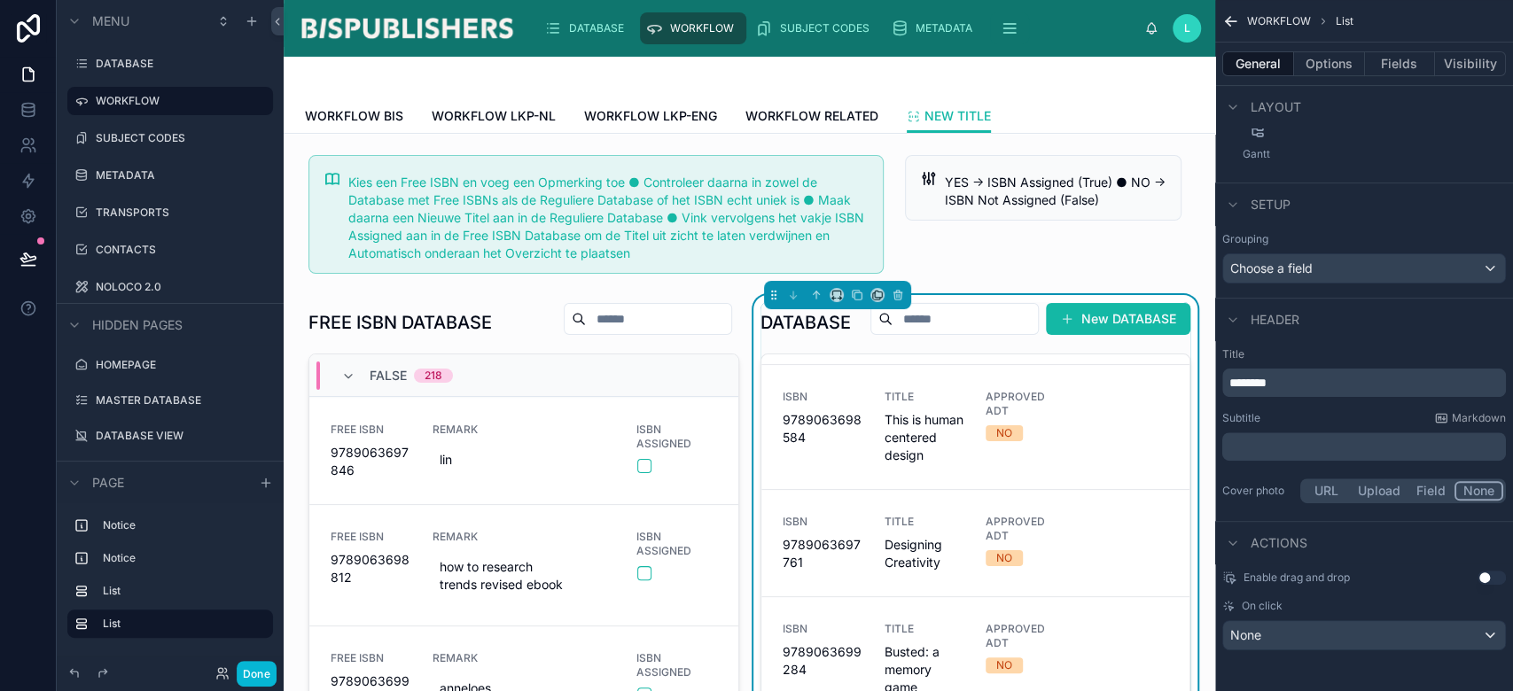
click at [896, 336] on div "New DATABASE" at bounding box center [1023, 319] width 334 height 34
click at [1337, 66] on button "Options" at bounding box center [1329, 63] width 71 height 25
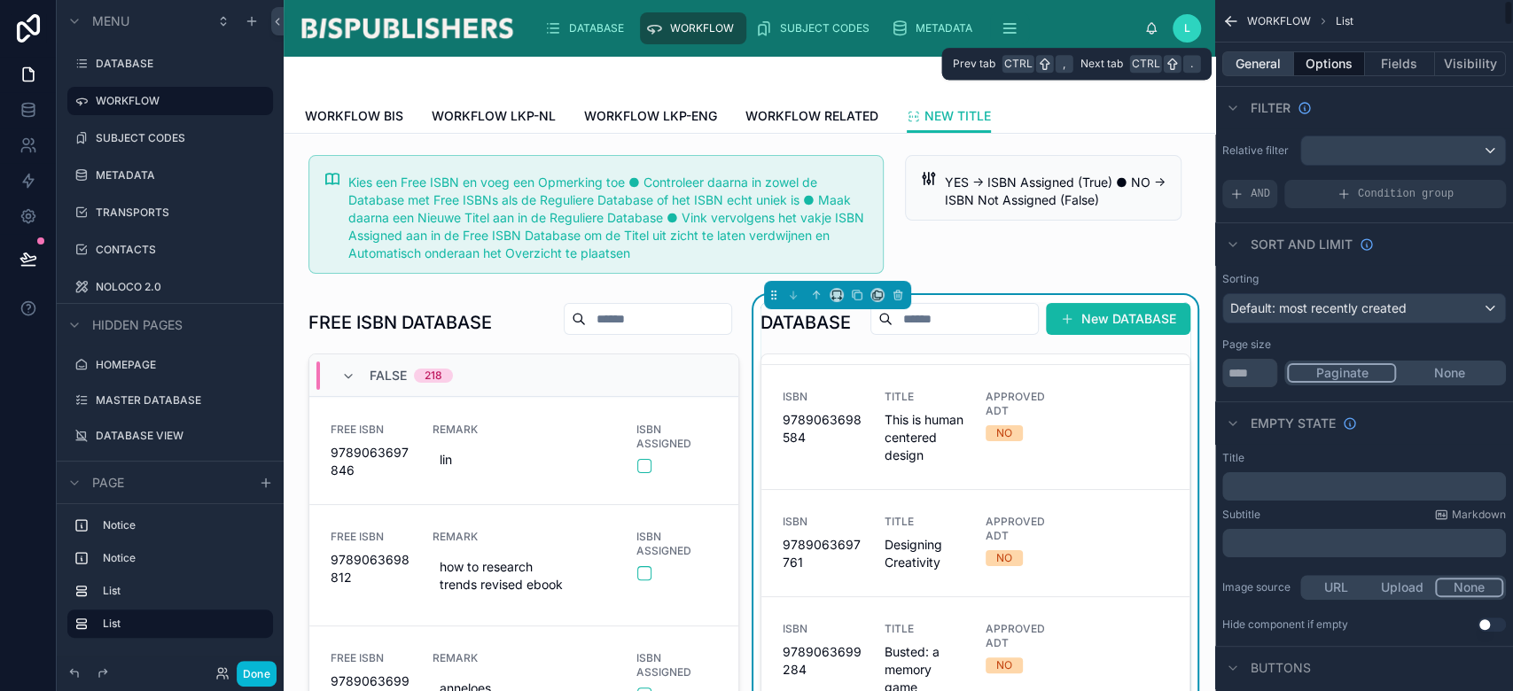
click at [1268, 71] on button "General" at bounding box center [1258, 63] width 72 height 25
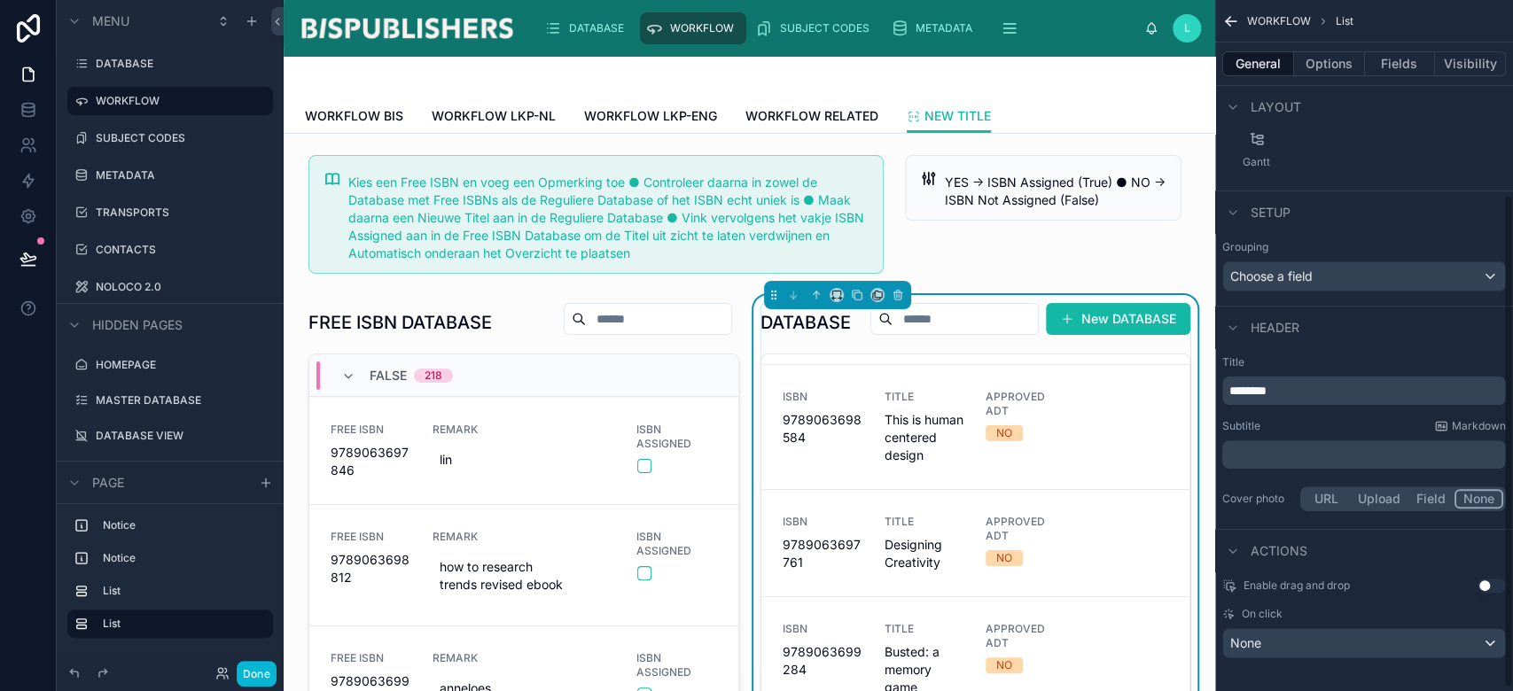
scroll to position [277, 0]
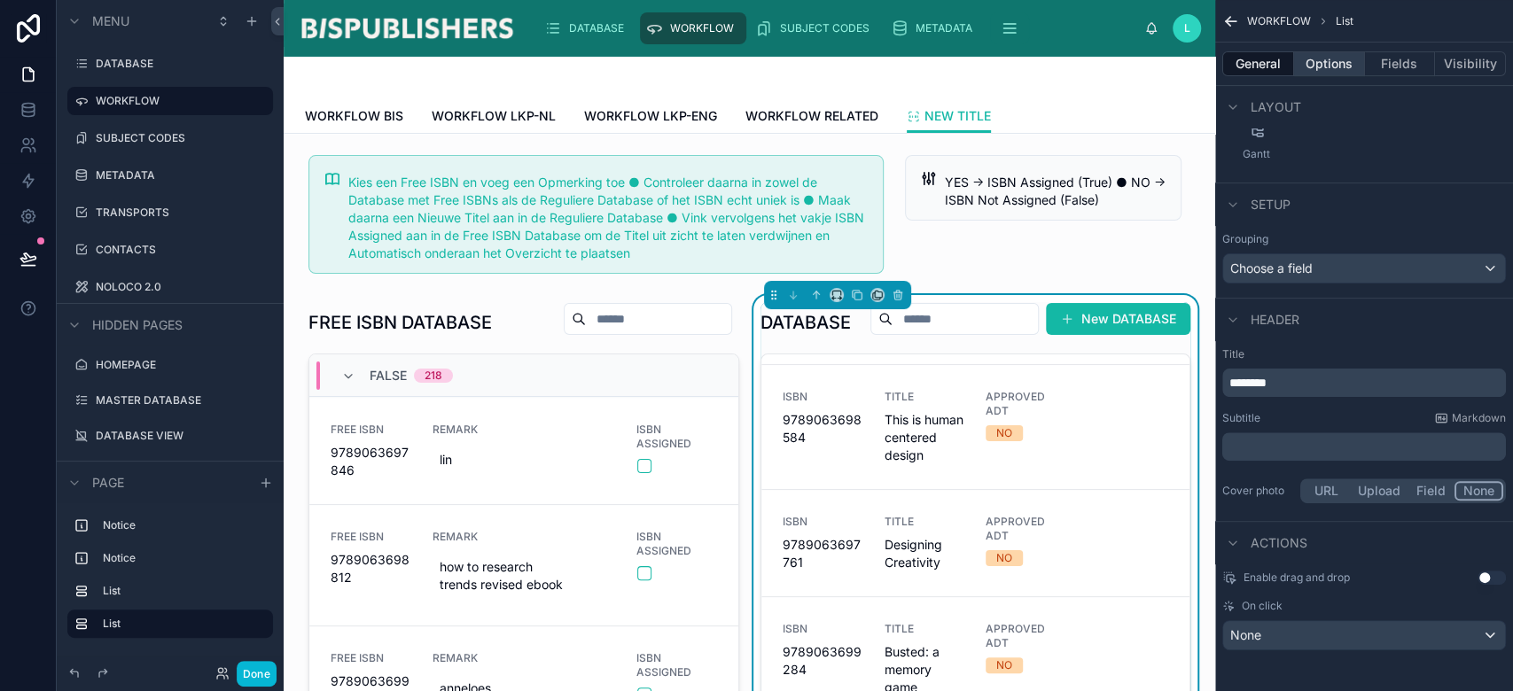
click at [1338, 70] on button "Options" at bounding box center [1329, 63] width 71 height 25
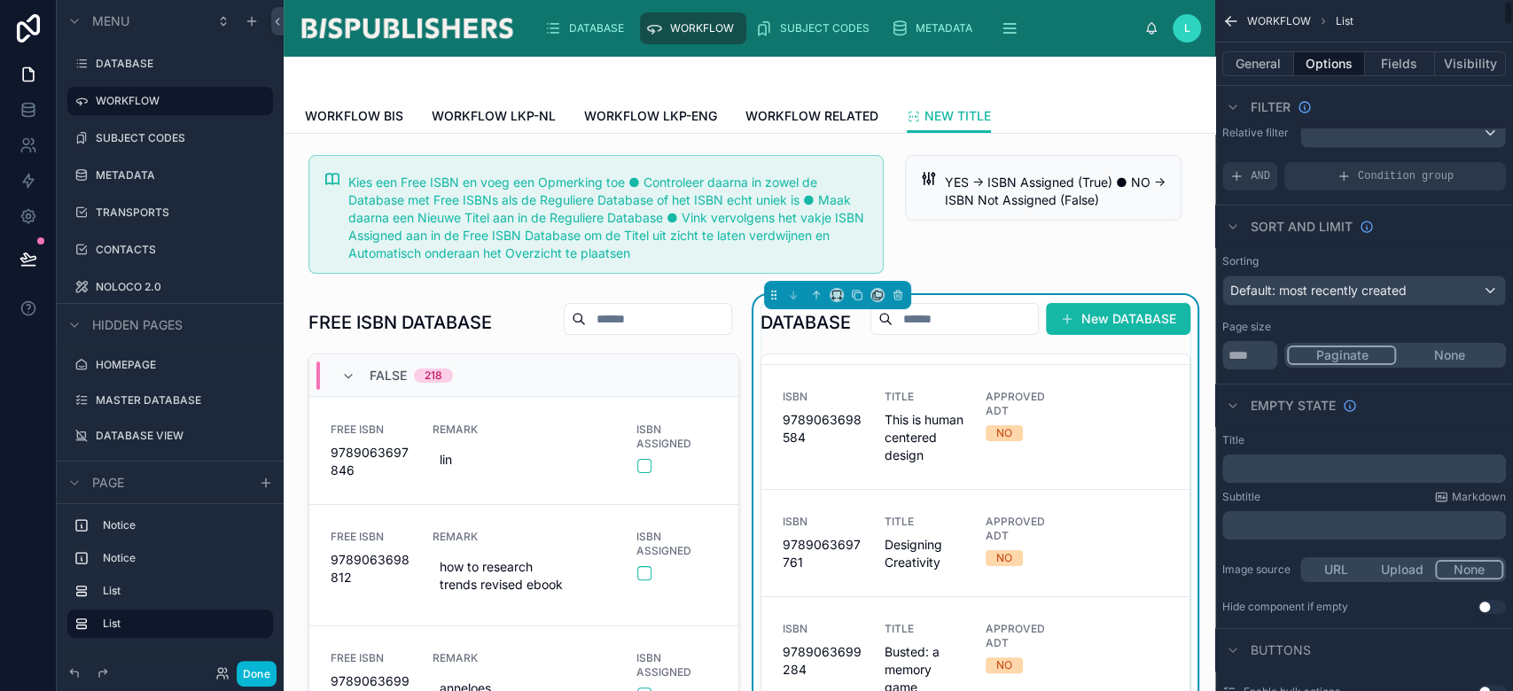
scroll to position [0, 0]
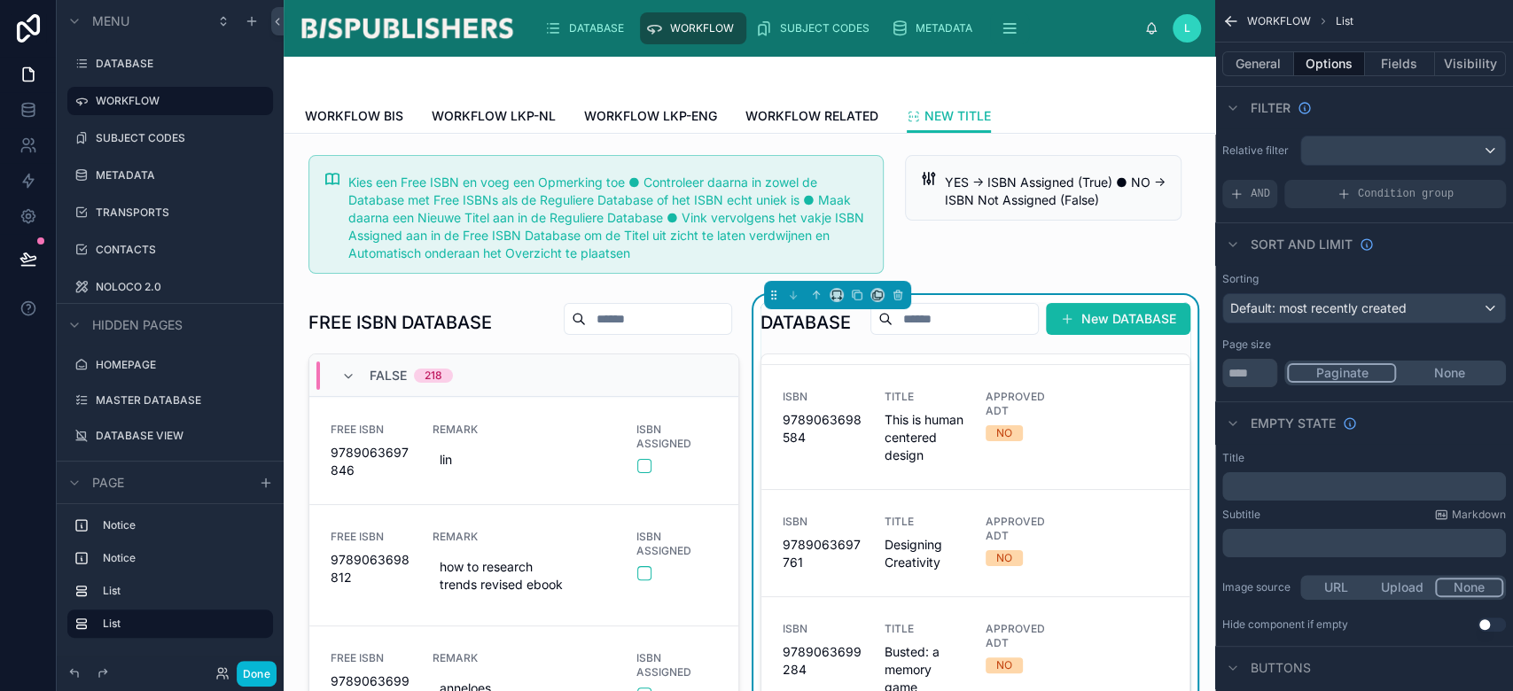
click at [1451, 362] on div "Paginate None" at bounding box center [1395, 373] width 222 height 25
click at [1443, 369] on button "None" at bounding box center [1449, 373] width 107 height 20
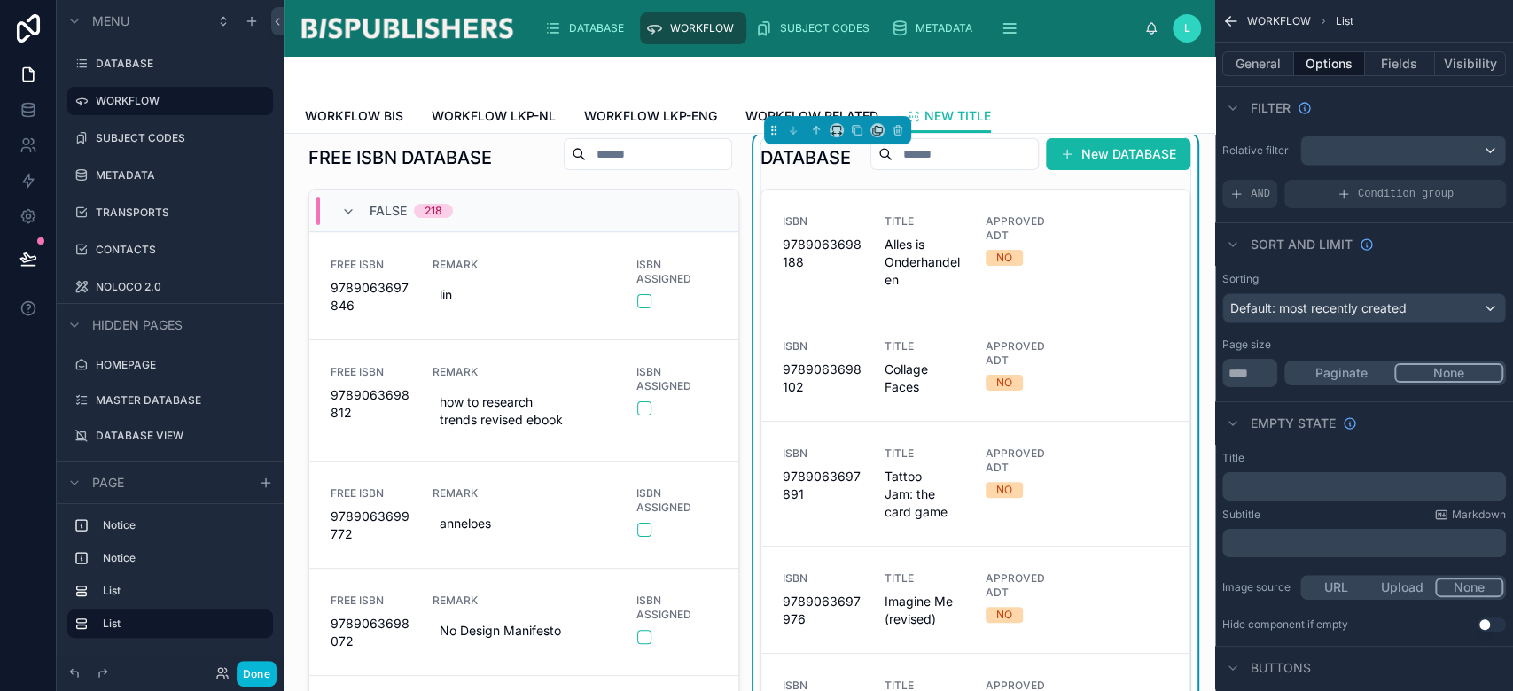
scroll to position [113, 0]
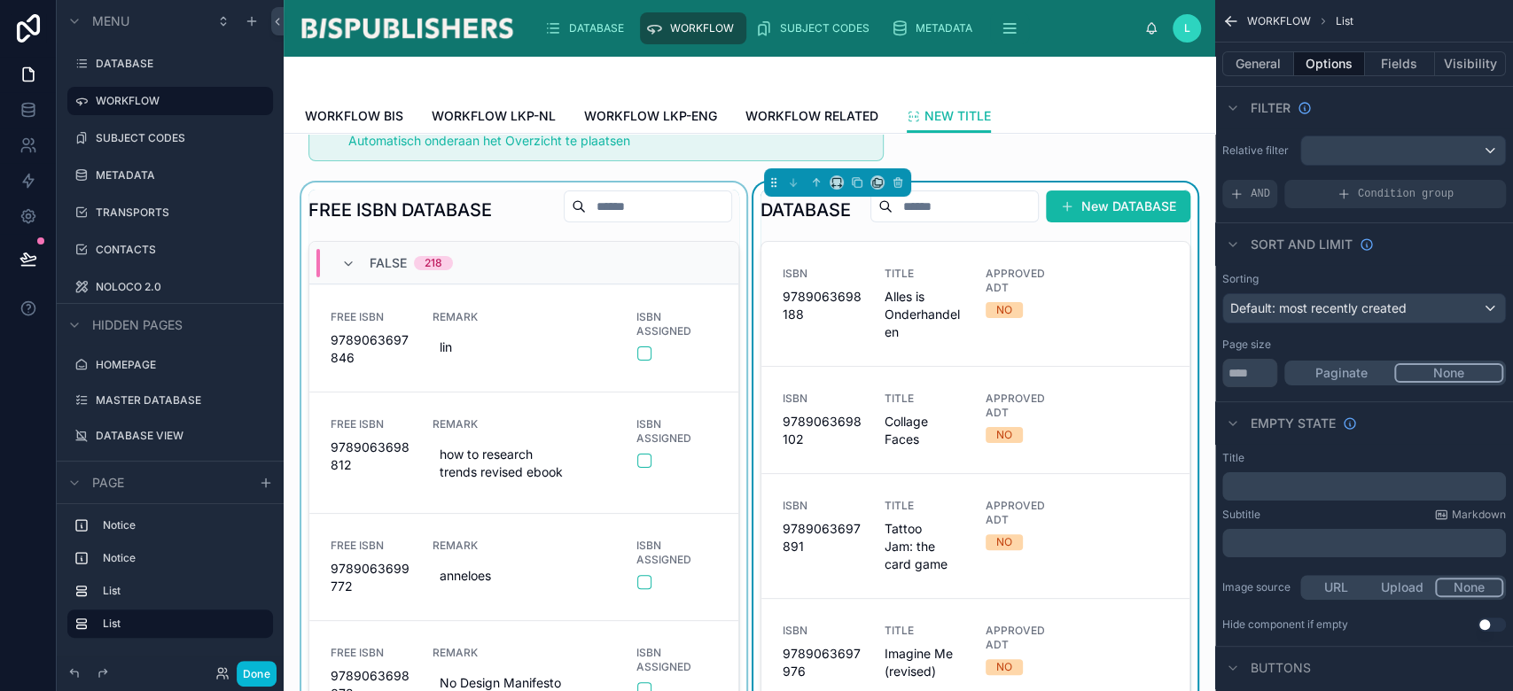
click at [471, 197] on div at bounding box center [524, 475] width 452 height 584
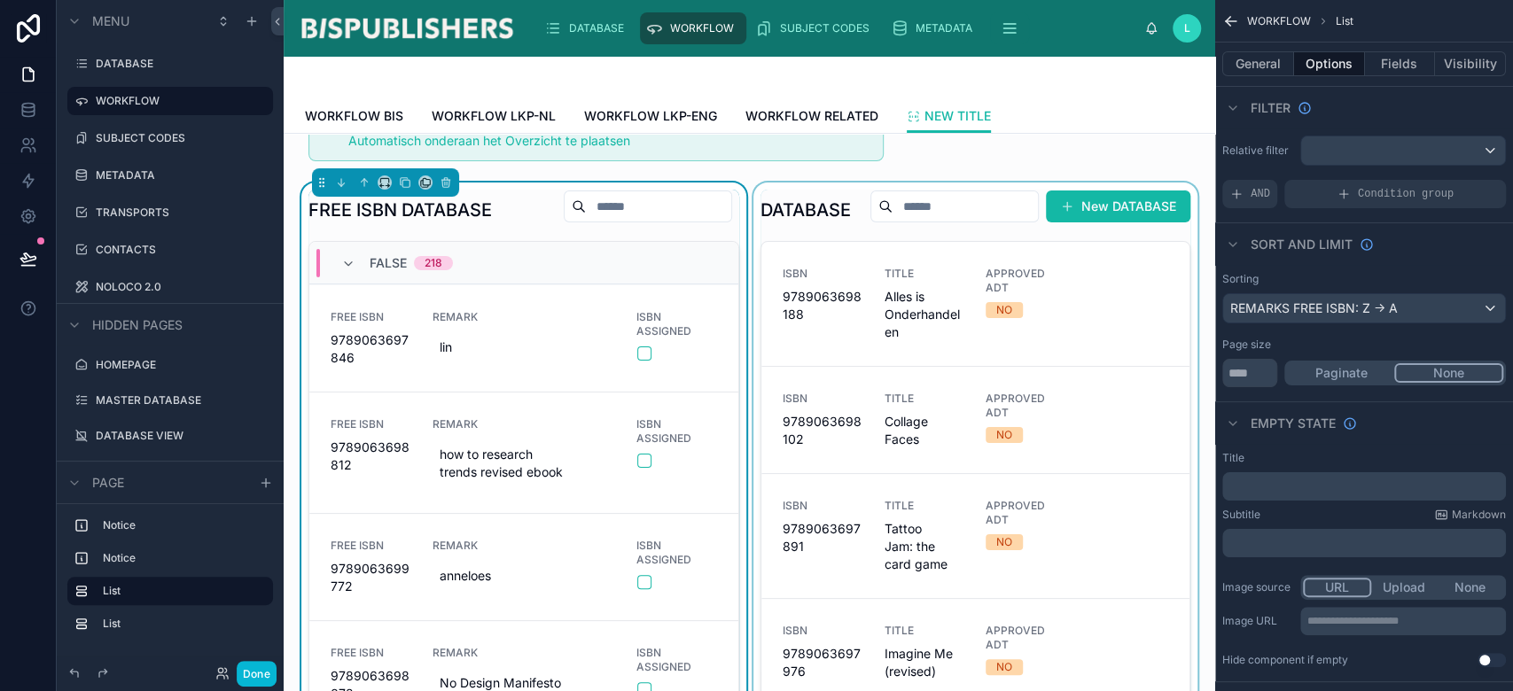
click at [907, 230] on div at bounding box center [976, 475] width 452 height 584
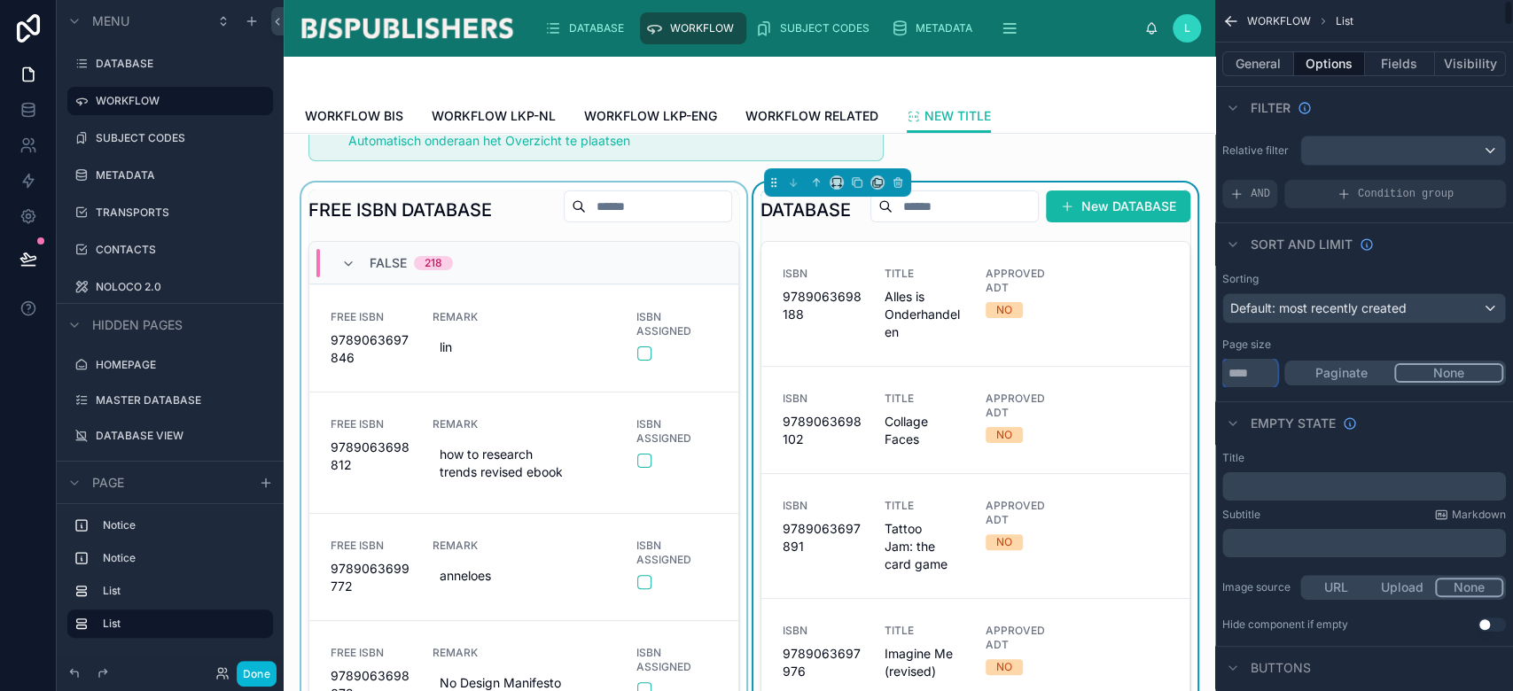
drag, startPoint x: 1249, startPoint y: 373, endPoint x: 1175, endPoint y: 367, distance: 74.7
click at [1175, 365] on div "DATABASE WORKFLOW SUBJECT CODES METADATA TRANSPORTS CONTACTS NOLOCO 2.0 L Linda…" at bounding box center [899, 345] width 1230 height 691
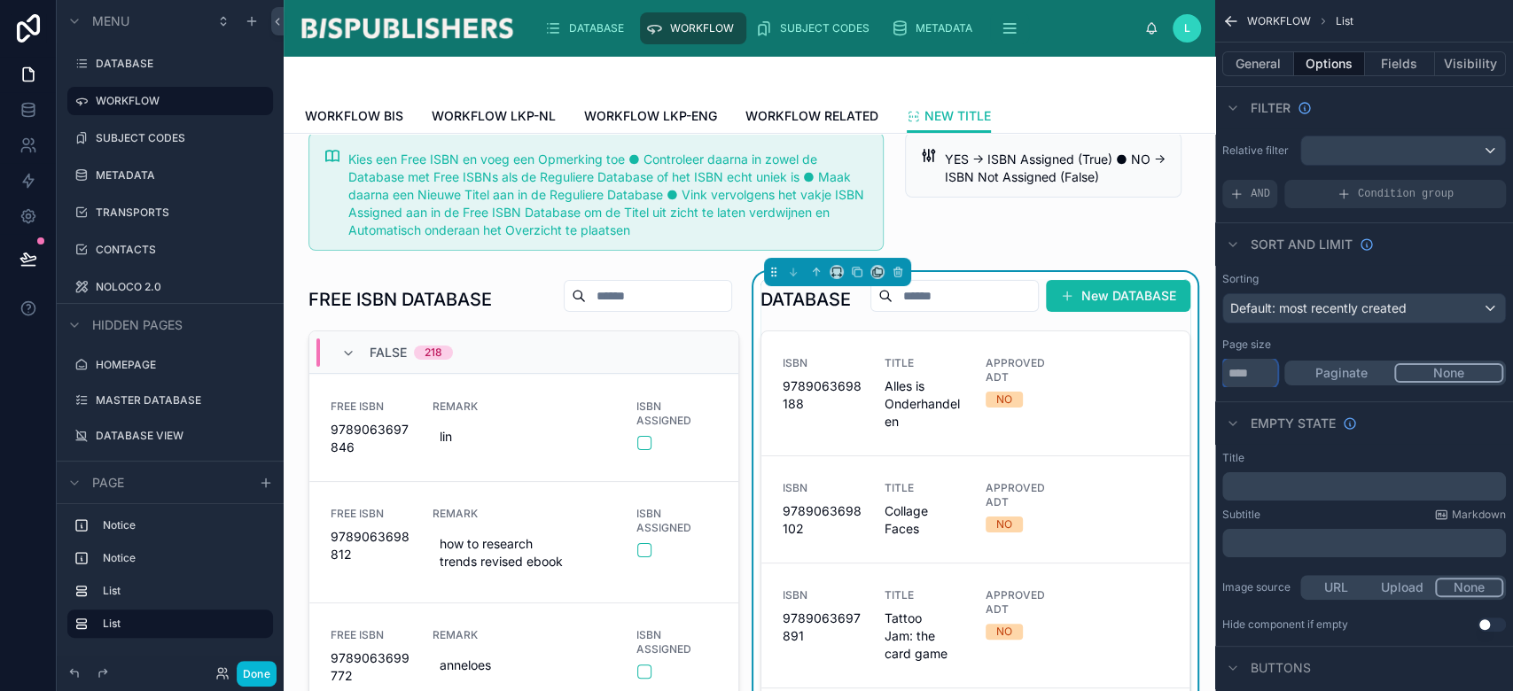
scroll to position [0, 0]
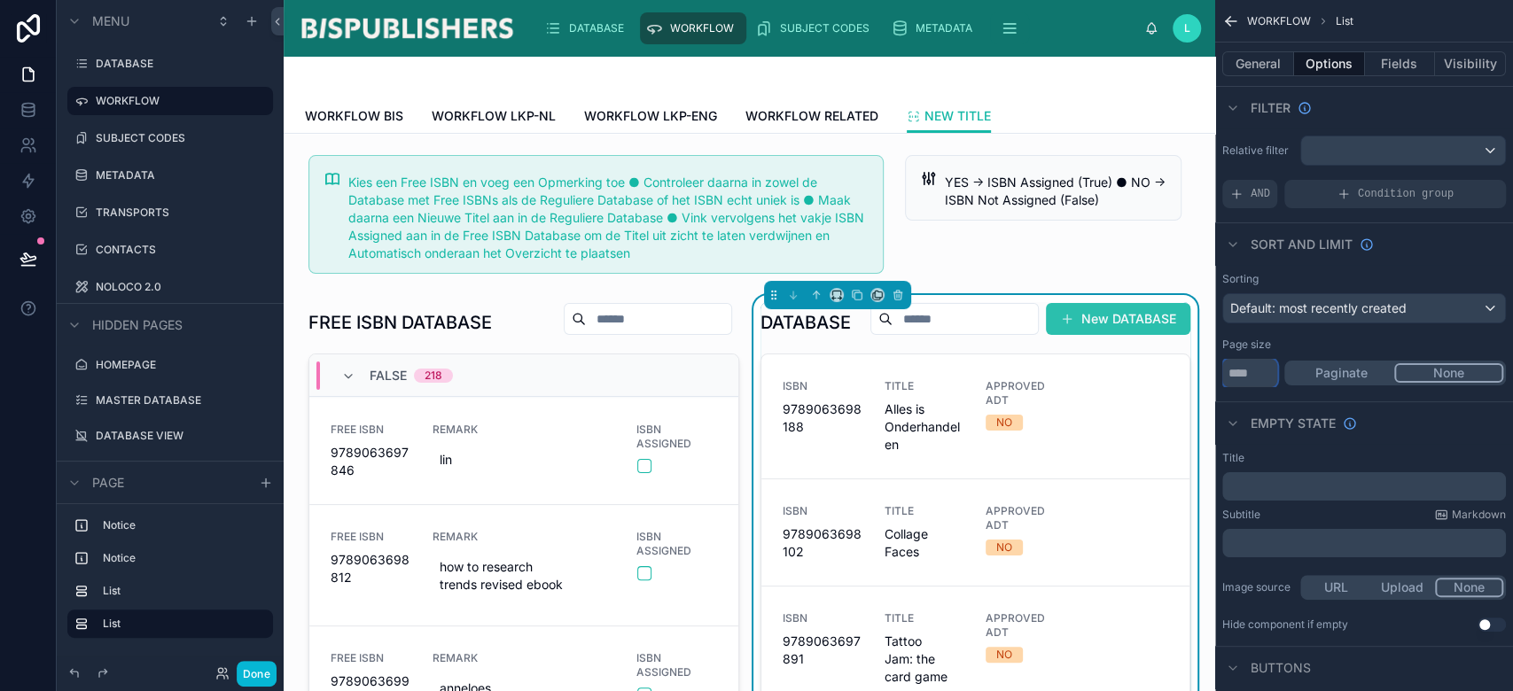
type input "****"
click at [1085, 335] on button "New DATABASE" at bounding box center [1118, 319] width 144 height 32
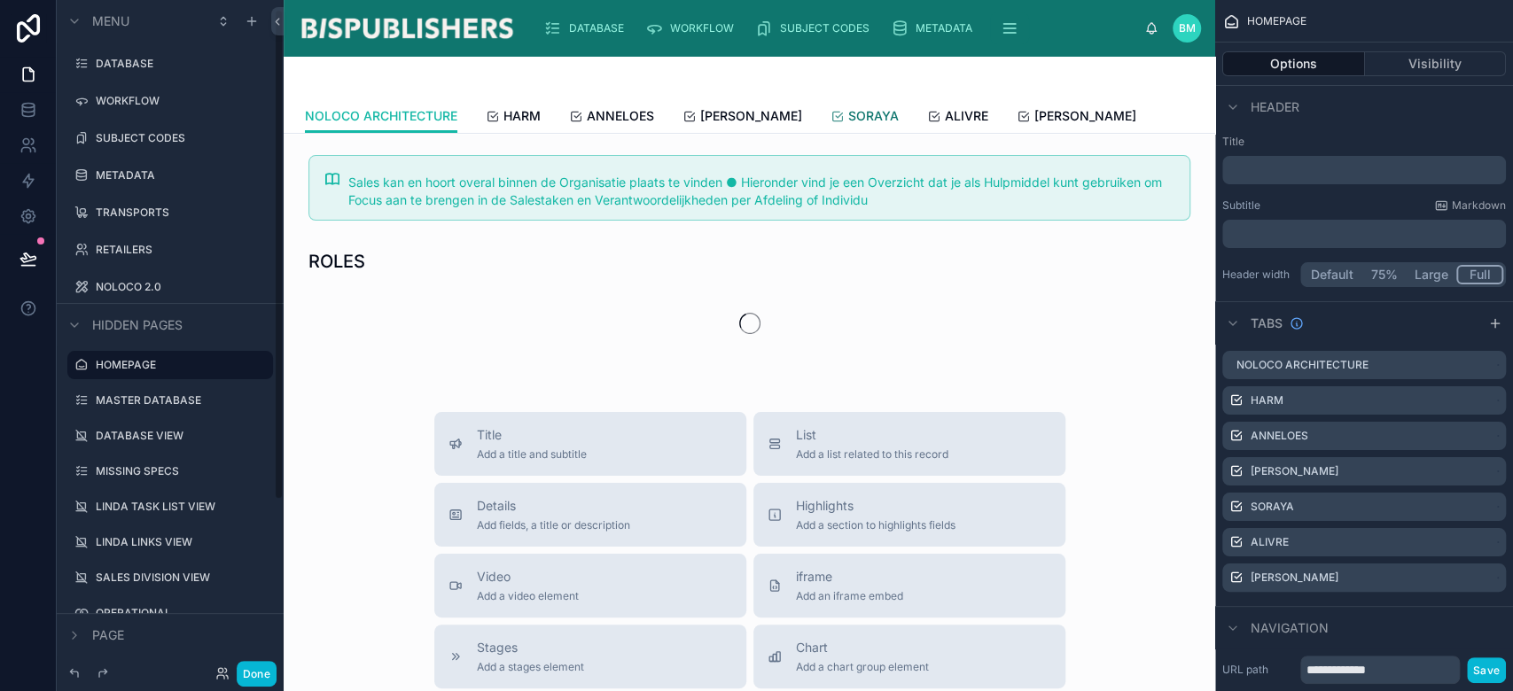
scroll to position [12, 0]
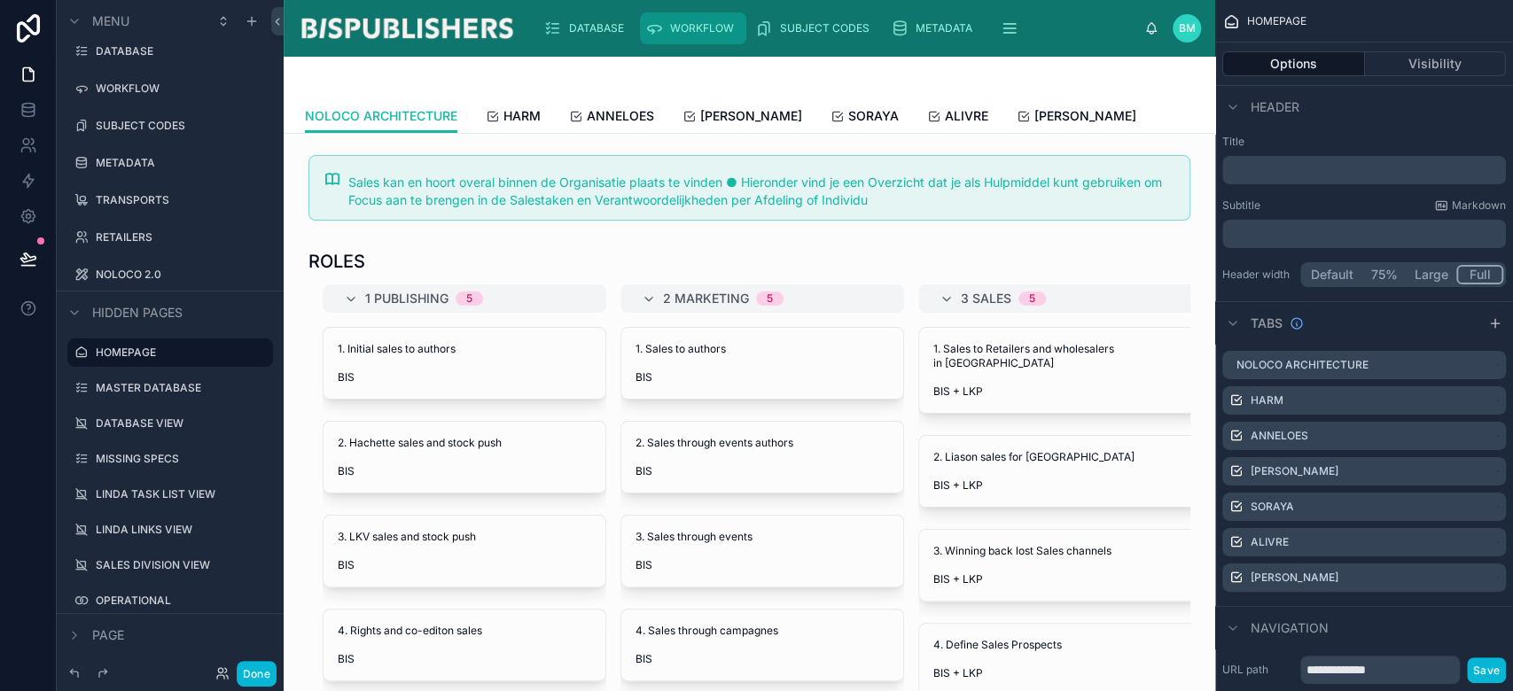
click at [714, 27] on span "WORKFLOW" at bounding box center [702, 28] width 64 height 14
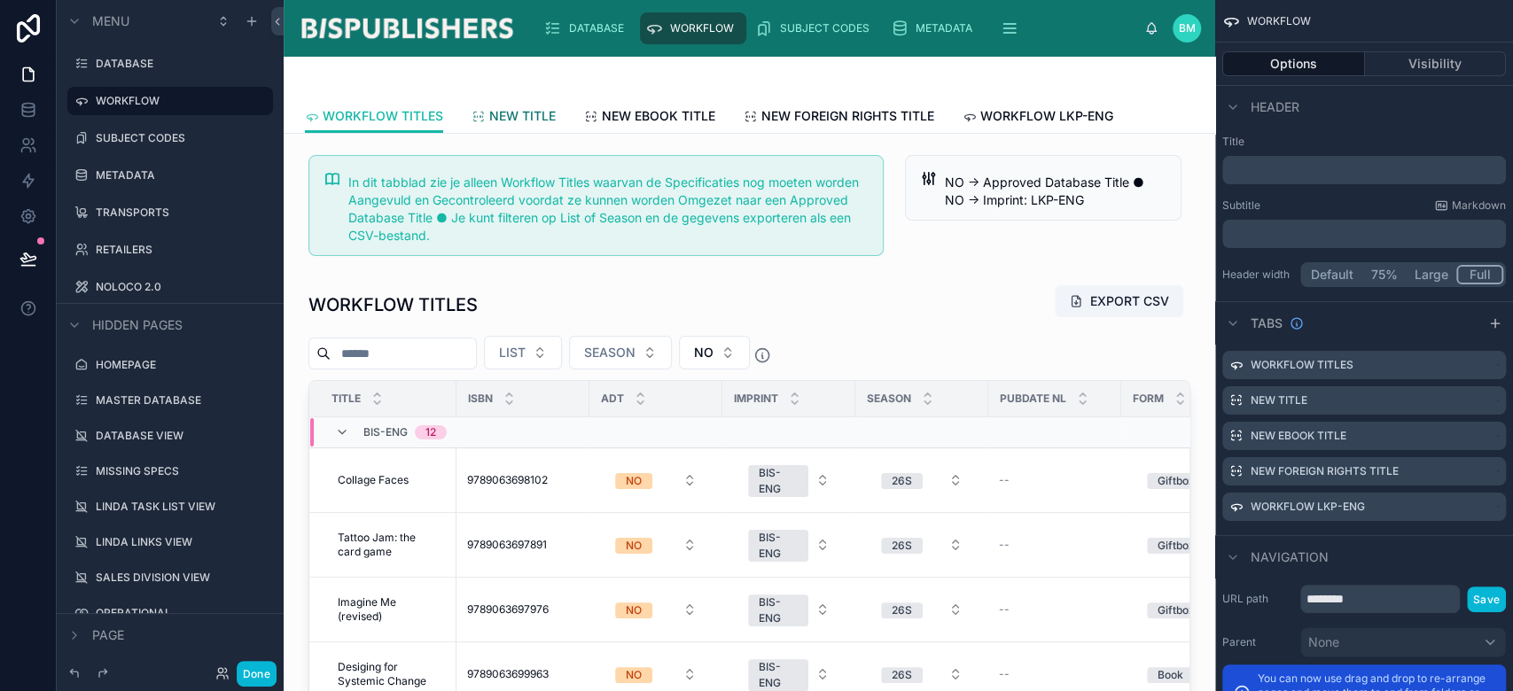
click at [527, 114] on span "NEW TITLE" at bounding box center [522, 116] width 66 height 18
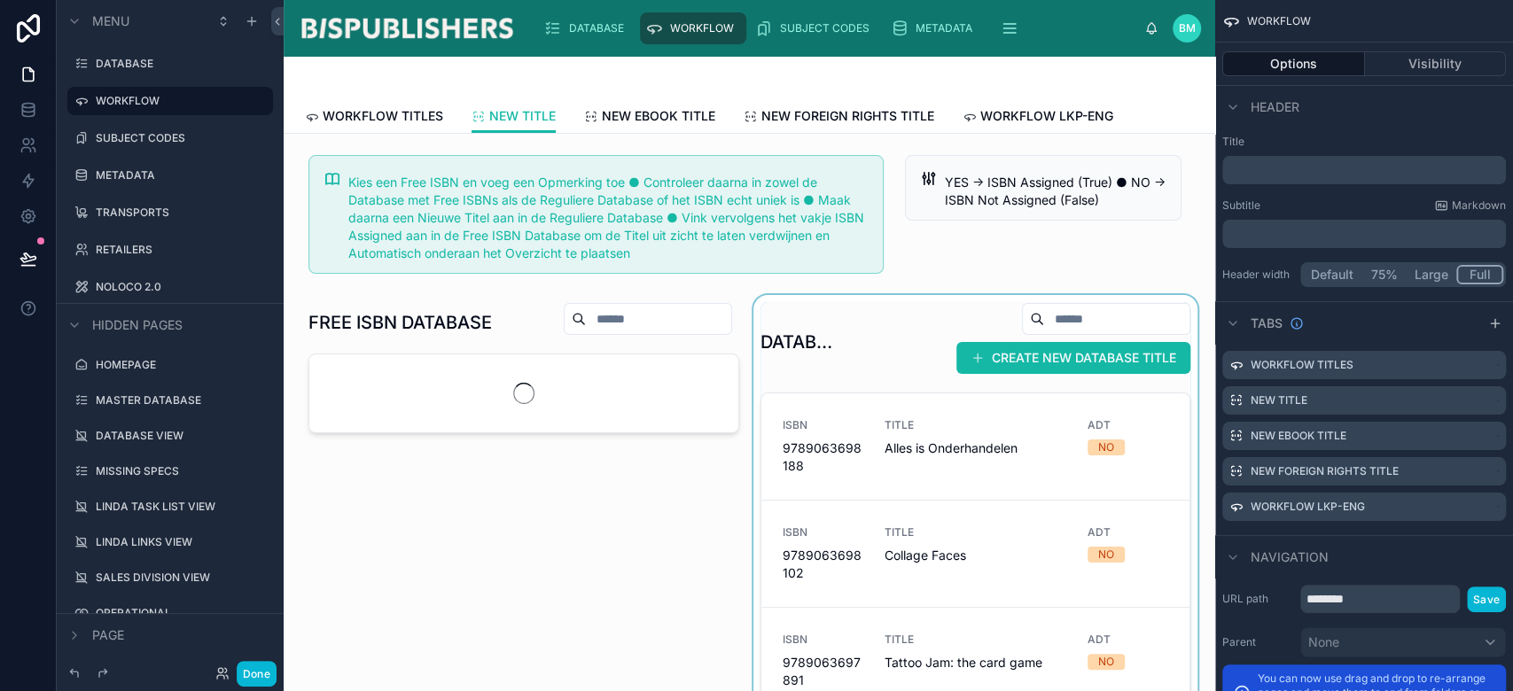
click at [800, 339] on div at bounding box center [976, 606] width 452 height 623
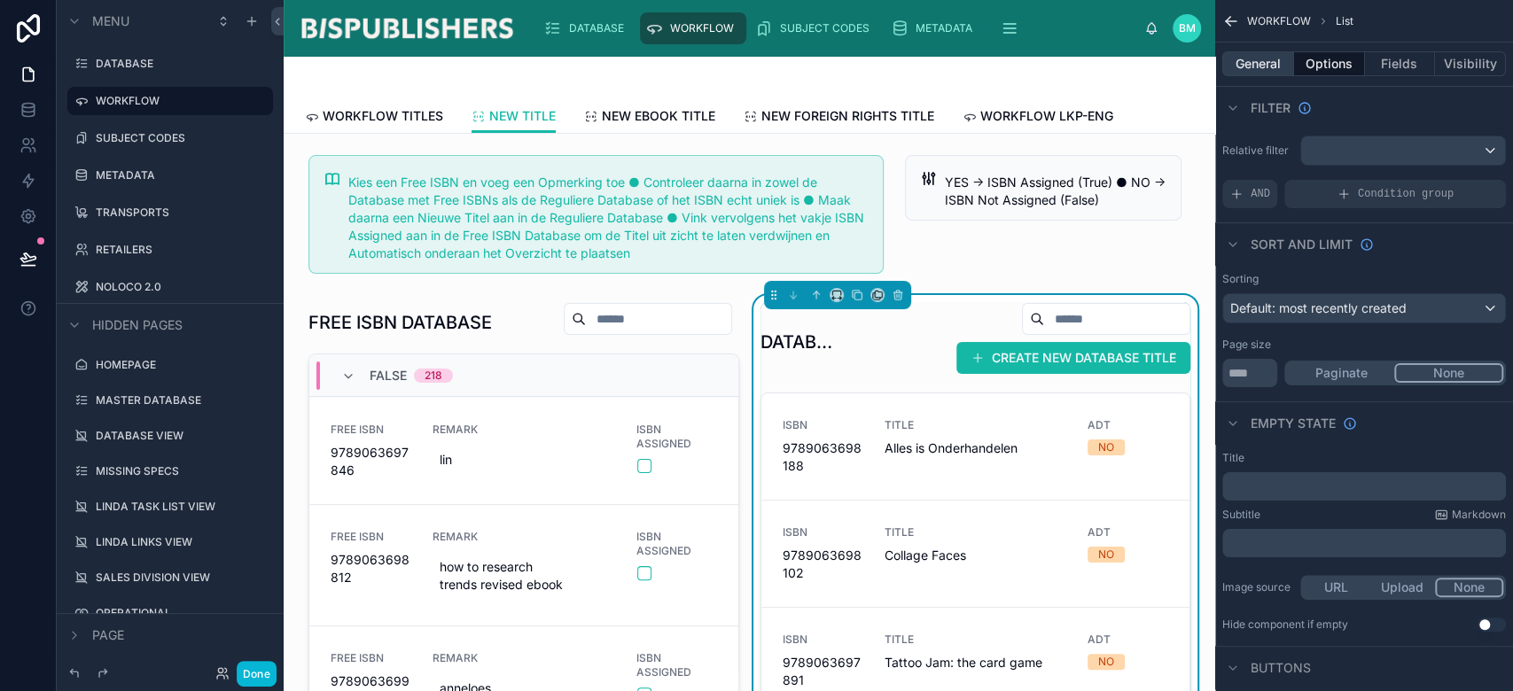
click at [1266, 67] on button "General" at bounding box center [1258, 63] width 72 height 25
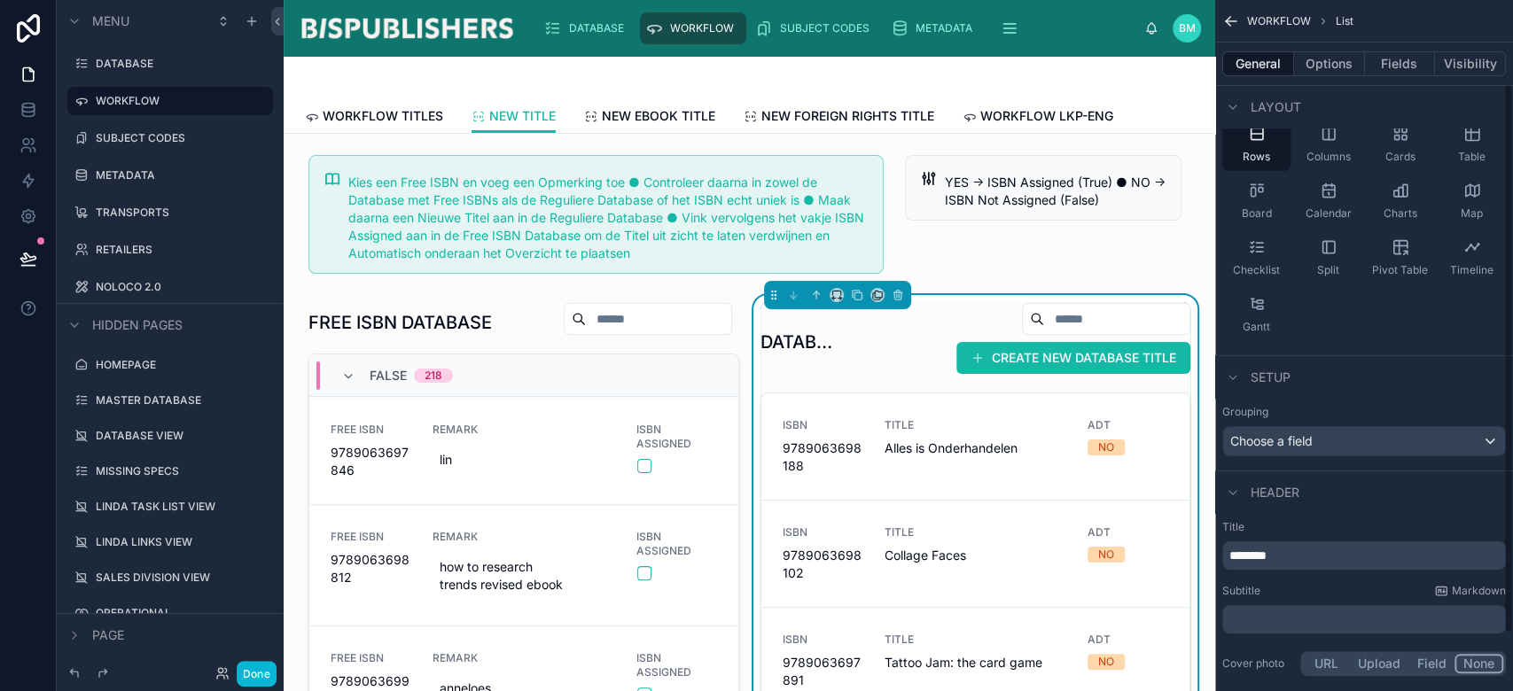
scroll to position [177, 0]
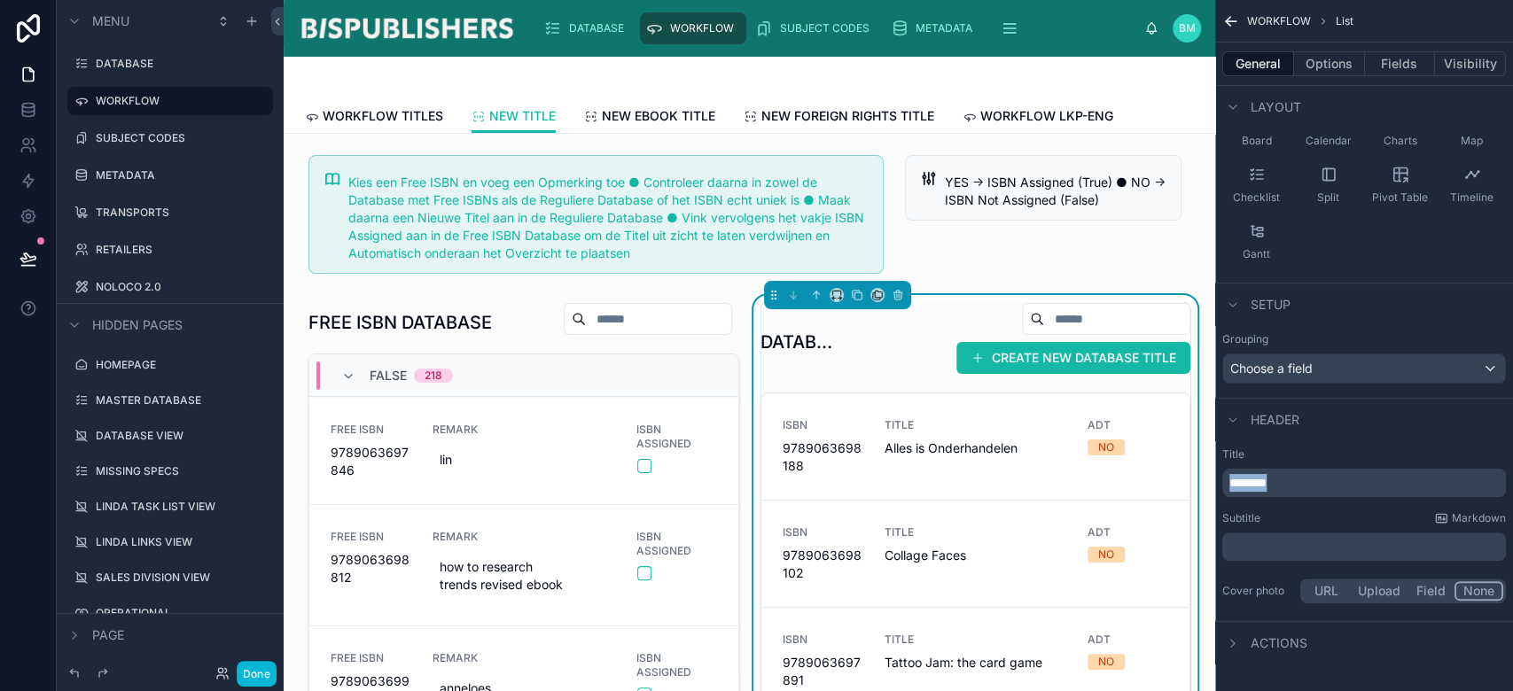
drag, startPoint x: 1312, startPoint y: 474, endPoint x: 1207, endPoint y: 471, distance: 104.7
click at [1207, 471] on div "DATABASE WORKFLOW SUBJECT CODES METADATA TRANSPORTS RETAILERS NOLOCO 2.0 BM BIS…" at bounding box center [899, 345] width 1230 height 691
copy span "********"
click at [1341, 71] on button "Options" at bounding box center [1329, 63] width 71 height 25
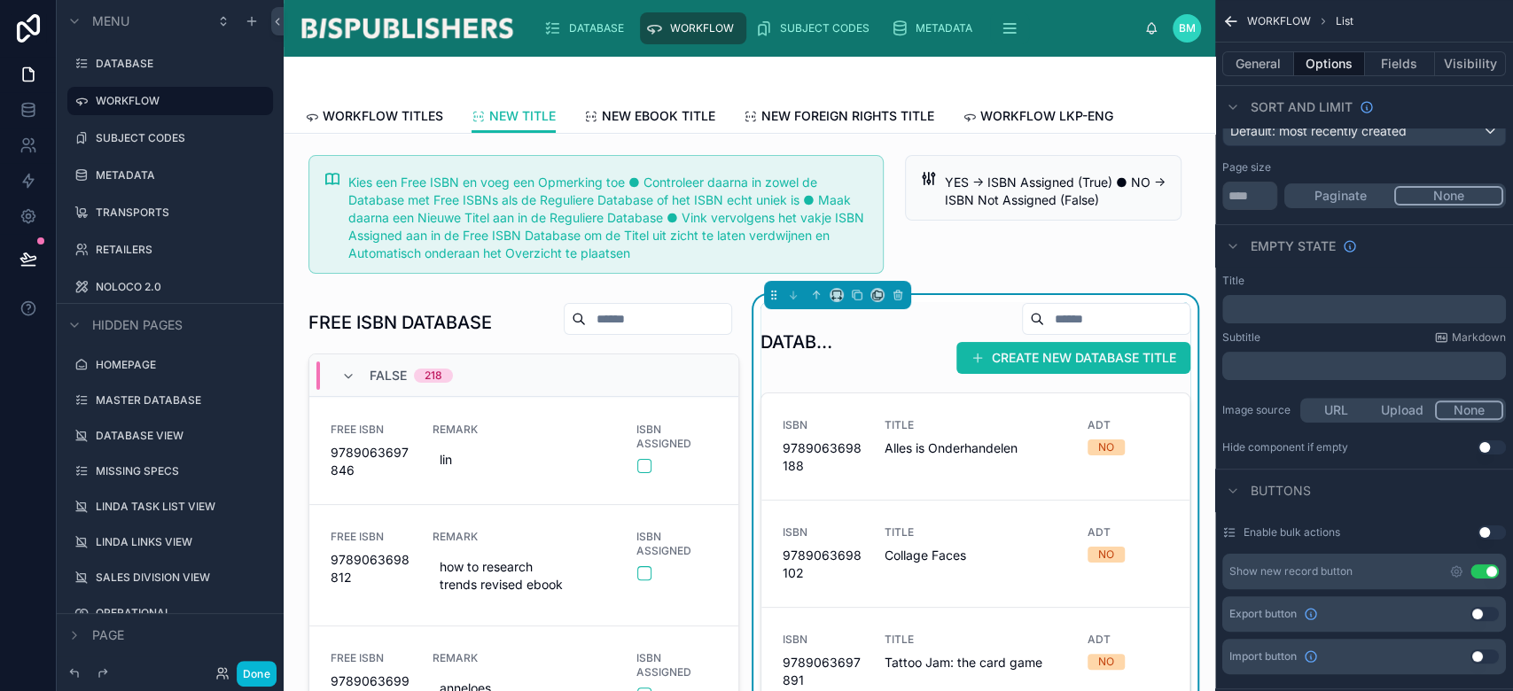
click at [1487, 570] on button "Use setting" at bounding box center [1485, 572] width 28 height 14
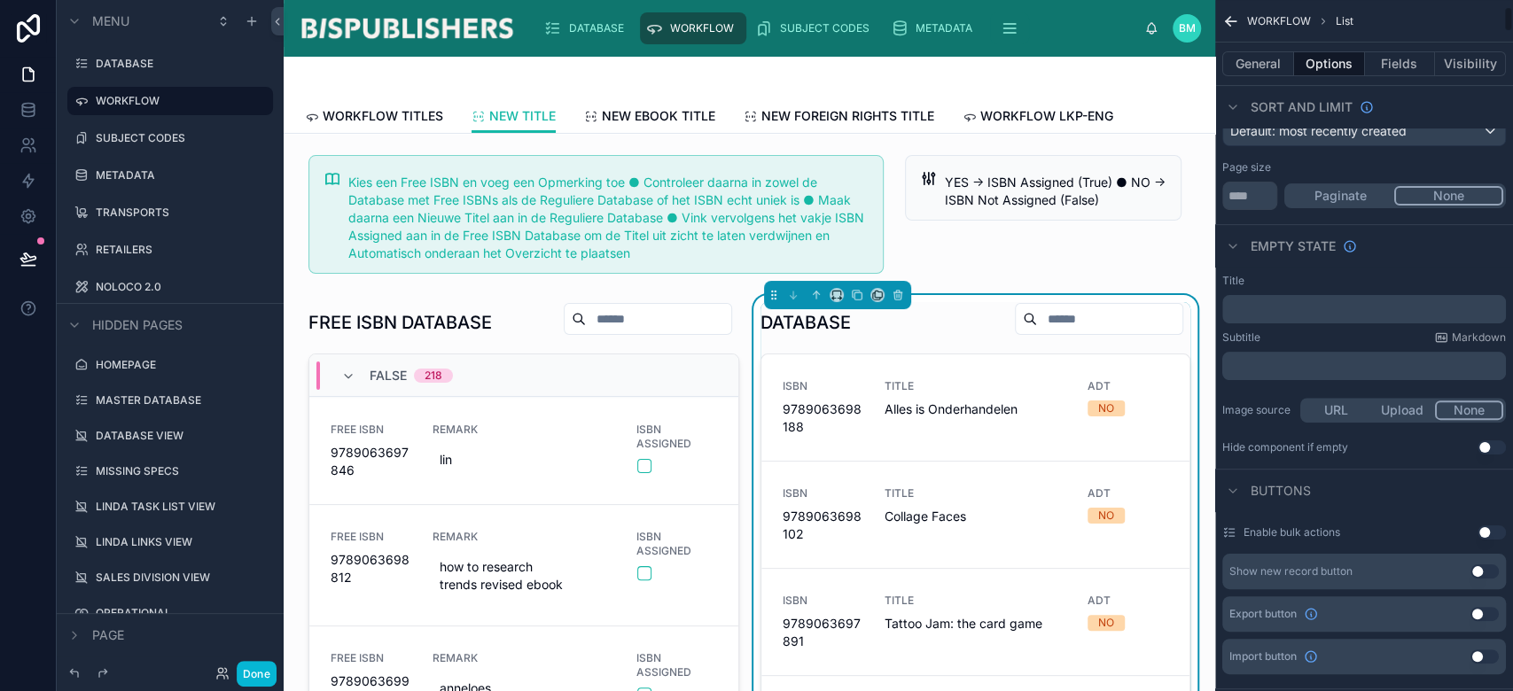
click at [1471, 572] on button "Use setting" at bounding box center [1485, 572] width 28 height 14
drag, startPoint x: 1085, startPoint y: 354, endPoint x: 1191, endPoint y: 358, distance: 106.5
click at [1085, 335] on button "New DATABASE" at bounding box center [1118, 319] width 144 height 32
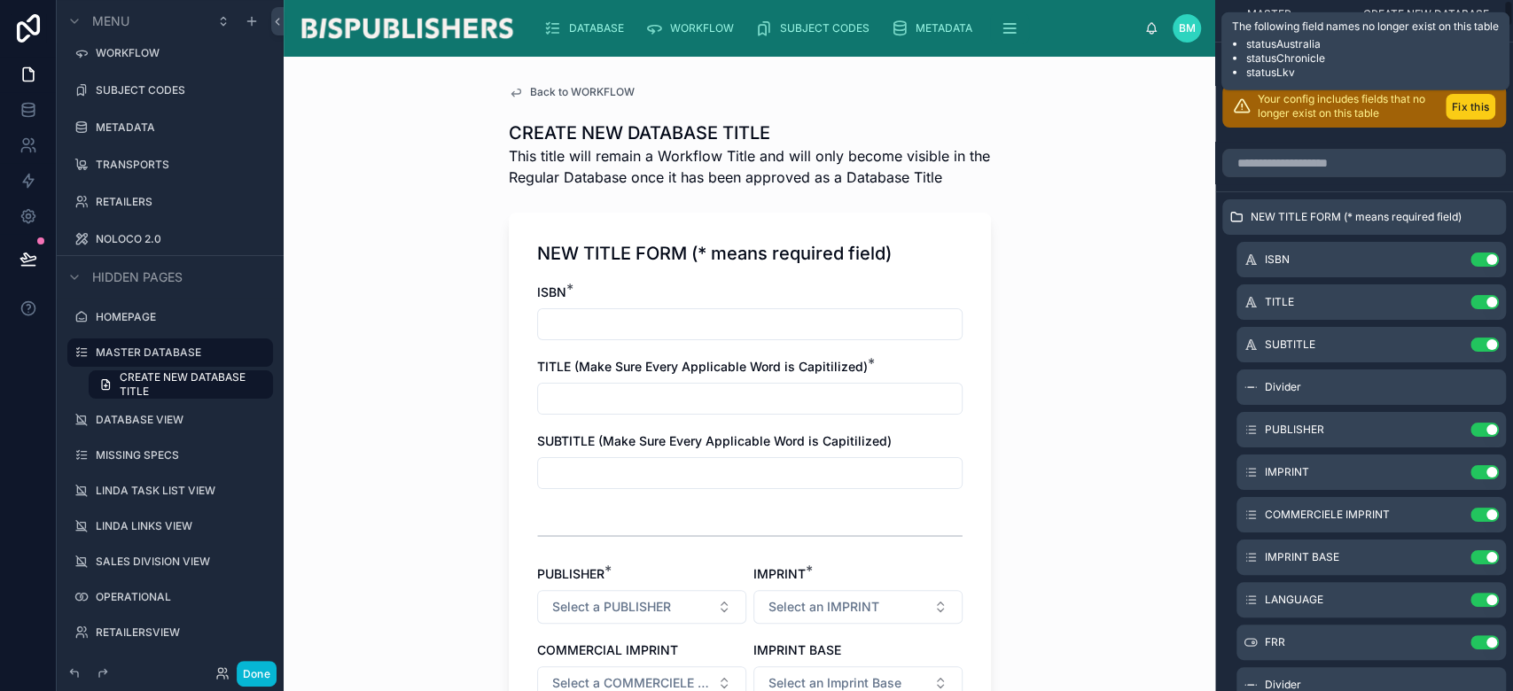
click at [1468, 106] on button "Fix this" at bounding box center [1471, 107] width 50 height 26
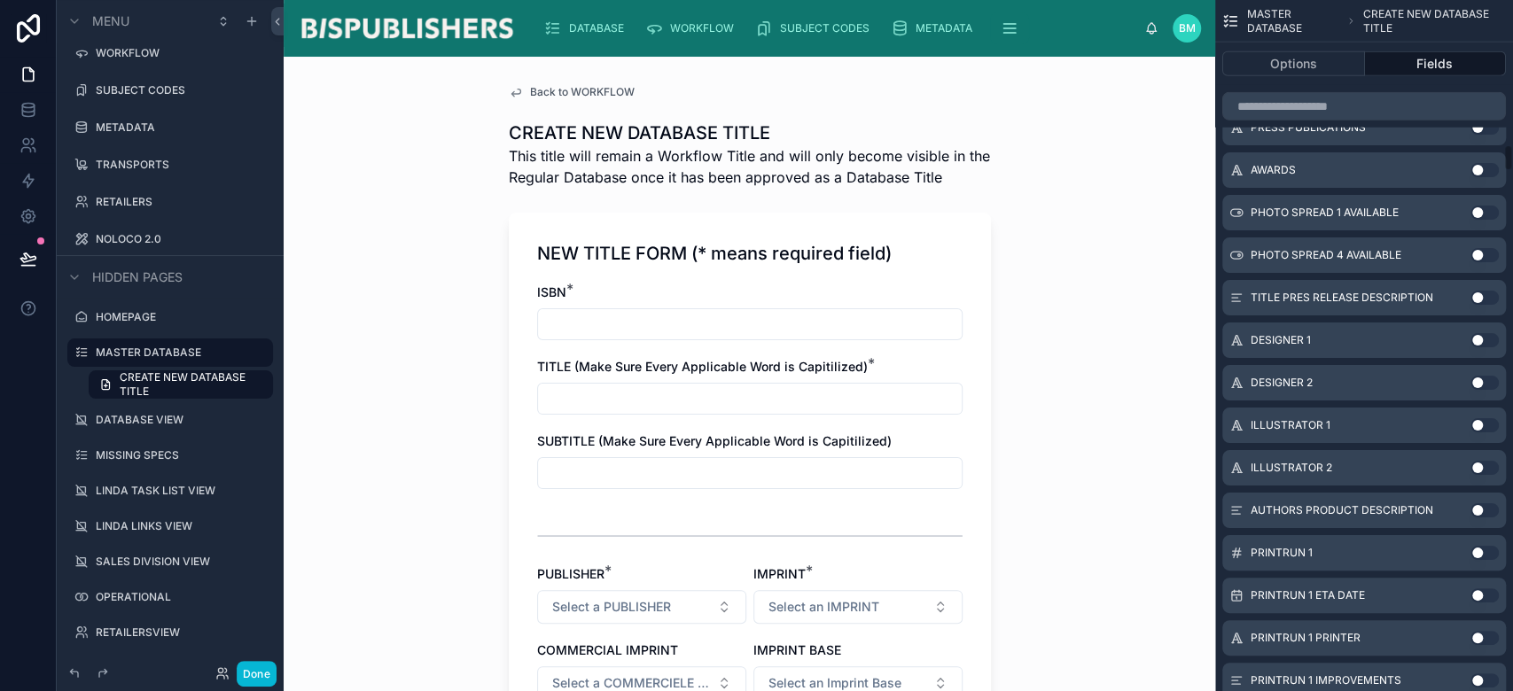
scroll to position [3664, 0]
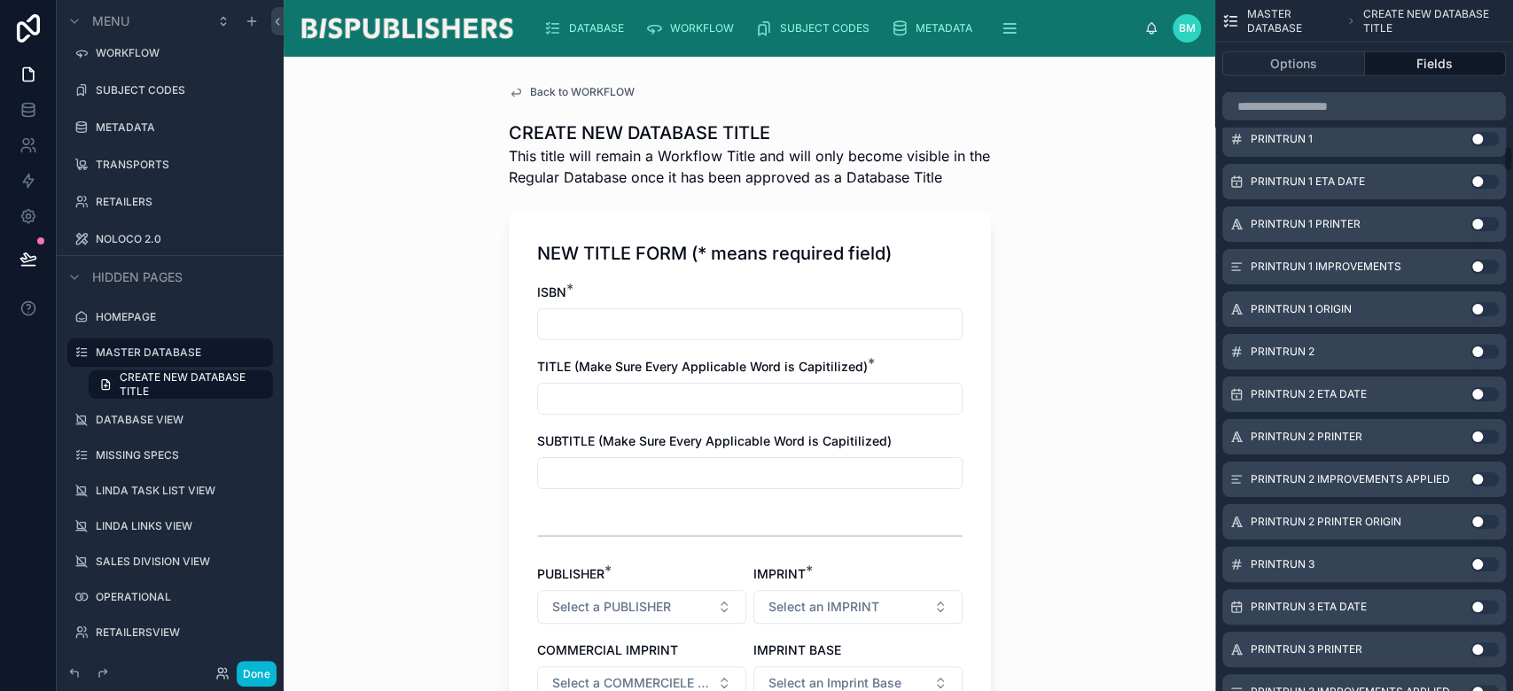
click at [1101, 358] on div "Back to WORKFLOW CREATE NEW DATABASE TITLE This title will remain a Workflow Ti…" at bounding box center [750, 374] width 932 height 635
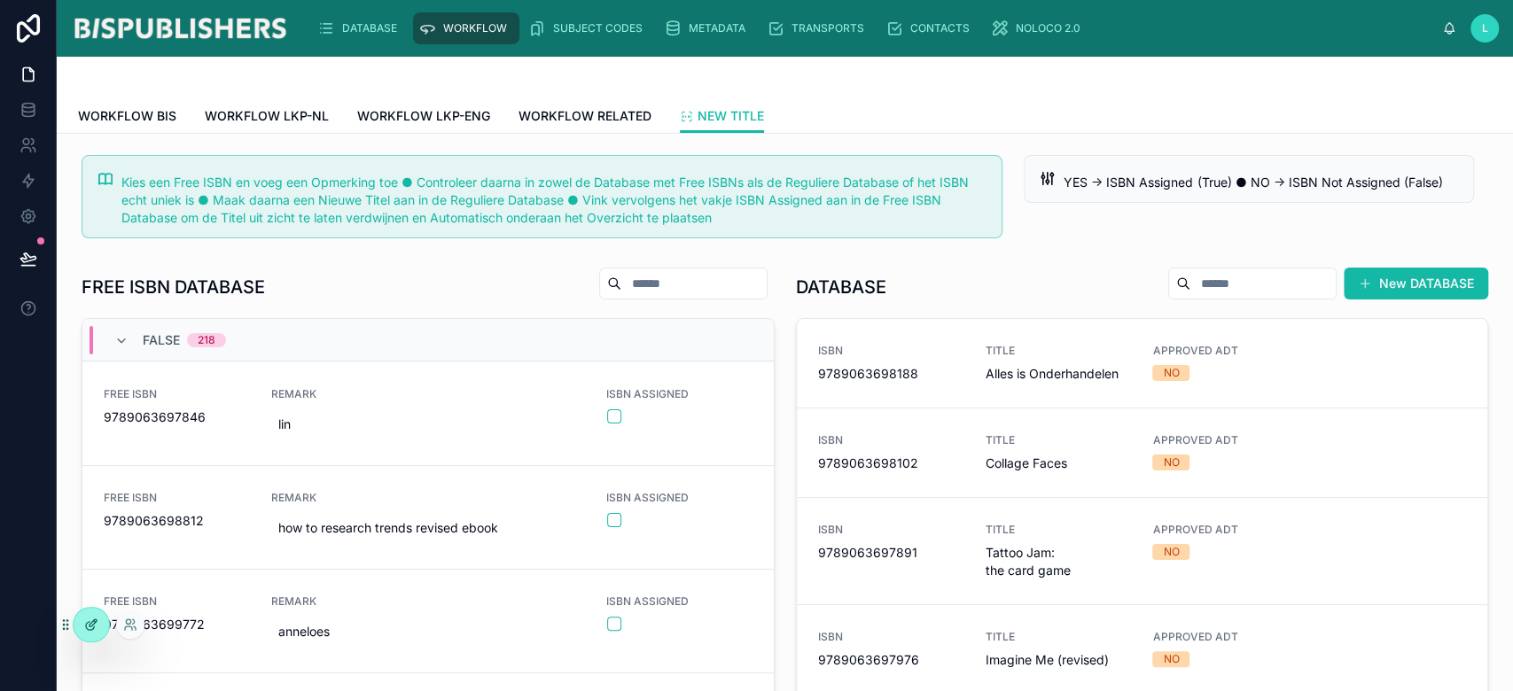
click at [103, 627] on div at bounding box center [91, 625] width 35 height 34
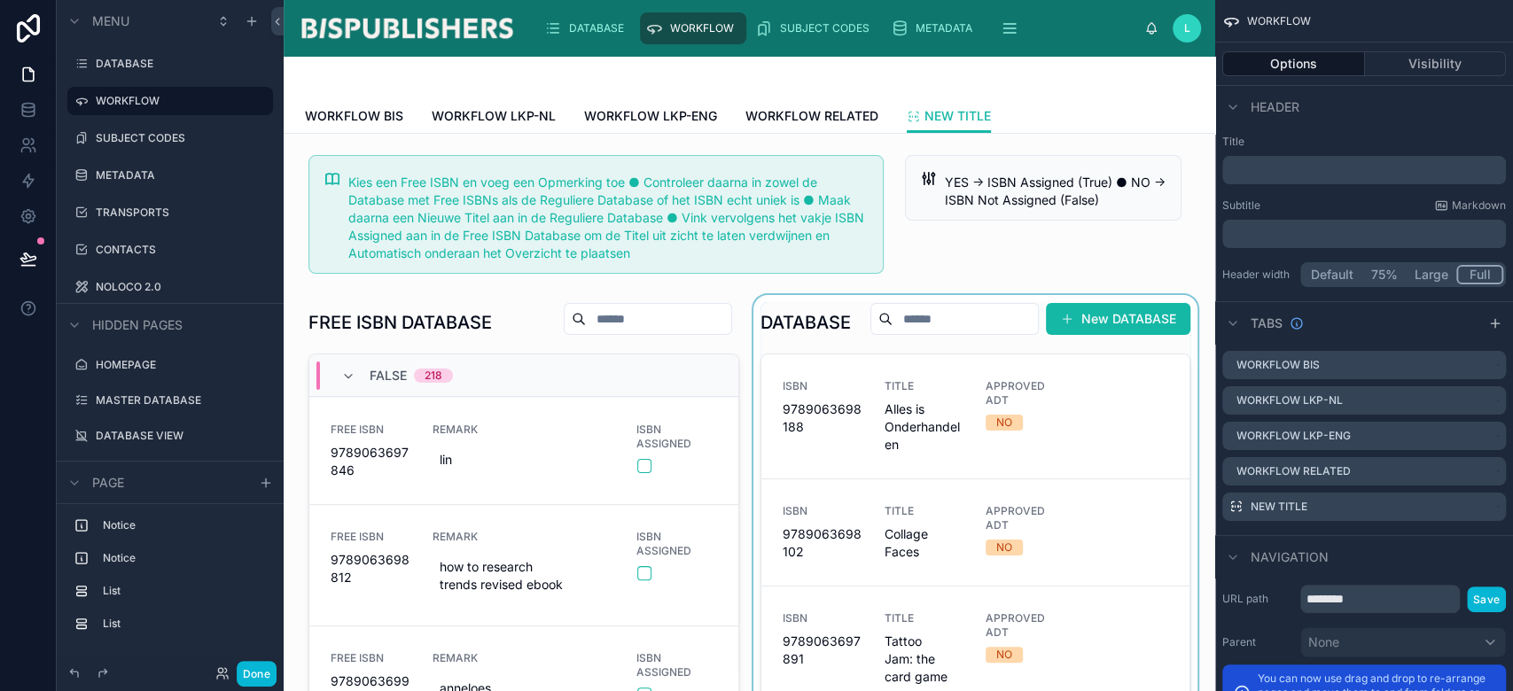
click at [930, 358] on div at bounding box center [976, 587] width 452 height 584
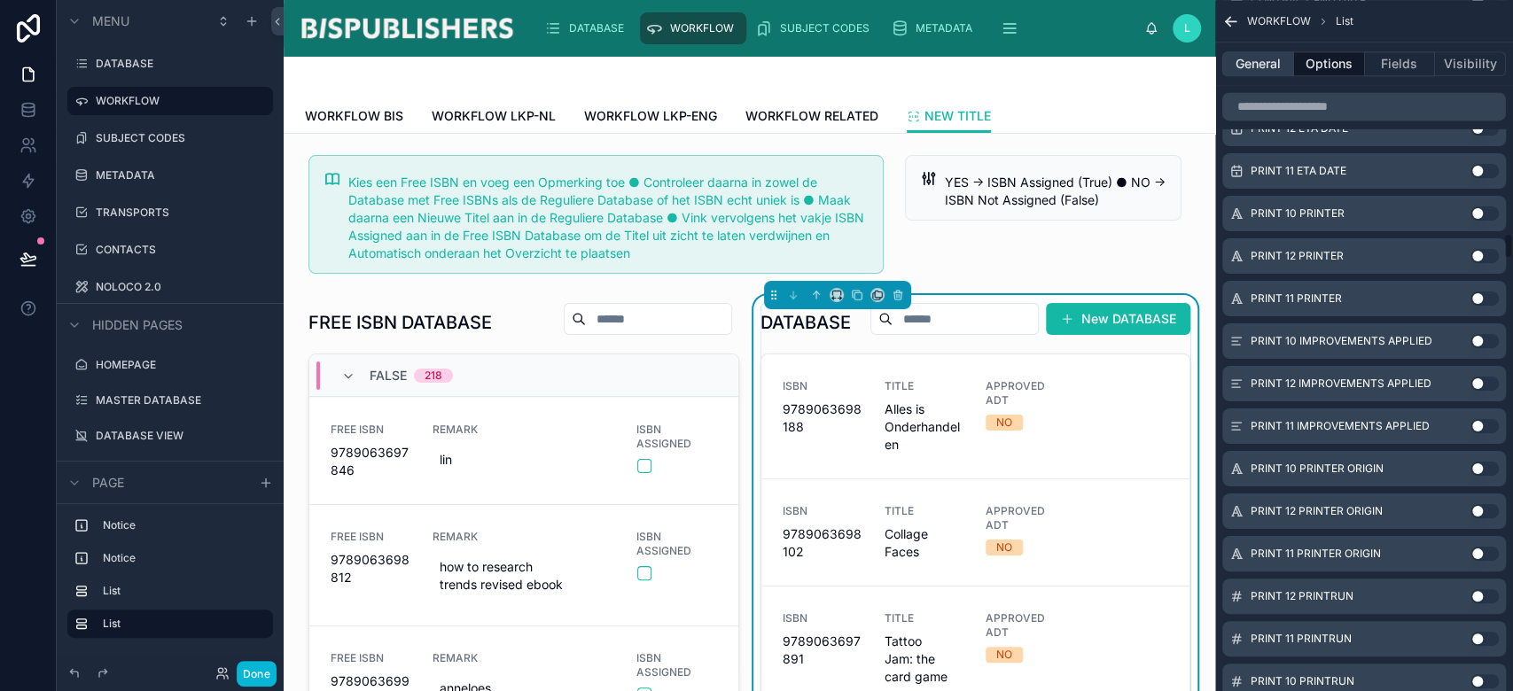
click at [1266, 58] on button "General" at bounding box center [1258, 63] width 72 height 25
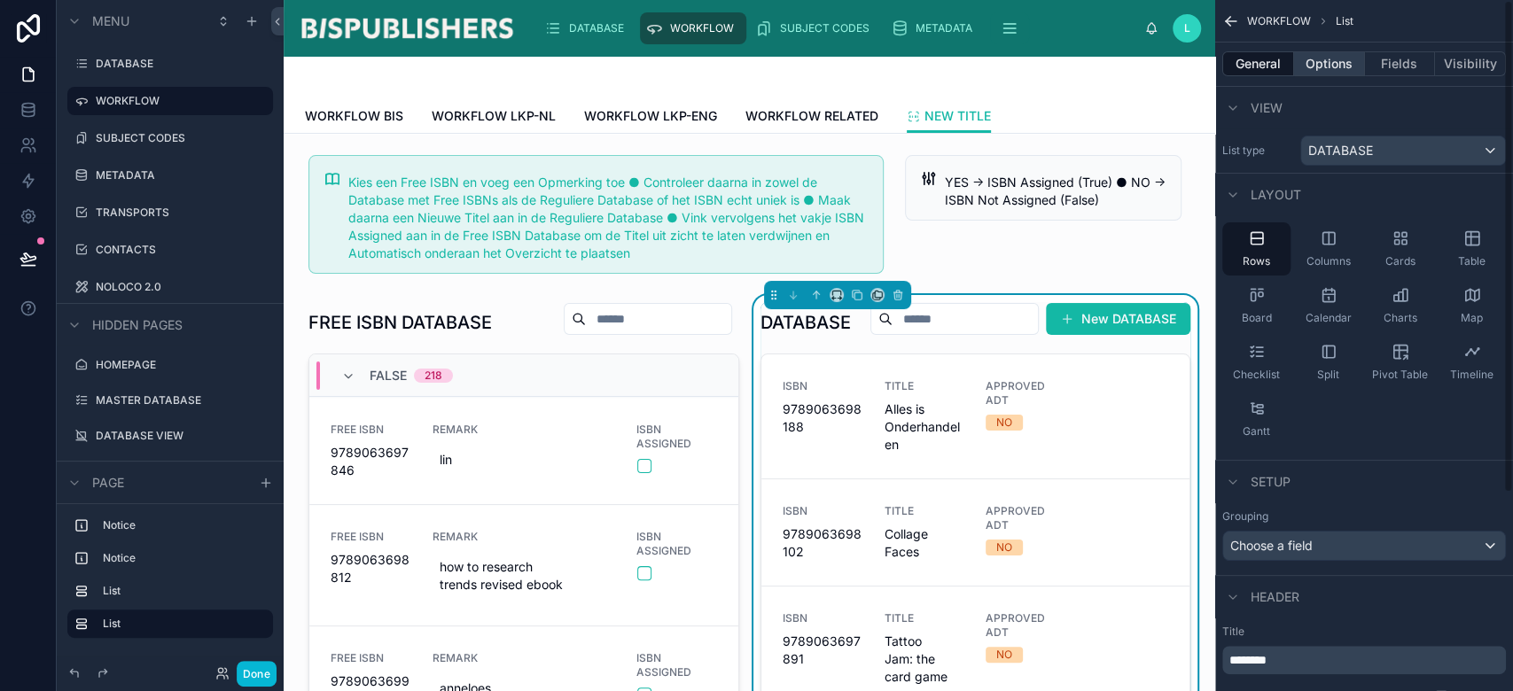
click at [1332, 61] on button "Options" at bounding box center [1329, 63] width 71 height 25
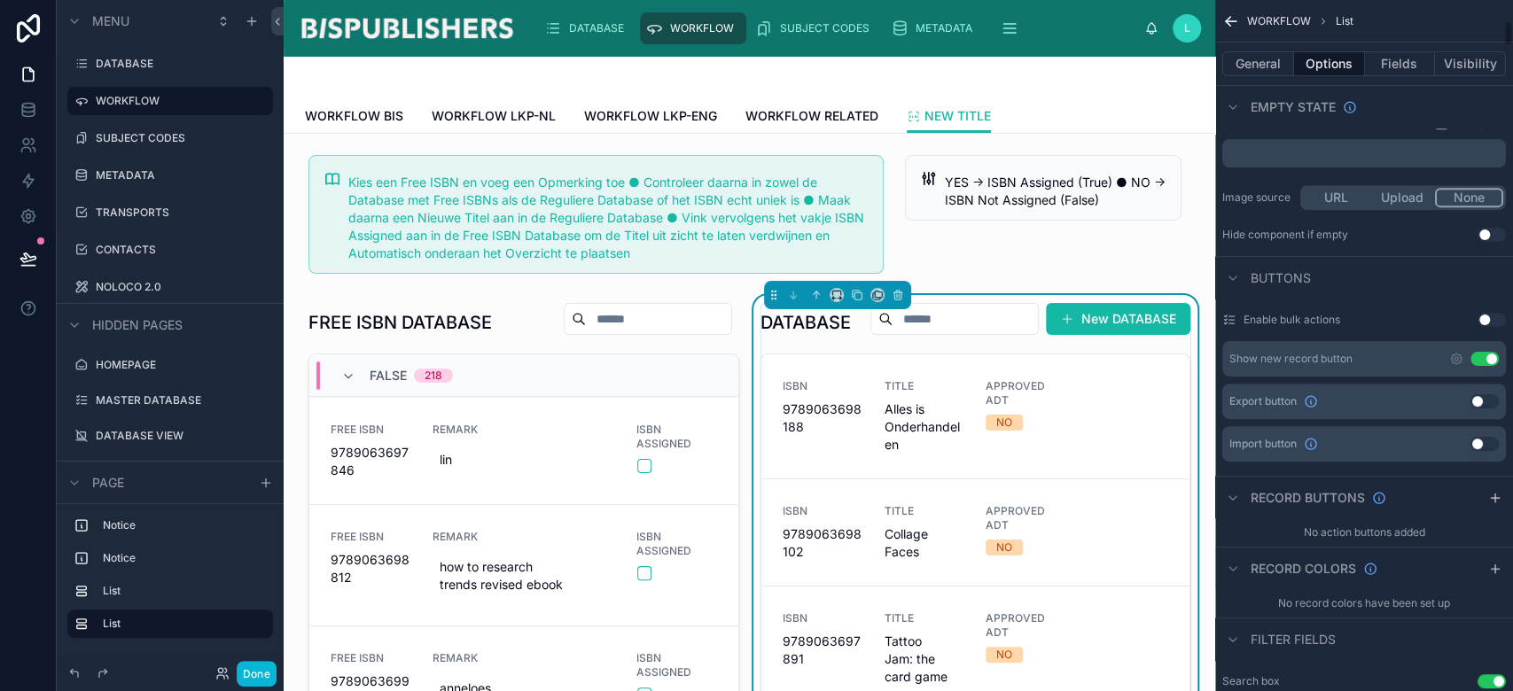
scroll to position [590, 0]
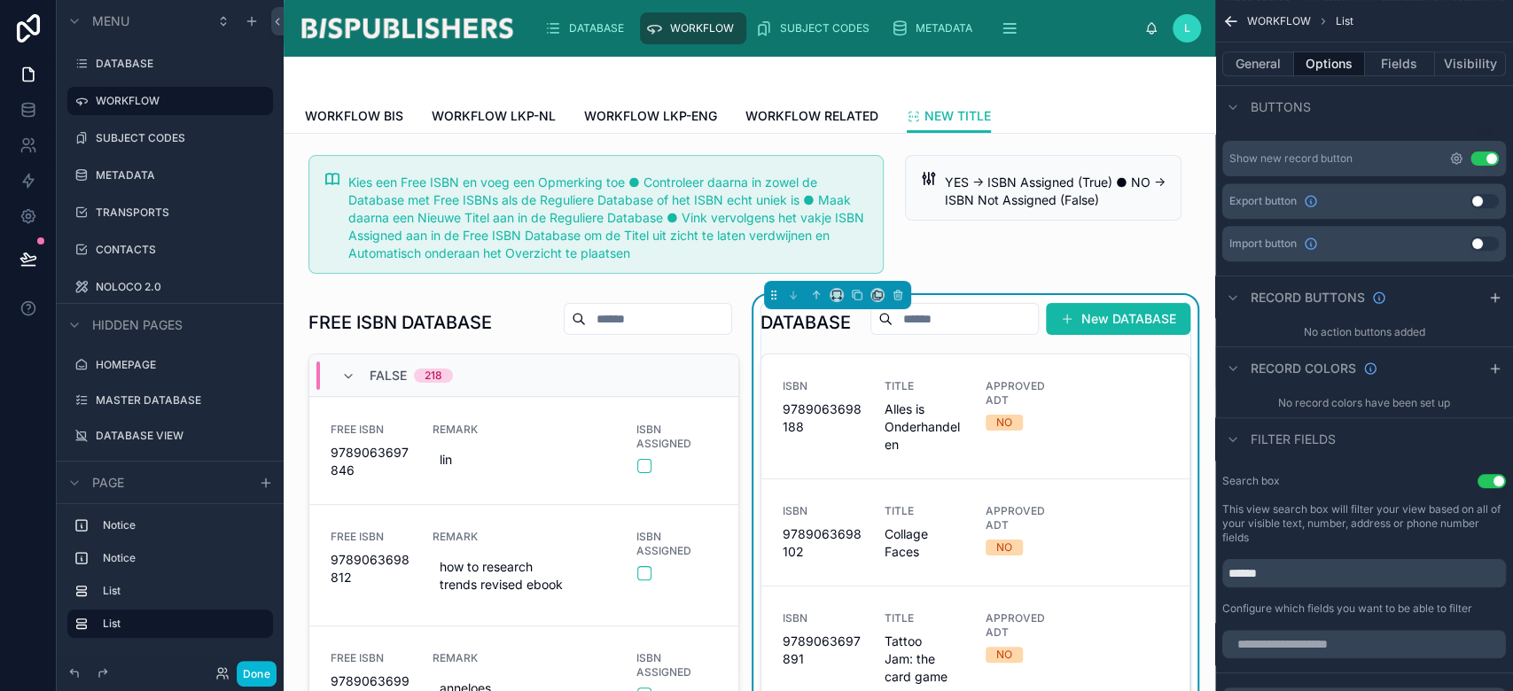
click at [1458, 161] on icon "scrollable content" at bounding box center [1456, 158] width 11 height 11
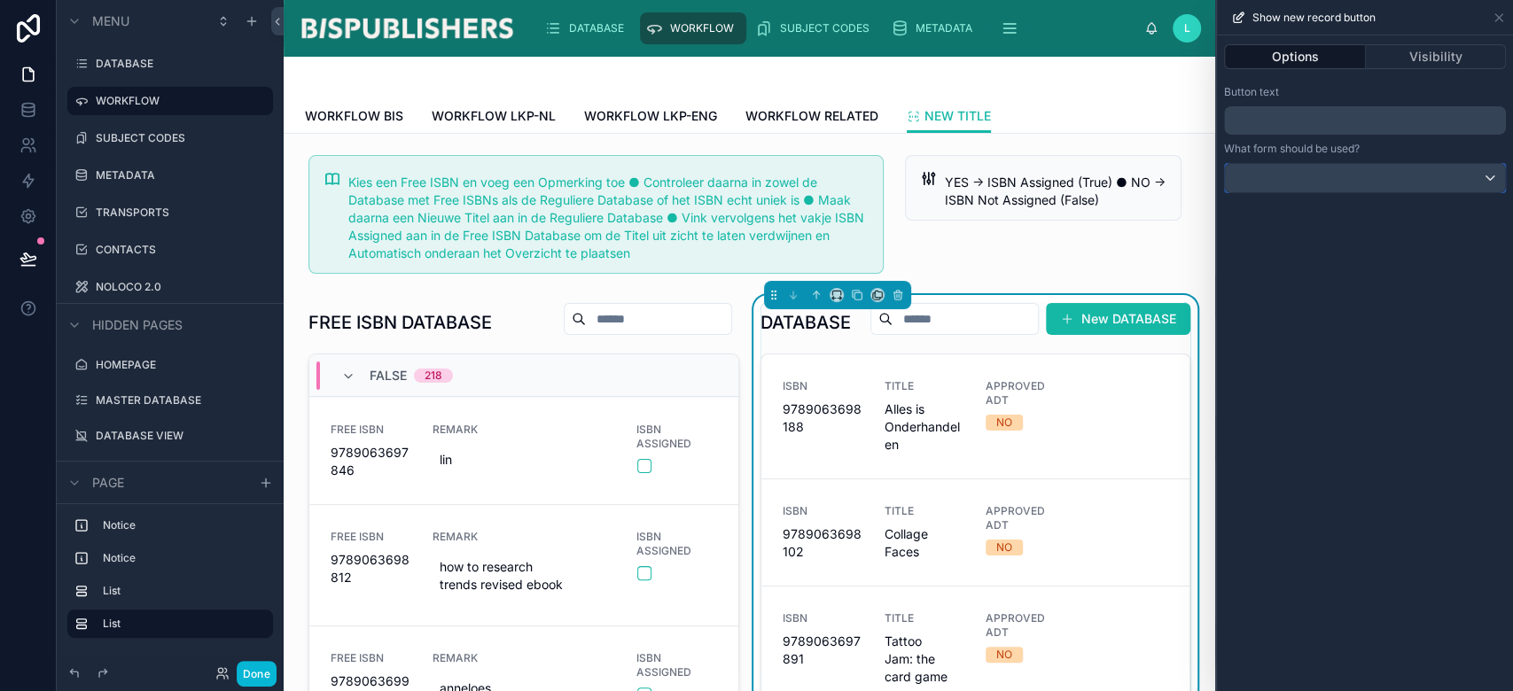
click at [1439, 182] on div at bounding box center [1365, 178] width 280 height 28
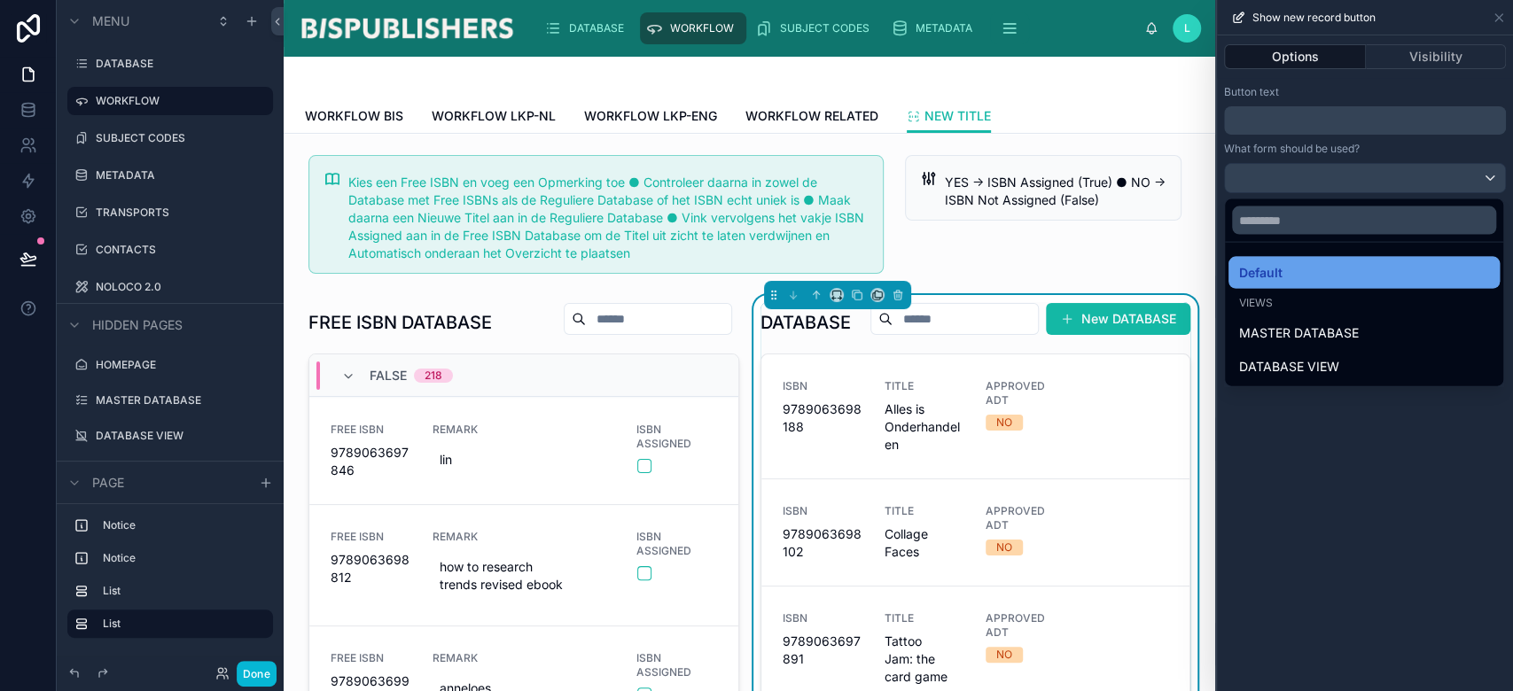
click at [1290, 272] on div "Default" at bounding box center [1364, 272] width 250 height 21
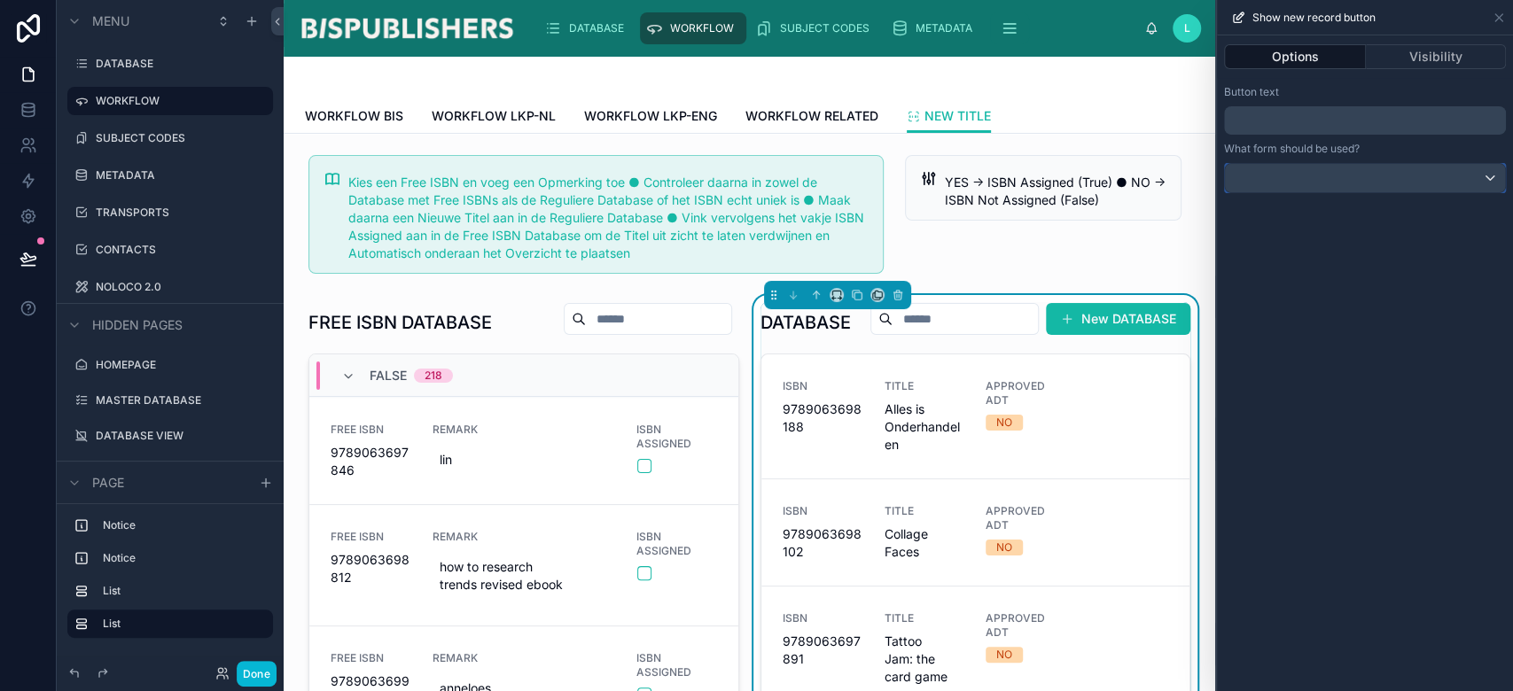
click at [1326, 179] on div at bounding box center [1365, 178] width 280 height 28
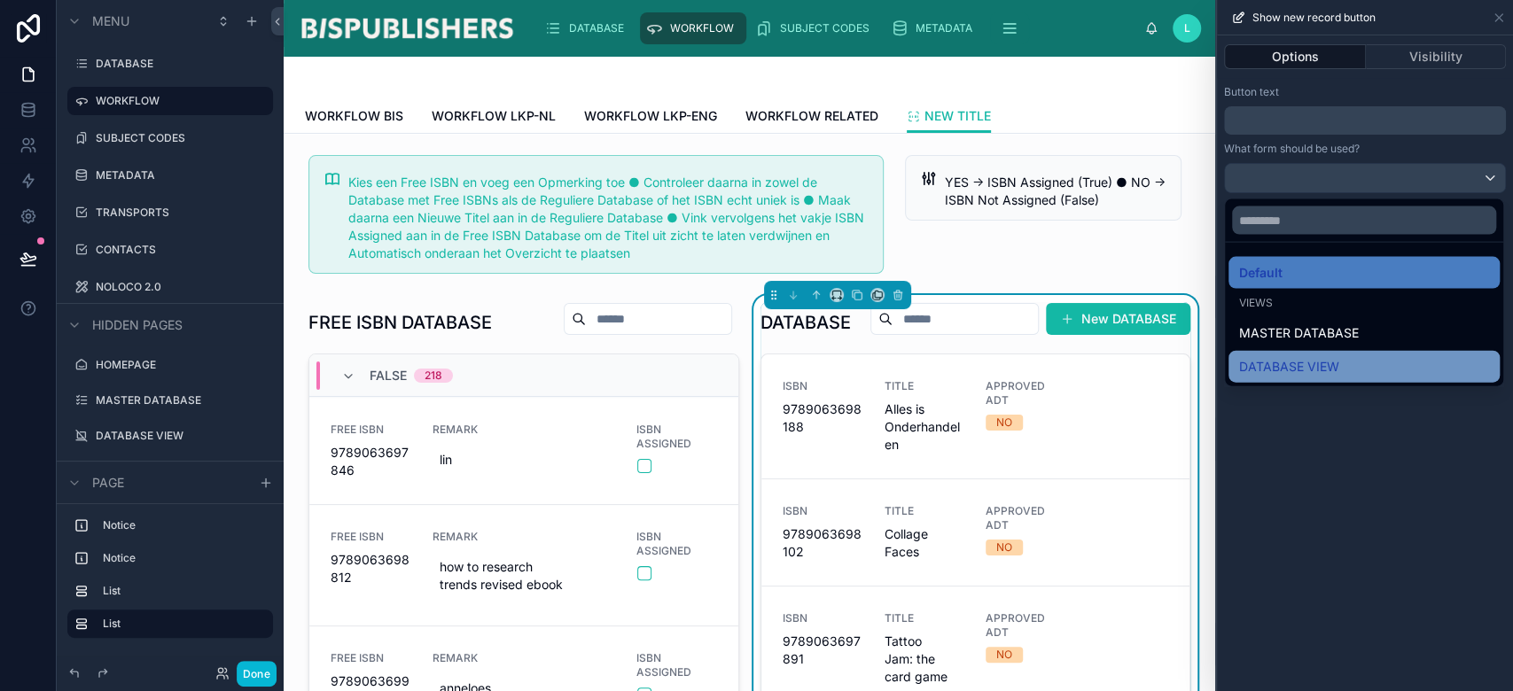
click at [1339, 366] on div "DATABASE VIEW" at bounding box center [1364, 366] width 250 height 21
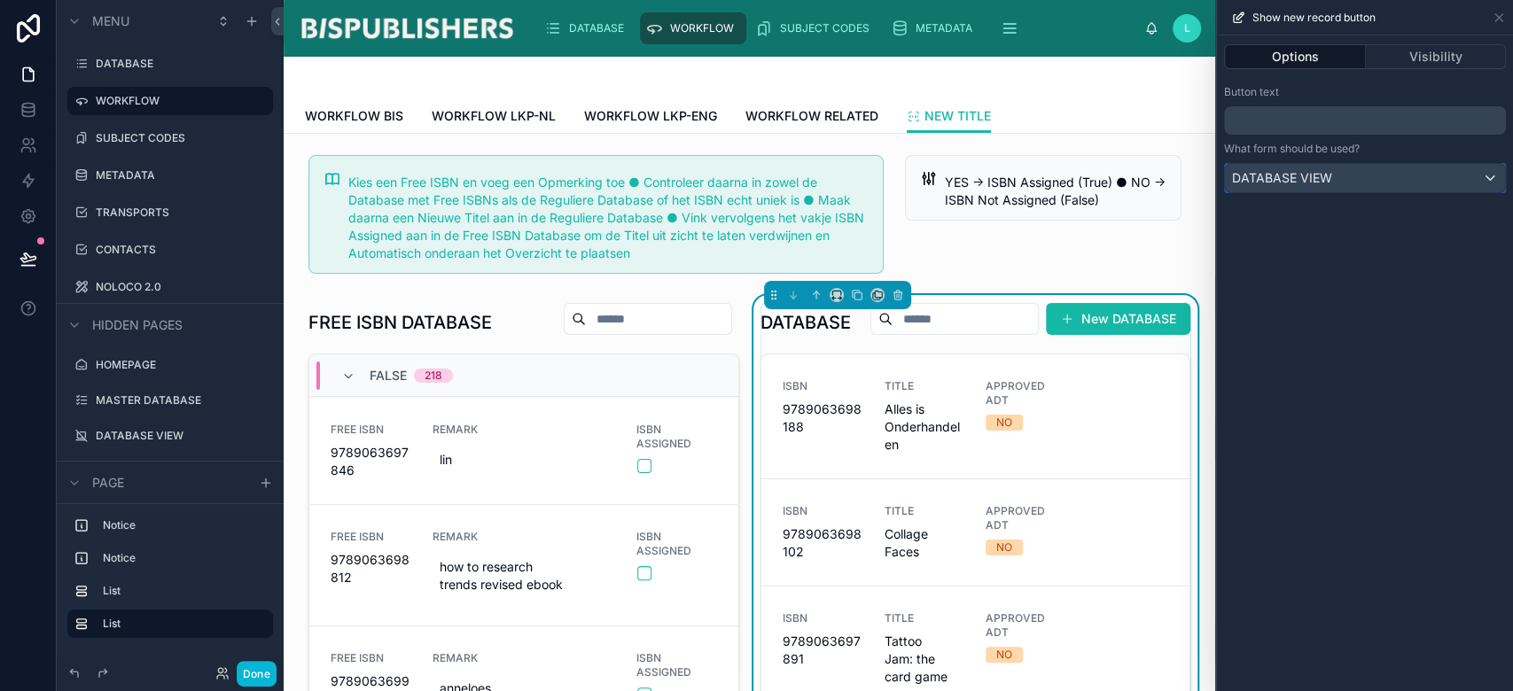
click at [1293, 186] on span "DATABASE VIEW" at bounding box center [1282, 178] width 100 height 18
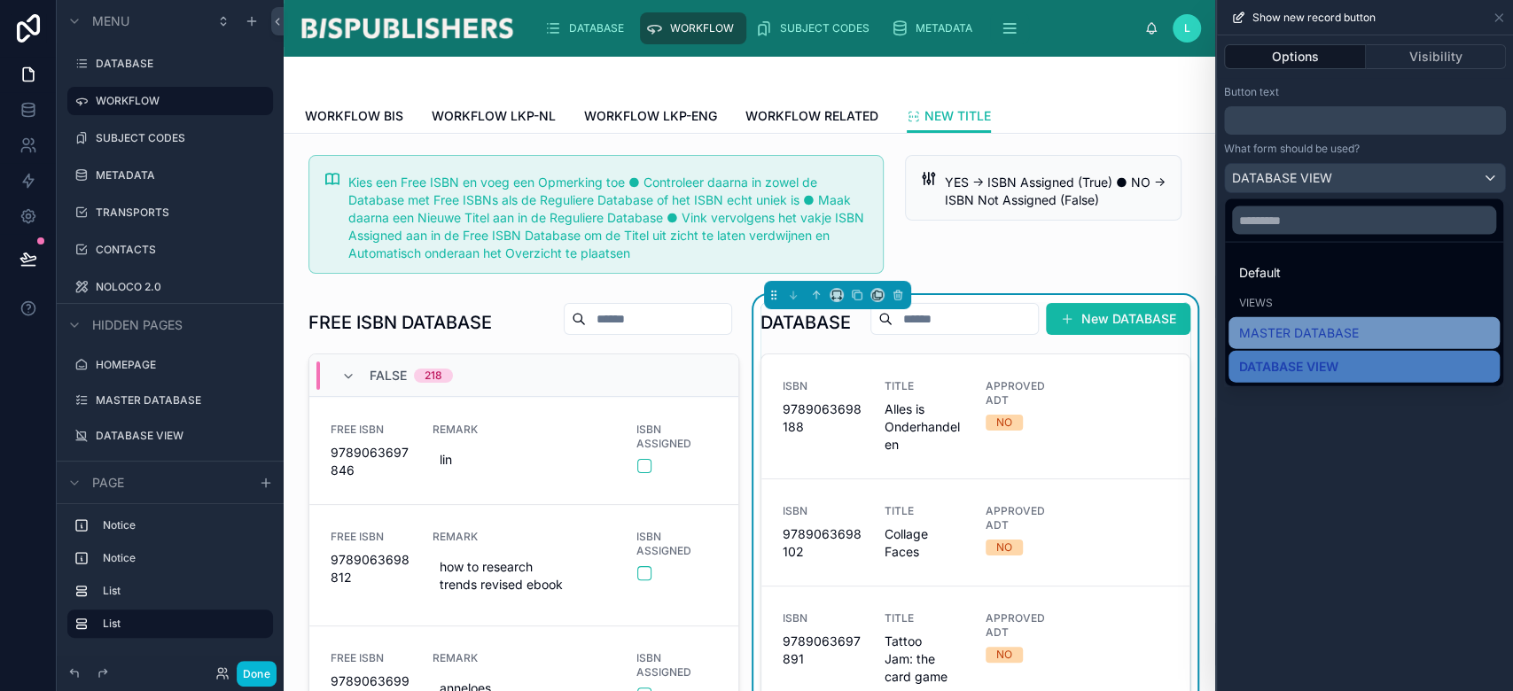
click at [1284, 324] on span "MASTER DATABASE" at bounding box center [1299, 333] width 120 height 21
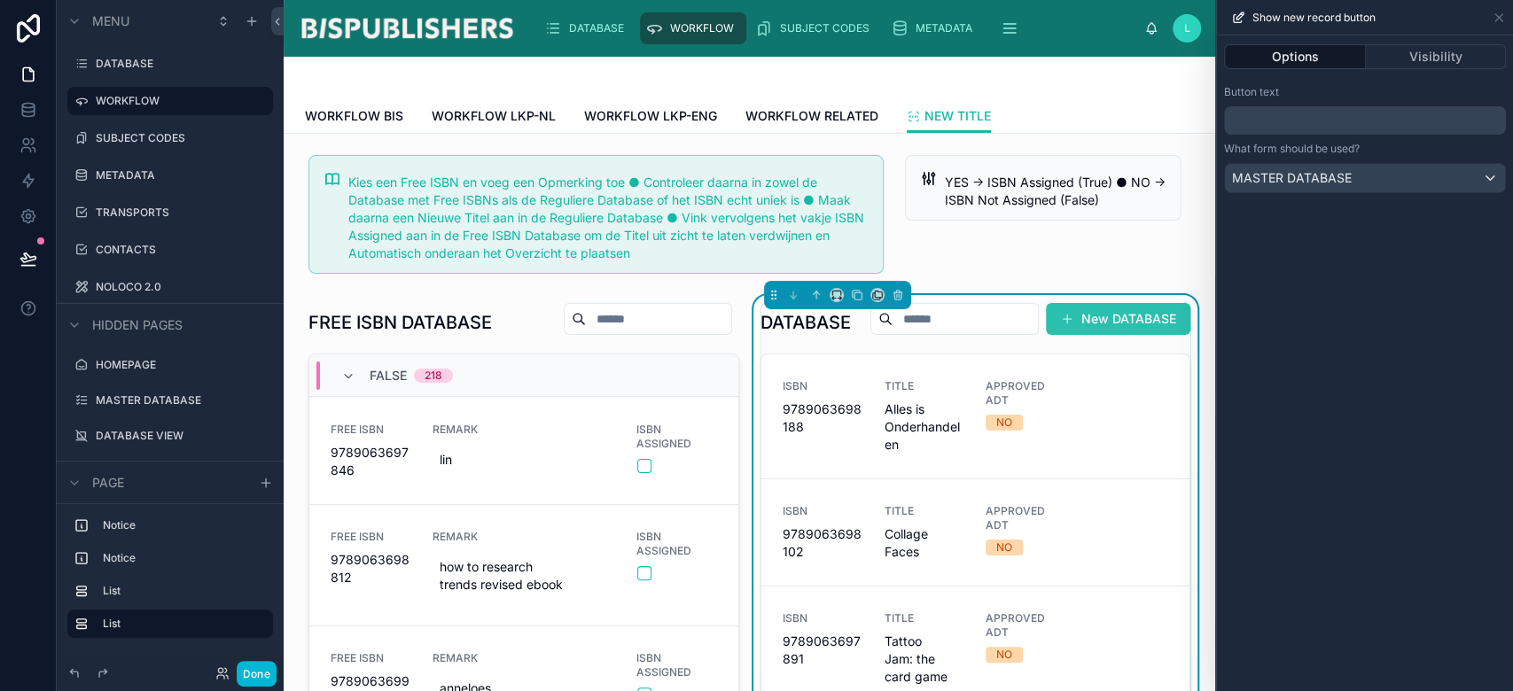
click at [1109, 335] on button "New DATABASE" at bounding box center [1118, 319] width 144 height 32
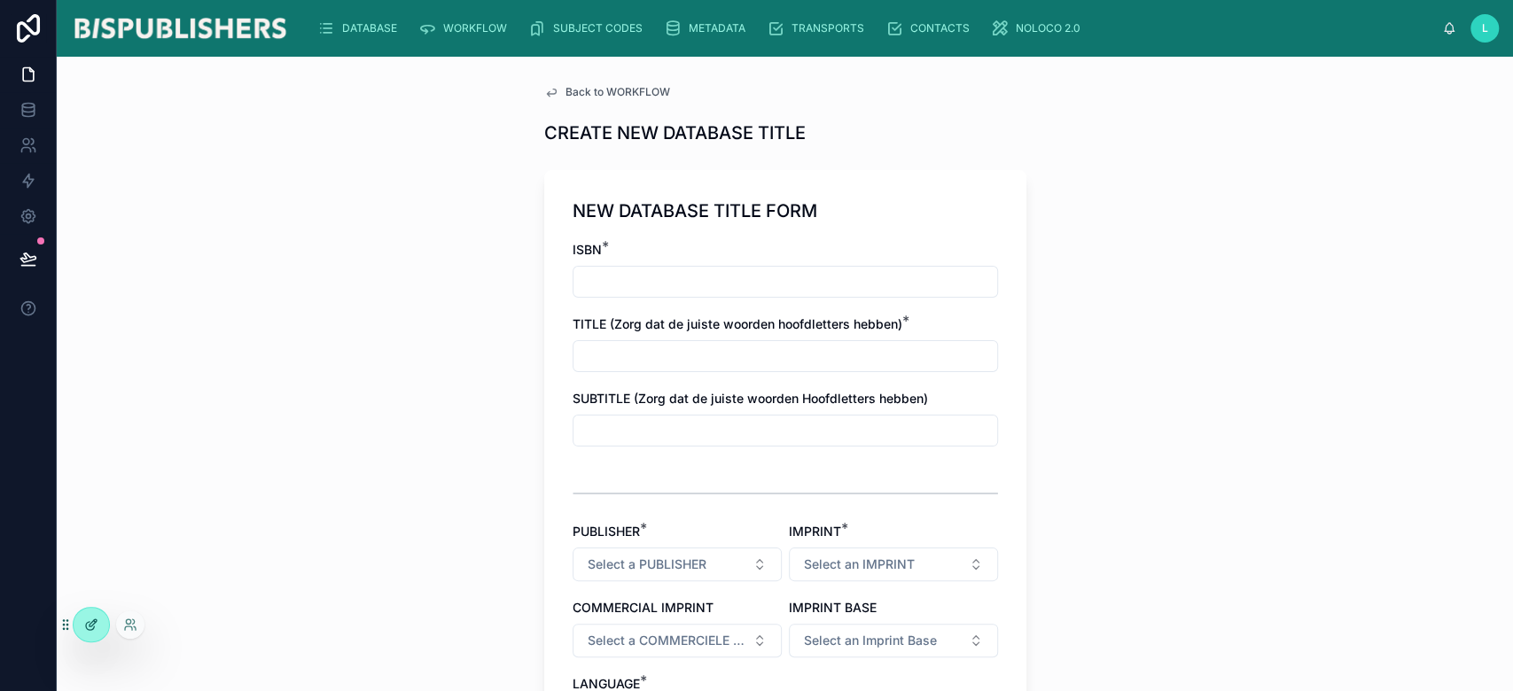
click at [95, 628] on icon at bounding box center [91, 625] width 14 height 14
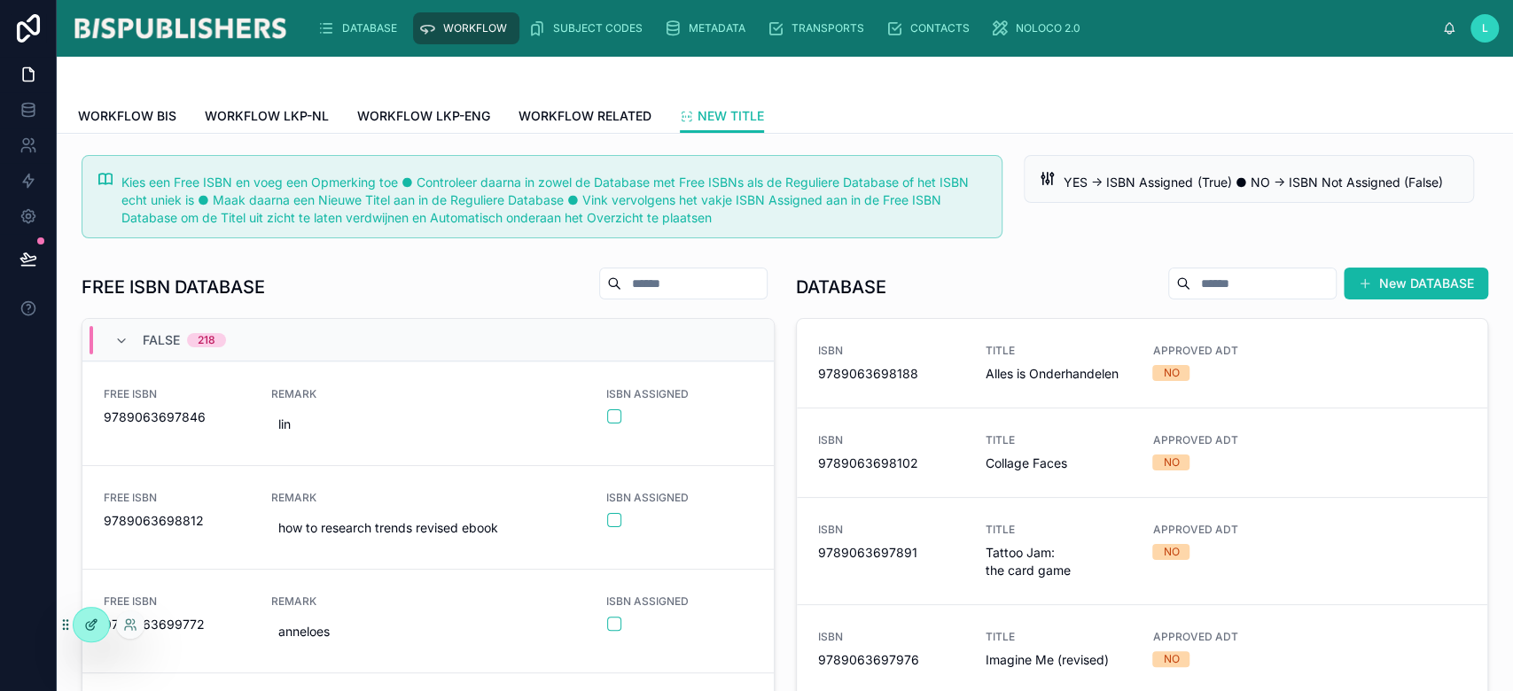
click at [92, 628] on icon at bounding box center [91, 625] width 14 height 14
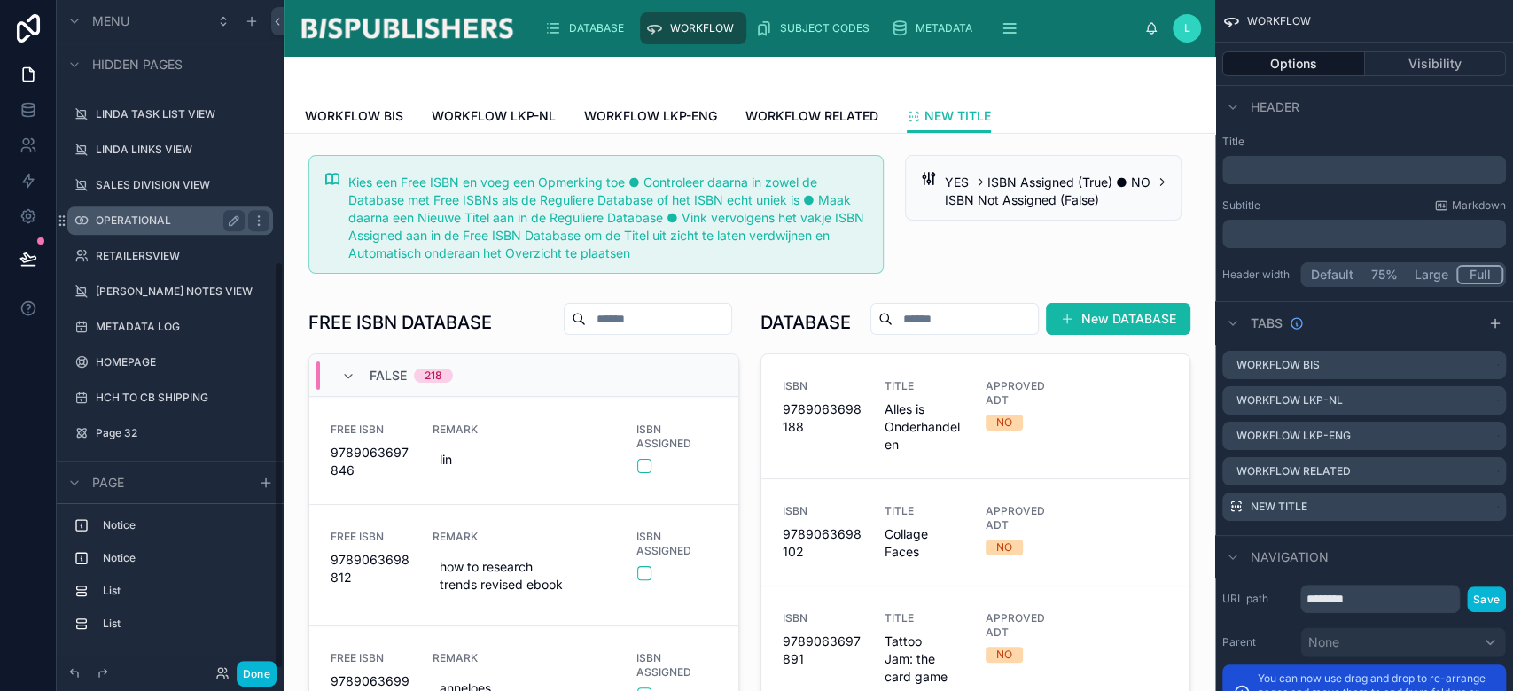
scroll to position [430, 0]
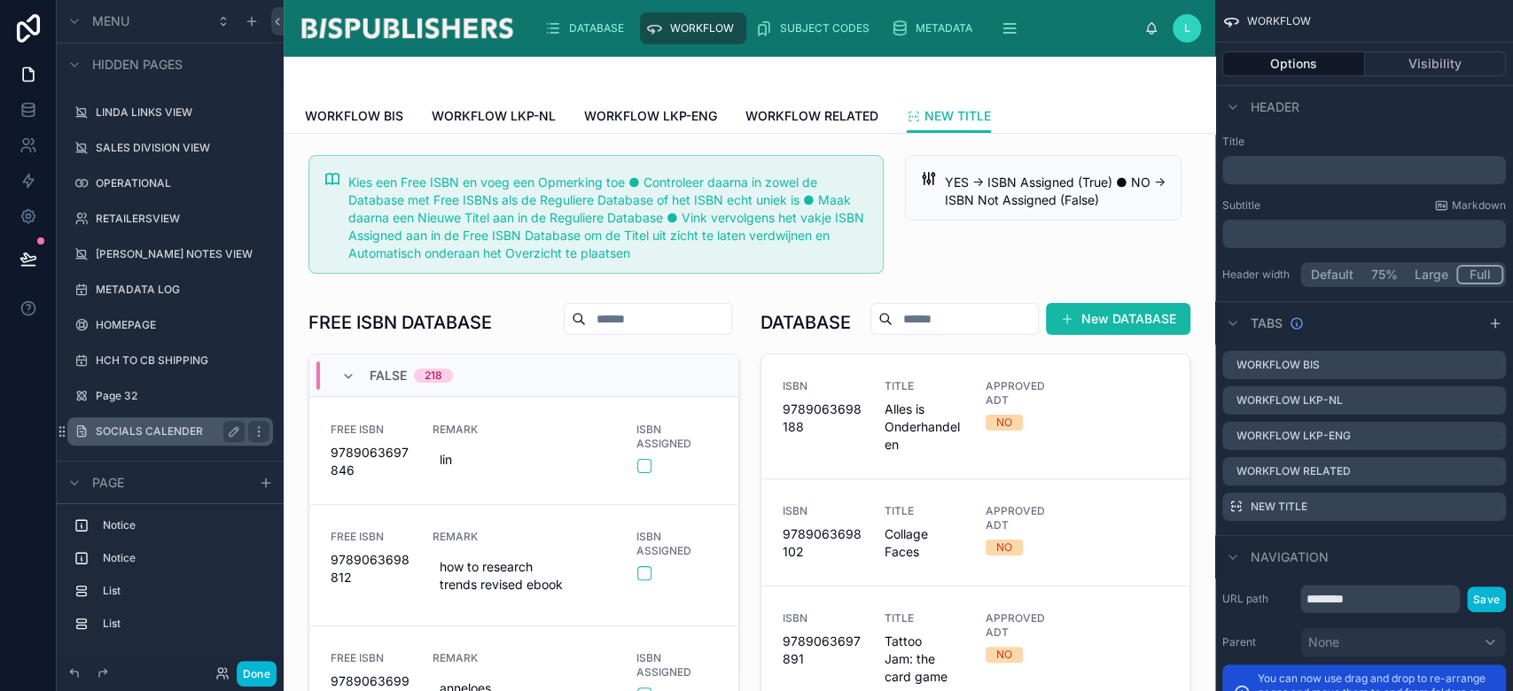
click at [153, 442] on div "SOCIALS CALENDER" at bounding box center [170, 432] width 199 height 28
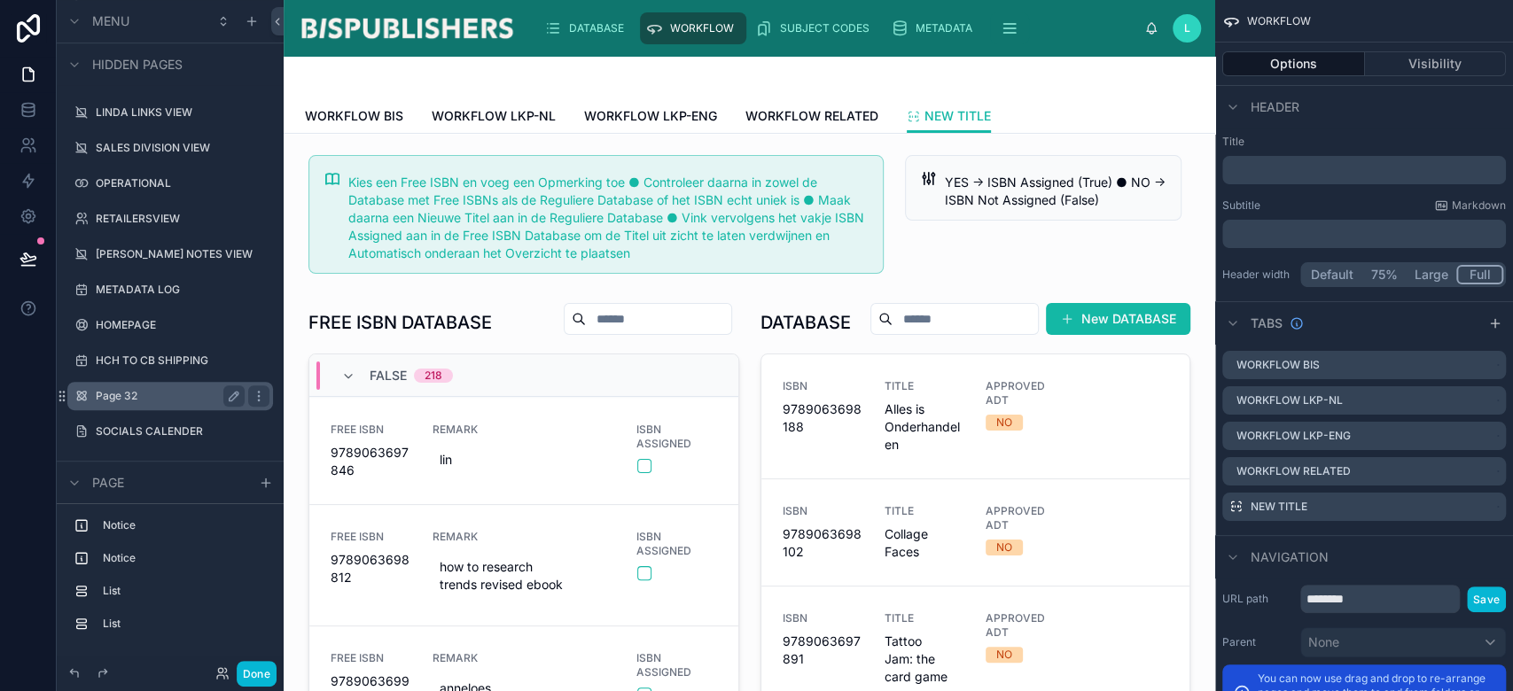
click at [117, 405] on div "Page 32" at bounding box center [170, 396] width 149 height 21
click at [117, 401] on label "Page 32" at bounding box center [167, 396] width 142 height 14
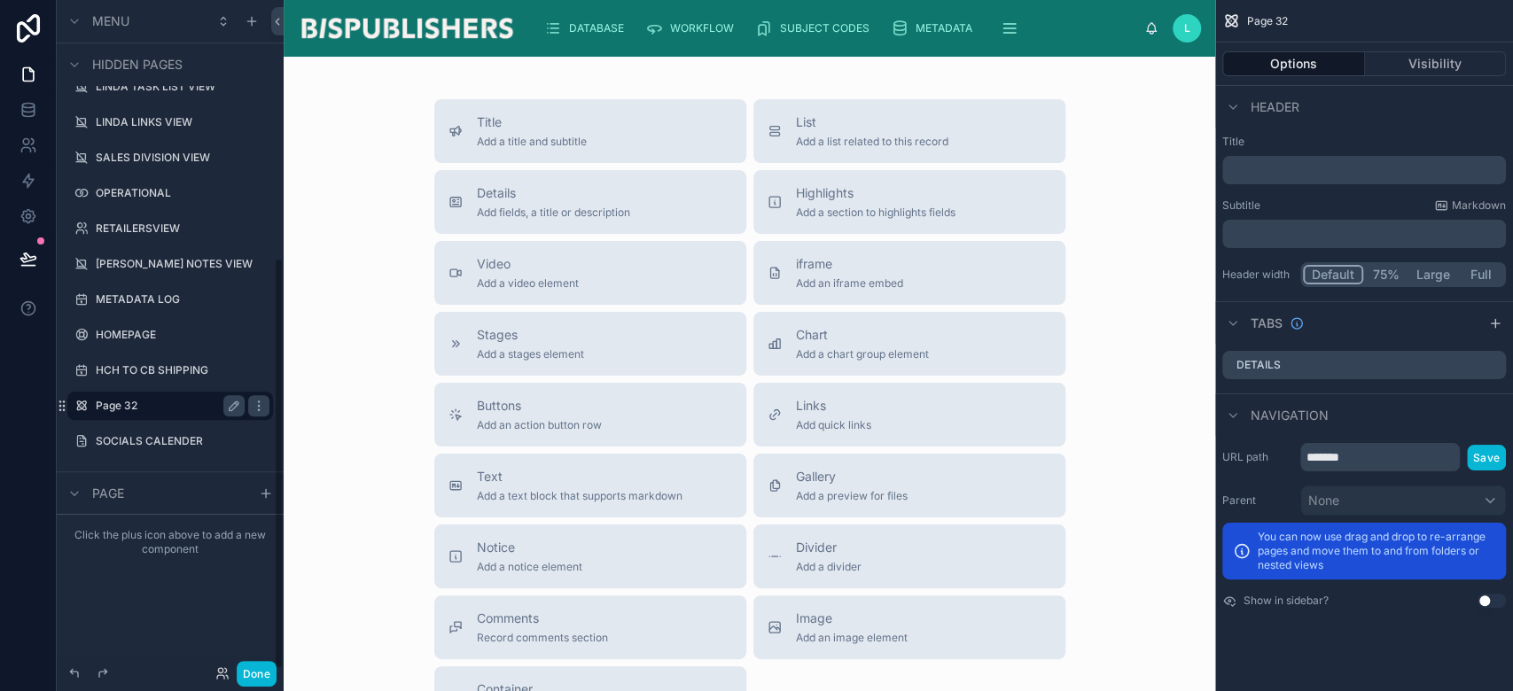
scroll to position [419, 0]
click at [145, 443] on label "SOCIALS CALENDER" at bounding box center [167, 442] width 142 height 14
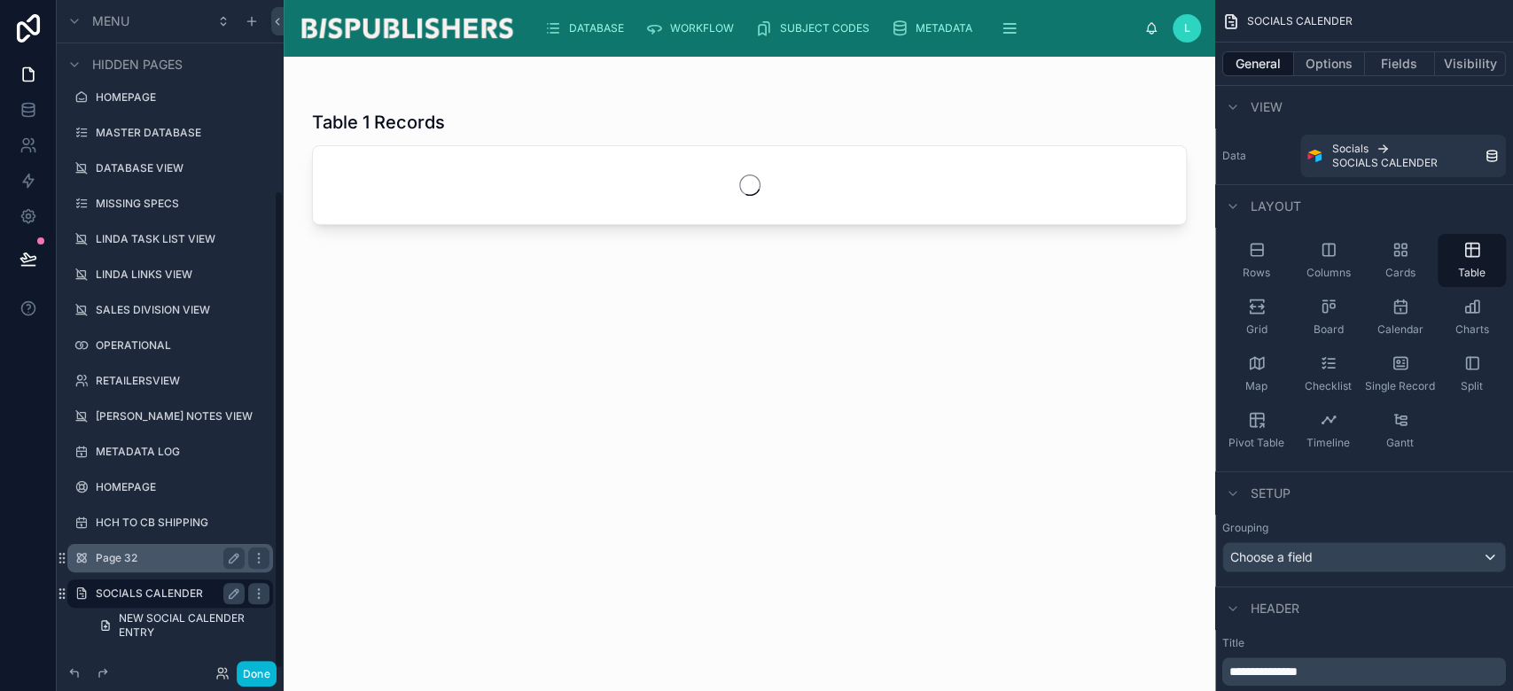
scroll to position [267, 0]
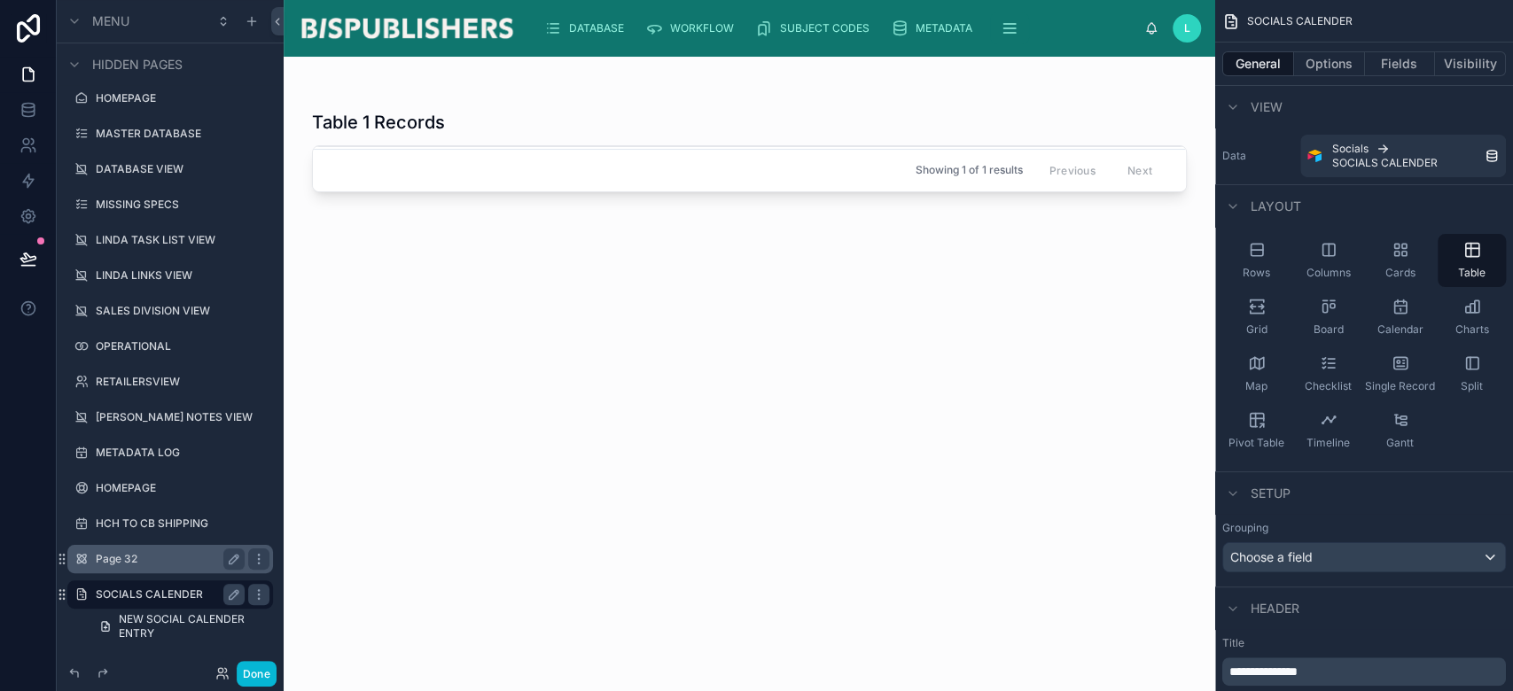
click at [133, 566] on div "Page 32" at bounding box center [170, 559] width 149 height 21
click at [127, 559] on label "Page 32" at bounding box center [167, 559] width 142 height 14
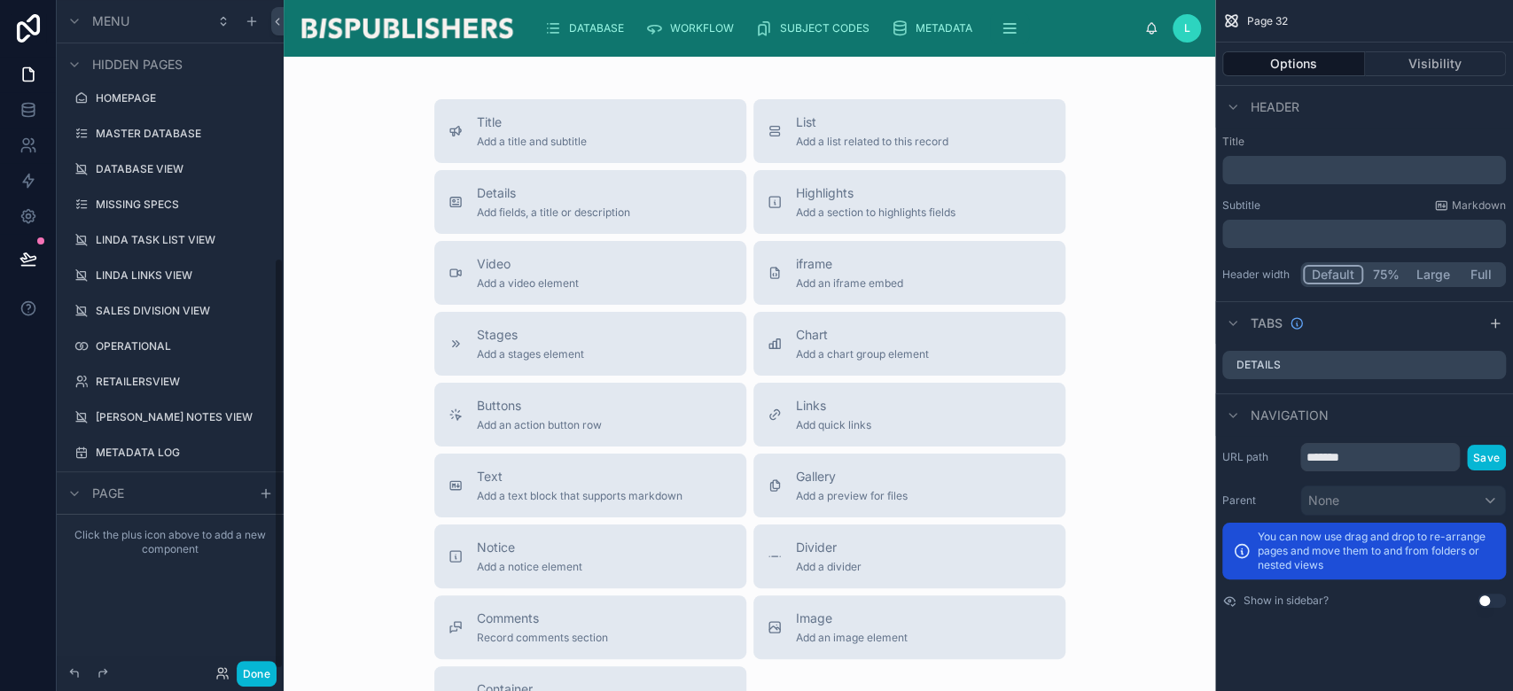
scroll to position [419, 0]
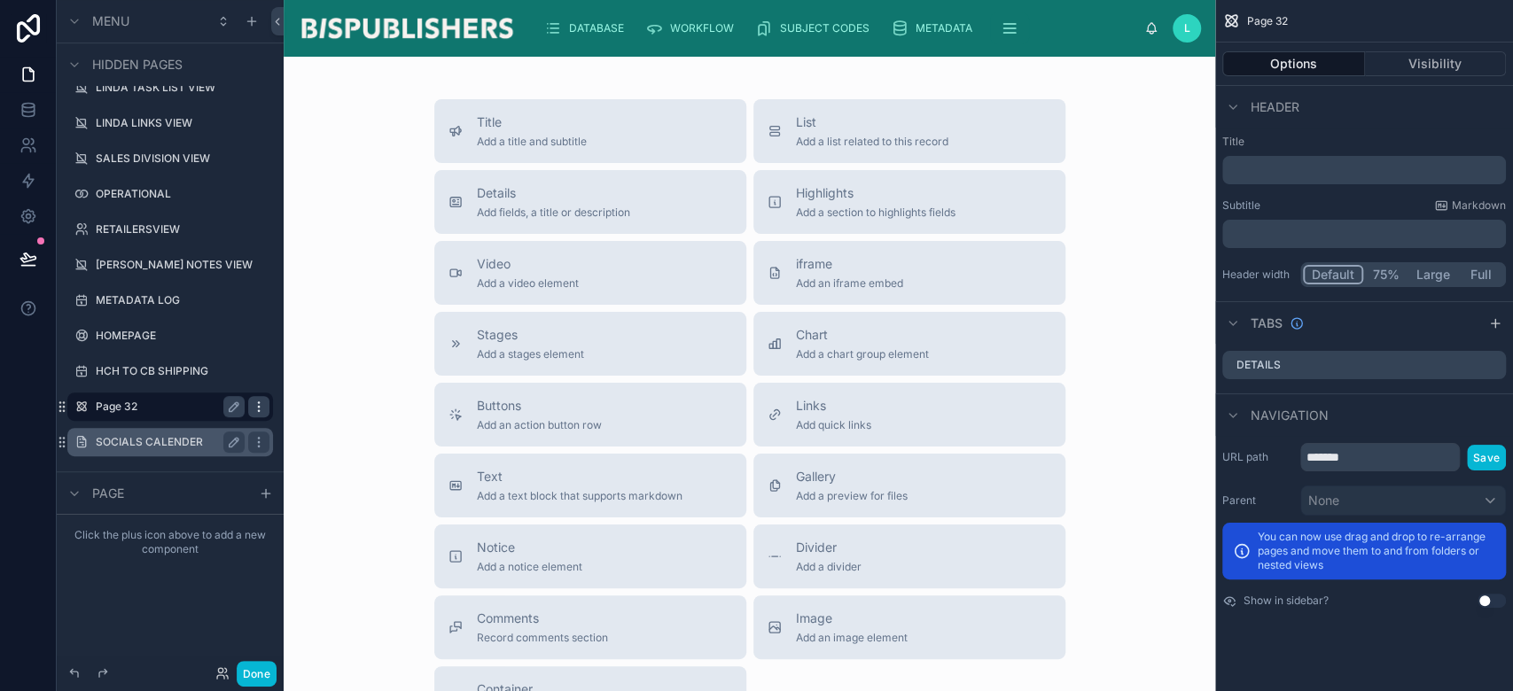
click at [257, 407] on icon "scrollable content" at bounding box center [259, 407] width 14 height 14
click at [336, 422] on span "Remove" at bounding box center [339, 419] width 47 height 18
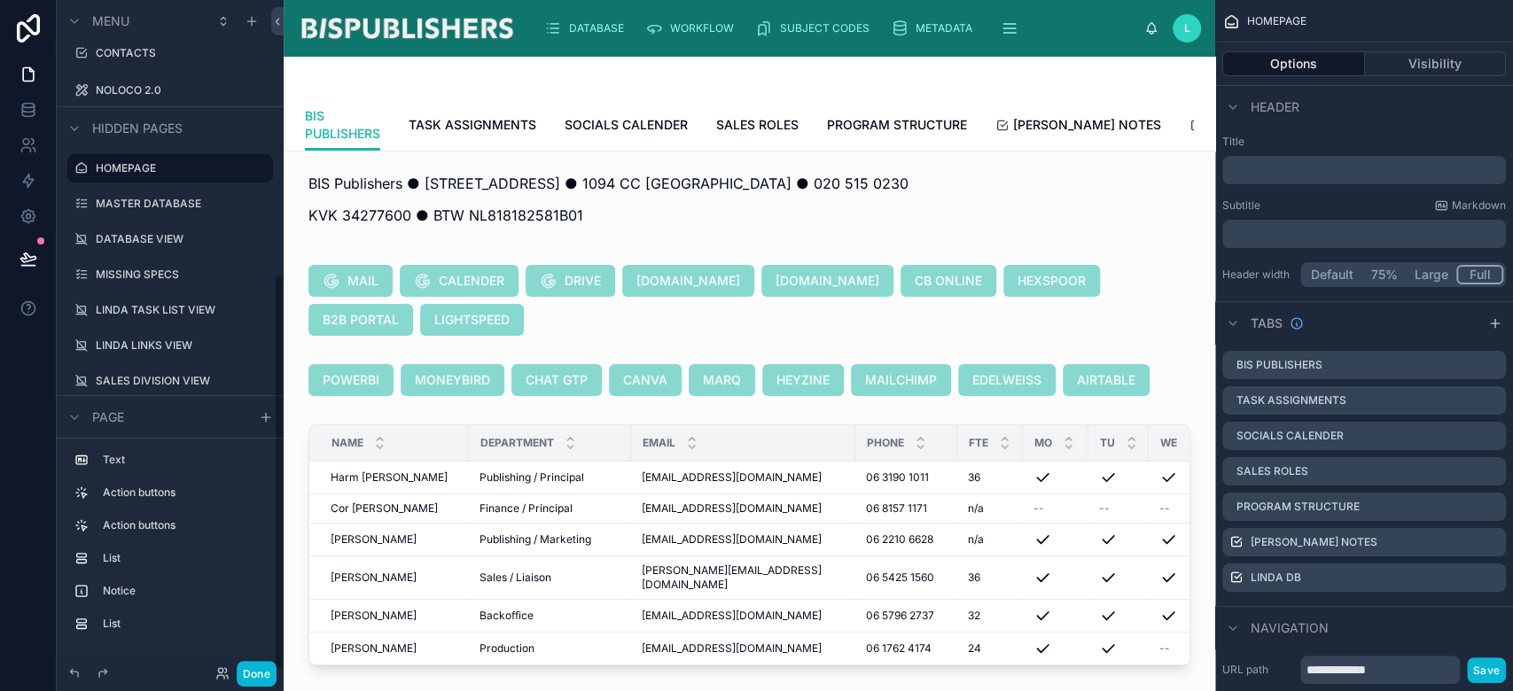
scroll to position [461, 0]
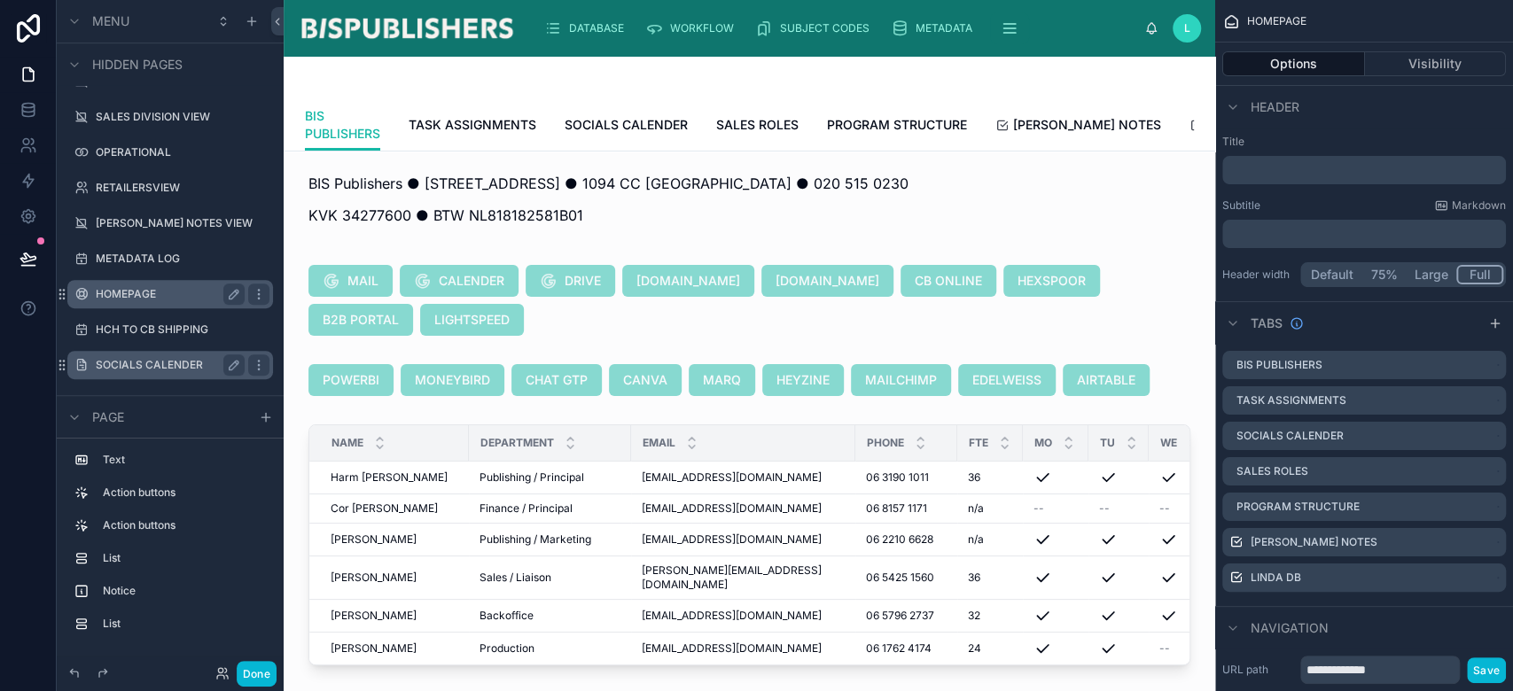
click at [137, 293] on label "HOMEPAGE" at bounding box center [167, 294] width 142 height 14
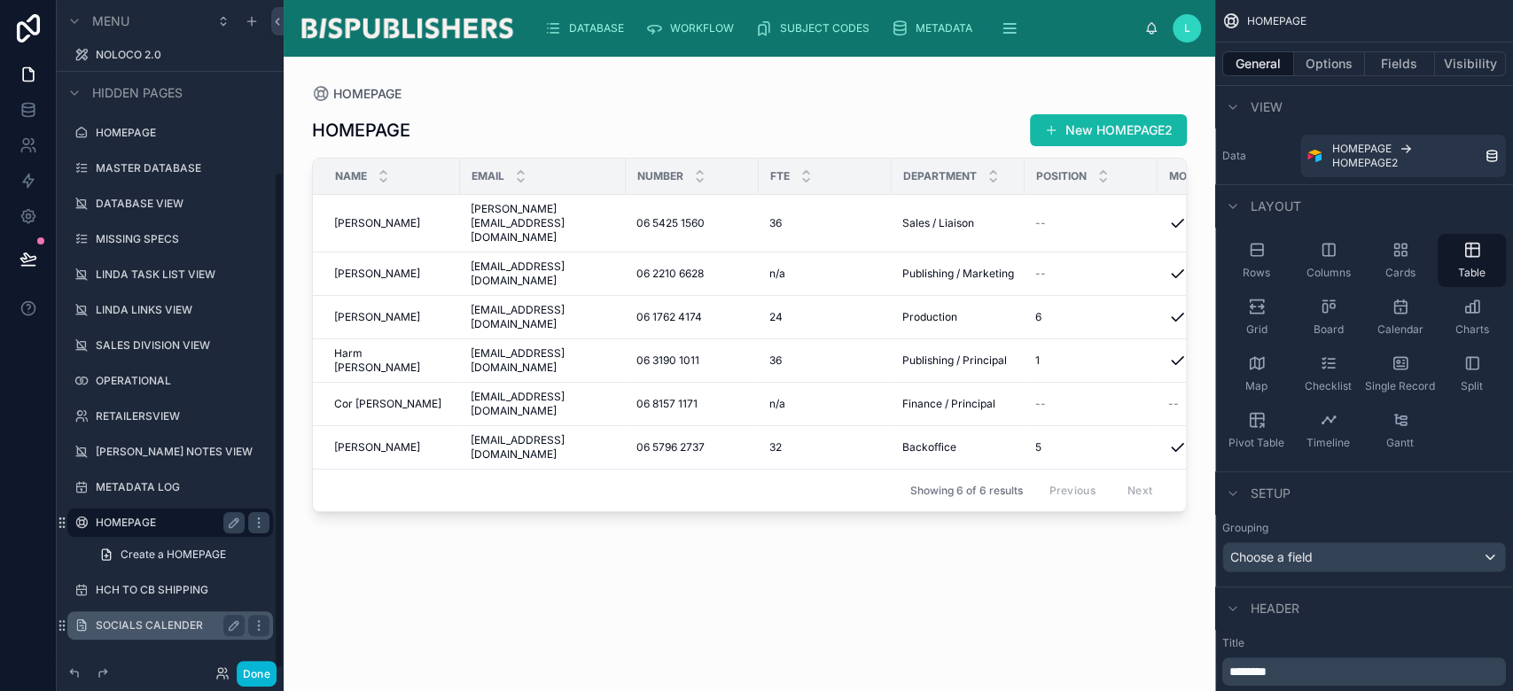
scroll to position [231, 0]
click at [149, 490] on label "METADATA LOG" at bounding box center [167, 488] width 142 height 14
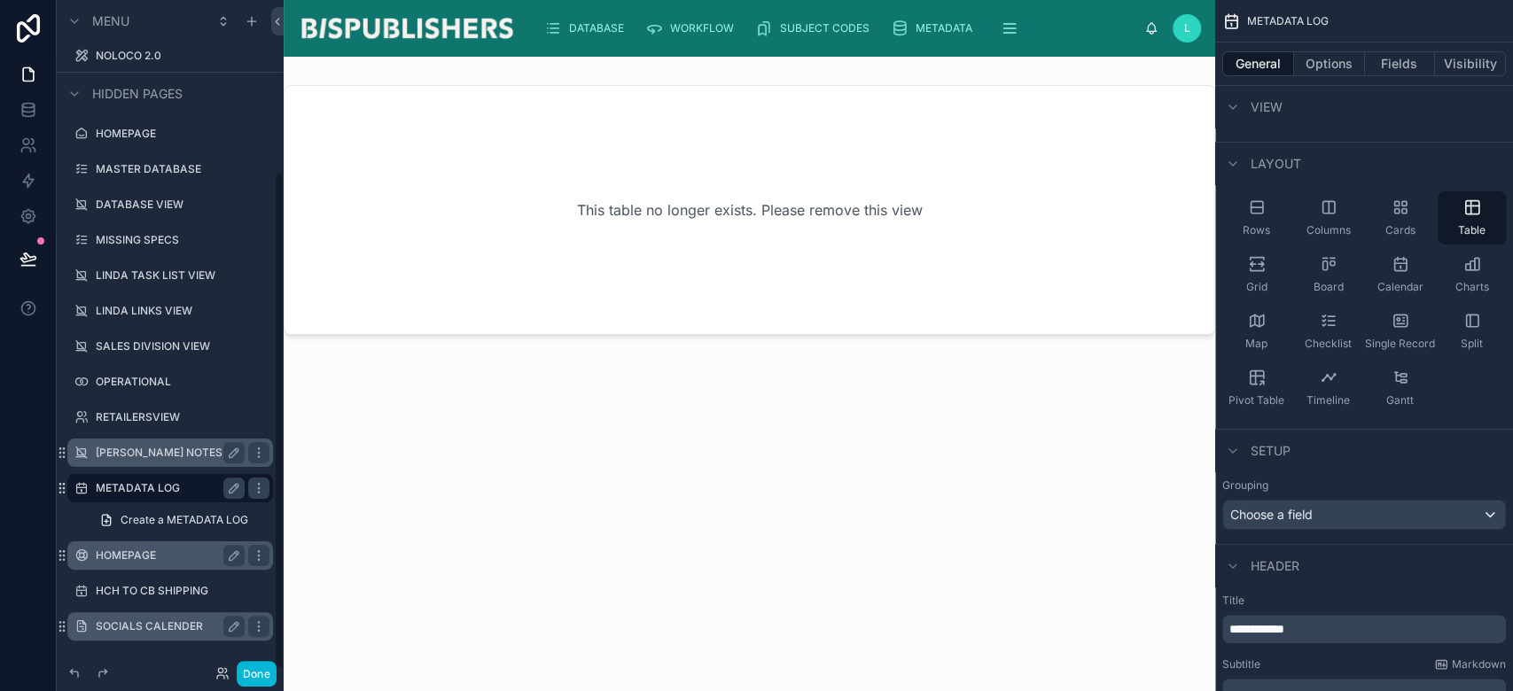
click at [144, 457] on label "[PERSON_NAME] NOTES VIEW" at bounding box center [170, 453] width 149 height 14
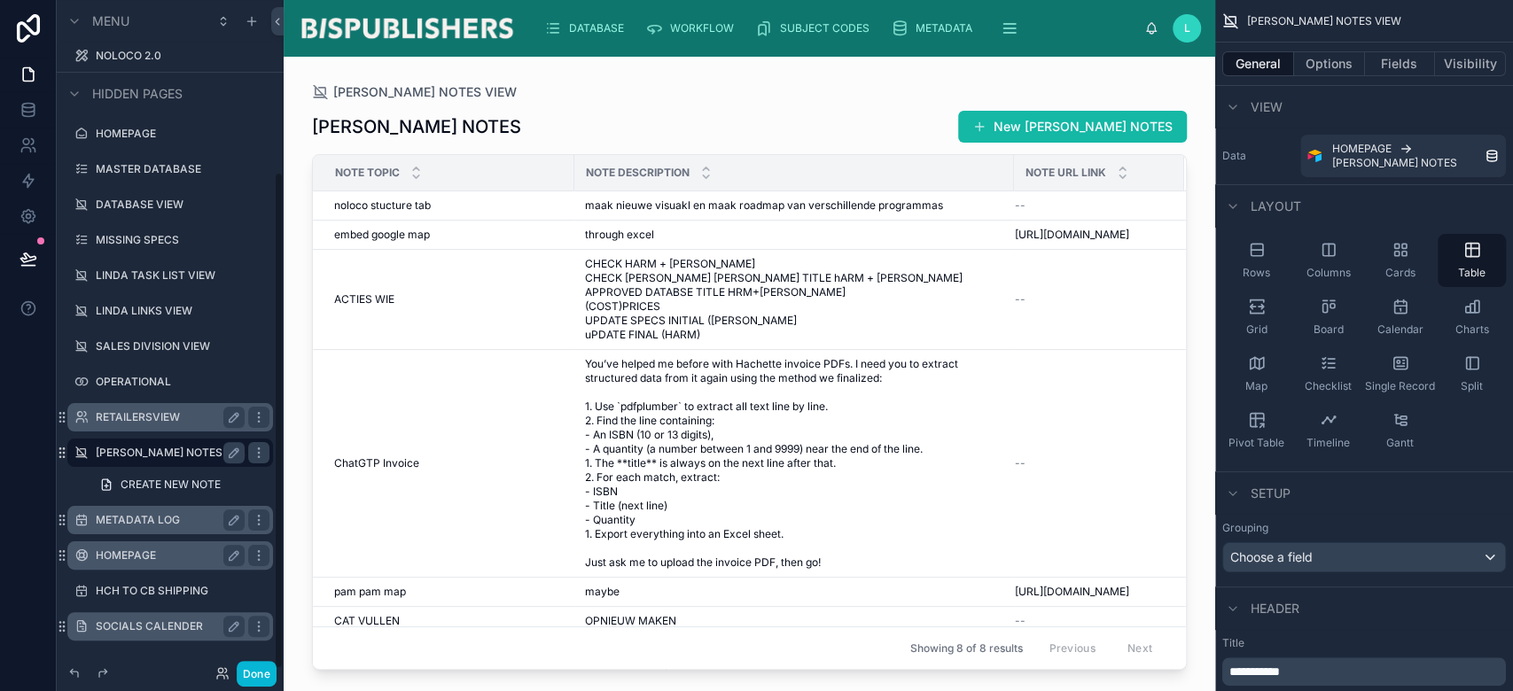
click at [137, 417] on label "RETAILERSVIEW" at bounding box center [167, 417] width 142 height 14
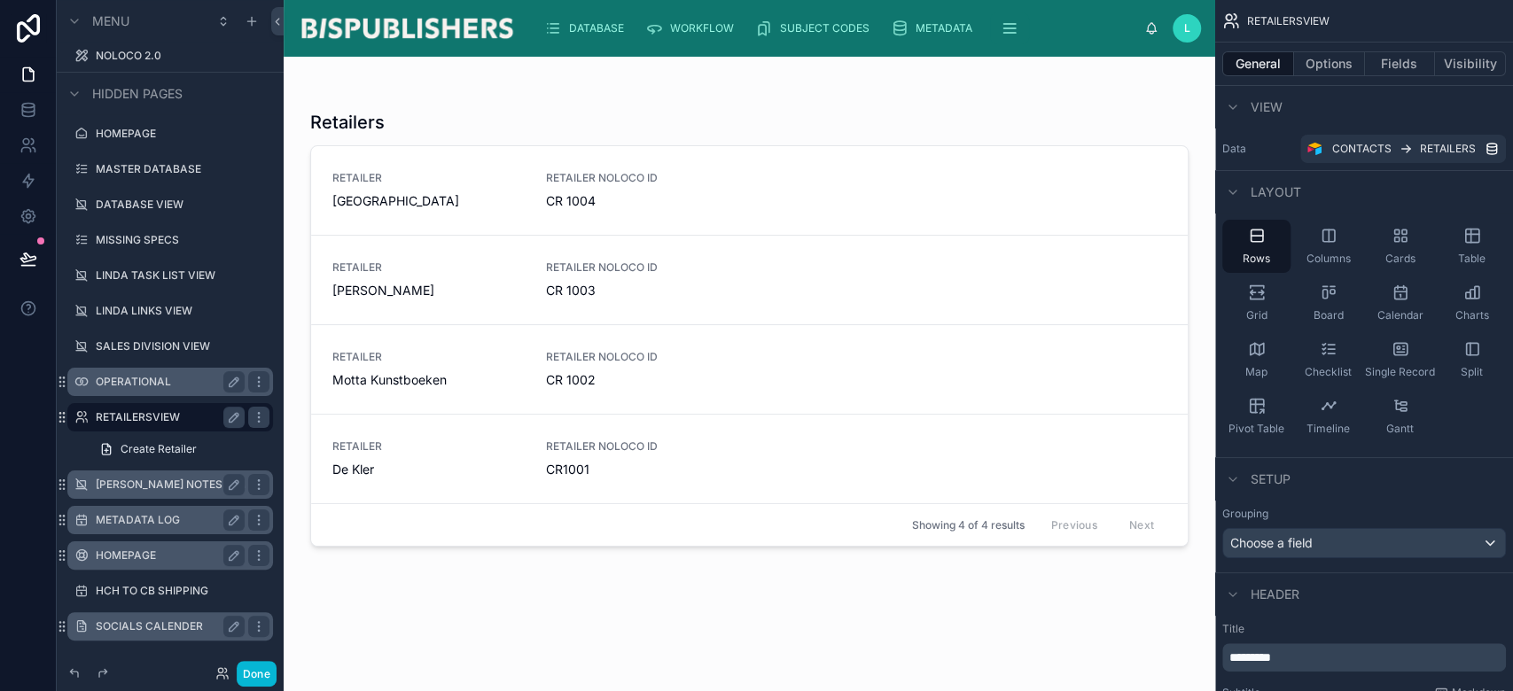
click at [138, 388] on div "OPERATIONAL" at bounding box center [170, 381] width 149 height 21
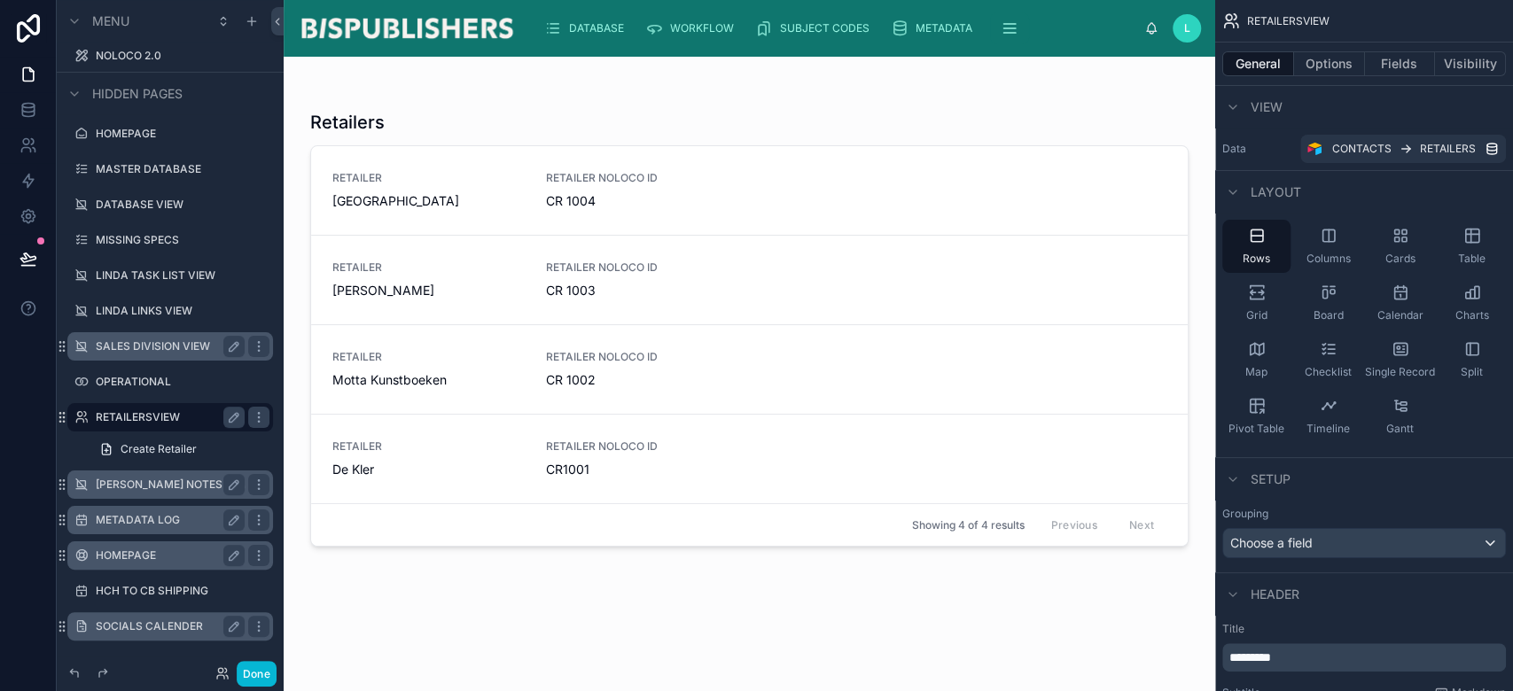
click at [139, 350] on label "SALES DIVISION VIEW" at bounding box center [167, 347] width 142 height 14
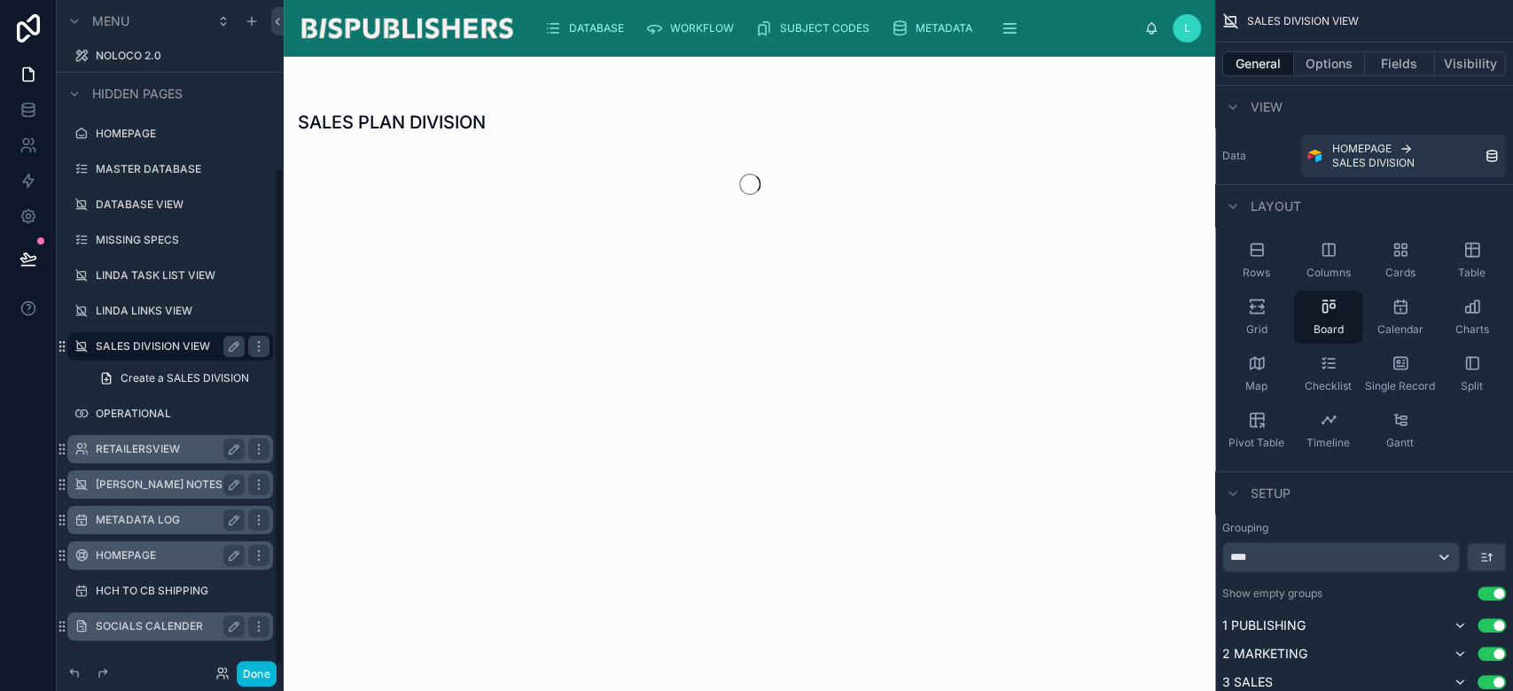
scroll to position [225, 0]
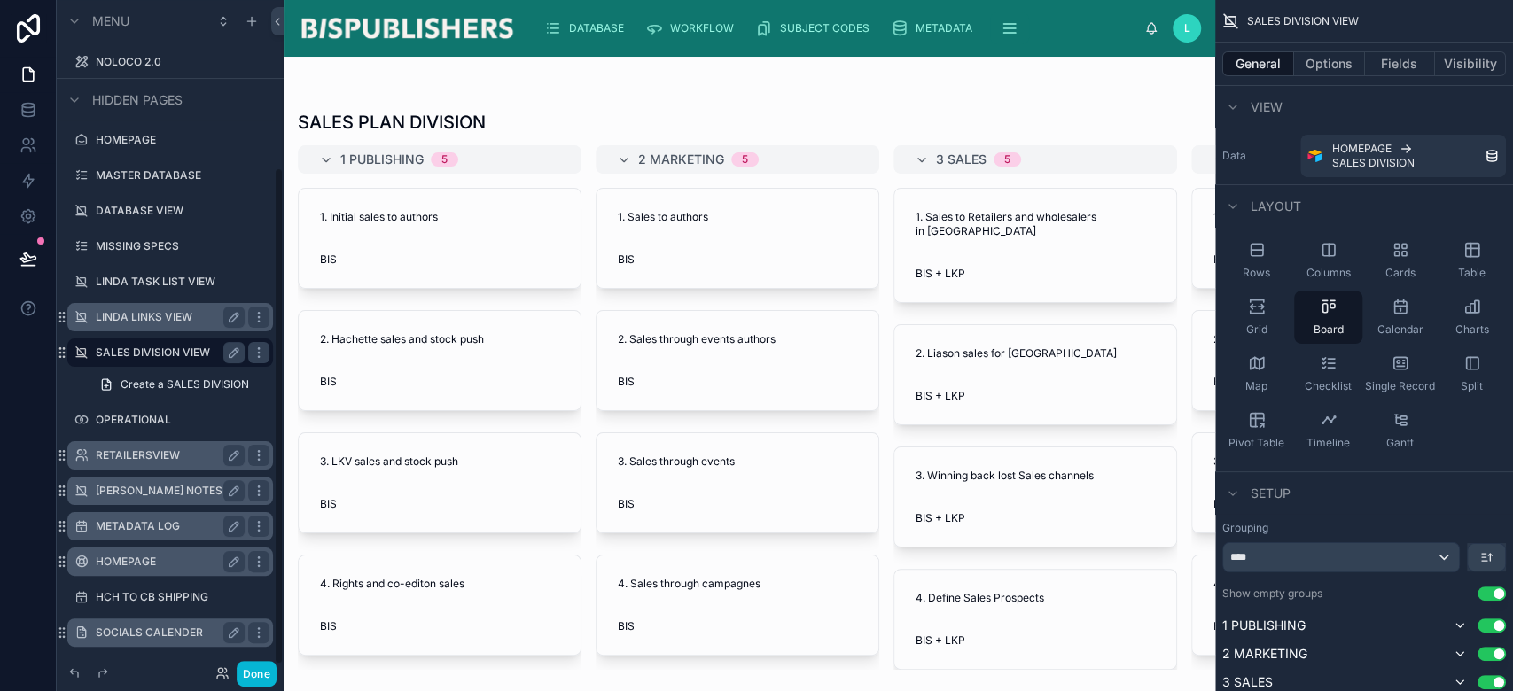
click at [137, 324] on div "LINDA LINKS VIEW" at bounding box center [170, 317] width 149 height 21
click at [141, 280] on label "LINDA TASK LIST VIEW" at bounding box center [167, 282] width 142 height 14
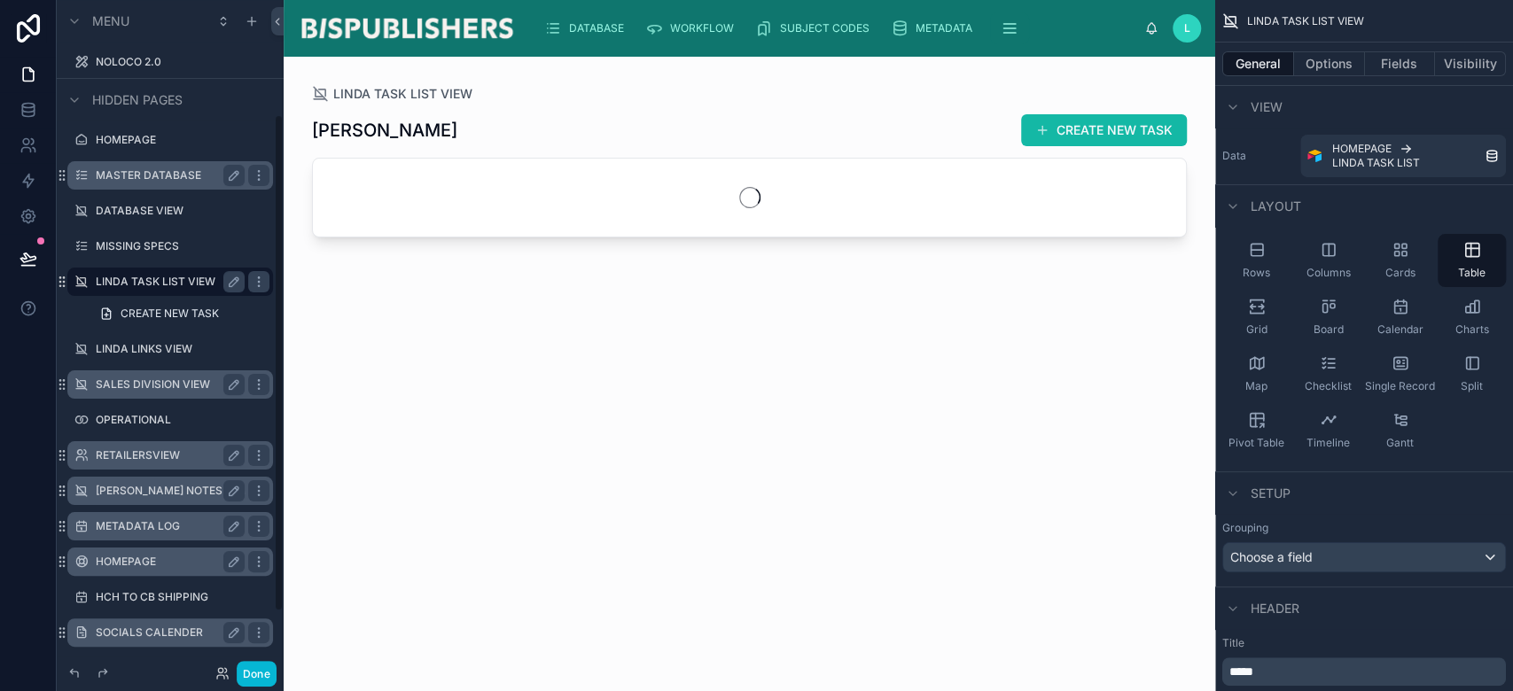
scroll to position [154, 0]
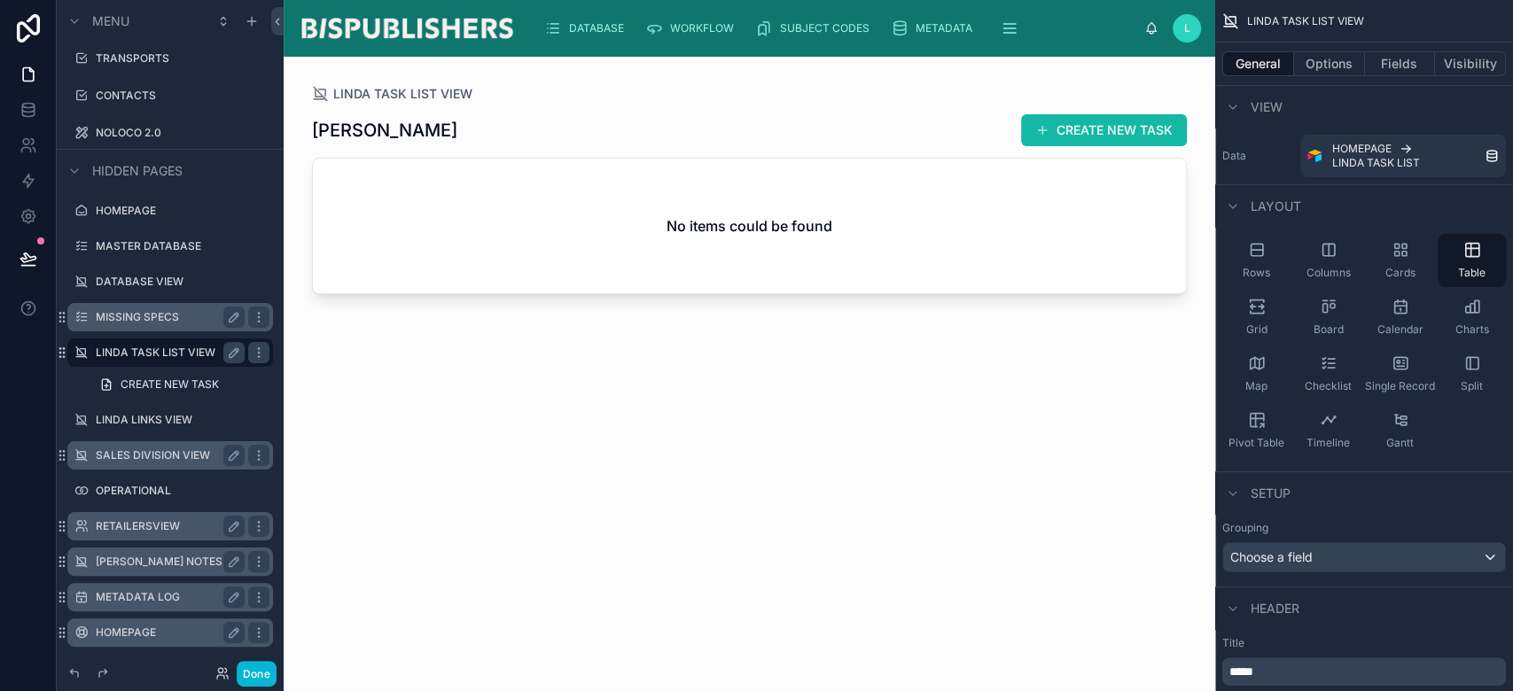
click at [140, 313] on label "MISSING SPECS" at bounding box center [167, 317] width 142 height 14
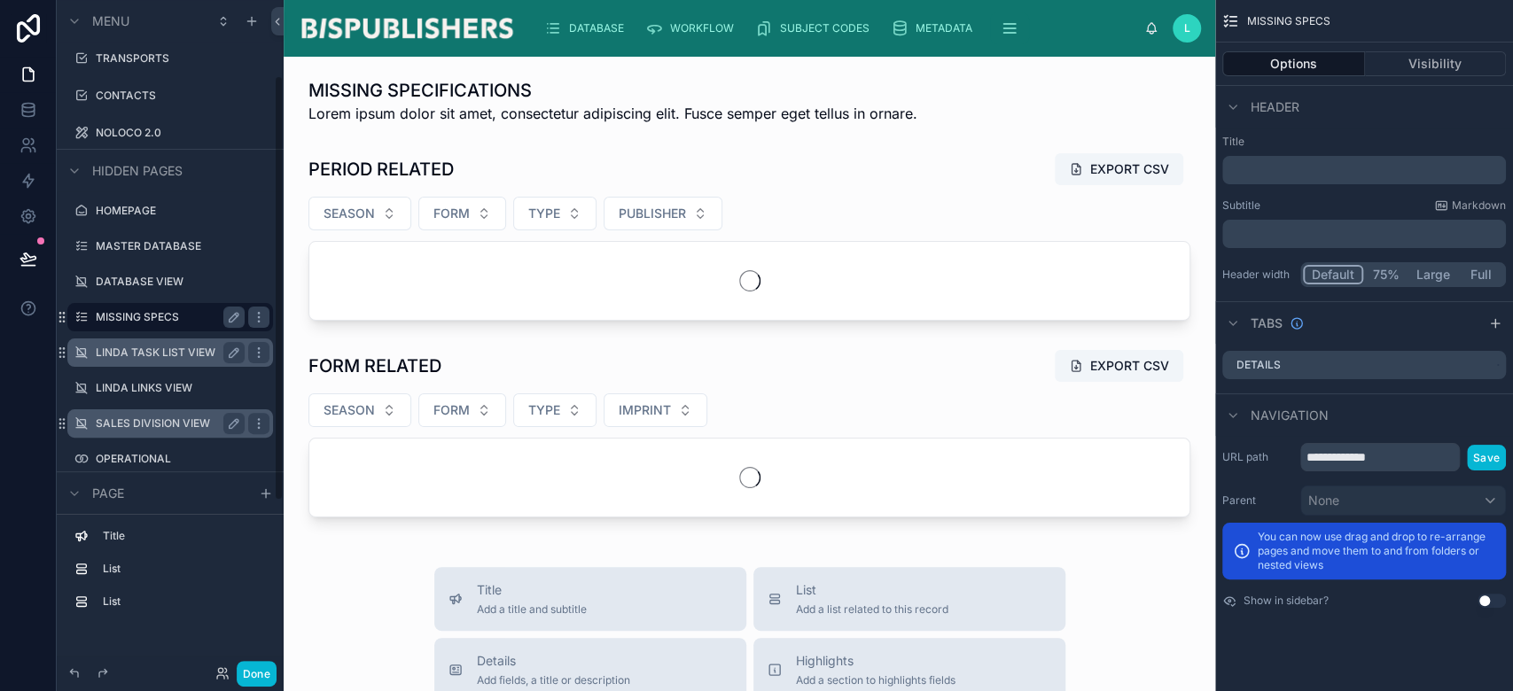
scroll to position [119, 0]
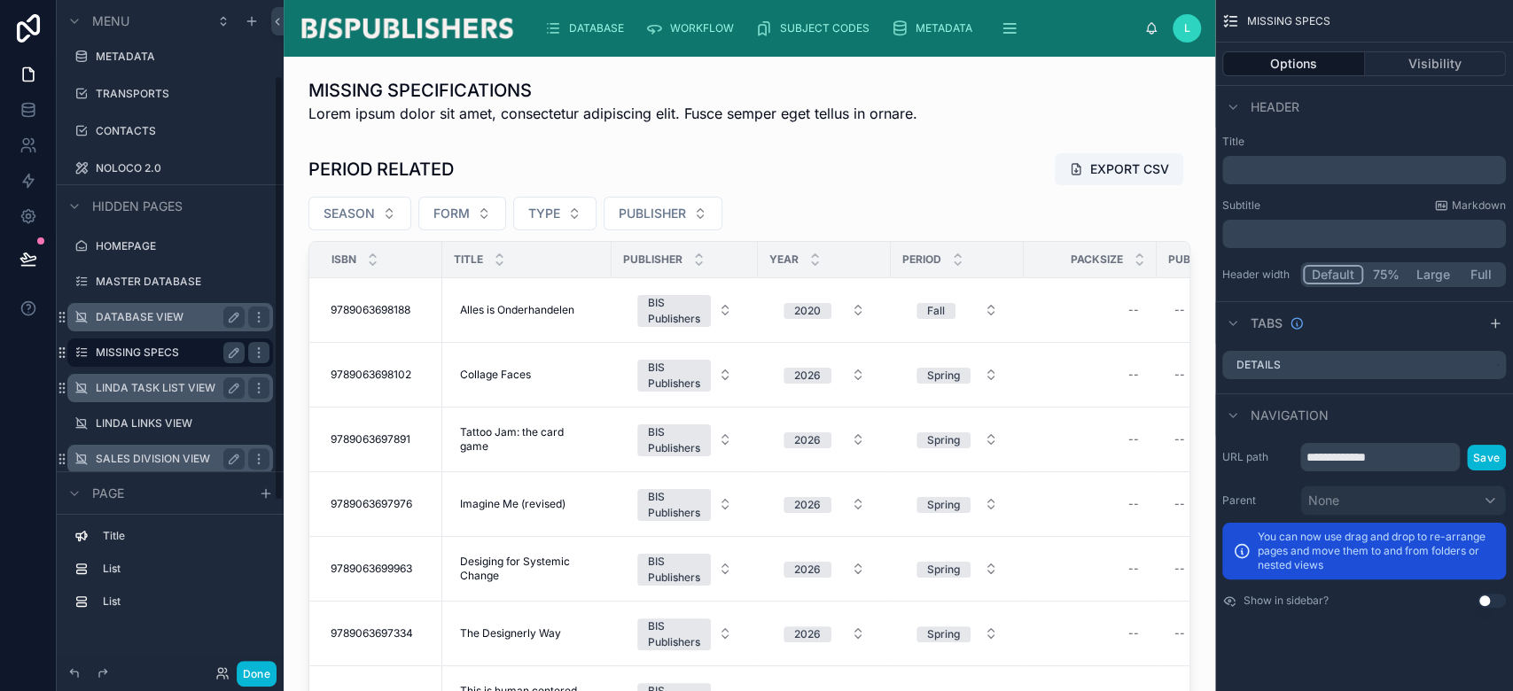
click at [137, 315] on label "DATABASE VIEW" at bounding box center [167, 317] width 142 height 14
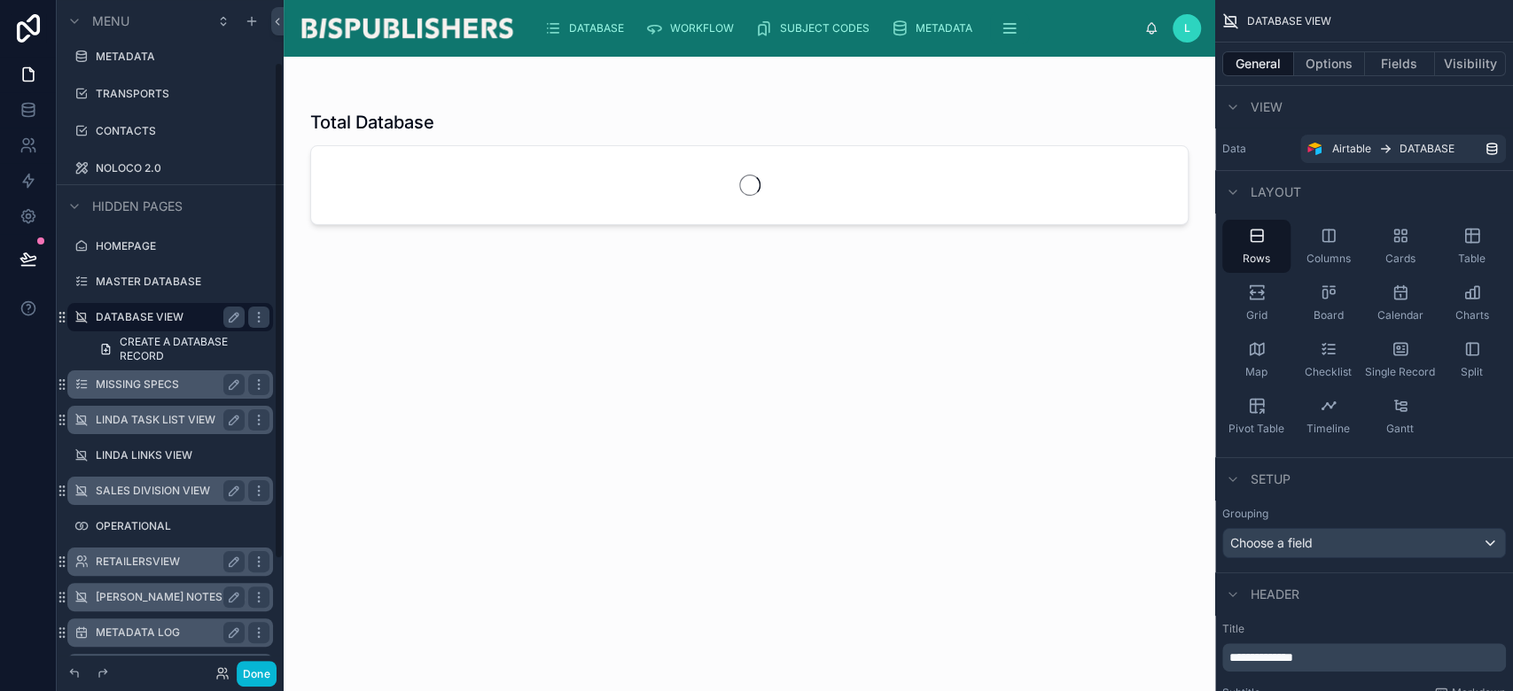
scroll to position [83, 0]
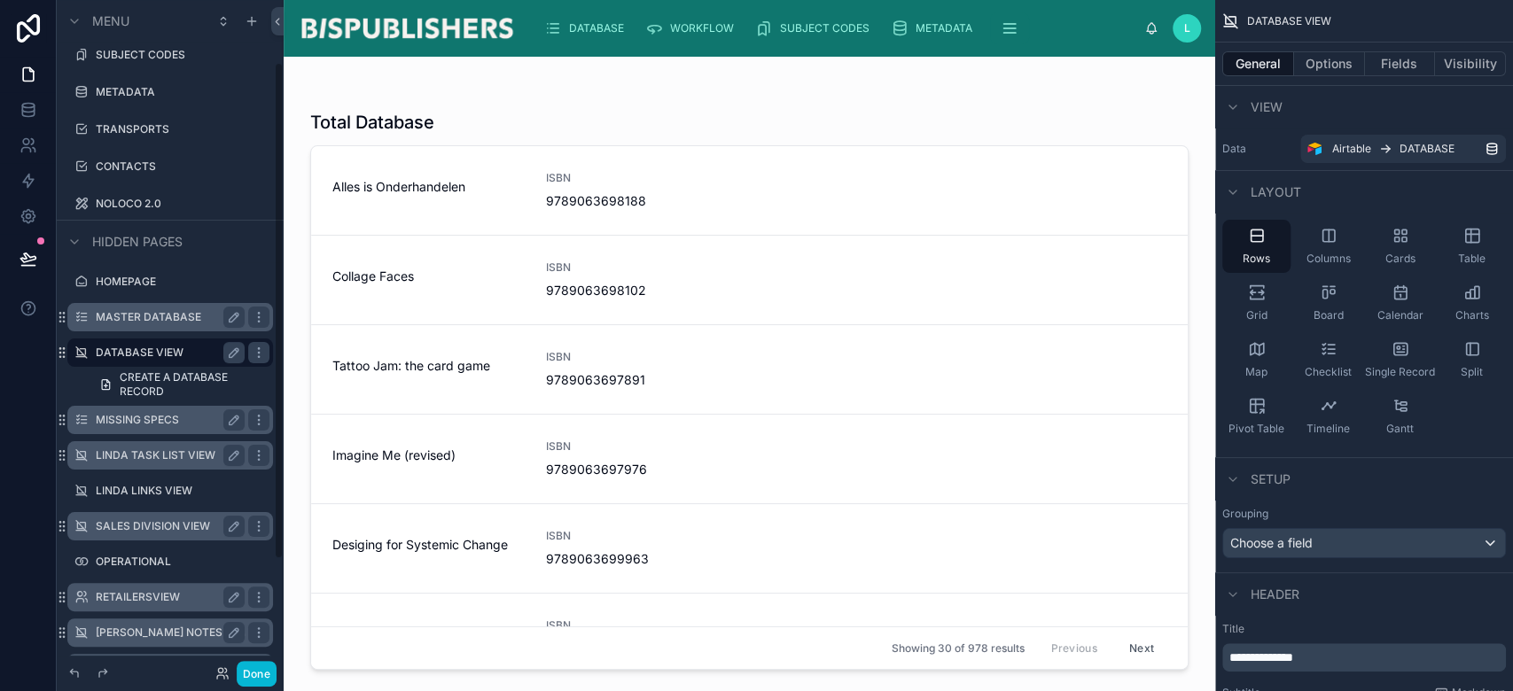
click at [170, 320] on label "MASTER DATABASE" at bounding box center [167, 317] width 142 height 14
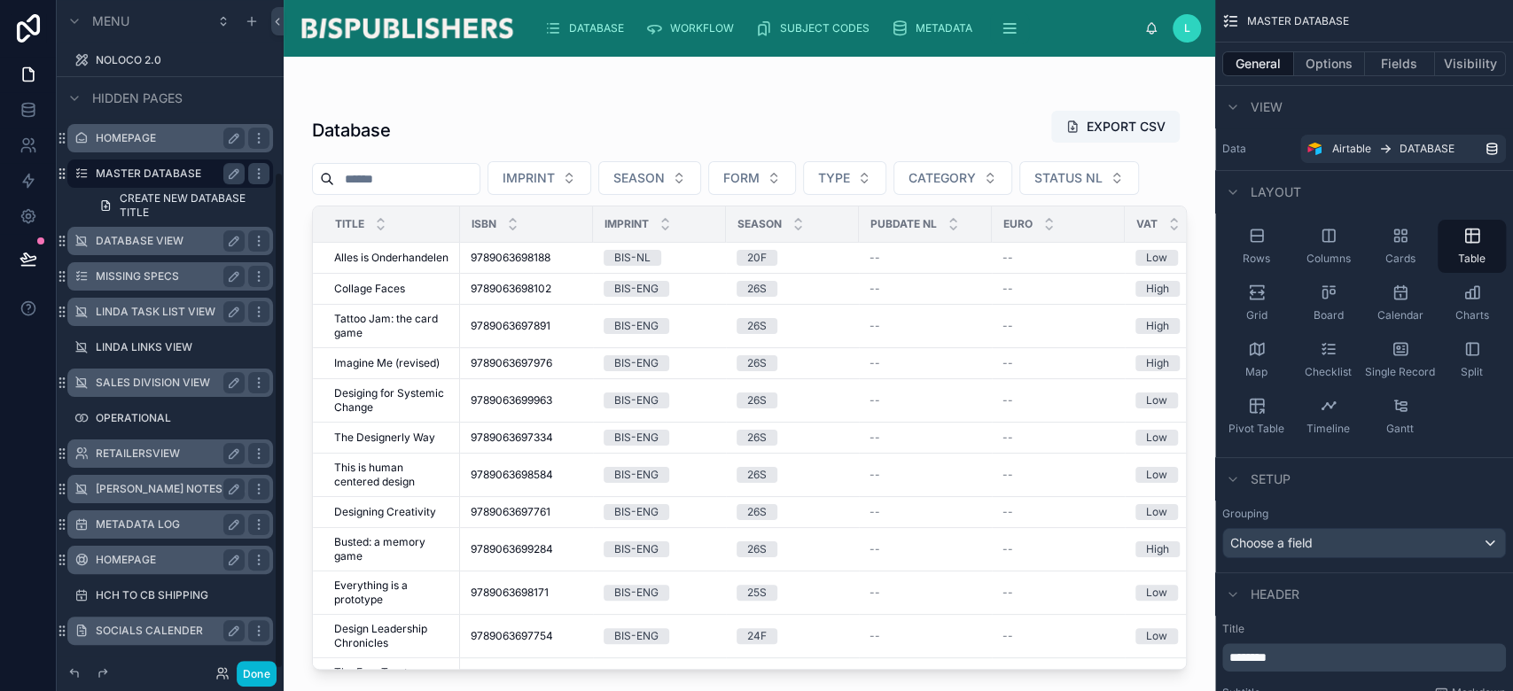
scroll to position [231, 0]
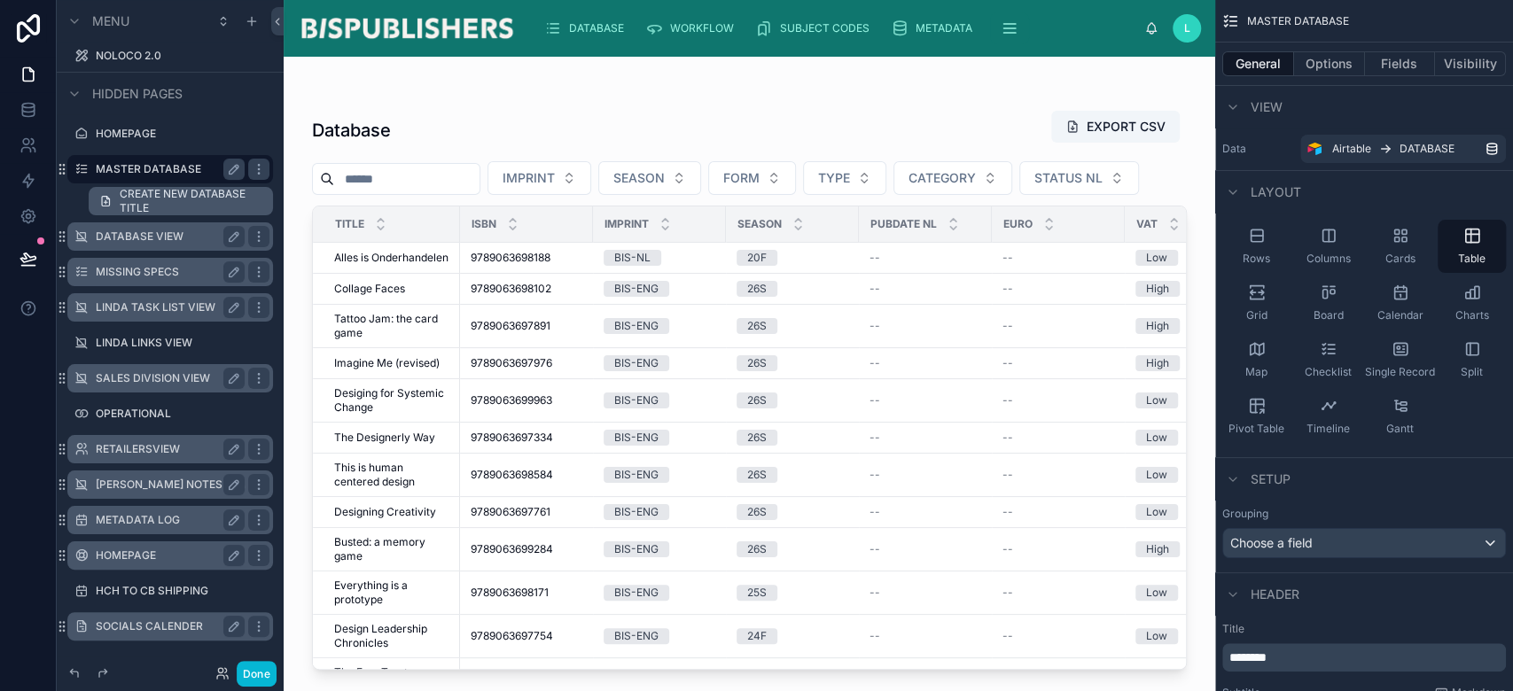
click at [144, 199] on span "CREATE NEW DATABASE TITLE" at bounding box center [191, 201] width 143 height 28
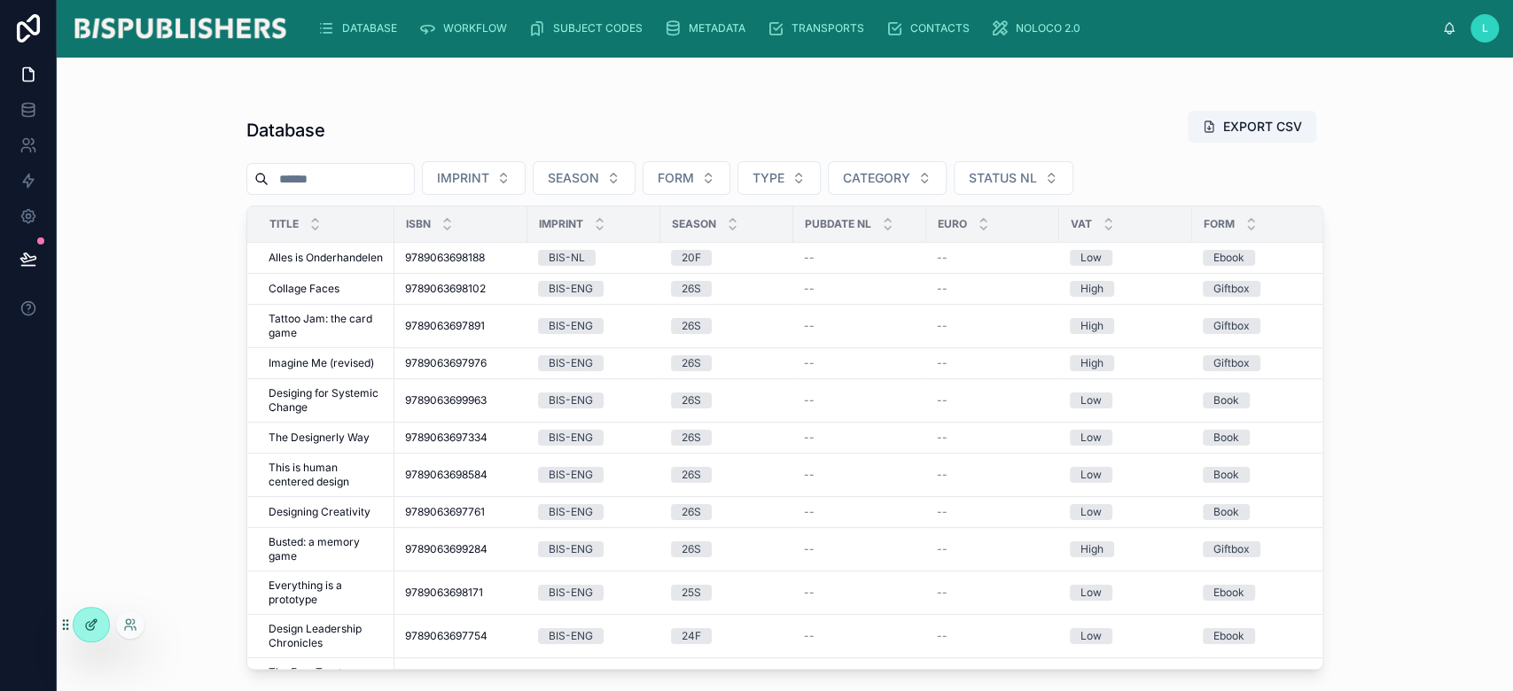
click at [97, 626] on icon at bounding box center [91, 625] width 14 height 14
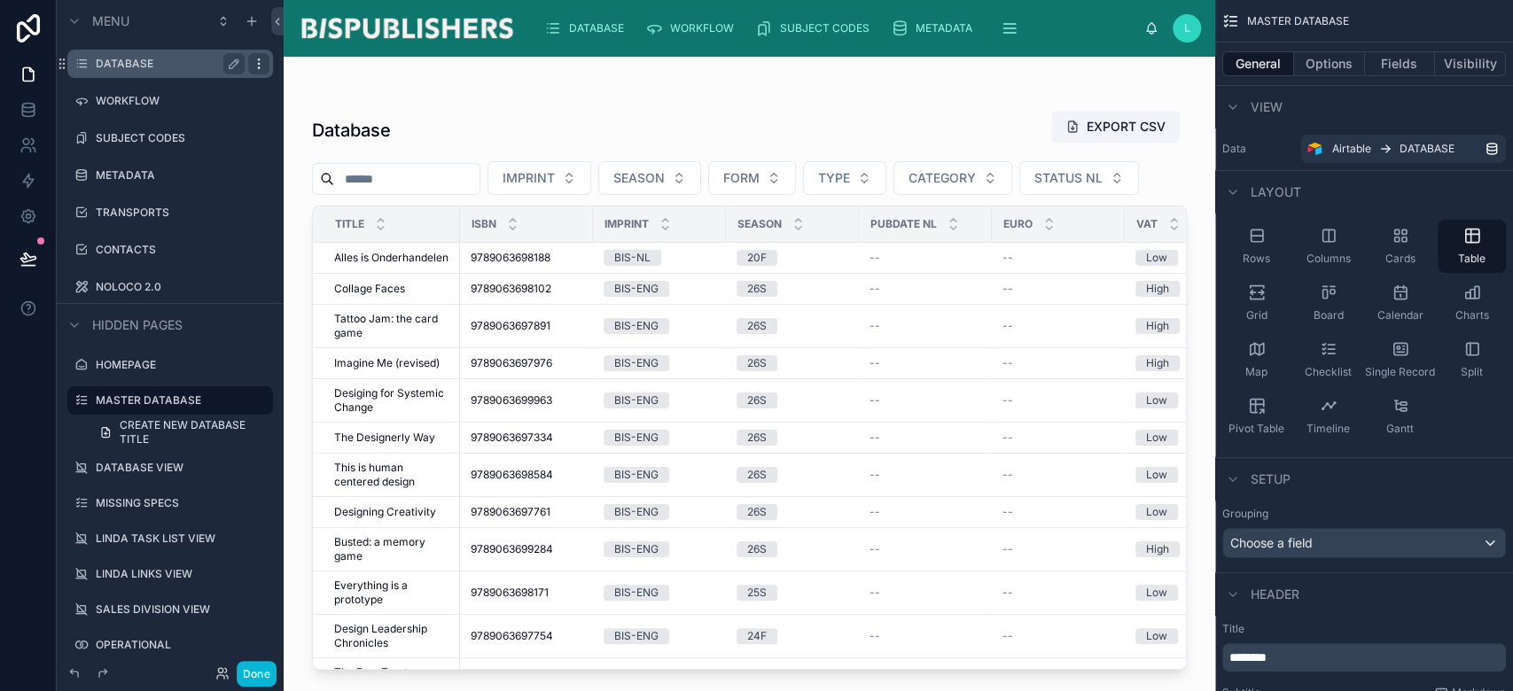
click at [262, 68] on icon "scrollable content" at bounding box center [259, 64] width 14 height 14
click at [137, 433] on span "CREATE NEW DATABASE TITLE" at bounding box center [191, 432] width 143 height 28
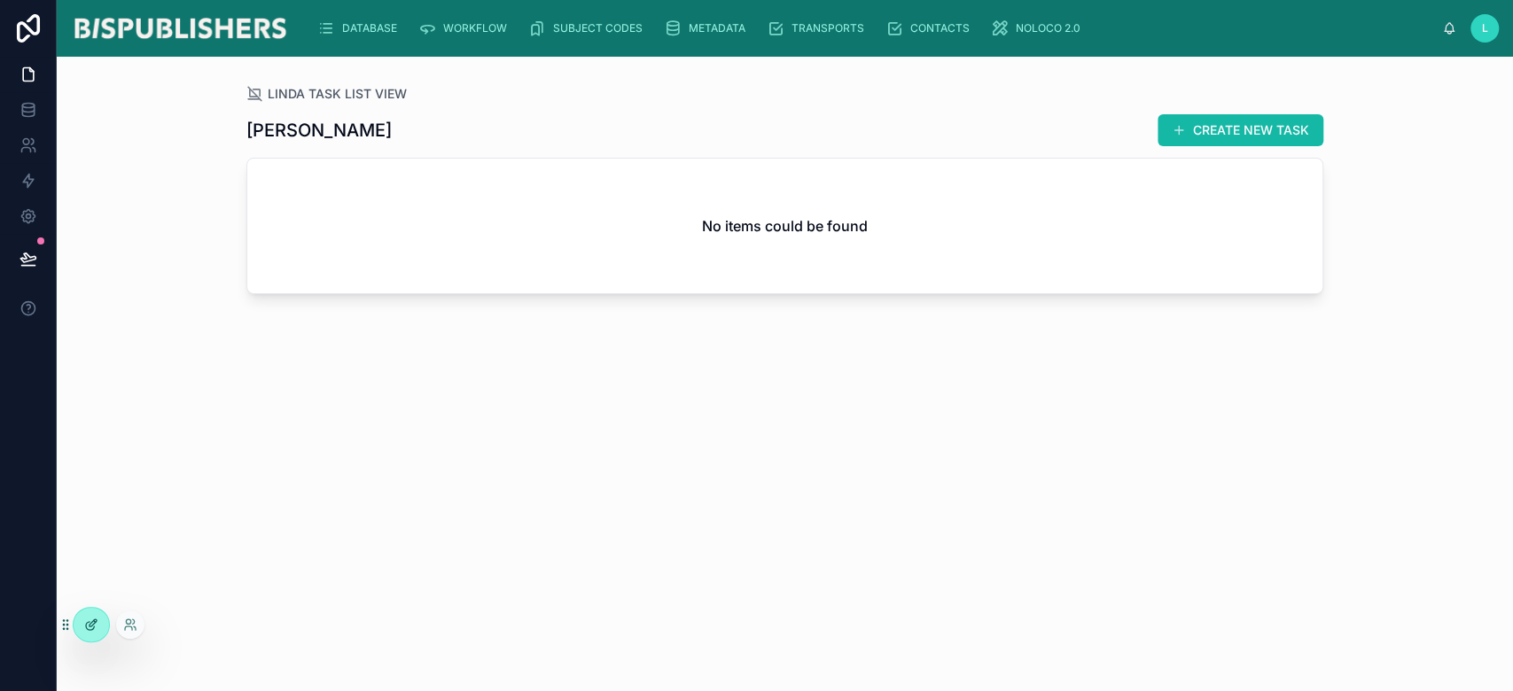
click at [80, 621] on div at bounding box center [91, 625] width 35 height 34
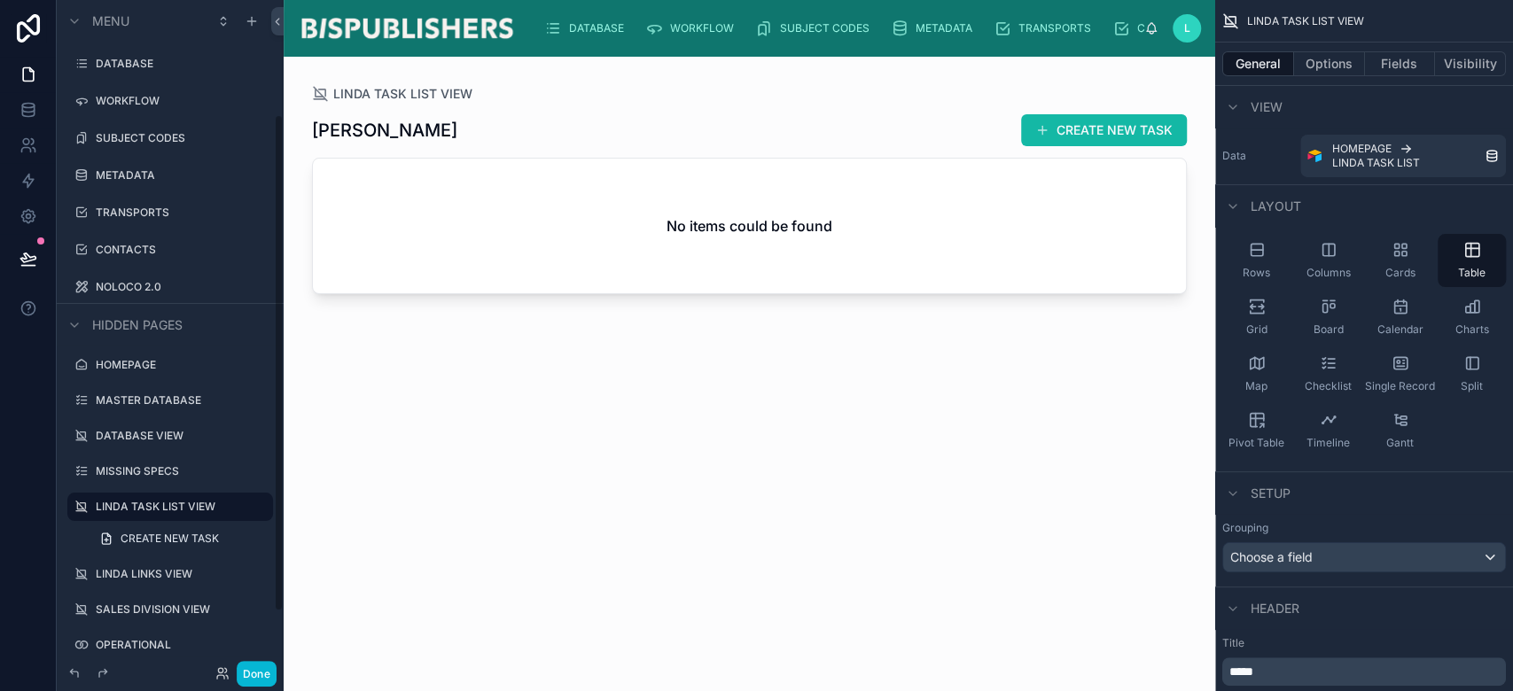
scroll to position [154, 0]
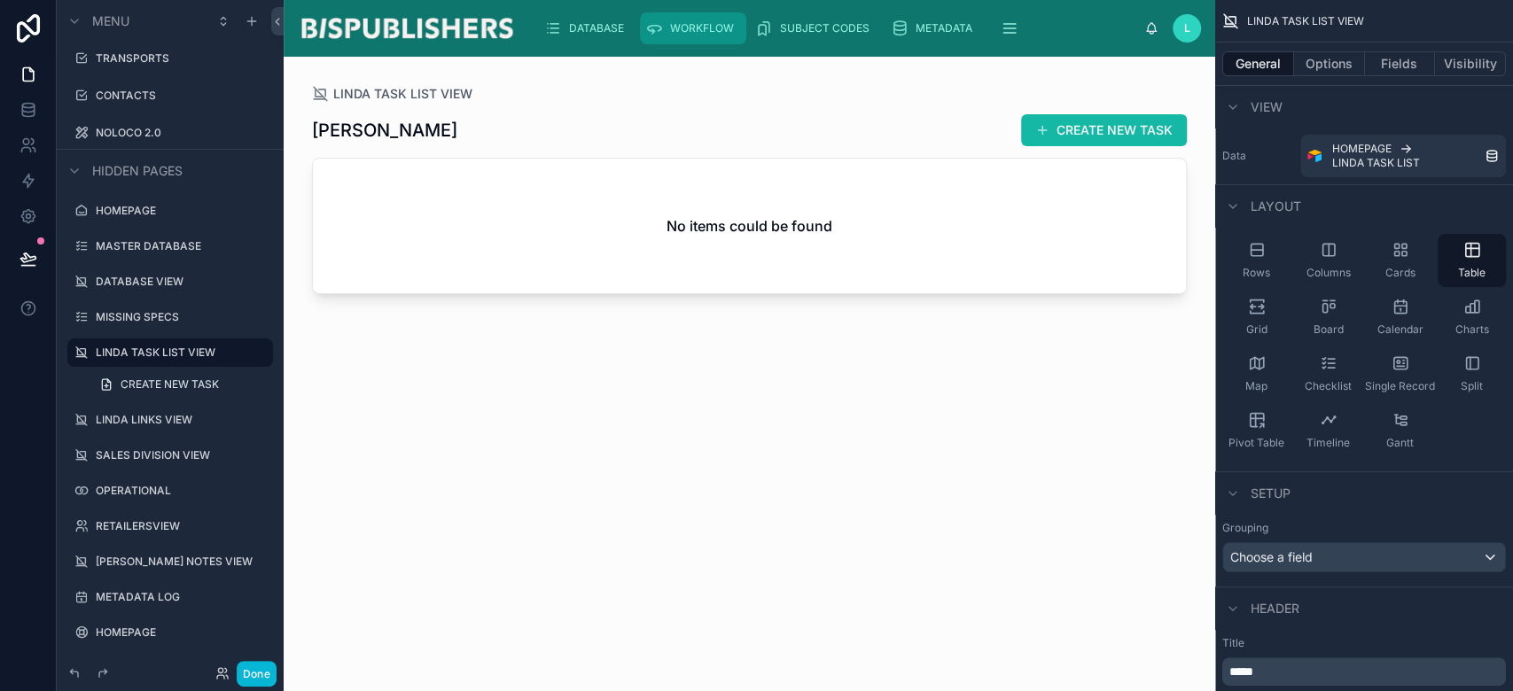
click at [710, 43] on link "WORKFLOW" at bounding box center [693, 28] width 106 height 32
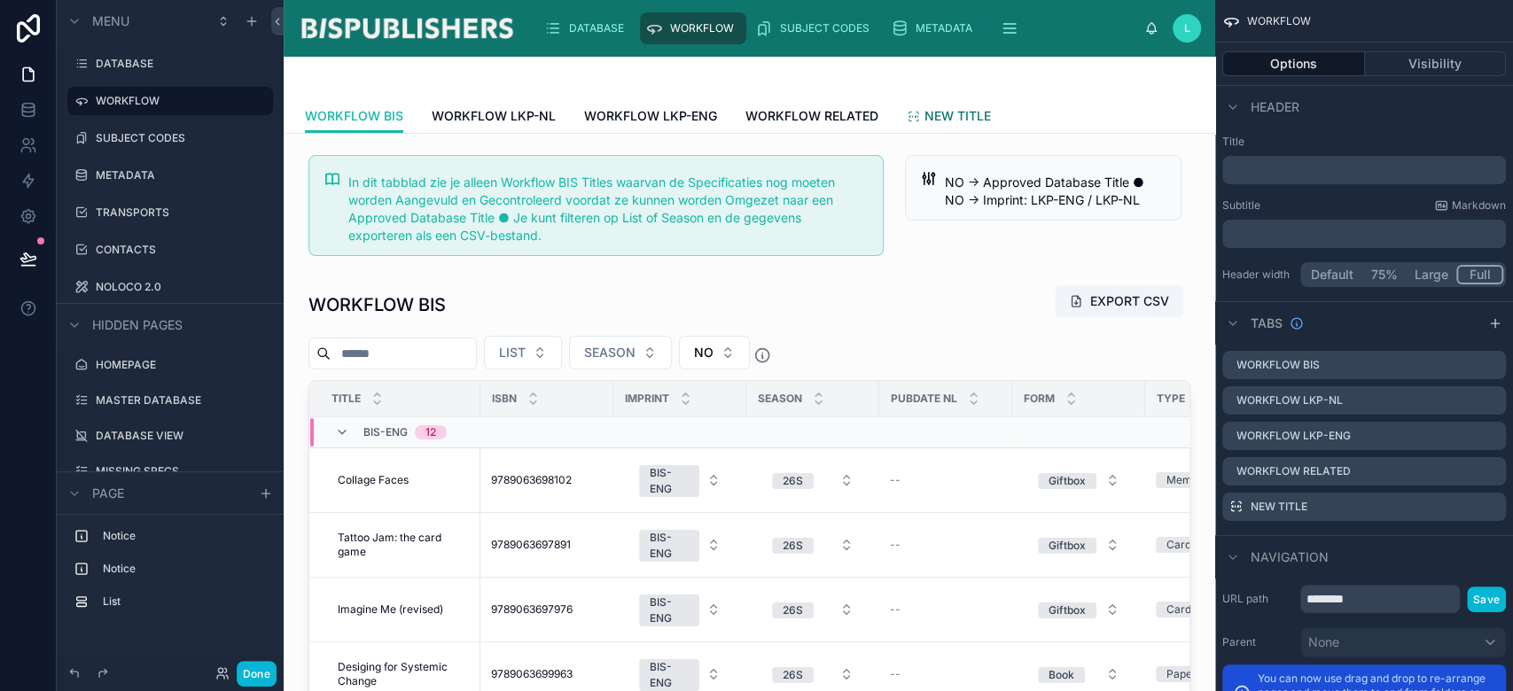
click at [983, 109] on span "NEW TITLE" at bounding box center [958, 116] width 66 height 18
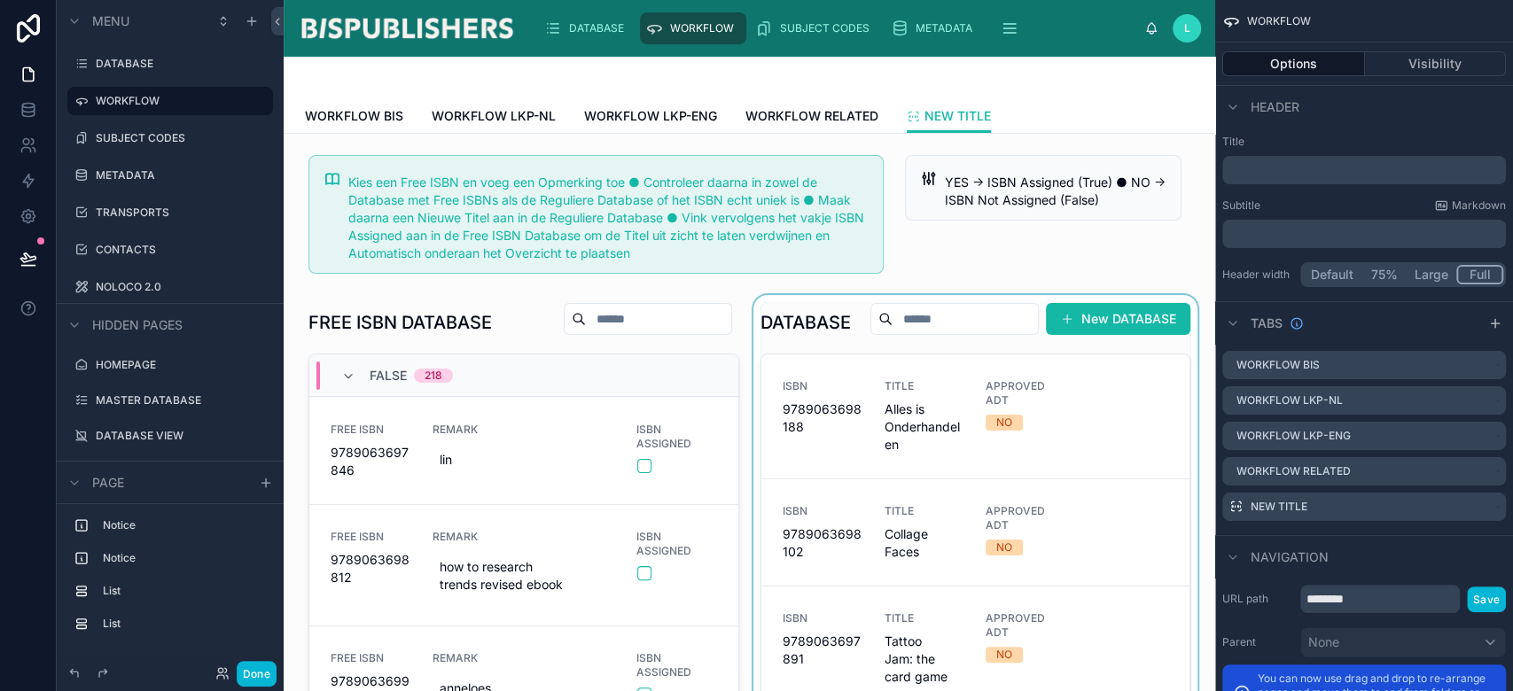
click at [1096, 363] on div at bounding box center [976, 587] width 452 height 584
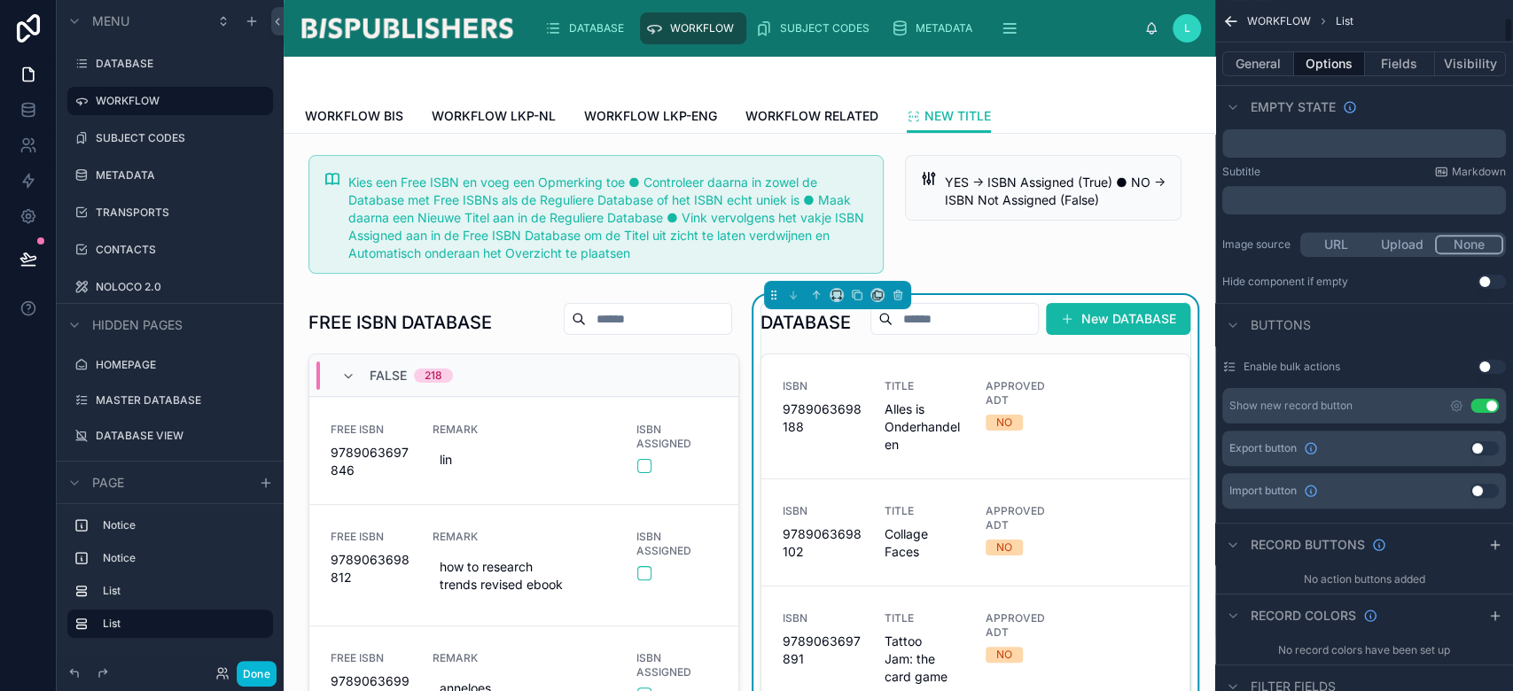
scroll to position [472, 0]
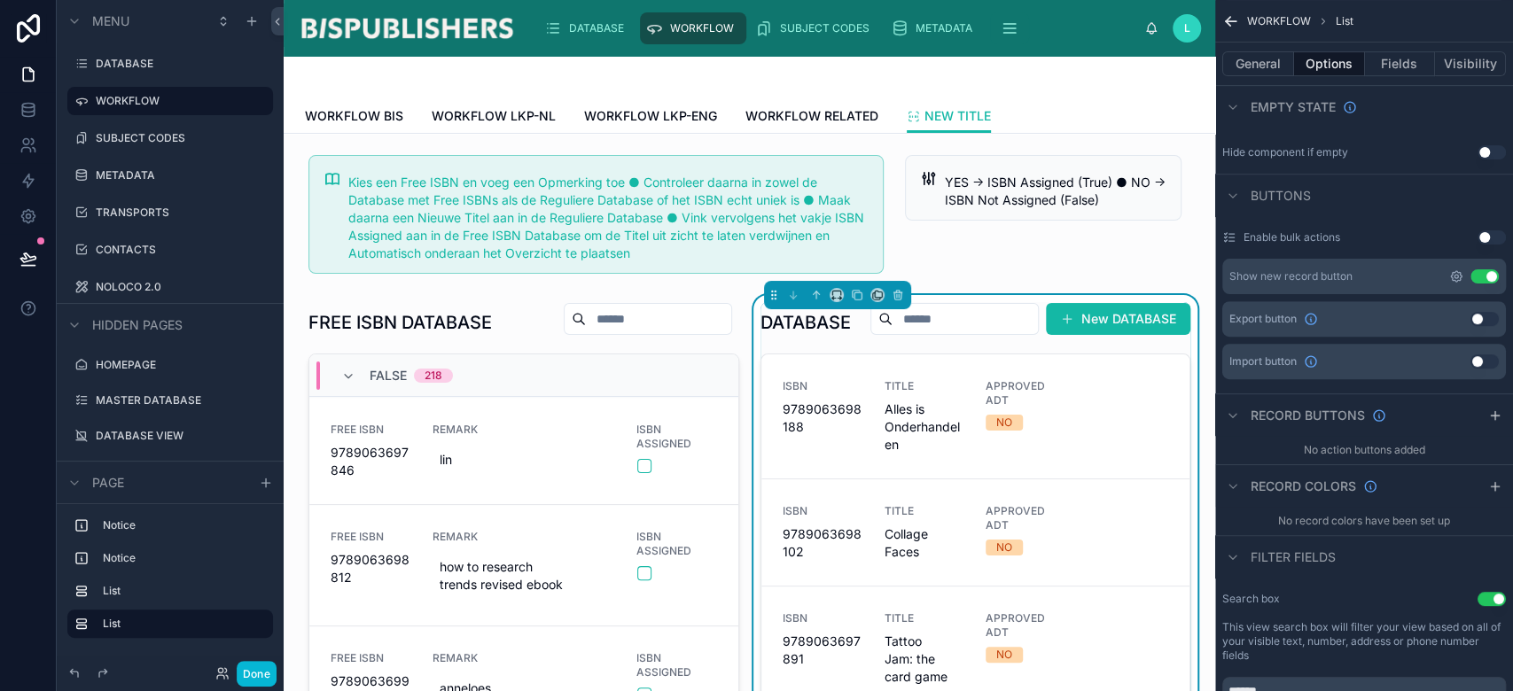
click at [1456, 277] on icon "scrollable content" at bounding box center [1457, 277] width 4 height 4
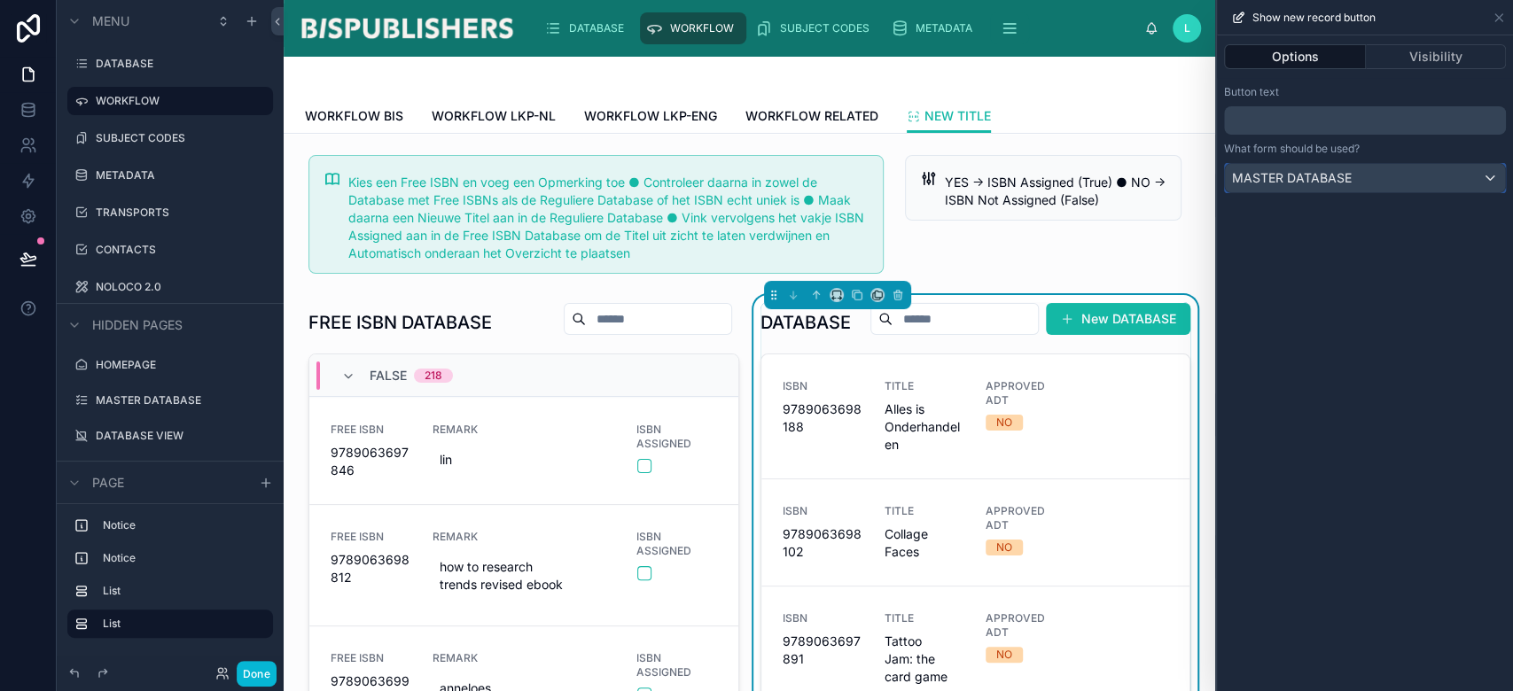
click at [1447, 173] on div "MASTER DATABASE" at bounding box center [1365, 178] width 280 height 28
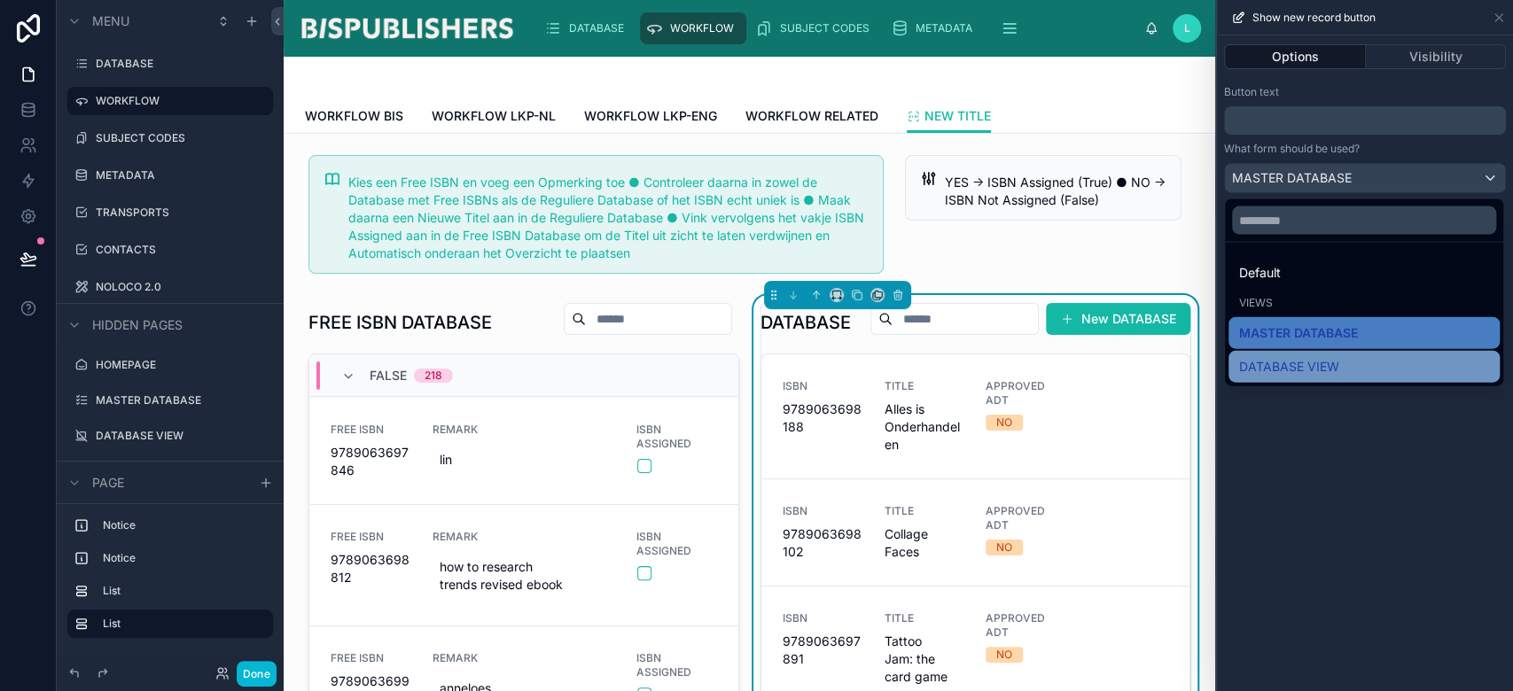
click at [1355, 371] on div "DATABASE VIEW" at bounding box center [1364, 366] width 250 height 21
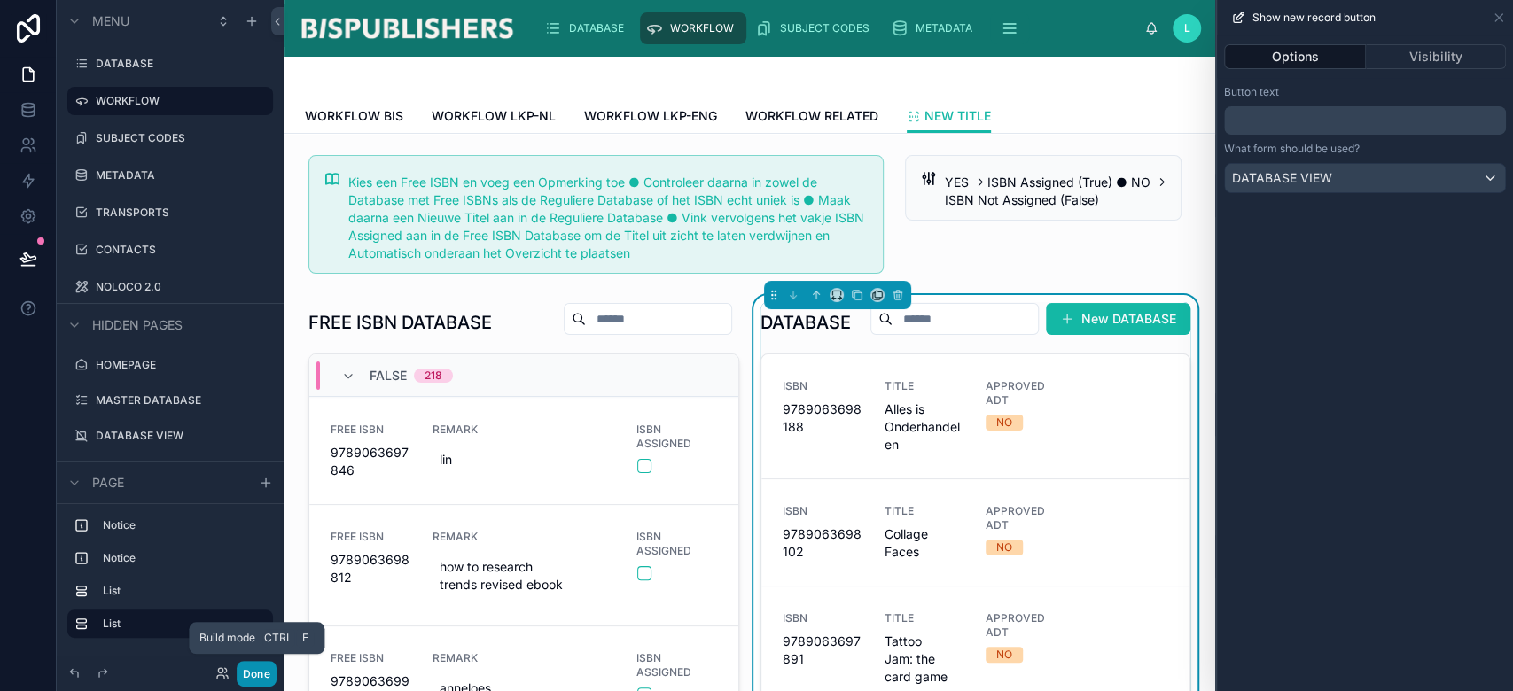
click at [258, 677] on button "Done" at bounding box center [257, 674] width 40 height 26
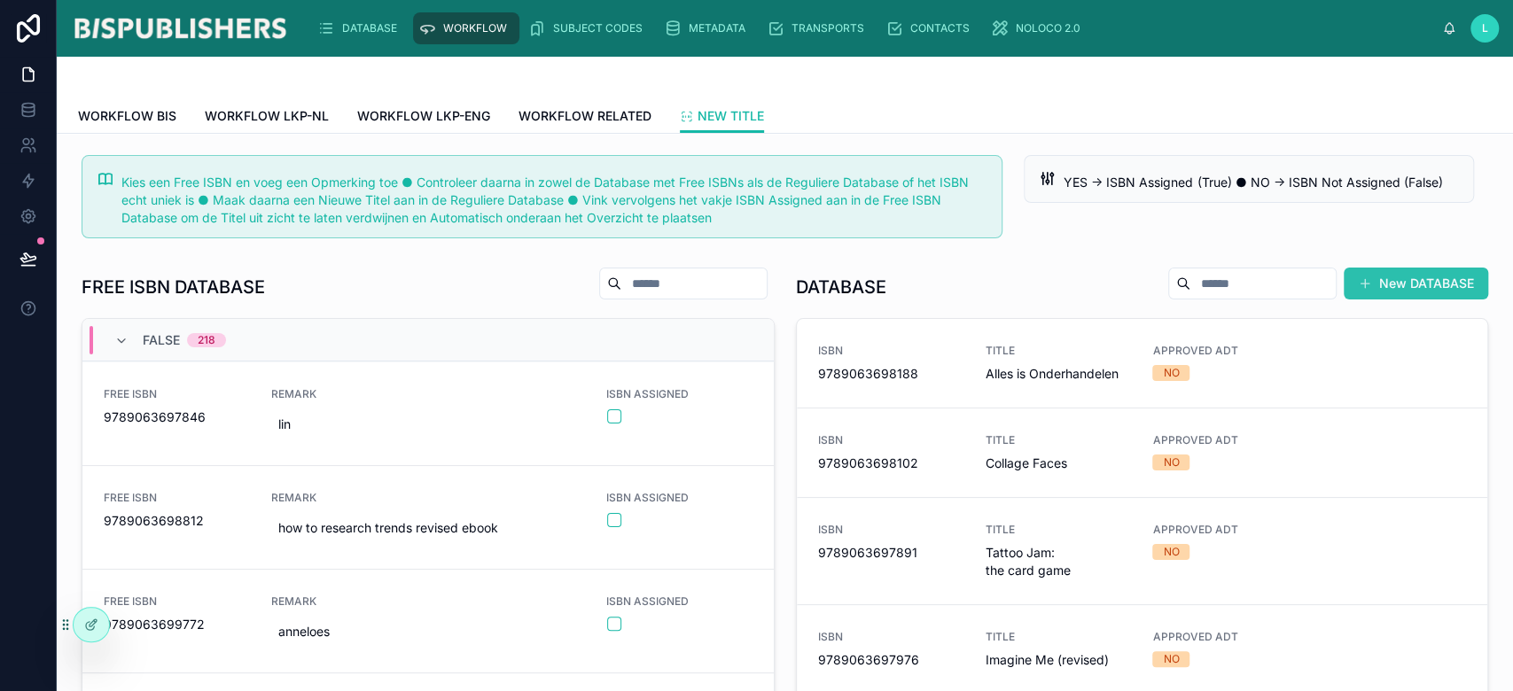
click at [1386, 283] on button "New DATABASE" at bounding box center [1416, 284] width 144 height 32
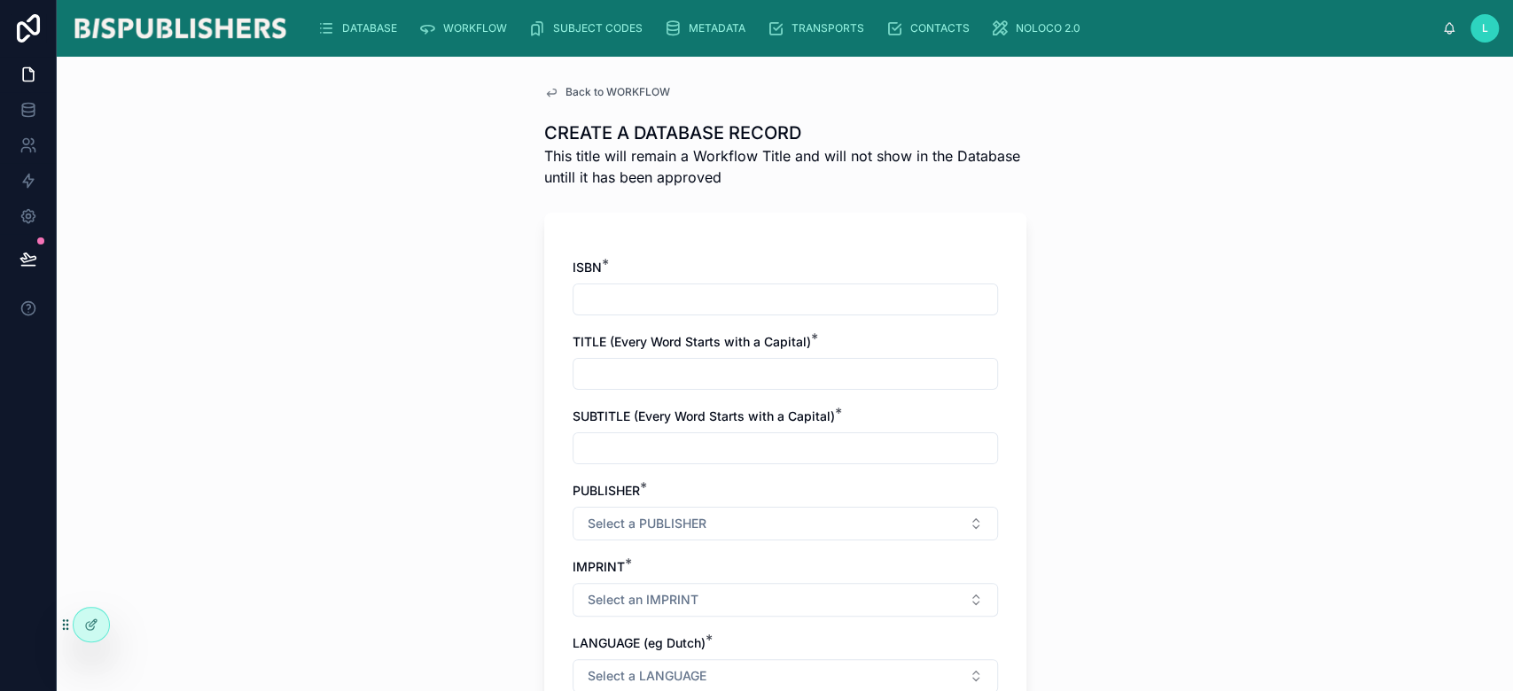
click at [607, 89] on span "Back to WORKFLOW" at bounding box center [618, 92] width 105 height 14
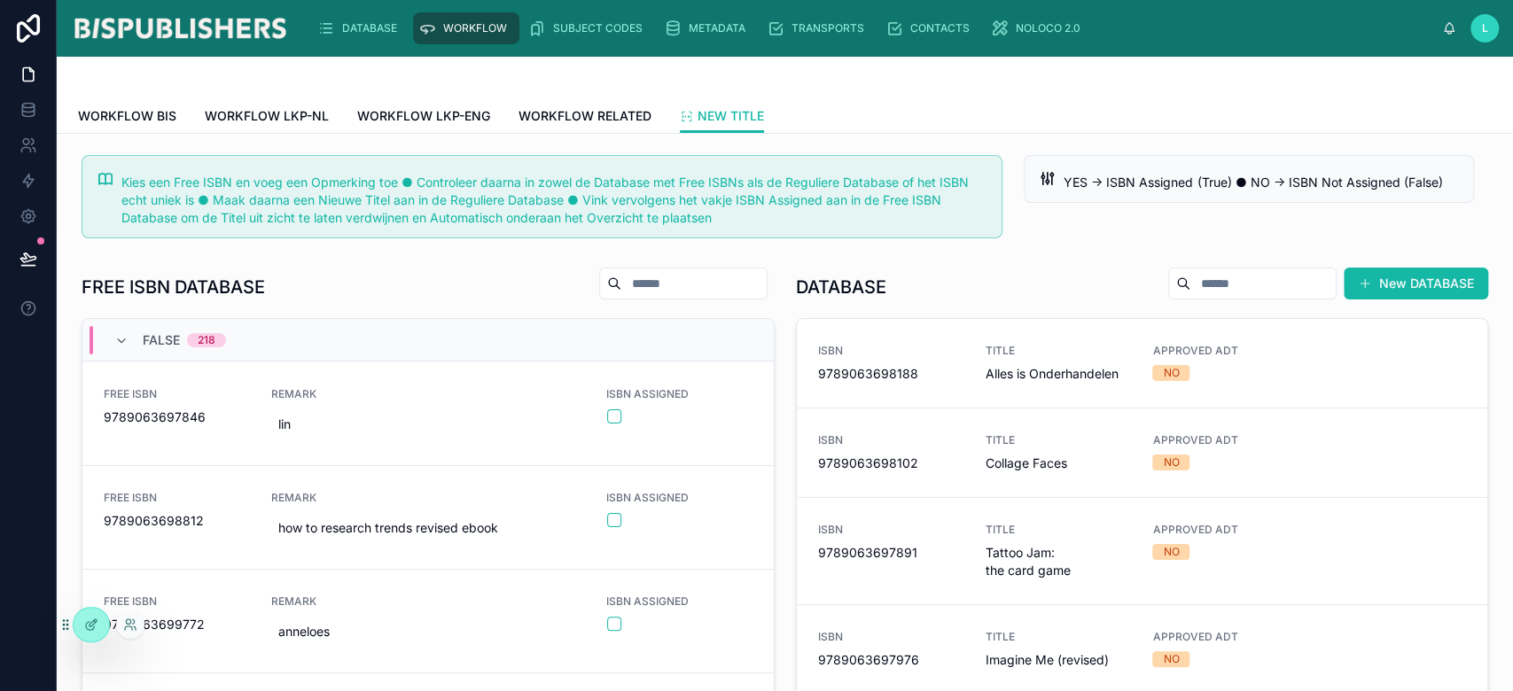
click at [99, 608] on div at bounding box center [91, 624] width 37 height 35
click at [92, 623] on icon at bounding box center [91, 625] width 14 height 14
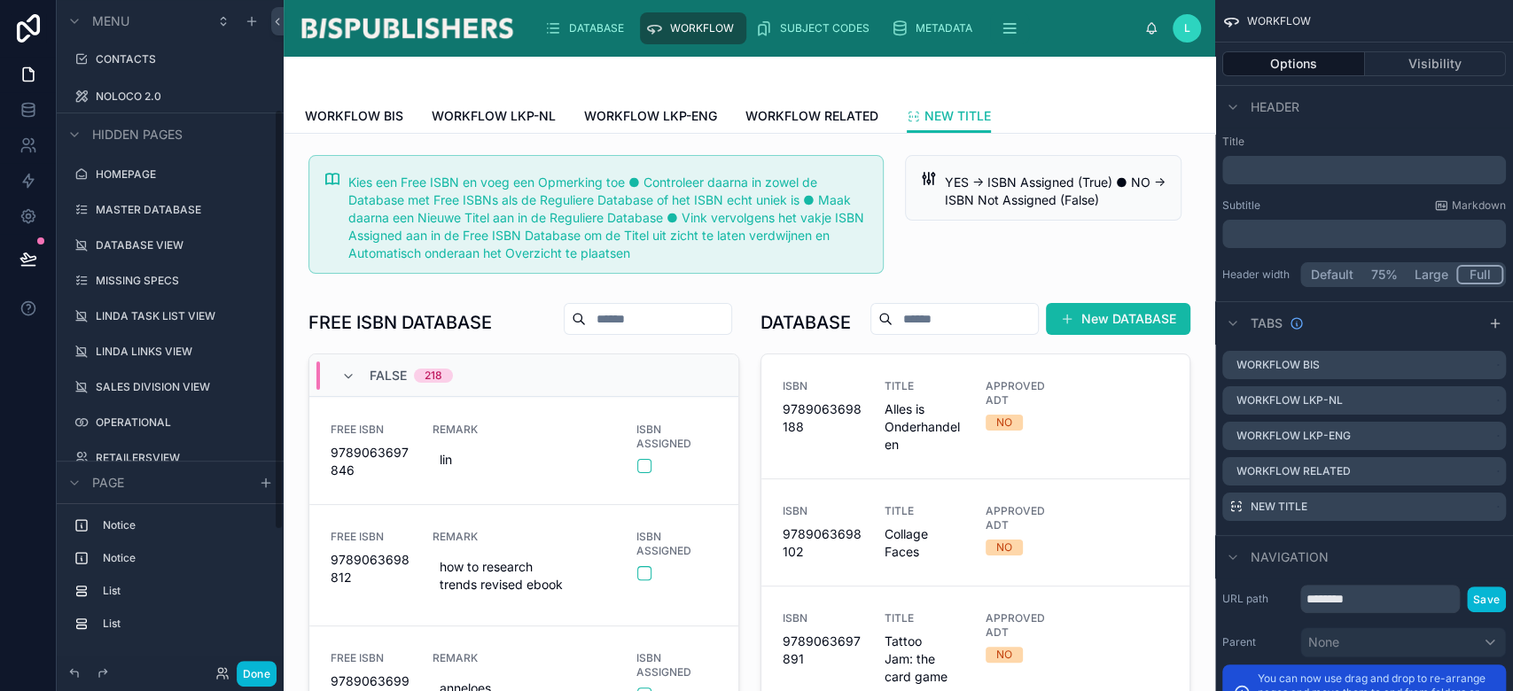
scroll to position [236, 0]
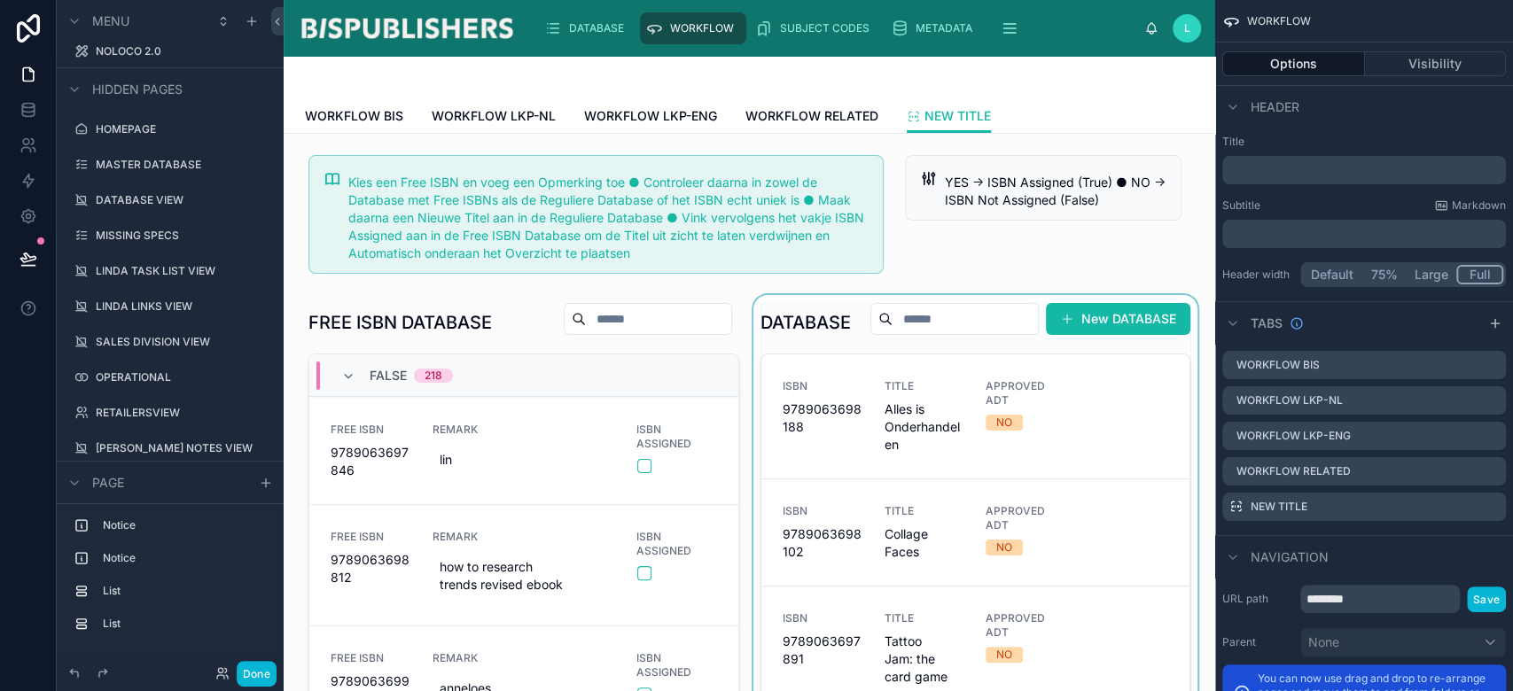
click at [1074, 364] on div at bounding box center [976, 587] width 452 height 584
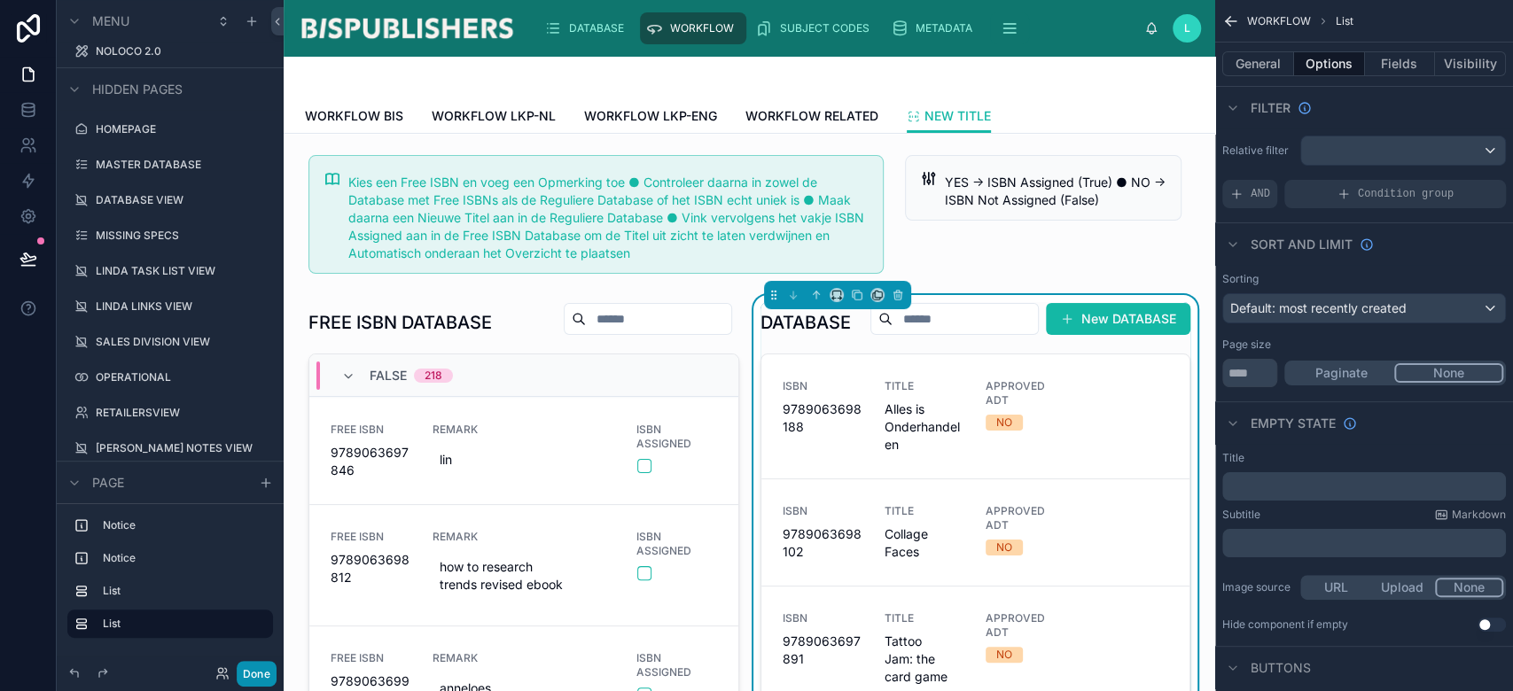
click at [262, 677] on button "Done" at bounding box center [257, 674] width 40 height 26
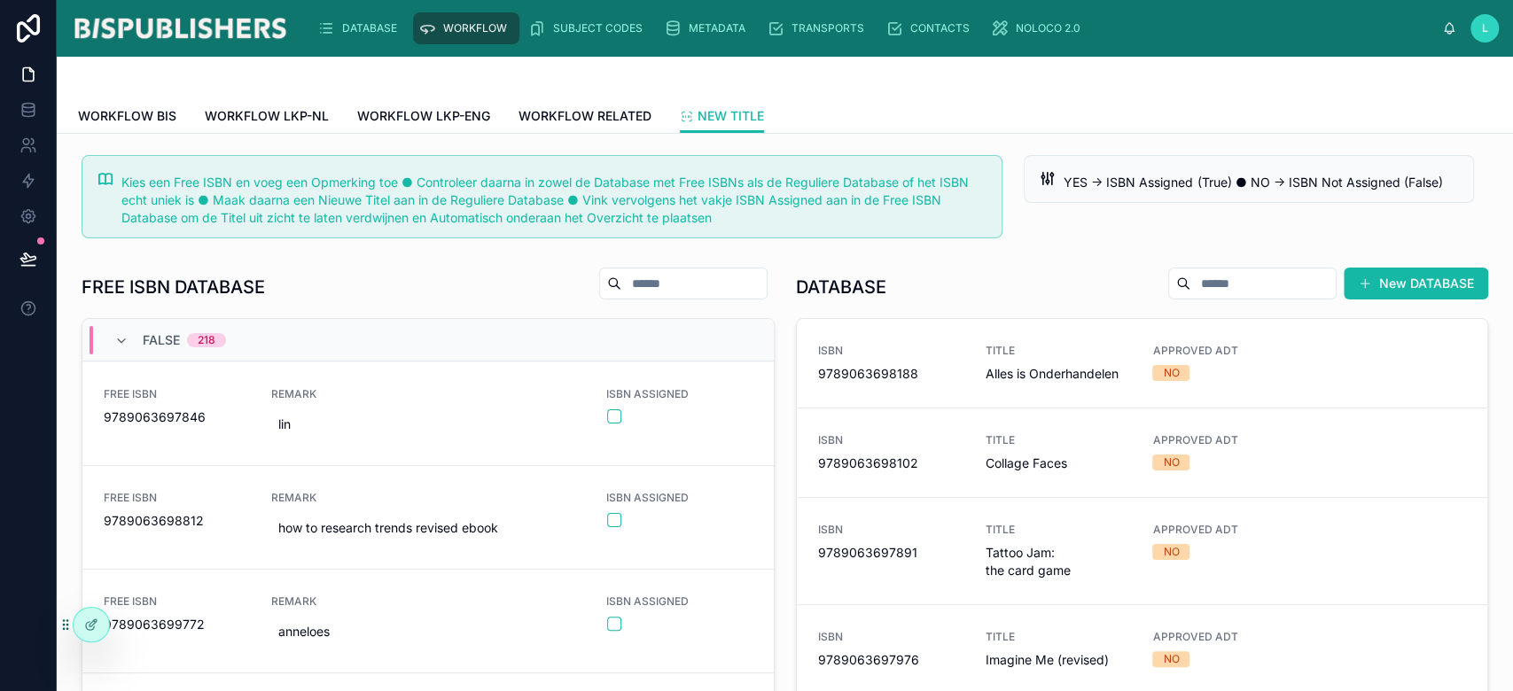
click at [1386, 289] on button "New DATABASE" at bounding box center [1416, 284] width 144 height 32
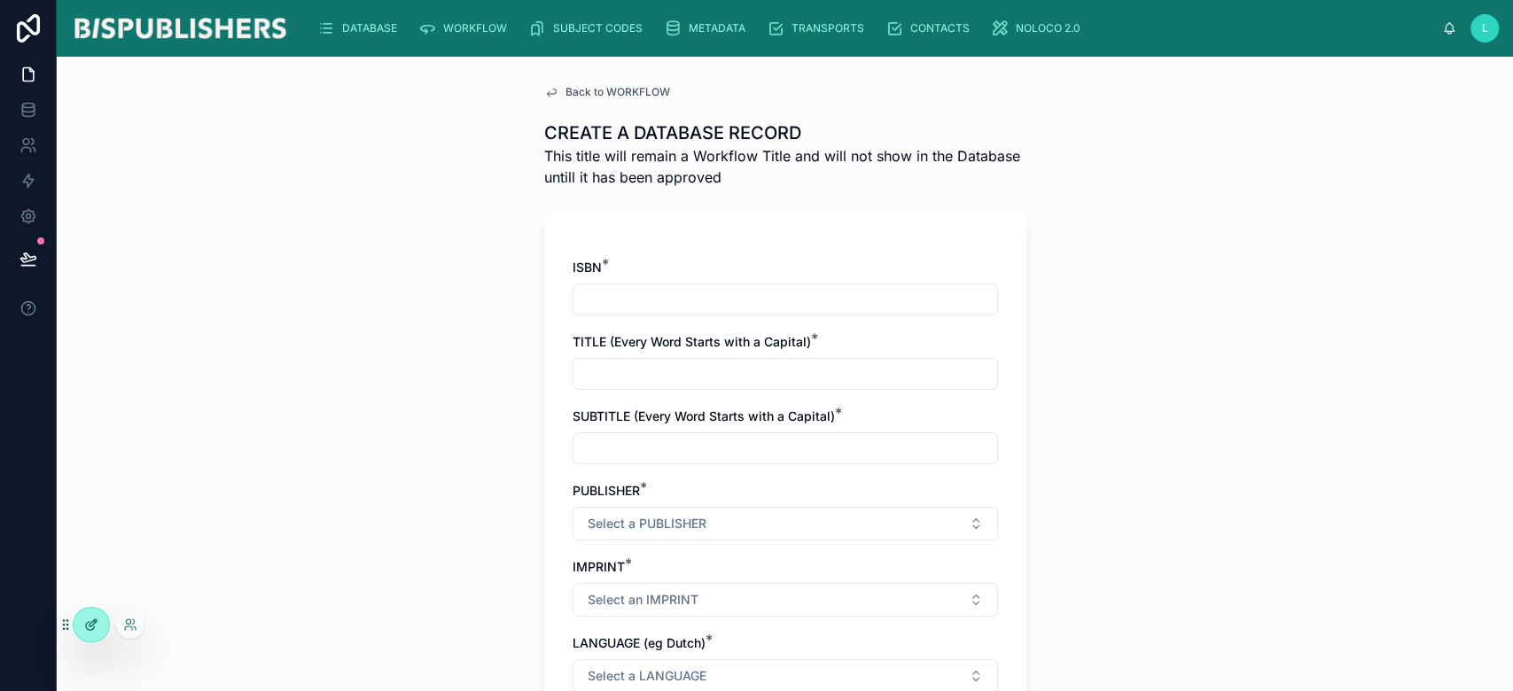
click at [95, 631] on icon at bounding box center [91, 625] width 14 height 14
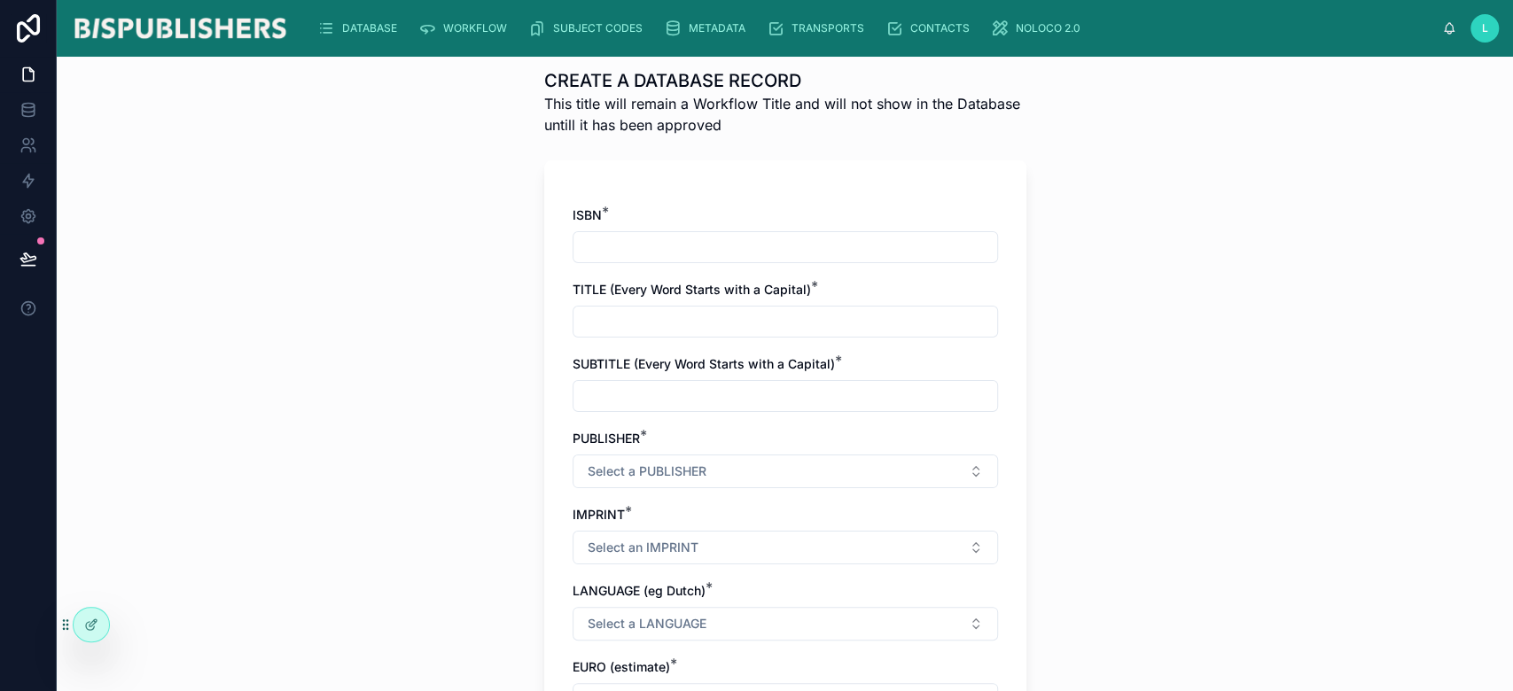
scroll to position [32, 0]
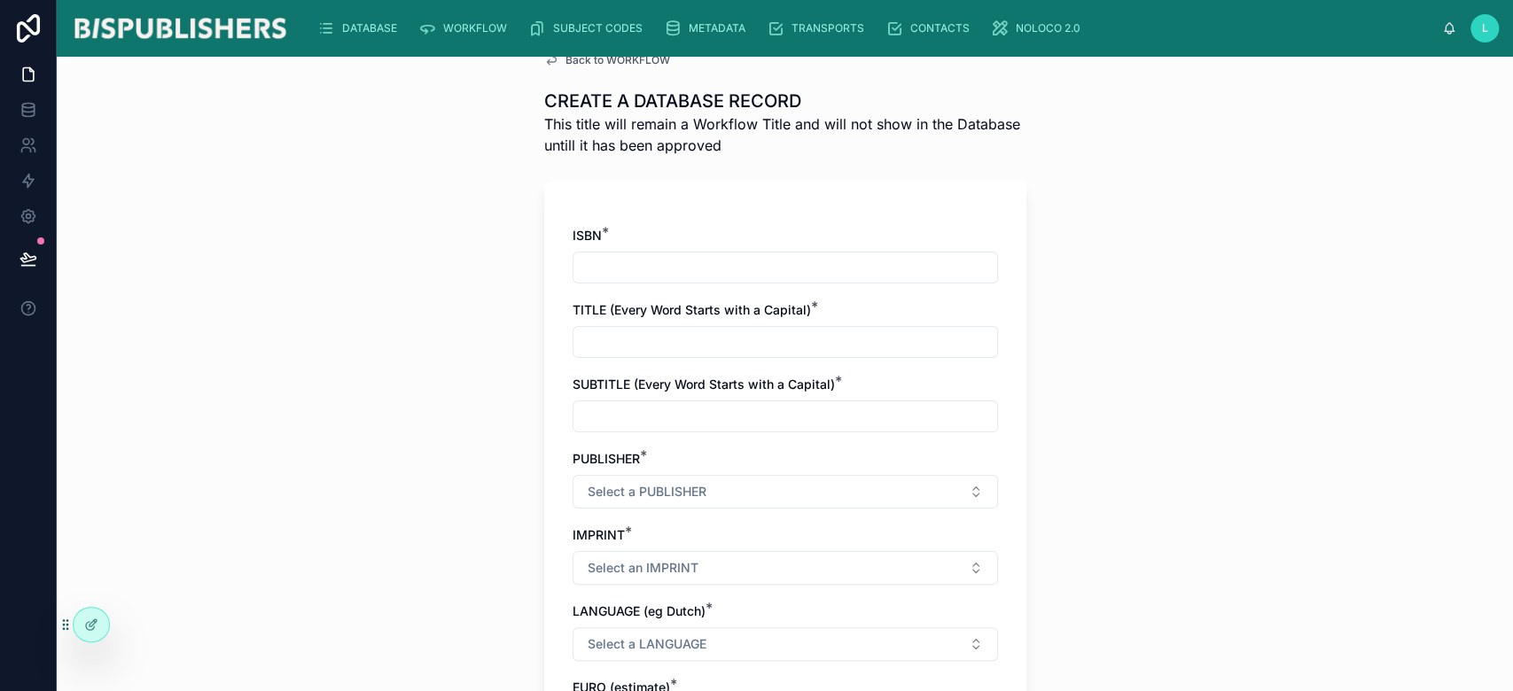
click at [219, 30] on img at bounding box center [180, 28] width 218 height 28
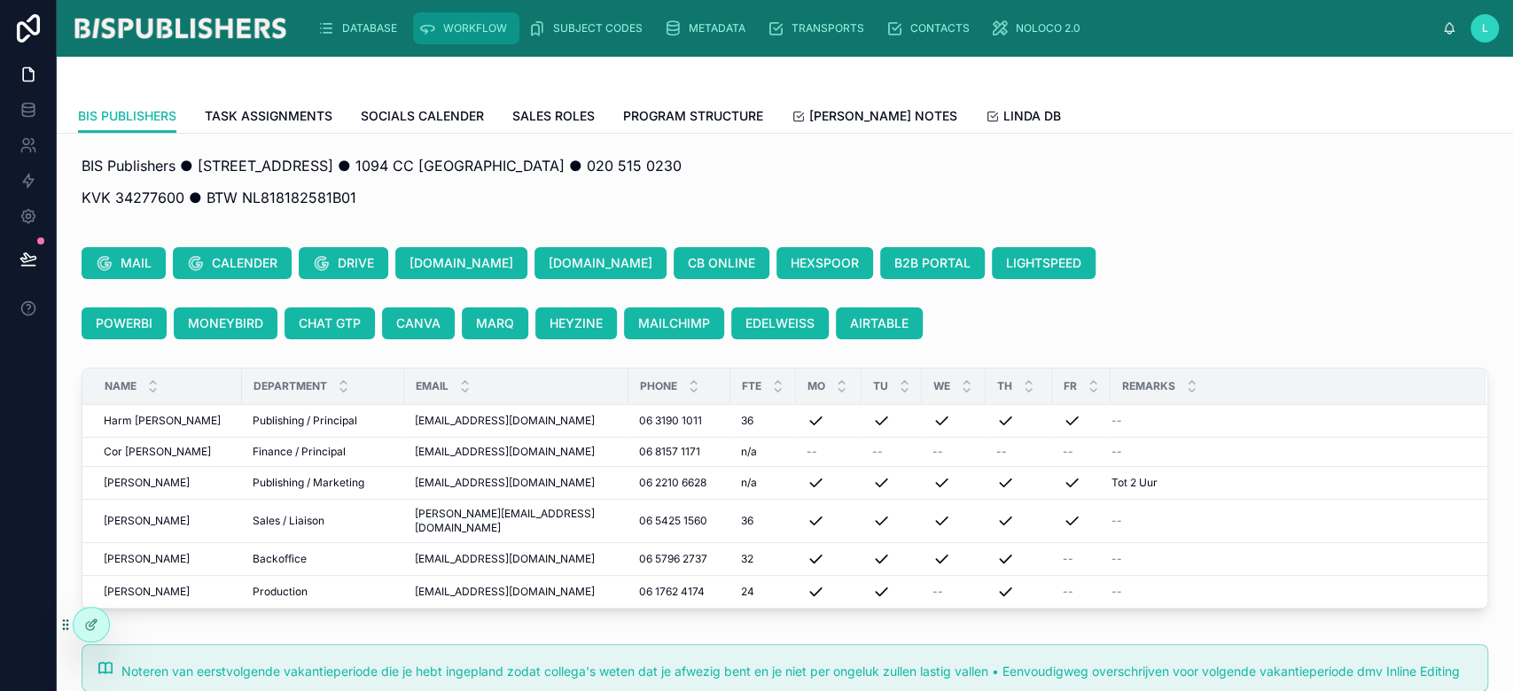
click at [474, 31] on span "WORKFLOW" at bounding box center [475, 28] width 64 height 14
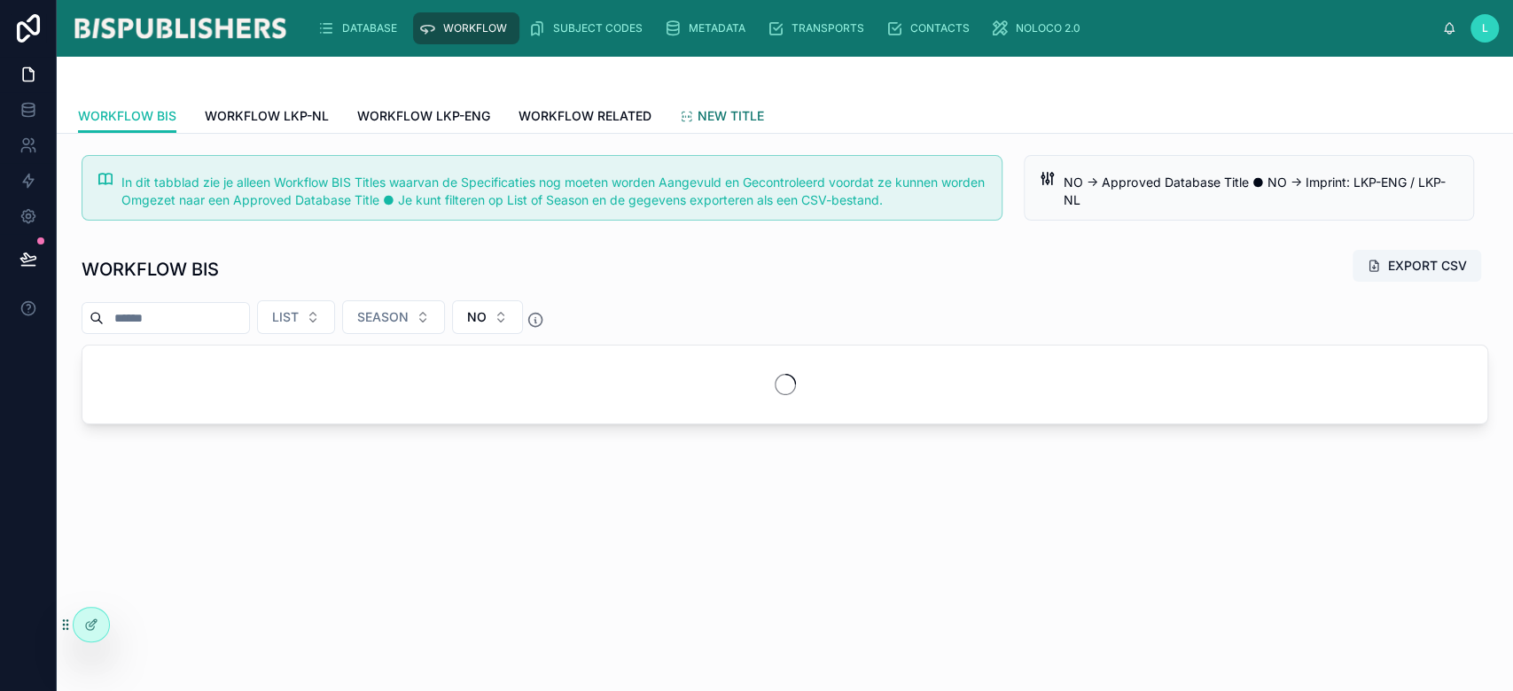
click at [714, 112] on span "NEW TITLE" at bounding box center [731, 116] width 66 height 18
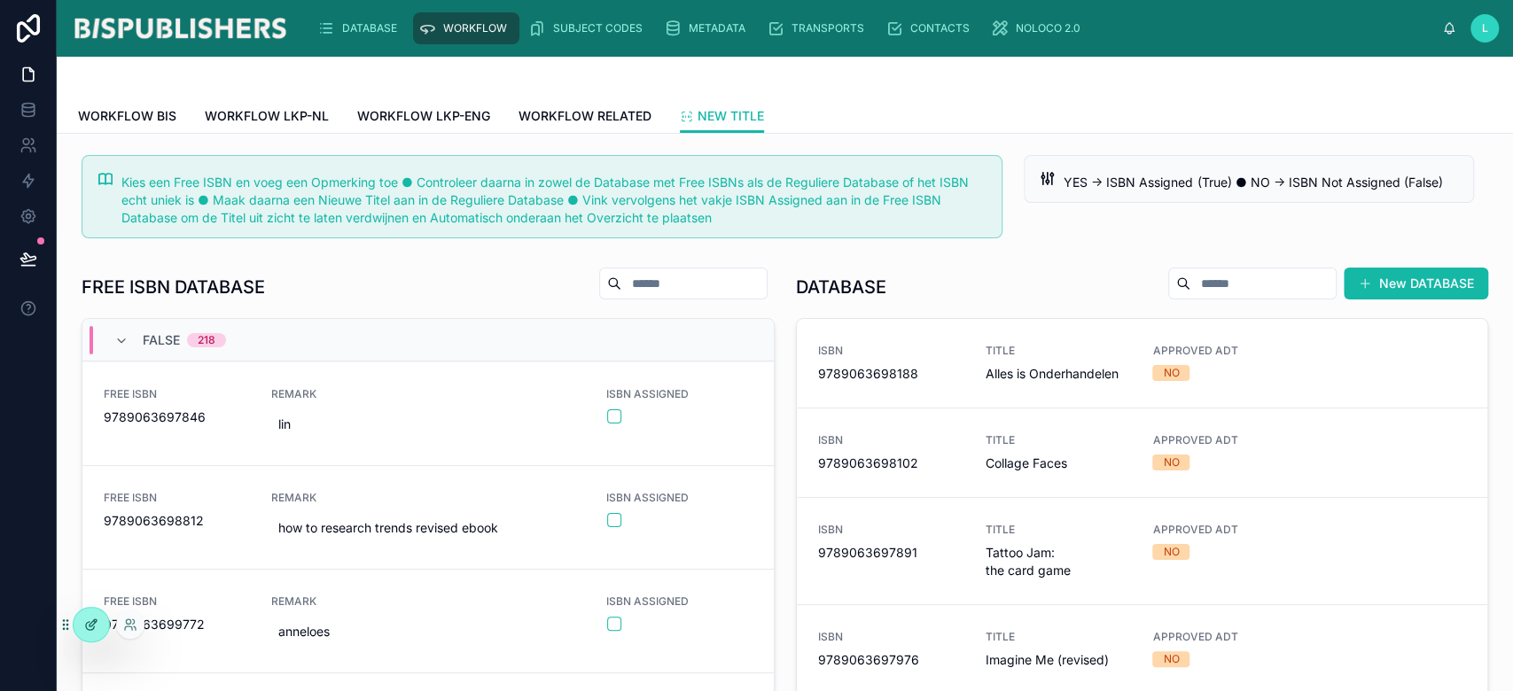
click at [92, 634] on div at bounding box center [91, 625] width 35 height 34
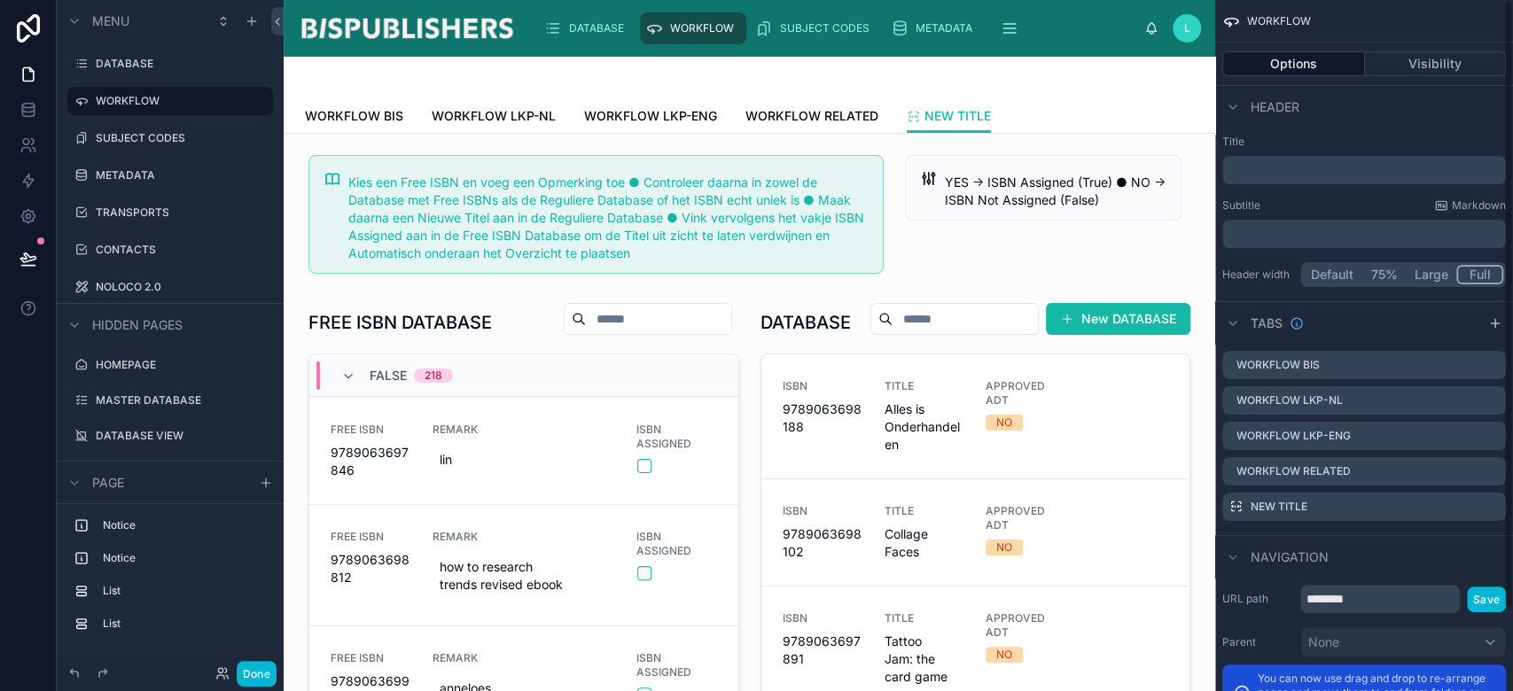
scroll to position [93, 0]
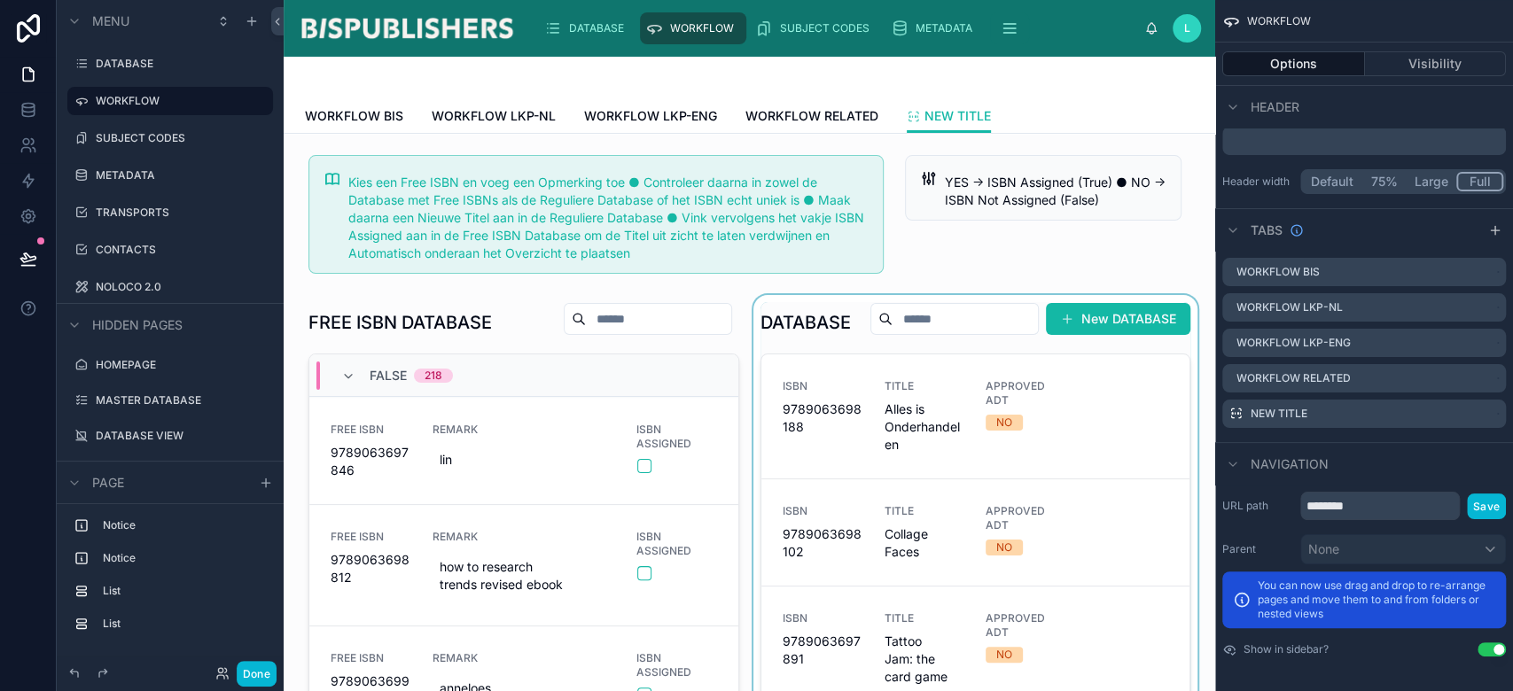
click at [949, 332] on div at bounding box center [976, 587] width 452 height 584
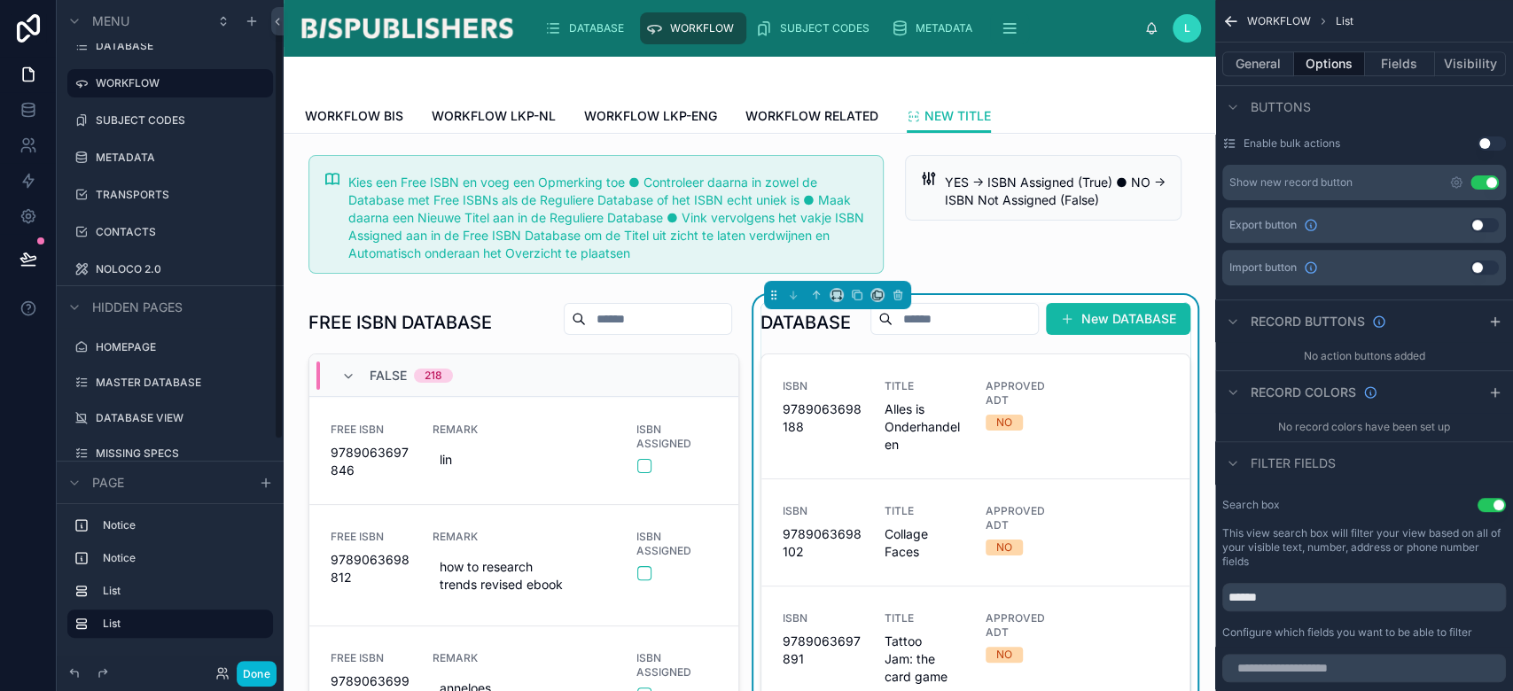
scroll to position [0, 0]
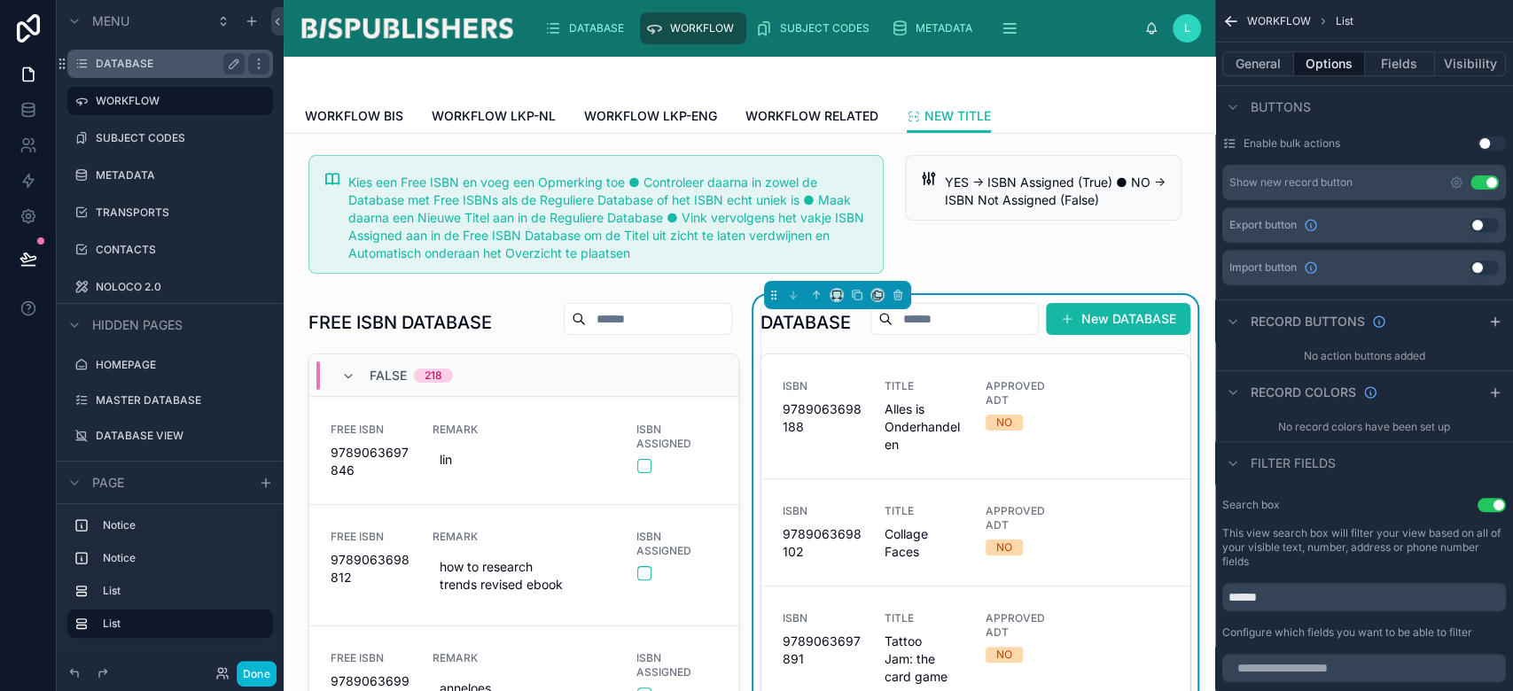
click at [105, 66] on label "DATABASE" at bounding box center [167, 64] width 142 height 14
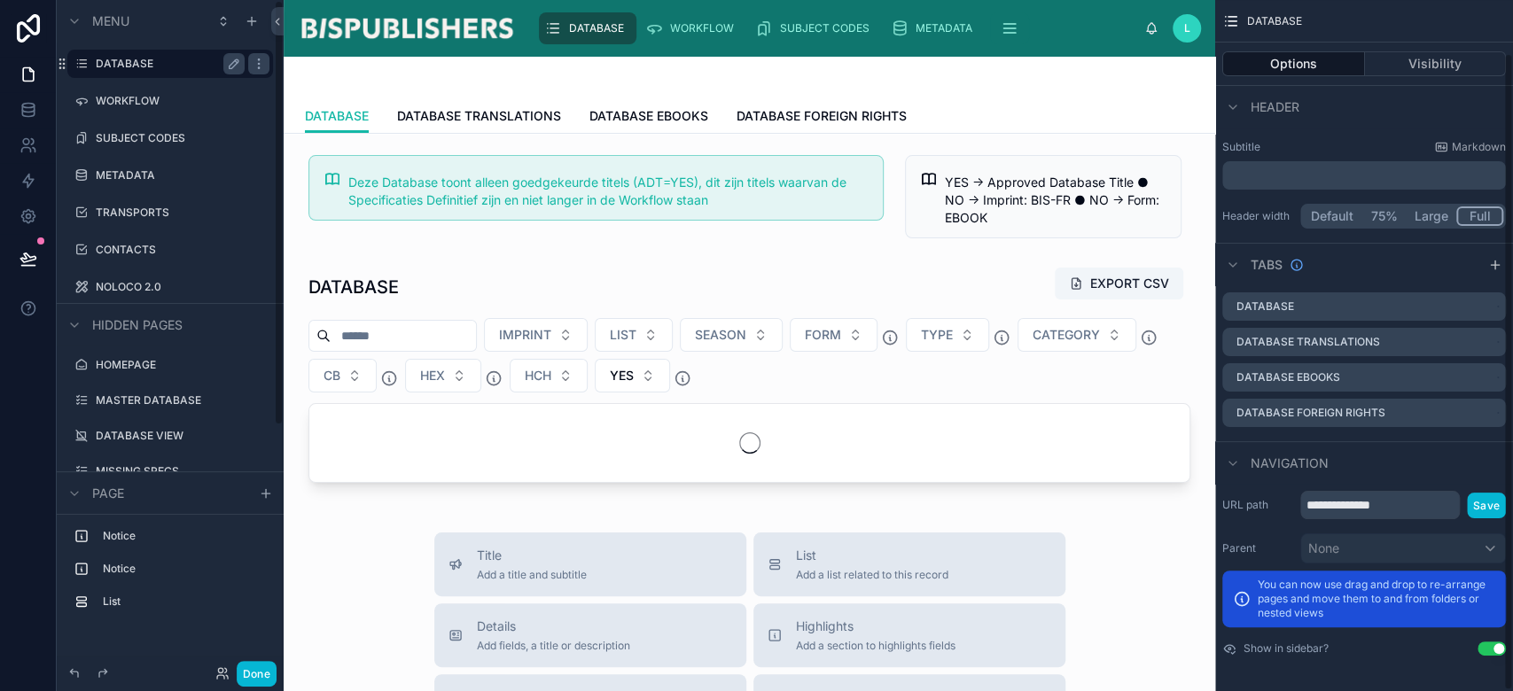
scroll to position [58, 0]
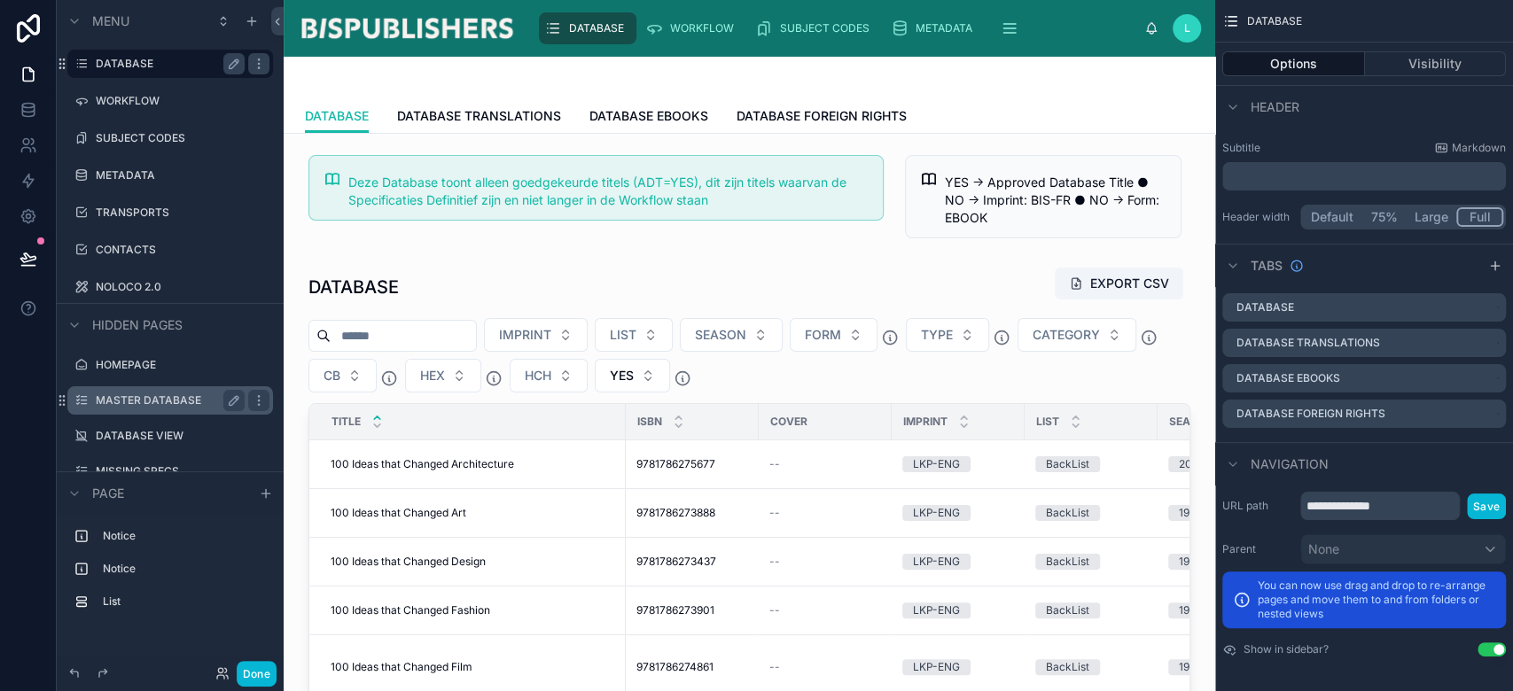
click at [164, 405] on label "MASTER DATABASE" at bounding box center [167, 401] width 142 height 14
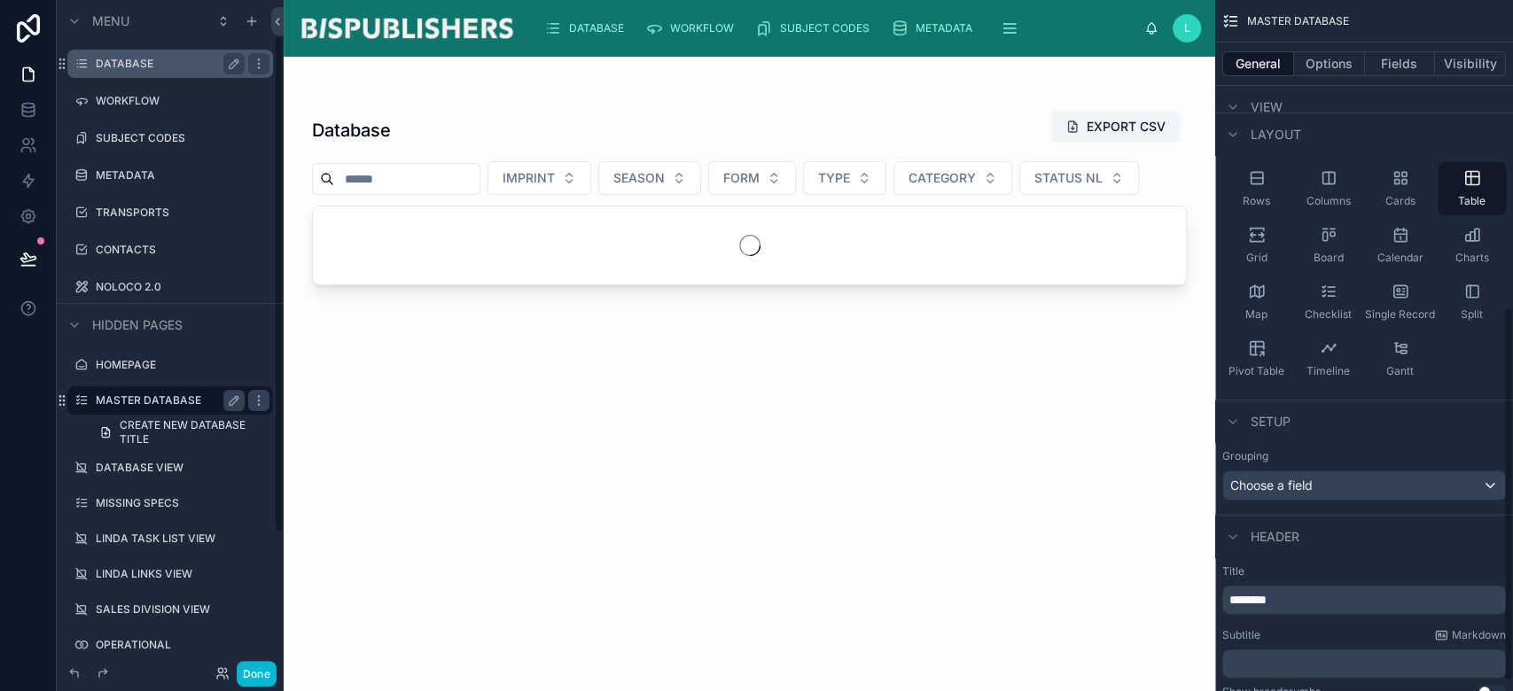
scroll to position [566, 0]
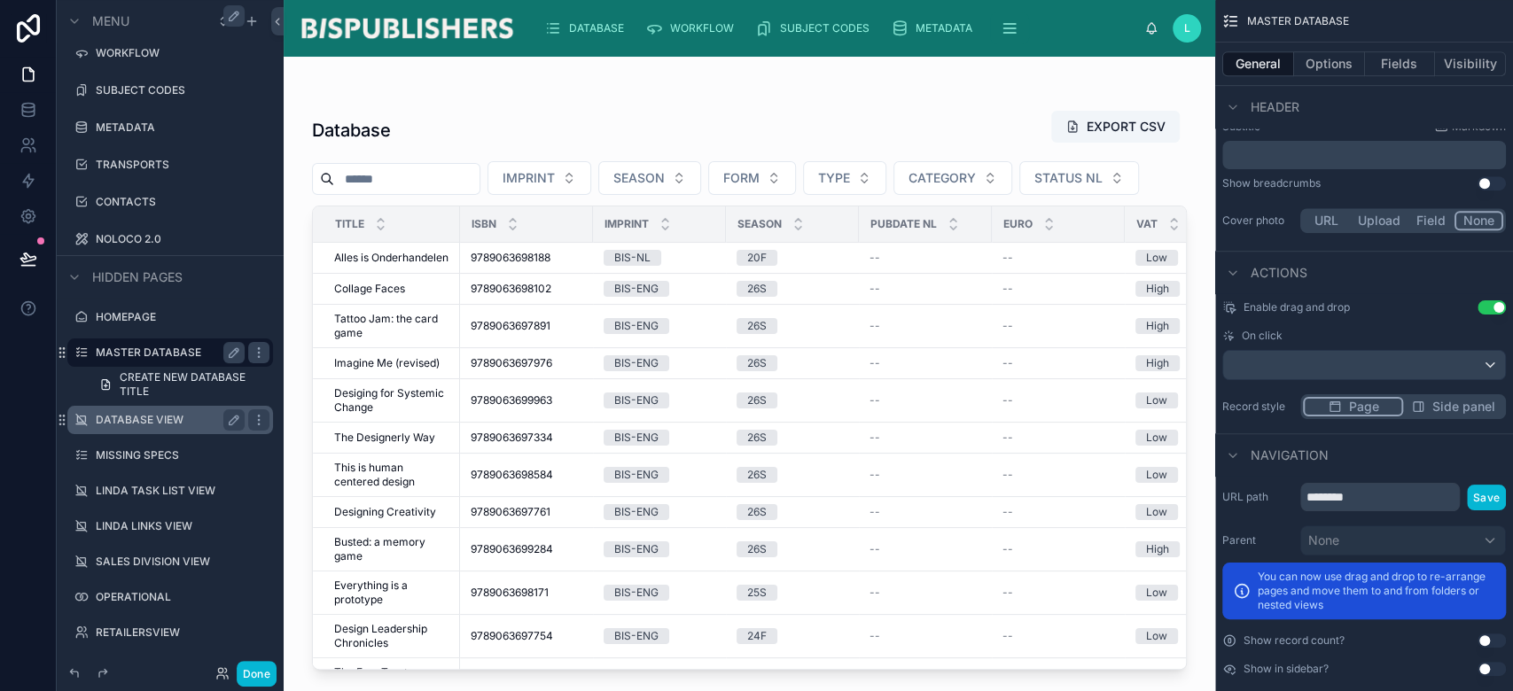
click at [164, 422] on label "DATABASE VIEW" at bounding box center [167, 420] width 142 height 14
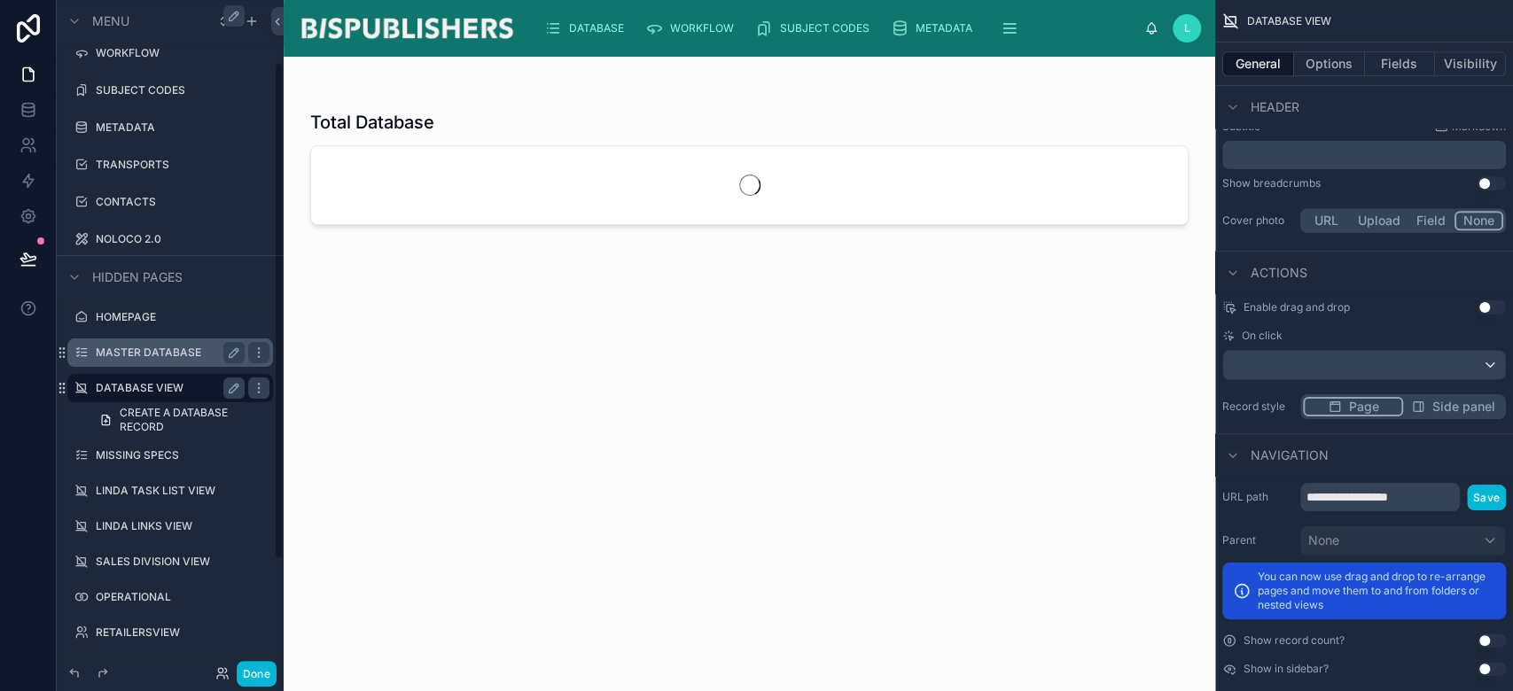
scroll to position [83, 0]
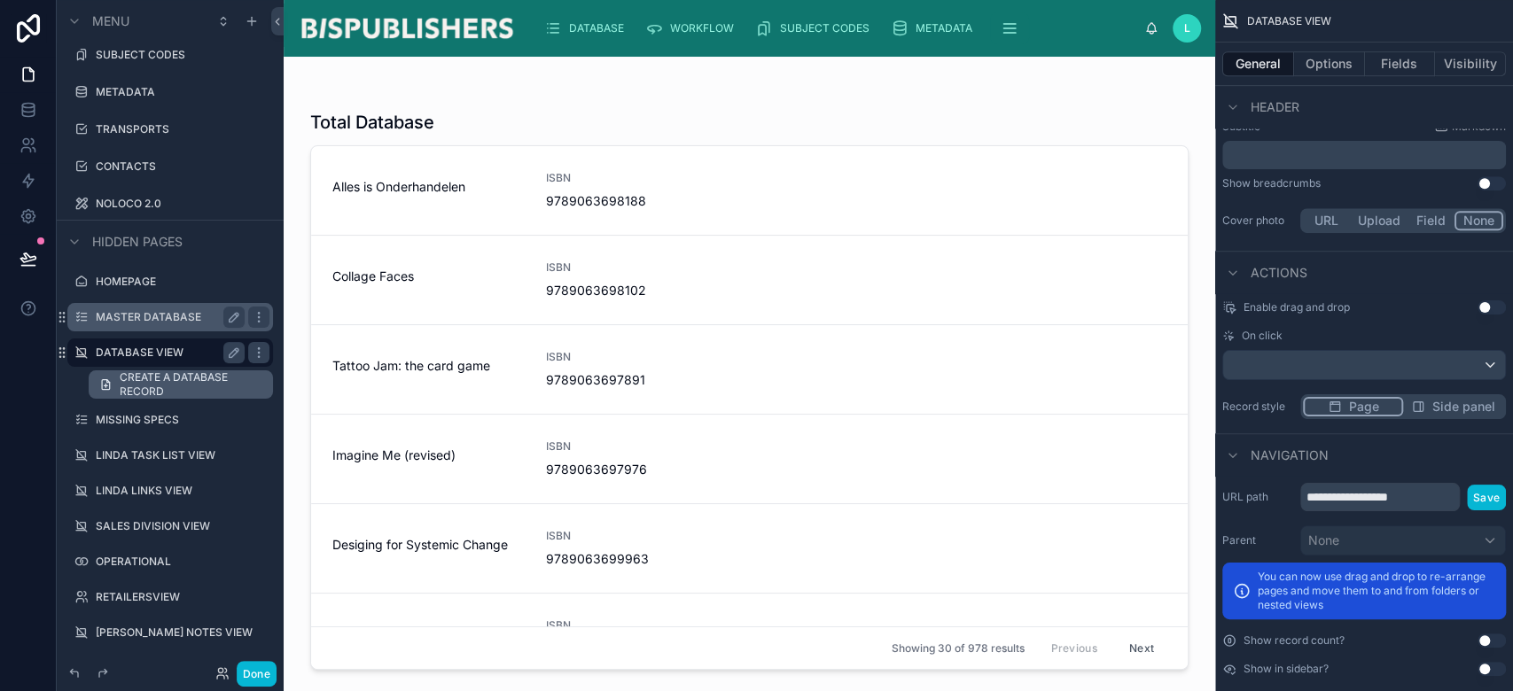
click at [151, 380] on span "CREATE A DATABASE RECORD" at bounding box center [191, 385] width 143 height 28
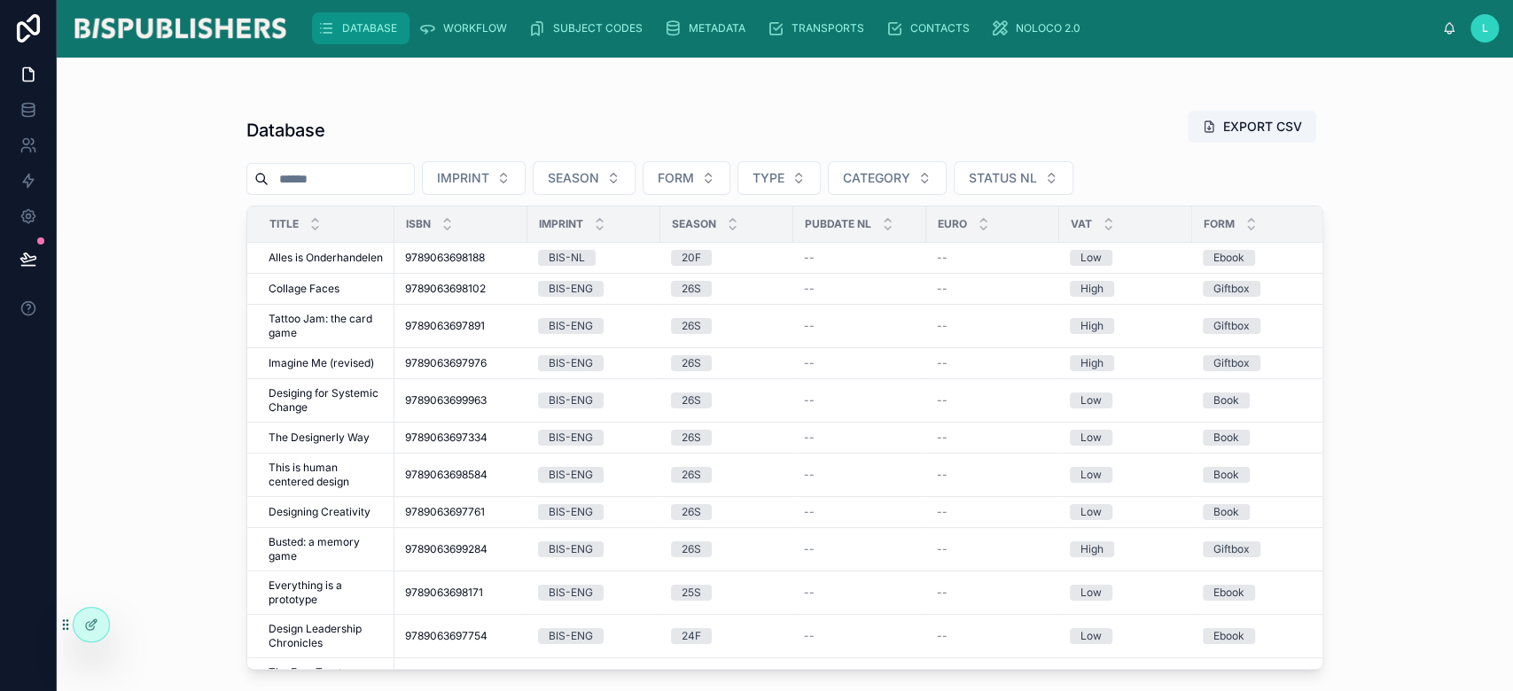
click at [356, 30] on span "DATABASE" at bounding box center [369, 28] width 55 height 14
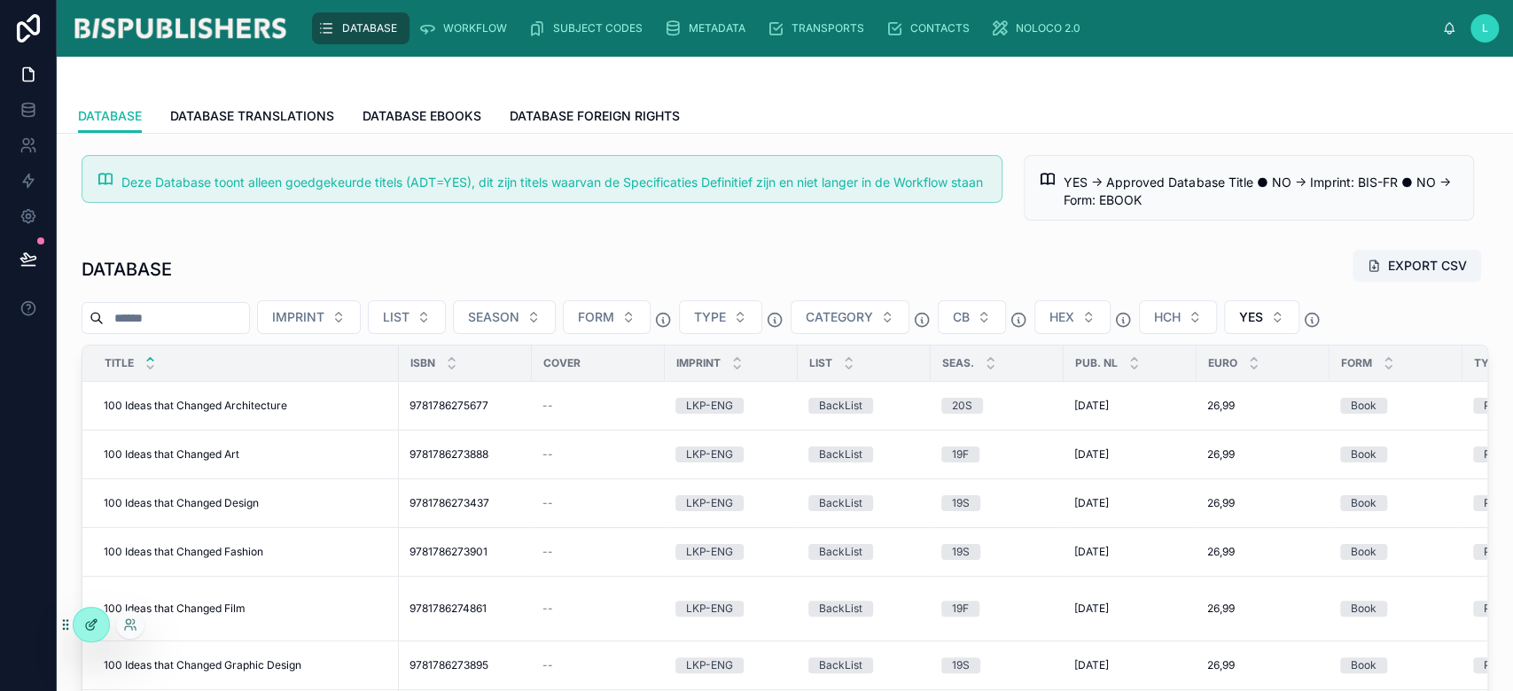
click at [103, 628] on div at bounding box center [91, 625] width 35 height 34
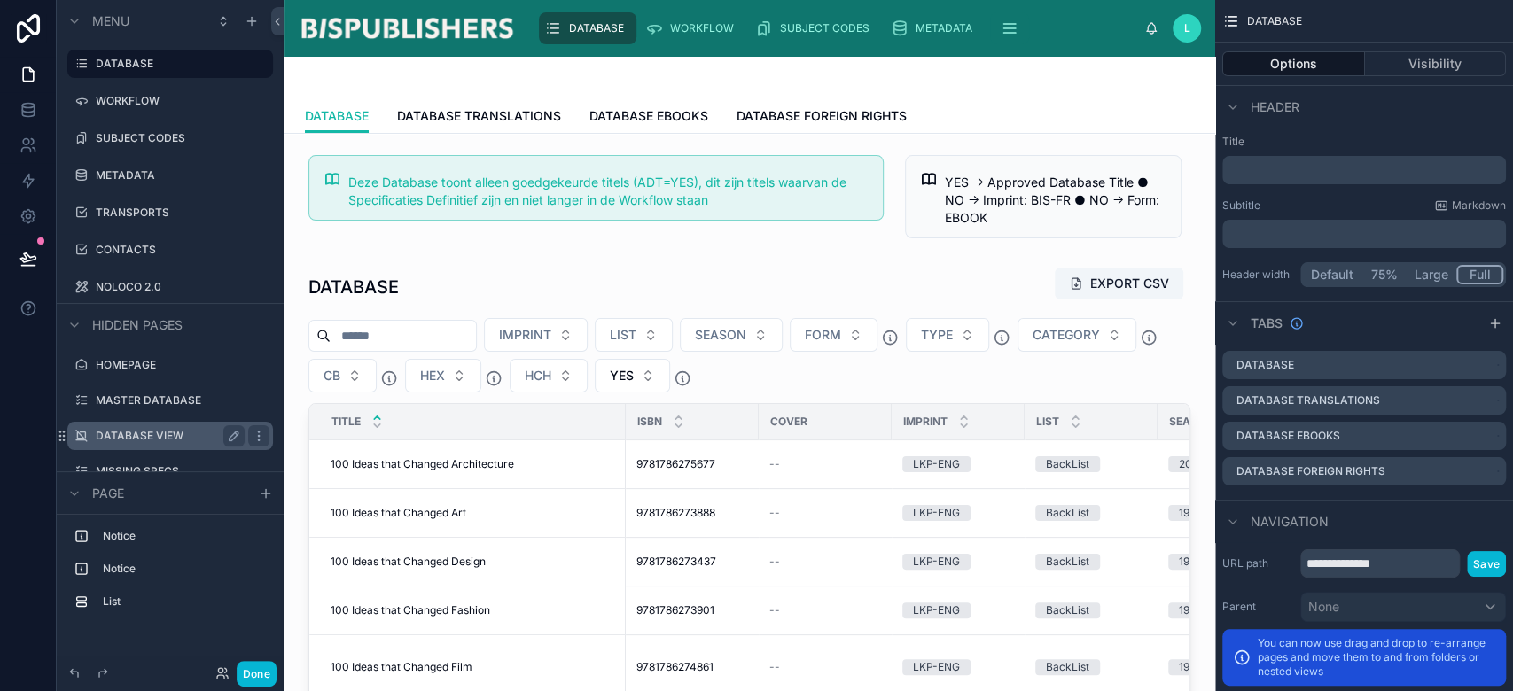
scroll to position [118, 0]
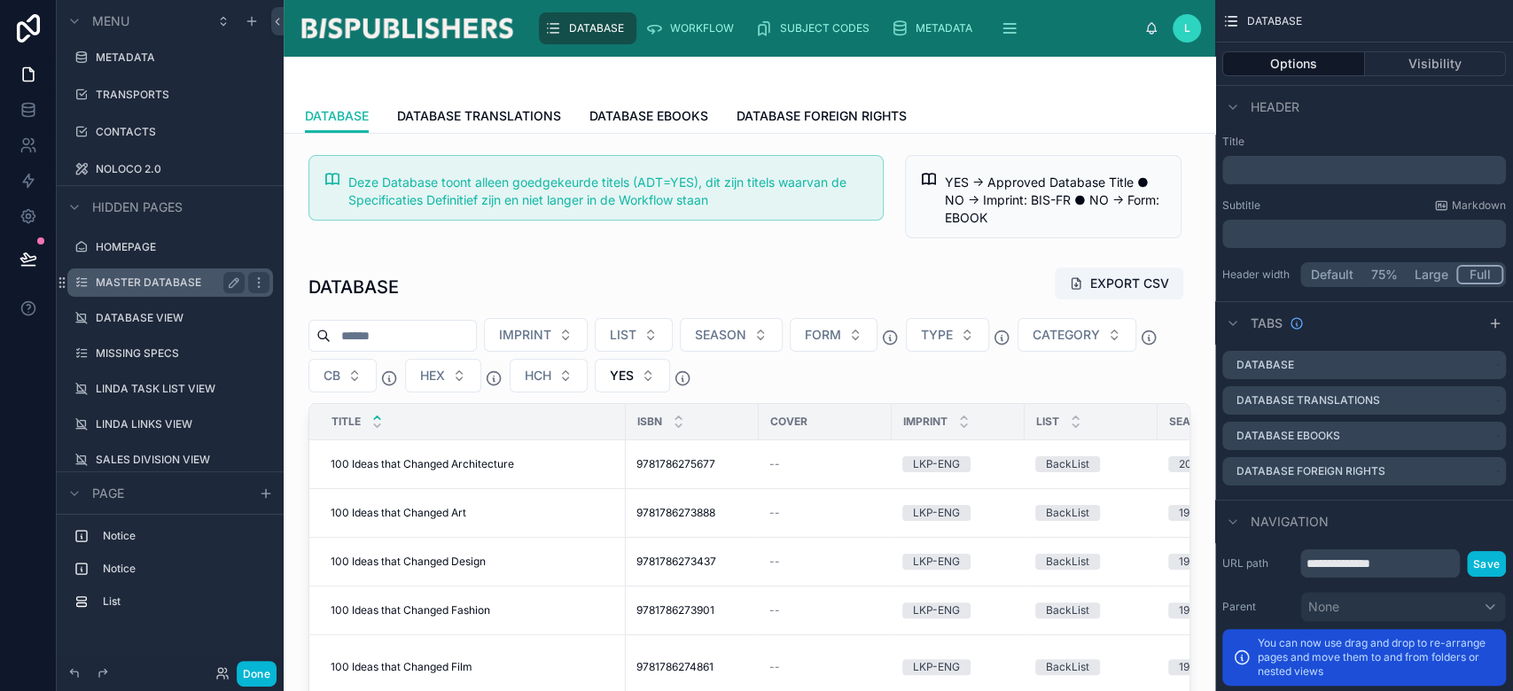
click at [163, 286] on label "MASTER DATABASE" at bounding box center [167, 283] width 142 height 14
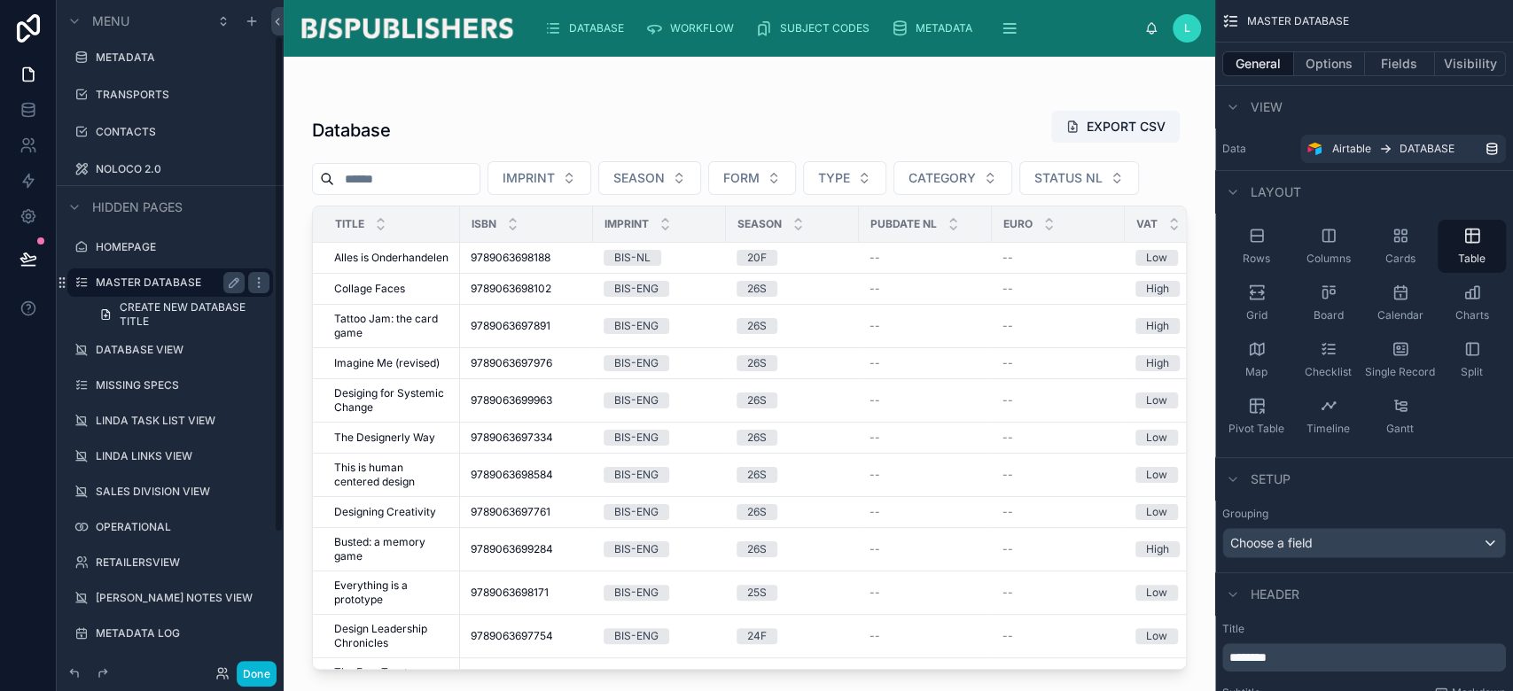
scroll to position [48, 0]
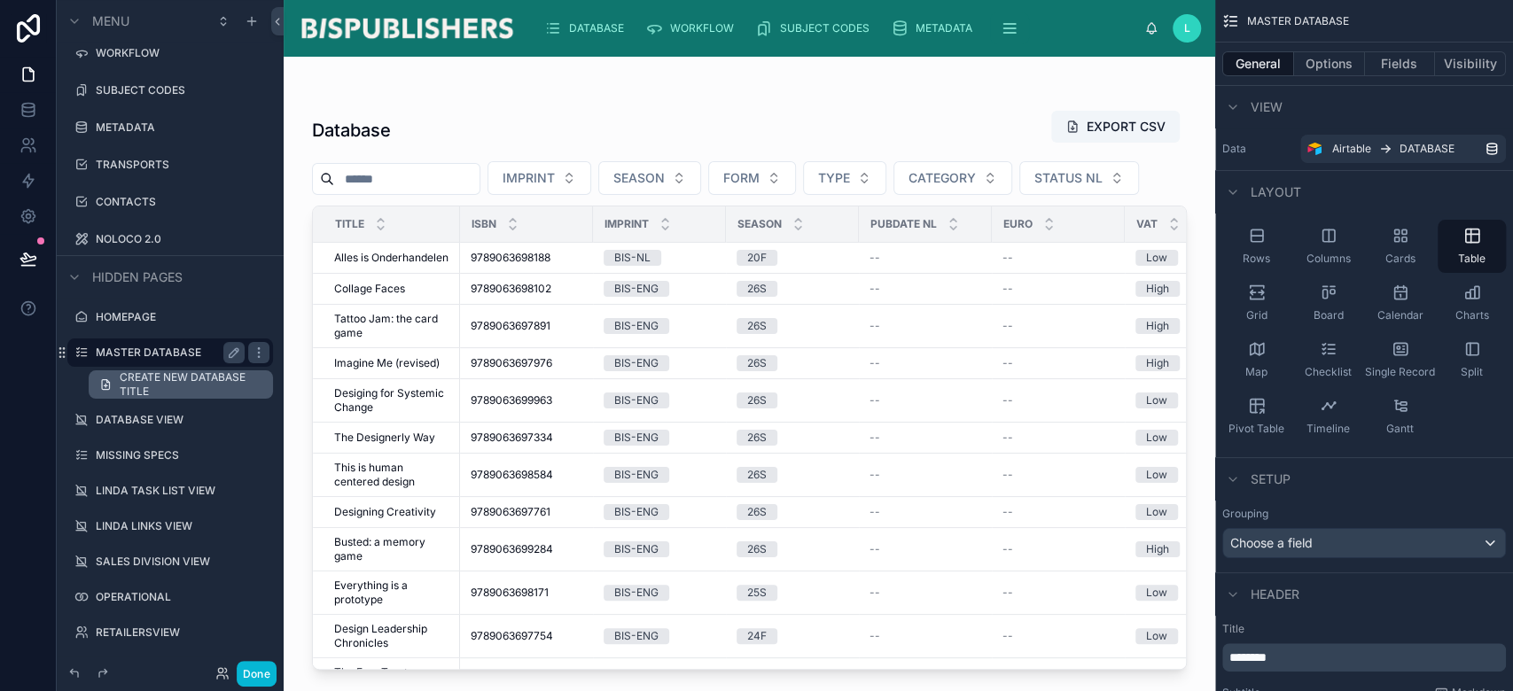
click at [158, 380] on span "CREATE NEW DATABASE TITLE" at bounding box center [191, 385] width 143 height 28
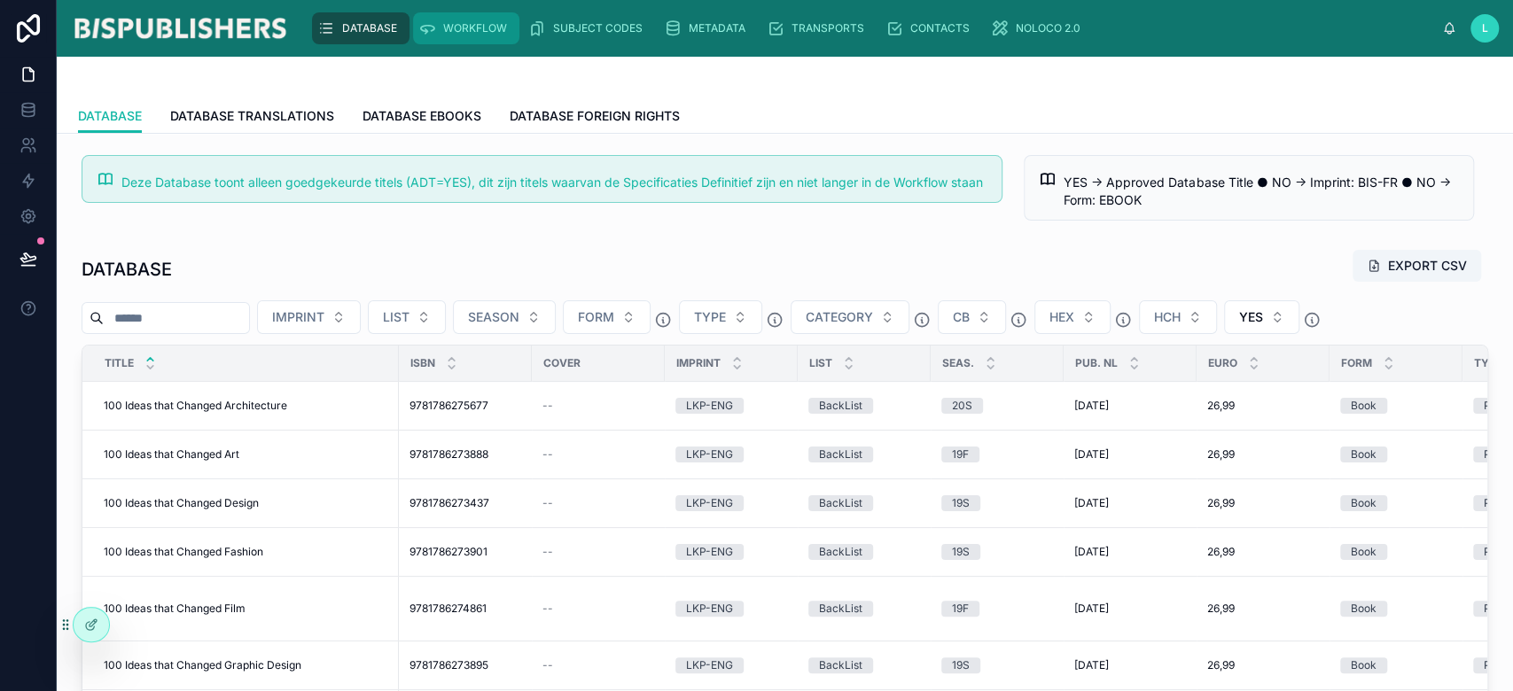
click at [466, 34] on span "WORKFLOW" at bounding box center [475, 28] width 64 height 14
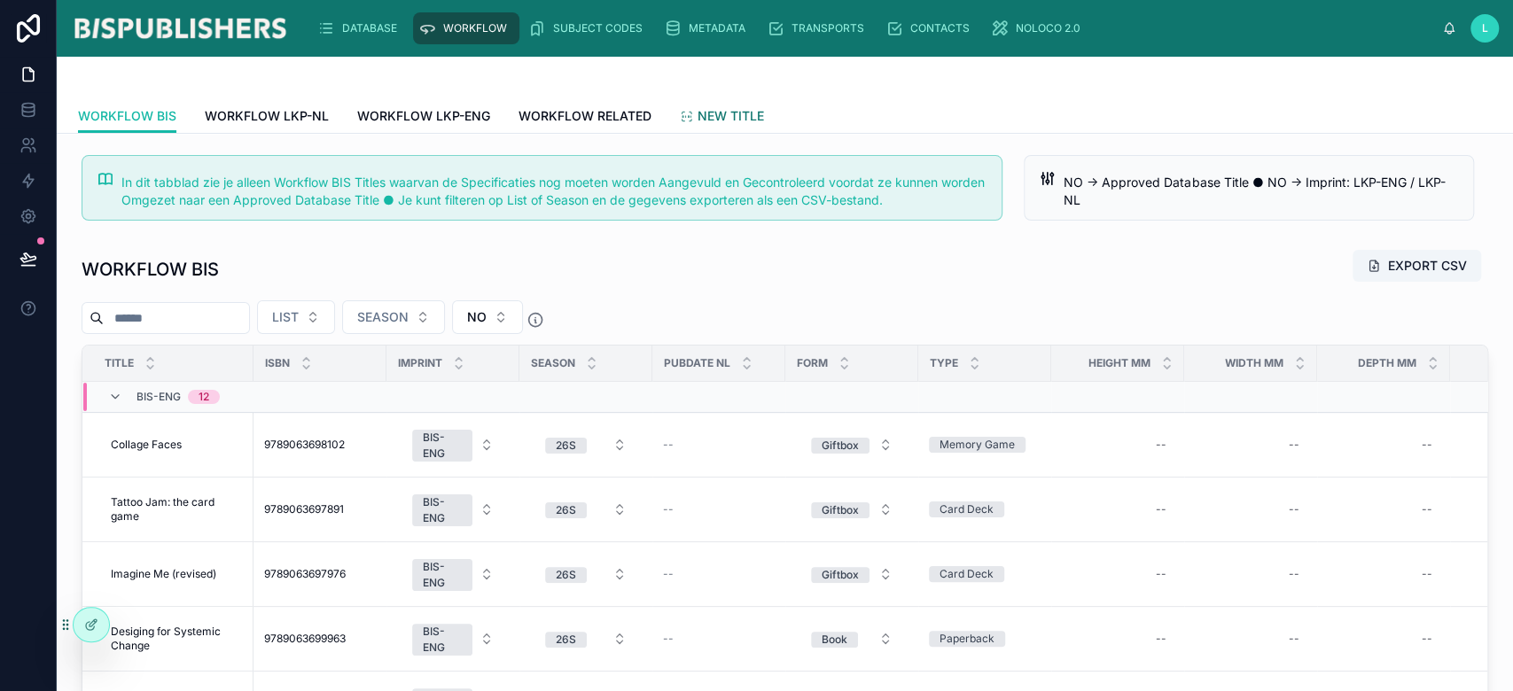
click at [730, 121] on span "NEW TITLE" at bounding box center [731, 116] width 66 height 18
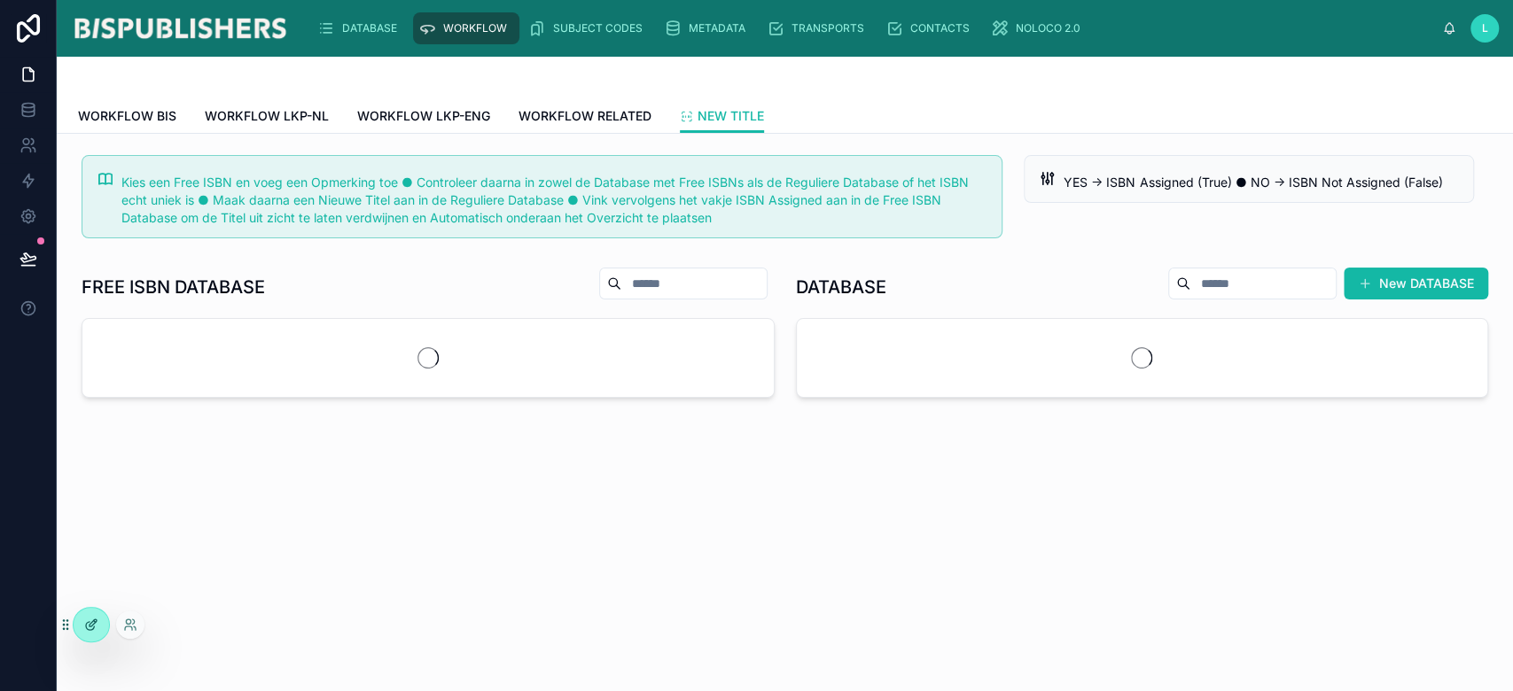
click at [95, 635] on div at bounding box center [91, 625] width 35 height 34
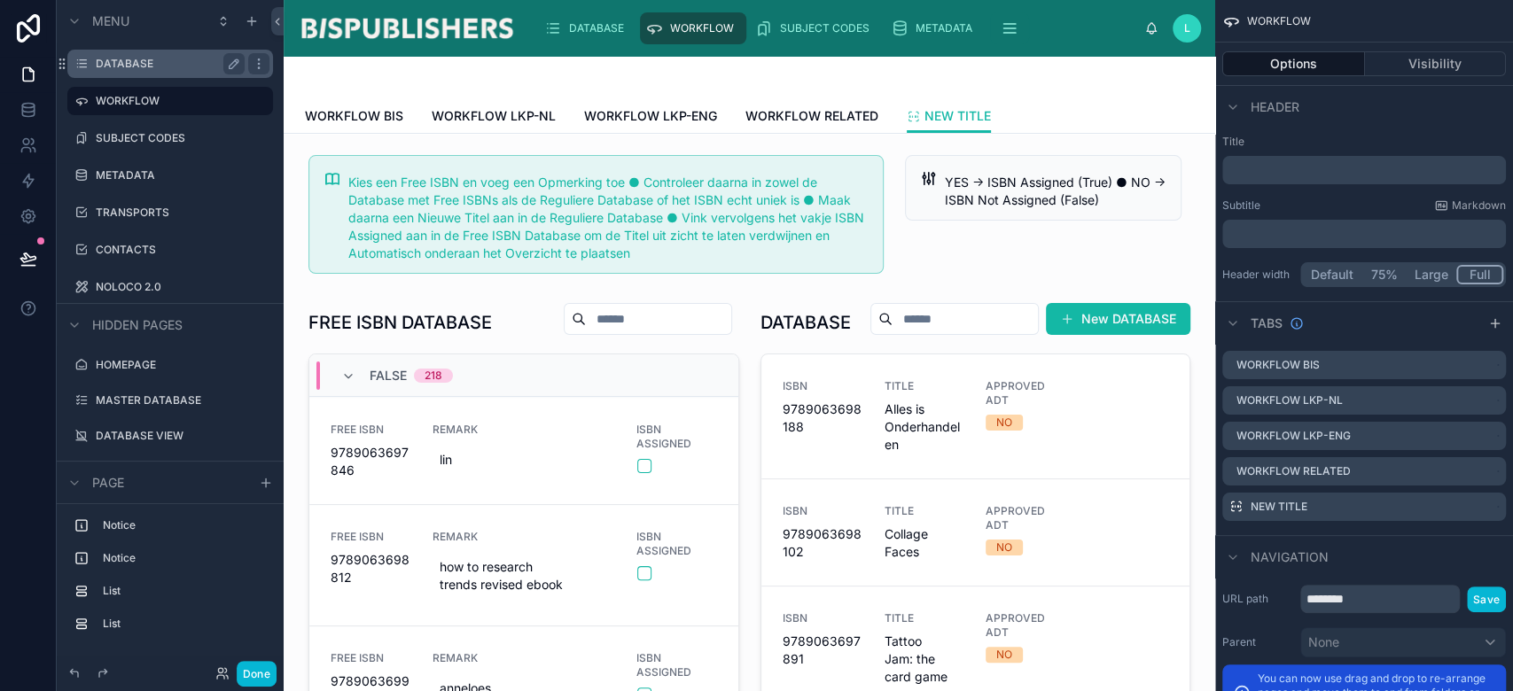
click at [151, 71] on div "DATABASE" at bounding box center [170, 63] width 149 height 21
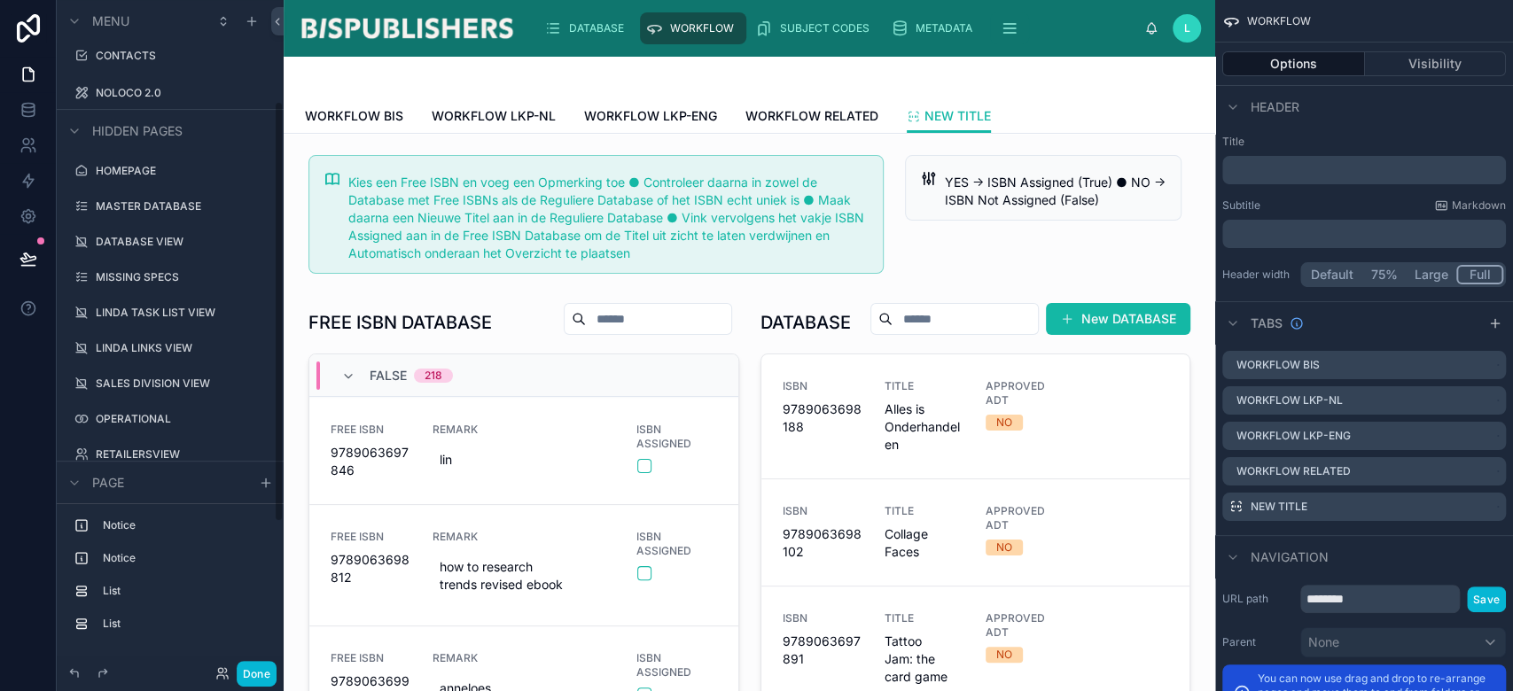
scroll to position [158, 0]
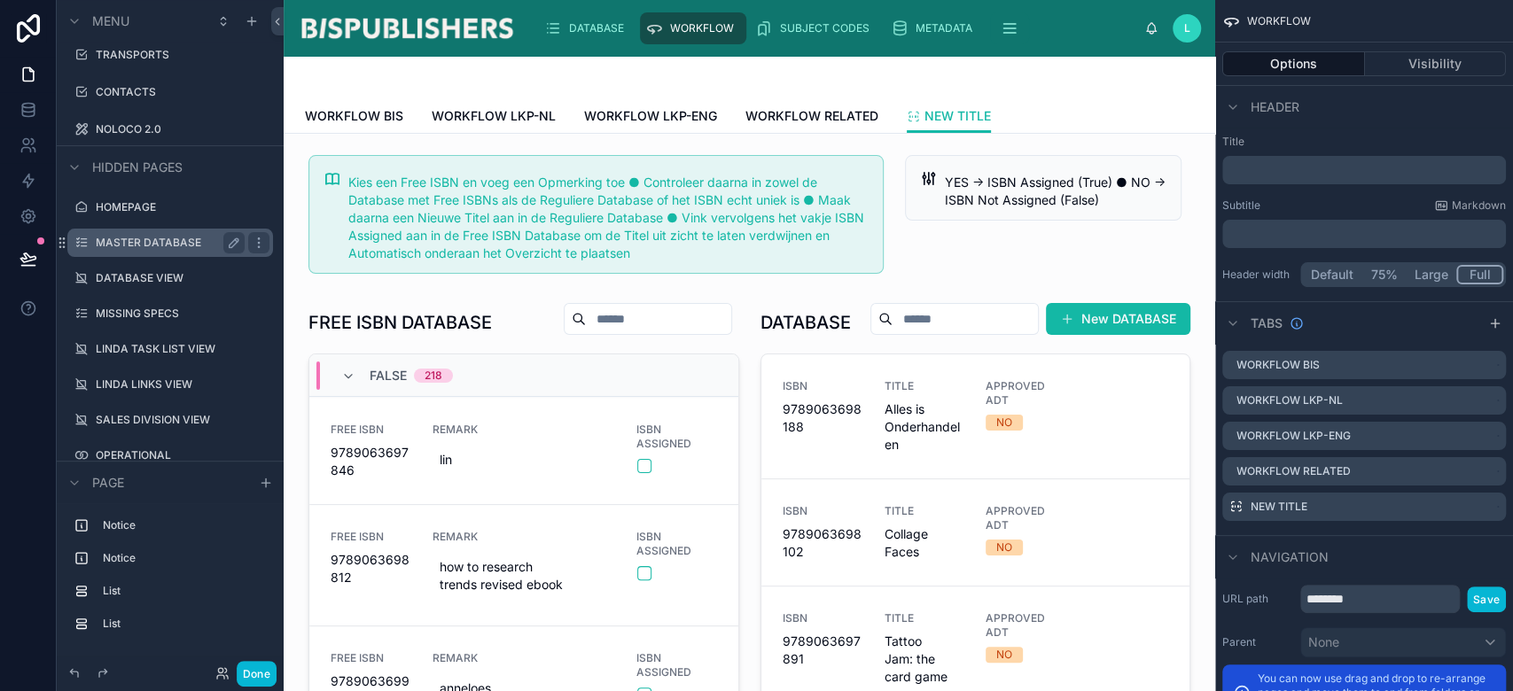
click at [102, 245] on label "MASTER DATABASE" at bounding box center [167, 243] width 142 height 14
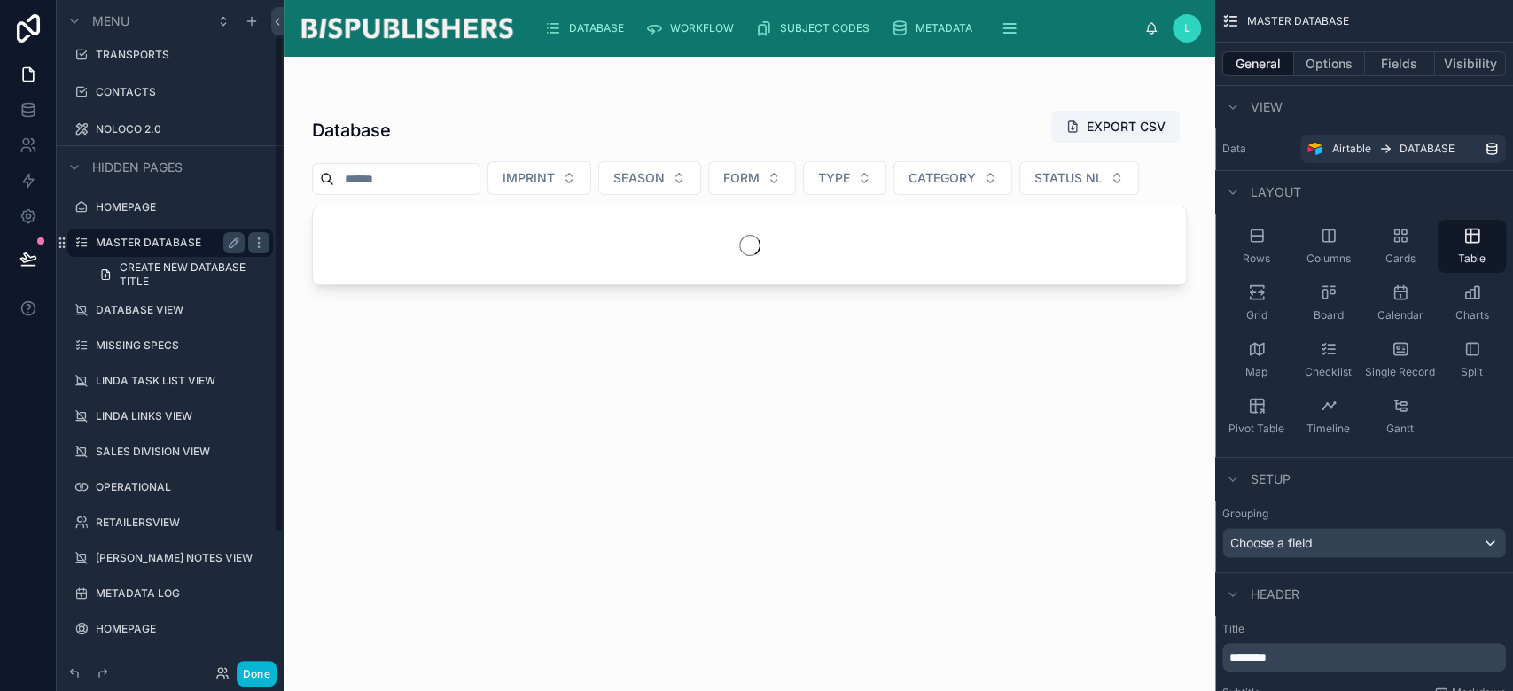
scroll to position [48, 0]
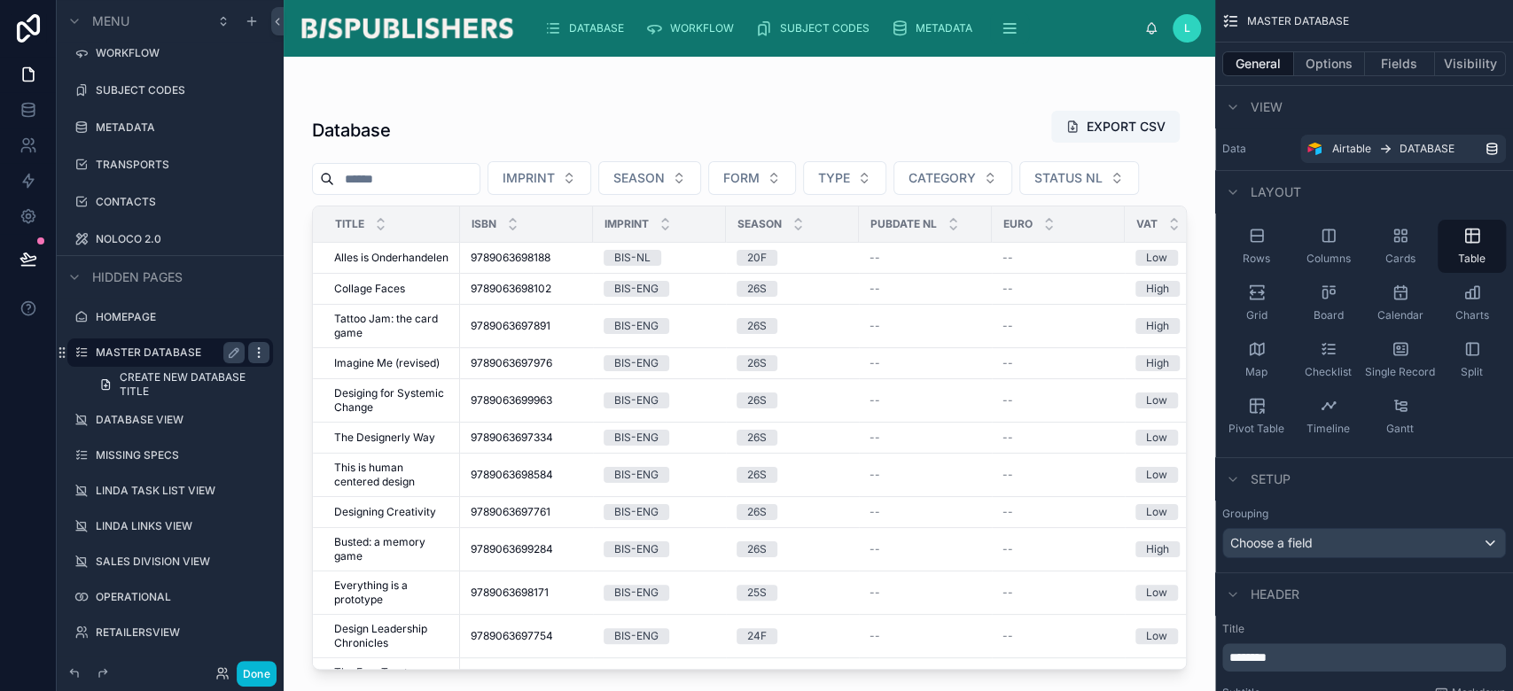
click at [261, 354] on icon "scrollable content" at bounding box center [259, 353] width 14 height 14
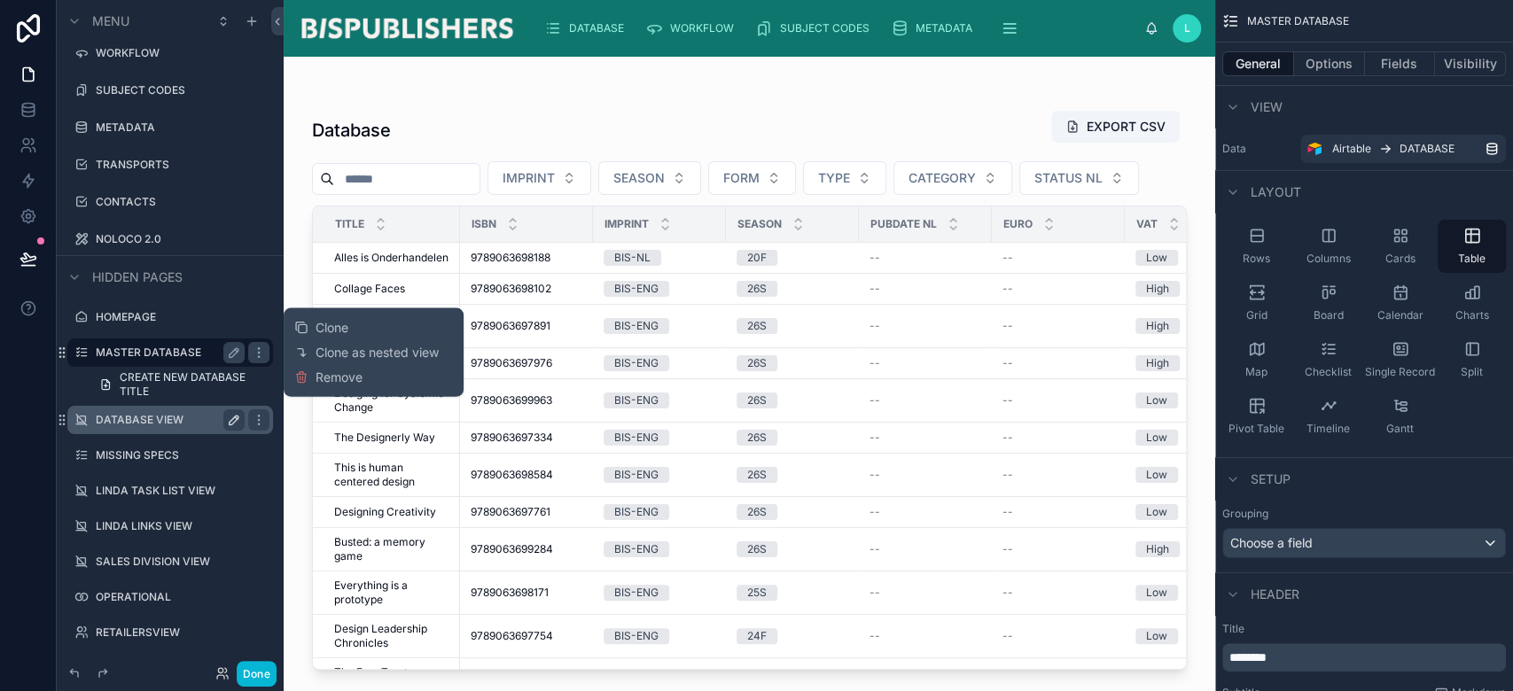
click at [236, 414] on icon "scrollable content" at bounding box center [234, 420] width 14 height 14
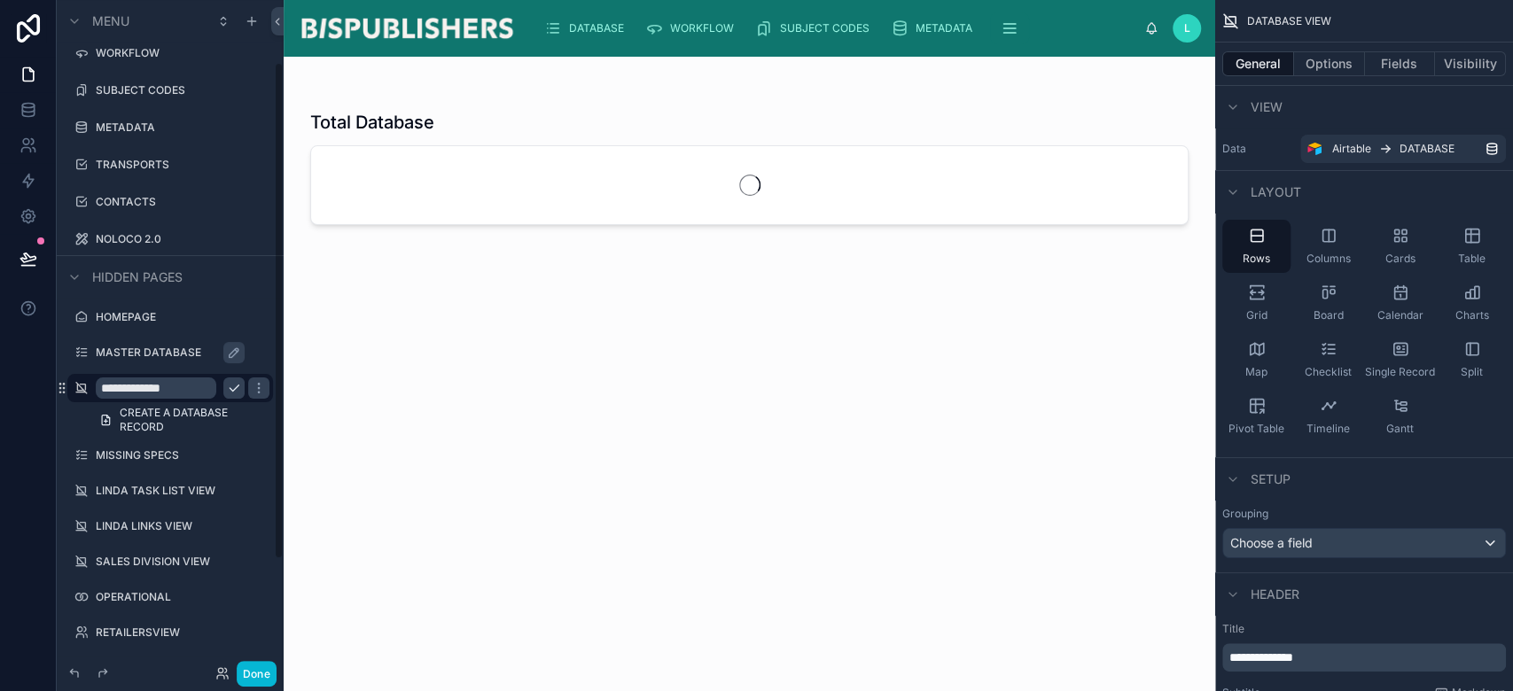
scroll to position [83, 0]
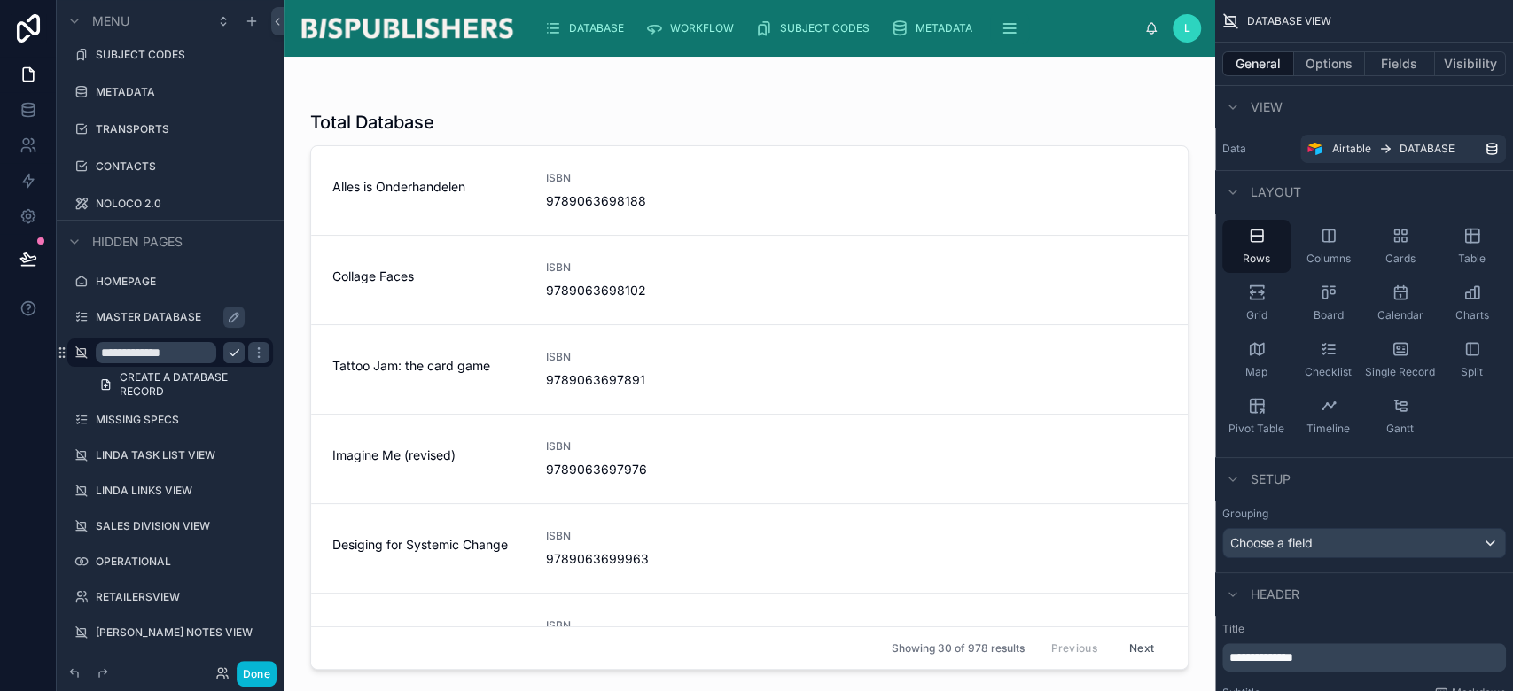
click at [267, 261] on div "Hidden pages" at bounding box center [170, 241] width 227 height 43
click at [254, 679] on button "Done" at bounding box center [257, 674] width 40 height 26
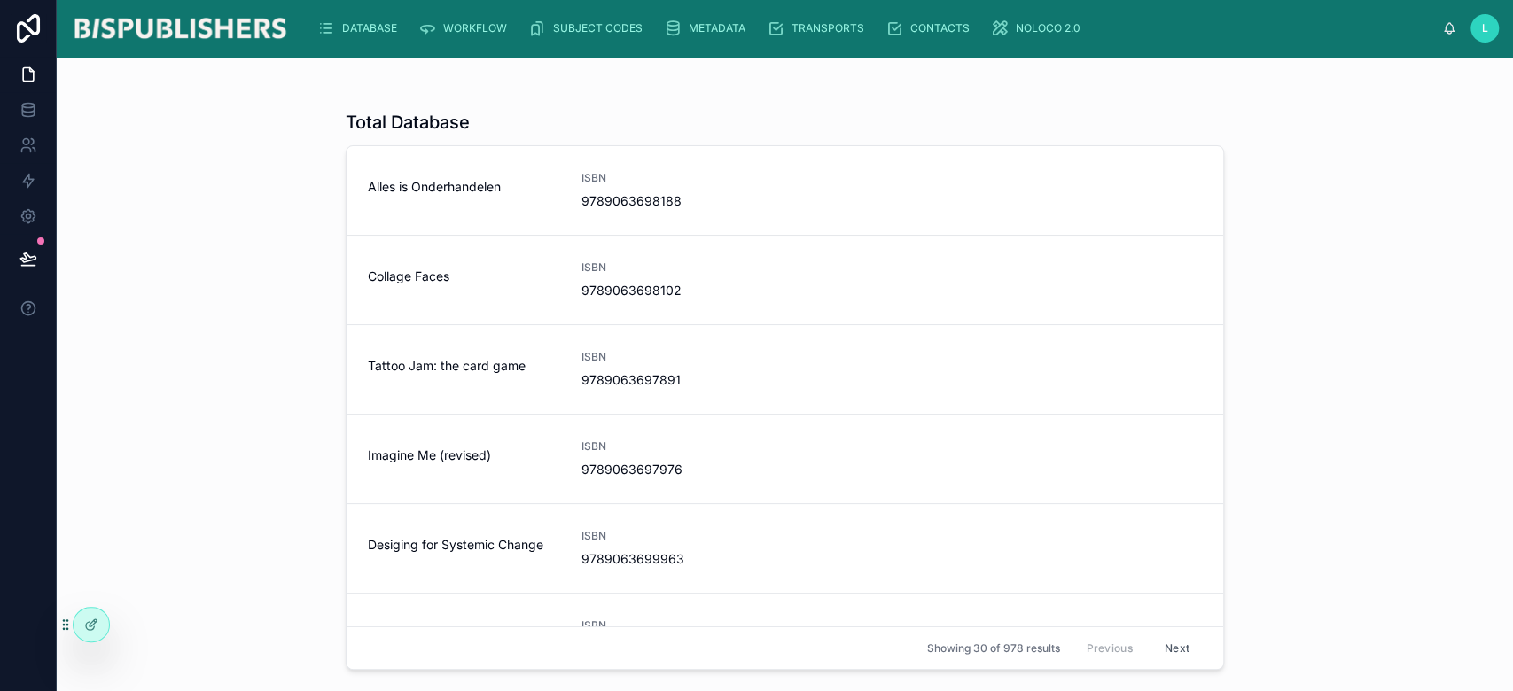
click at [1482, 30] on span "L" at bounding box center [1485, 28] width 6 height 14
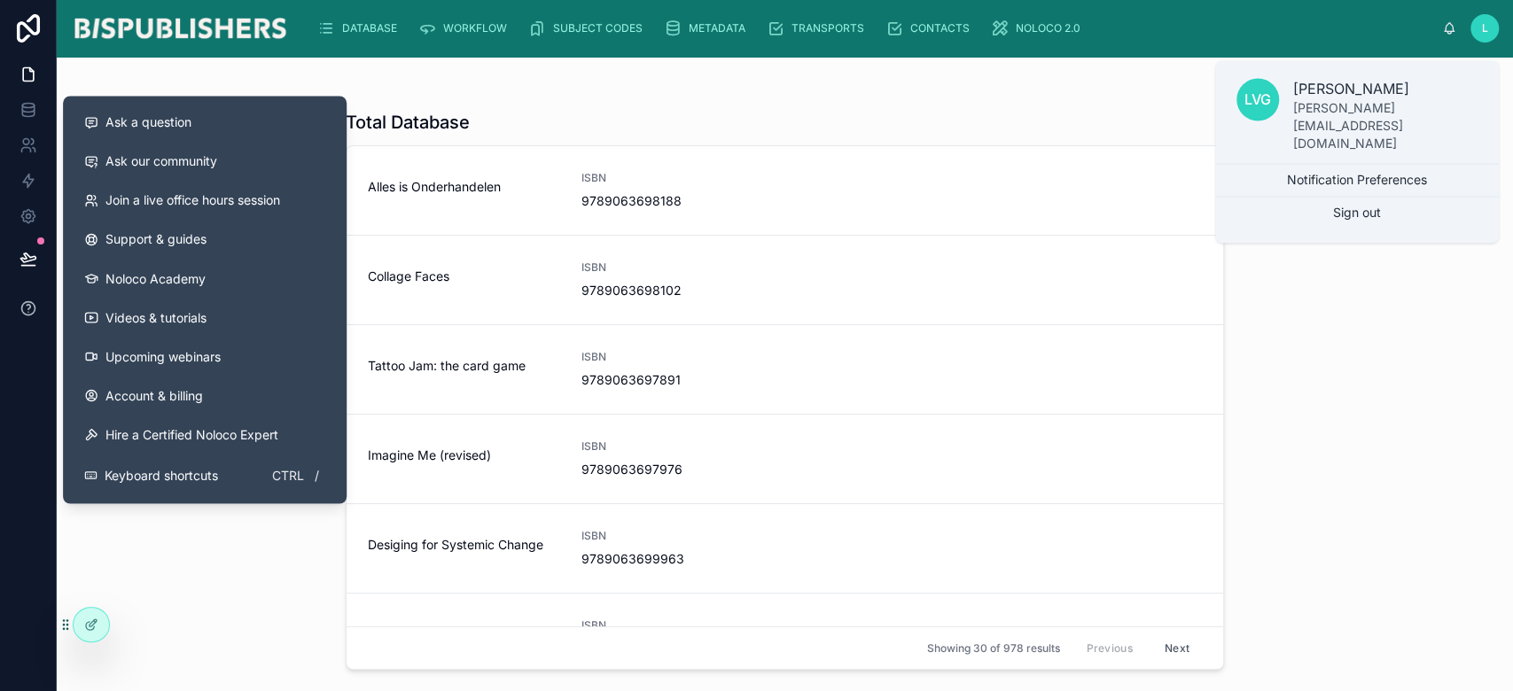
click at [35, 312] on icon at bounding box center [29, 309] width 18 height 18
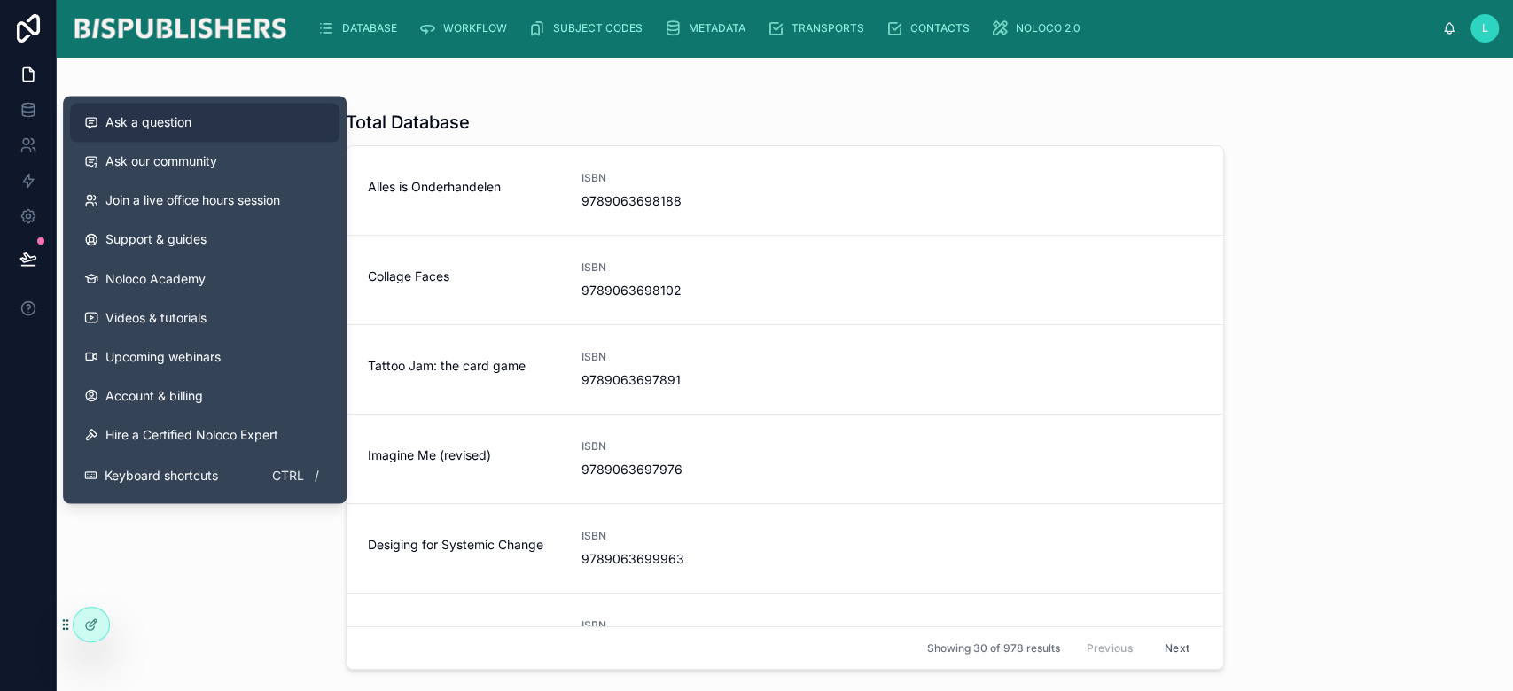
click at [155, 131] on span "Ask a question" at bounding box center [148, 122] width 86 height 18
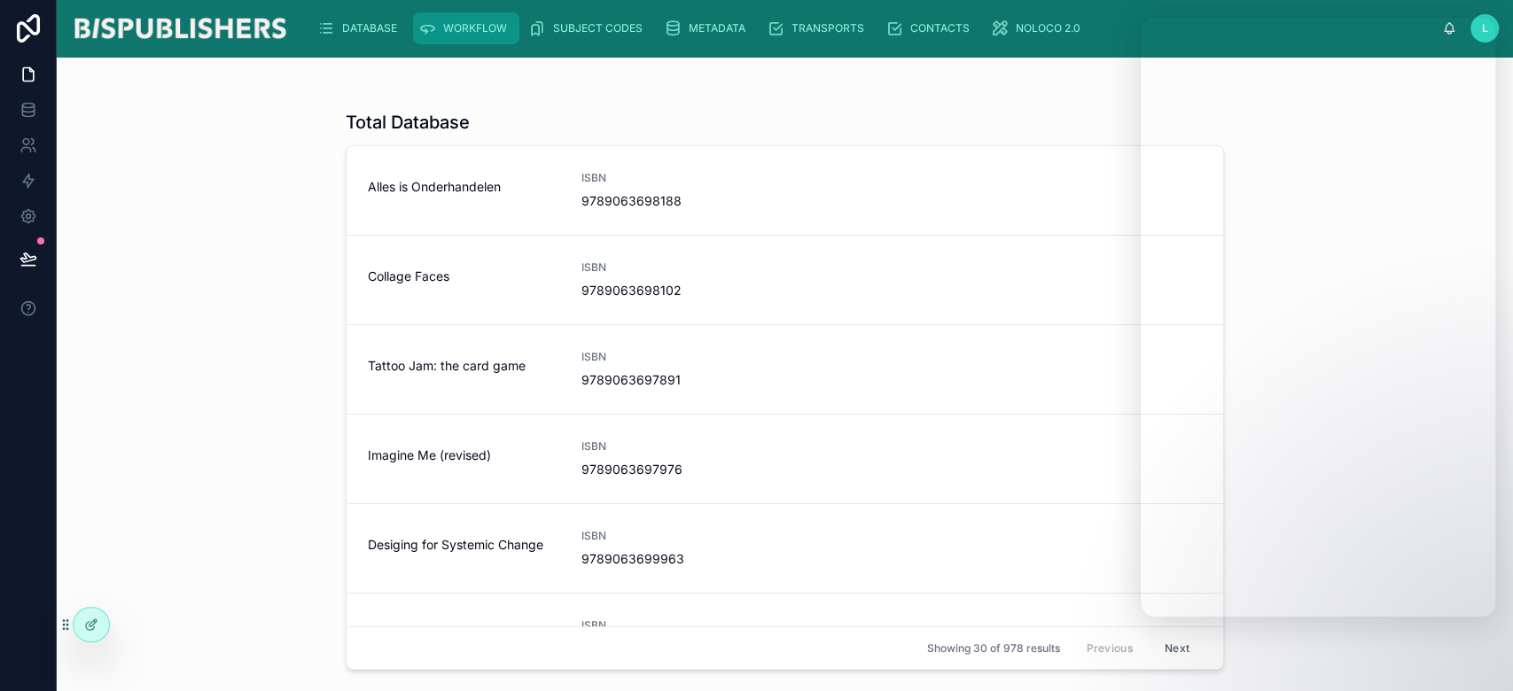
click at [453, 28] on span "WORKFLOW" at bounding box center [475, 28] width 64 height 14
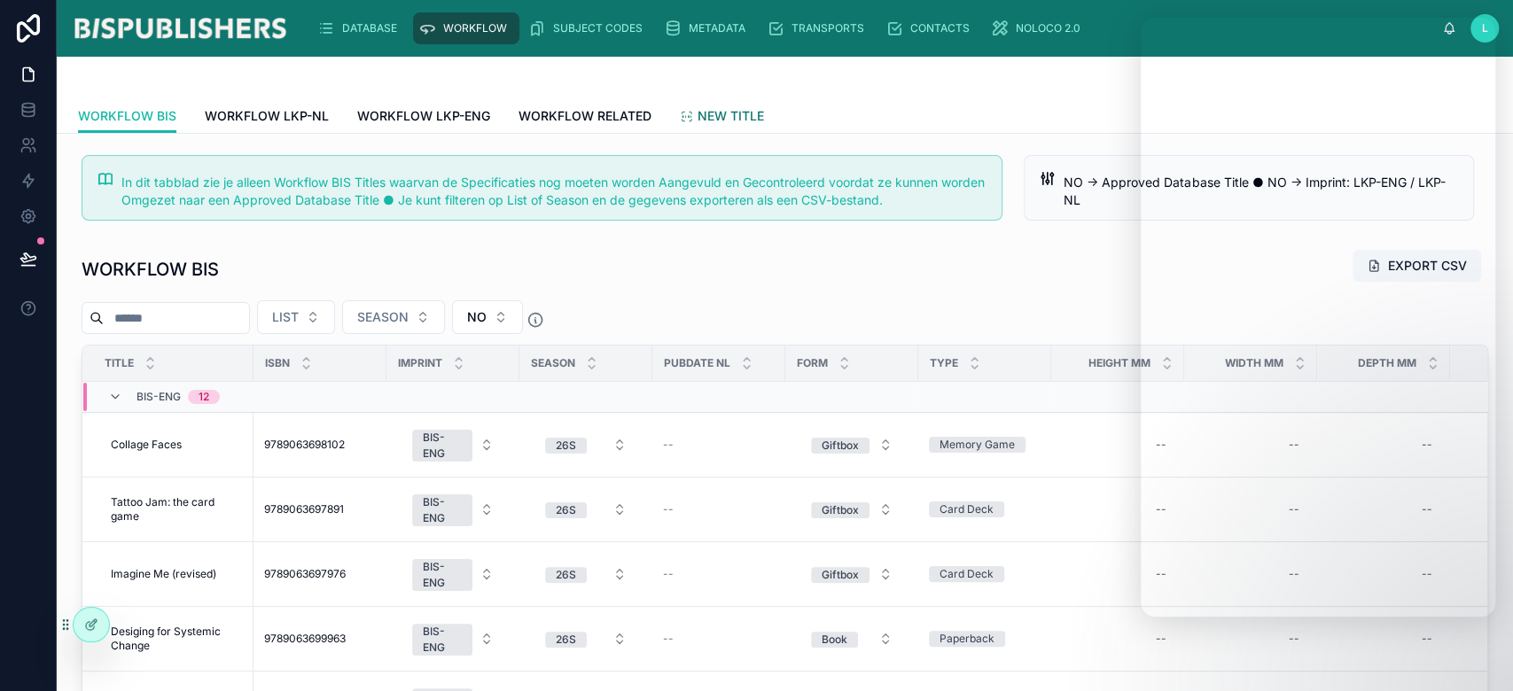
click at [720, 114] on span "NEW TITLE" at bounding box center [731, 116] width 66 height 18
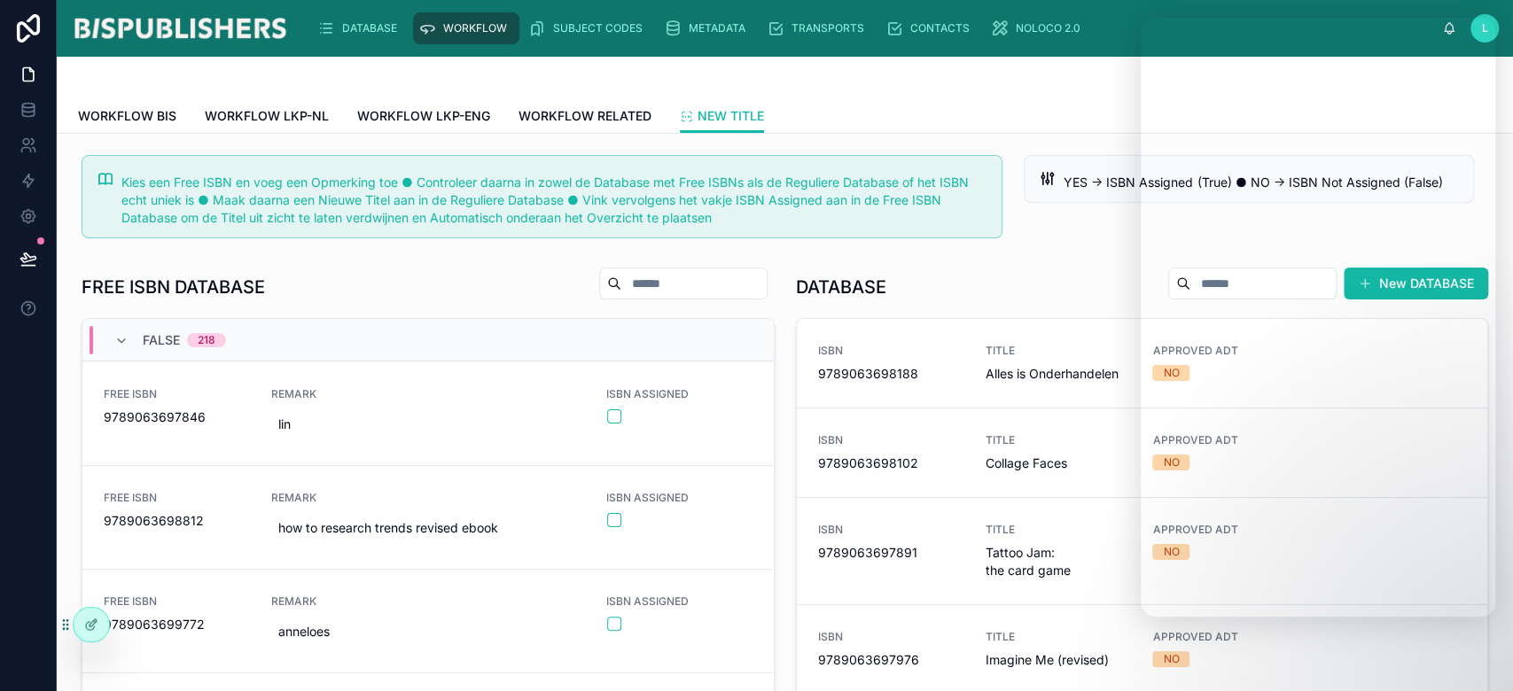
click at [1057, 265] on div "DATABASE New DATABASE ISBN 9789063698188 TITLE Alles is Onderhandelen APPROVED …" at bounding box center [1142, 552] width 714 height 584
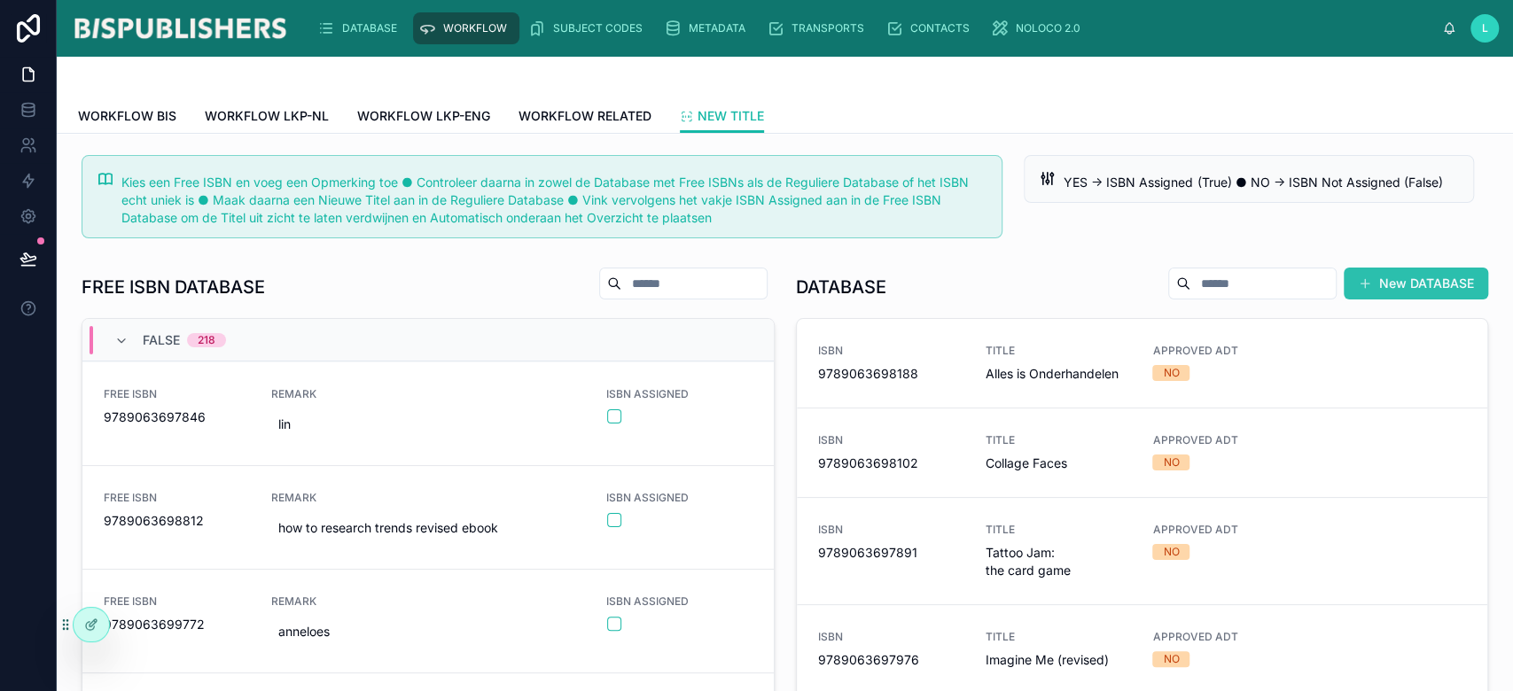
click at [1394, 277] on button "New DATABASE" at bounding box center [1416, 284] width 144 height 32
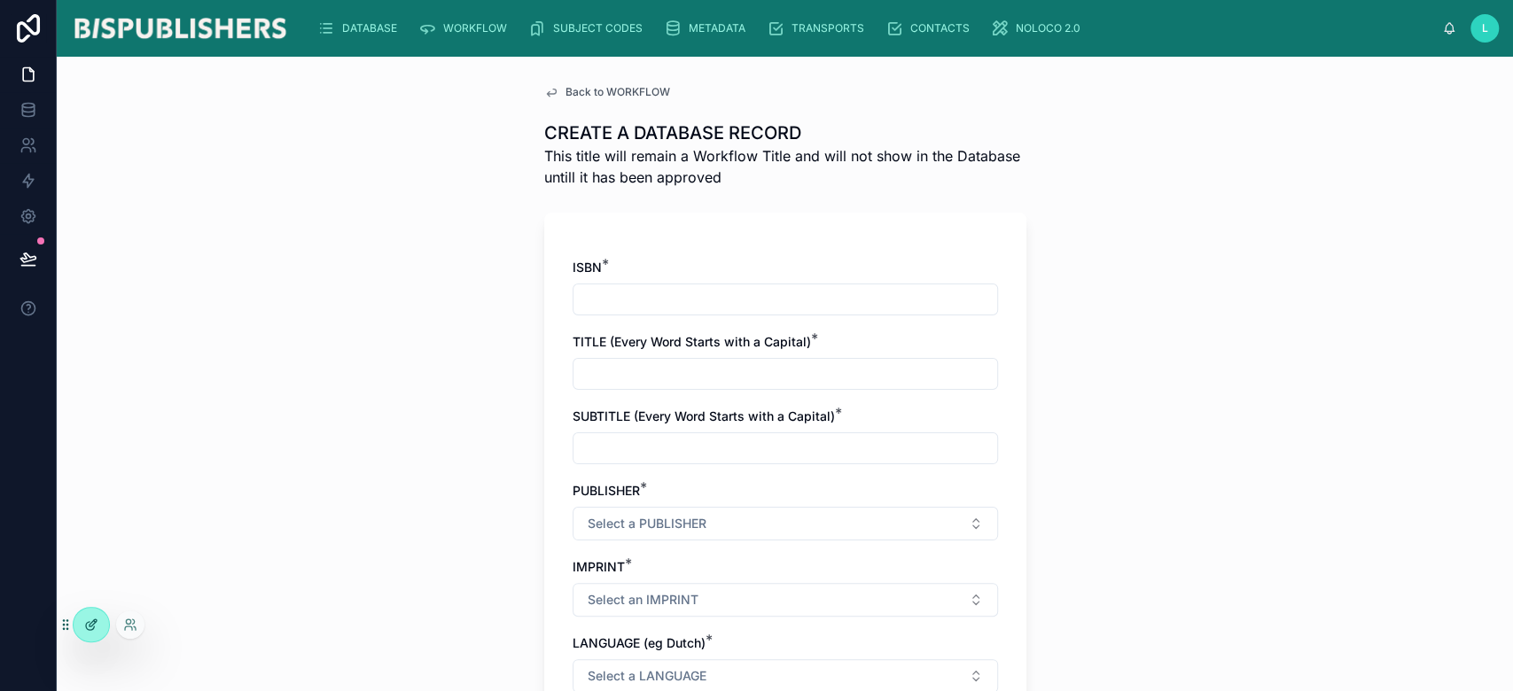
click at [85, 630] on icon at bounding box center [91, 625] width 14 height 14
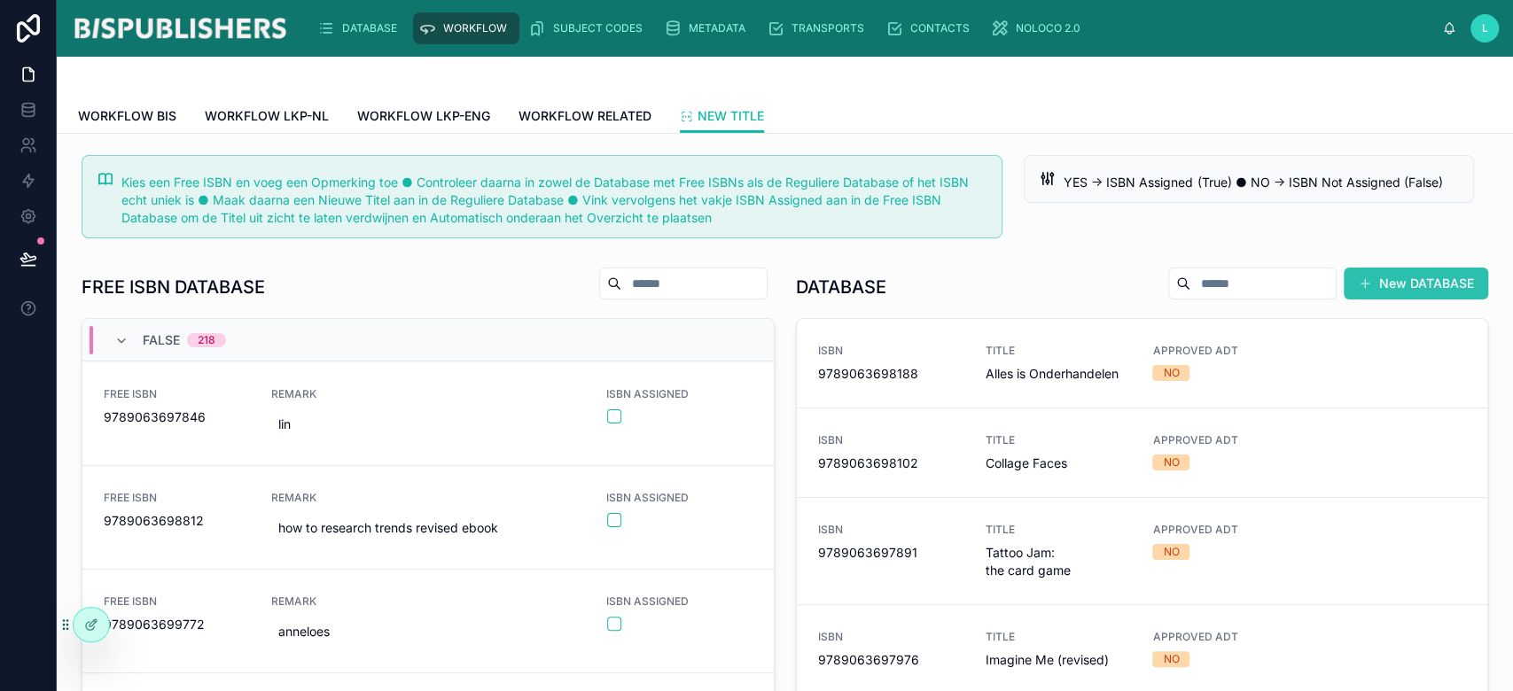
click at [1391, 289] on button "New DATABASE" at bounding box center [1416, 284] width 144 height 32
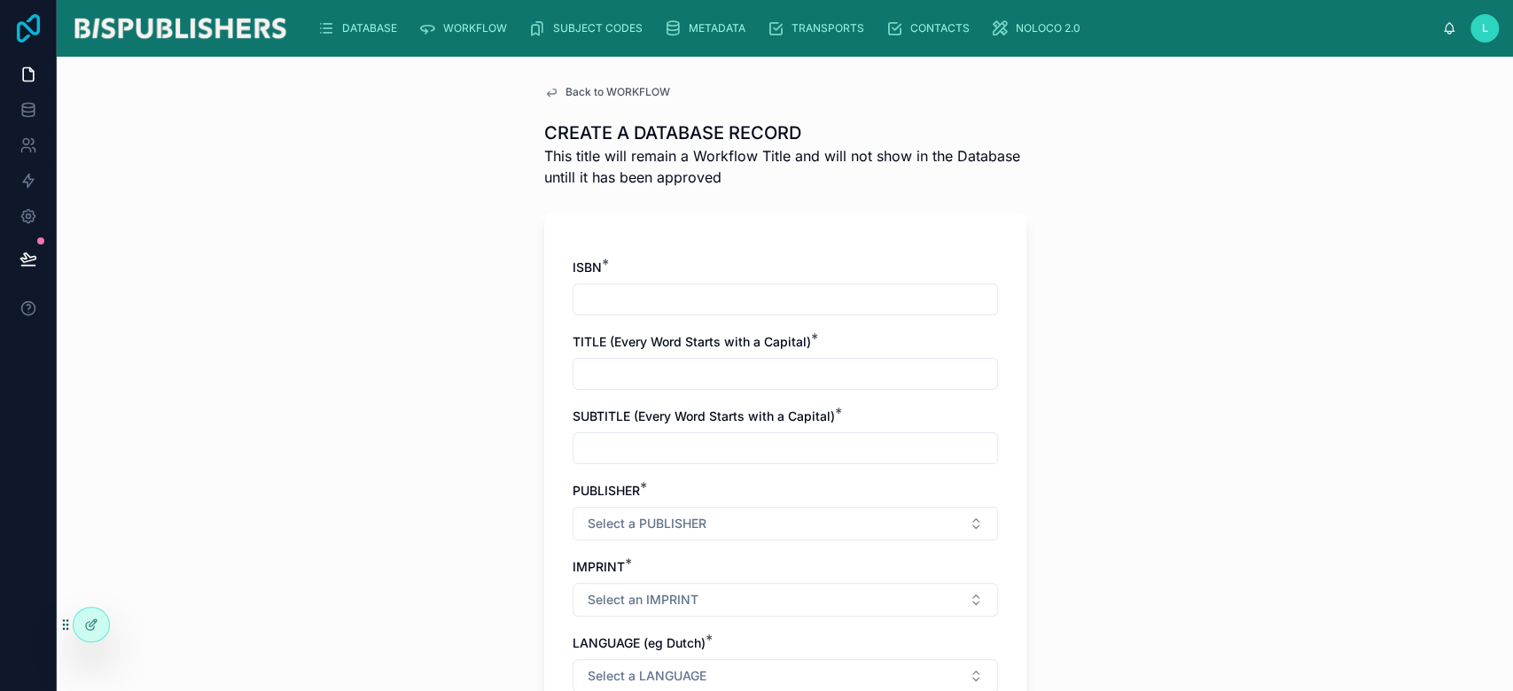
click at [20, 19] on icon at bounding box center [28, 28] width 35 height 28
